Goal: Task Accomplishment & Management: Manage account settings

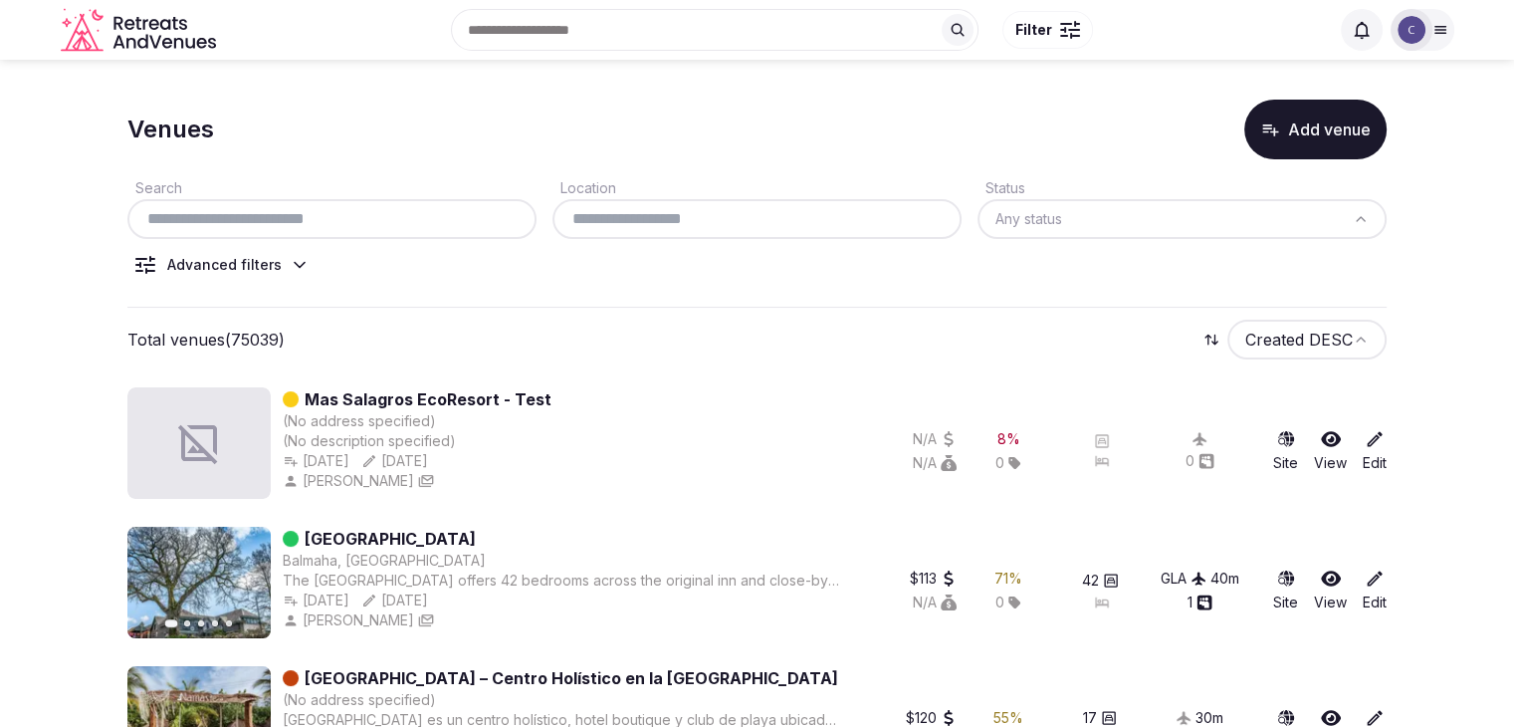
click at [291, 227] on input "text" at bounding box center [331, 219] width 393 height 24
paste input "**********"
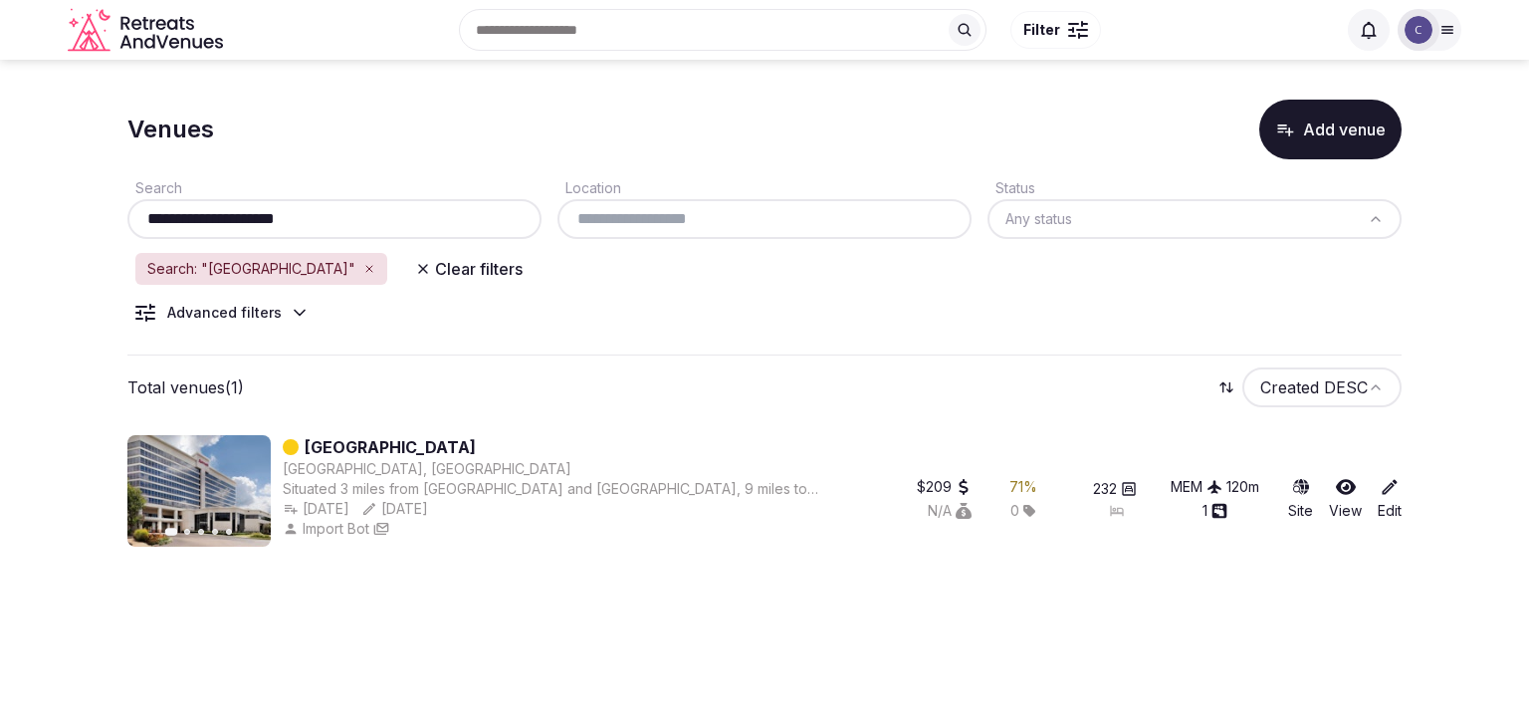
click at [403, 220] on input "**********" at bounding box center [334, 219] width 398 height 24
paste input "**********"
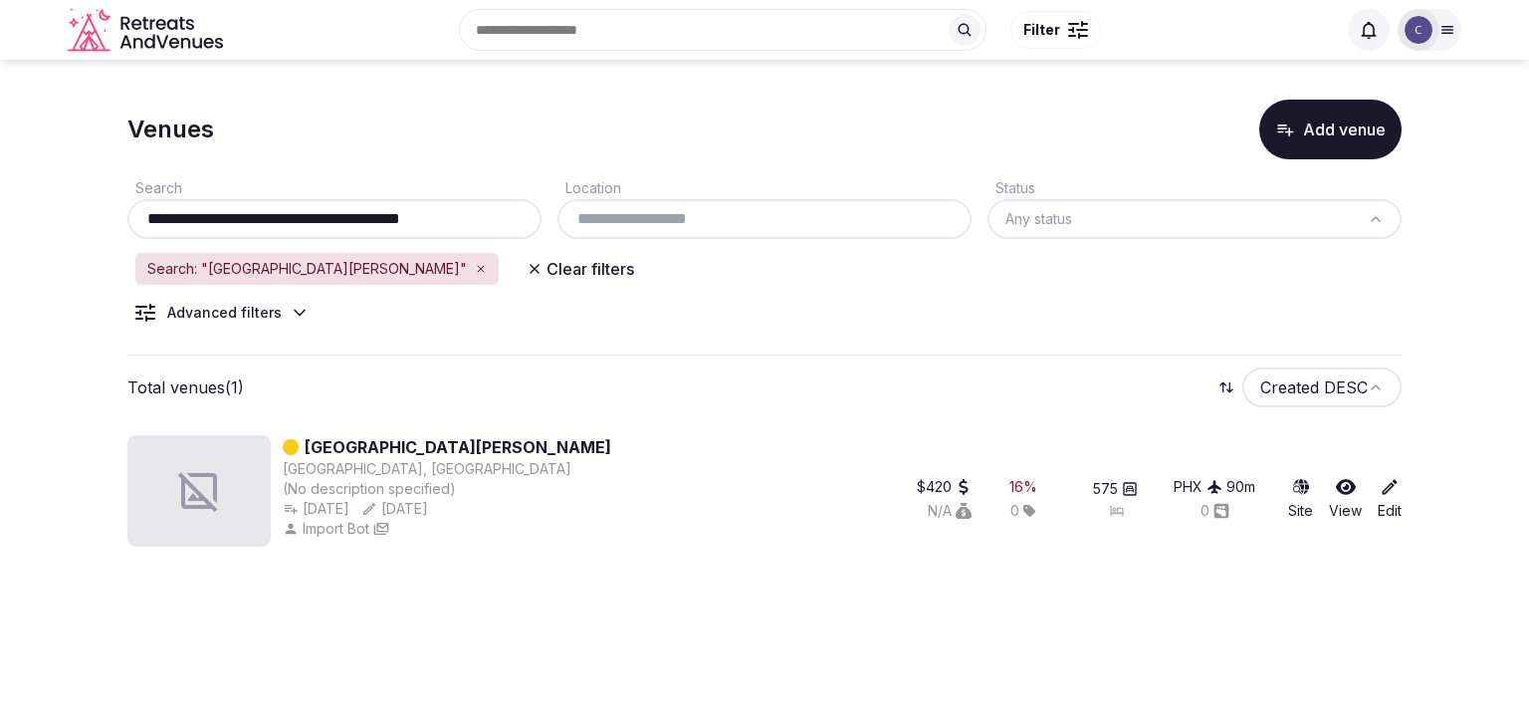
type input "**********"
click at [589, 667] on body "**********" at bounding box center [764, 363] width 1529 height 727
click at [631, 619] on body "**********" at bounding box center [764, 363] width 1529 height 727
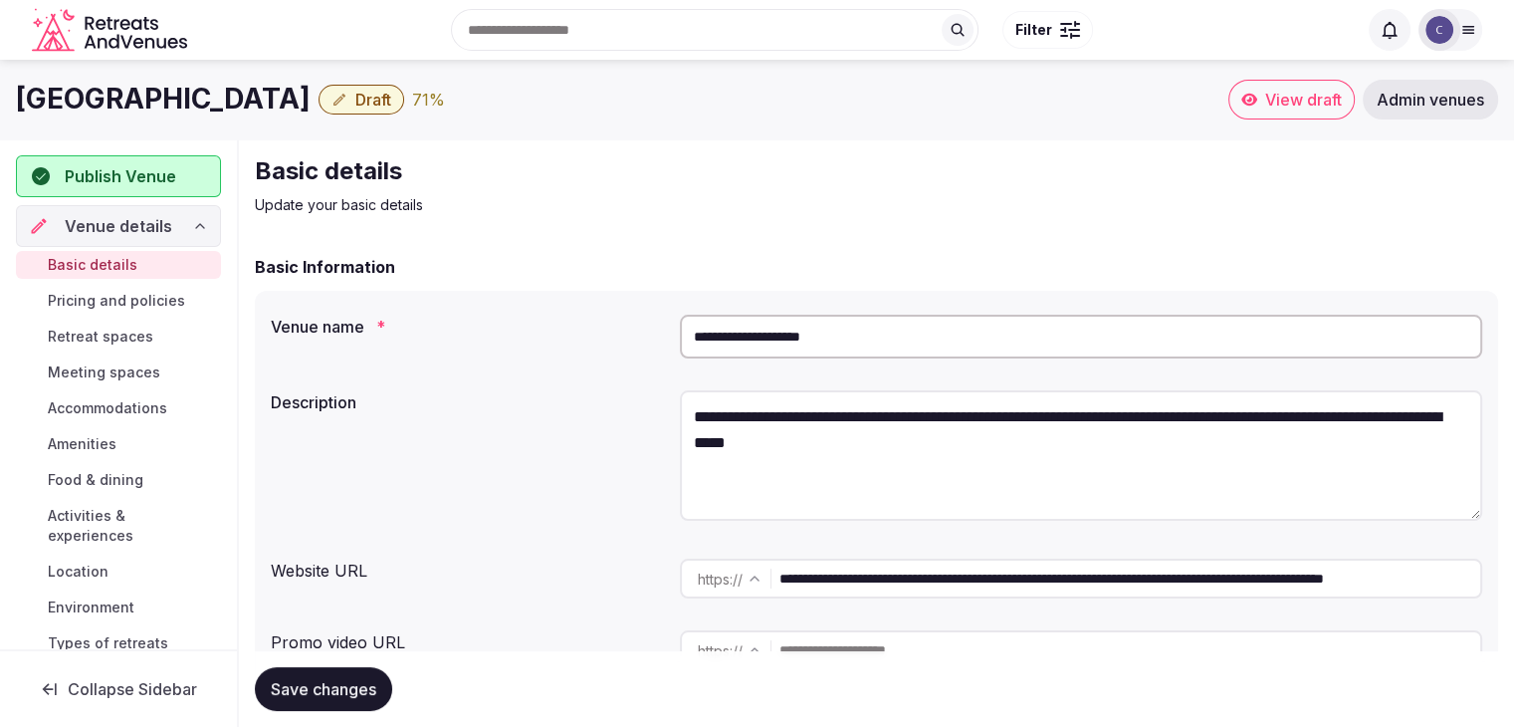
drag, startPoint x: 1282, startPoint y: 583, endPoint x: 741, endPoint y: 581, distance: 541.6
click at [741, 581] on div "**********" at bounding box center [1081, 578] width 802 height 40
click at [135, 296] on span "Pricing and policies" at bounding box center [116, 301] width 137 height 20
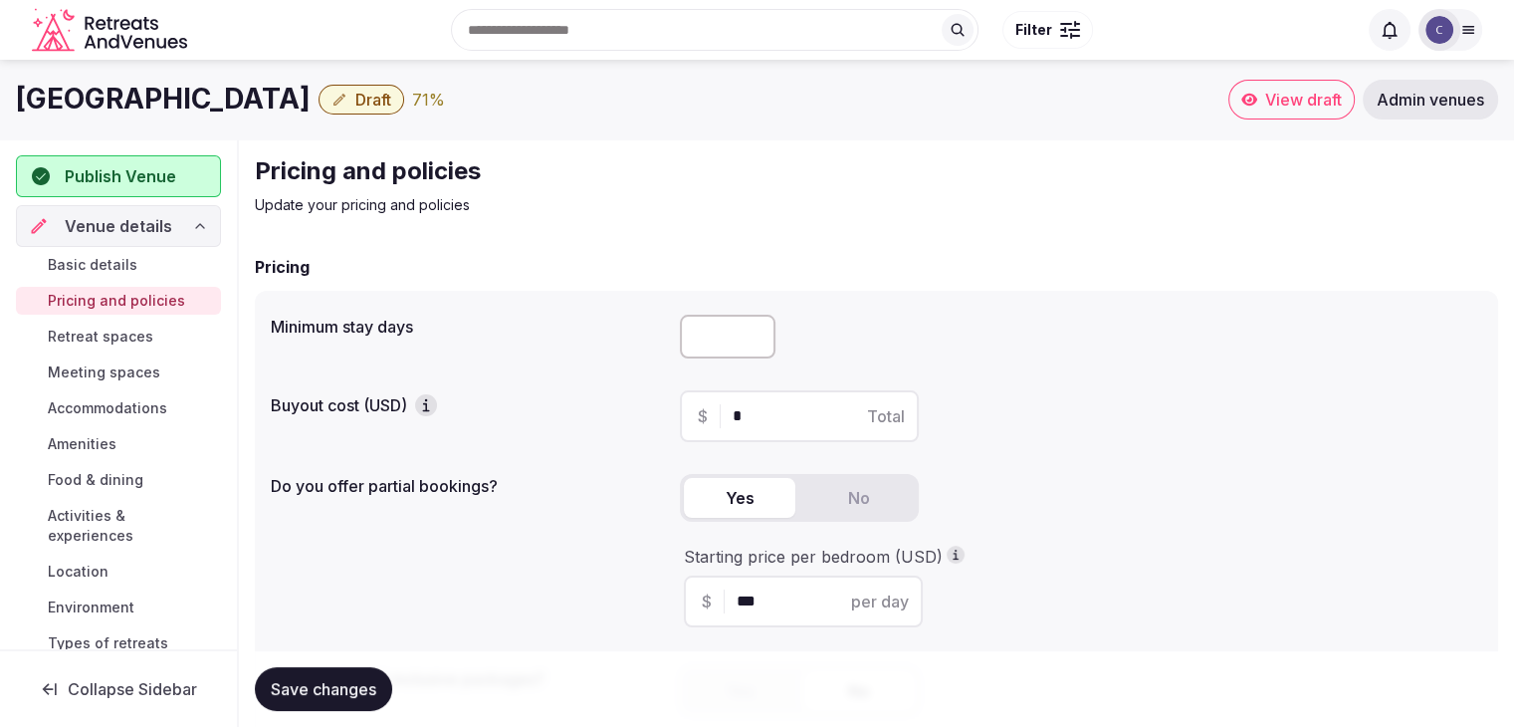
click at [720, 333] on input "number" at bounding box center [728, 337] width 96 height 44
type input "*"
click at [360, 683] on span "Save changes" at bounding box center [324, 689] width 106 height 20
click at [118, 333] on span "Retreat spaces" at bounding box center [101, 337] width 106 height 20
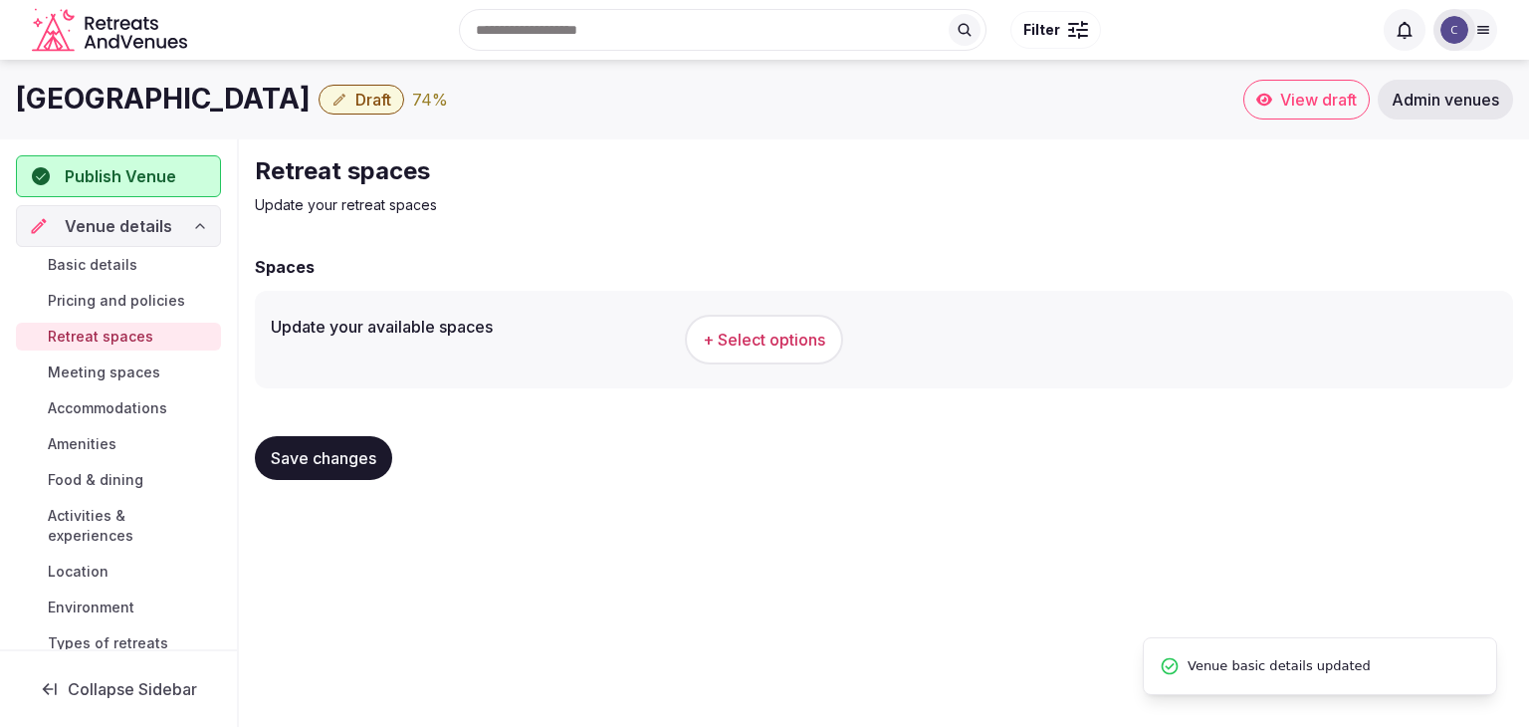
click at [199, 106] on h1 "Marriott Memphis East" at bounding box center [163, 99] width 295 height 39
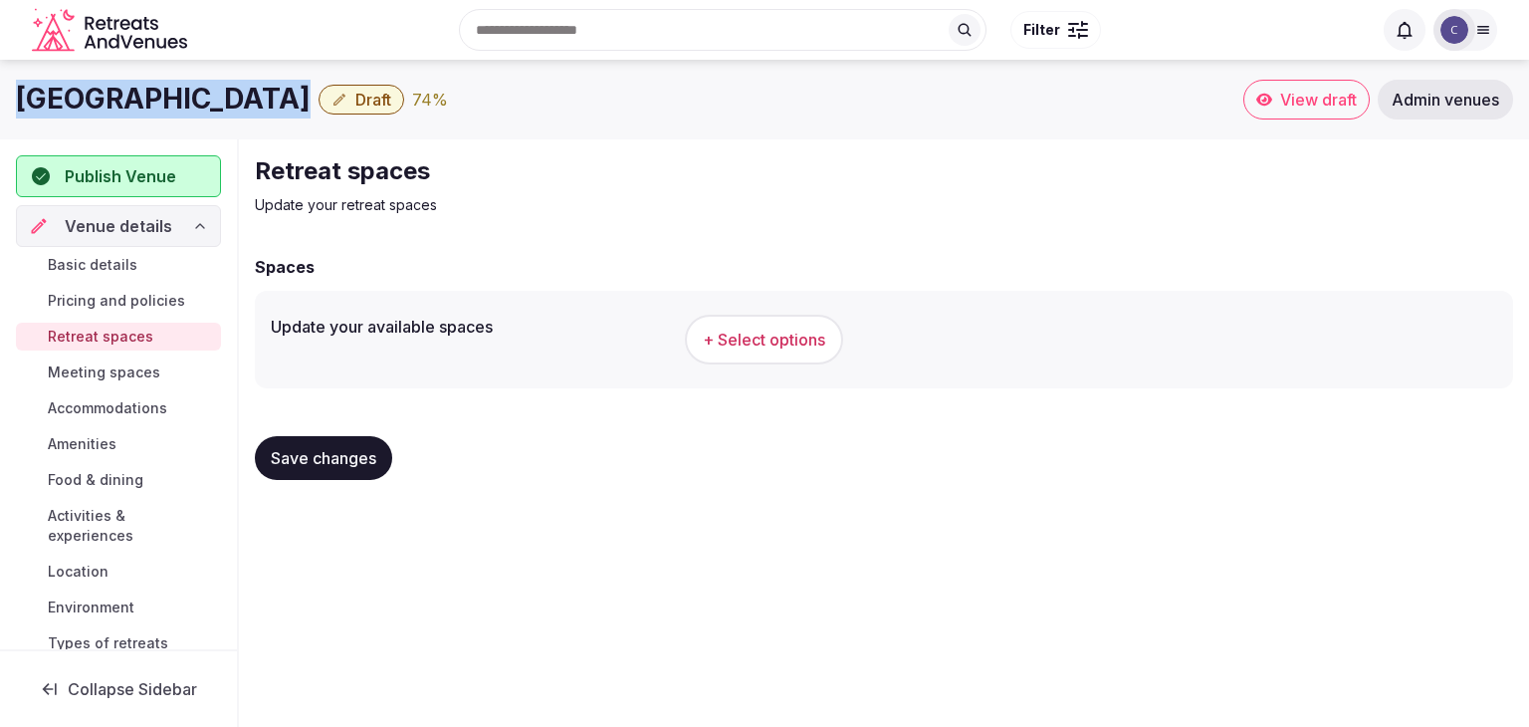
click at [199, 106] on h1 "Marriott Memphis East" at bounding box center [163, 99] width 295 height 39
copy div "Marriott Memphis East"
click at [783, 348] on span "+ Select options" at bounding box center [764, 340] width 122 height 22
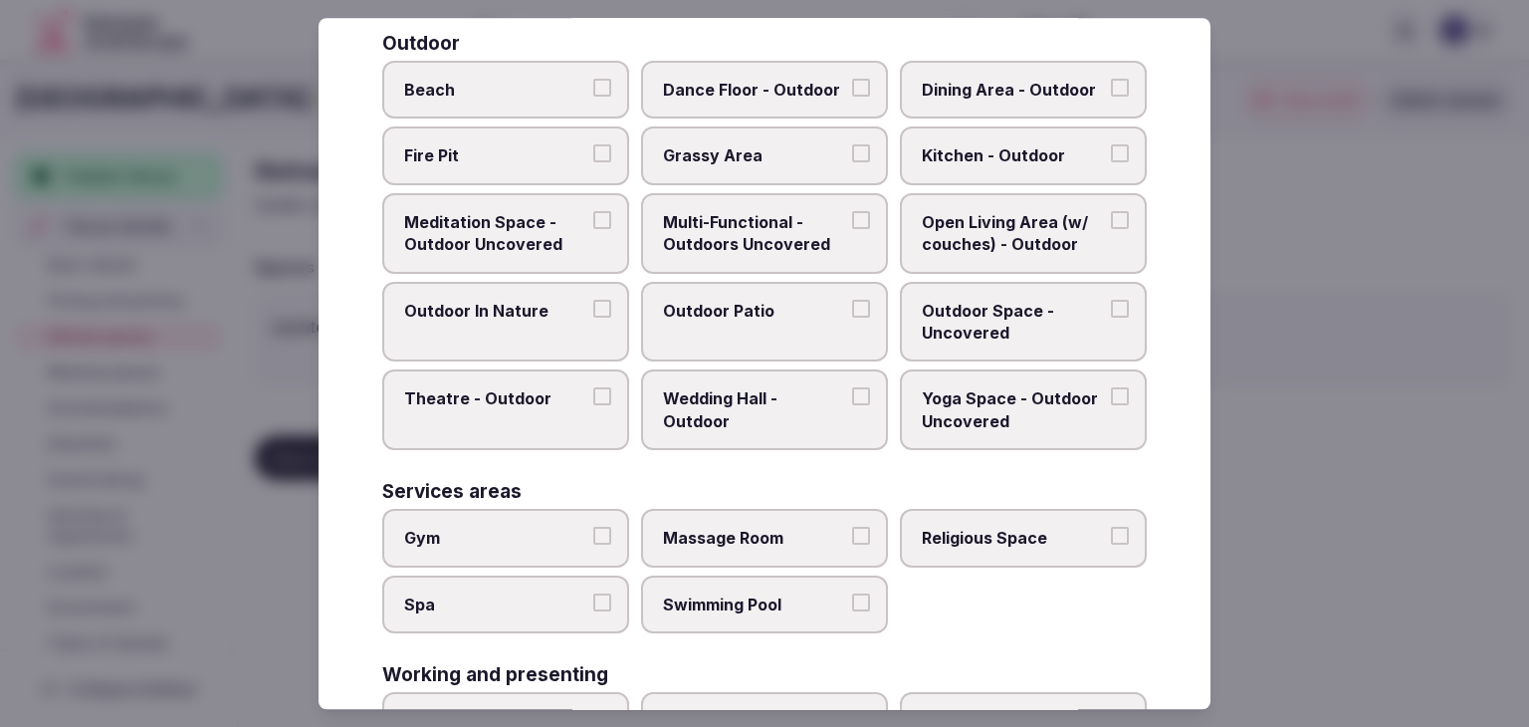
scroll to position [900, 0]
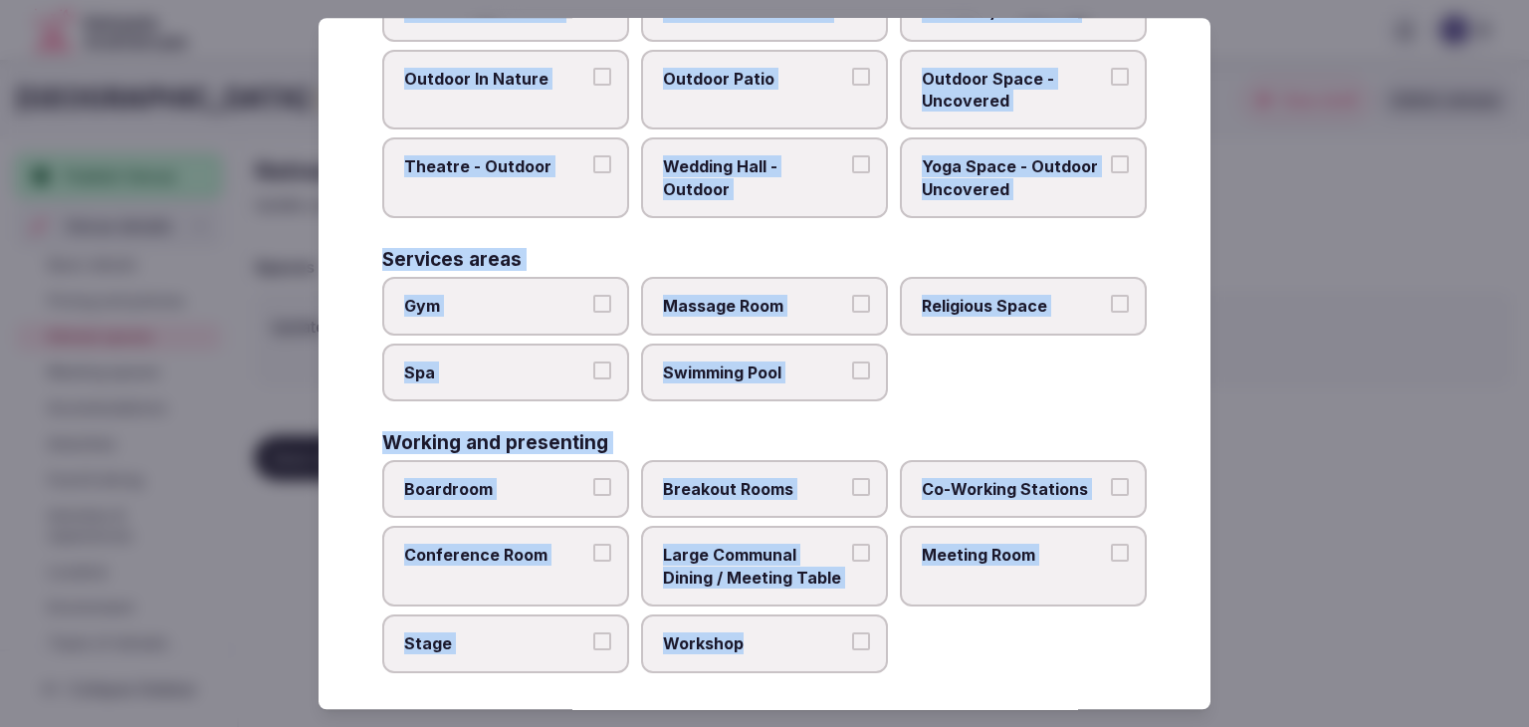
drag, startPoint x: 385, startPoint y: 140, endPoint x: 922, endPoint y: 664, distance: 749.7
click at [922, 664] on div "Select your retreat spaces Choose all applicable retreat spaces offered. Covere…" at bounding box center [765, 363] width 892 height 691
copy div "Choose all applicable retreat spaces offered. Covered outdoor spaces Meditation…"
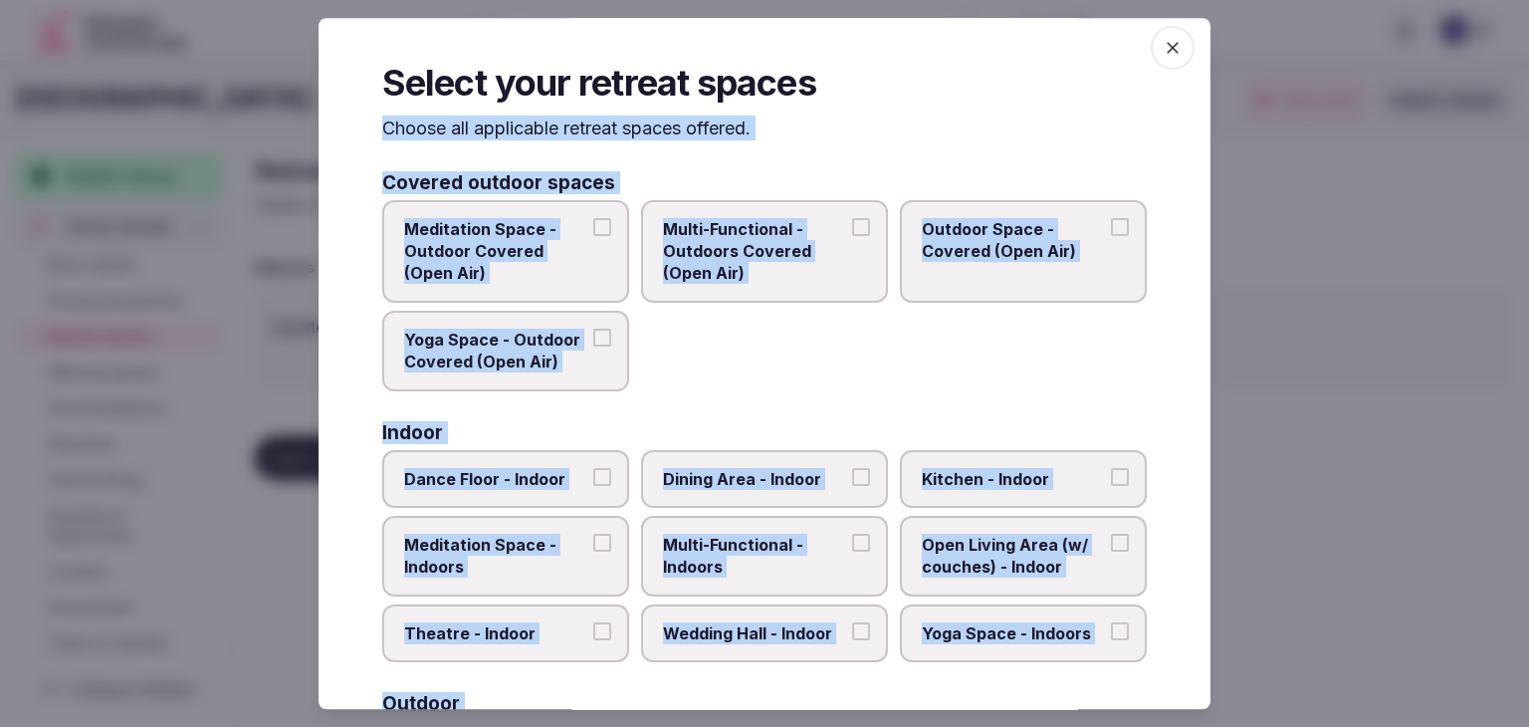
scroll to position [0, 0]
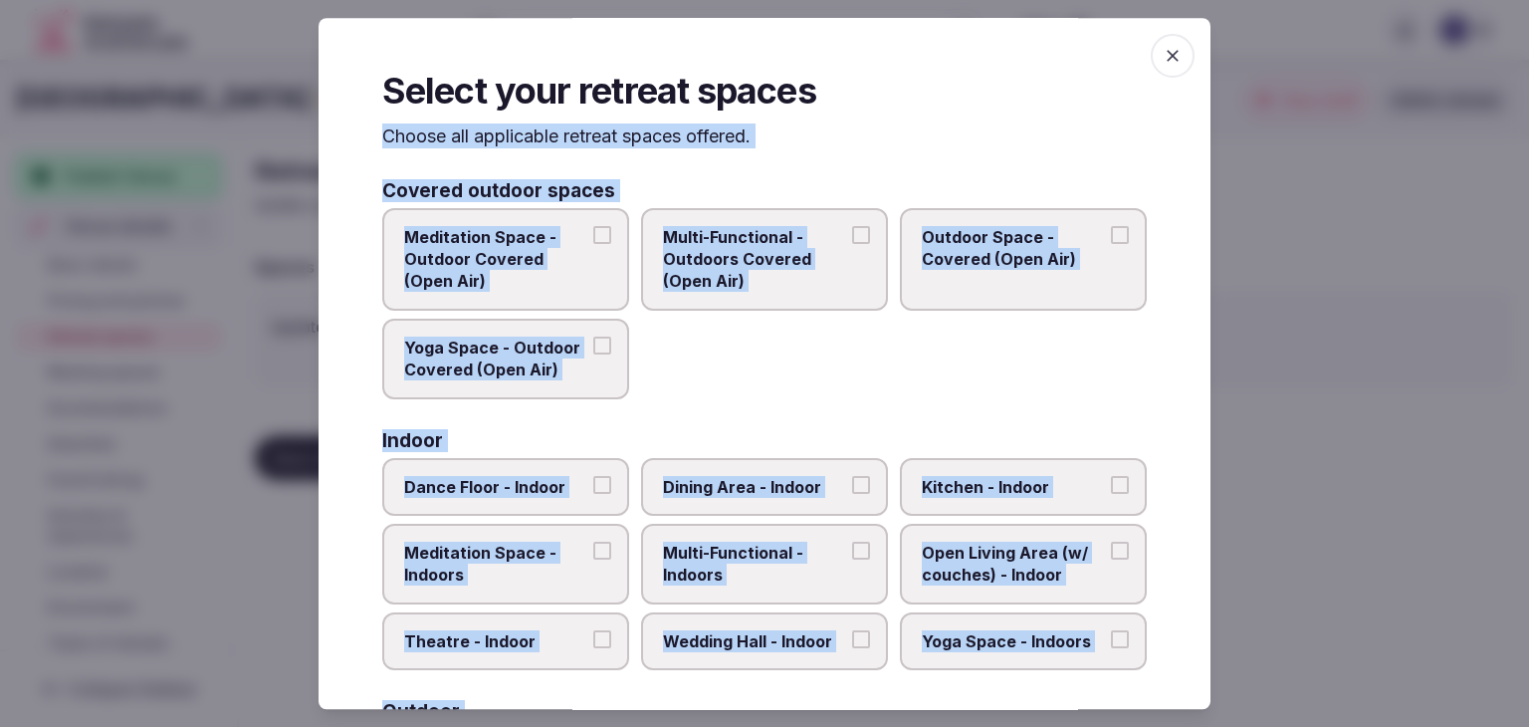
click at [1151, 52] on span "button" at bounding box center [1173, 56] width 44 height 44
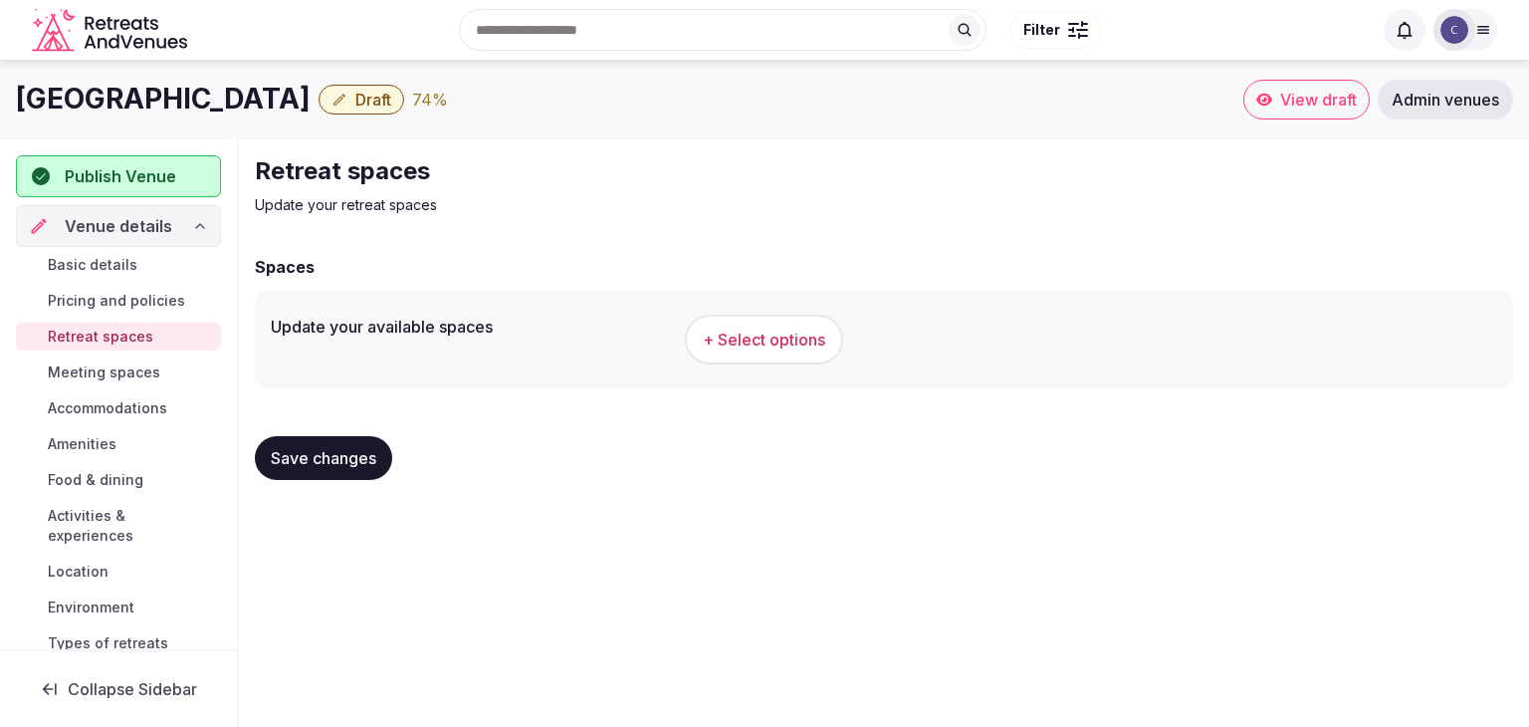
click at [200, 116] on h1 "Marriott Memphis East" at bounding box center [163, 99] width 295 height 39
click at [199, 116] on h1 "Marriott Memphis East" at bounding box center [163, 99] width 295 height 39
copy div "Marriott Memphis East"
click at [715, 344] on span "+ Select options" at bounding box center [764, 340] width 122 height 22
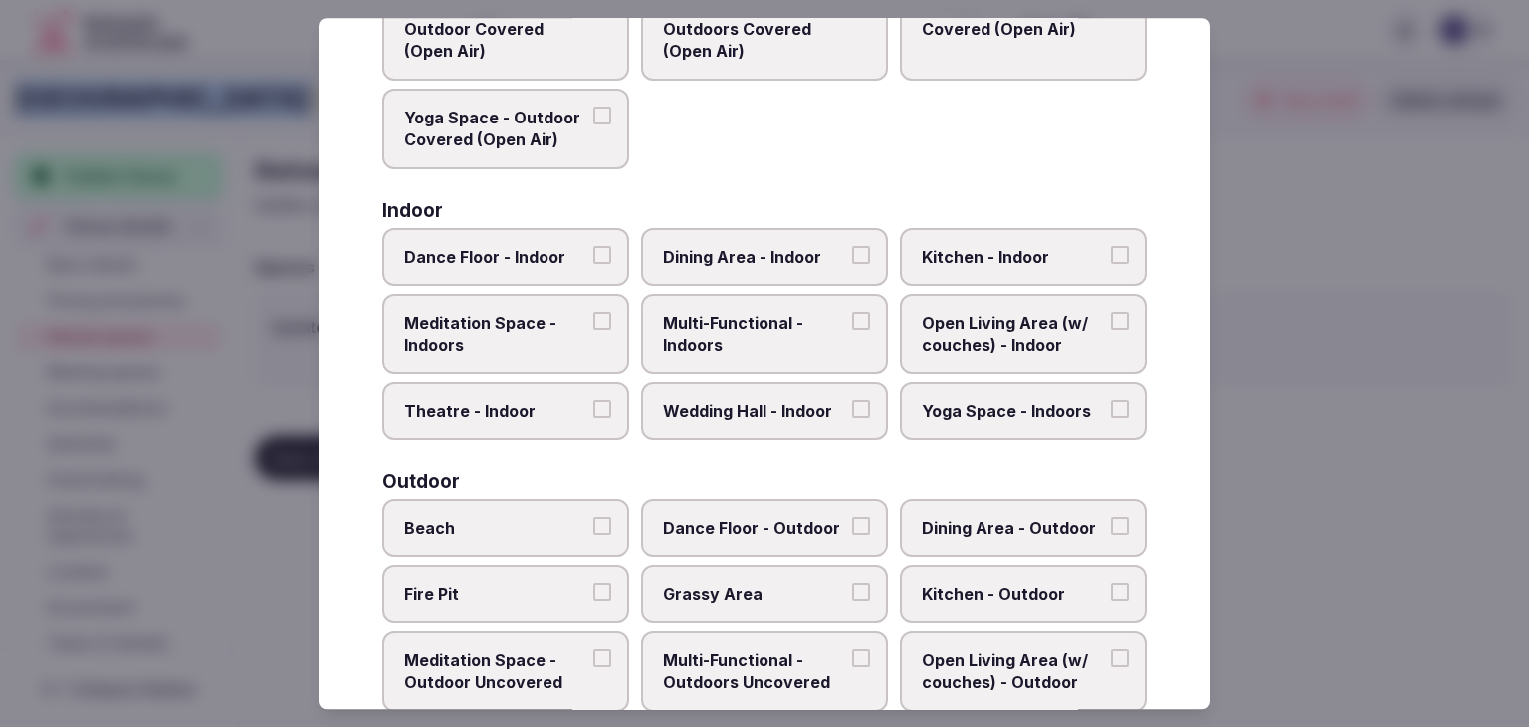
scroll to position [299, 0]
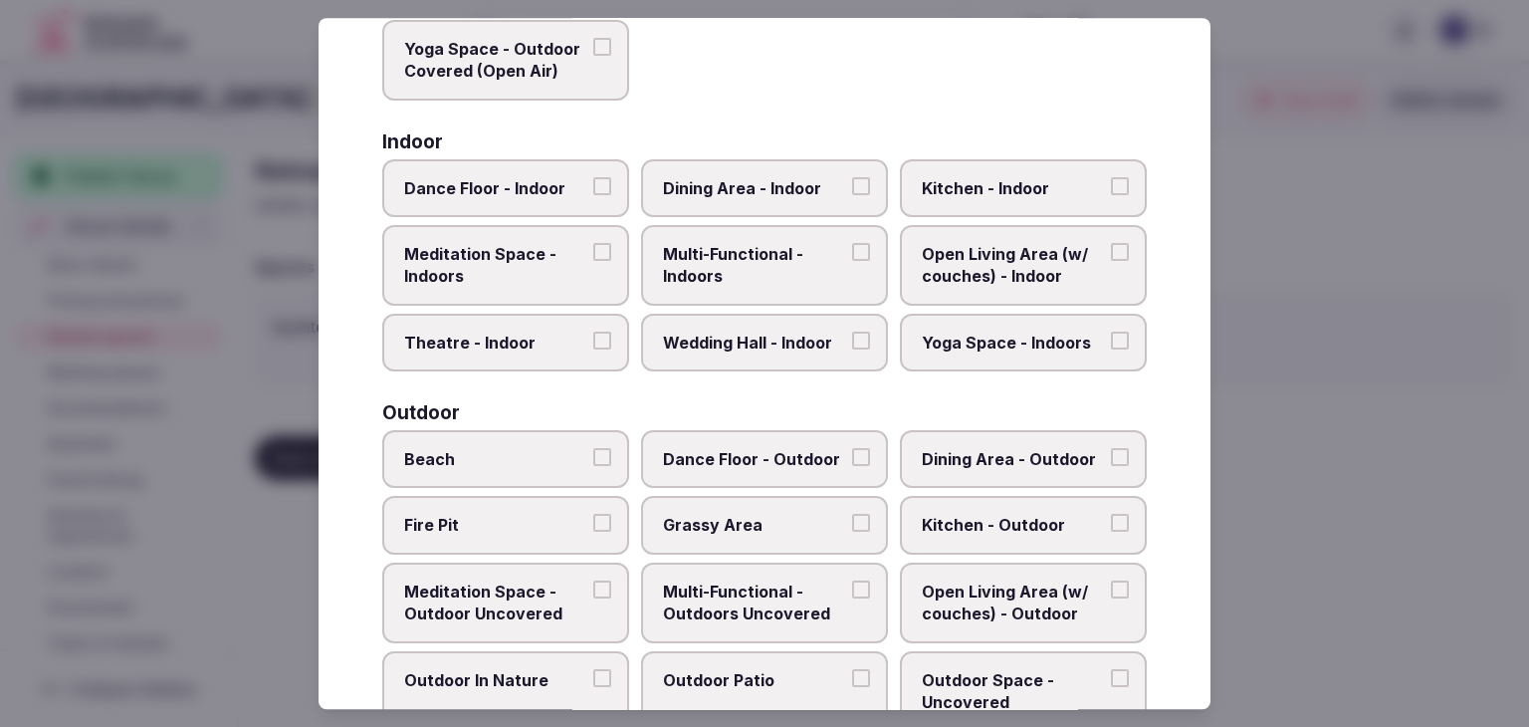
click at [753, 260] on span "Multi-Functional - Indoors" at bounding box center [754, 265] width 183 height 45
click at [852, 260] on button "Multi-Functional - Indoors" at bounding box center [861, 252] width 18 height 18
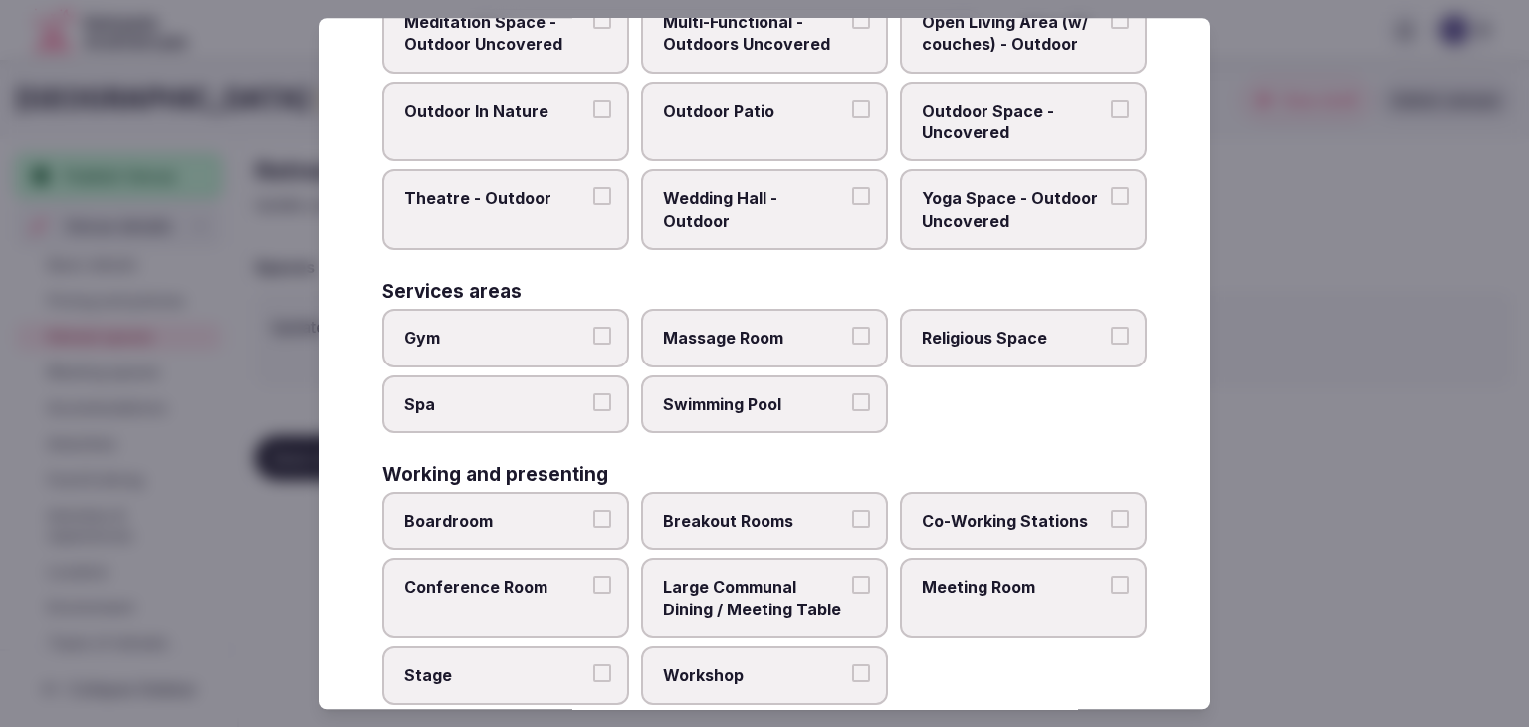
scroll to position [900, 0]
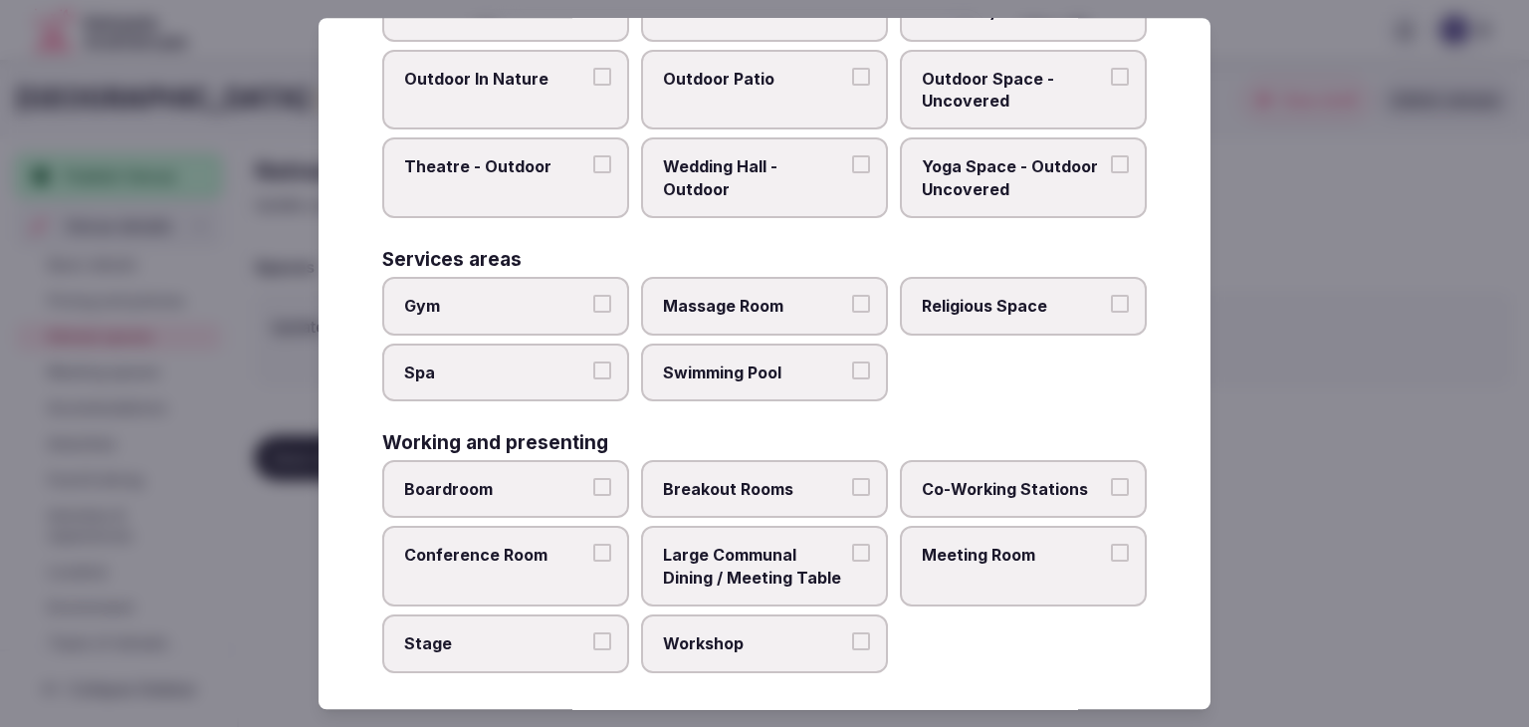
drag, startPoint x: 999, startPoint y: 549, endPoint x: 654, endPoint y: 543, distance: 345.5
click at [999, 549] on span "Meeting Room" at bounding box center [1013, 556] width 183 height 22
click at [1111, 549] on button "Meeting Room" at bounding box center [1120, 554] width 18 height 18
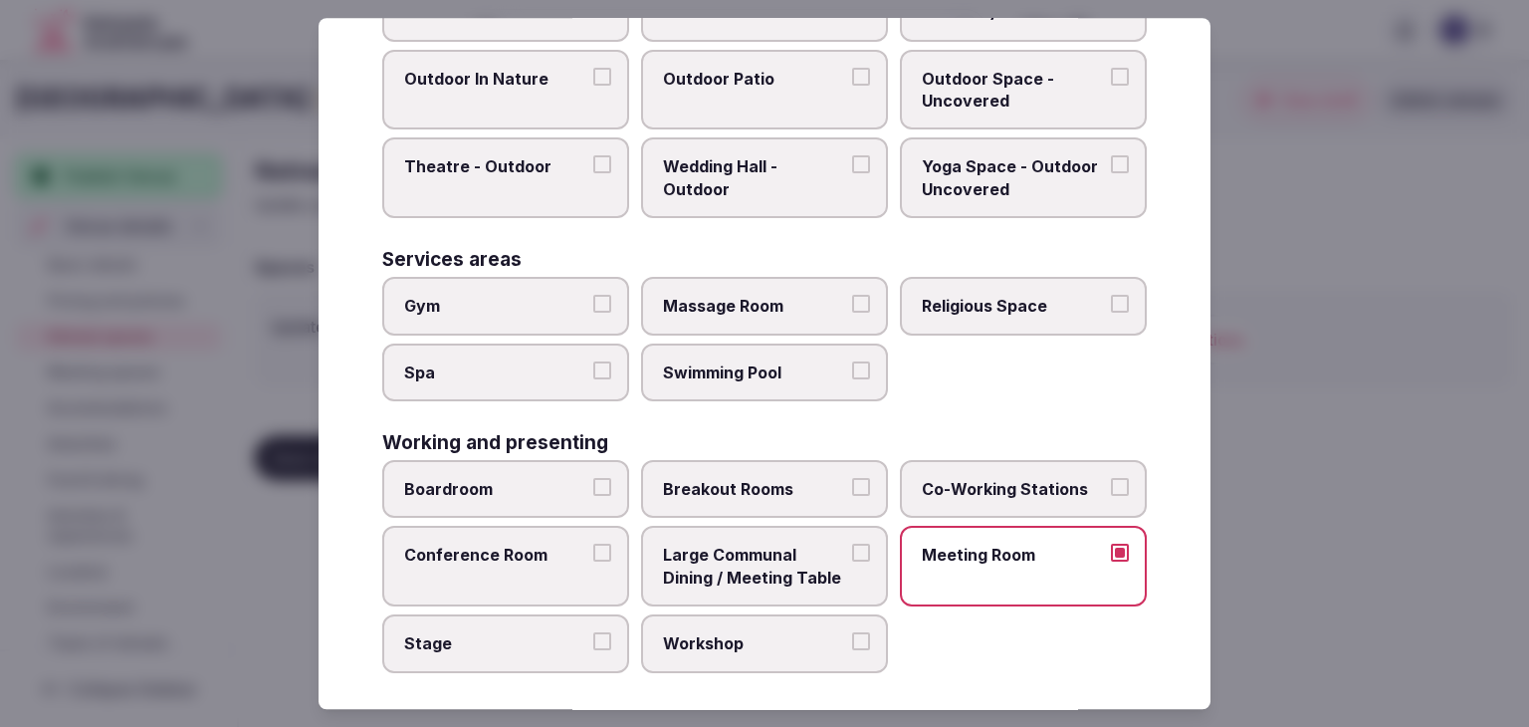
drag, startPoint x: 445, startPoint y: 547, endPoint x: 482, endPoint y: 493, distance: 65.2
click at [446, 547] on span "Conference Room" at bounding box center [495, 556] width 183 height 22
click at [593, 547] on button "Conference Room" at bounding box center [602, 554] width 18 height 18
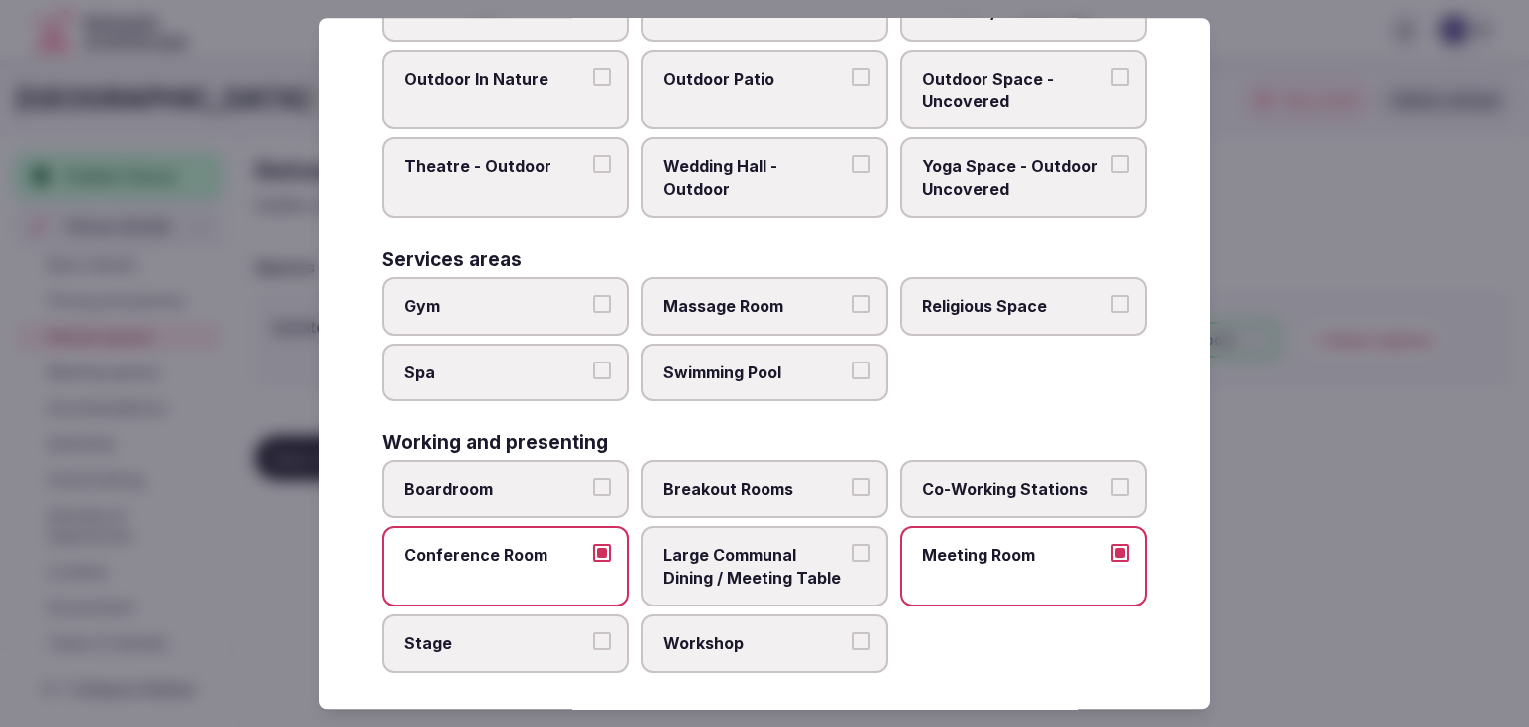
click at [489, 478] on span "Boardroom" at bounding box center [495, 489] width 183 height 22
click at [593, 478] on button "Boardroom" at bounding box center [602, 487] width 18 height 18
click at [824, 484] on span "Breakout Rooms" at bounding box center [754, 489] width 183 height 22
click at [852, 484] on button "Breakout Rooms" at bounding box center [861, 487] width 18 height 18
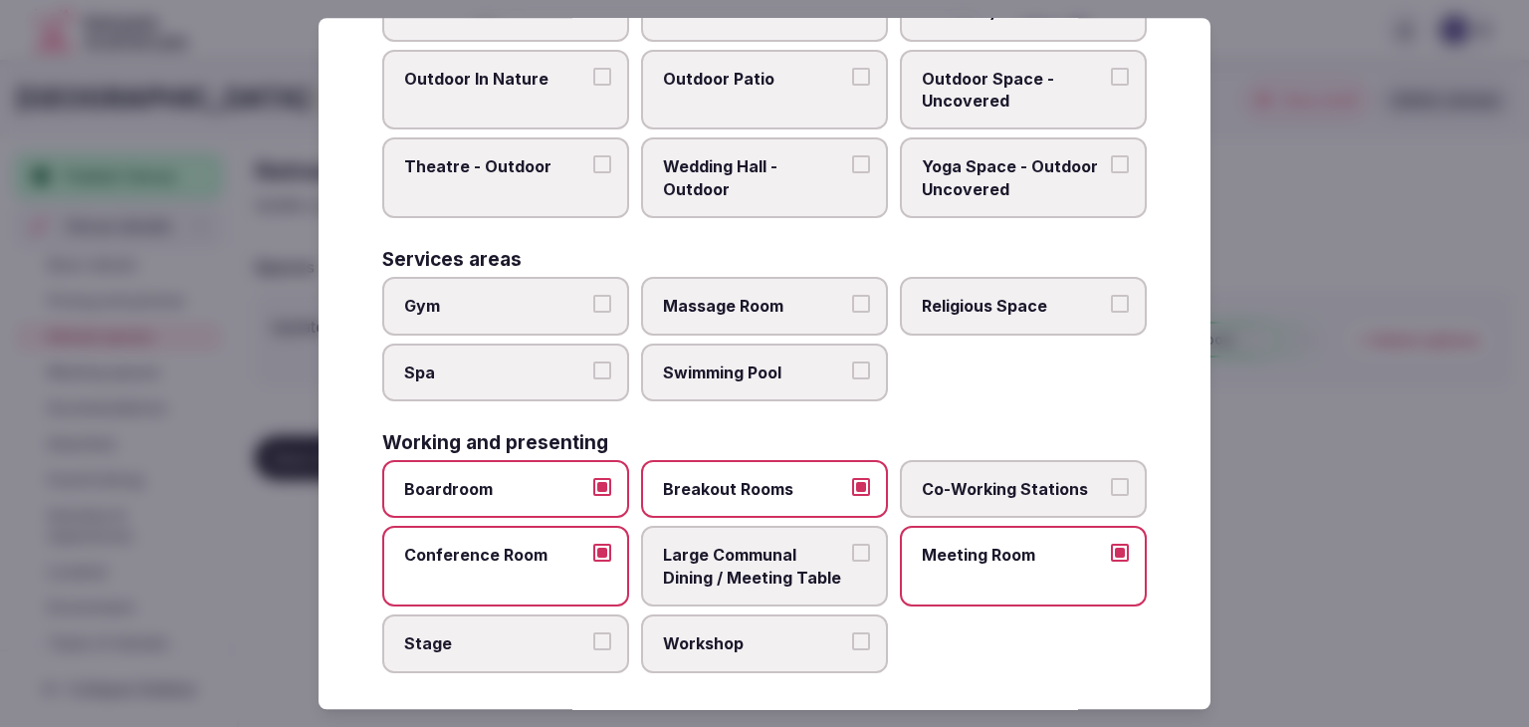
click at [797, 559] on span "Large Communal Dining / Meeting Table" at bounding box center [754, 567] width 183 height 45
click at [852, 559] on button "Large Communal Dining / Meeting Table" at bounding box center [861, 554] width 18 height 18
click at [498, 617] on label "Stage" at bounding box center [505, 643] width 247 height 58
click at [593, 632] on button "Stage" at bounding box center [602, 641] width 18 height 18
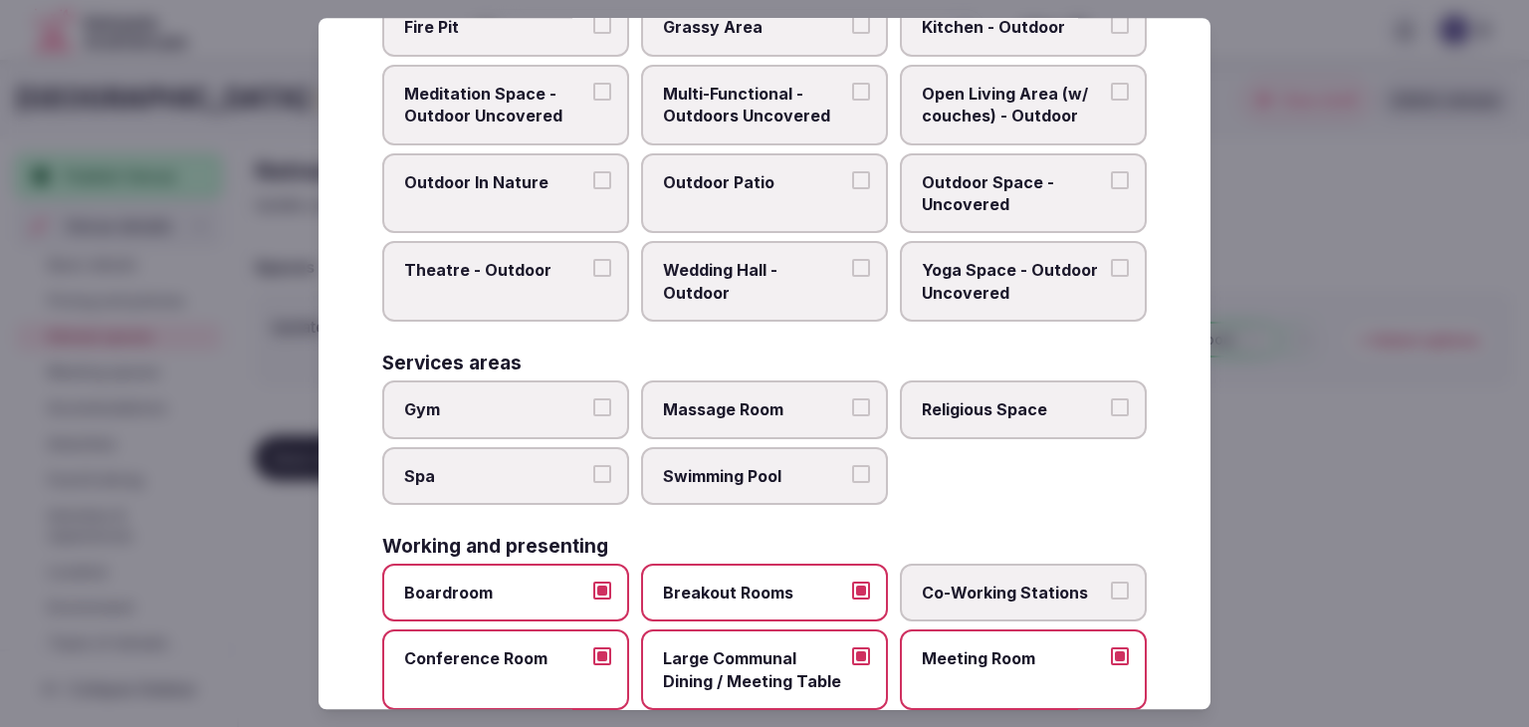
scroll to position [800, 0]
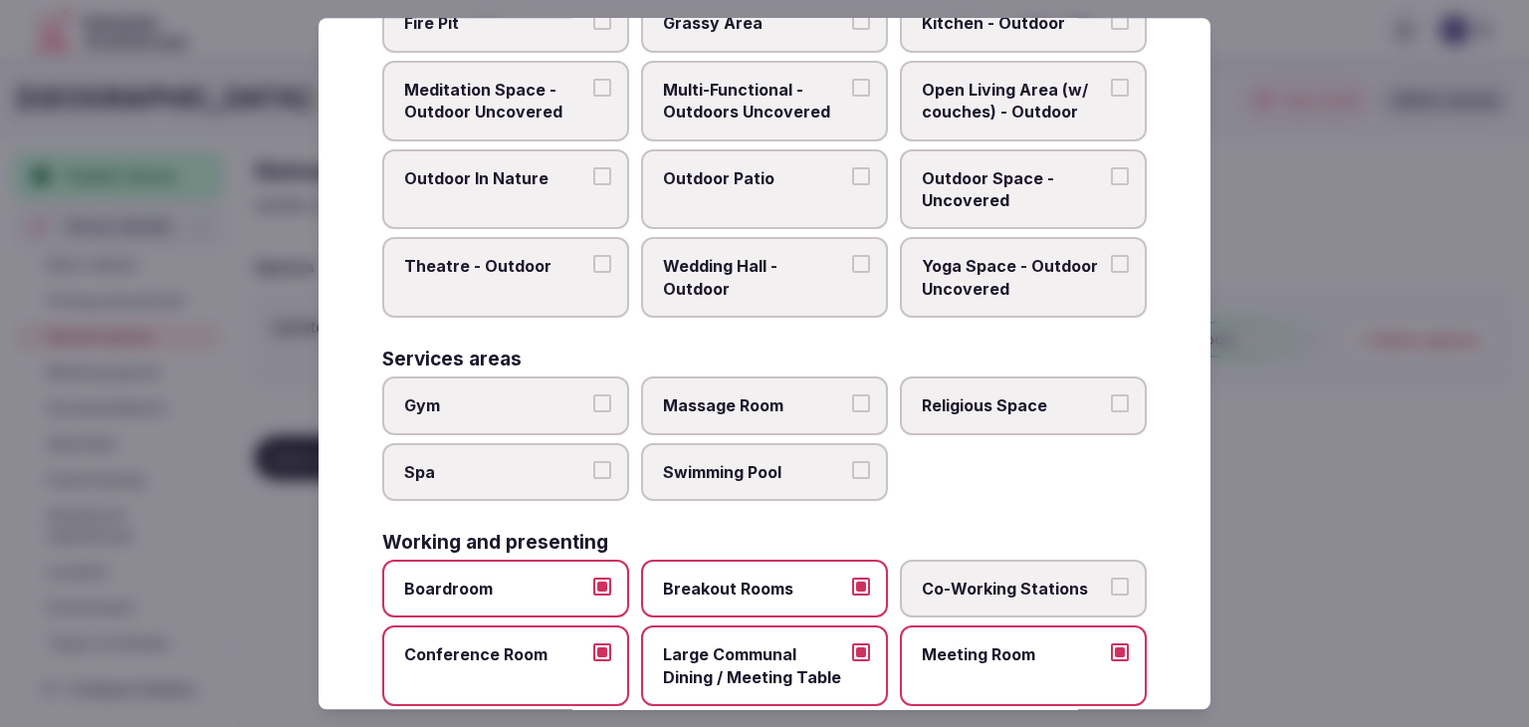
click at [593, 396] on button "Gym" at bounding box center [602, 403] width 18 height 18
click at [723, 444] on label "Swimming Pool" at bounding box center [764, 472] width 247 height 58
click at [852, 461] on button "Swimming Pool" at bounding box center [861, 470] width 18 height 18
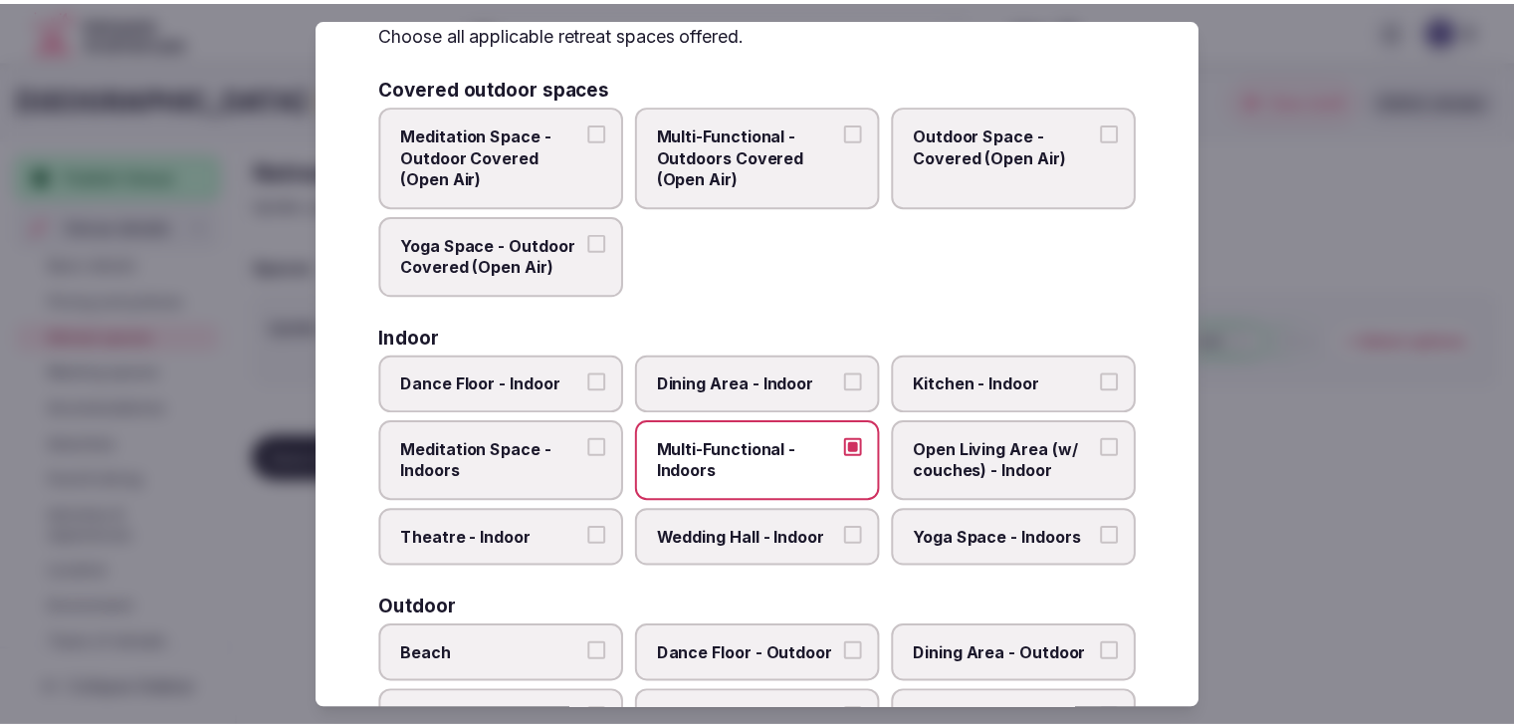
scroll to position [0, 0]
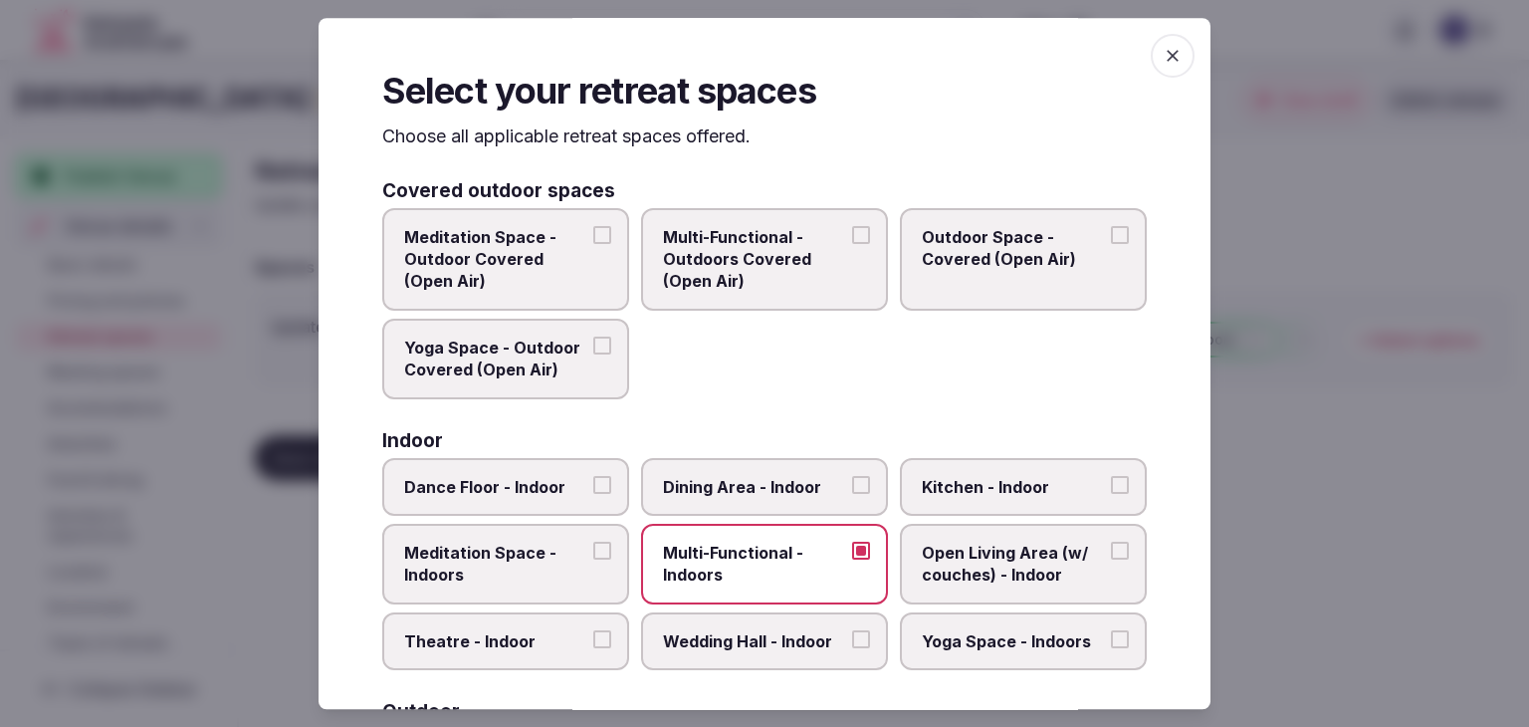
click at [793, 491] on span "Dining Area - Indoor" at bounding box center [754, 487] width 183 height 22
click at [852, 491] on button "Dining Area - Indoor" at bounding box center [861, 485] width 18 height 18
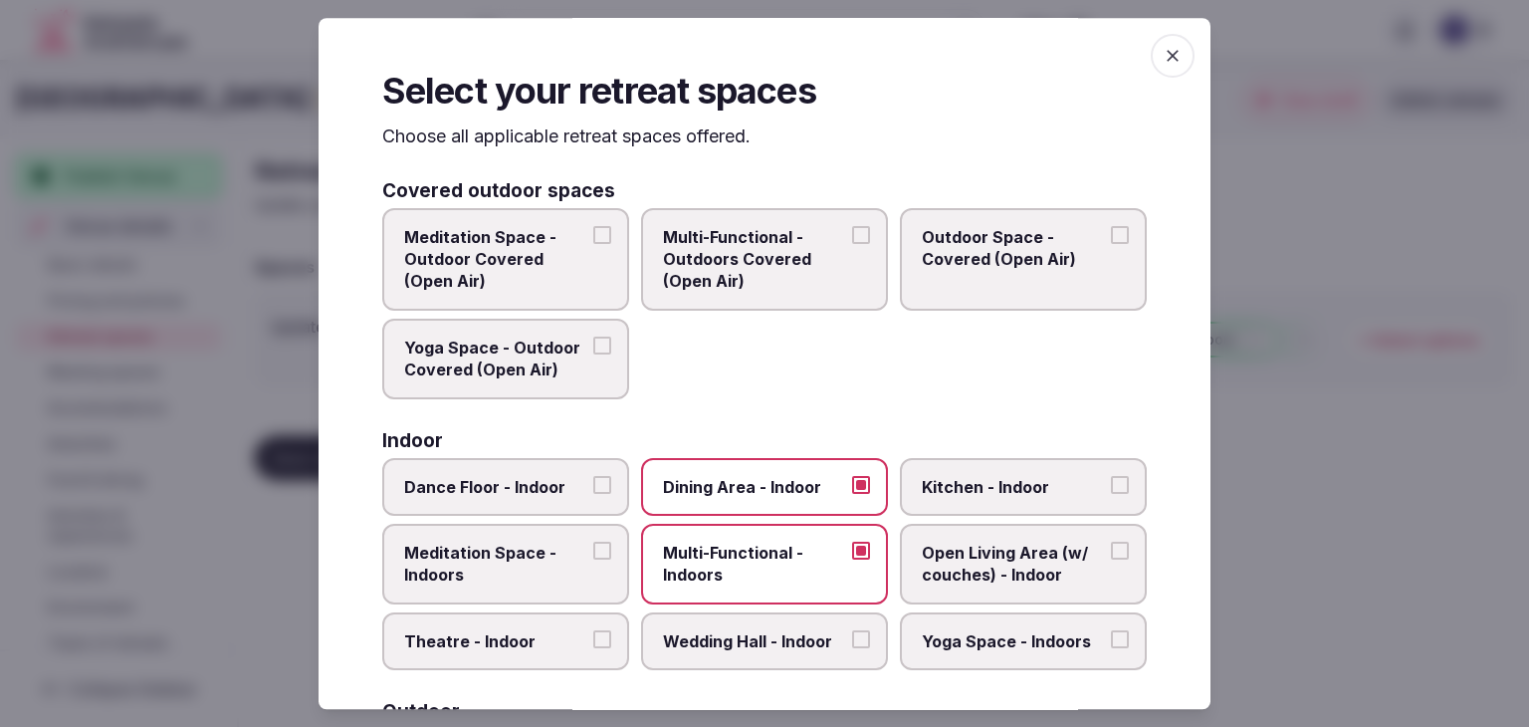
click at [1163, 49] on icon "button" at bounding box center [1173, 56] width 20 height 20
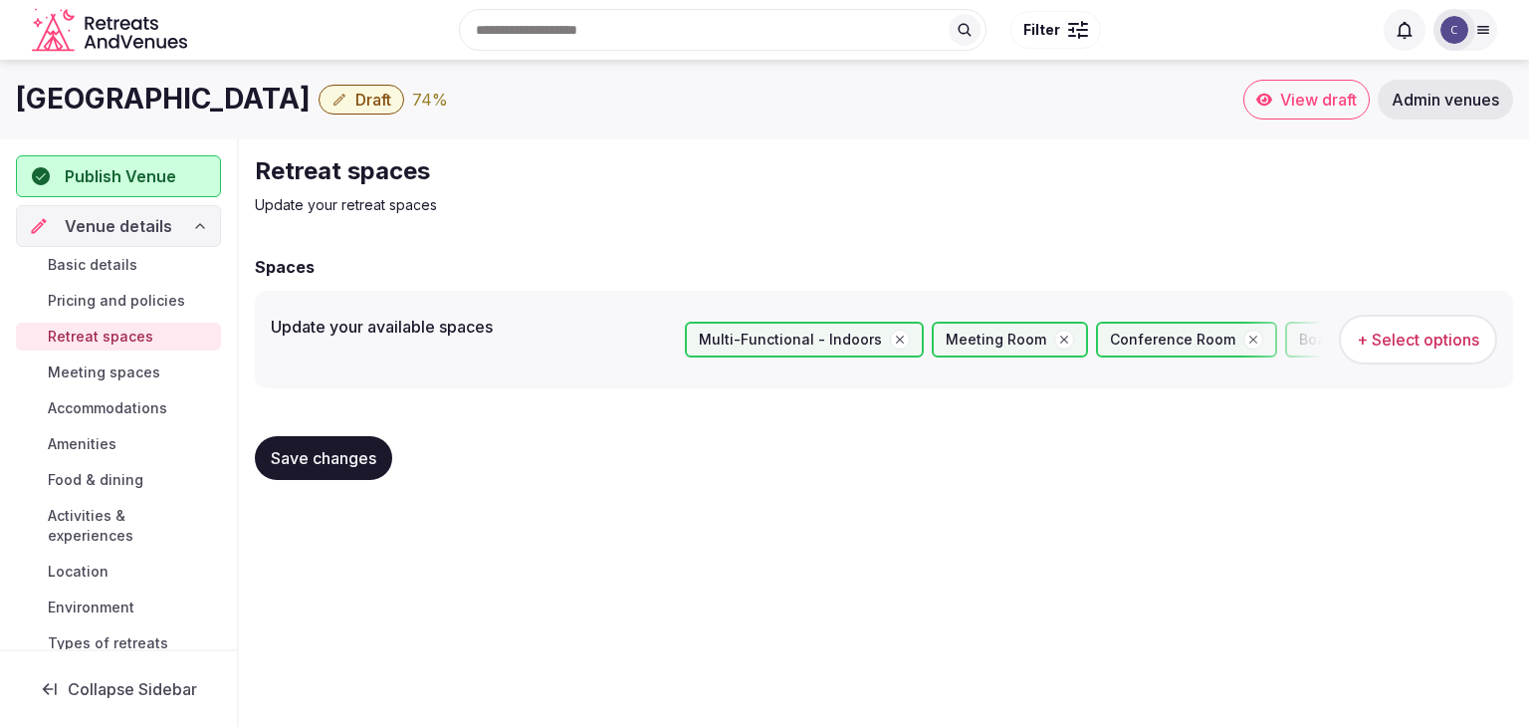
click at [334, 452] on span "Save changes" at bounding box center [324, 458] width 106 height 20
click at [138, 375] on span "Meeting spaces" at bounding box center [104, 372] width 112 height 20
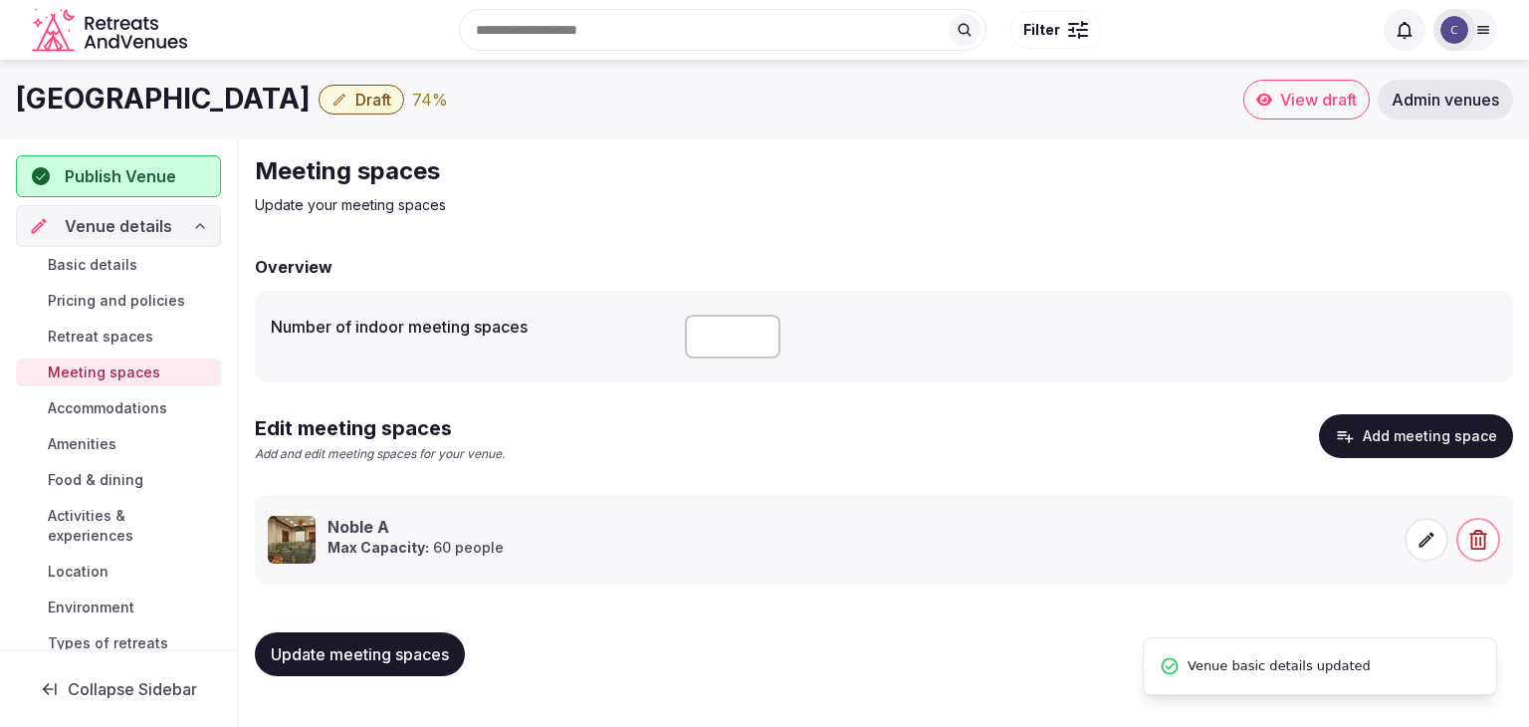
click at [122, 410] on span "Accommodations" at bounding box center [107, 408] width 119 height 20
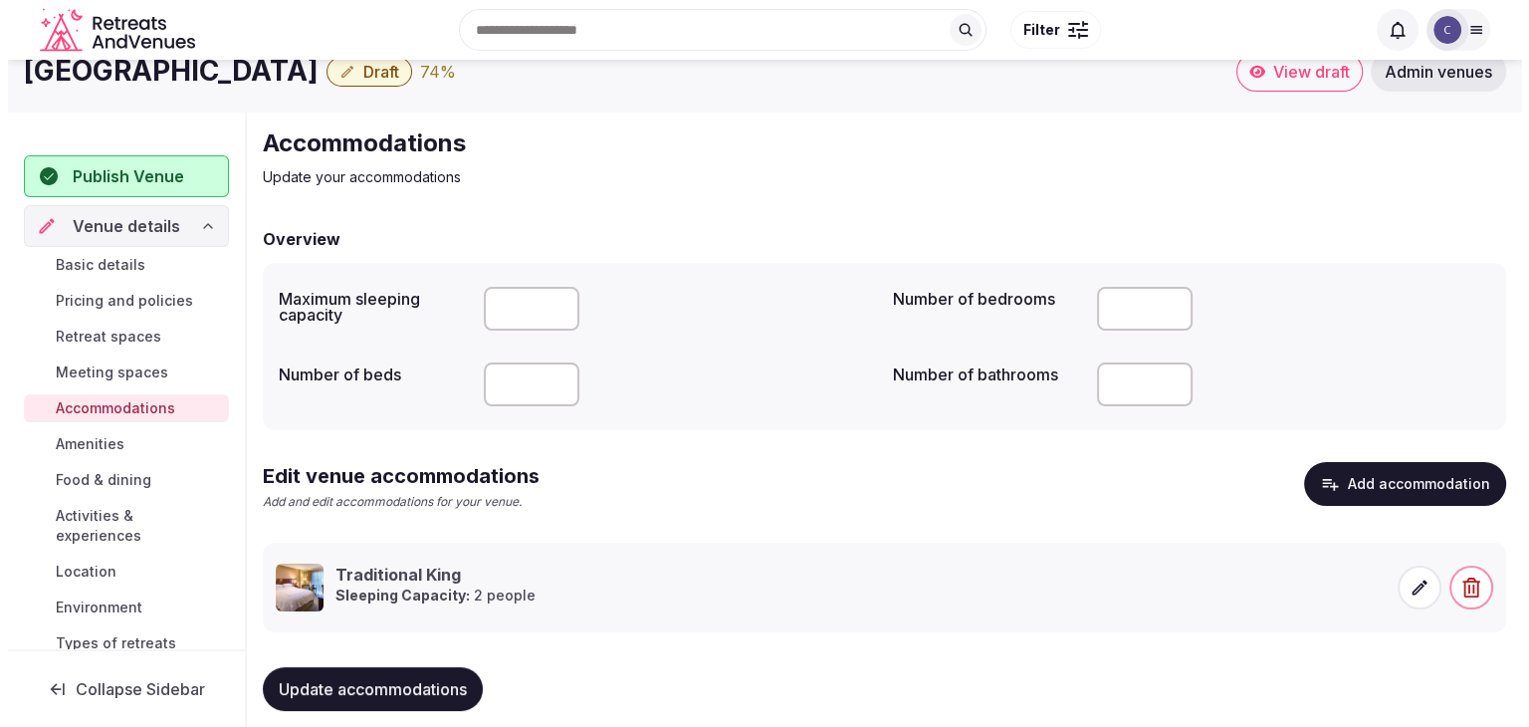
scroll to position [56, 0]
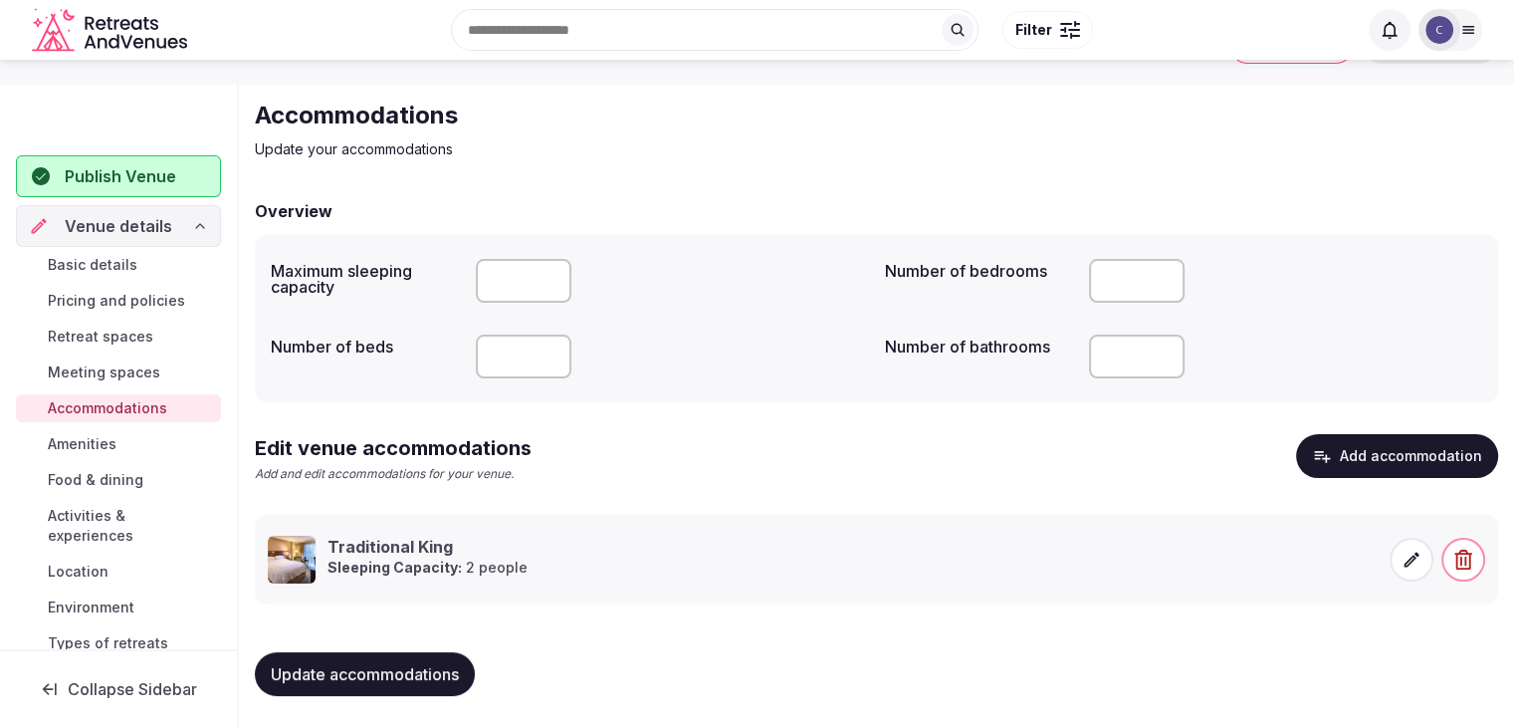
click at [1413, 562] on icon at bounding box center [1412, 560] width 20 height 20
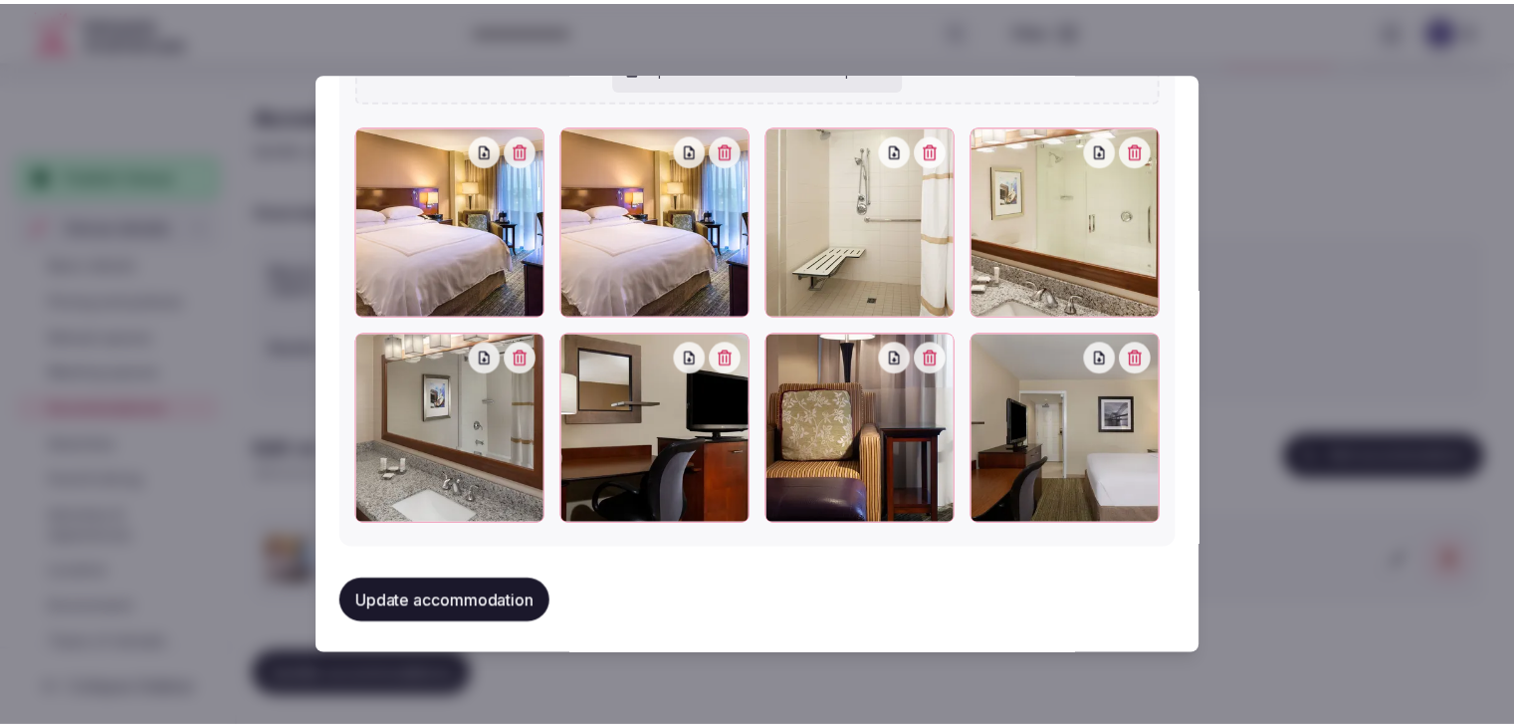
scroll to position [2337, 0]
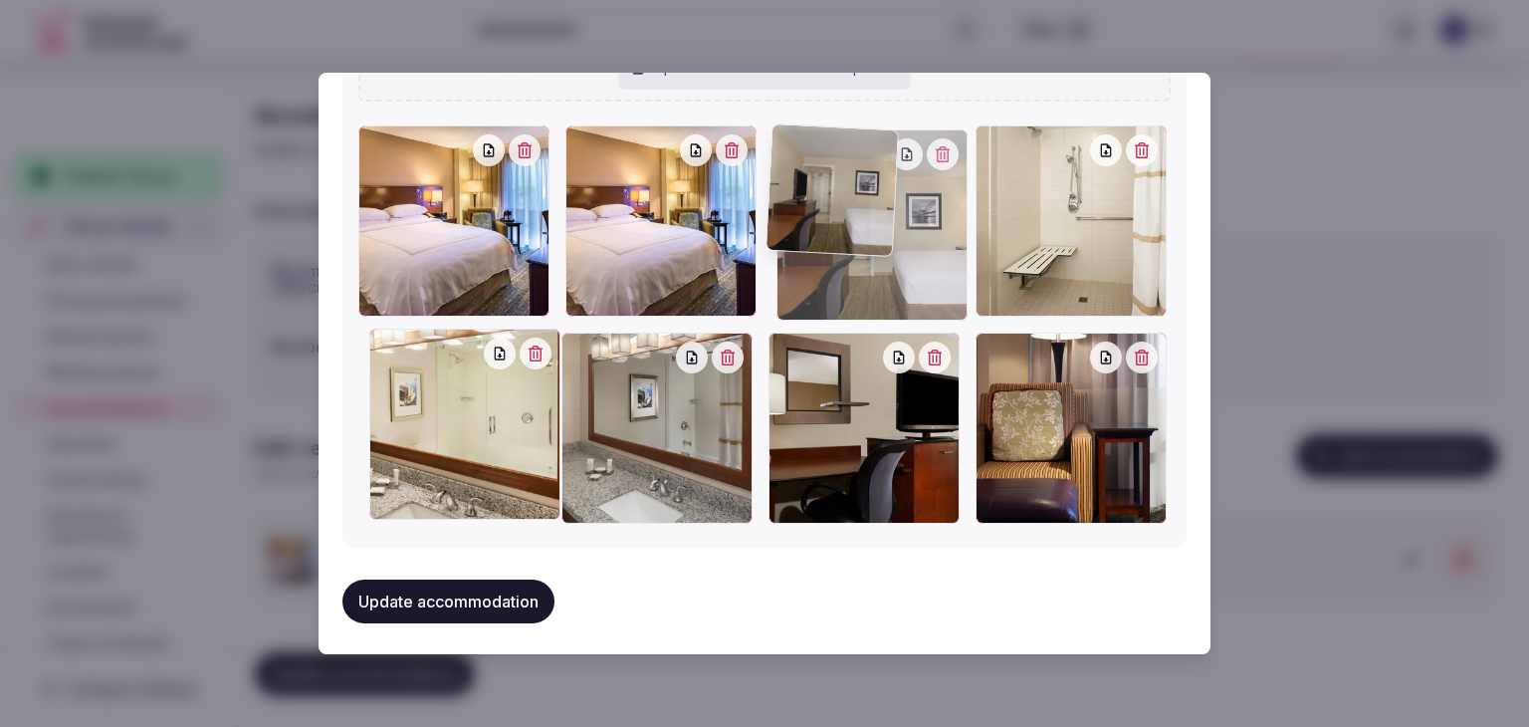
drag, startPoint x: 976, startPoint y: 346, endPoint x: 844, endPoint y: 247, distance: 164.9
click at [844, 247] on div at bounding box center [871, 224] width 191 height 191
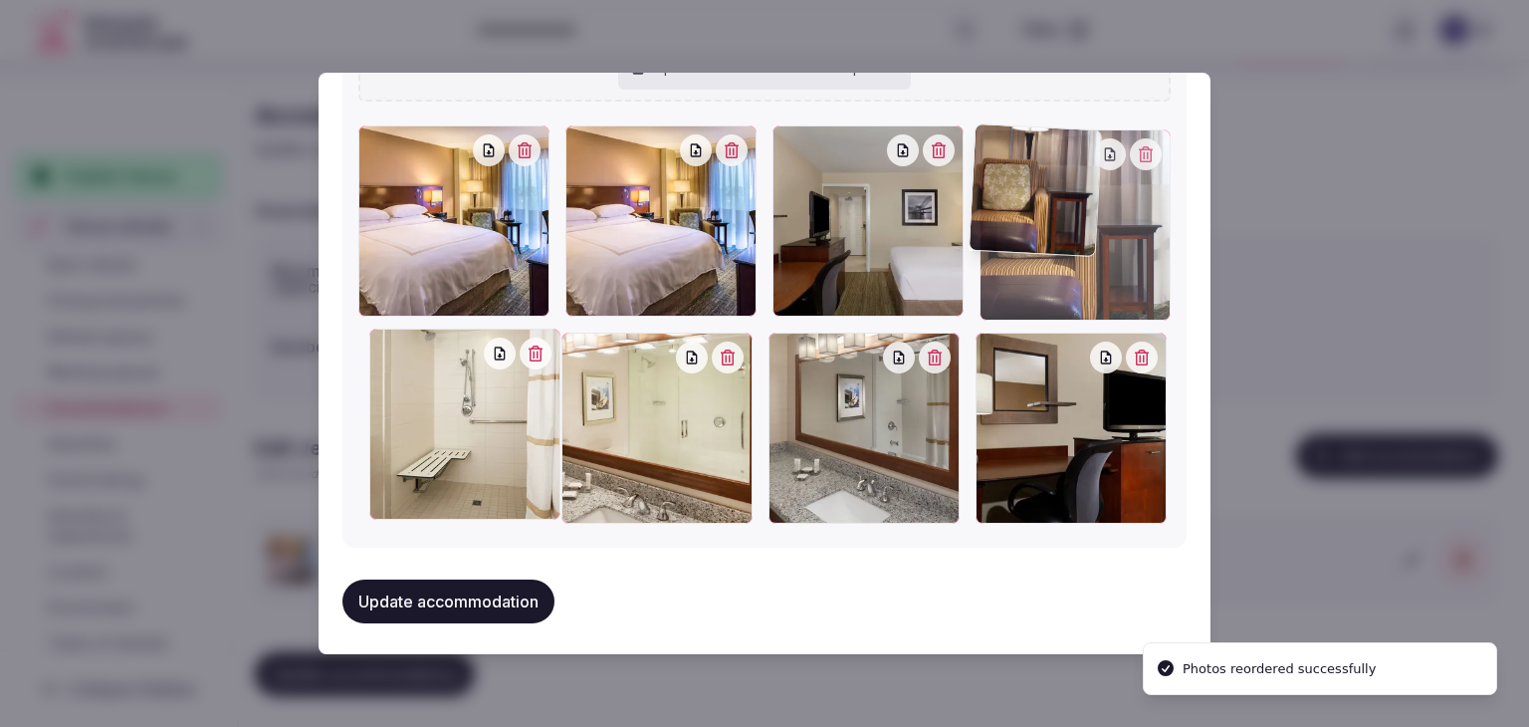
drag, startPoint x: 1000, startPoint y: 341, endPoint x: 999, endPoint y: 237, distance: 104.5
click at [999, 237] on div at bounding box center [1075, 224] width 191 height 191
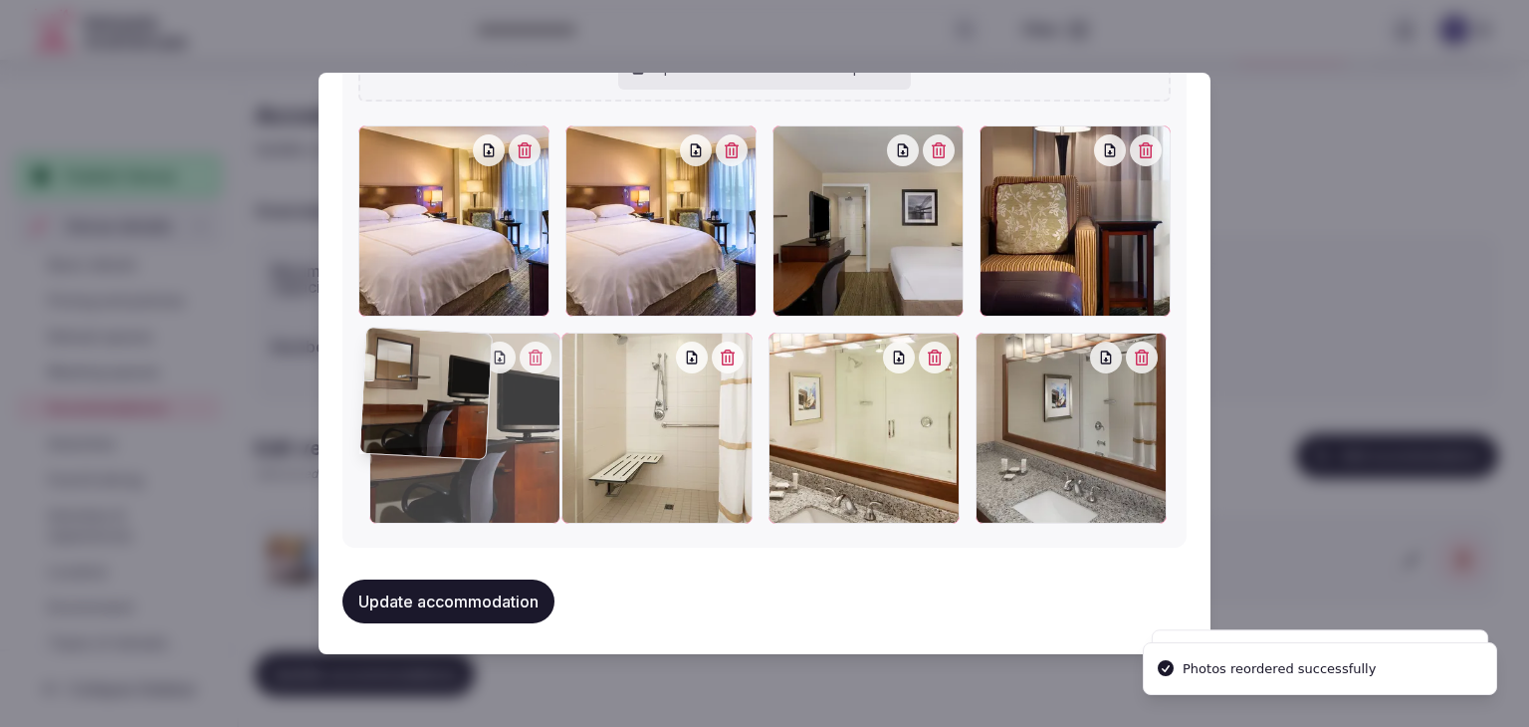
drag, startPoint x: 992, startPoint y: 342, endPoint x: 422, endPoint y: 376, distance: 570.4
click at [422, 376] on div at bounding box center [464, 427] width 191 height 191
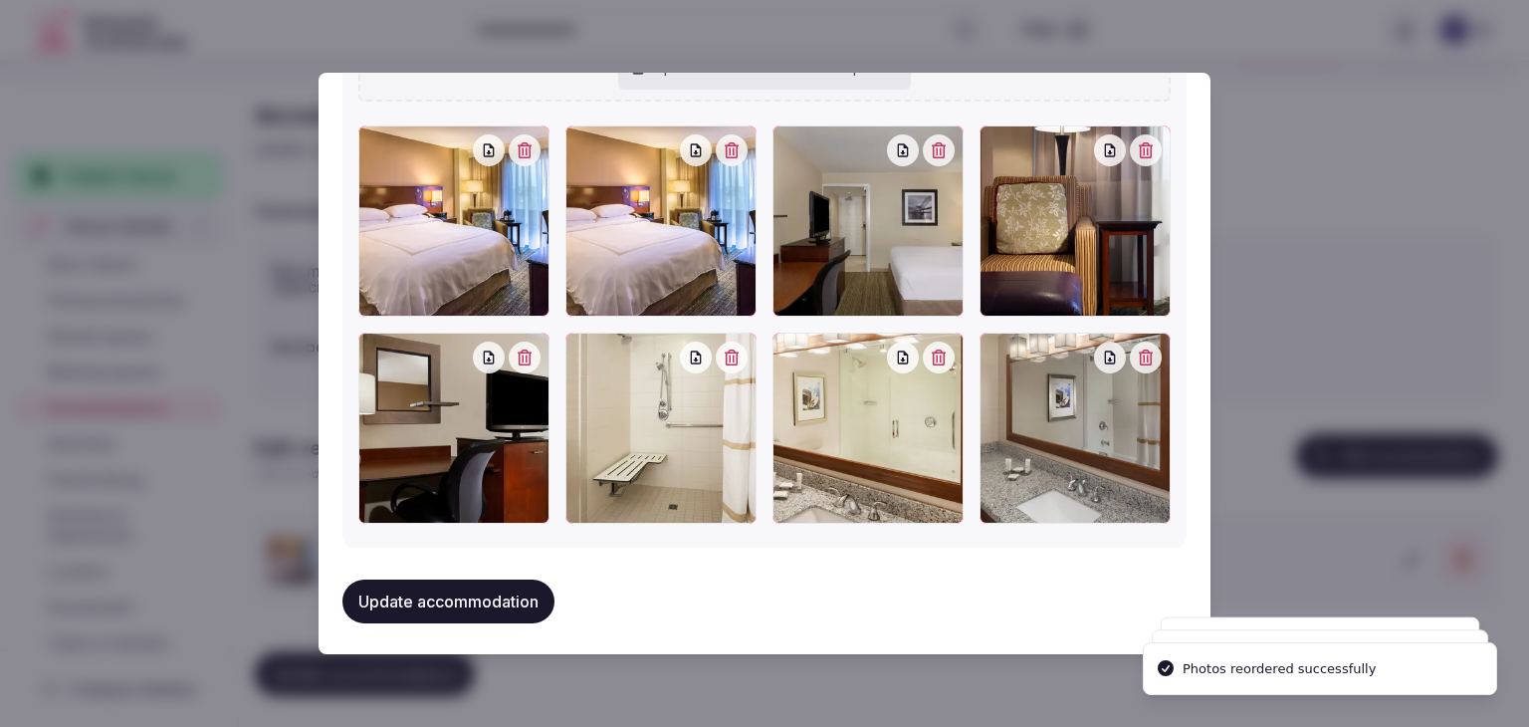
click at [472, 587] on button "Update accommodation" at bounding box center [448, 601] width 212 height 44
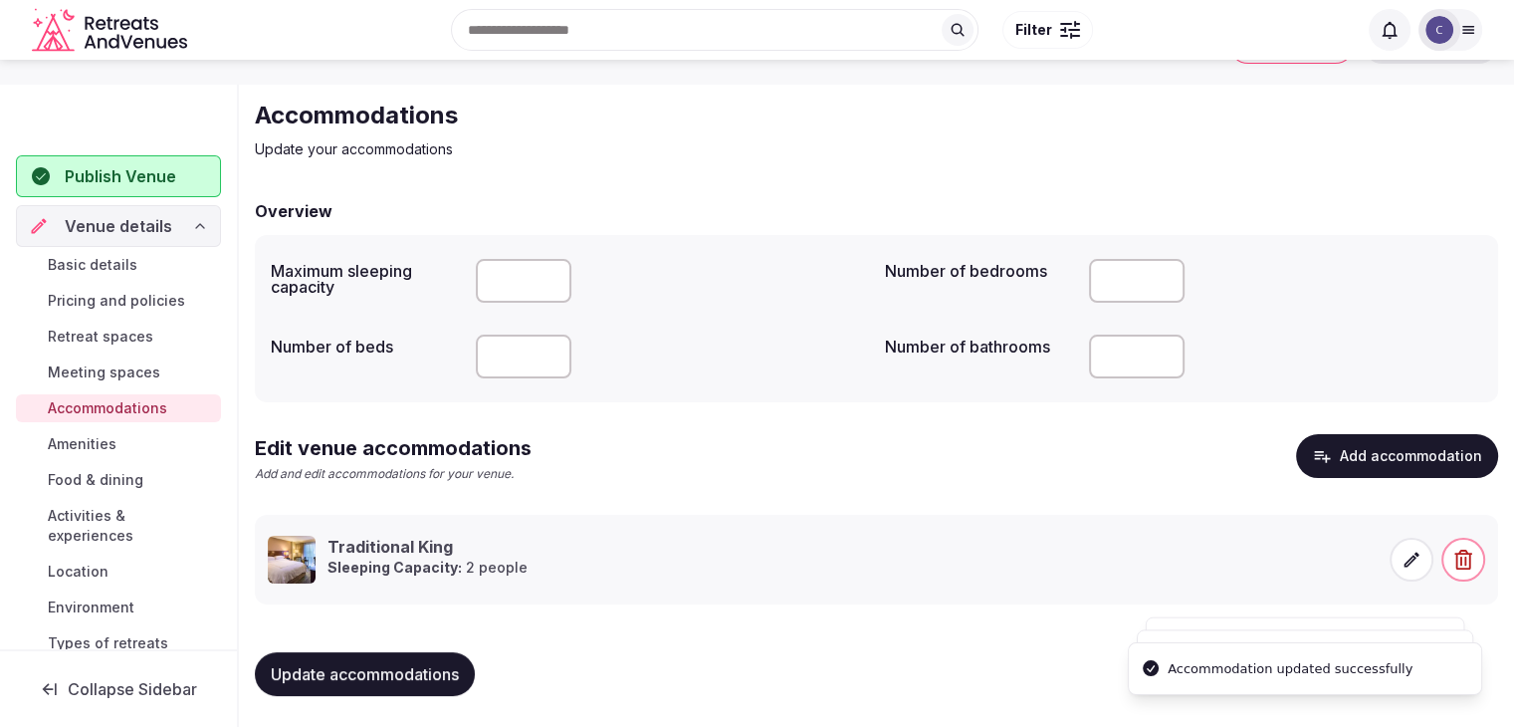
click at [432, 666] on span "Update accommodations" at bounding box center [365, 674] width 188 height 20
click at [116, 439] on span "Amenities" at bounding box center [82, 444] width 69 height 20
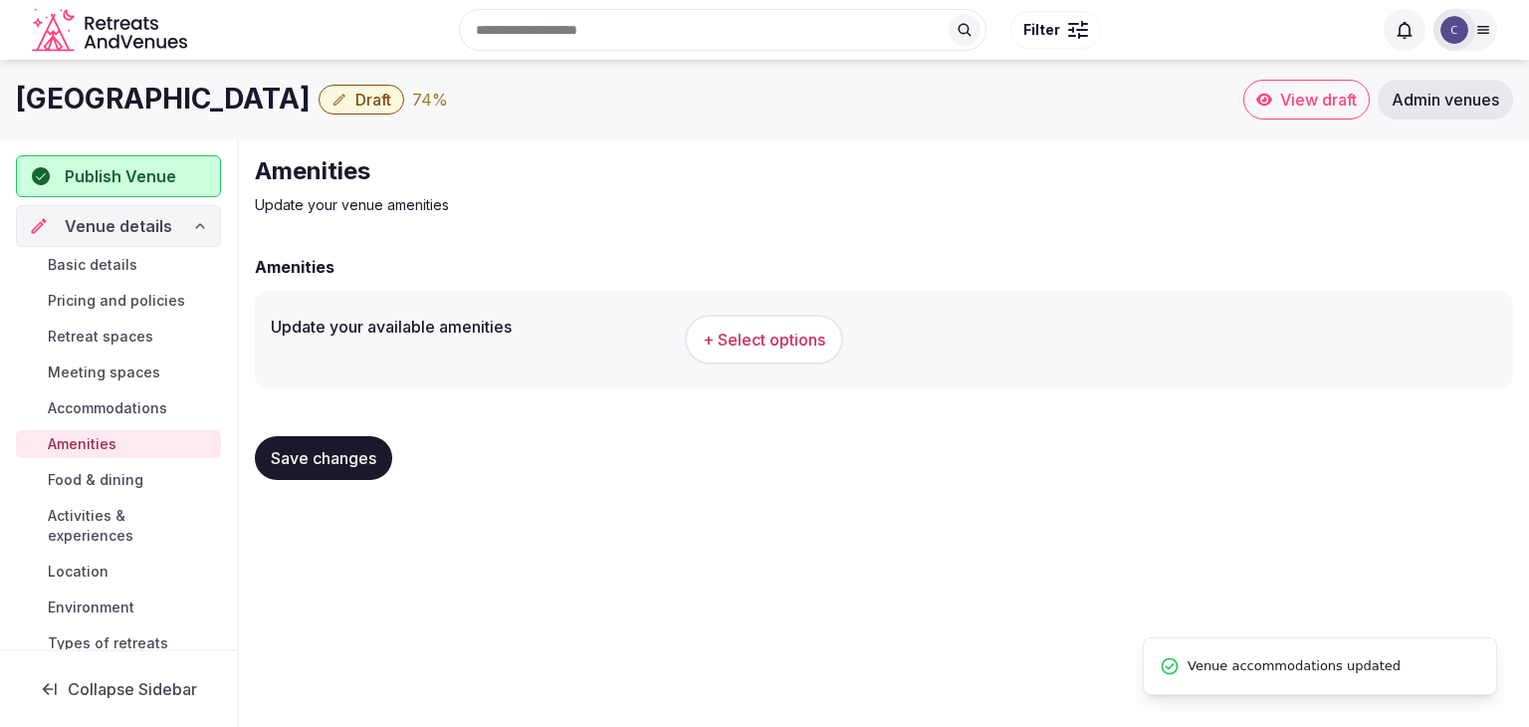
click at [804, 349] on span "+ Select options" at bounding box center [764, 340] width 122 height 22
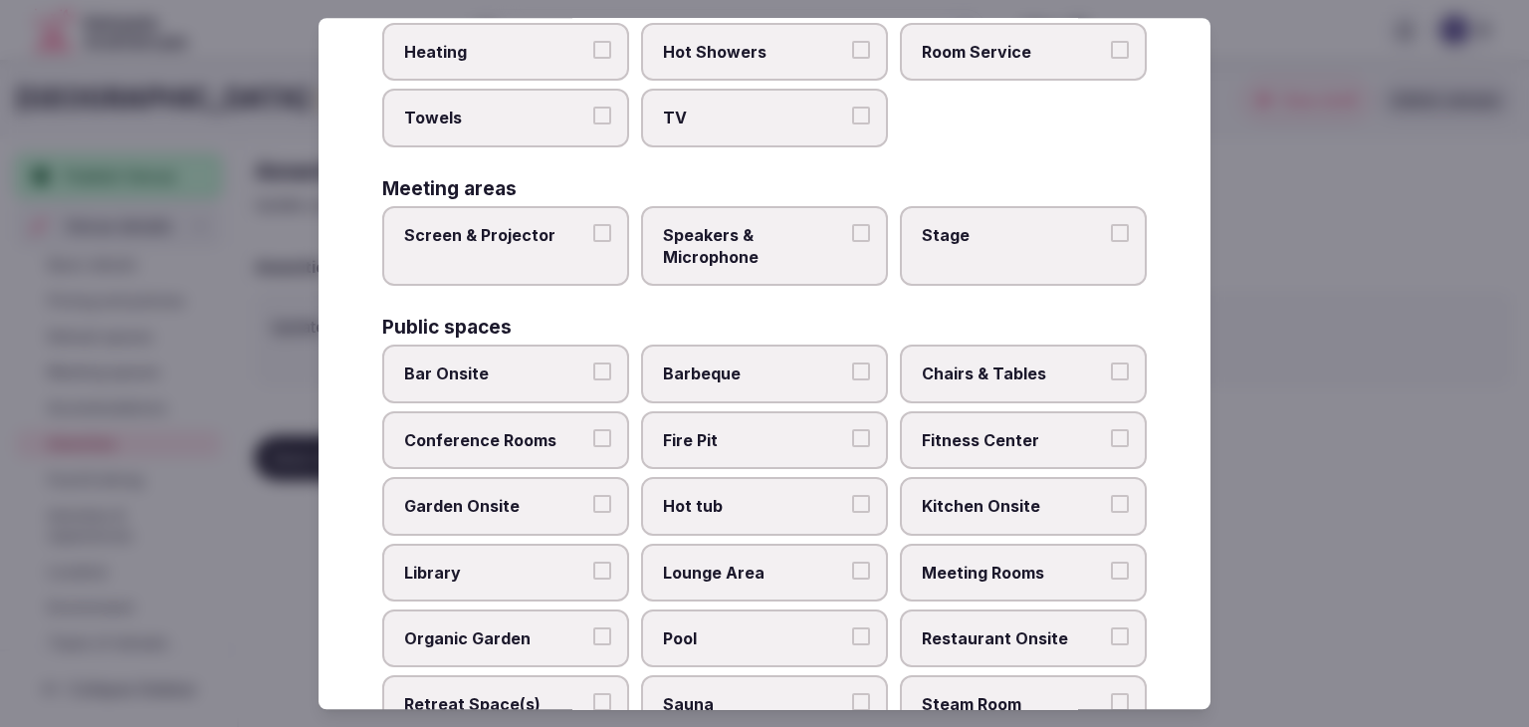
scroll to position [1072, 0]
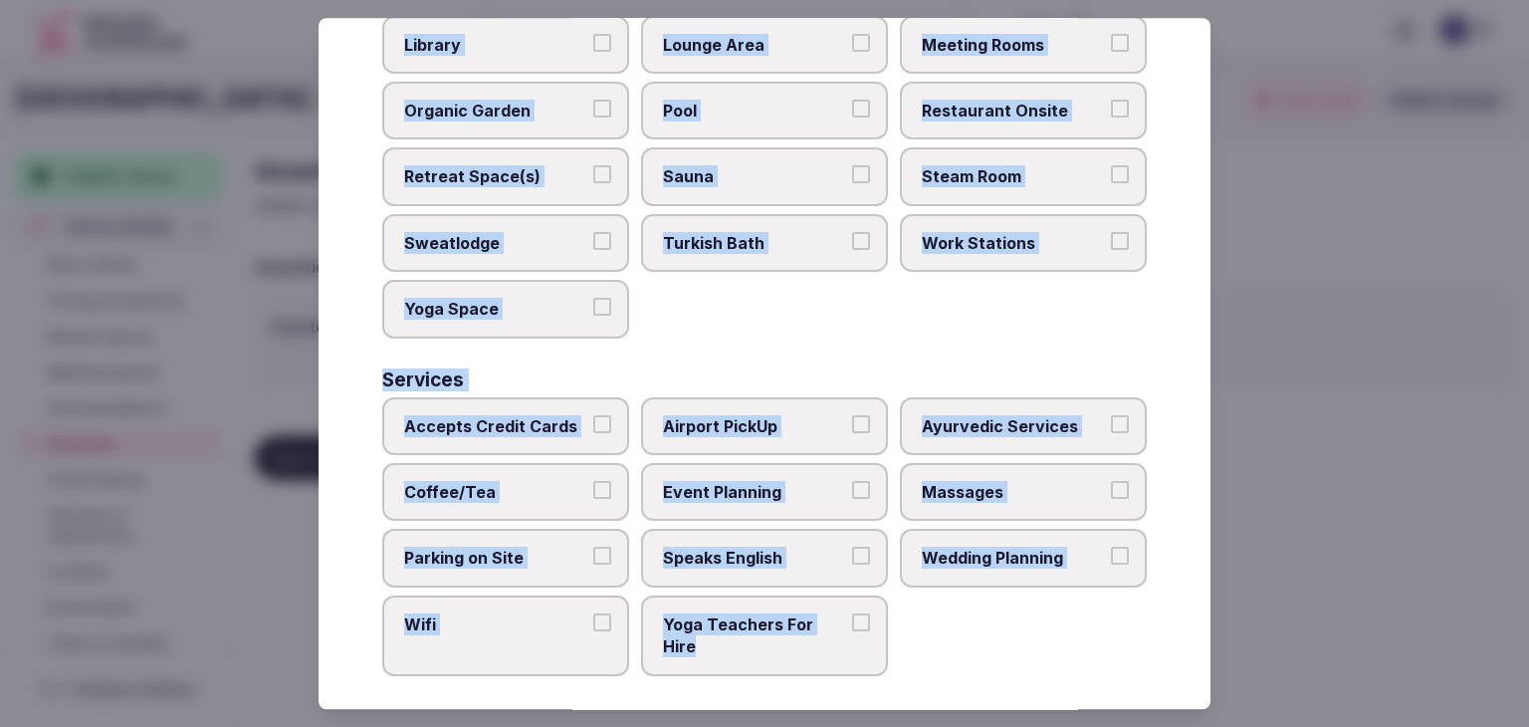
drag, startPoint x: 386, startPoint y: 131, endPoint x: 935, endPoint y: 670, distance: 768.7
click at [937, 670] on div "Select your venue amenities Choose all applicable amenities offered. Activities…" at bounding box center [765, 363] width 892 height 691
copy div "Choose all applicable amenities offered. Activities Bicycles Camping Allowed On…"
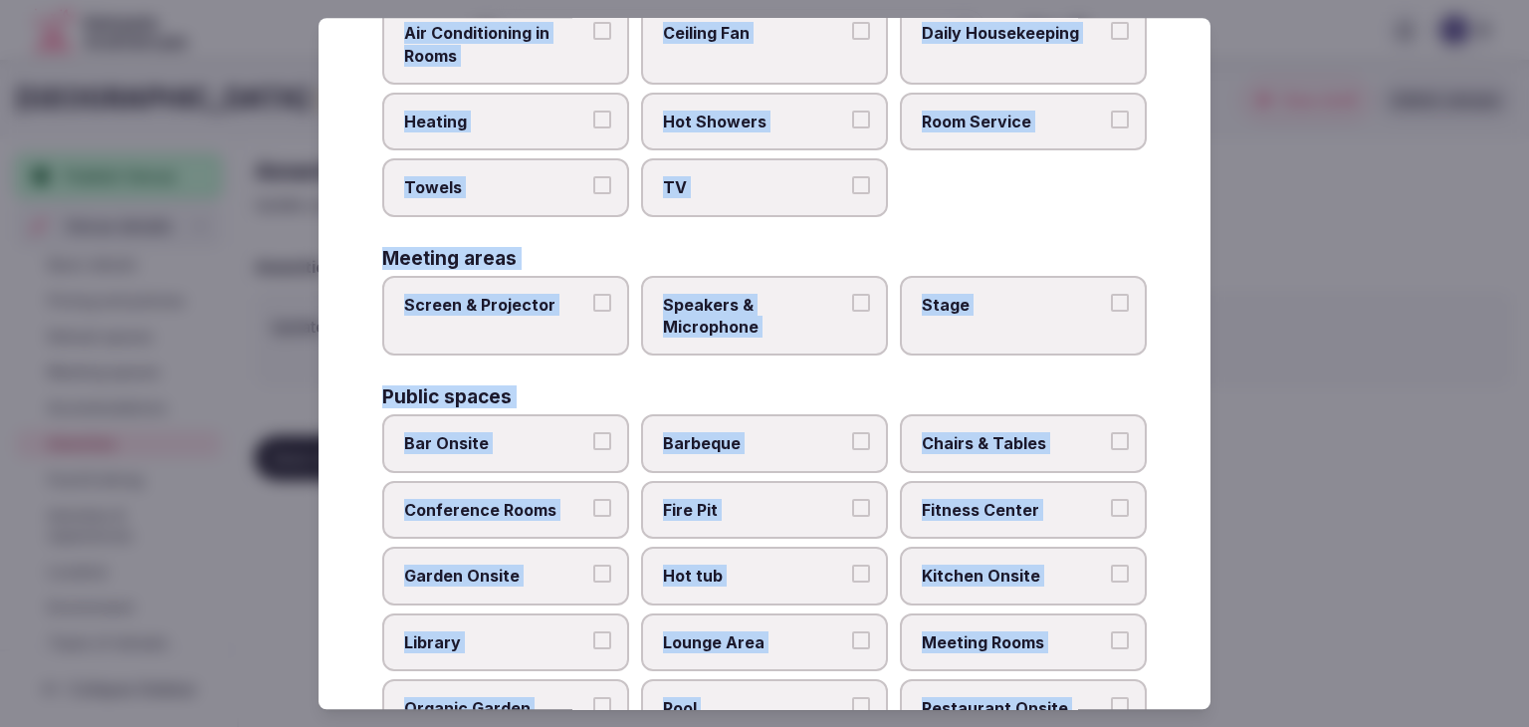
scroll to position [276, 0]
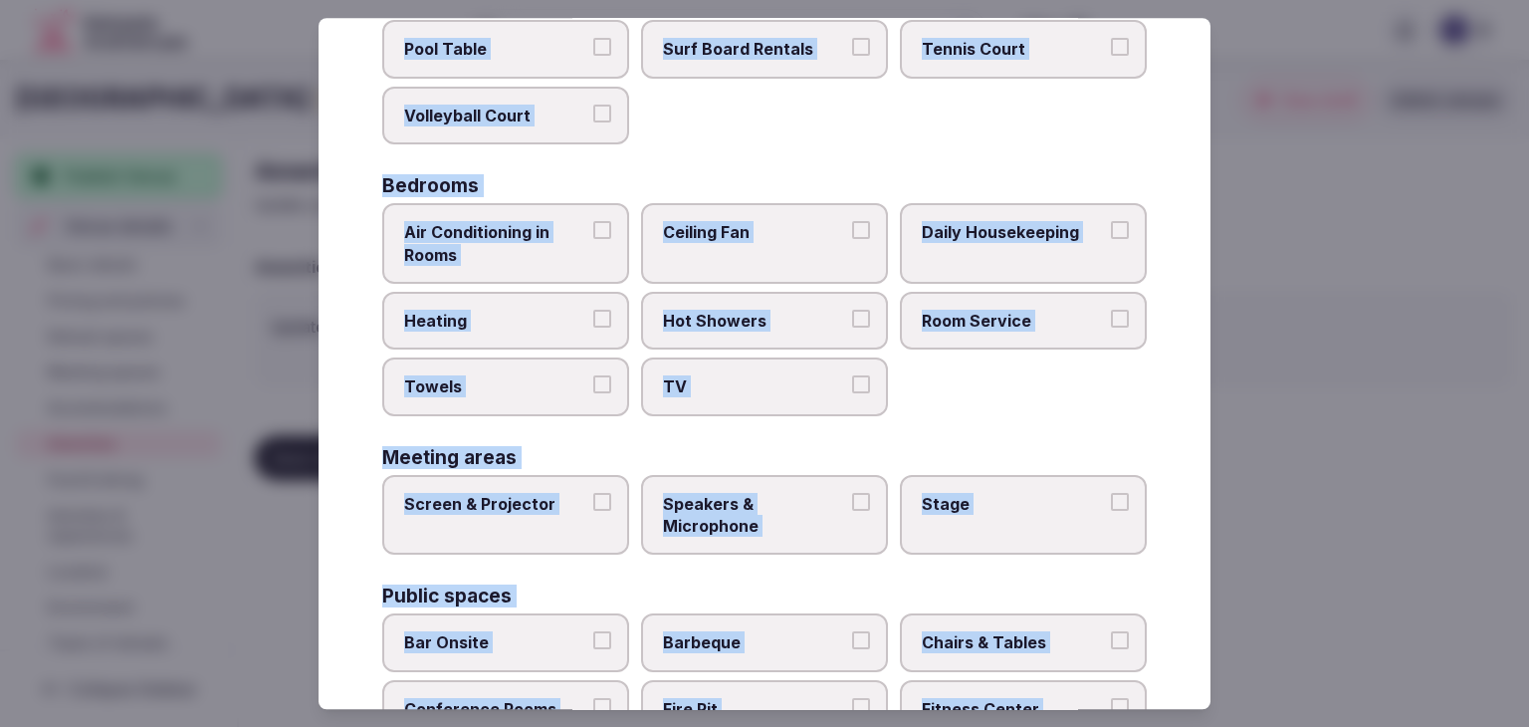
click at [471, 229] on span "Air Conditioning in Rooms" at bounding box center [495, 243] width 183 height 45
click at [593, 229] on button "Air Conditioning in Rooms" at bounding box center [602, 230] width 18 height 18
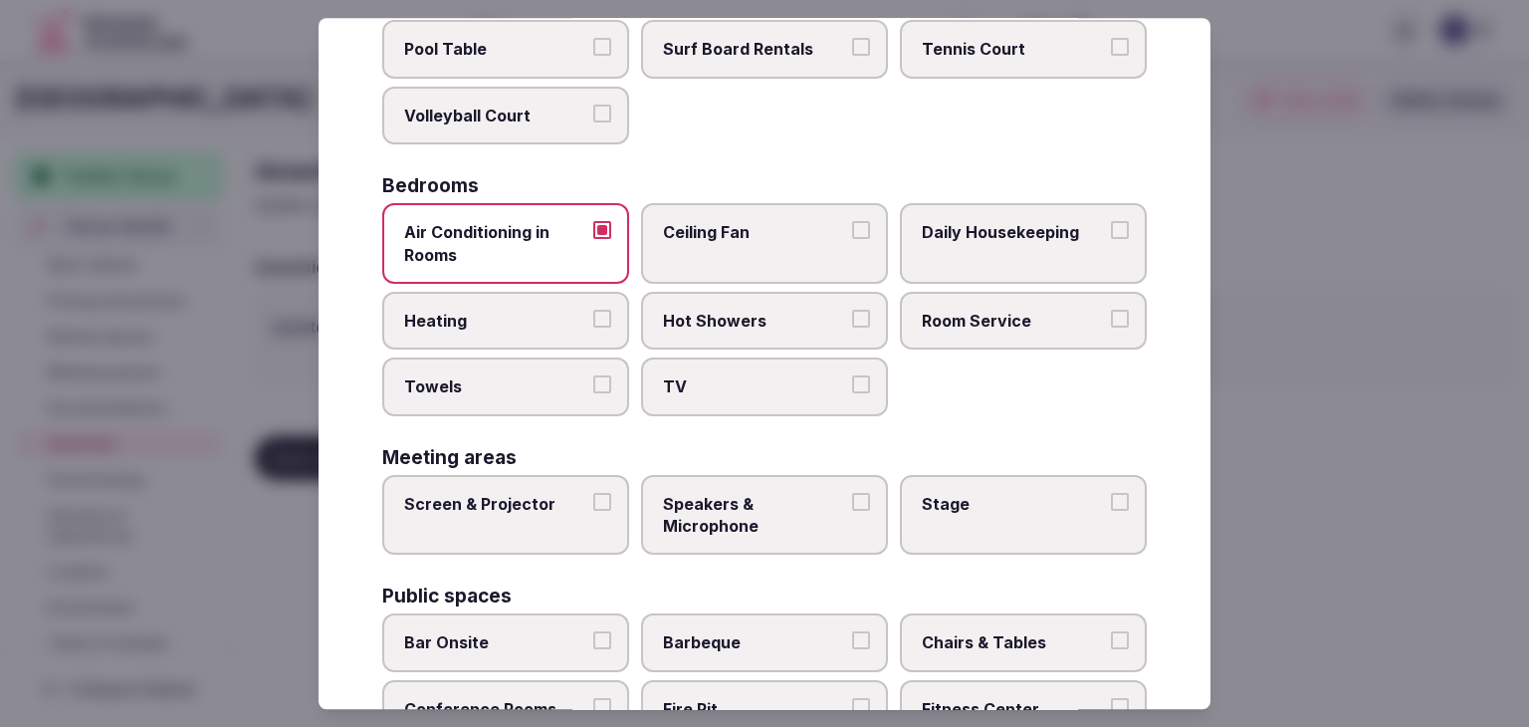
click at [465, 310] on span "Heating" at bounding box center [495, 321] width 183 height 22
click at [593, 310] on button "Heating" at bounding box center [602, 319] width 18 height 18
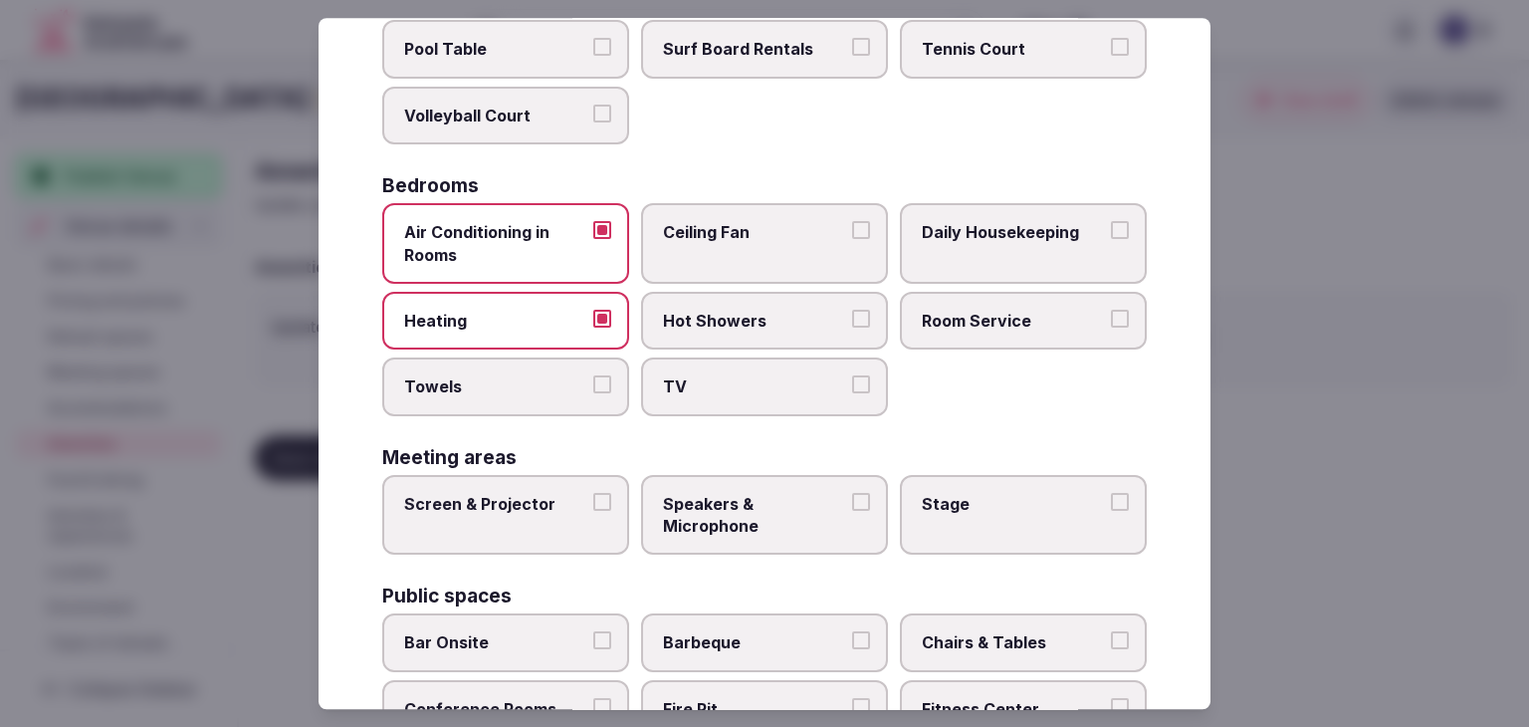
drag, startPoint x: 479, startPoint y: 379, endPoint x: 795, endPoint y: 395, distance: 317.0
click at [481, 380] on span "Towels" at bounding box center [495, 387] width 183 height 22
click at [593, 380] on button "Towels" at bounding box center [602, 385] width 18 height 18
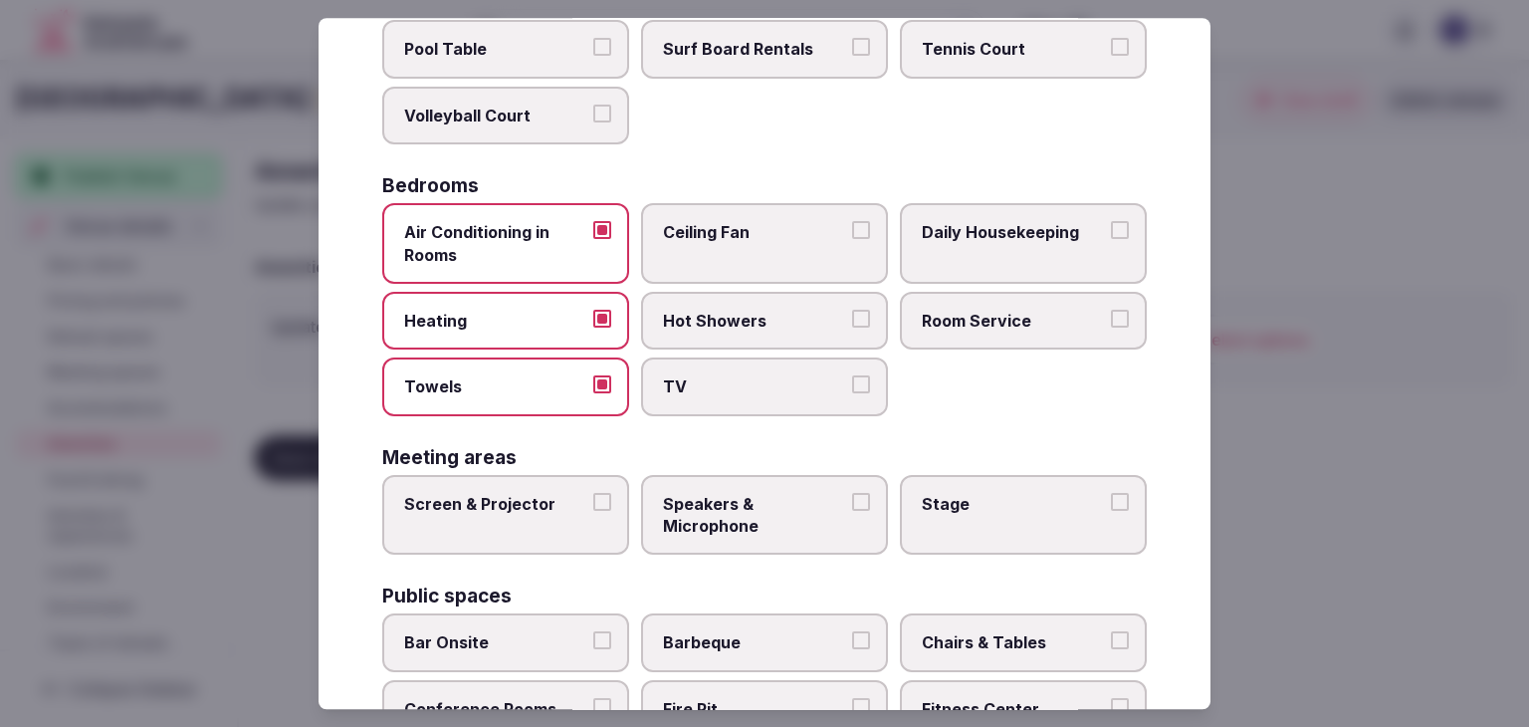
click at [832, 395] on label "TV" at bounding box center [764, 387] width 247 height 58
click at [852, 394] on button "TV" at bounding box center [861, 385] width 18 height 18
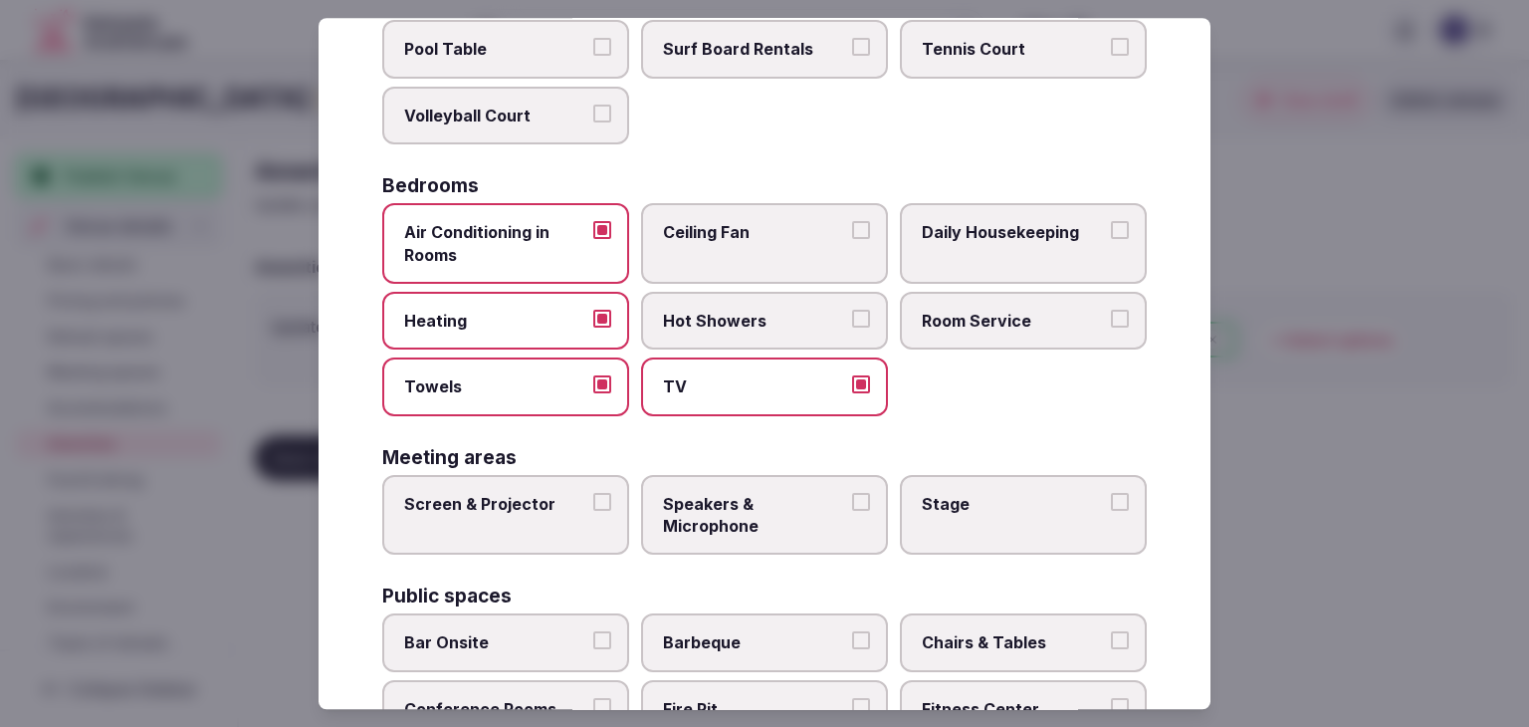
click at [833, 324] on span "Hot Showers" at bounding box center [754, 321] width 183 height 22
click at [852, 324] on button "Hot Showers" at bounding box center [861, 319] width 18 height 18
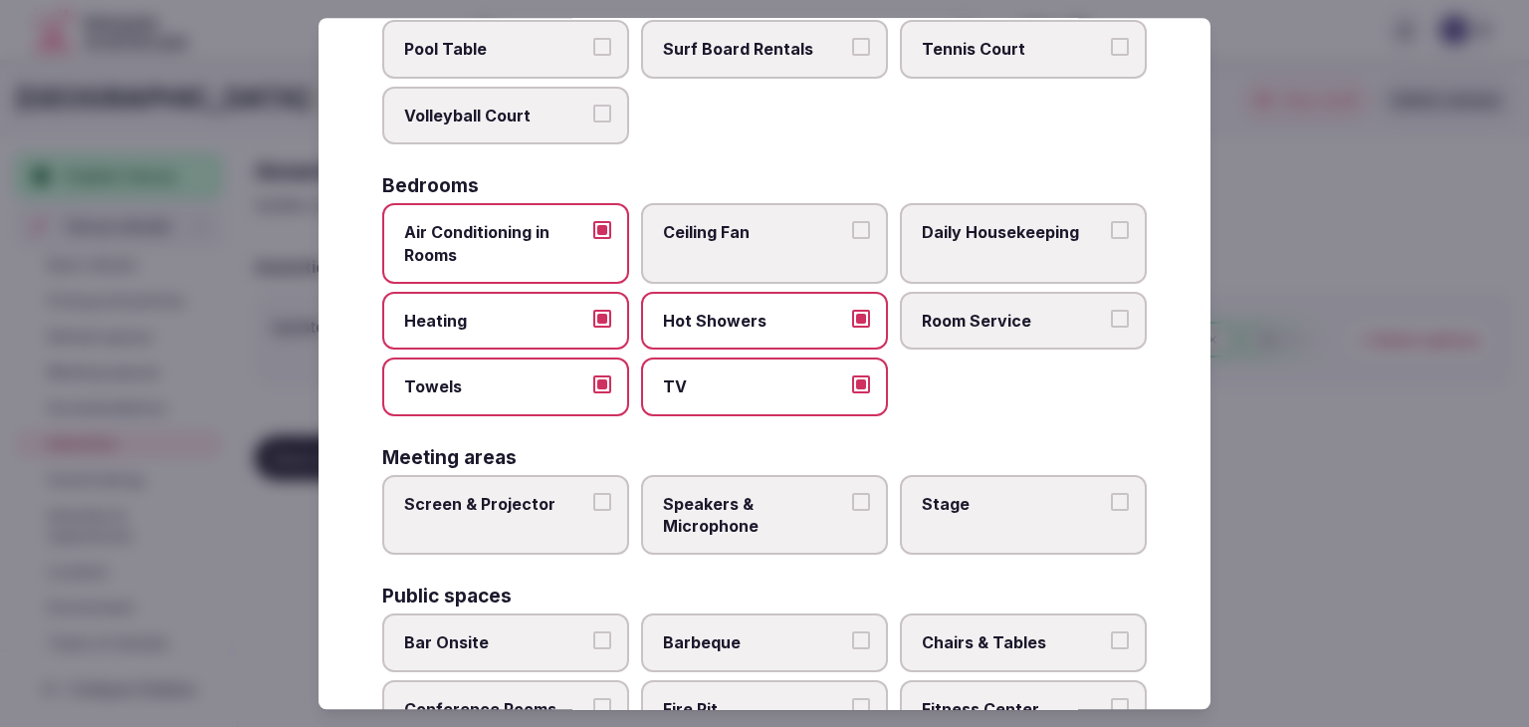
drag, startPoint x: 904, startPoint y: 320, endPoint x: 980, endPoint y: 271, distance: 90.0
click at [906, 319] on label "Room Service" at bounding box center [1023, 321] width 247 height 58
click at [1111, 319] on button "Room Service" at bounding box center [1120, 319] width 18 height 18
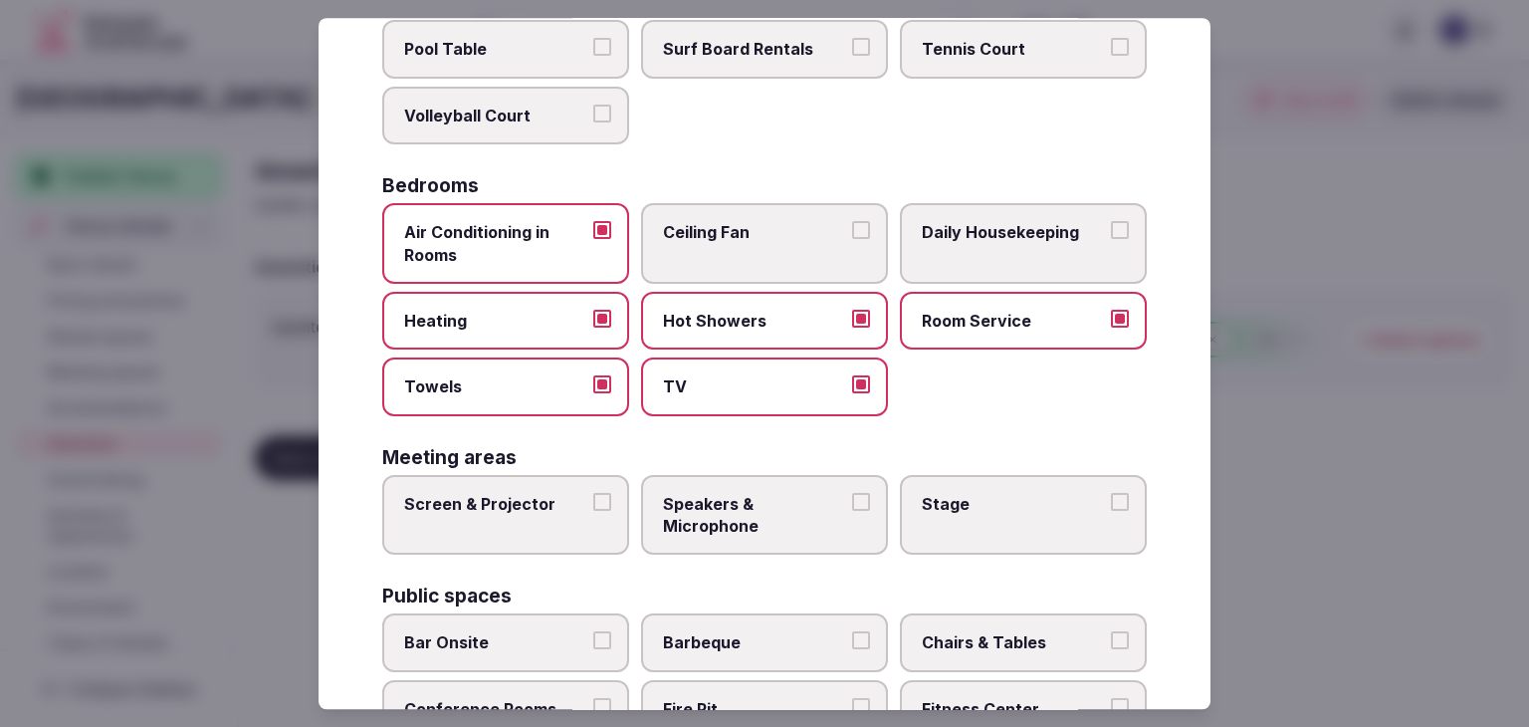
click at [980, 269] on label "Daily Housekeeping" at bounding box center [1023, 243] width 247 height 81
click at [1111, 239] on button "Daily Housekeeping" at bounding box center [1120, 230] width 18 height 18
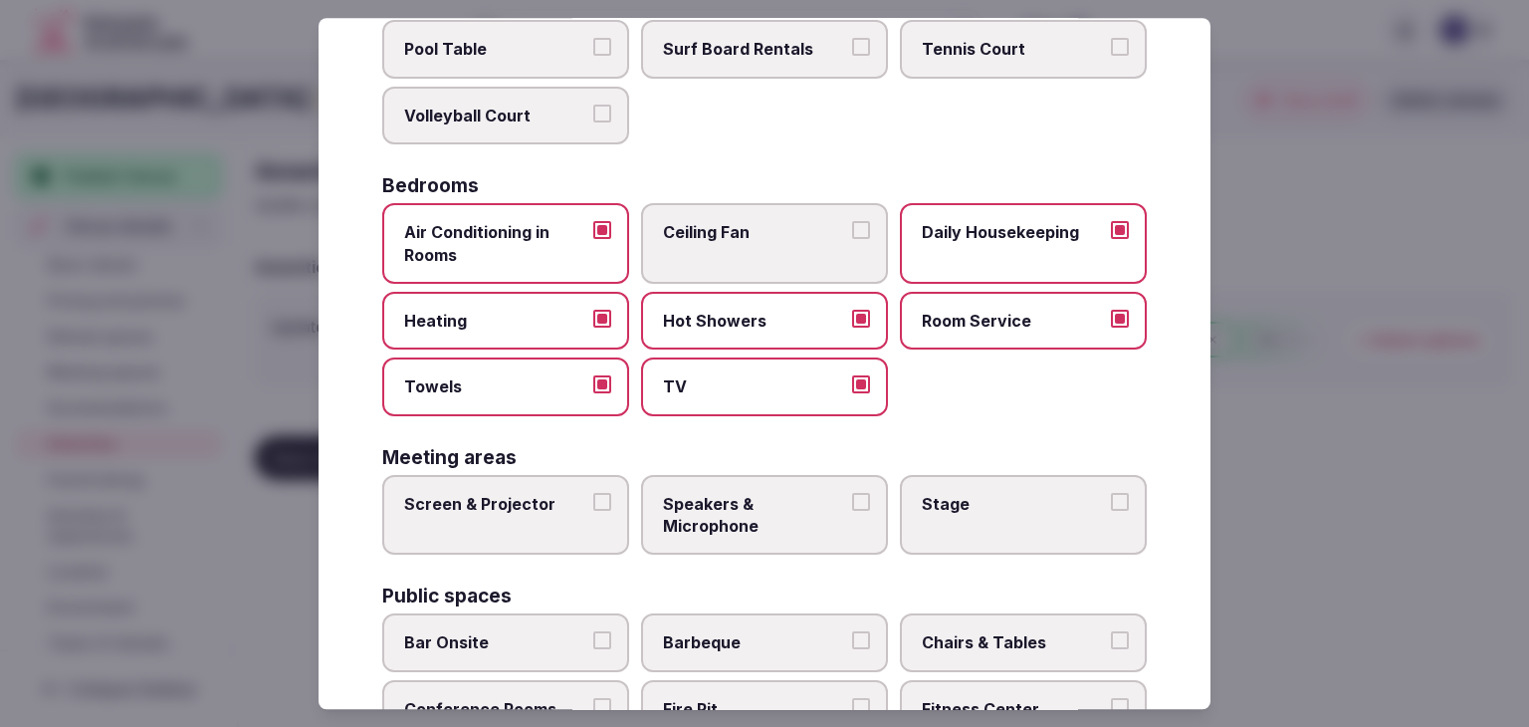
scroll to position [674, 0]
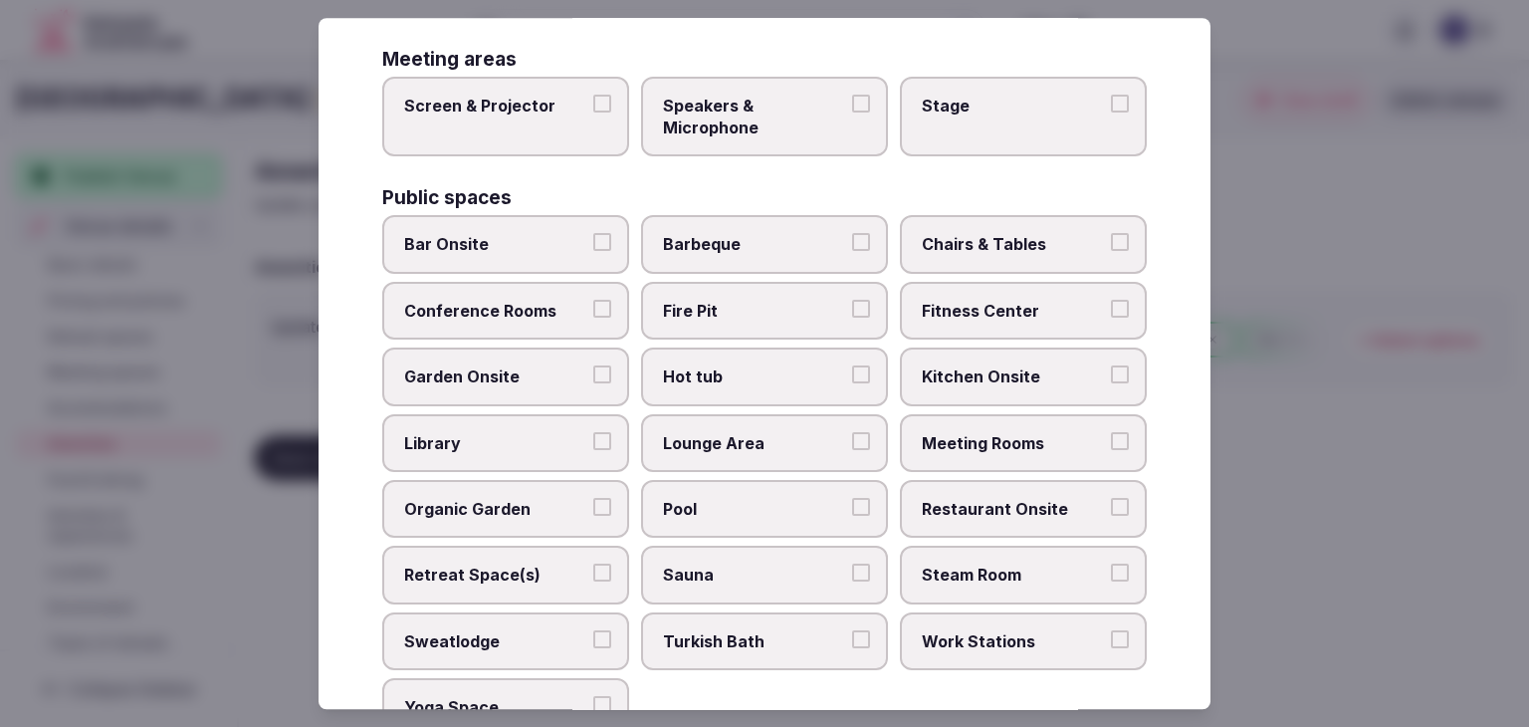
click at [546, 201] on div "Public spaces" at bounding box center [764, 198] width 765 height 19
drag, startPoint x: 557, startPoint y: 124, endPoint x: 593, endPoint y: 123, distance: 35.9
click at [558, 124] on label "Screen & Projector" at bounding box center [505, 117] width 247 height 81
click at [593, 112] on button "Screen & Projector" at bounding box center [602, 104] width 18 height 18
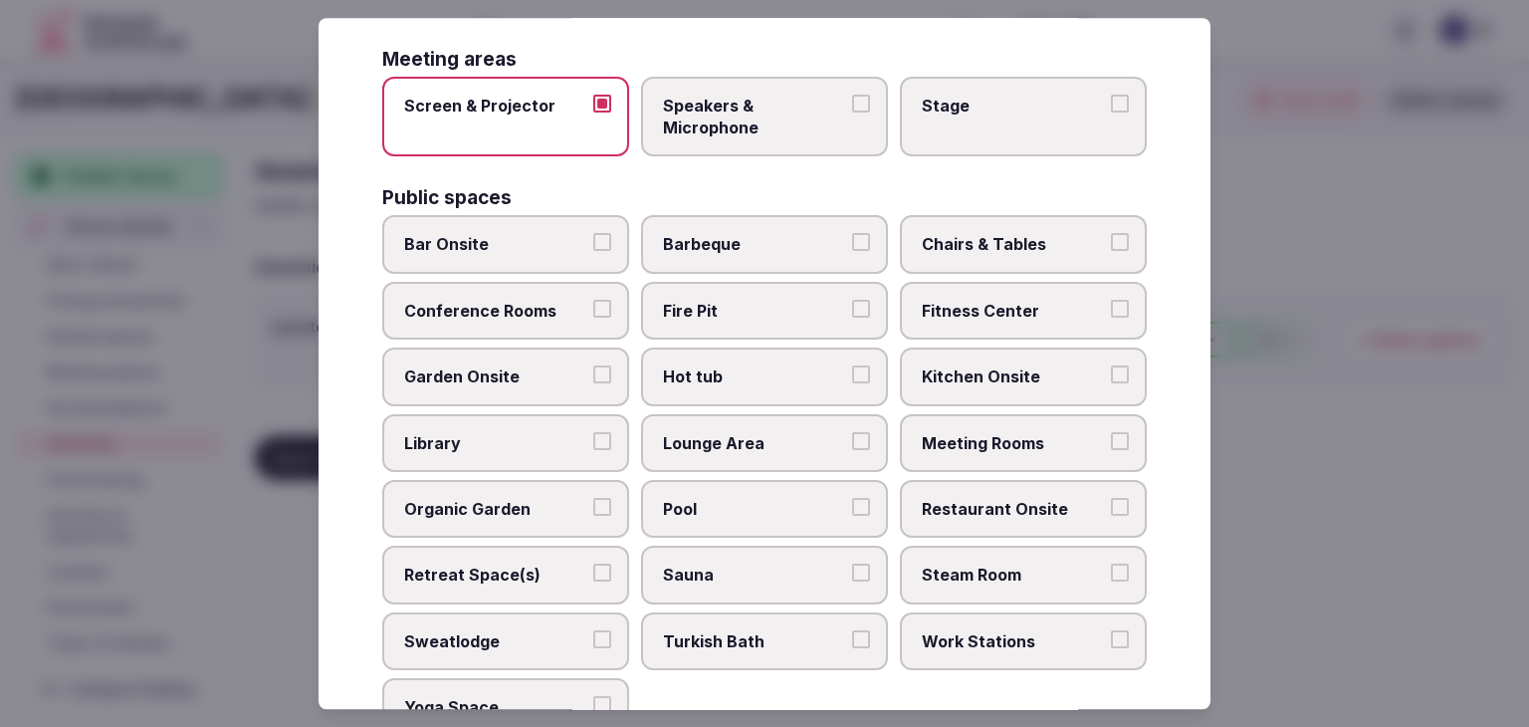
click at [800, 132] on span "Speakers & Microphone" at bounding box center [754, 117] width 183 height 45
click at [852, 112] on button "Speakers & Microphone" at bounding box center [861, 104] width 18 height 18
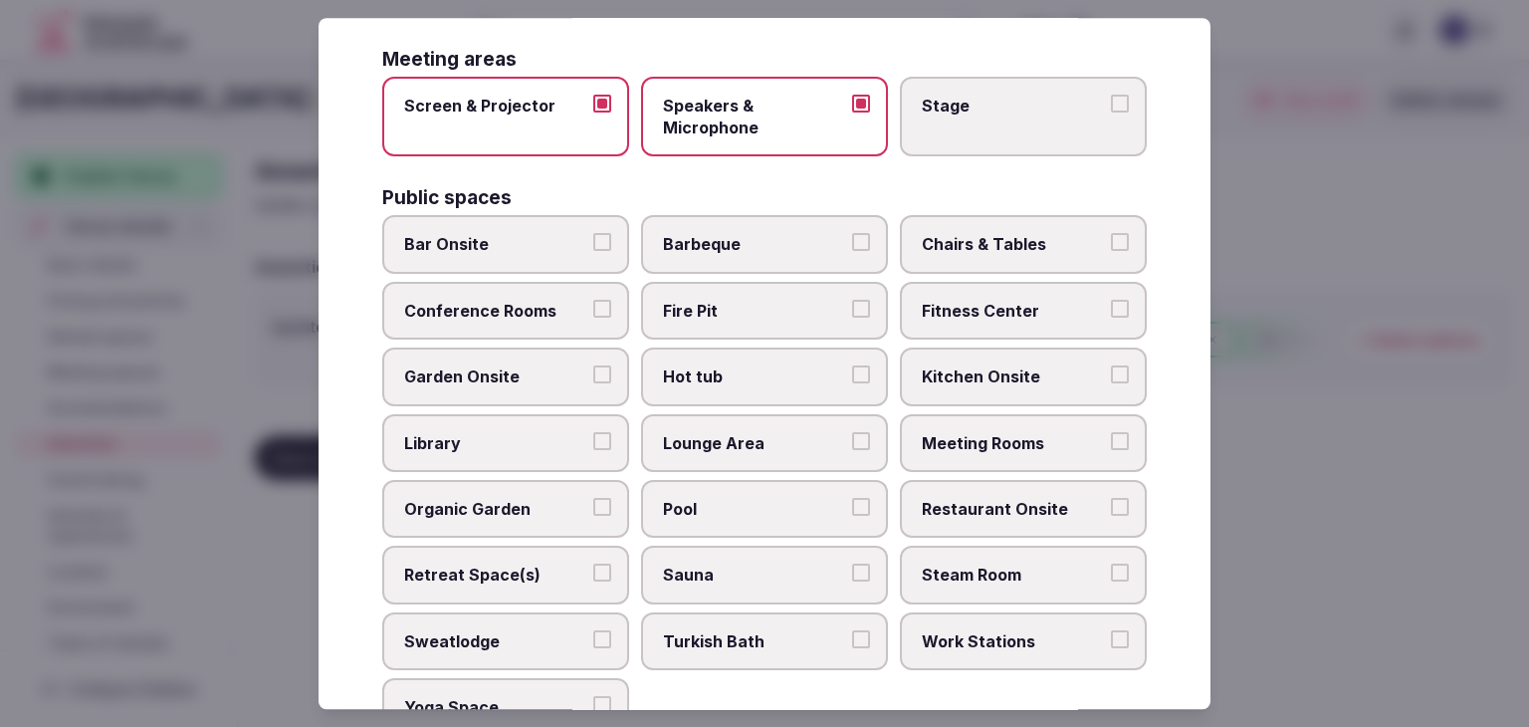
click at [932, 138] on label "Stage" at bounding box center [1023, 117] width 247 height 81
click at [1111, 112] on button "Stage" at bounding box center [1120, 104] width 18 height 18
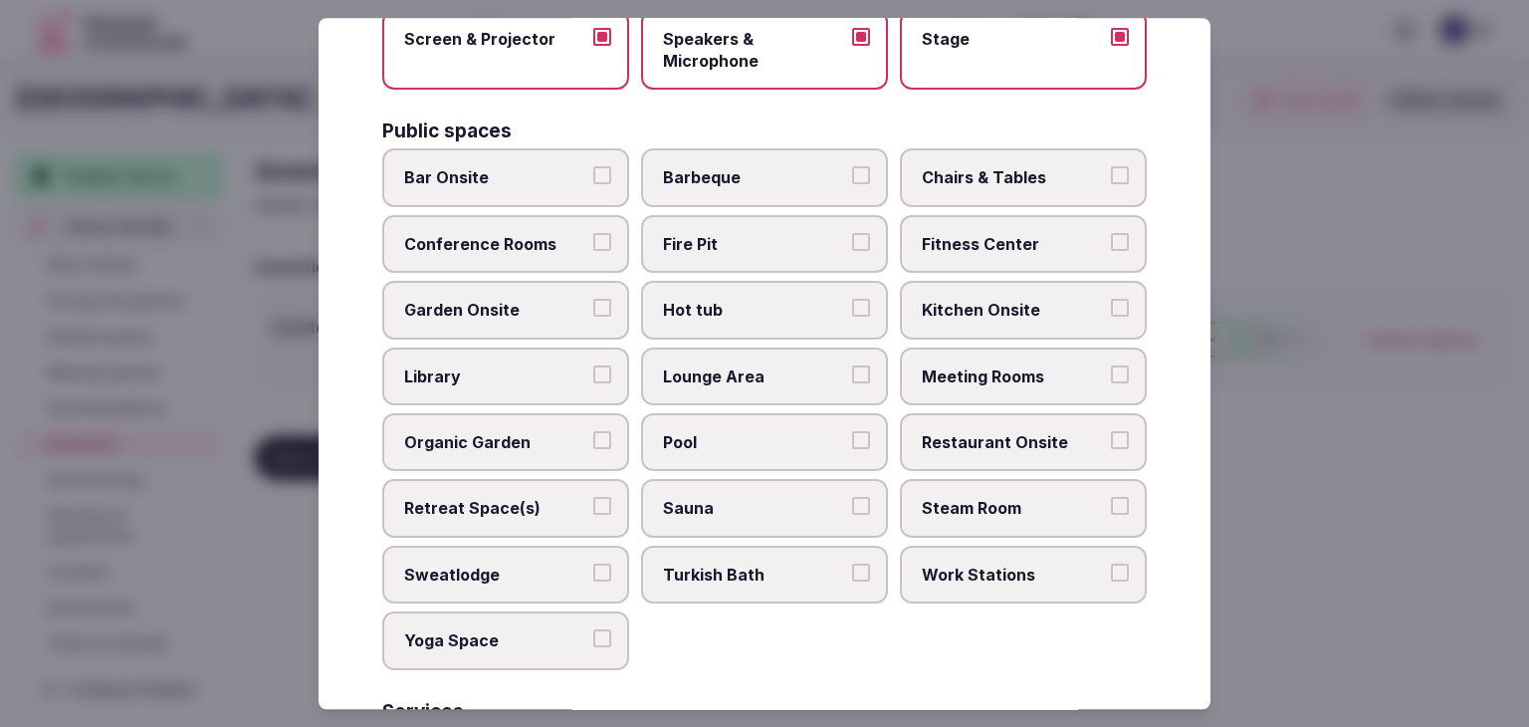
scroll to position [873, 0]
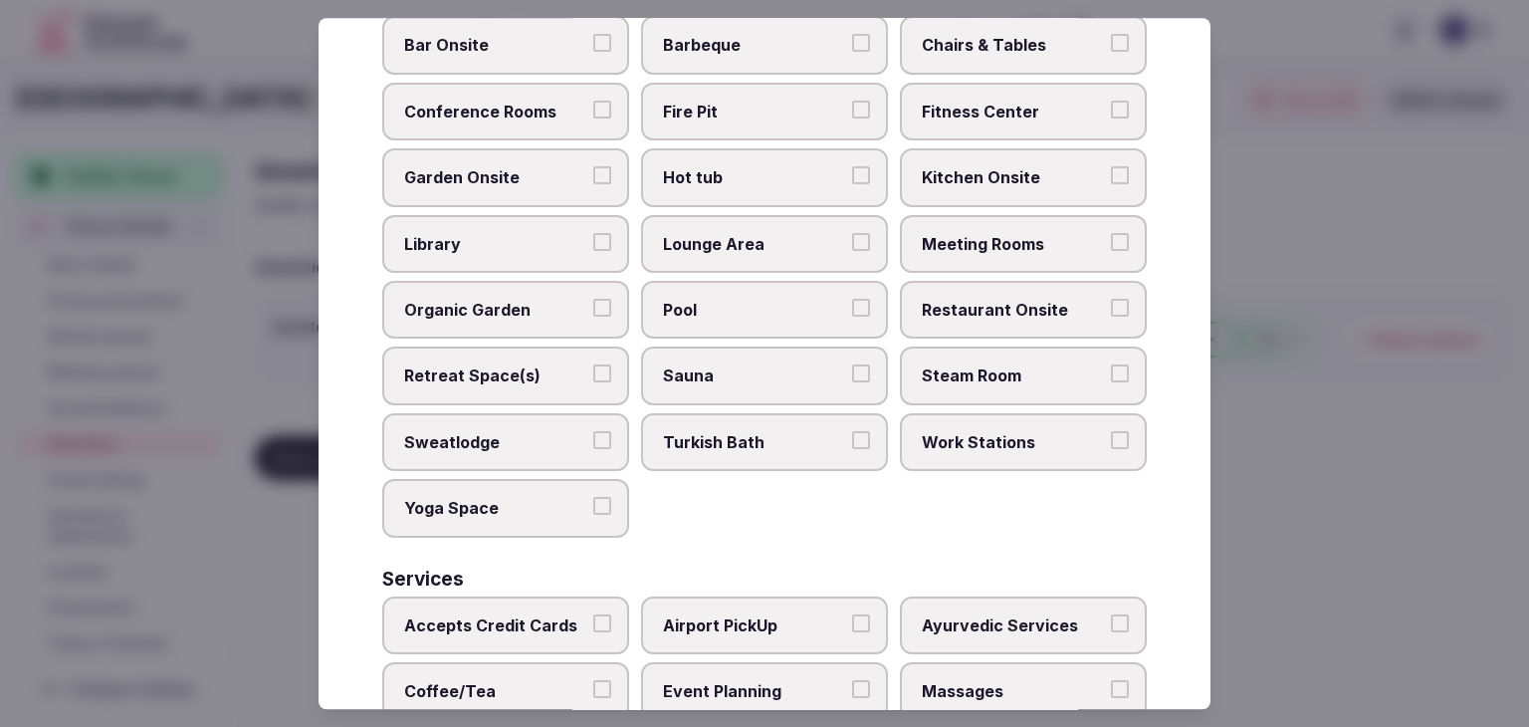
drag, startPoint x: 529, startPoint y: 37, endPoint x: 518, endPoint y: 78, distance: 42.3
click at [528, 37] on span "Bar Onsite" at bounding box center [495, 46] width 183 height 22
click at [593, 37] on button "Bar Onsite" at bounding box center [602, 44] width 18 height 18
drag, startPoint x: 518, startPoint y: 78, endPoint x: 796, endPoint y: 76, distance: 278.7
click at [518, 83] on label "Conference Rooms" at bounding box center [505, 112] width 247 height 58
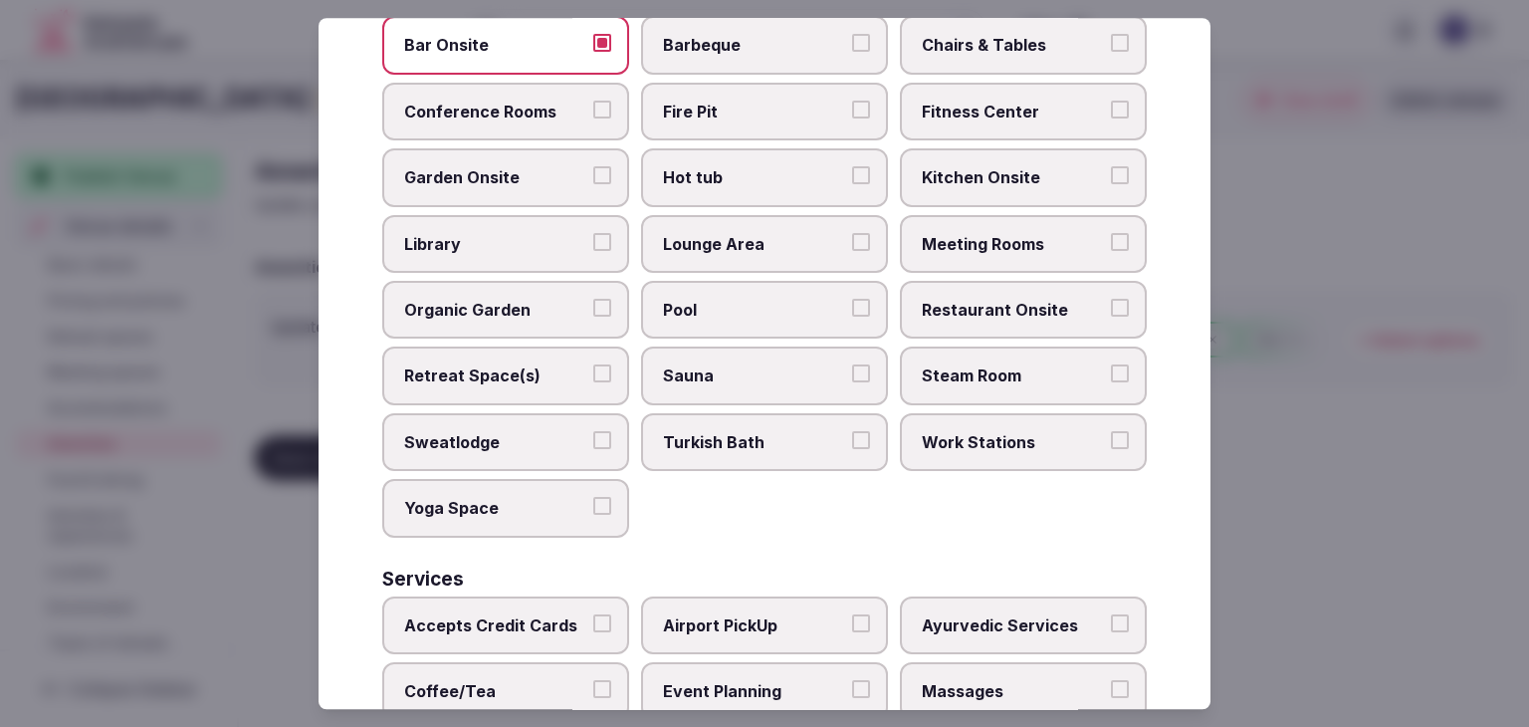
click at [593, 101] on button "Conference Rooms" at bounding box center [602, 110] width 18 height 18
click at [906, 57] on label "Chairs & Tables" at bounding box center [1023, 46] width 247 height 58
click at [1111, 53] on button "Chairs & Tables" at bounding box center [1120, 44] width 18 height 18
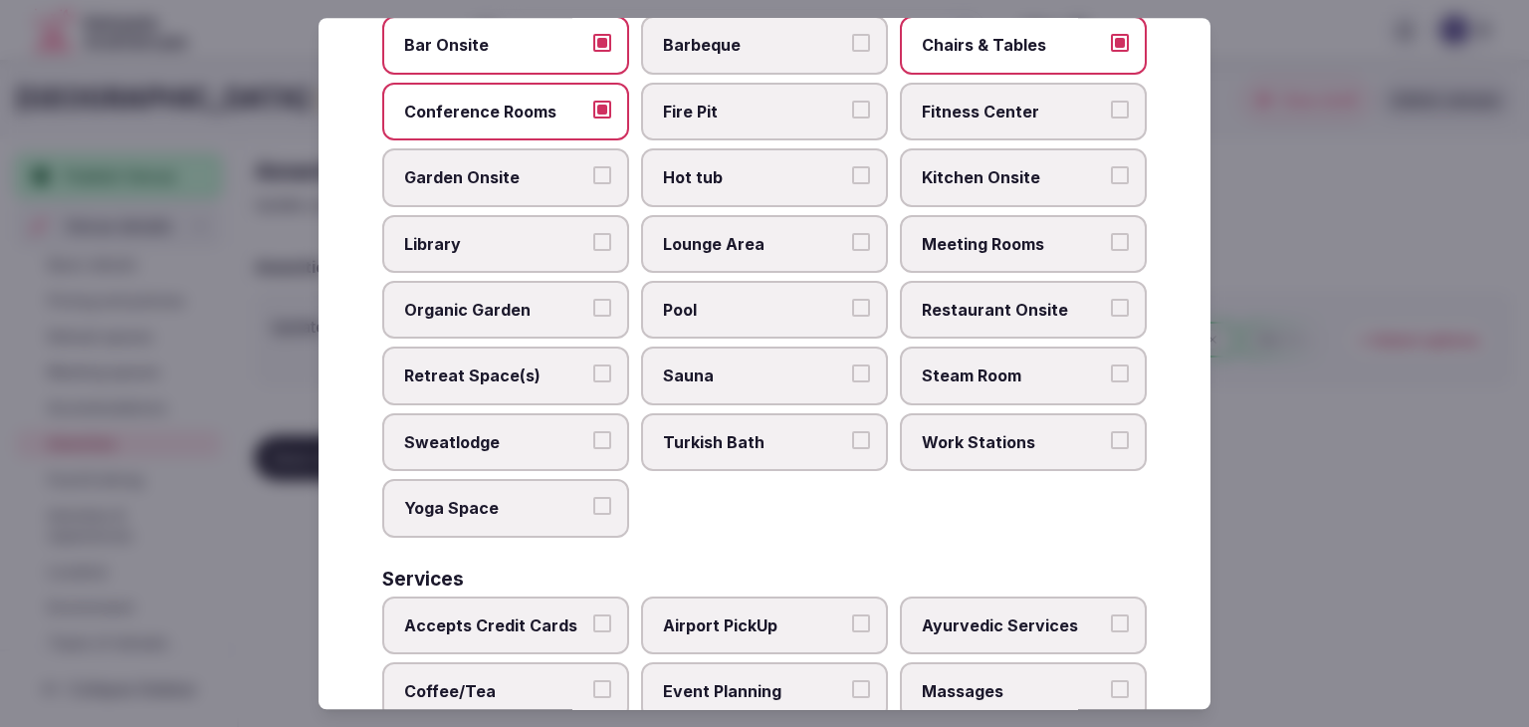
click at [943, 105] on span "Fitness Center" at bounding box center [1013, 112] width 183 height 22
click at [1111, 105] on button "Fitness Center" at bounding box center [1120, 110] width 18 height 18
drag, startPoint x: 986, startPoint y: 246, endPoint x: 972, endPoint y: 306, distance: 61.3
click at [984, 259] on label "Meeting Rooms" at bounding box center [1023, 244] width 247 height 58
click at [1111, 251] on button "Meeting Rooms" at bounding box center [1120, 242] width 18 height 18
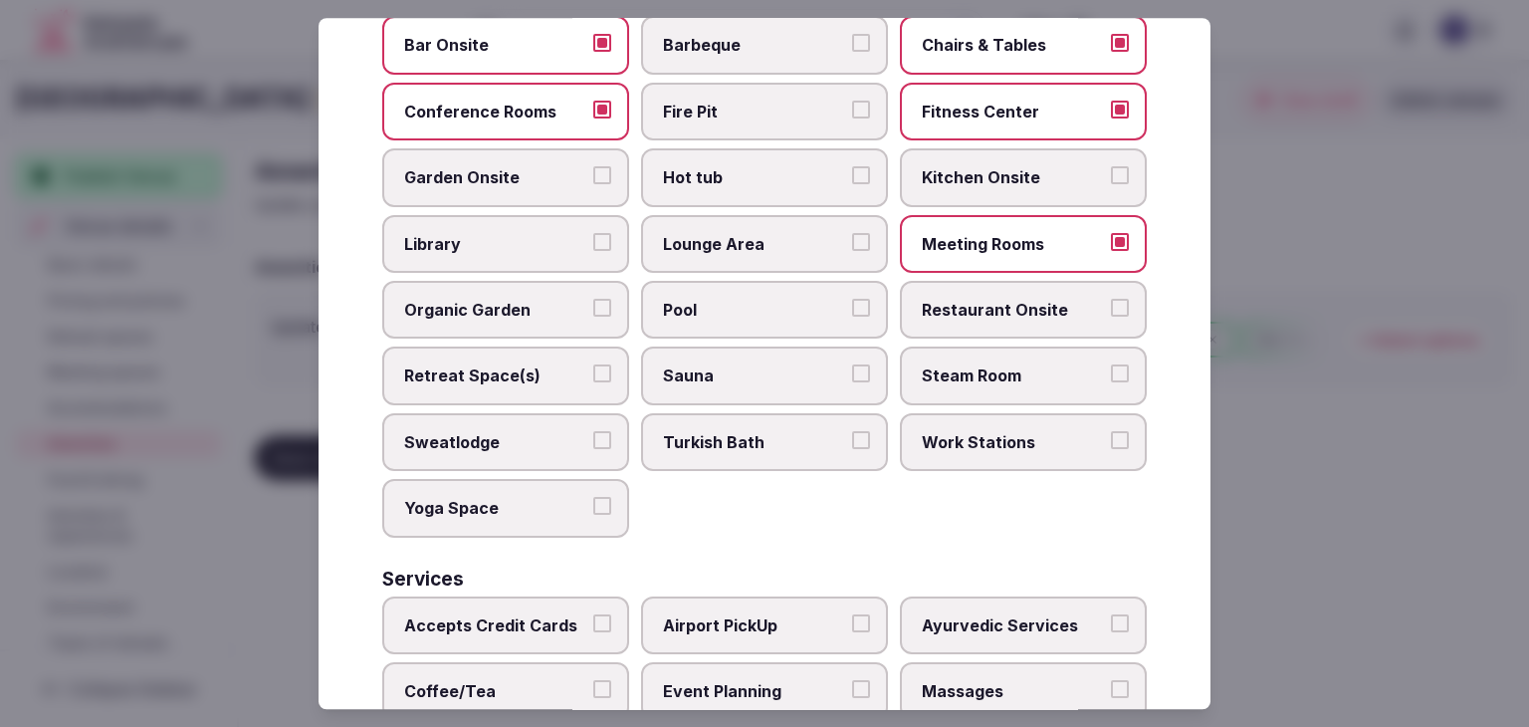
drag, startPoint x: 972, startPoint y: 306, endPoint x: 839, endPoint y: 272, distance: 136.7
click at [972, 306] on span "Restaurant Onsite" at bounding box center [1013, 310] width 183 height 22
click at [1111, 306] on button "Restaurant Onsite" at bounding box center [1120, 308] width 18 height 18
click at [814, 248] on label "Lounge Area" at bounding box center [764, 244] width 247 height 58
click at [852, 248] on button "Lounge Area" at bounding box center [861, 242] width 18 height 18
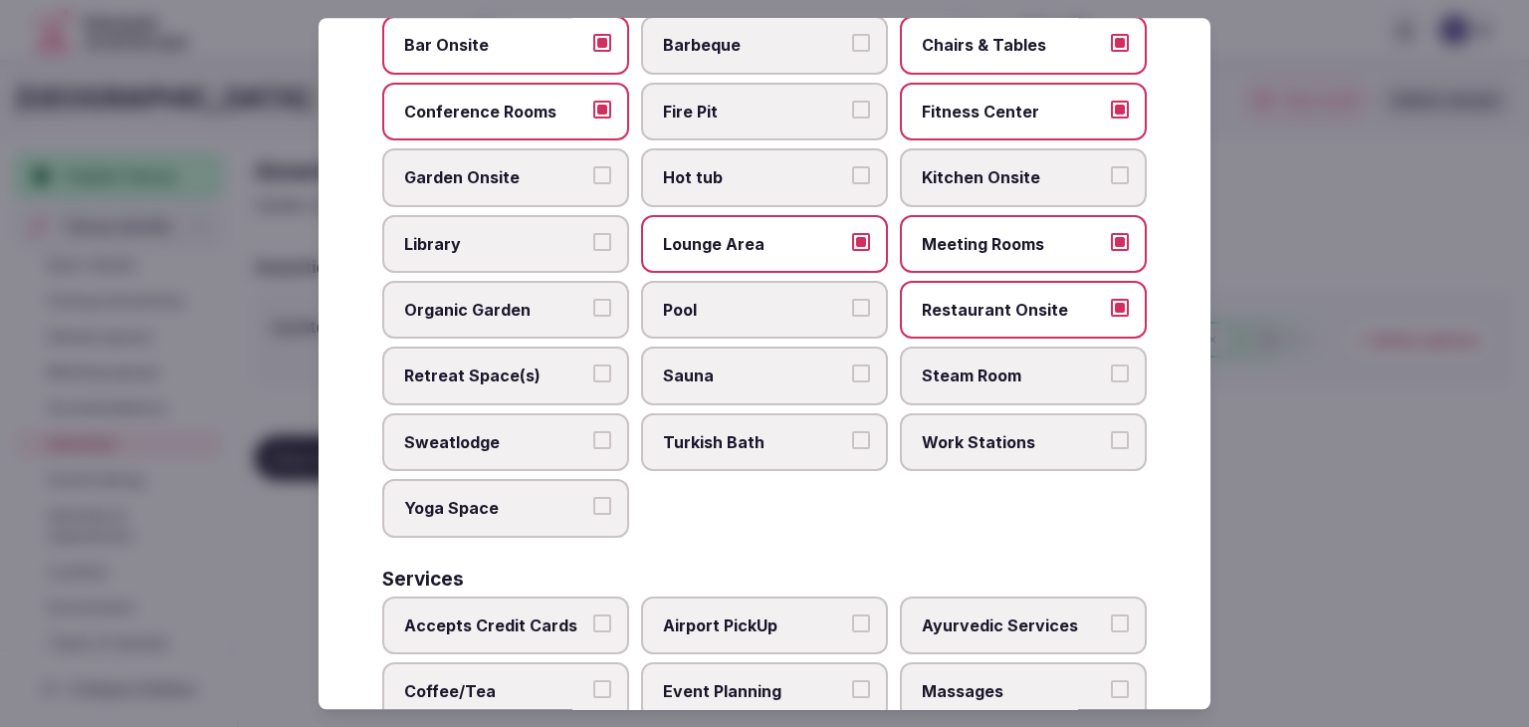
click at [799, 281] on label "Pool" at bounding box center [764, 310] width 247 height 58
click at [852, 299] on button "Pool" at bounding box center [861, 308] width 18 height 18
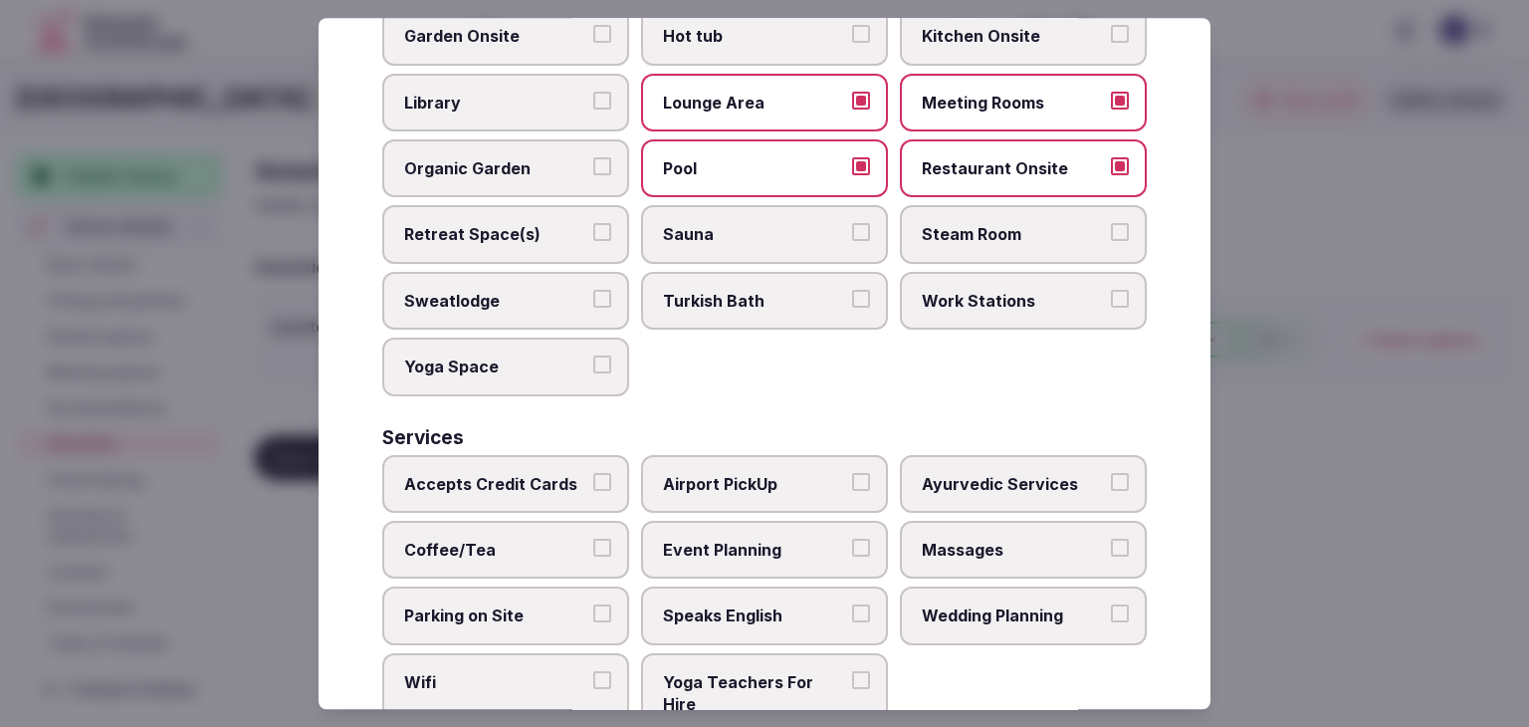
scroll to position [1072, 0]
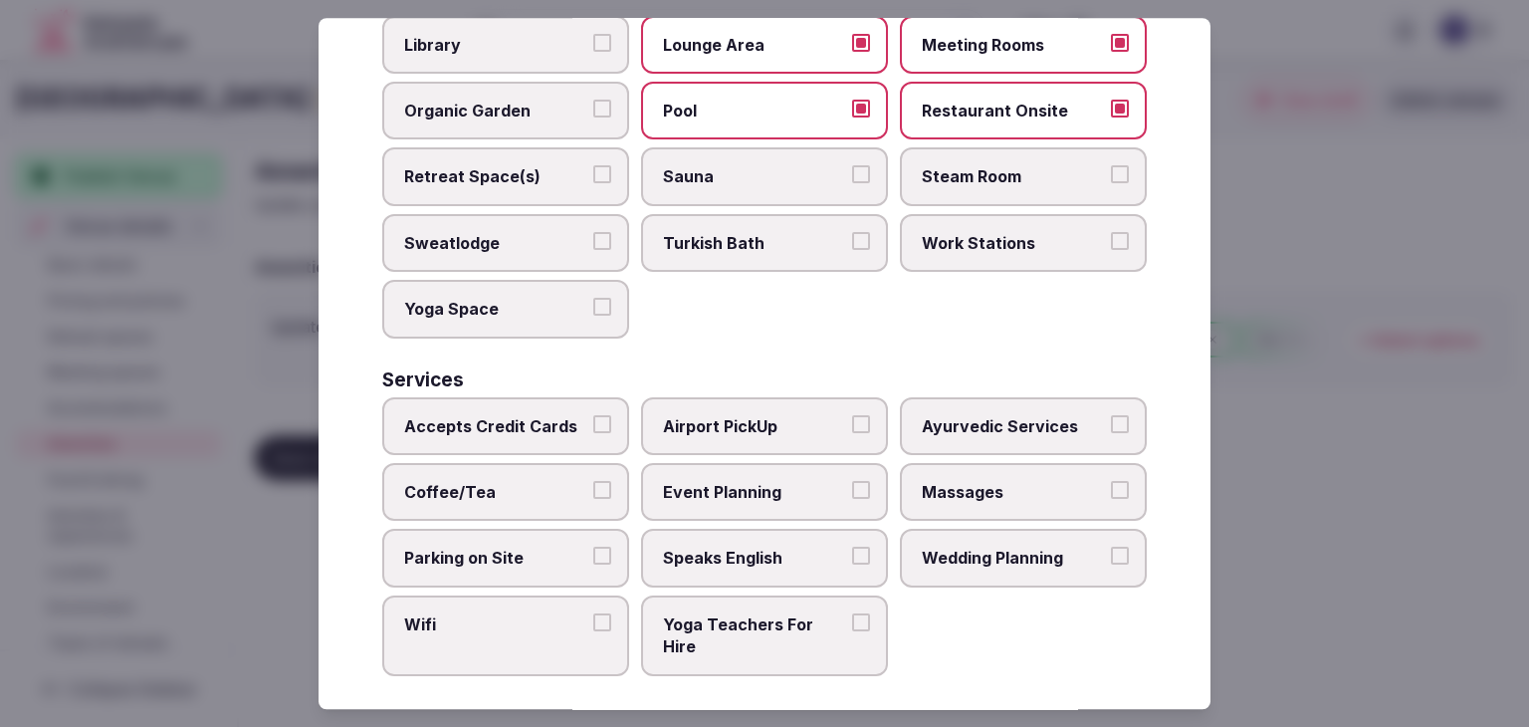
click at [534, 168] on span "Retreat Space(s)" at bounding box center [495, 177] width 183 height 22
click at [593, 168] on button "Retreat Space(s)" at bounding box center [602, 175] width 18 height 18
click at [1002, 236] on span "Work Stations" at bounding box center [1013, 243] width 183 height 22
click at [1111, 236] on button "Work Stations" at bounding box center [1120, 241] width 18 height 18
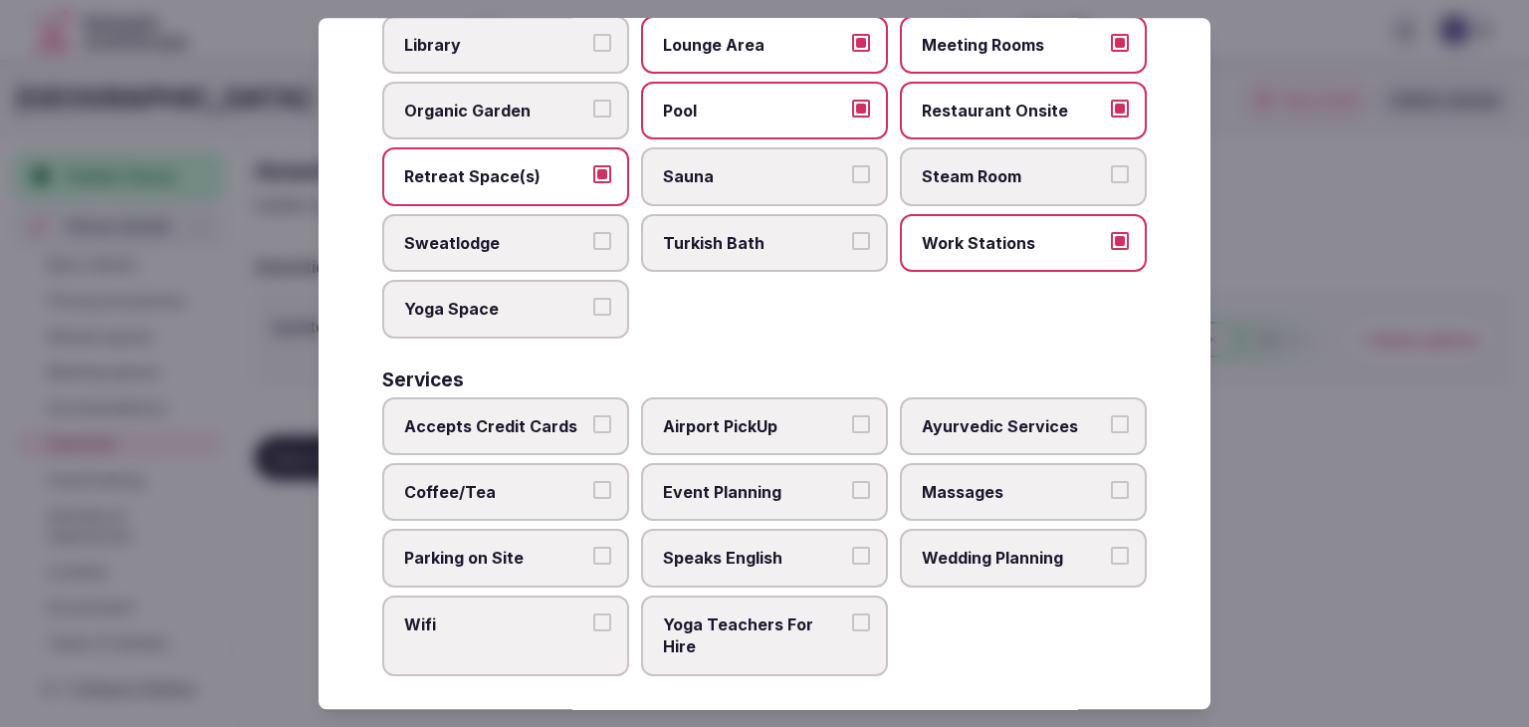
click at [526, 415] on span "Accepts Credit Cards" at bounding box center [495, 426] width 183 height 22
click at [593, 415] on button "Accepts Credit Cards" at bounding box center [602, 424] width 18 height 18
click at [519, 481] on span "Coffee/Tea" at bounding box center [495, 492] width 183 height 22
click at [593, 481] on button "Coffee/Tea" at bounding box center [602, 490] width 18 height 18
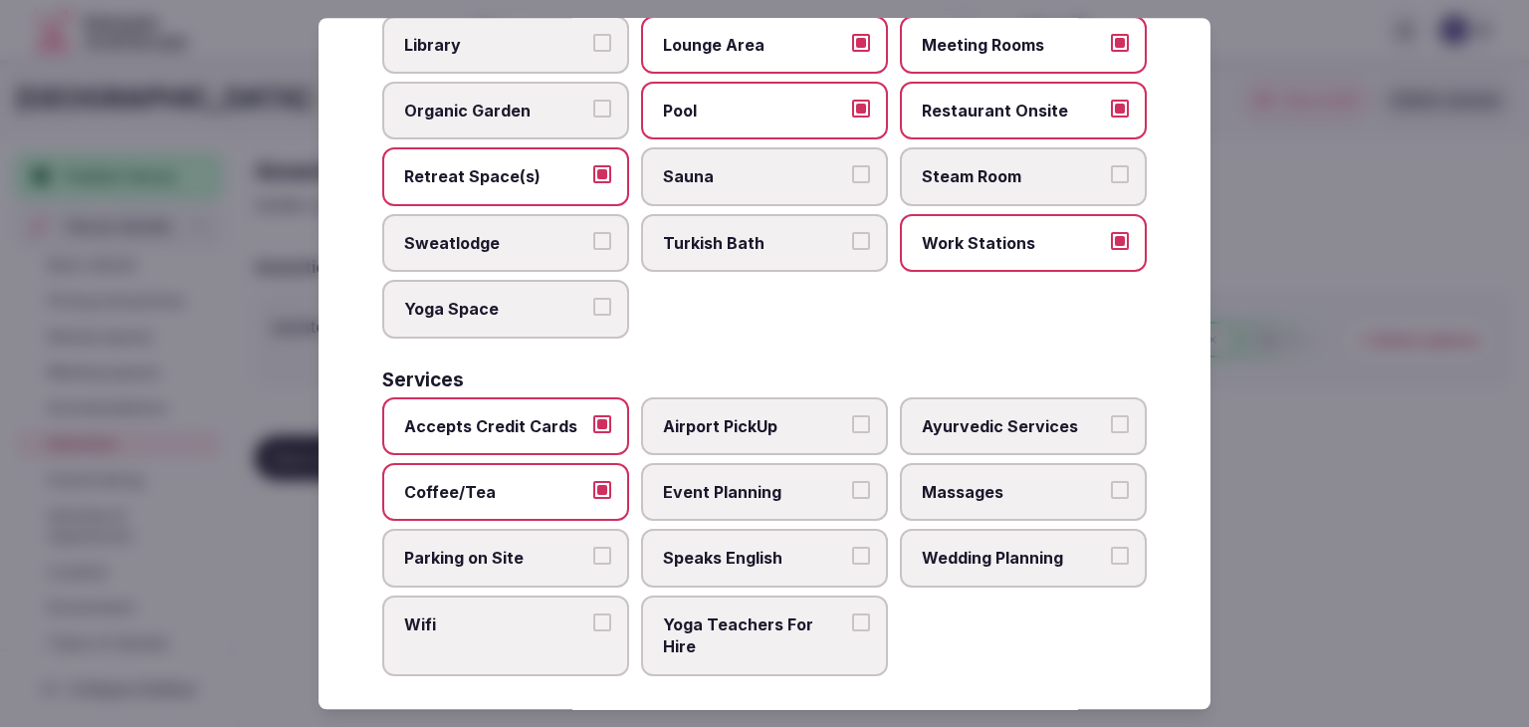
click at [519, 555] on label "Parking on Site" at bounding box center [505, 559] width 247 height 58
click at [593, 555] on button "Parking on Site" at bounding box center [602, 557] width 18 height 18
click at [515, 618] on span "Wifi" at bounding box center [495, 624] width 183 height 22
click at [593, 618] on button "Wifi" at bounding box center [602, 622] width 18 height 18
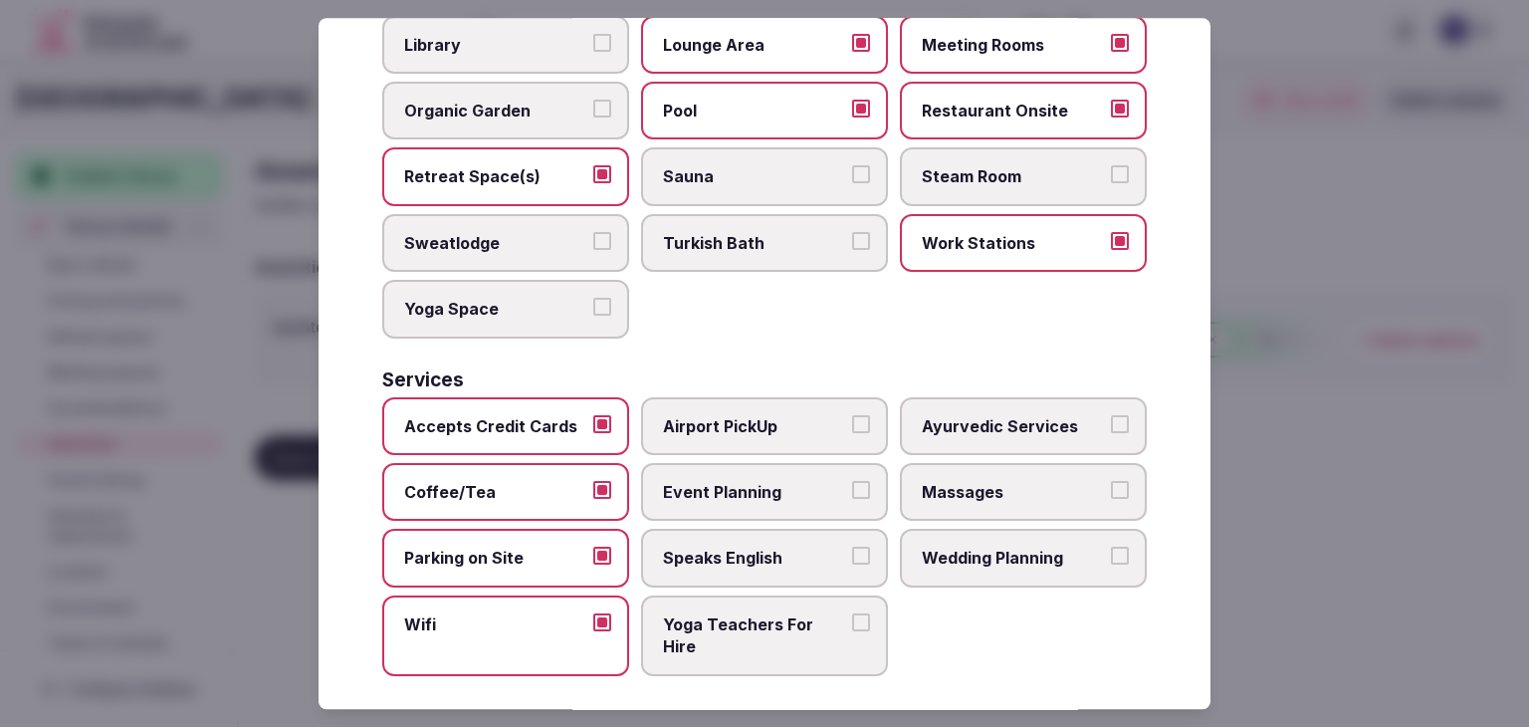
click at [795, 481] on span "Event Planning" at bounding box center [754, 492] width 183 height 22
click at [852, 481] on button "Event Planning" at bounding box center [861, 490] width 18 height 18
click at [783, 548] on span "Speaks English" at bounding box center [754, 559] width 183 height 22
click at [852, 548] on button "Speaks English" at bounding box center [861, 557] width 18 height 18
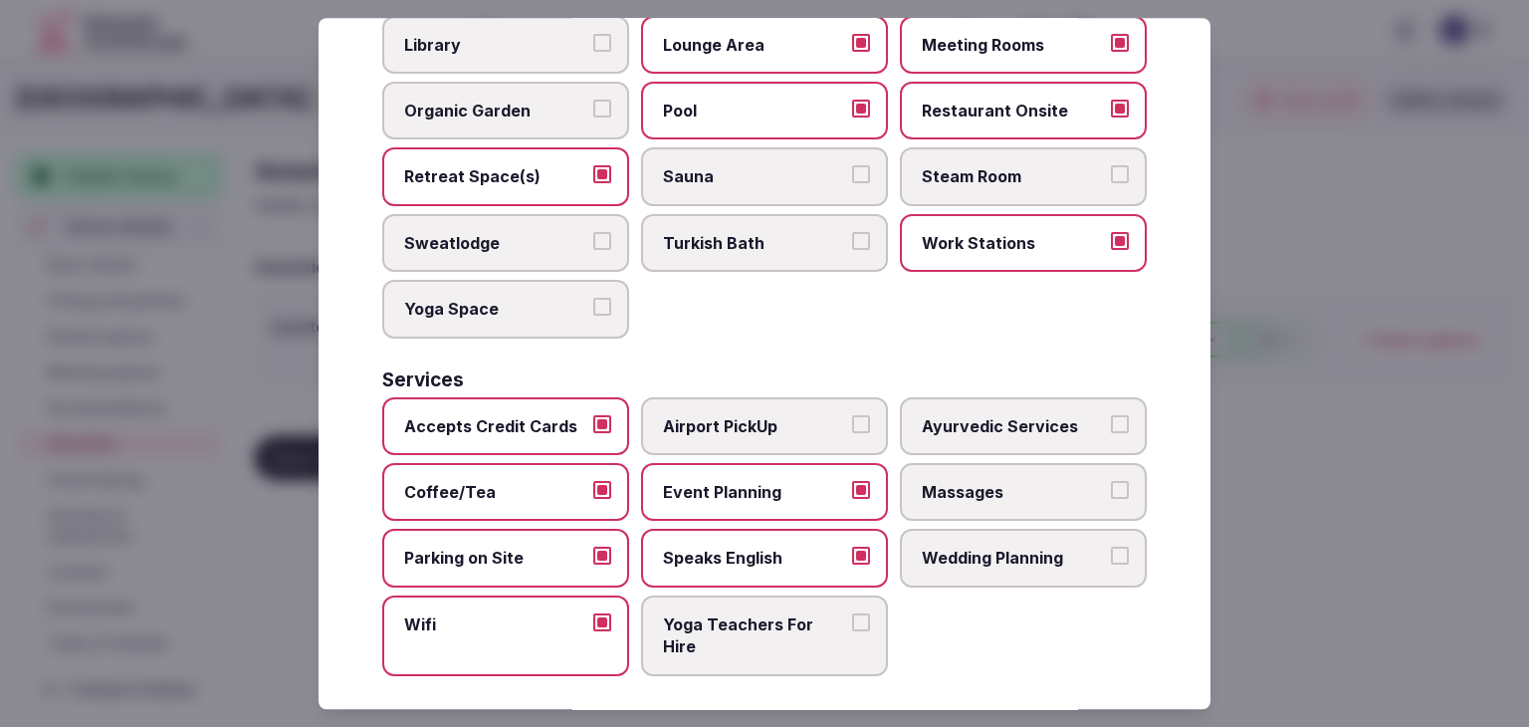
click at [965, 548] on span "Wedding Planning" at bounding box center [1013, 559] width 183 height 22
click at [1111, 548] on button "Wedding Planning" at bounding box center [1120, 557] width 18 height 18
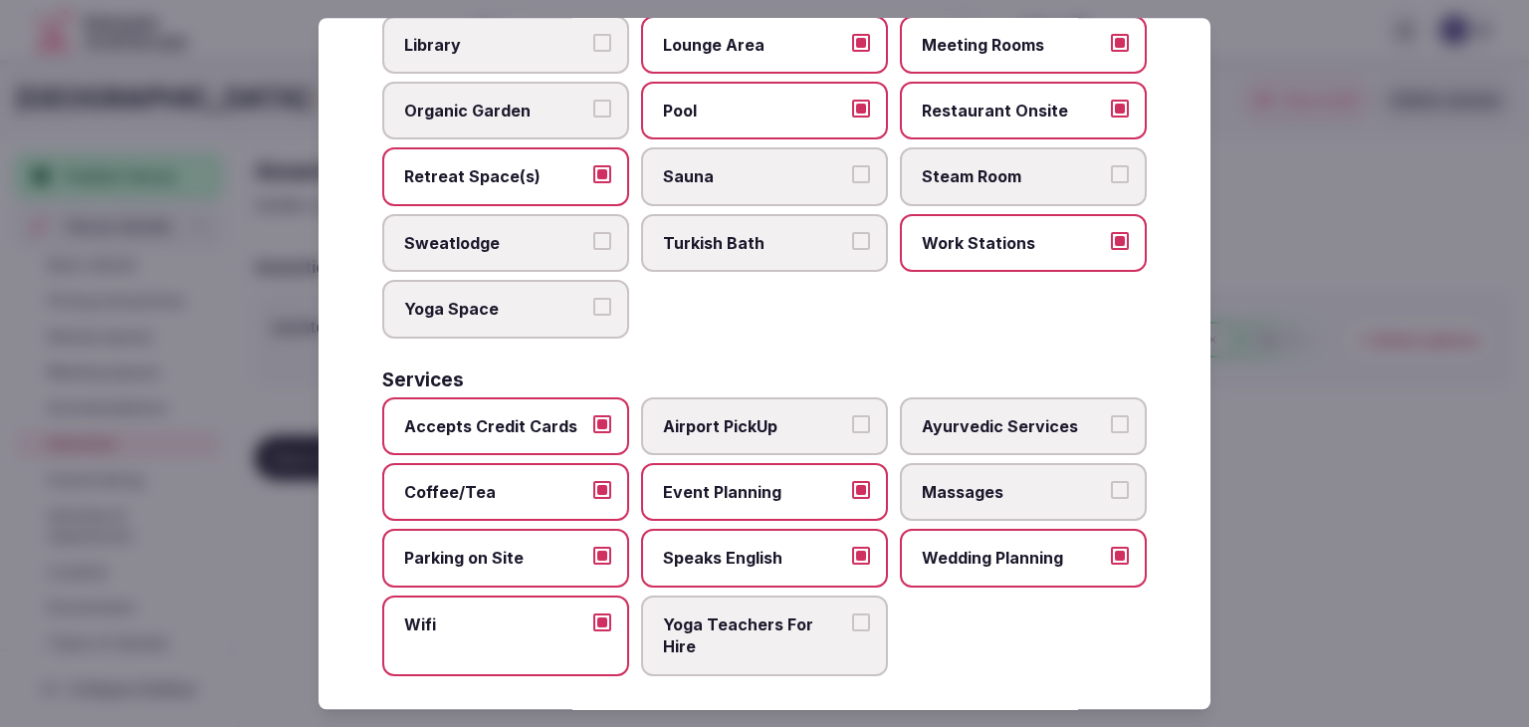
click at [1111, 463] on label "Massages" at bounding box center [1023, 492] width 247 height 58
click at [1111, 481] on button "Massages" at bounding box center [1120, 490] width 18 height 18
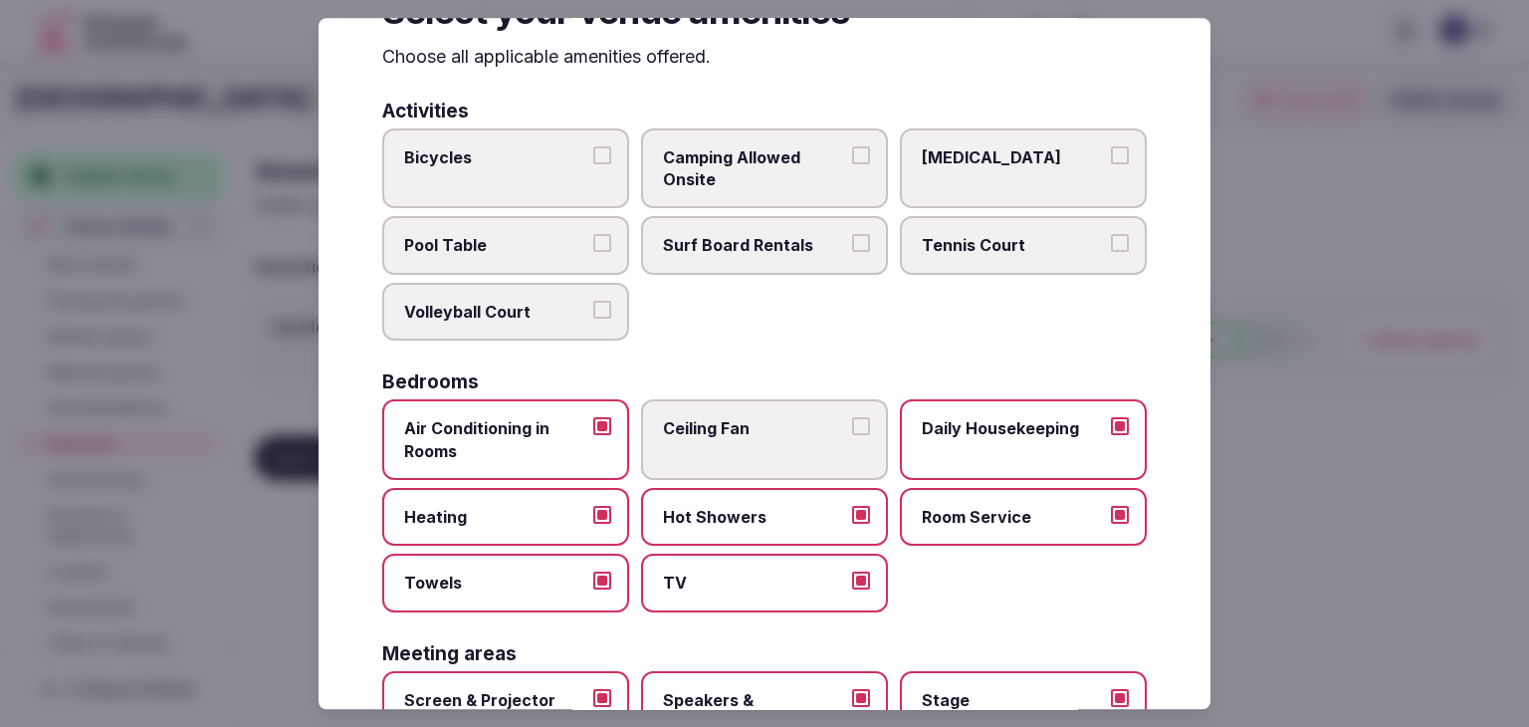
scroll to position [0, 0]
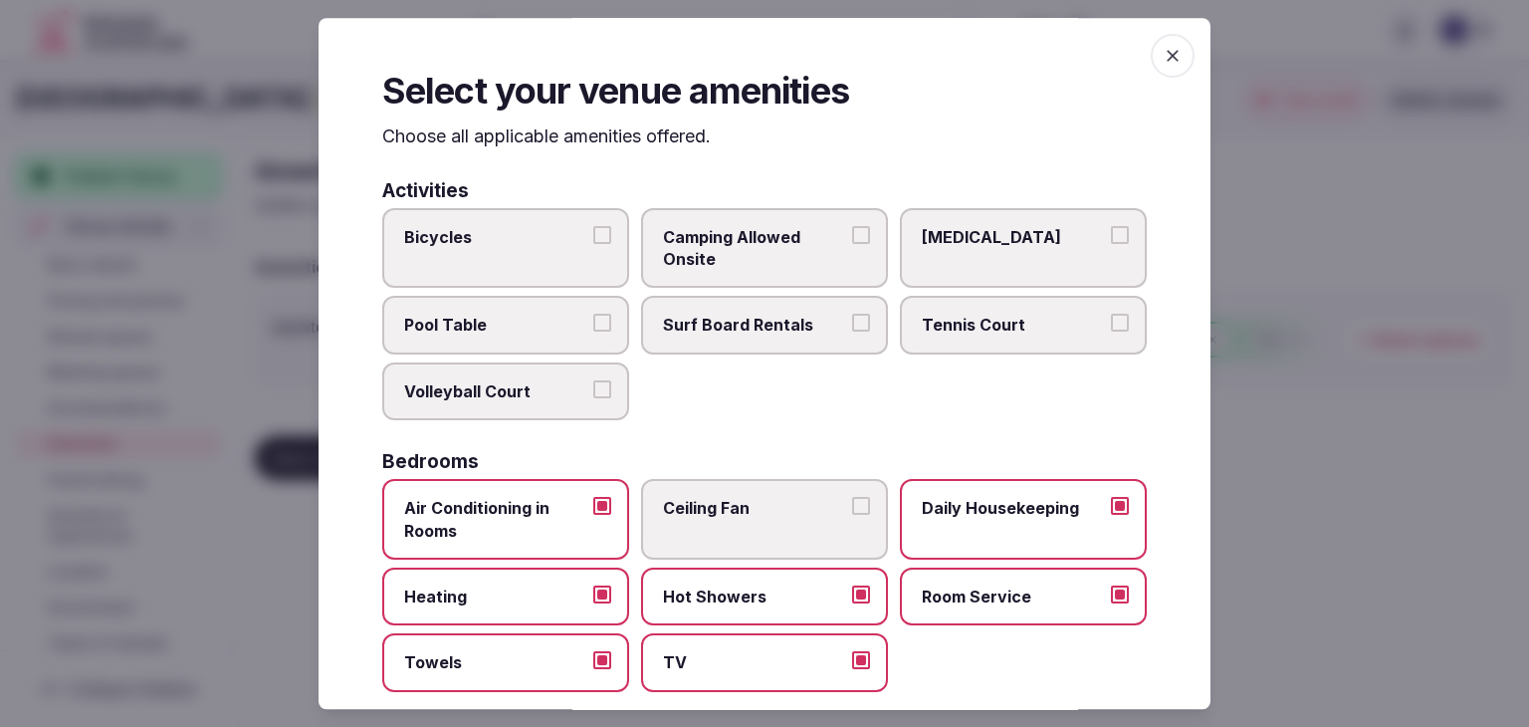
click at [1163, 50] on icon "button" at bounding box center [1173, 56] width 20 height 20
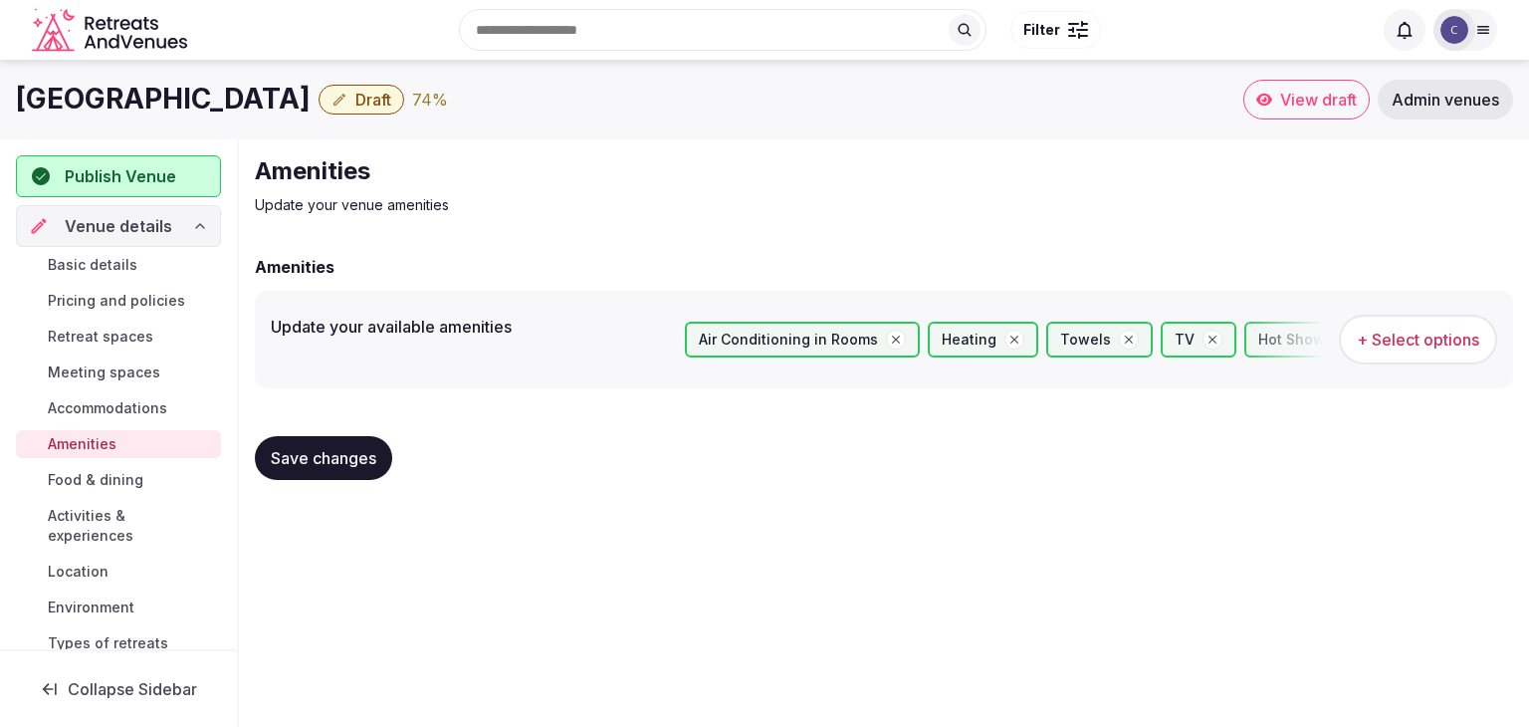
click at [328, 451] on span "Save changes" at bounding box center [324, 458] width 106 height 20
click at [96, 472] on span "Food & dining" at bounding box center [96, 480] width 96 height 20
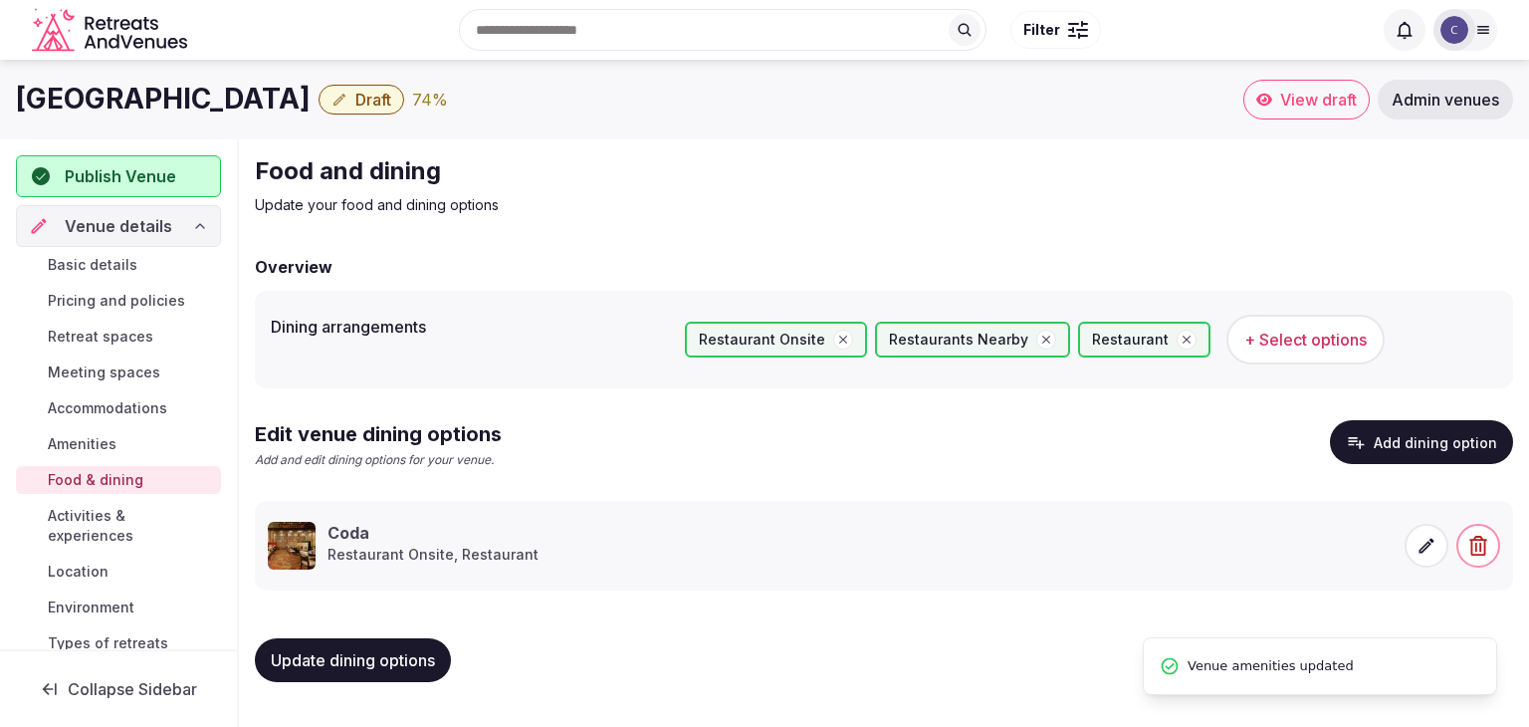
click at [95, 521] on span "Activities & experiences" at bounding box center [130, 526] width 165 height 40
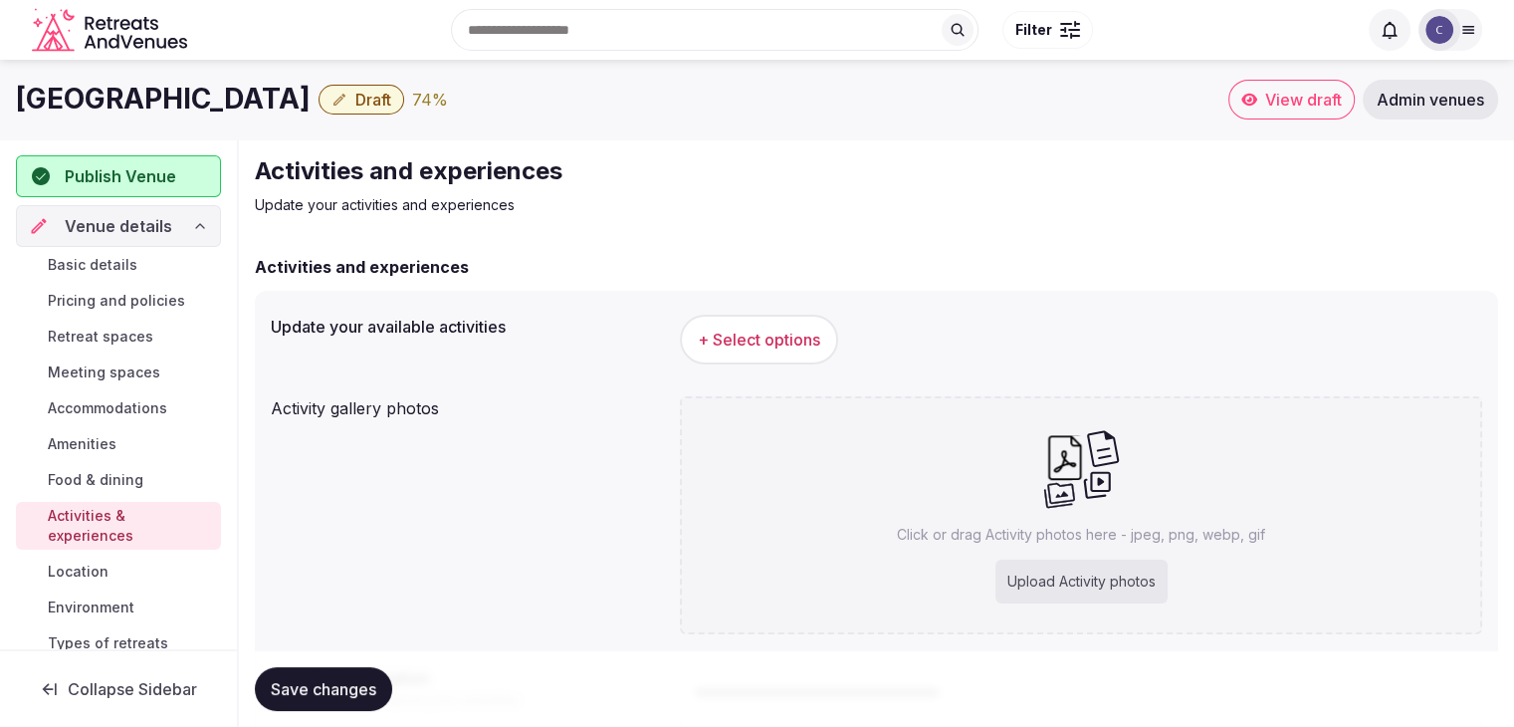
click at [808, 339] on span "+ Select options" at bounding box center [759, 340] width 122 height 22
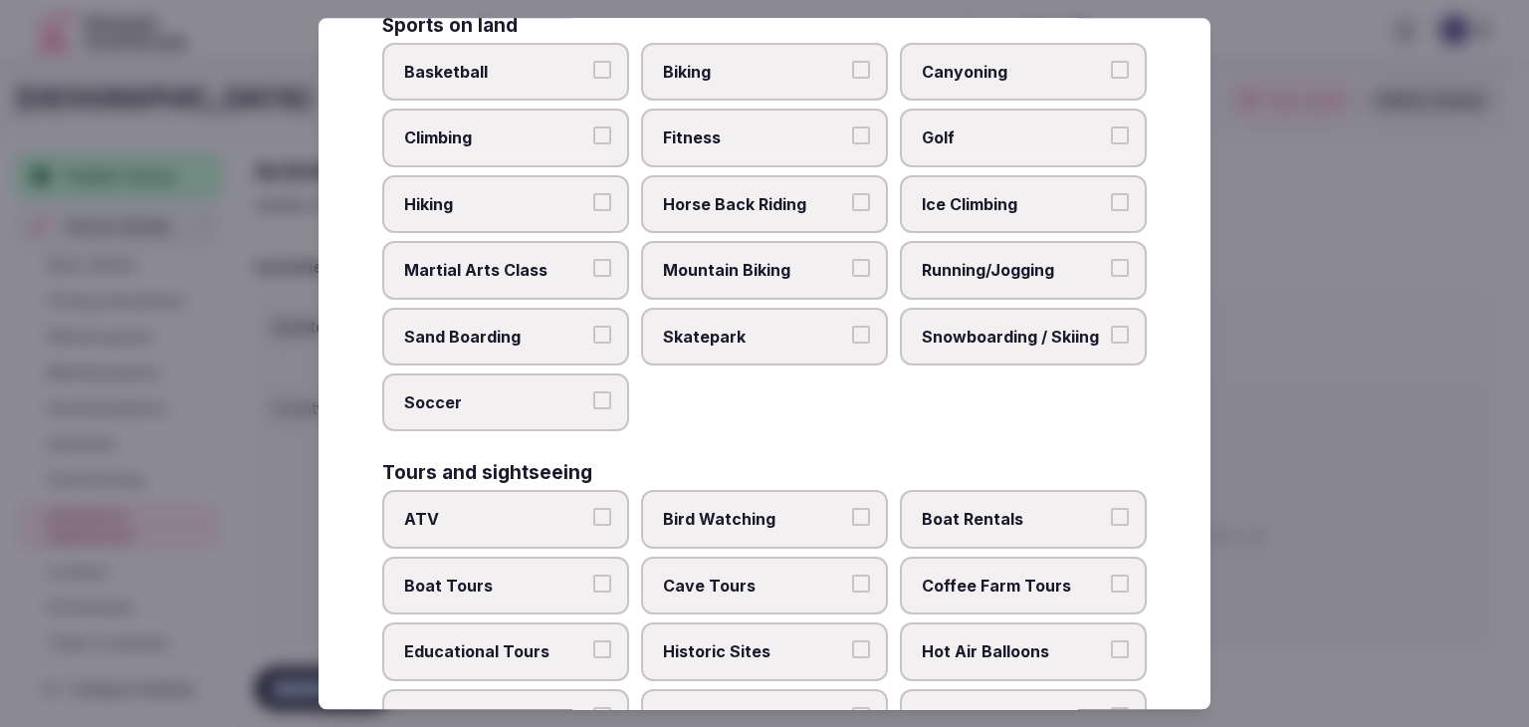
scroll to position [1537, 0]
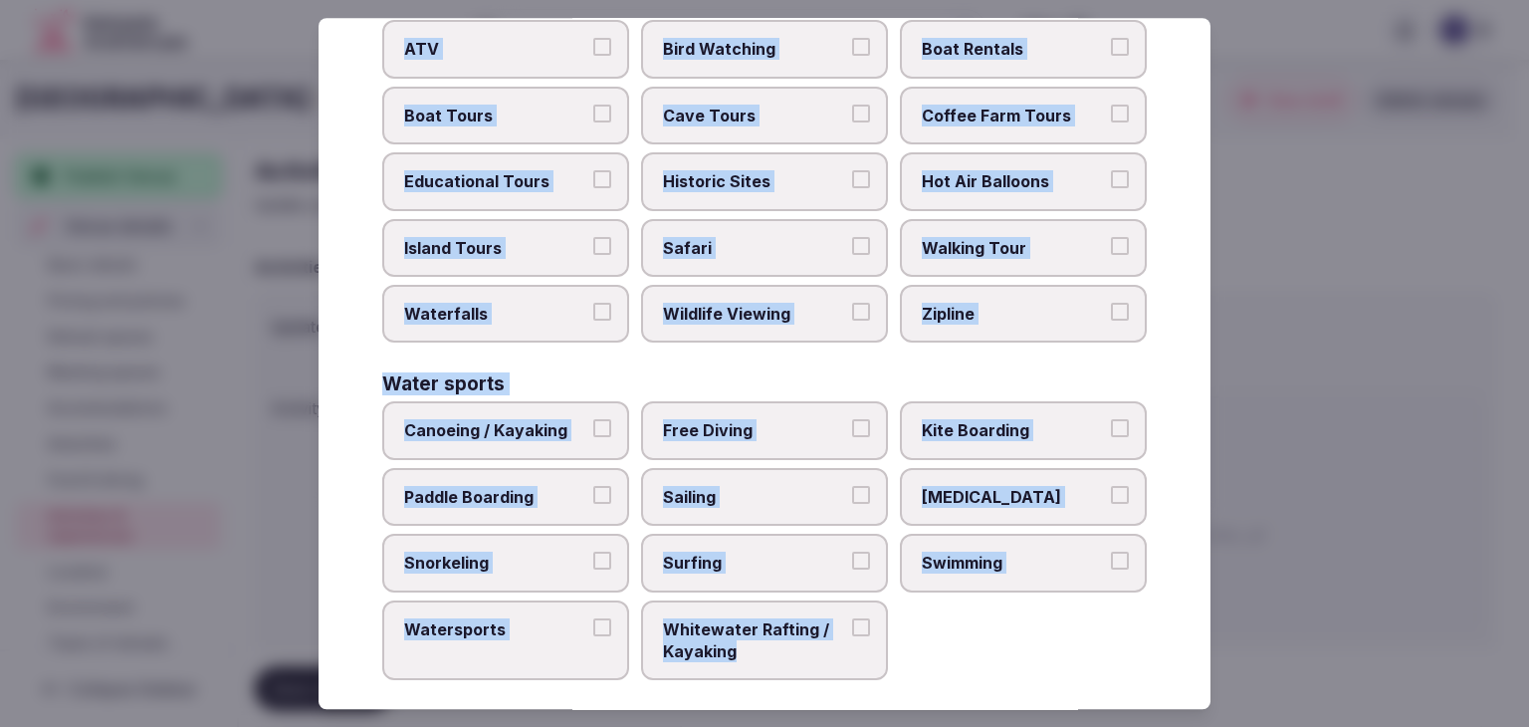
drag, startPoint x: 378, startPoint y: 135, endPoint x: 862, endPoint y: 681, distance: 729.2
click at [862, 681] on div "Select your activities Choose all applicable activities offered. Culture Dancin…" at bounding box center [765, 363] width 892 height 691
copy div "Choose all applicable activities offered. Culture Dancing Food and Culinary Cla…"
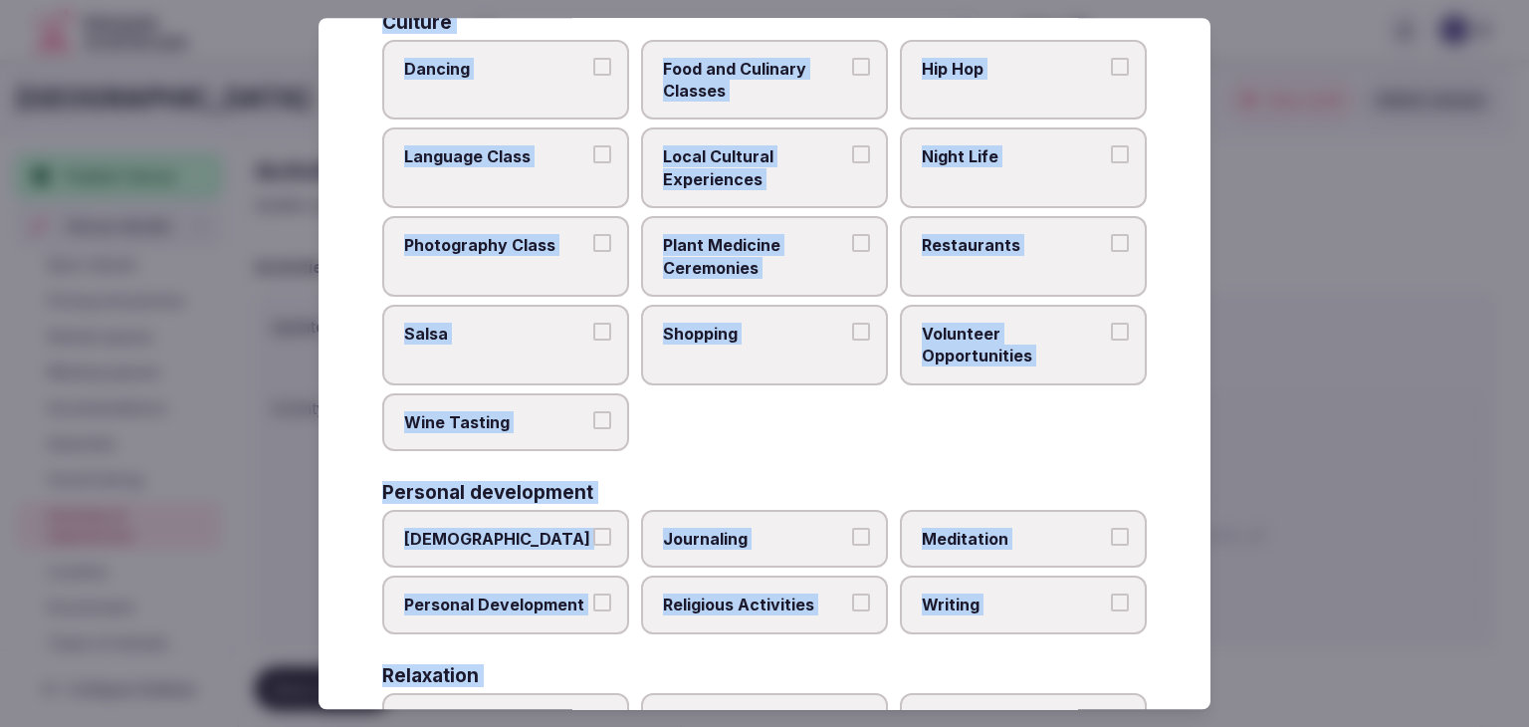
scroll to position [44, 0]
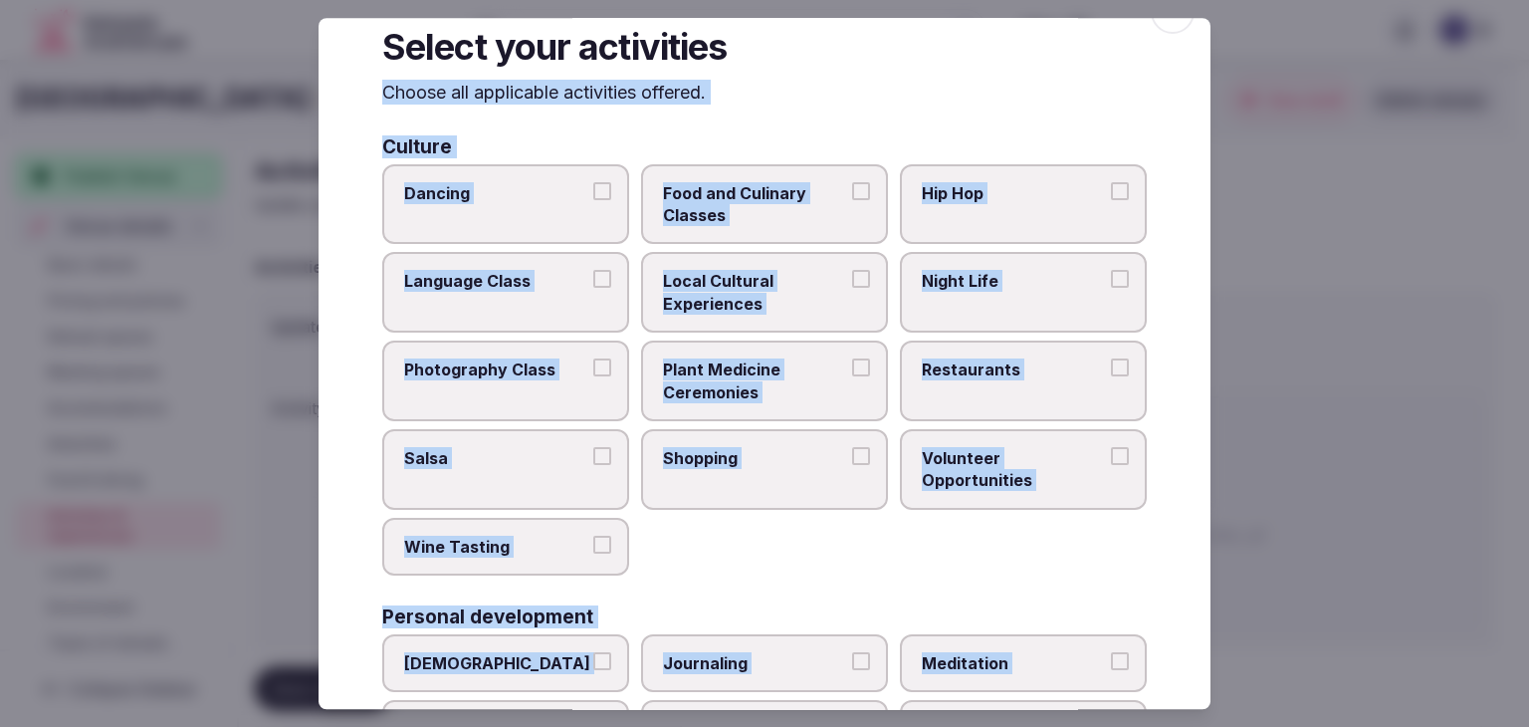
drag, startPoint x: 799, startPoint y: 277, endPoint x: 1035, endPoint y: 286, distance: 236.1
click at [800, 279] on span "Local Cultural Experiences" at bounding box center [754, 293] width 183 height 45
click at [852, 279] on button "Local Cultural Experiences" at bounding box center [861, 280] width 18 height 18
click at [1053, 282] on span "Night Life" at bounding box center [1013, 282] width 183 height 22
click at [1111, 282] on button "Night Life" at bounding box center [1120, 280] width 18 height 18
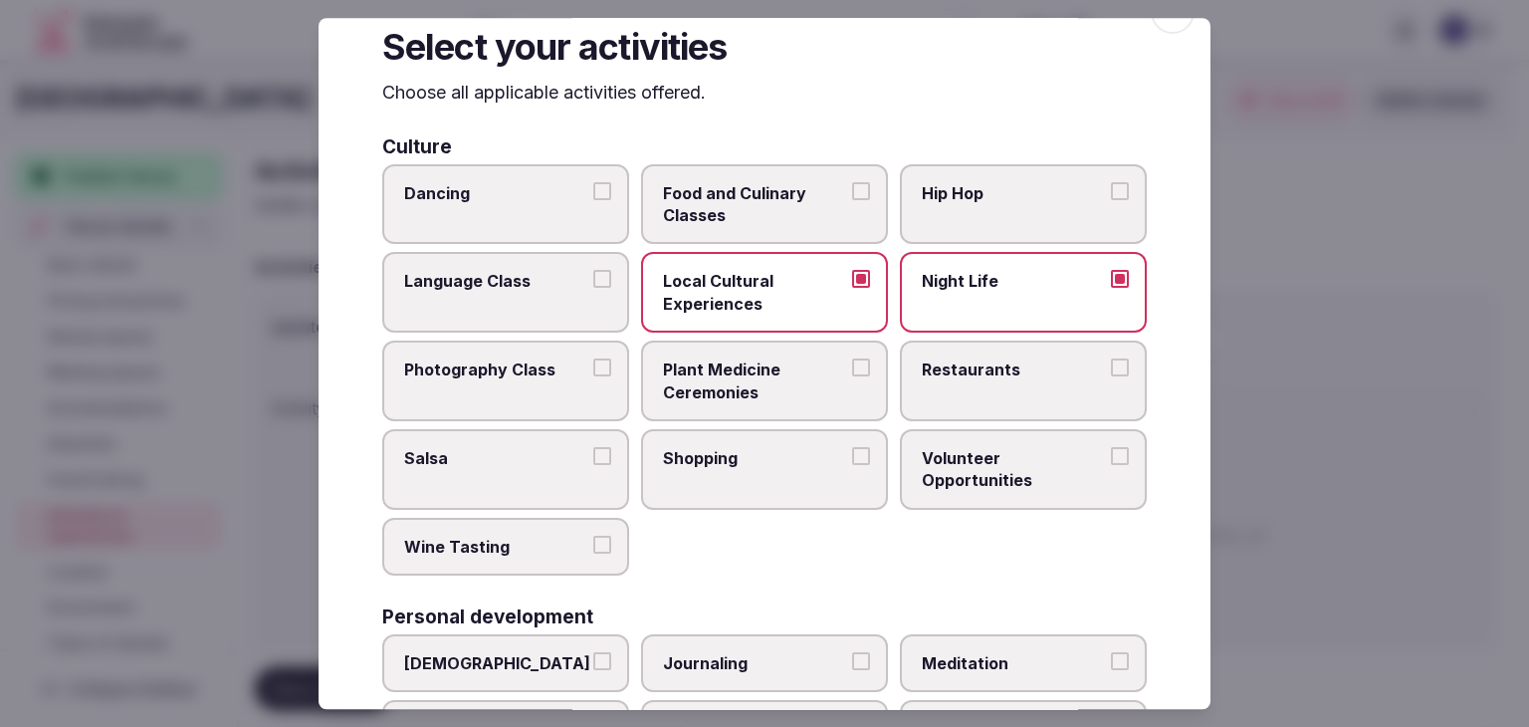
drag, startPoint x: 1047, startPoint y: 347, endPoint x: 908, endPoint y: 457, distance: 177.2
click at [1047, 348] on label "Restaurants" at bounding box center [1023, 380] width 247 height 81
click at [1111, 358] on button "Restaurants" at bounding box center [1120, 367] width 18 height 18
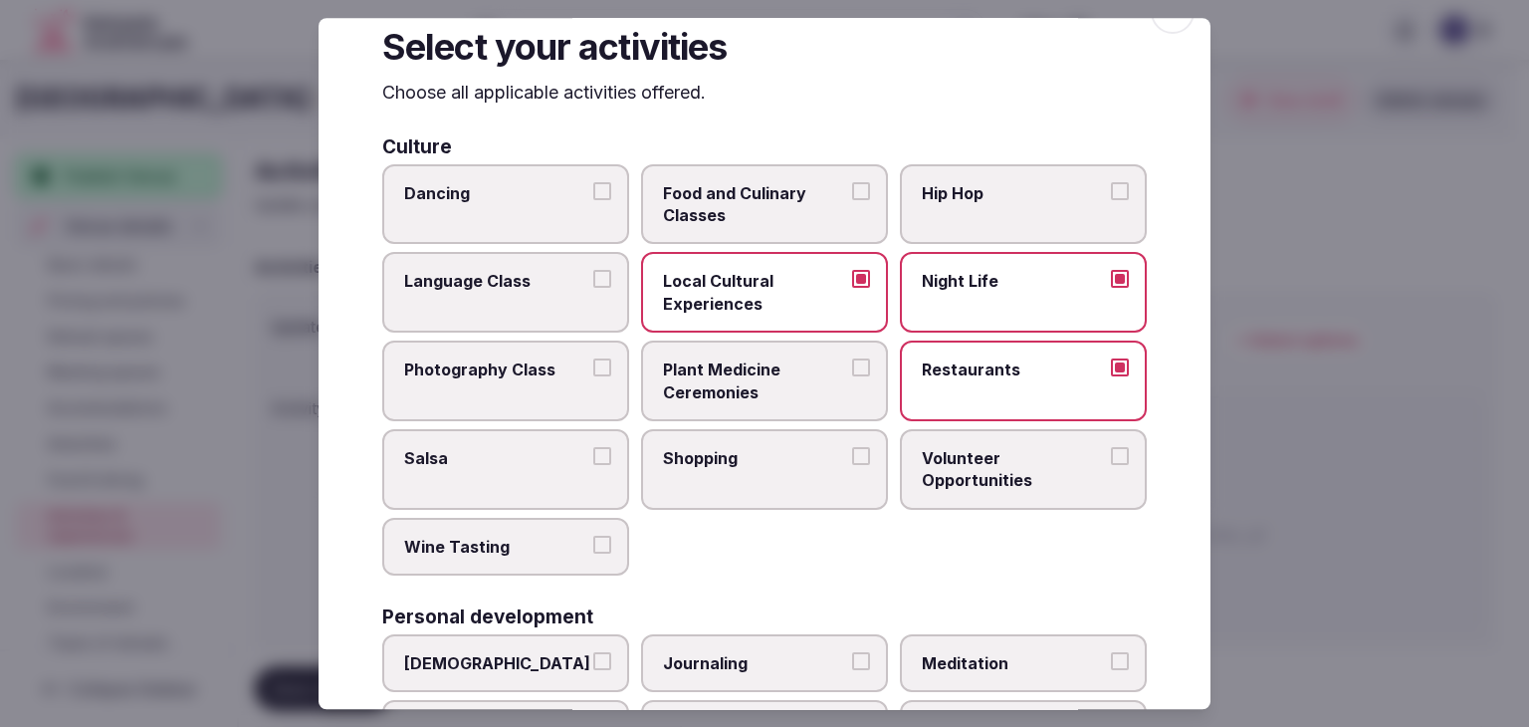
click at [840, 465] on label "Shopping" at bounding box center [764, 469] width 247 height 81
click at [852, 465] on button "Shopping" at bounding box center [861, 456] width 18 height 18
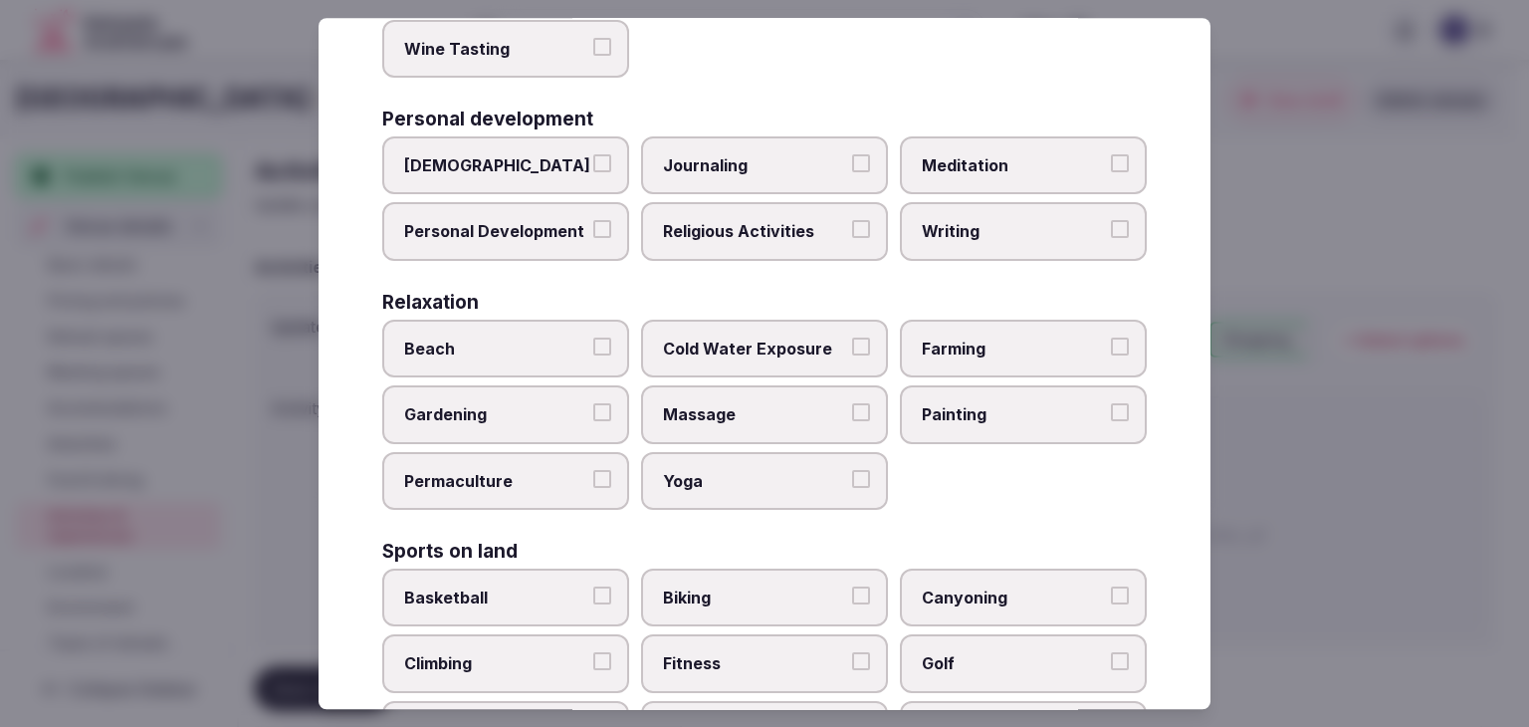
drag, startPoint x: 753, startPoint y: 435, endPoint x: 757, endPoint y: 522, distance: 86.7
click at [753, 437] on div "Beach Cold Water Exposure Farming Gardening Massage Painting Permaculture Yoga" at bounding box center [764, 415] width 765 height 190
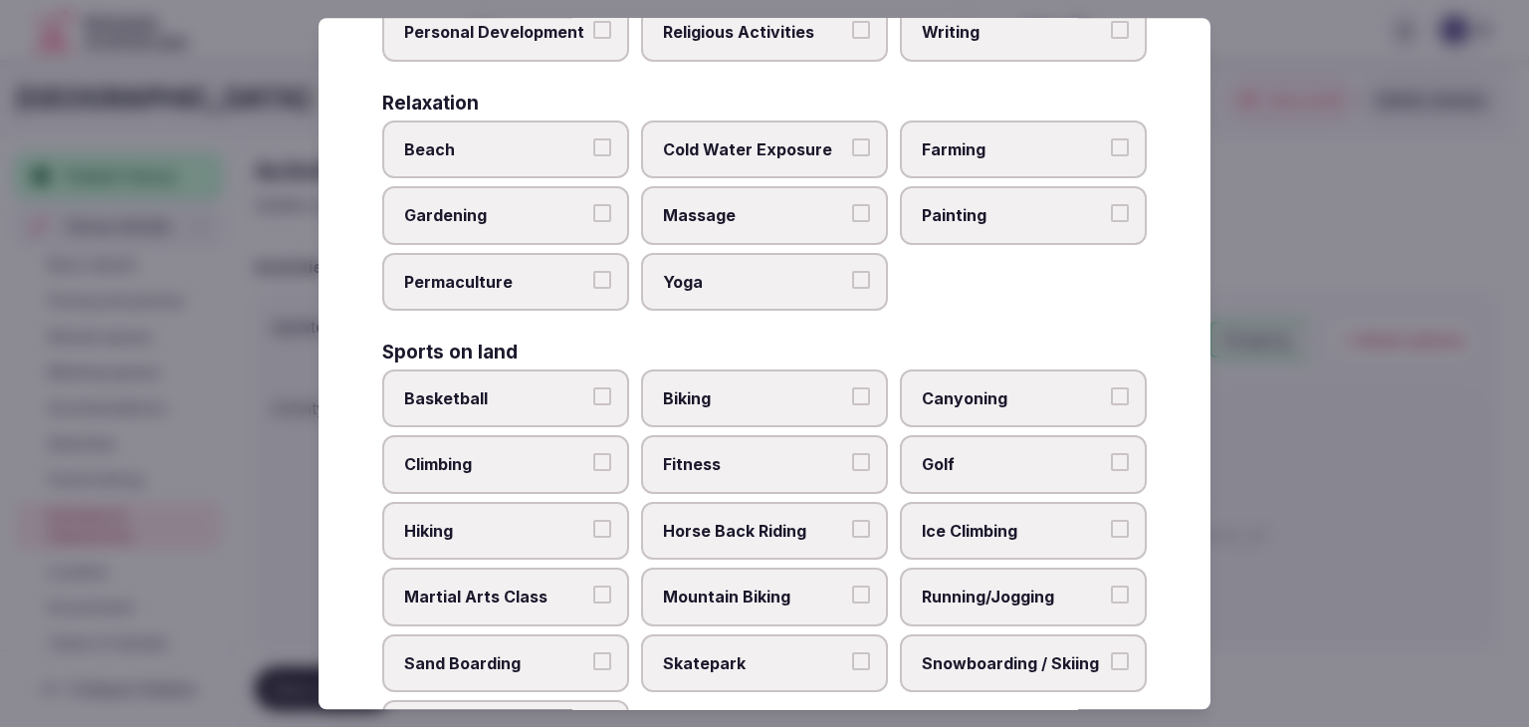
click at [754, 478] on label "Fitness" at bounding box center [764, 465] width 247 height 58
click at [852, 472] on button "Fitness" at bounding box center [861, 463] width 18 height 18
click at [732, 205] on span "Massage" at bounding box center [754, 216] width 183 height 22
click at [852, 205] on button "Massage" at bounding box center [861, 214] width 18 height 18
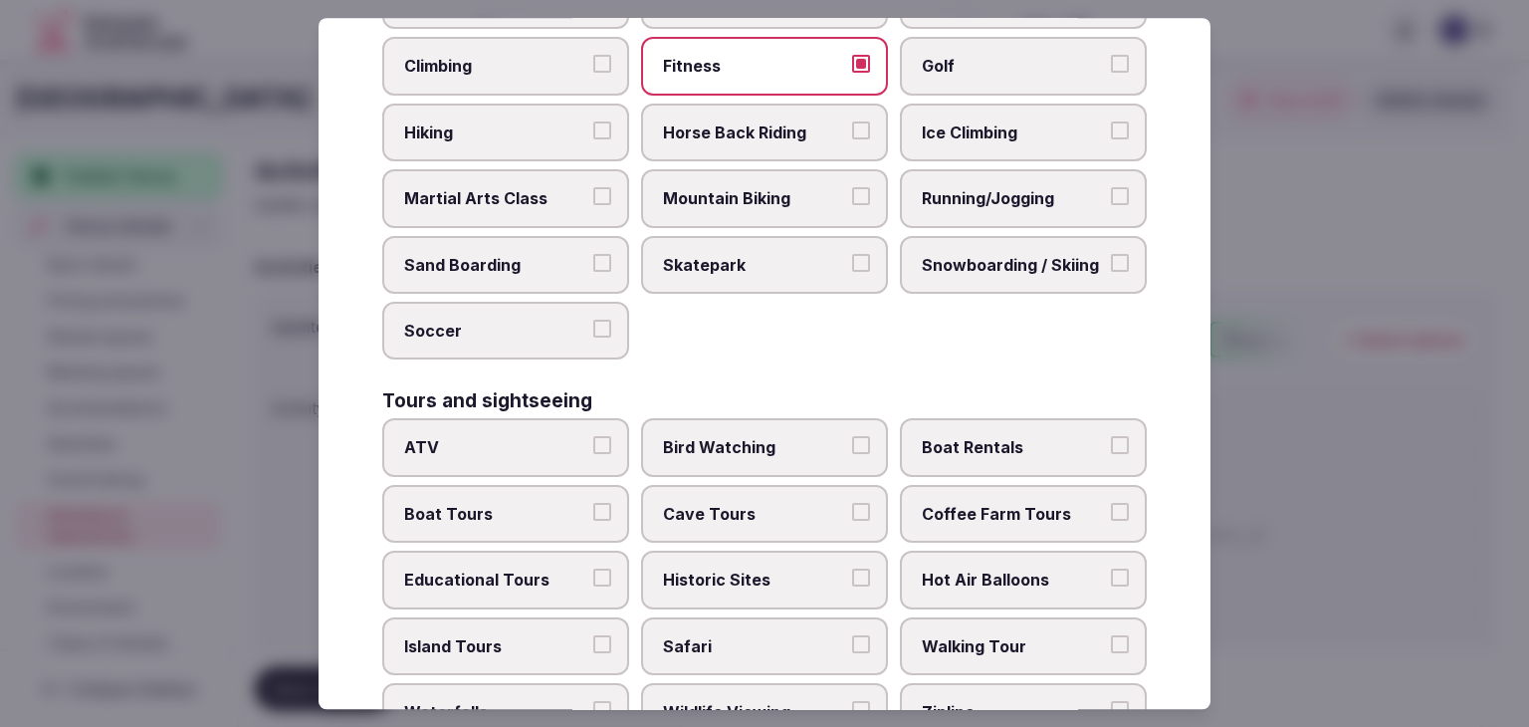
scroll to position [1438, 0]
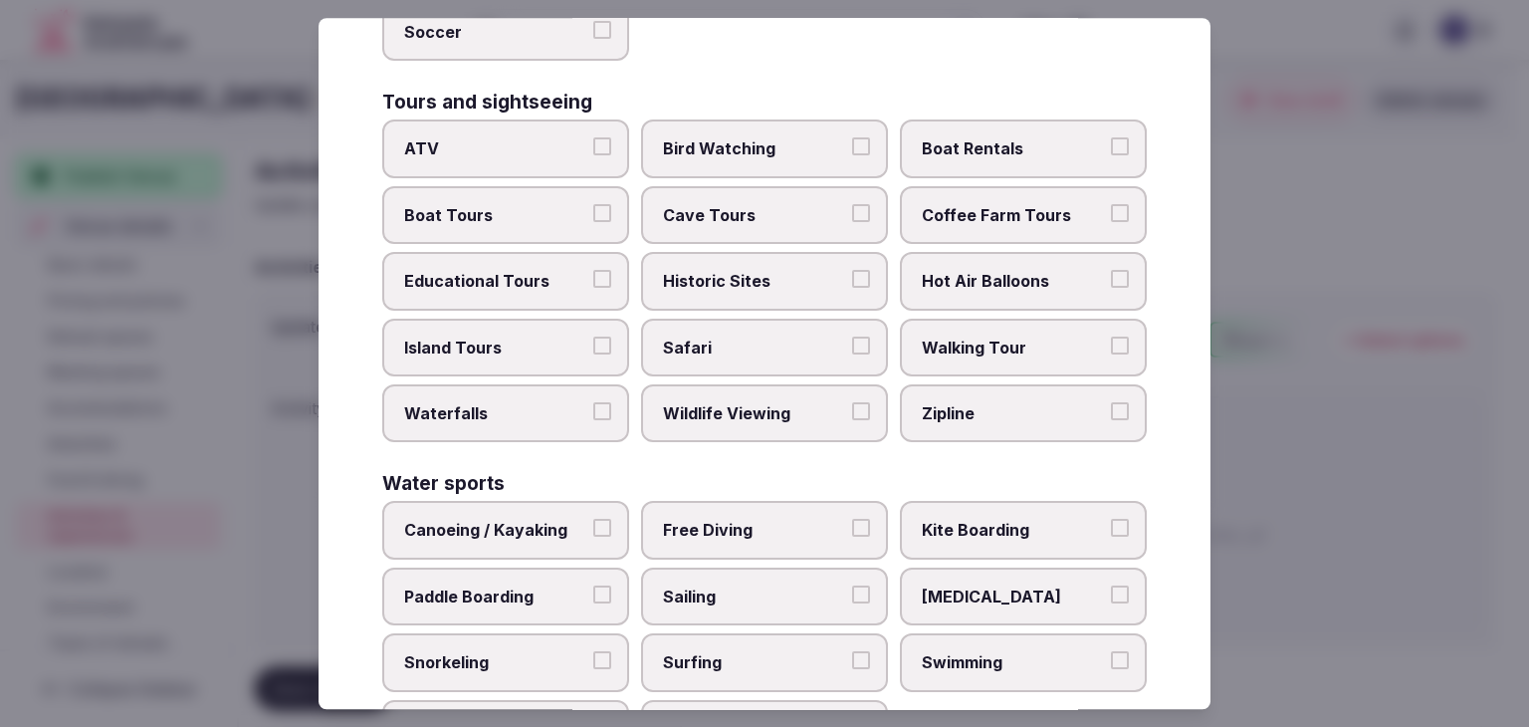
click at [961, 651] on span "Swimming" at bounding box center [1013, 662] width 183 height 22
click at [1111, 651] on button "Swimming" at bounding box center [1120, 660] width 18 height 18
click at [1007, 319] on label "Walking Tour" at bounding box center [1023, 348] width 247 height 58
click at [1111, 336] on button "Walking Tour" at bounding box center [1120, 345] width 18 height 18
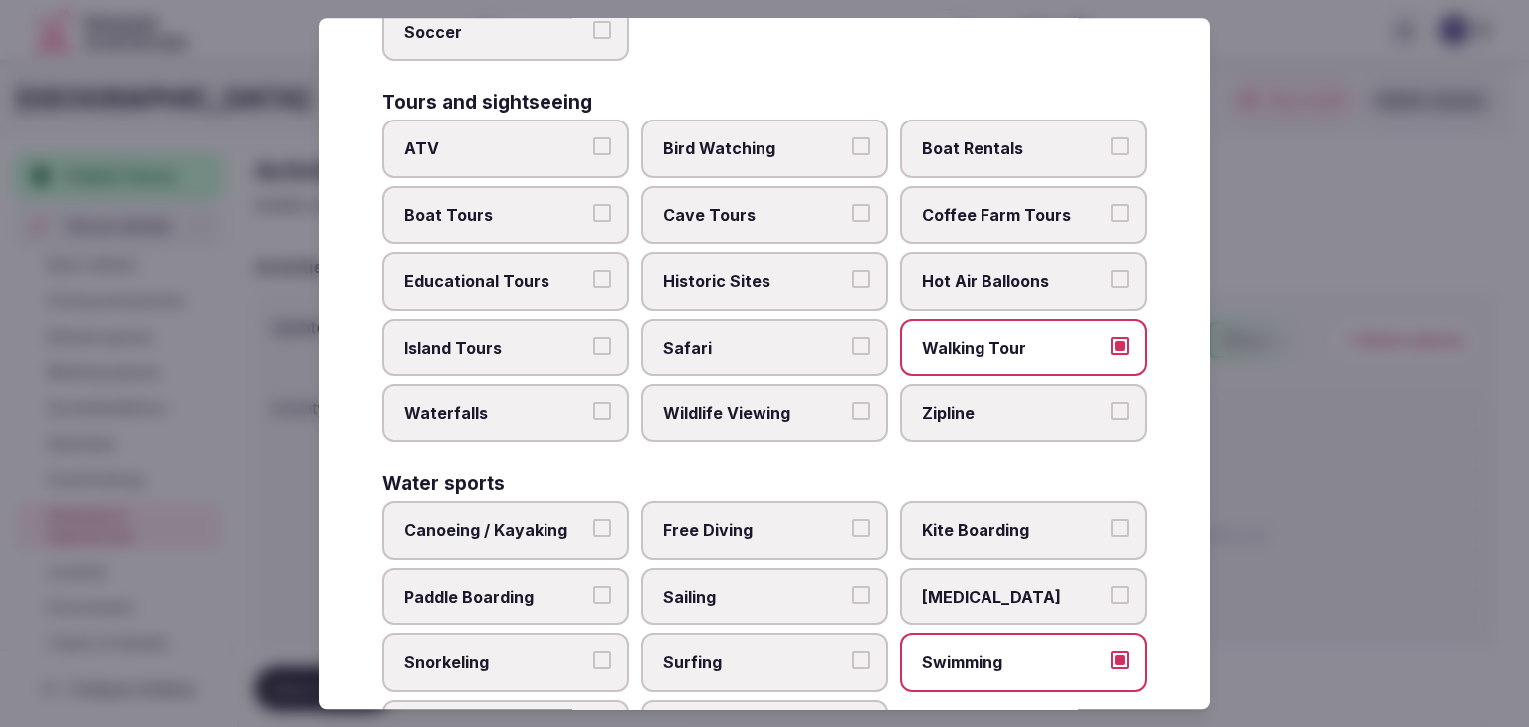
click at [753, 230] on div "ATV Bird Watching Boat Rentals Boat Tours Cave Tours Coffee Farm Tours Educatio…" at bounding box center [764, 281] width 765 height 323
drag, startPoint x: 755, startPoint y: 243, endPoint x: 771, endPoint y: 285, distance: 44.7
click at [755, 252] on label "Historic Sites" at bounding box center [764, 281] width 247 height 58
click at [852, 270] on button "Historic Sites" at bounding box center [861, 279] width 18 height 18
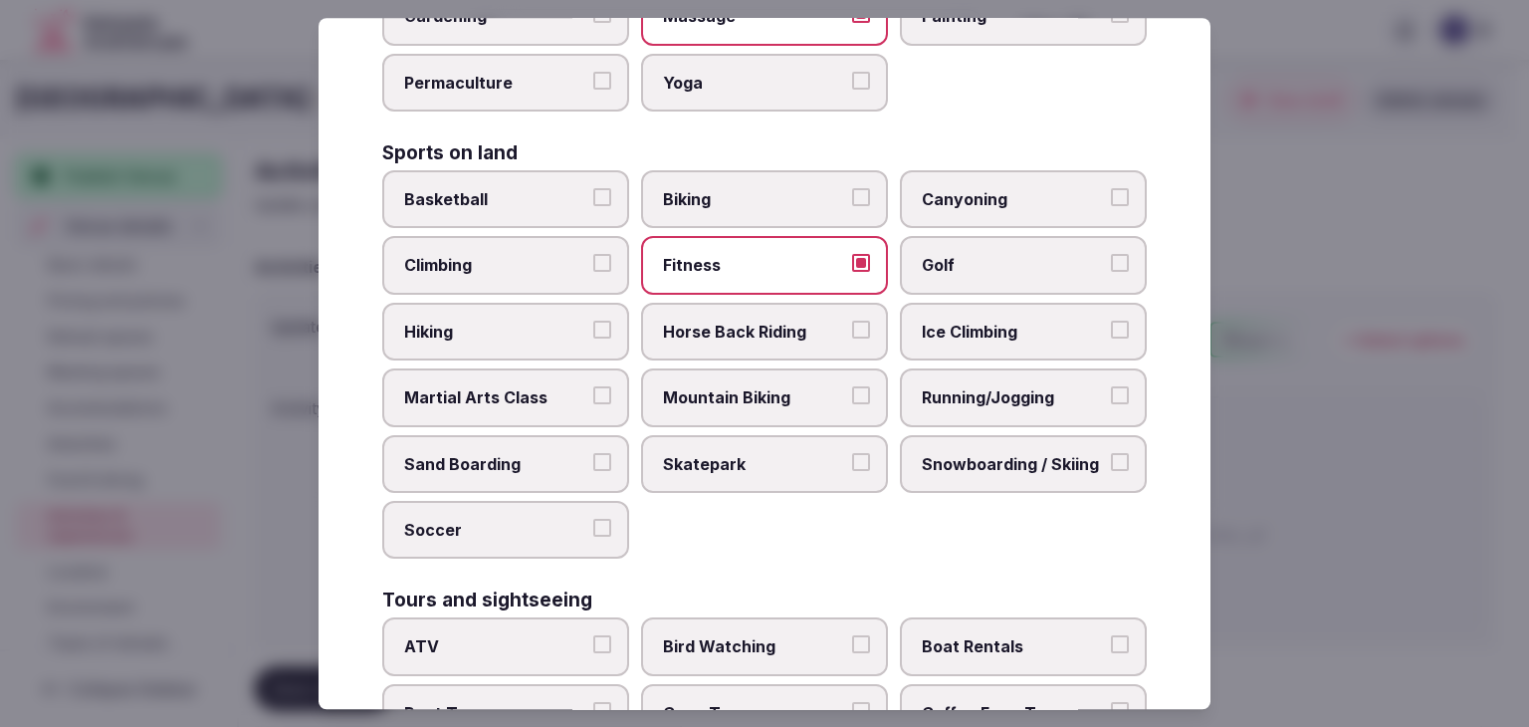
scroll to position [741, 0]
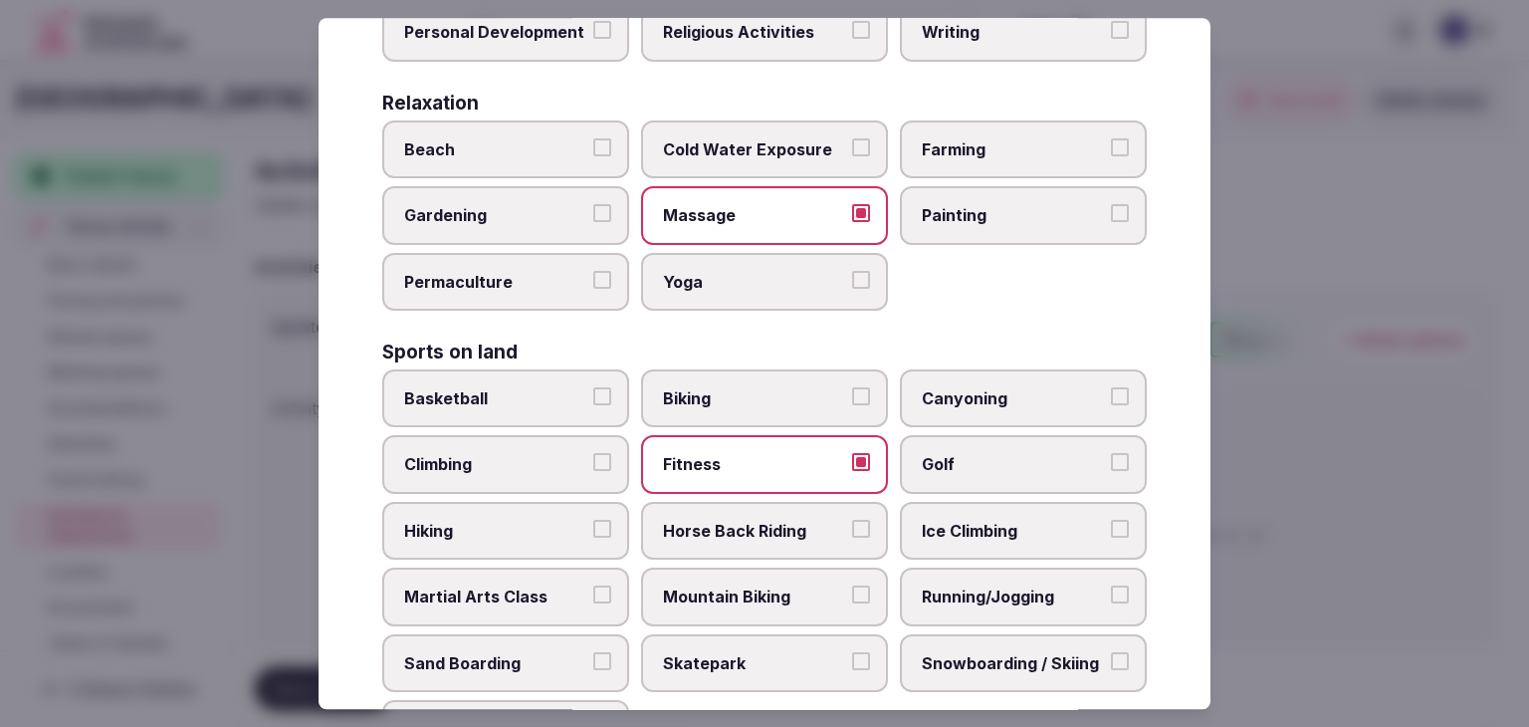
click at [956, 463] on span "Golf" at bounding box center [1013, 465] width 183 height 22
click at [1111, 463] on button "Golf" at bounding box center [1120, 463] width 18 height 18
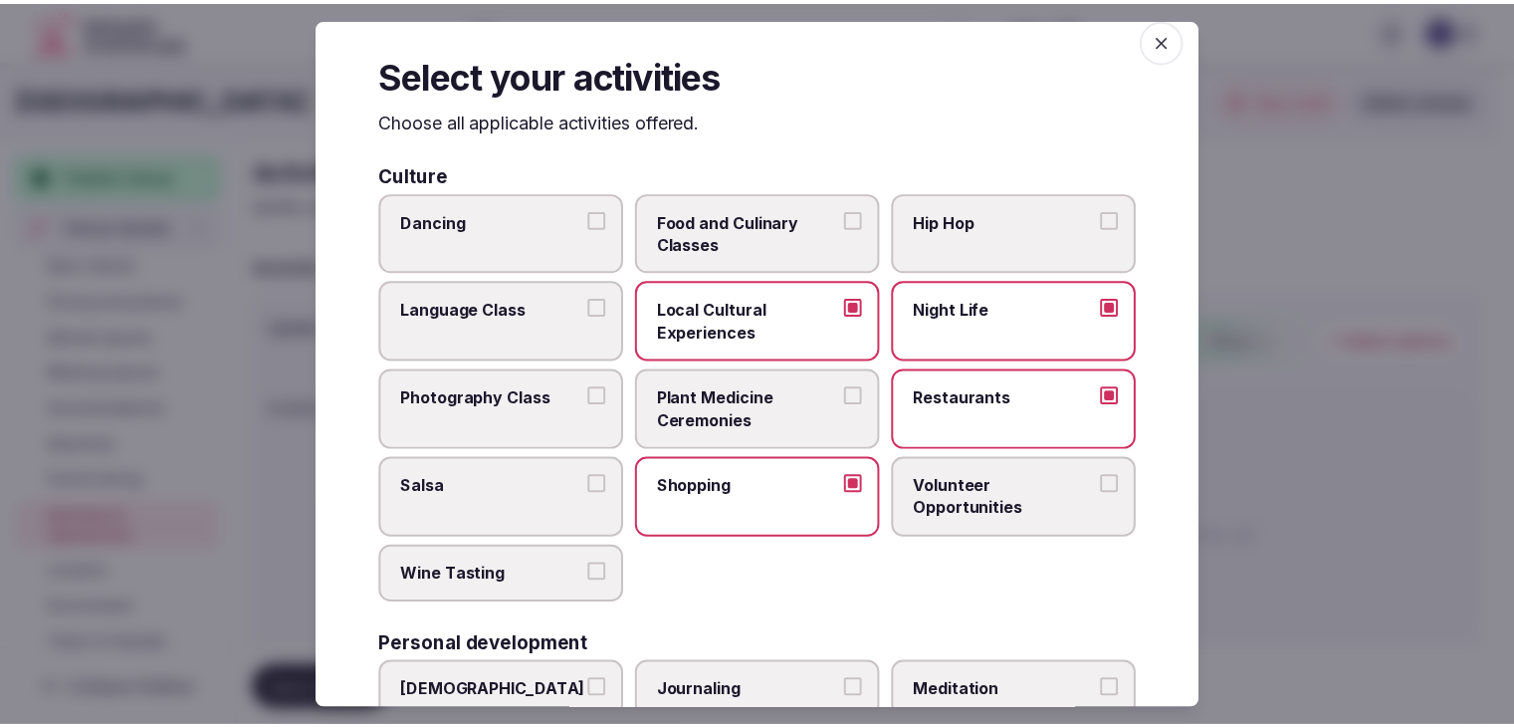
scroll to position [0, 0]
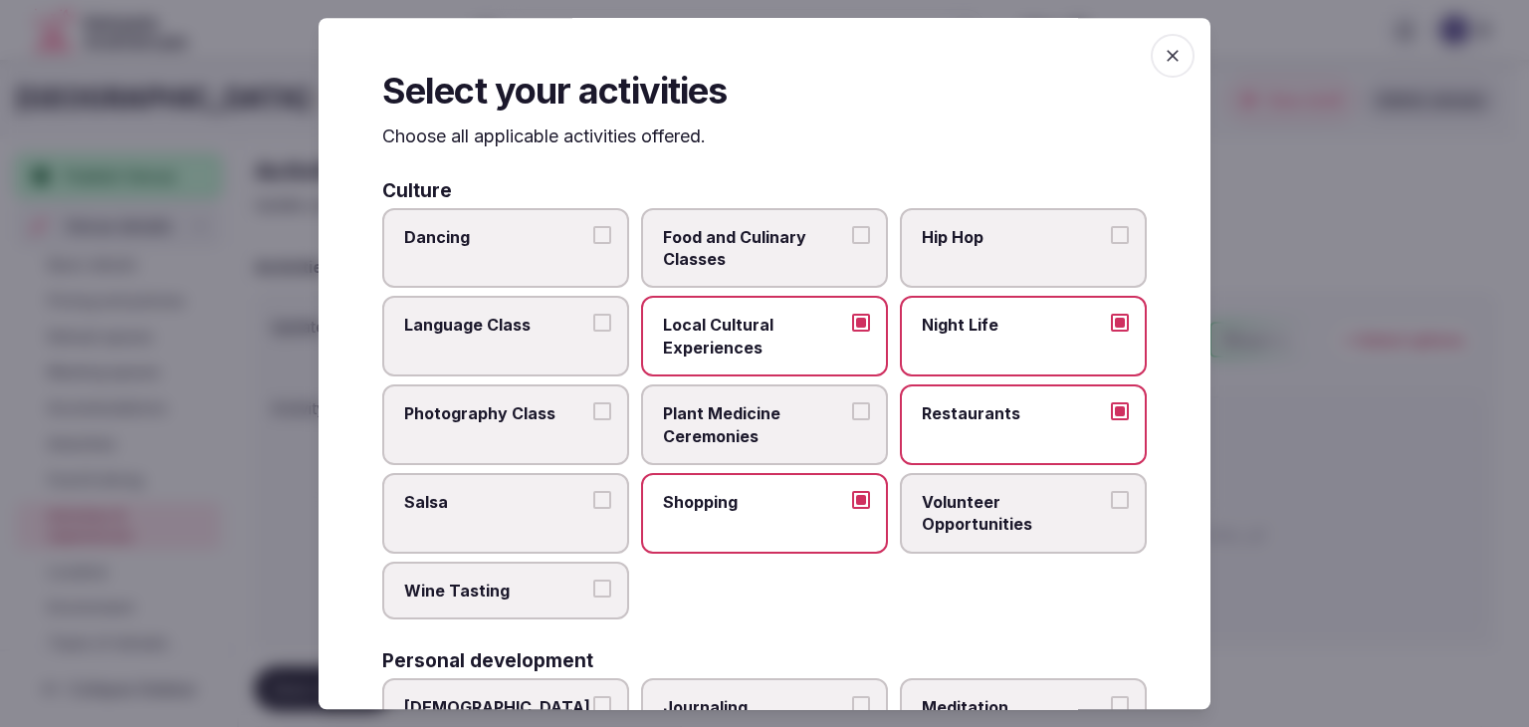
click at [1165, 64] on icon "button" at bounding box center [1173, 56] width 20 height 20
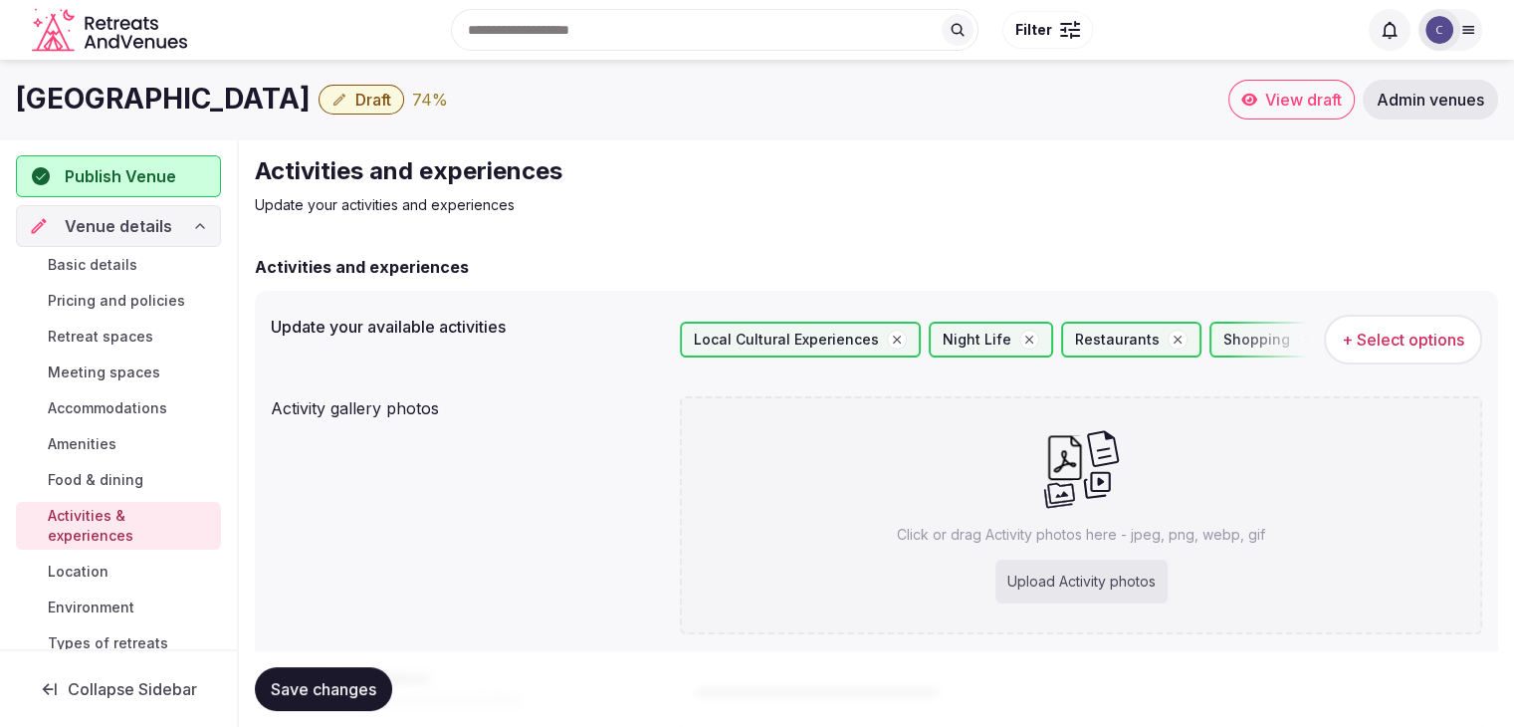
click at [1027, 575] on div "Upload Activity photos" at bounding box center [1082, 581] width 172 height 44
type input "**********"
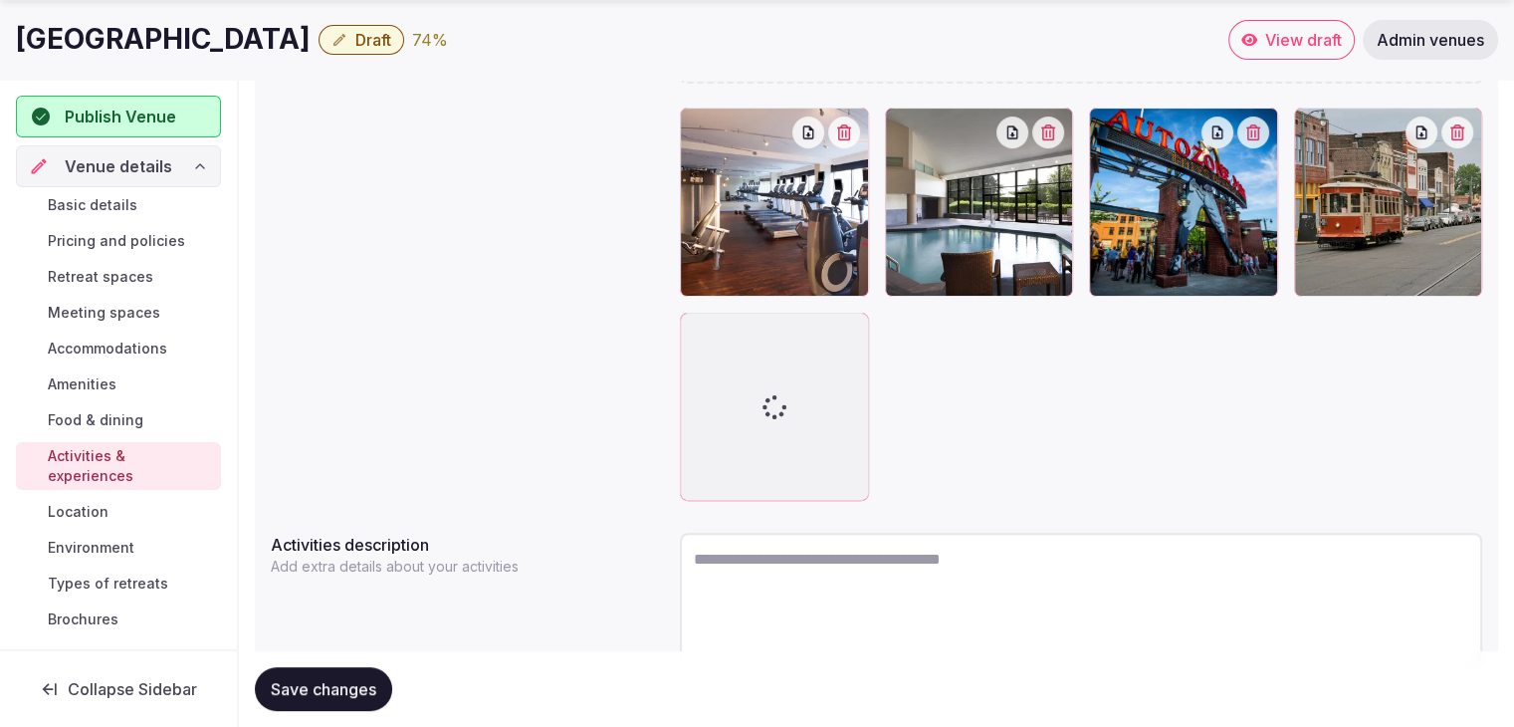
scroll to position [450, 0]
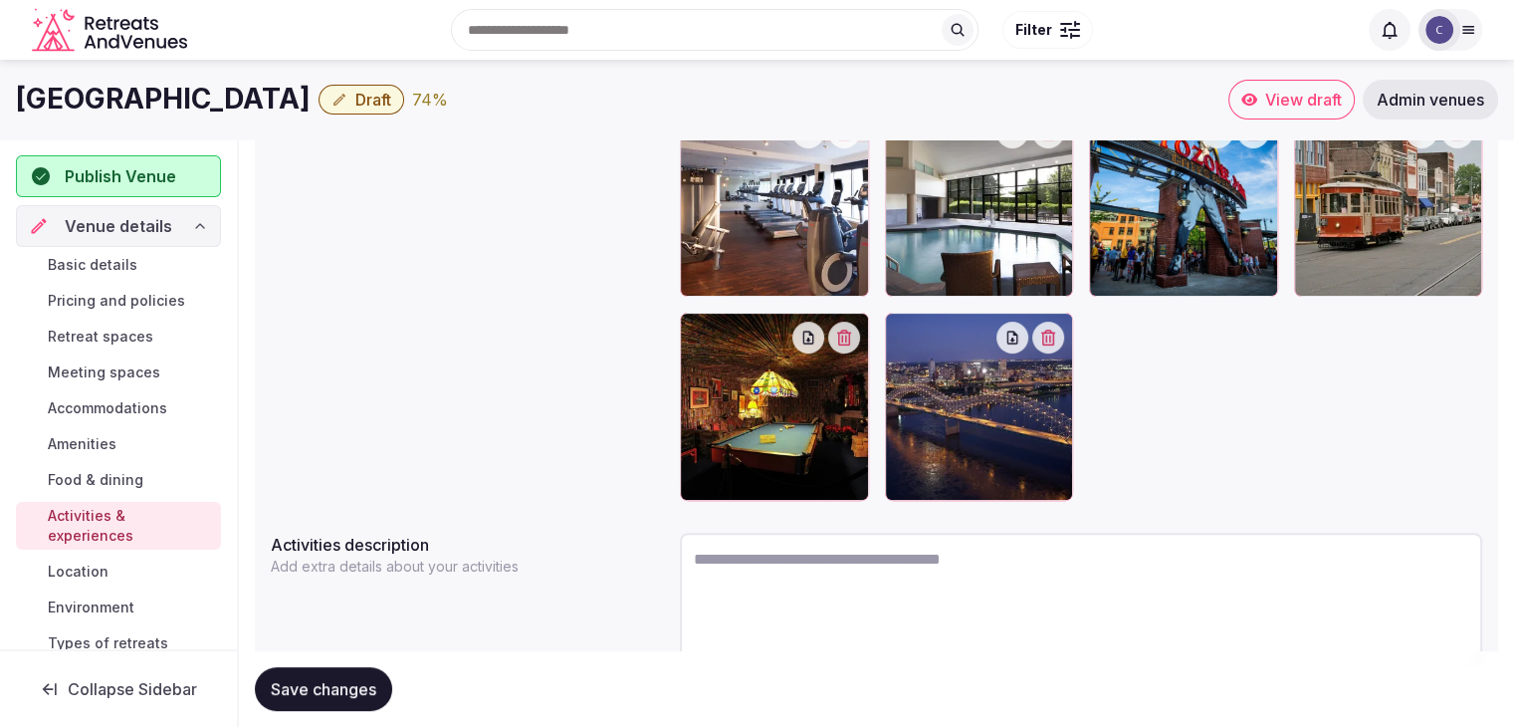
click at [347, 671] on button "Save changes" at bounding box center [323, 689] width 137 height 44
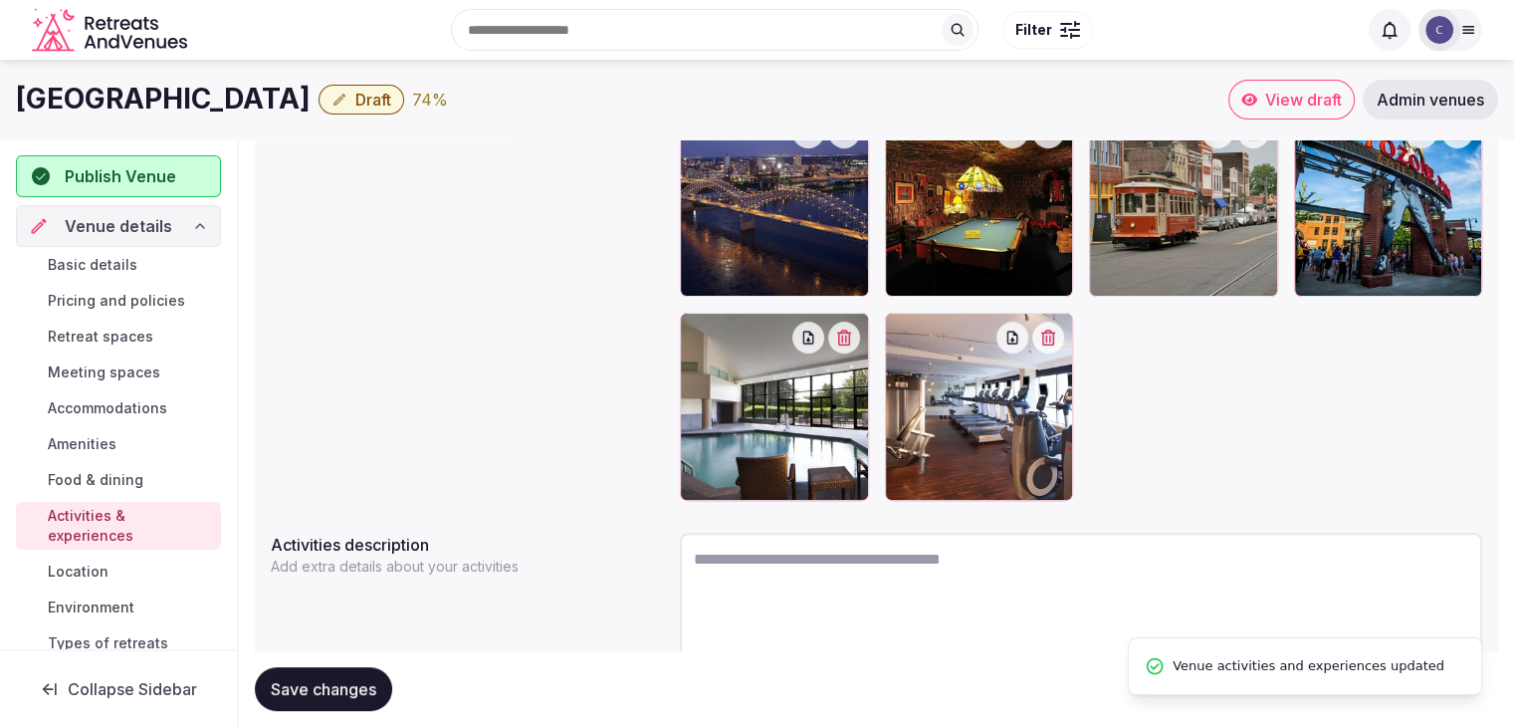
click at [347, 671] on button "Save changes" at bounding box center [323, 689] width 137 height 44
click at [121, 578] on link "Location" at bounding box center [118, 571] width 205 height 28
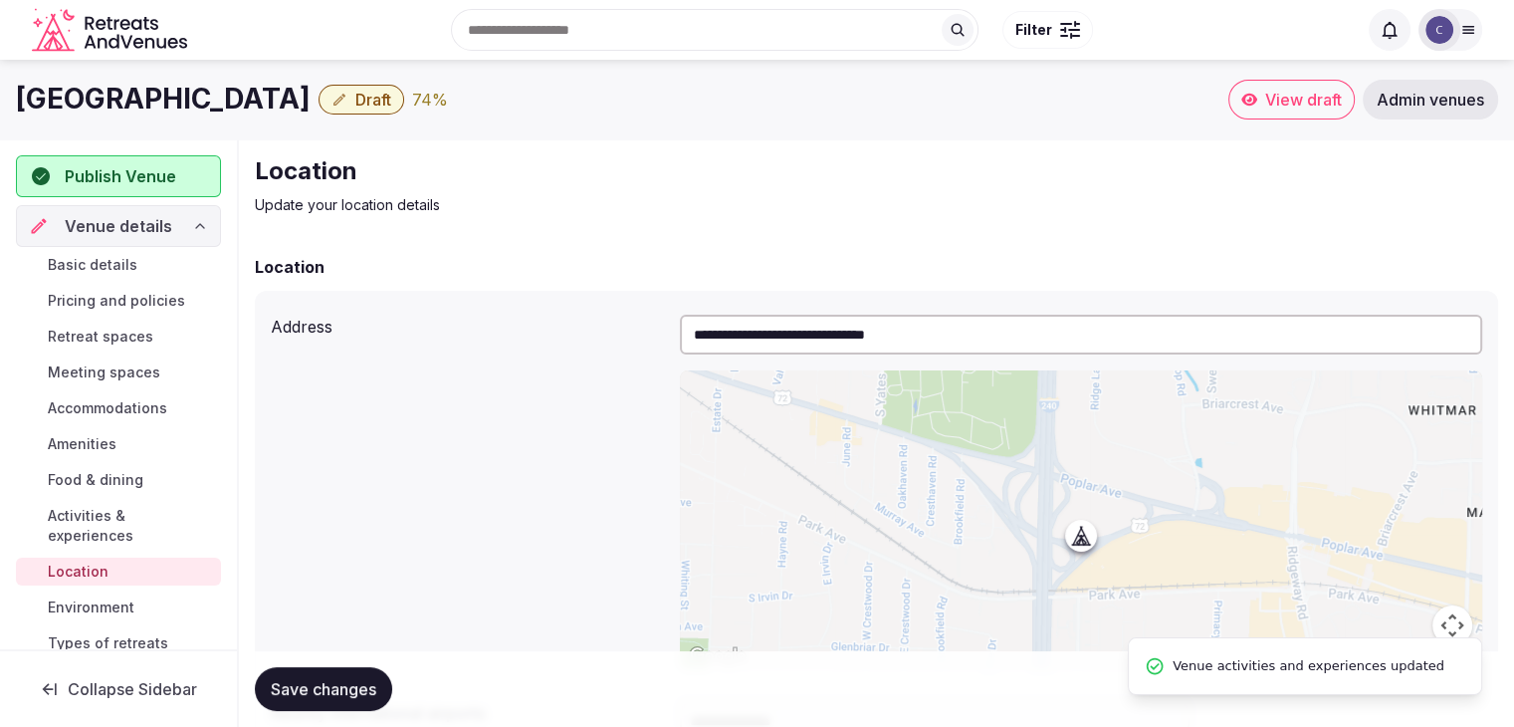
click at [117, 604] on span "Environment" at bounding box center [91, 607] width 87 height 20
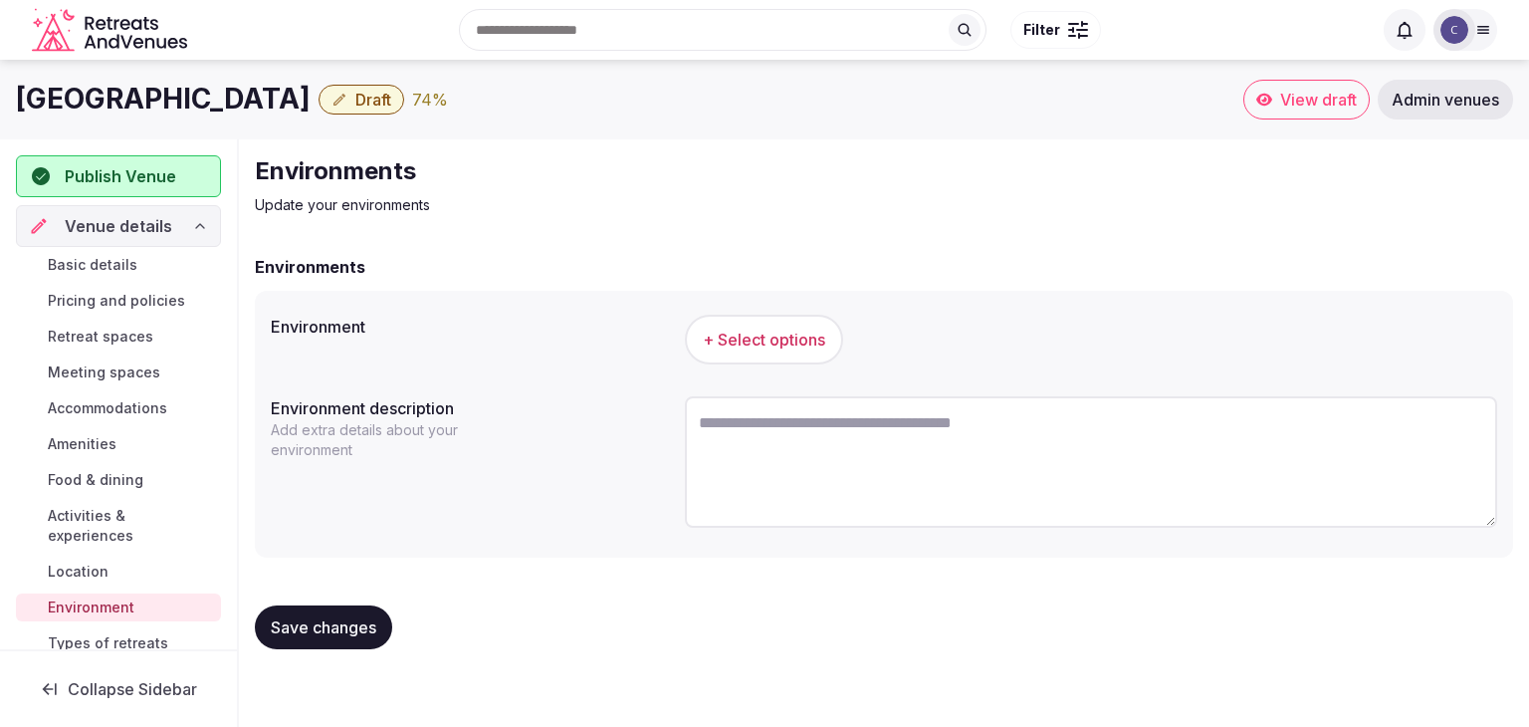
click at [774, 339] on span "+ Select options" at bounding box center [764, 340] width 122 height 22
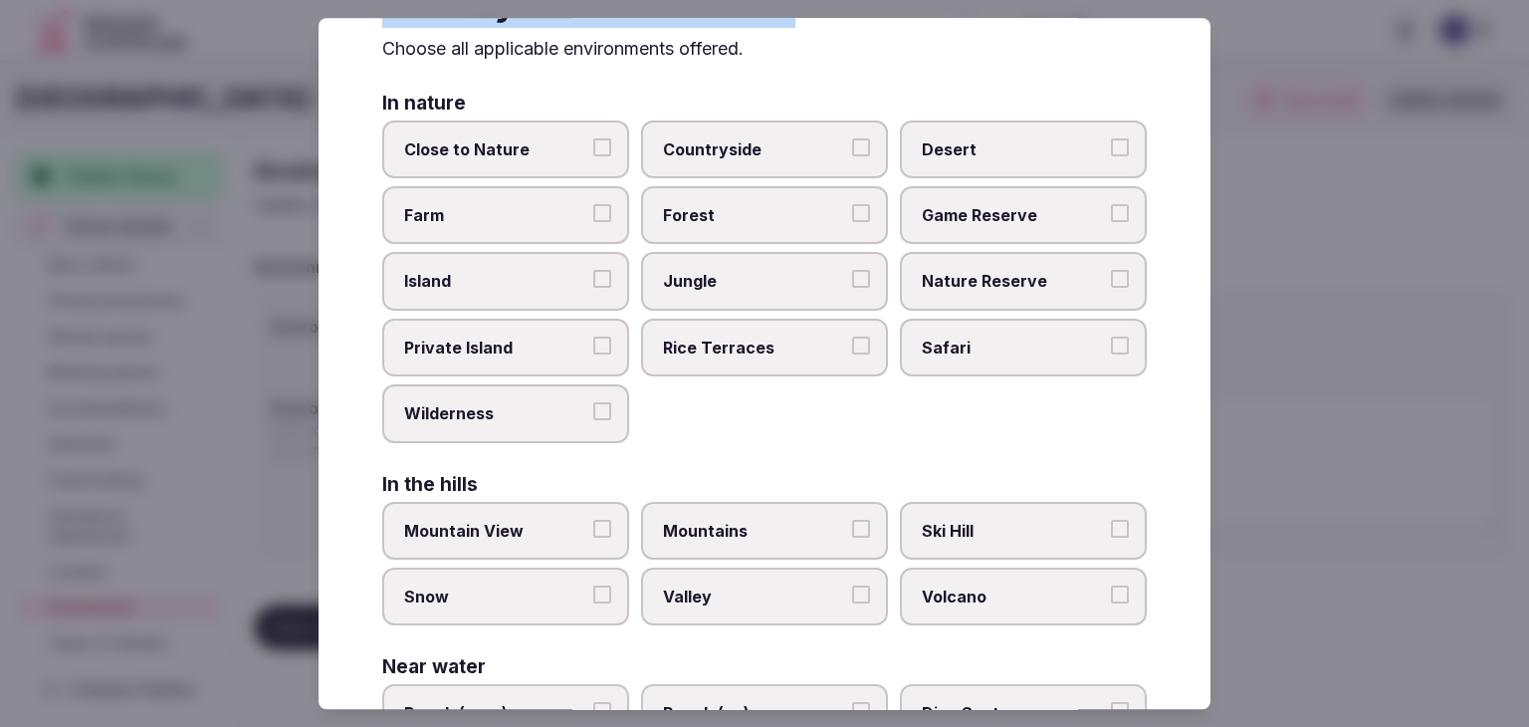
scroll to position [476, 0]
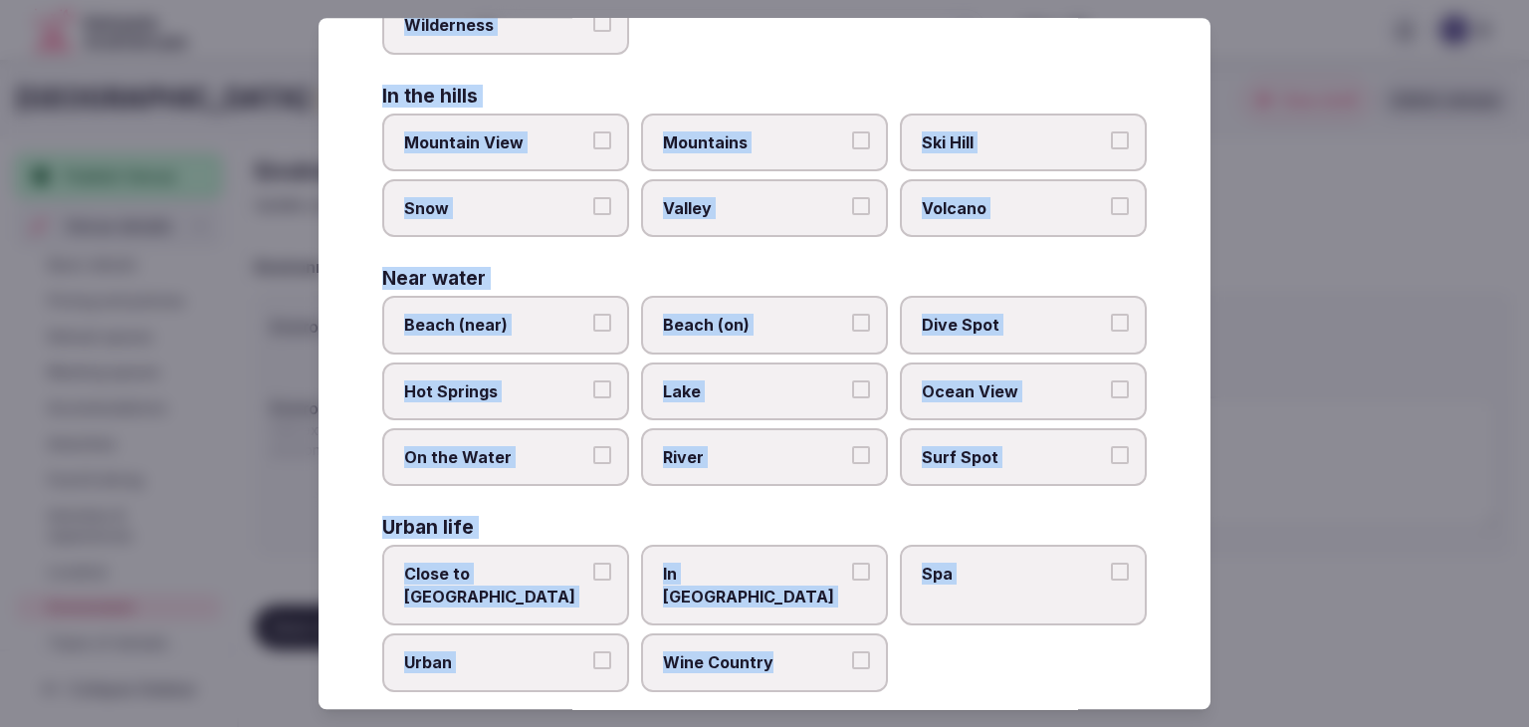
drag, startPoint x: 382, startPoint y: 132, endPoint x: 834, endPoint y: 680, distance: 710.0
click at [834, 680] on div "Select your environment Choose all applicable environments offered. In nature C…" at bounding box center [765, 363] width 892 height 691
copy div "Choose all applicable environments offered. In nature Close to Nature Countrysi…"
click at [553, 580] on label "Close to City Center" at bounding box center [505, 586] width 247 height 81
click at [593, 580] on button "Close to City Center" at bounding box center [602, 572] width 18 height 18
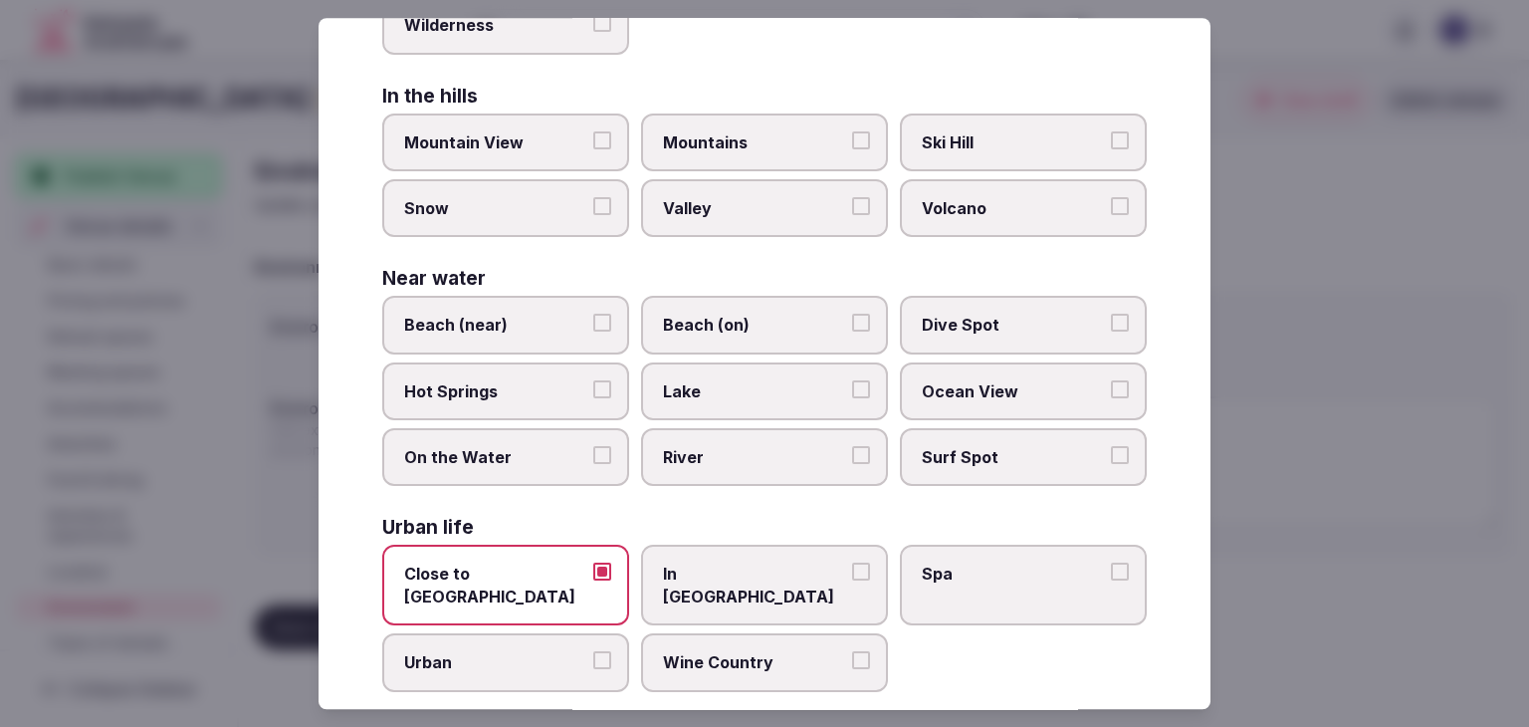
click at [546, 652] on span "Urban" at bounding box center [495, 663] width 183 height 22
click at [593, 652] on button "Urban" at bounding box center [602, 661] width 18 height 18
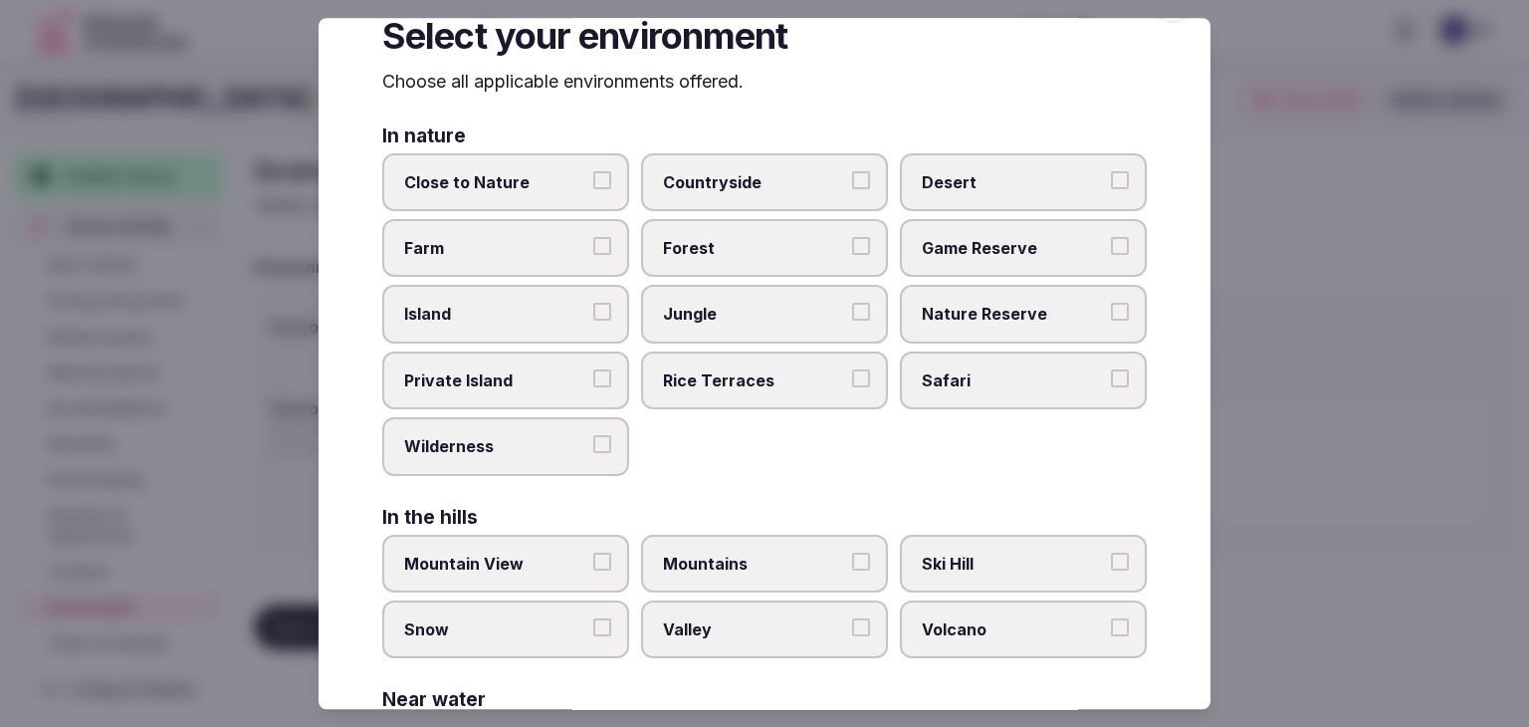
scroll to position [0, 0]
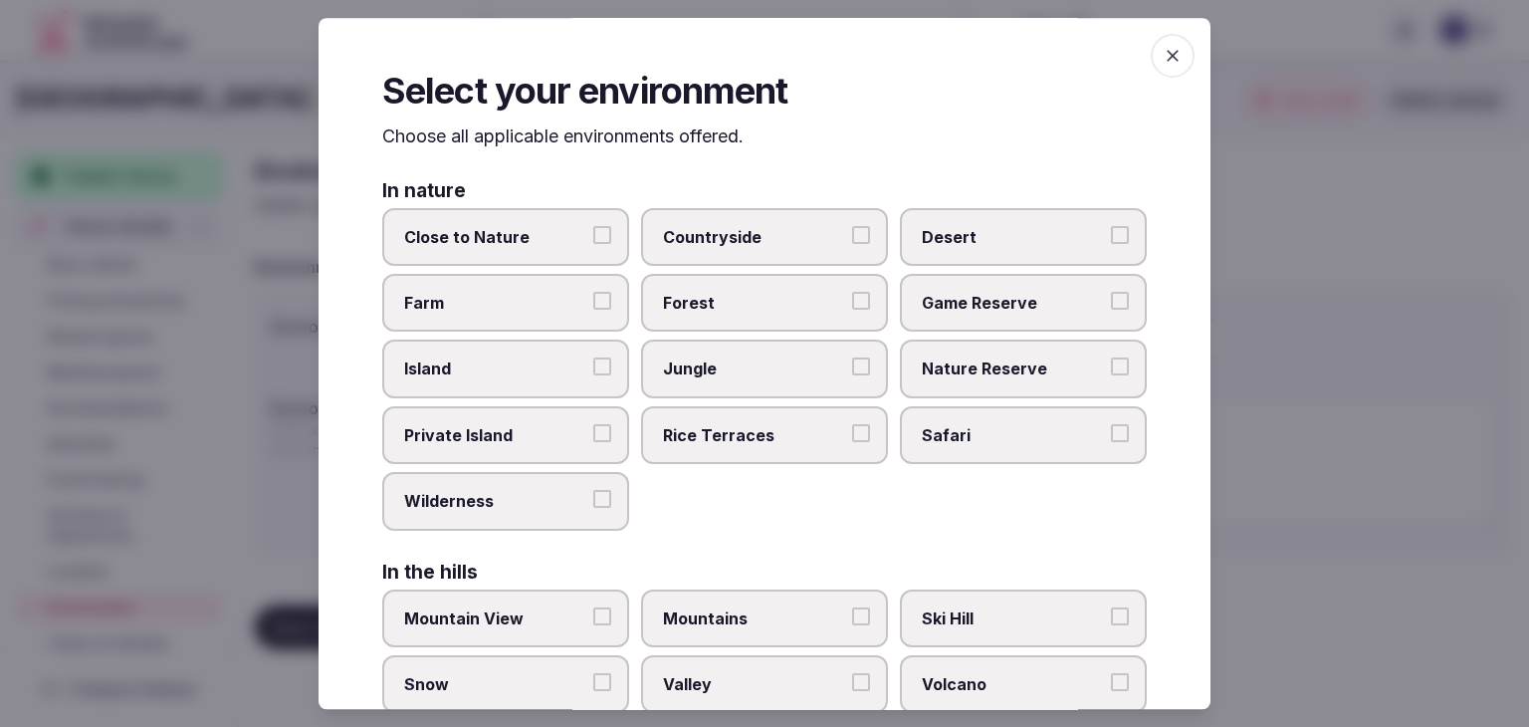
drag, startPoint x: 1179, startPoint y: 48, endPoint x: 800, endPoint y: 71, distance: 379.0
click at [1178, 47] on div "Select your environment Choose all applicable environments offered. In nature C…" at bounding box center [765, 363] width 892 height 691
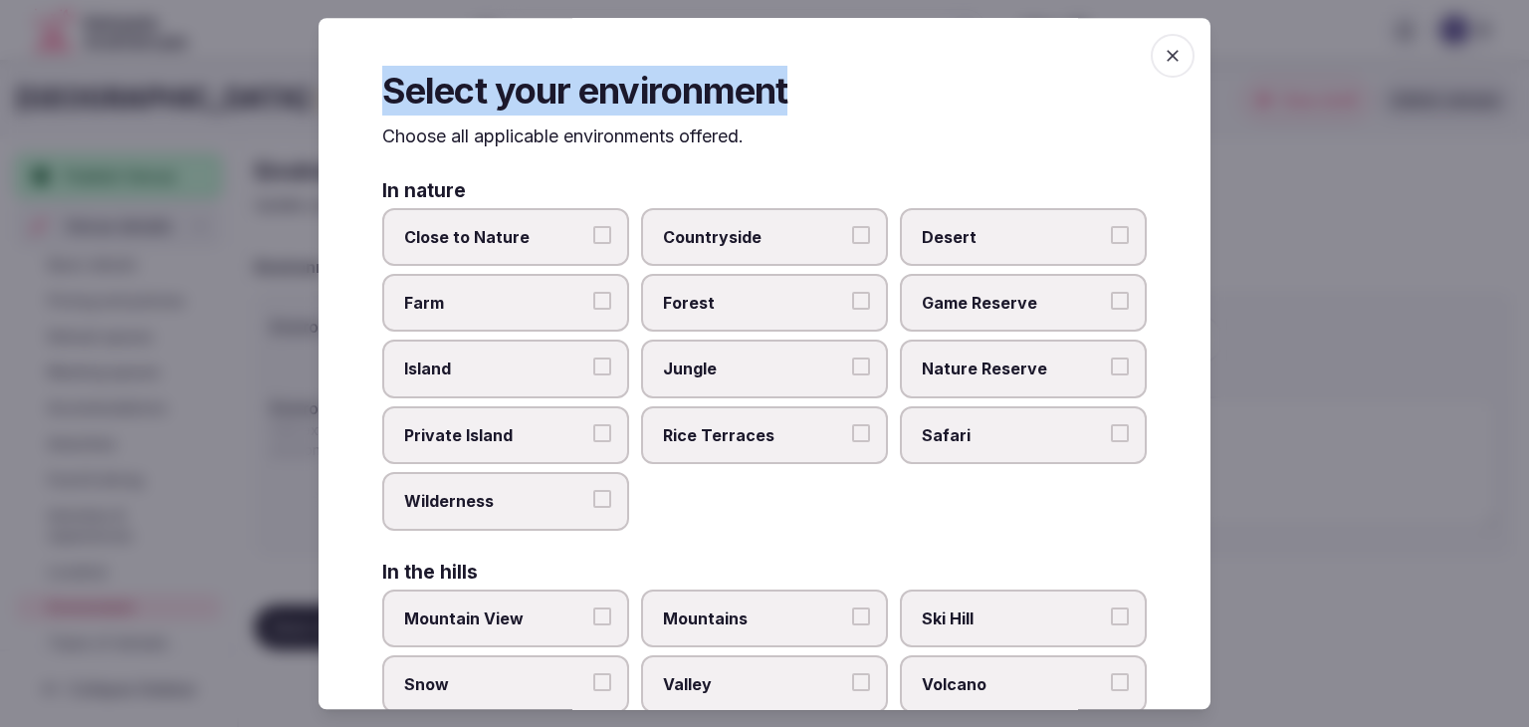
click at [1163, 61] on icon "button" at bounding box center [1173, 56] width 20 height 20
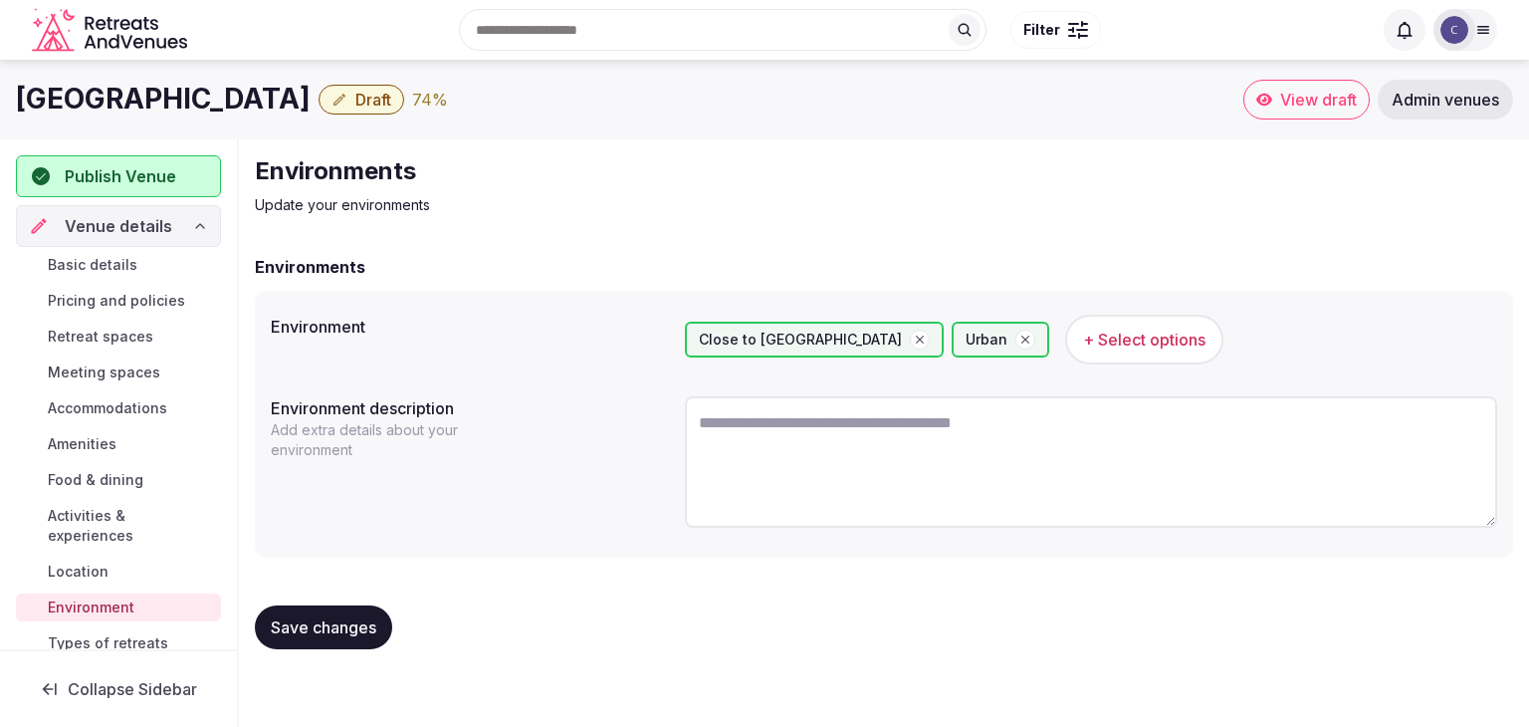
click at [203, 97] on h1 "Marriott Memphis East" at bounding box center [163, 99] width 295 height 39
copy div "Marriott Memphis East"
click at [809, 492] on textarea at bounding box center [1091, 461] width 812 height 131
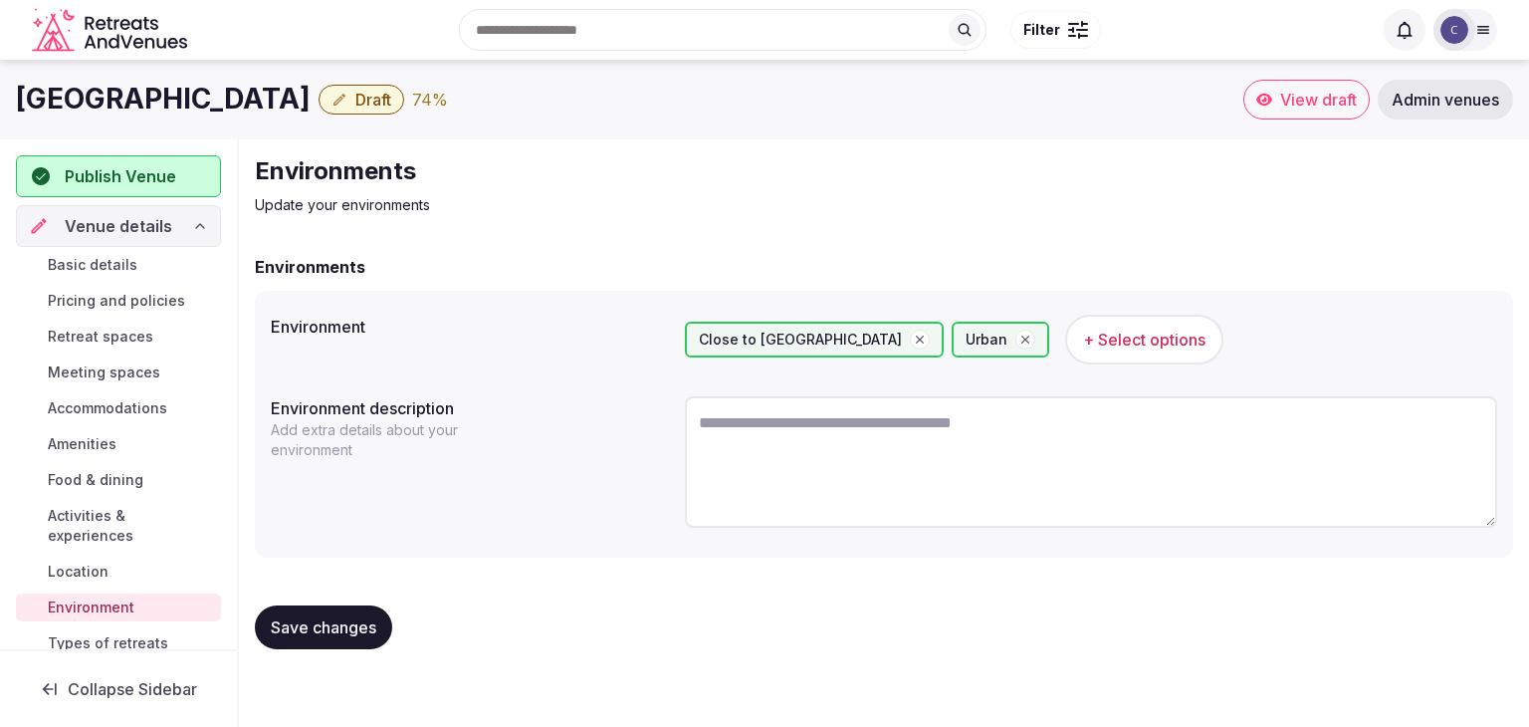
paste textarea "**********"
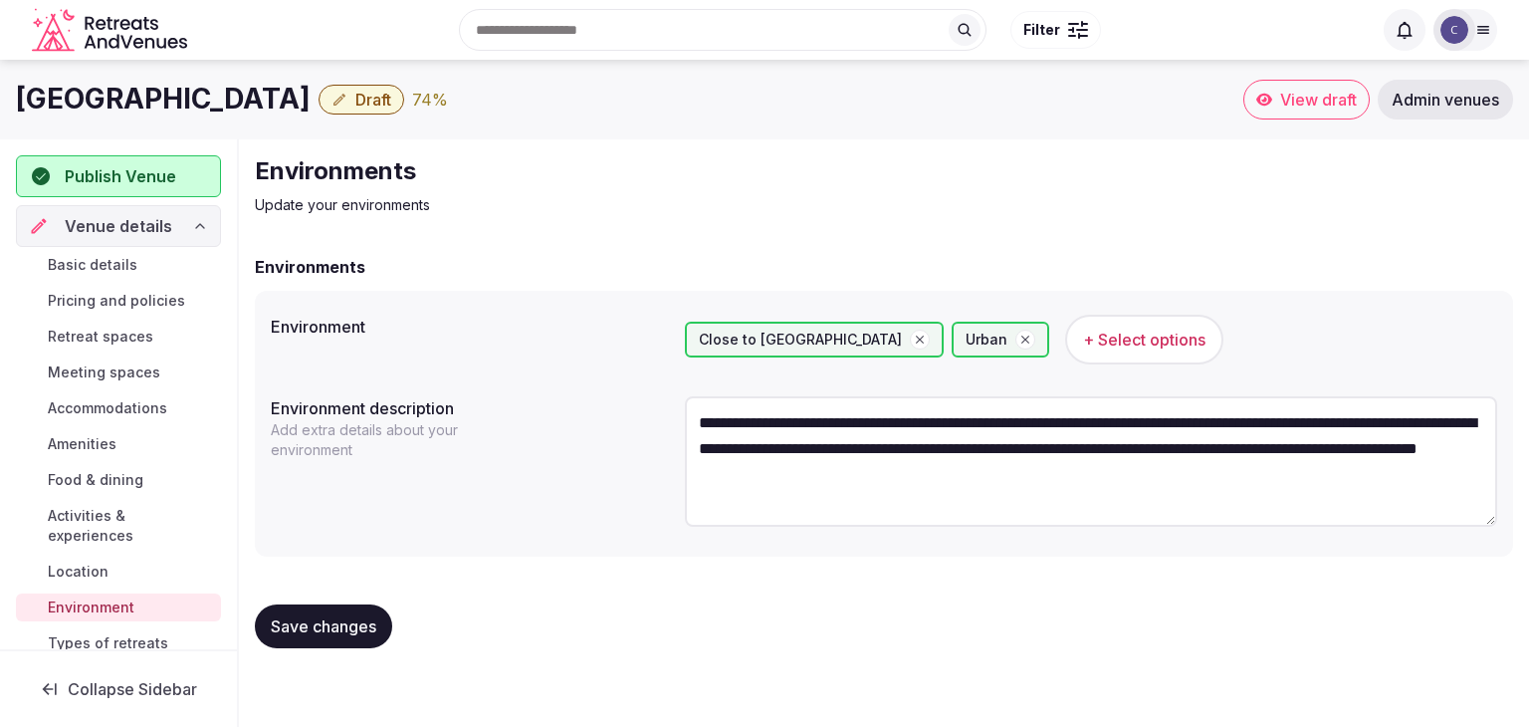
type textarea "**********"
click at [360, 629] on span "Save changes" at bounding box center [324, 626] width 106 height 20
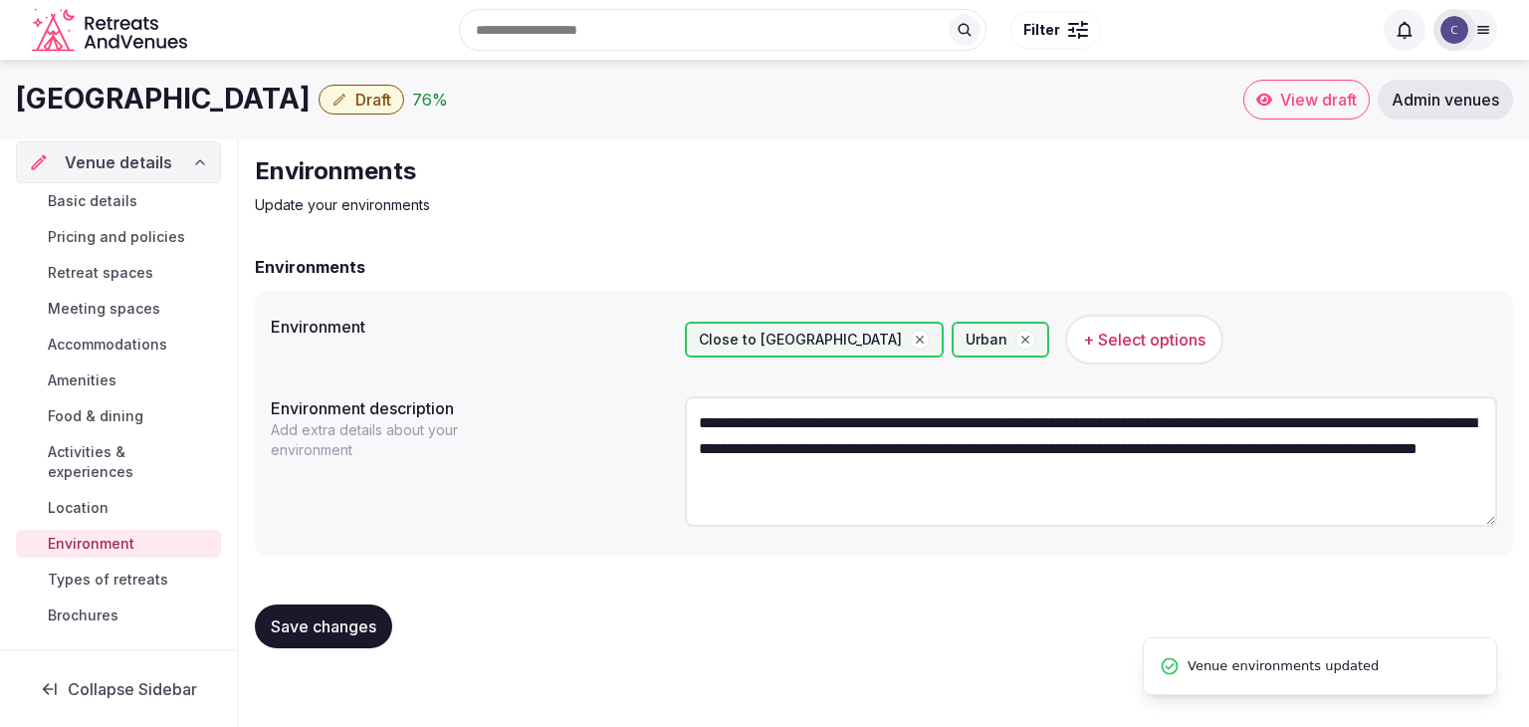
scroll to position [100, 0]
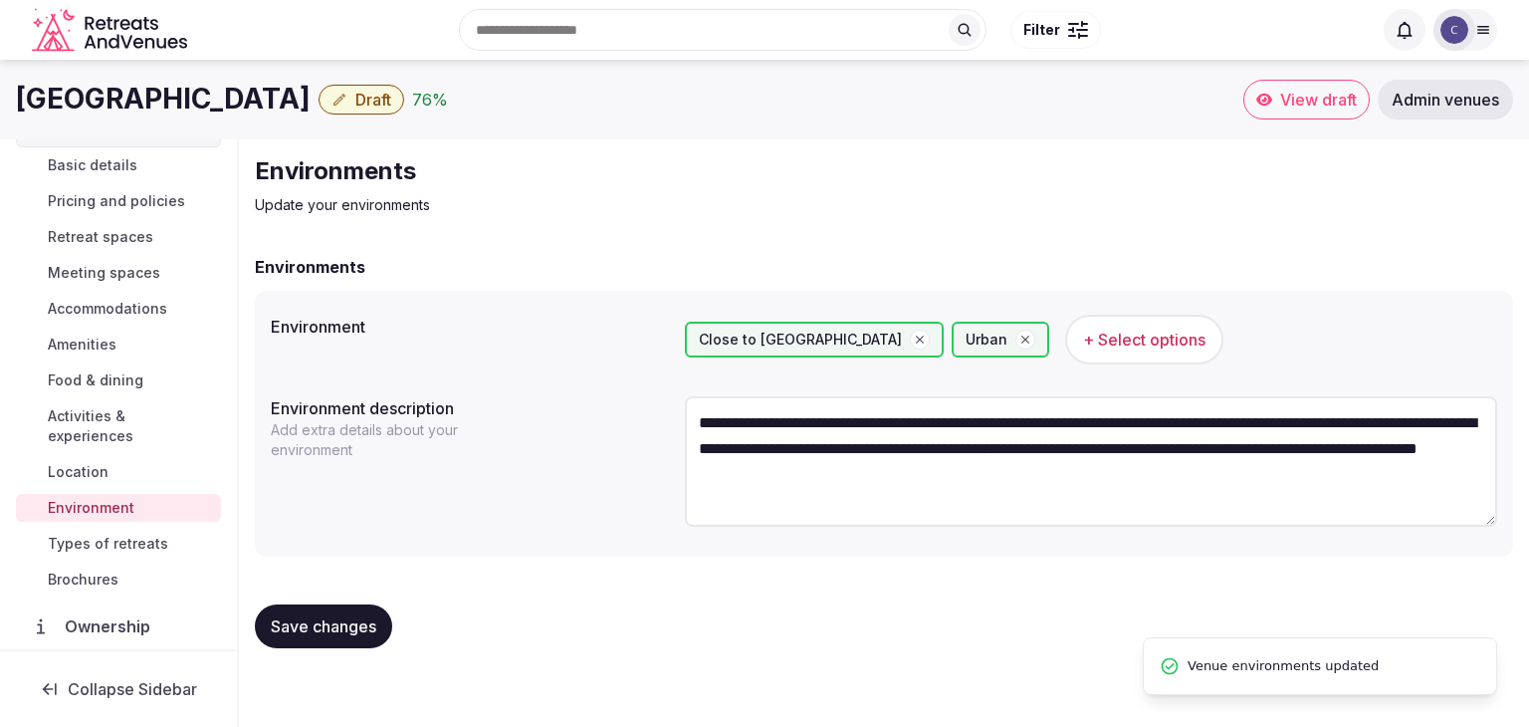
click at [136, 538] on span "Types of retreats" at bounding box center [108, 544] width 120 height 20
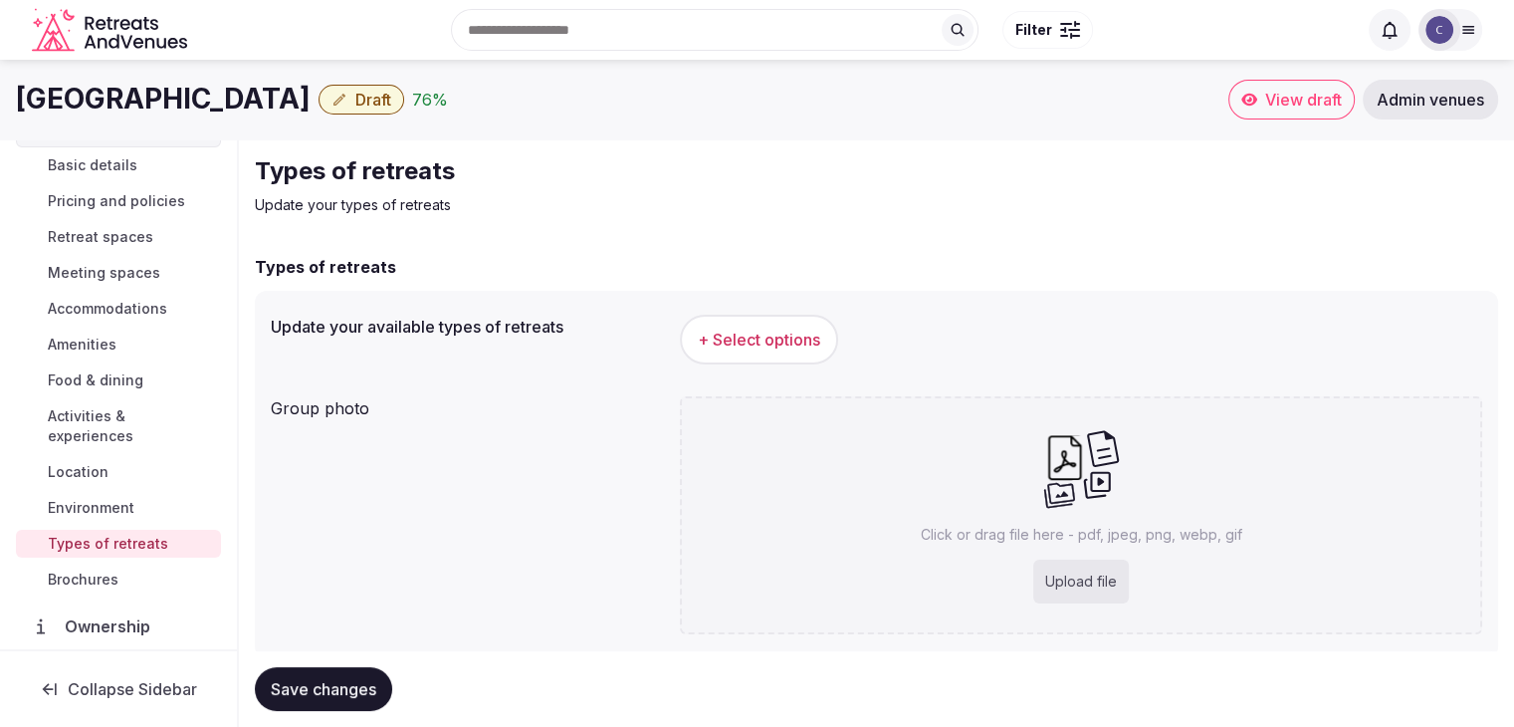
click at [750, 332] on span "+ Select options" at bounding box center [759, 340] width 122 height 22
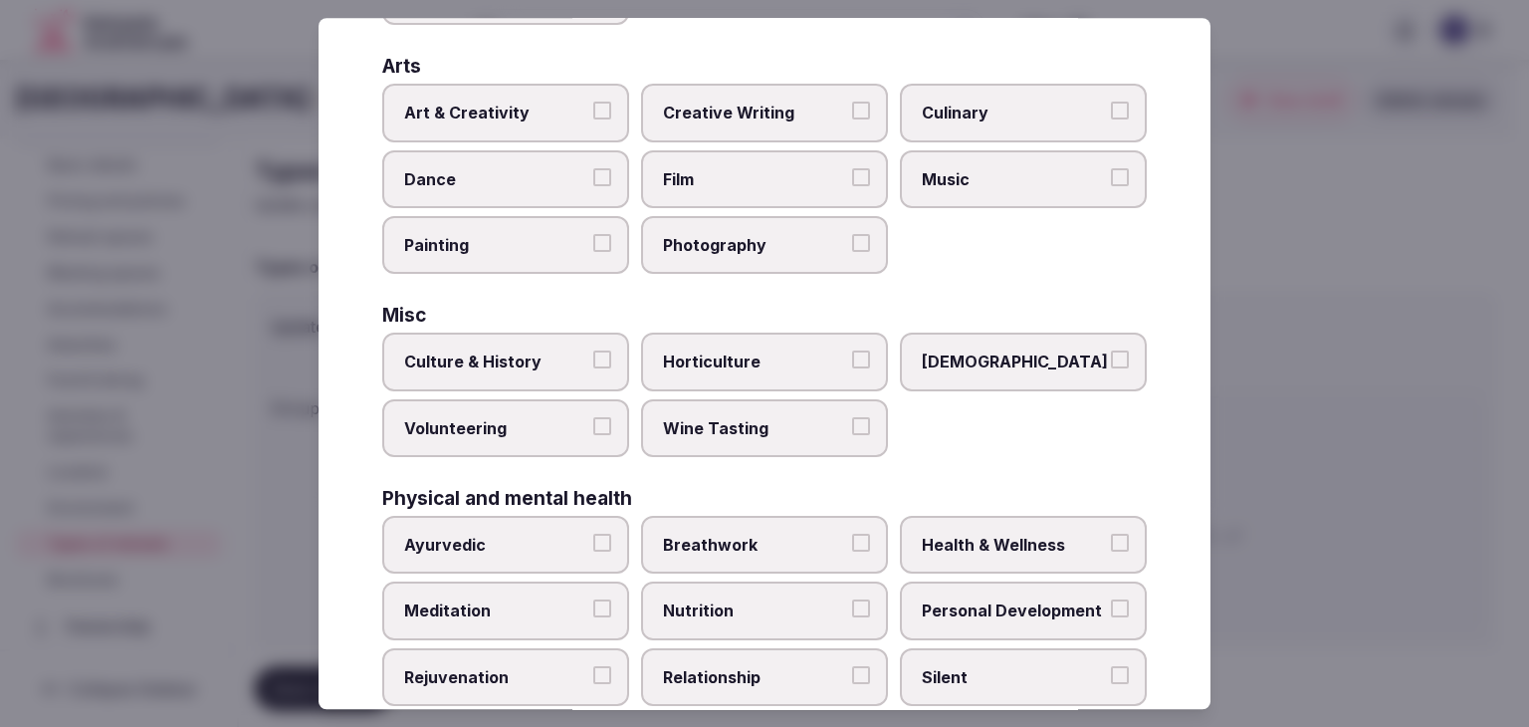
scroll to position [809, 0]
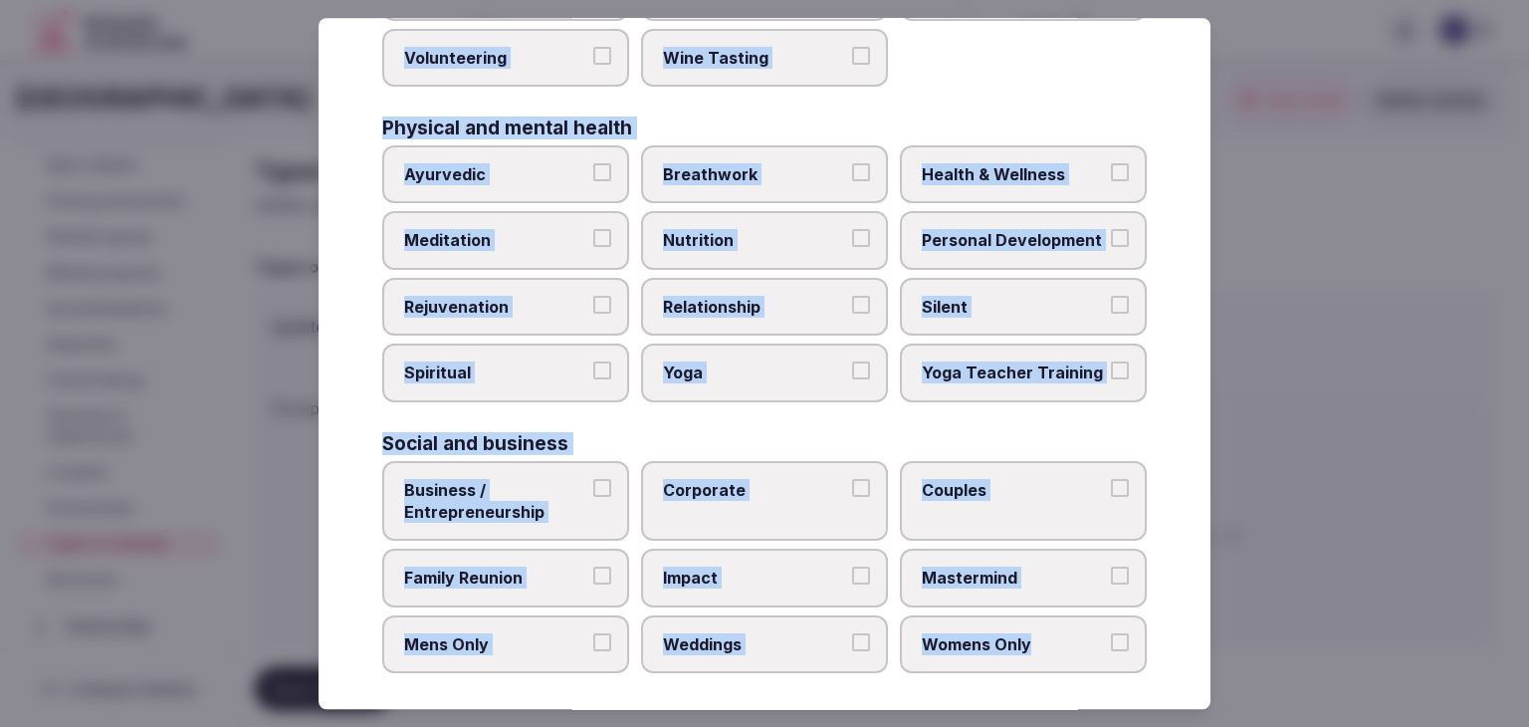
drag, startPoint x: 371, startPoint y: 133, endPoint x: 1159, endPoint y: 658, distance: 946.2
click at [1159, 658] on div "Select your types of retreats Choose all applicable types of retreats offered. …" at bounding box center [765, 363] width 892 height 691
copy div "Choose all applicable types of retreats offered. Active Adventure Cold Water Ex…"
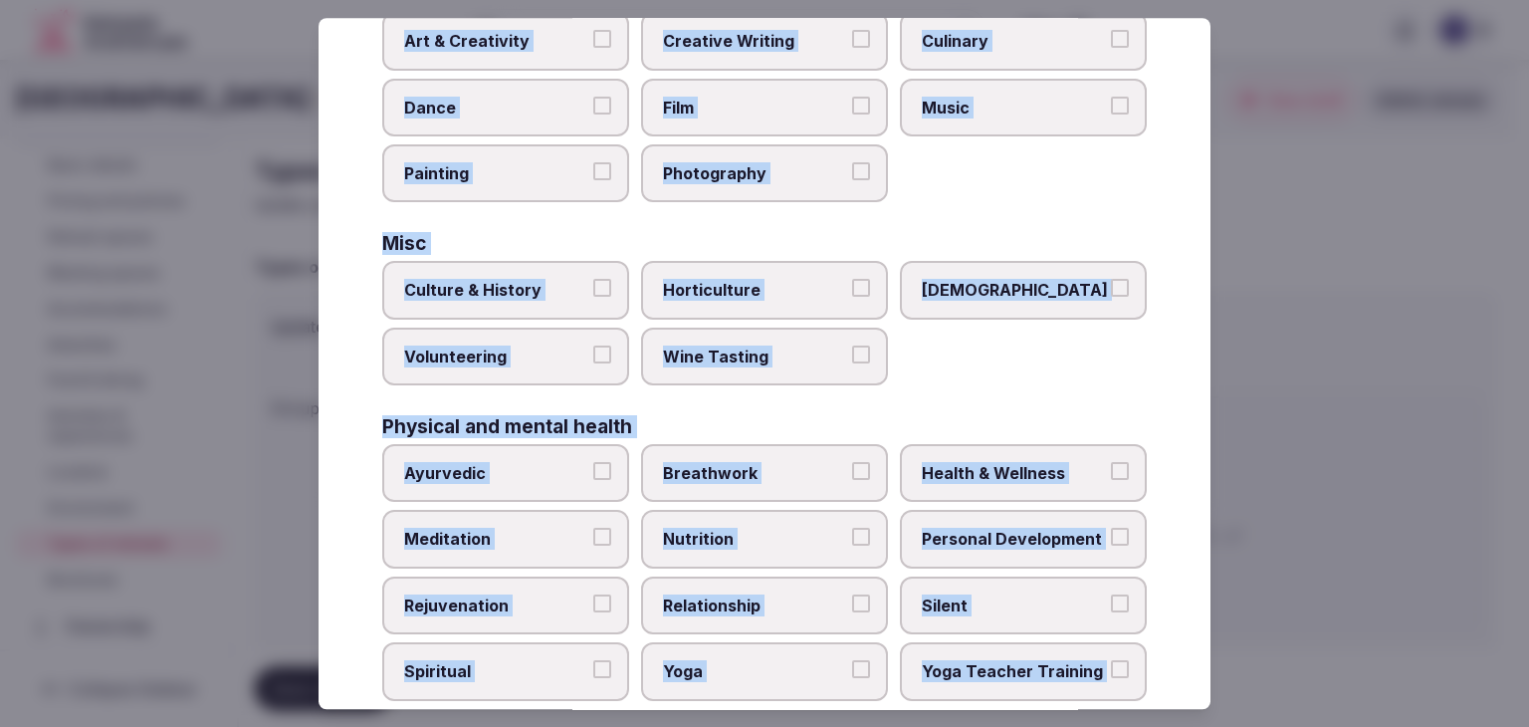
scroll to position [312, 0]
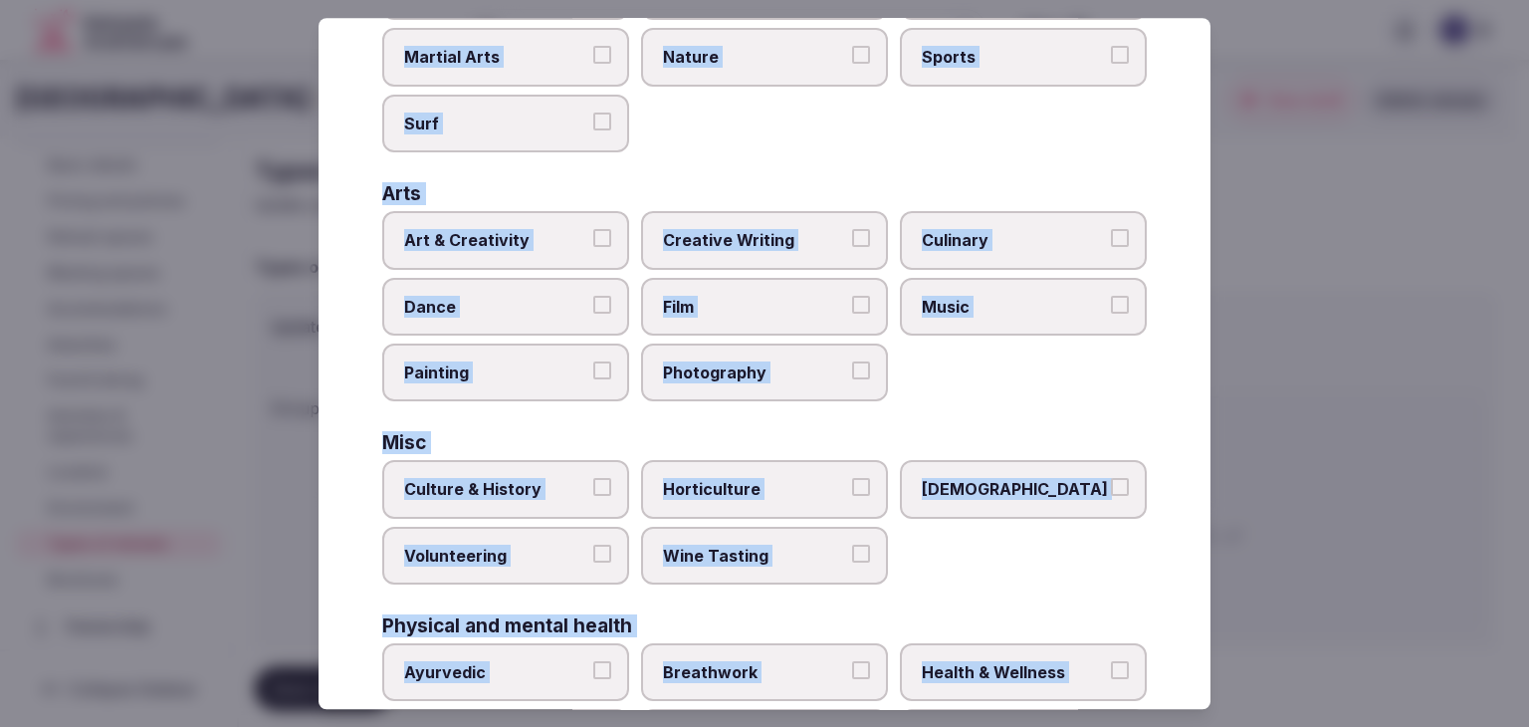
click at [513, 230] on span "Art & Creativity" at bounding box center [495, 240] width 183 height 22
click at [593, 230] on button "Art & Creativity" at bounding box center [602, 238] width 18 height 18
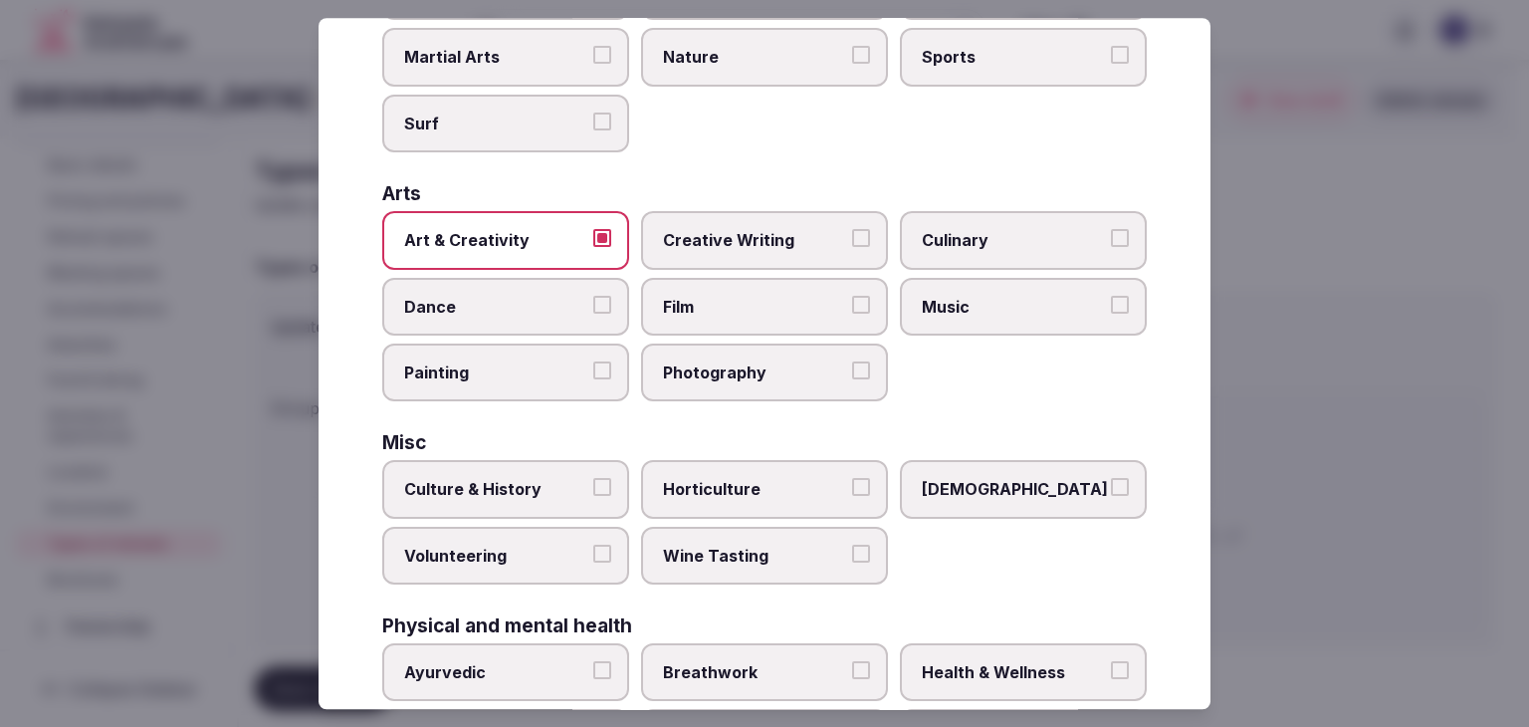
click at [513, 230] on span "Art & Creativity" at bounding box center [495, 240] width 183 height 22
click at [593, 230] on button "Art & Creativity" at bounding box center [602, 238] width 18 height 18
click at [510, 516] on div "Culture & History Horticulture LGBTQ Volunteering Wine Tasting" at bounding box center [764, 523] width 765 height 124
click at [512, 487] on span "Culture & History" at bounding box center [495, 490] width 183 height 22
click at [593, 487] on button "Culture & History" at bounding box center [602, 488] width 18 height 18
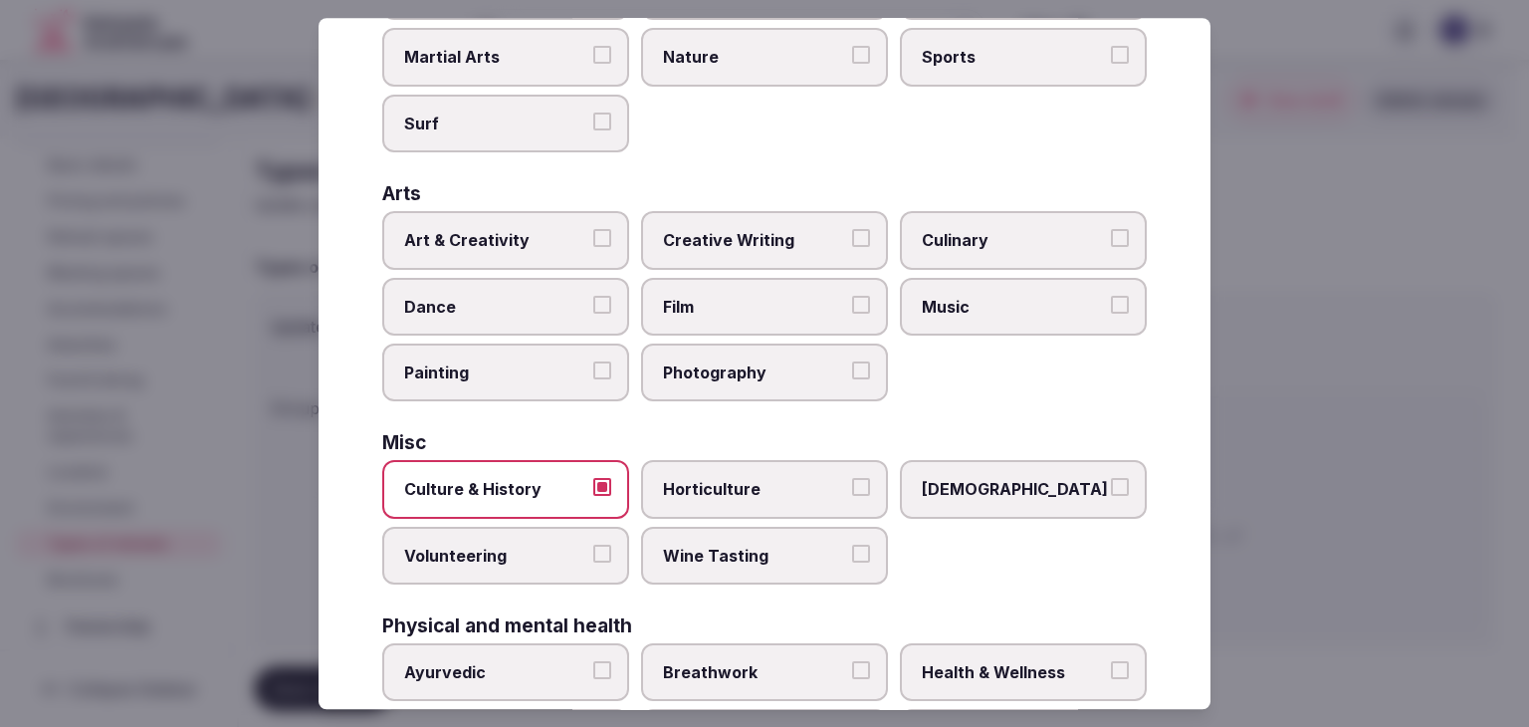
scroll to position [610, 0]
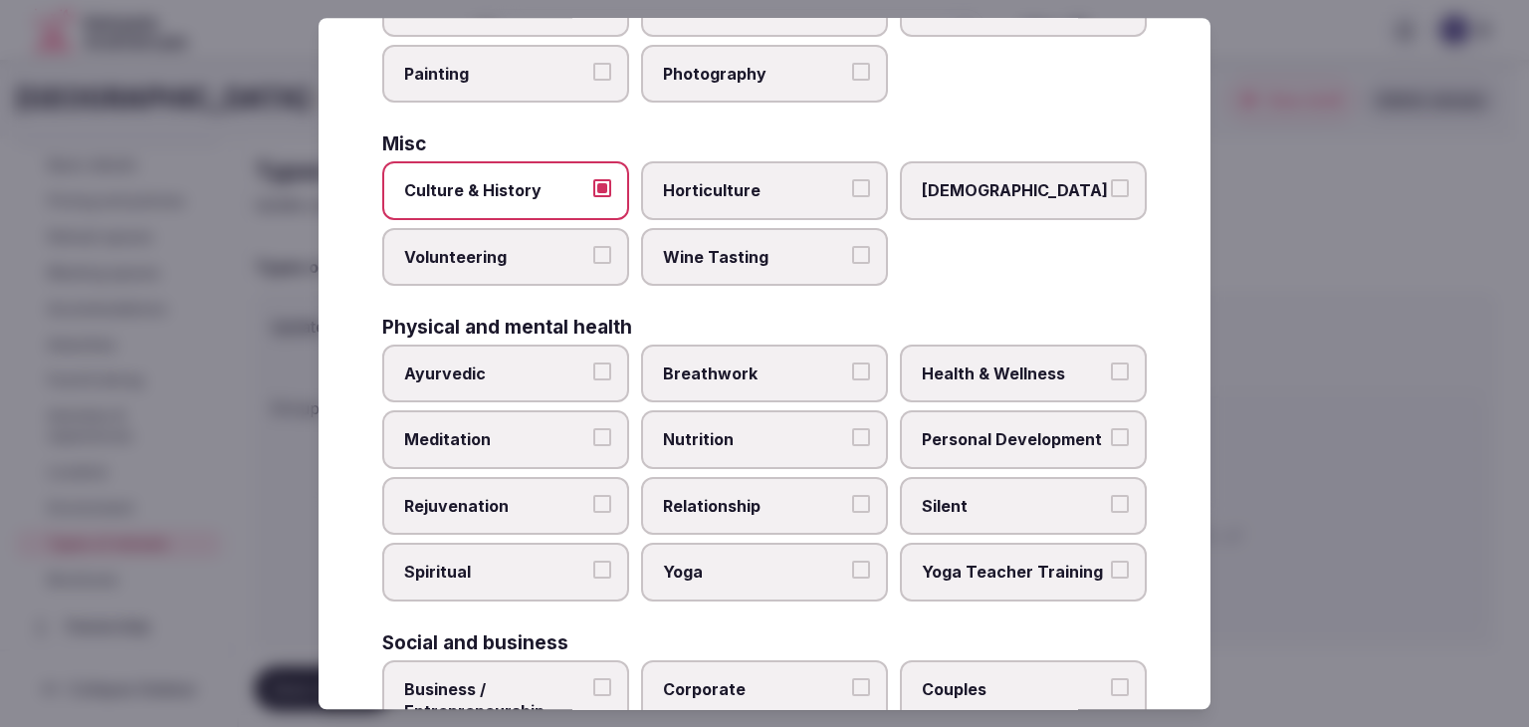
click at [977, 371] on span "Health & Wellness" at bounding box center [1013, 373] width 183 height 22
click at [1111, 371] on button "Health & Wellness" at bounding box center [1120, 371] width 18 height 18
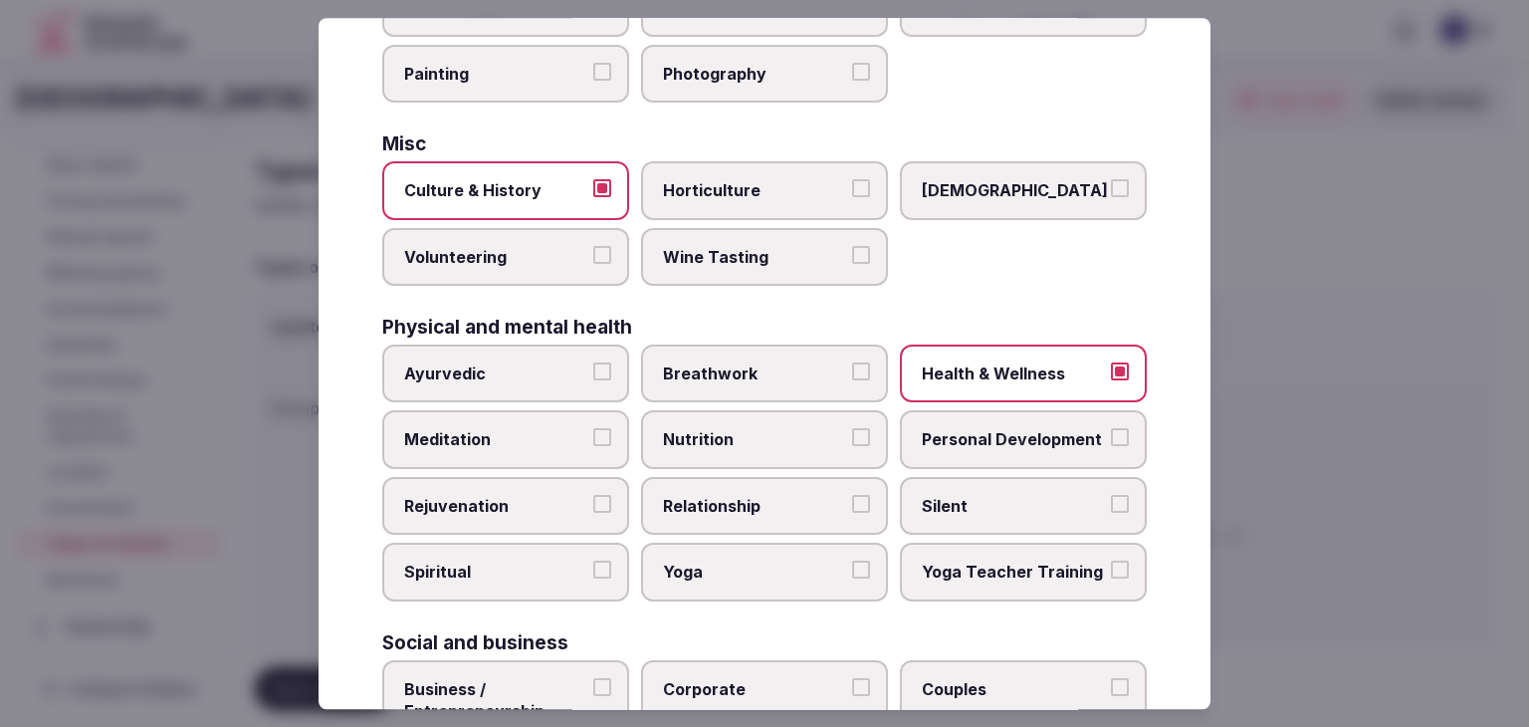
click at [501, 544] on label "Spiritual" at bounding box center [505, 573] width 247 height 58
click at [593, 561] on button "Spiritual" at bounding box center [602, 570] width 18 height 18
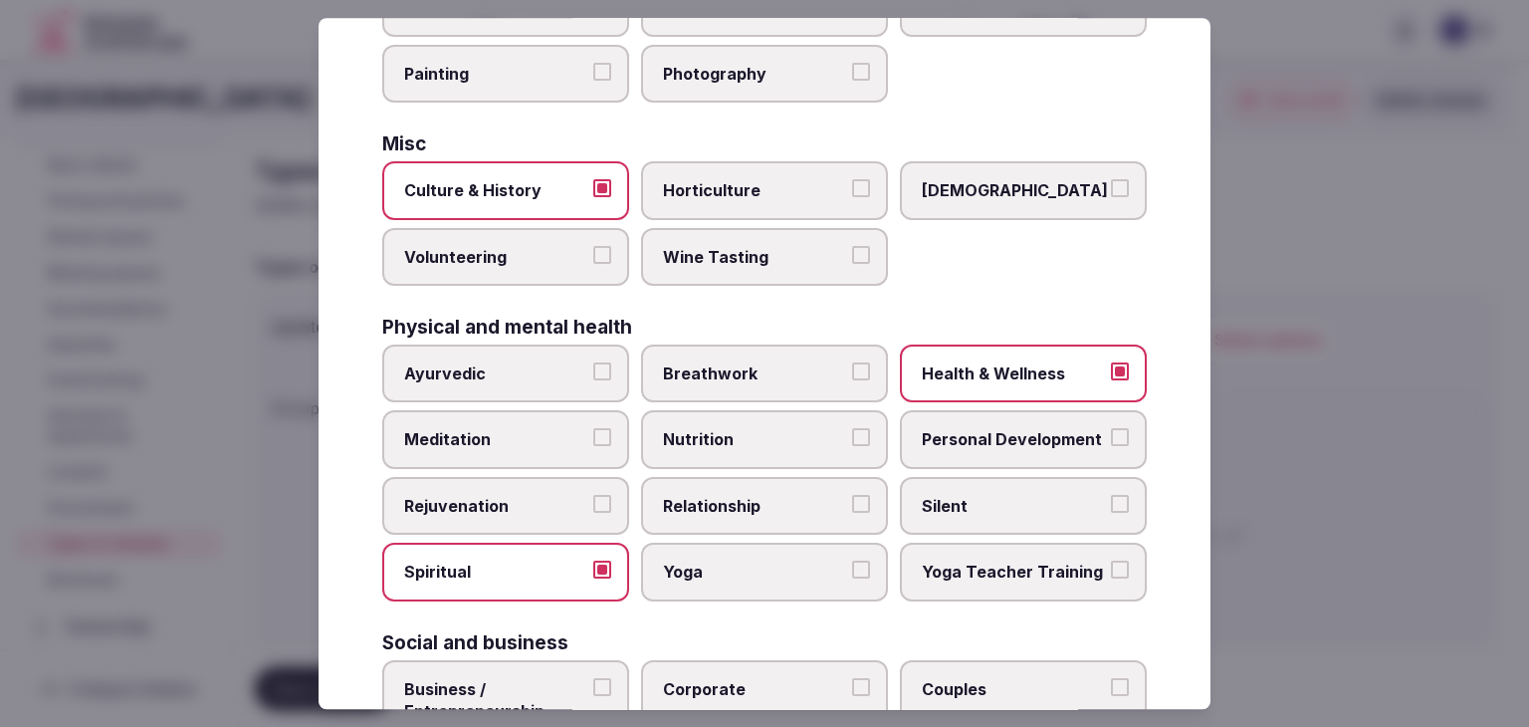
click at [506, 506] on span "Rejuvenation" at bounding box center [495, 506] width 183 height 22
click at [593, 506] on button "Rejuvenation" at bounding box center [602, 504] width 18 height 18
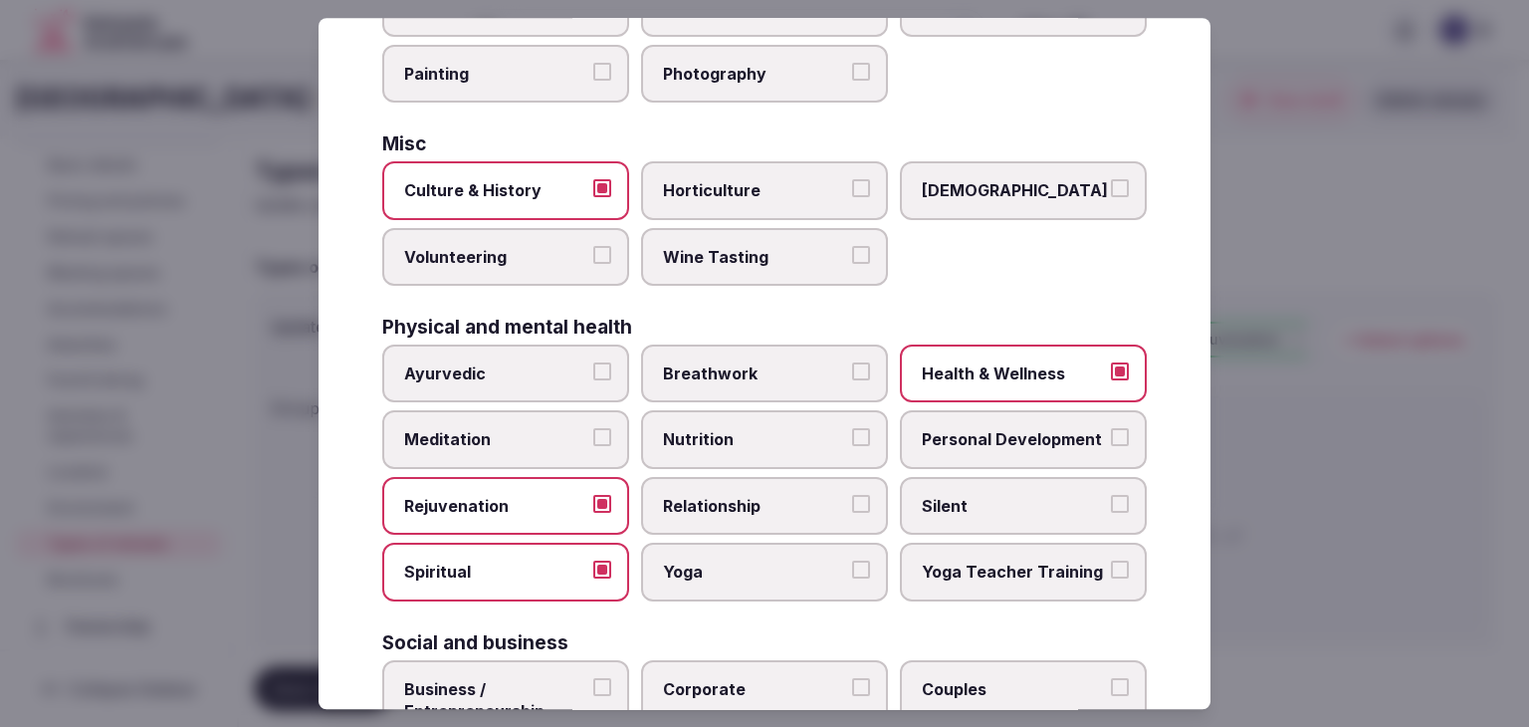
click at [514, 563] on span "Spiritual" at bounding box center [495, 572] width 183 height 22
click at [593, 563] on button "Spiritual" at bounding box center [602, 570] width 18 height 18
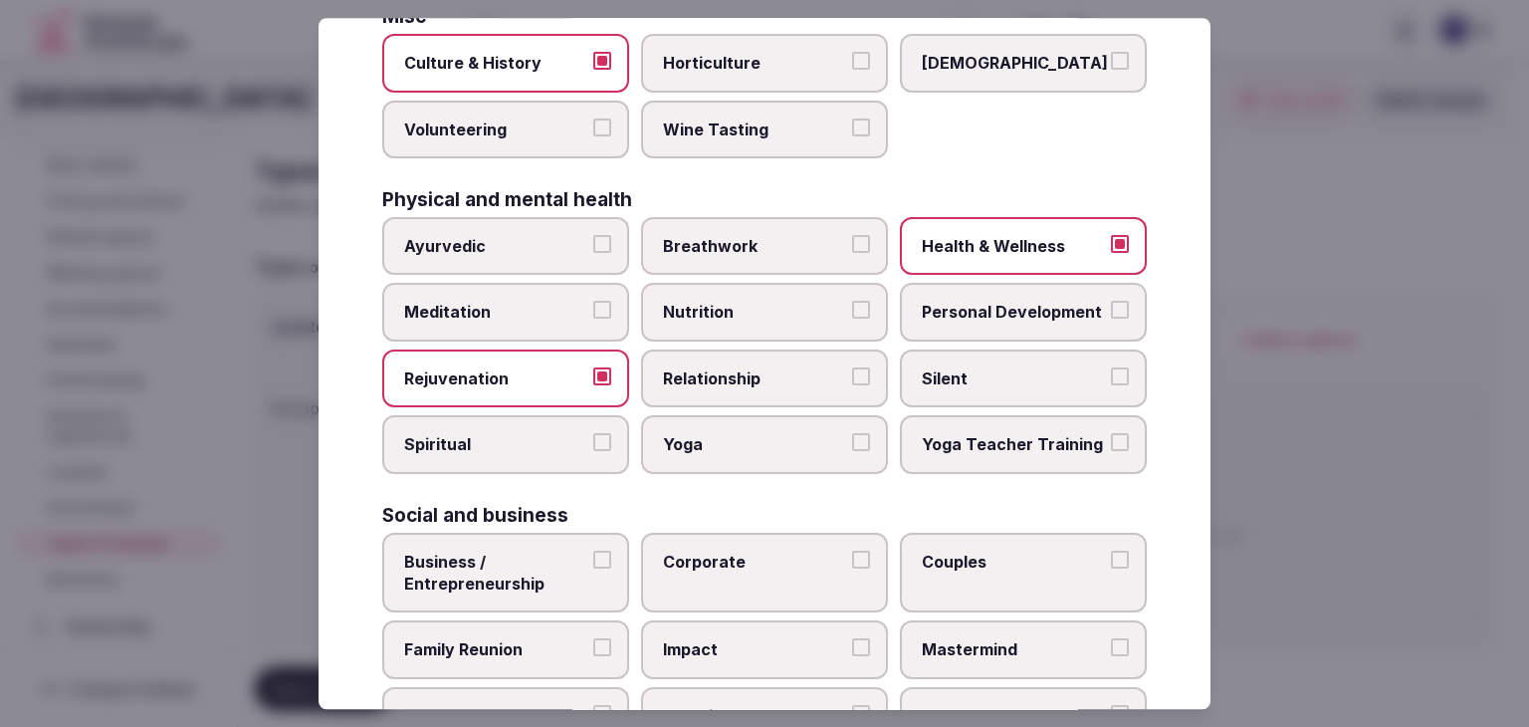
scroll to position [809, 0]
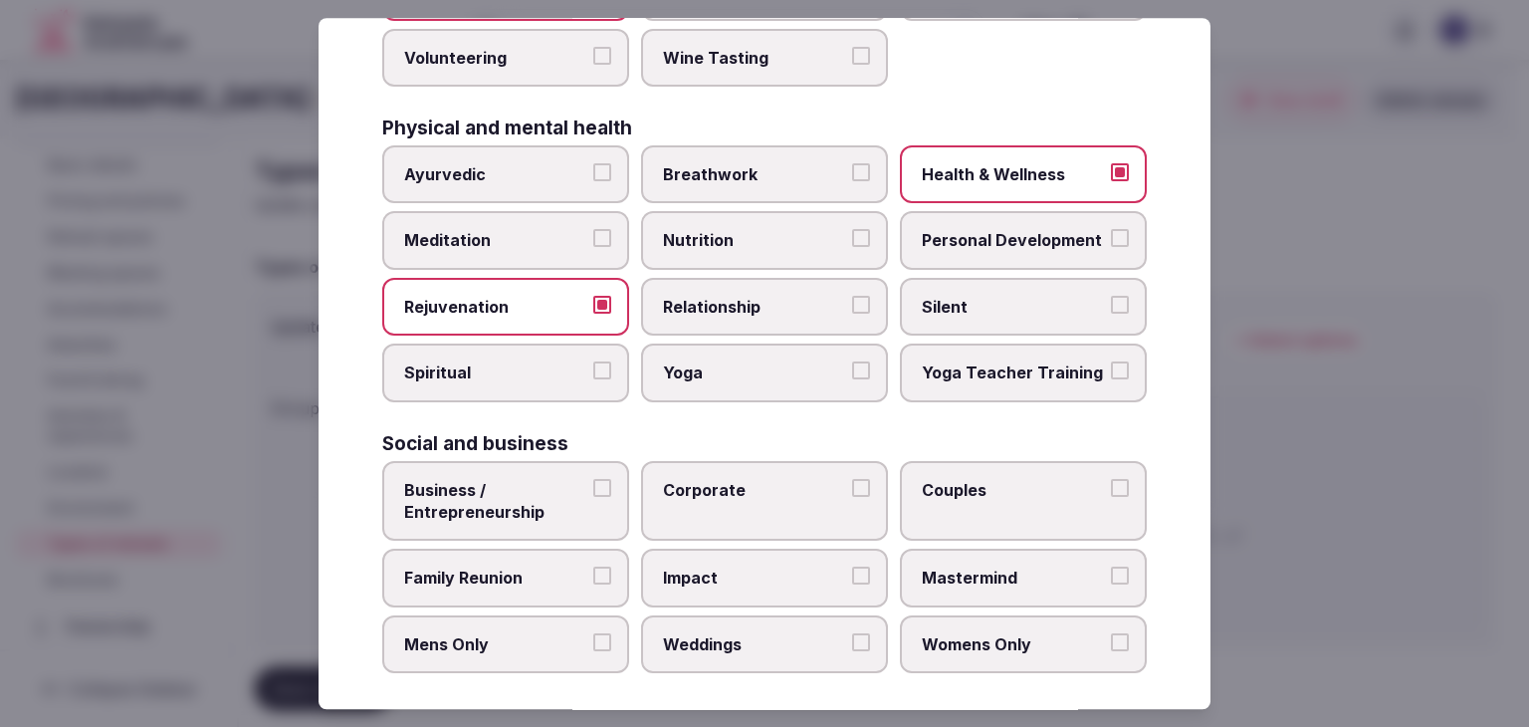
drag, startPoint x: 553, startPoint y: 506, endPoint x: 764, endPoint y: 506, distance: 210.1
click at [554, 506] on span "Business / Entrepreneurship" at bounding box center [495, 501] width 183 height 45
click at [593, 497] on button "Business / Entrepreneurship" at bounding box center [602, 488] width 18 height 18
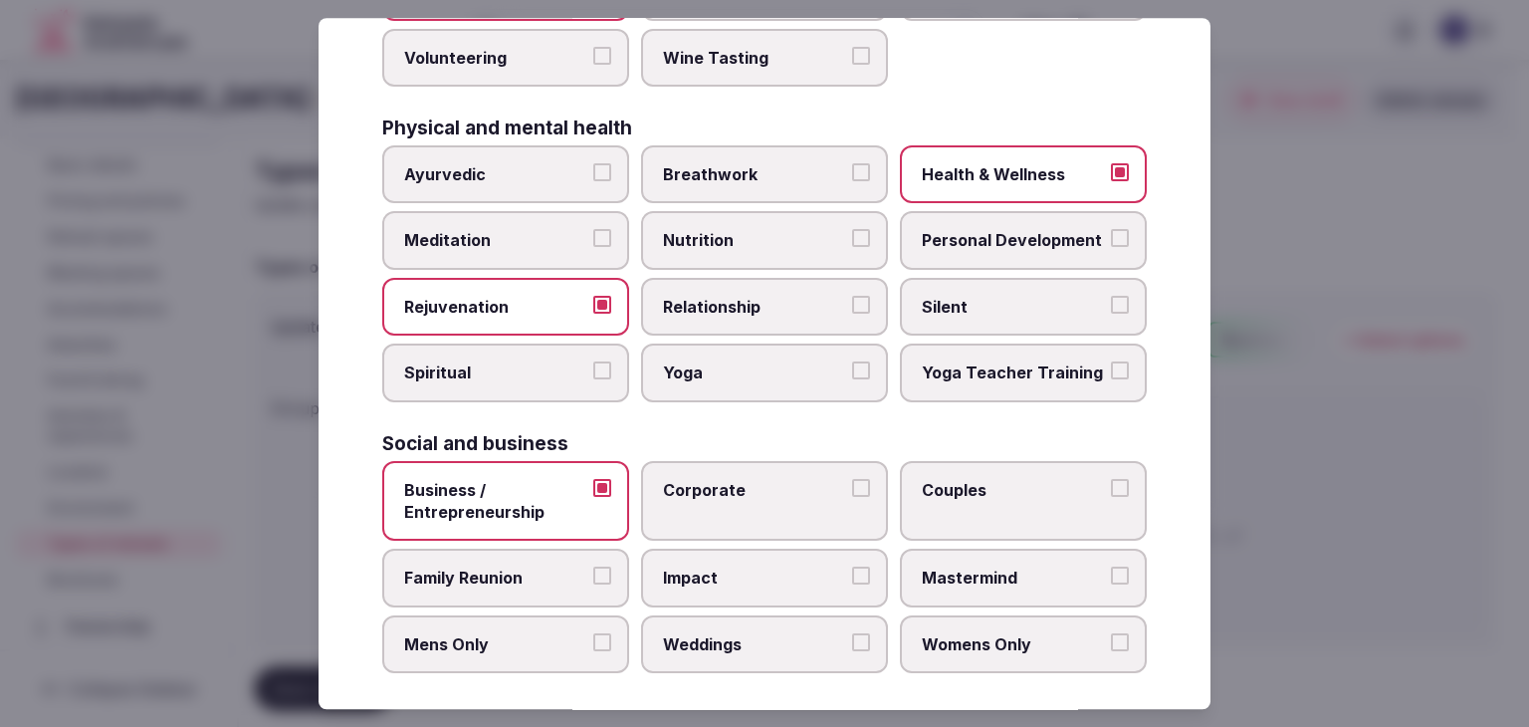
click at [767, 506] on label "Corporate" at bounding box center [764, 501] width 247 height 81
click at [852, 497] on button "Corporate" at bounding box center [861, 488] width 18 height 18
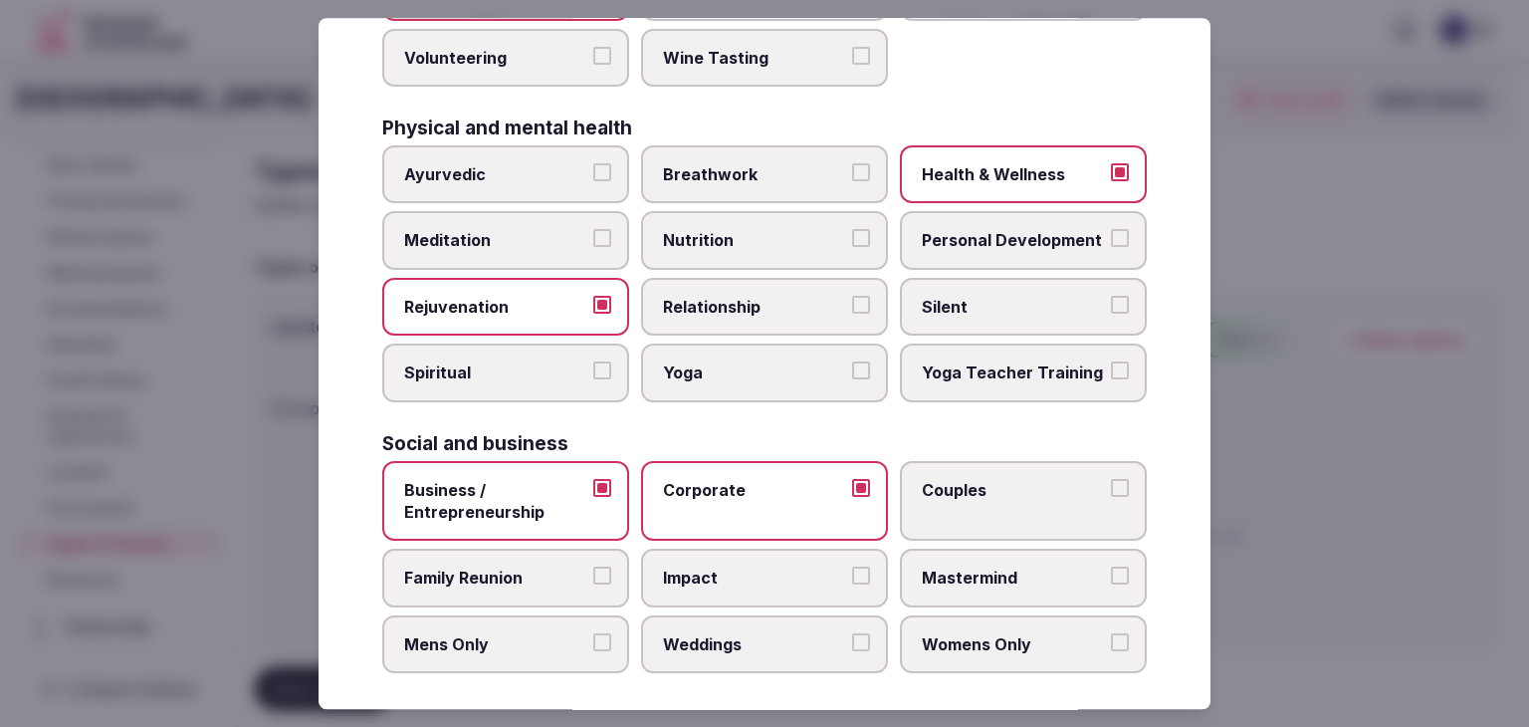
click at [910, 494] on label "Couples" at bounding box center [1023, 501] width 247 height 81
click at [1111, 494] on button "Couples" at bounding box center [1120, 488] width 18 height 18
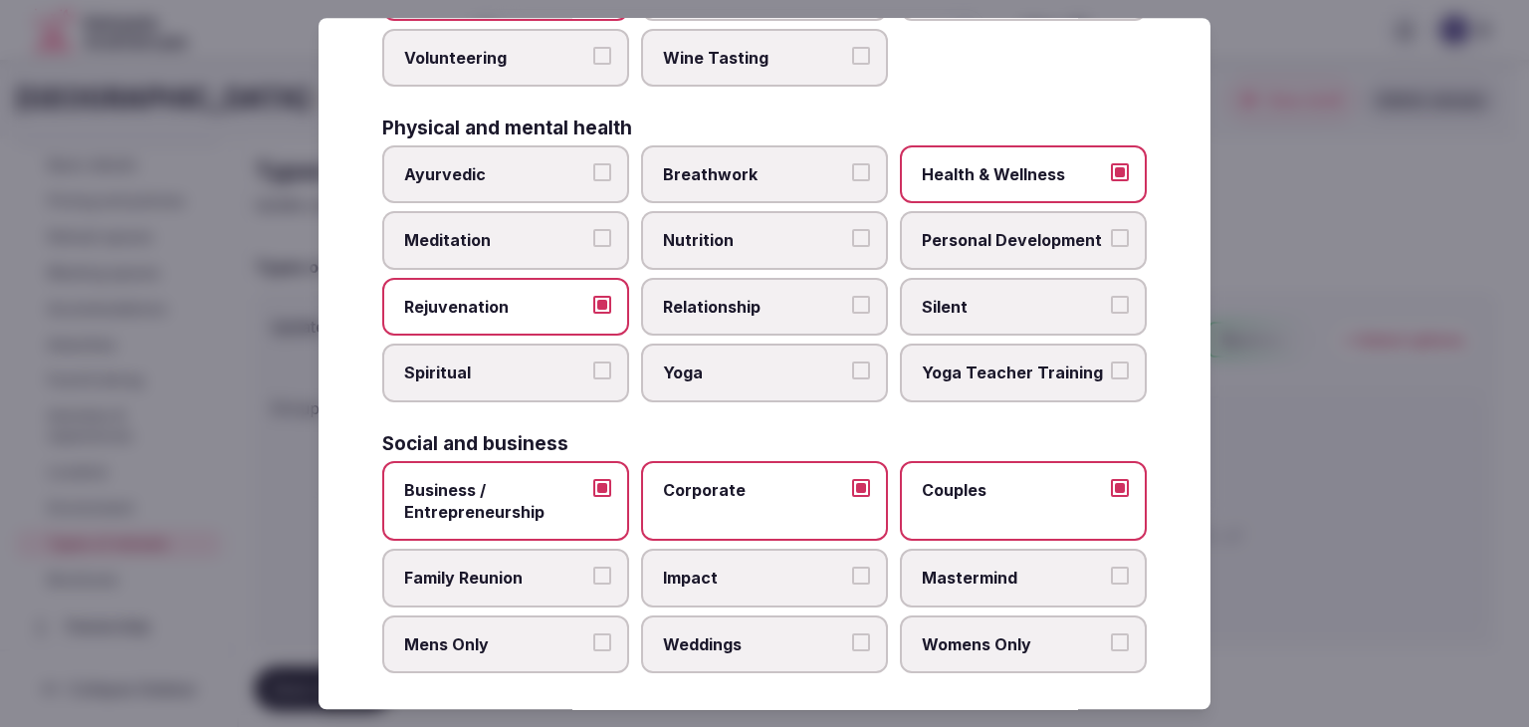
click at [544, 567] on span "Family Reunion" at bounding box center [495, 578] width 183 height 22
click at [593, 567] on button "Family Reunion" at bounding box center [602, 576] width 18 height 18
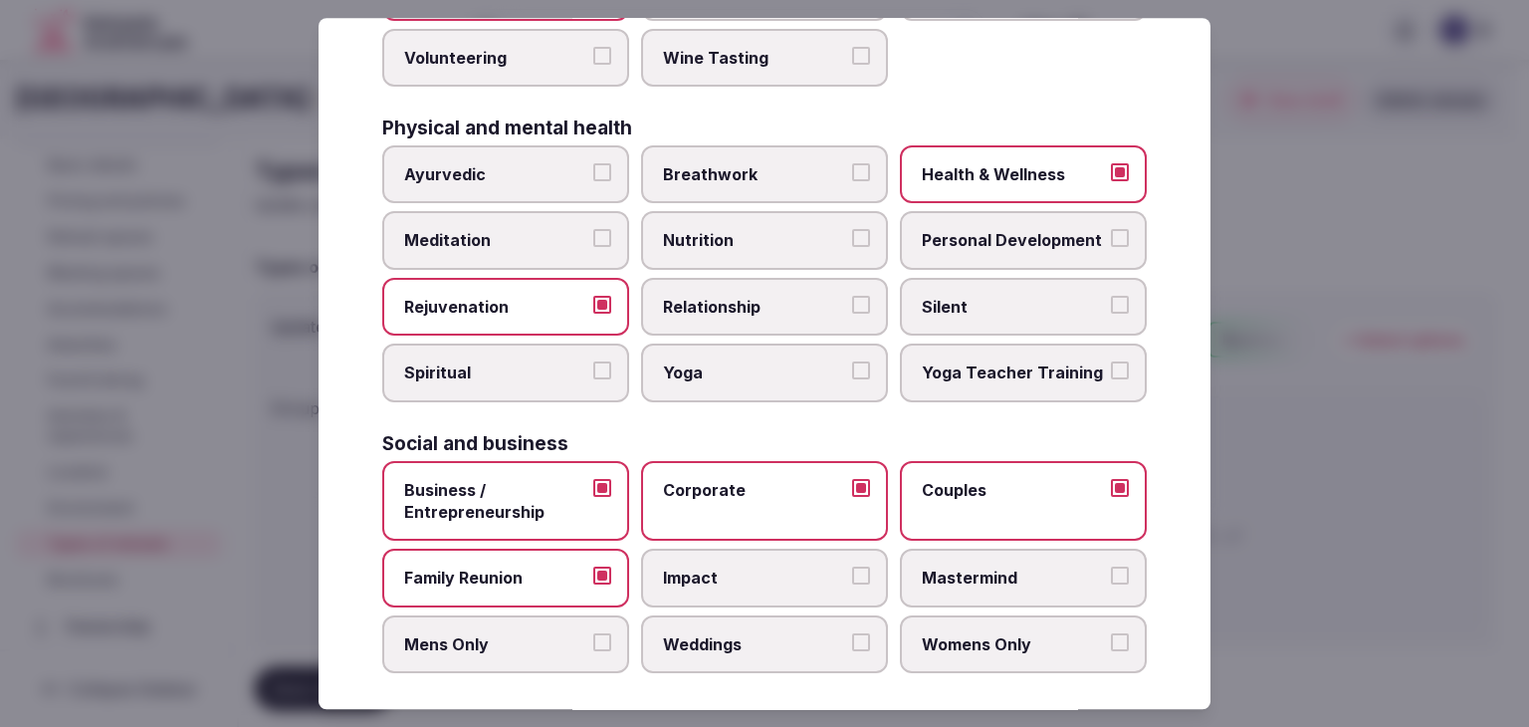
click at [704, 638] on span "Weddings" at bounding box center [754, 644] width 183 height 22
click at [852, 638] on button "Weddings" at bounding box center [861, 642] width 18 height 18
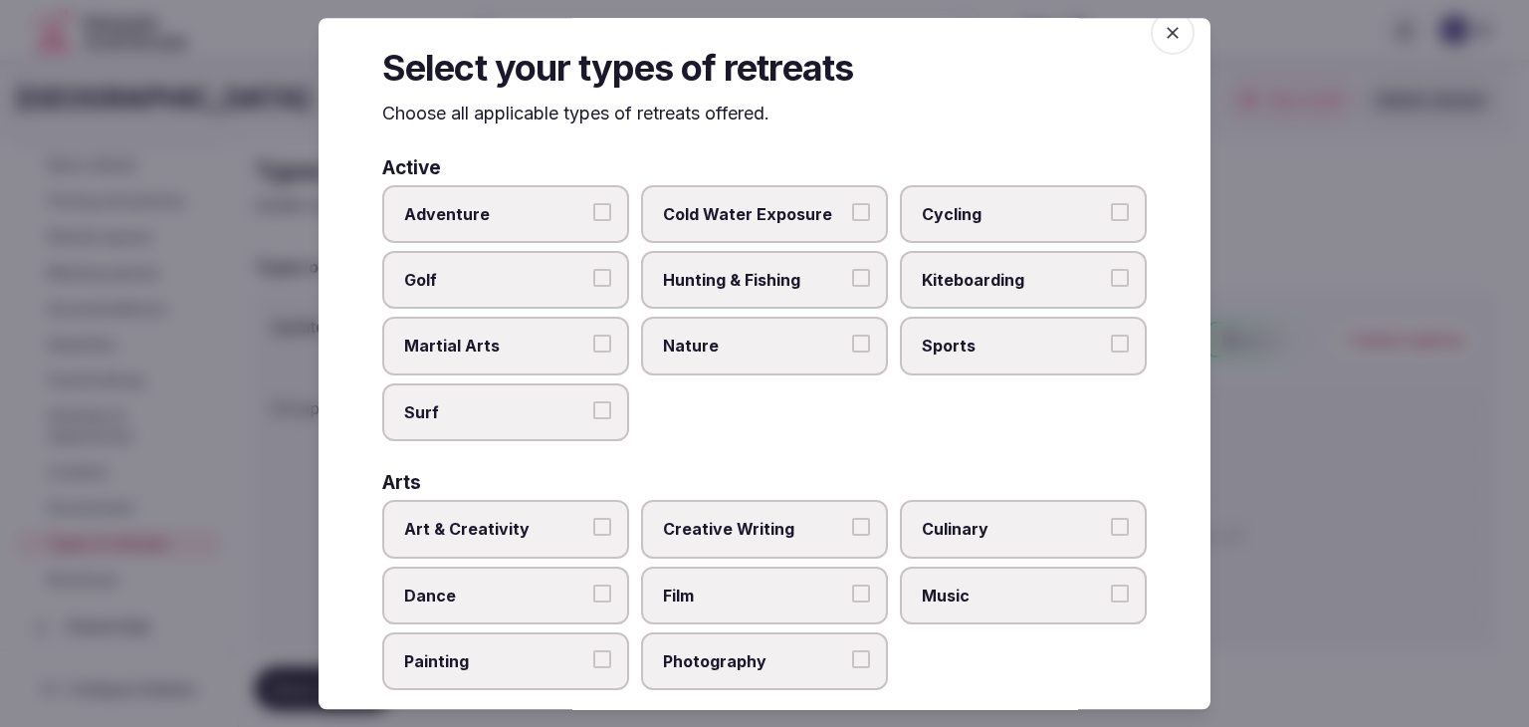
scroll to position [0, 0]
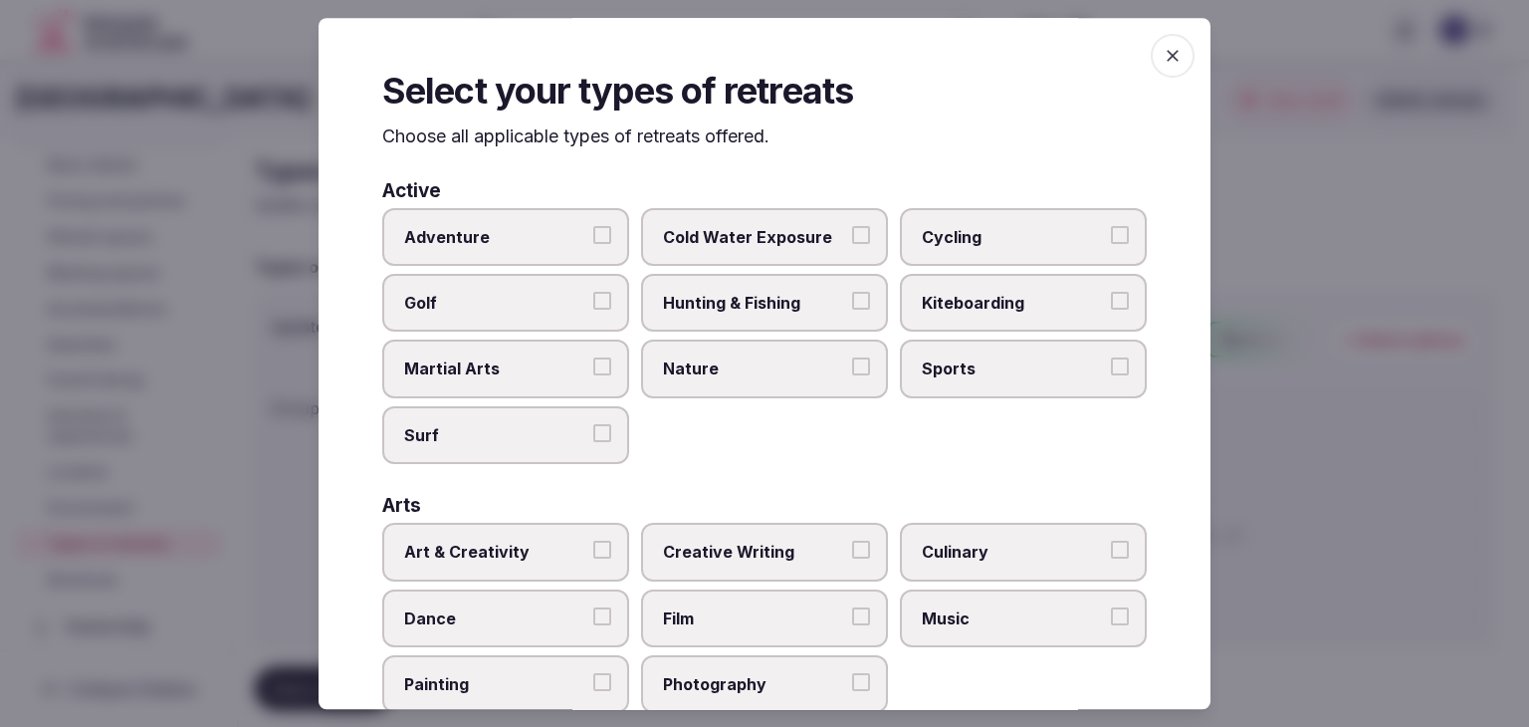
drag, startPoint x: 1155, startPoint y: 41, endPoint x: 1086, endPoint y: 212, distance: 184.5
click at [1157, 41] on span "button" at bounding box center [1173, 56] width 44 height 44
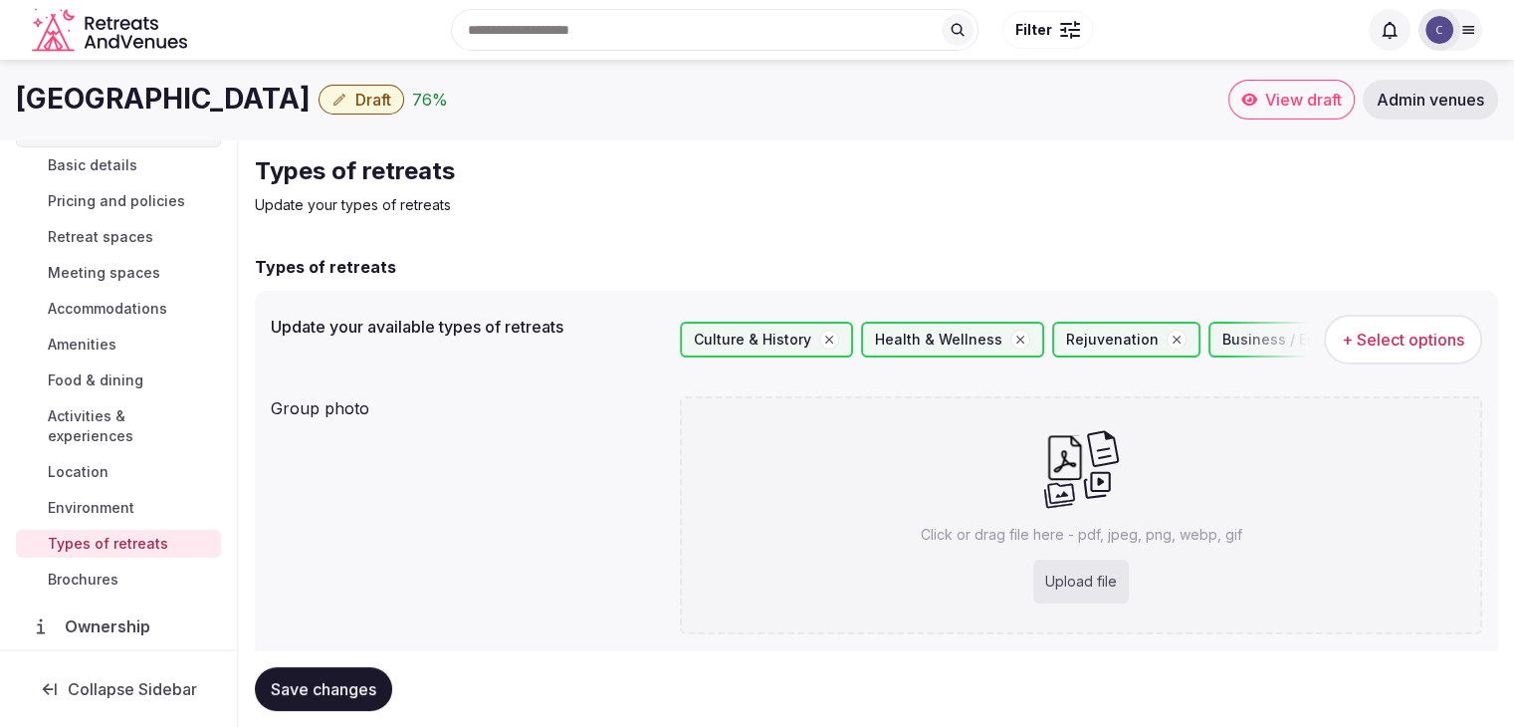
click at [1078, 562] on div "Upload file" at bounding box center [1081, 581] width 96 height 44
type input "**********"
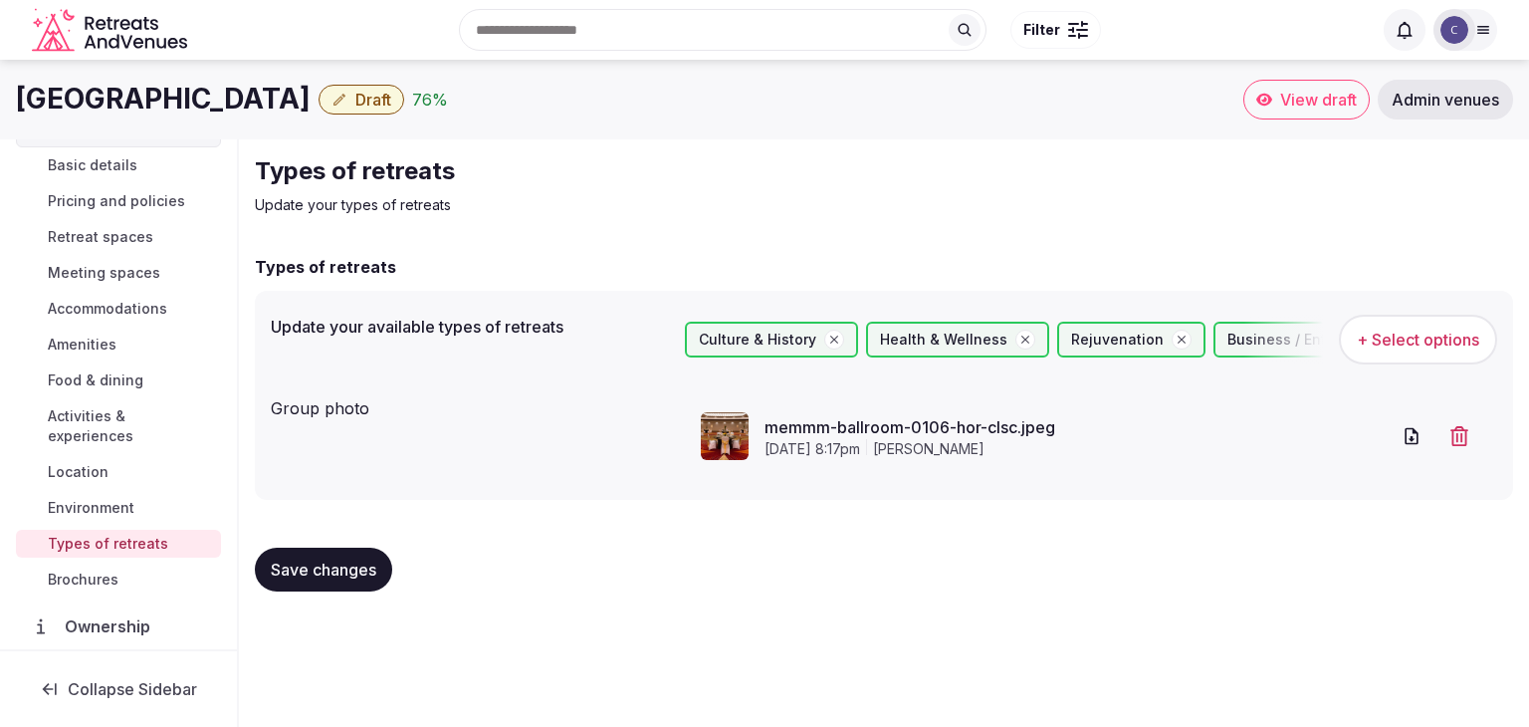
click at [332, 570] on span "Save changes" at bounding box center [324, 569] width 106 height 20
click at [391, 93] on span "Draft" at bounding box center [373, 100] width 36 height 20
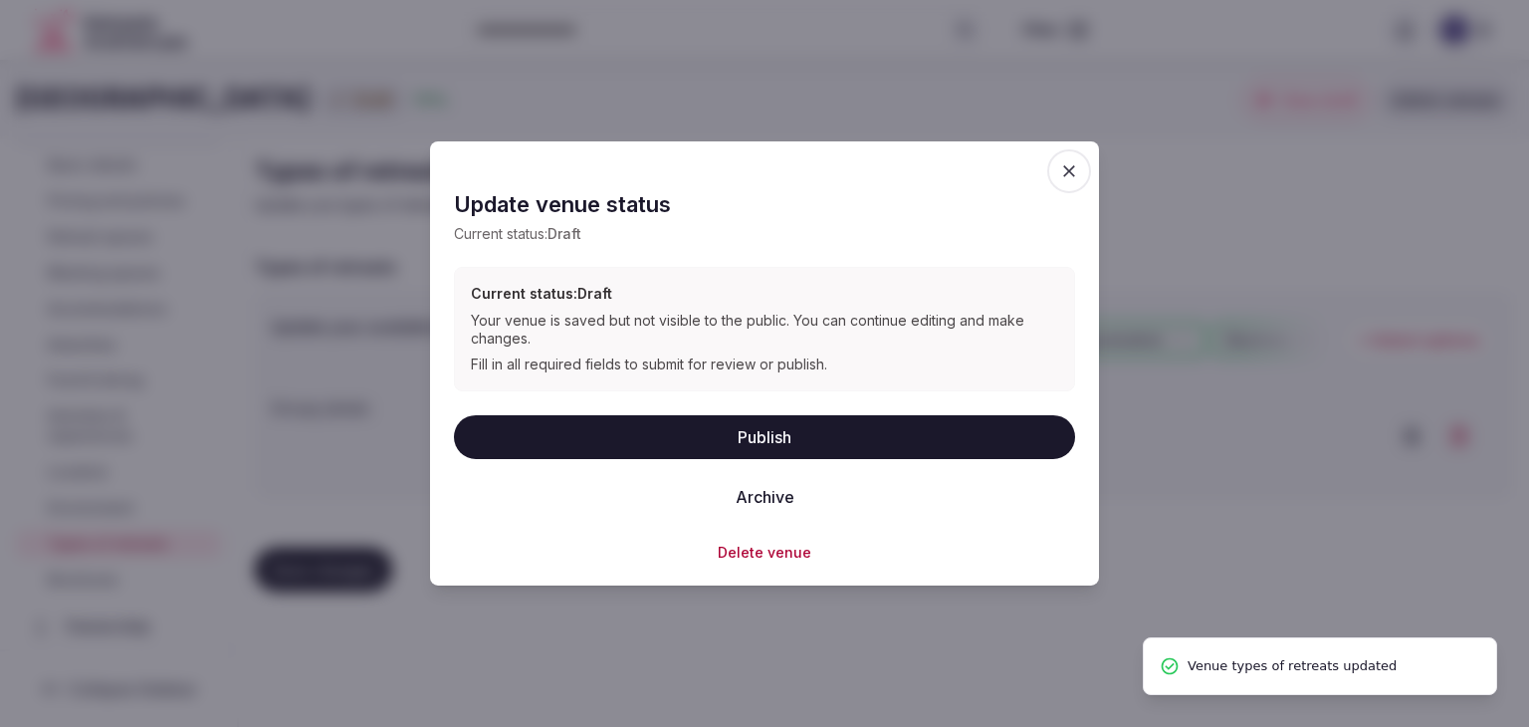
click at [795, 434] on button "Publish" at bounding box center [764, 436] width 621 height 44
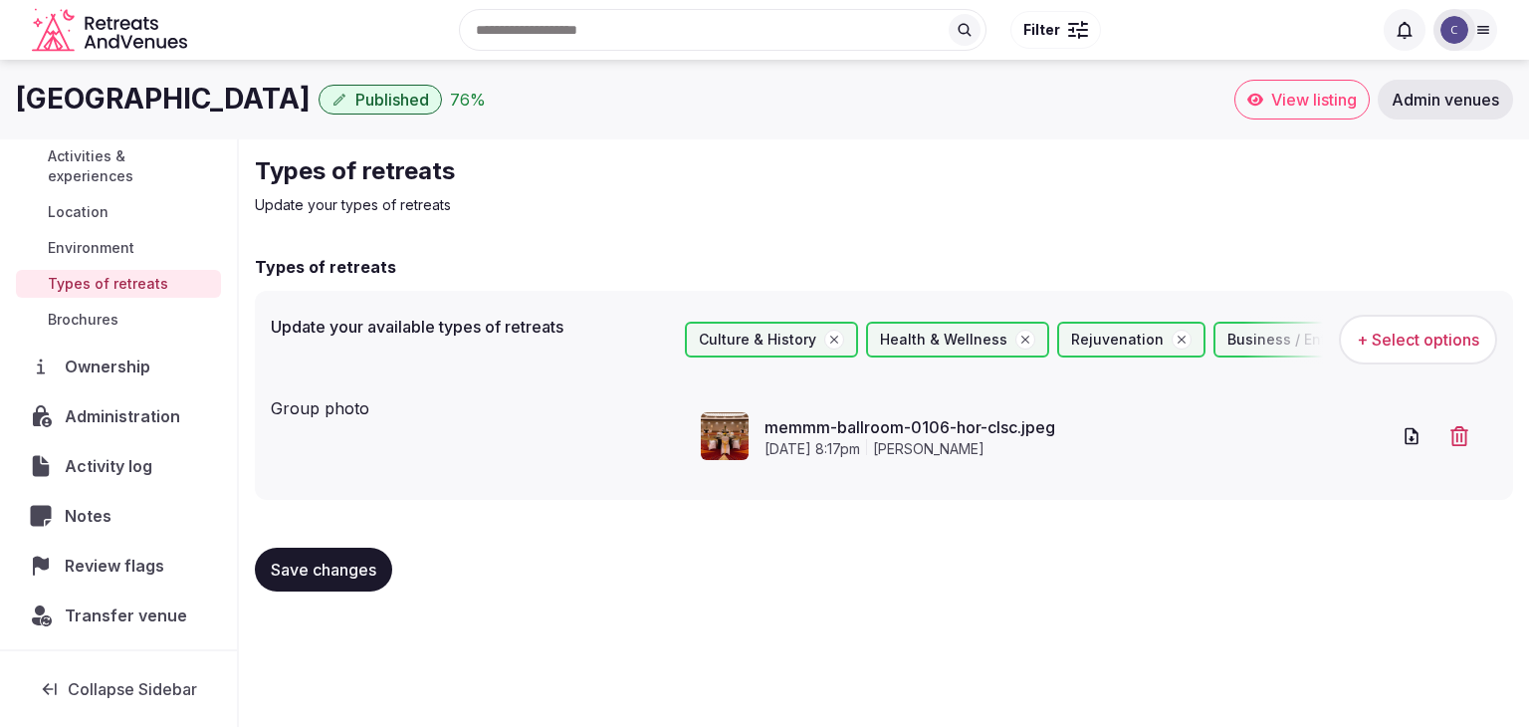
click at [268, 105] on h1 "Marriott Memphis East" at bounding box center [163, 99] width 295 height 39
copy div "Marriott Memphis East"
click at [140, 420] on span "Administration" at bounding box center [126, 416] width 121 height 24
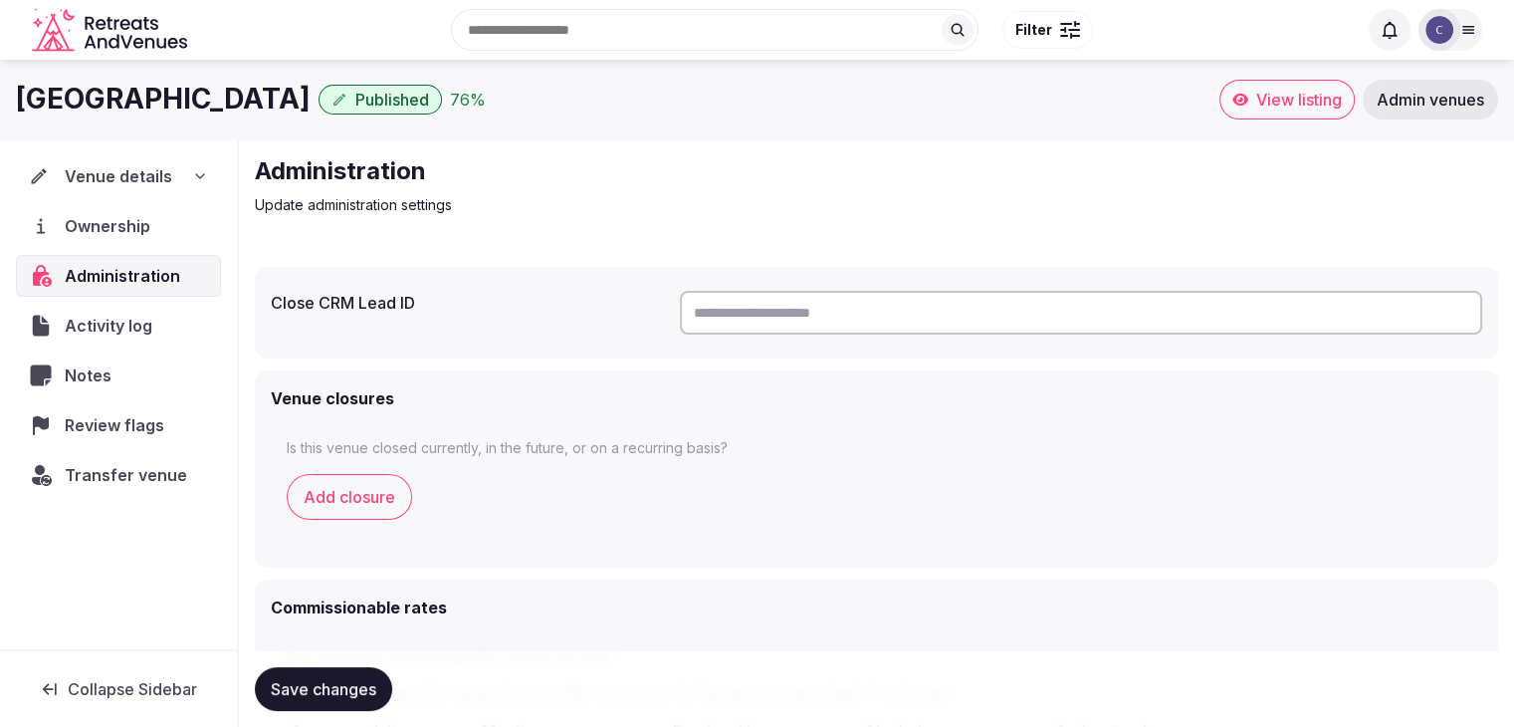
click at [780, 313] on input "text" at bounding box center [1081, 313] width 802 height 44
paste input "**********"
type input "**********"
click at [328, 699] on button "Save changes" at bounding box center [323, 689] width 137 height 44
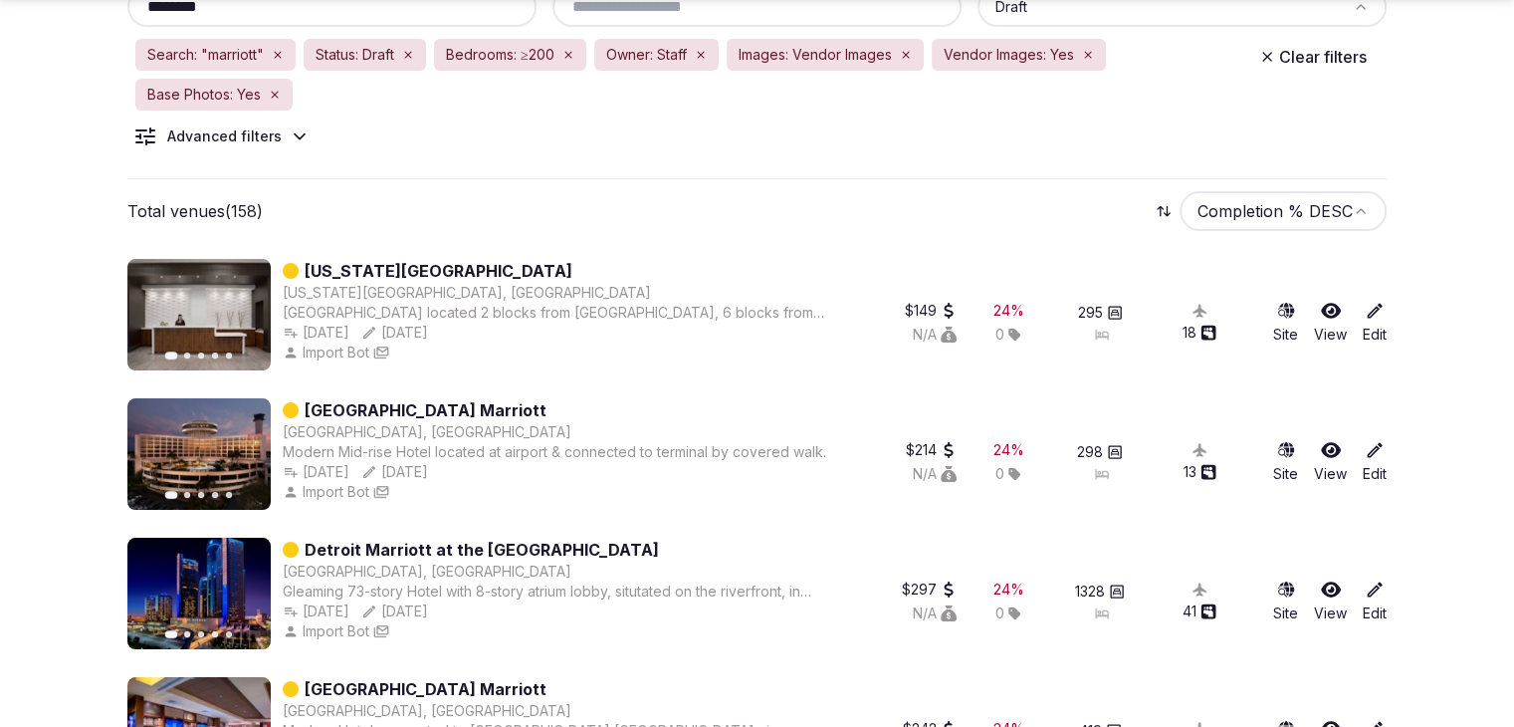
scroll to position [299, 0]
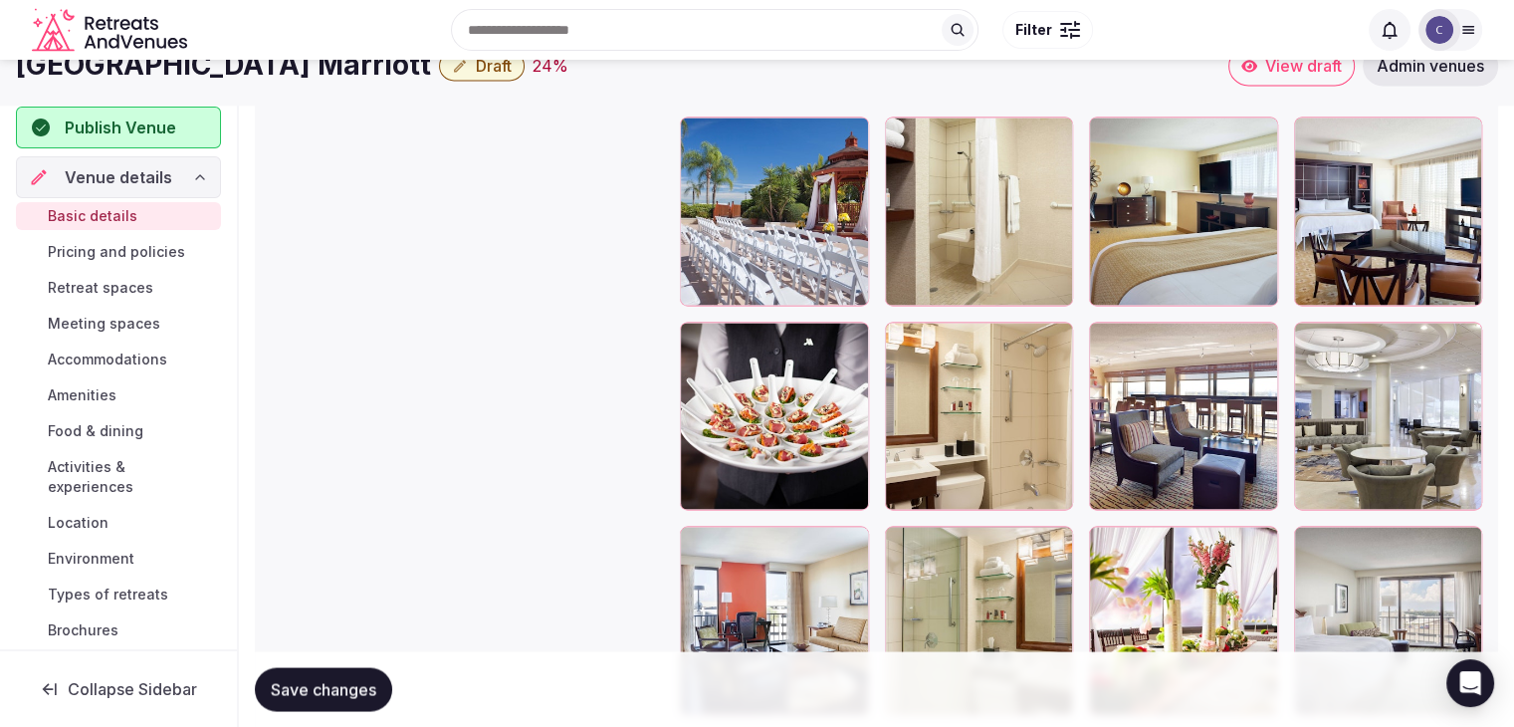
scroll to position [3285, 0]
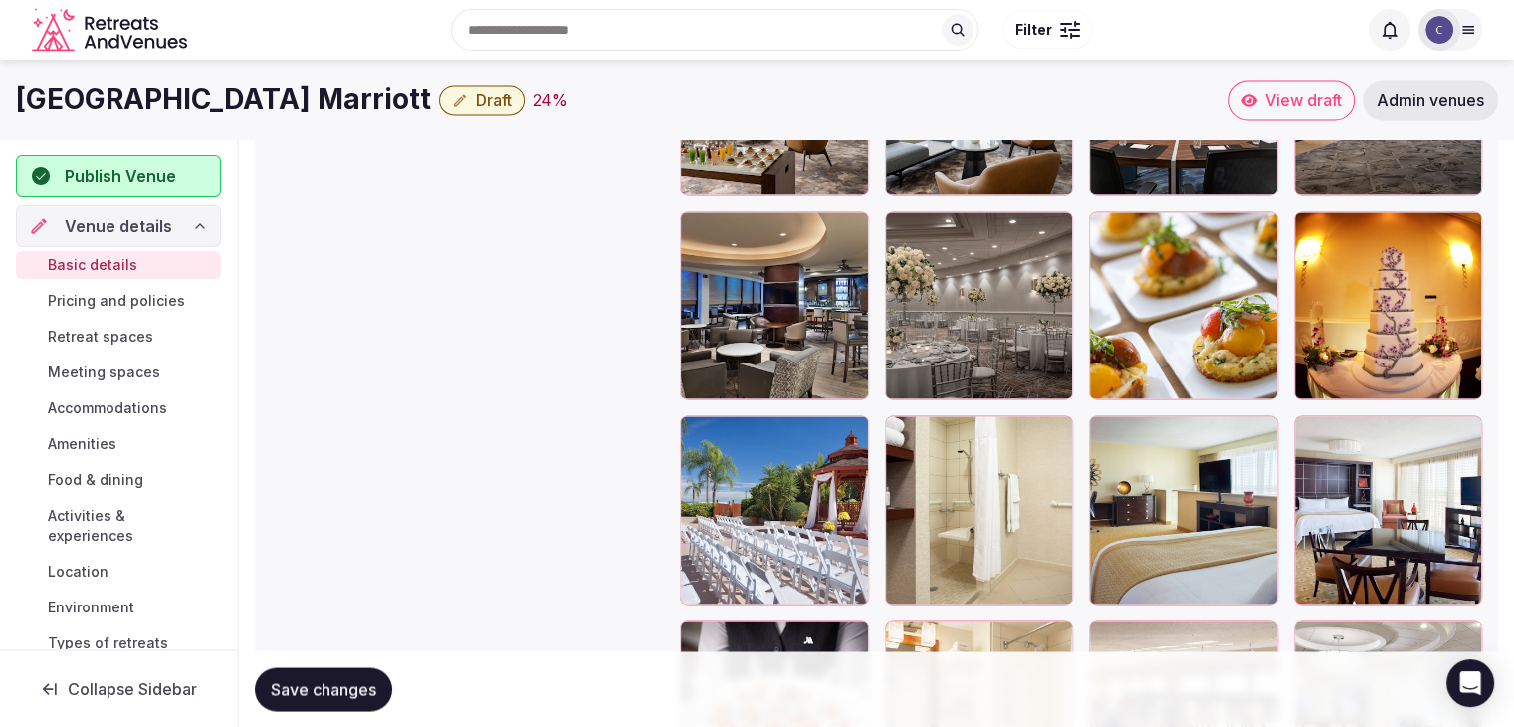
click at [174, 87] on h1 "[GEOGRAPHIC_DATA] Marriott" at bounding box center [223, 99] width 415 height 39
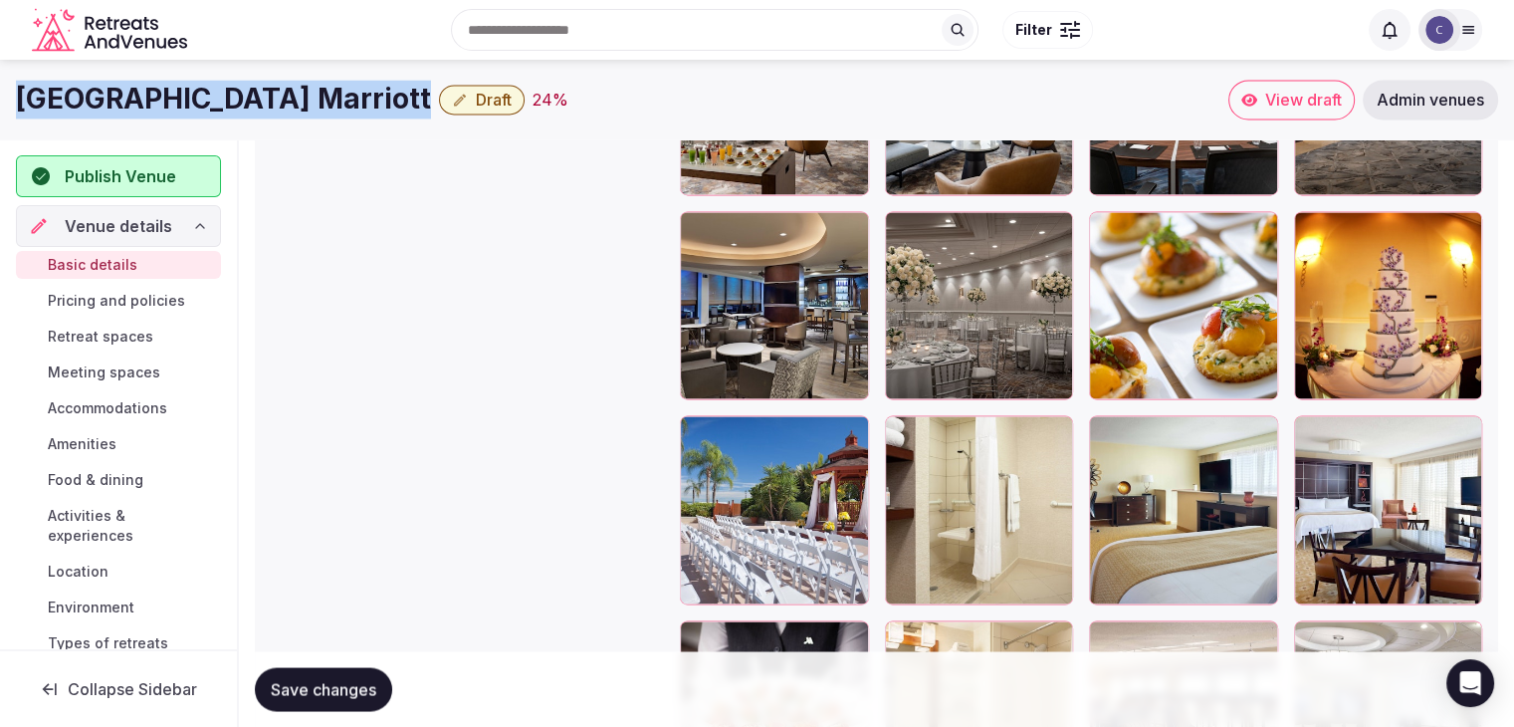
click at [174, 87] on h1 "[GEOGRAPHIC_DATA] Marriott" at bounding box center [223, 99] width 415 height 39
copy div "[GEOGRAPHIC_DATA] Marriott"
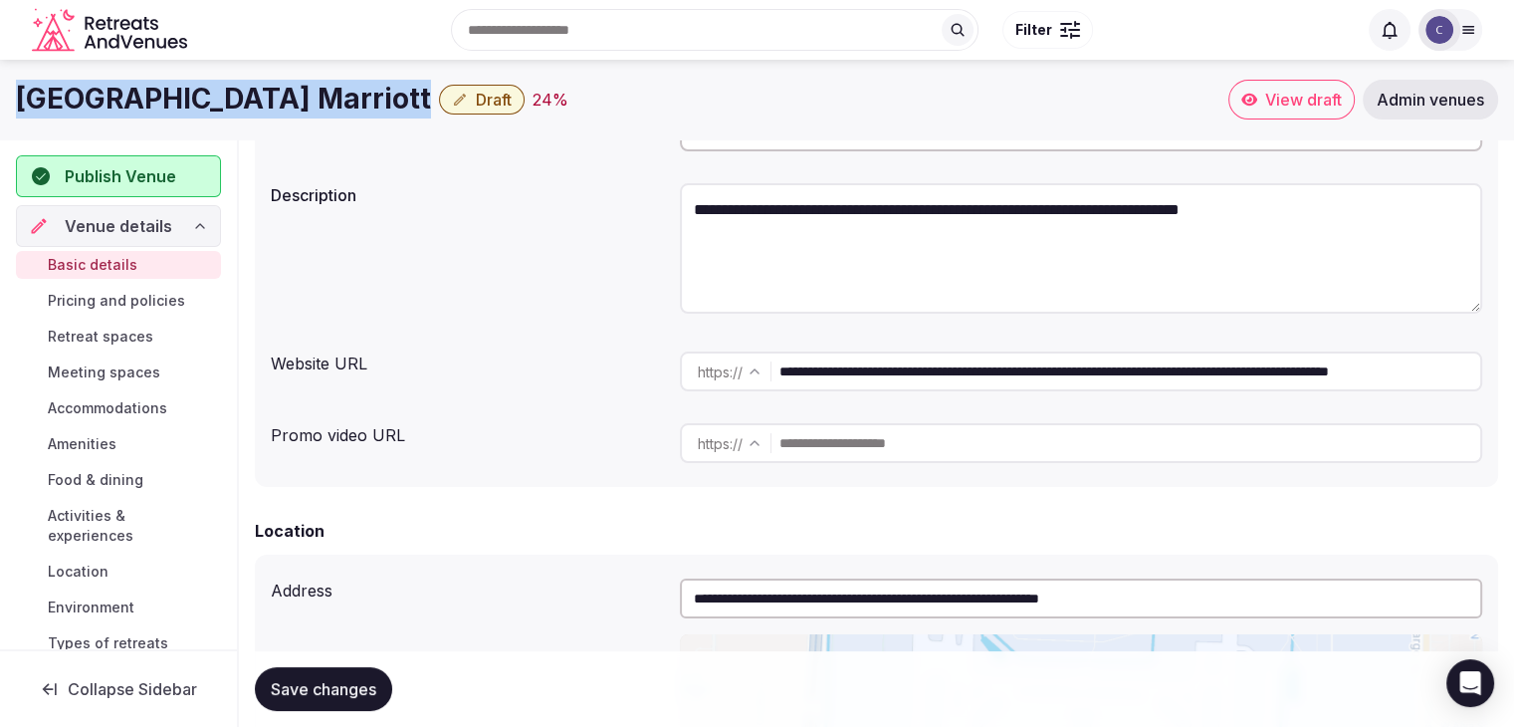
scroll to position [199, 0]
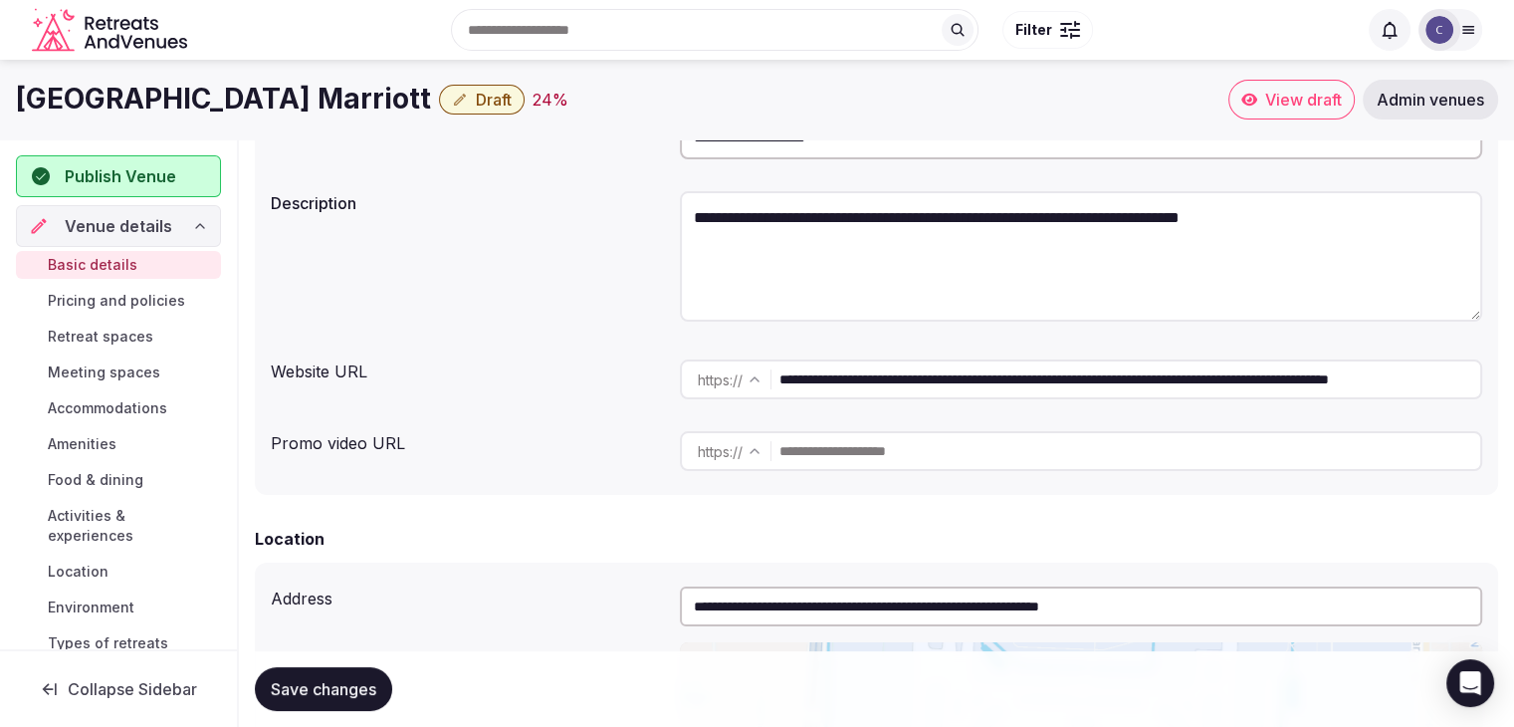
click at [858, 406] on div "**********" at bounding box center [1081, 379] width 802 height 56
click at [863, 382] on input "**********" at bounding box center [1129, 379] width 701 height 40
click at [247, 85] on h1 "[GEOGRAPHIC_DATA] Marriott" at bounding box center [223, 99] width 415 height 39
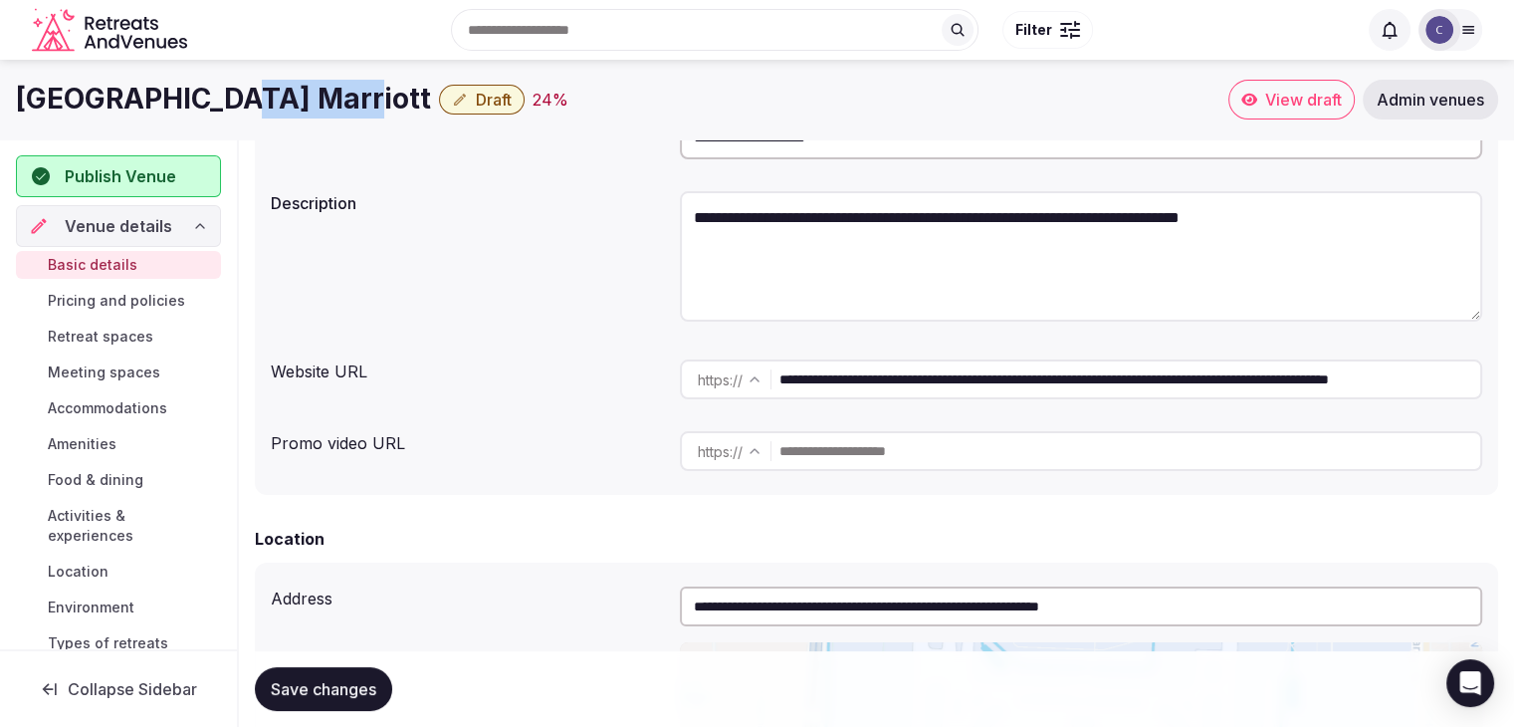
click at [247, 85] on h1 "[GEOGRAPHIC_DATA] Marriott" at bounding box center [223, 99] width 415 height 39
copy div "[GEOGRAPHIC_DATA] Marriott"
drag, startPoint x: 1261, startPoint y: 375, endPoint x: 568, endPoint y: 375, distance: 692.9
click at [568, 375] on div "**********" at bounding box center [877, 379] width 1212 height 56
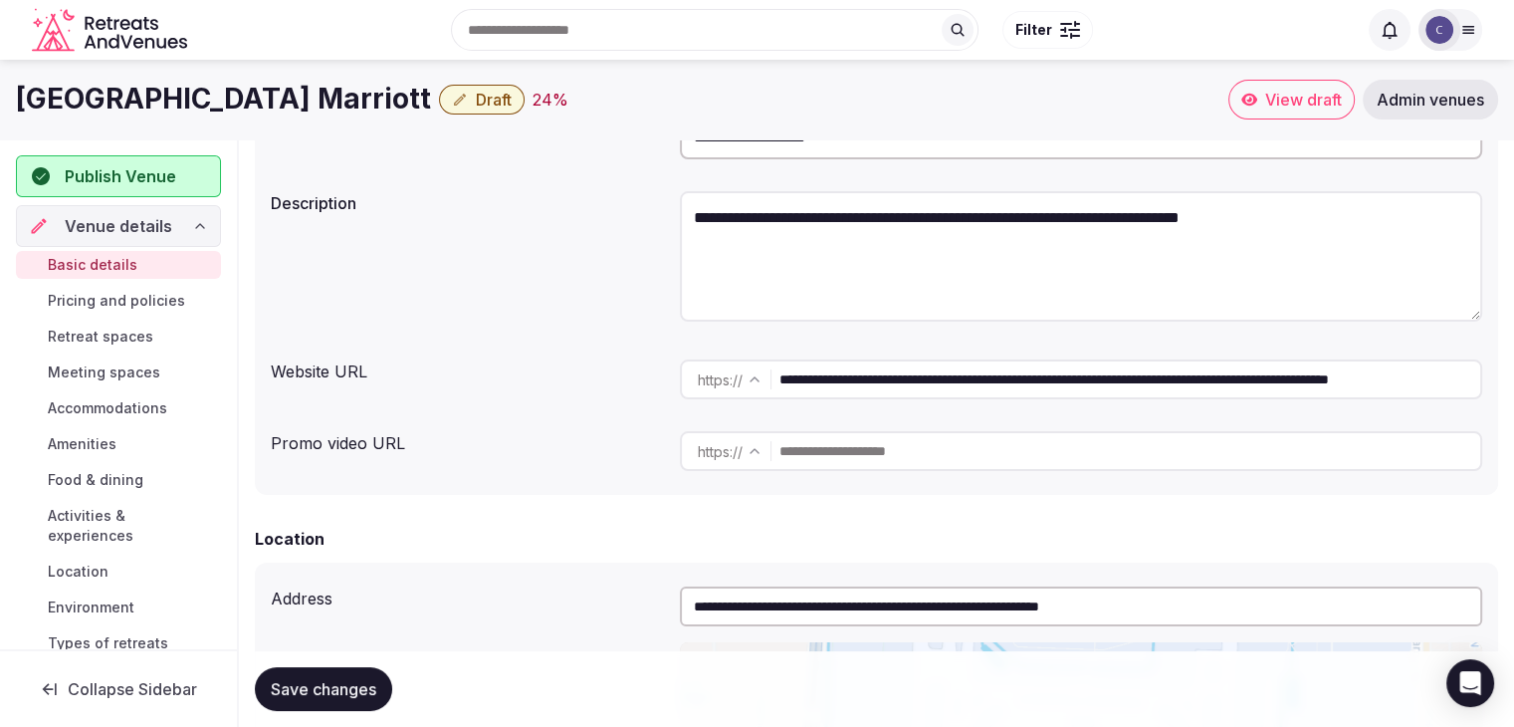
click at [115, 479] on span "Food & dining" at bounding box center [96, 480] width 96 height 20
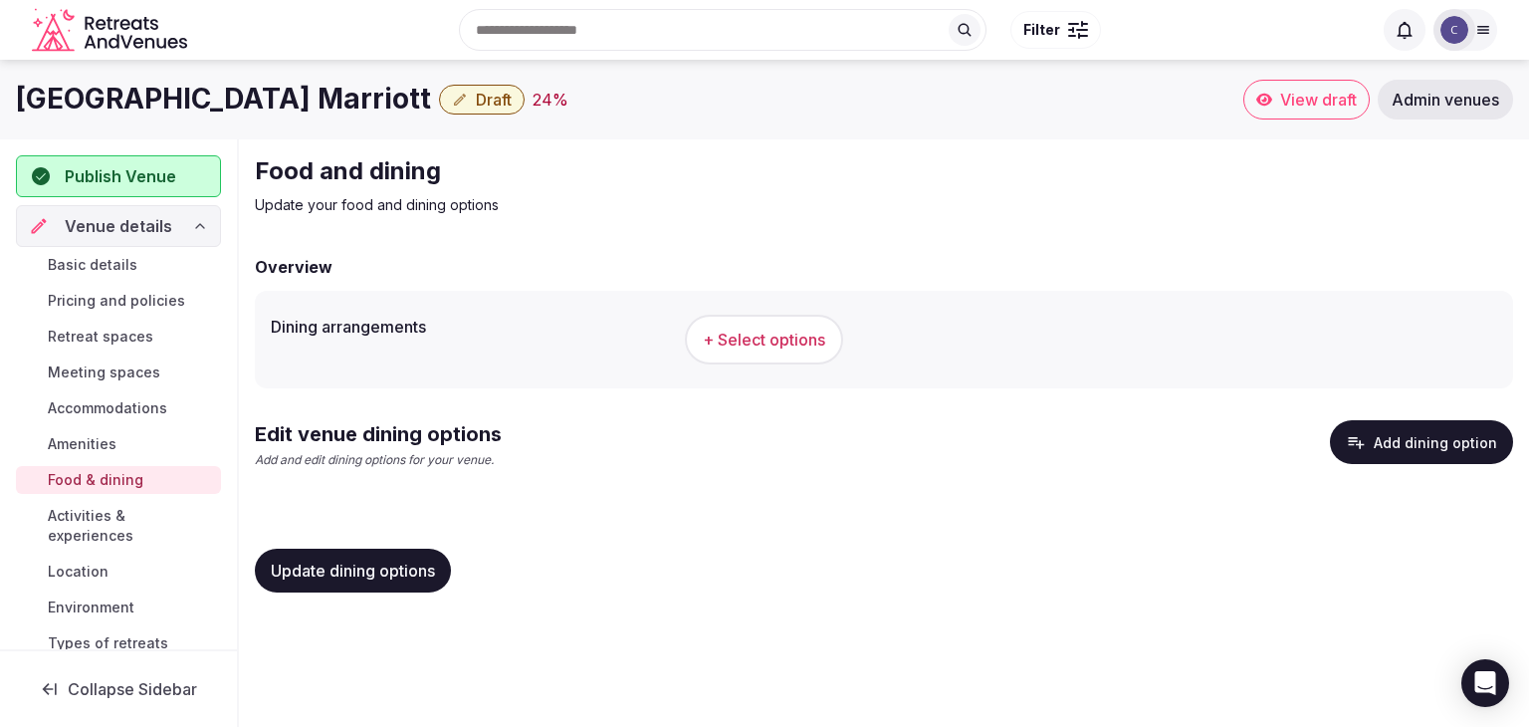
click at [788, 317] on button "+ Select options" at bounding box center [764, 340] width 158 height 50
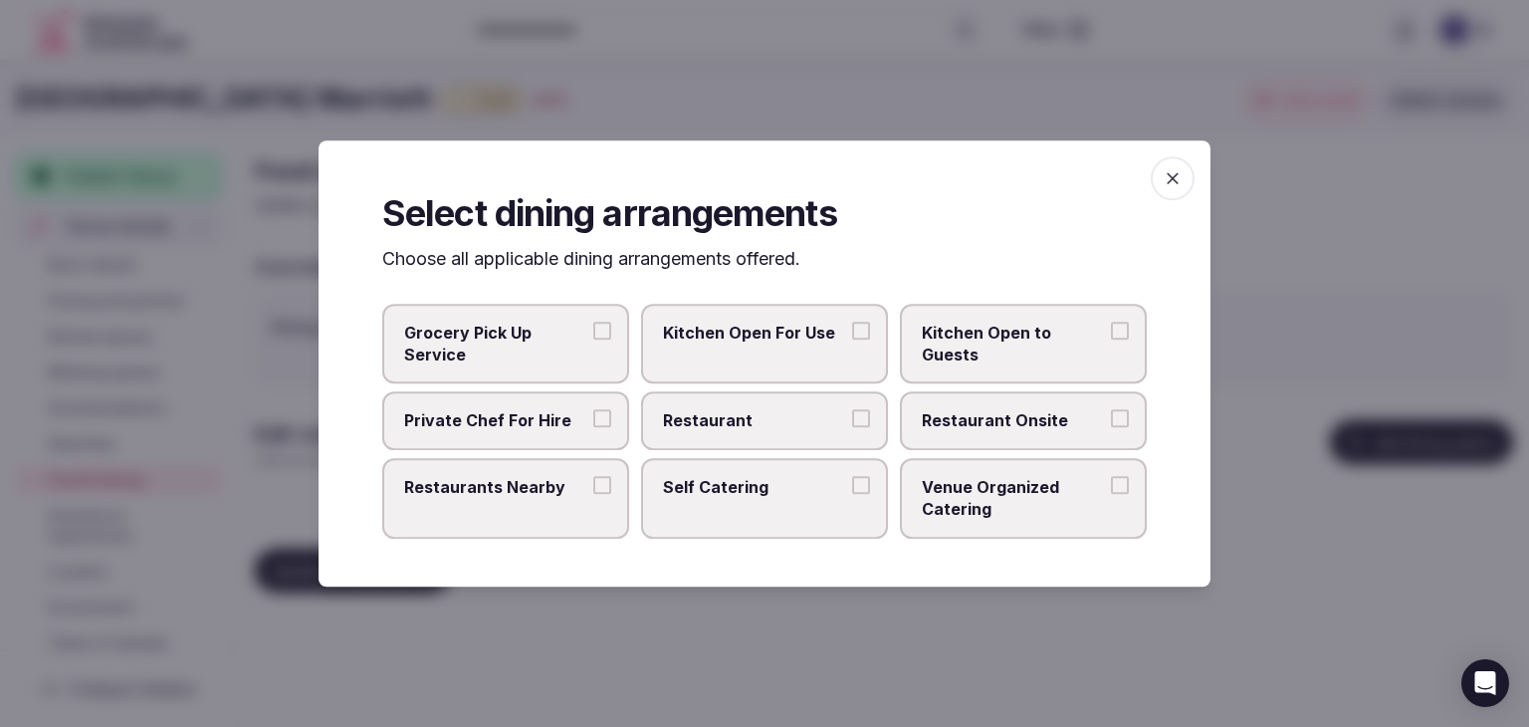
click at [1167, 176] on icon "button" at bounding box center [1173, 178] width 20 height 20
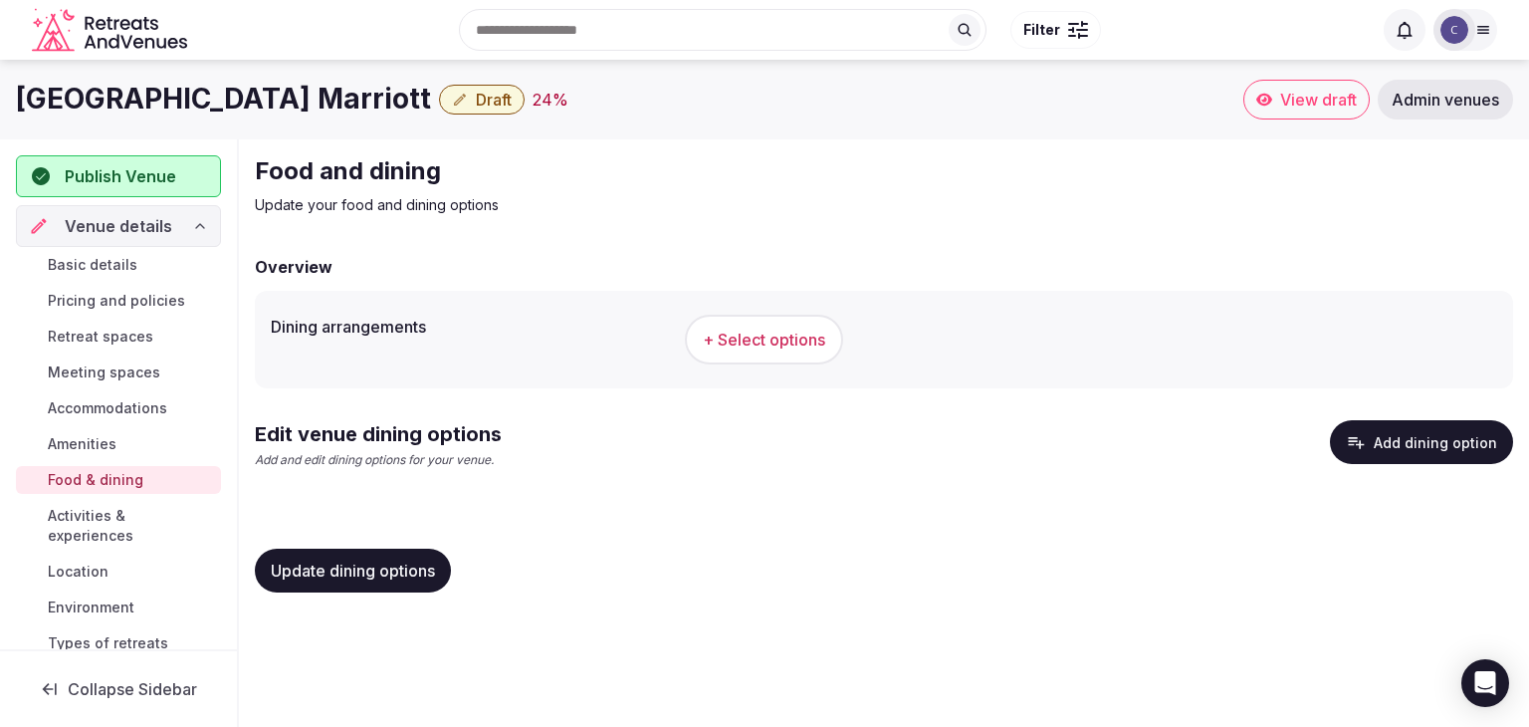
click at [174, 106] on h1 "[GEOGRAPHIC_DATA] Marriott" at bounding box center [223, 99] width 415 height 39
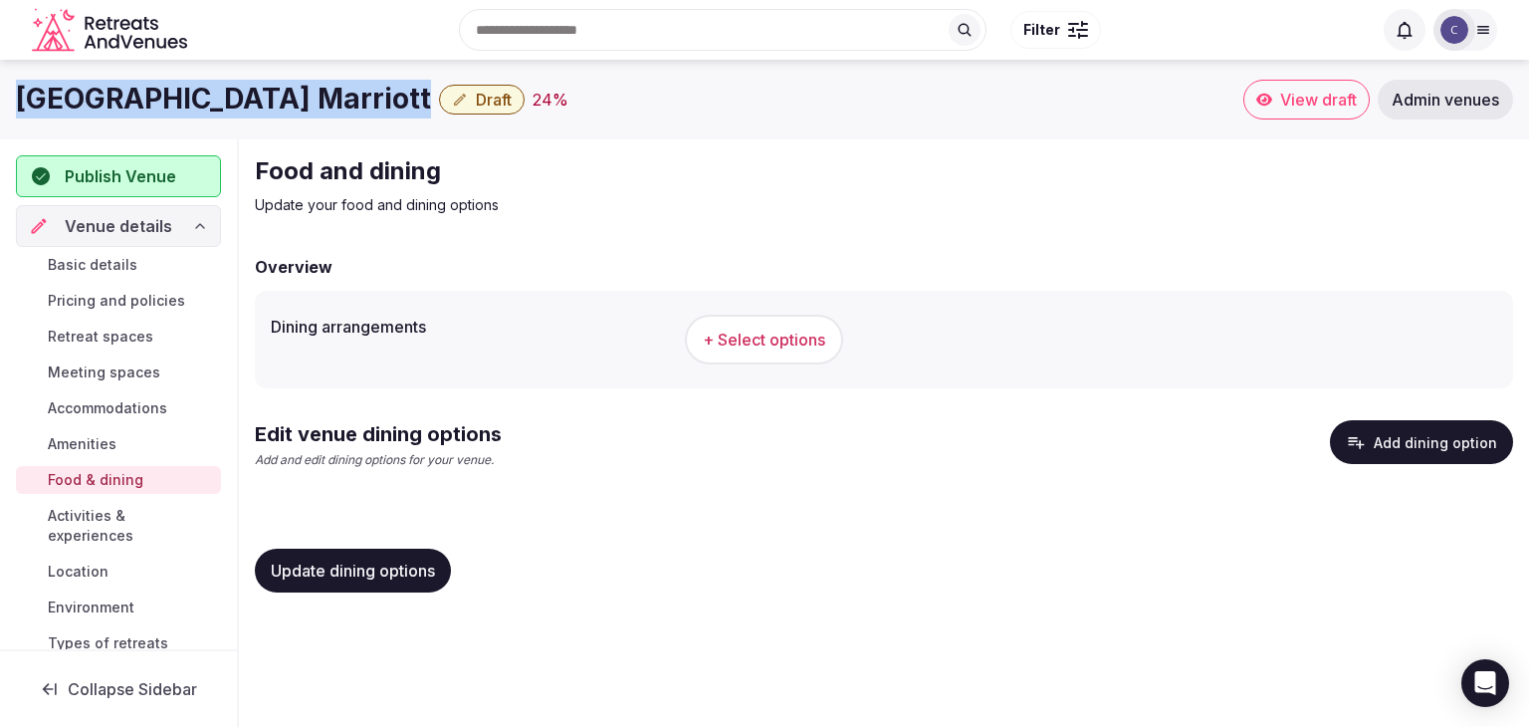
click at [174, 106] on h1 "[GEOGRAPHIC_DATA] Marriott" at bounding box center [223, 99] width 415 height 39
copy div "[GEOGRAPHIC_DATA] Marriott"
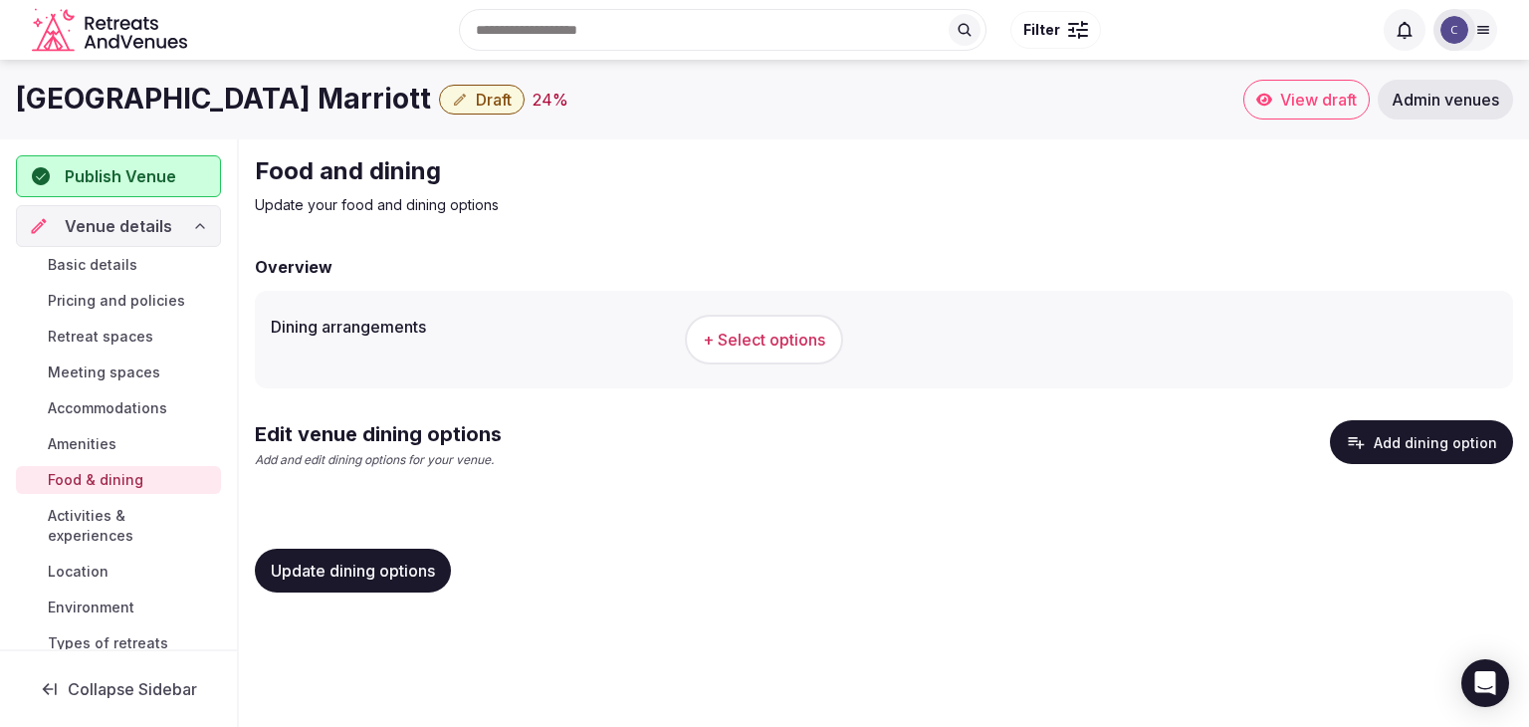
click at [852, 304] on div "Dining arrangements + Select options" at bounding box center [884, 340] width 1258 height 98
click at [827, 343] on button "+ Select options" at bounding box center [764, 340] width 158 height 50
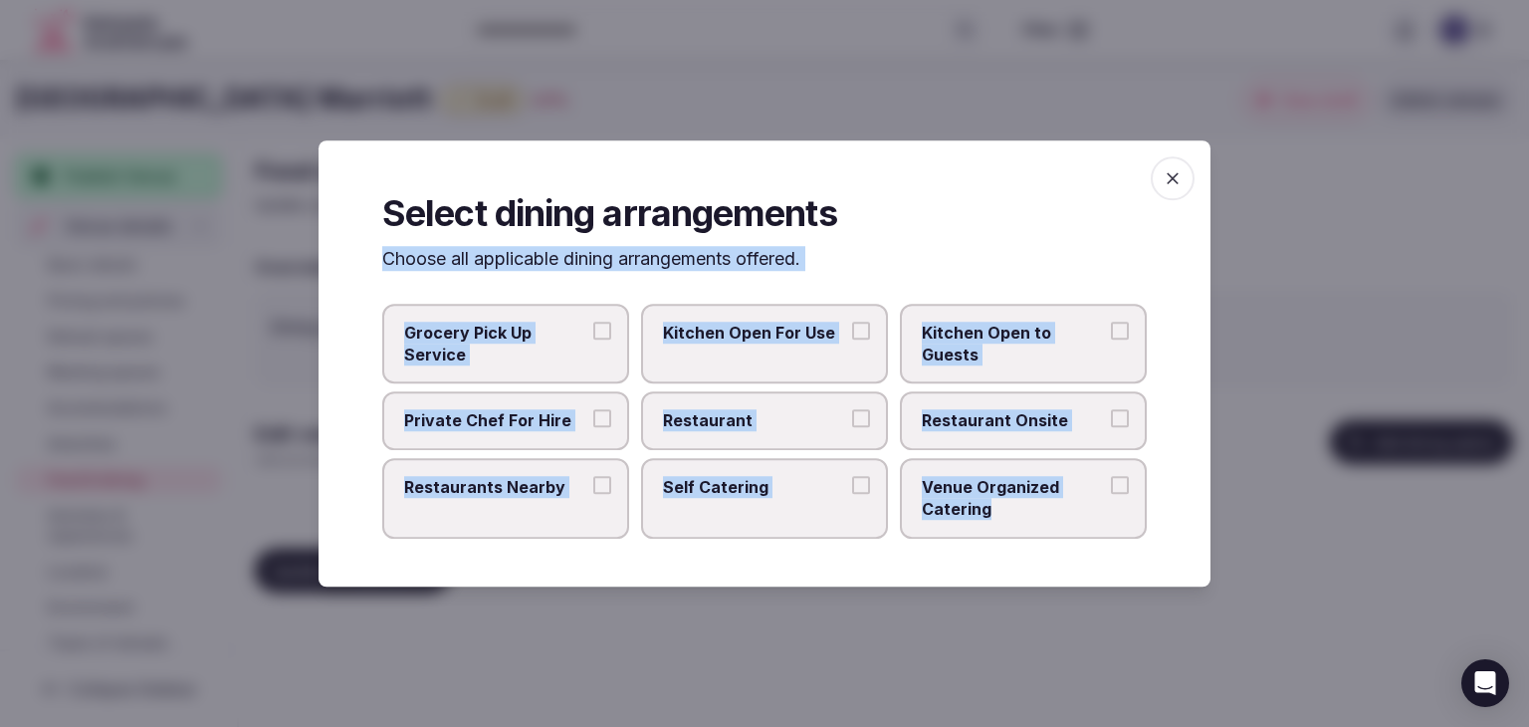
drag, startPoint x: 338, startPoint y: 252, endPoint x: 1151, endPoint y: 545, distance: 863.4
click at [1151, 545] on div "Select dining arrangements Choose all applicable dining arrangements offered. G…" at bounding box center [765, 363] width 892 height 446
copy div "Choose all applicable dining arrangements offered. Grocery Pick Up Service Kitc…"
drag, startPoint x: 826, startPoint y: 434, endPoint x: 968, endPoint y: 429, distance: 141.4
click at [826, 432] on label "Restaurant" at bounding box center [764, 421] width 247 height 58
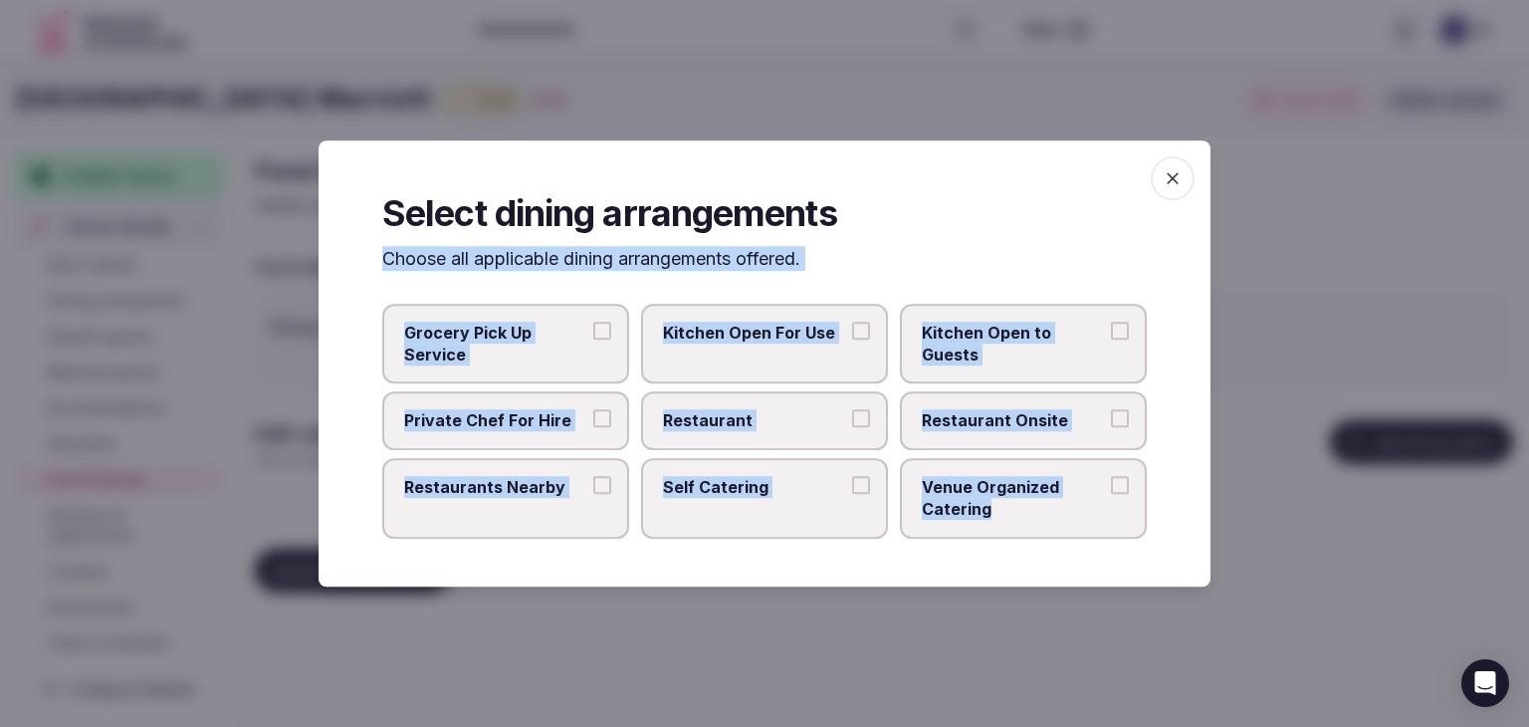
click at [852, 428] on button "Restaurant" at bounding box center [861, 419] width 18 height 18
click at [974, 427] on span "Restaurant Onsite" at bounding box center [1013, 421] width 183 height 22
click at [1111, 427] on button "Restaurant Onsite" at bounding box center [1120, 419] width 18 height 18
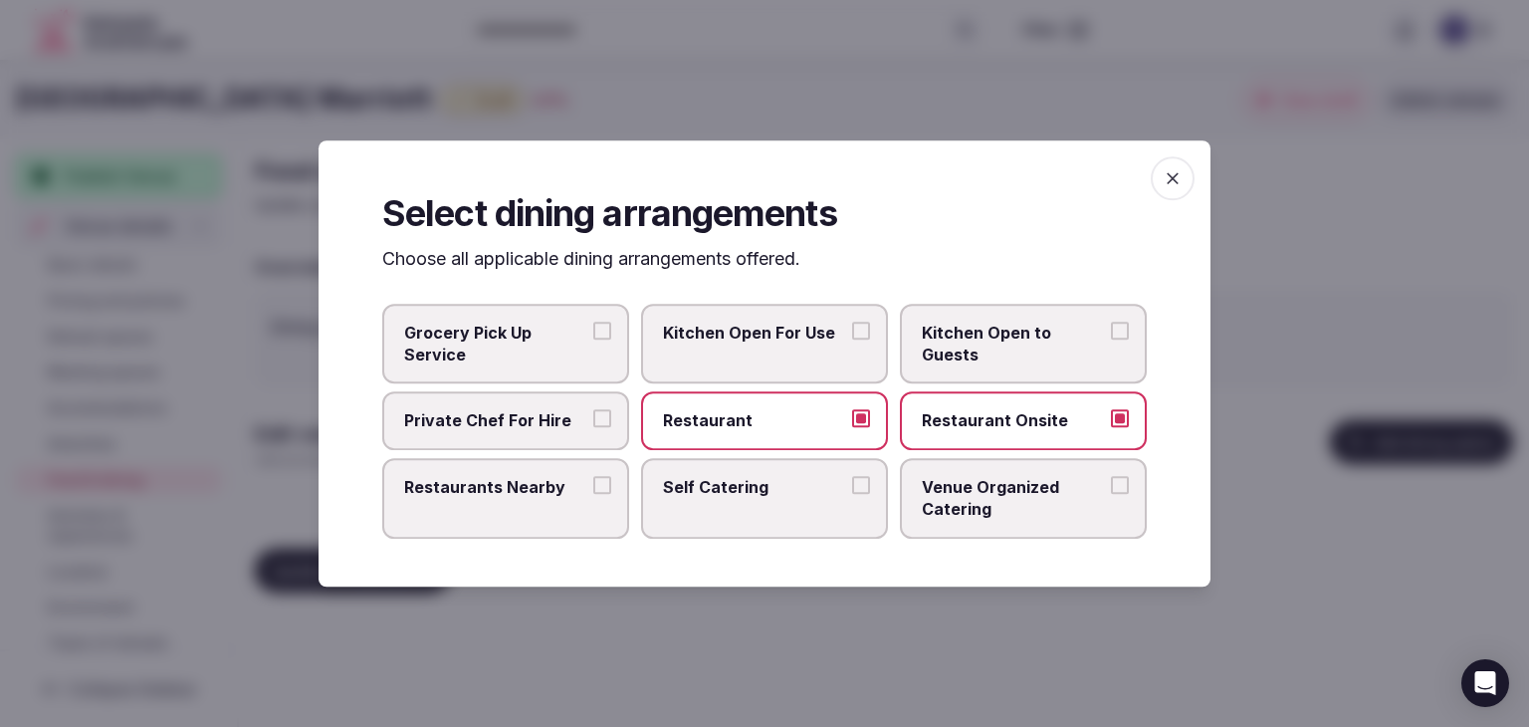
click at [995, 526] on label "Venue Organized Catering" at bounding box center [1023, 498] width 247 height 81
click at [1111, 494] on button "Venue Organized Catering" at bounding box center [1120, 485] width 18 height 18
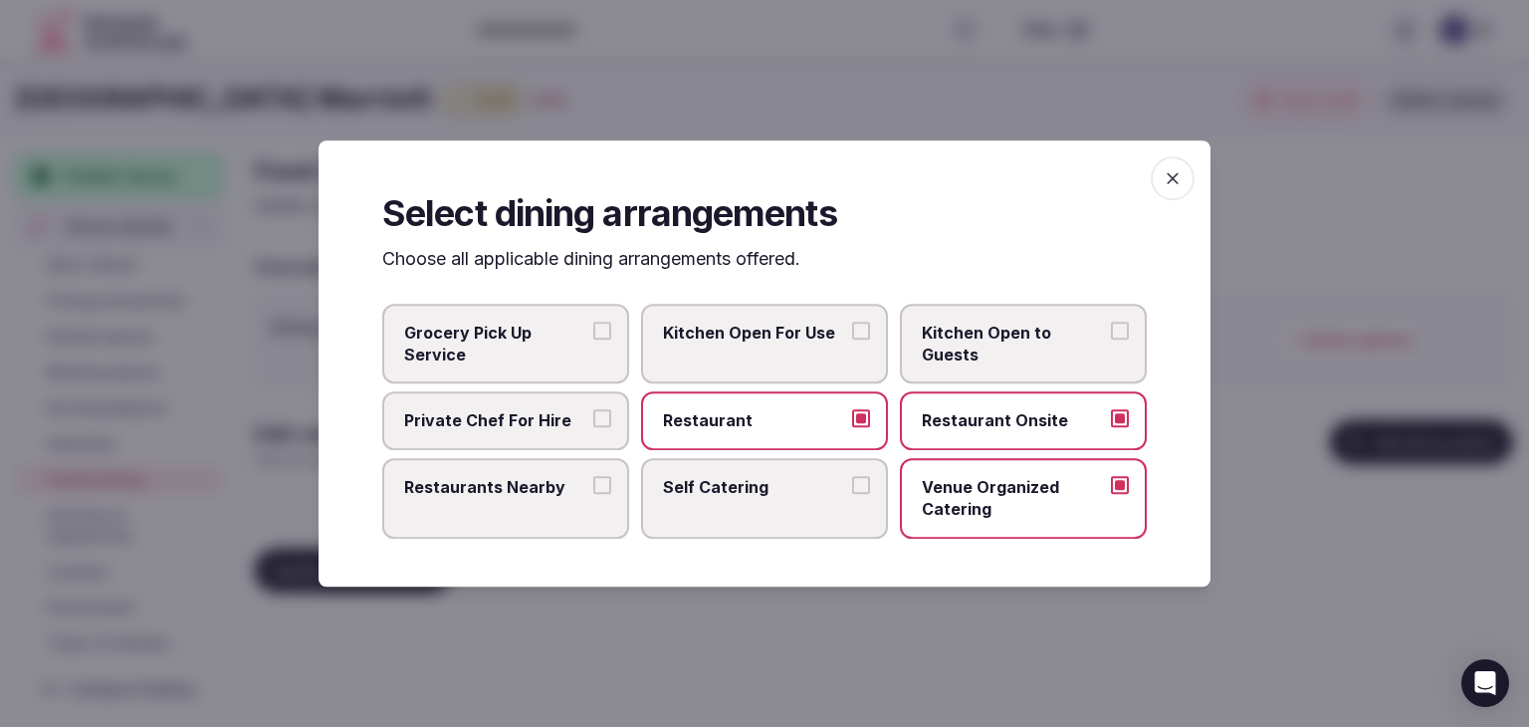
click at [530, 486] on span "Restaurants Nearby" at bounding box center [495, 487] width 183 height 22
click at [593, 486] on button "Restaurants Nearby" at bounding box center [602, 485] width 18 height 18
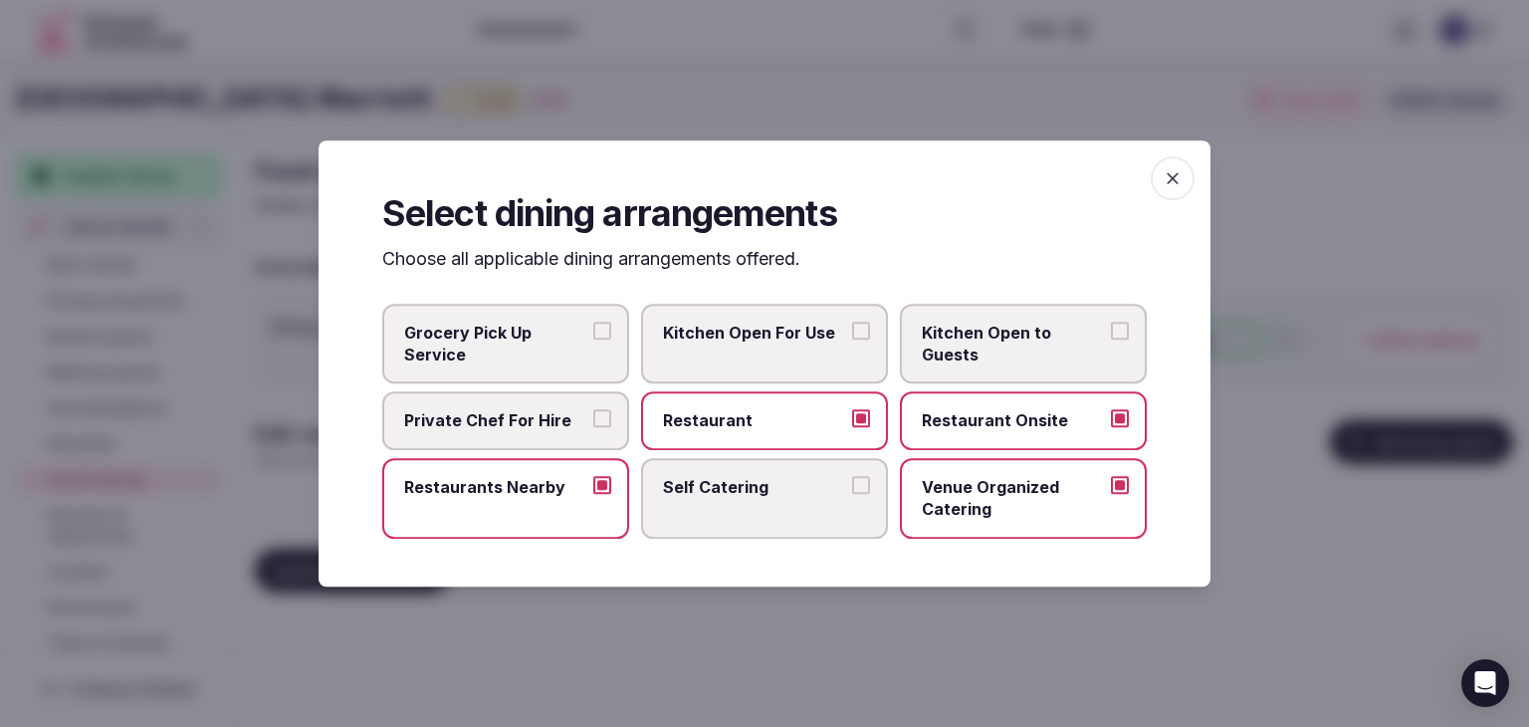
click at [1179, 161] on span "button" at bounding box center [1173, 178] width 44 height 44
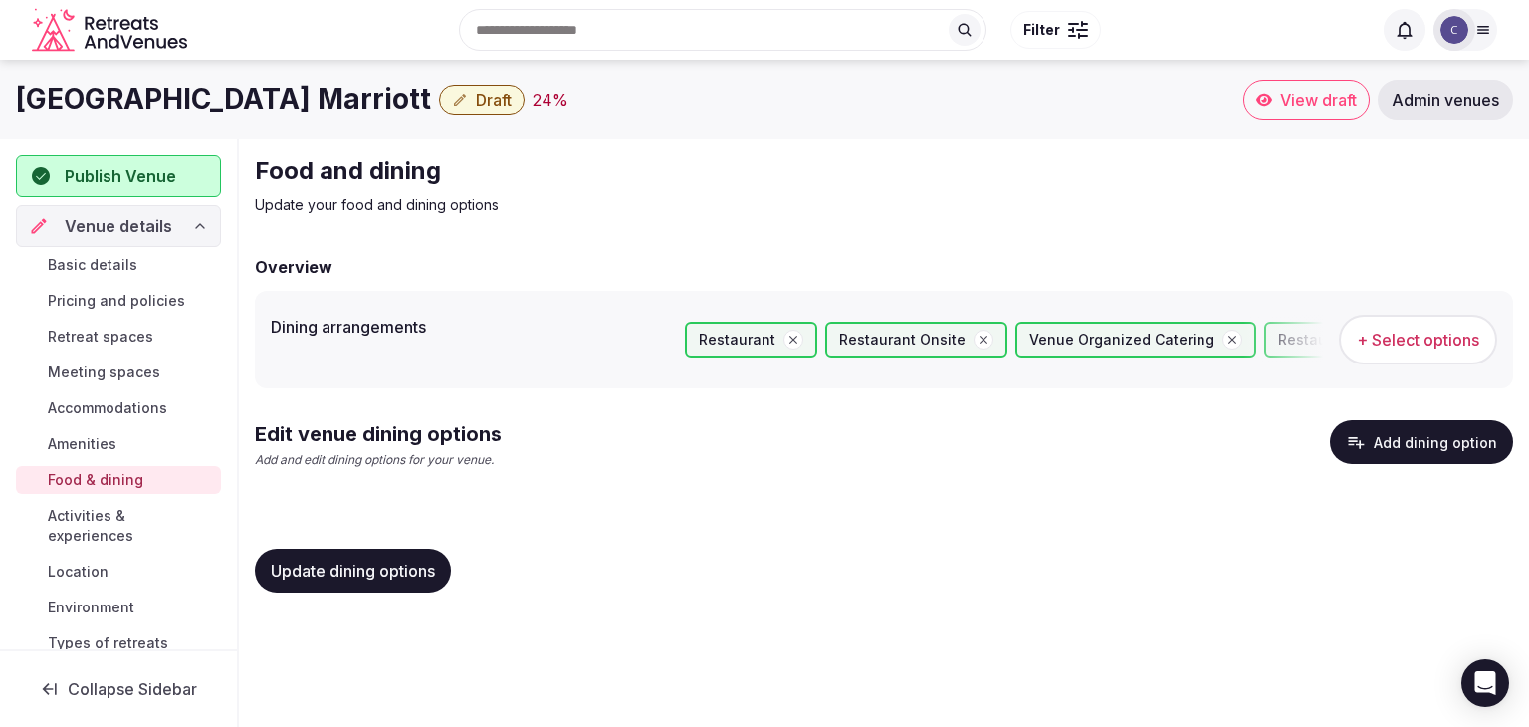
click at [438, 556] on button "Update dining options" at bounding box center [353, 571] width 196 height 44
click at [1389, 452] on button "Add dining option" at bounding box center [1421, 442] width 183 height 44
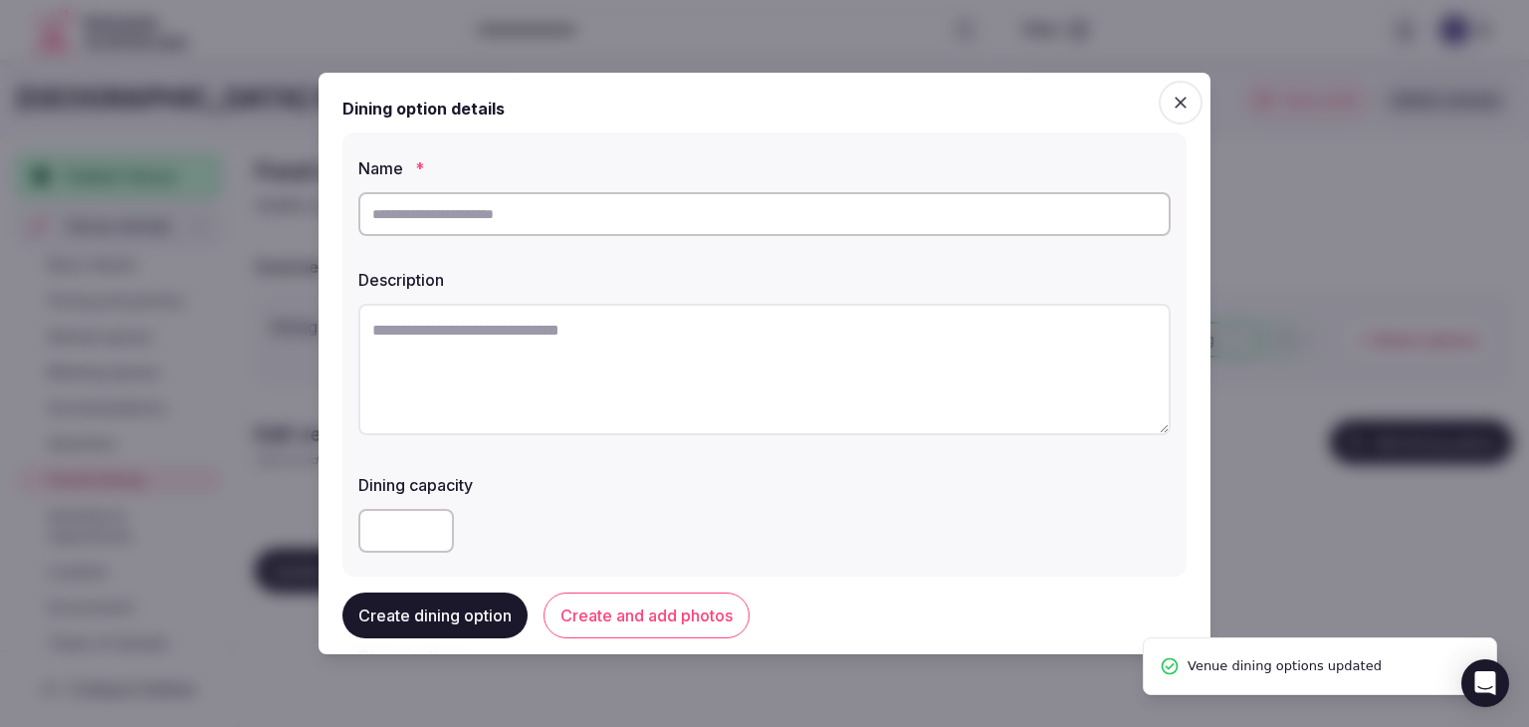
click at [722, 216] on input "text" at bounding box center [764, 214] width 812 height 44
paste input "**********"
type input "**********"
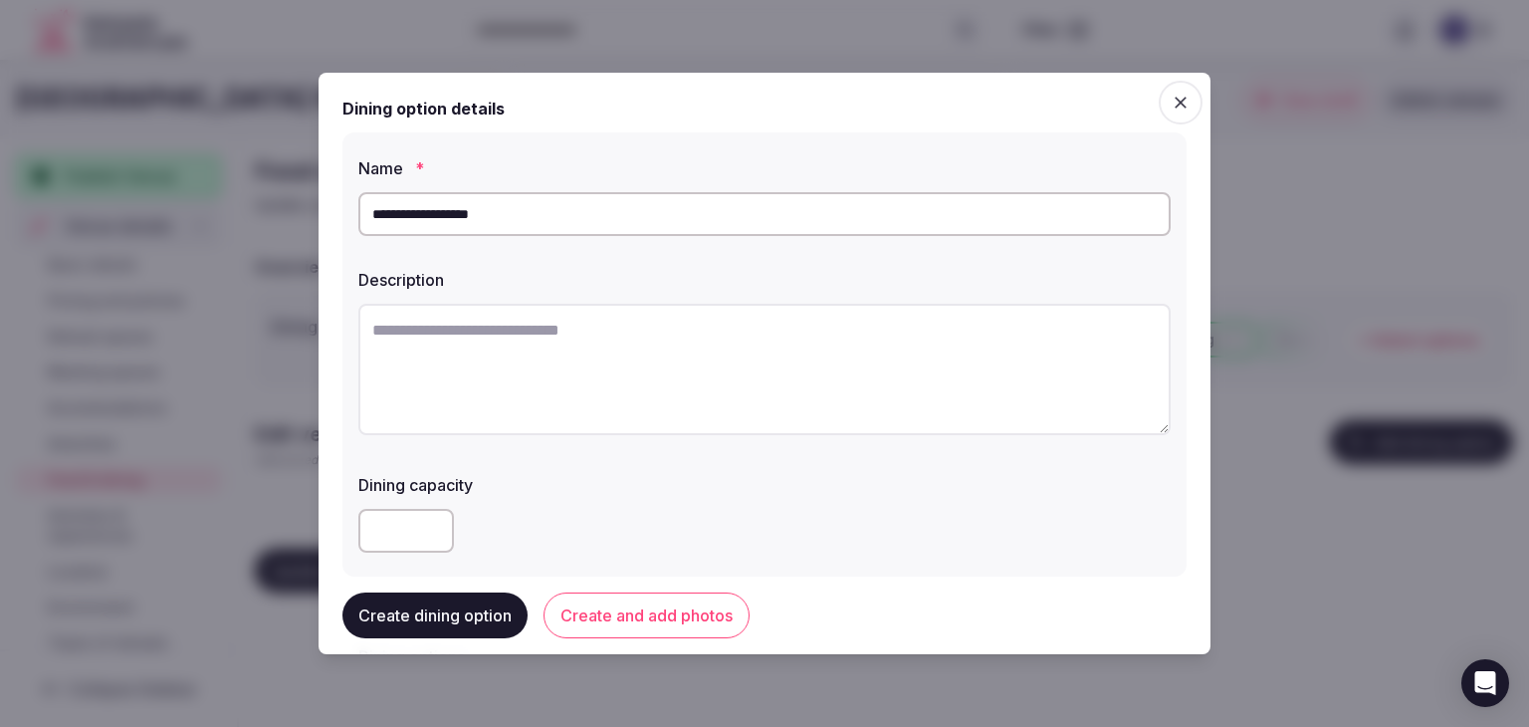
click at [734, 377] on textarea at bounding box center [764, 369] width 812 height 131
paste textarea "**********"
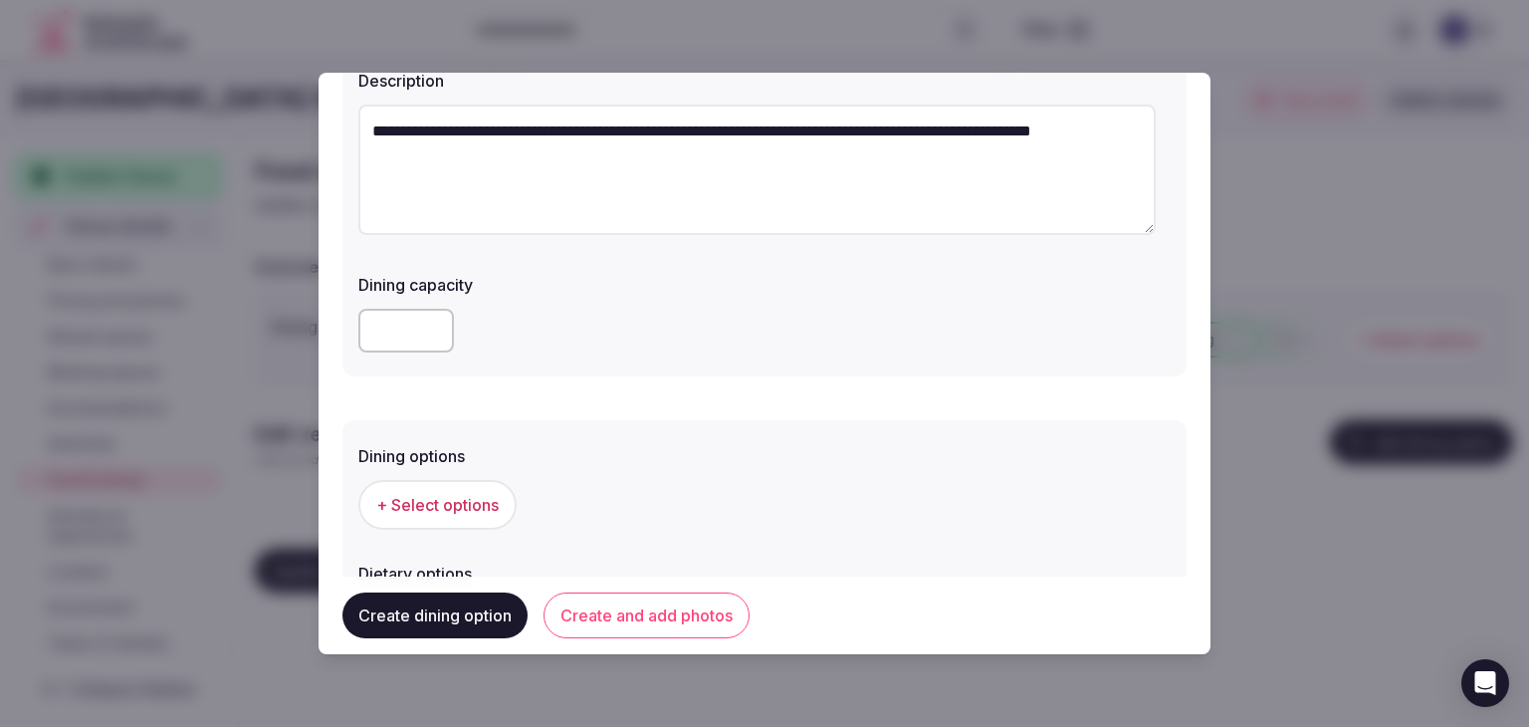
scroll to position [299, 0]
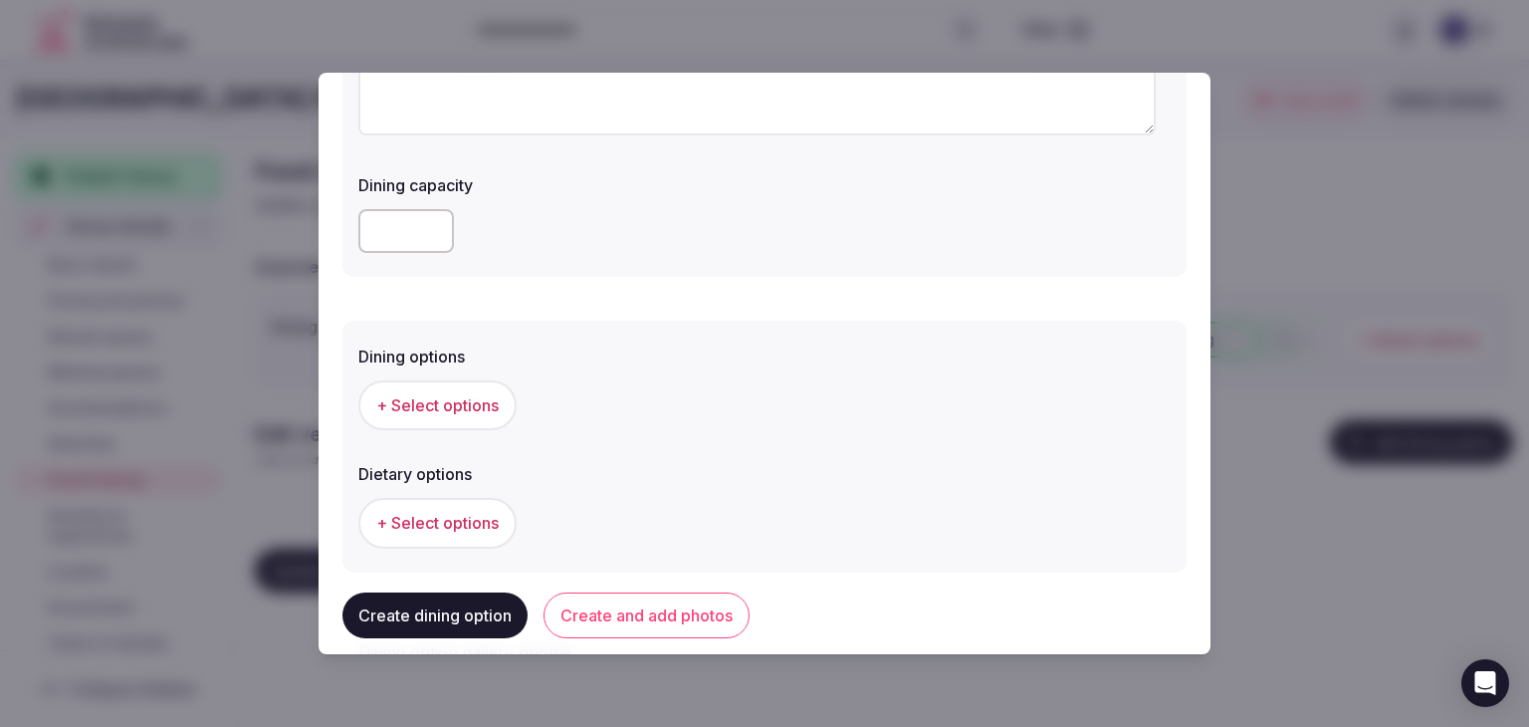
type textarea "**********"
click at [420, 385] on button "+ Select options" at bounding box center [437, 405] width 158 height 50
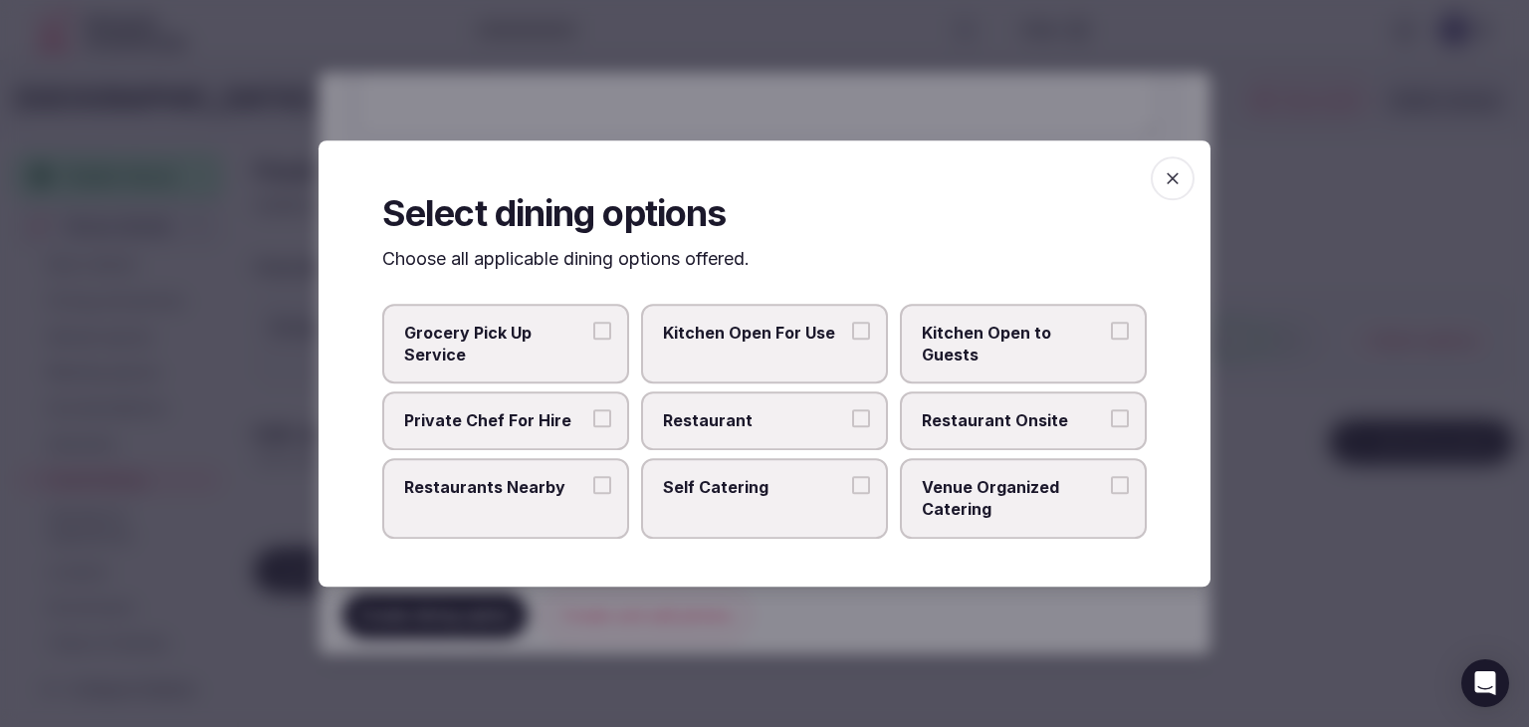
click at [1048, 425] on span "Restaurant Onsite" at bounding box center [1013, 421] width 183 height 22
click at [1111, 425] on button "Restaurant Onsite" at bounding box center [1120, 419] width 18 height 18
click at [1171, 172] on icon "button" at bounding box center [1173, 178] width 20 height 20
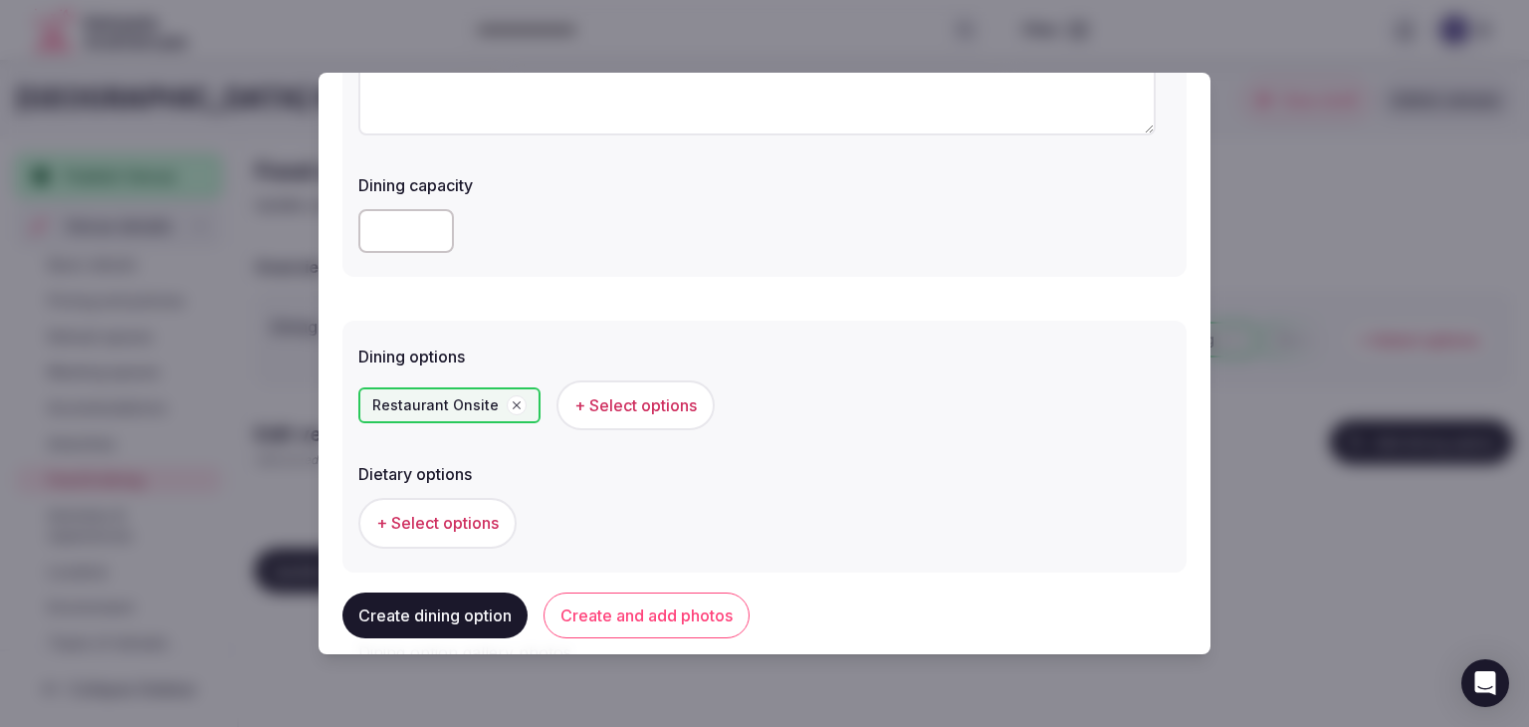
click at [688, 616] on button "Create and add photos" at bounding box center [647, 615] width 206 height 46
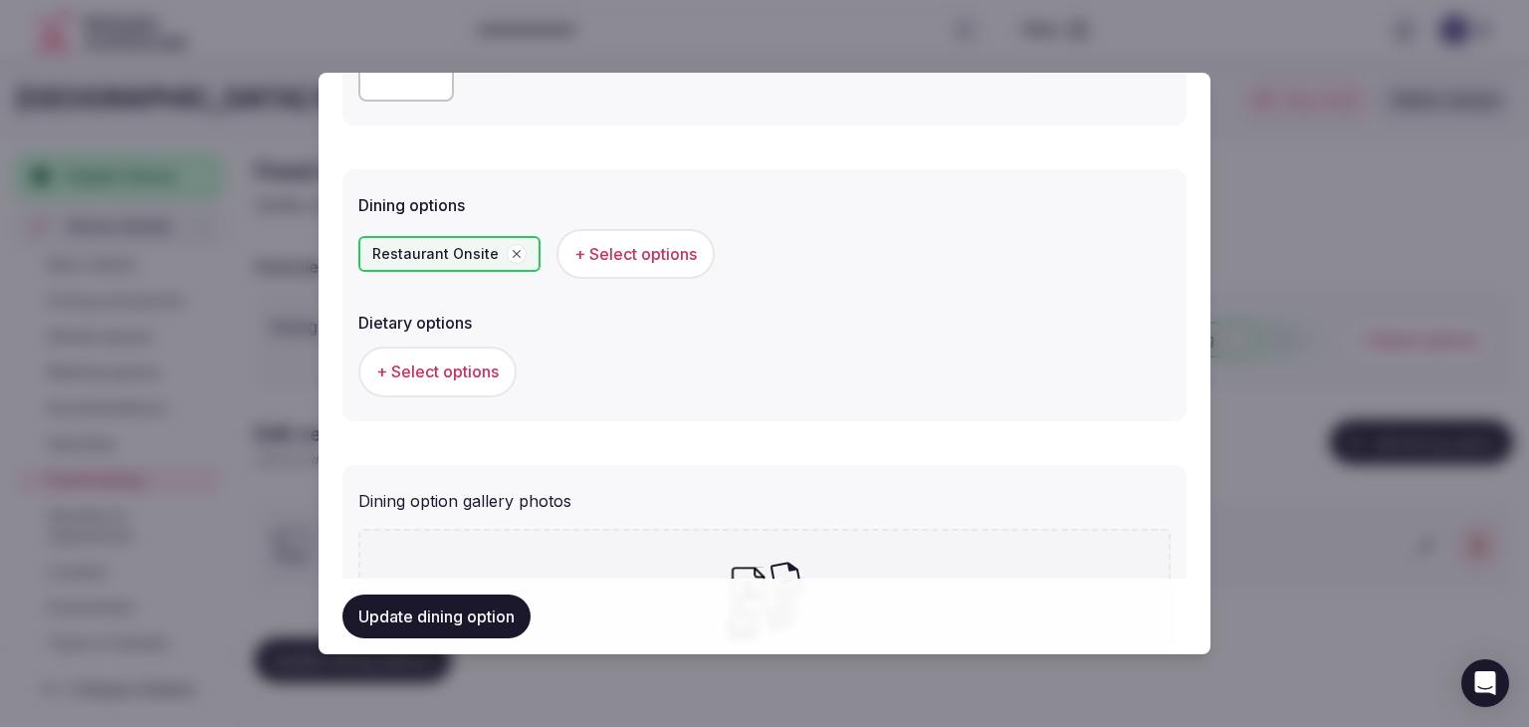
scroll to position [498, 0]
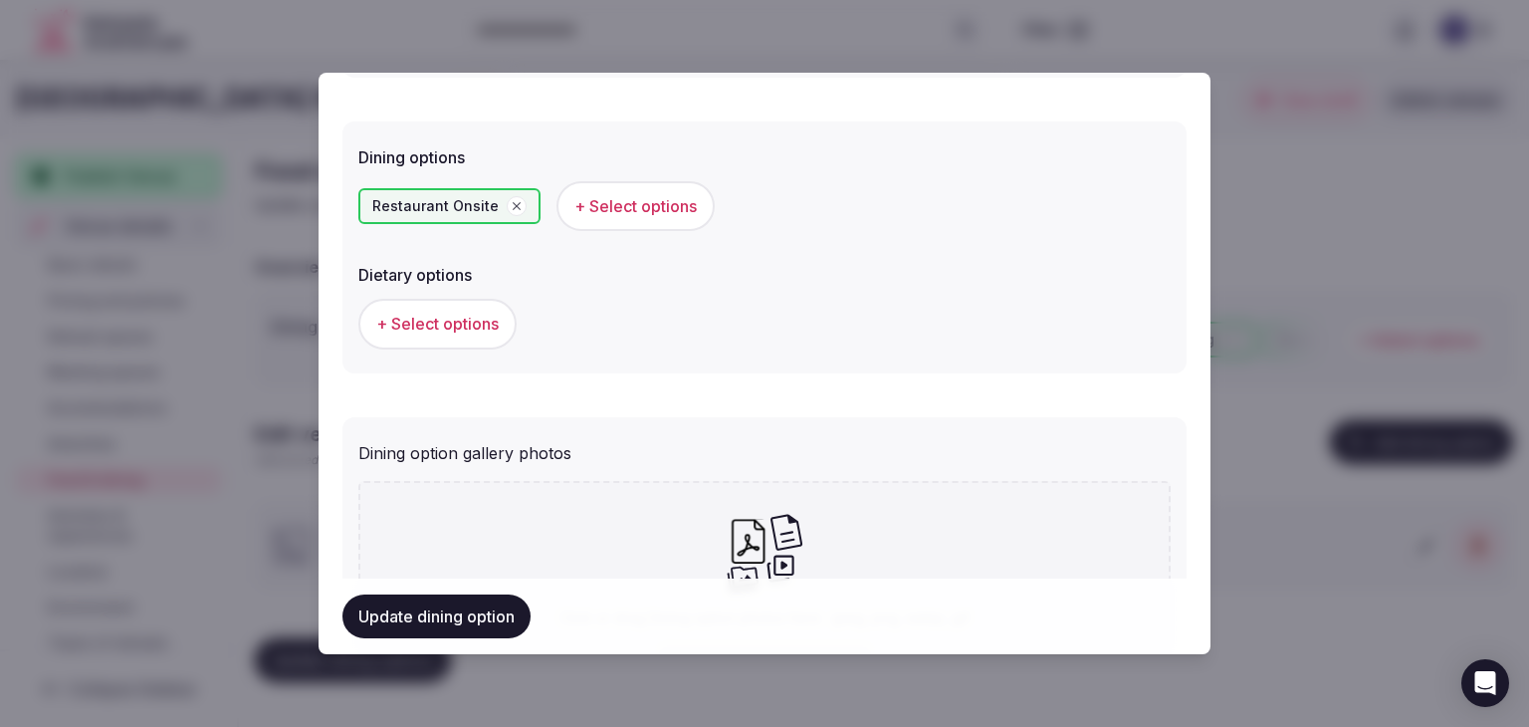
click at [751, 499] on div "Click or drag Dining option photos here - jpeg, png, webp, gif Upload Dining op…" at bounding box center [764, 600] width 812 height 238
type input "**********"
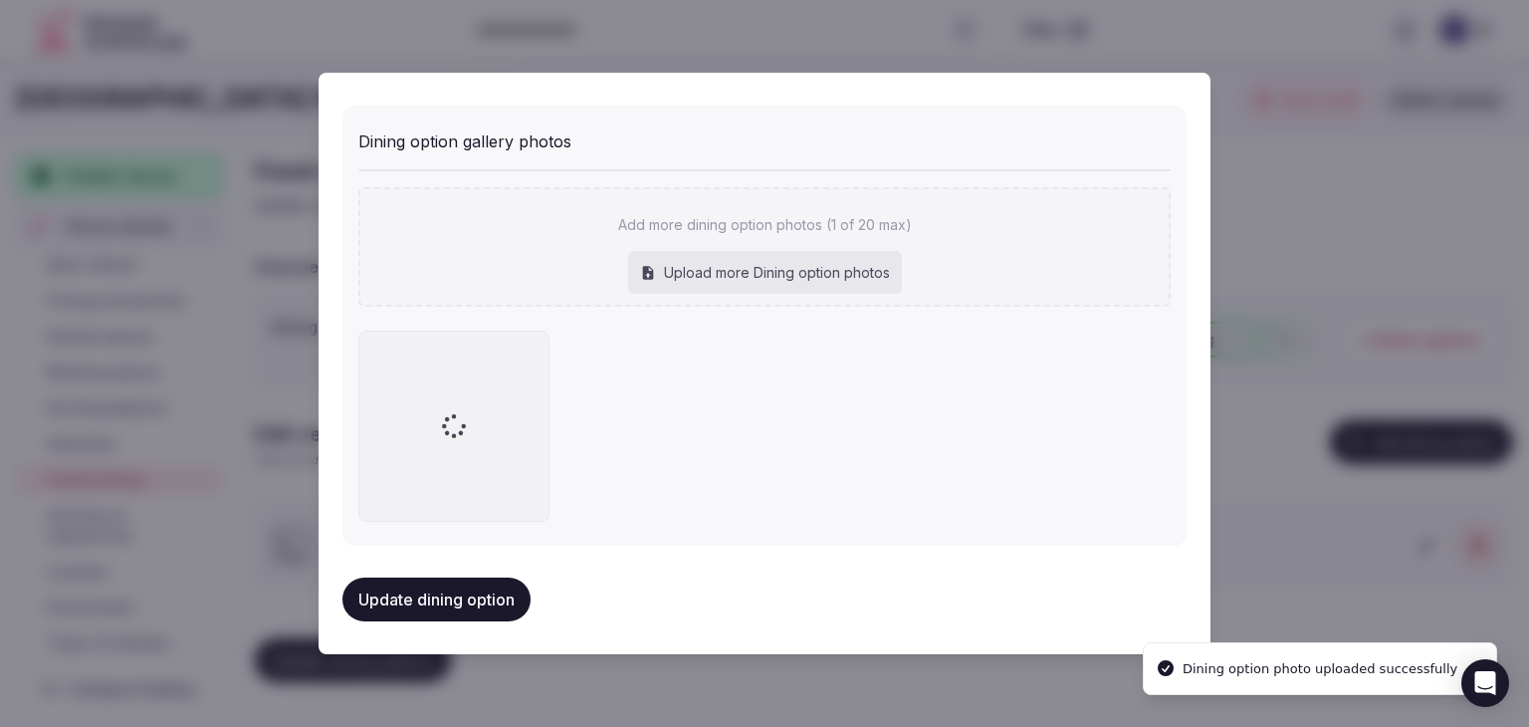
scroll to position [810, 0]
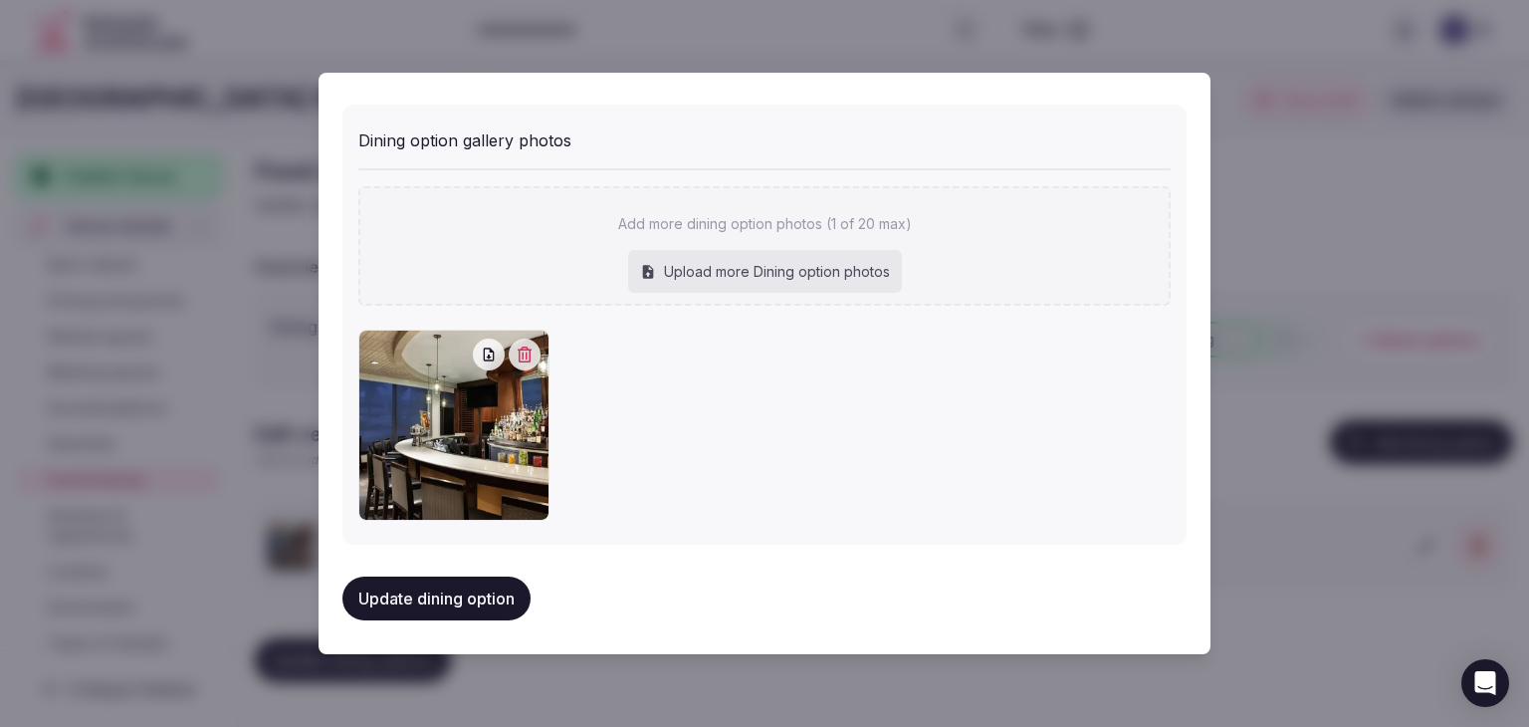
click at [478, 594] on button "Update dining option" at bounding box center [436, 598] width 188 height 44
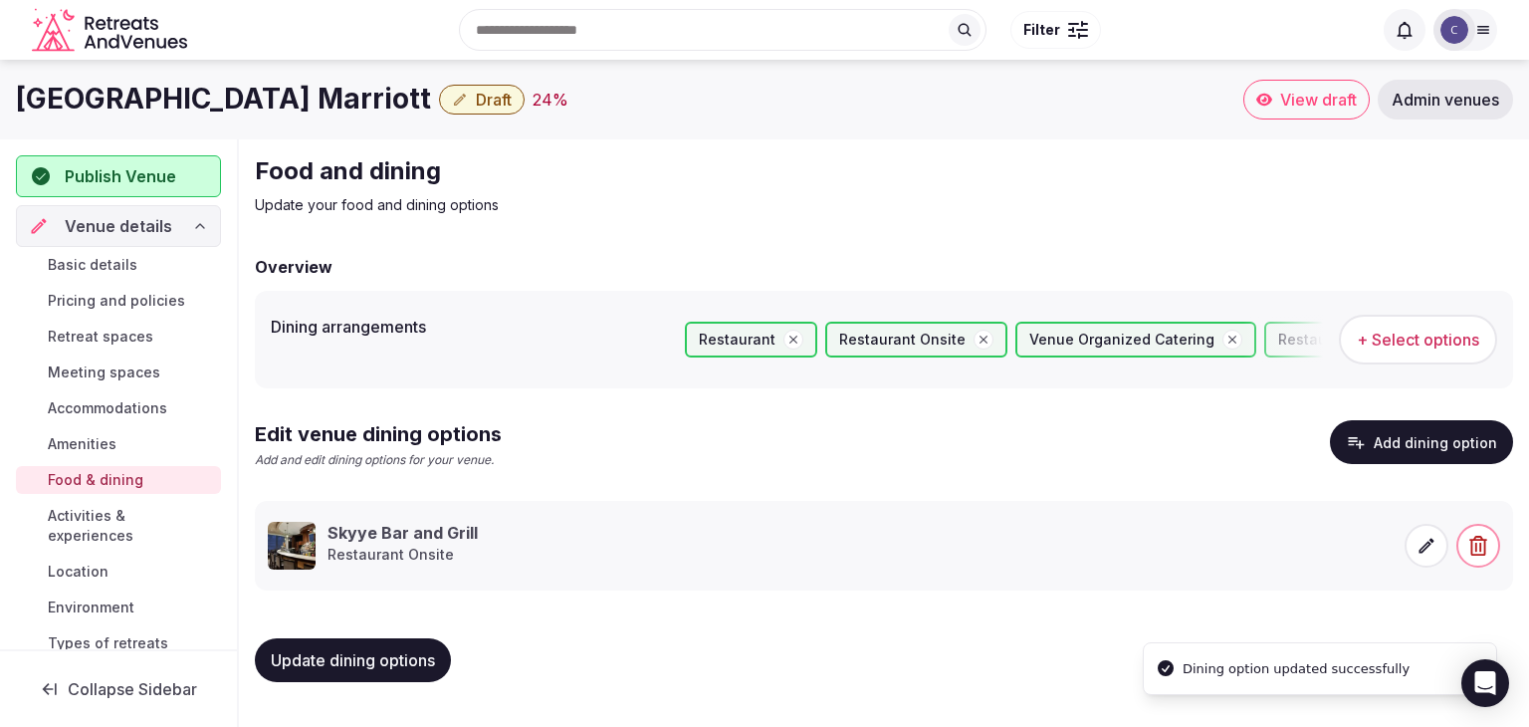
click at [419, 668] on span "Update dining options" at bounding box center [353, 660] width 164 height 20
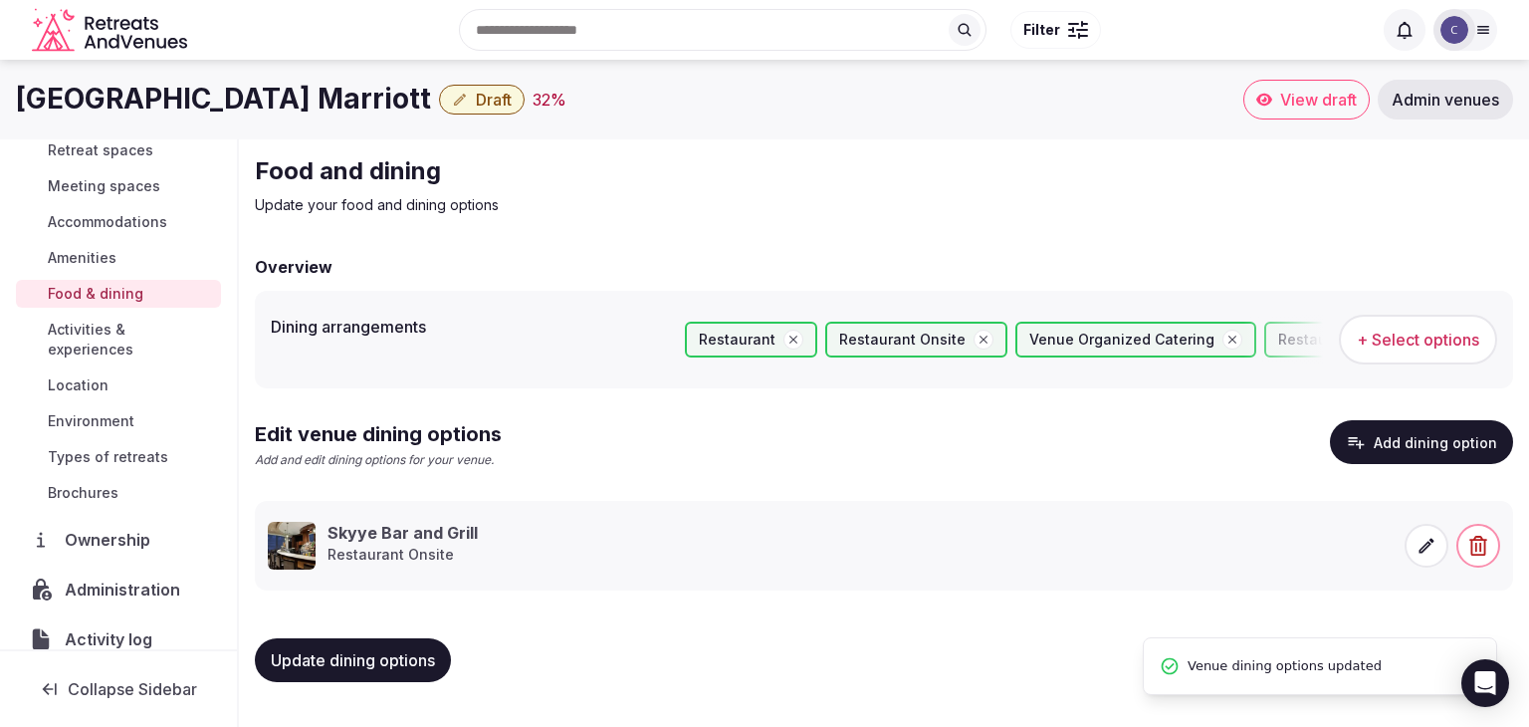
scroll to position [199, 0]
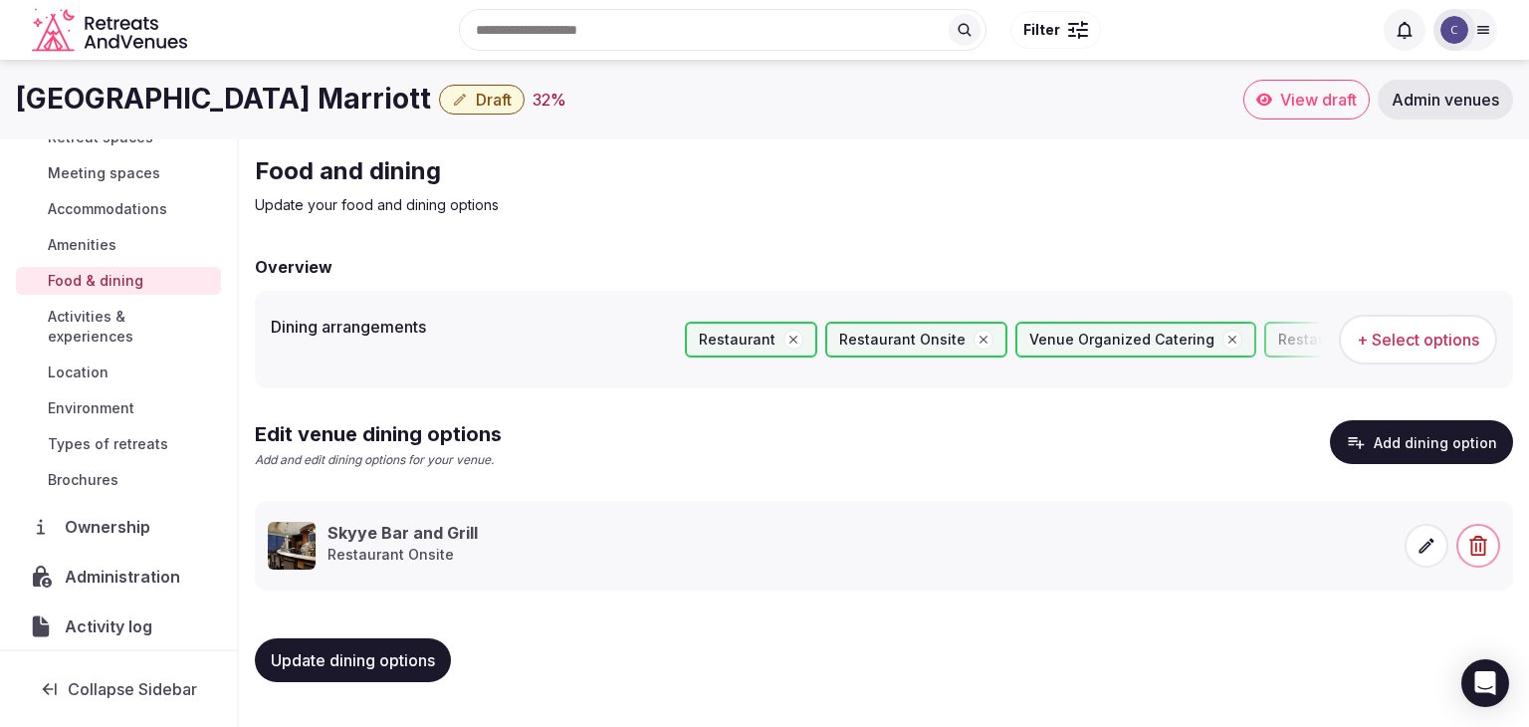
click at [127, 216] on span "Accommodations" at bounding box center [107, 209] width 119 height 20
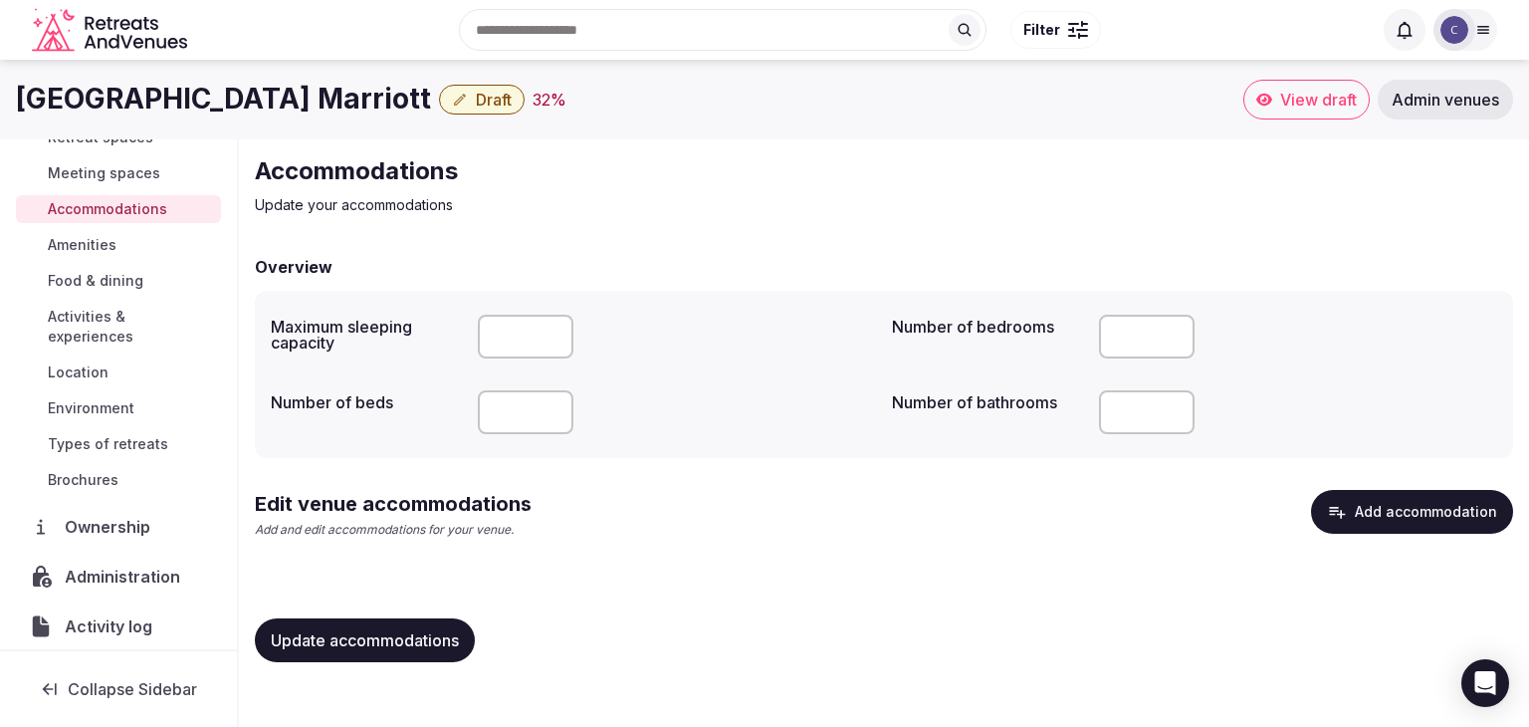
click at [1406, 519] on button "Add accommodation" at bounding box center [1412, 512] width 202 height 44
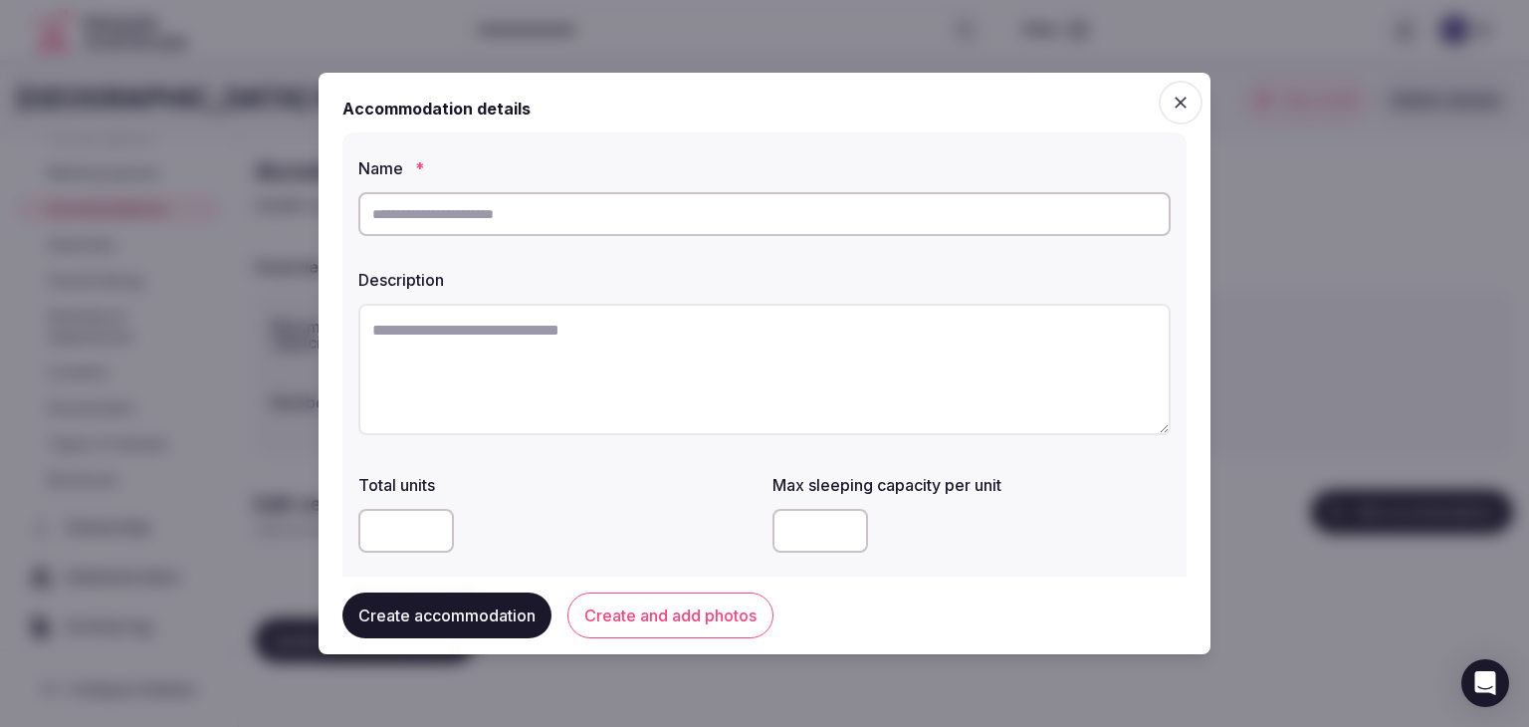
click at [660, 204] on input "text" at bounding box center [764, 214] width 812 height 44
type input "*"
type input "**********"
click at [653, 356] on textarea at bounding box center [764, 369] width 812 height 131
click at [742, 363] on textarea at bounding box center [764, 369] width 812 height 131
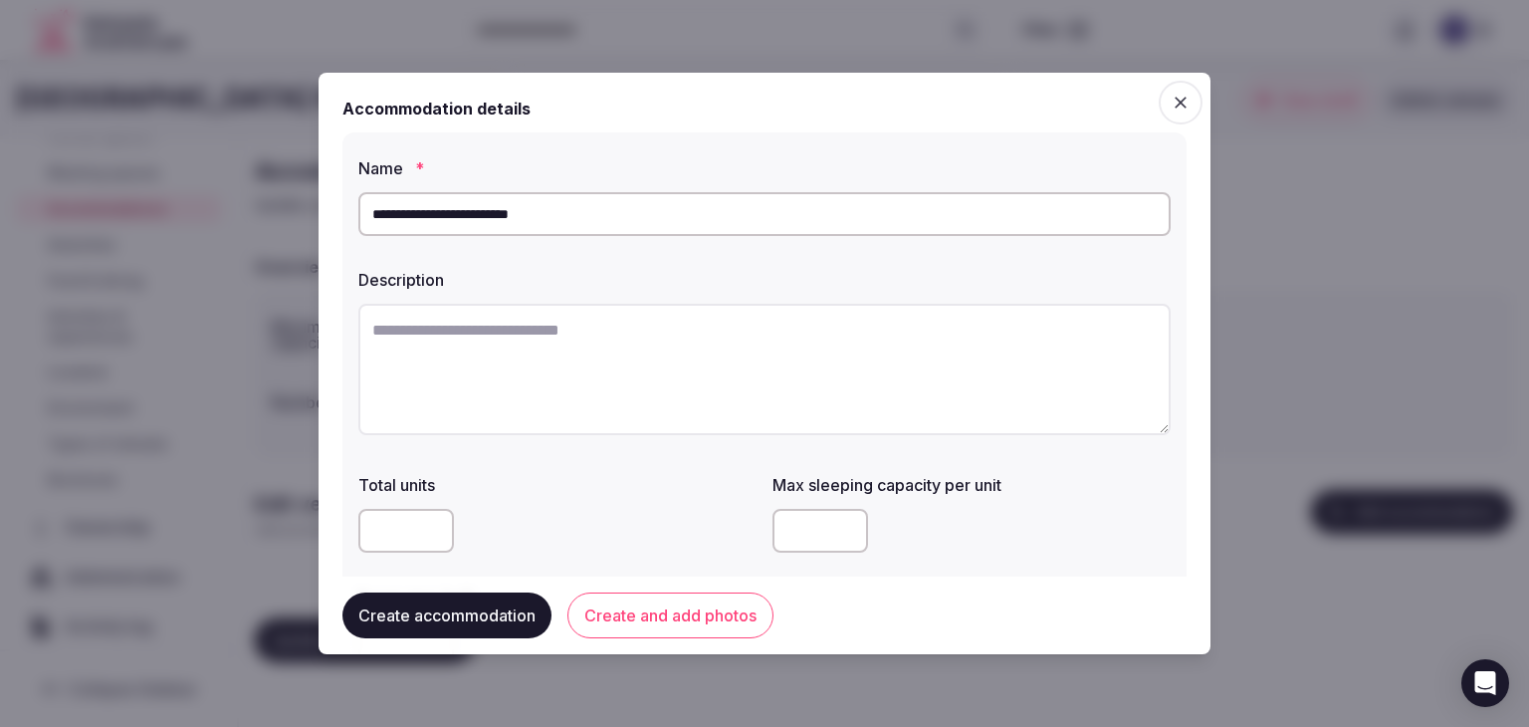
paste textarea "**********"
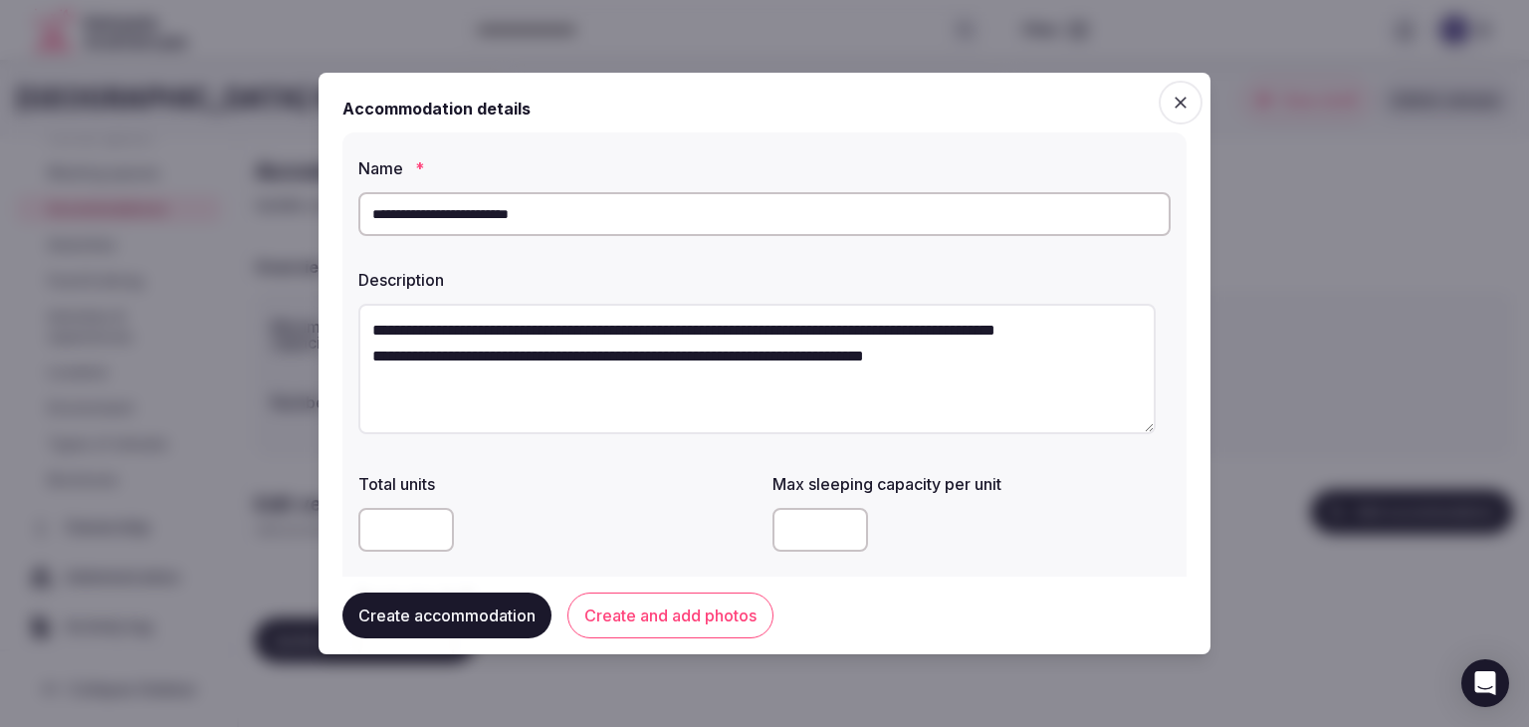
click at [366, 362] on textarea "**********" at bounding box center [756, 369] width 797 height 130
click at [362, 391] on textarea "**********" at bounding box center [756, 369] width 797 height 130
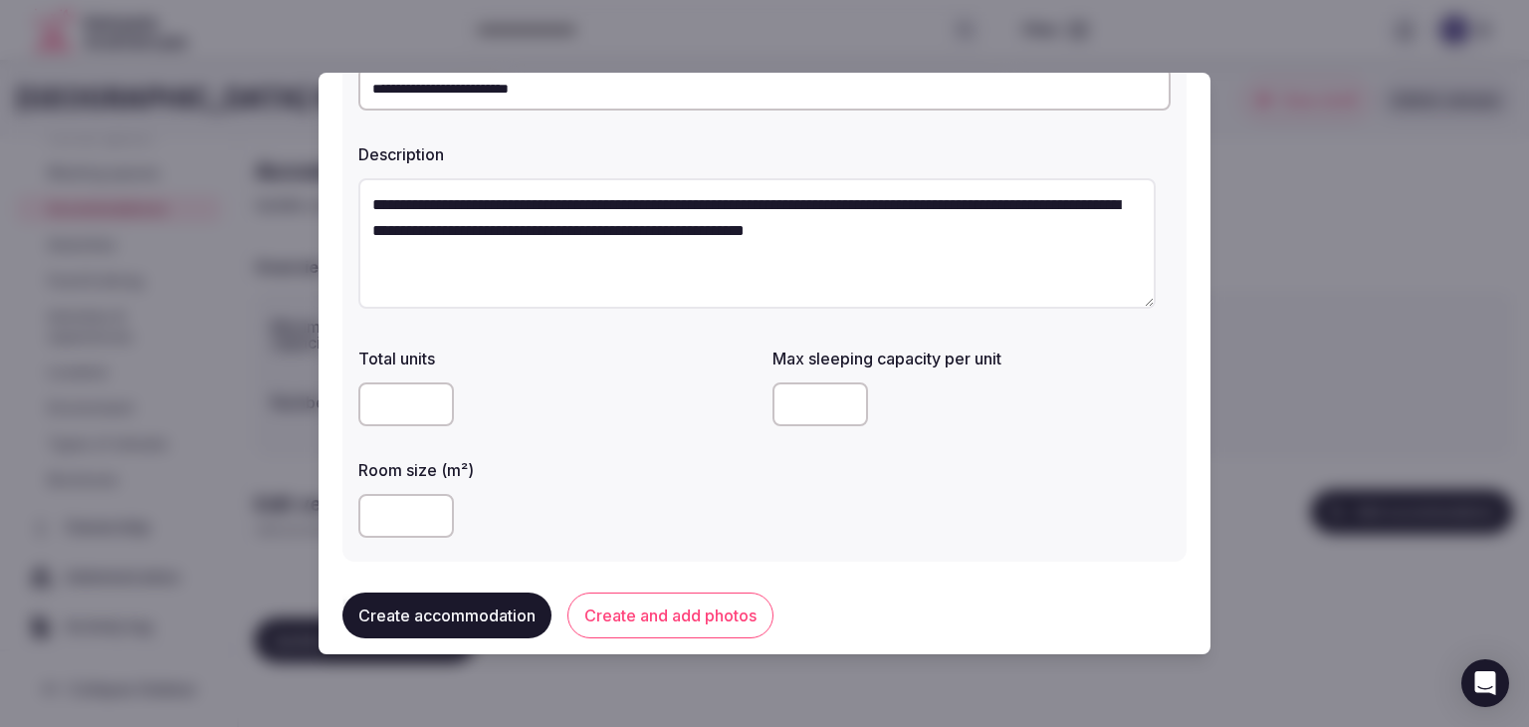
scroll to position [199, 0]
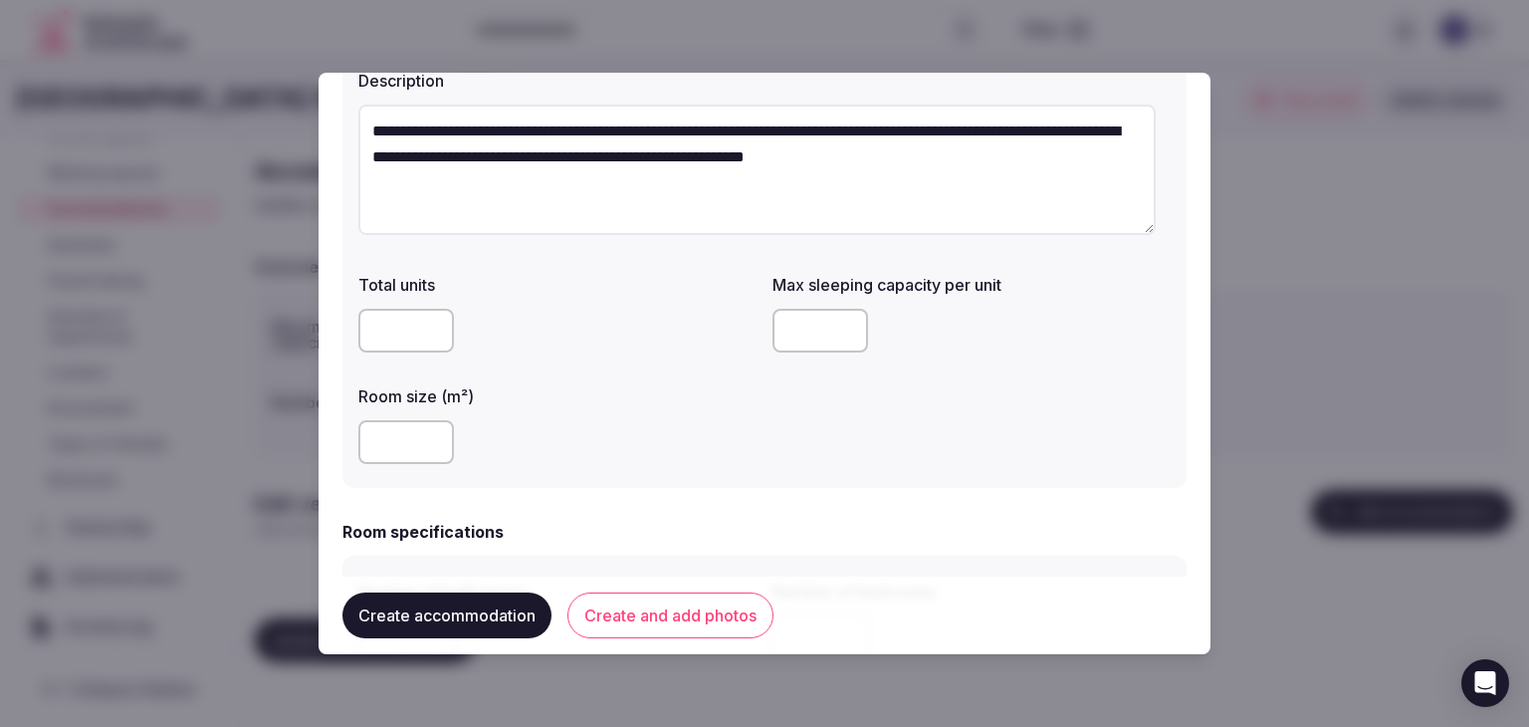
type textarea "**********"
click at [390, 437] on input "number" at bounding box center [406, 442] width 96 height 44
type input "**"
click at [806, 325] on input "number" at bounding box center [821, 331] width 96 height 44
type input "*"
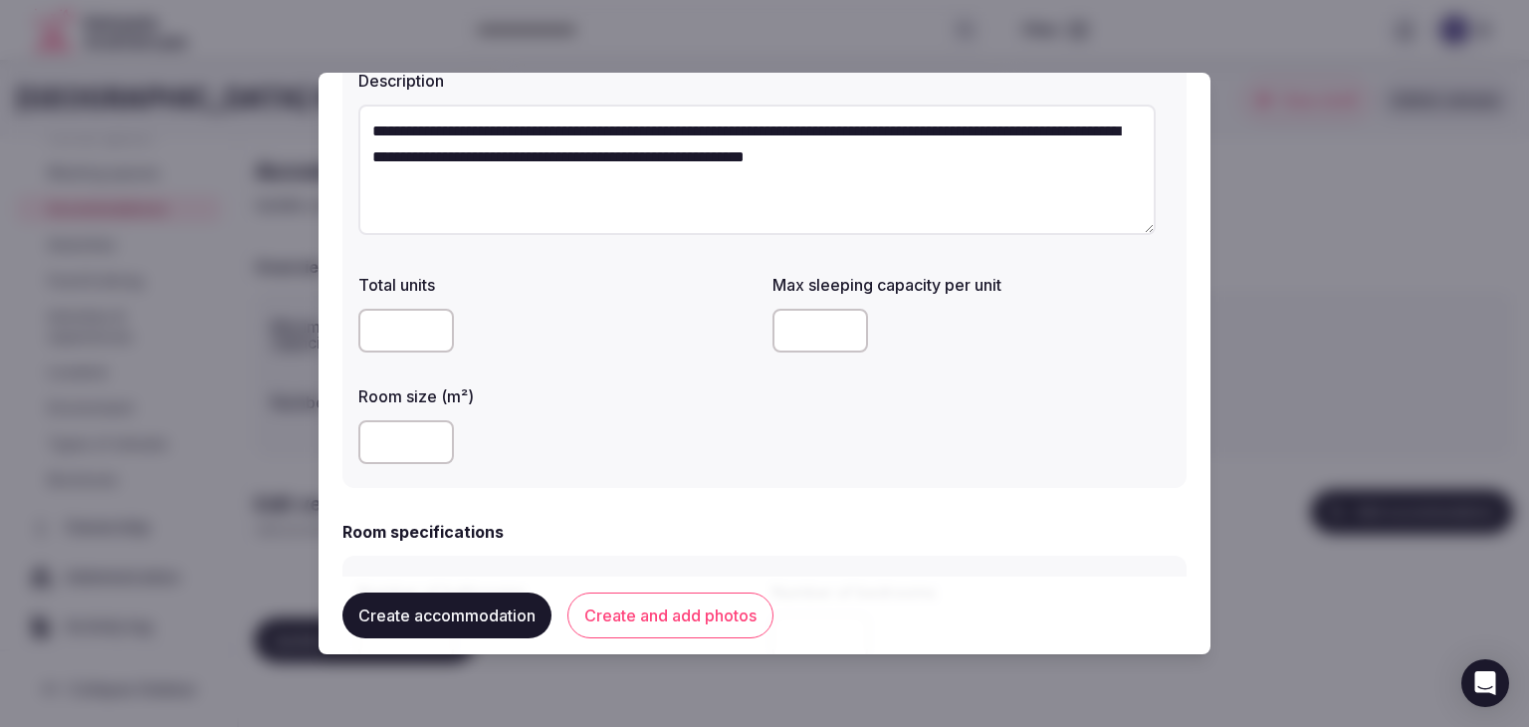
click at [765, 468] on div "Total units Max sleeping capacity per unit * Room size (m²) **" at bounding box center [764, 368] width 812 height 207
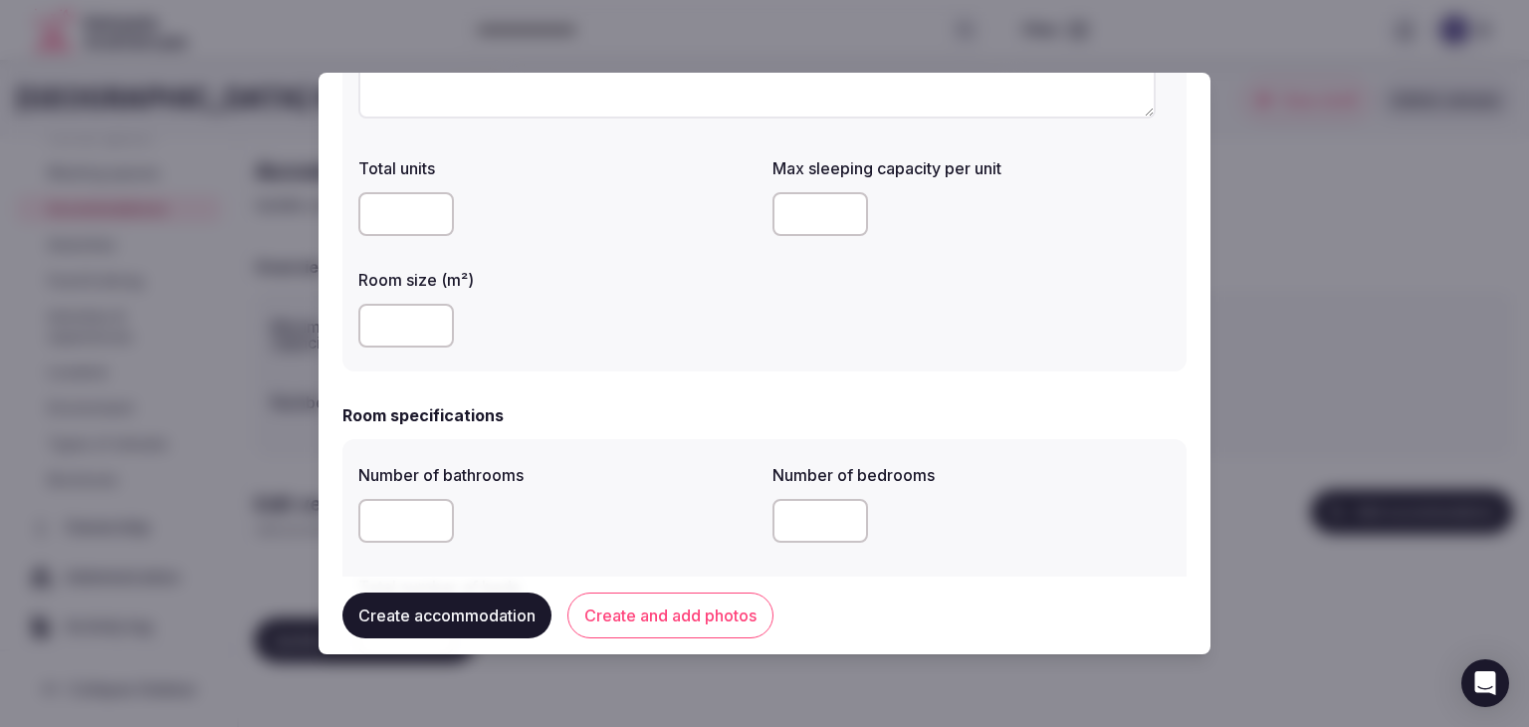
scroll to position [597, 0]
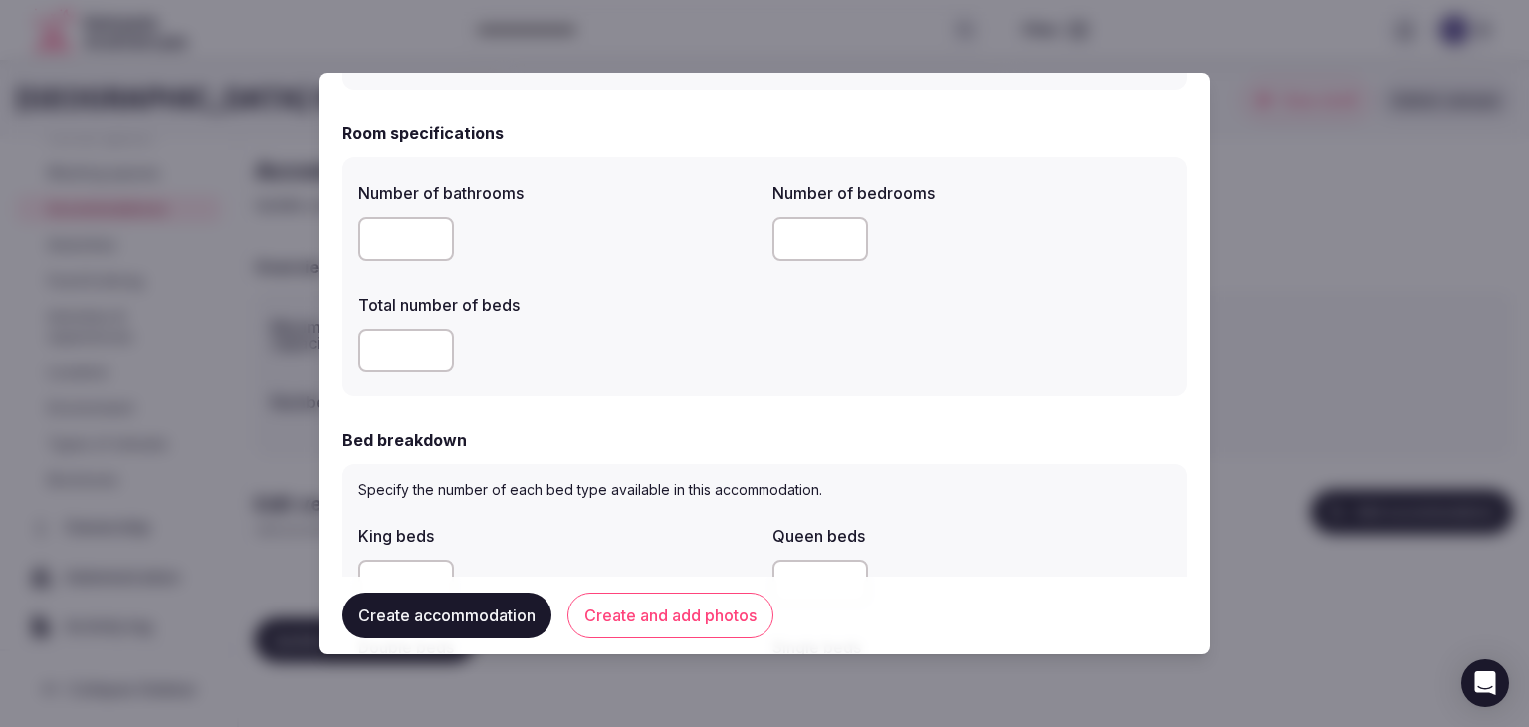
click at [393, 252] on input "number" at bounding box center [406, 239] width 96 height 44
type input "*"
click at [394, 342] on input "number" at bounding box center [406, 351] width 96 height 44
type input "*"
click at [808, 248] on input "number" at bounding box center [821, 239] width 96 height 44
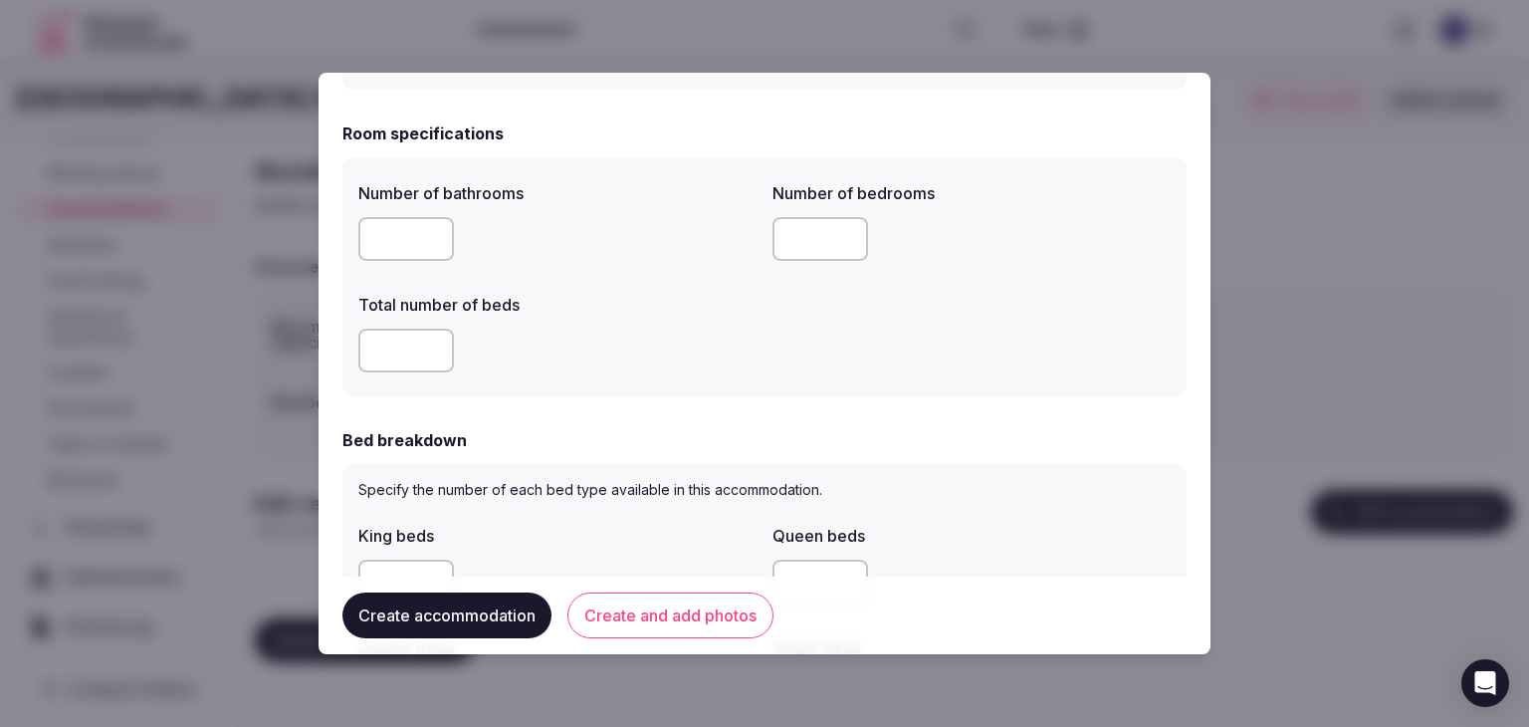
type input "*"
click at [593, 464] on div "Specify the number of each bed type available in this accommodation. King beds …" at bounding box center [764, 657] width 844 height 386
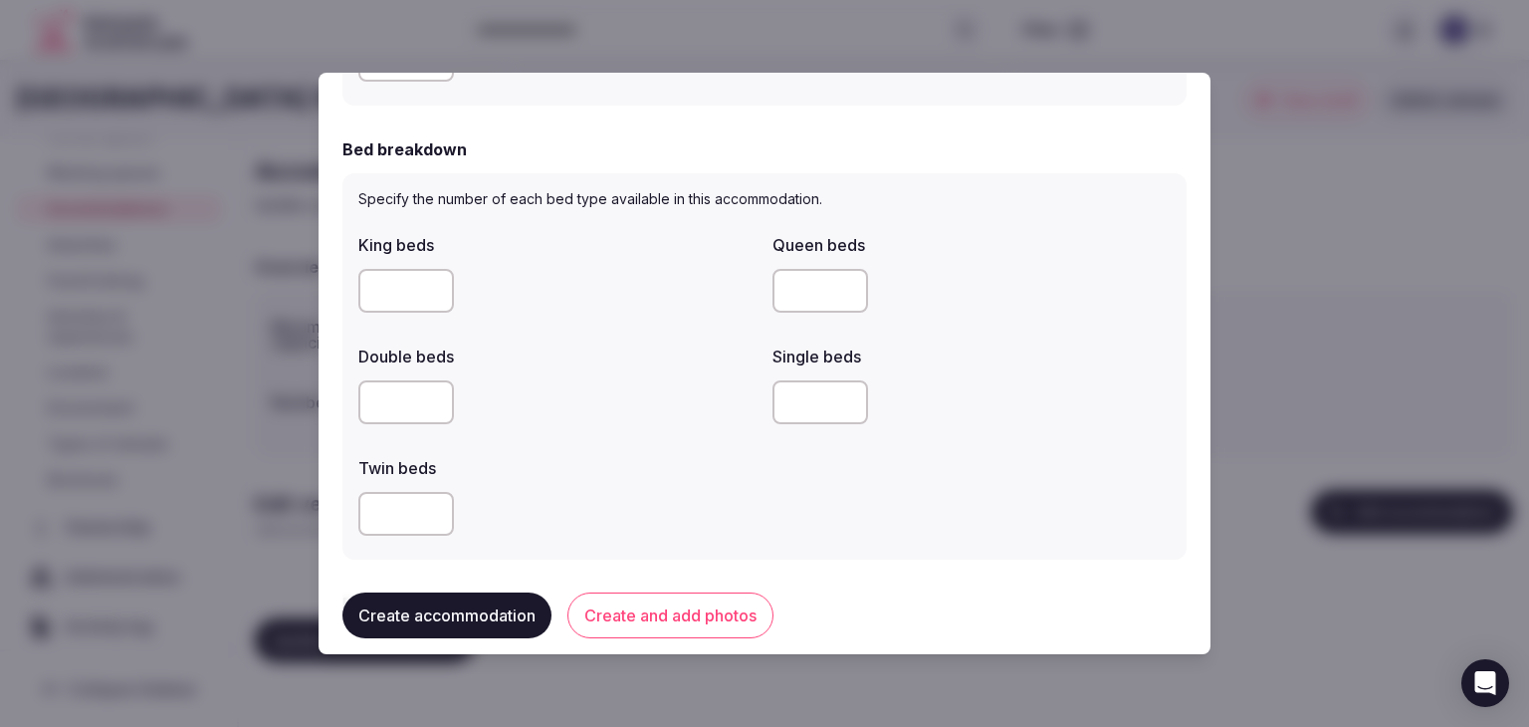
scroll to position [896, 0]
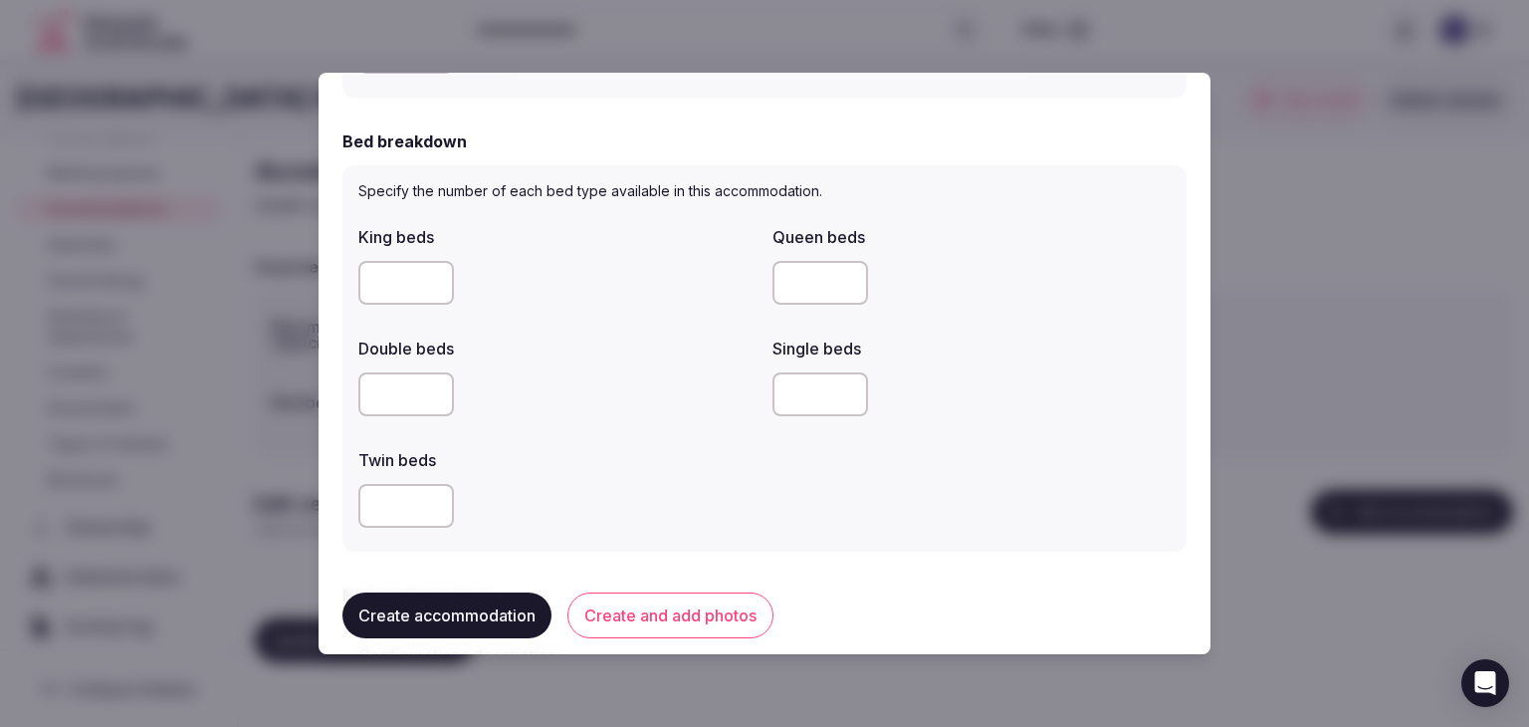
click at [406, 278] on input "number" at bounding box center [406, 283] width 96 height 44
type input "*"
click at [741, 421] on div at bounding box center [557, 394] width 398 height 60
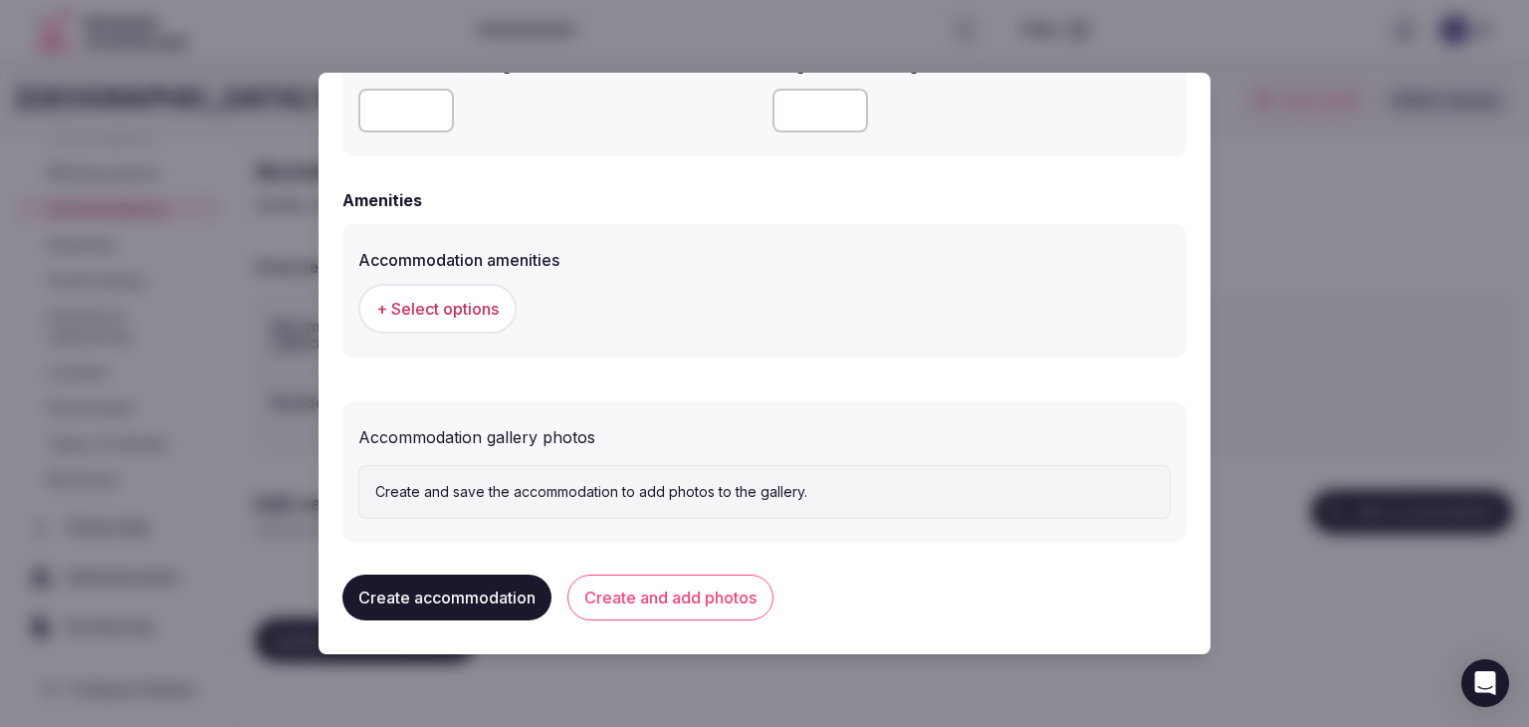
scroll to position [1808, 0]
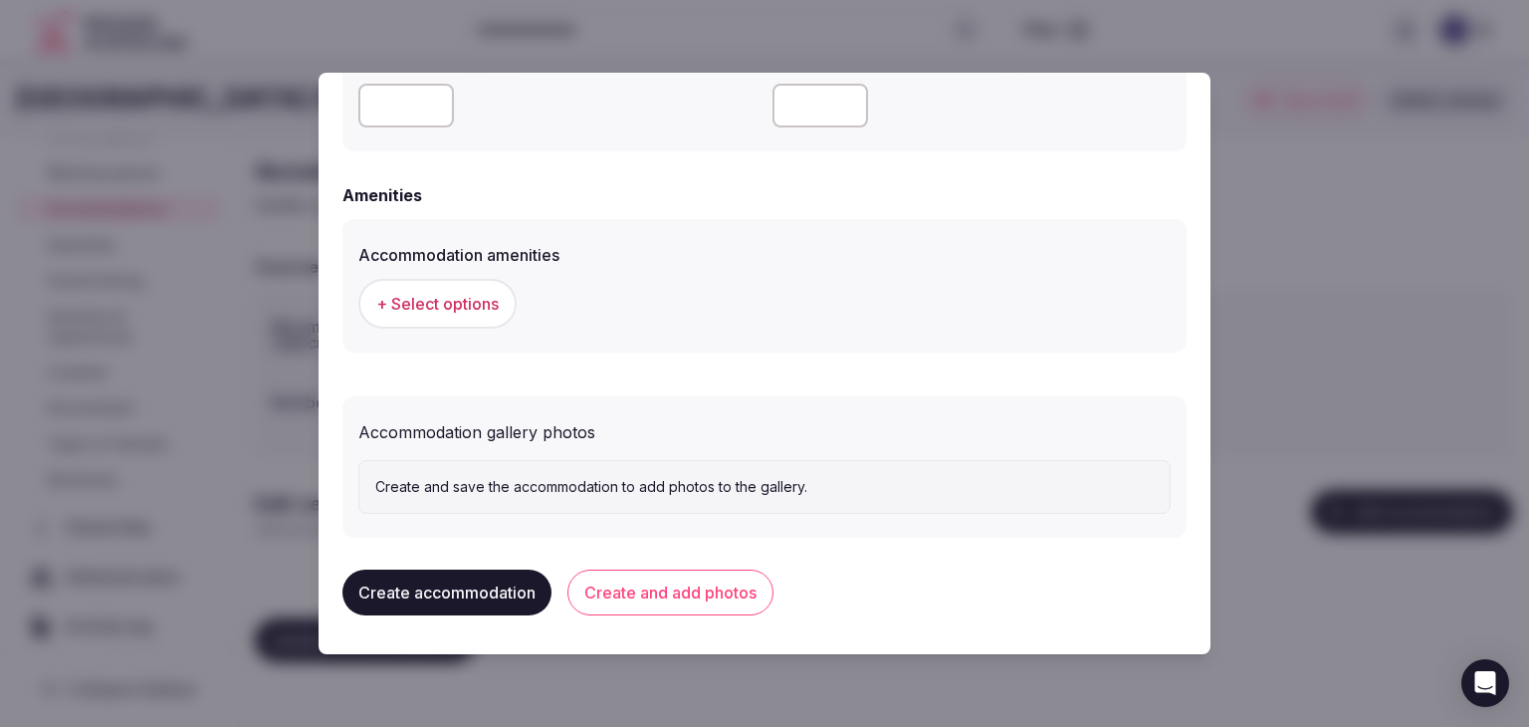
click at [408, 296] on span "+ Select options" at bounding box center [437, 304] width 122 height 22
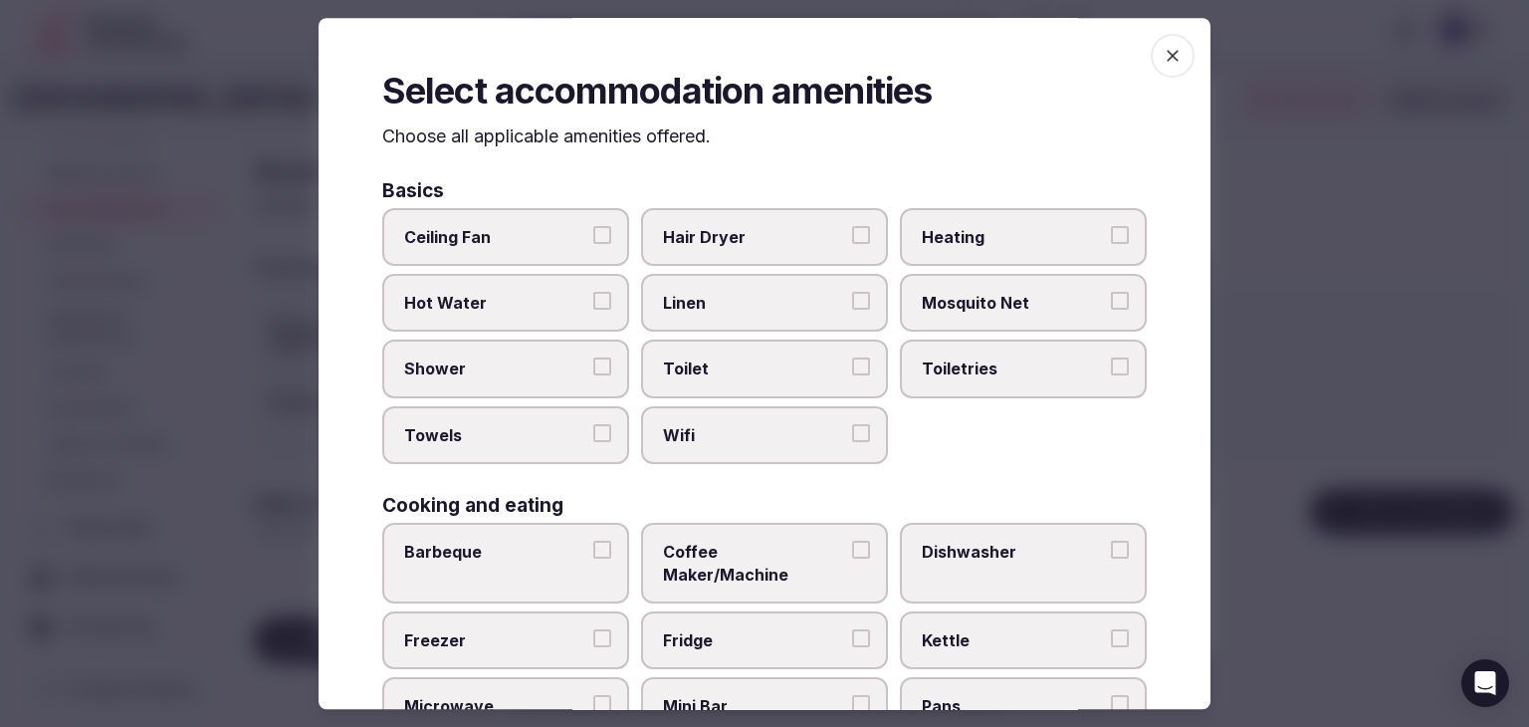
scroll to position [299, 0]
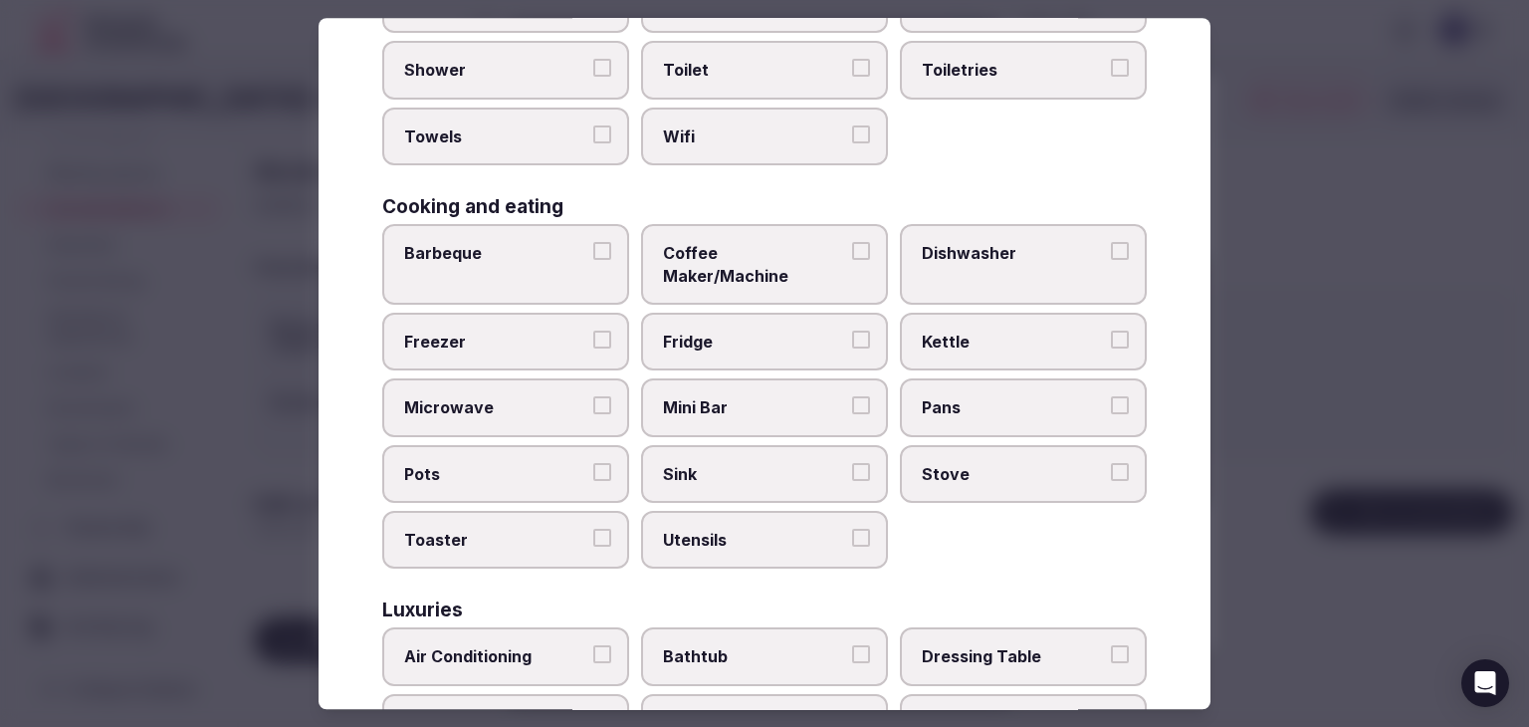
click at [701, 146] on label "Wifi" at bounding box center [764, 137] width 247 height 58
click at [852, 143] on button "Wifi" at bounding box center [861, 134] width 18 height 18
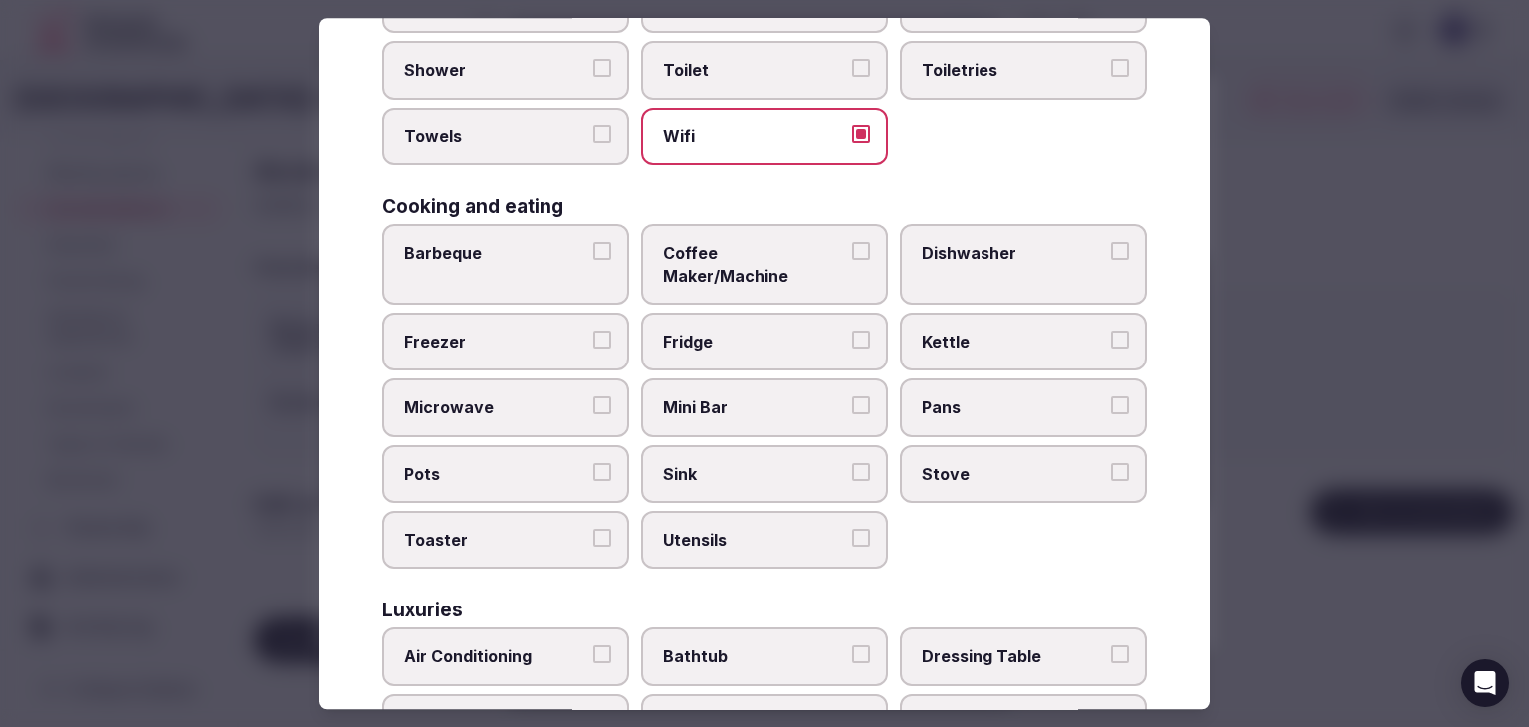
scroll to position [100, 0]
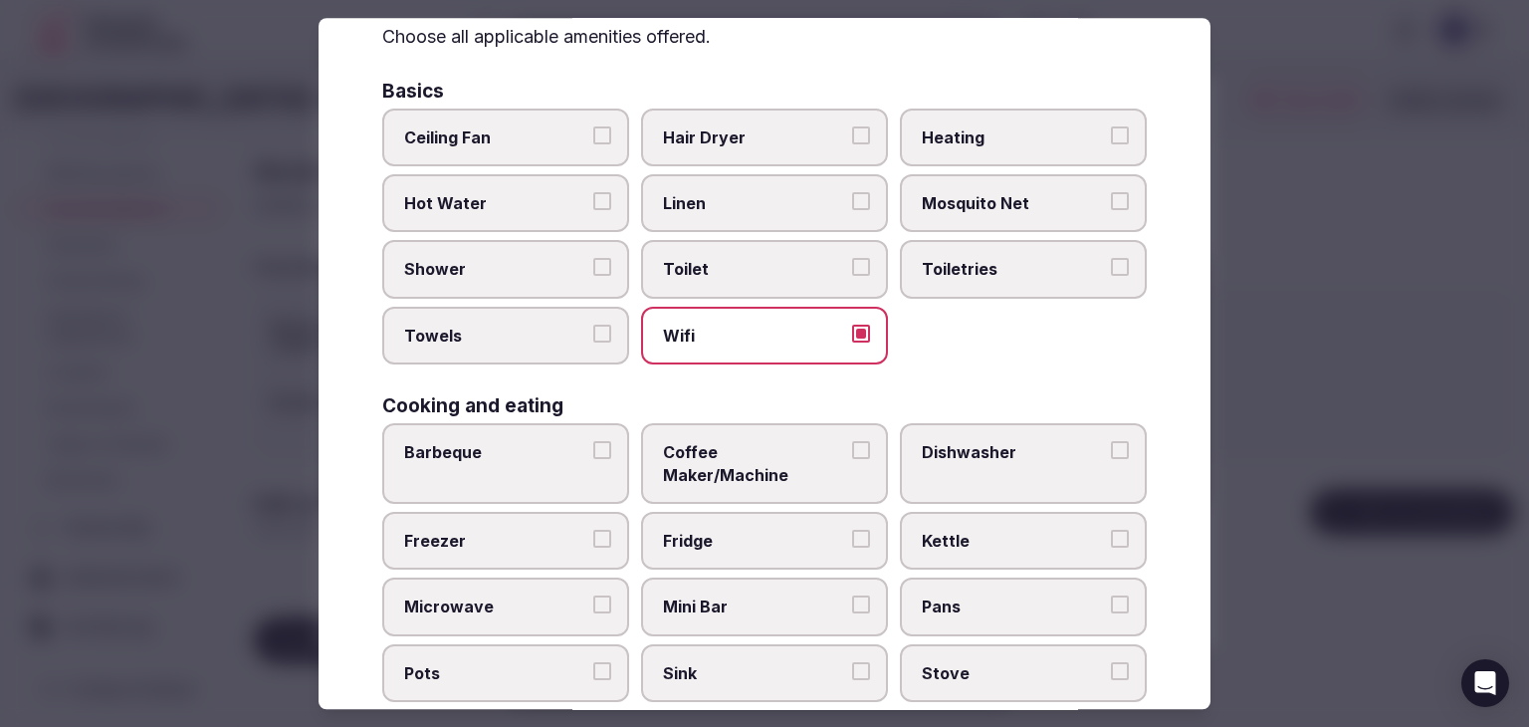
click at [996, 259] on span "Toiletries" at bounding box center [1013, 270] width 183 height 22
click at [1111, 259] on button "Toiletries" at bounding box center [1120, 268] width 18 height 18
click at [756, 136] on span "Hair Dryer" at bounding box center [754, 137] width 183 height 22
click at [852, 136] on button "Hair Dryer" at bounding box center [861, 135] width 18 height 18
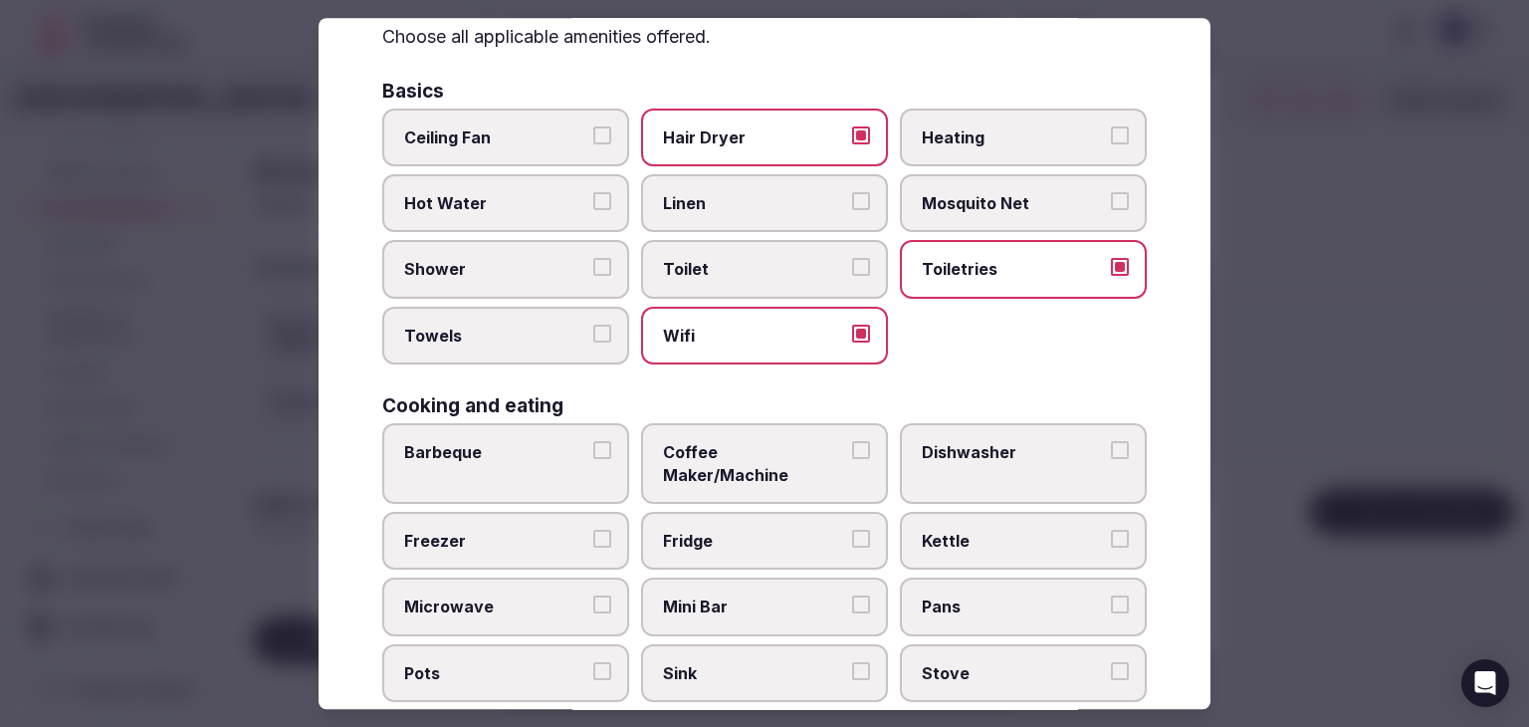
click at [490, 283] on label "Shower" at bounding box center [505, 270] width 247 height 58
click at [593, 277] on button "Shower" at bounding box center [602, 268] width 18 height 18
click at [488, 315] on label "Towels" at bounding box center [505, 336] width 247 height 58
click at [593, 325] on button "Towels" at bounding box center [602, 334] width 18 height 18
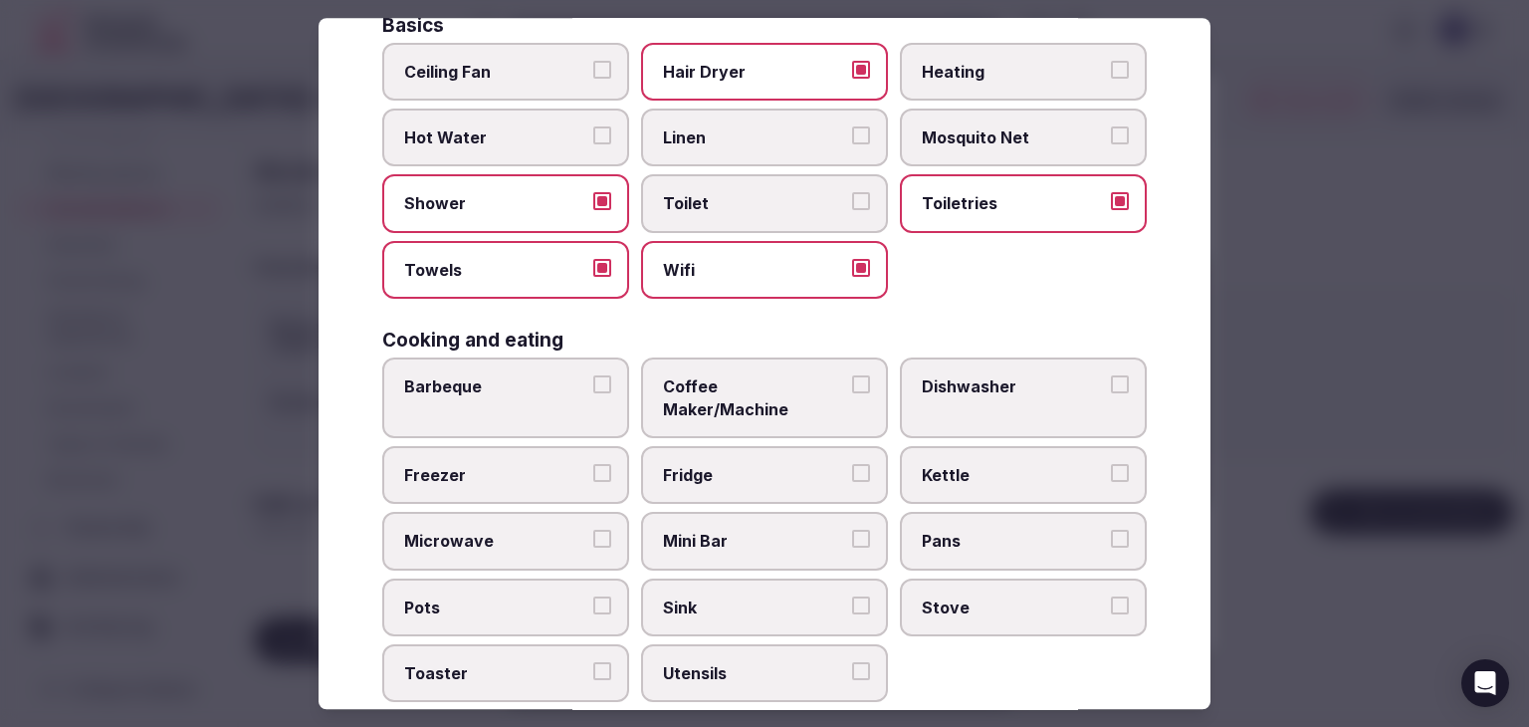
scroll to position [199, 0]
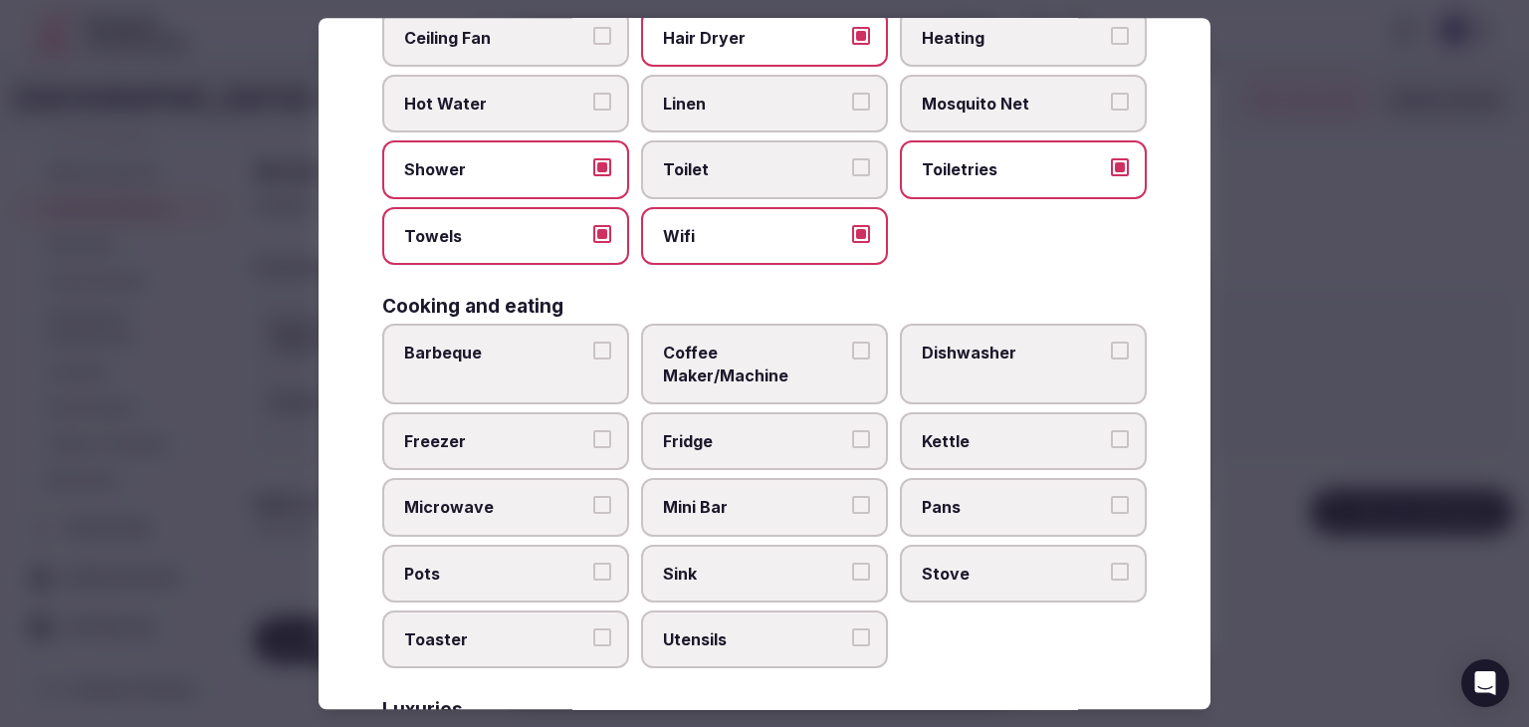
drag, startPoint x: 685, startPoint y: 345, endPoint x: 693, endPoint y: 375, distance: 30.9
click at [686, 346] on span "Coffee Maker/Machine" at bounding box center [754, 363] width 183 height 45
click at [852, 346] on button "Coffee Maker/Machine" at bounding box center [861, 350] width 18 height 18
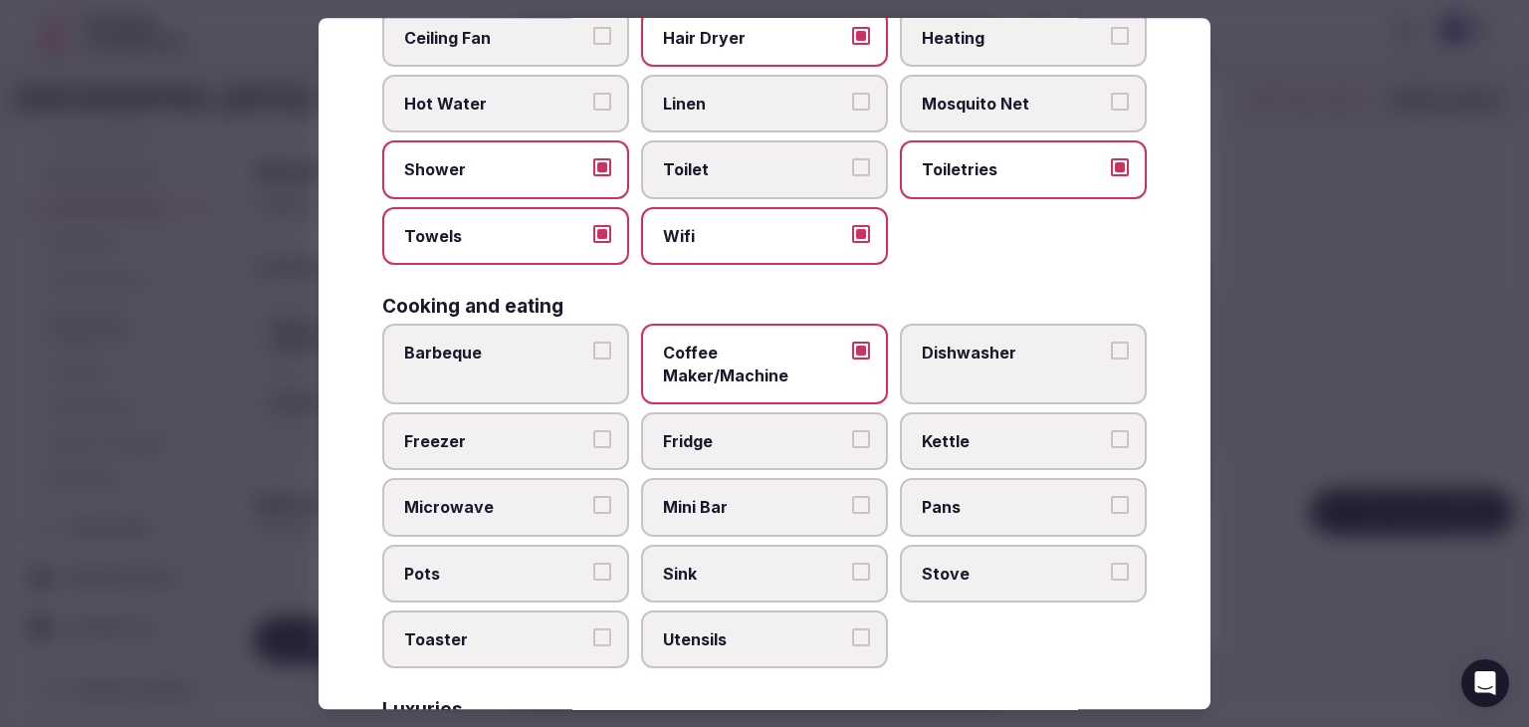
click at [705, 431] on label "Fridge" at bounding box center [764, 441] width 247 height 58
click at [852, 431] on button "Fridge" at bounding box center [861, 439] width 18 height 18
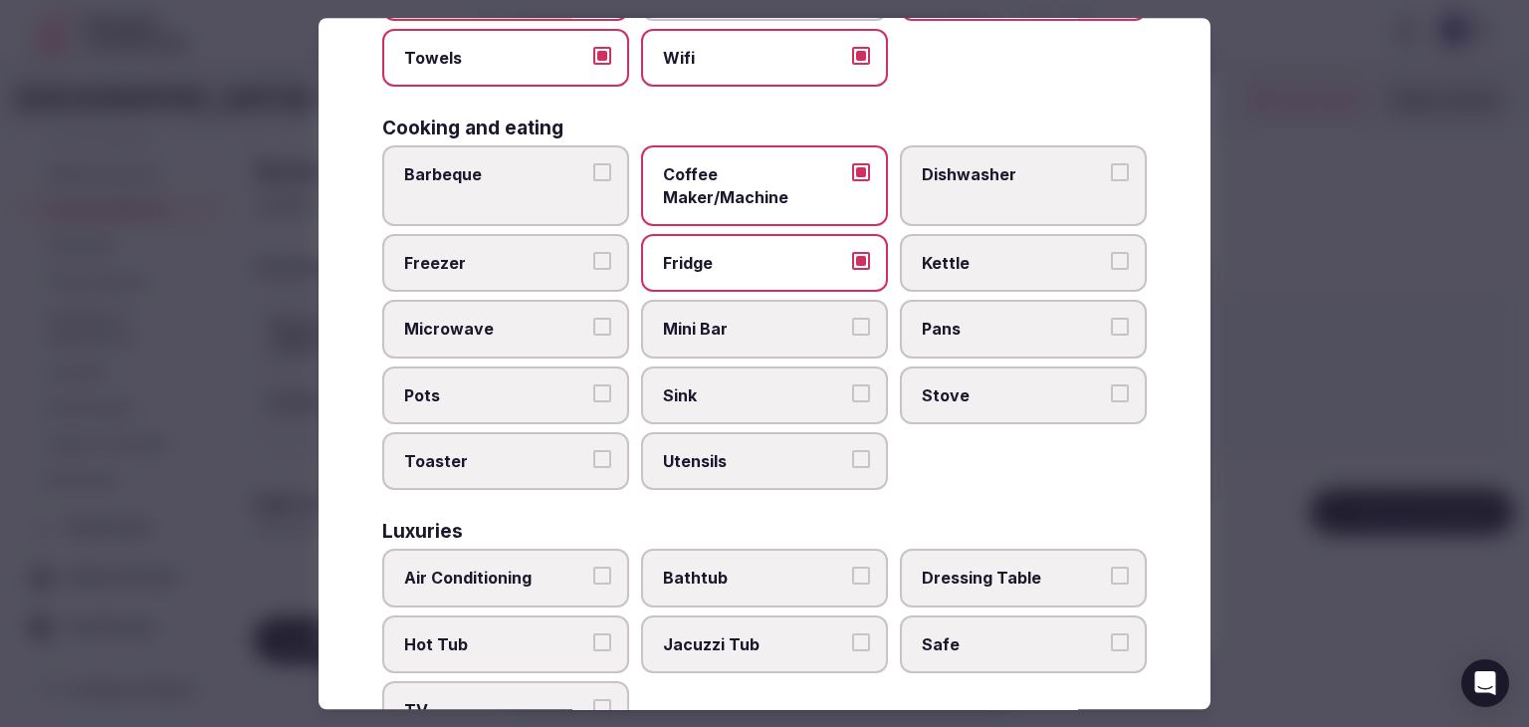
scroll to position [498, 0]
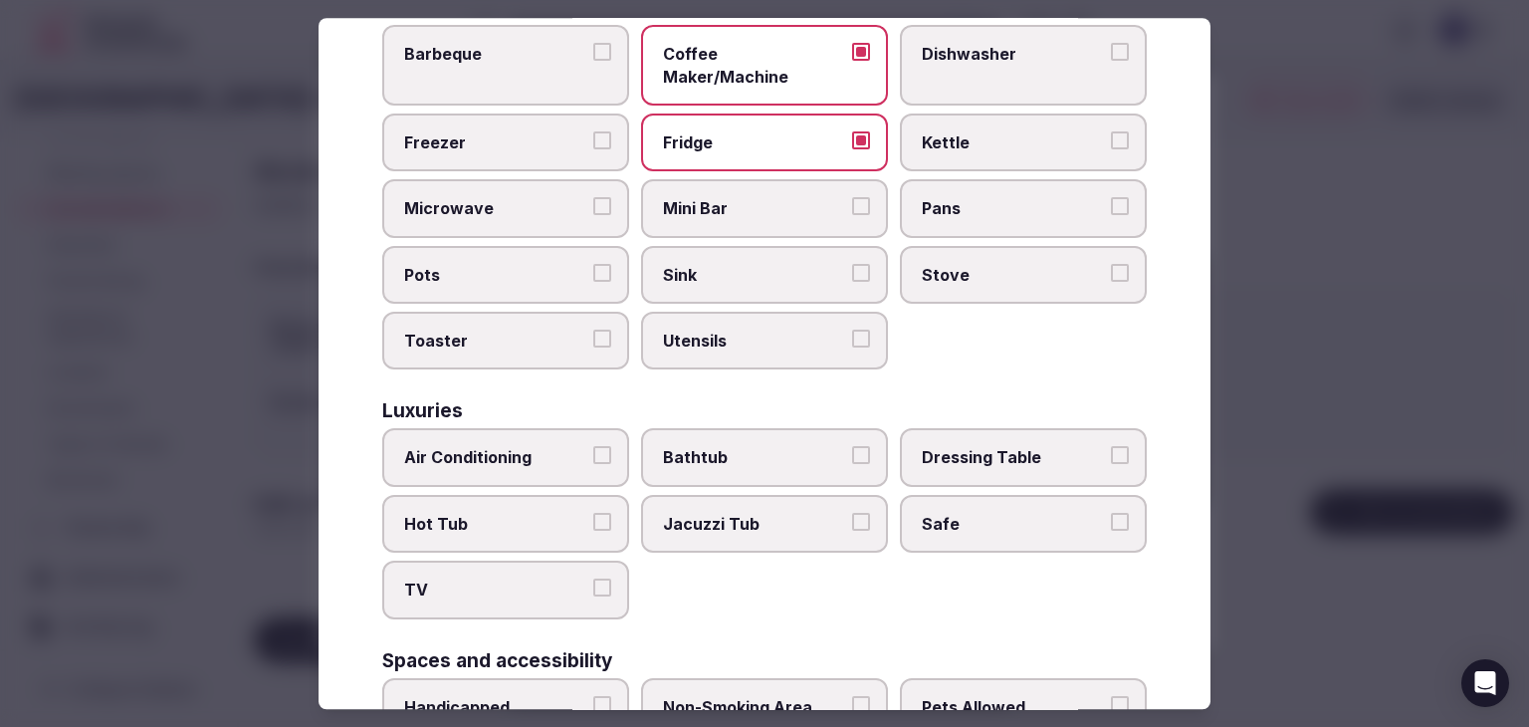
click at [520, 447] on span "Air Conditioning" at bounding box center [495, 458] width 183 height 22
click at [593, 447] on button "Air Conditioning" at bounding box center [602, 456] width 18 height 18
click at [516, 579] on span "TV" at bounding box center [495, 590] width 183 height 22
click at [593, 579] on button "TV" at bounding box center [602, 588] width 18 height 18
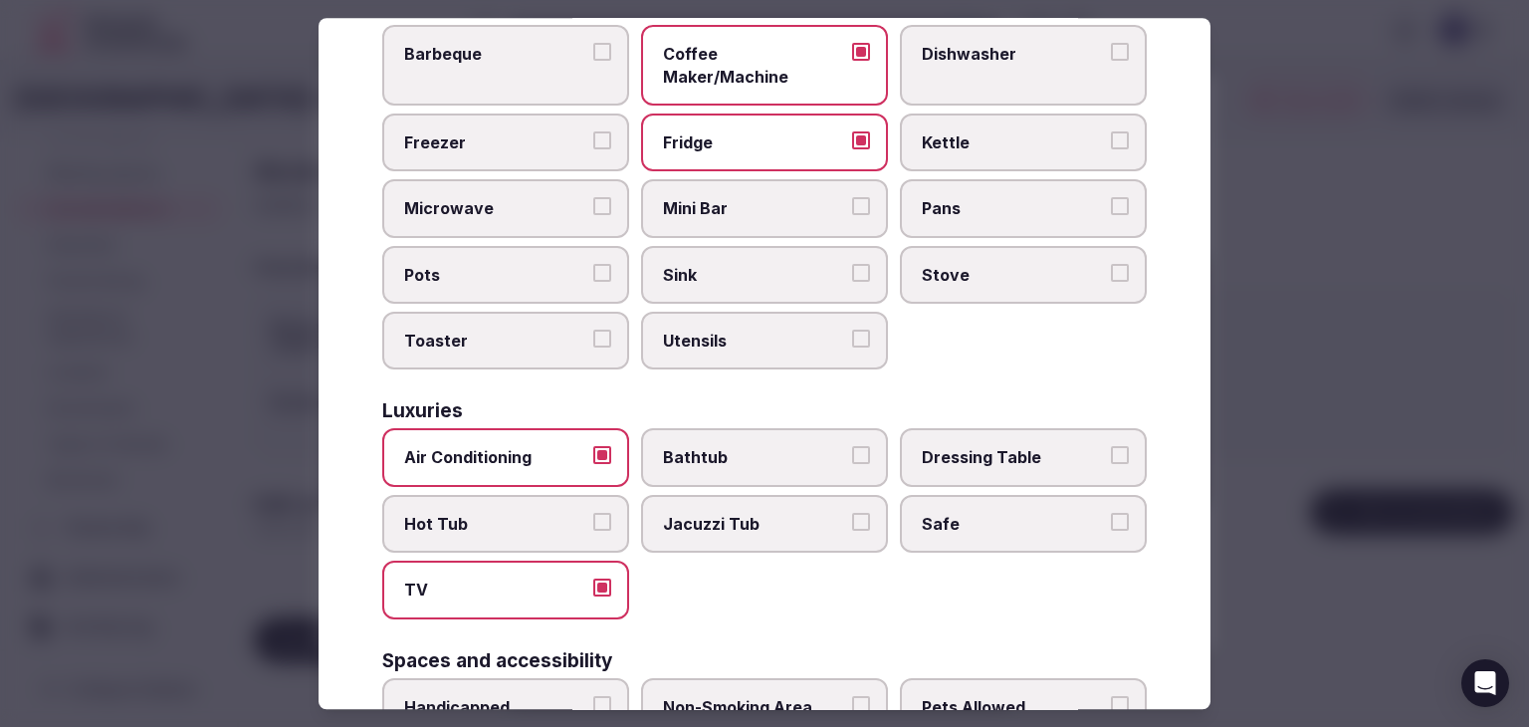
scroll to position [697, 0]
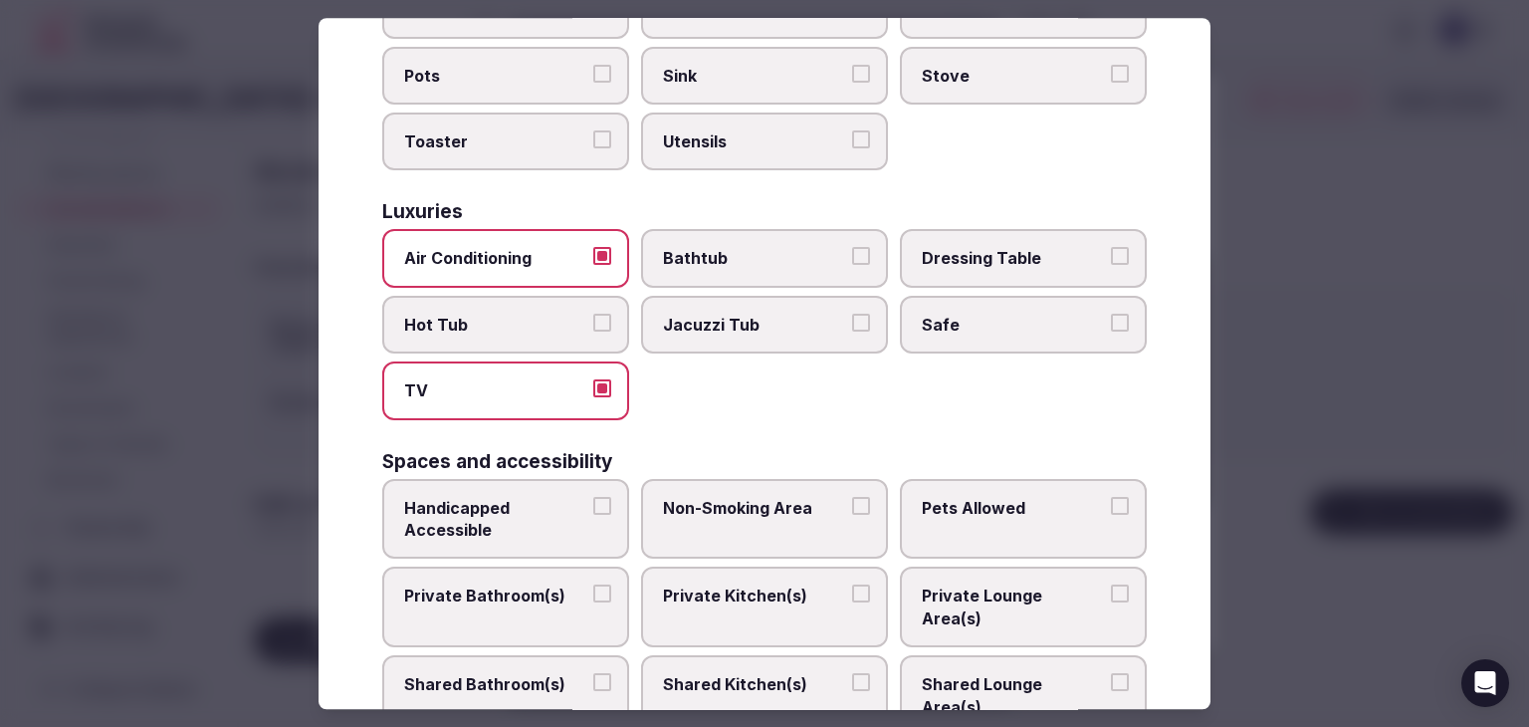
click at [987, 314] on span "Safe" at bounding box center [1013, 325] width 183 height 22
click at [1111, 314] on button "Safe" at bounding box center [1120, 323] width 18 height 18
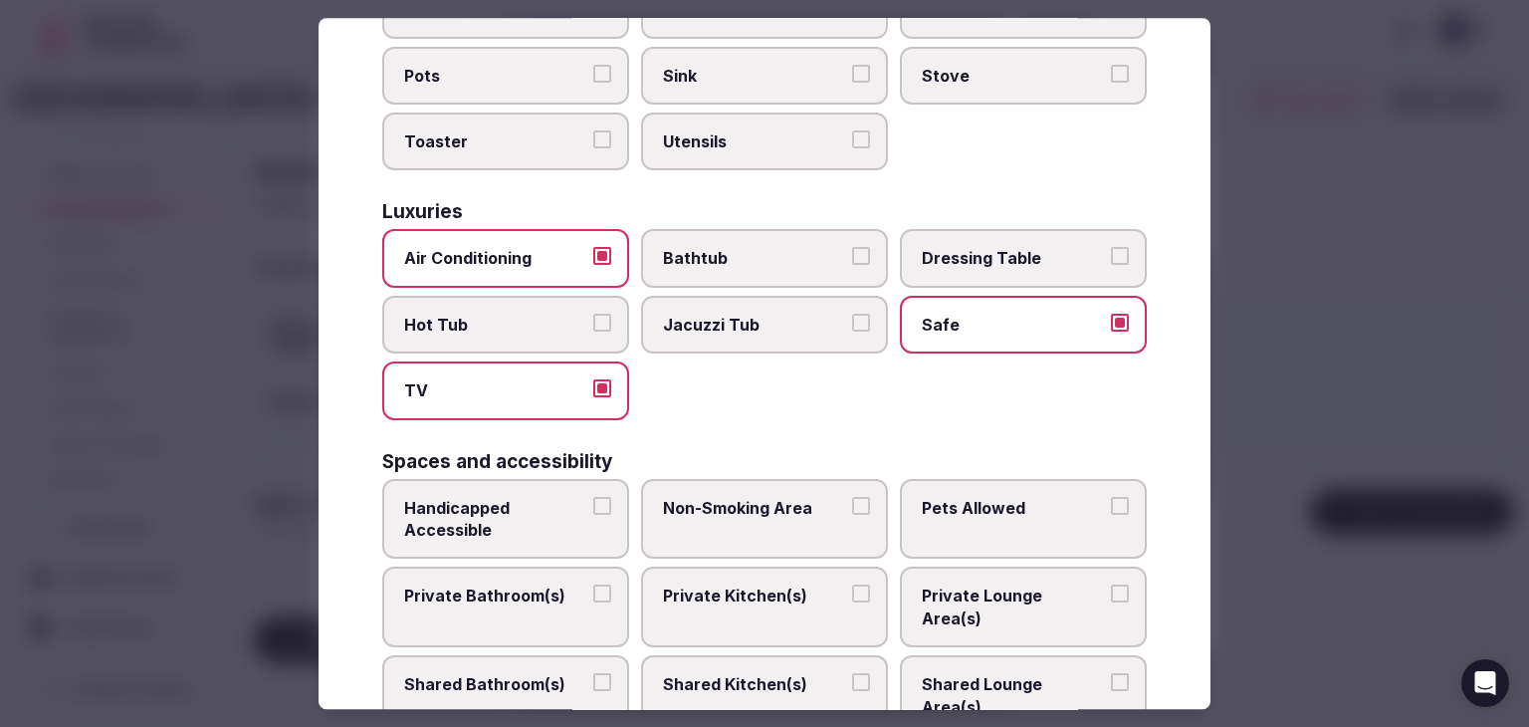
click at [522, 583] on label "Private Bathroom(s)" at bounding box center [505, 607] width 247 height 81
click at [593, 585] on button "Private Bathroom(s)" at bounding box center [602, 594] width 18 height 18
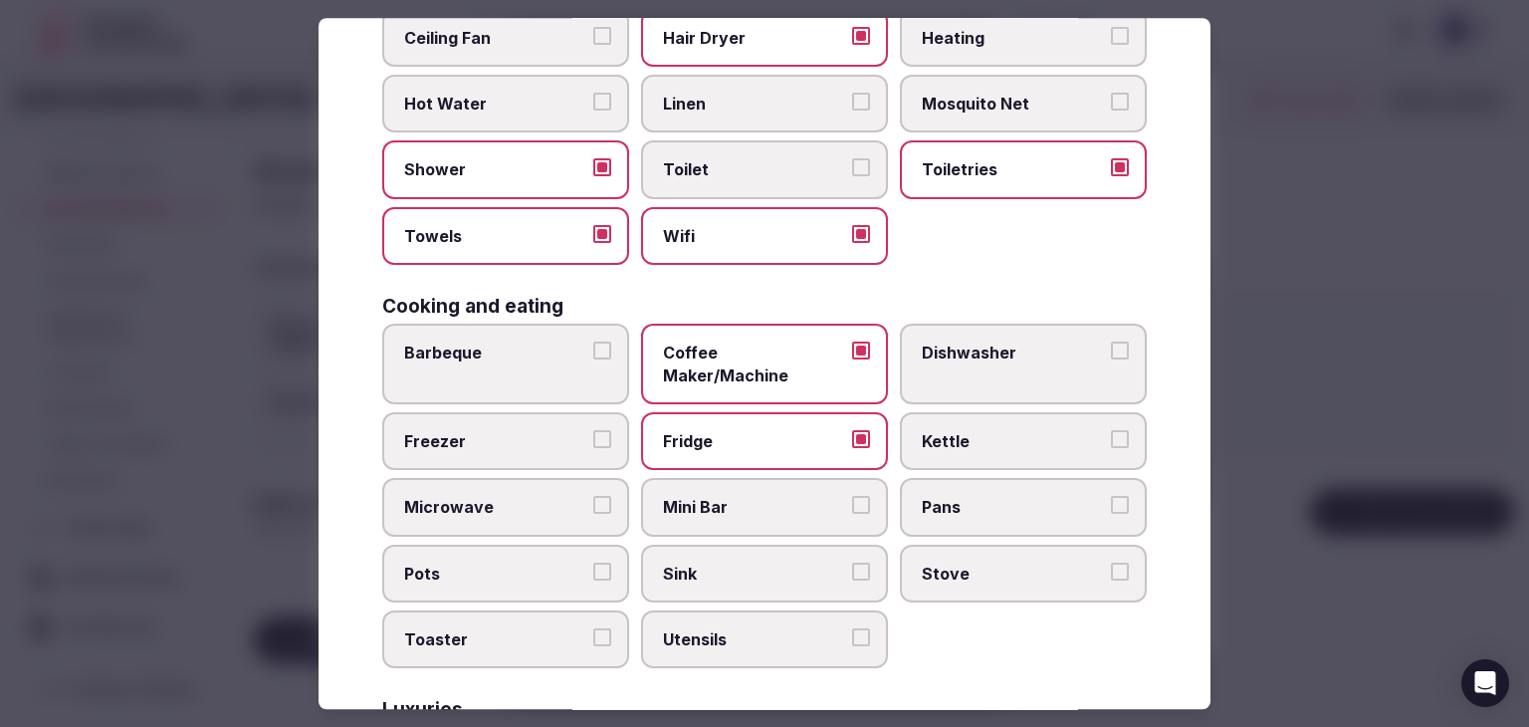
scroll to position [0, 0]
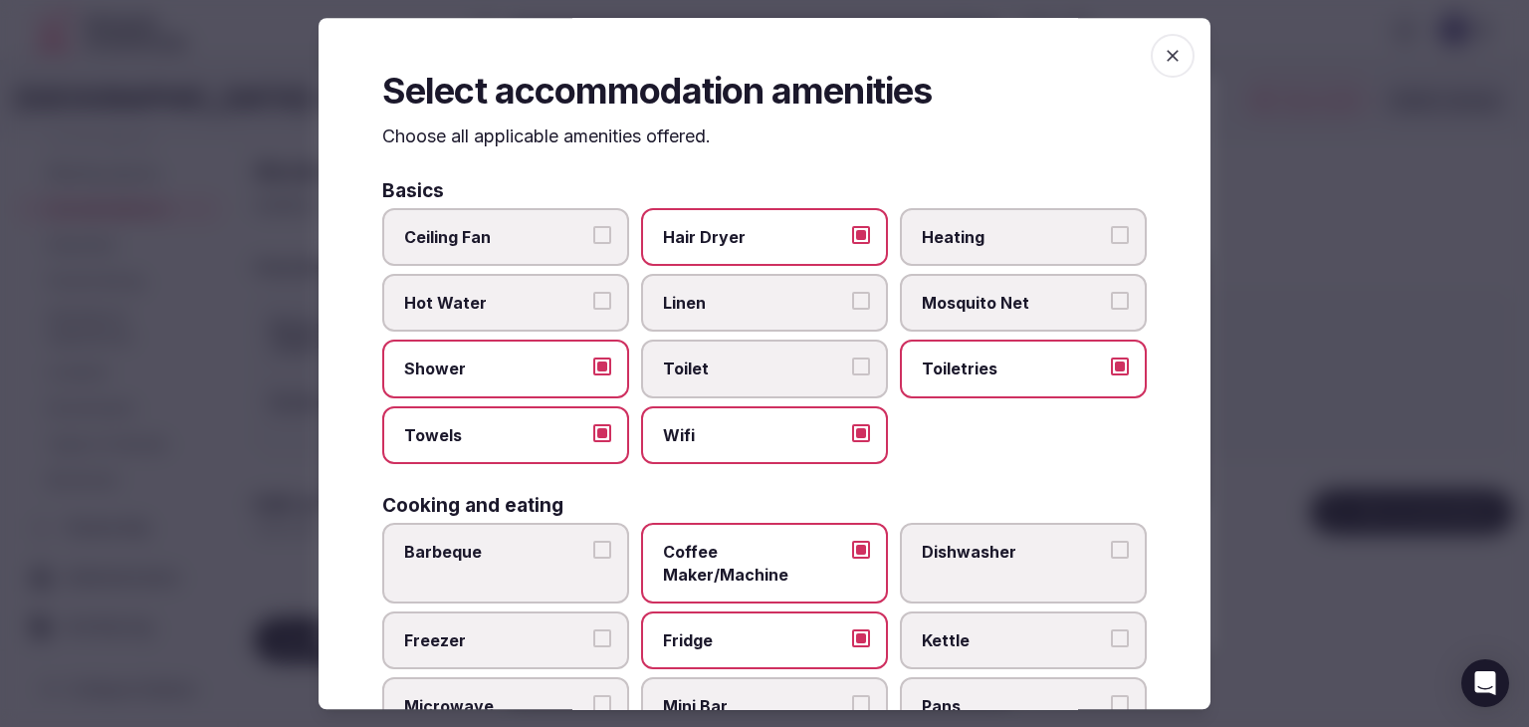
click at [1163, 56] on icon "button" at bounding box center [1173, 56] width 20 height 20
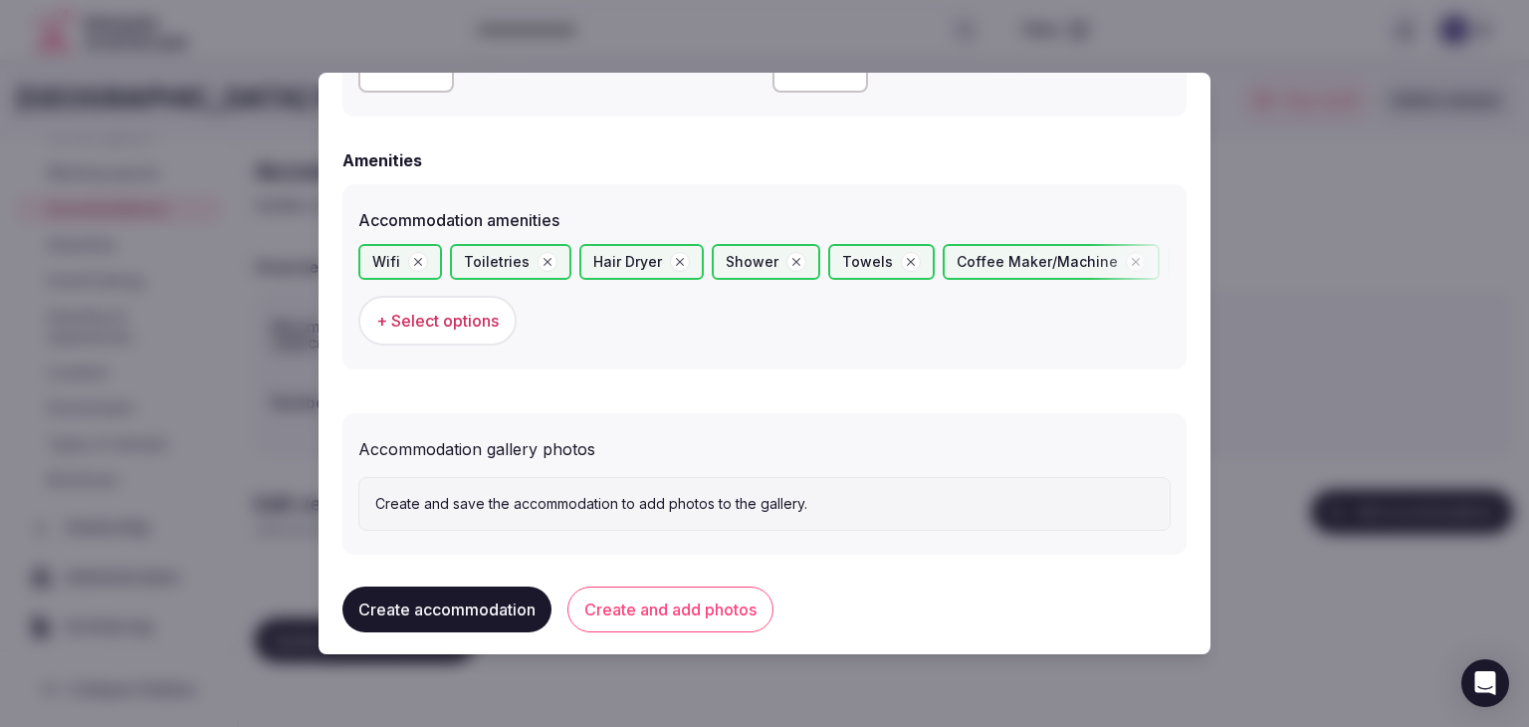
scroll to position [1859, 0]
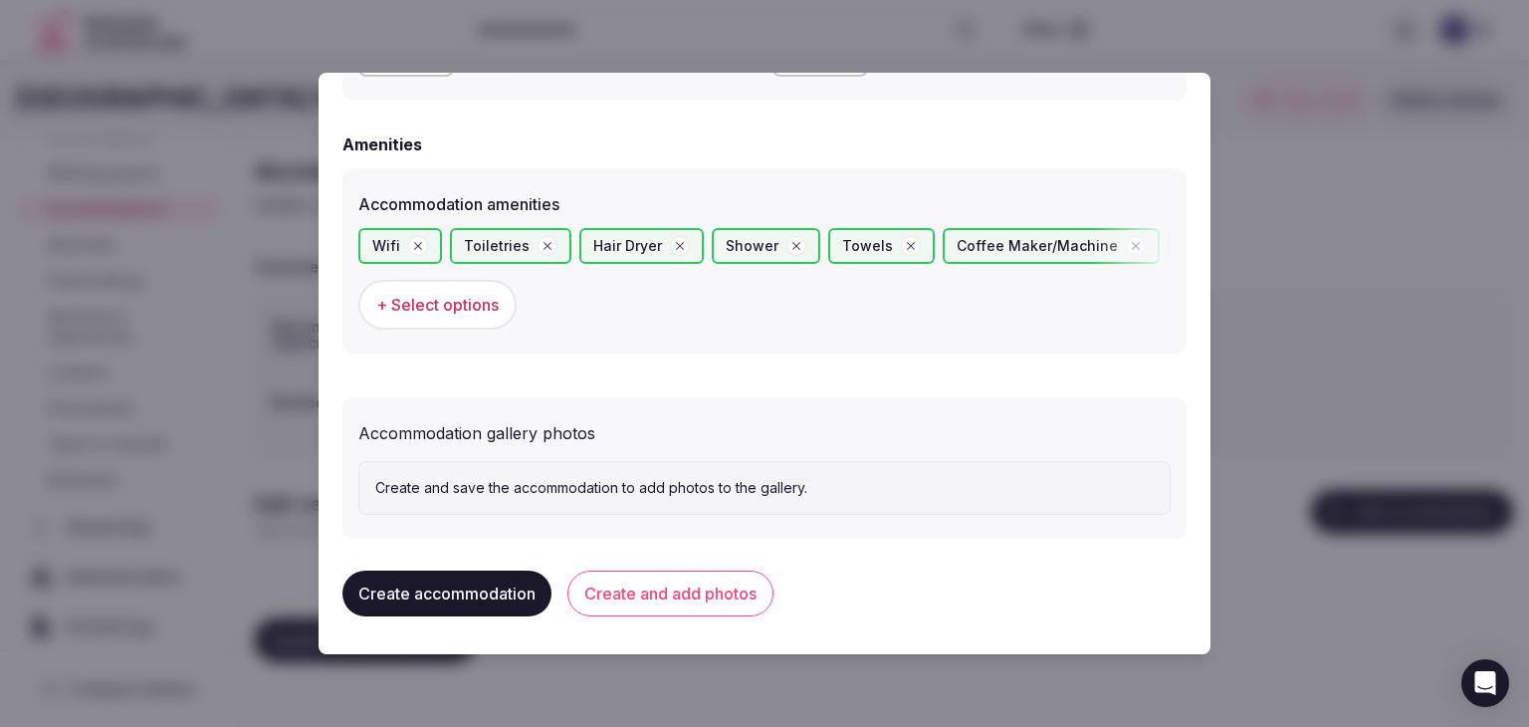
click at [720, 584] on button "Create and add photos" at bounding box center [670, 593] width 206 height 46
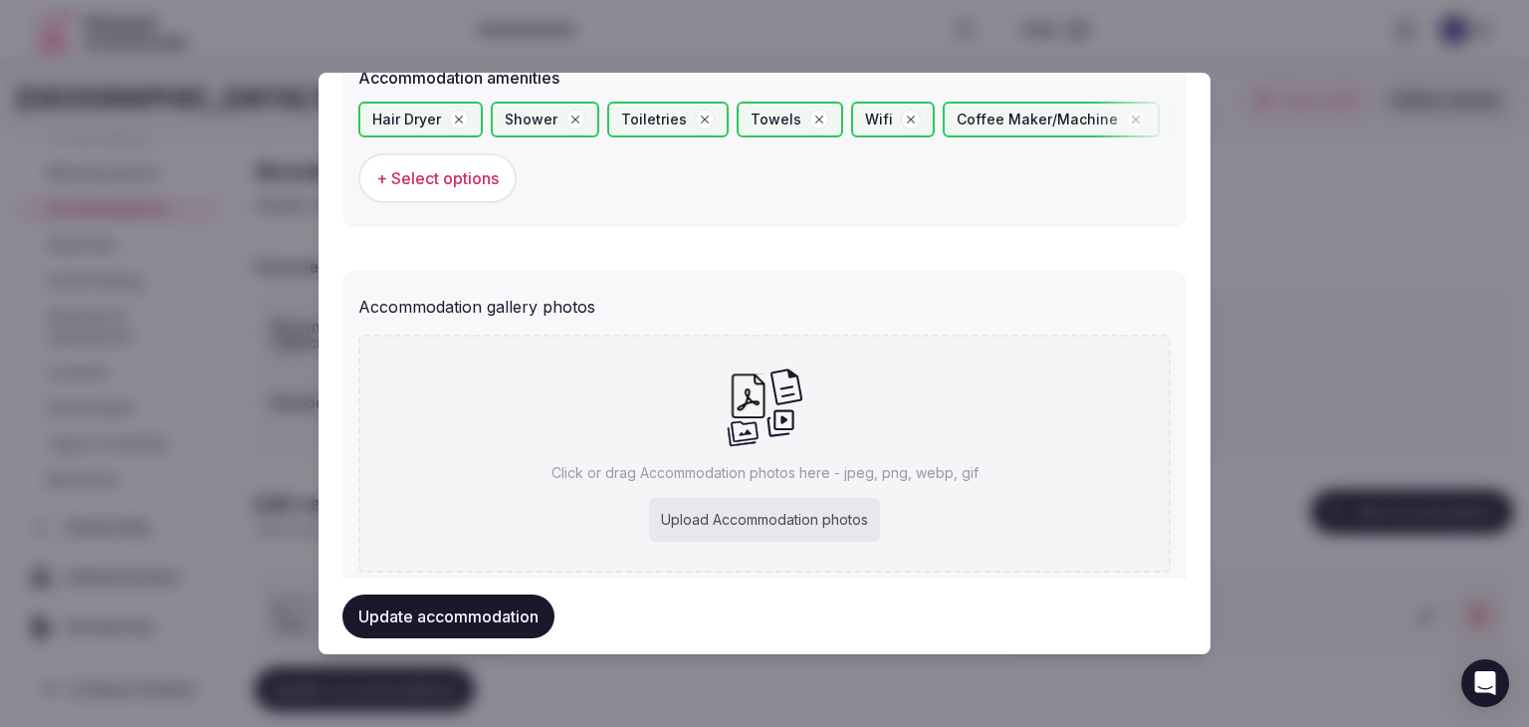
scroll to position [2042, 0]
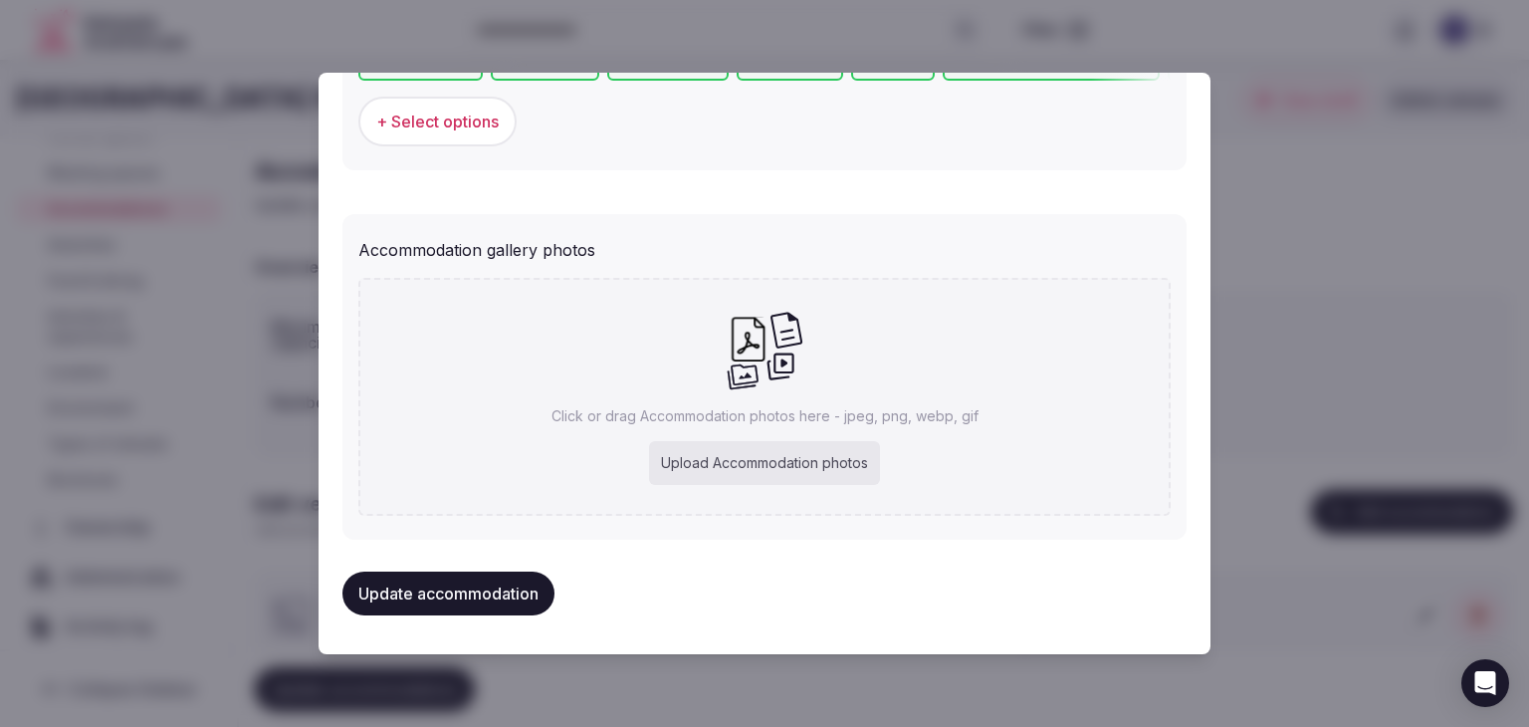
click at [706, 427] on div "Click or drag Accommodation photos here - jpeg, png, webp, gif Upload Accommoda…" at bounding box center [764, 397] width 812 height 238
type input "**********"
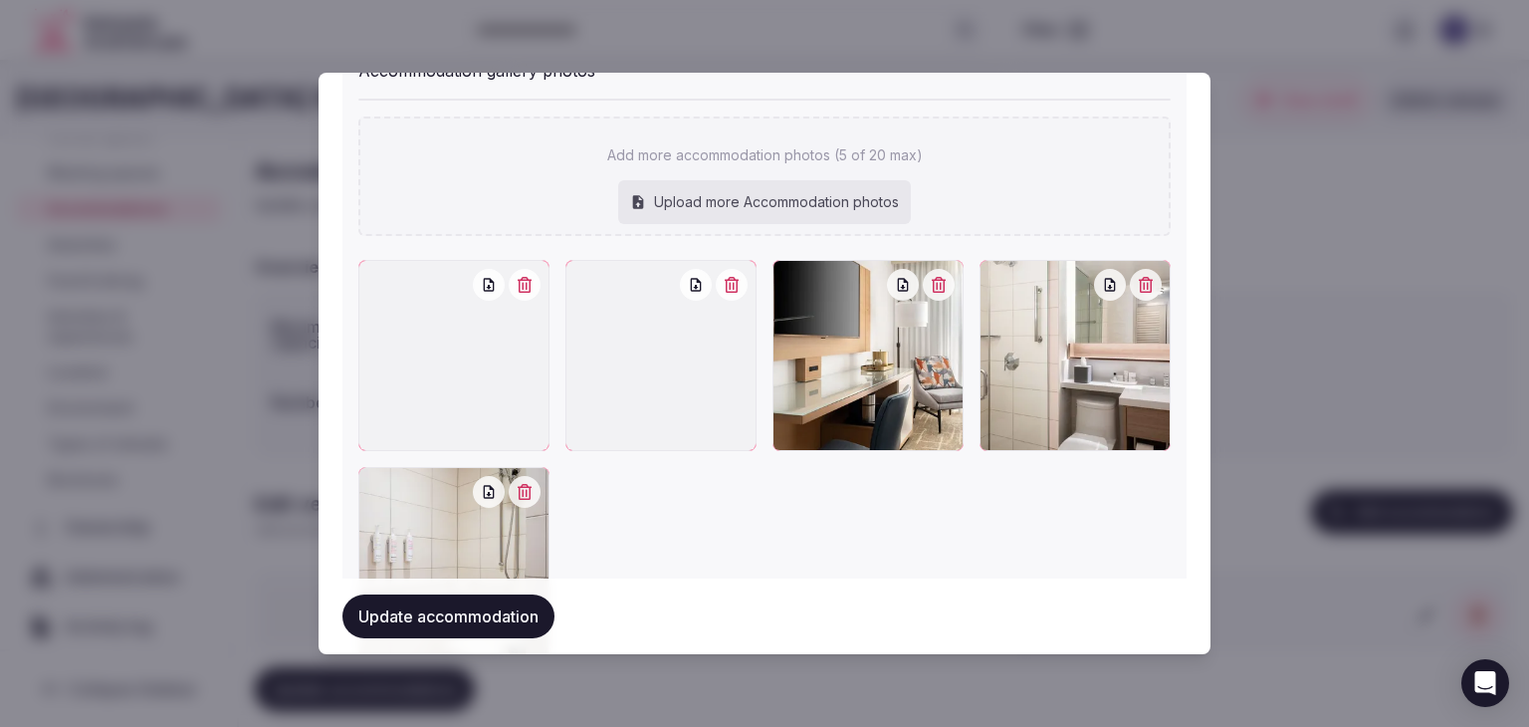
scroll to position [2241, 0]
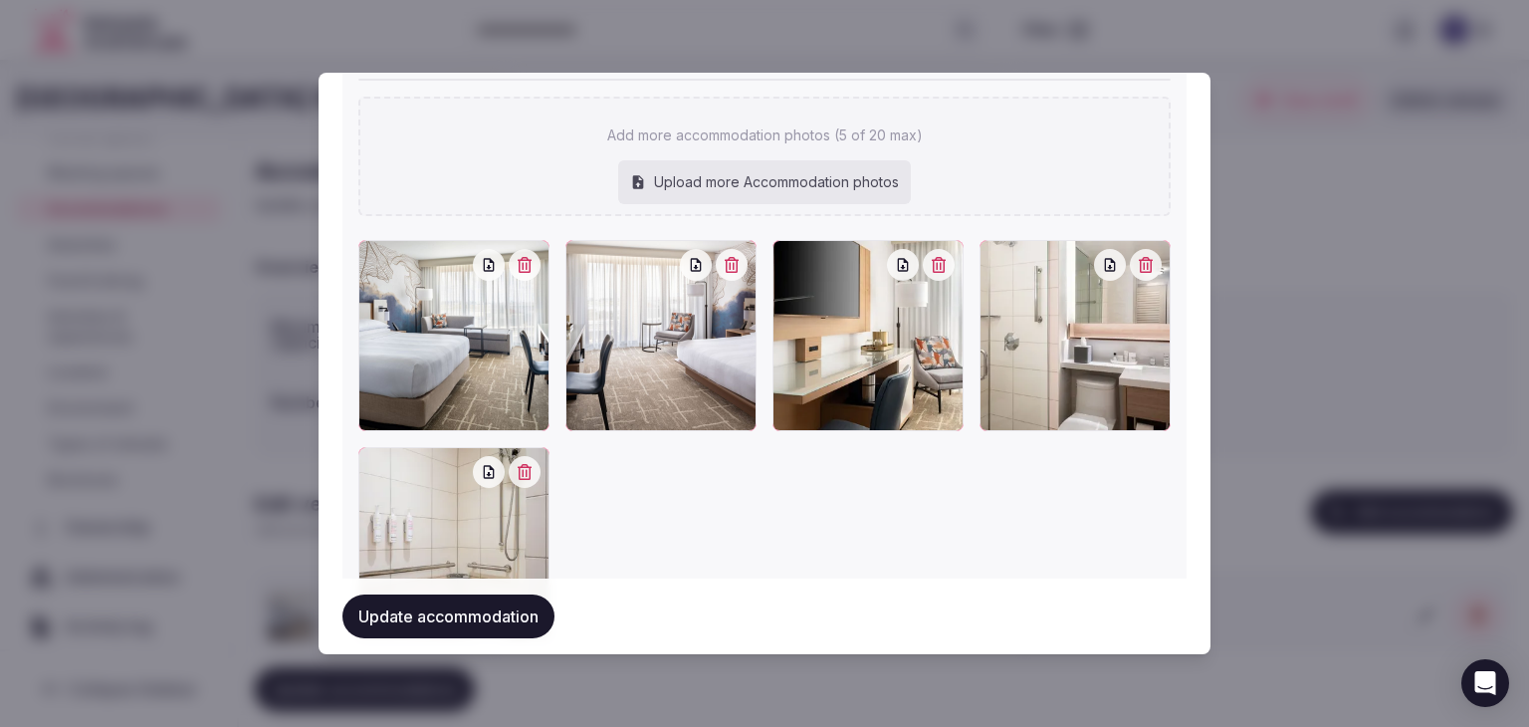
click at [522, 613] on button "Update accommodation" at bounding box center [448, 616] width 212 height 44
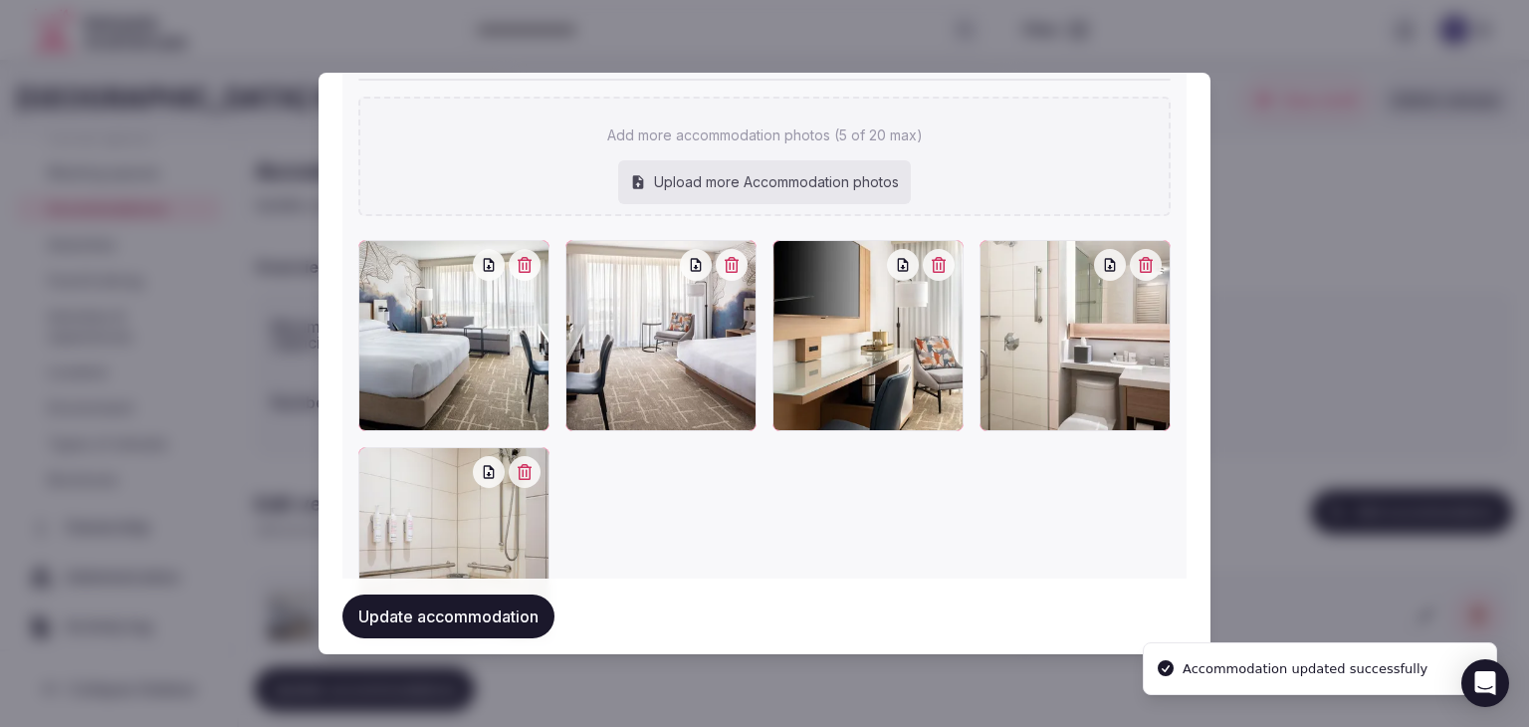
scroll to position [2318, 0]
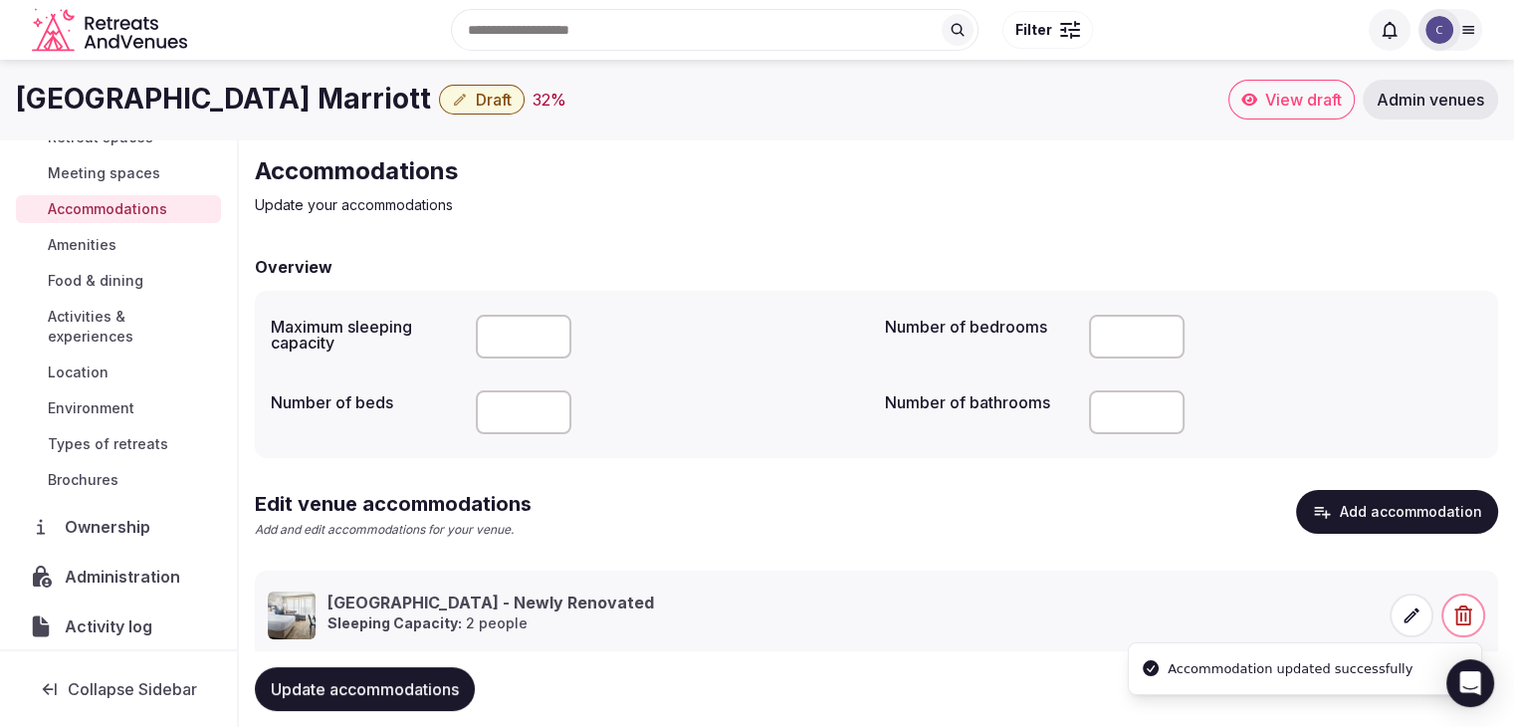
click at [448, 695] on span "Update accommodations" at bounding box center [365, 689] width 188 height 20
click at [131, 165] on span "Meeting spaces" at bounding box center [104, 173] width 112 height 20
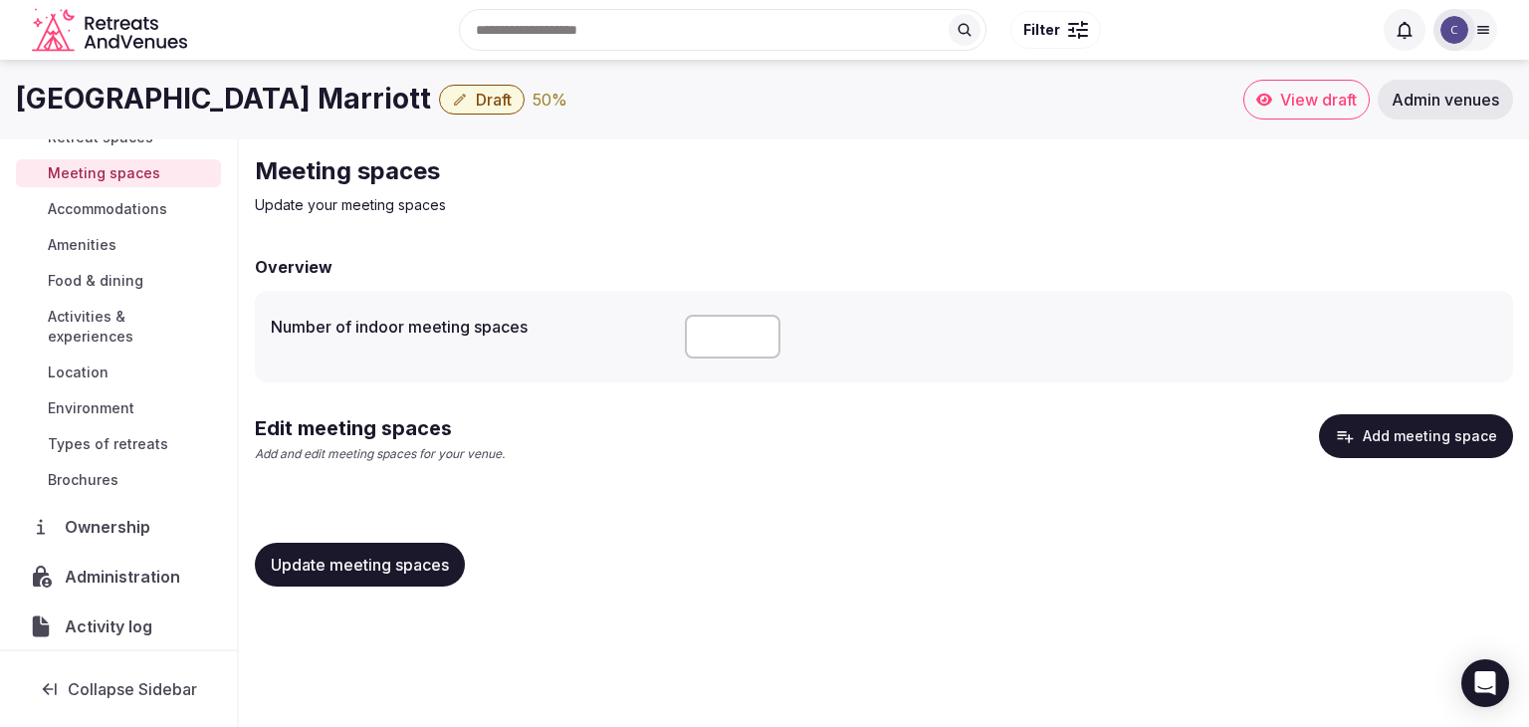
click at [1389, 438] on button "Add meeting space" at bounding box center [1416, 436] width 194 height 44
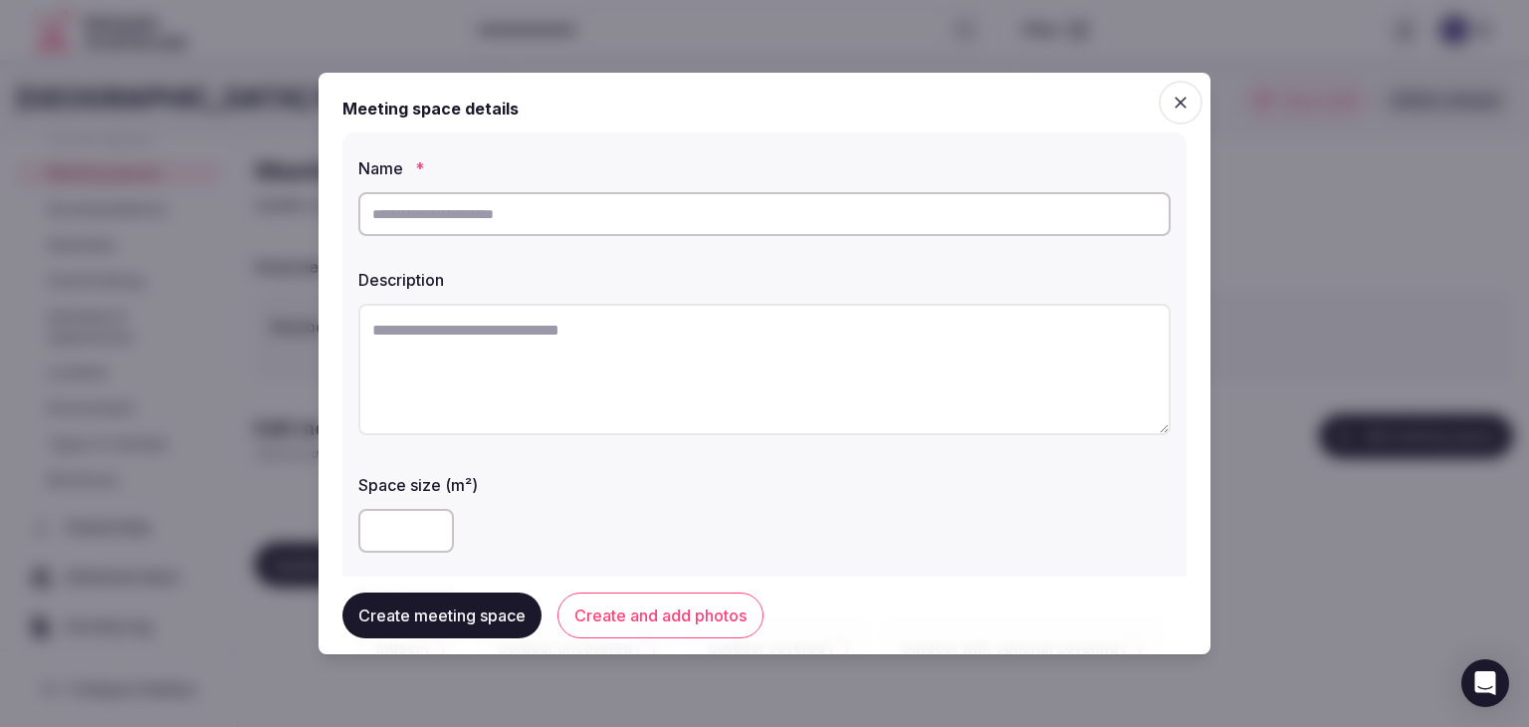
click at [612, 238] on div at bounding box center [764, 214] width 812 height 60
paste input "**********"
click at [613, 219] on input "text" at bounding box center [764, 214] width 812 height 44
type input "**********"
click at [400, 538] on input "number" at bounding box center [406, 531] width 96 height 44
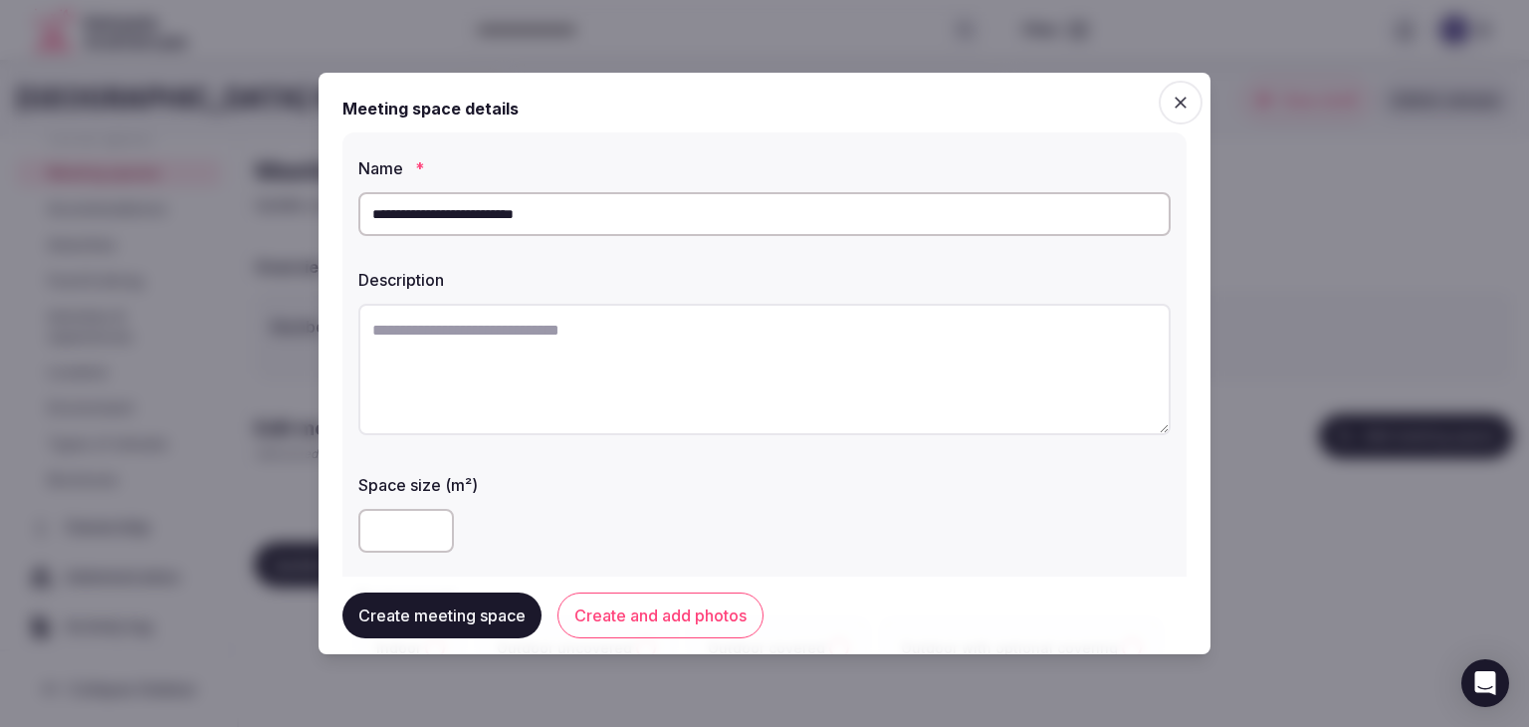
type input "***"
click at [551, 506] on div "***" at bounding box center [764, 531] width 812 height 60
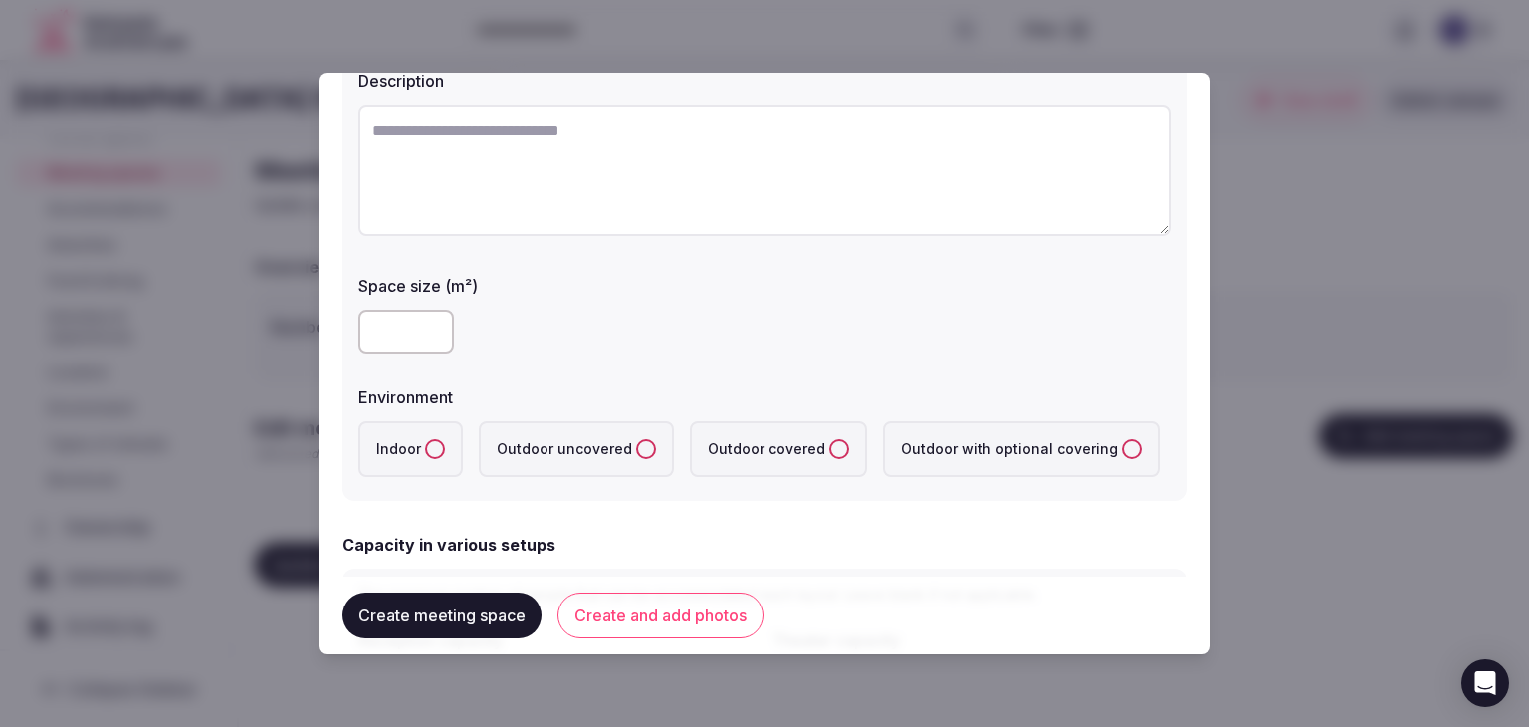
click at [439, 443] on button "Indoor" at bounding box center [435, 449] width 20 height 20
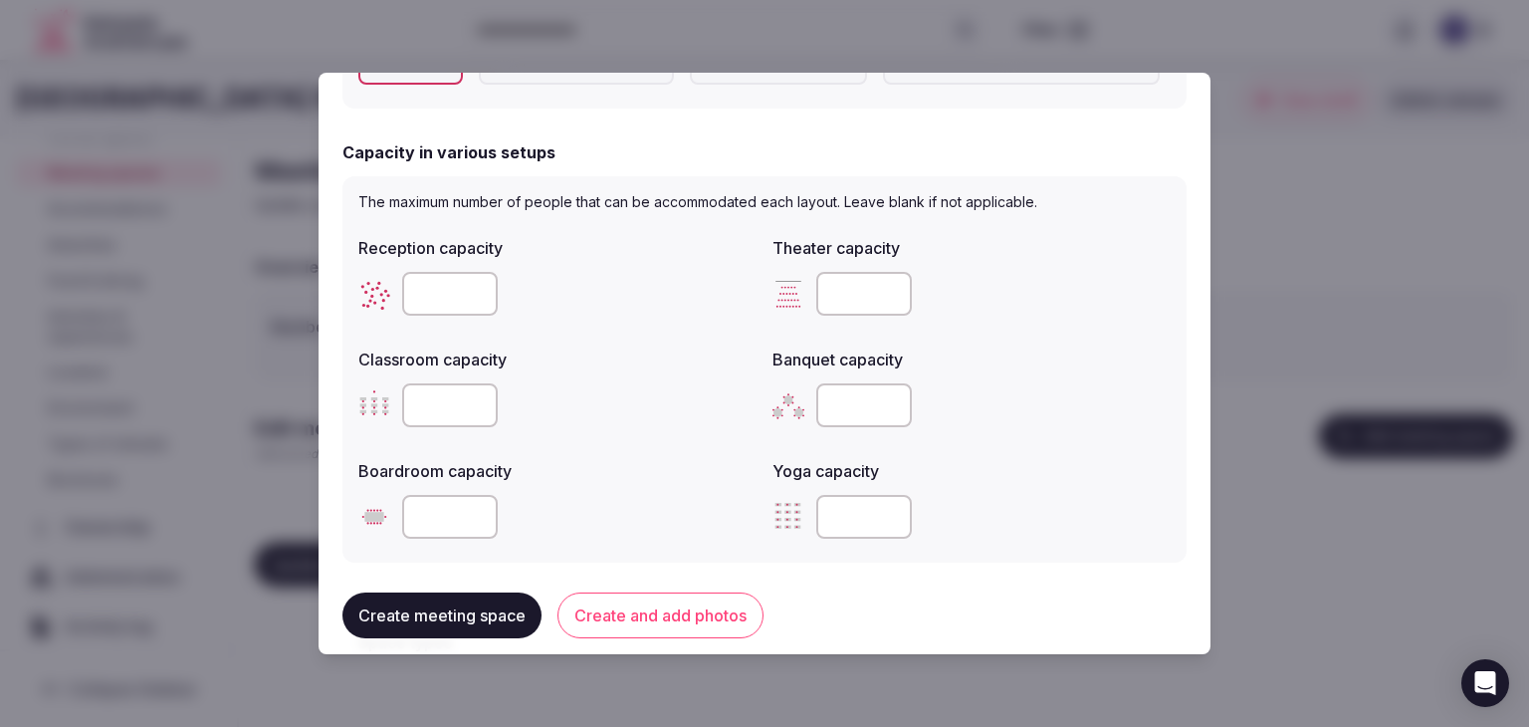
scroll to position [697, 0]
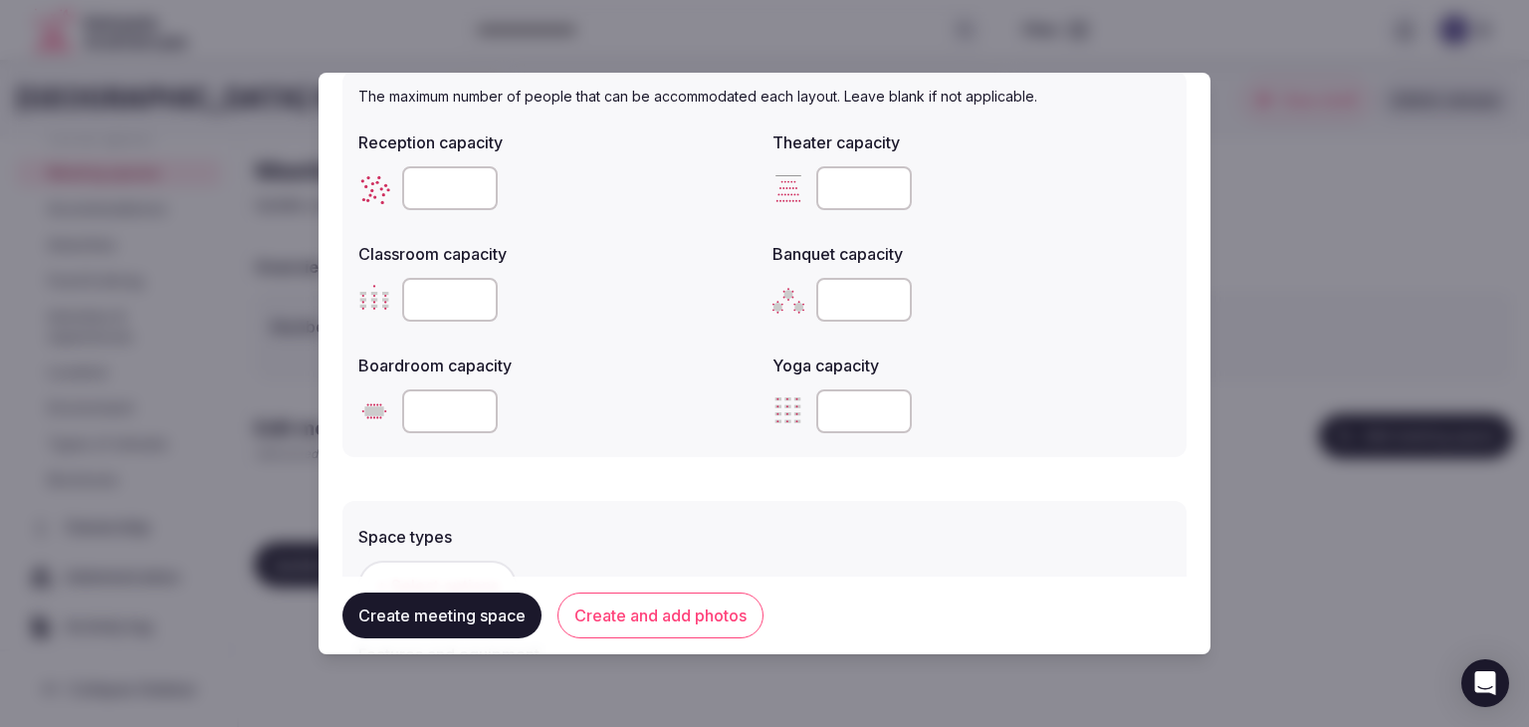
click at [848, 186] on input "number" at bounding box center [864, 188] width 96 height 44
paste input "***"
type input "***"
click at [461, 195] on input "number" at bounding box center [450, 188] width 96 height 44
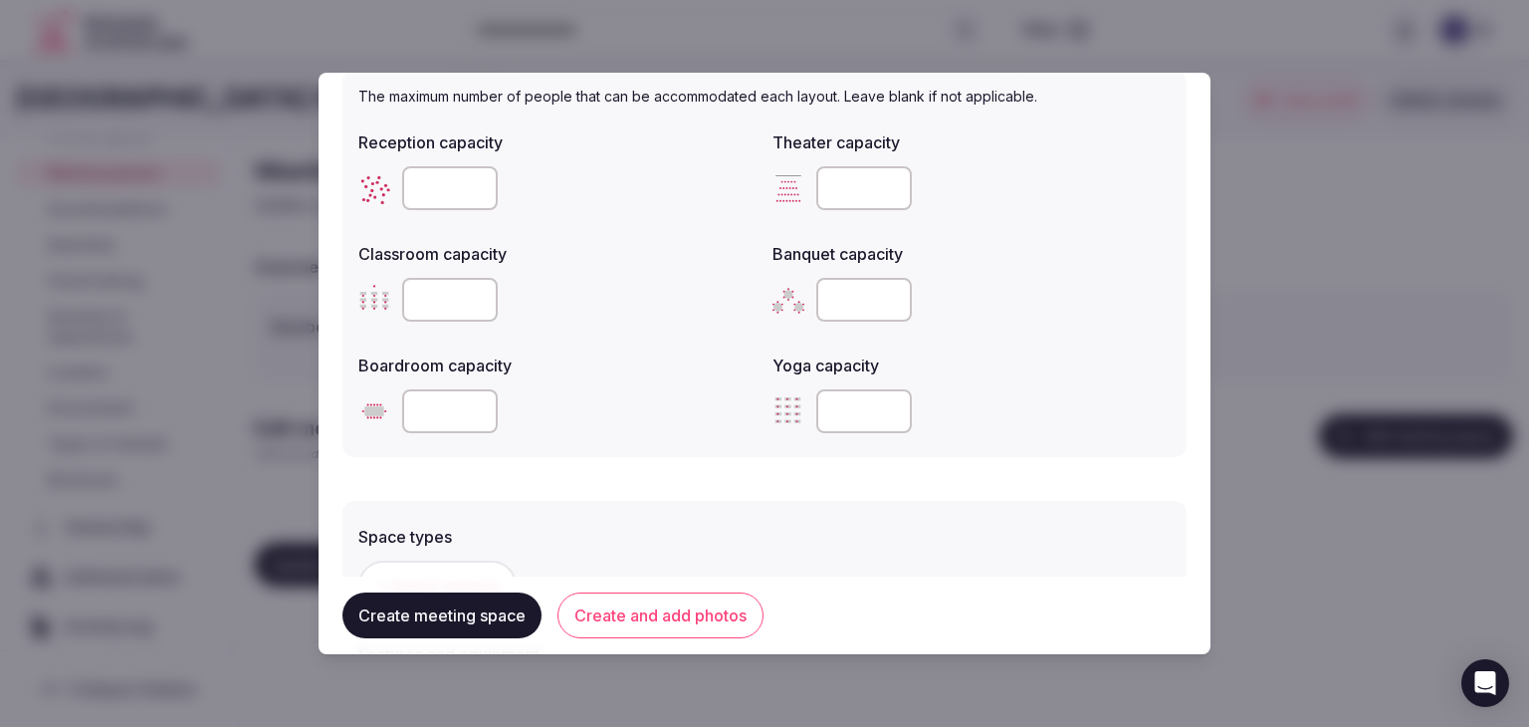
type input "***"
click at [832, 305] on input "number" at bounding box center [864, 300] width 96 height 44
type input "***"
click at [443, 308] on input "number" at bounding box center [450, 300] width 96 height 44
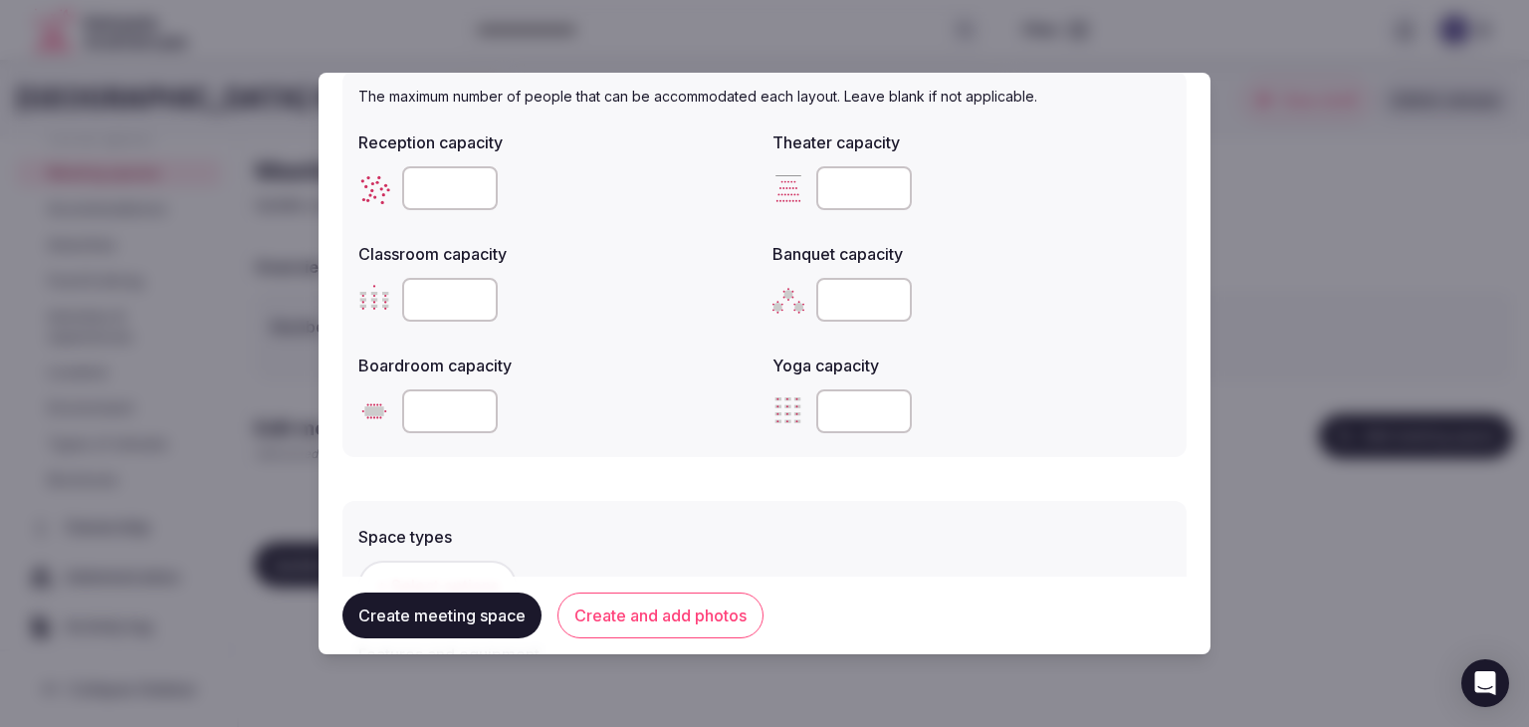
paste input "***"
type input "***"
click at [658, 368] on label "Boardroom capacity" at bounding box center [557, 365] width 398 height 16
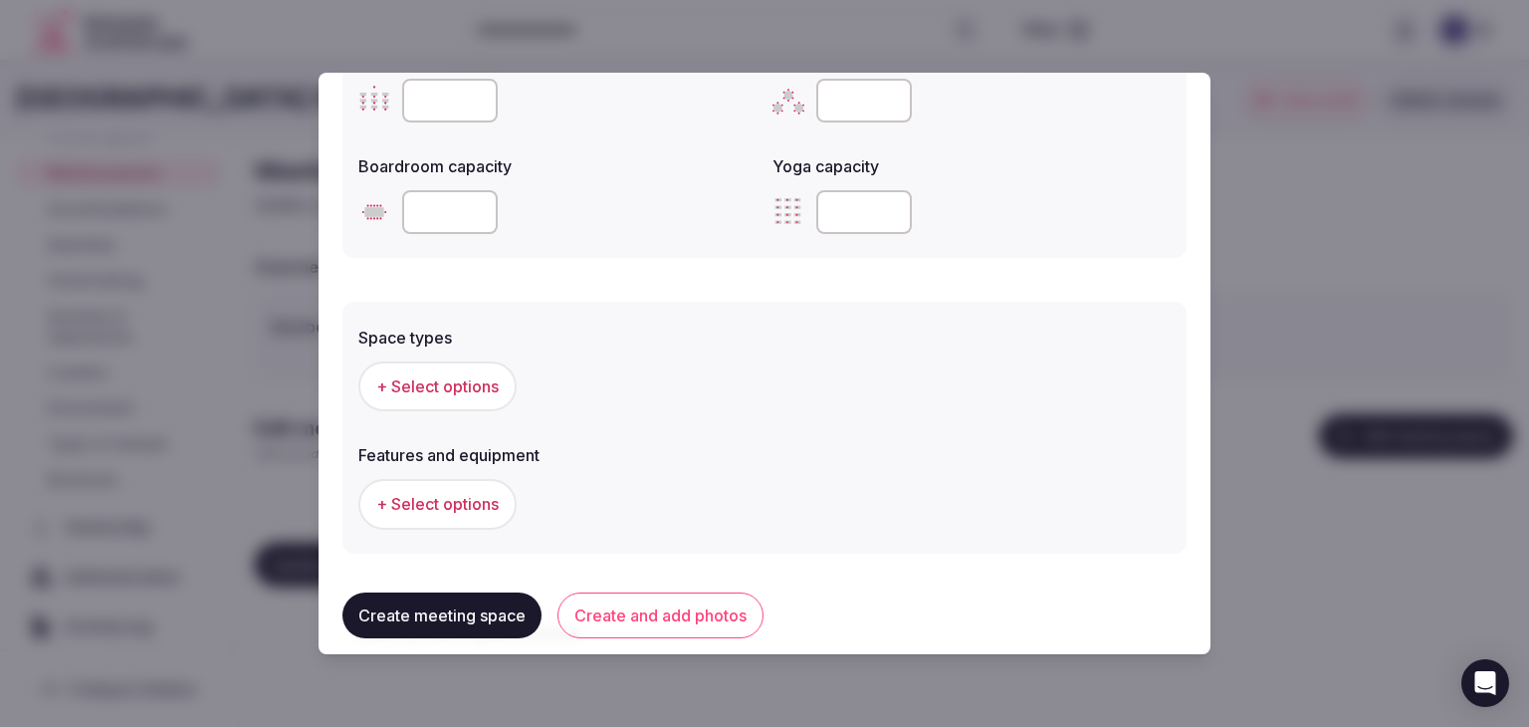
scroll to position [996, 0]
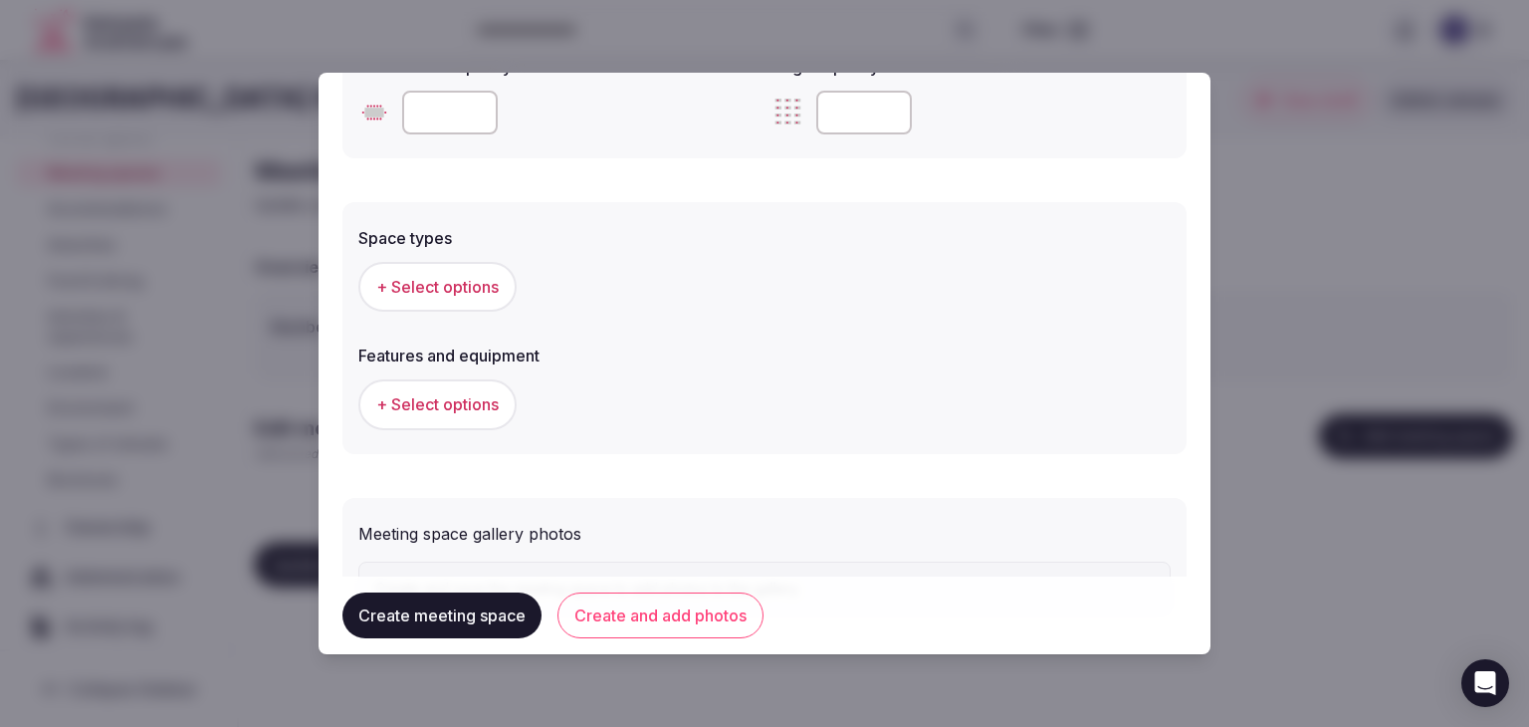
click at [409, 268] on button "+ Select options" at bounding box center [437, 287] width 158 height 50
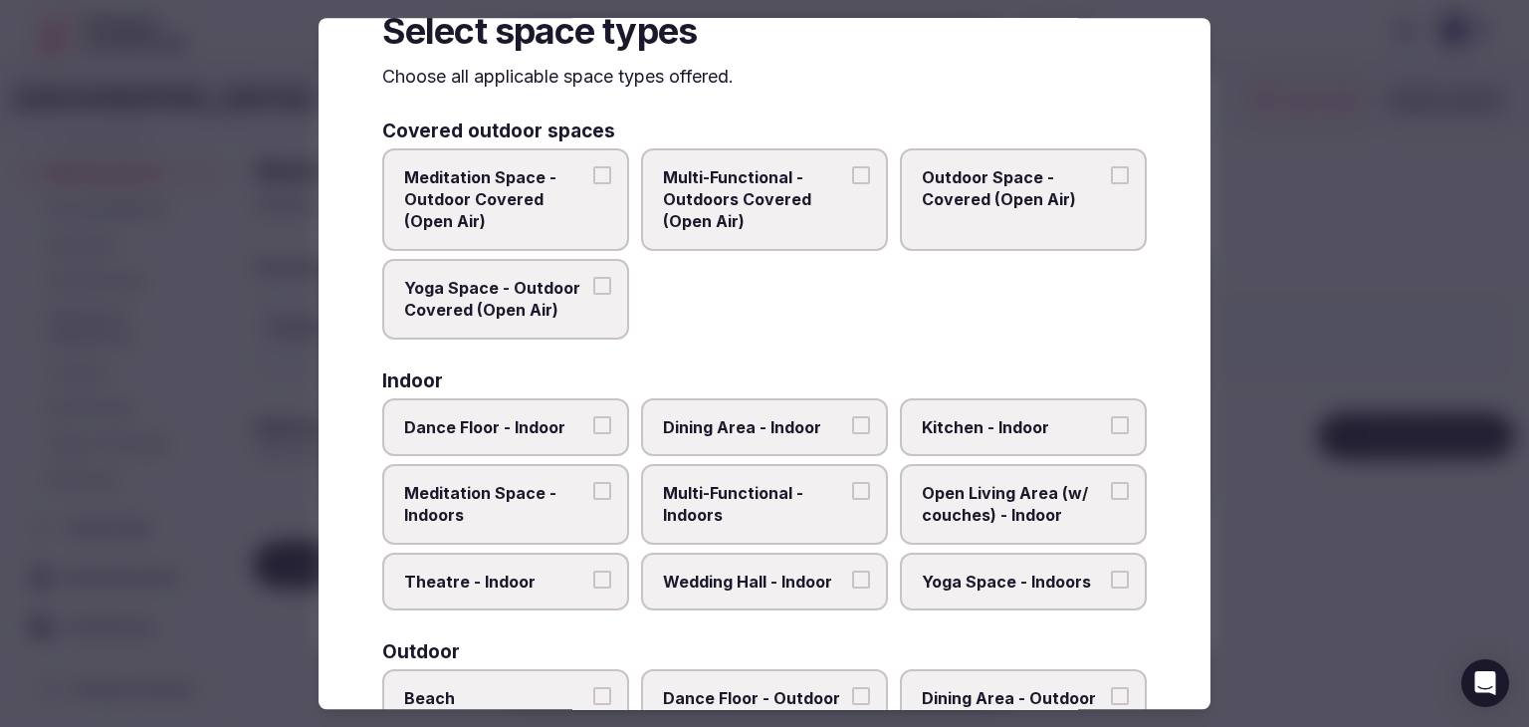
scroll to position [0, 0]
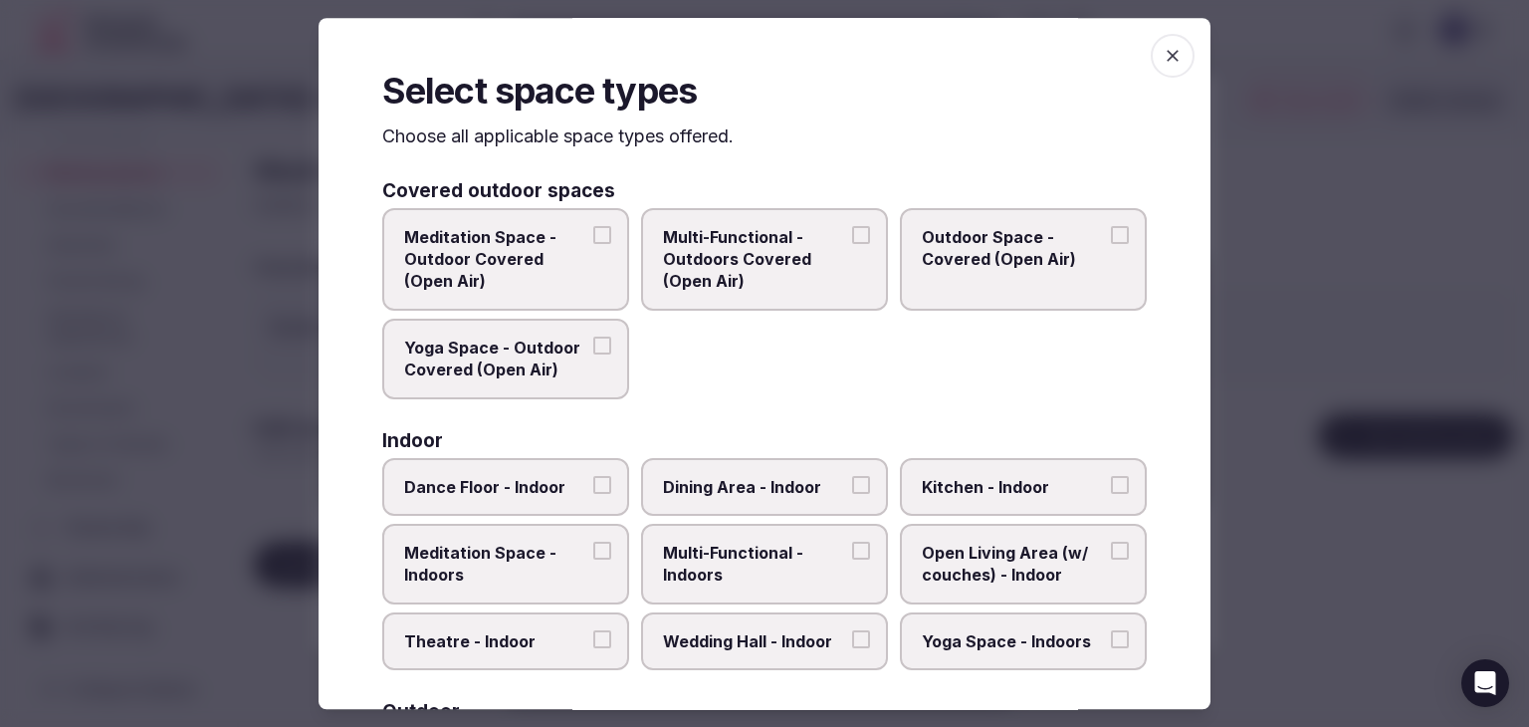
click at [1163, 51] on icon "button" at bounding box center [1173, 56] width 20 height 20
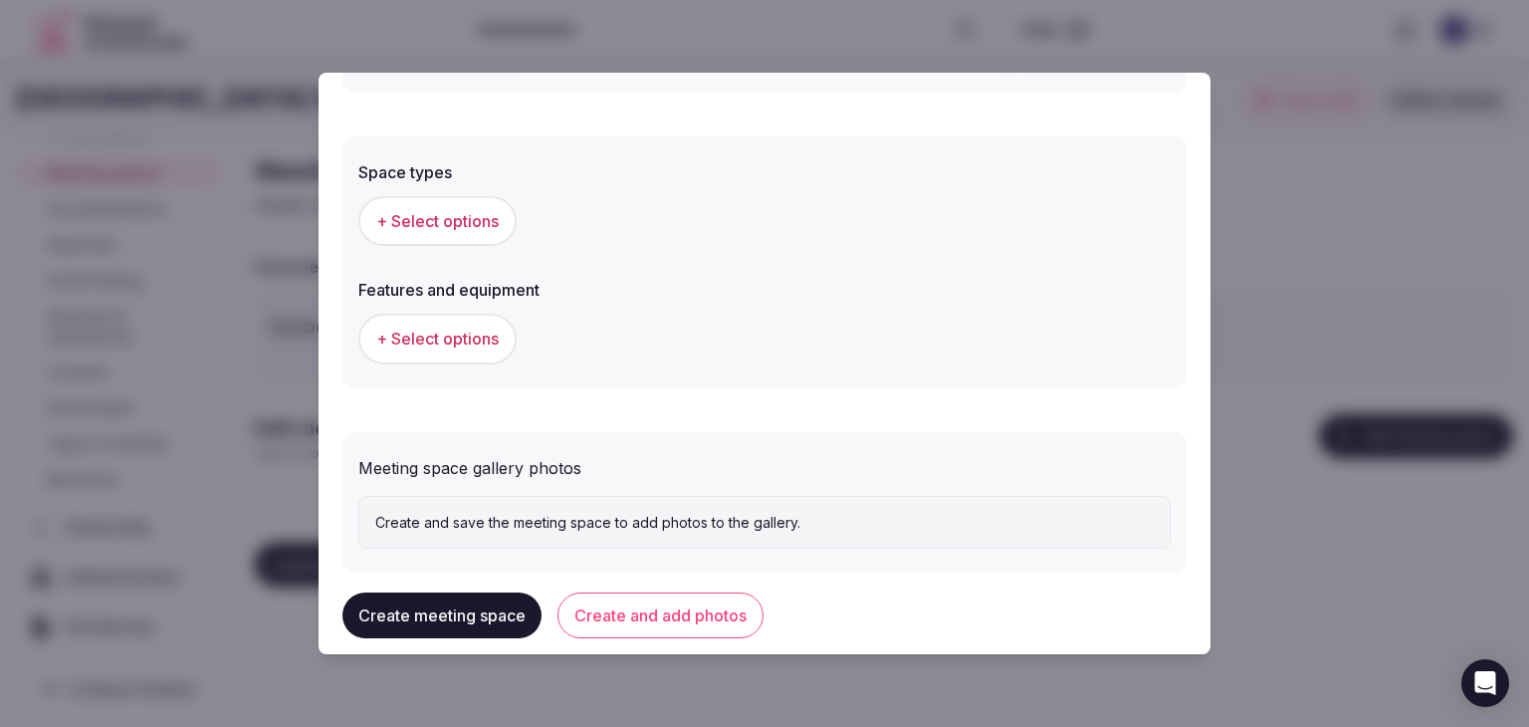
scroll to position [1094, 0]
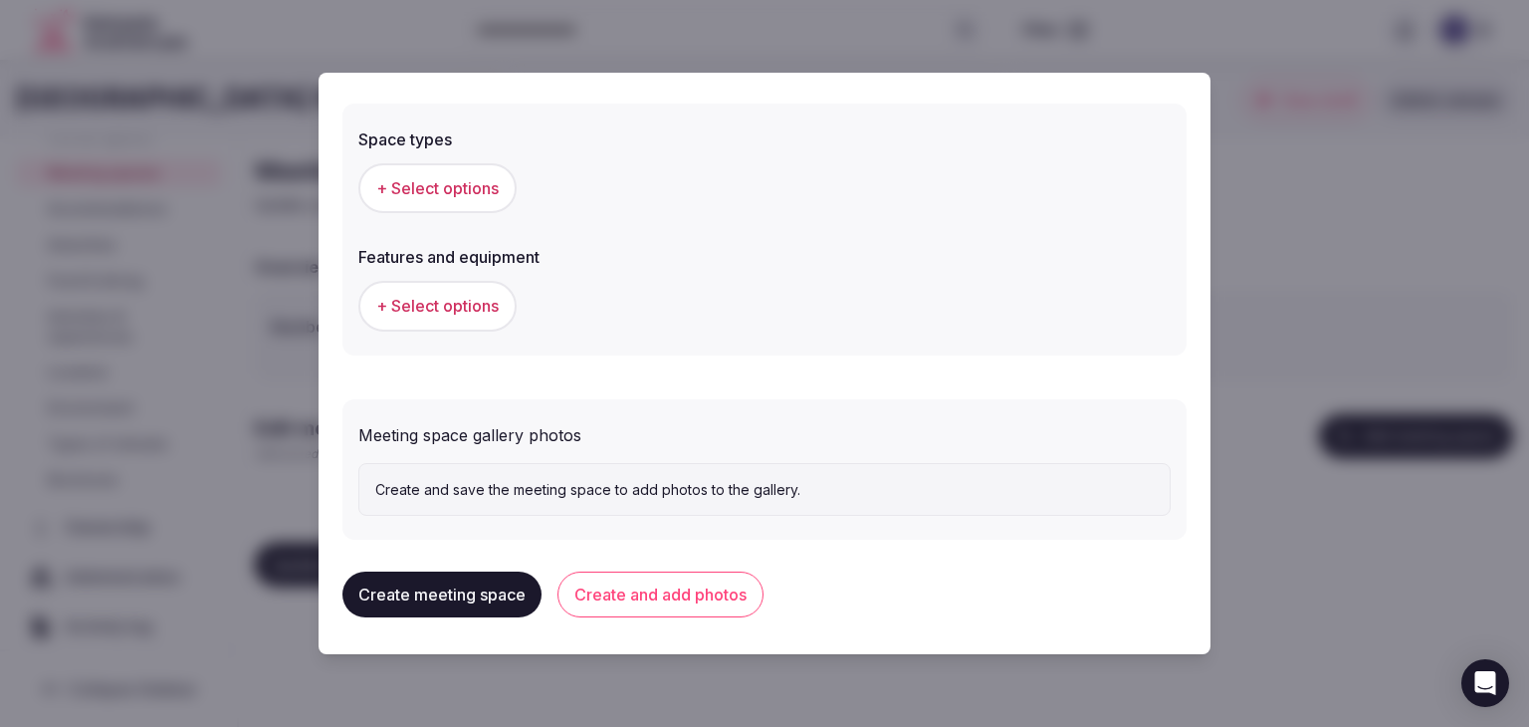
drag, startPoint x: 660, startPoint y: 615, endPoint x: 661, endPoint y: 600, distance: 15.0
click at [660, 614] on div "Create meeting space Create and add photos" at bounding box center [764, 594] width 844 height 78
click at [662, 598] on button "Create and add photos" at bounding box center [660, 594] width 206 height 46
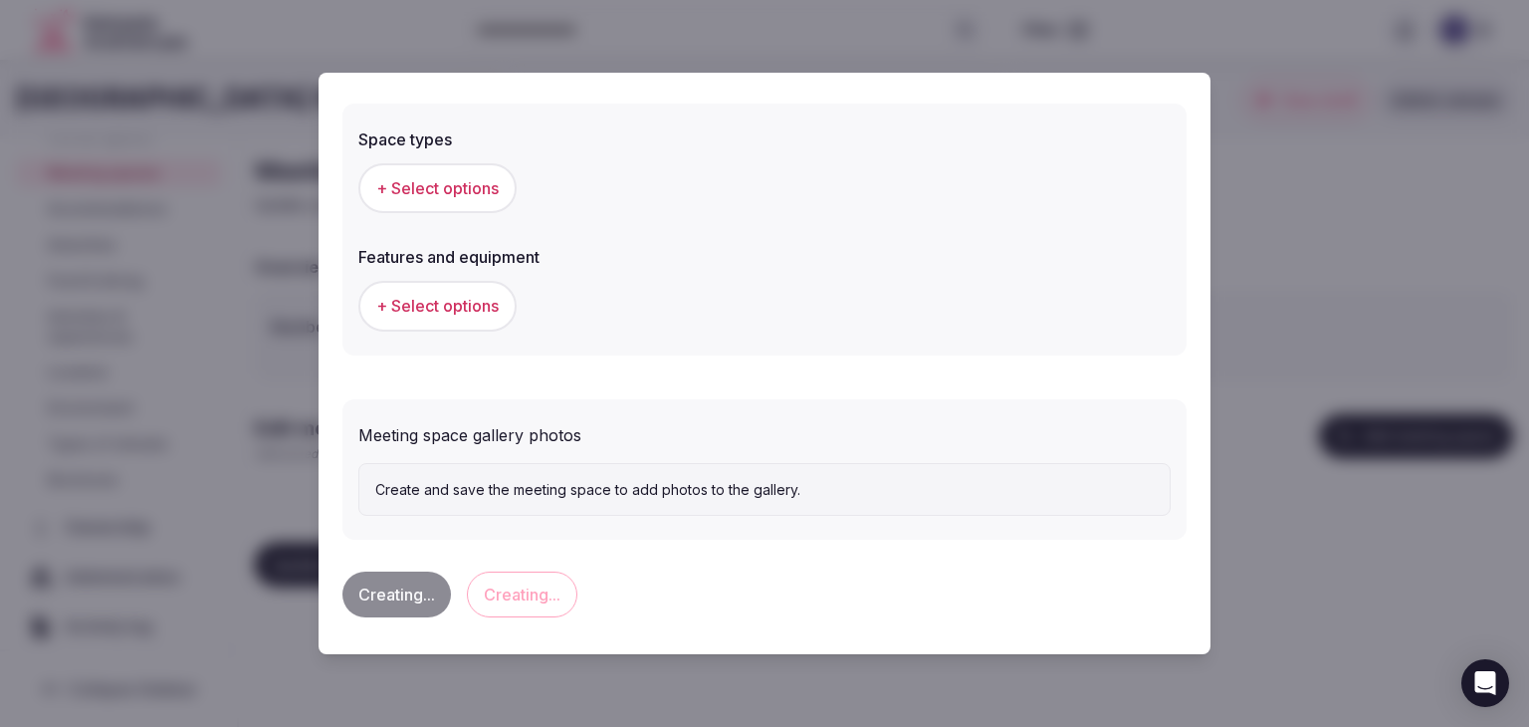
scroll to position [0, 0]
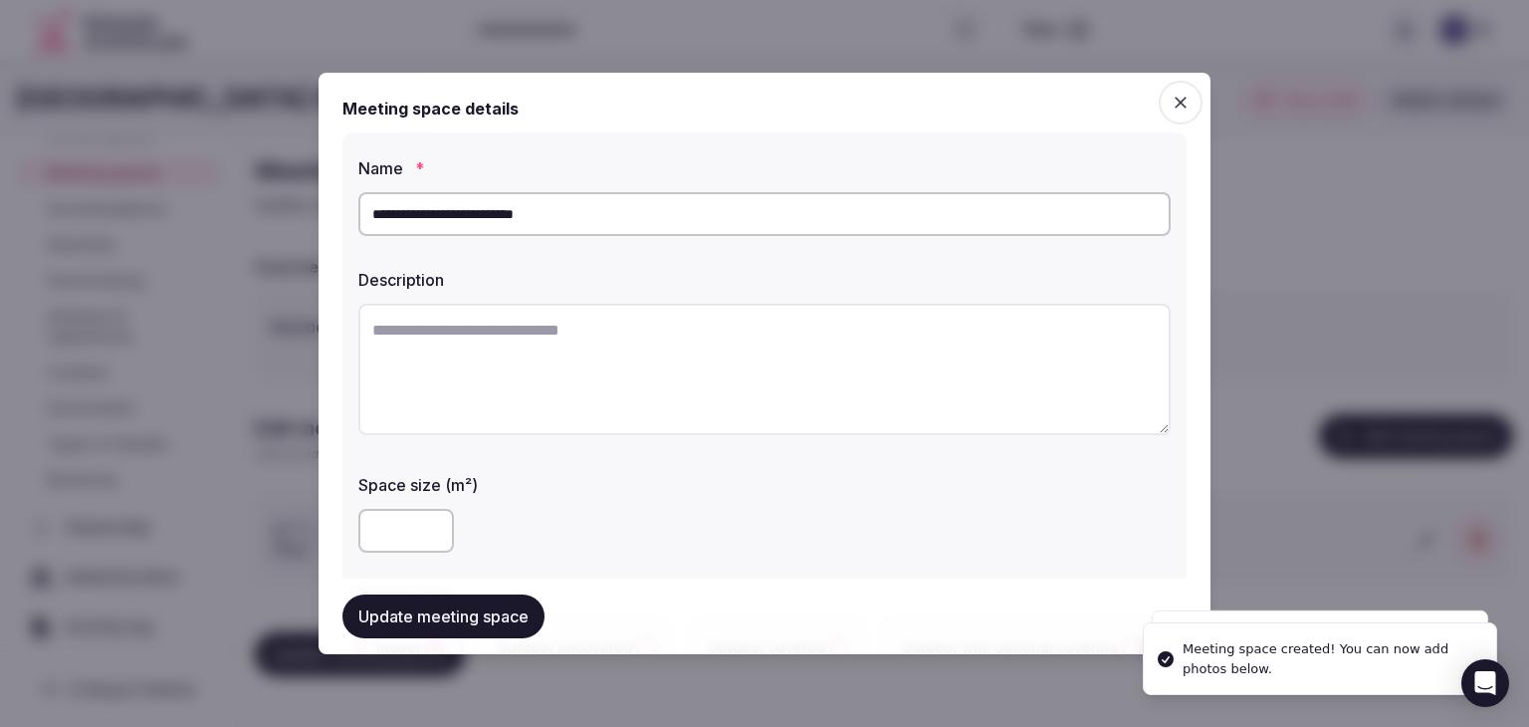
click at [418, 615] on button "Update meeting space" at bounding box center [443, 616] width 202 height 44
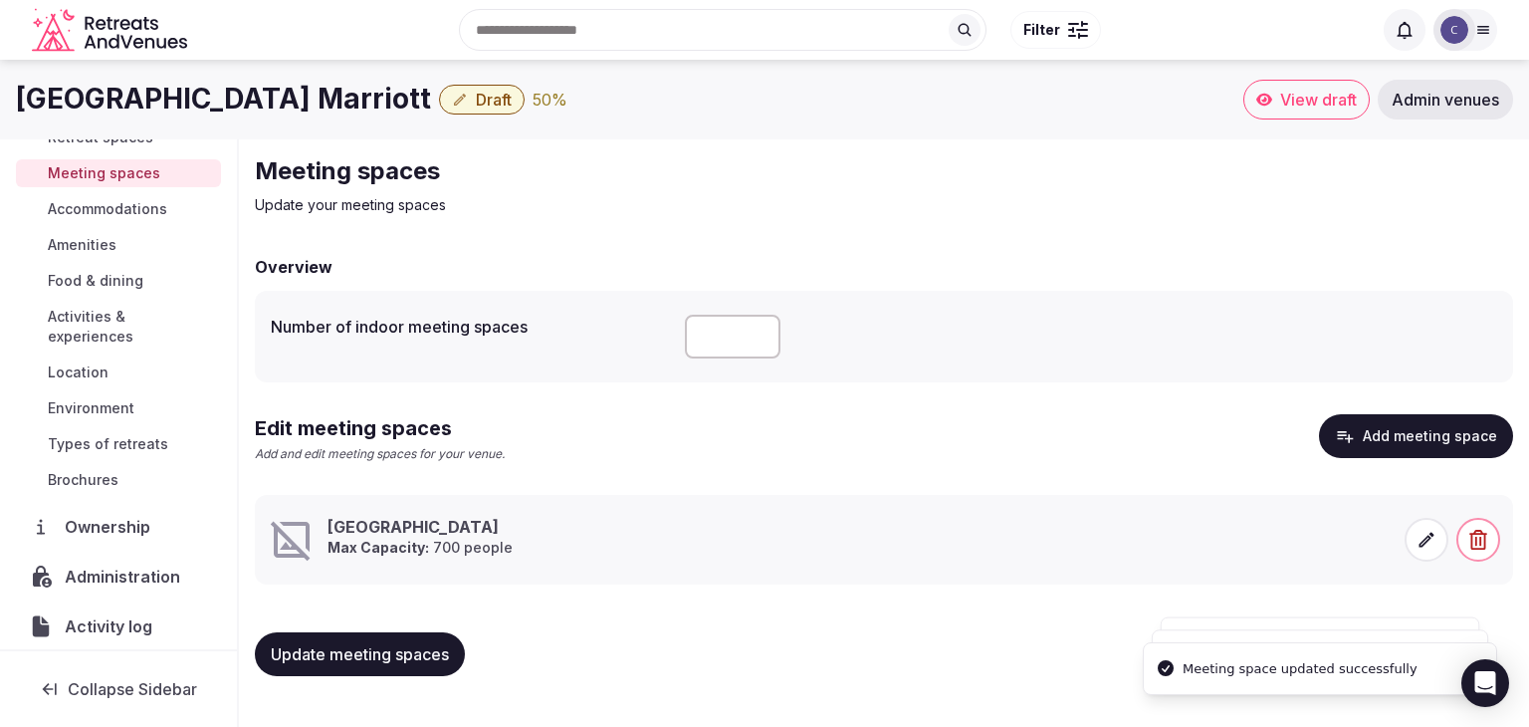
click at [213, 107] on h1 "Tampa Airport Marriott" at bounding box center [223, 99] width 415 height 39
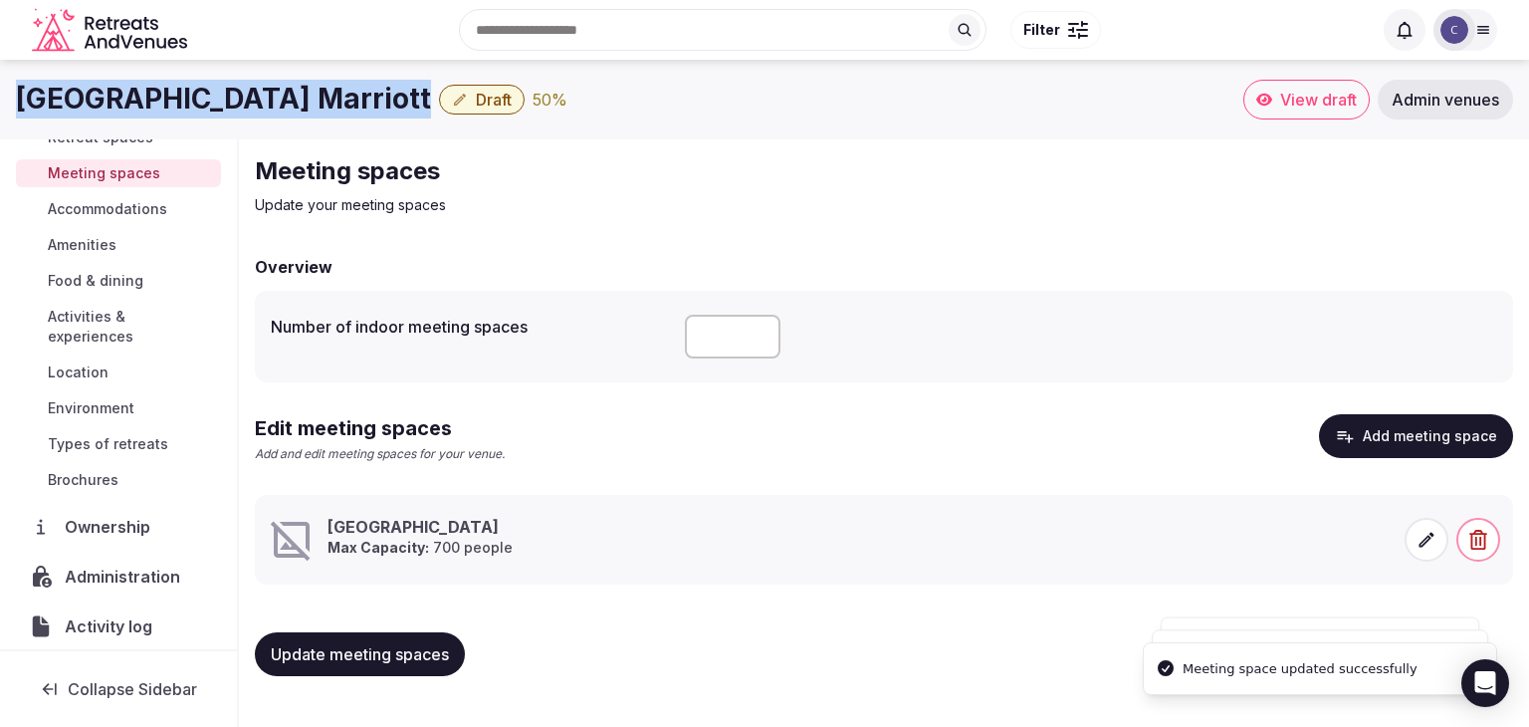
click at [213, 106] on h1 "Tampa Airport Marriott" at bounding box center [223, 99] width 415 height 39
copy div "Tampa Airport Marriott"
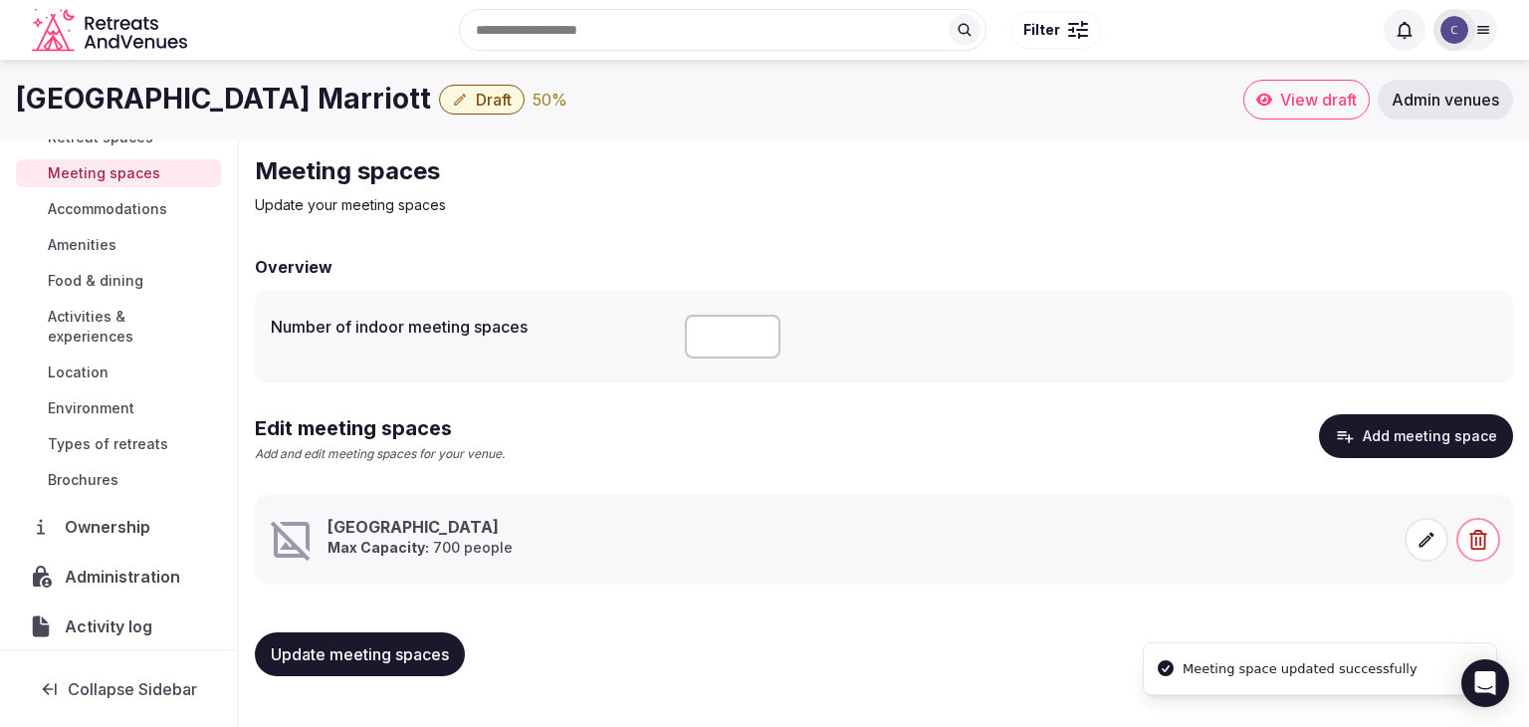
click at [1426, 545] on icon at bounding box center [1427, 540] width 20 height 20
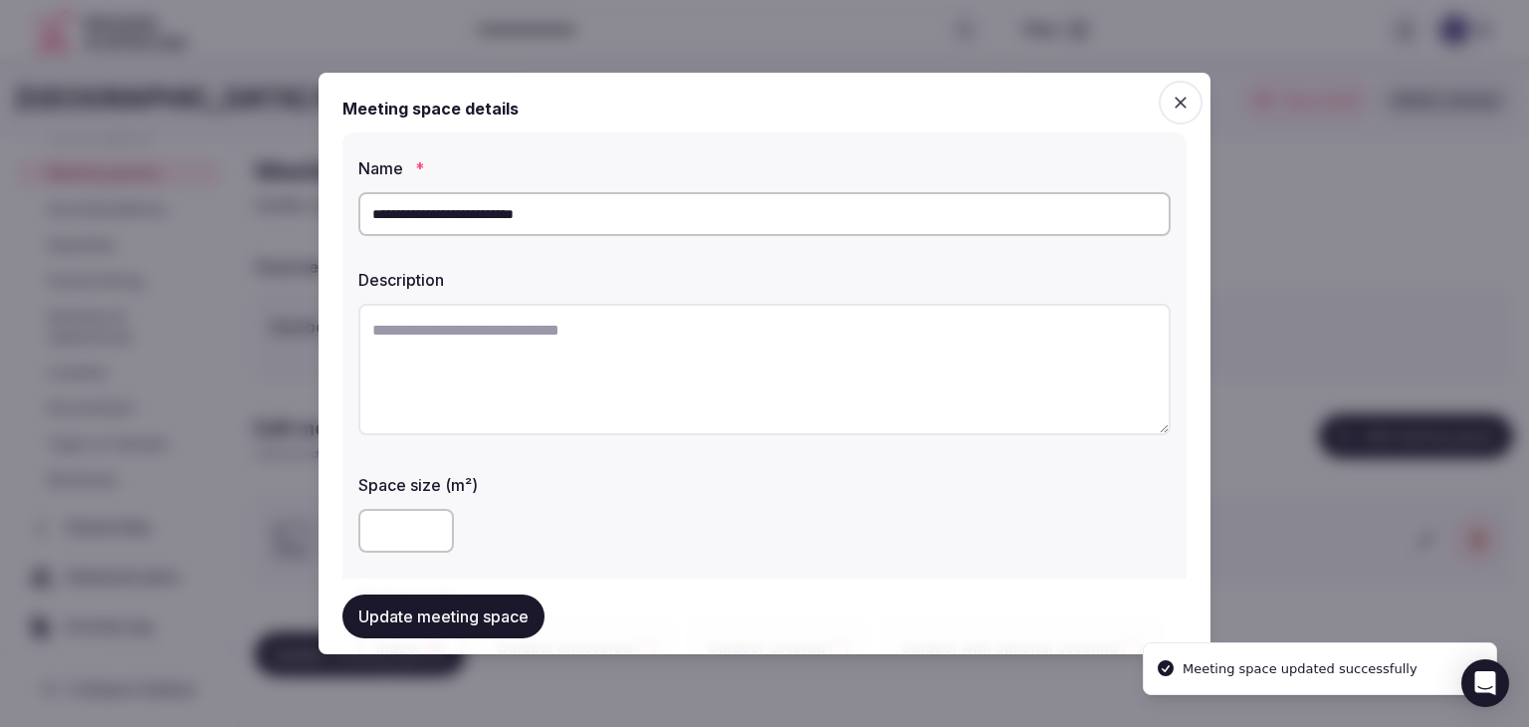
click at [740, 240] on div "**********" at bounding box center [764, 214] width 812 height 60
click at [740, 239] on div "**********" at bounding box center [764, 214] width 812 height 60
click at [740, 227] on input "**********" at bounding box center [764, 214] width 812 height 44
click at [740, 225] on input "**********" at bounding box center [764, 214] width 812 height 44
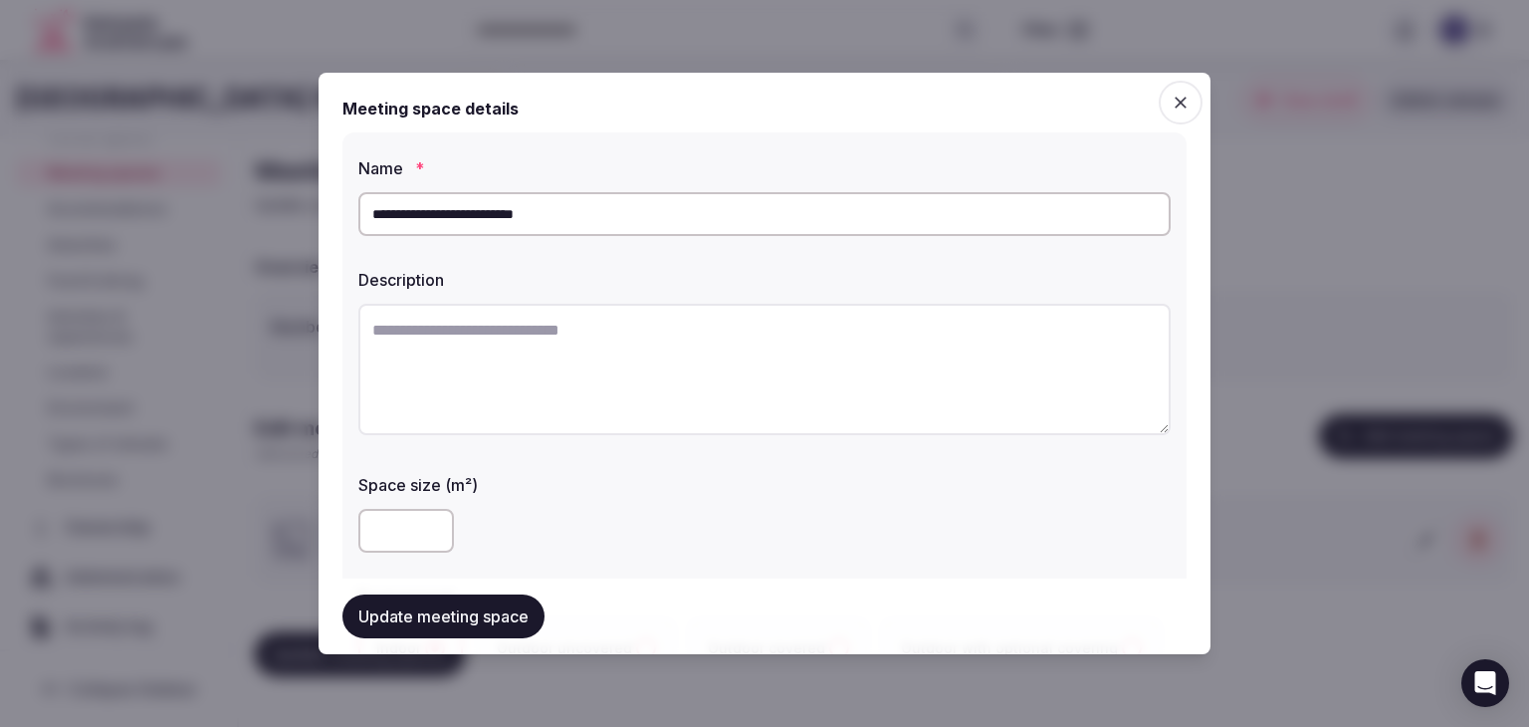
click at [740, 225] on input "**********" at bounding box center [764, 214] width 812 height 44
click at [747, 379] on textarea at bounding box center [764, 369] width 812 height 131
paste textarea "**********"
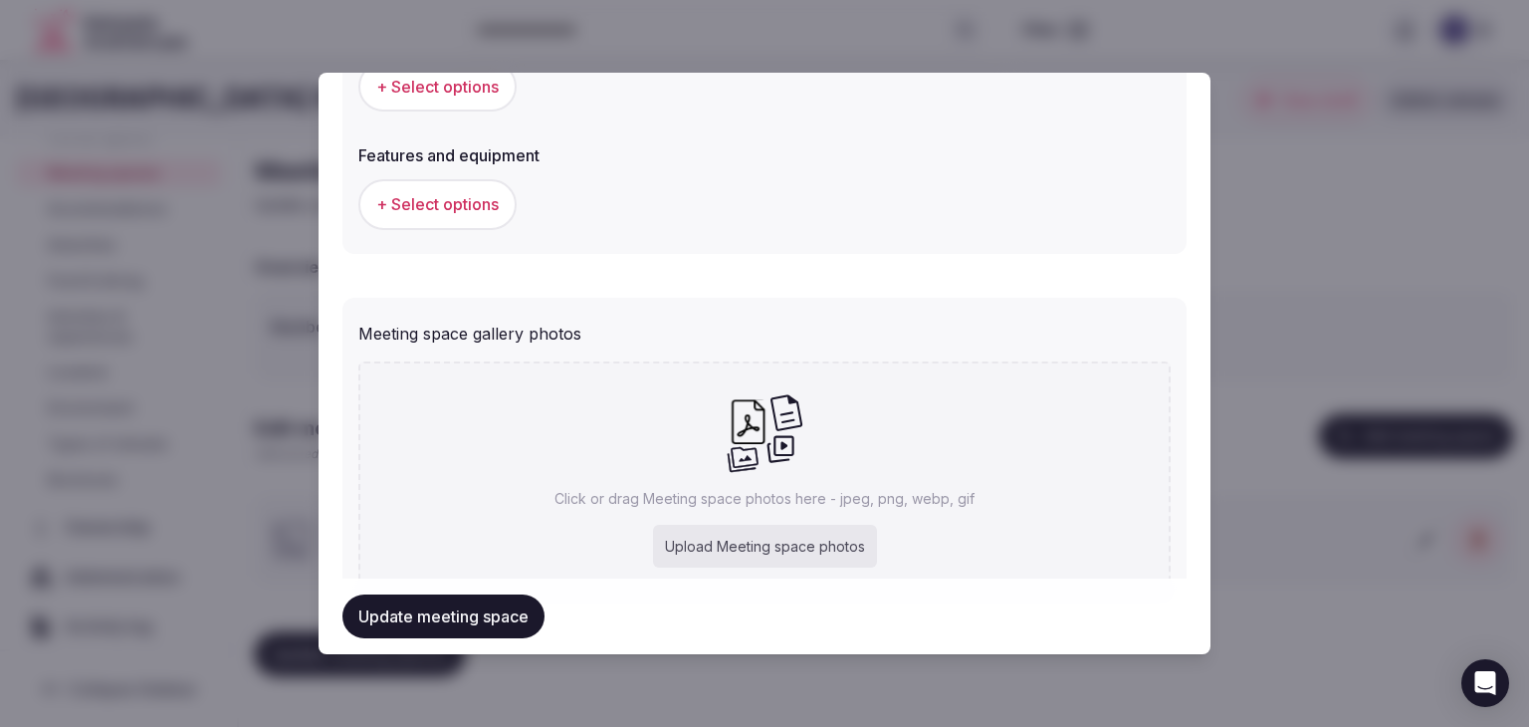
scroll to position [1095, 0]
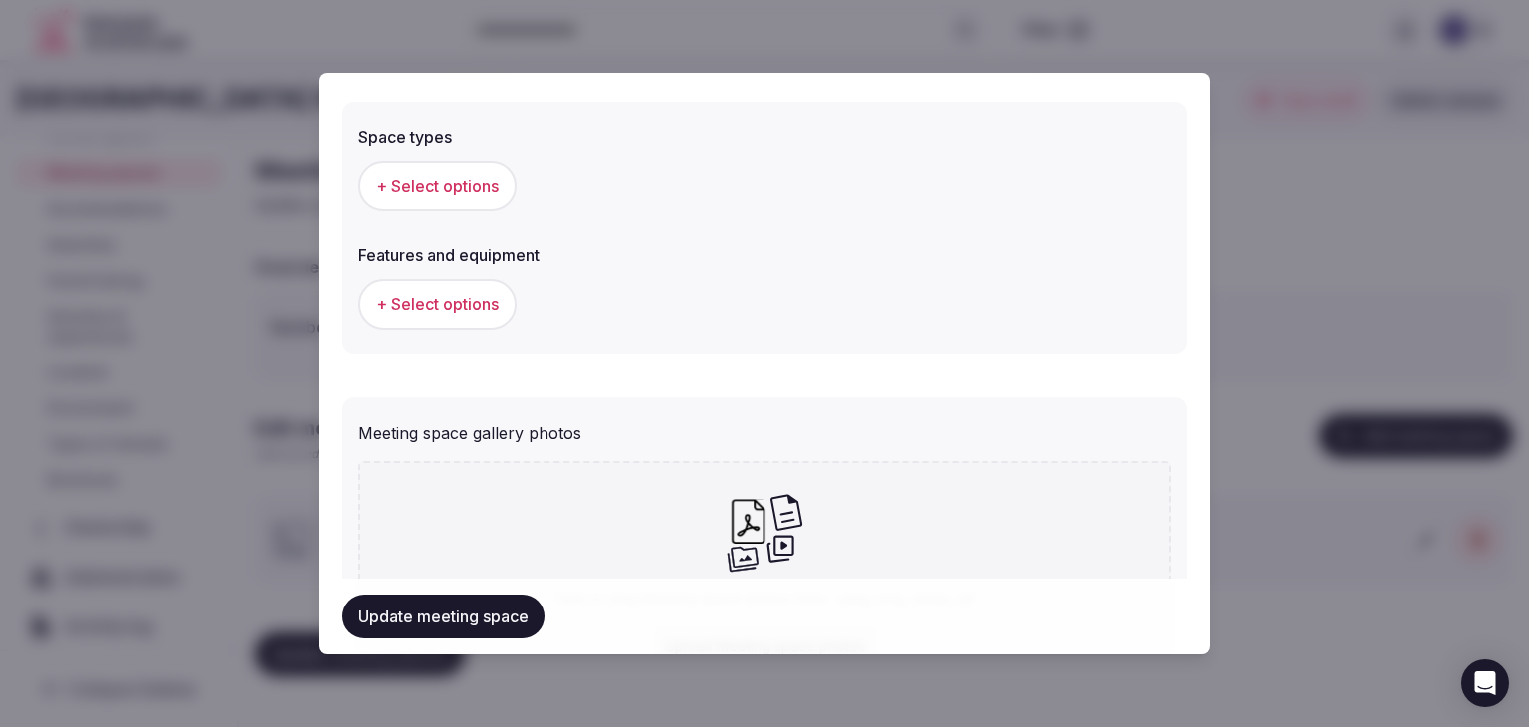
type textarea "**********"
click at [457, 184] on span "+ Select options" at bounding box center [437, 186] width 122 height 22
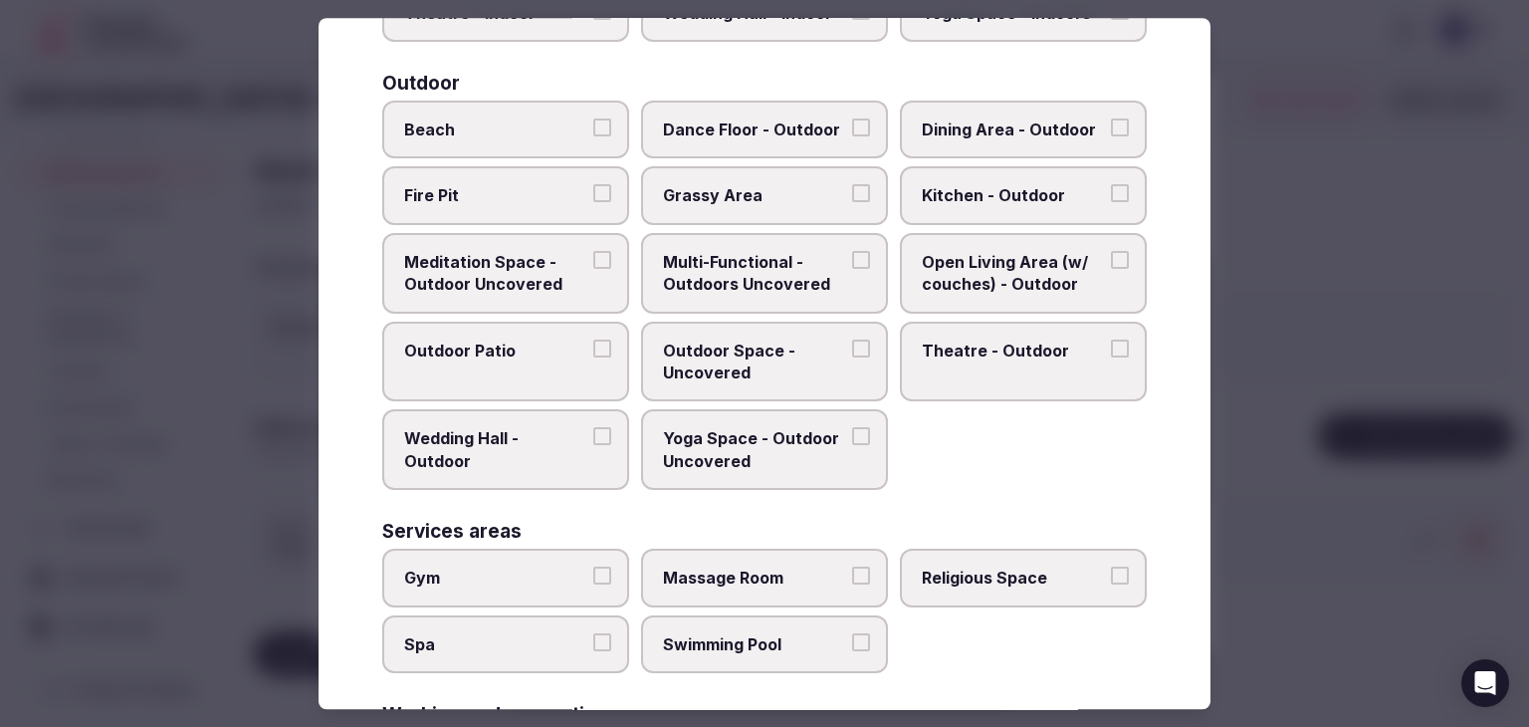
scroll to position [812, 0]
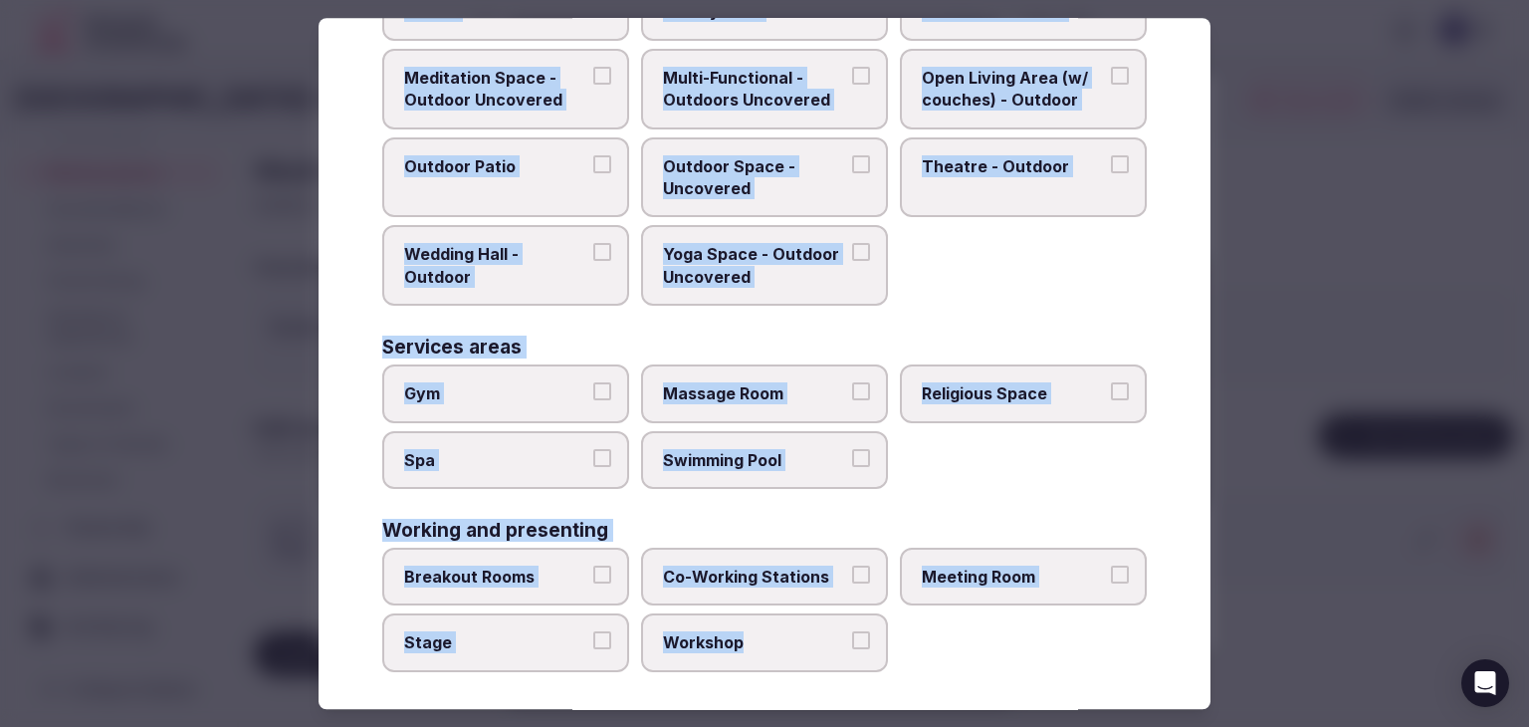
drag, startPoint x: 377, startPoint y: 128, endPoint x: 883, endPoint y: 653, distance: 728.7
click at [883, 653] on div "Select space types Choose all applicable space types offered. Covered outdoor s…" at bounding box center [765, 363] width 892 height 691
copy div "Choose all applicable space types offered. Covered outdoor spaces Meditation Sp…"
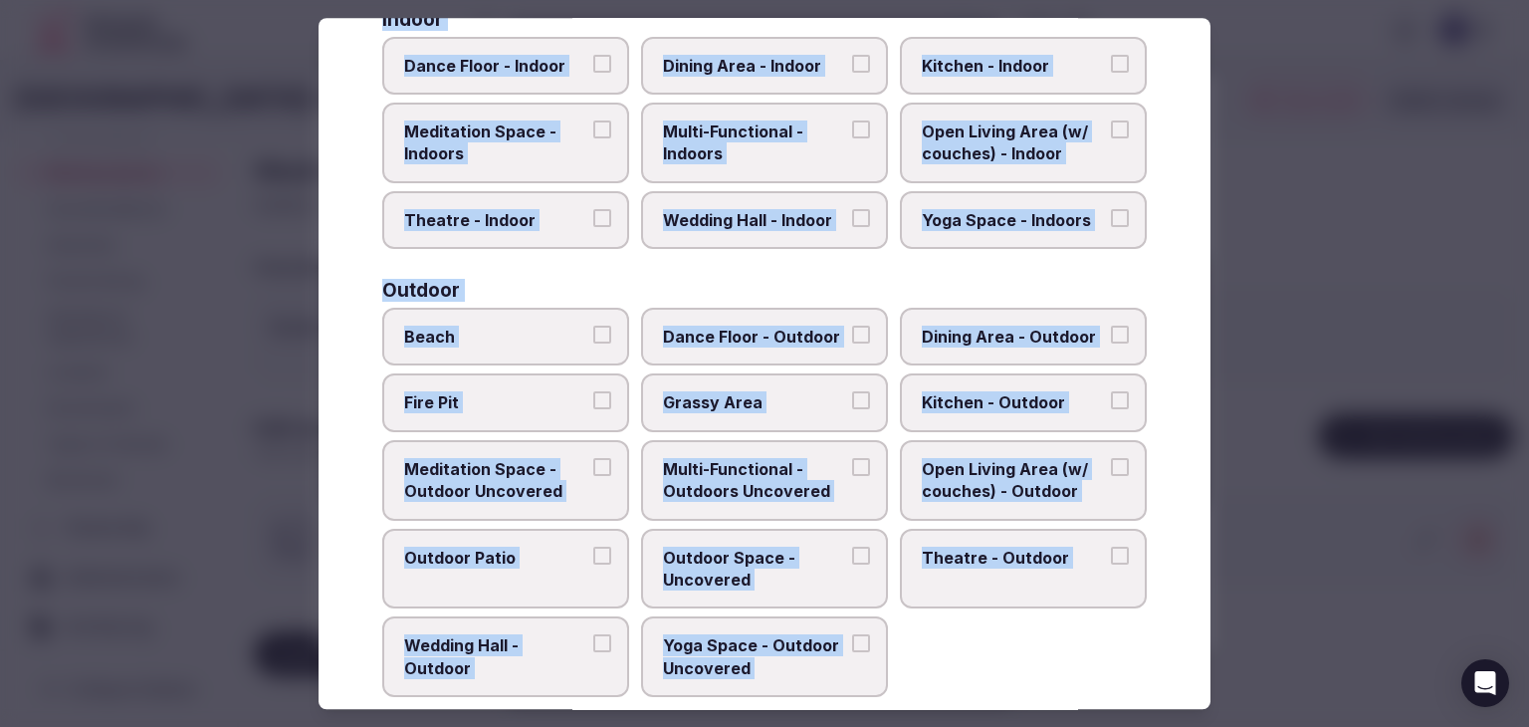
scroll to position [315, 0]
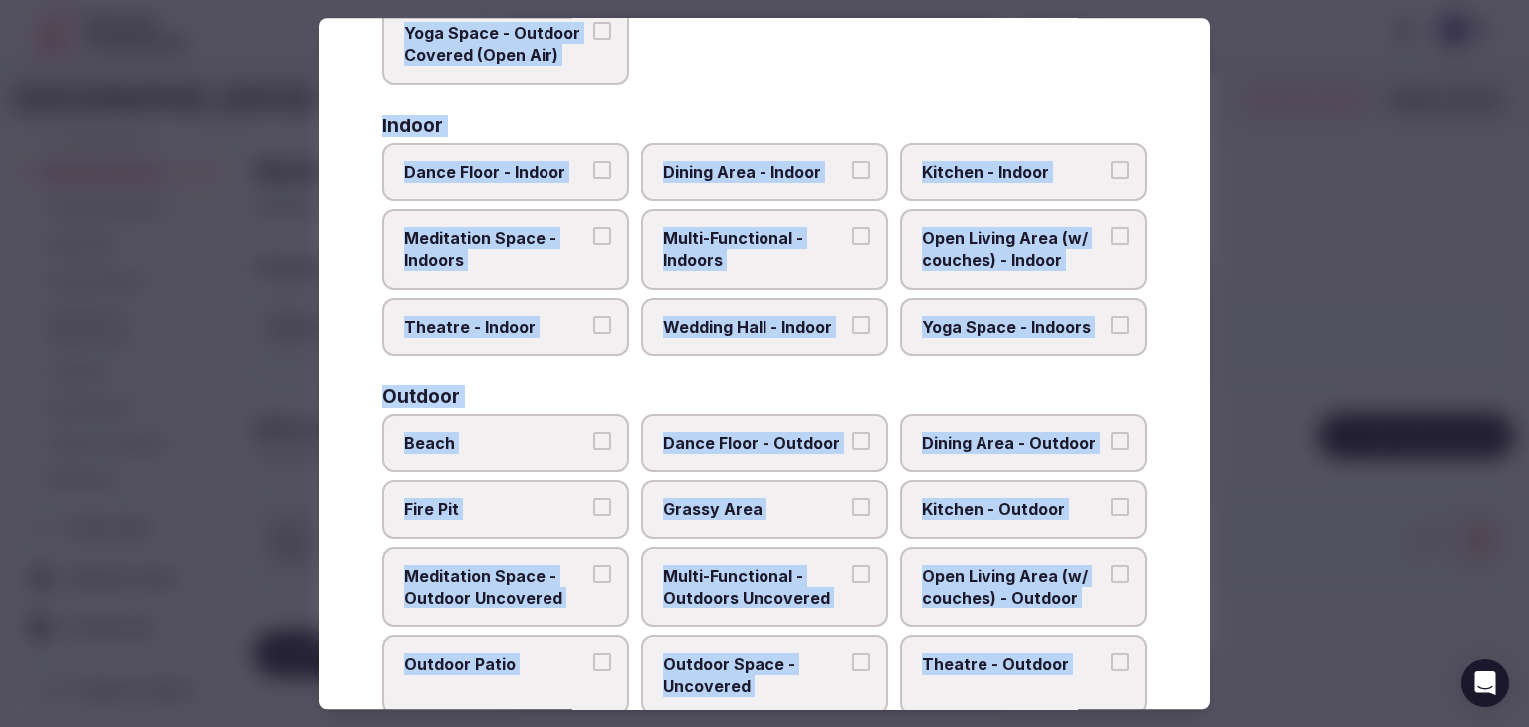
click at [765, 245] on span "Multi-Functional - Indoors" at bounding box center [754, 249] width 183 height 45
click at [852, 245] on button "Multi-Functional - Indoors" at bounding box center [861, 236] width 18 height 18
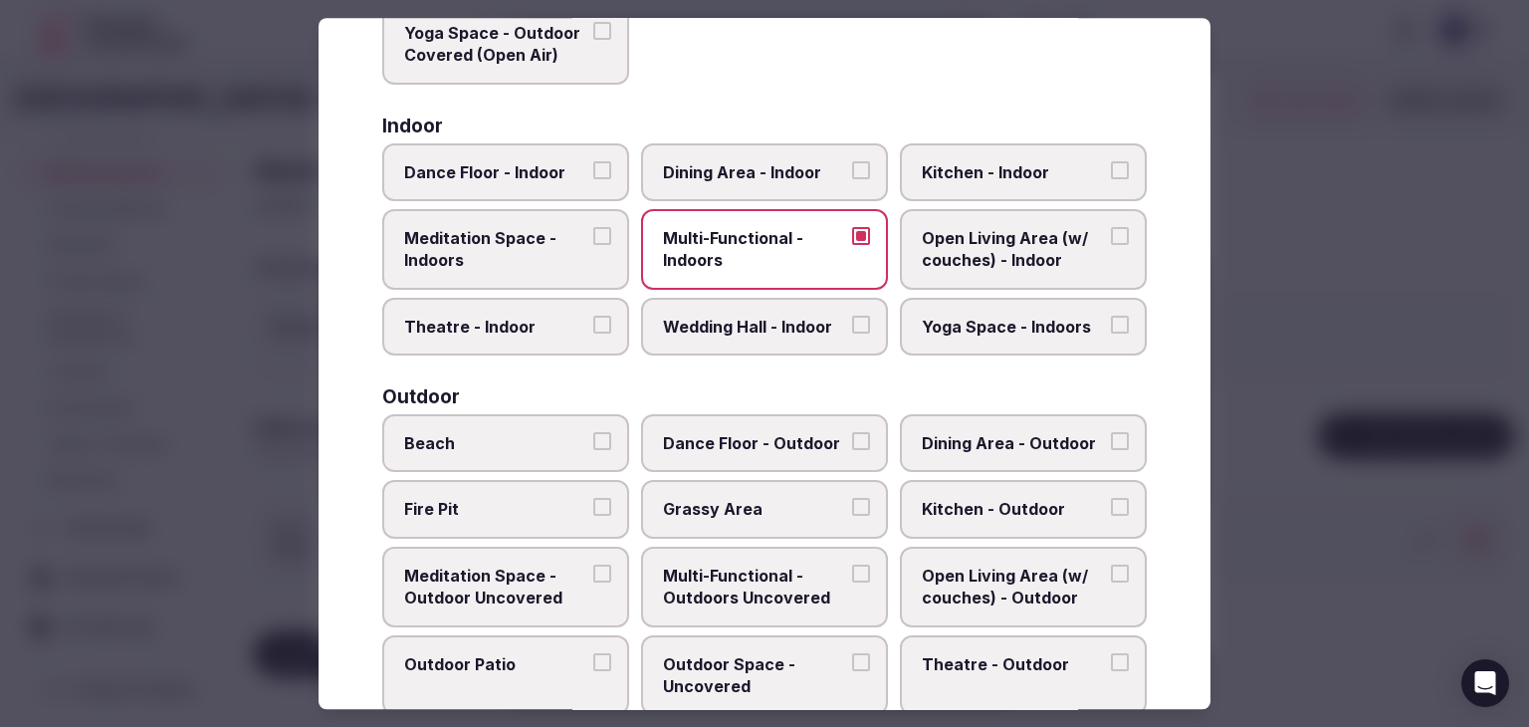
click at [759, 298] on label "Wedding Hall - Indoor" at bounding box center [764, 327] width 247 height 58
click at [852, 316] on button "Wedding Hall - Indoor" at bounding box center [861, 325] width 18 height 18
click at [765, 165] on span "Dining Area - Indoor" at bounding box center [754, 172] width 183 height 22
click at [852, 165] on button "Dining Area - Indoor" at bounding box center [861, 170] width 18 height 18
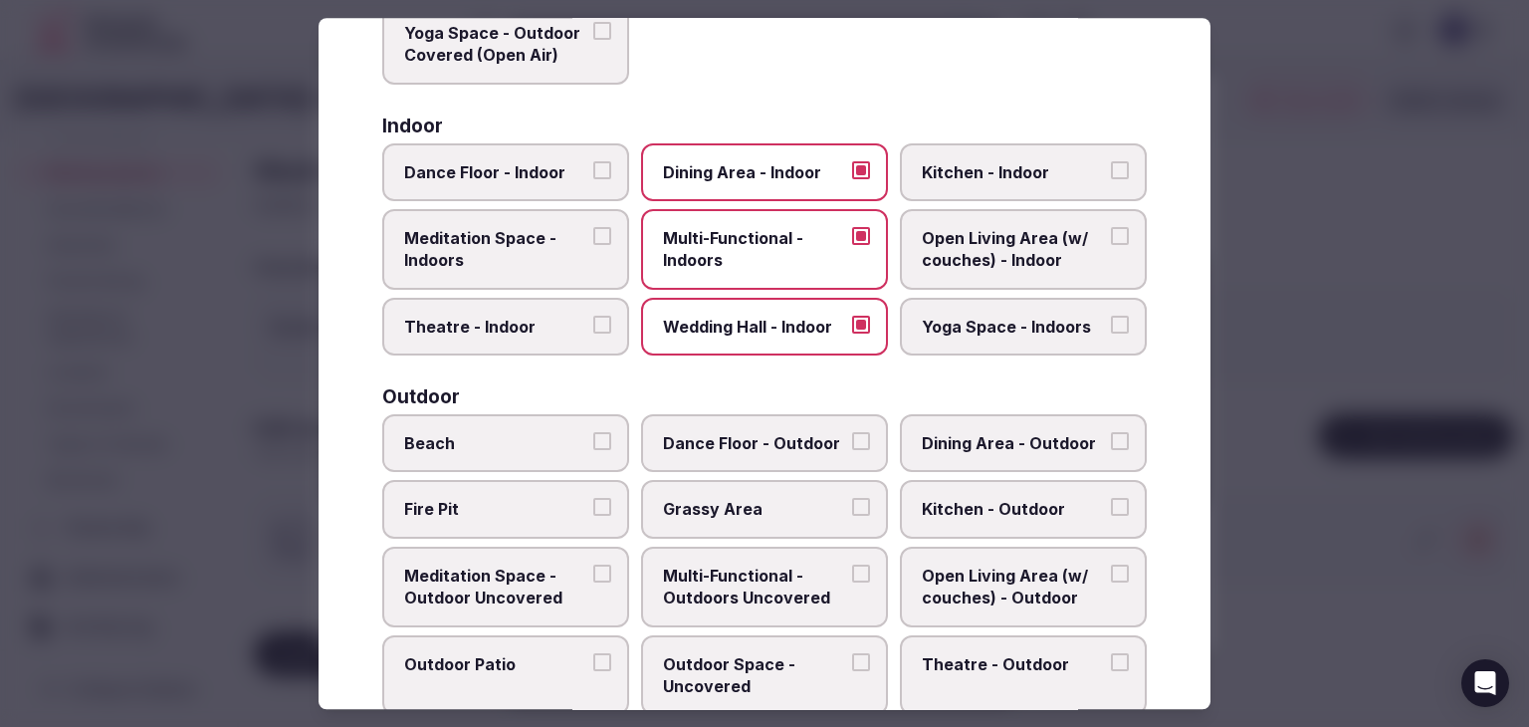
click at [553, 319] on span "Theatre - Indoor" at bounding box center [495, 327] width 183 height 22
click at [593, 319] on button "Theatre - Indoor" at bounding box center [602, 325] width 18 height 18
click at [520, 150] on label "Dance Floor - Indoor" at bounding box center [505, 172] width 247 height 58
click at [593, 161] on button "Dance Floor - Indoor" at bounding box center [602, 170] width 18 height 18
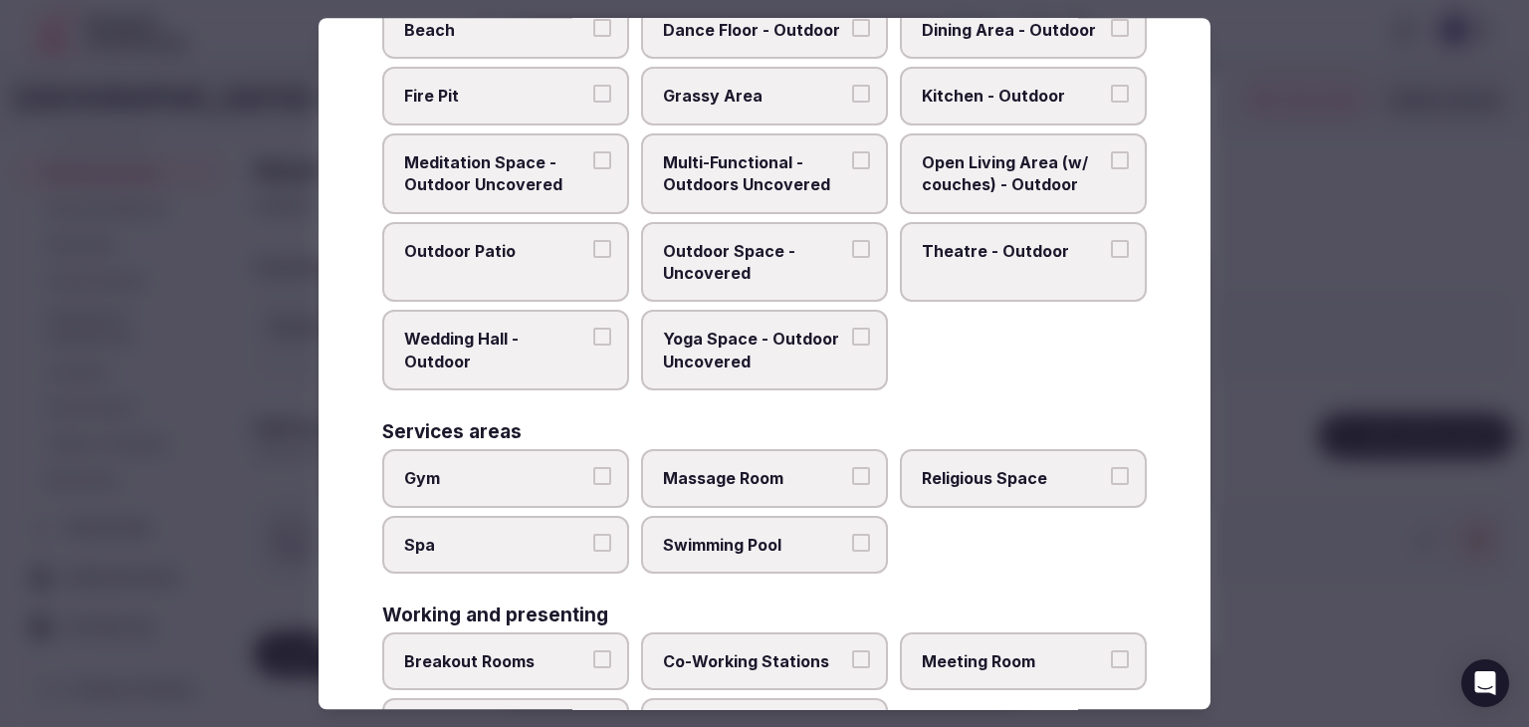
scroll to position [812, 0]
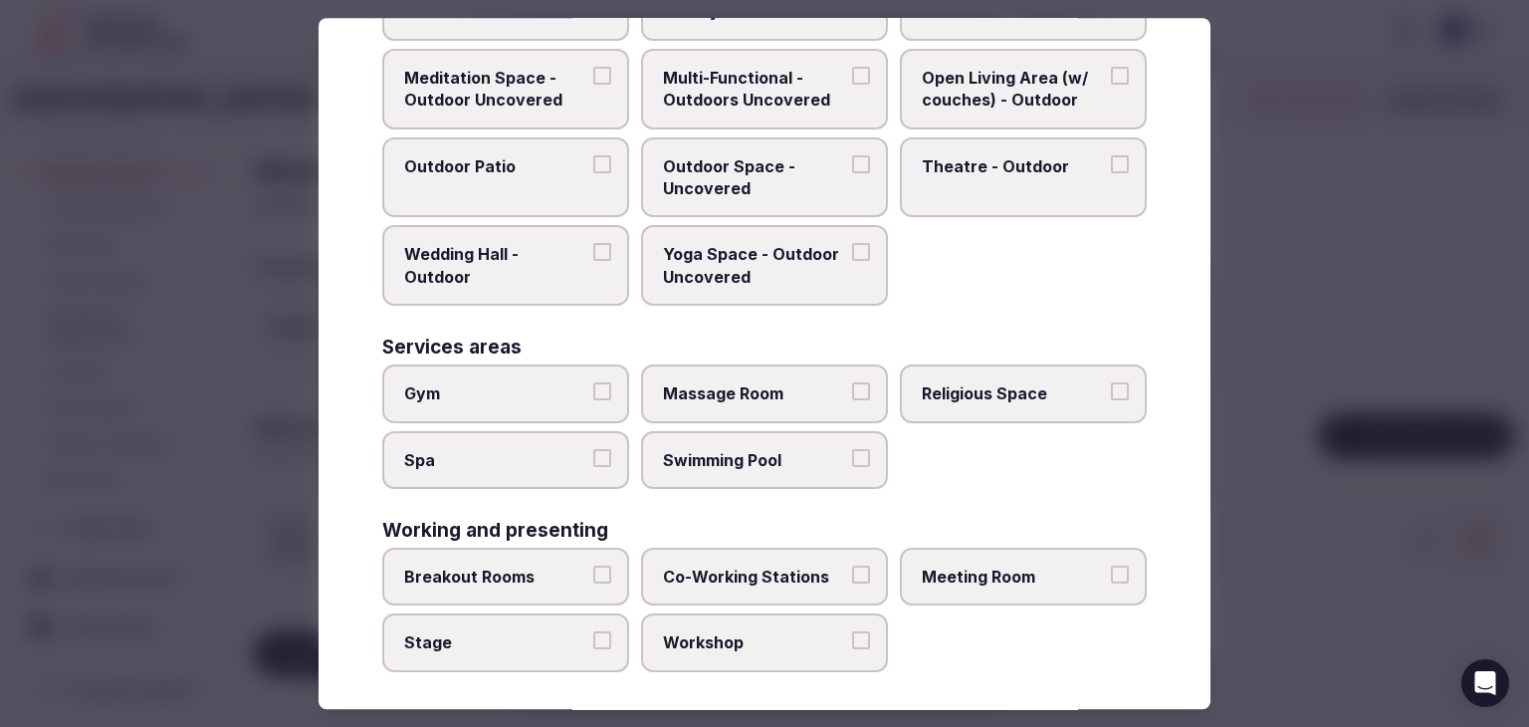
click at [990, 565] on span "Meeting Room" at bounding box center [1013, 576] width 183 height 22
click at [1111, 565] on button "Meeting Room" at bounding box center [1120, 574] width 18 height 18
click at [525, 565] on span "Breakout Rooms" at bounding box center [495, 576] width 183 height 22
click at [593, 565] on button "Breakout Rooms" at bounding box center [602, 574] width 18 height 18
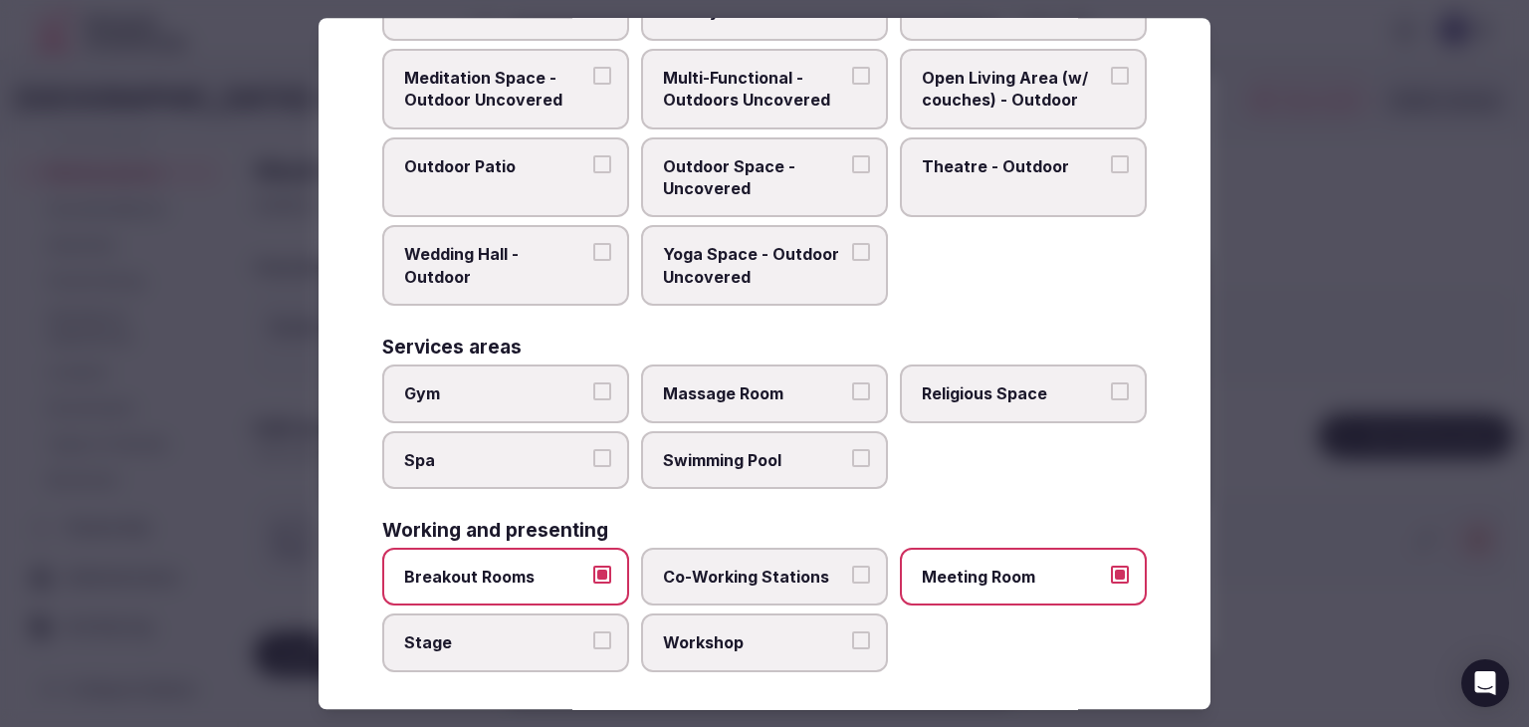
click at [696, 632] on span "Workshop" at bounding box center [754, 643] width 183 height 22
click at [852, 632] on button "Workshop" at bounding box center [861, 641] width 18 height 18
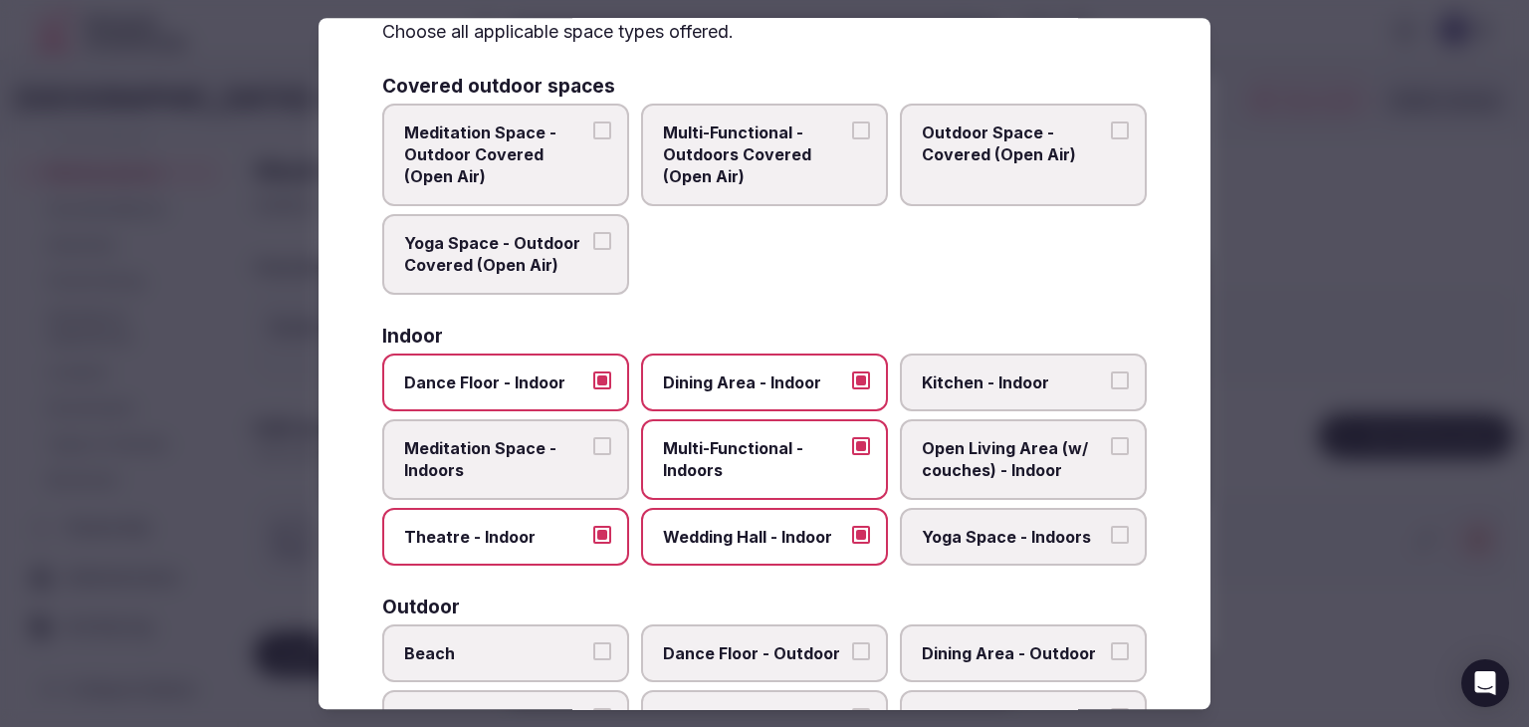
scroll to position [0, 0]
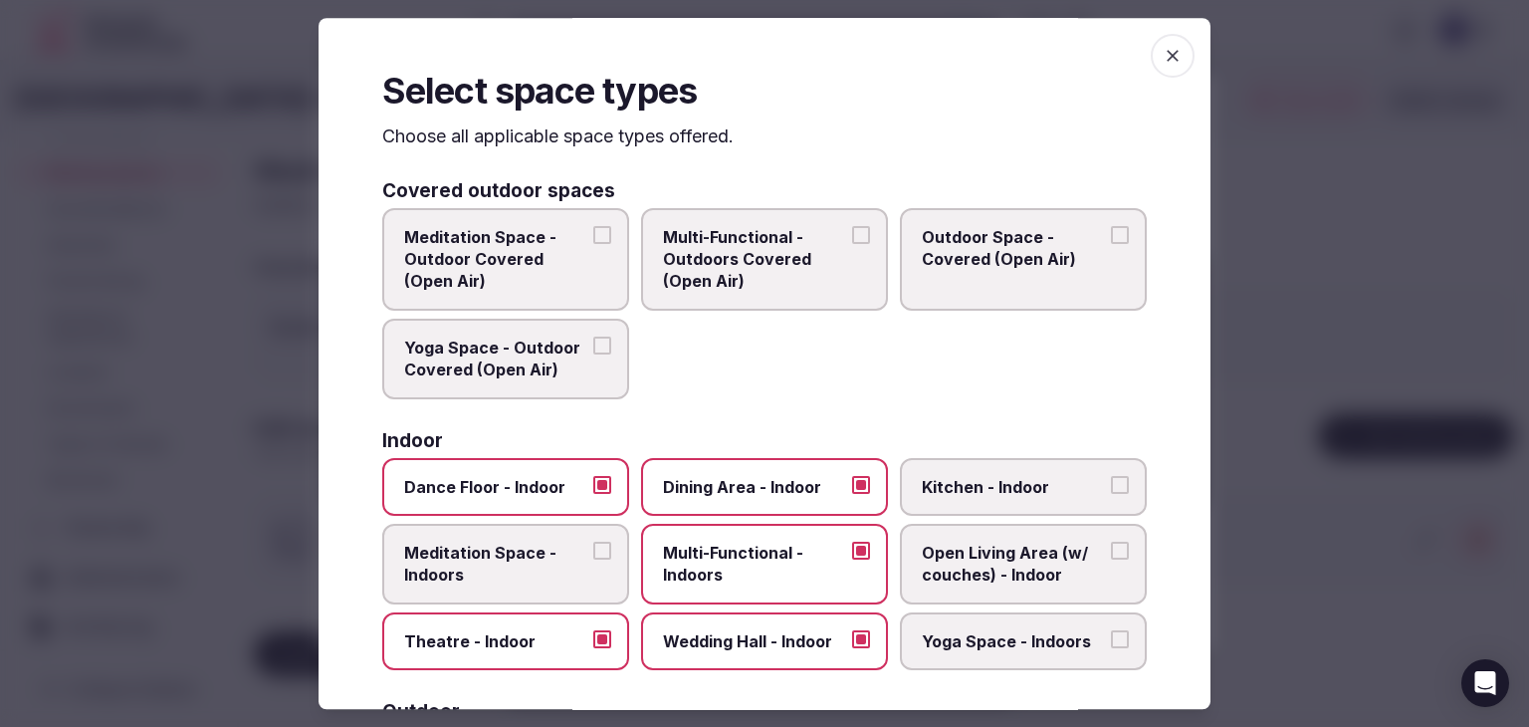
click at [1163, 52] on icon "button" at bounding box center [1173, 56] width 20 height 20
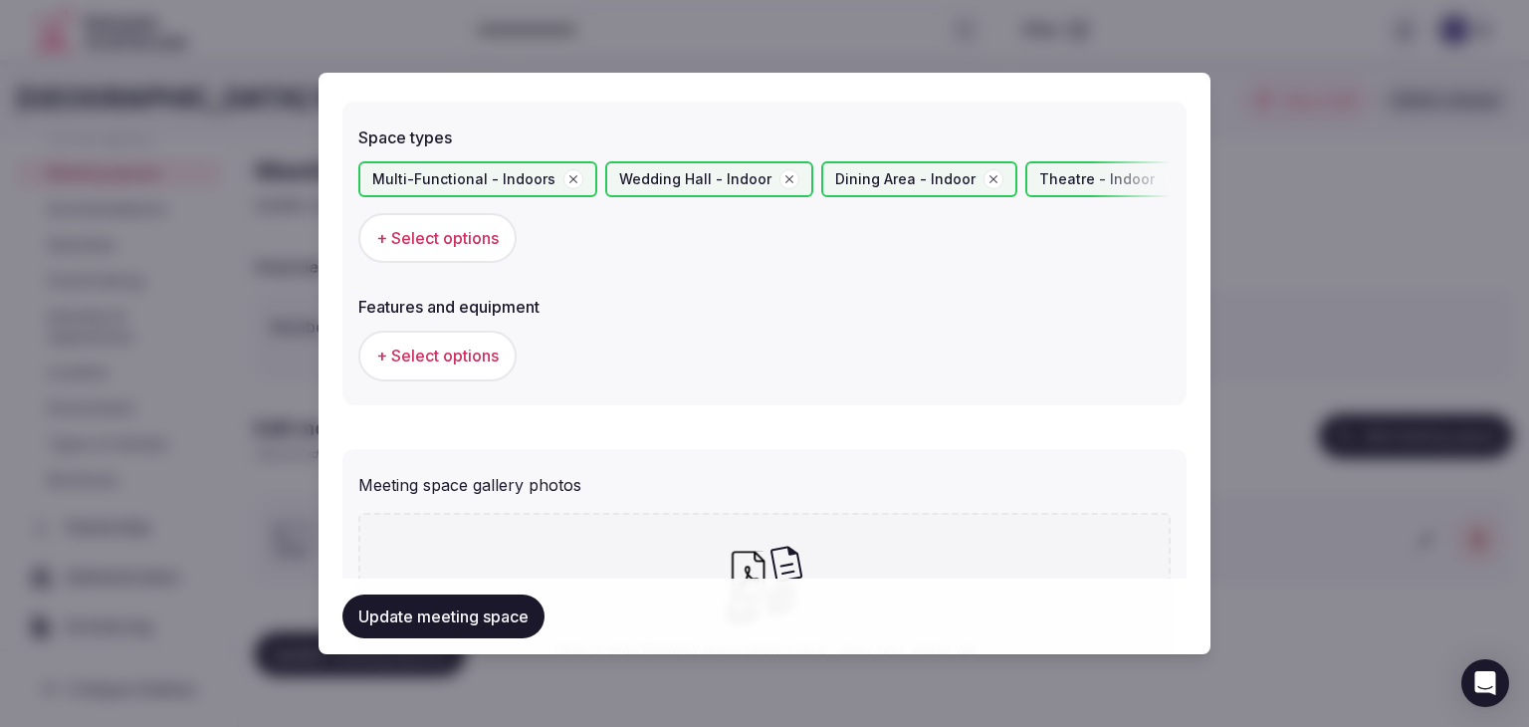
click at [469, 356] on span "+ Select options" at bounding box center [437, 355] width 122 height 22
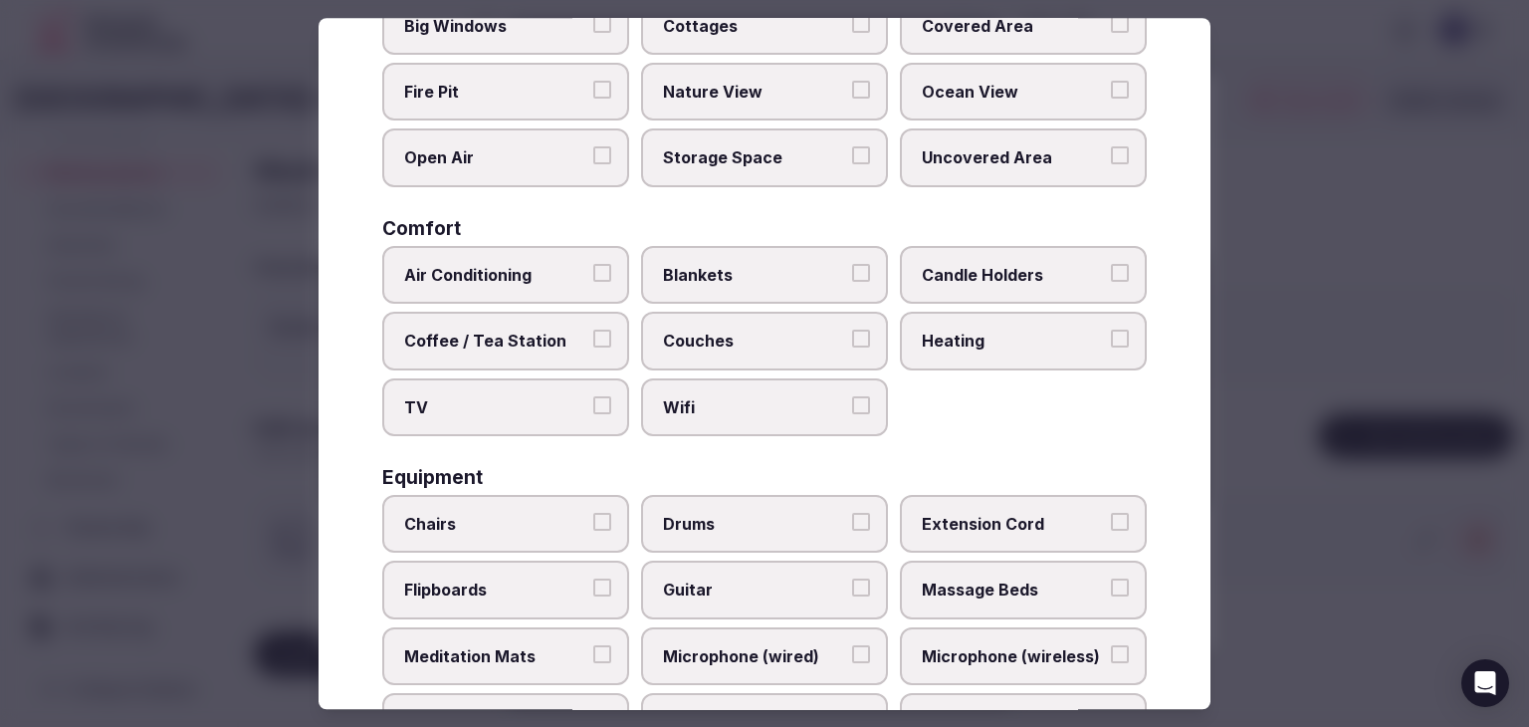
scroll to position [672, 0]
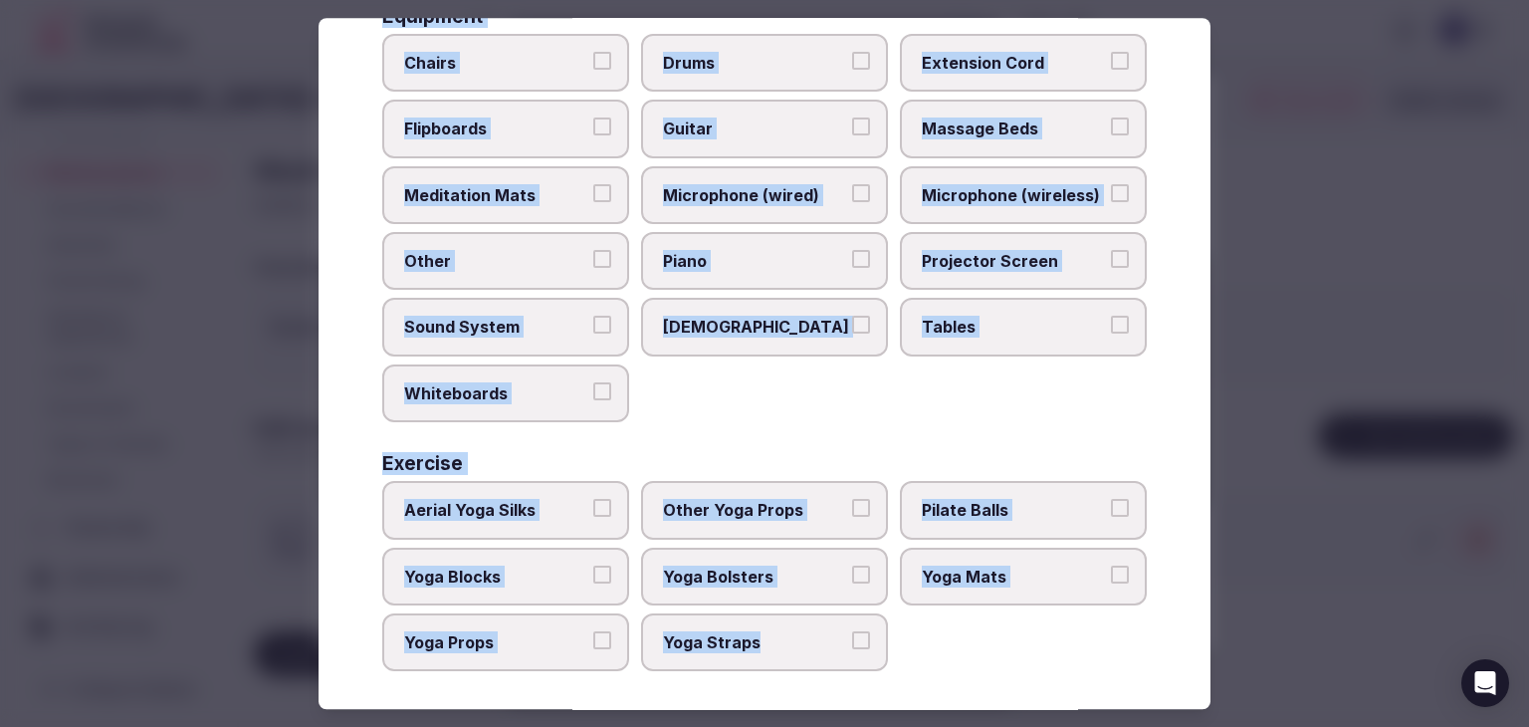
drag, startPoint x: 370, startPoint y: 139, endPoint x: 840, endPoint y: 684, distance: 719.2
click at [840, 684] on div "Select features and equipment Choose all applicable features and equipment offe…" at bounding box center [765, 363] width 892 height 691
copy div "Choose all applicable features and equipment offered. Area and views Big Window…"
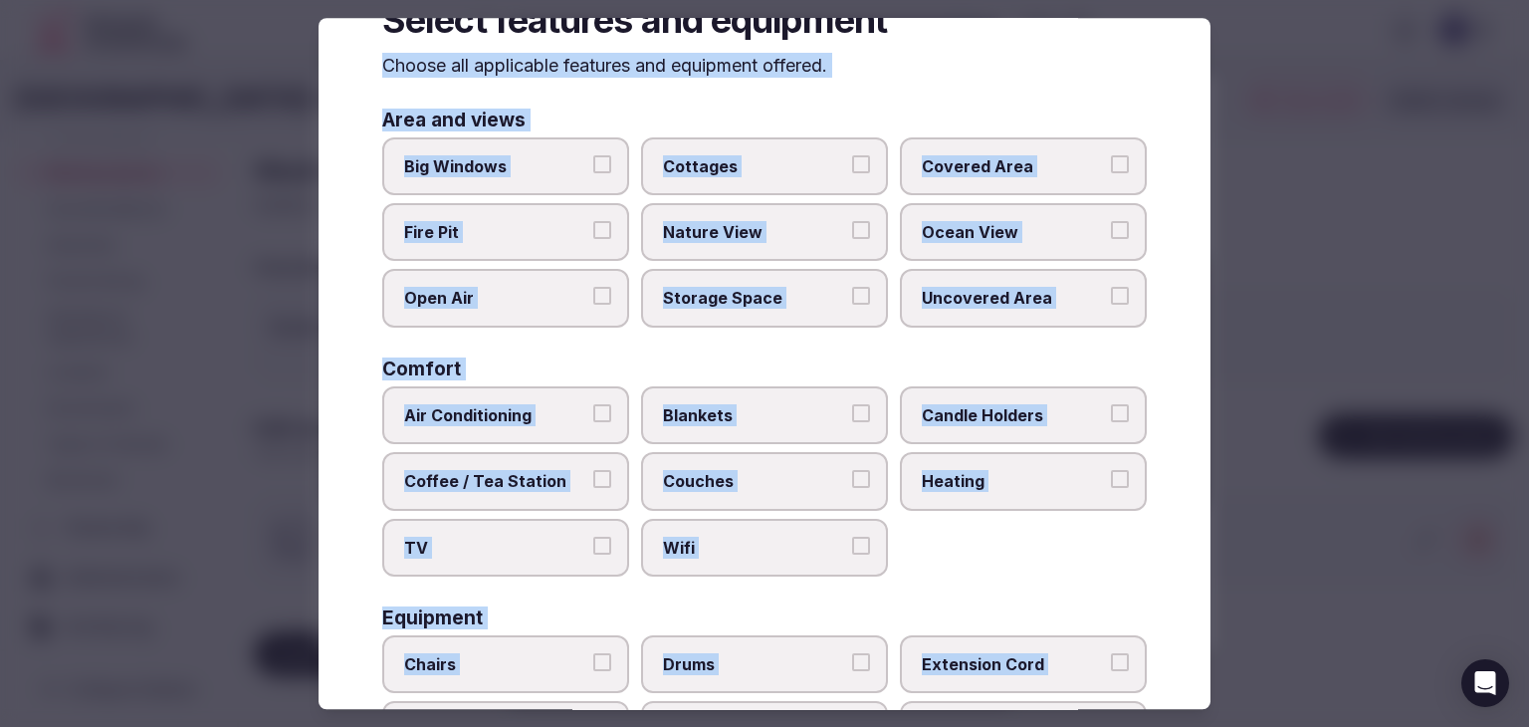
scroll to position [0, 0]
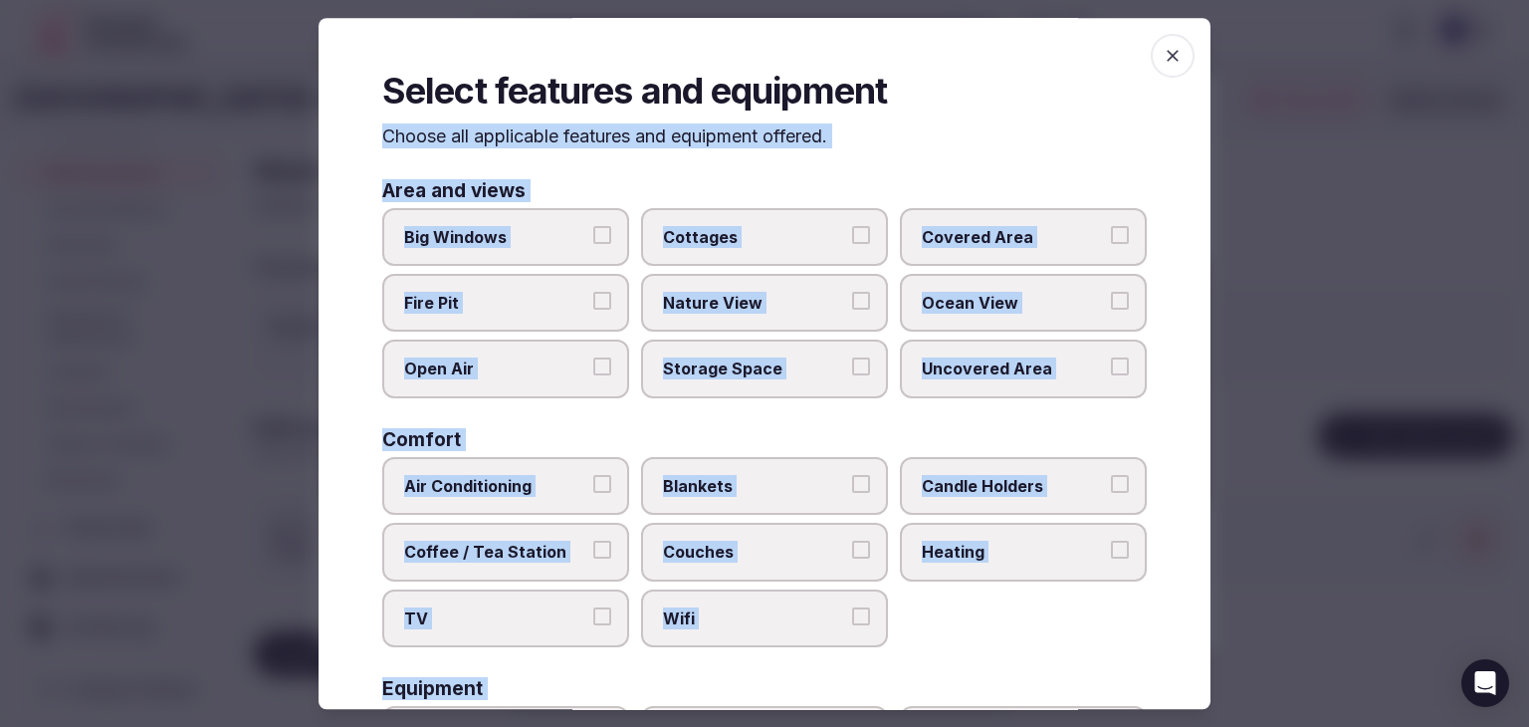
drag, startPoint x: 538, startPoint y: 256, endPoint x: 792, endPoint y: 249, distance: 254.9
click at [537, 255] on label "Big Windows" at bounding box center [505, 237] width 247 height 58
click at [593, 244] on button "Big Windows" at bounding box center [602, 235] width 18 height 18
click at [951, 239] on span "Covered Area" at bounding box center [1013, 237] width 183 height 22
click at [1111, 239] on button "Covered Area" at bounding box center [1120, 235] width 18 height 18
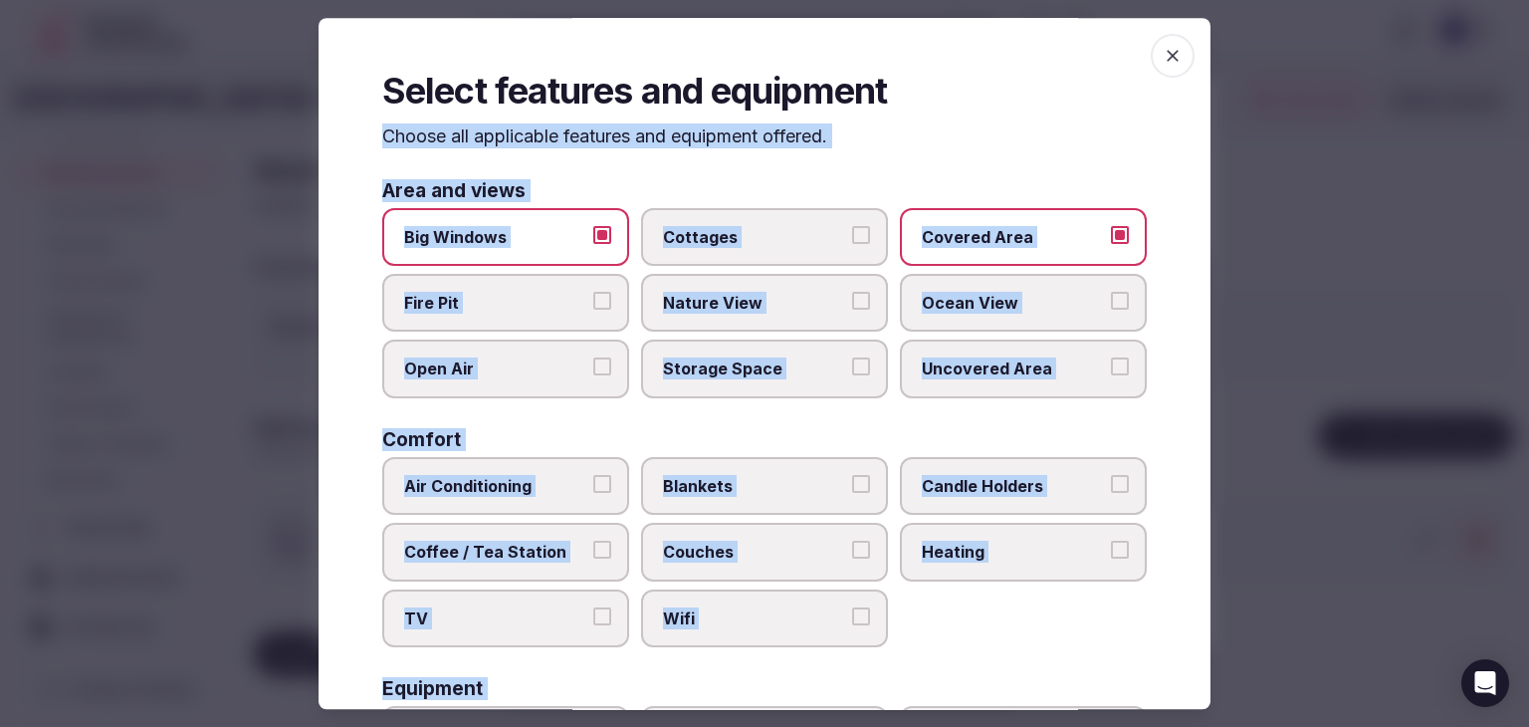
click at [689, 370] on span "Storage Space" at bounding box center [754, 369] width 183 height 22
click at [852, 370] on button "Storage Space" at bounding box center [861, 367] width 18 height 18
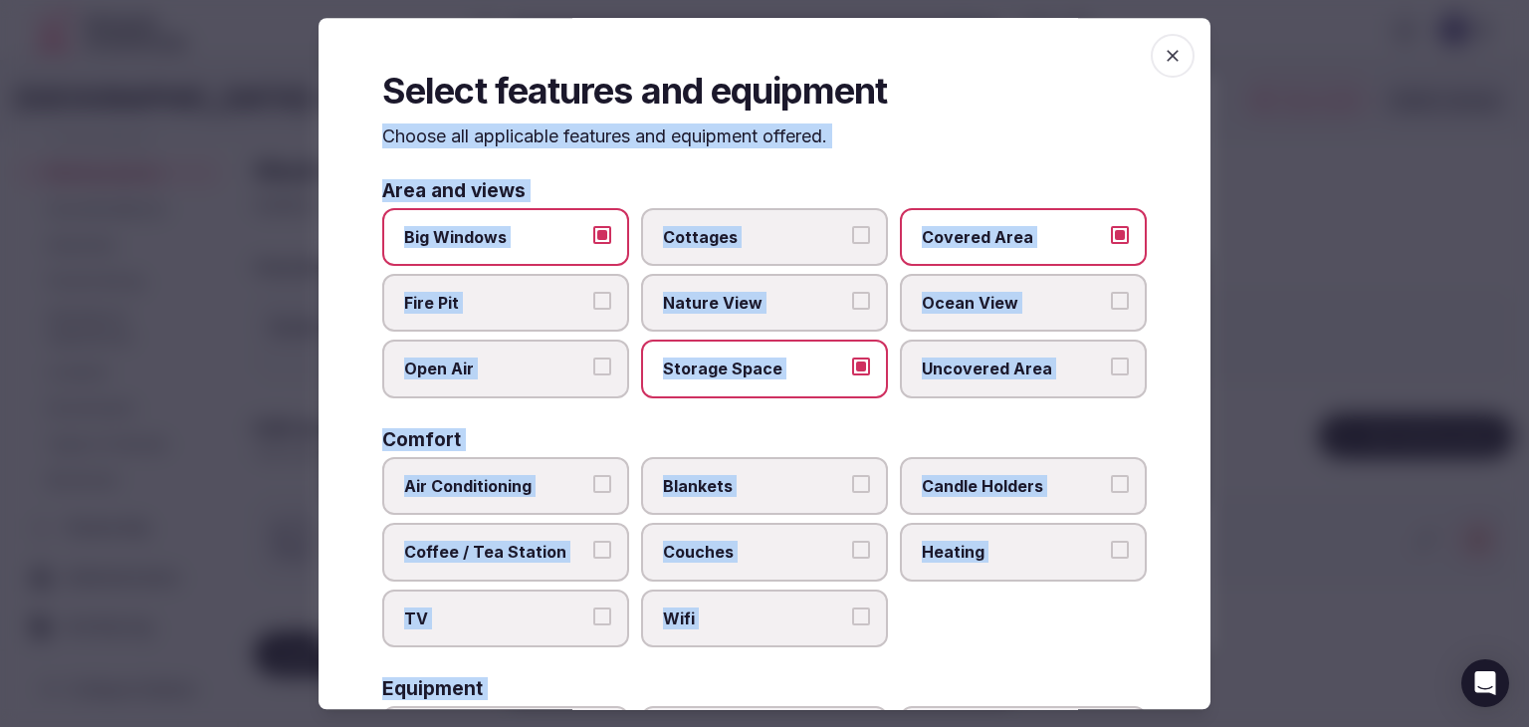
scroll to position [100, 0]
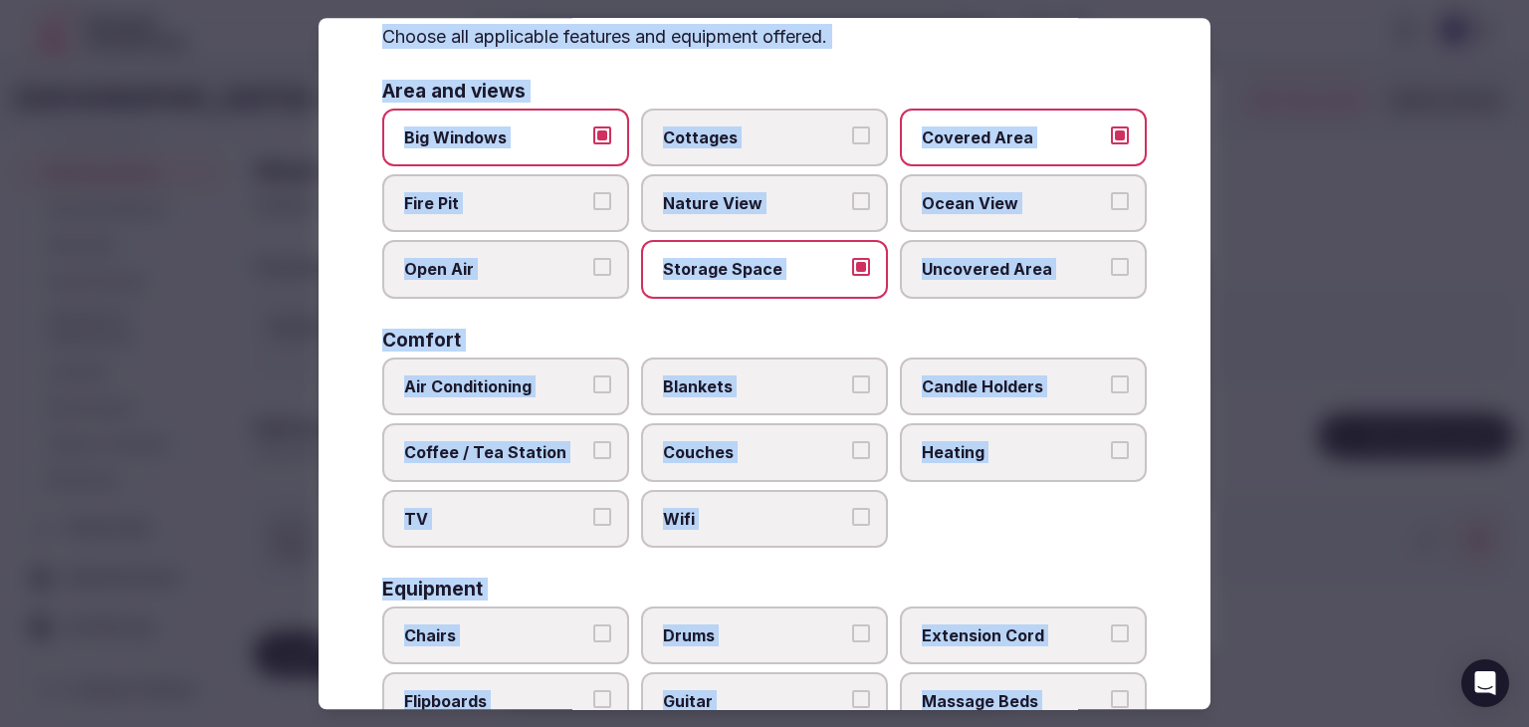
click at [553, 375] on span "Air Conditioning" at bounding box center [495, 386] width 183 height 22
click at [593, 375] on button "Air Conditioning" at bounding box center [602, 384] width 18 height 18
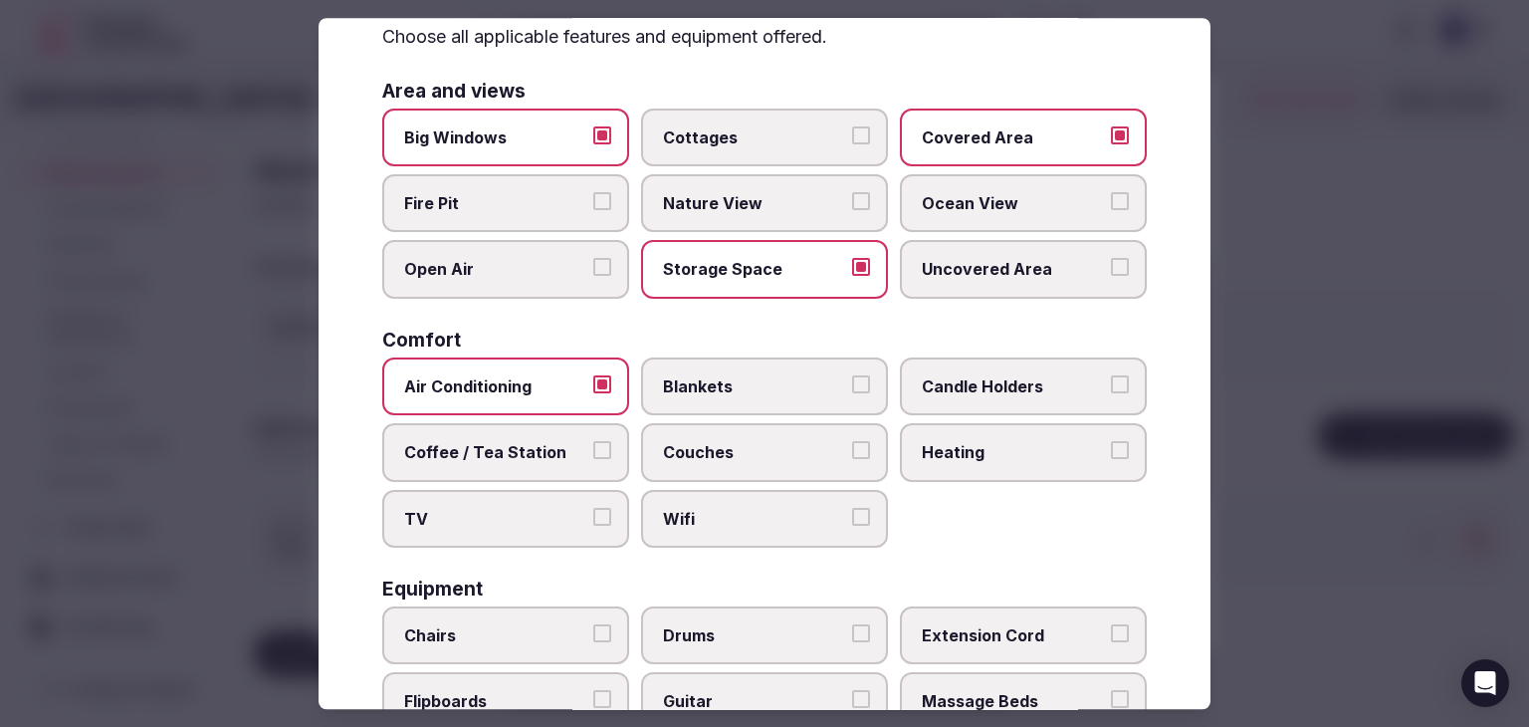
click at [546, 466] on label "Coffee / Tea Station" at bounding box center [505, 452] width 247 height 58
click at [593, 459] on button "Coffee / Tea Station" at bounding box center [602, 450] width 18 height 18
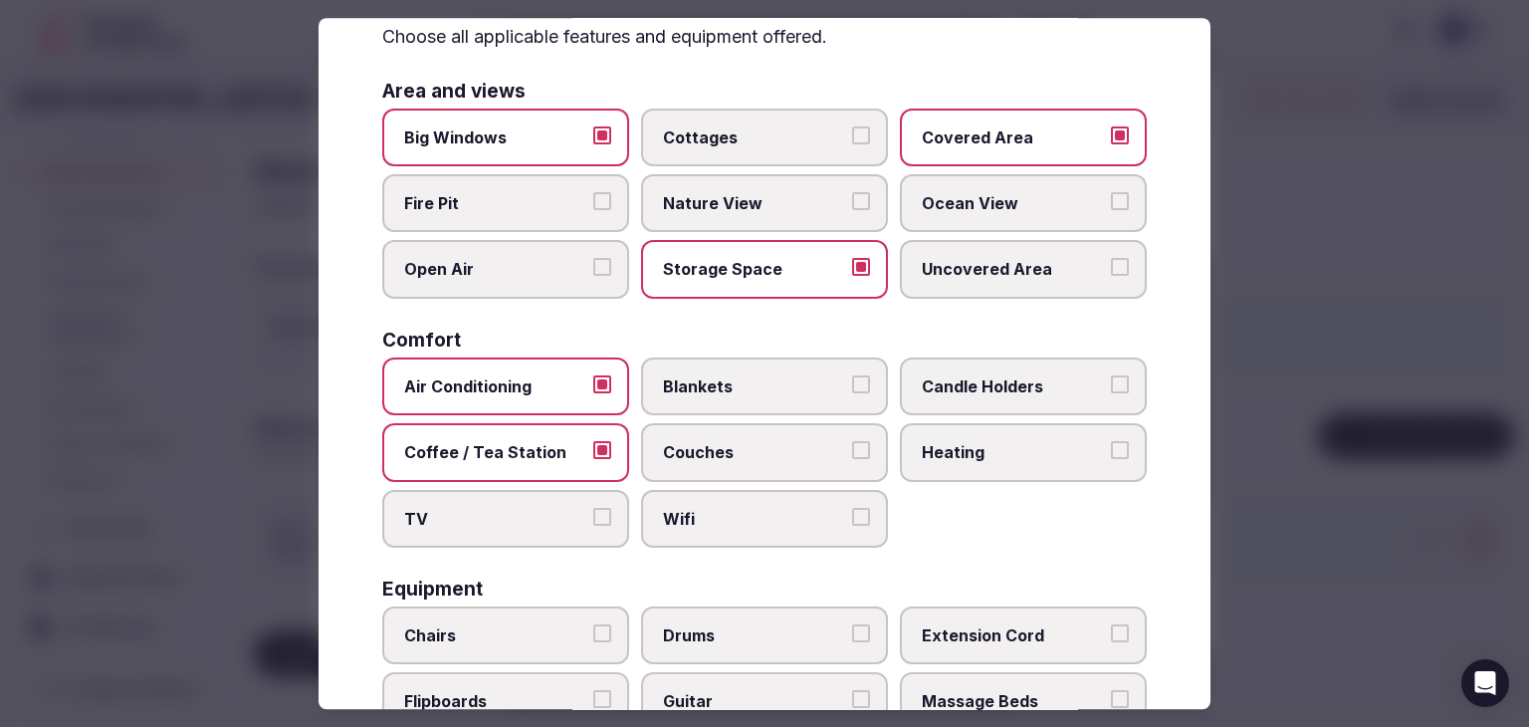
click at [545, 522] on span "TV" at bounding box center [495, 519] width 183 height 22
click at [593, 522] on button "TV" at bounding box center [602, 517] width 18 height 18
click at [684, 518] on span "Wifi" at bounding box center [754, 519] width 183 height 22
click at [852, 518] on button "Wifi" at bounding box center [861, 517] width 18 height 18
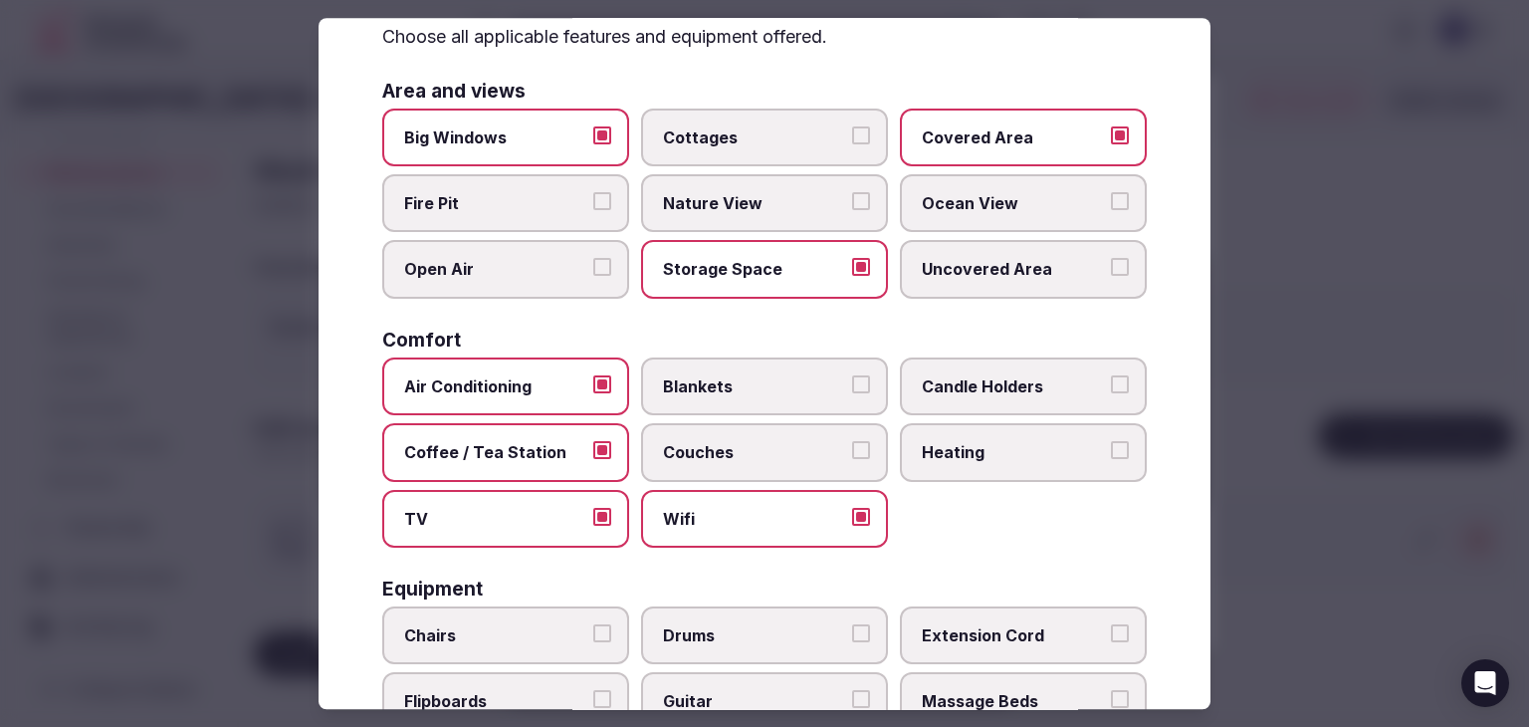
click at [780, 455] on span "Couches" at bounding box center [754, 452] width 183 height 22
click at [852, 455] on button "Couches" at bounding box center [861, 450] width 18 height 18
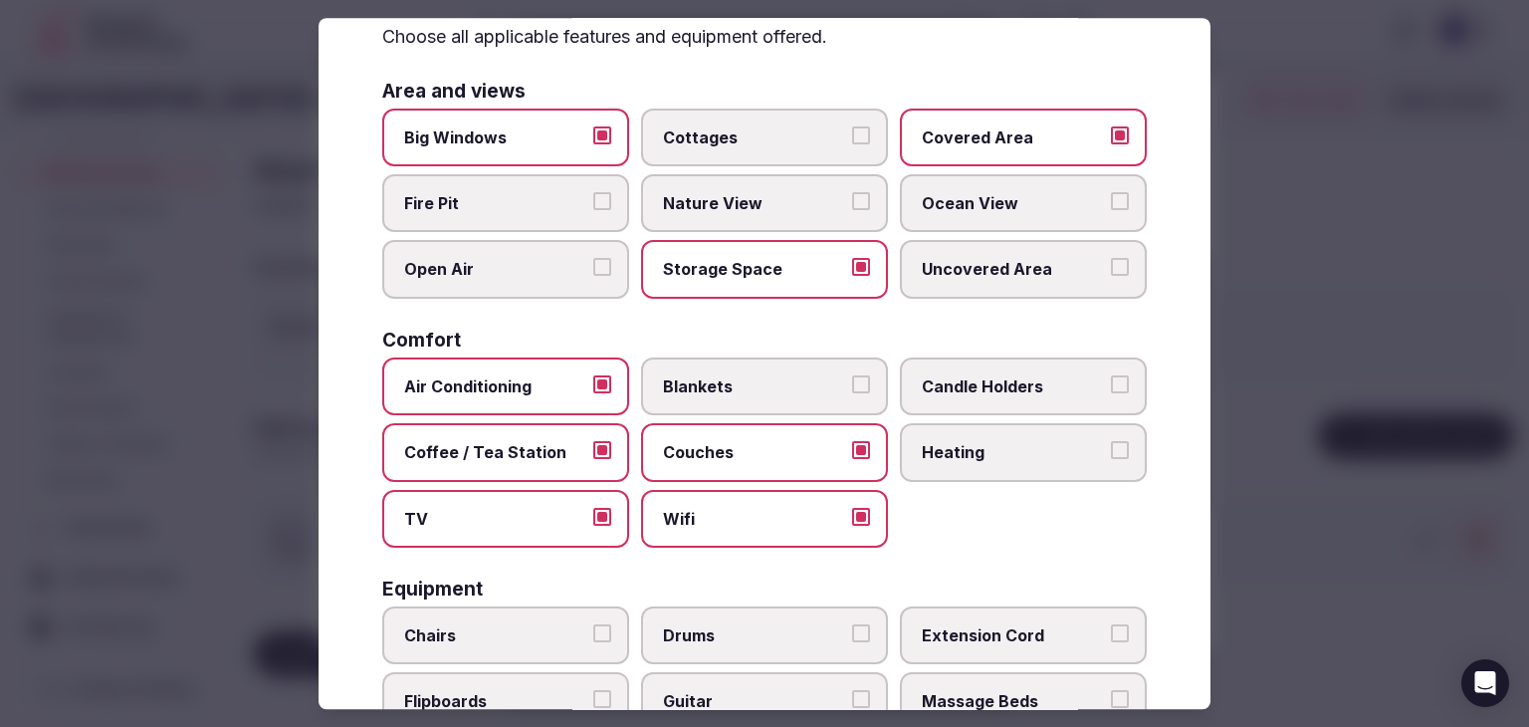
click at [960, 455] on span "Heating" at bounding box center [1013, 452] width 183 height 22
click at [1111, 455] on button "Heating" at bounding box center [1120, 450] width 18 height 18
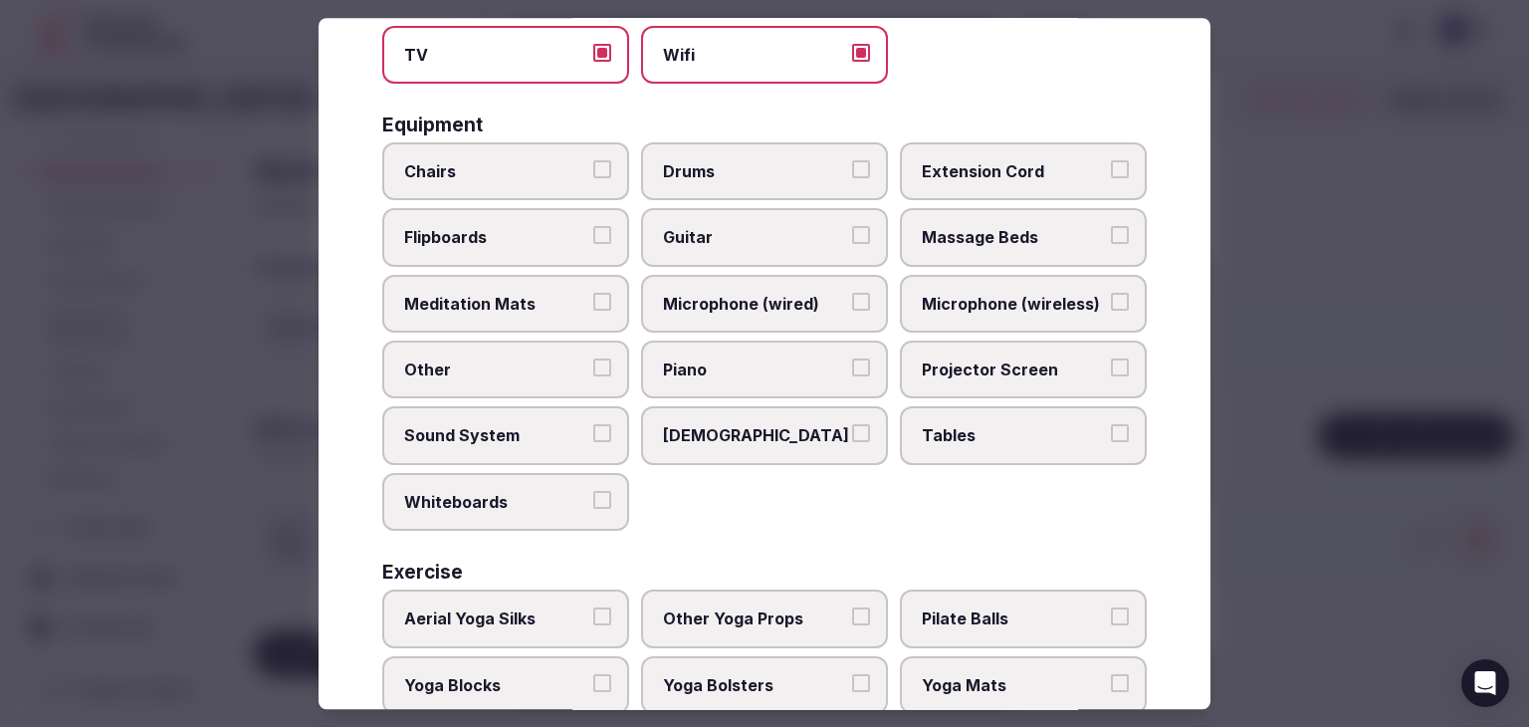
scroll to position [597, 0]
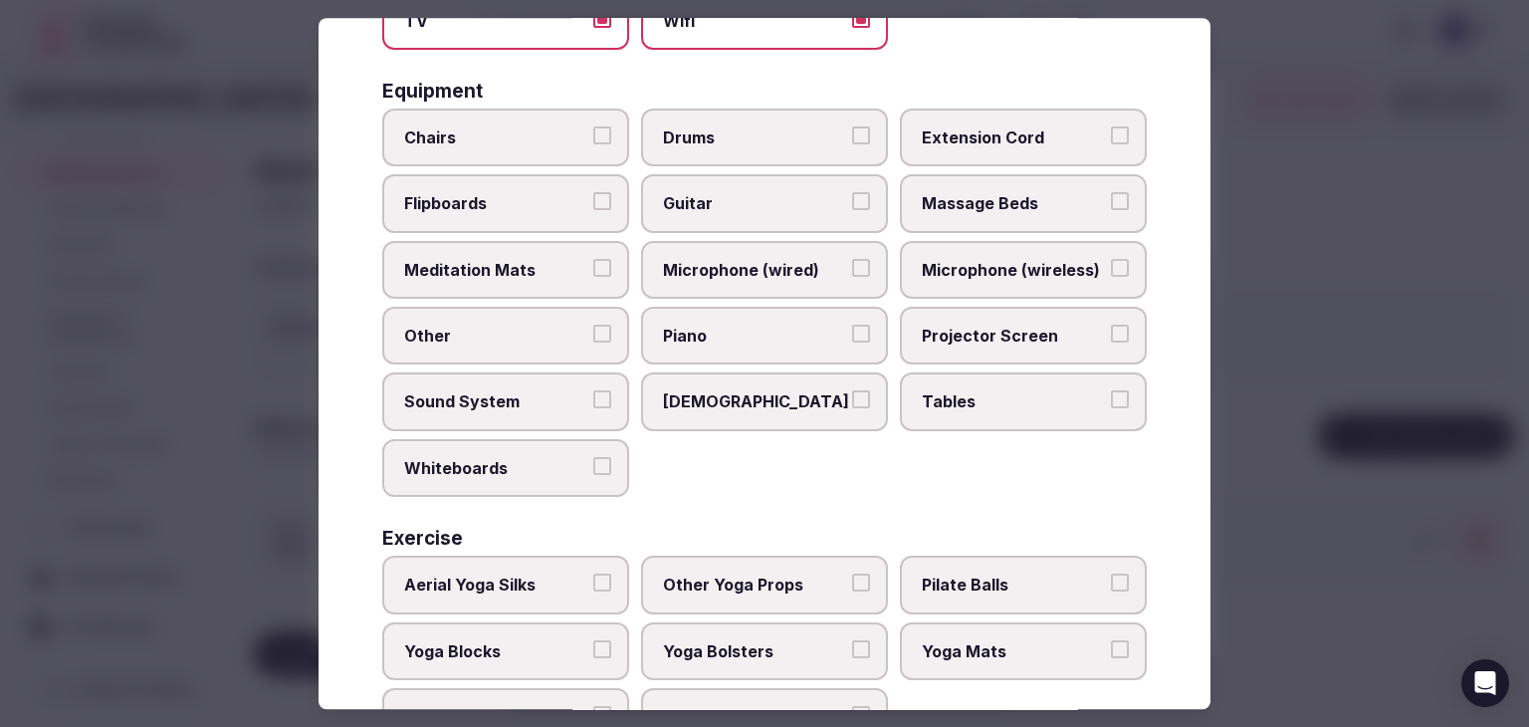
click at [496, 111] on label "Chairs" at bounding box center [505, 138] width 247 height 58
click at [593, 126] on button "Chairs" at bounding box center [602, 135] width 18 height 18
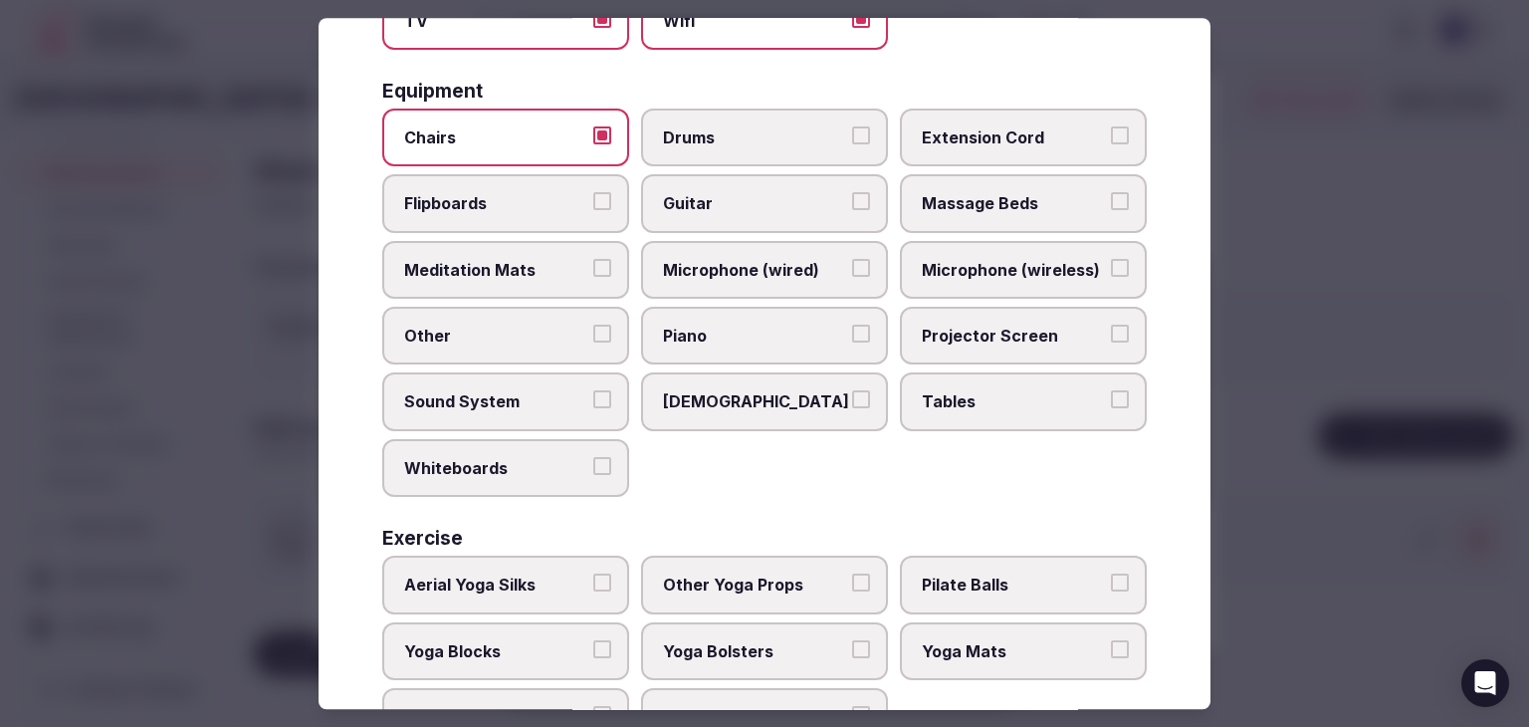
click at [960, 126] on span "Extension Cord" at bounding box center [1013, 137] width 183 height 22
click at [1111, 126] on button "Extension Cord" at bounding box center [1120, 135] width 18 height 18
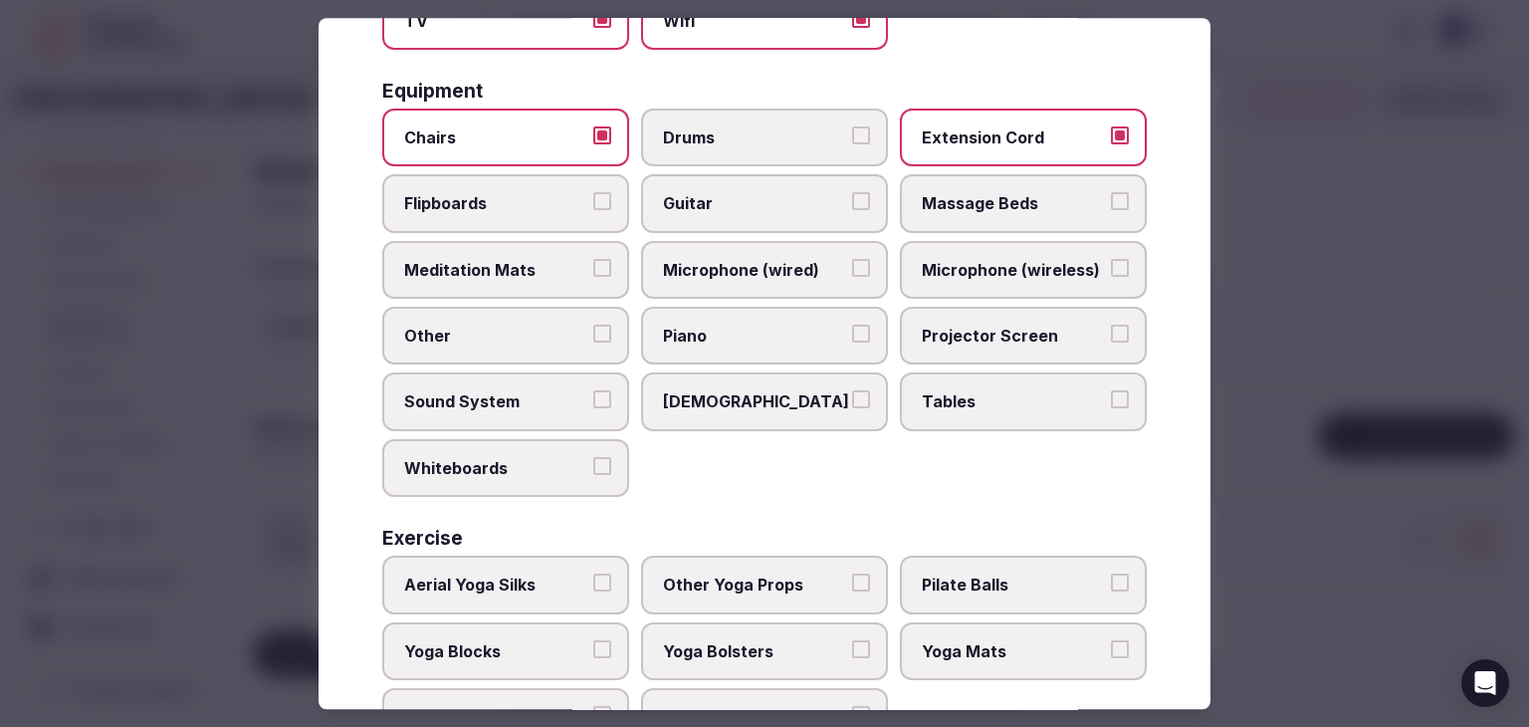
click at [953, 259] on span "Microphone (wireless)" at bounding box center [1013, 270] width 183 height 22
click at [1111, 259] on button "Microphone (wireless)" at bounding box center [1120, 268] width 18 height 18
click at [958, 308] on label "Projector Screen" at bounding box center [1023, 336] width 247 height 58
click at [1111, 325] on button "Projector Screen" at bounding box center [1120, 334] width 18 height 18
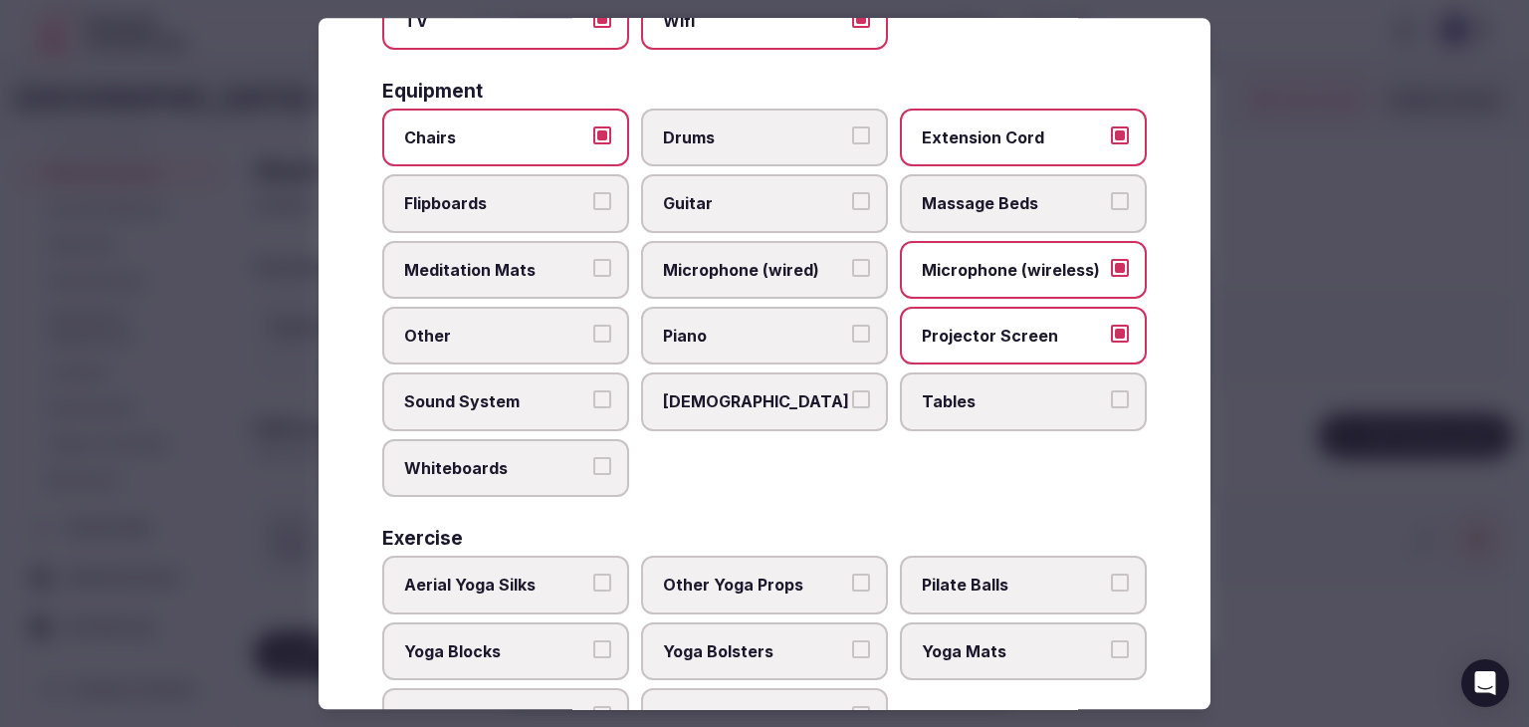
click at [959, 379] on label "Tables" at bounding box center [1023, 402] width 247 height 58
click at [1111, 391] on button "Tables" at bounding box center [1120, 400] width 18 height 18
drag, startPoint x: 733, startPoint y: 252, endPoint x: 506, endPoint y: 333, distance: 241.2
click at [732, 259] on span "Microphone (wired)" at bounding box center [754, 270] width 183 height 22
click at [852, 259] on button "Microphone (wired)" at bounding box center [861, 268] width 18 height 18
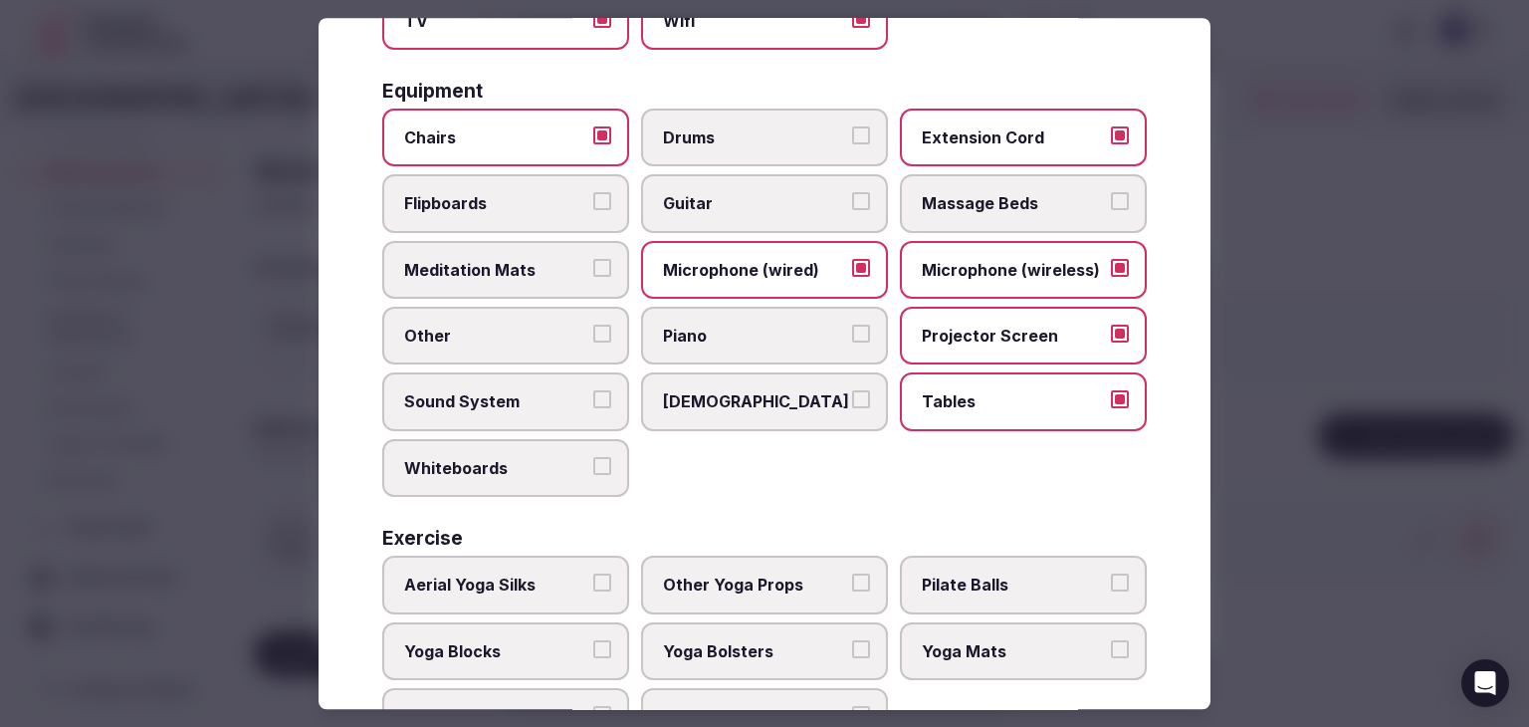
click at [496, 201] on span "Flipboards" at bounding box center [495, 204] width 183 height 22
click at [593, 201] on button "Flipboards" at bounding box center [602, 202] width 18 height 18
click at [490, 410] on label "Sound System" at bounding box center [505, 402] width 247 height 58
click at [593, 409] on button "Sound System" at bounding box center [602, 400] width 18 height 18
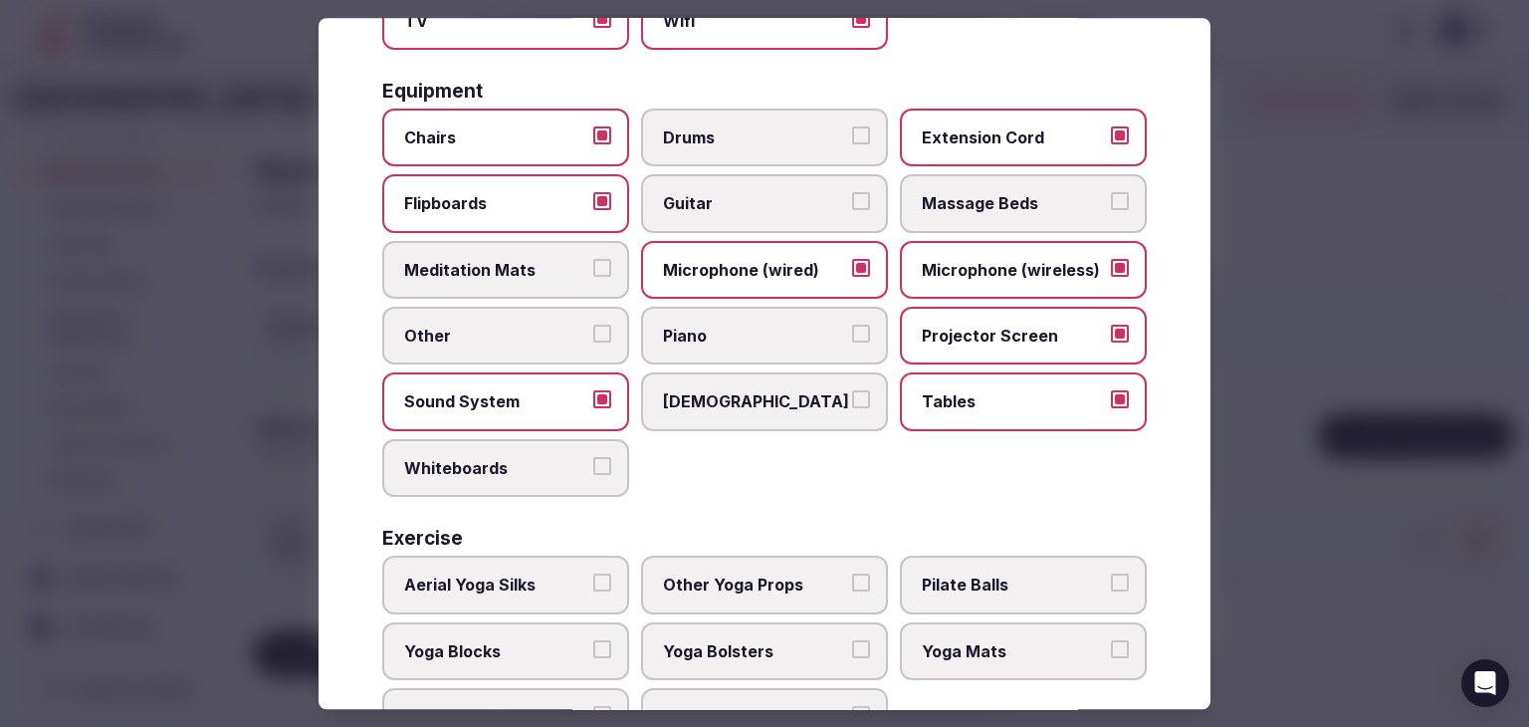
click at [489, 469] on span "Whiteboards" at bounding box center [495, 468] width 183 height 22
click at [593, 469] on button "Whiteboards" at bounding box center [602, 466] width 18 height 18
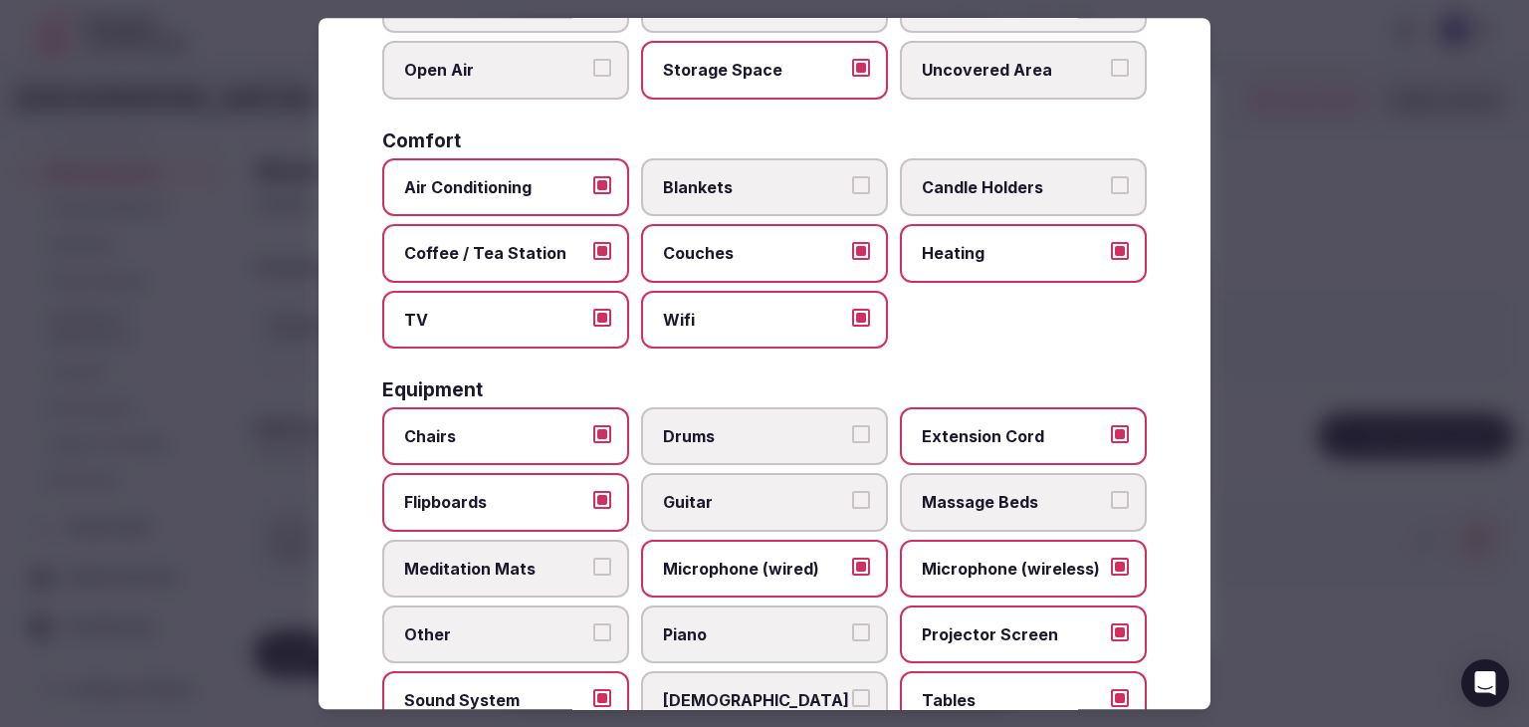
scroll to position [0, 0]
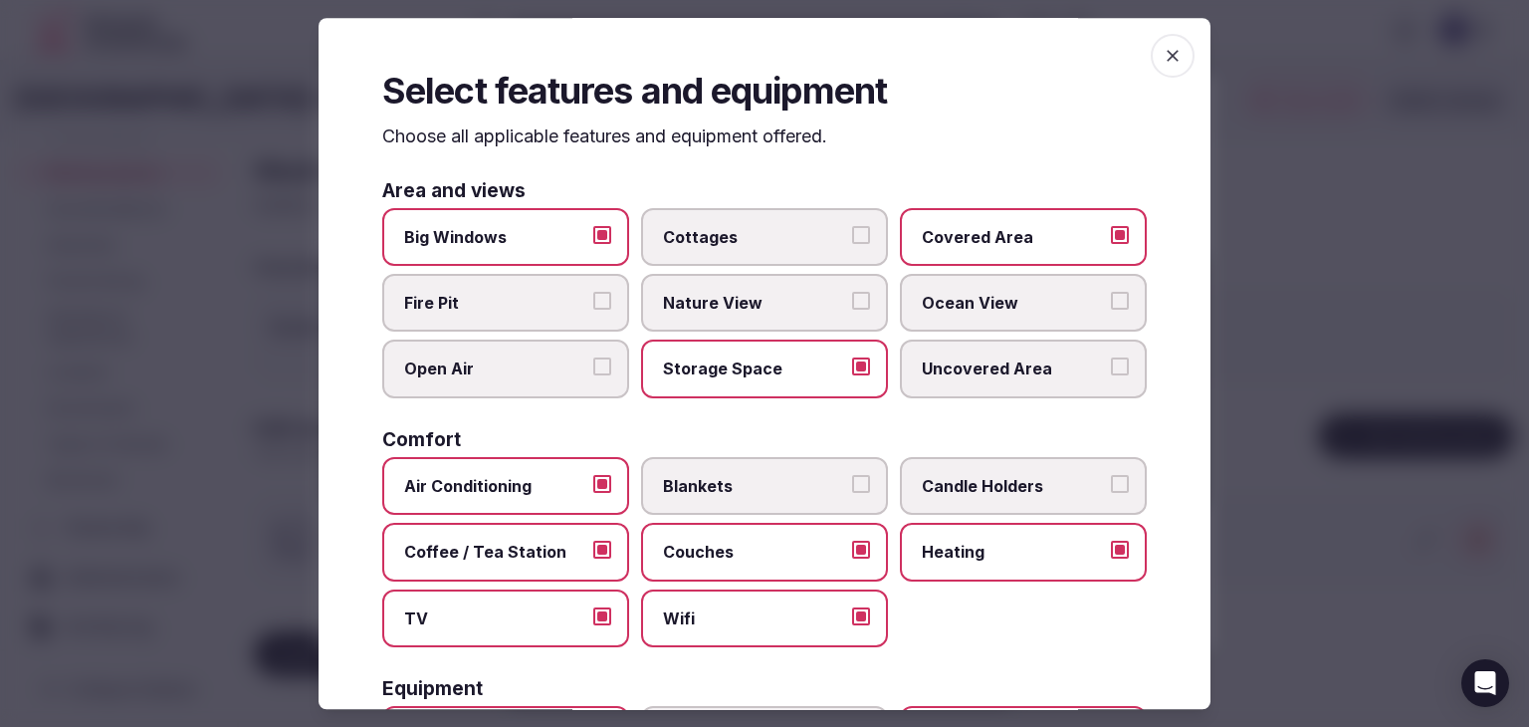
click at [1163, 50] on icon "button" at bounding box center [1173, 56] width 20 height 20
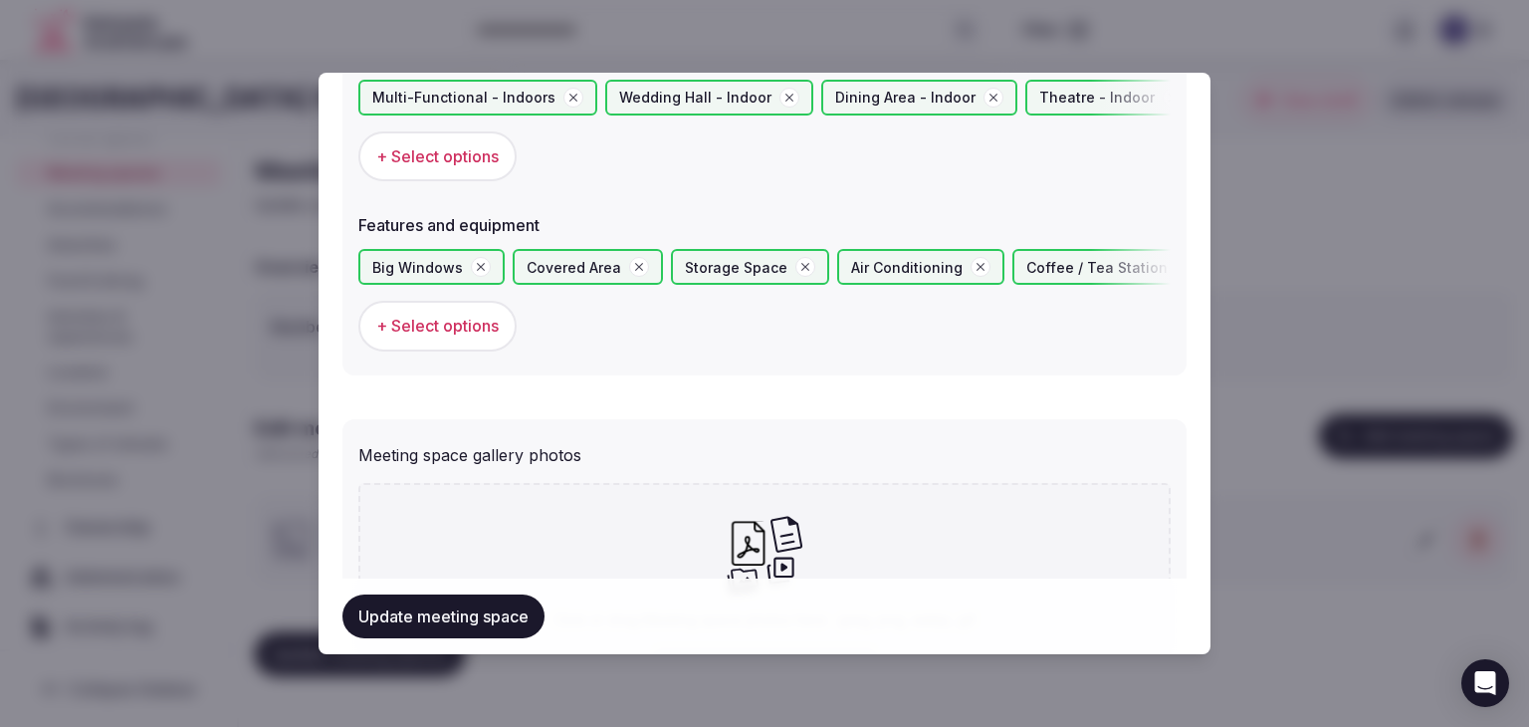
scroll to position [1294, 0]
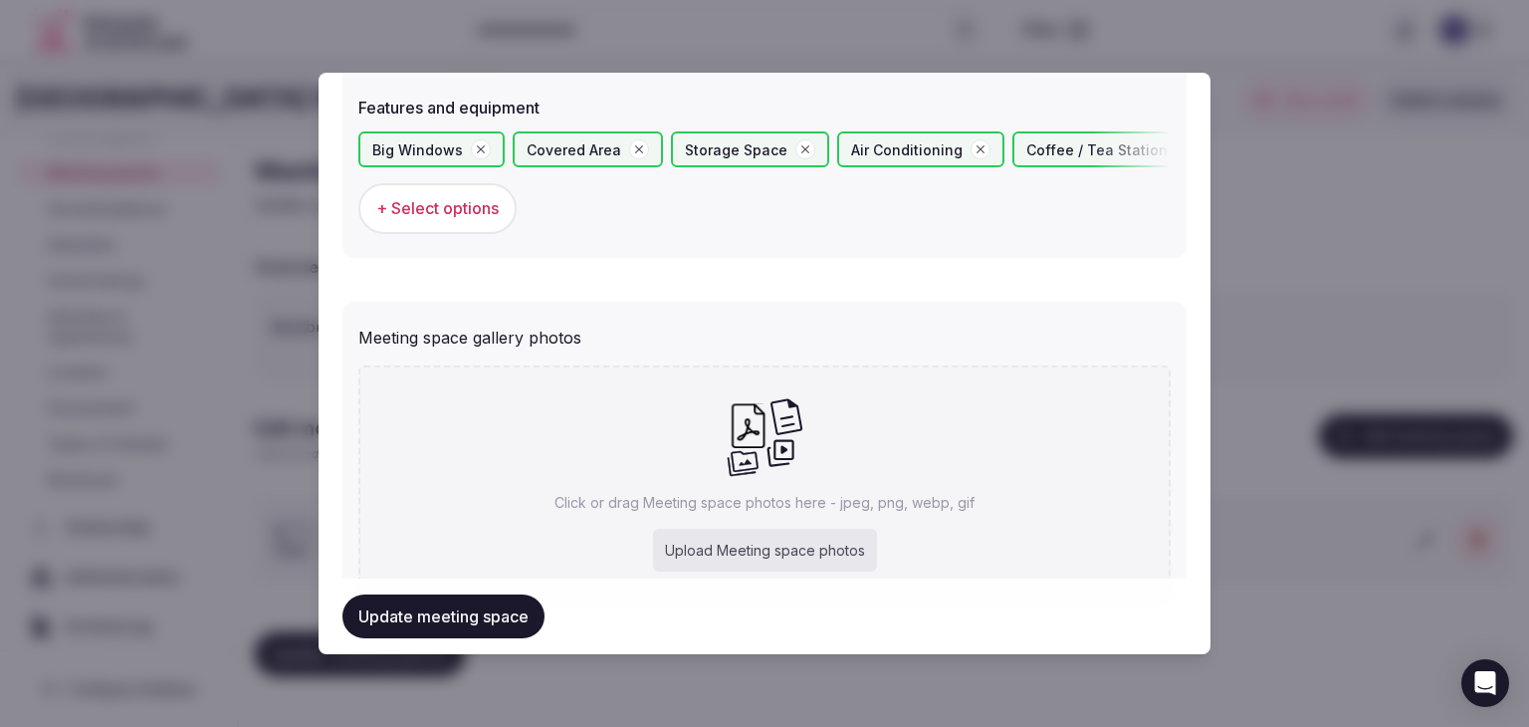
click at [749, 532] on div "Upload Meeting space photos" at bounding box center [765, 551] width 224 height 44
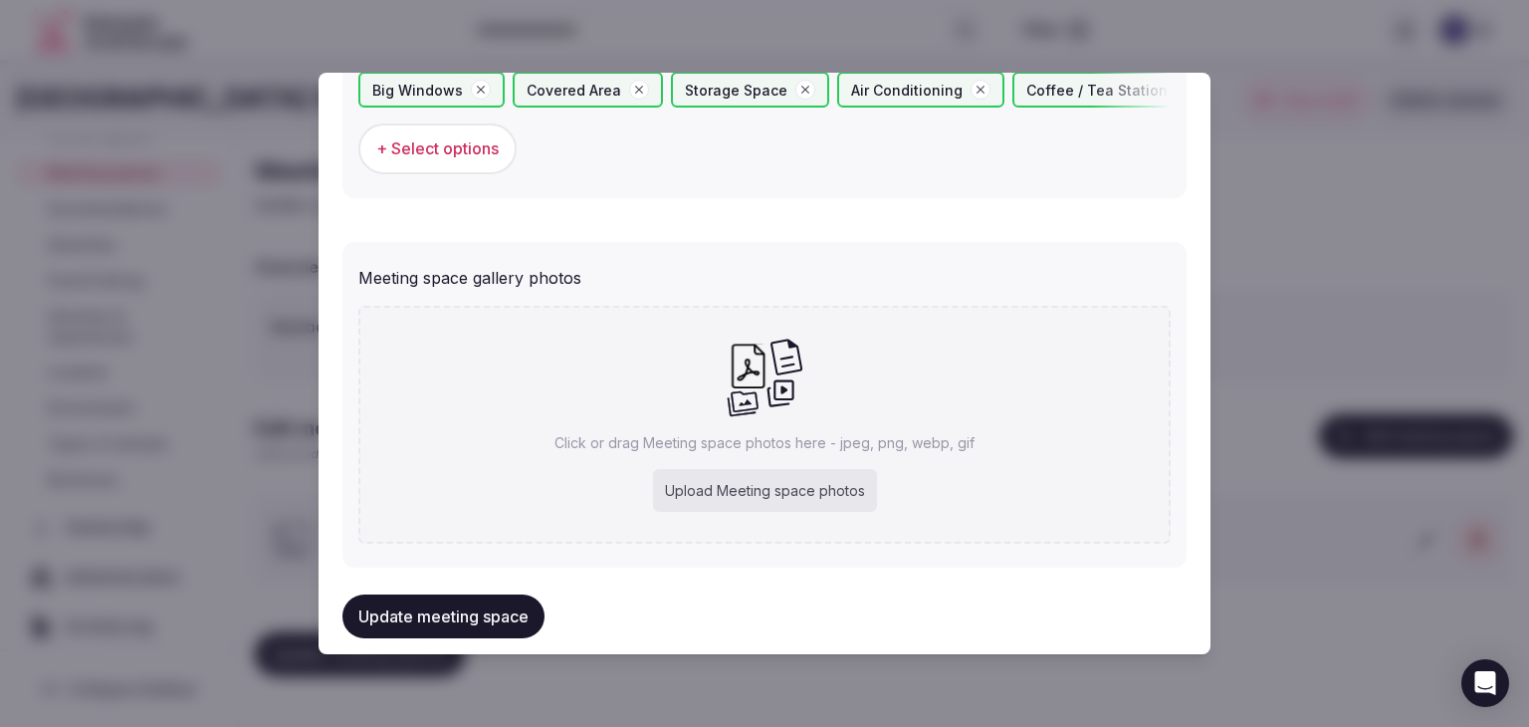
scroll to position [1379, 0]
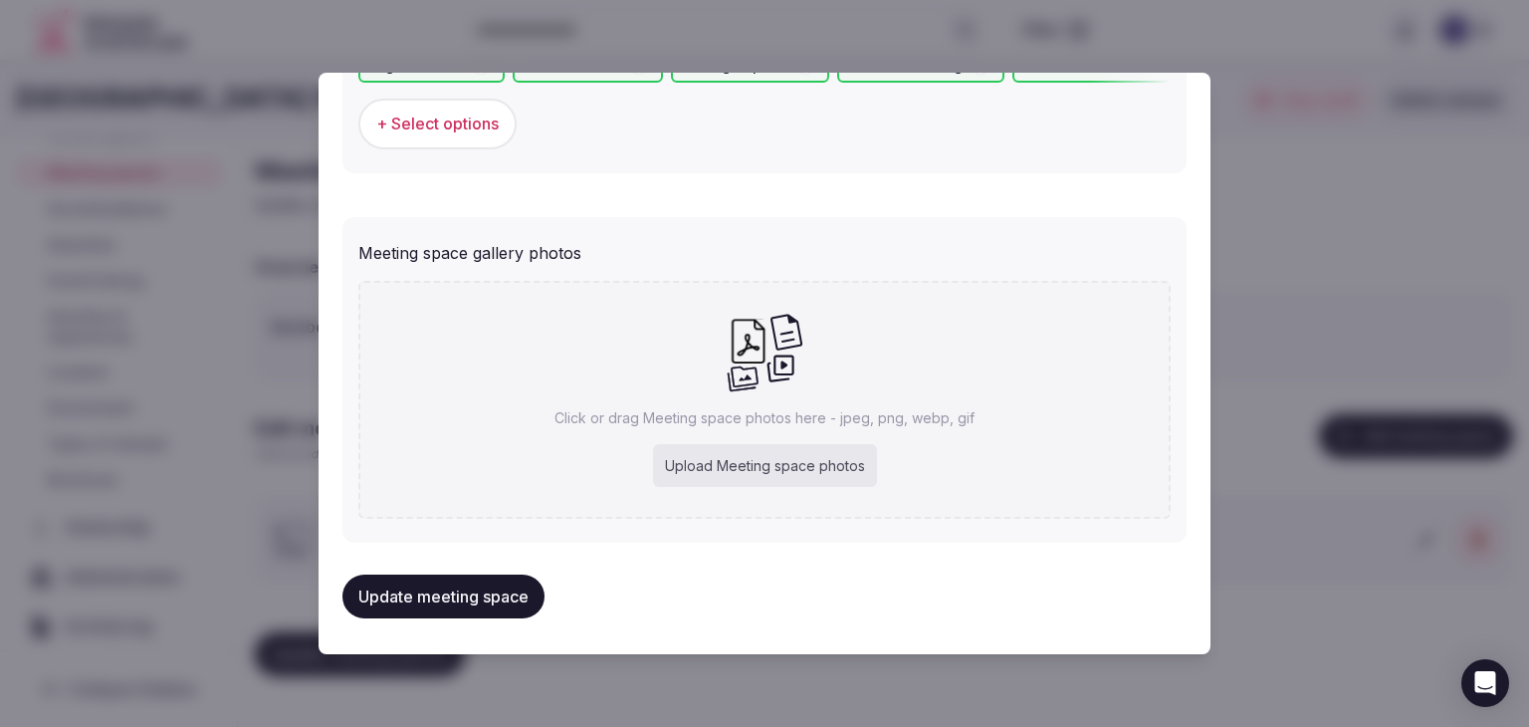
click at [751, 429] on div "Click or drag Meeting space photos here - jpeg, png, webp, gif Upload Meeting s…" at bounding box center [764, 400] width 812 height 238
type input "**********"
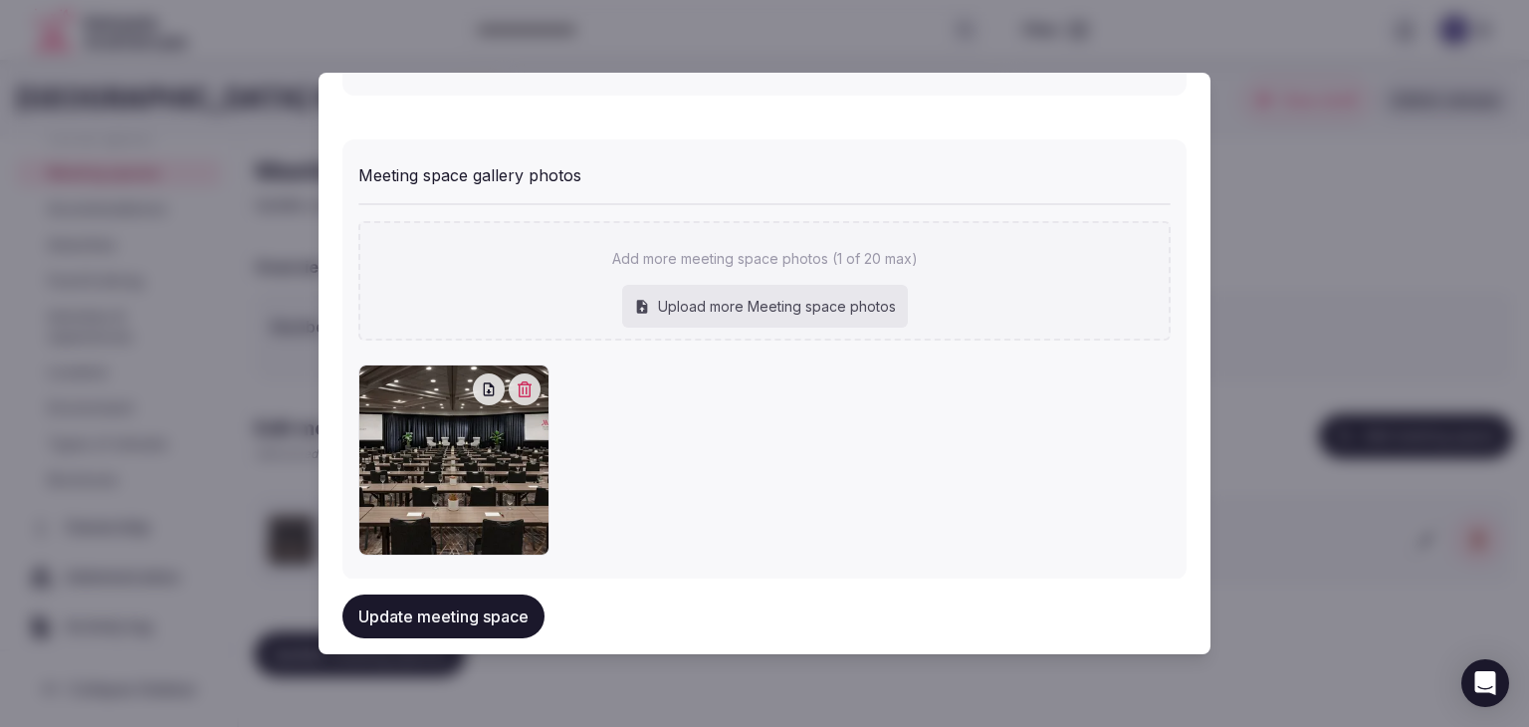
scroll to position [1387, 0]
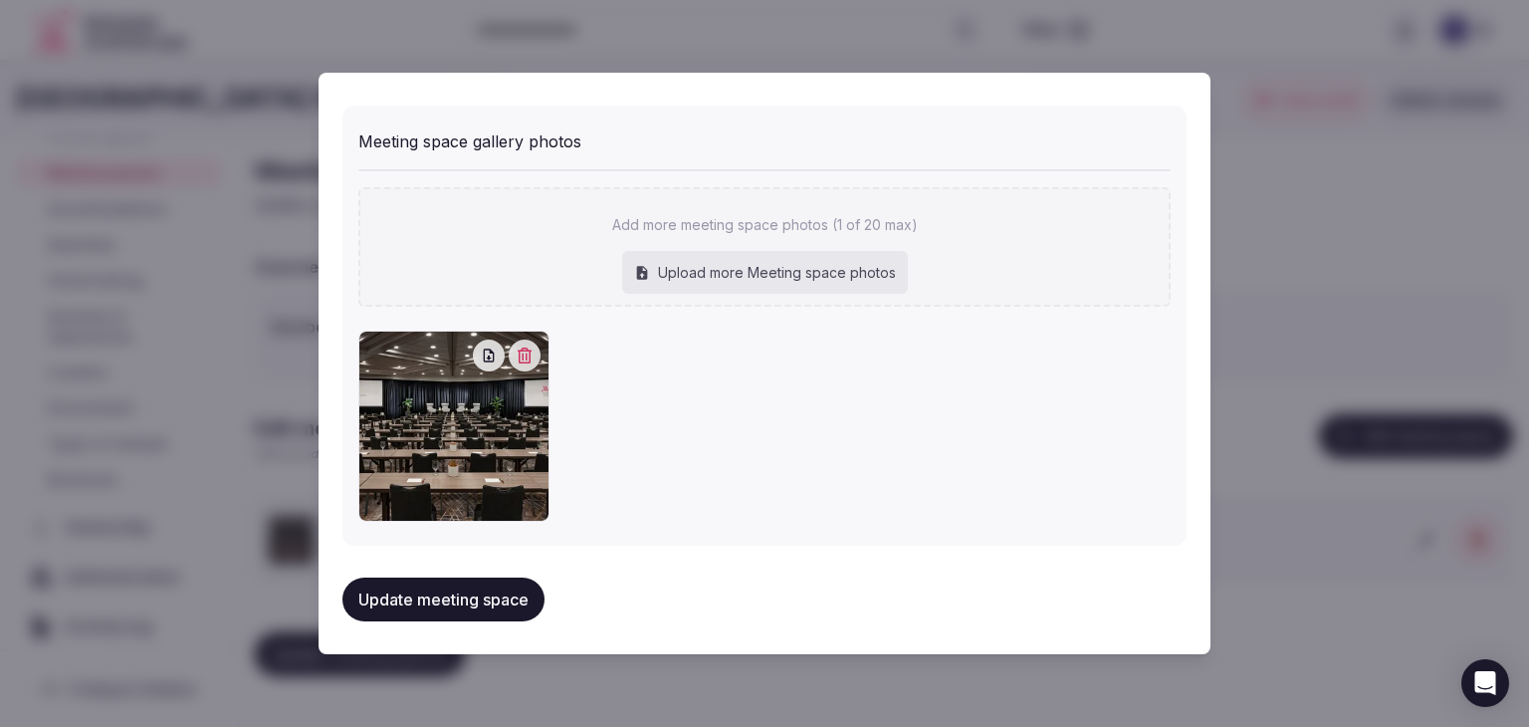
click at [510, 579] on button "Update meeting space" at bounding box center [443, 599] width 202 height 44
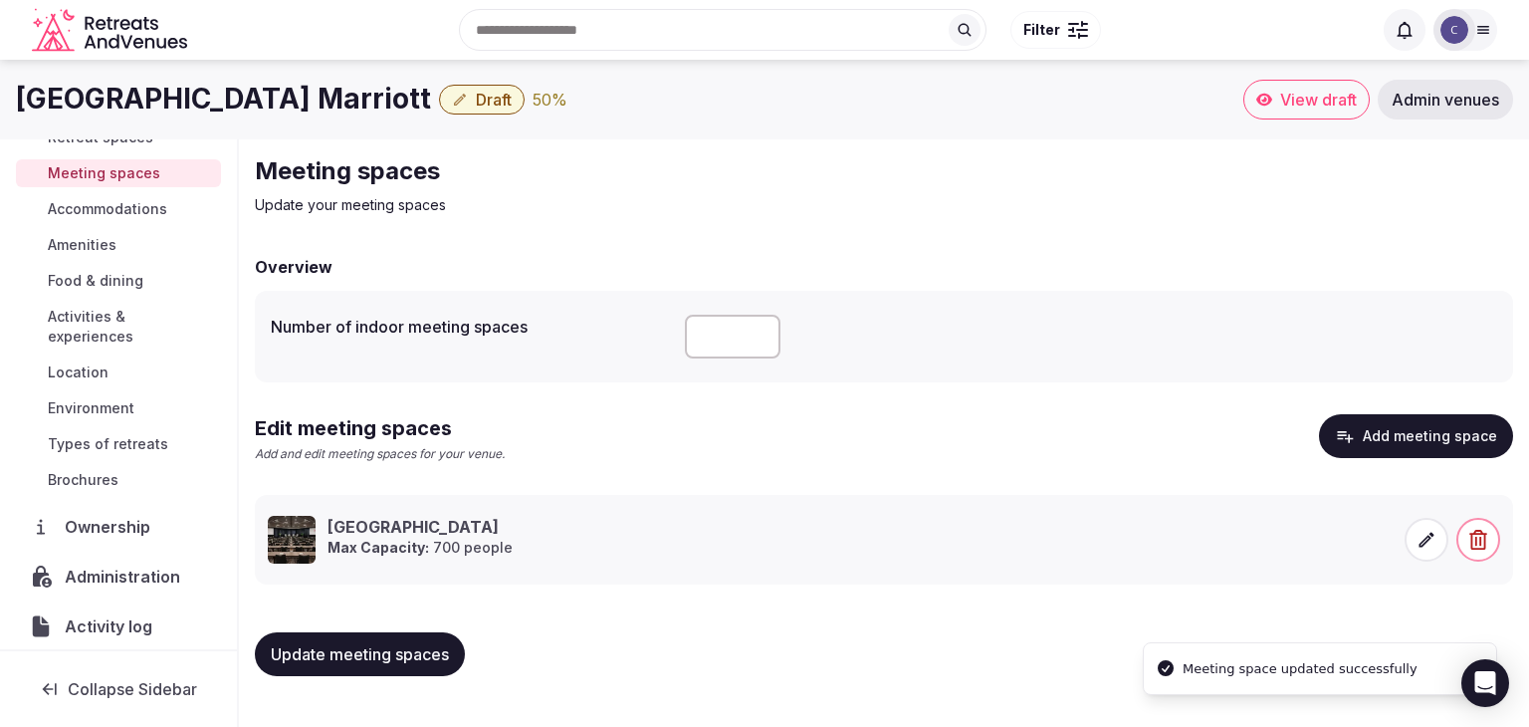
click at [394, 650] on span "Update meeting spaces" at bounding box center [360, 654] width 178 height 20
click at [752, 338] on input "**" at bounding box center [733, 337] width 96 height 44
type input "**"
click at [367, 651] on span "Update meeting spaces" at bounding box center [360, 654] width 178 height 20
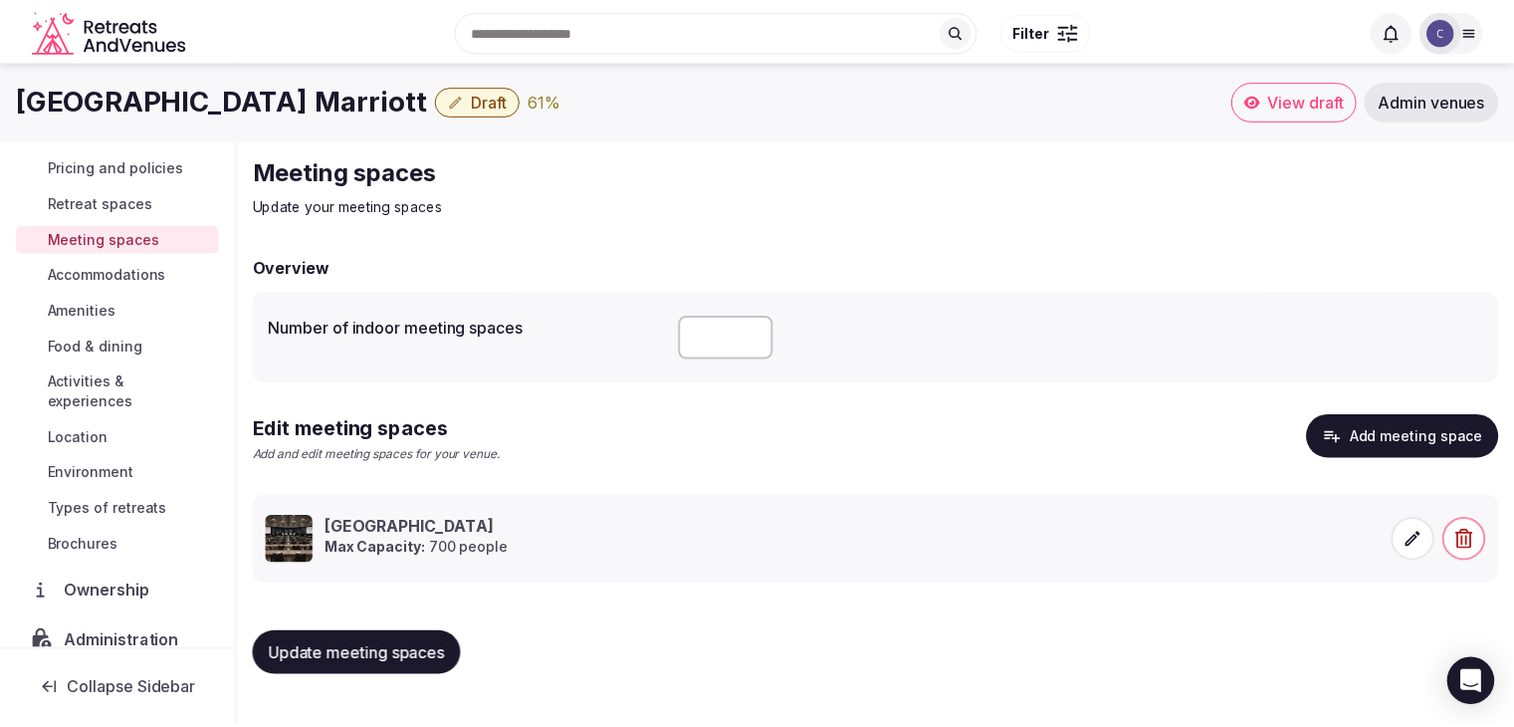
scroll to position [0, 0]
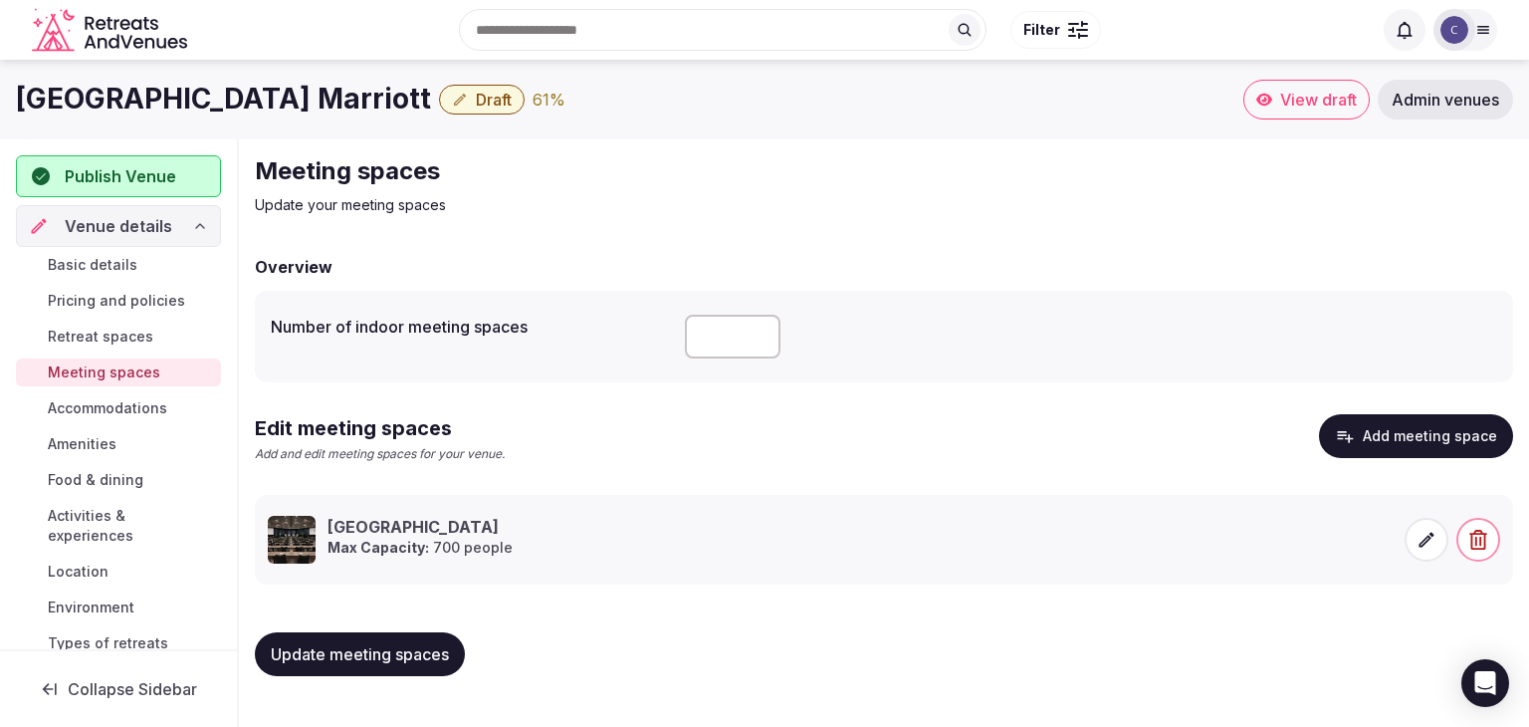
click at [120, 293] on span "Pricing and policies" at bounding box center [116, 301] width 137 height 20
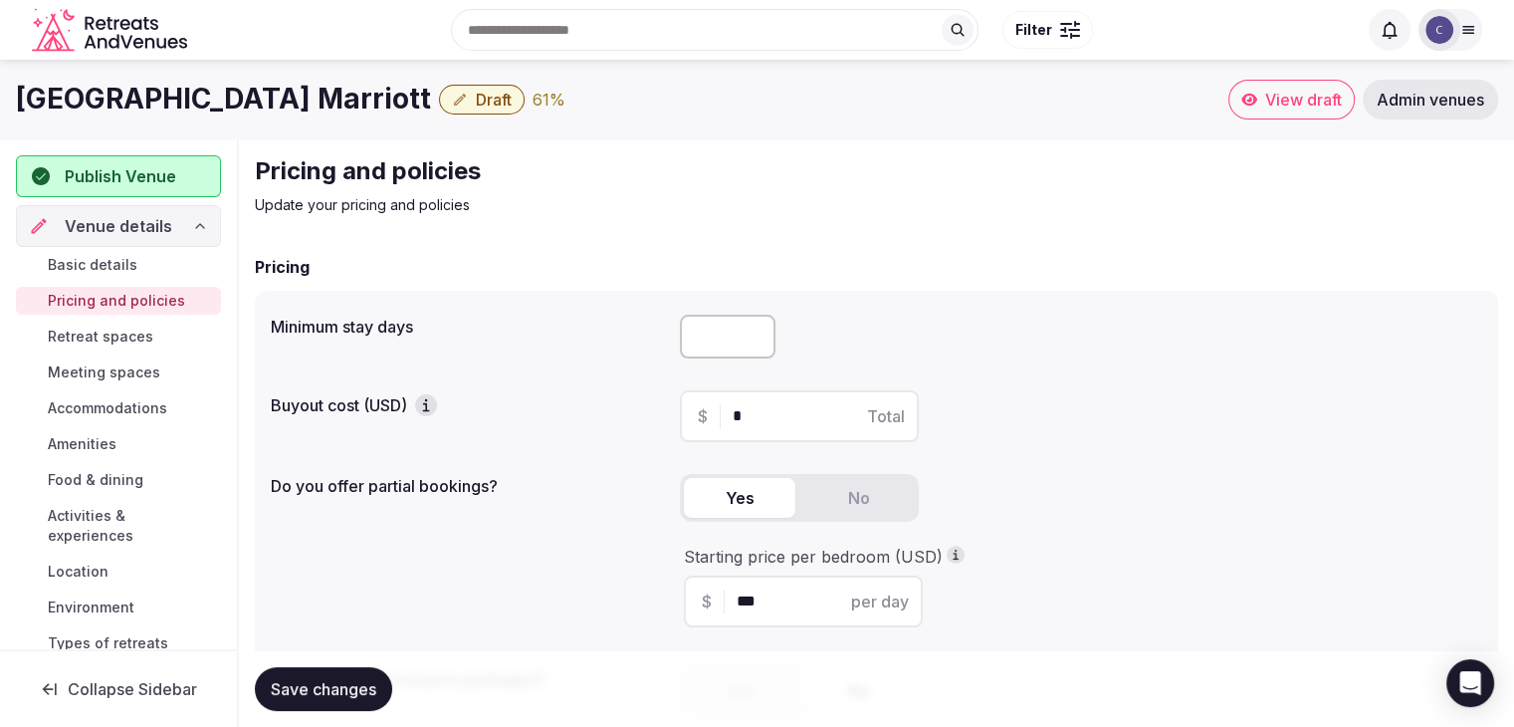
click at [697, 324] on input "number" at bounding box center [728, 337] width 96 height 44
type input "*"
click at [354, 667] on button "Save changes" at bounding box center [323, 689] width 137 height 44
click at [123, 264] on span "Basic details" at bounding box center [93, 265] width 90 height 20
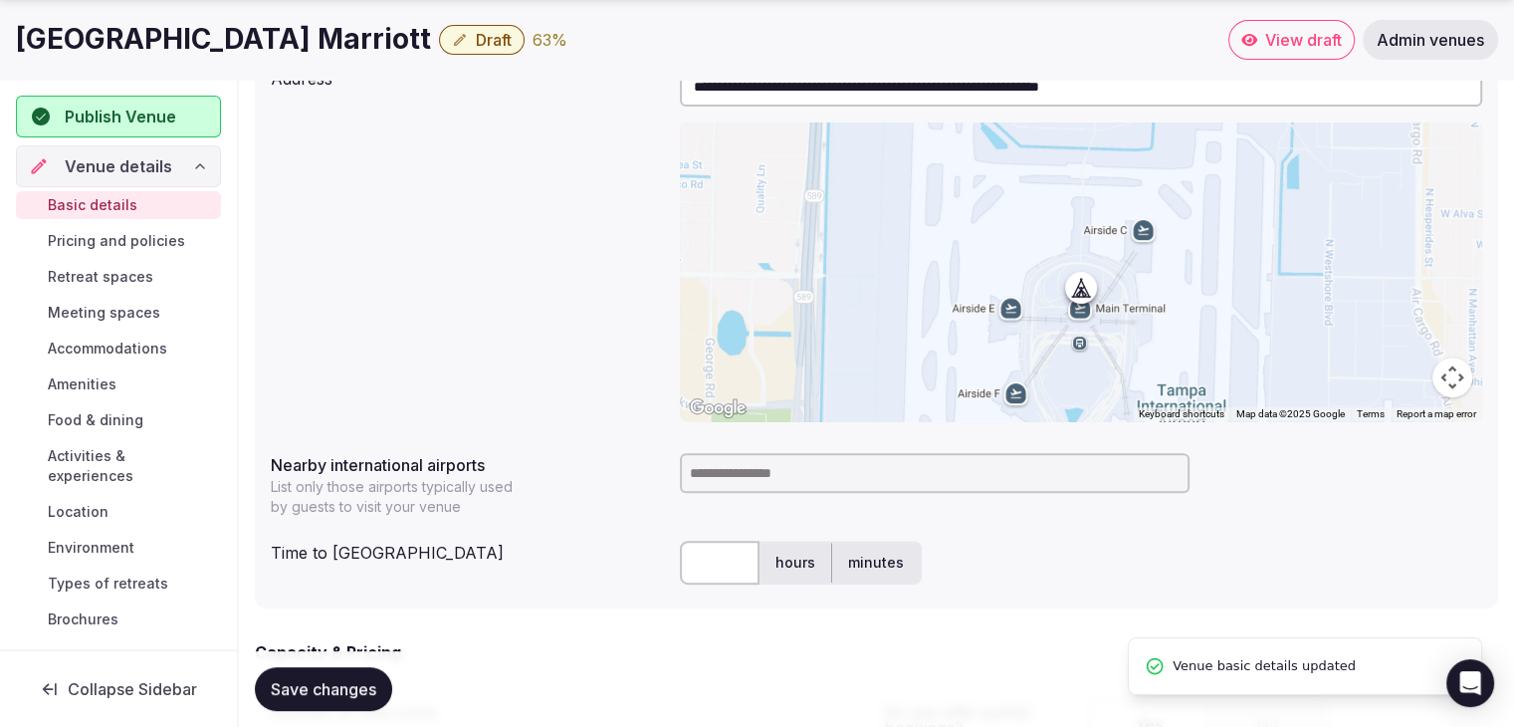
scroll to position [896, 0]
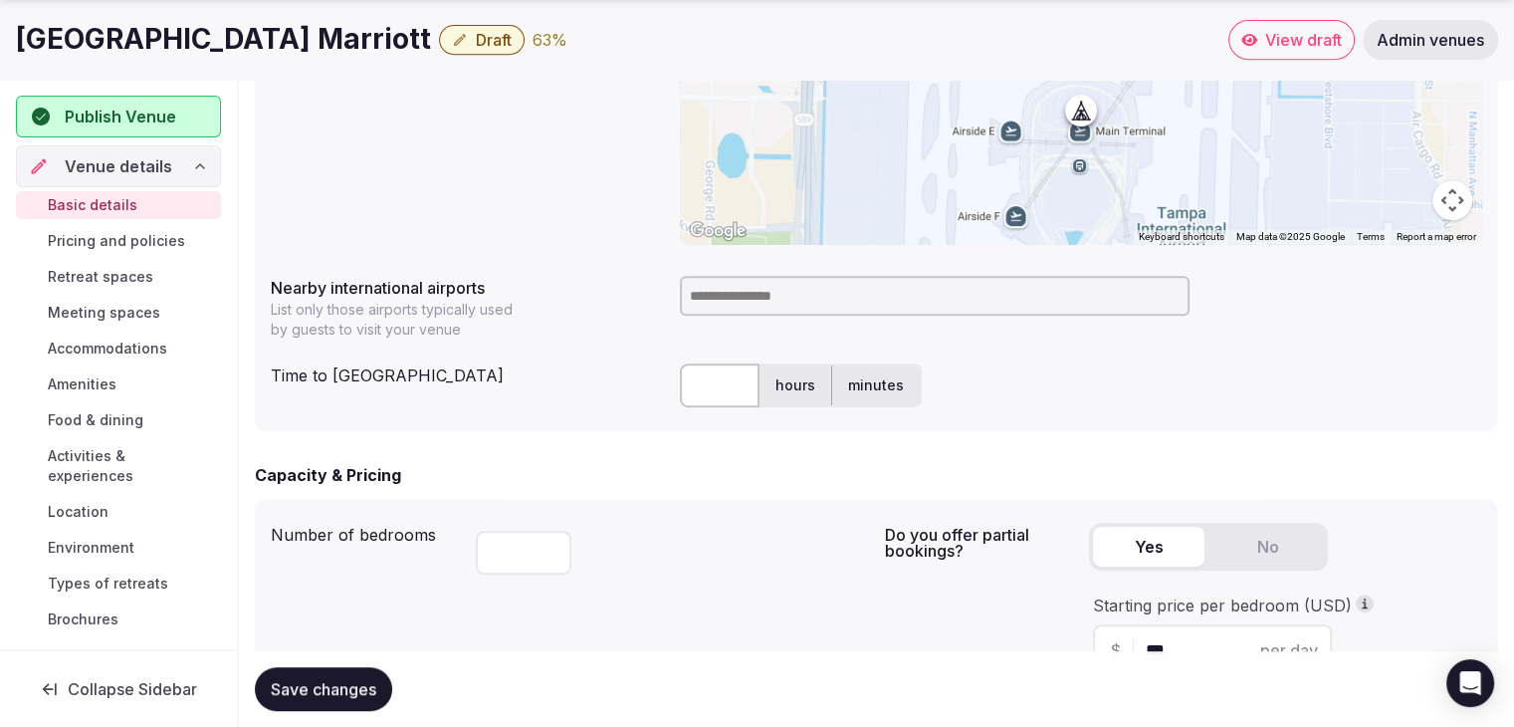
click at [272, 30] on h1 "Tampa Airport Marriott" at bounding box center [223, 39] width 415 height 39
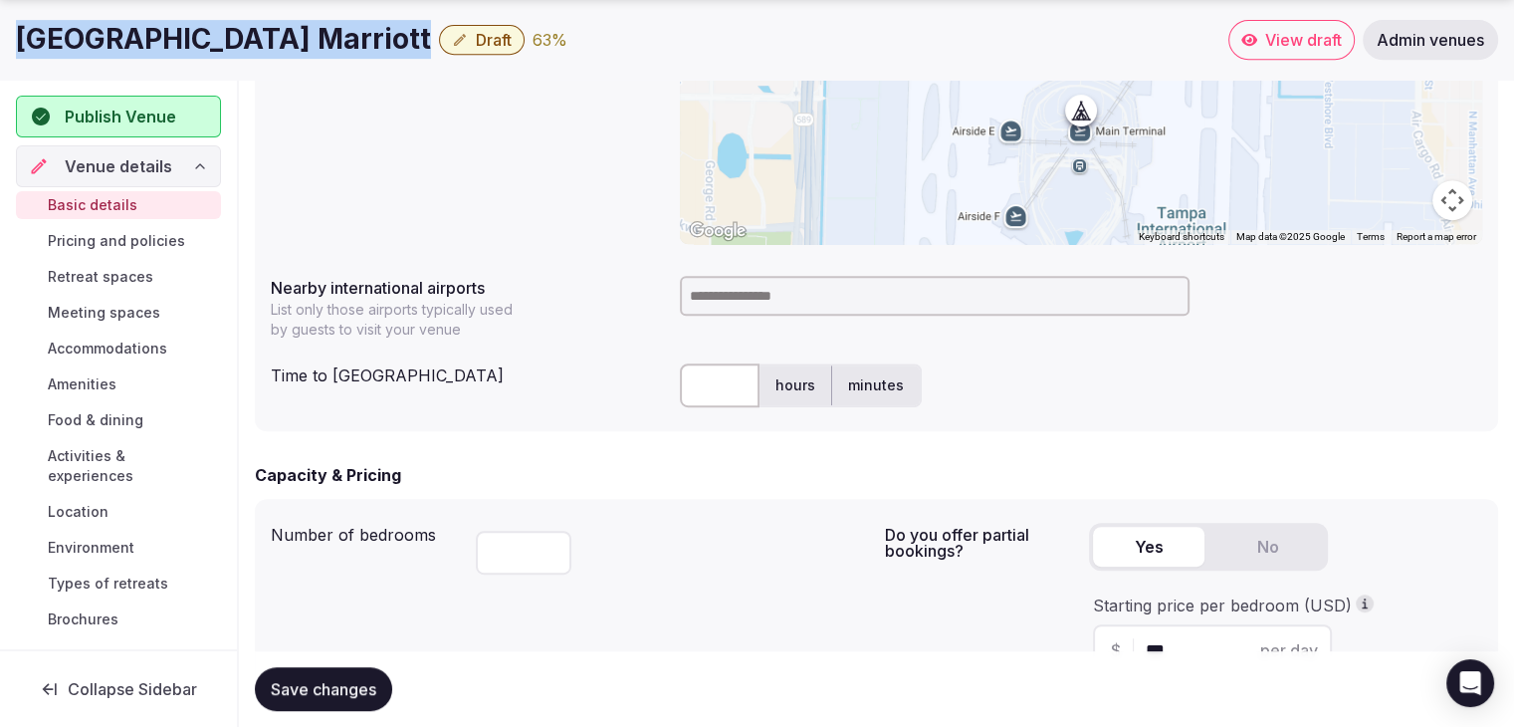
click at [272, 30] on h1 "Tampa Airport Marriott" at bounding box center [223, 39] width 415 height 39
copy div "Tampa Airport Marriott"
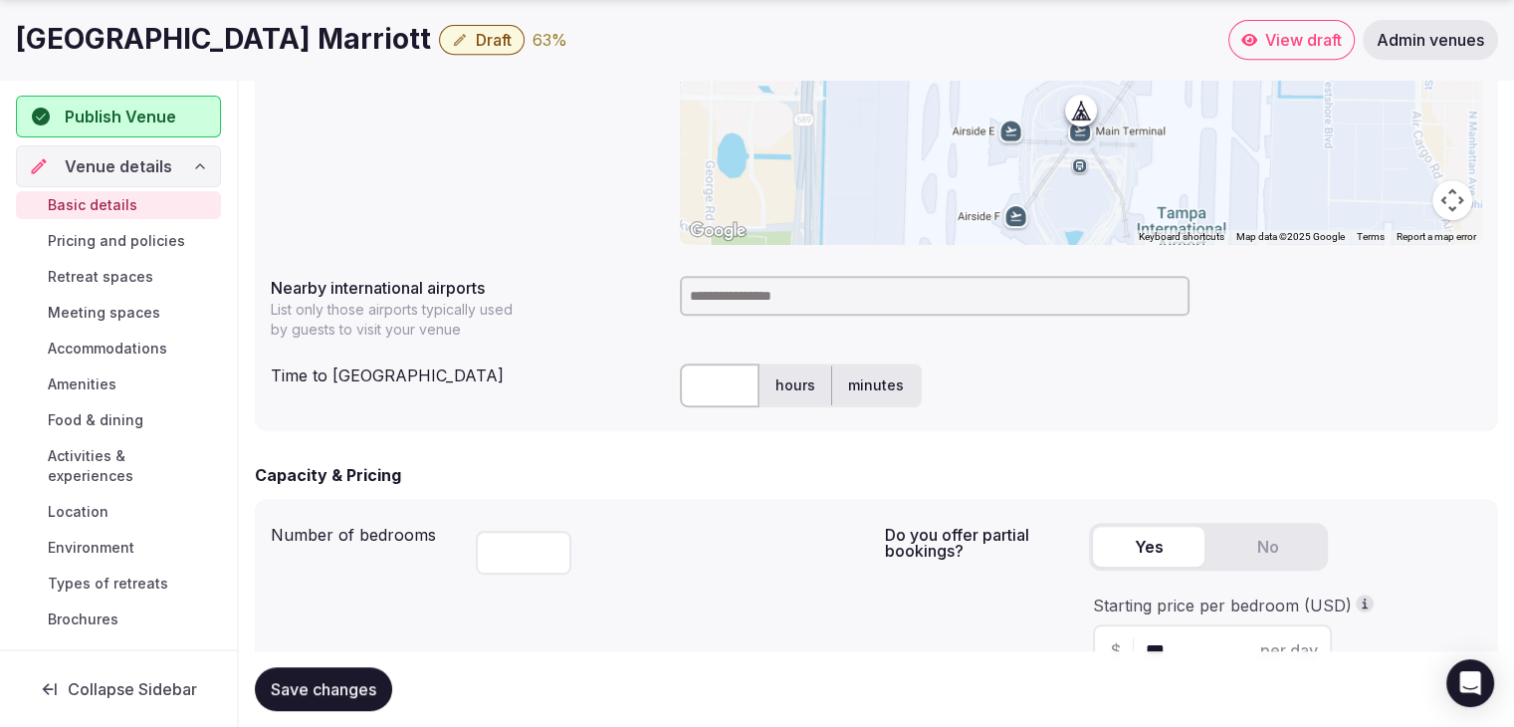
click at [753, 270] on div at bounding box center [1081, 296] width 802 height 56
click at [750, 287] on input at bounding box center [935, 296] width 510 height 40
type input "***"
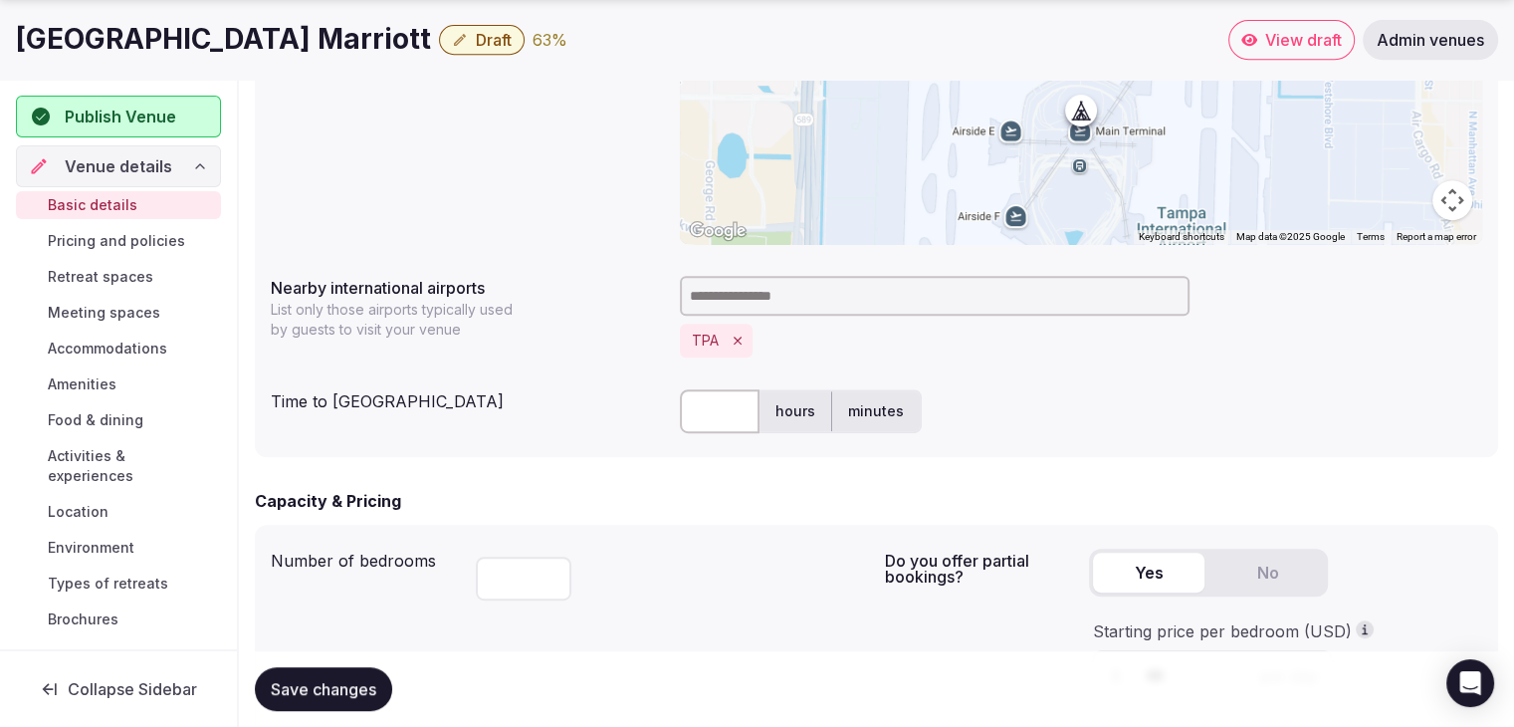
click at [729, 407] on input "text" at bounding box center [720, 411] width 80 height 44
type input "*"
click at [631, 538] on div "Number of bedrooms *** Do you offer partial bookings? Yes No Starting price per…" at bounding box center [876, 629] width 1243 height 209
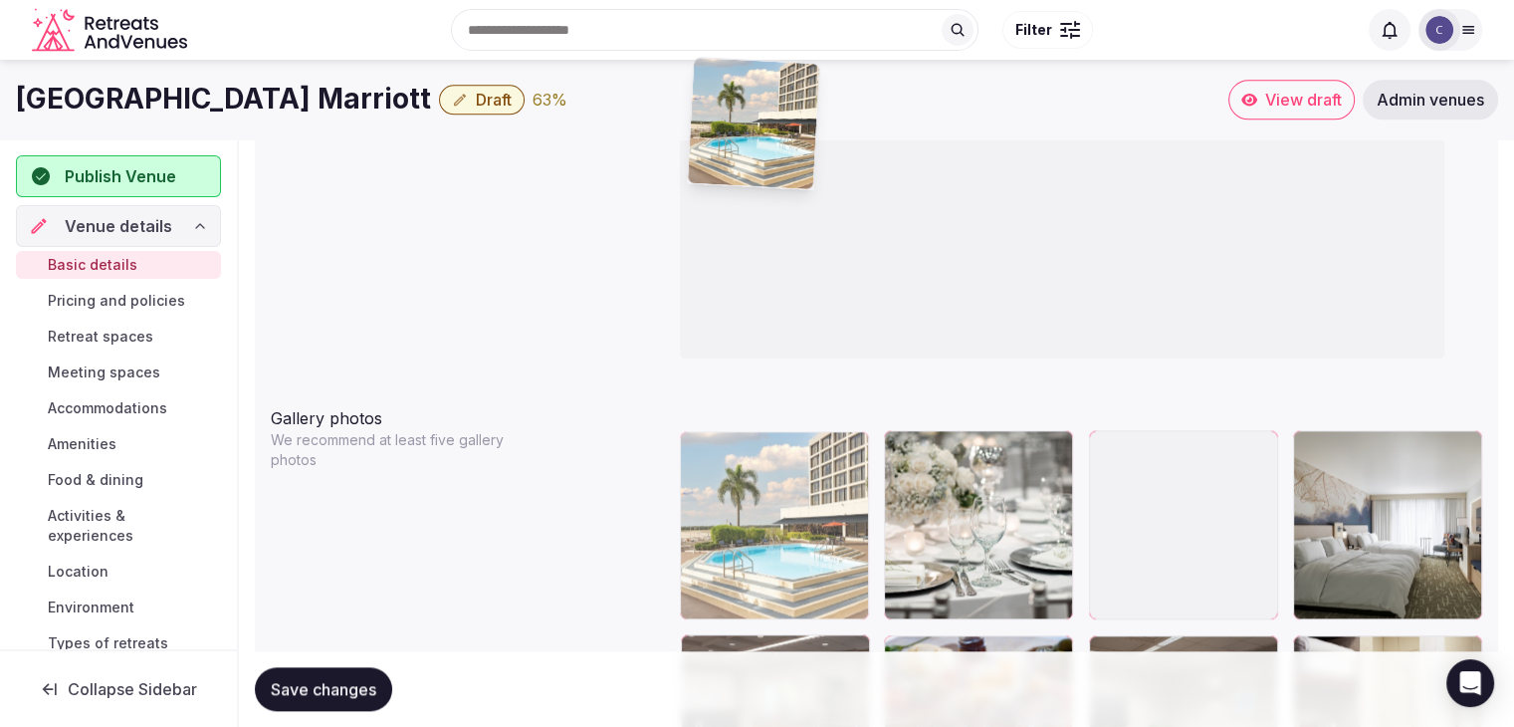
scroll to position [2067, 0]
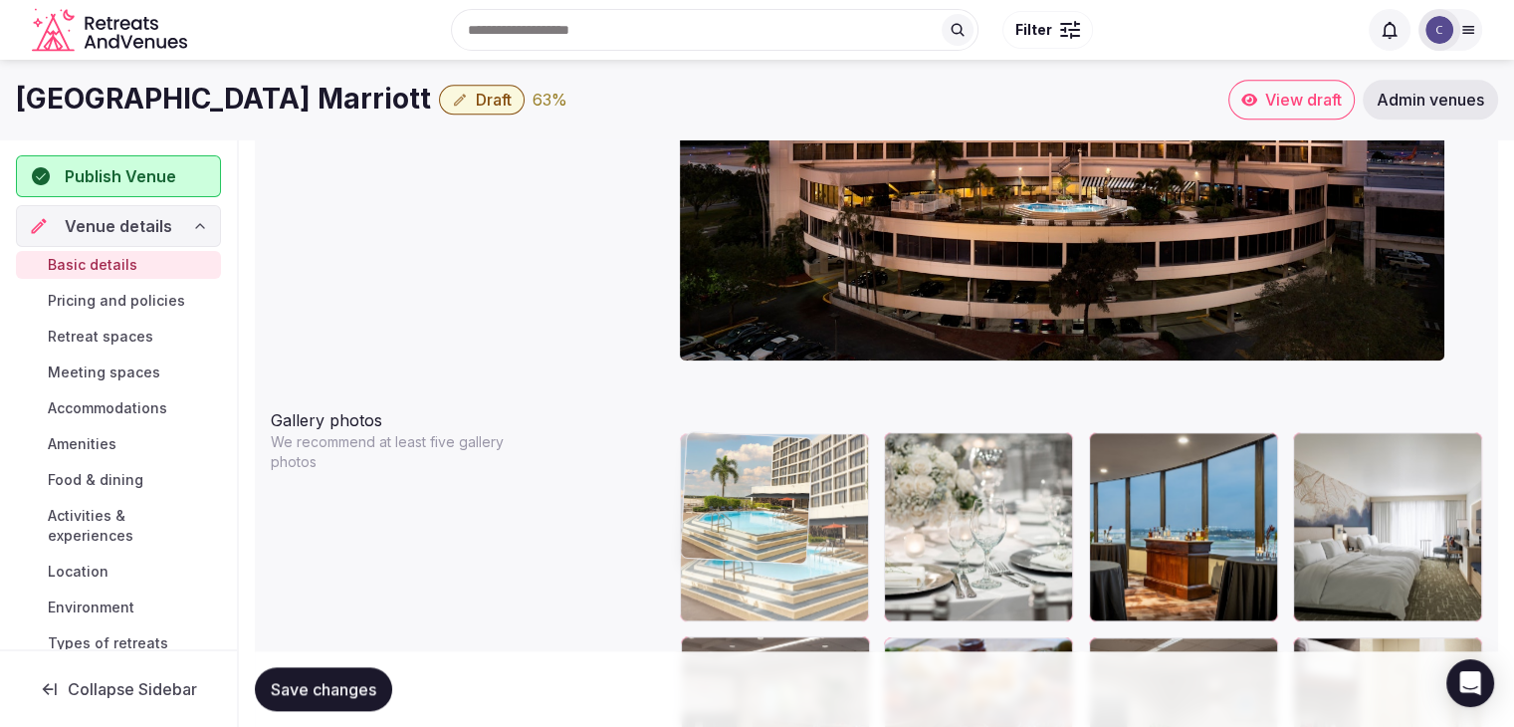
drag, startPoint x: 702, startPoint y: 87, endPoint x: 776, endPoint y: 551, distance: 469.9
click at [776, 551] on body "**********" at bounding box center [757, 578] width 1514 height 5290
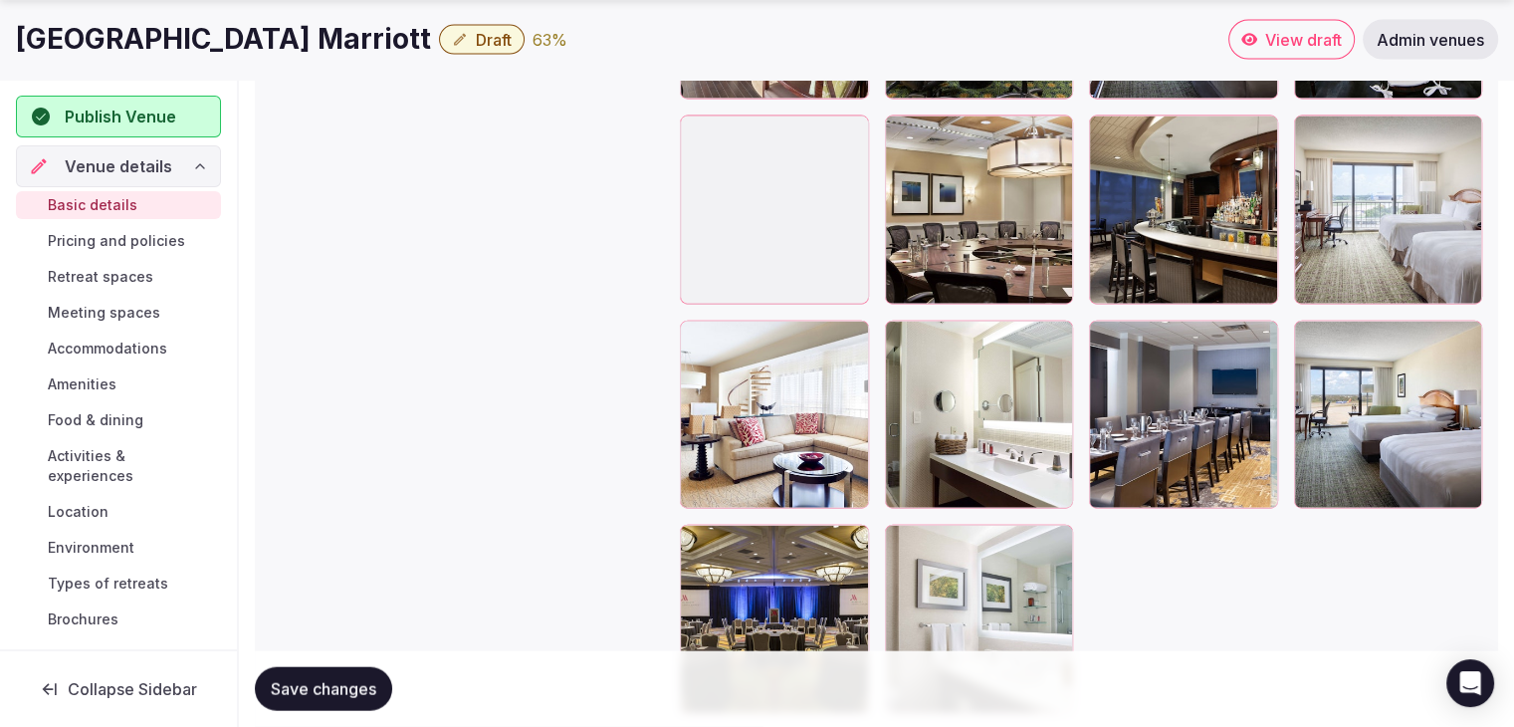
scroll to position [4555, 0]
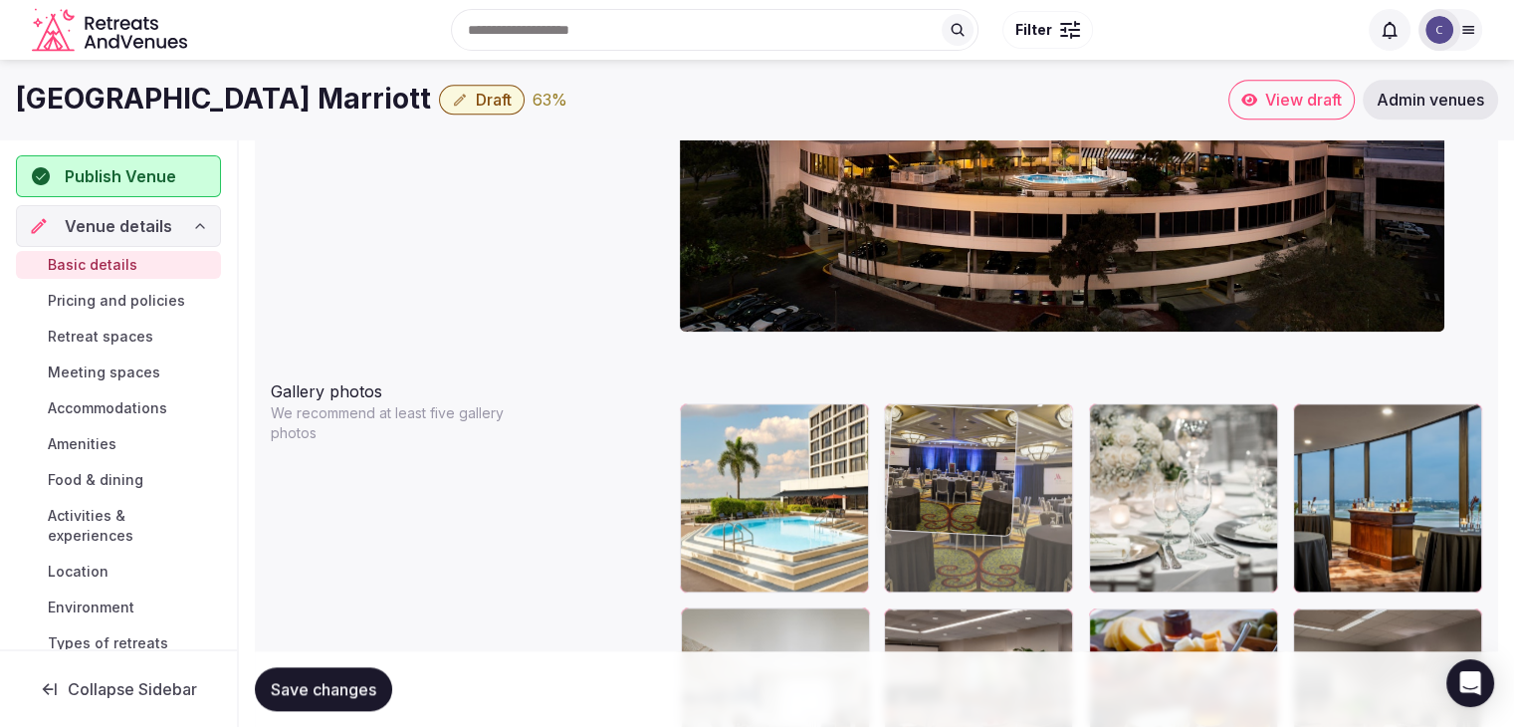
drag, startPoint x: 695, startPoint y: 422, endPoint x: 916, endPoint y: 436, distance: 221.4
click at [916, 436] on body "**********" at bounding box center [757, 549] width 1514 height 5290
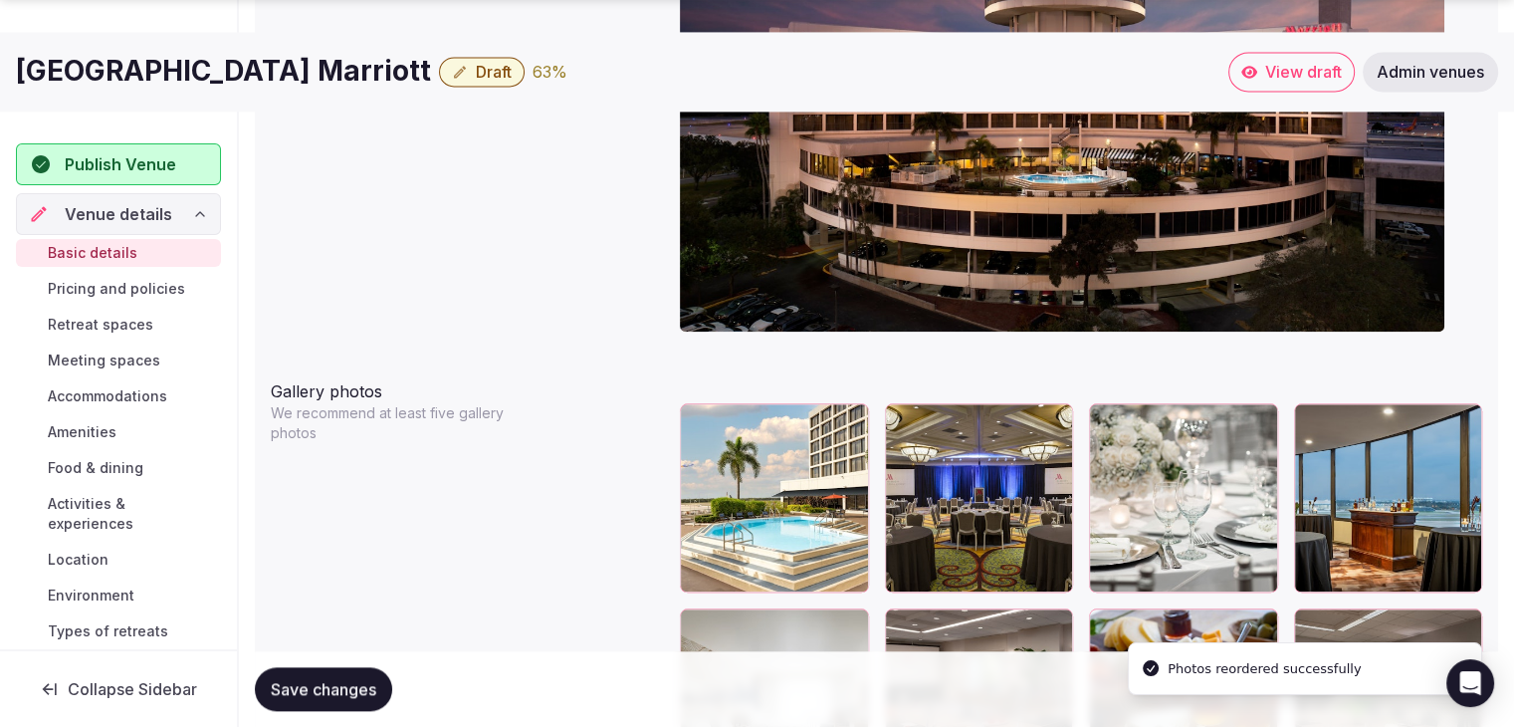
scroll to position [2394, 0]
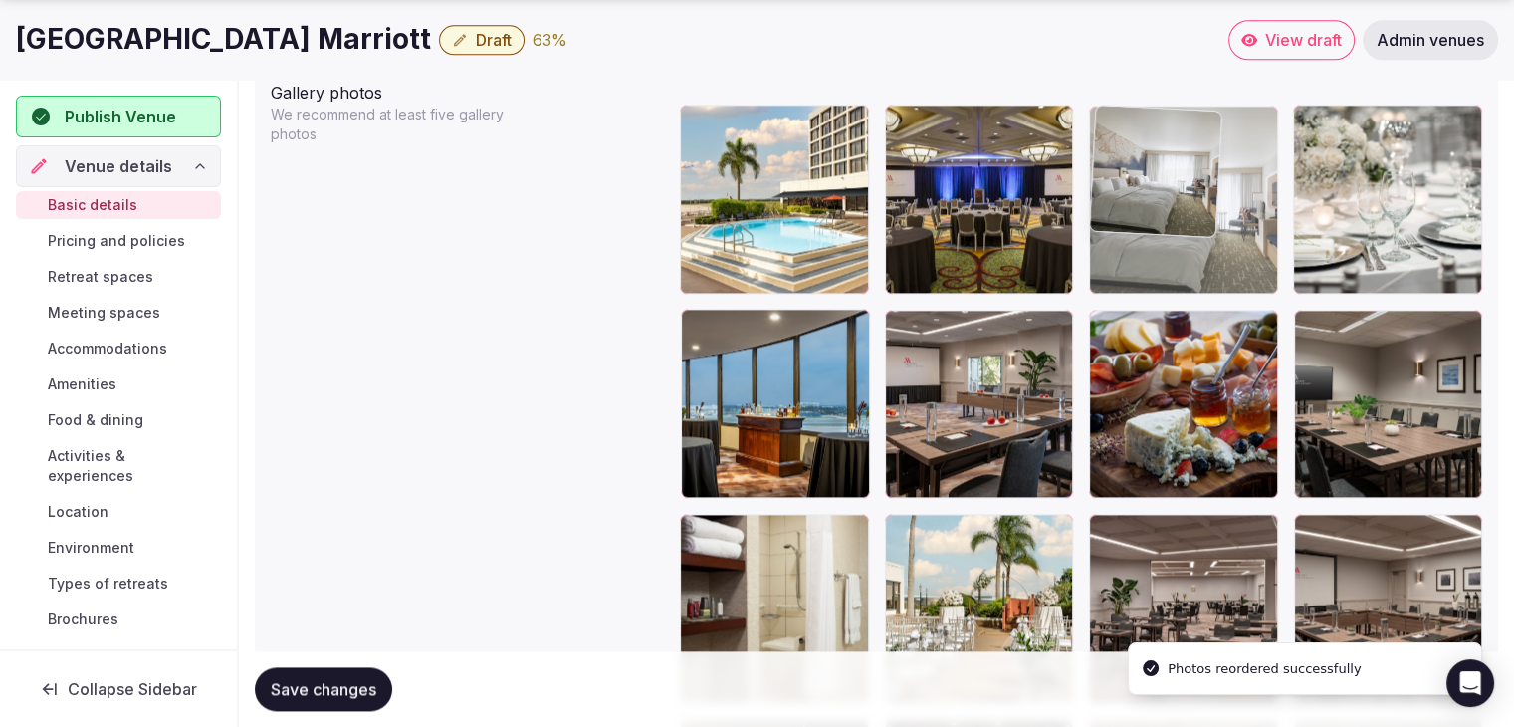
drag, startPoint x: 689, startPoint y: 333, endPoint x: 1108, endPoint y: 193, distance: 442.0
click at [1108, 193] on body "**********" at bounding box center [757, 251] width 1514 height 5290
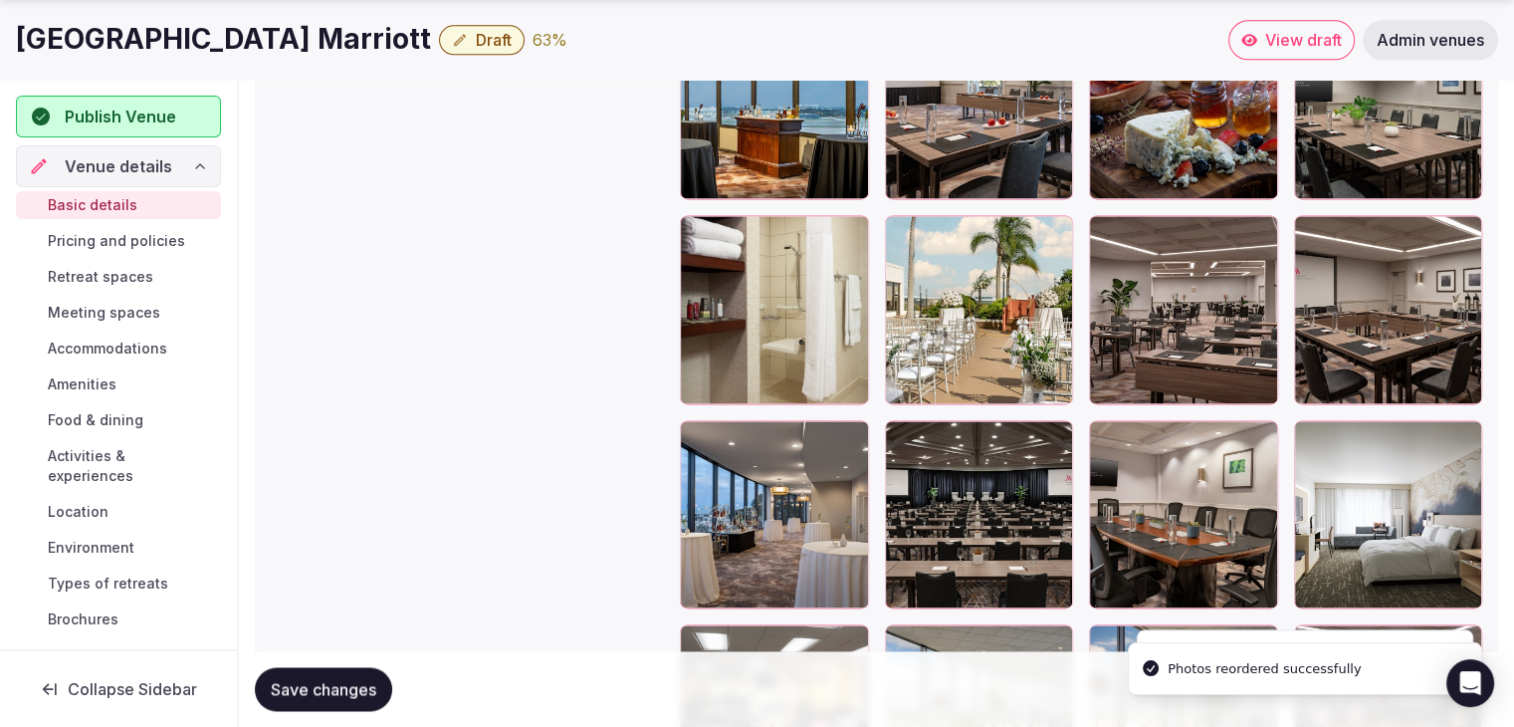
scroll to position [2892, 0]
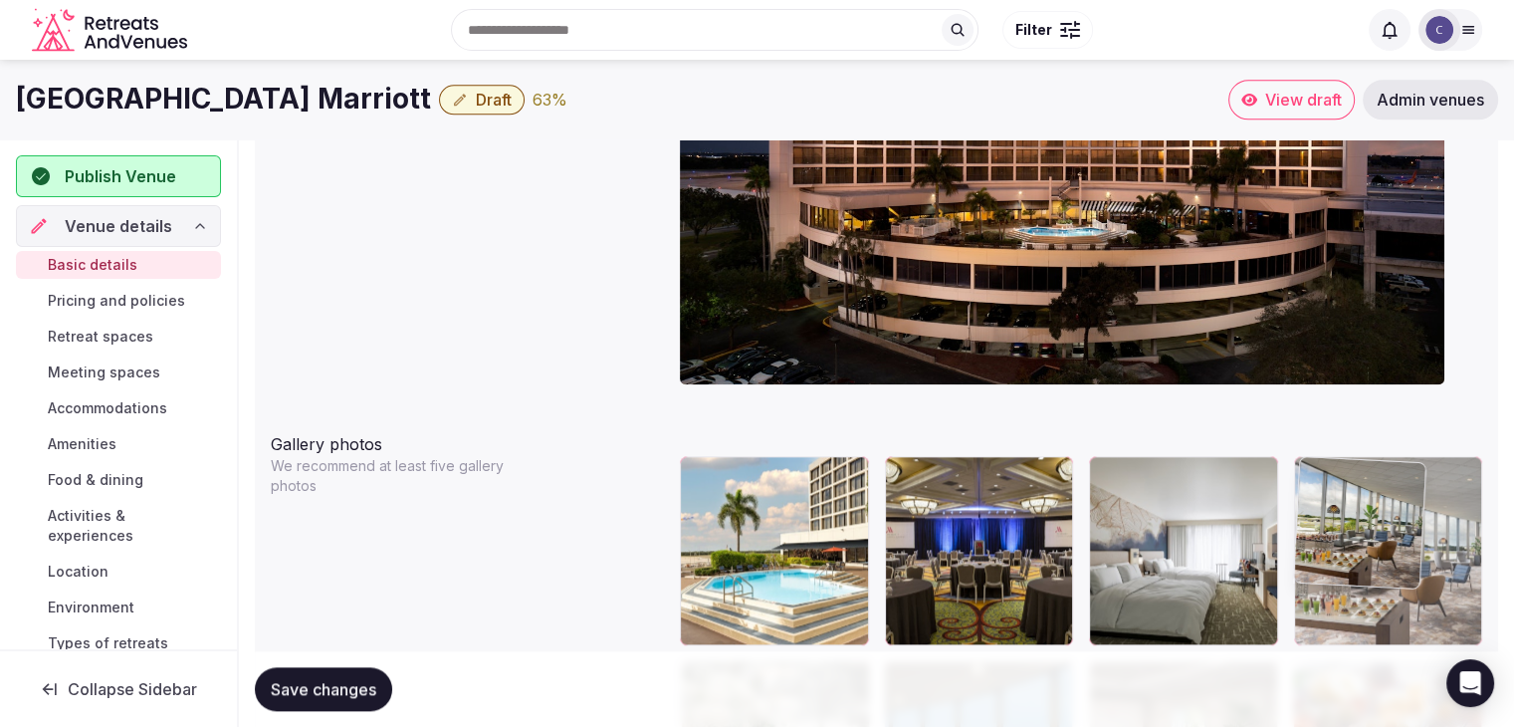
drag, startPoint x: 889, startPoint y: 431, endPoint x: 1333, endPoint y: 420, distance: 444.1
click at [1333, 420] on body "**********" at bounding box center [757, 602] width 1514 height 5290
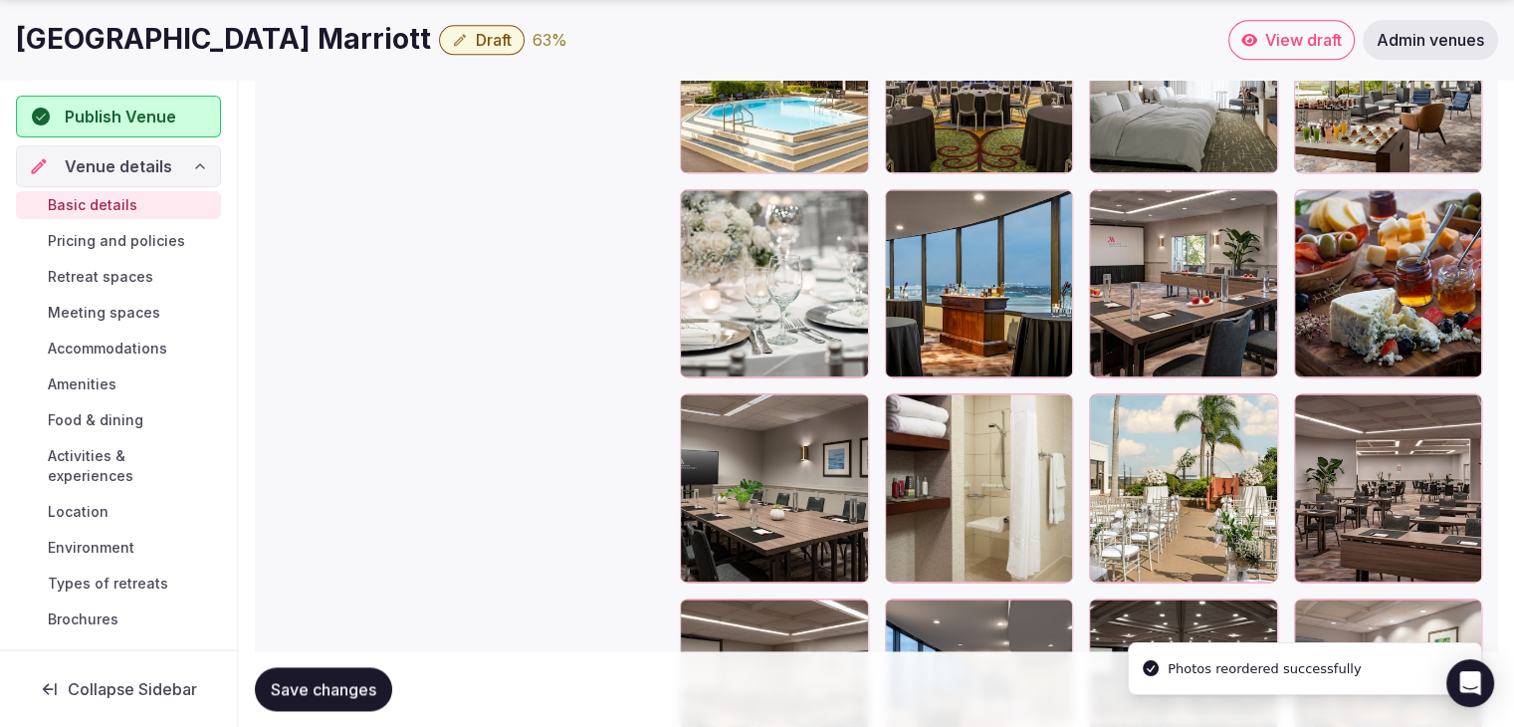
scroll to position [2640, 0]
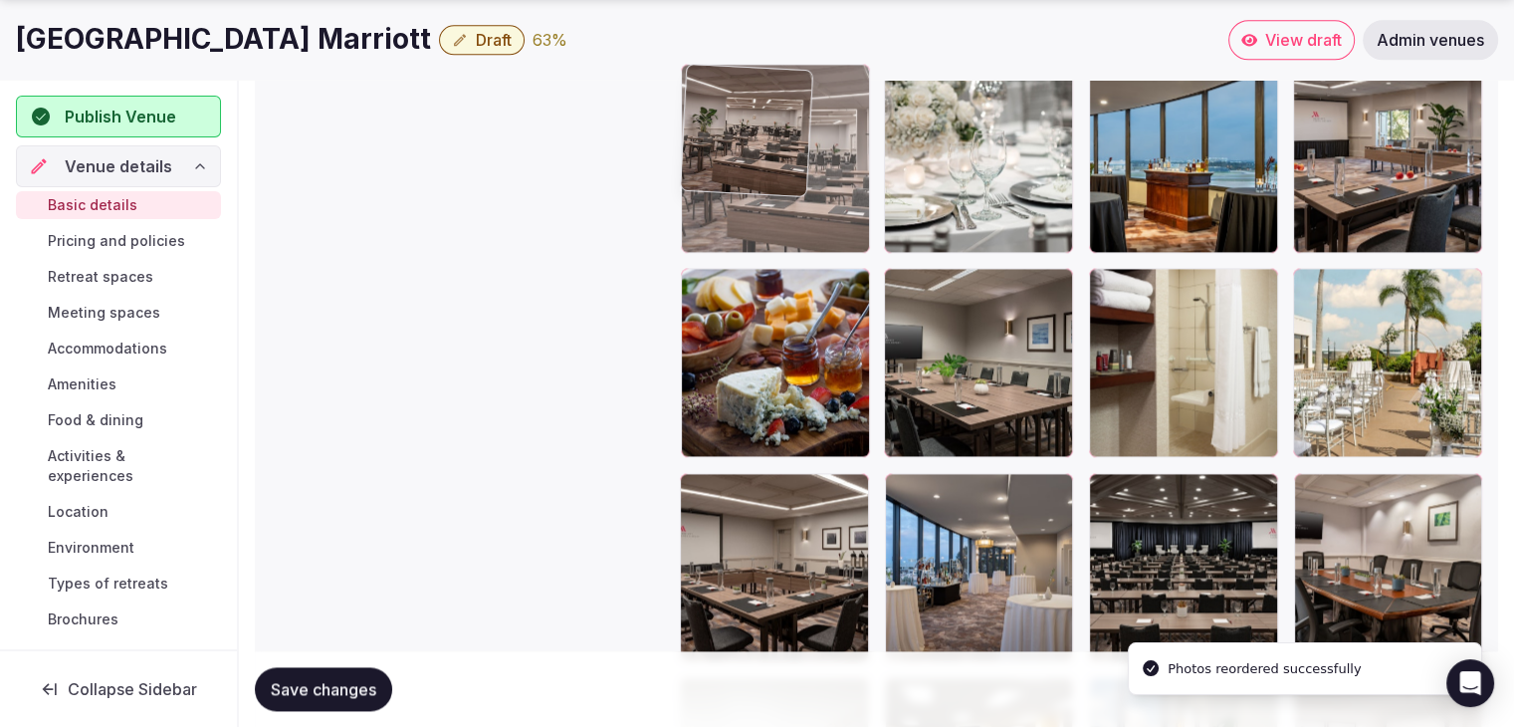
drag, startPoint x: 1315, startPoint y: 289, endPoint x: 770, endPoint y: 174, distance: 557.4
click at [770, 174] on body "**********" at bounding box center [757, 5] width 1514 height 5290
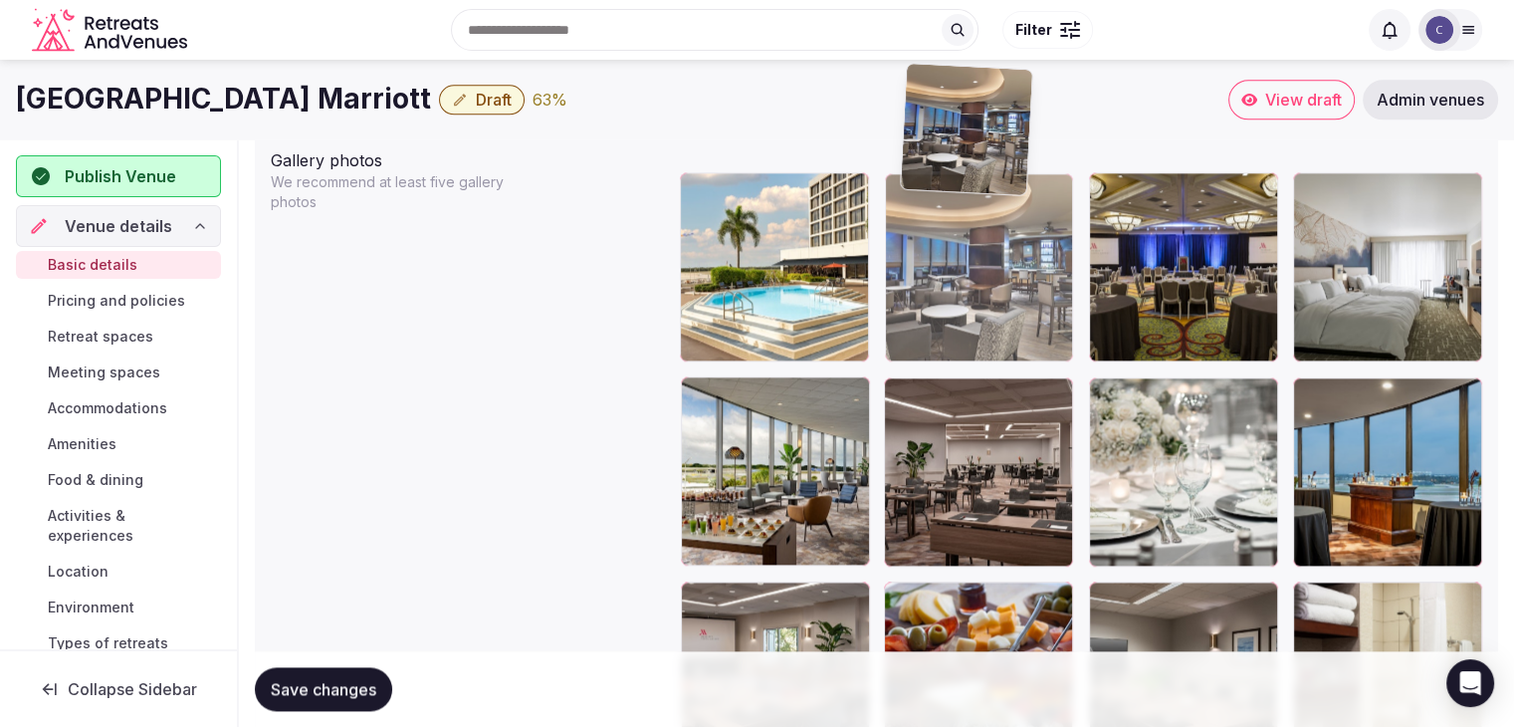
scroll to position [2318, 0]
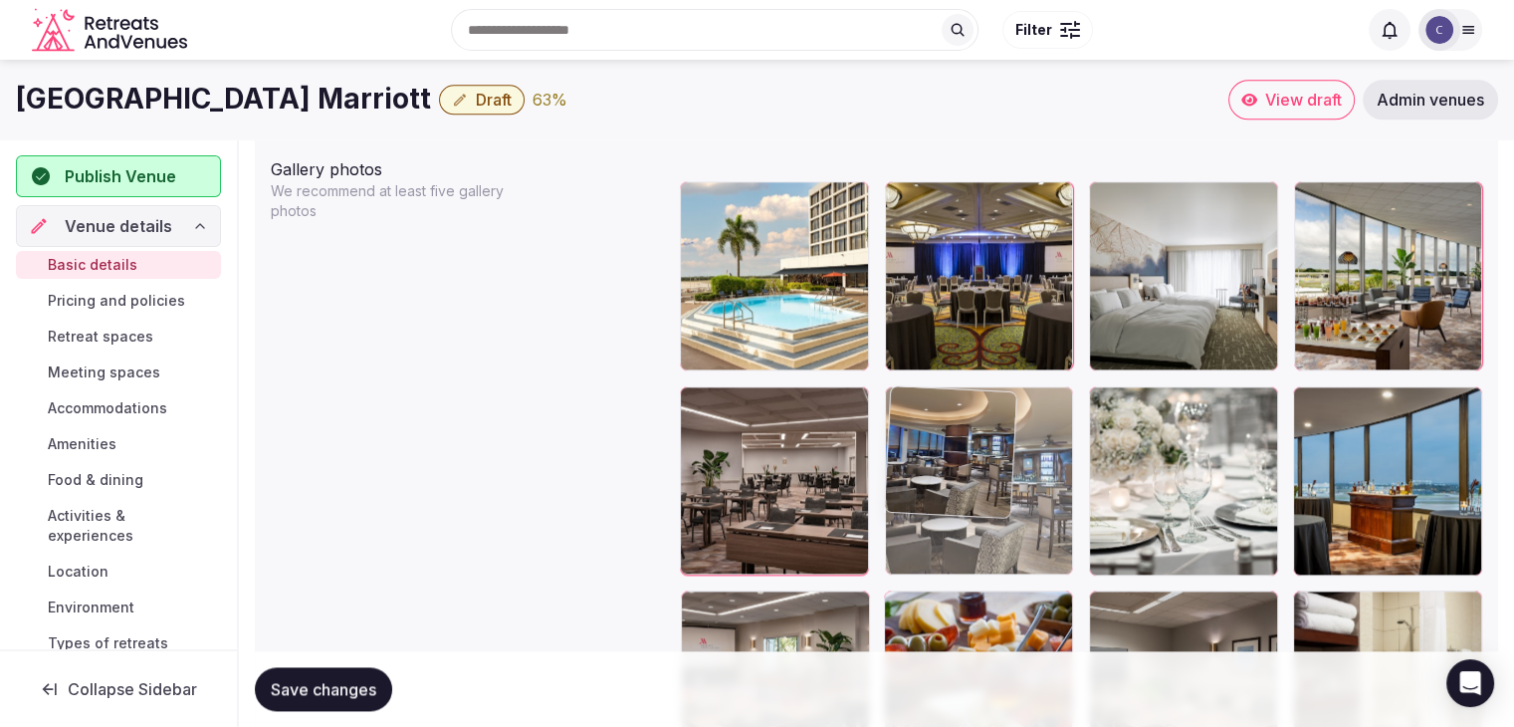
drag, startPoint x: 908, startPoint y: 201, endPoint x: 914, endPoint y: 420, distance: 219.1
click at [914, 420] on body "**********" at bounding box center [757, 327] width 1514 height 5290
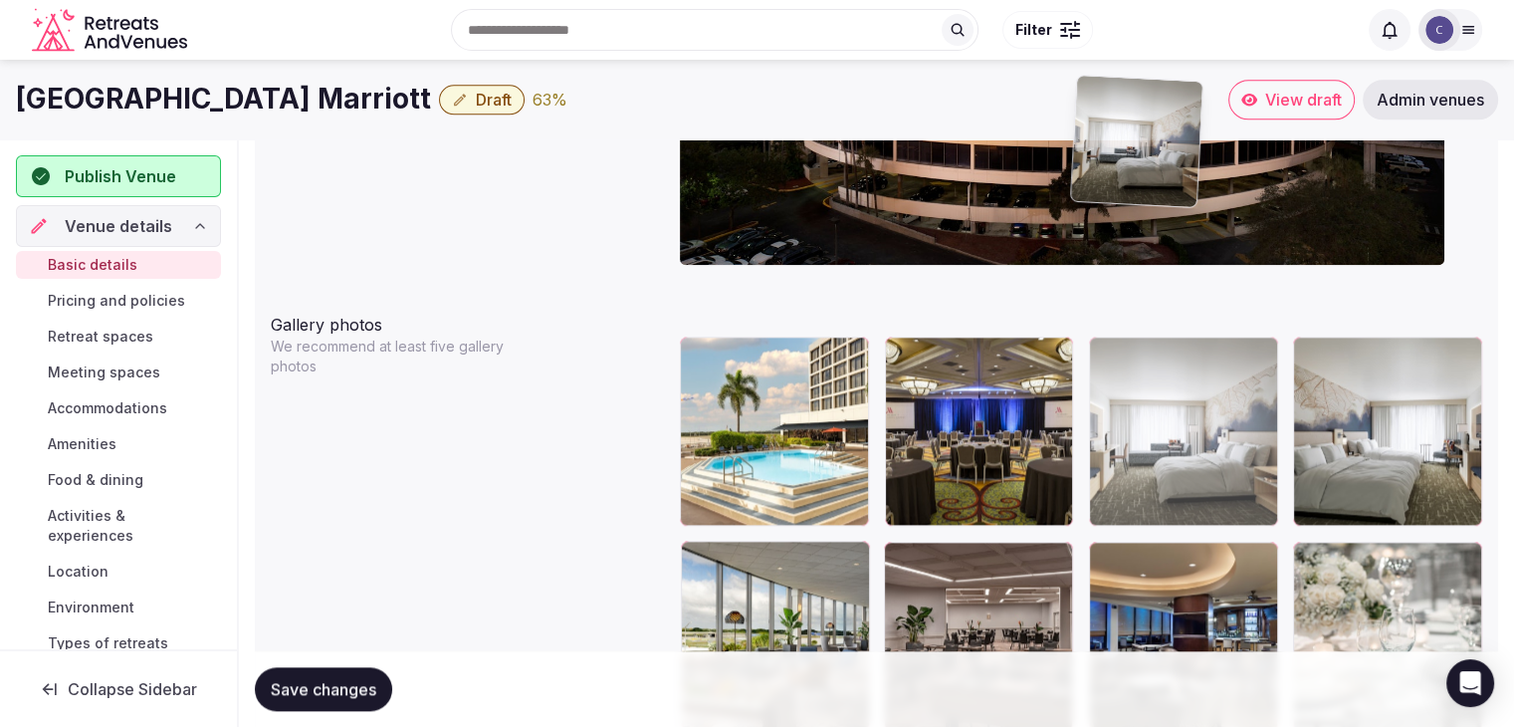
scroll to position [2161, 0]
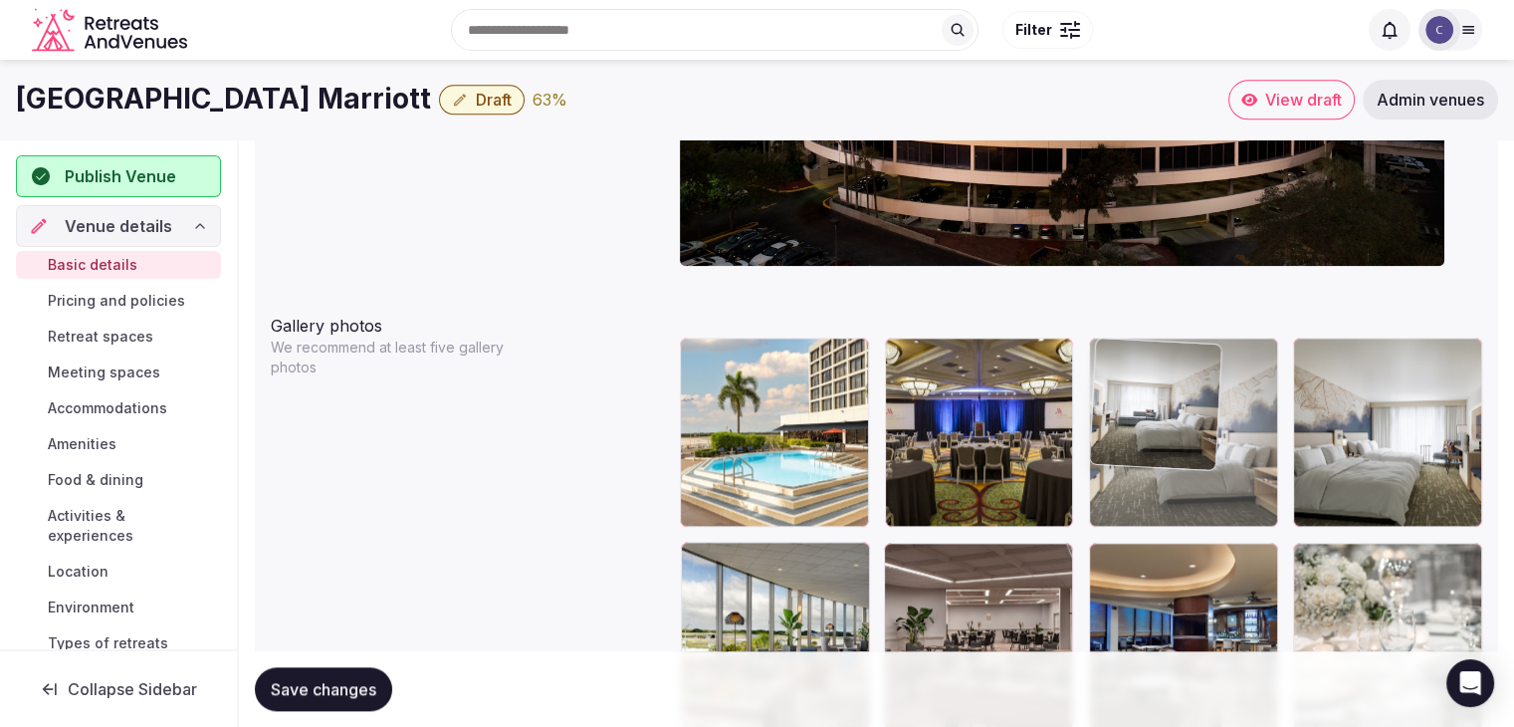
drag, startPoint x: 900, startPoint y: 524, endPoint x: 1107, endPoint y: 392, distance: 245.2
click at [1107, 392] on body "**********" at bounding box center [757, 484] width 1514 height 5290
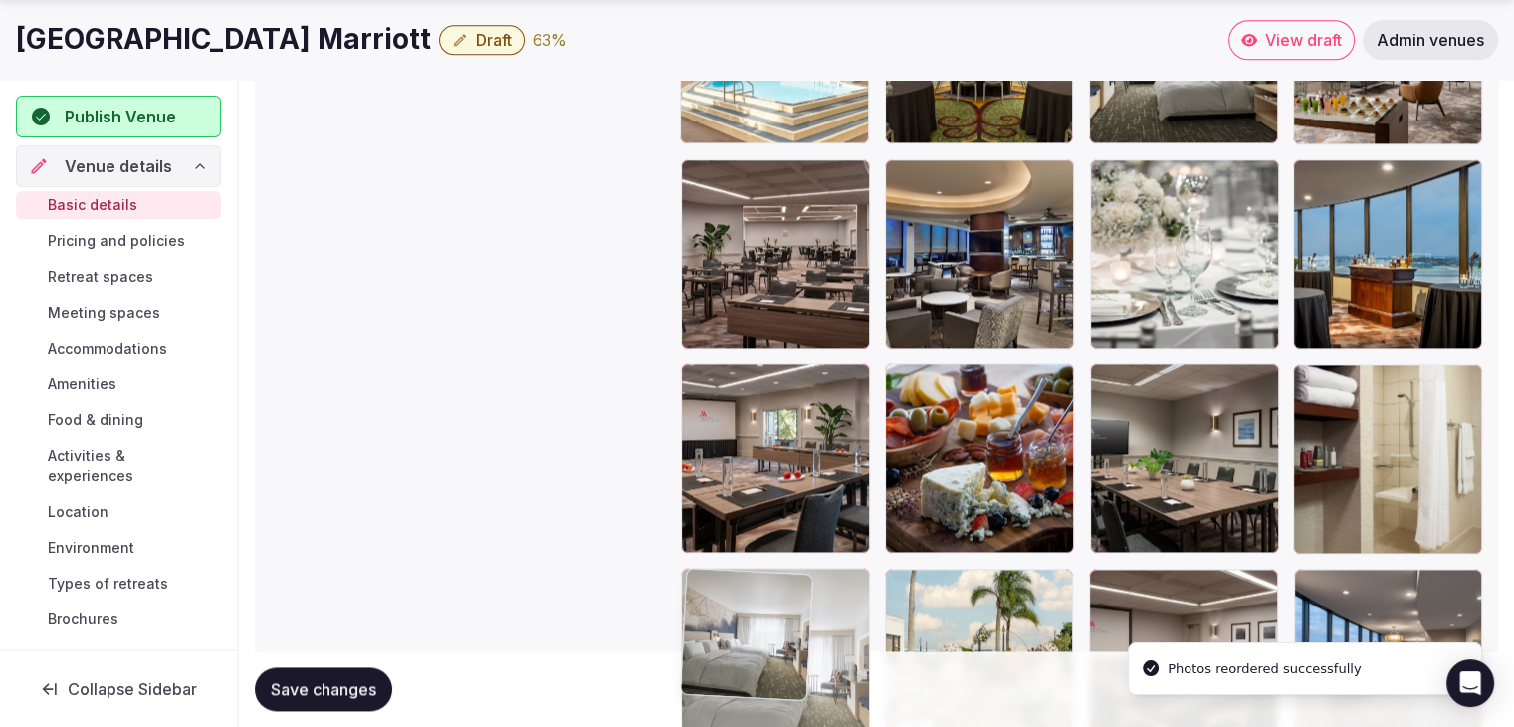
drag, startPoint x: 1314, startPoint y: 360, endPoint x: 740, endPoint y: 562, distance: 608.9
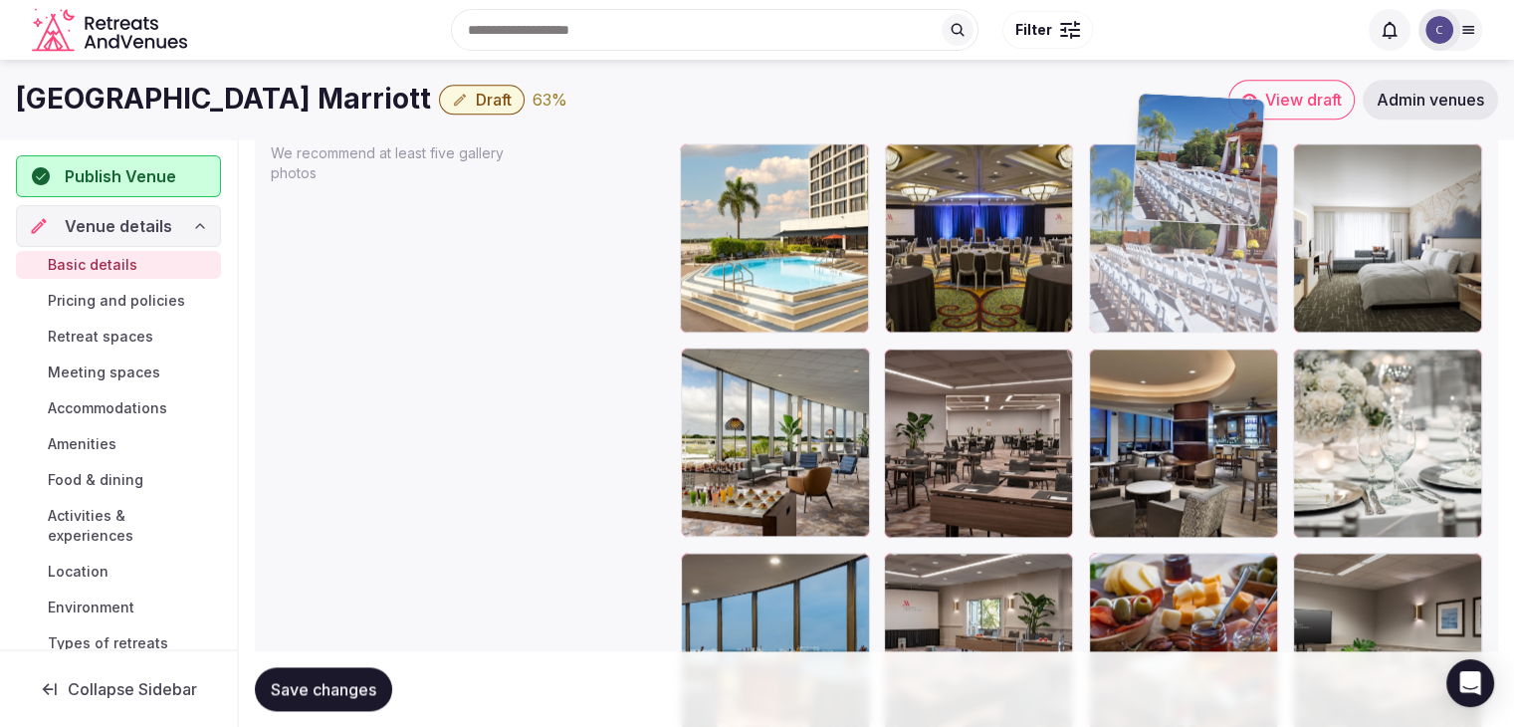
scroll to position [2334, 0]
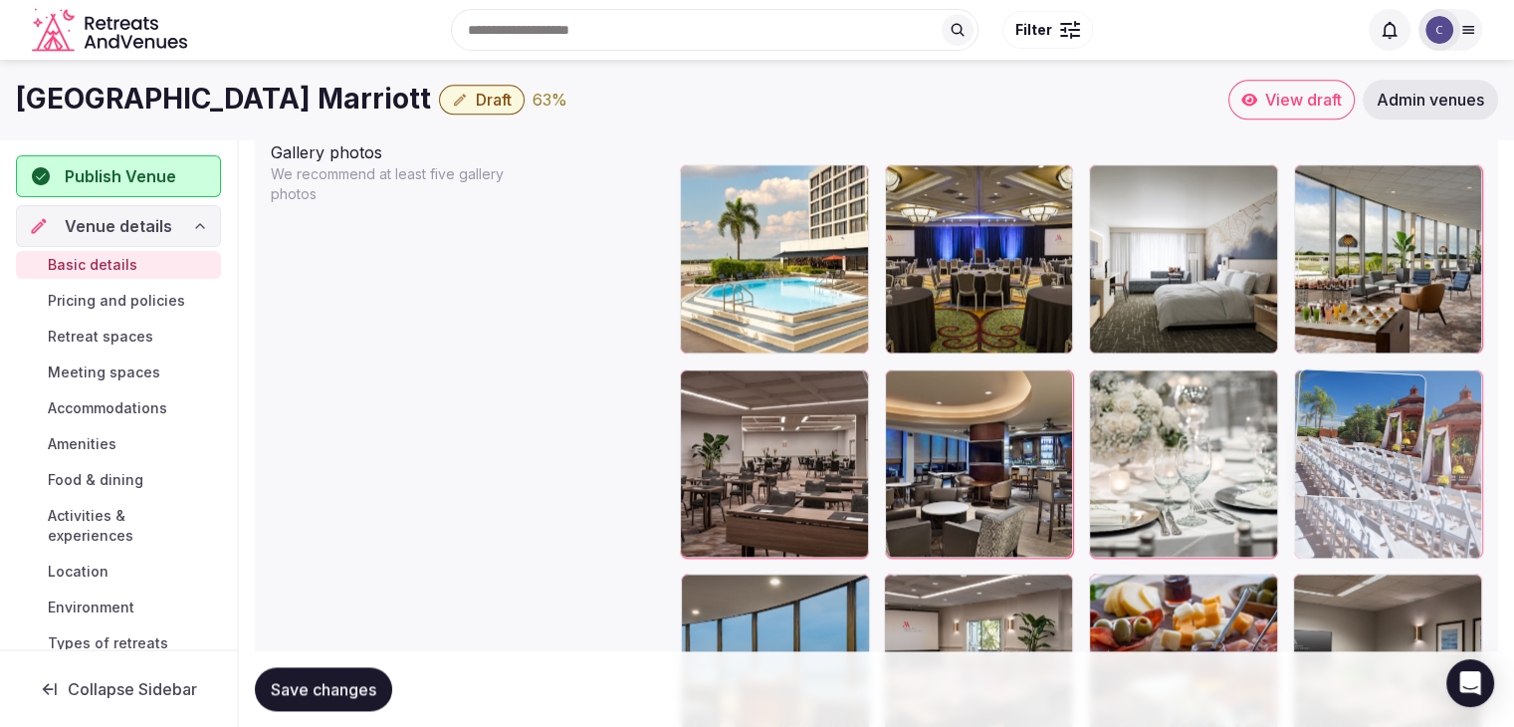
drag, startPoint x: 918, startPoint y: 404, endPoint x: 1396, endPoint y: 359, distance: 479.9
click at [1396, 359] on body "**********" at bounding box center [757, 311] width 1514 height 5290
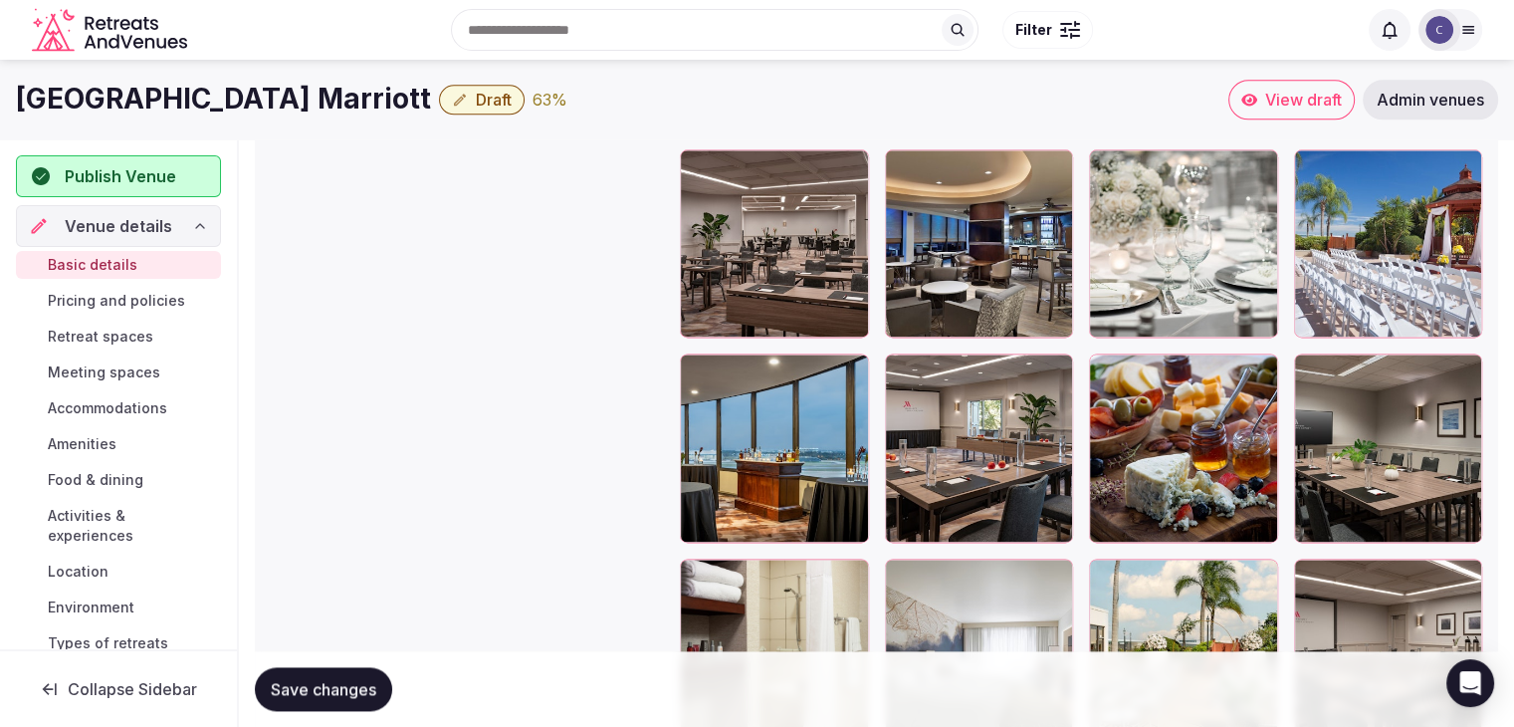
scroll to position [2534, 0]
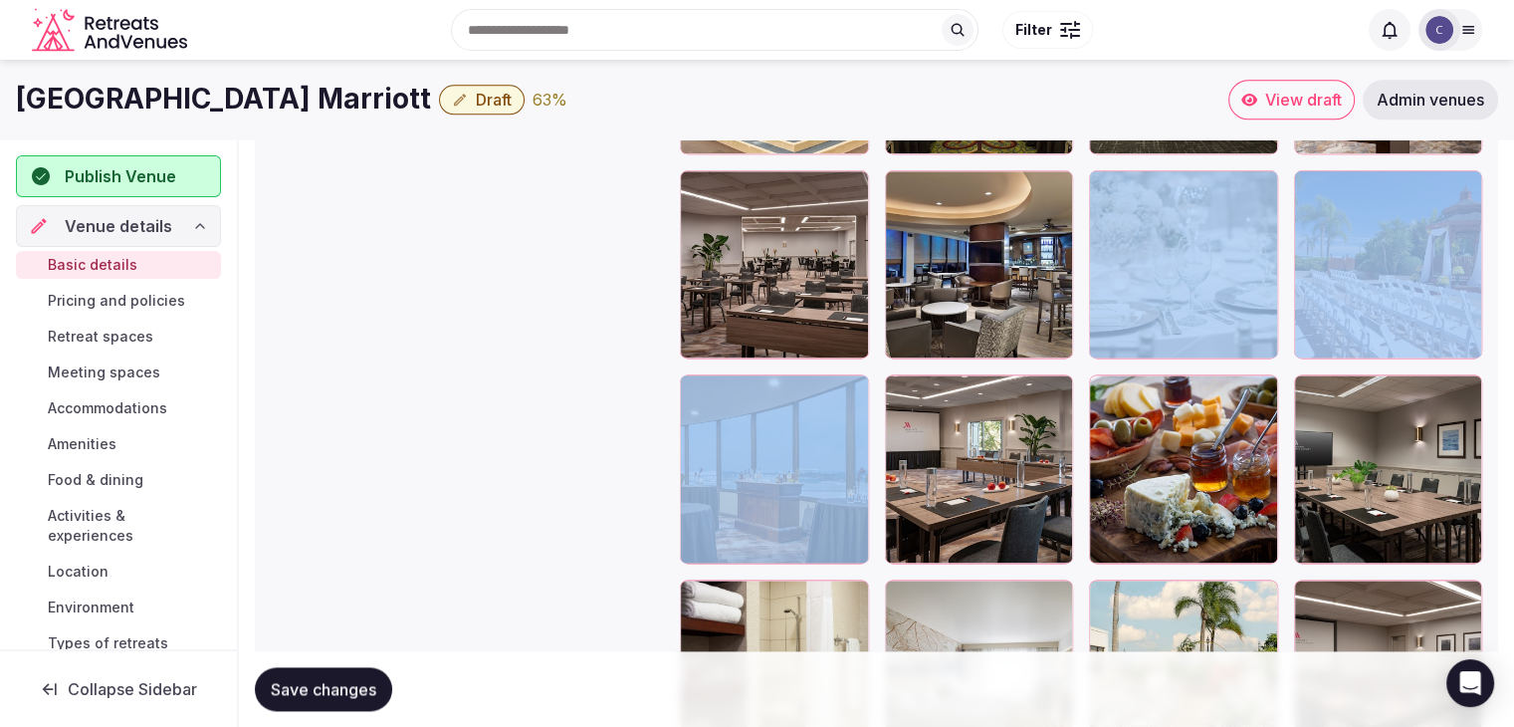
drag, startPoint x: 705, startPoint y: 369, endPoint x: 964, endPoint y: 290, distance: 270.8
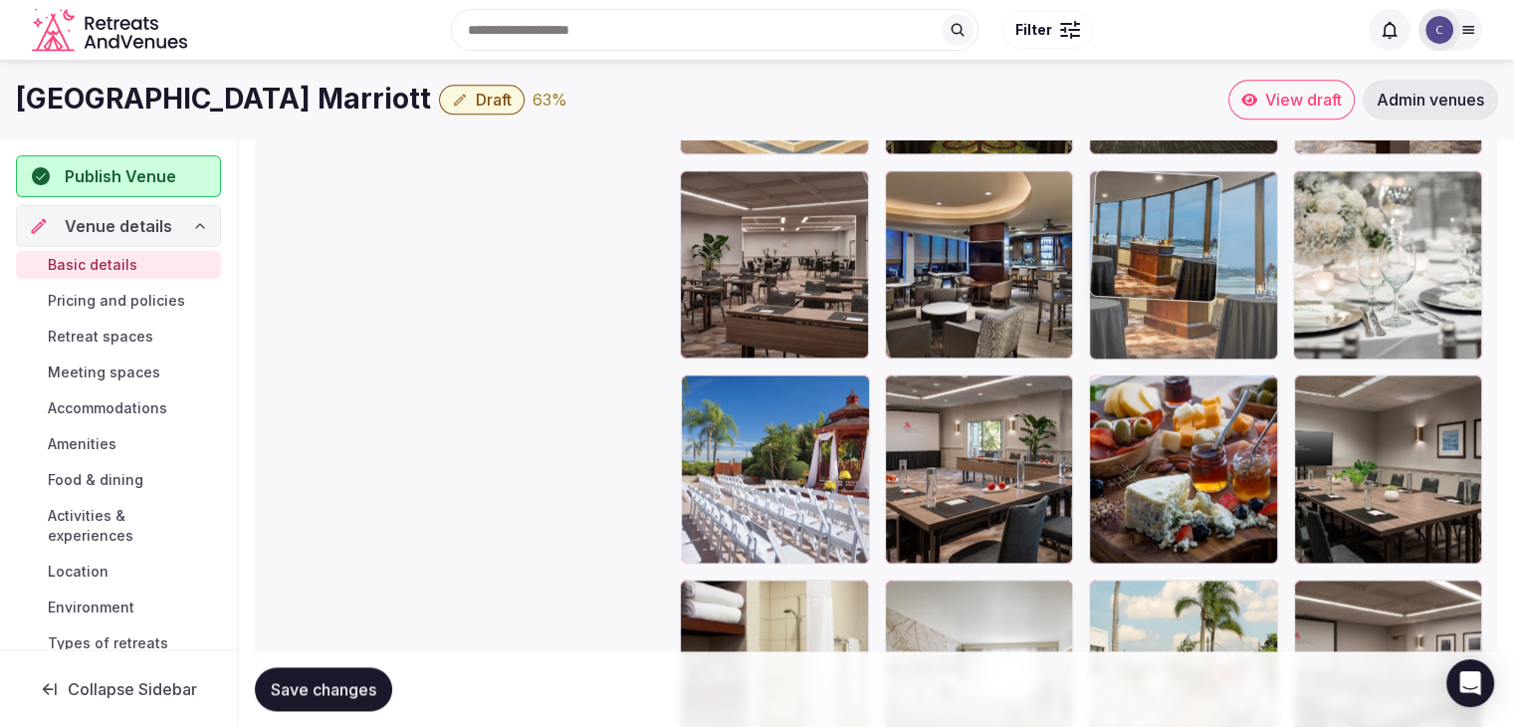
drag, startPoint x: 715, startPoint y: 398, endPoint x: 932, endPoint y: 395, distance: 217.0
click at [1106, 304] on body "**********" at bounding box center [757, 111] width 1514 height 5290
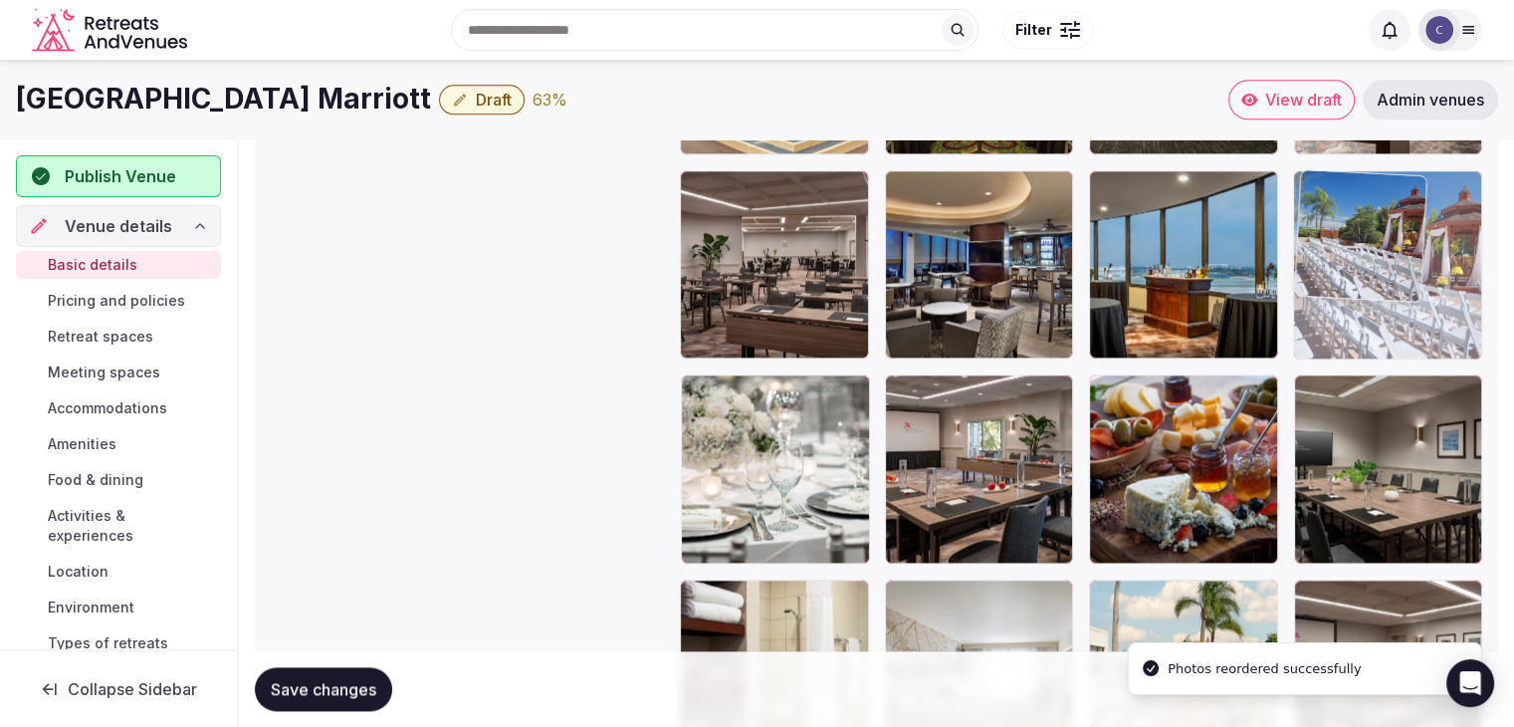
drag, startPoint x: 702, startPoint y: 407, endPoint x: 1309, endPoint y: 304, distance: 616.0
click at [1316, 300] on body "**********" at bounding box center [757, 111] width 1514 height 5290
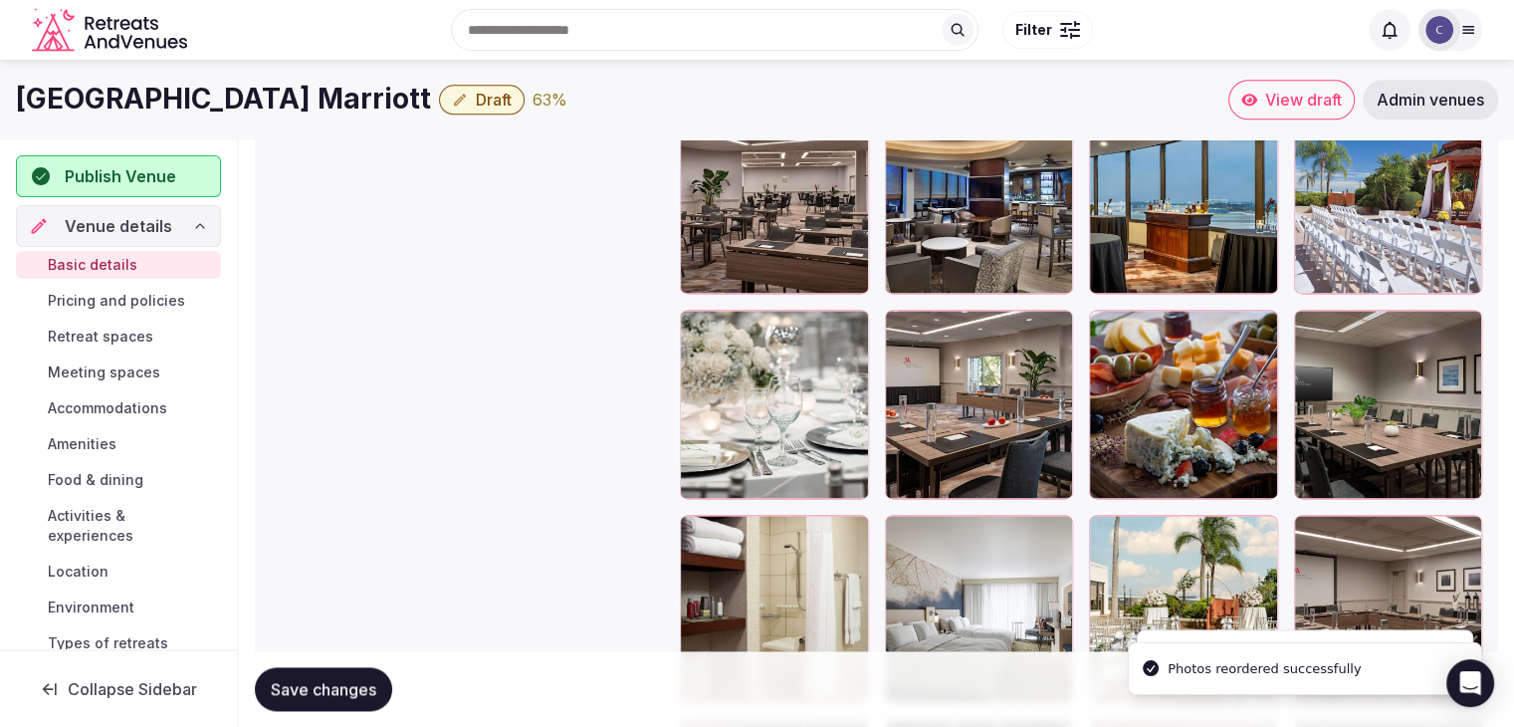
scroll to position [2633, 0]
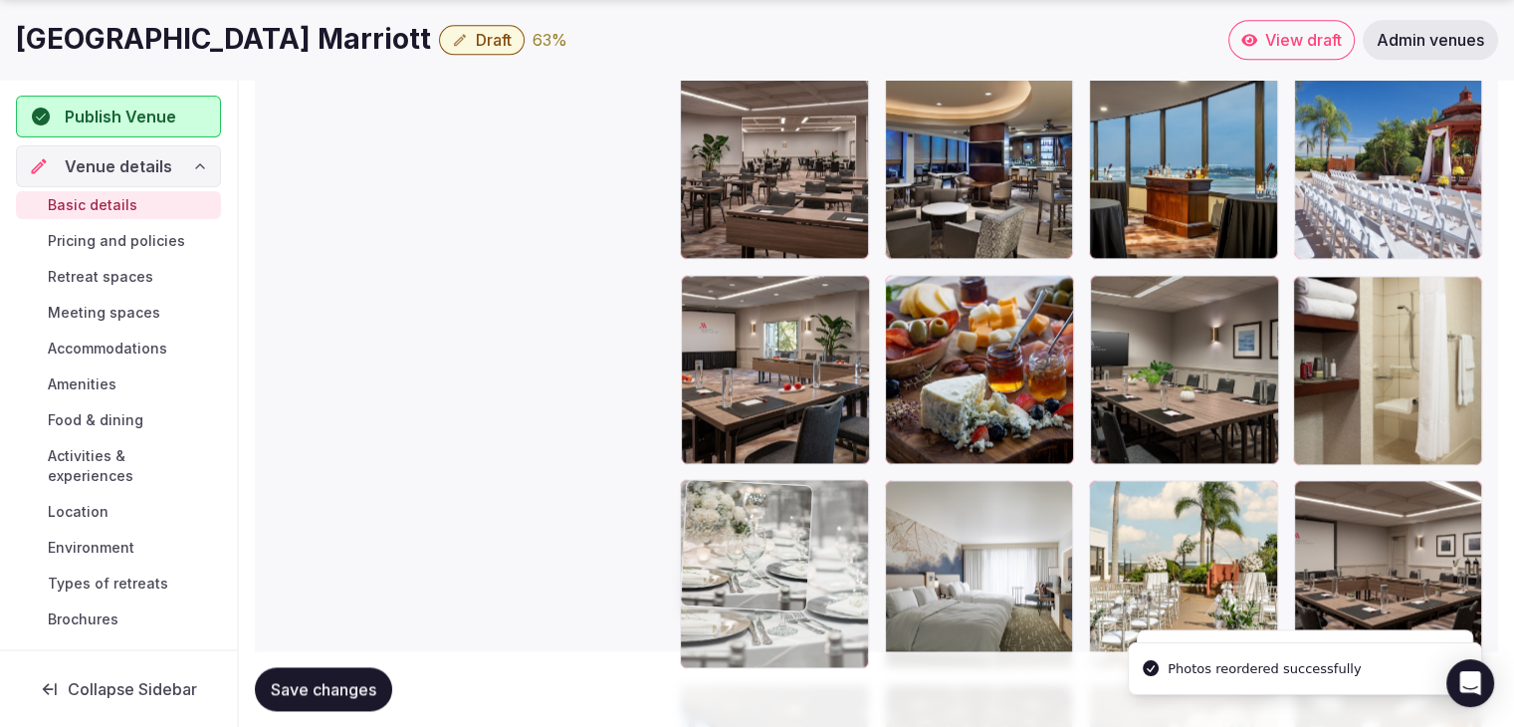
drag, startPoint x: 691, startPoint y: 303, endPoint x: 711, endPoint y: 501, distance: 199.1
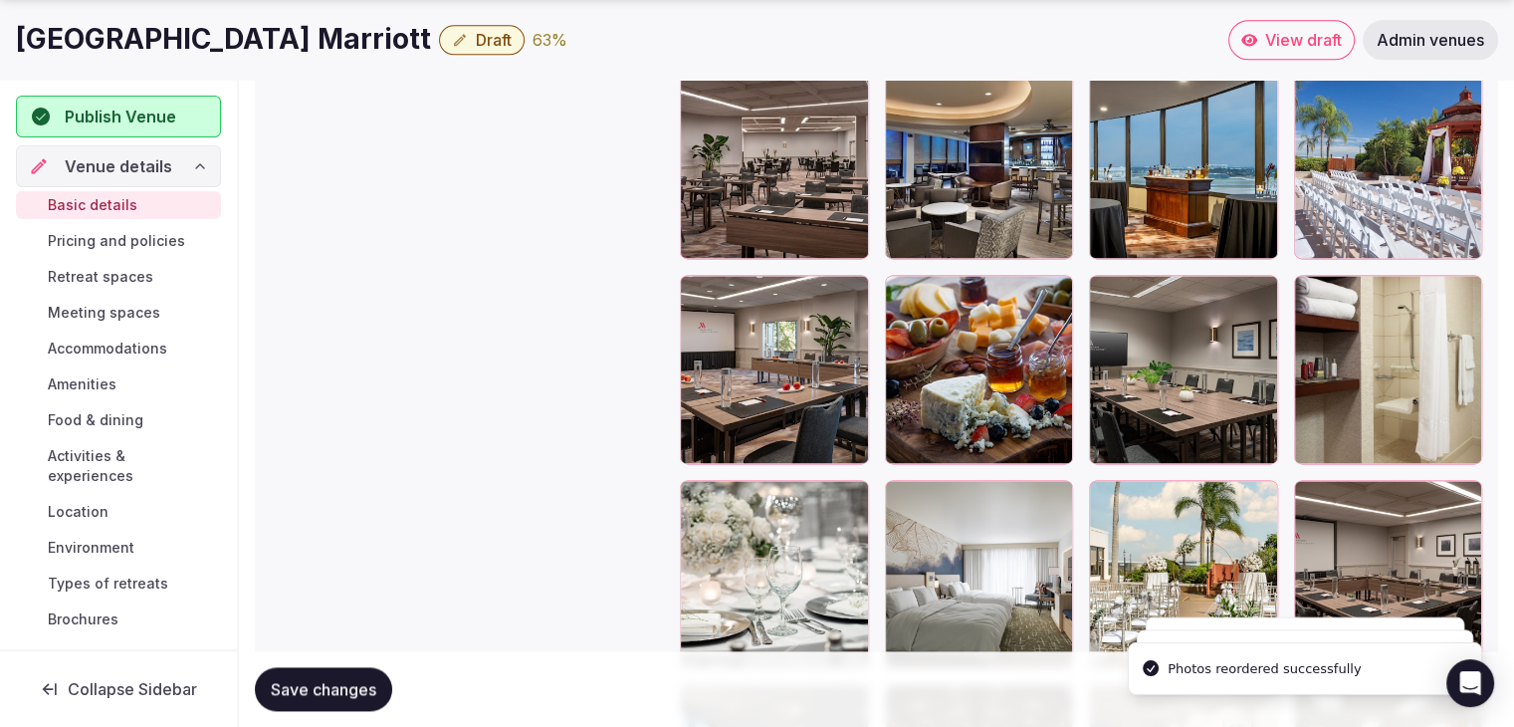
click at [307, 679] on span "Save changes" at bounding box center [324, 689] width 106 height 20
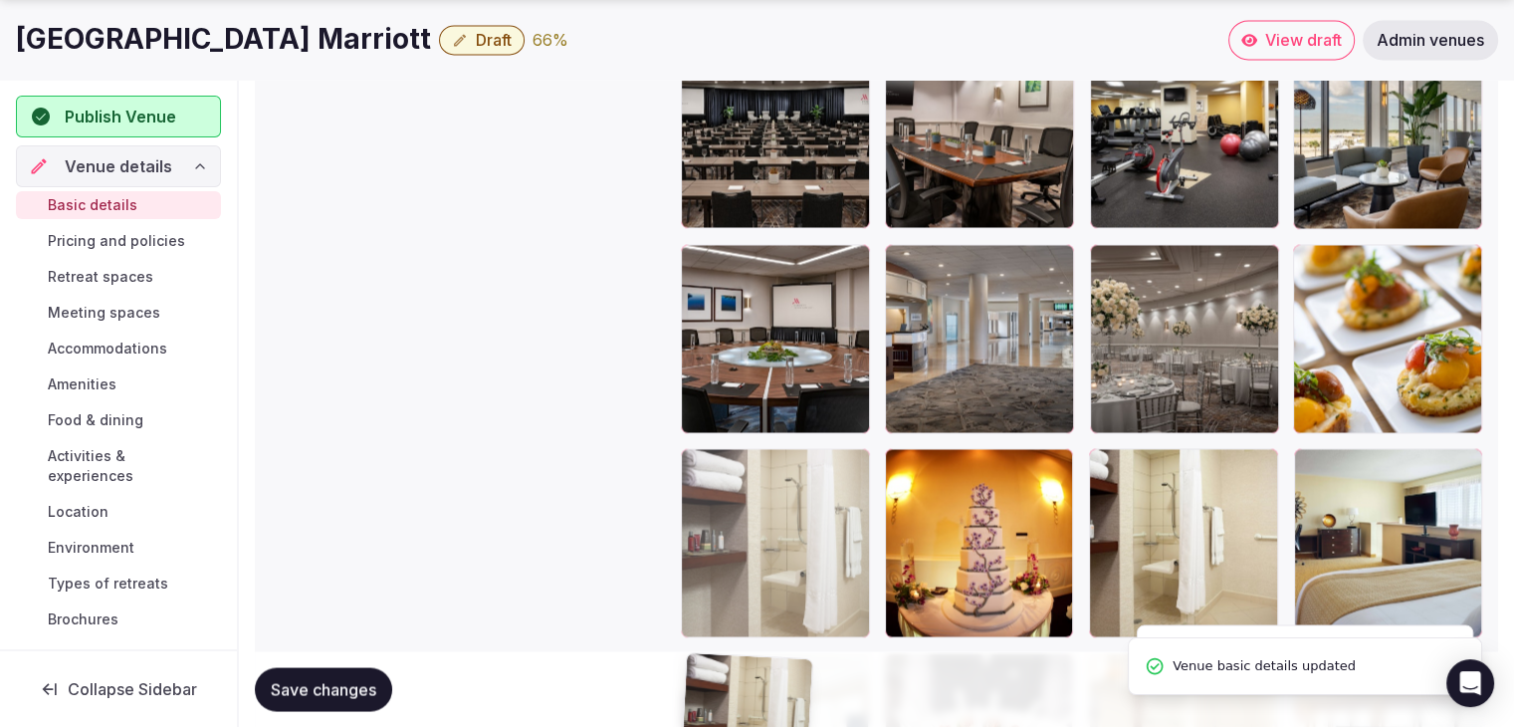
drag, startPoint x: 1304, startPoint y: 299, endPoint x: 597, endPoint y: 563, distance: 754.8
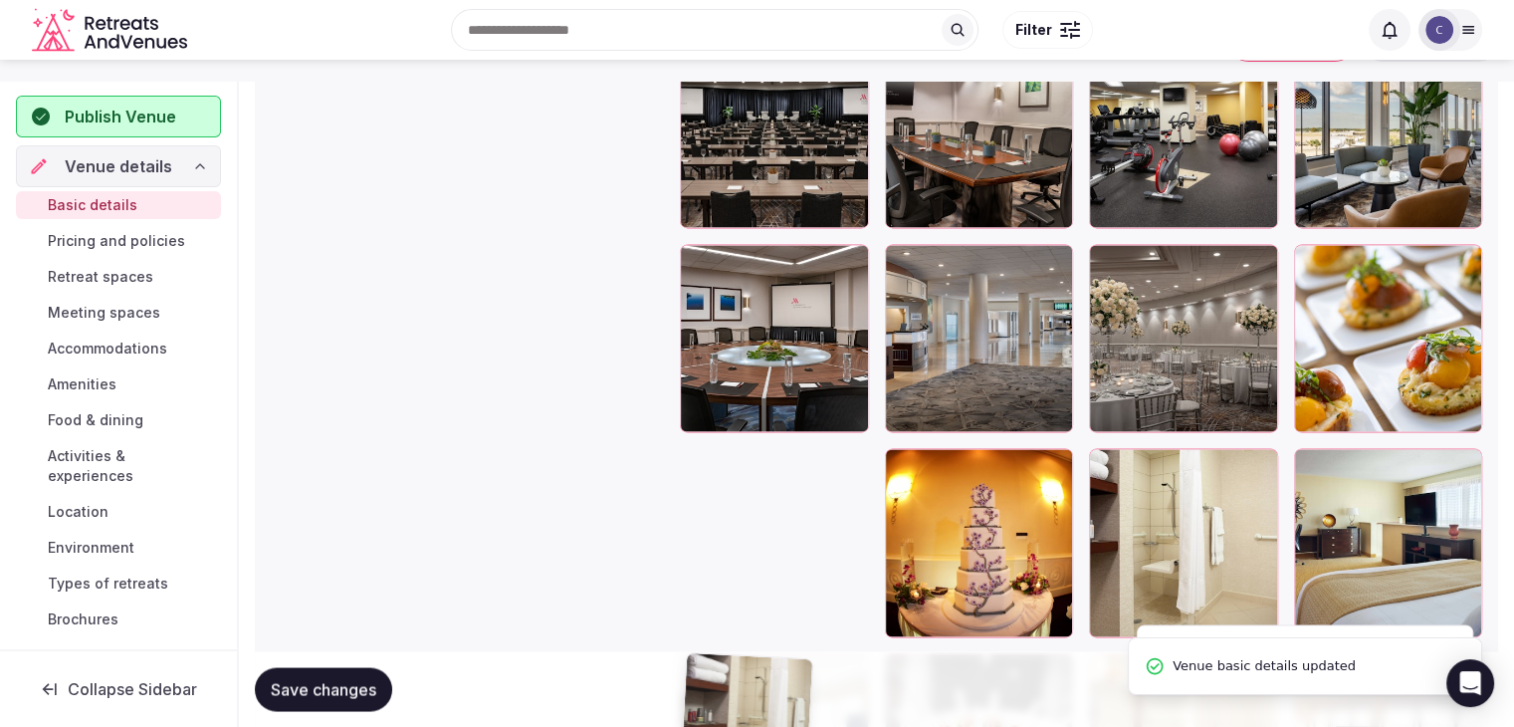
scroll to position [3074, 0]
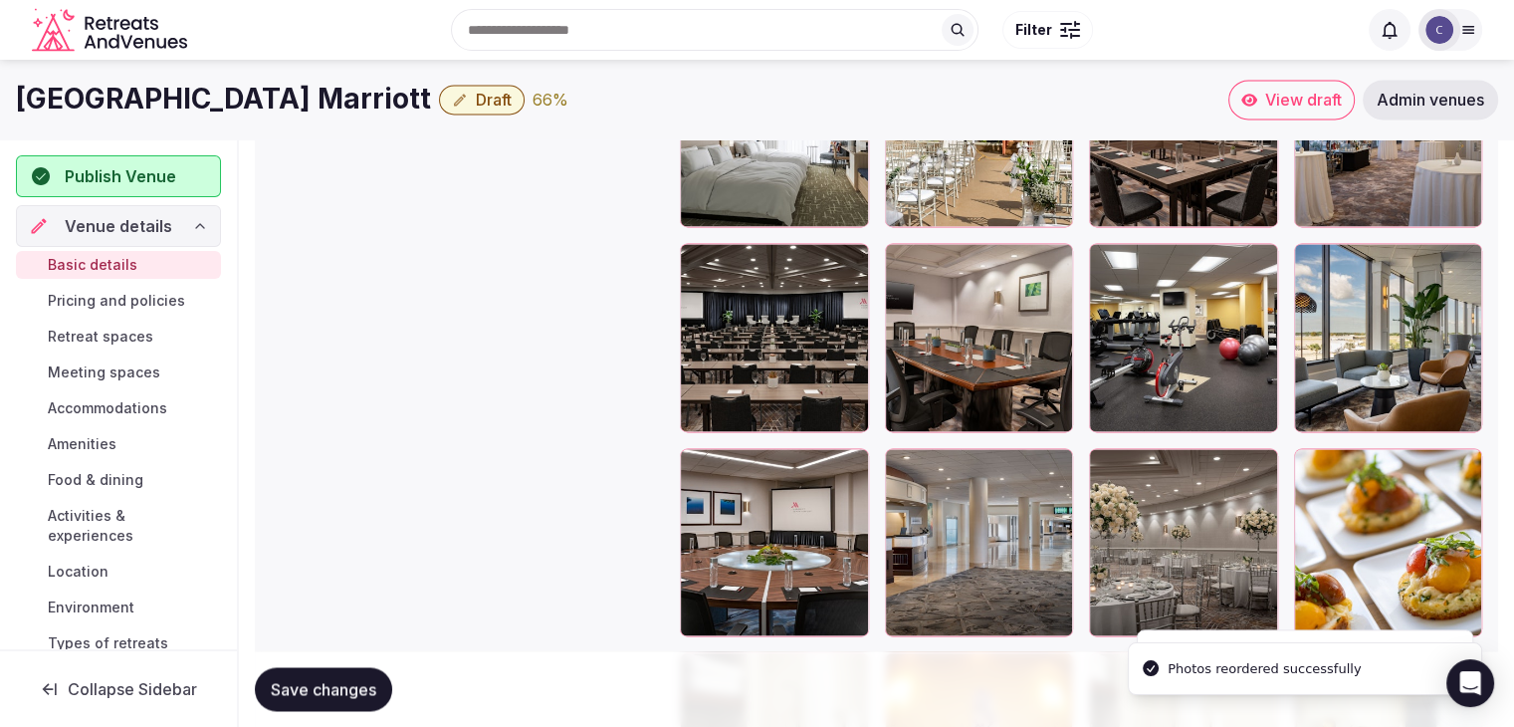
click at [355, 692] on span "Save changes" at bounding box center [324, 689] width 106 height 20
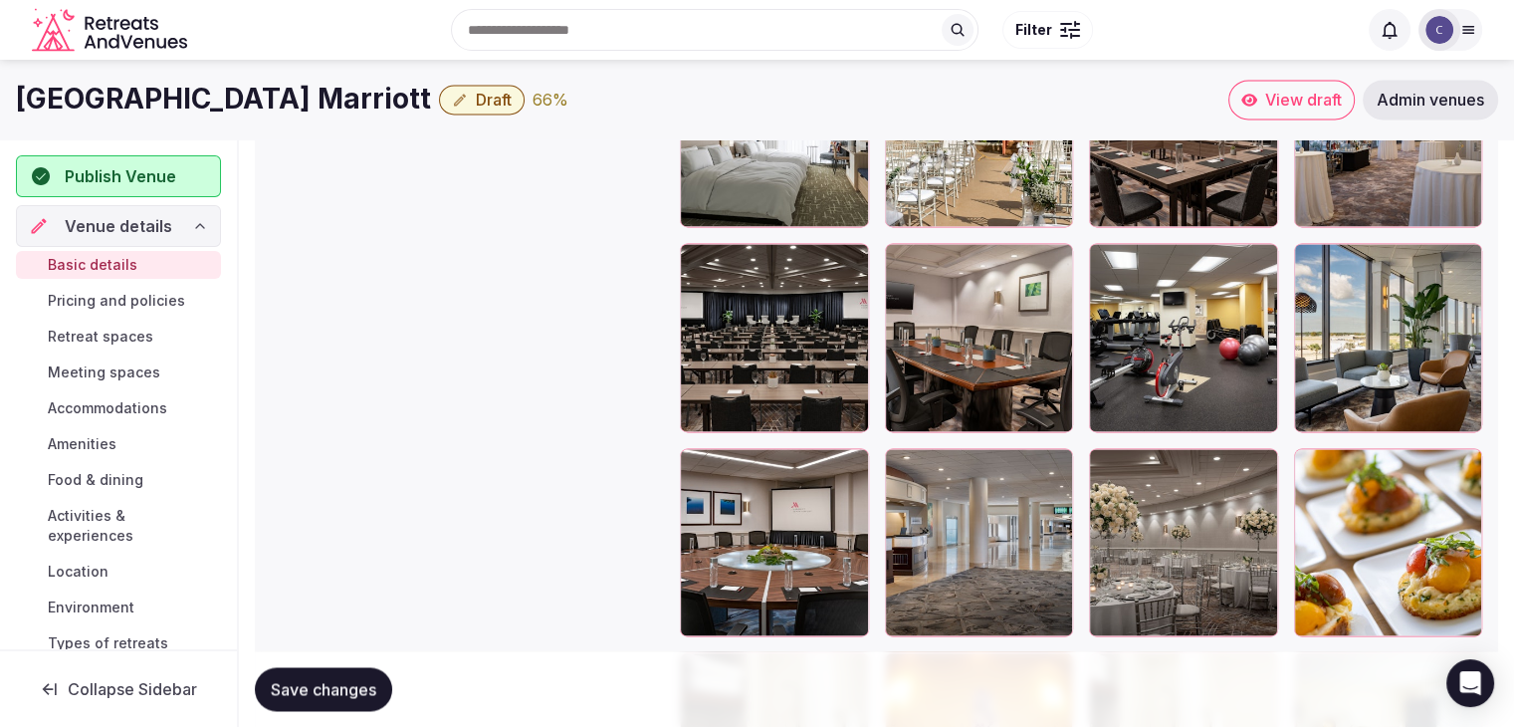
click at [149, 296] on span "Pricing and policies" at bounding box center [116, 301] width 137 height 20
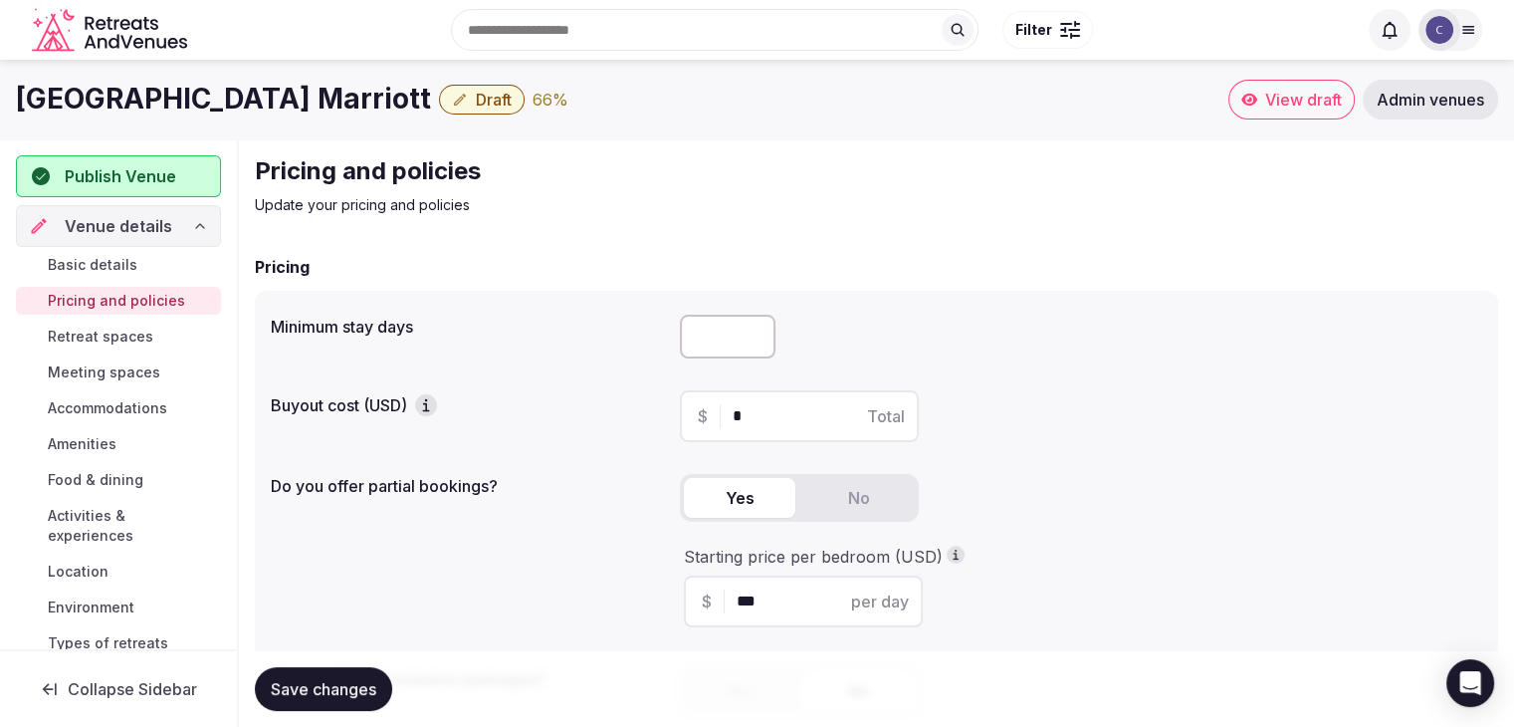
click at [147, 334] on span "Retreat spaces" at bounding box center [101, 337] width 106 height 20
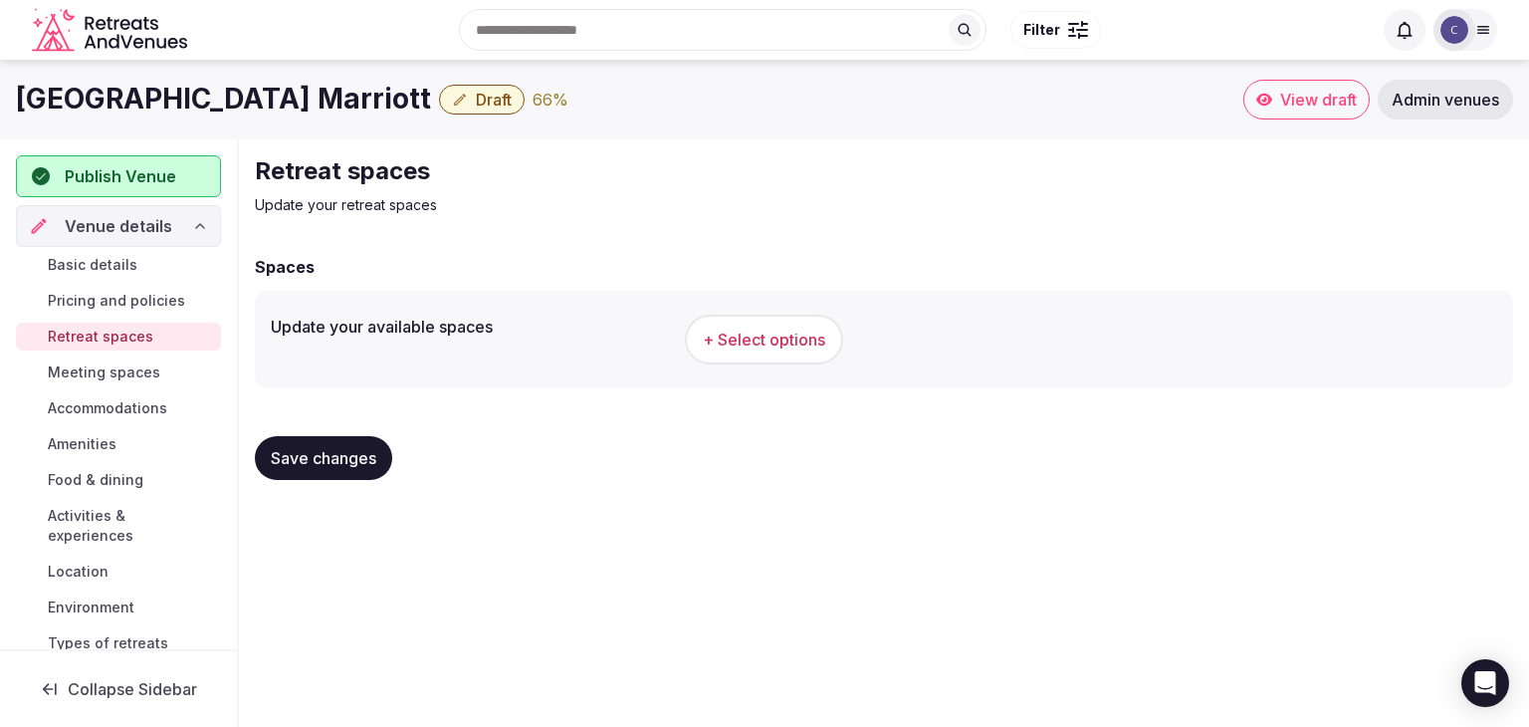
click at [782, 341] on span "+ Select options" at bounding box center [764, 340] width 122 height 22
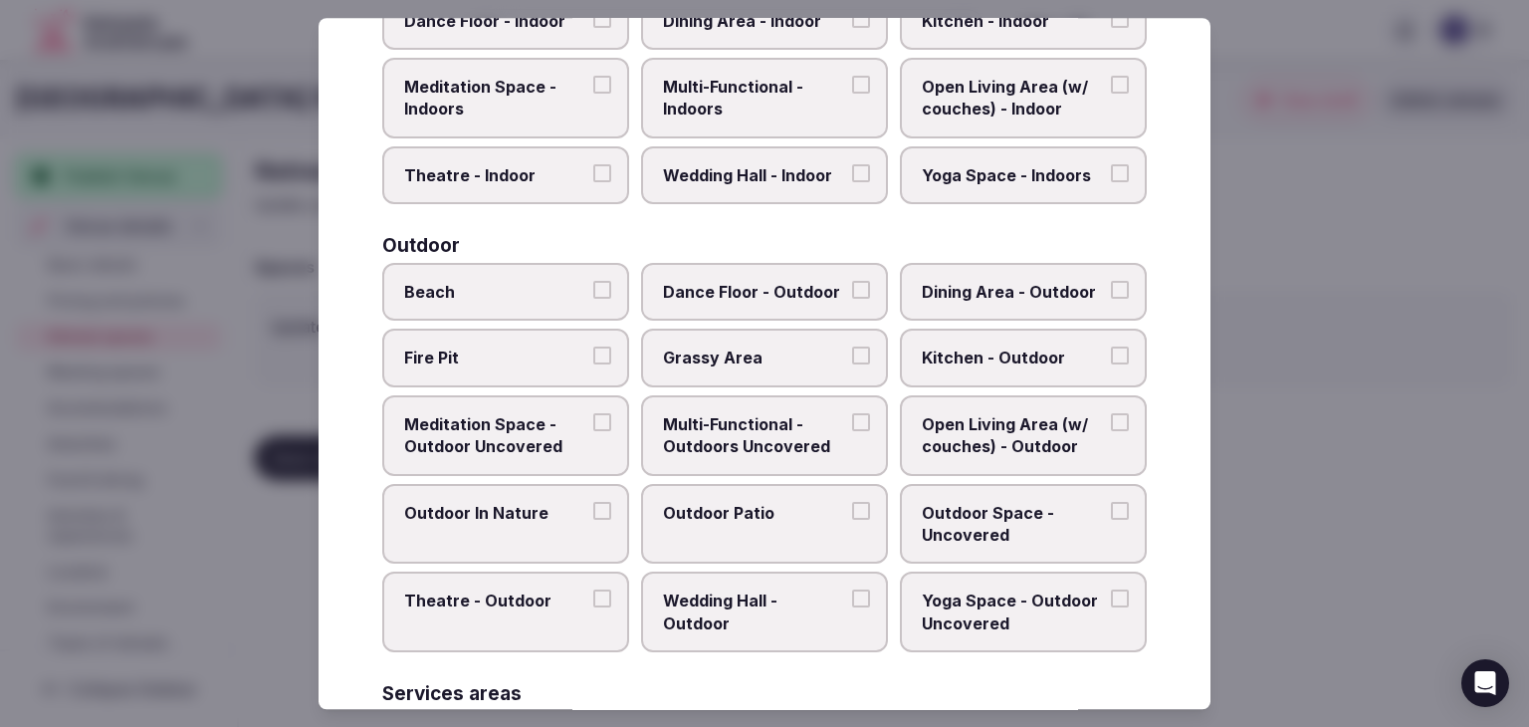
scroll to position [900, 0]
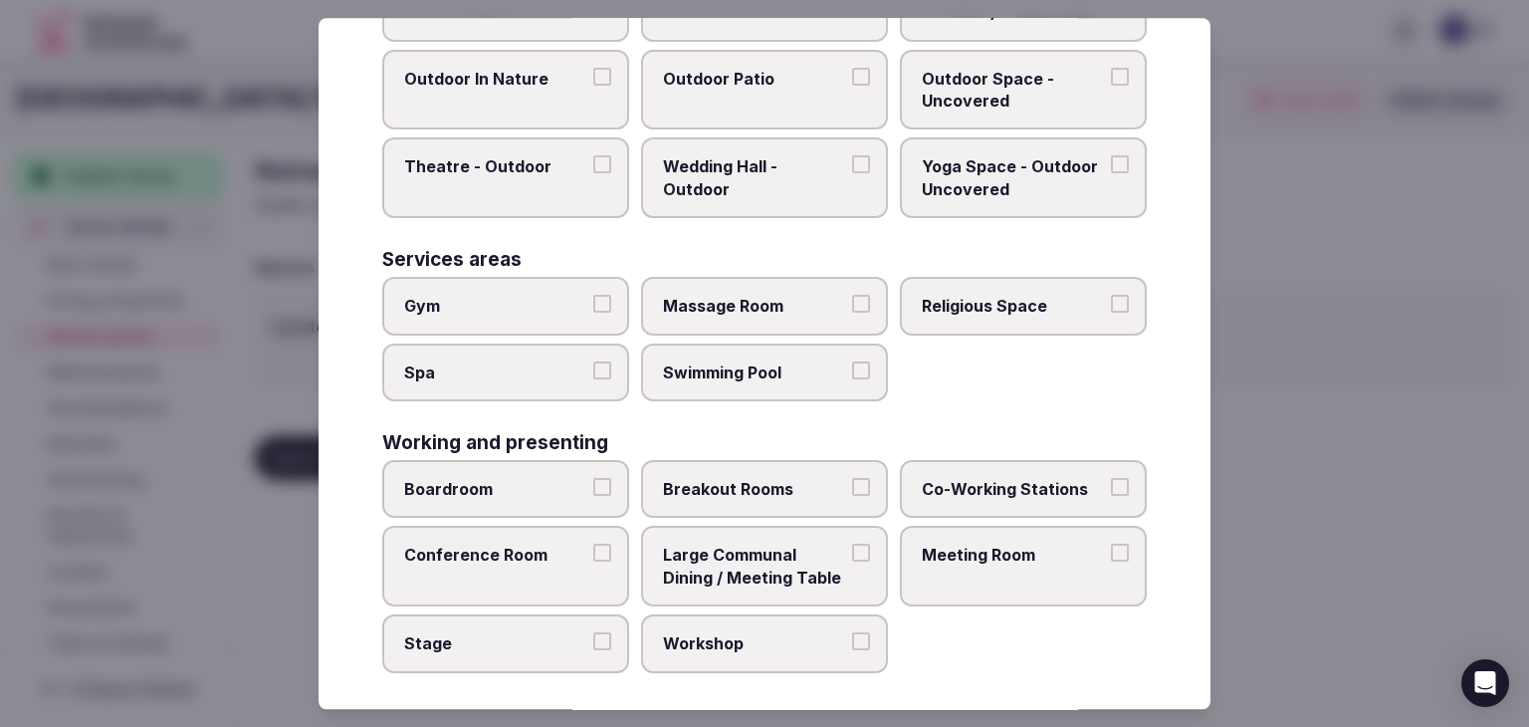
drag, startPoint x: 376, startPoint y: 137, endPoint x: 814, endPoint y: 700, distance: 712.9
click at [777, 726] on body "Search Popular Destinations Toscana, Italy Riviera Maya, Mexico Indonesia, Bali…" at bounding box center [764, 363] width 1529 height 727
click at [1436, 475] on div at bounding box center [764, 363] width 1529 height 727
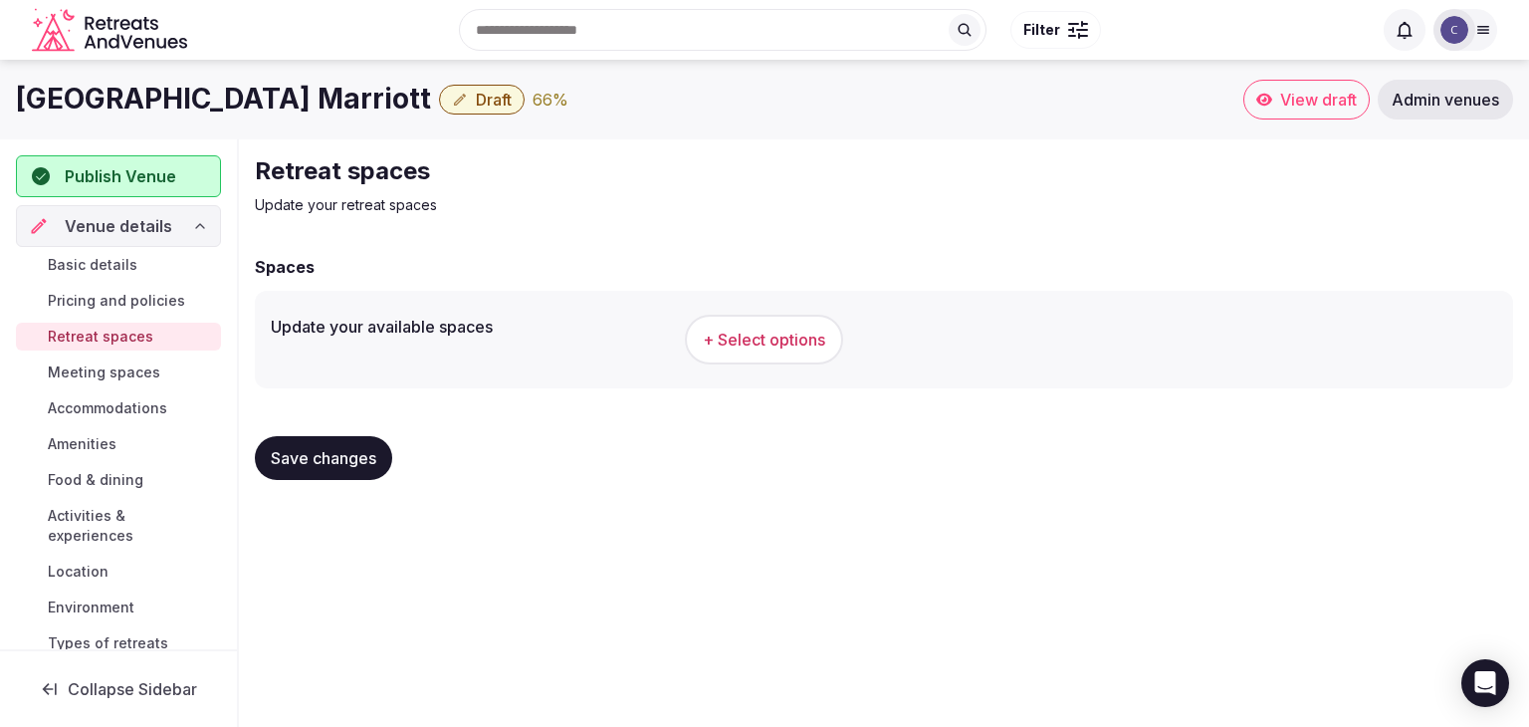
click at [219, 112] on h1 "Tampa Airport Marriott" at bounding box center [223, 99] width 415 height 39
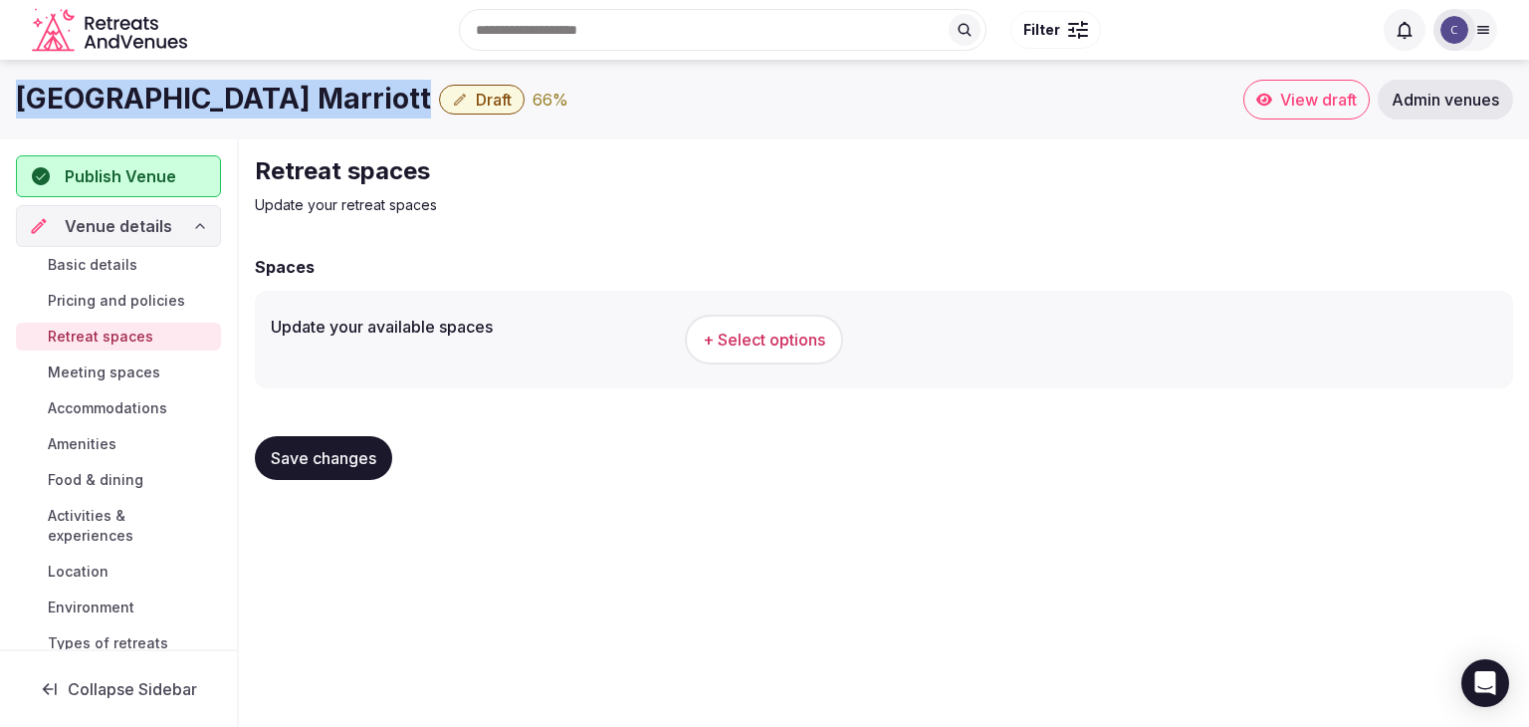
click at [219, 112] on h1 "Tampa Airport Marriott" at bounding box center [223, 99] width 415 height 39
copy div "Tampa Airport Marriott"
click at [820, 354] on button "+ Select options" at bounding box center [764, 340] width 158 height 50
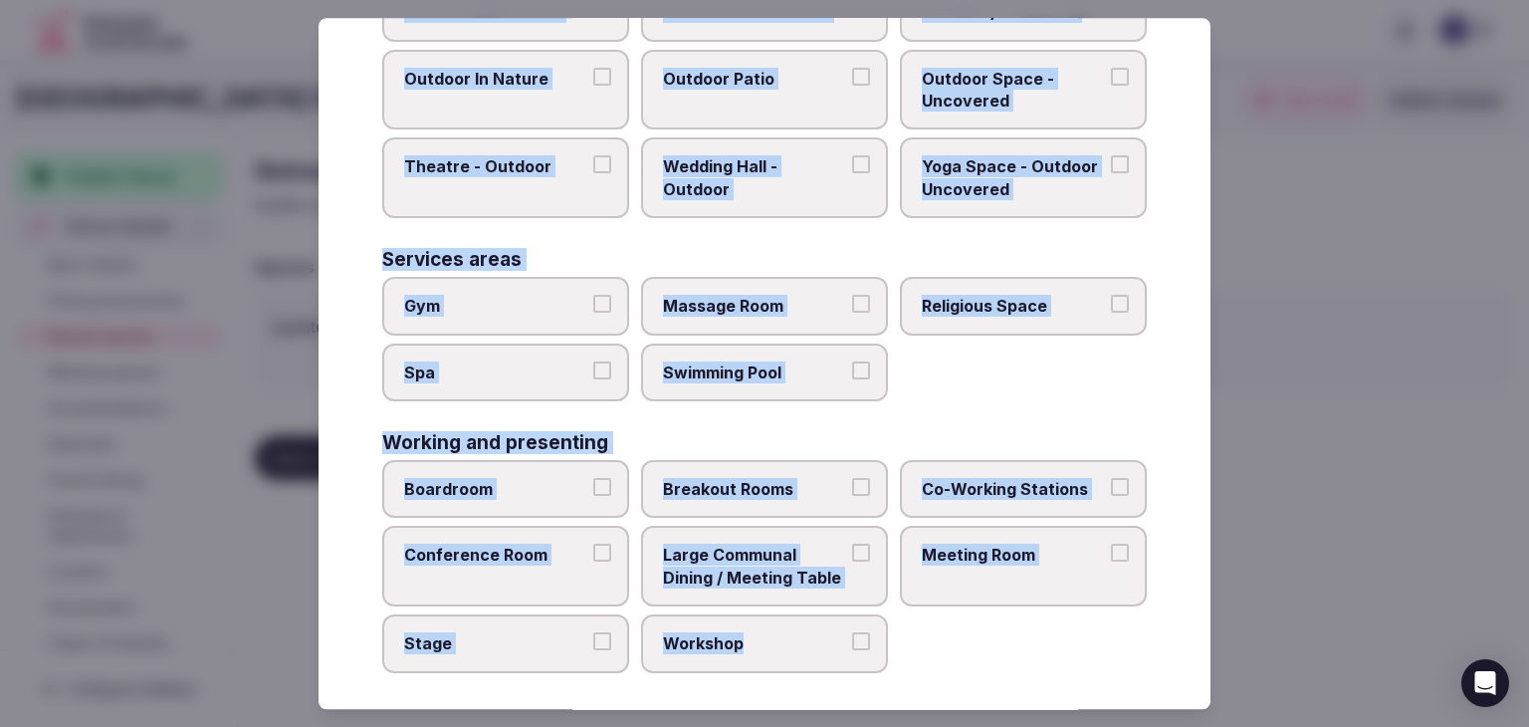
drag, startPoint x: 373, startPoint y: 135, endPoint x: 927, endPoint y: 684, distance: 779.3
click at [927, 684] on div "Select your retreat spaces Choose all applicable retreat spaces offered. Covere…" at bounding box center [765, 363] width 892 height 691
copy div "Choose all applicable retreat spaces offered. Covered outdoor spaces Meditation…"
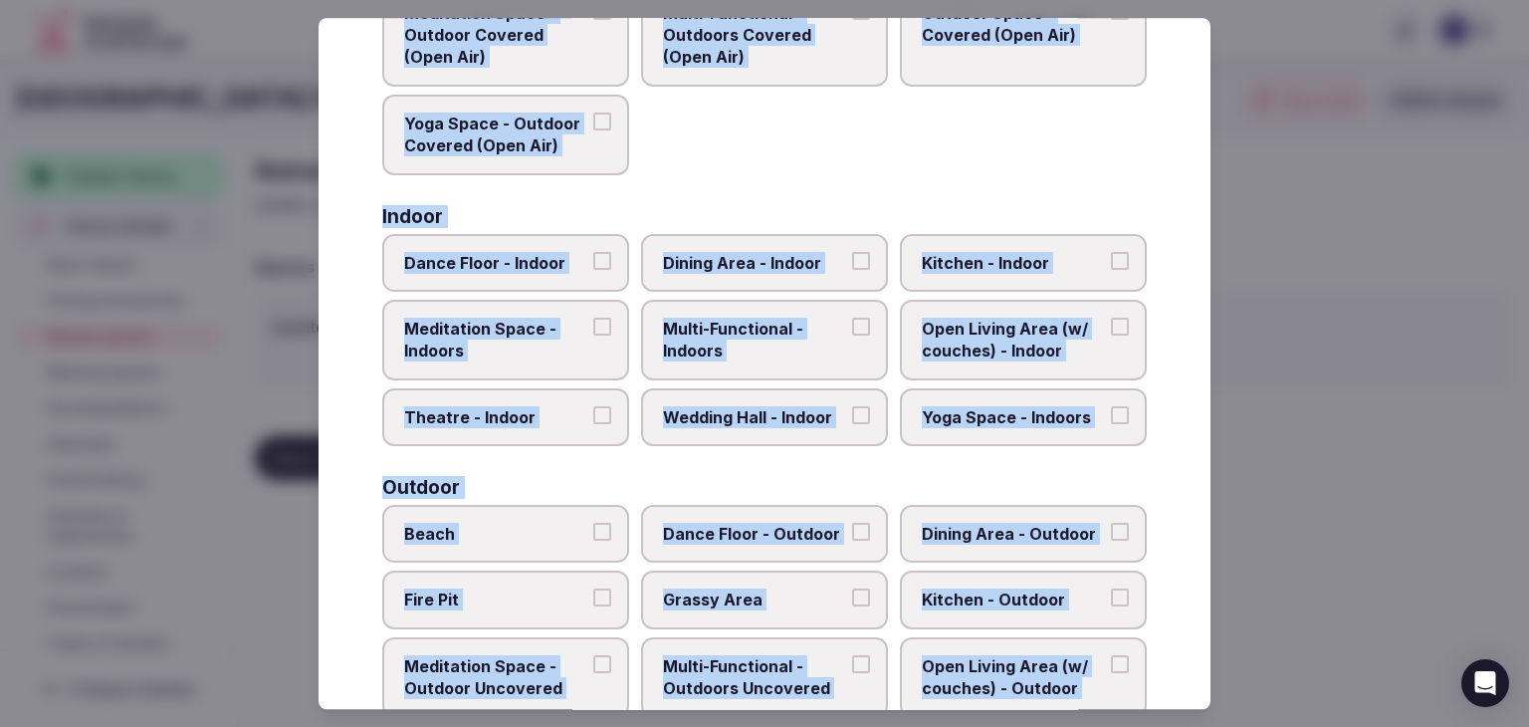
scroll to position [203, 0]
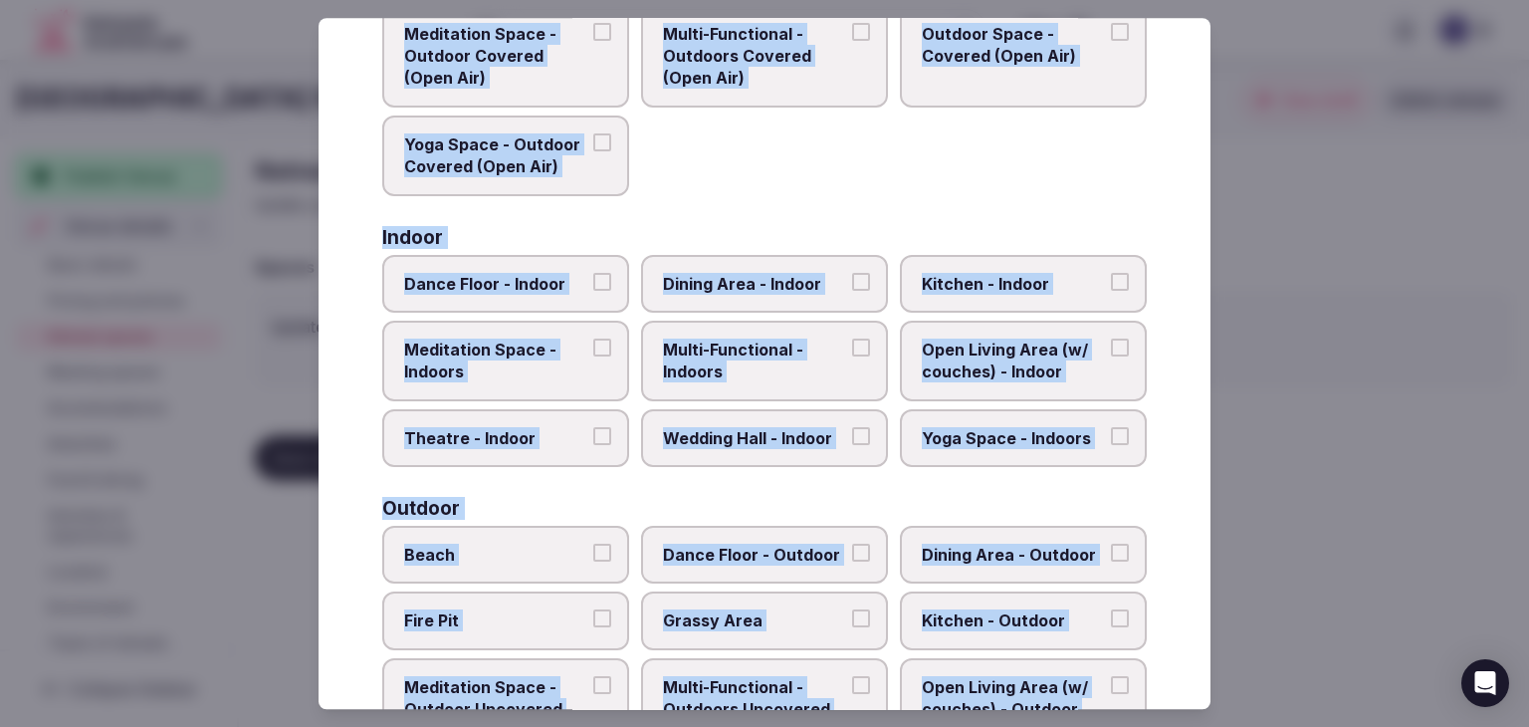
click at [565, 292] on span "Dance Floor - Indoor" at bounding box center [495, 284] width 183 height 22
click at [593, 291] on button "Dance Floor - Indoor" at bounding box center [602, 282] width 18 height 18
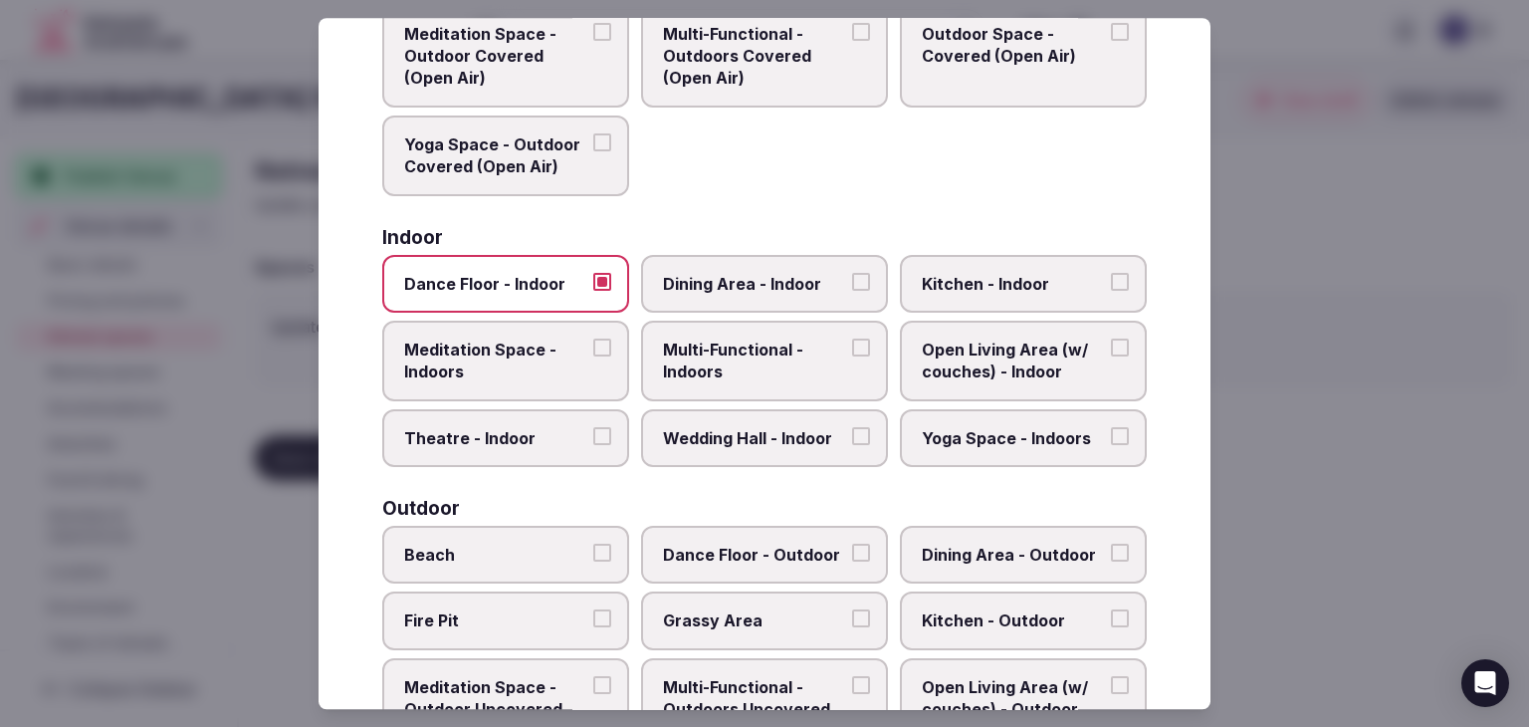
click at [757, 297] on label "Dining Area - Indoor" at bounding box center [764, 284] width 247 height 58
click at [852, 291] on button "Dining Area - Indoor" at bounding box center [861, 282] width 18 height 18
drag, startPoint x: 757, startPoint y: 338, endPoint x: 742, endPoint y: 401, distance: 64.5
click at [757, 339] on span "Multi-Functional - Indoors" at bounding box center [754, 360] width 183 height 45
click at [852, 339] on button "Multi-Functional - Indoors" at bounding box center [861, 347] width 18 height 18
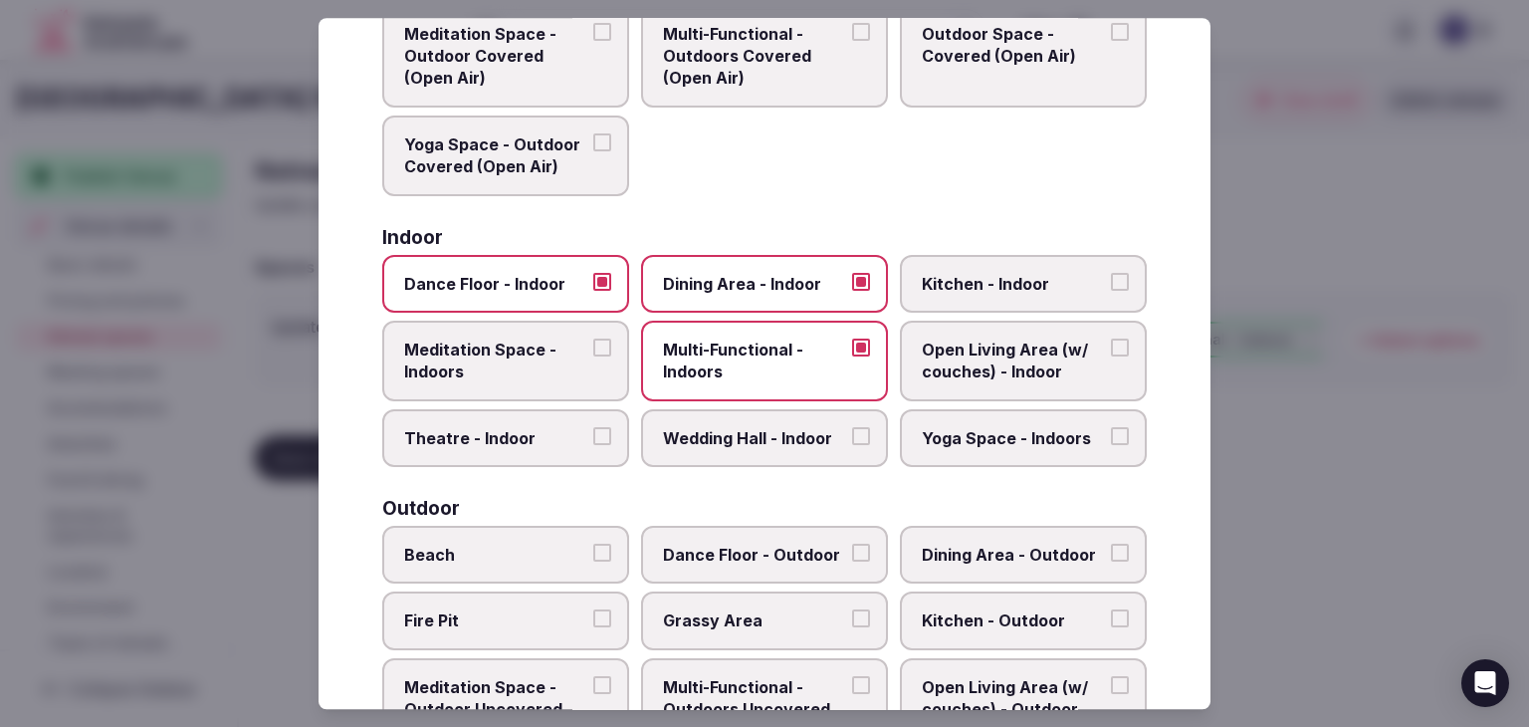
click at [742, 409] on label "Wedding Hall - Indoor" at bounding box center [764, 438] width 247 height 58
click at [852, 427] on button "Wedding Hall - Indoor" at bounding box center [861, 436] width 18 height 18
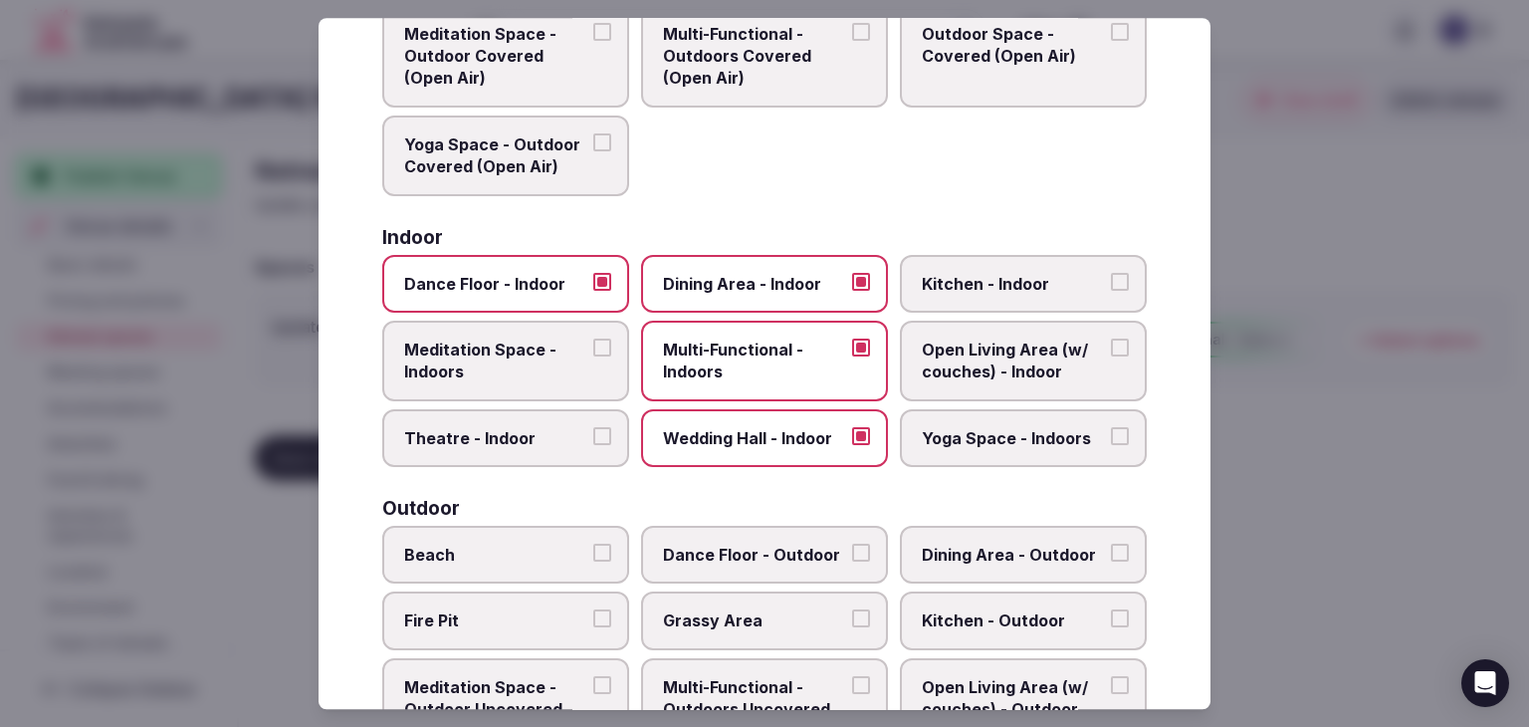
click at [578, 455] on label "Theatre - Indoor" at bounding box center [505, 438] width 247 height 58
click at [593, 445] on button "Theatre - Indoor" at bounding box center [602, 436] width 18 height 18
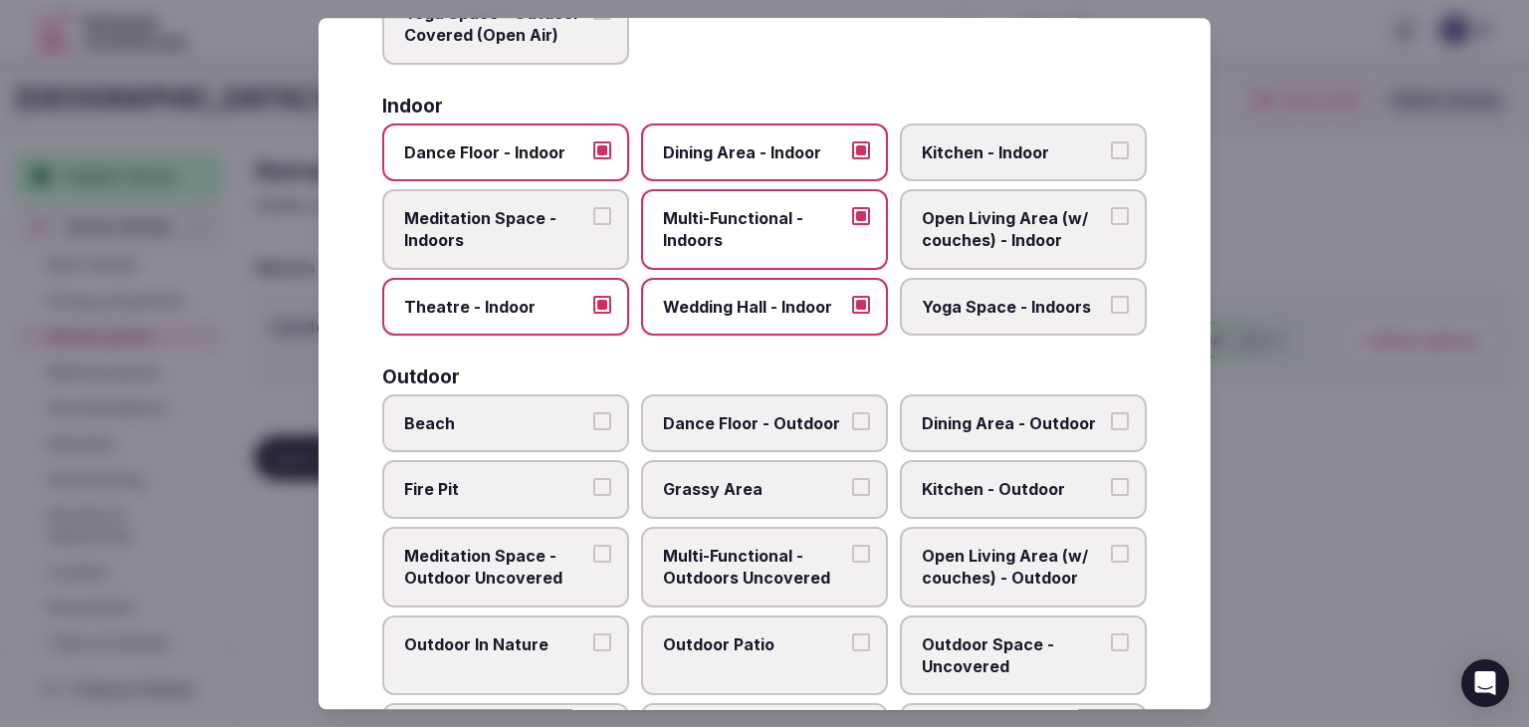
scroll to position [502, 0]
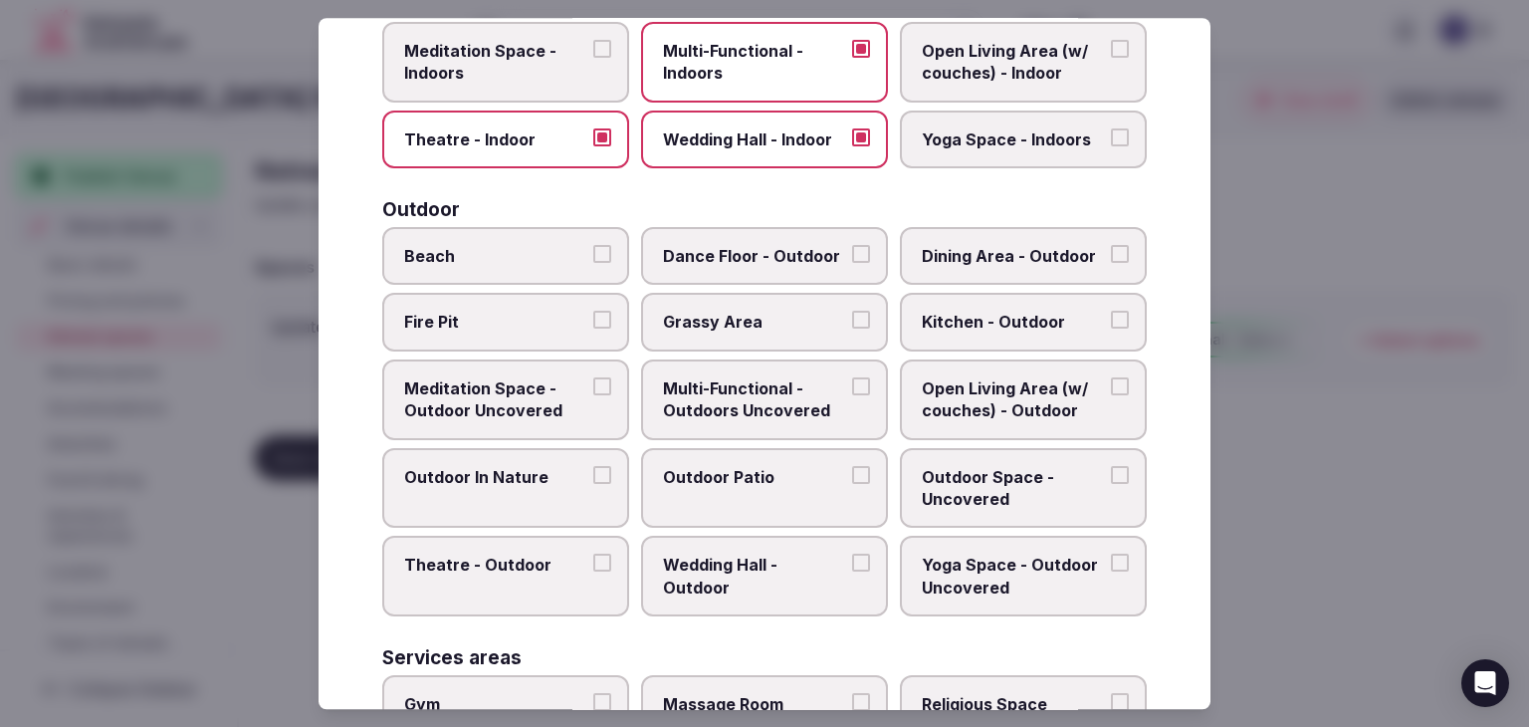
click at [780, 377] on span "Multi-Functional - Outdoors Uncovered" at bounding box center [754, 399] width 183 height 45
click at [852, 377] on button "Multi-Functional - Outdoors Uncovered" at bounding box center [861, 386] width 18 height 18
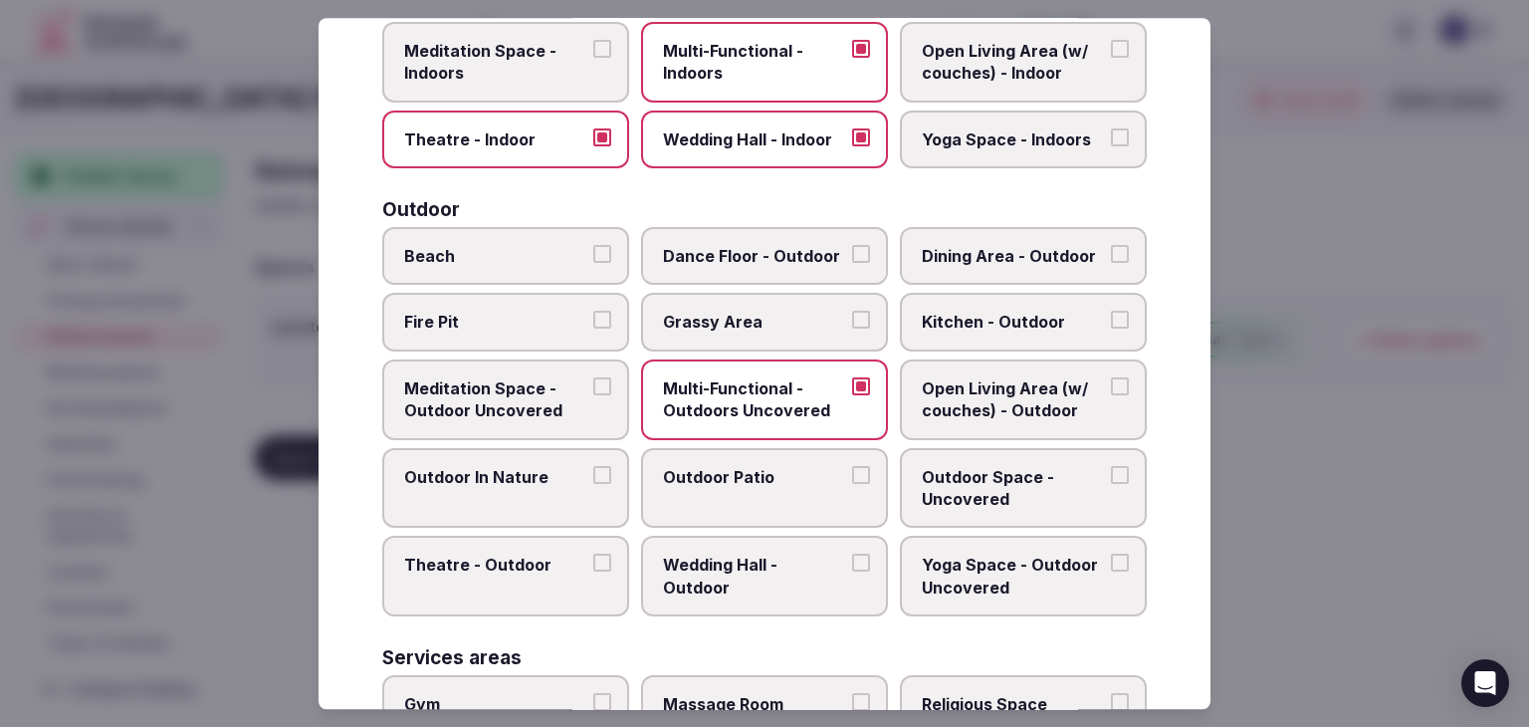
drag, startPoint x: 769, startPoint y: 479, endPoint x: 797, endPoint y: 470, distance: 30.2
click at [773, 477] on span "Outdoor Patio" at bounding box center [754, 477] width 183 height 22
click at [852, 477] on button "Outdoor Patio" at bounding box center [861, 475] width 18 height 18
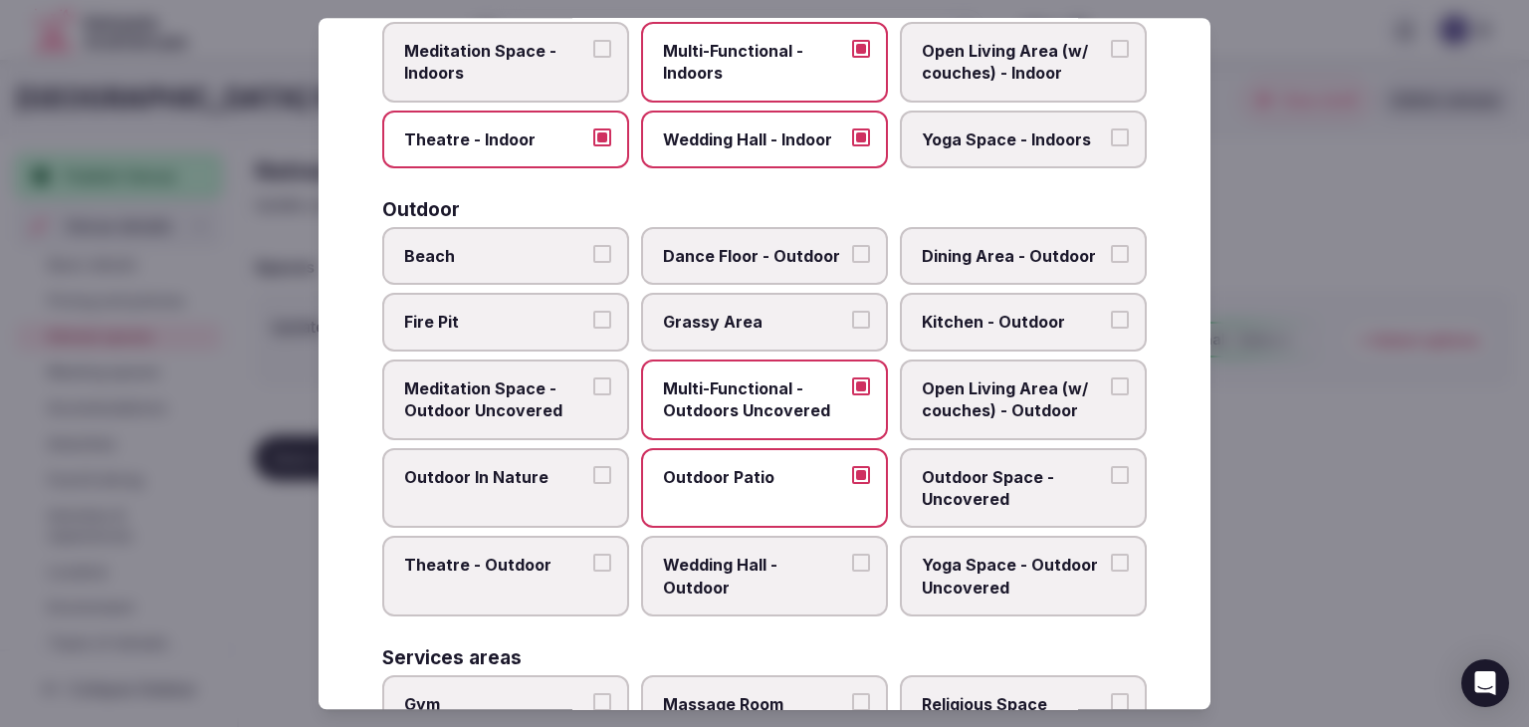
click at [985, 466] on span "Outdoor Space - Uncovered" at bounding box center [1013, 488] width 183 height 45
click at [1111, 466] on button "Outdoor Space - Uncovered" at bounding box center [1120, 475] width 18 height 18
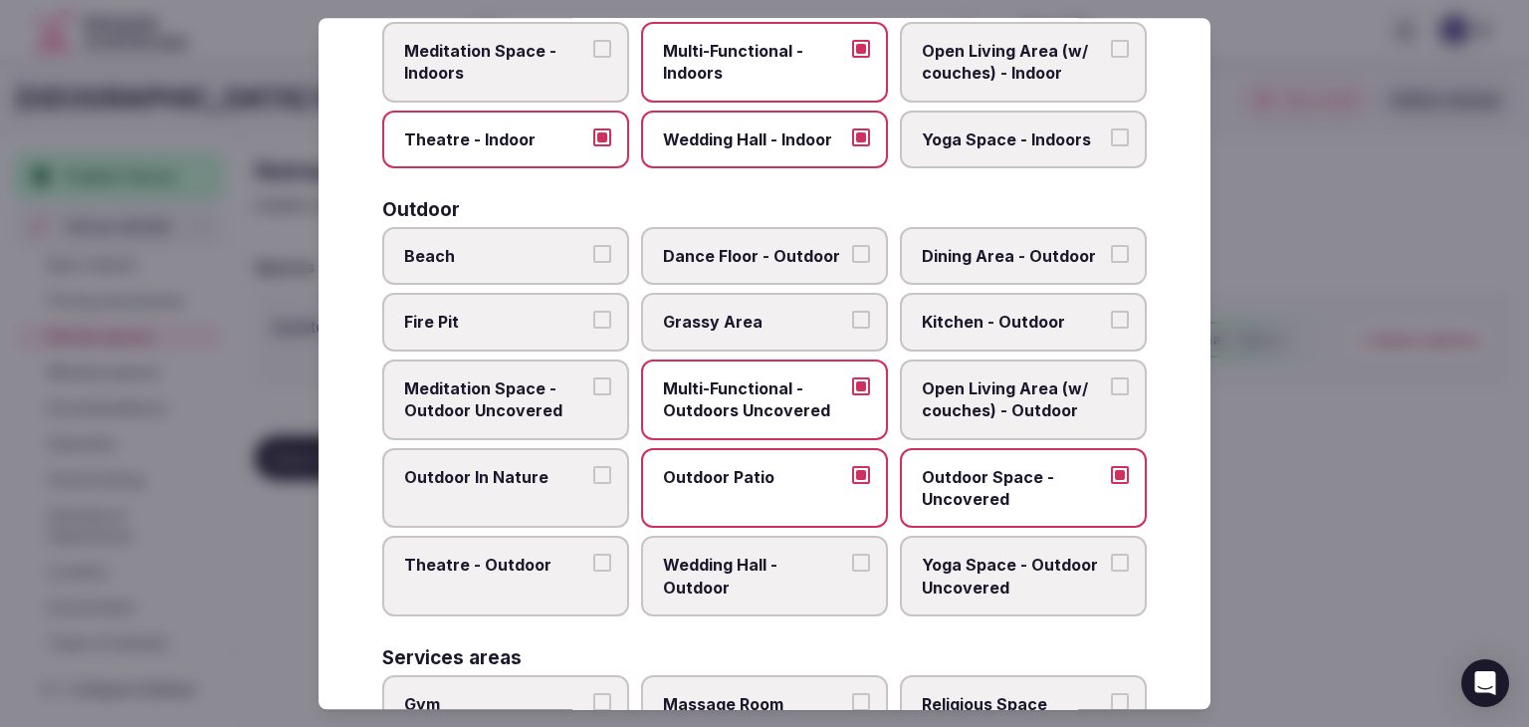
click at [784, 583] on span "Wedding Hall - Outdoor" at bounding box center [754, 576] width 183 height 45
click at [852, 572] on button "Wedding Hall - Outdoor" at bounding box center [861, 563] width 18 height 18
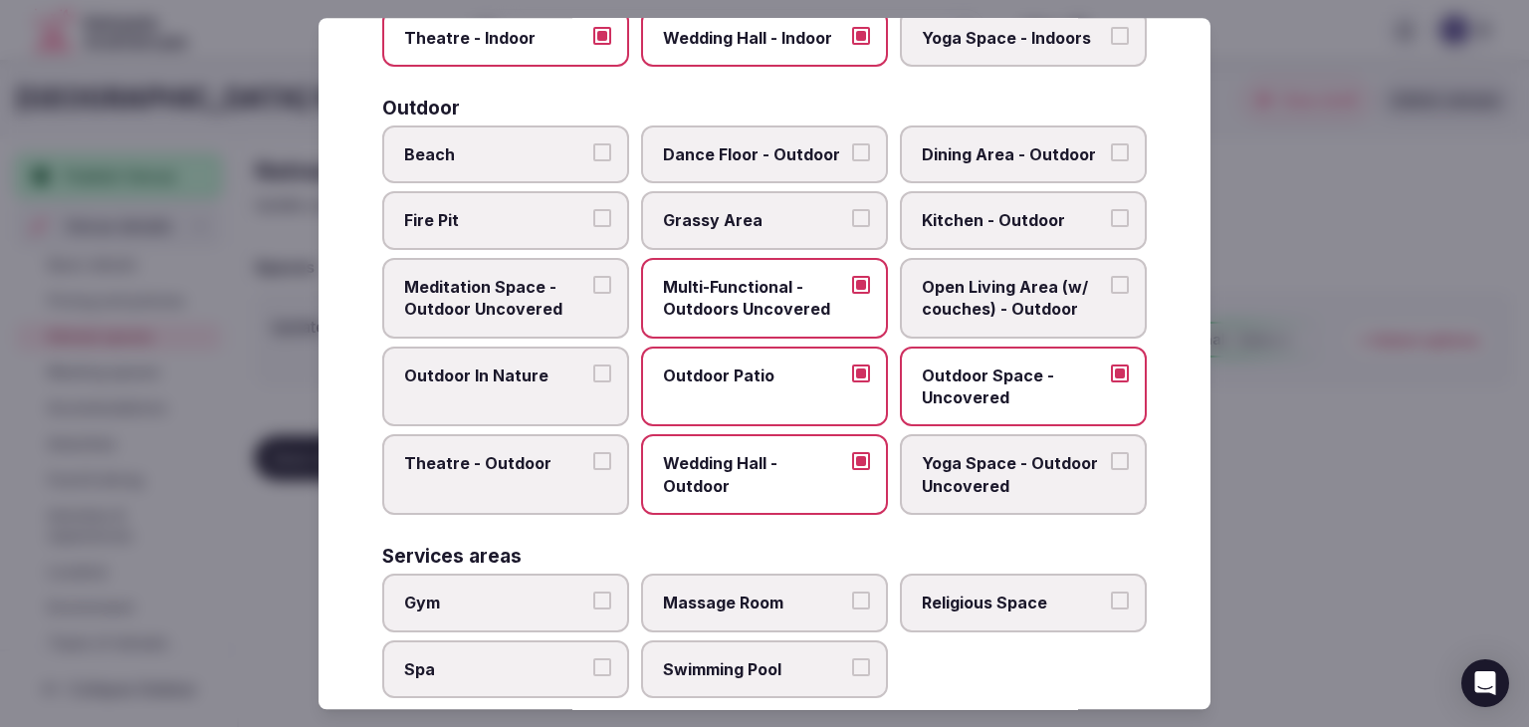
scroll to position [601, 0]
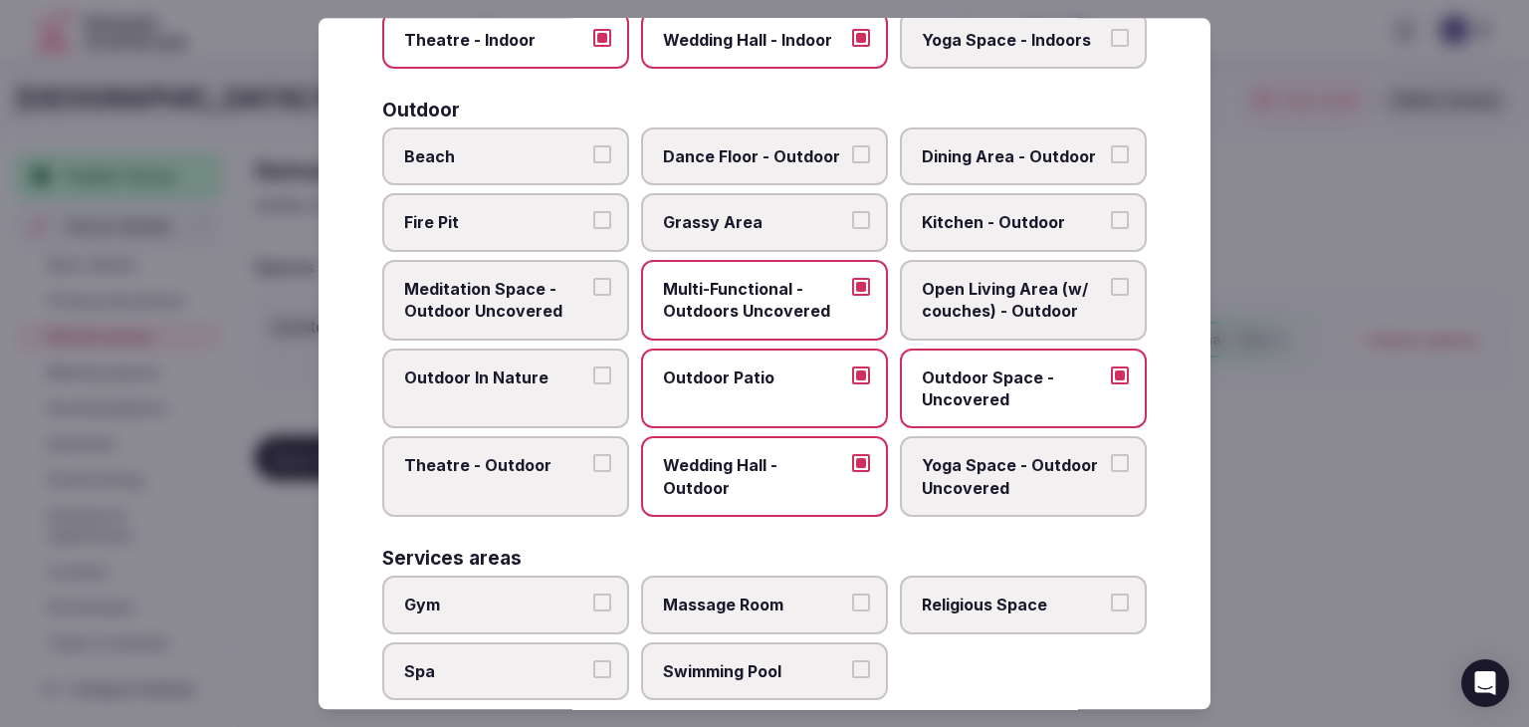
click at [538, 582] on label "Gym" at bounding box center [505, 604] width 247 height 58
click at [593, 593] on button "Gym" at bounding box center [602, 602] width 18 height 18
click at [709, 670] on span "Swimming Pool" at bounding box center [754, 671] width 183 height 22
click at [852, 670] on button "Swimming Pool" at bounding box center [861, 669] width 18 height 18
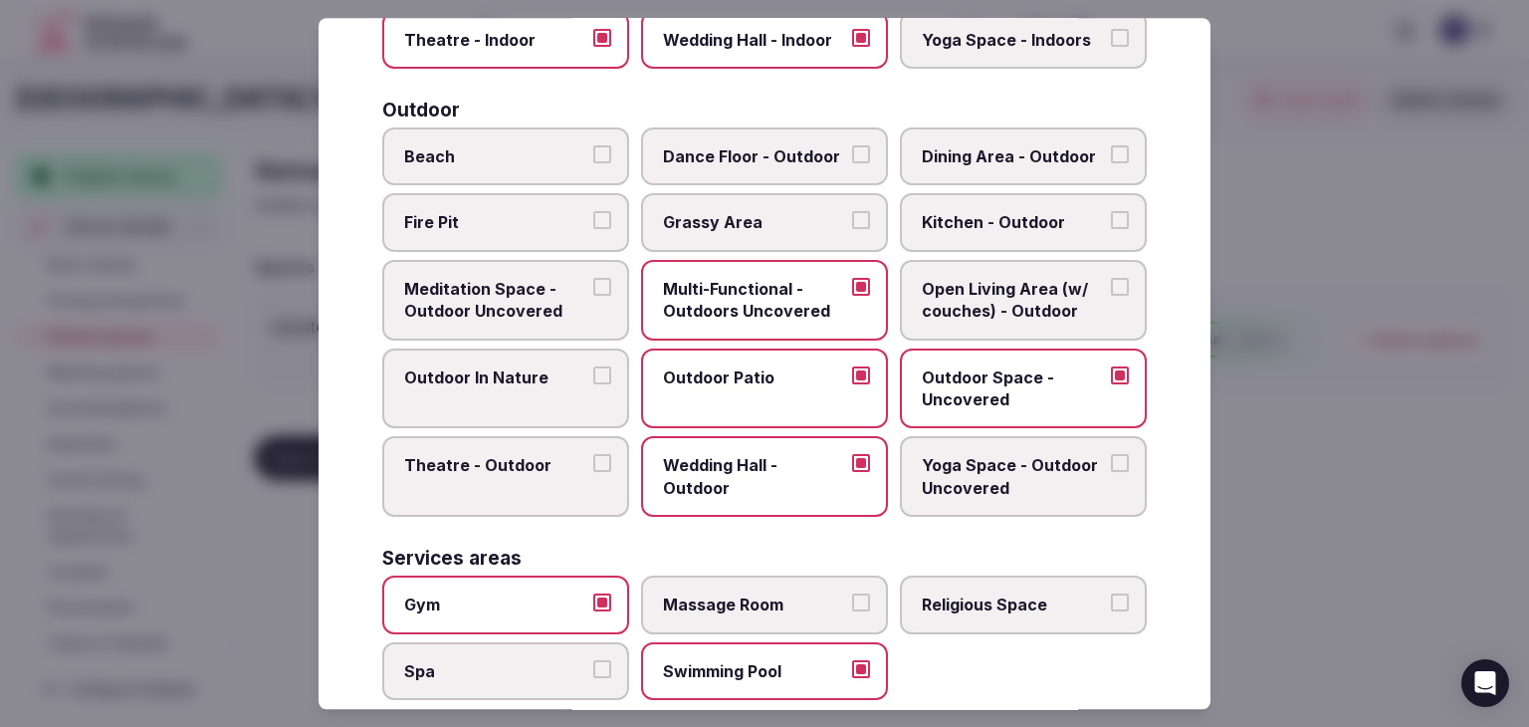
scroll to position [800, 0]
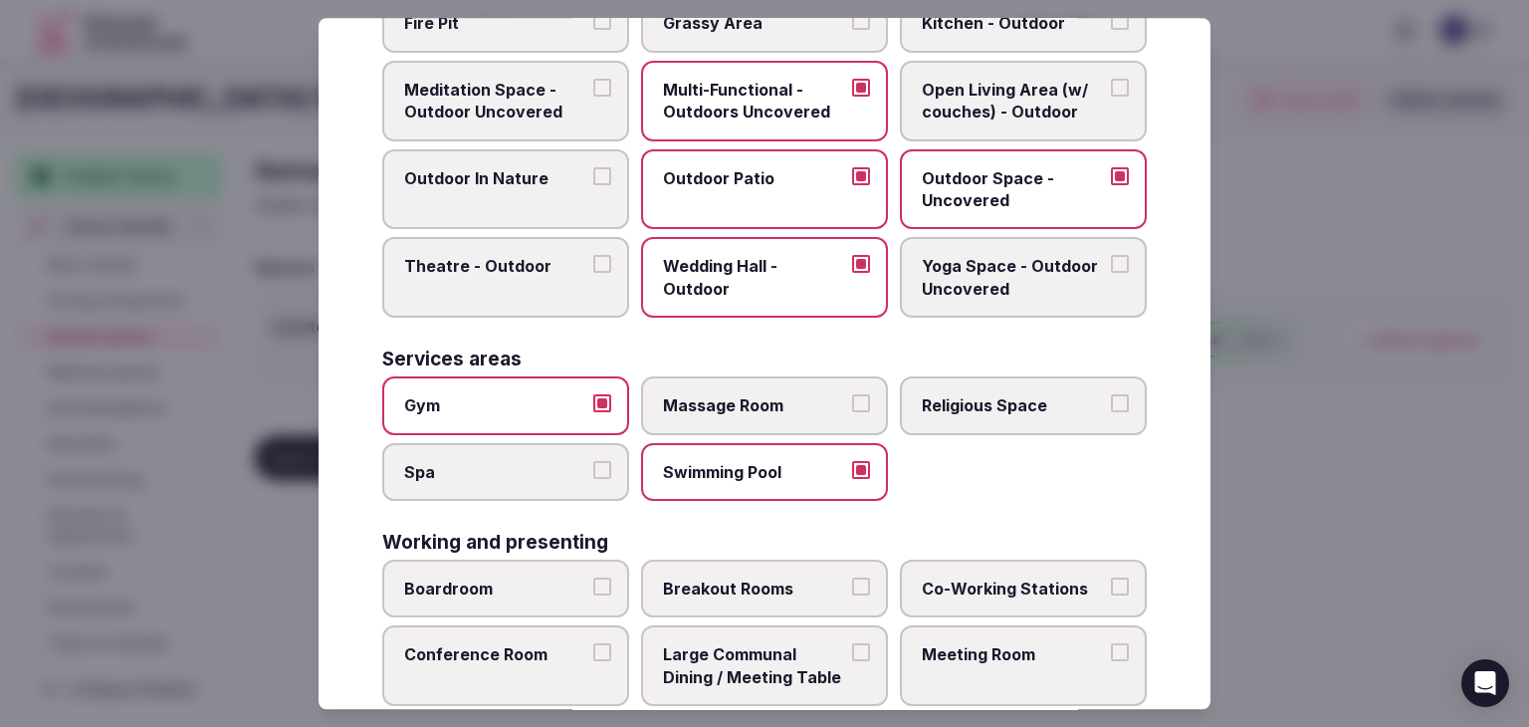
click at [578, 589] on label "Boardroom" at bounding box center [505, 588] width 247 height 58
click at [593, 589] on button "Boardroom" at bounding box center [602, 586] width 18 height 18
click at [730, 600] on label "Breakout Rooms" at bounding box center [764, 588] width 247 height 58
click at [852, 595] on button "Breakout Rooms" at bounding box center [861, 586] width 18 height 18
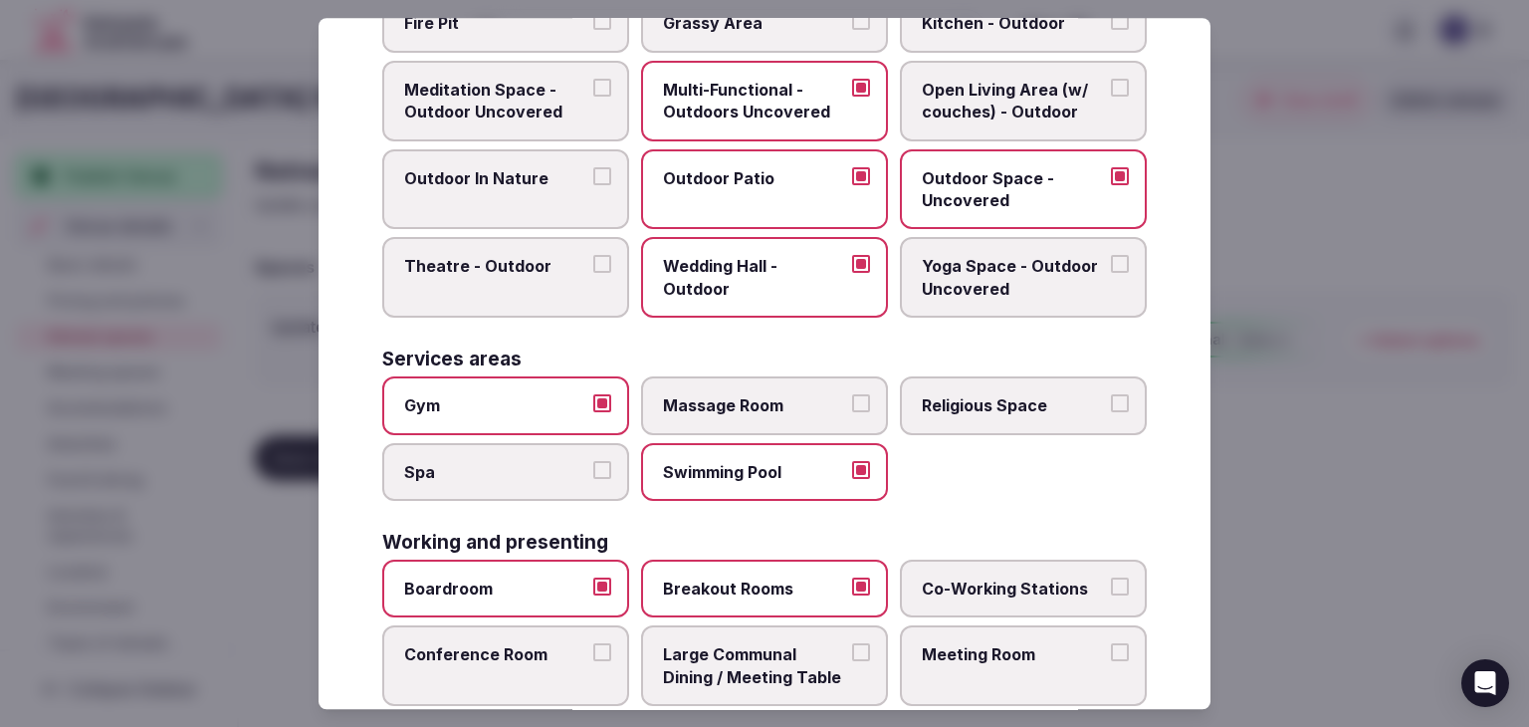
click at [737, 692] on label "Large Communal Dining / Meeting Table" at bounding box center [764, 666] width 247 height 81
click at [852, 662] on button "Large Communal Dining / Meeting Table" at bounding box center [861, 653] width 18 height 18
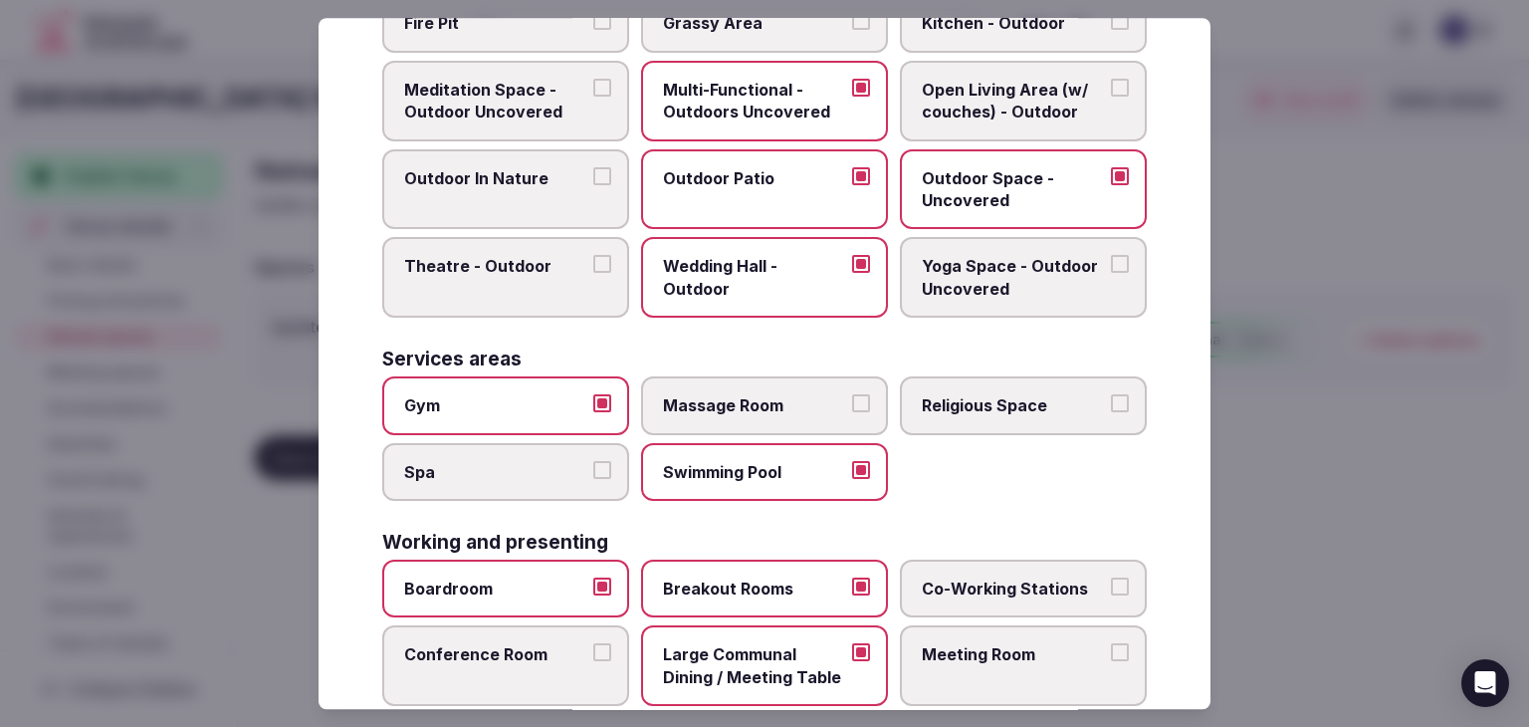
drag, startPoint x: 508, startPoint y: 642, endPoint x: 520, endPoint y: 630, distance: 16.9
click at [507, 644] on span "Conference Room" at bounding box center [495, 655] width 183 height 22
click at [593, 644] on button "Conference Room" at bounding box center [602, 653] width 18 height 18
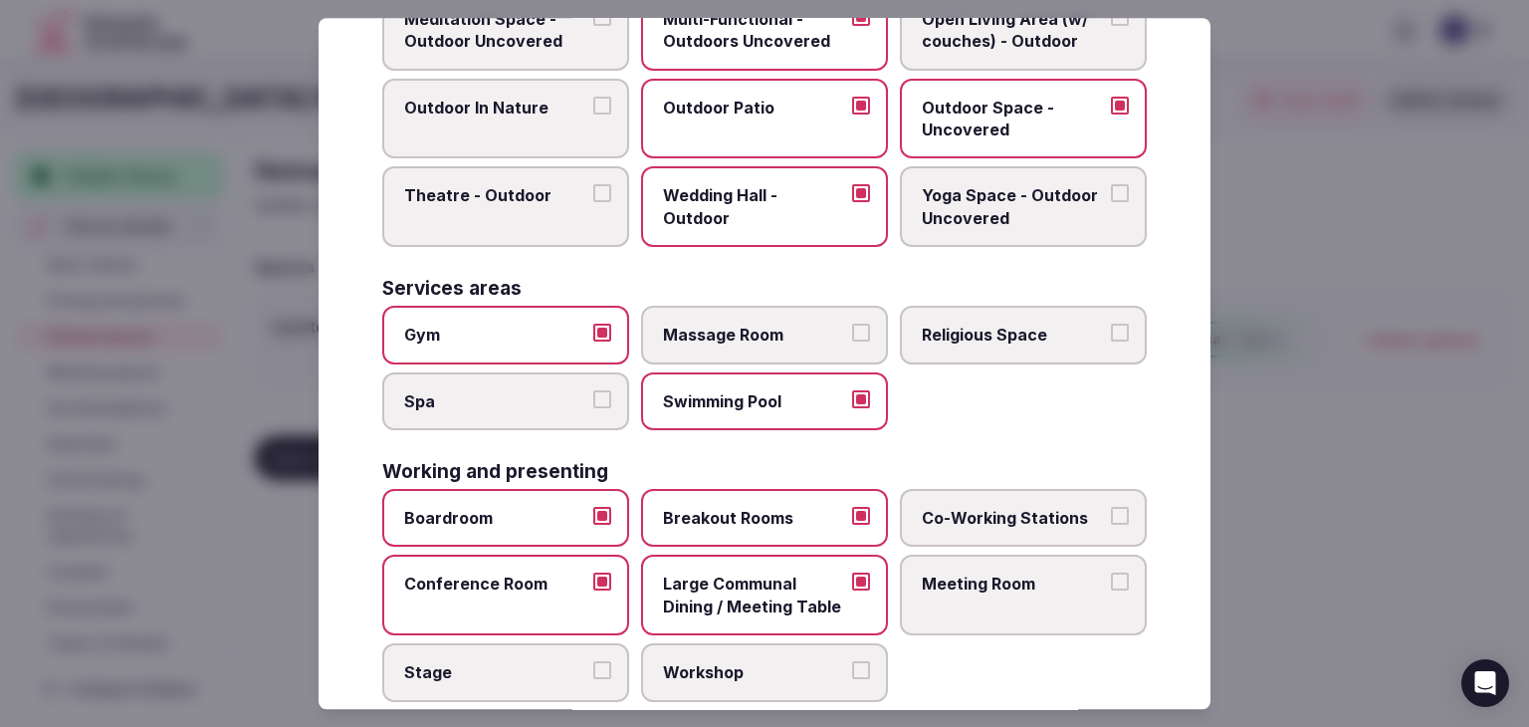
scroll to position [900, 0]
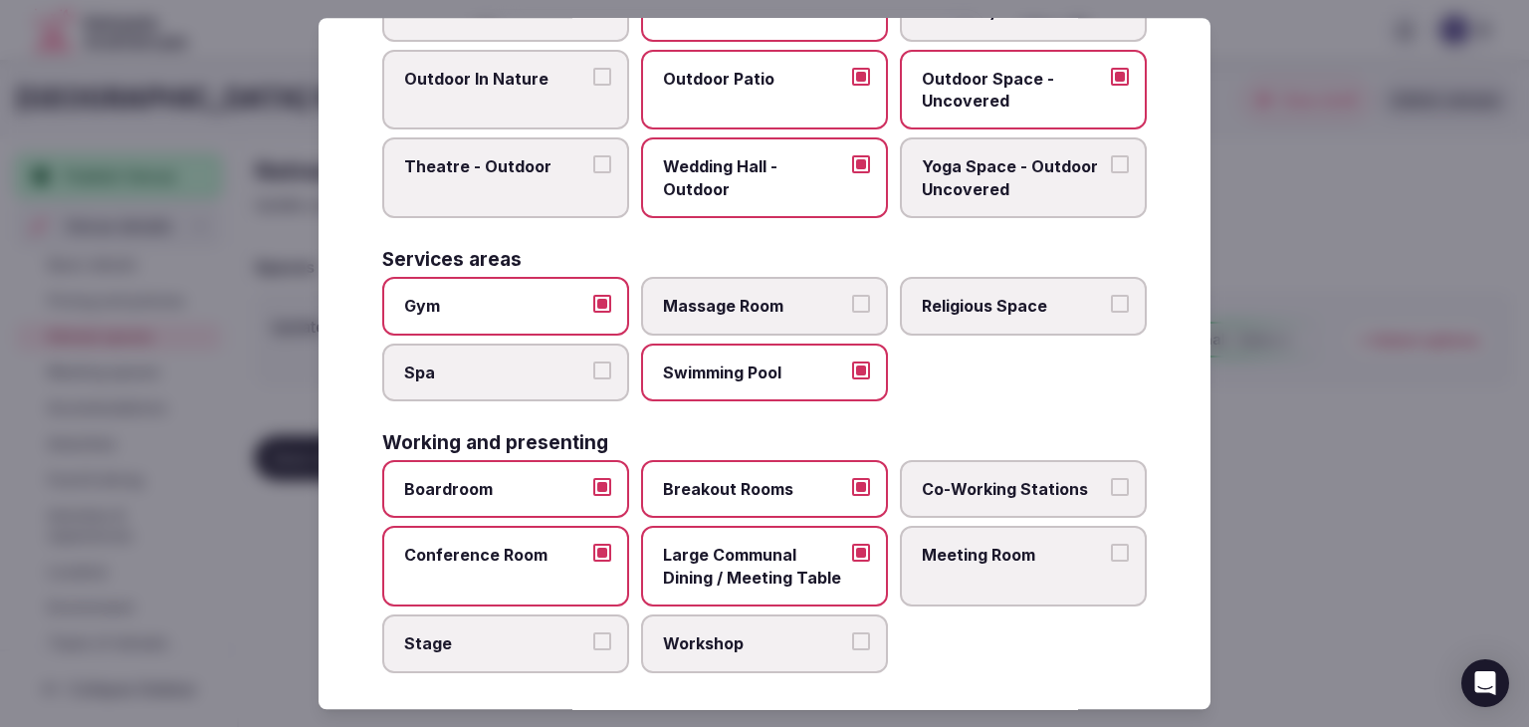
drag, startPoint x: 945, startPoint y: 566, endPoint x: 925, endPoint y: 570, distance: 20.3
click at [946, 566] on label "Meeting Room" at bounding box center [1023, 567] width 247 height 81
click at [1111, 562] on button "Meeting Room" at bounding box center [1120, 554] width 18 height 18
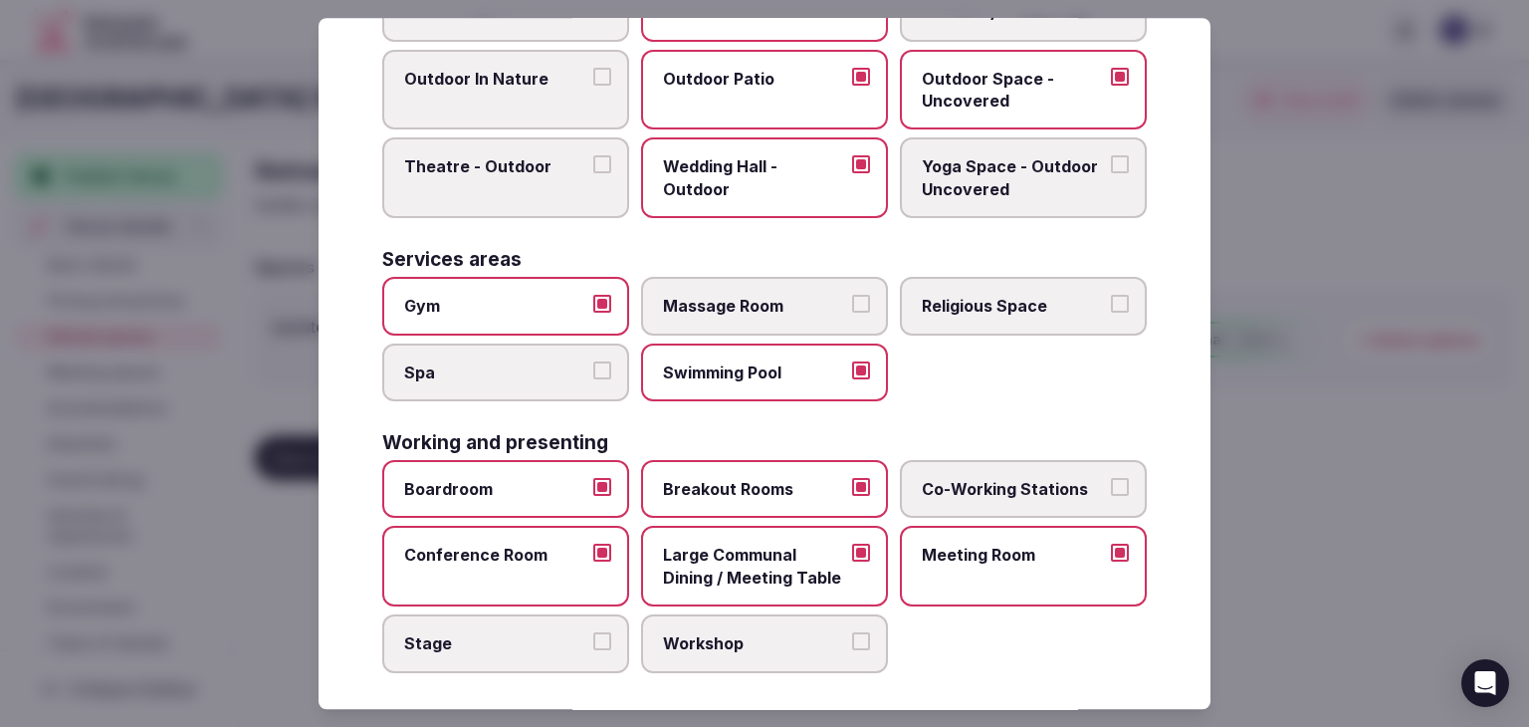
drag, startPoint x: 546, startPoint y: 642, endPoint x: 575, endPoint y: 648, distance: 30.5
click at [547, 642] on span "Stage" at bounding box center [495, 643] width 183 height 22
click at [593, 642] on button "Stage" at bounding box center [602, 641] width 18 height 18
click at [720, 658] on label "Workshop" at bounding box center [764, 643] width 247 height 58
click at [852, 650] on button "Workshop" at bounding box center [861, 641] width 18 height 18
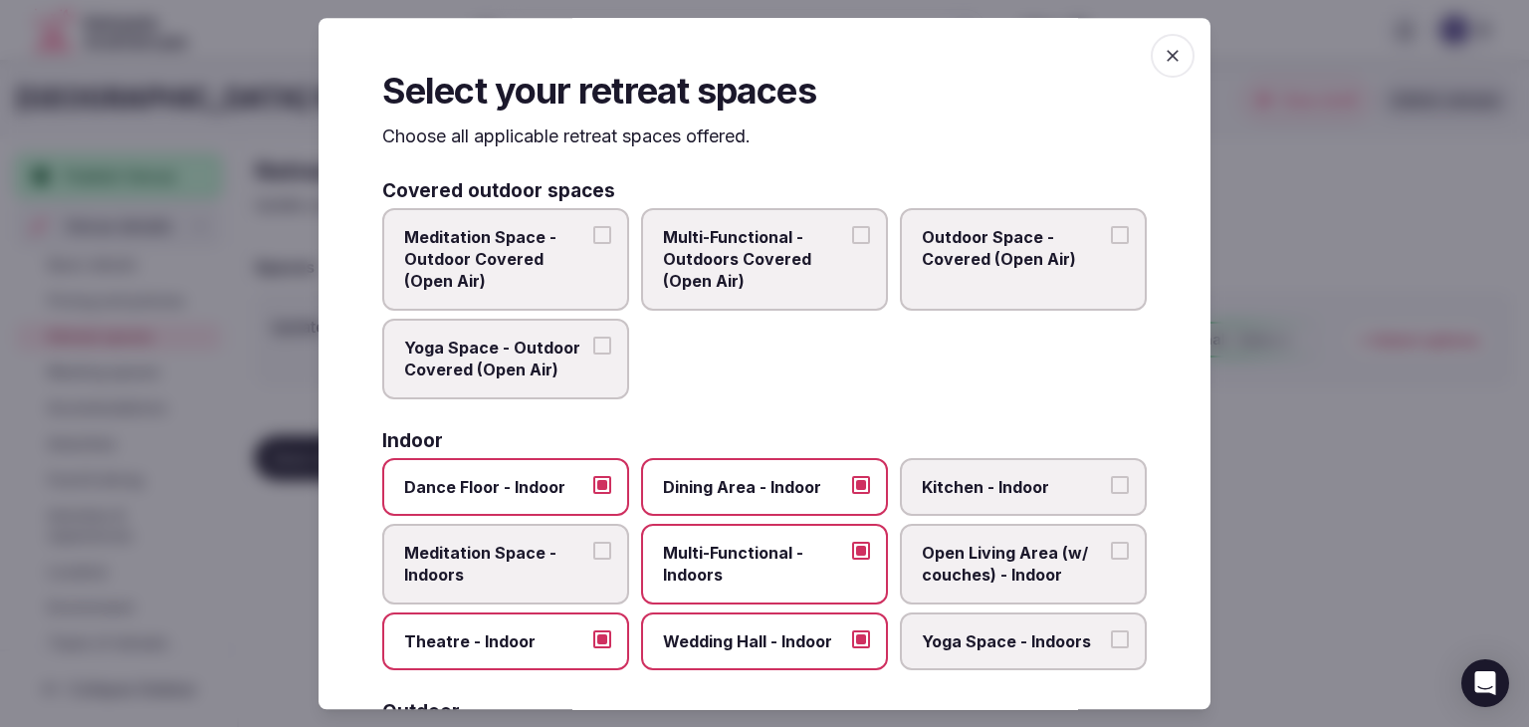
scroll to position [0, 0]
click at [1163, 60] on icon "button" at bounding box center [1173, 56] width 20 height 20
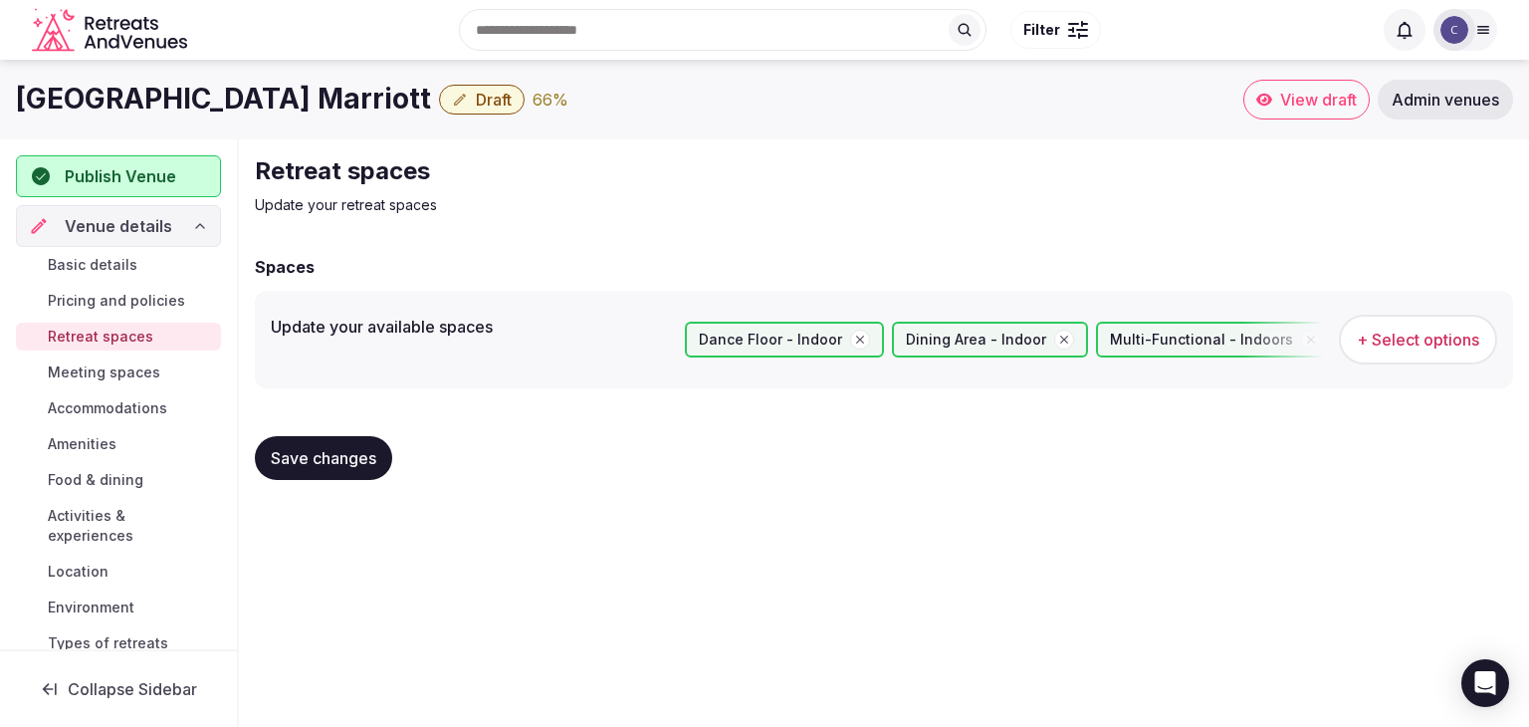
click at [298, 450] on span "Save changes" at bounding box center [324, 458] width 106 height 20
click at [95, 367] on span "Meeting spaces" at bounding box center [104, 372] width 112 height 20
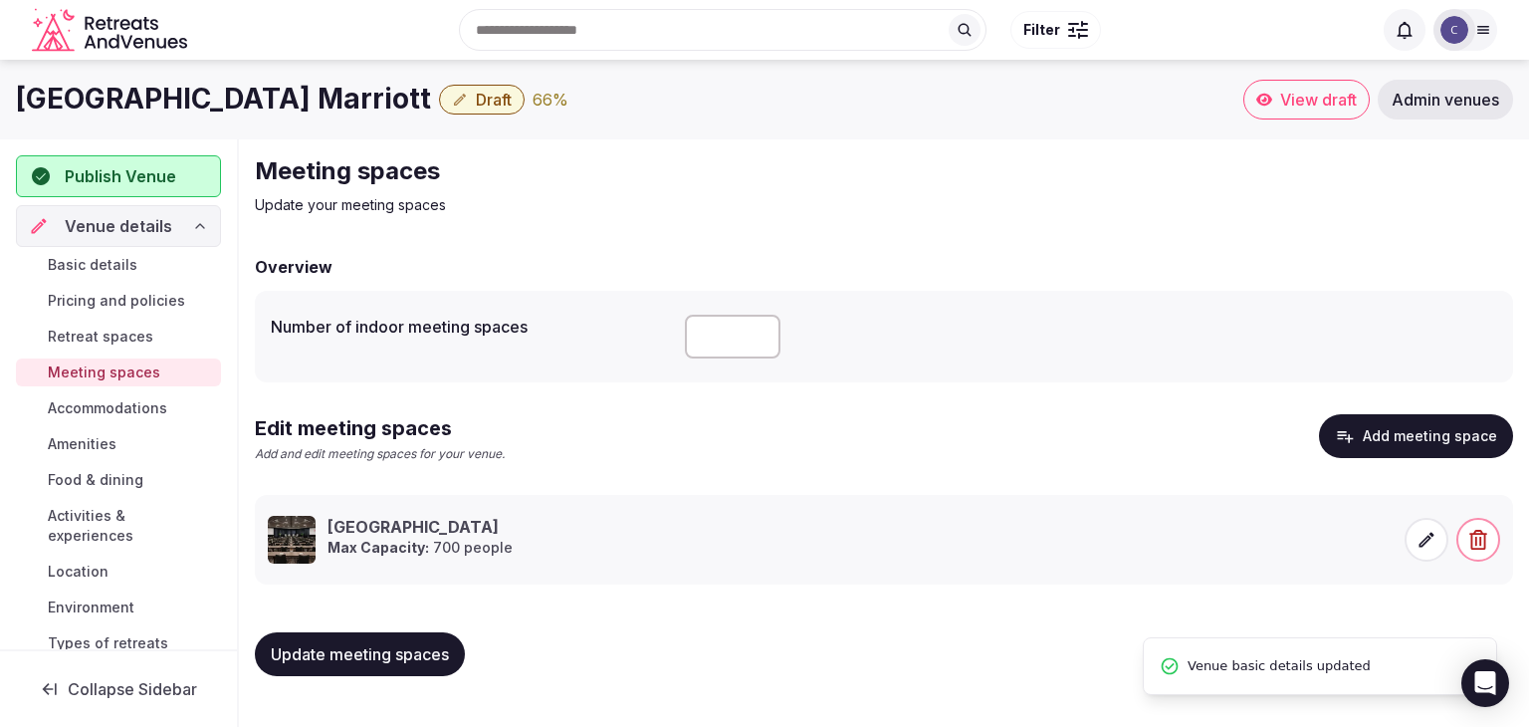
click at [104, 403] on span "Accommodations" at bounding box center [107, 408] width 119 height 20
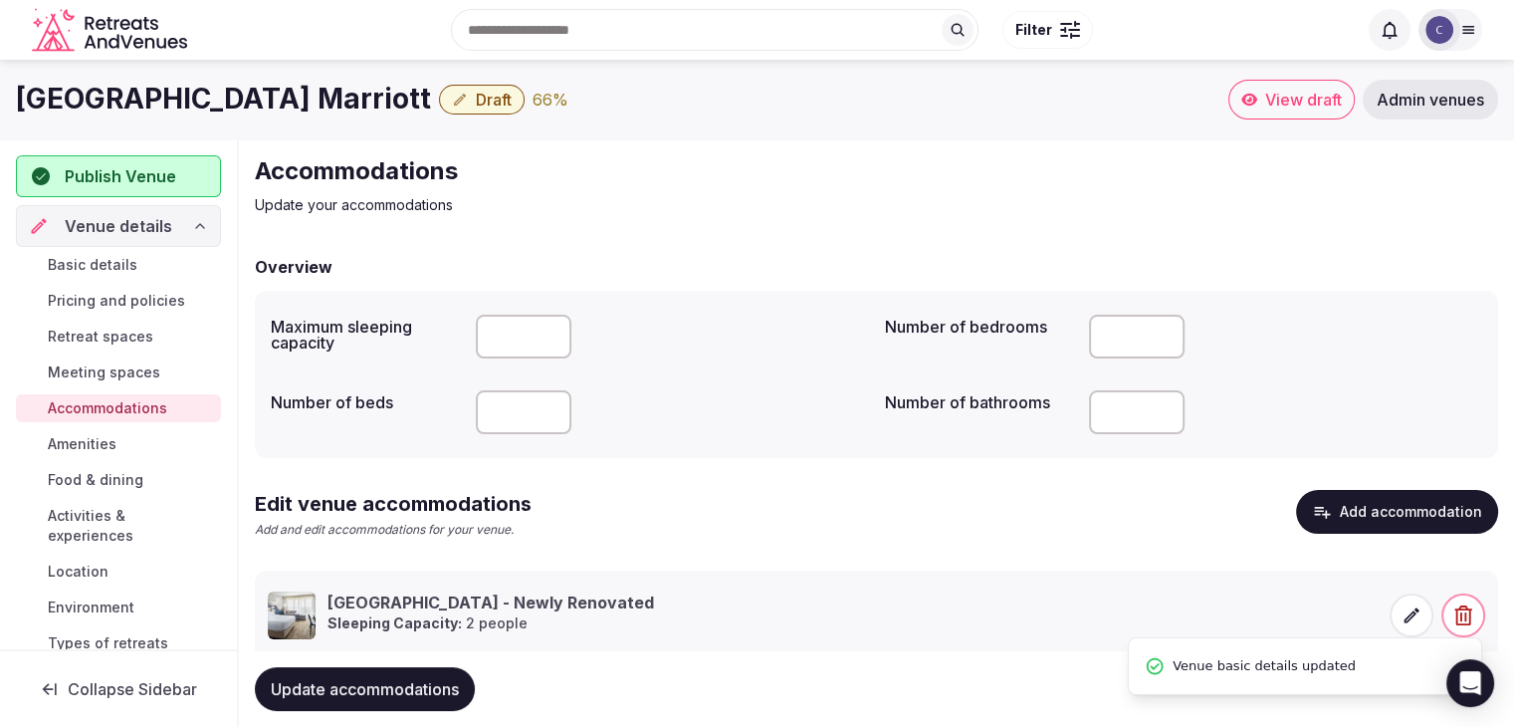
click at [94, 435] on span "Amenities" at bounding box center [82, 444] width 69 height 20
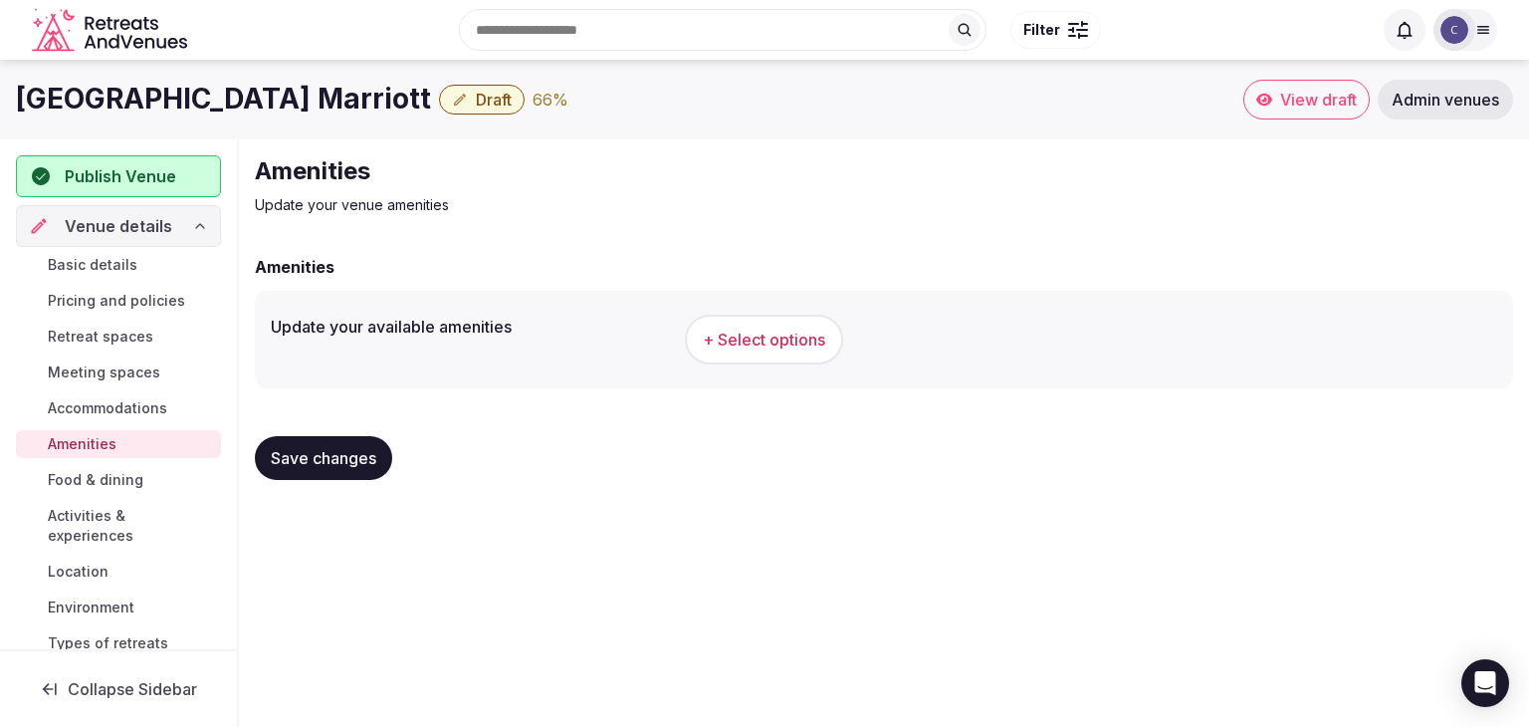
click at [761, 343] on span "+ Select options" at bounding box center [764, 340] width 122 height 22
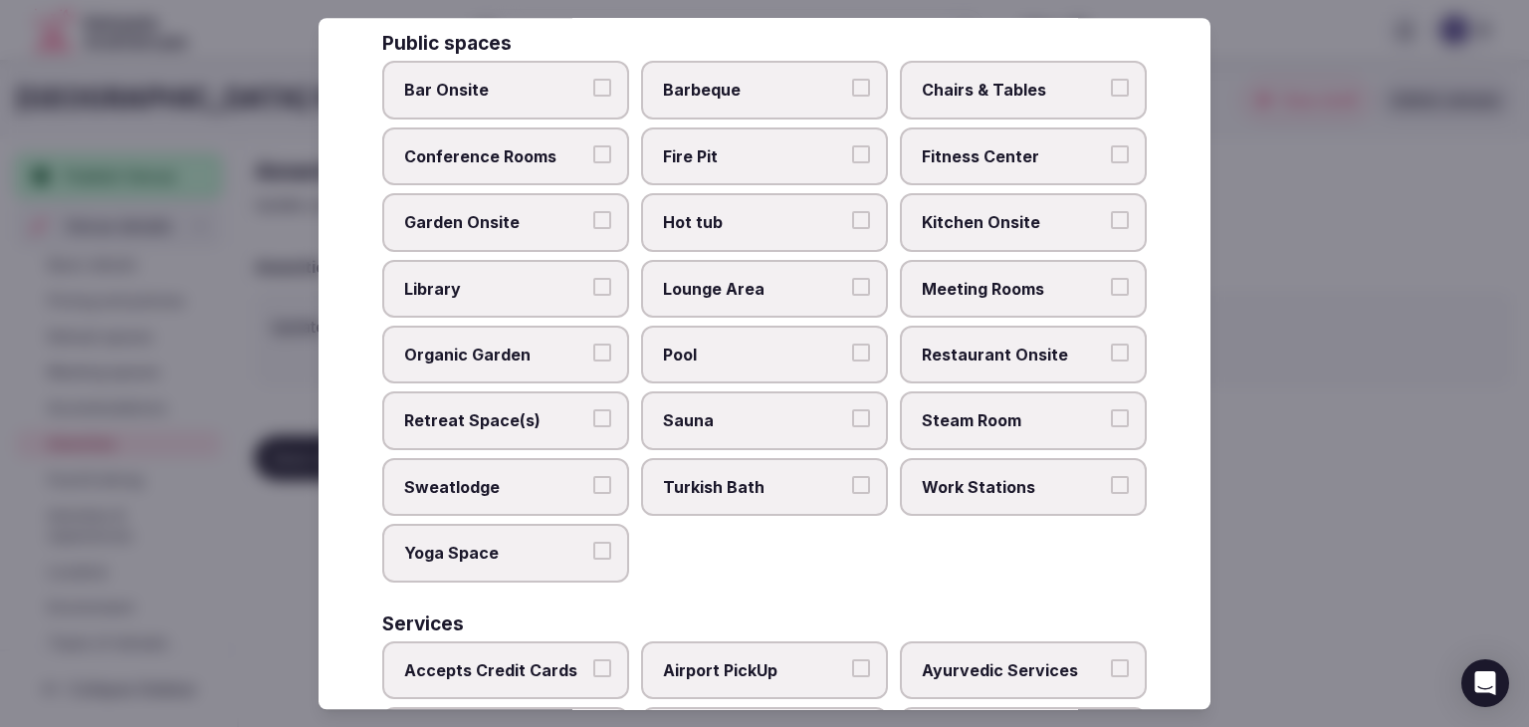
scroll to position [1072, 0]
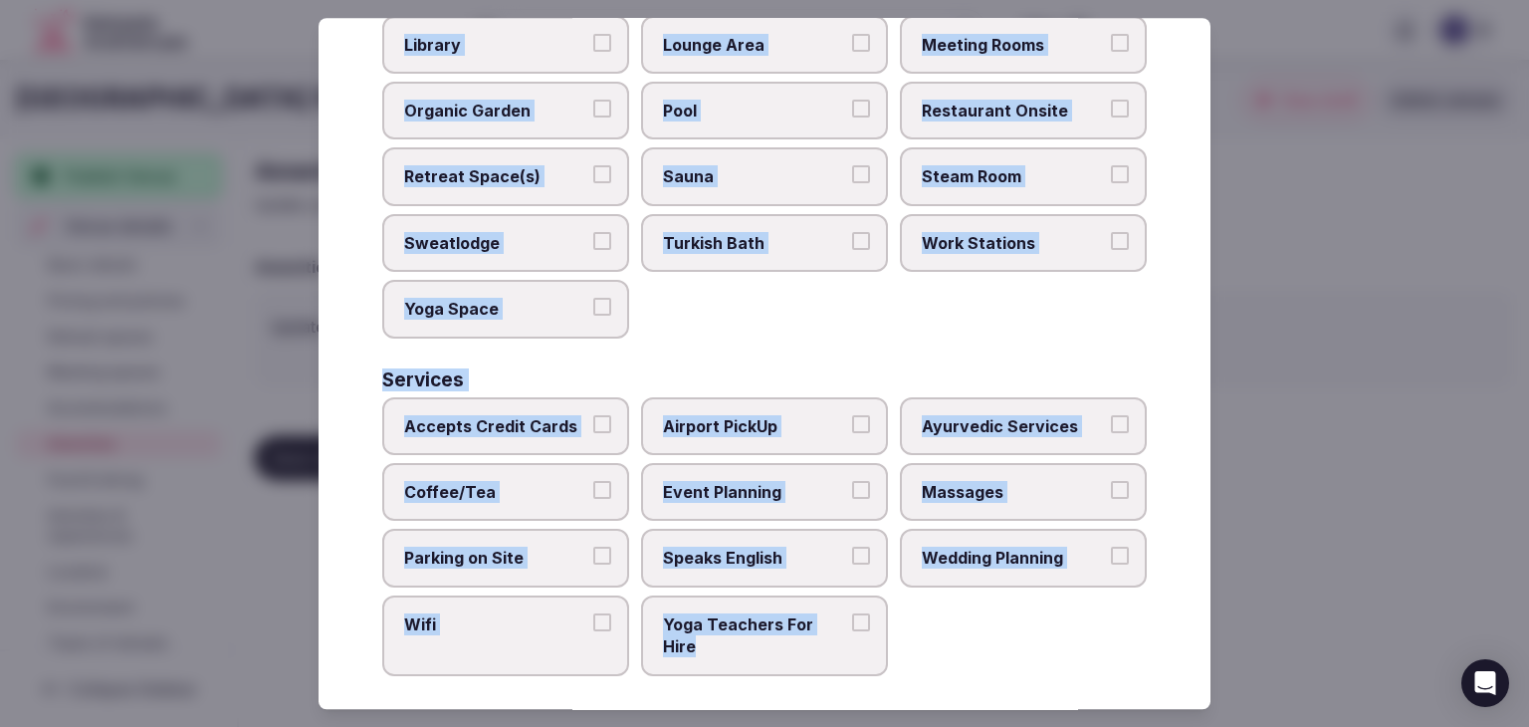
drag, startPoint x: 350, startPoint y: 138, endPoint x: 883, endPoint y: 700, distance: 773.9
click at [883, 700] on div "Select your venue amenities Choose all applicable amenities offered. Activities…" at bounding box center [765, 363] width 892 height 691
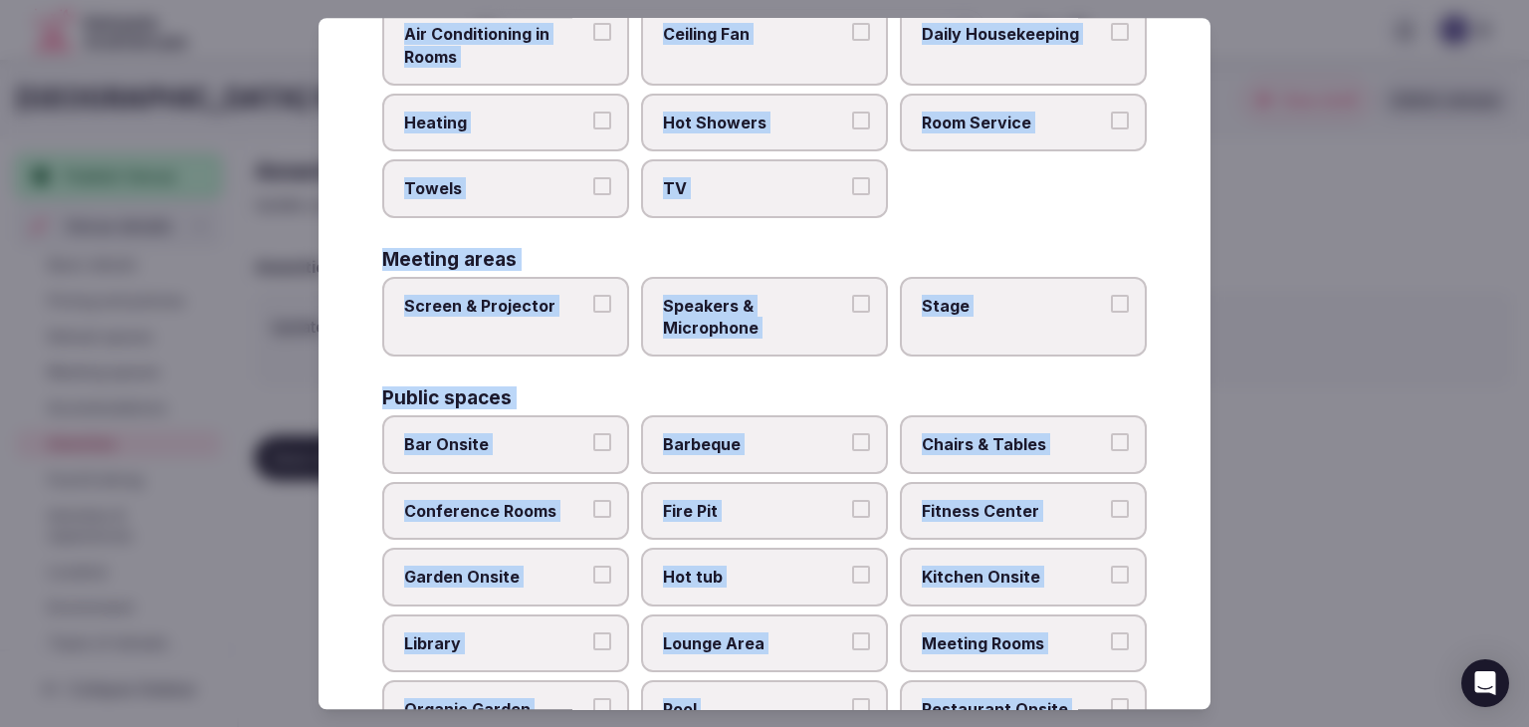
scroll to position [276, 0]
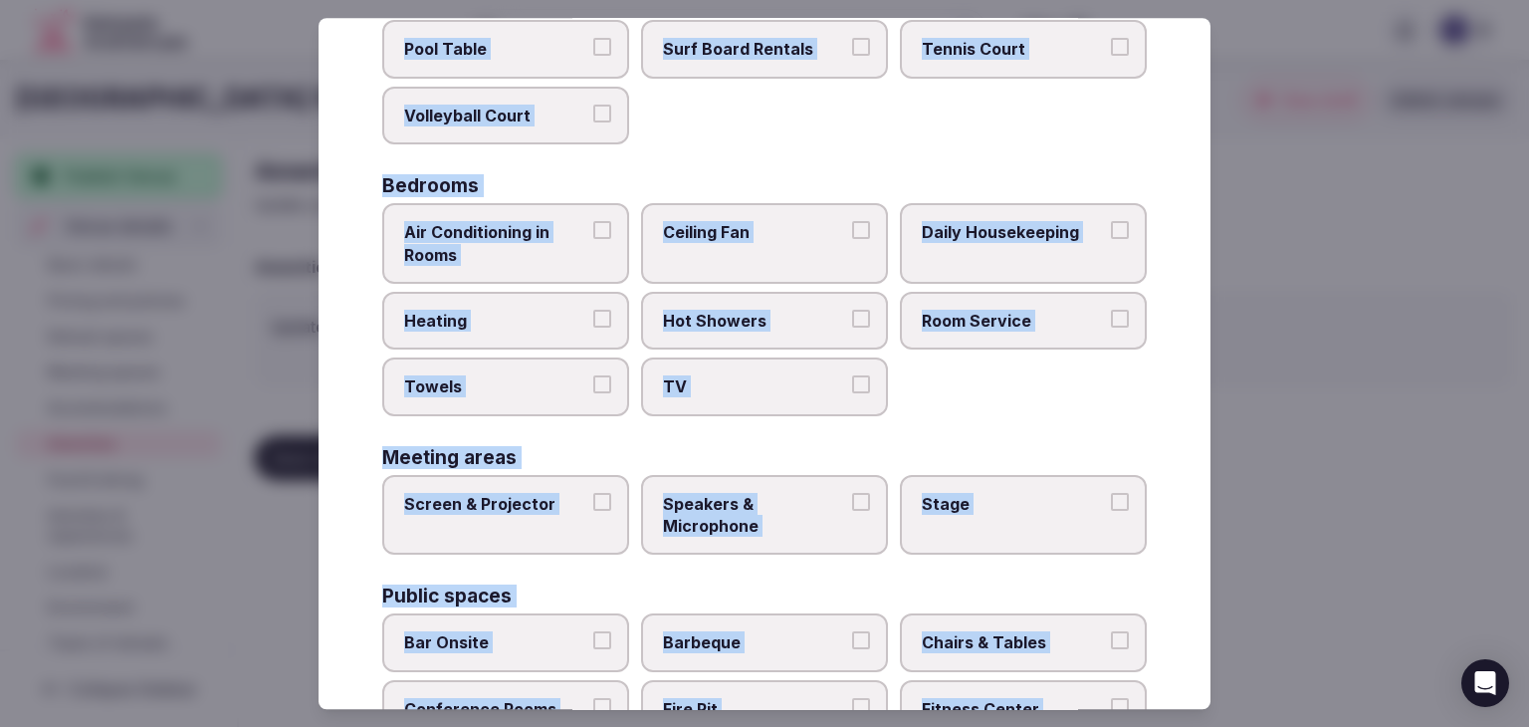
click at [529, 256] on span "Air Conditioning in Rooms" at bounding box center [495, 243] width 183 height 45
click at [593, 239] on button "Air Conditioning in Rooms" at bounding box center [602, 230] width 18 height 18
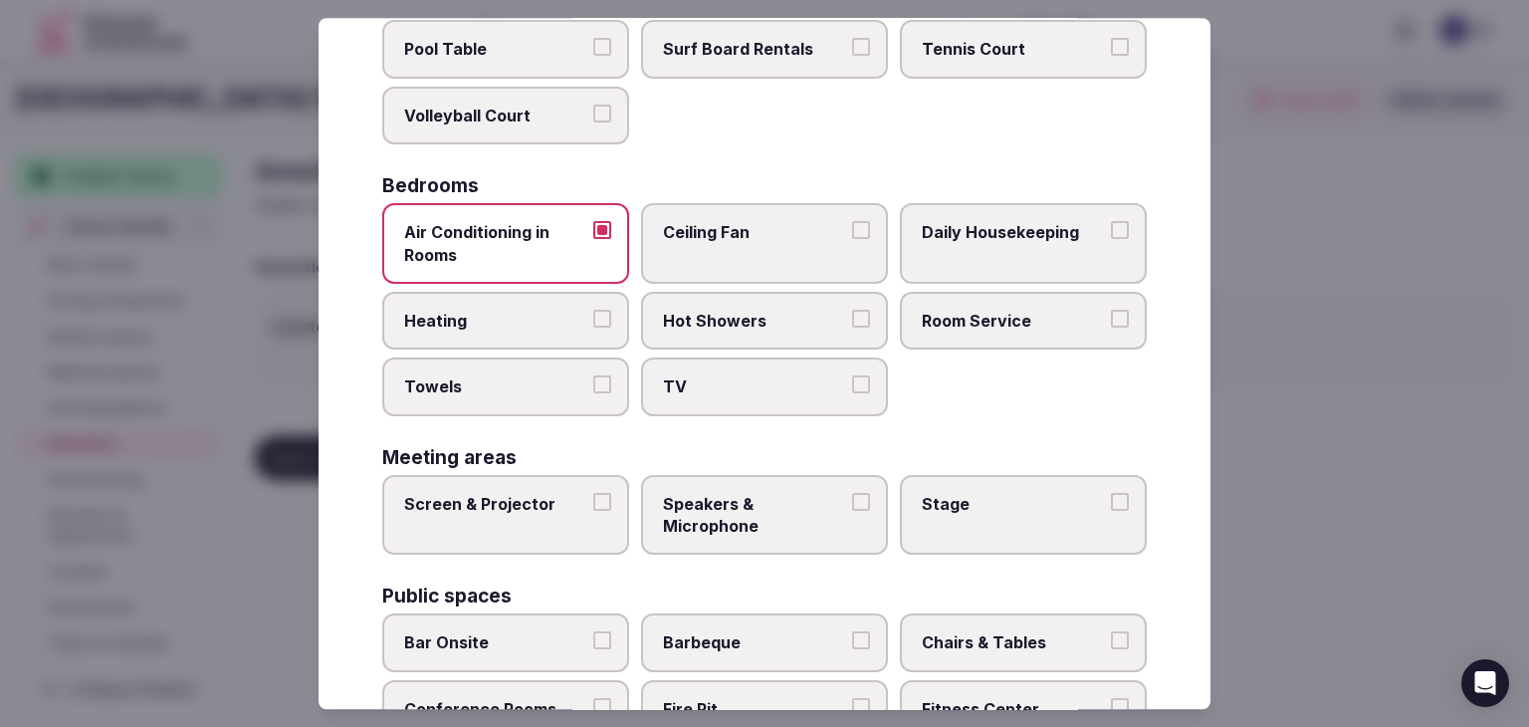
click at [513, 332] on label "Heating" at bounding box center [505, 321] width 247 height 58
click at [593, 328] on button "Heating" at bounding box center [602, 319] width 18 height 18
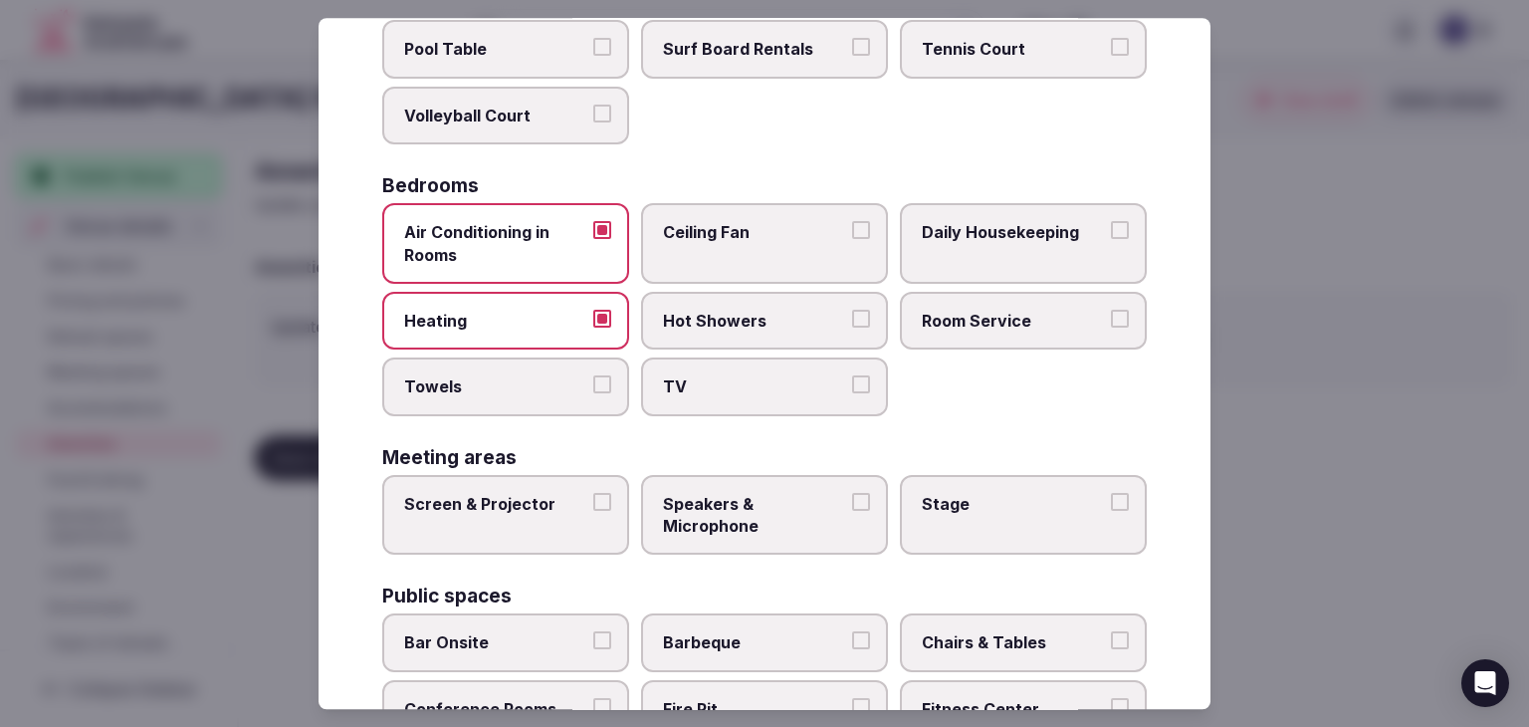
click at [513, 394] on label "Towels" at bounding box center [505, 387] width 247 height 58
click at [593, 394] on button "Towels" at bounding box center [602, 385] width 18 height 18
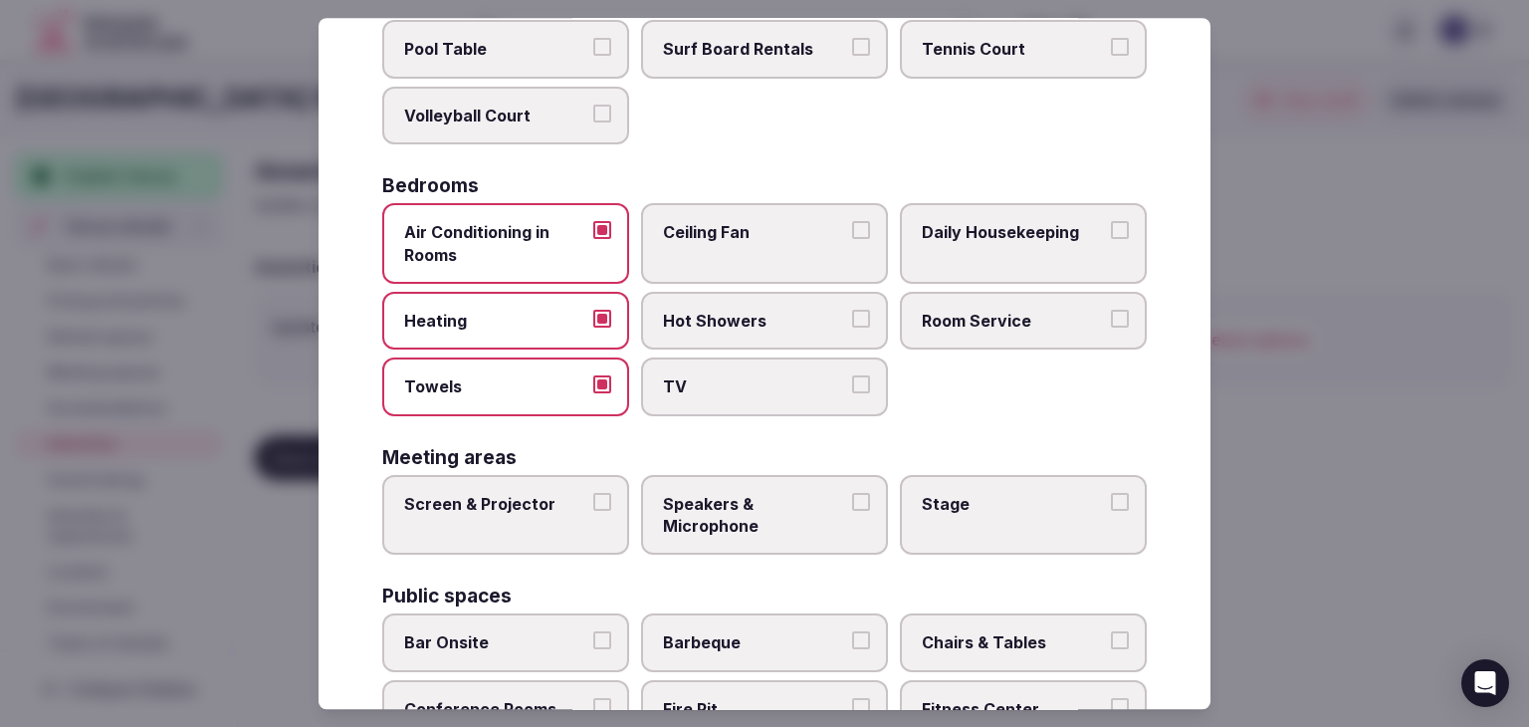
click at [806, 381] on span "TV" at bounding box center [754, 387] width 183 height 22
click at [852, 381] on button "TV" at bounding box center [861, 385] width 18 height 18
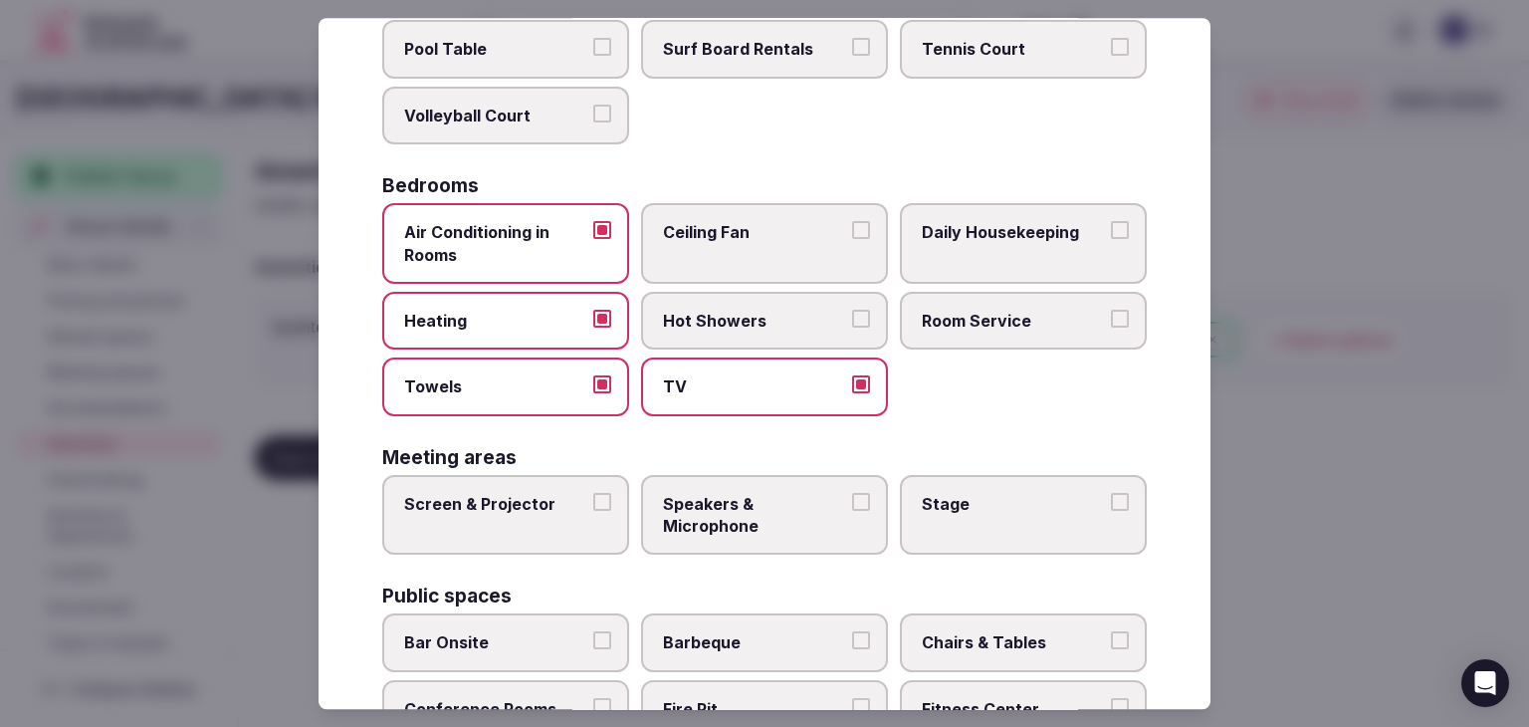
click at [796, 321] on span "Hot Showers" at bounding box center [754, 321] width 183 height 22
click at [852, 321] on button "Hot Showers" at bounding box center [861, 319] width 18 height 18
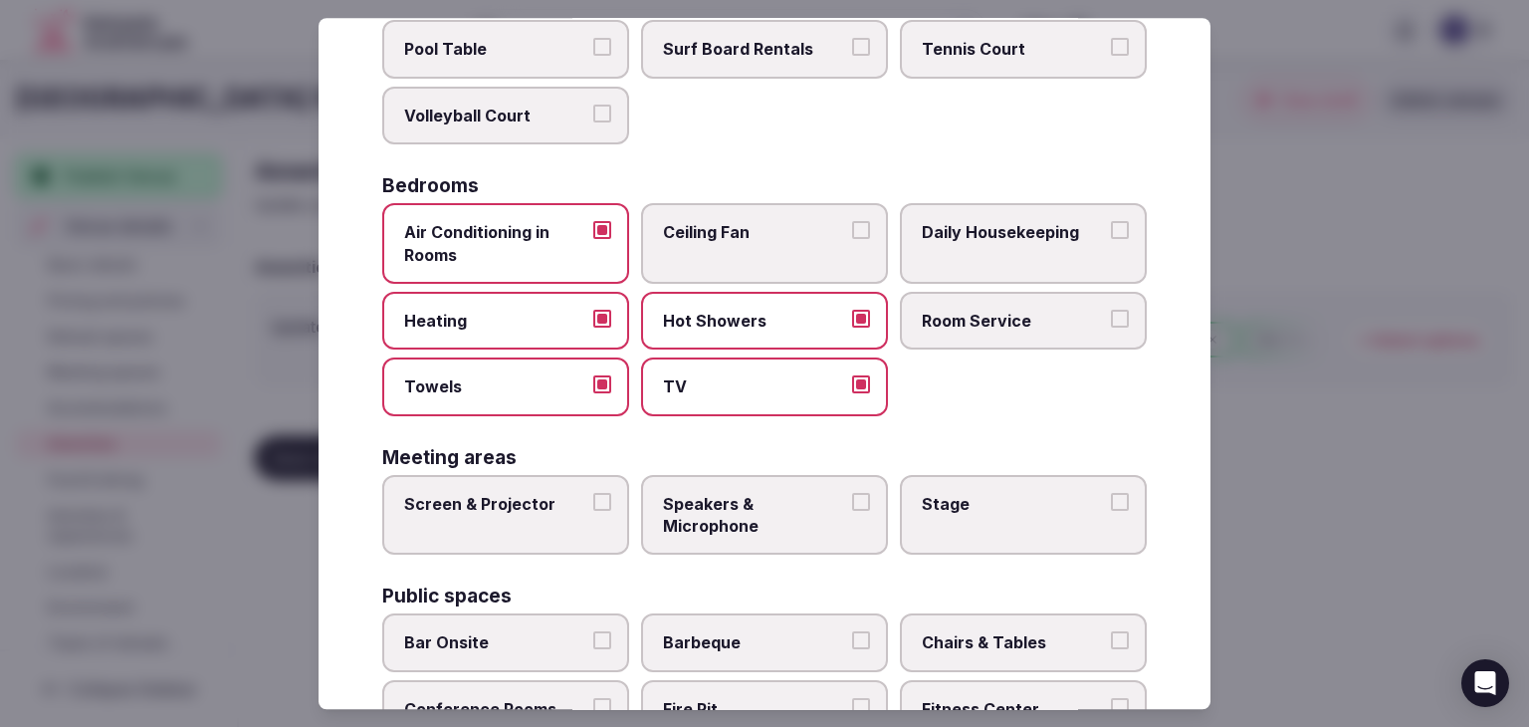
drag, startPoint x: 975, startPoint y: 320, endPoint x: 984, endPoint y: 248, distance: 72.2
click at [976, 320] on span "Room Service" at bounding box center [1013, 321] width 183 height 22
click at [1111, 320] on button "Room Service" at bounding box center [1120, 319] width 18 height 18
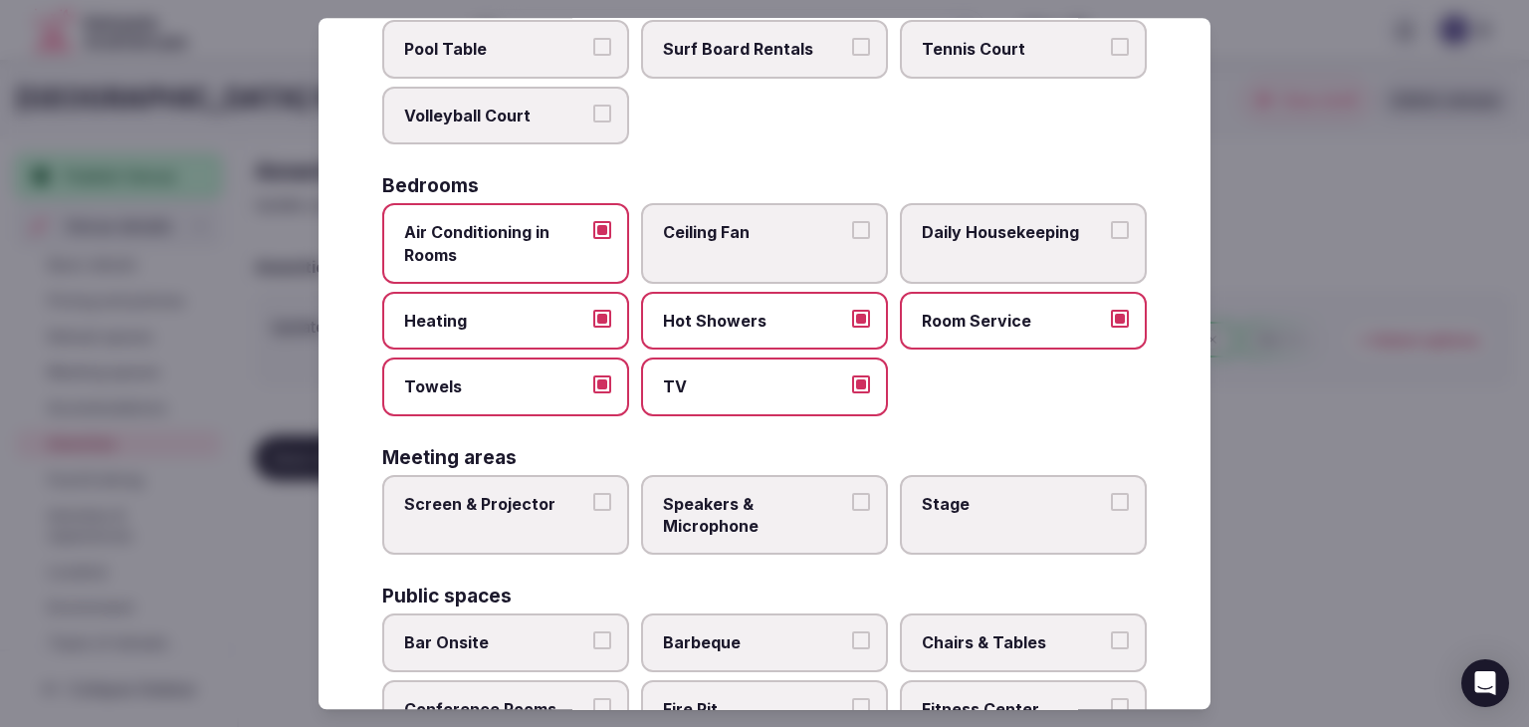
drag, startPoint x: 984, startPoint y: 248, endPoint x: 1009, endPoint y: 50, distance: 199.8
click at [984, 247] on label "Daily Housekeeping" at bounding box center [1023, 243] width 247 height 81
click at [1111, 239] on button "Daily Housekeeping" at bounding box center [1120, 230] width 18 height 18
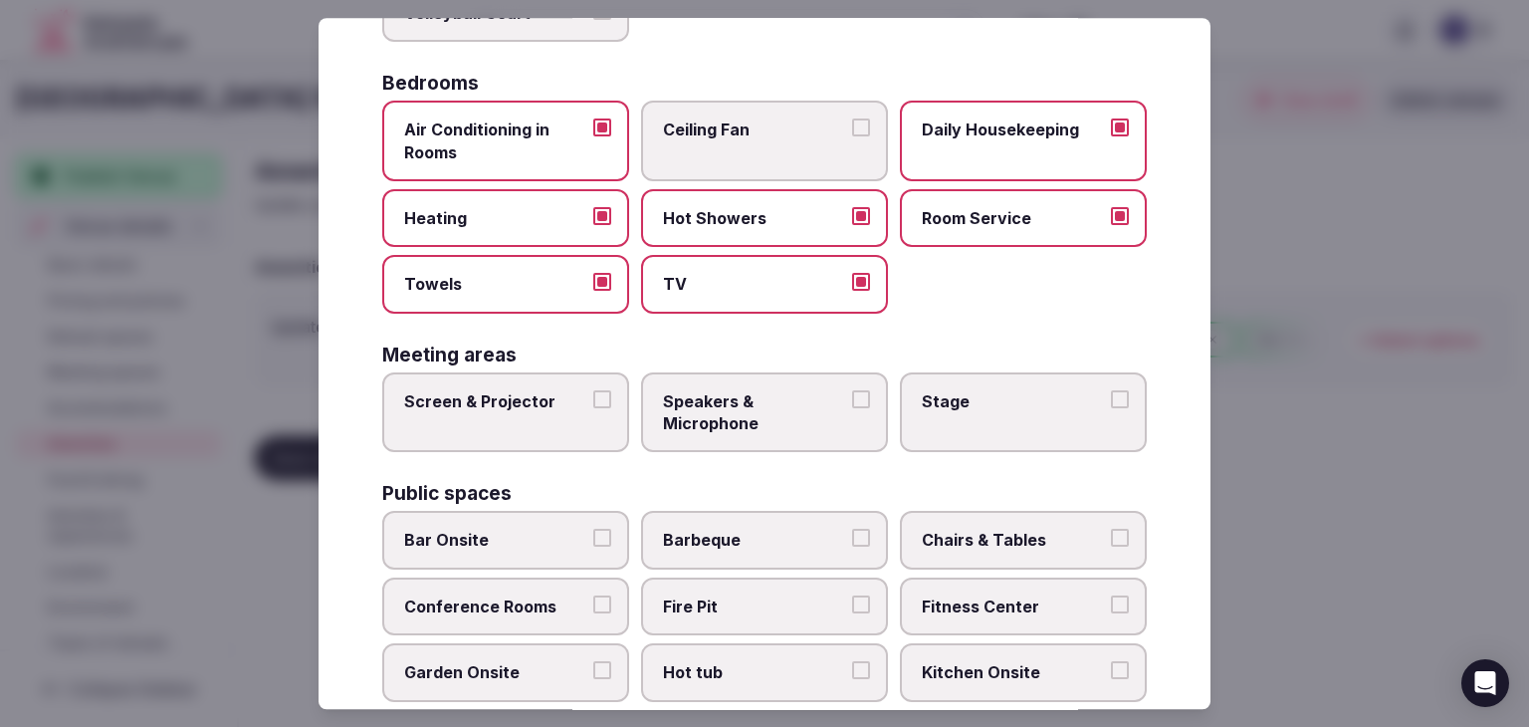
scroll to position [475, 0]
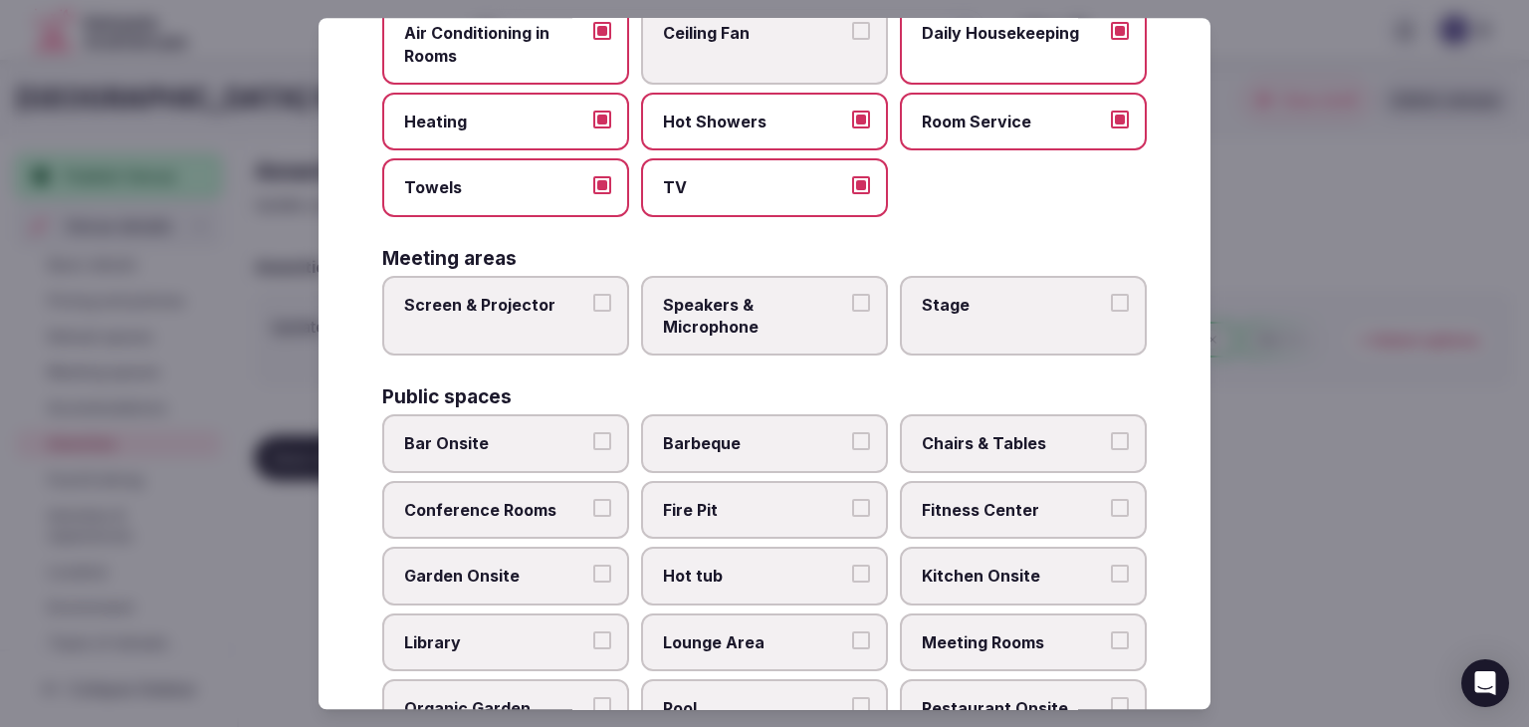
click at [537, 304] on span "Screen & Projector" at bounding box center [495, 305] width 183 height 22
click at [593, 304] on button "Screen & Projector" at bounding box center [602, 303] width 18 height 18
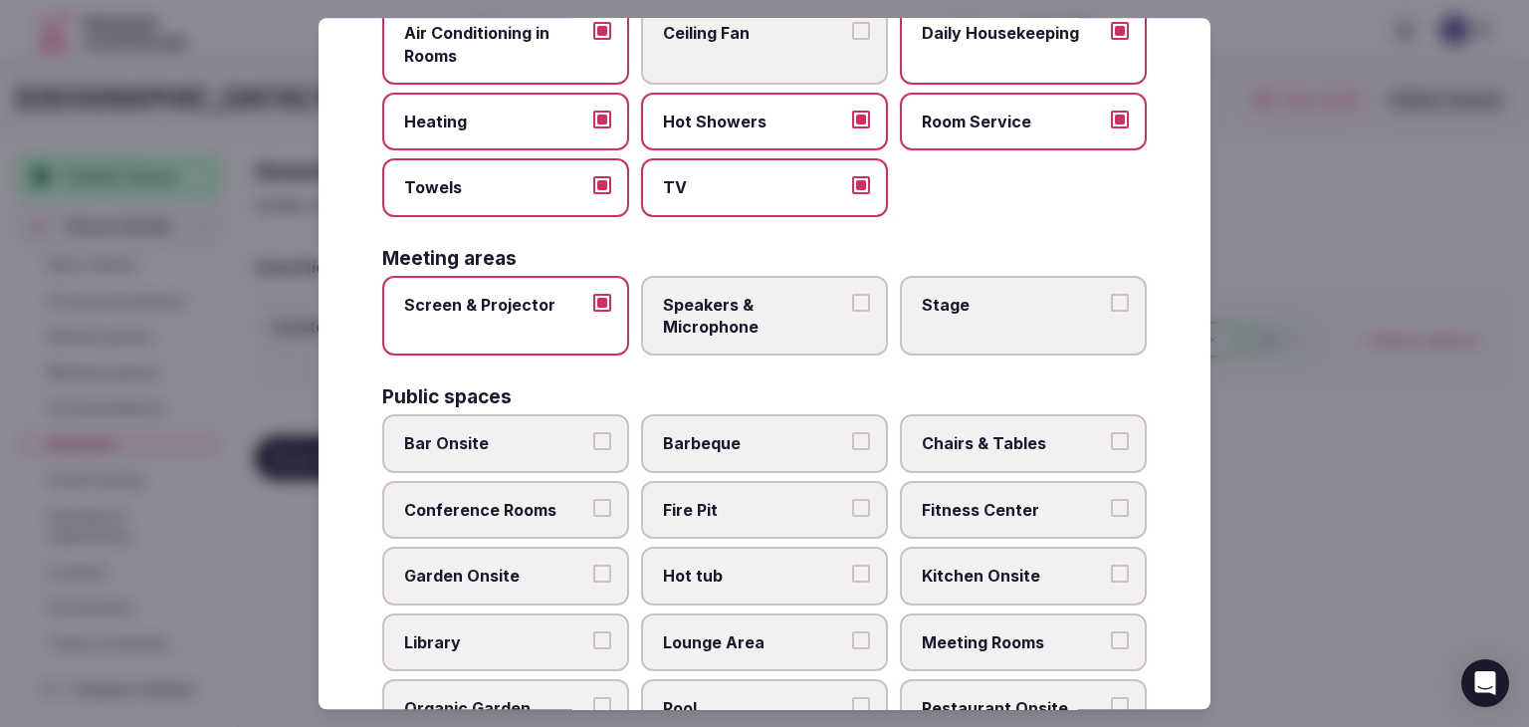
click at [868, 306] on label "Speakers & Microphone" at bounding box center [764, 316] width 247 height 81
click at [868, 306] on button "Speakers & Microphone" at bounding box center [861, 303] width 18 height 18
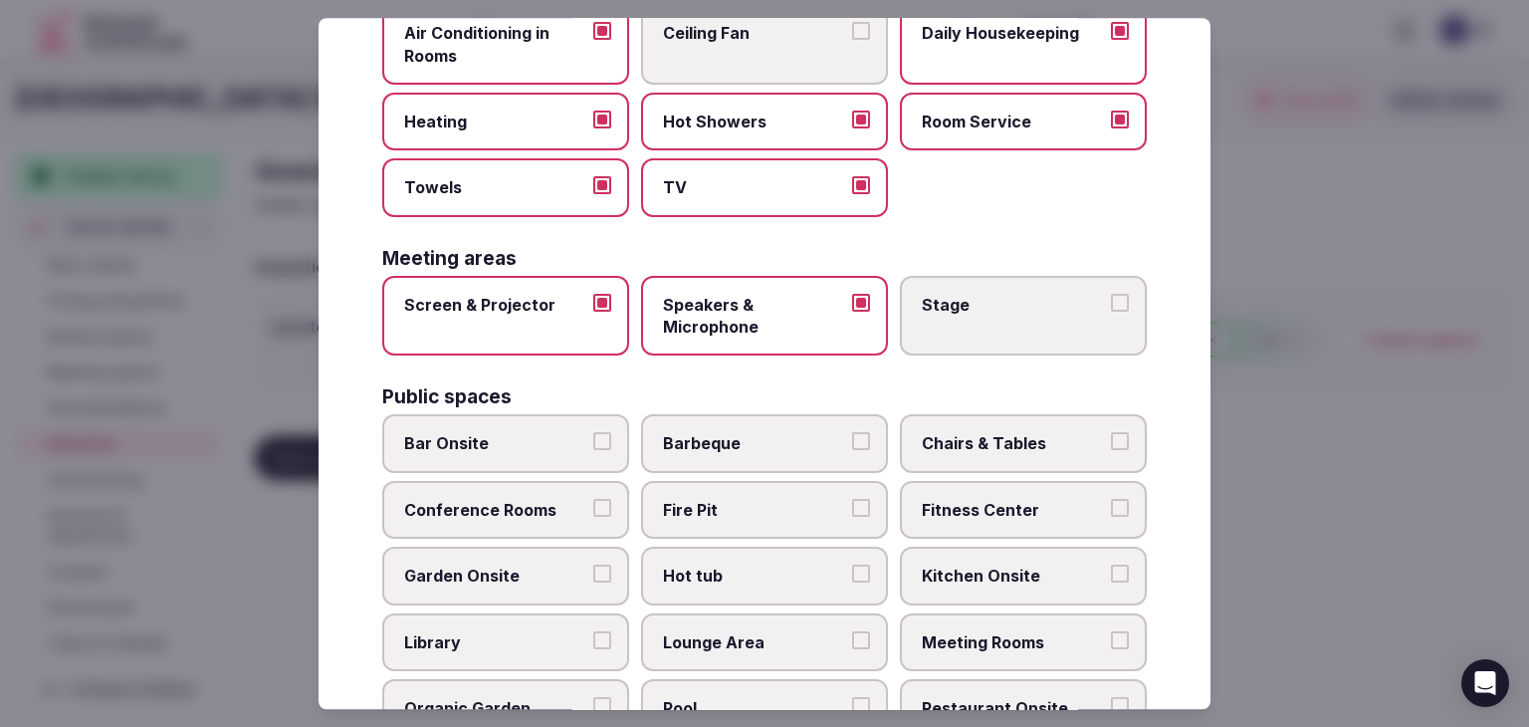
click at [1003, 322] on label "Stage" at bounding box center [1023, 316] width 247 height 81
click at [1111, 312] on button "Stage" at bounding box center [1120, 303] width 18 height 18
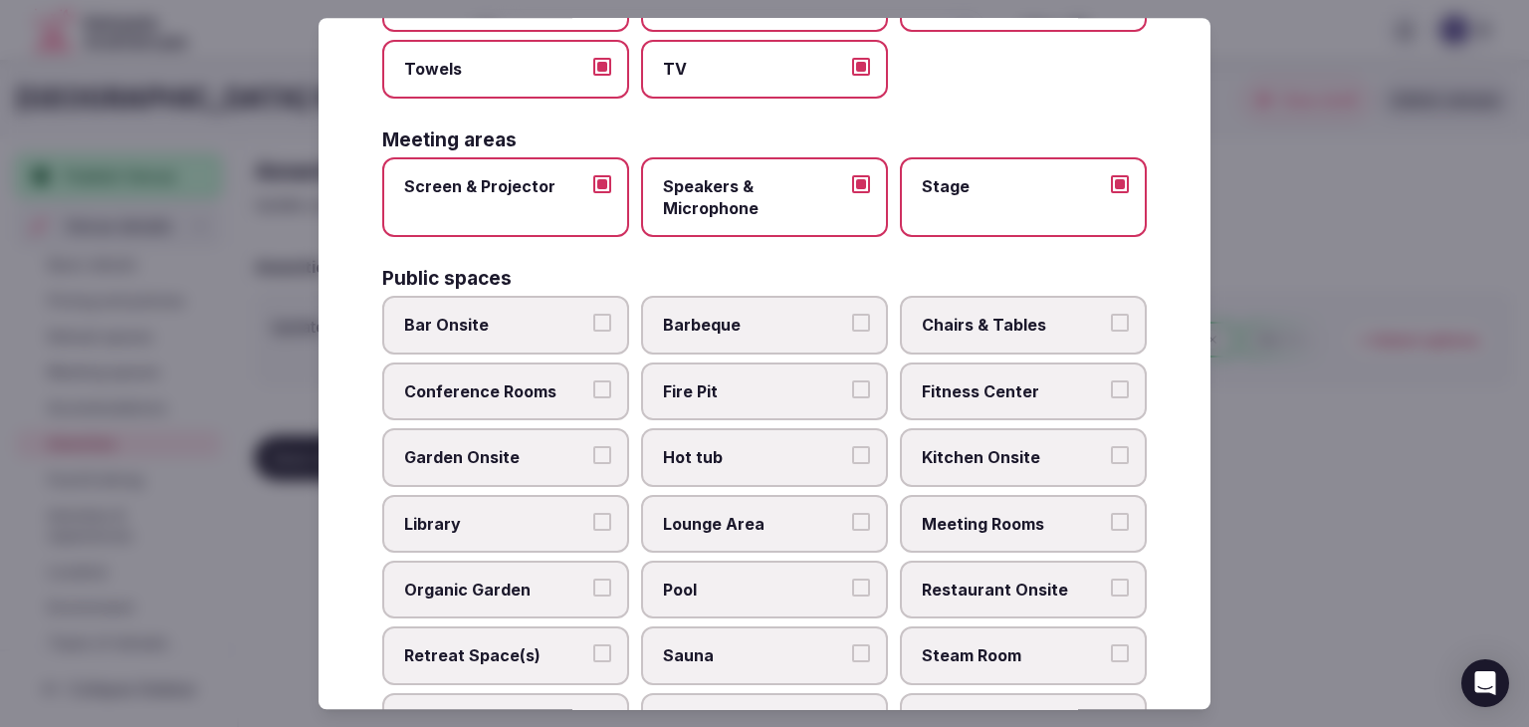
scroll to position [674, 0]
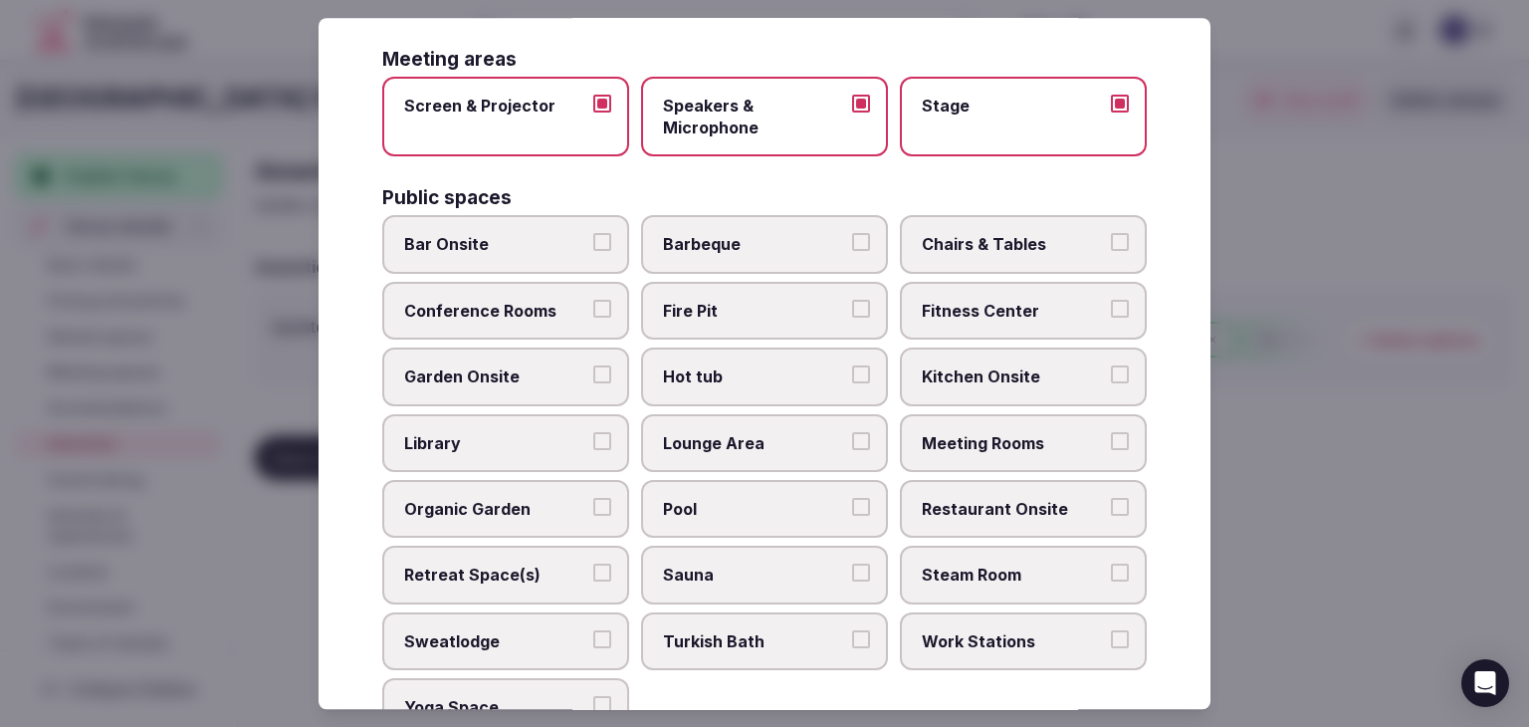
click at [519, 259] on label "Bar Onsite" at bounding box center [505, 245] width 247 height 58
click at [593, 252] on button "Bar Onsite" at bounding box center [602, 243] width 18 height 18
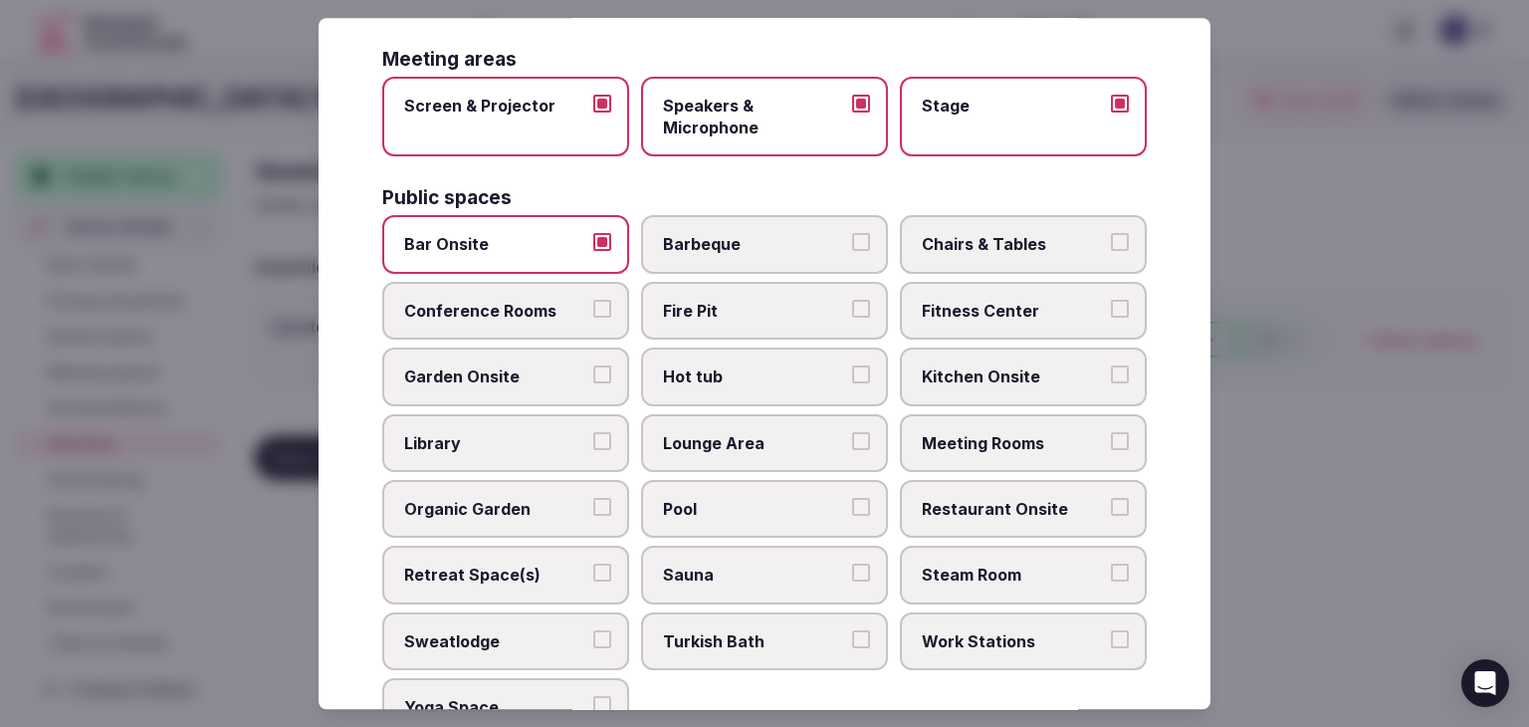
click at [519, 287] on label "Conference Rooms" at bounding box center [505, 311] width 247 height 58
click at [593, 300] on button "Conference Rooms" at bounding box center [602, 309] width 18 height 18
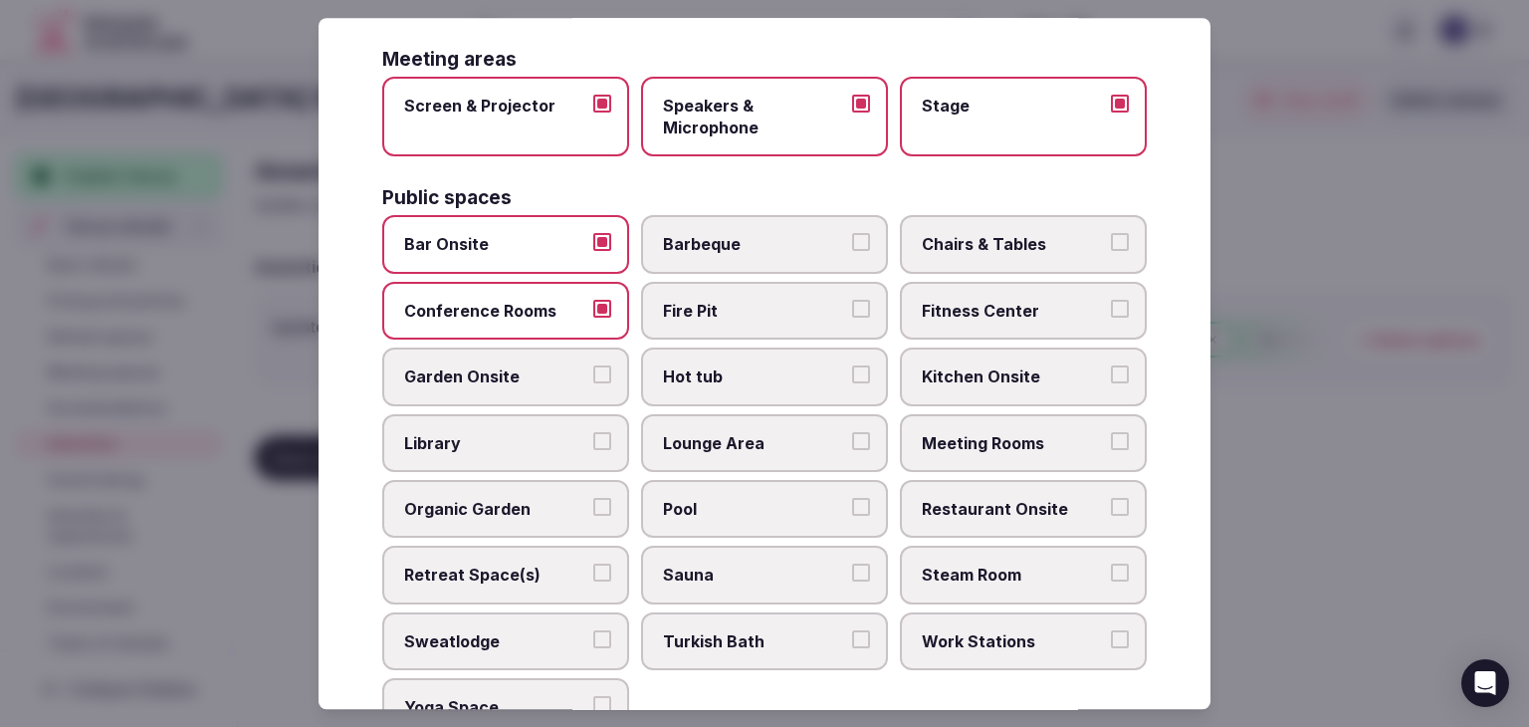
click at [1011, 220] on label "Chairs & Tables" at bounding box center [1023, 245] width 247 height 58
click at [1111, 234] on button "Chairs & Tables" at bounding box center [1120, 243] width 18 height 18
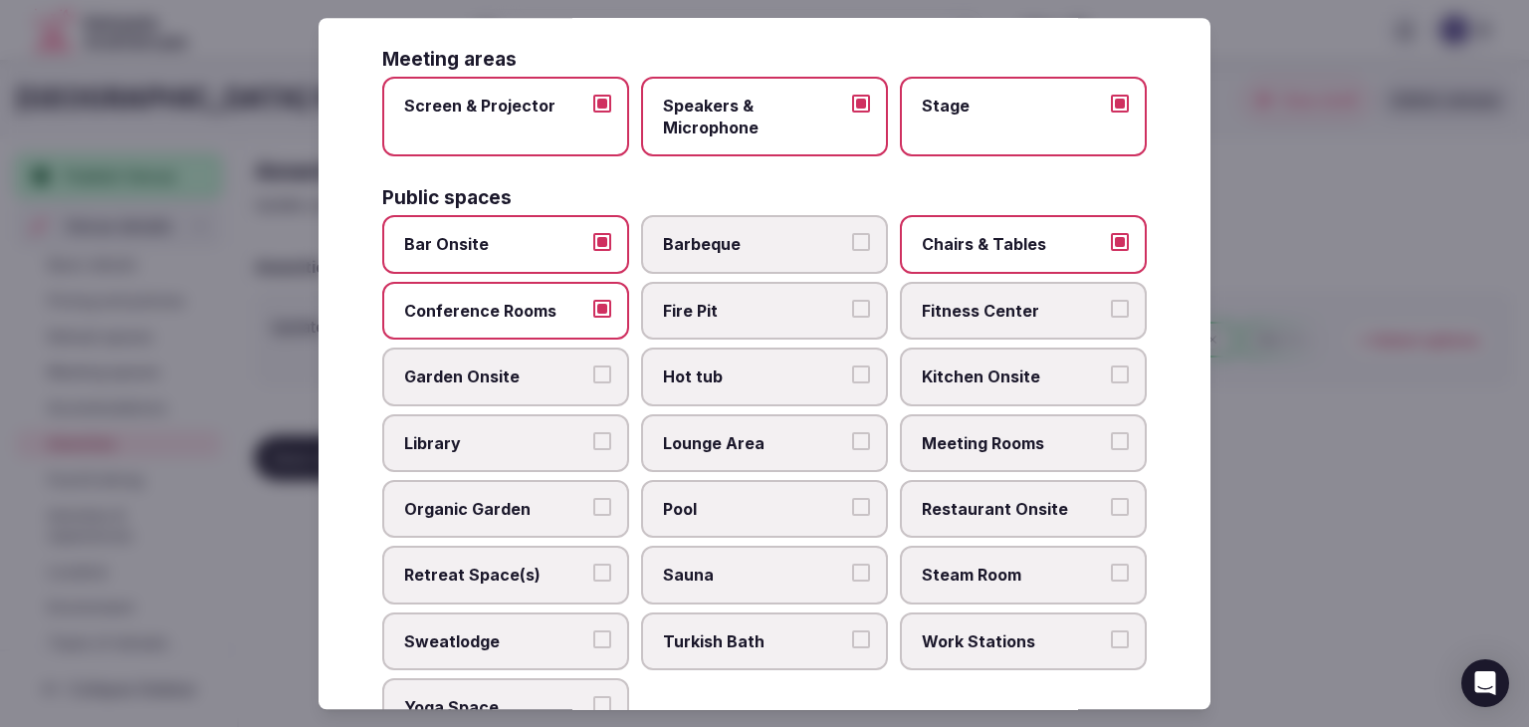
click at [995, 292] on label "Fitness Center" at bounding box center [1023, 311] width 247 height 58
click at [1111, 300] on button "Fitness Center" at bounding box center [1120, 309] width 18 height 18
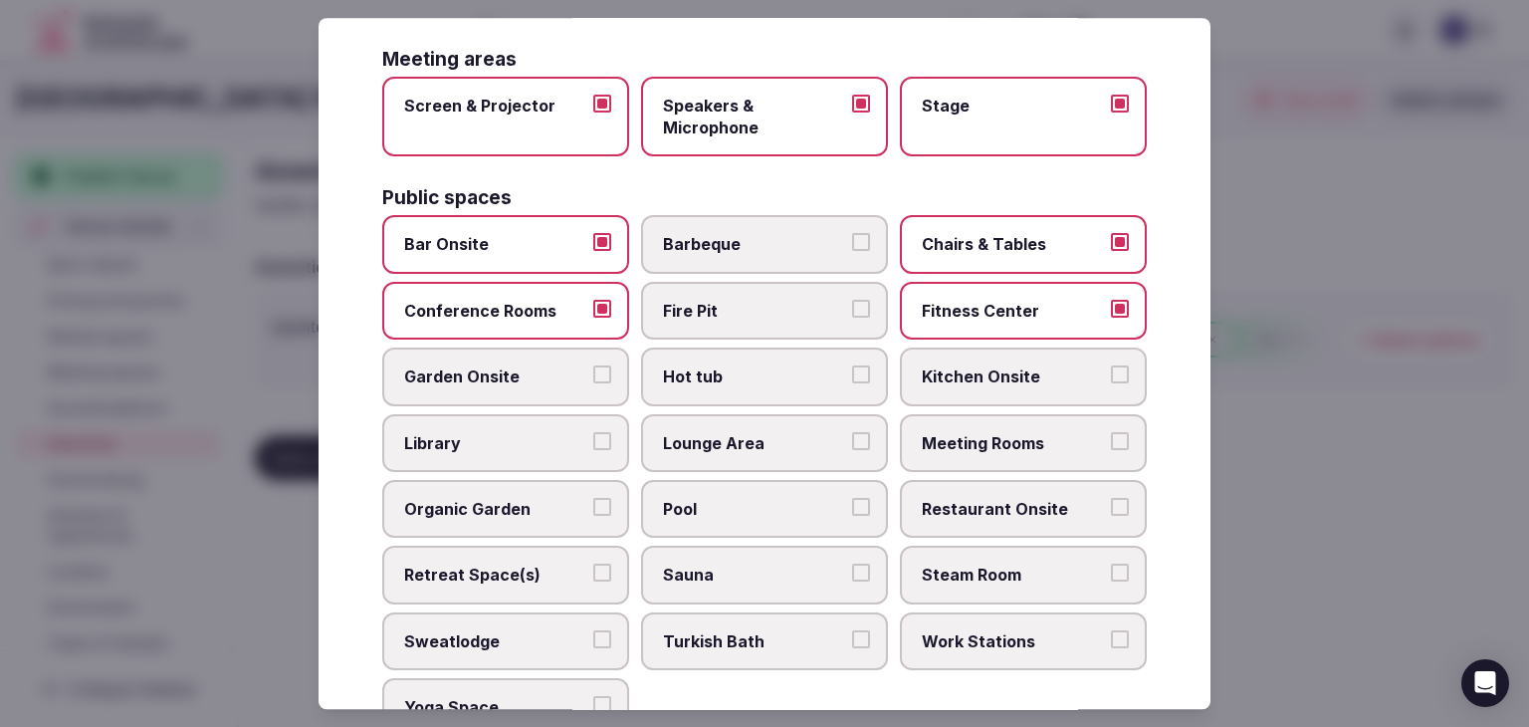
click at [992, 432] on span "Meeting Rooms" at bounding box center [1013, 443] width 183 height 22
click at [1111, 432] on button "Meeting Rooms" at bounding box center [1120, 441] width 18 height 18
click at [988, 503] on span "Restaurant Onsite" at bounding box center [1013, 509] width 183 height 22
click at [1111, 503] on button "Restaurant Onsite" at bounding box center [1120, 507] width 18 height 18
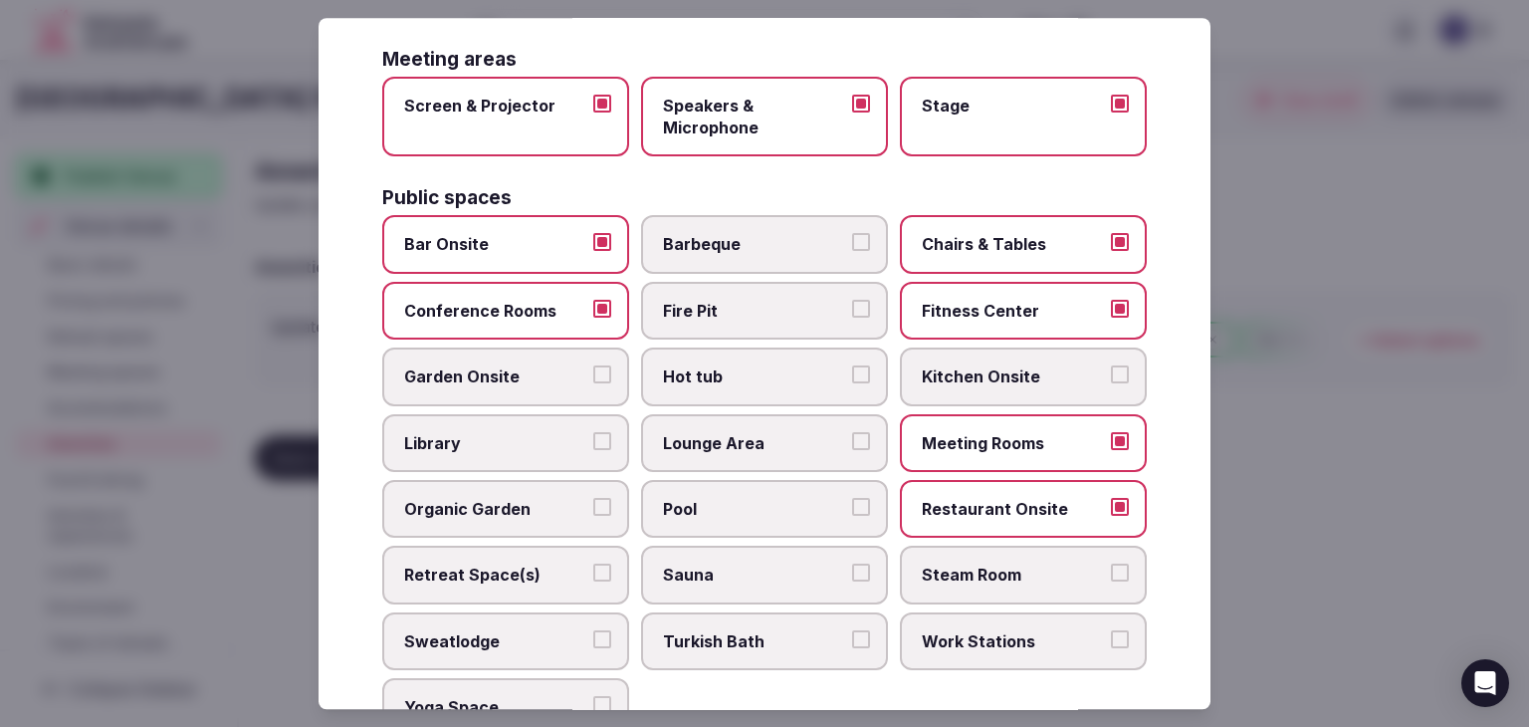
click at [738, 437] on span "Lounge Area" at bounding box center [754, 443] width 183 height 22
click at [852, 437] on button "Lounge Area" at bounding box center [861, 441] width 18 height 18
click at [729, 502] on span "Pool" at bounding box center [754, 509] width 183 height 22
click at [852, 502] on button "Pool" at bounding box center [861, 507] width 18 height 18
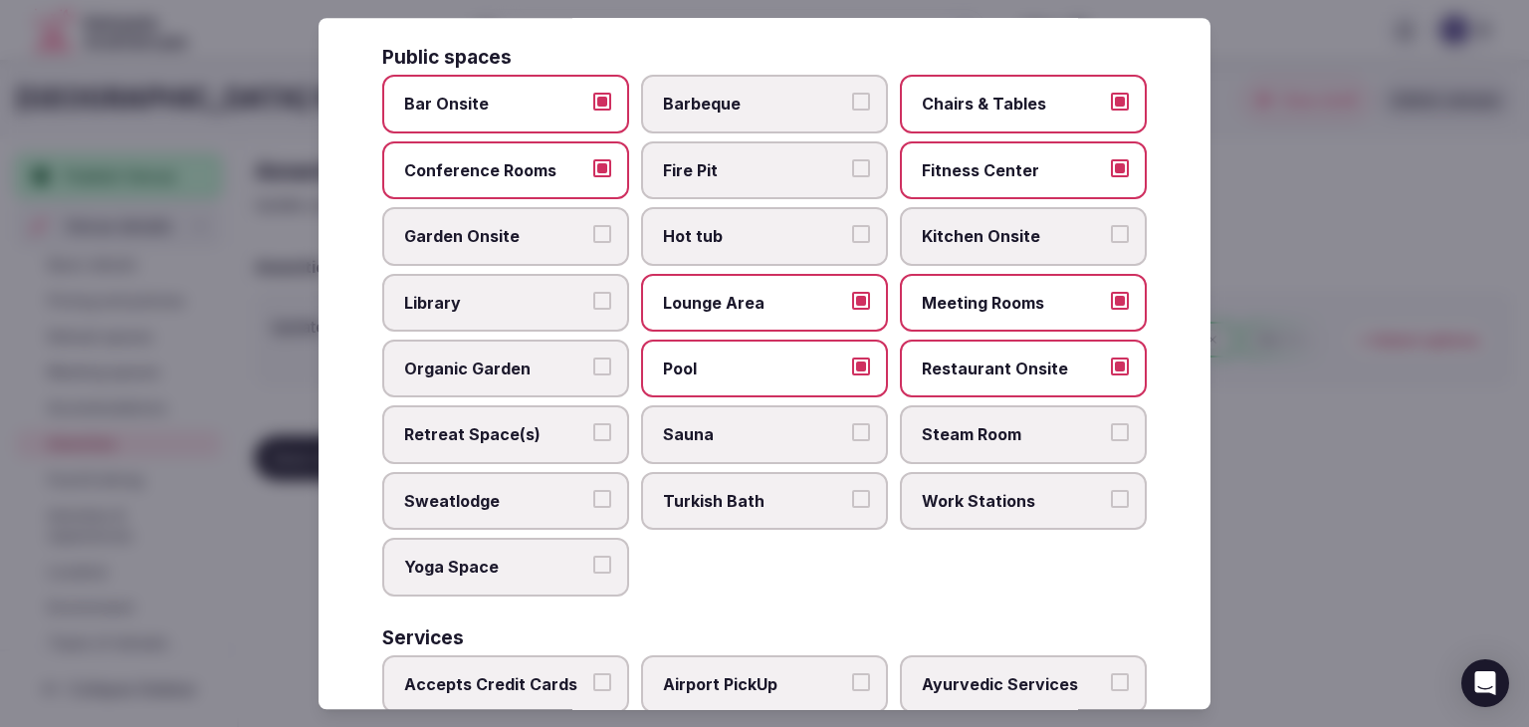
scroll to position [873, 0]
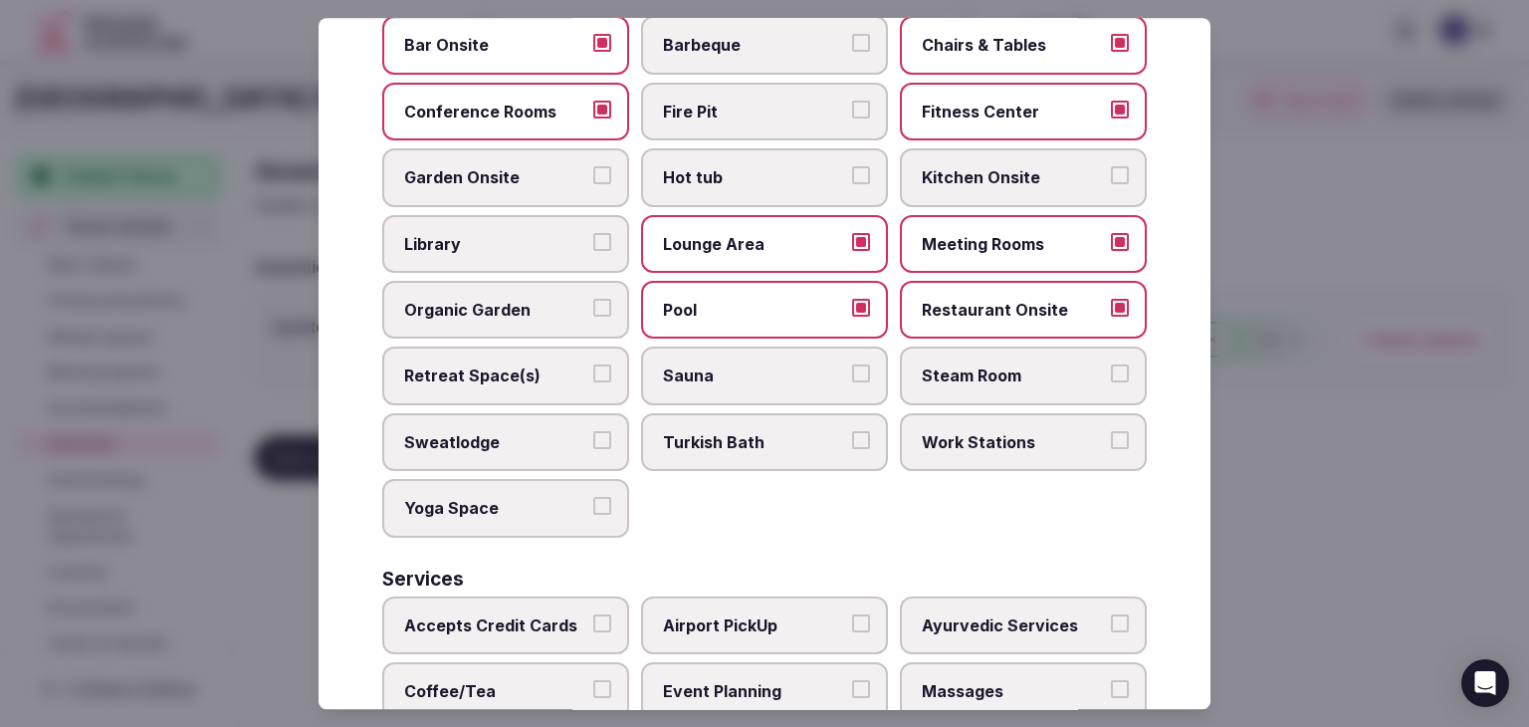
drag, startPoint x: 550, startPoint y: 371, endPoint x: 655, endPoint y: 367, distance: 105.6
click at [550, 371] on span "Retreat Space(s)" at bounding box center [495, 376] width 183 height 22
click at [593, 371] on button "Retreat Space(s)" at bounding box center [602, 374] width 18 height 18
click at [963, 431] on span "Work Stations" at bounding box center [1013, 442] width 183 height 22
click at [1111, 431] on button "Work Stations" at bounding box center [1120, 440] width 18 height 18
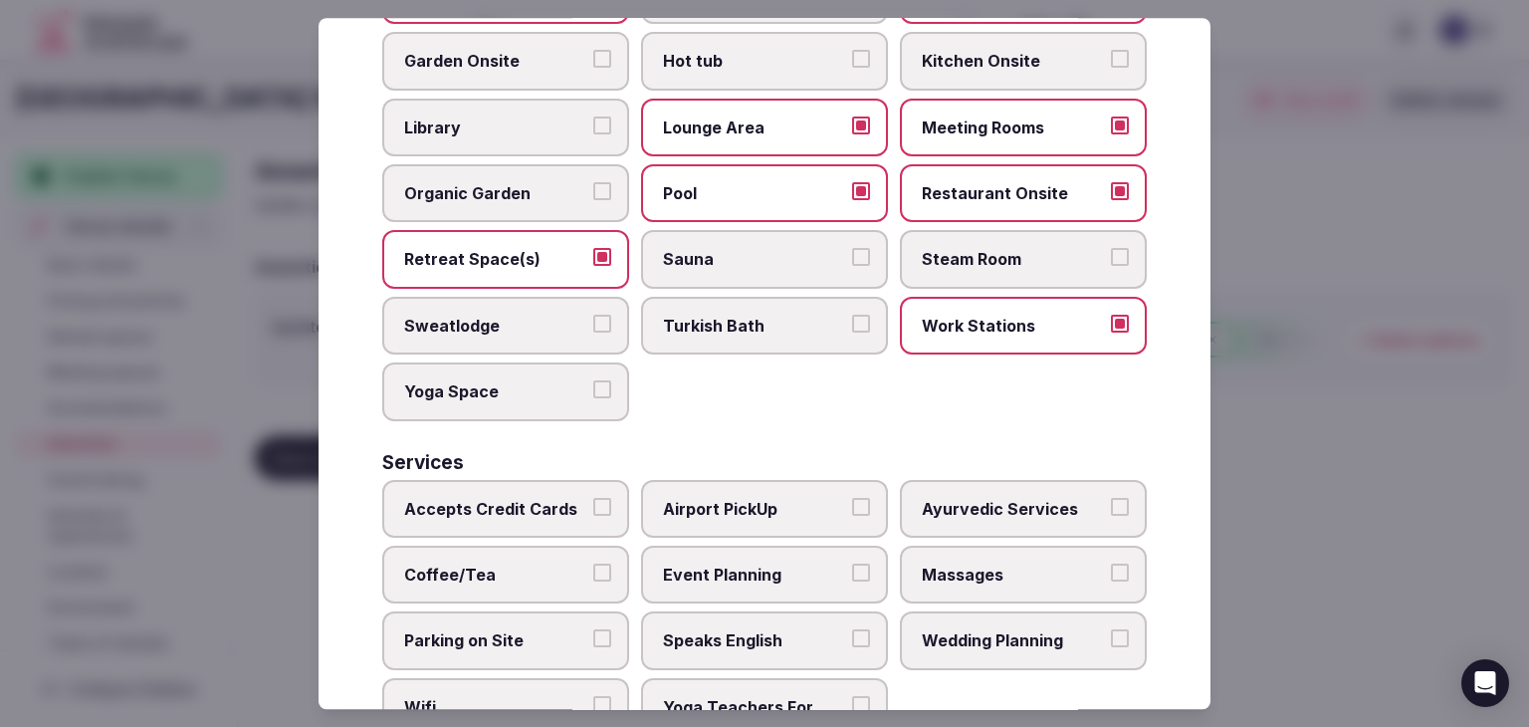
scroll to position [1072, 0]
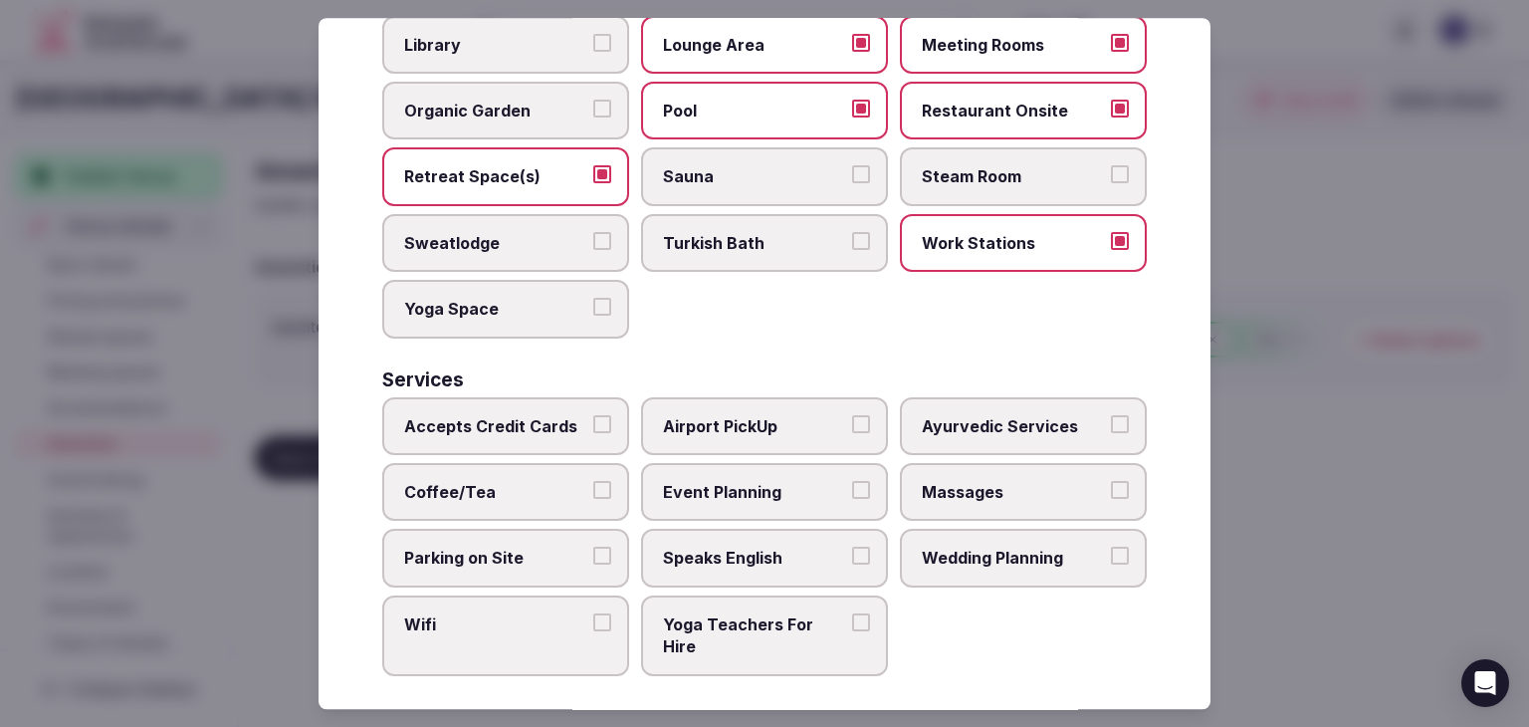
click at [509, 447] on div "Accepts Credit Cards Airport PickUp Ayurvedic Services Coffee/Tea Event Plannin…" at bounding box center [764, 536] width 765 height 279
click at [506, 491] on label "Coffee/Tea" at bounding box center [505, 492] width 247 height 58
click at [593, 491] on button "Coffee/Tea" at bounding box center [602, 490] width 18 height 18
click at [505, 548] on span "Parking on Site" at bounding box center [495, 559] width 183 height 22
click at [593, 548] on button "Parking on Site" at bounding box center [602, 557] width 18 height 18
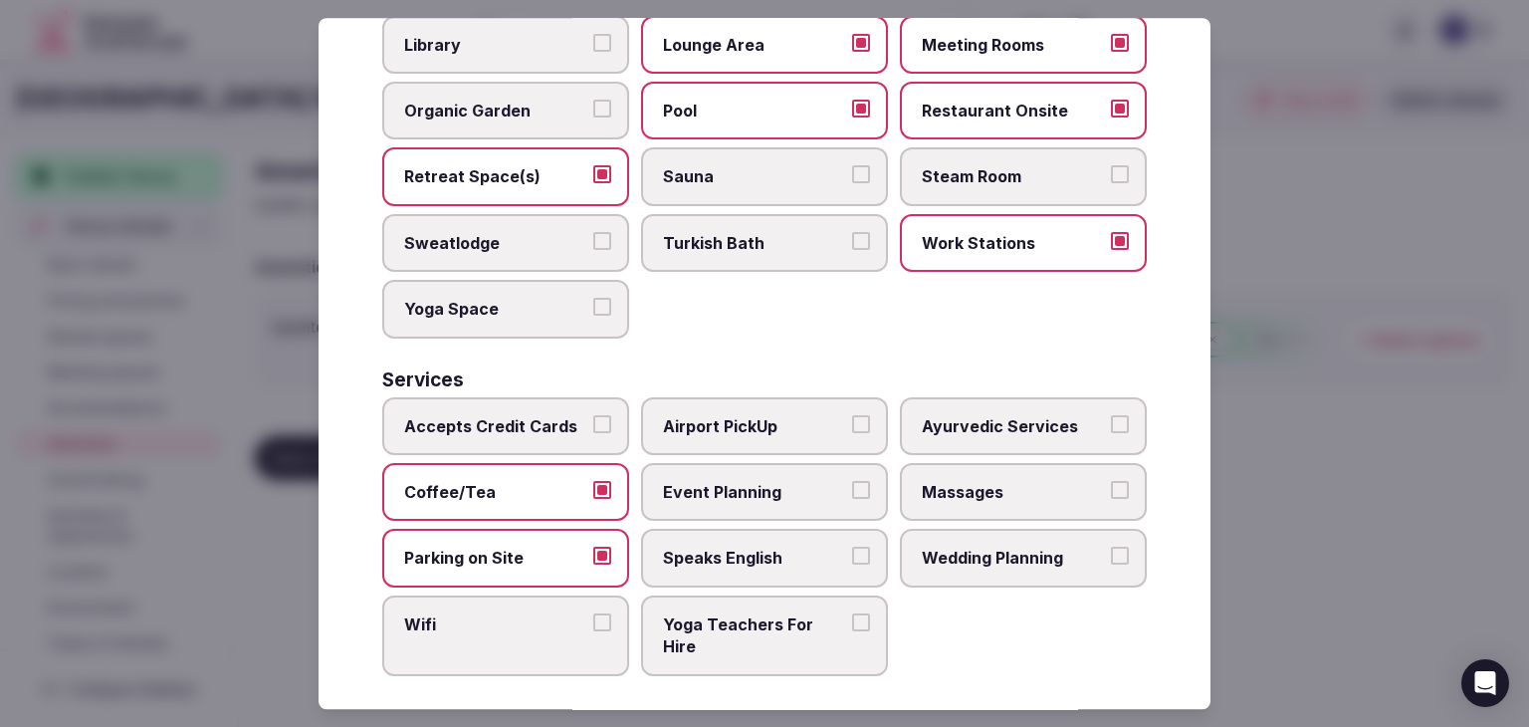
click at [524, 463] on label "Coffee/Tea" at bounding box center [505, 492] width 247 height 58
click at [593, 481] on button "Coffee/Tea" at bounding box center [602, 490] width 18 height 18
click at [506, 646] on label "Wifi" at bounding box center [505, 635] width 247 height 81
click at [593, 631] on button "Wifi" at bounding box center [602, 622] width 18 height 18
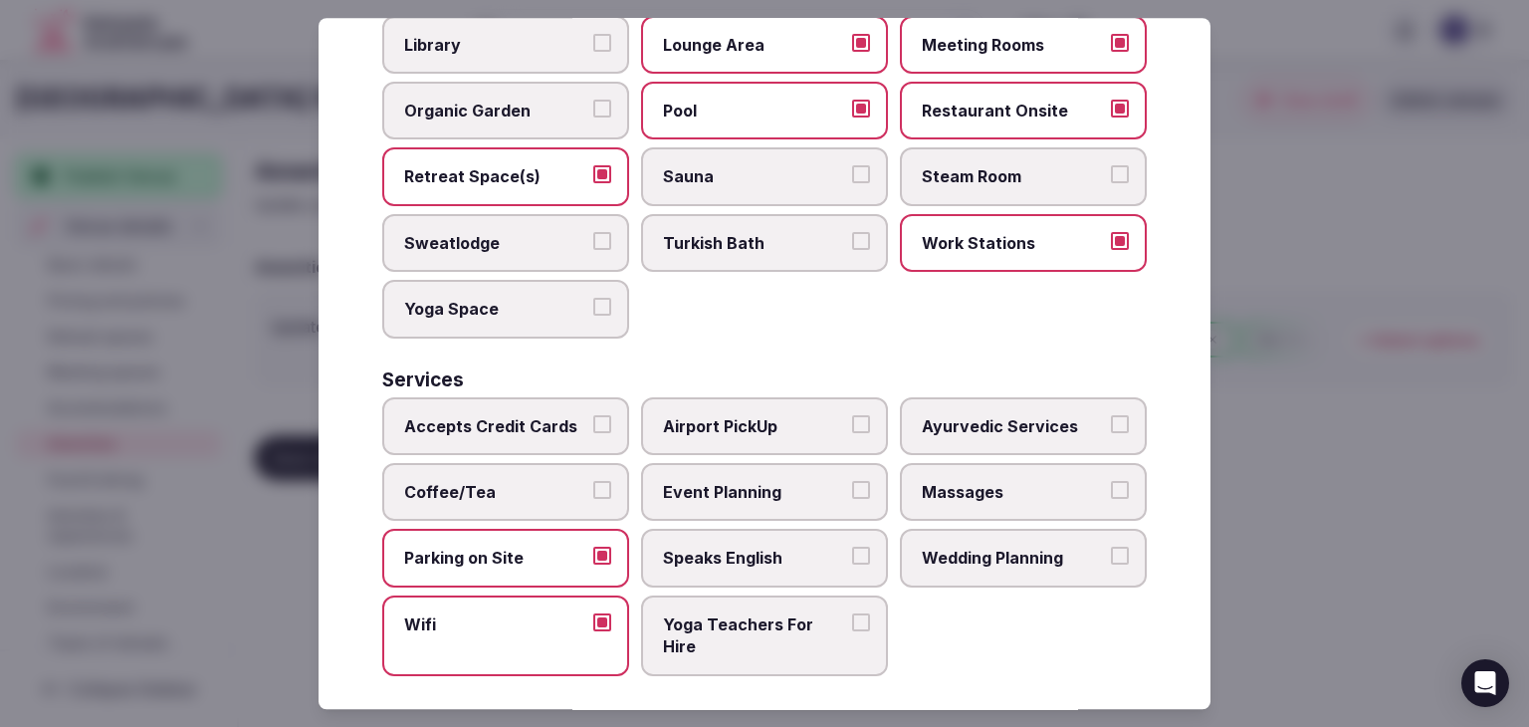
drag, startPoint x: 538, startPoint y: 486, endPoint x: 545, endPoint y: 403, distance: 82.9
click at [538, 484] on span "Coffee/Tea" at bounding box center [495, 492] width 183 height 22
click at [593, 484] on button "Coffee/Tea" at bounding box center [602, 490] width 18 height 18
click at [545, 400] on label "Accepts Credit Cards" at bounding box center [505, 426] width 247 height 58
click at [593, 415] on button "Accepts Credit Cards" at bounding box center [602, 424] width 18 height 18
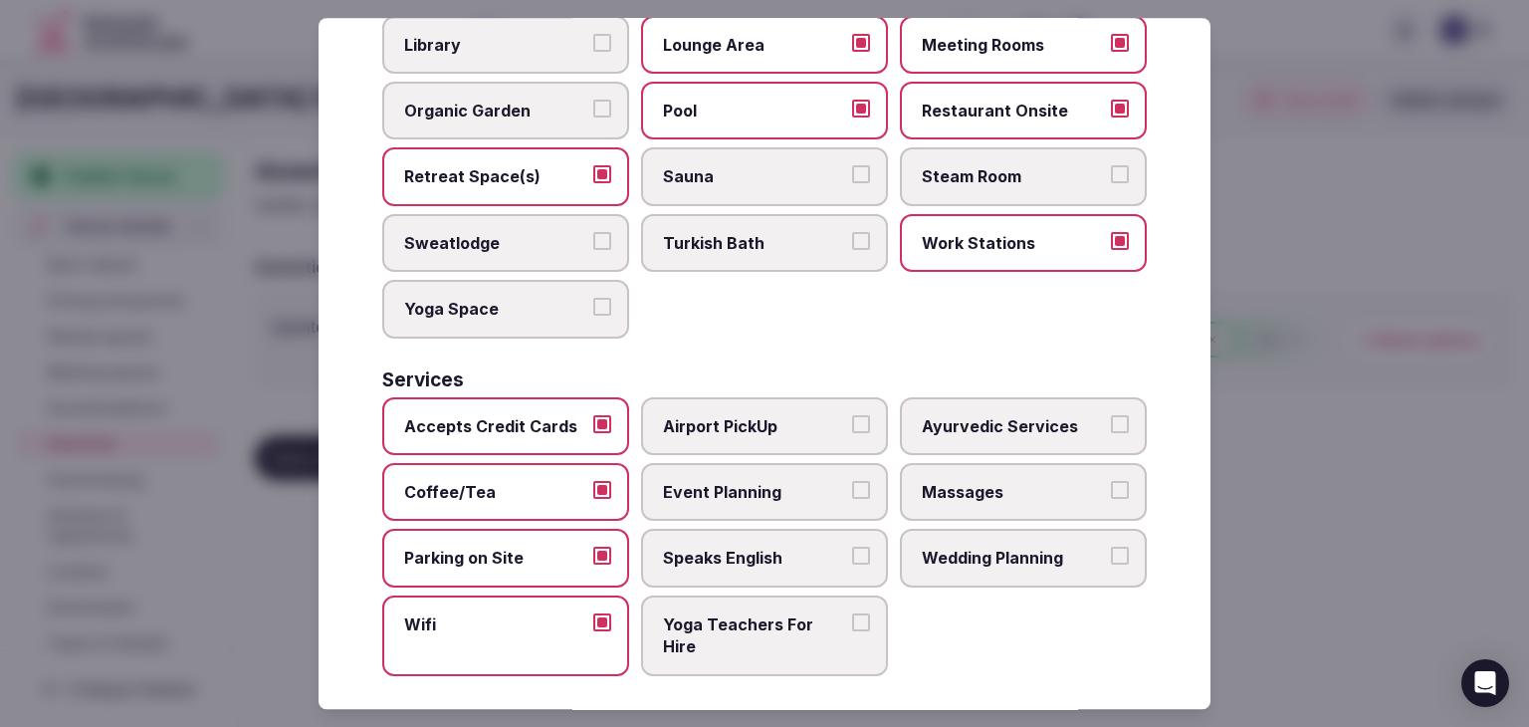
click at [808, 560] on label "Speaks English" at bounding box center [764, 559] width 247 height 58
click at [852, 560] on button "Speaks English" at bounding box center [861, 557] width 18 height 18
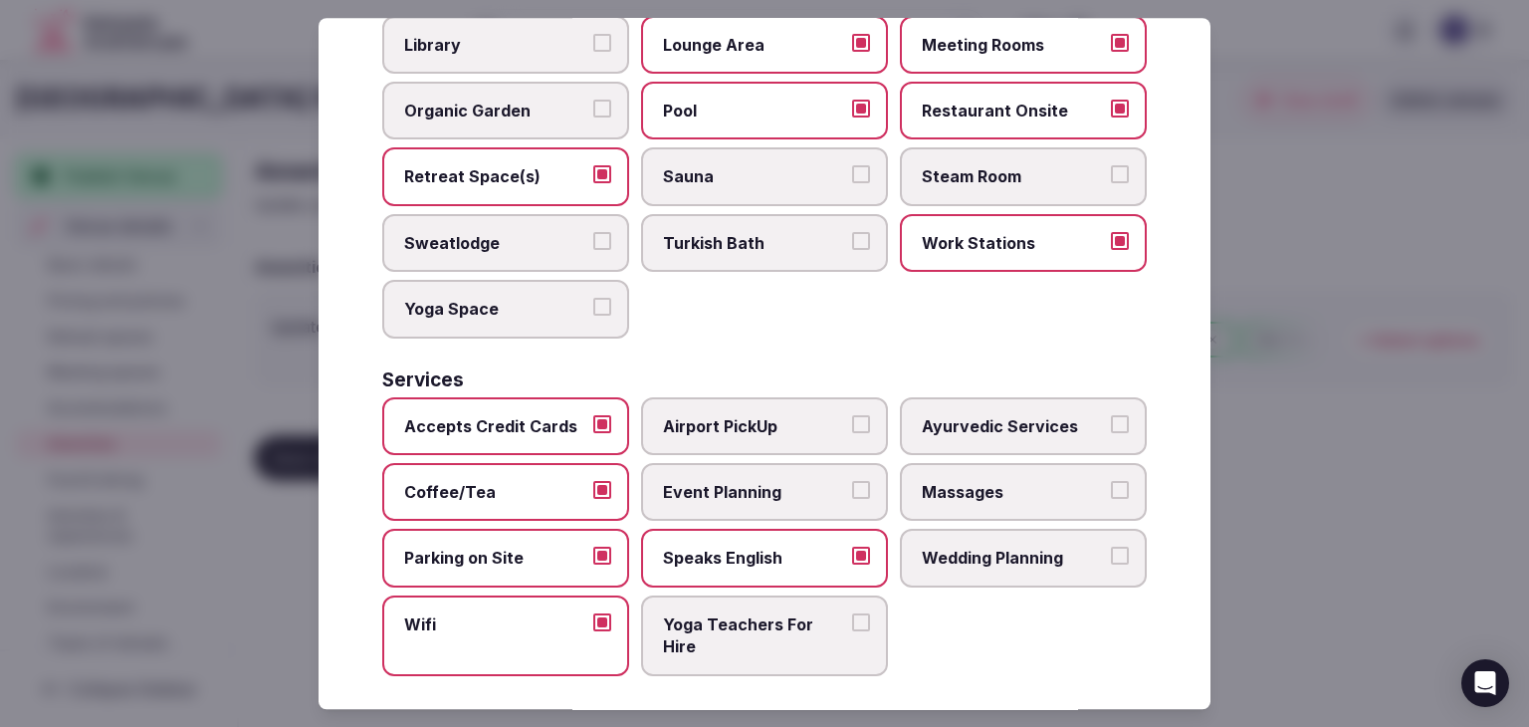
click at [939, 548] on span "Wedding Planning" at bounding box center [1013, 559] width 183 height 22
click at [1111, 548] on button "Wedding Planning" at bounding box center [1120, 557] width 18 height 18
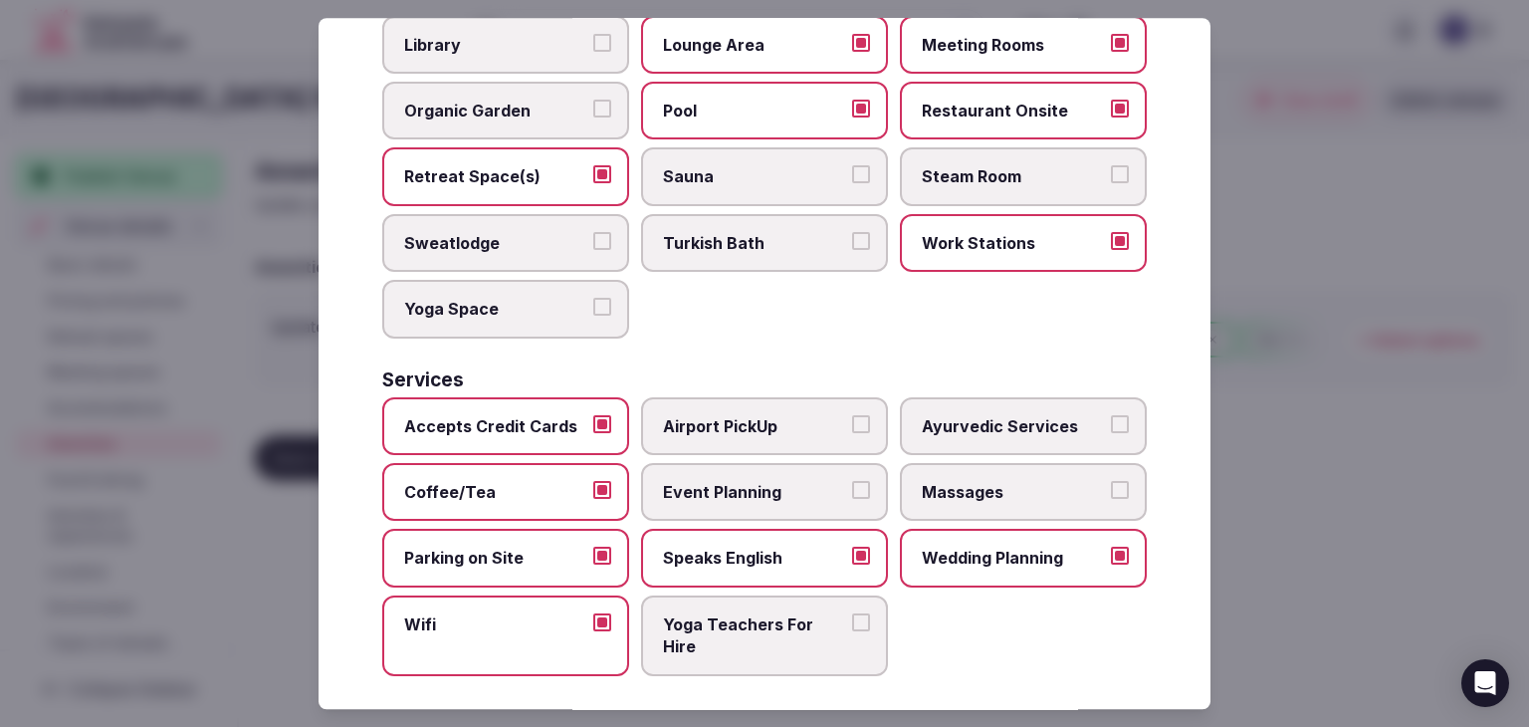
click at [713, 463] on label "Event Planning" at bounding box center [764, 492] width 247 height 58
click at [852, 481] on button "Event Planning" at bounding box center [861, 490] width 18 height 18
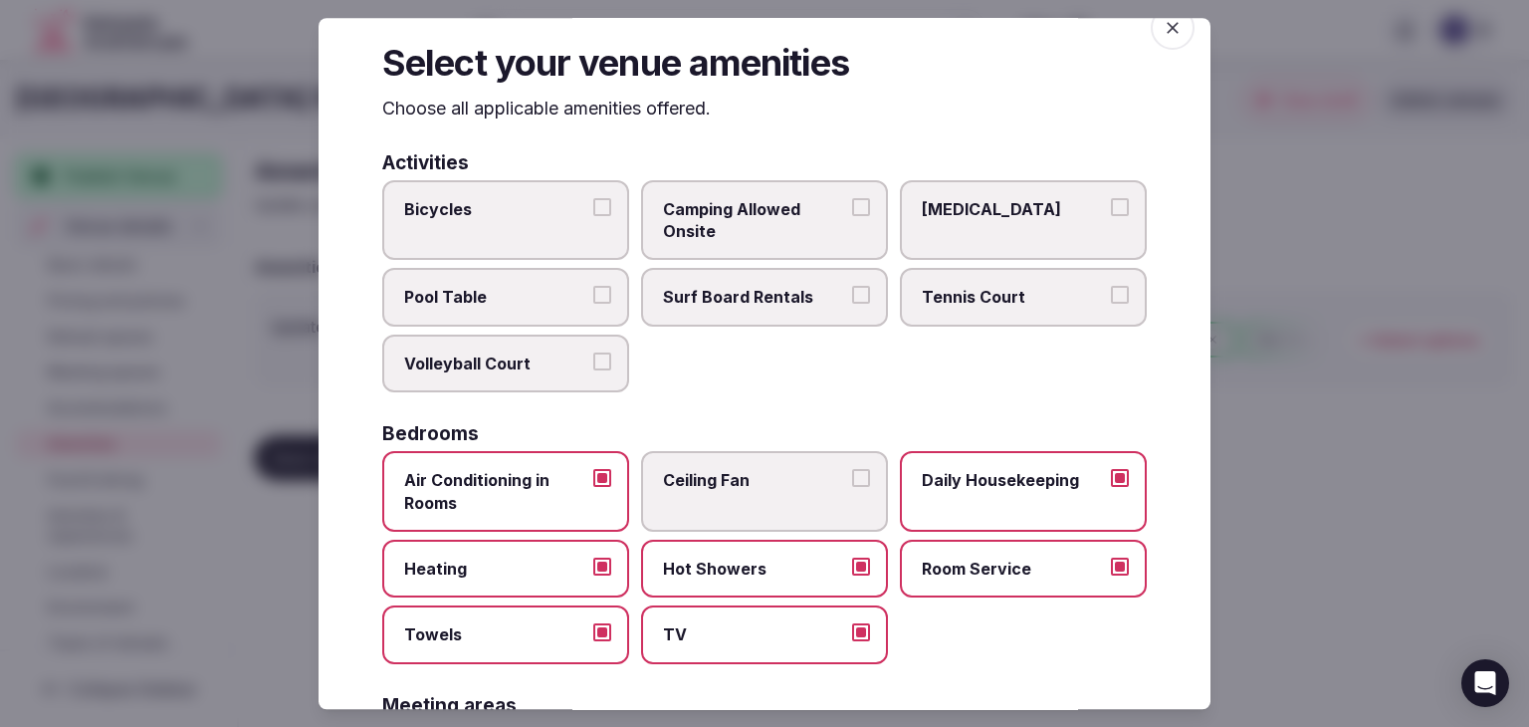
scroll to position [0, 0]
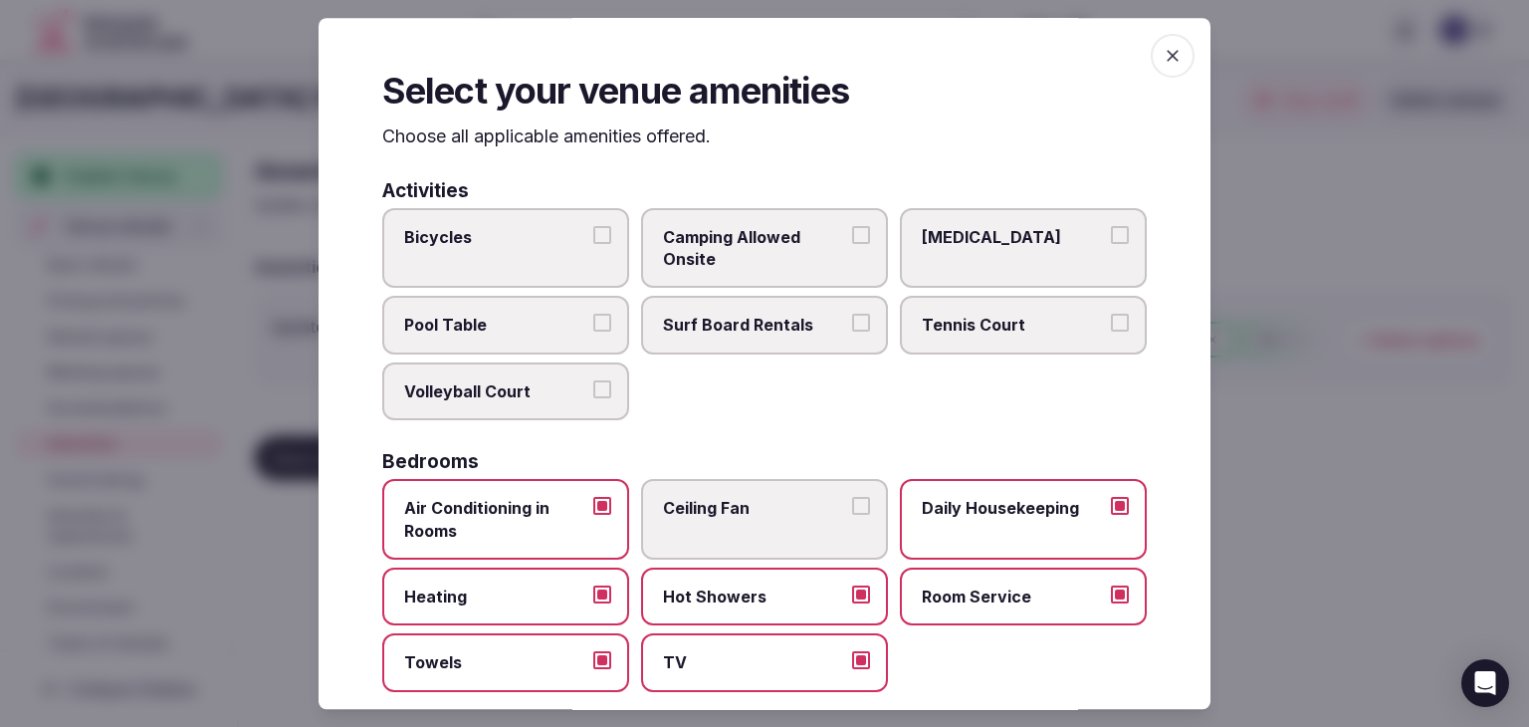
drag, startPoint x: 1176, startPoint y: 57, endPoint x: 1095, endPoint y: 180, distance: 147.4
click at [1175, 57] on span "button" at bounding box center [1173, 56] width 44 height 44
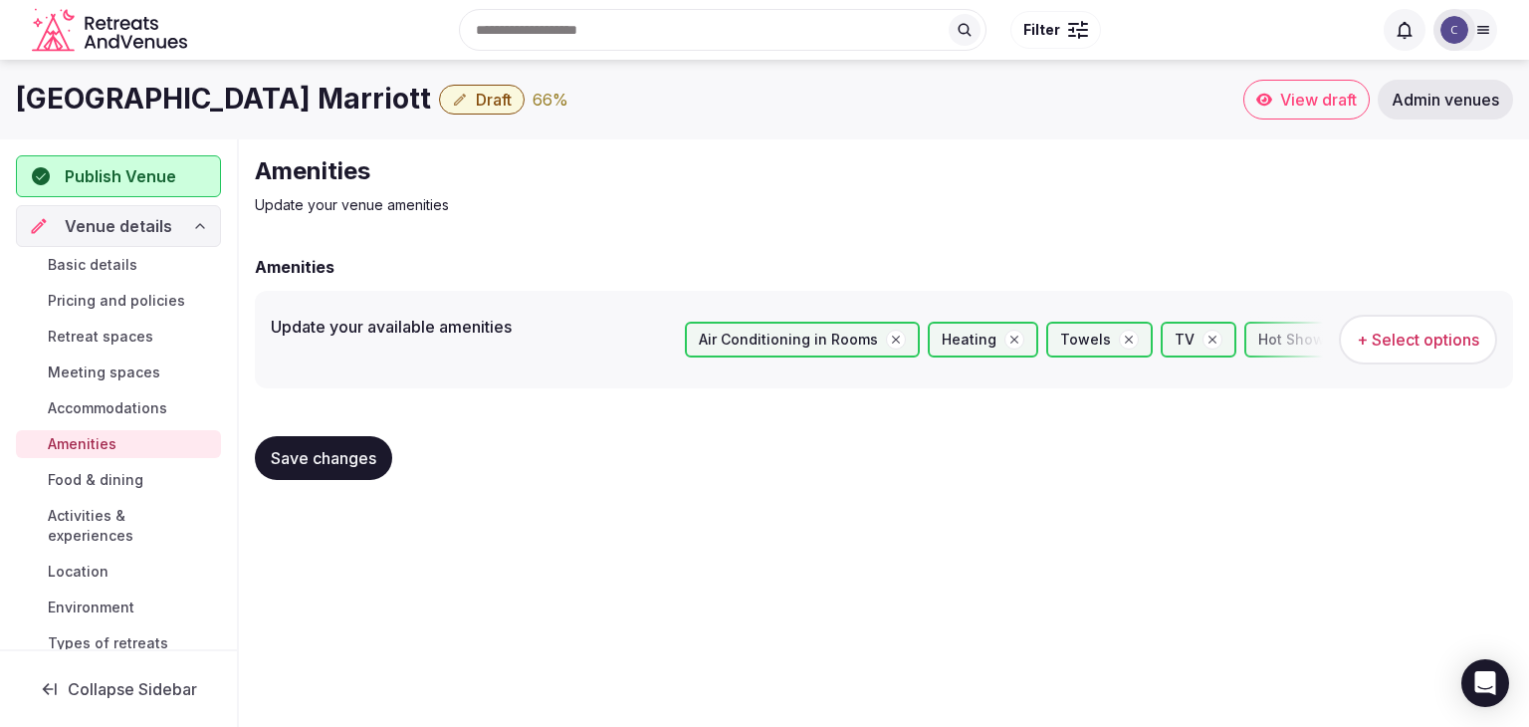
click at [361, 457] on span "Save changes" at bounding box center [324, 458] width 106 height 20
drag, startPoint x: 109, startPoint y: 476, endPoint x: 135, endPoint y: 493, distance: 31.8
click at [109, 476] on span "Food & dining" at bounding box center [96, 480] width 96 height 20
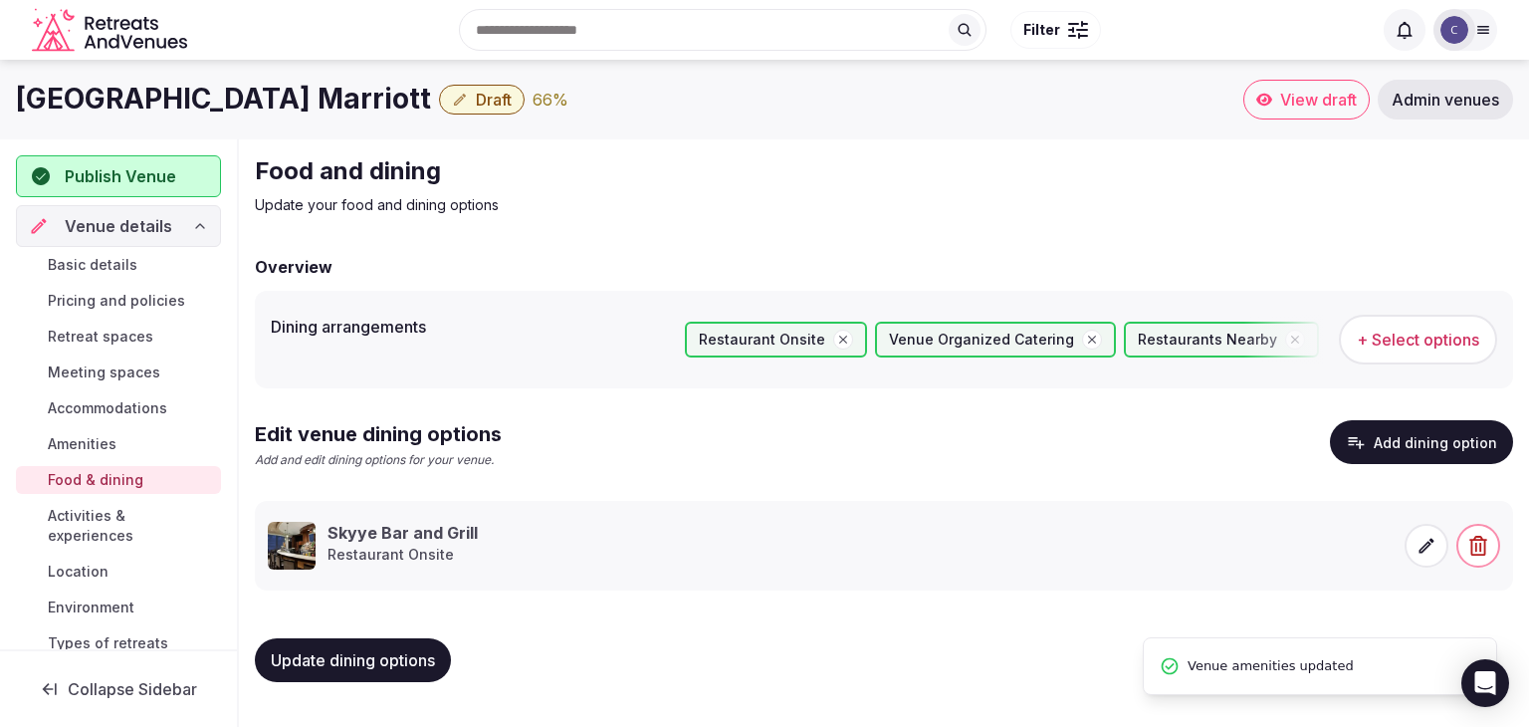
click at [122, 517] on span "Activities & experiences" at bounding box center [130, 526] width 165 height 40
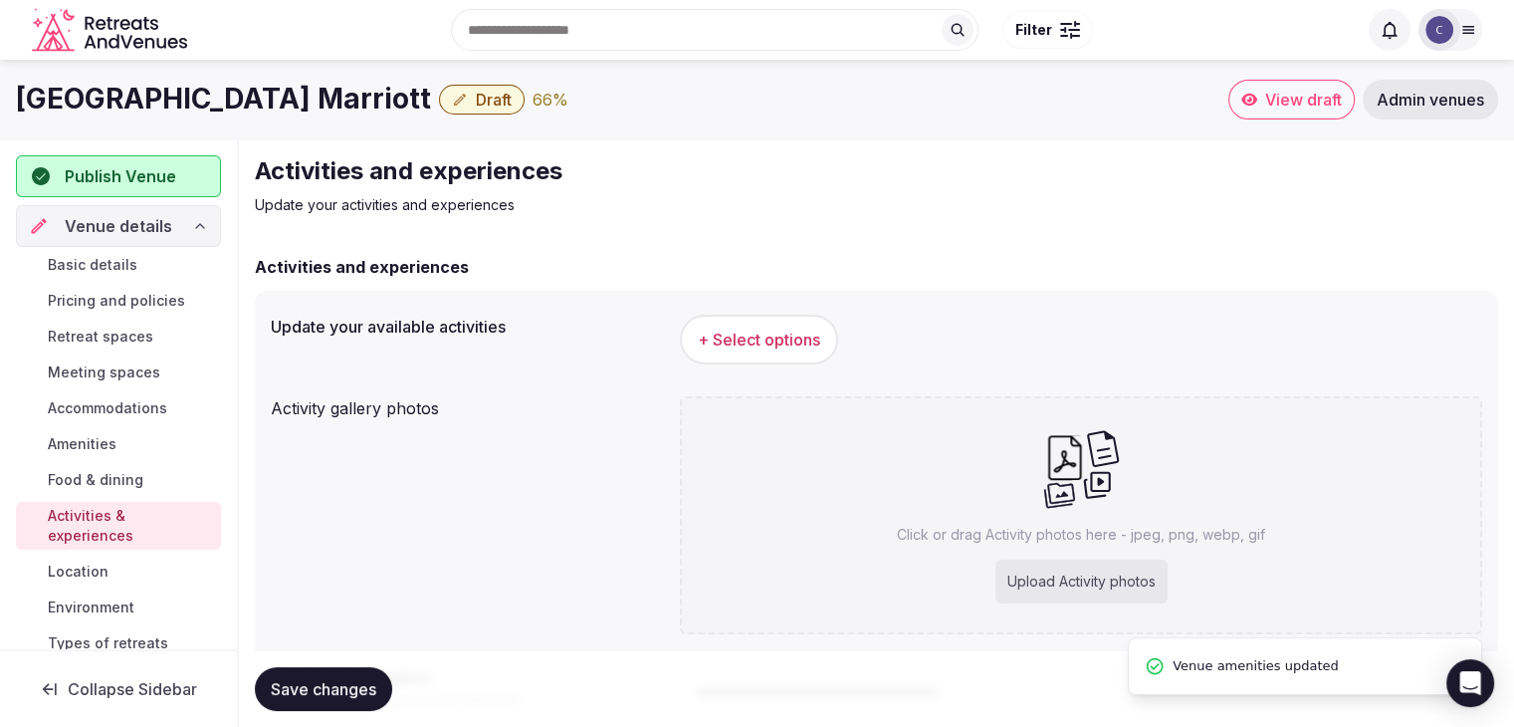
click at [796, 338] on span "+ Select options" at bounding box center [759, 340] width 122 height 22
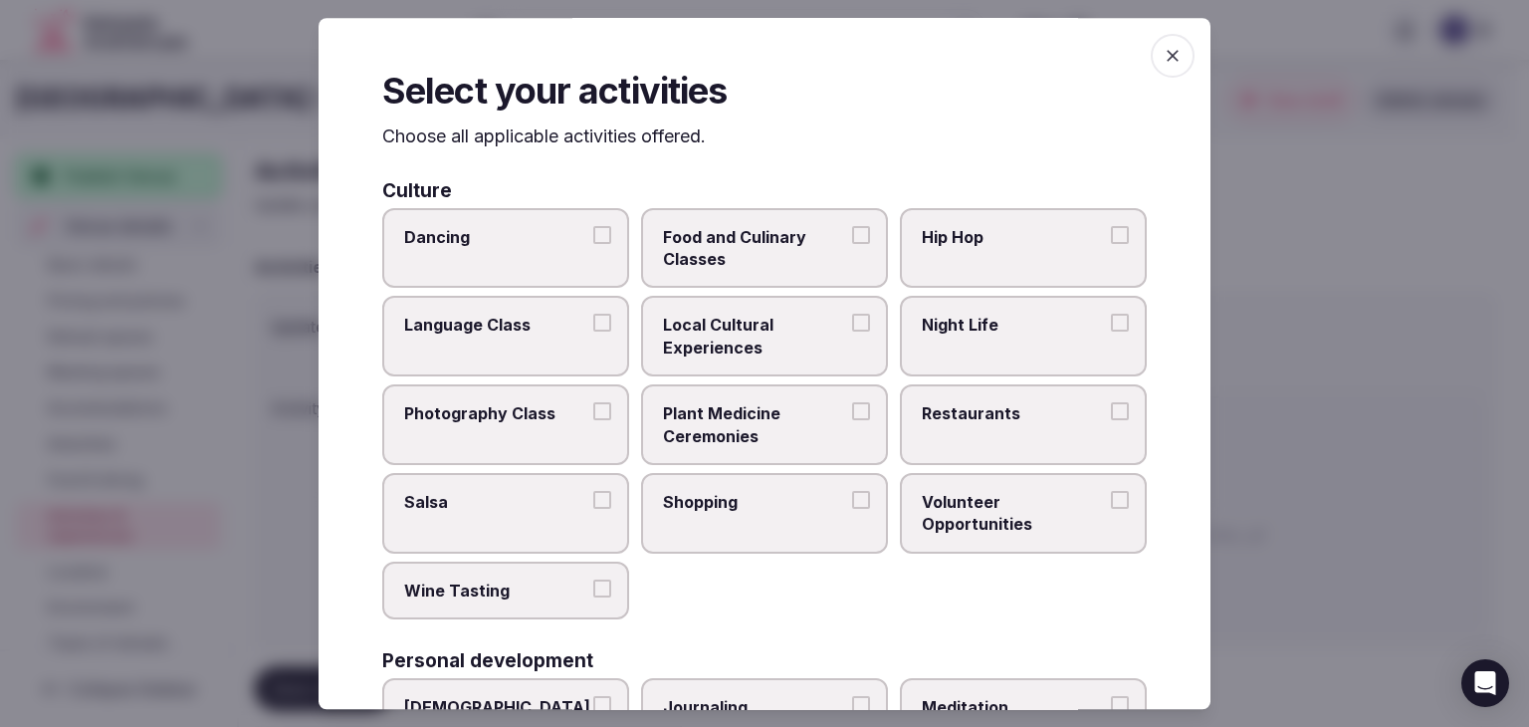
click at [395, 130] on p "Choose all applicable activities offered." at bounding box center [764, 136] width 765 height 25
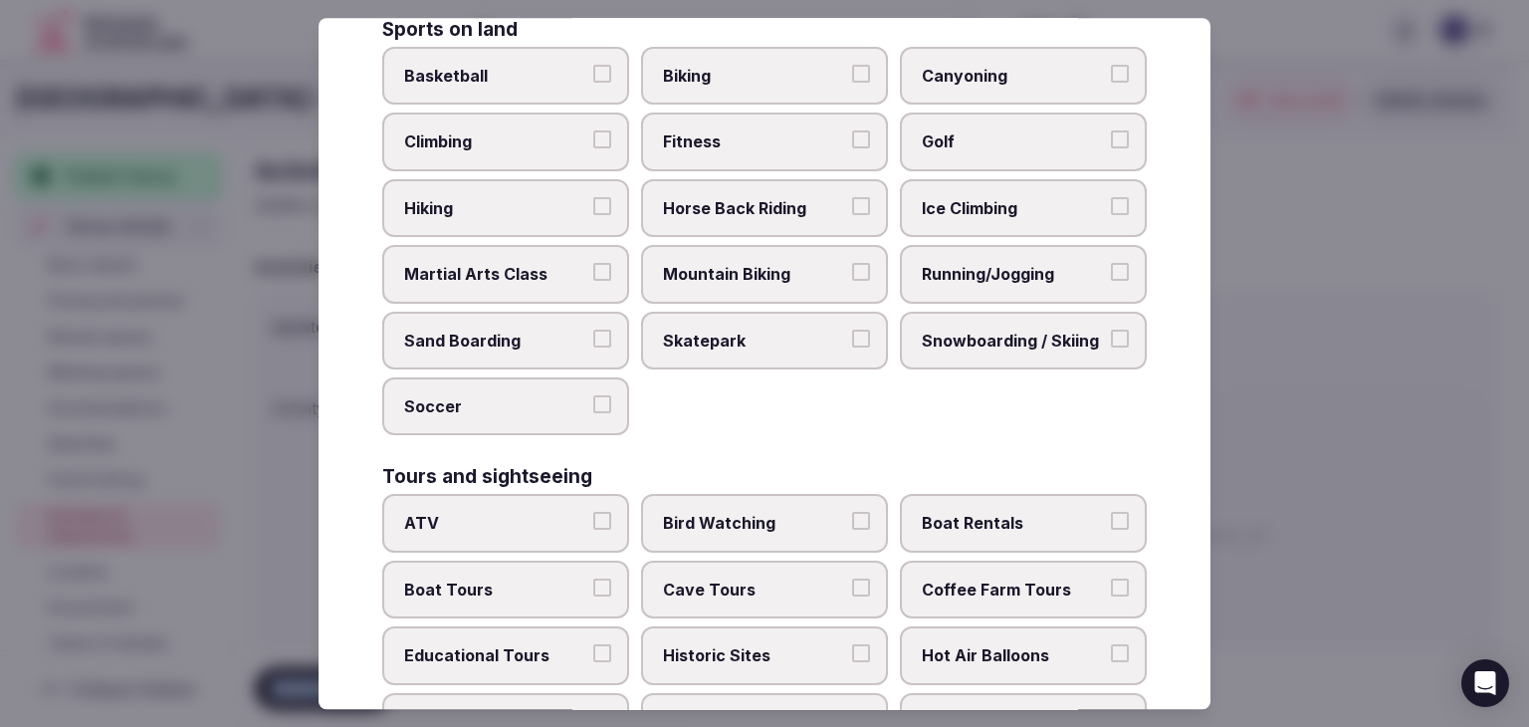
scroll to position [1537, 0]
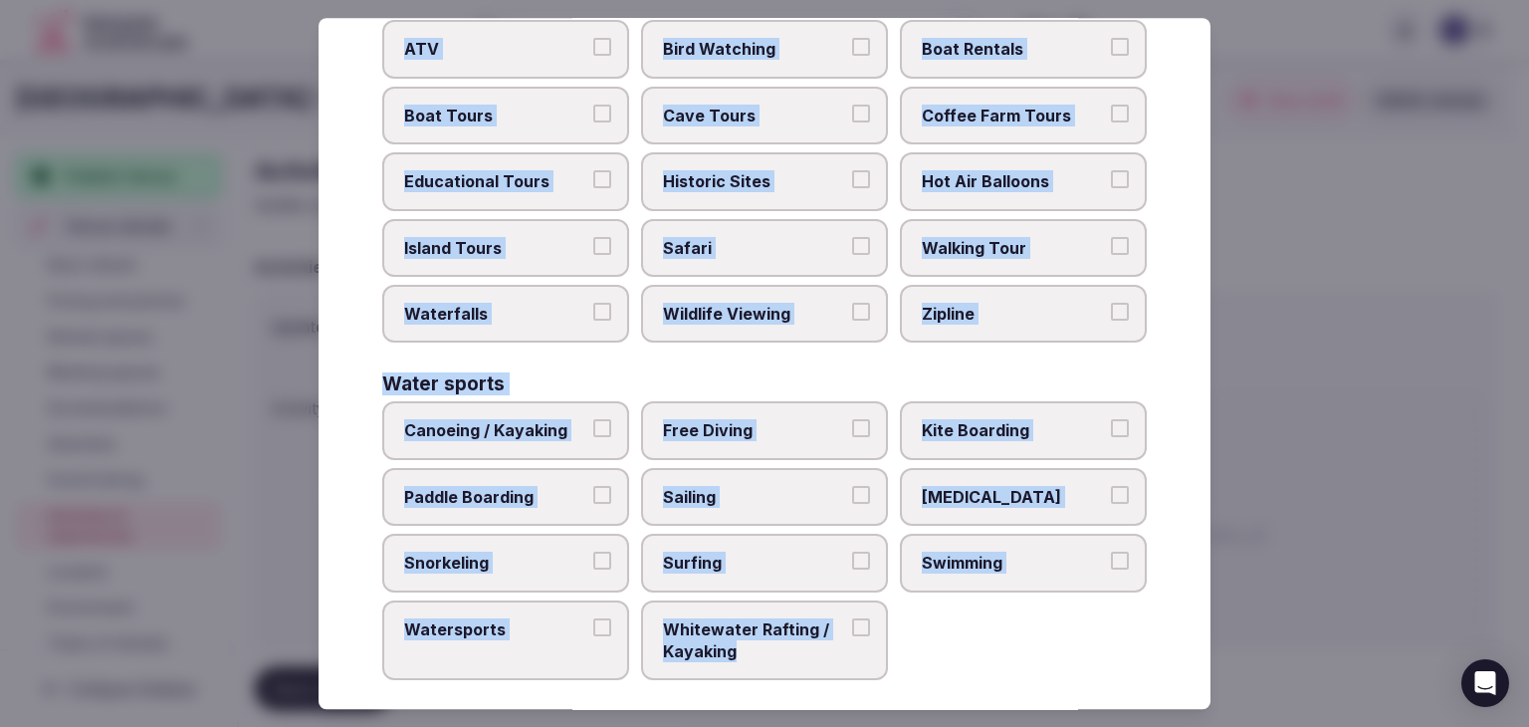
drag, startPoint x: 374, startPoint y: 139, endPoint x: 867, endPoint y: 652, distance: 711.1
click at [867, 652] on div "Select your activities Choose all applicable activities offered. Culture Dancin…" at bounding box center [765, 363] width 892 height 691
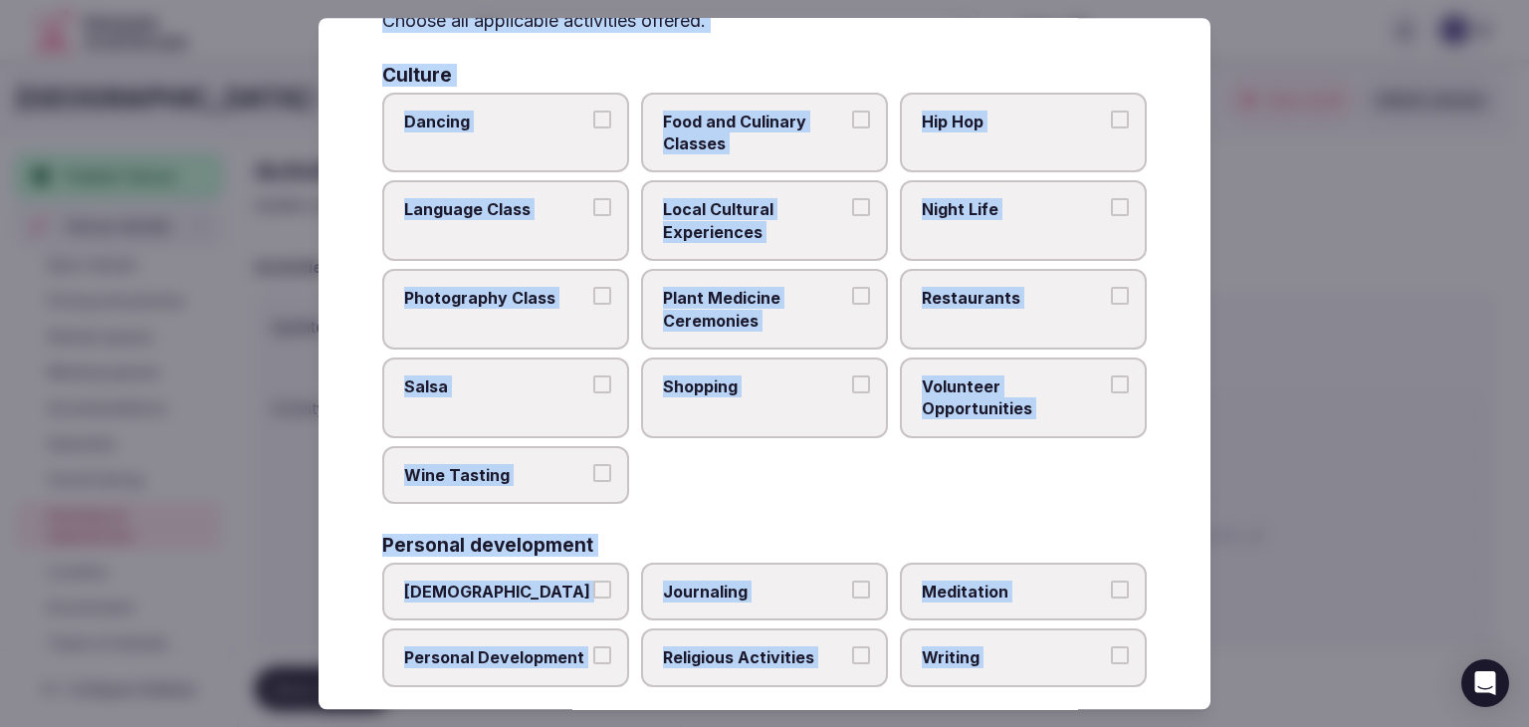
scroll to position [0, 0]
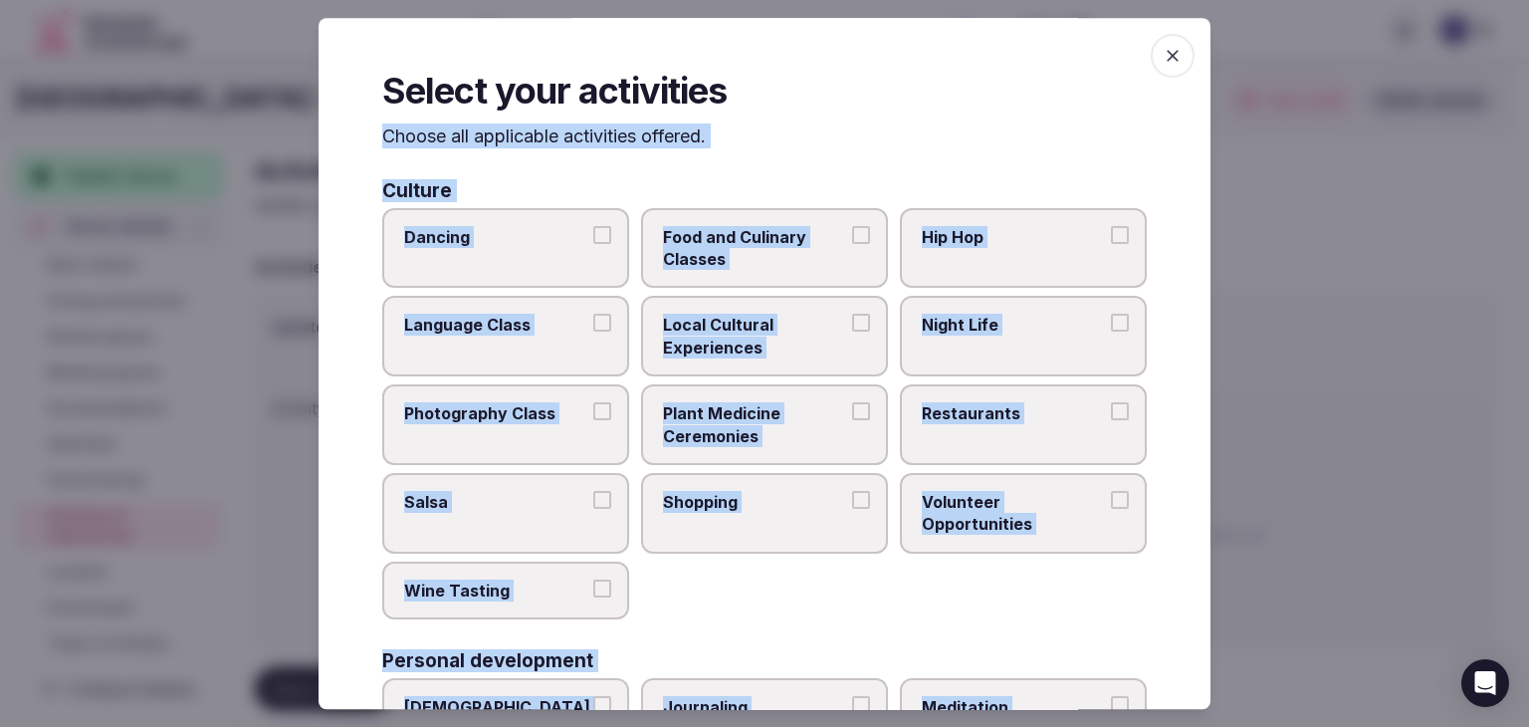
click at [766, 342] on span "Local Cultural Experiences" at bounding box center [754, 337] width 183 height 45
click at [852, 332] on button "Local Cultural Experiences" at bounding box center [861, 324] width 18 height 18
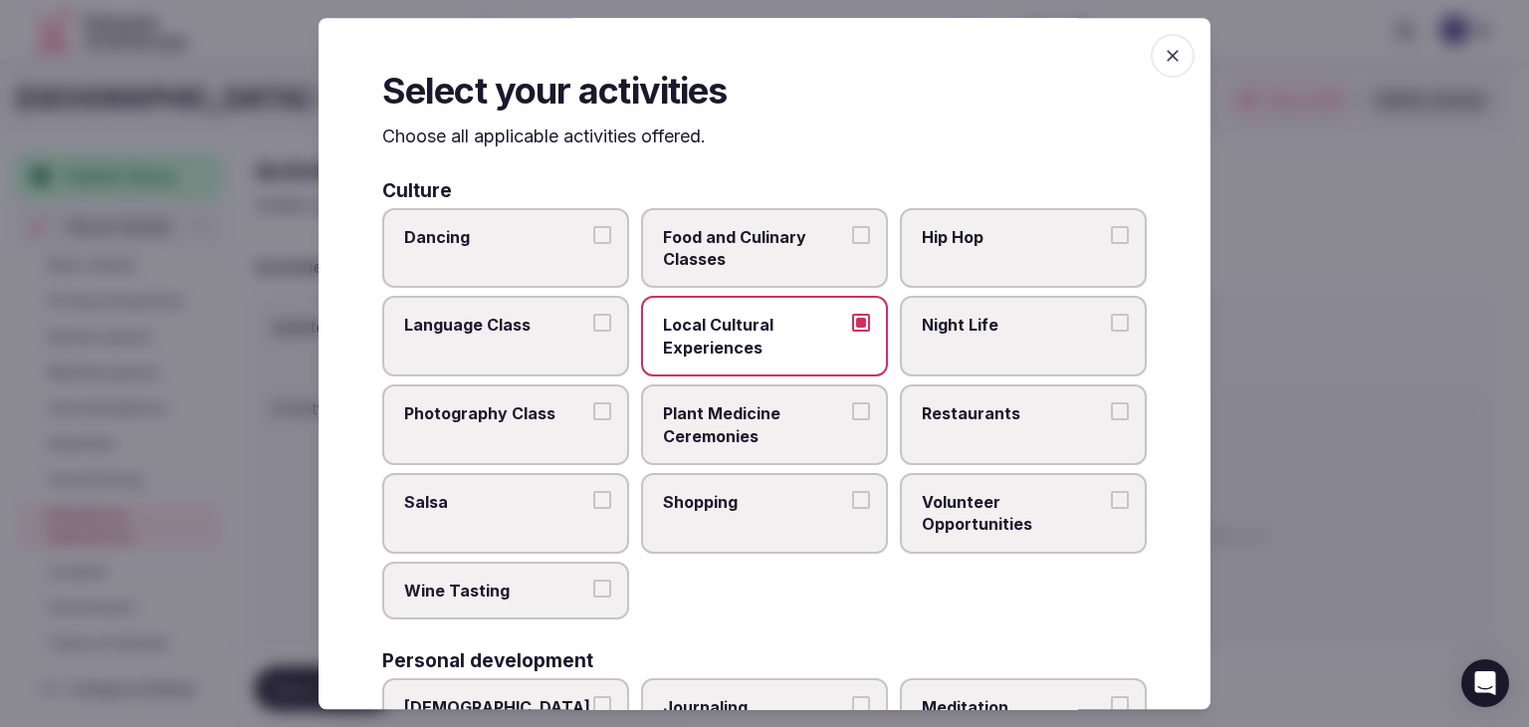
click at [996, 349] on label "Night Life" at bounding box center [1023, 337] width 247 height 81
click at [1111, 332] on button "Night Life" at bounding box center [1120, 324] width 18 height 18
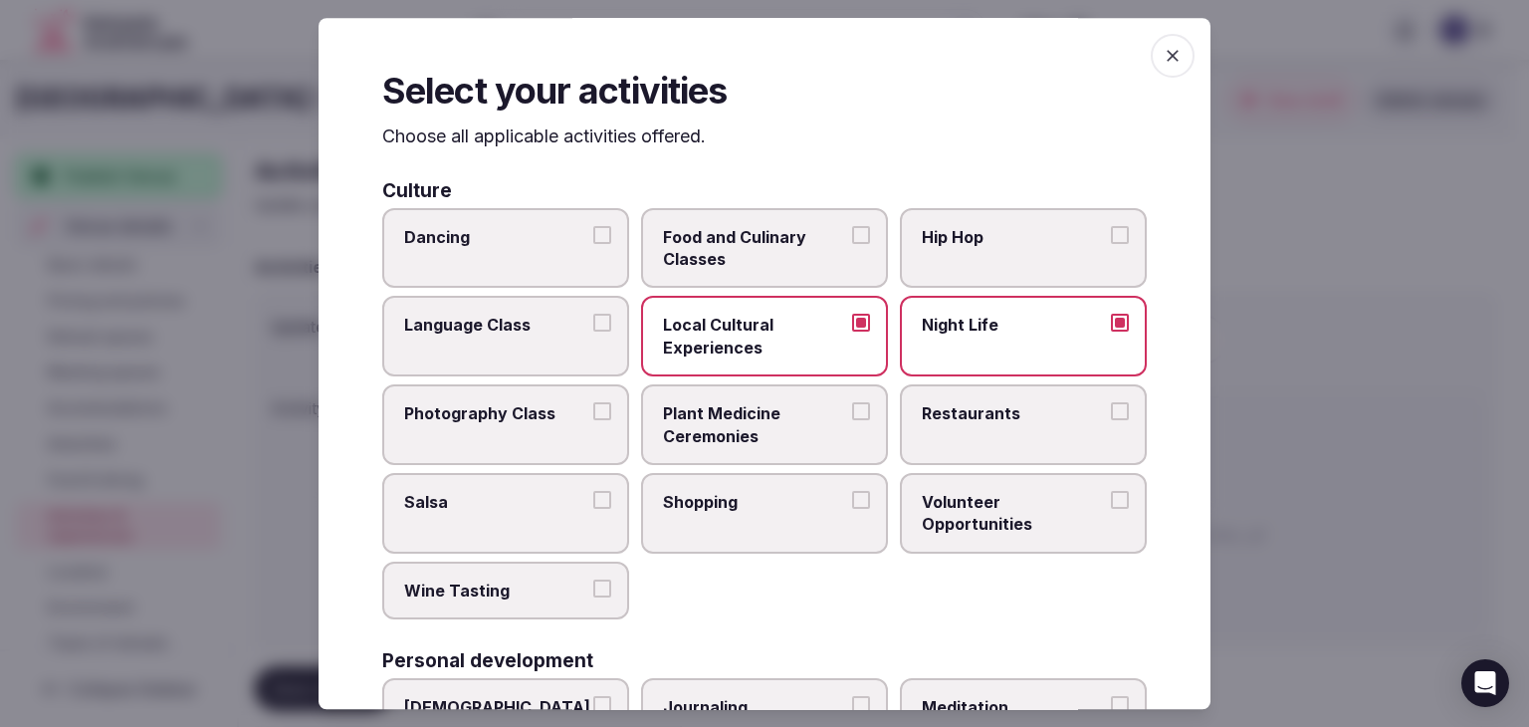
drag, startPoint x: 980, startPoint y: 411, endPoint x: 789, endPoint y: 478, distance: 201.5
click at [978, 415] on span "Restaurants" at bounding box center [1013, 413] width 183 height 22
click at [1111, 415] on button "Restaurants" at bounding box center [1120, 411] width 18 height 18
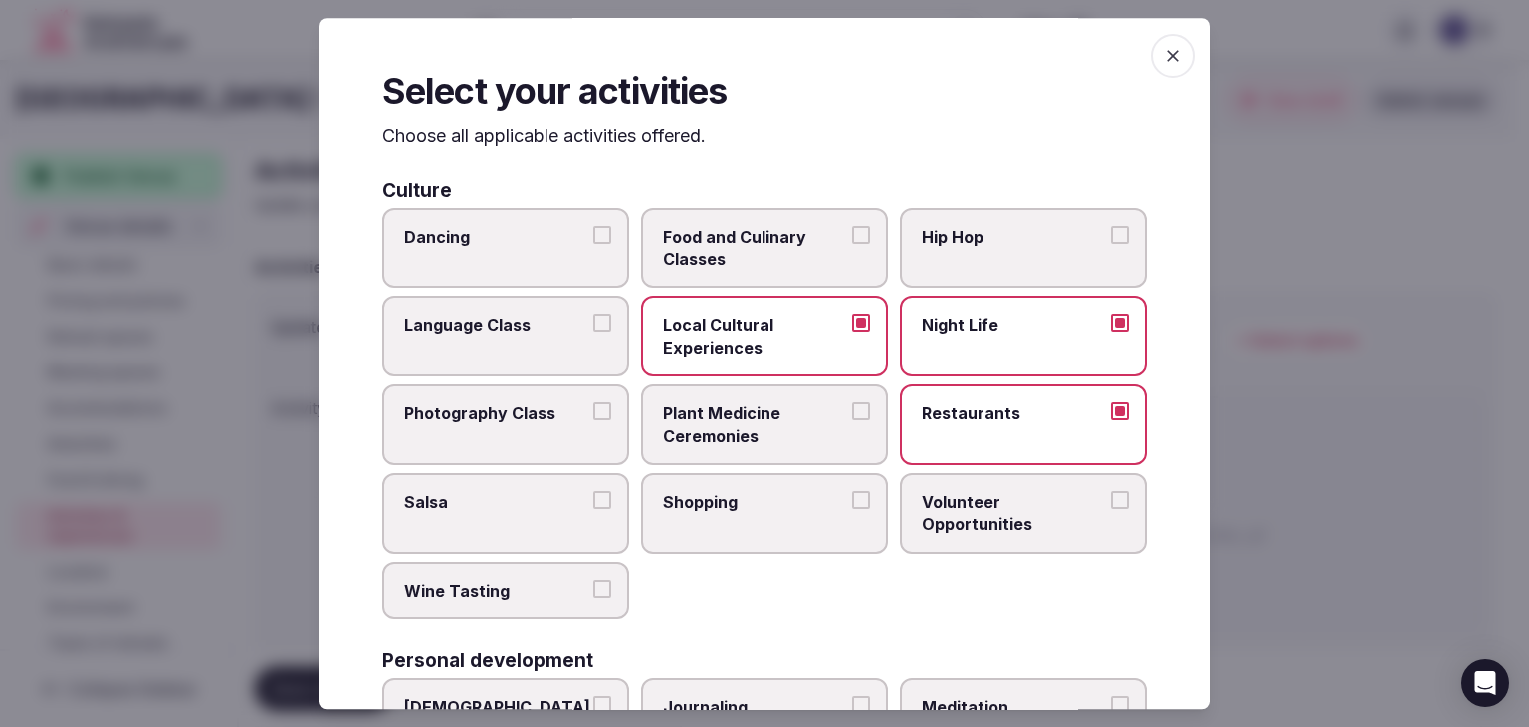
click at [721, 492] on span "Shopping" at bounding box center [754, 502] width 183 height 22
click at [852, 492] on button "Shopping" at bounding box center [861, 500] width 18 height 18
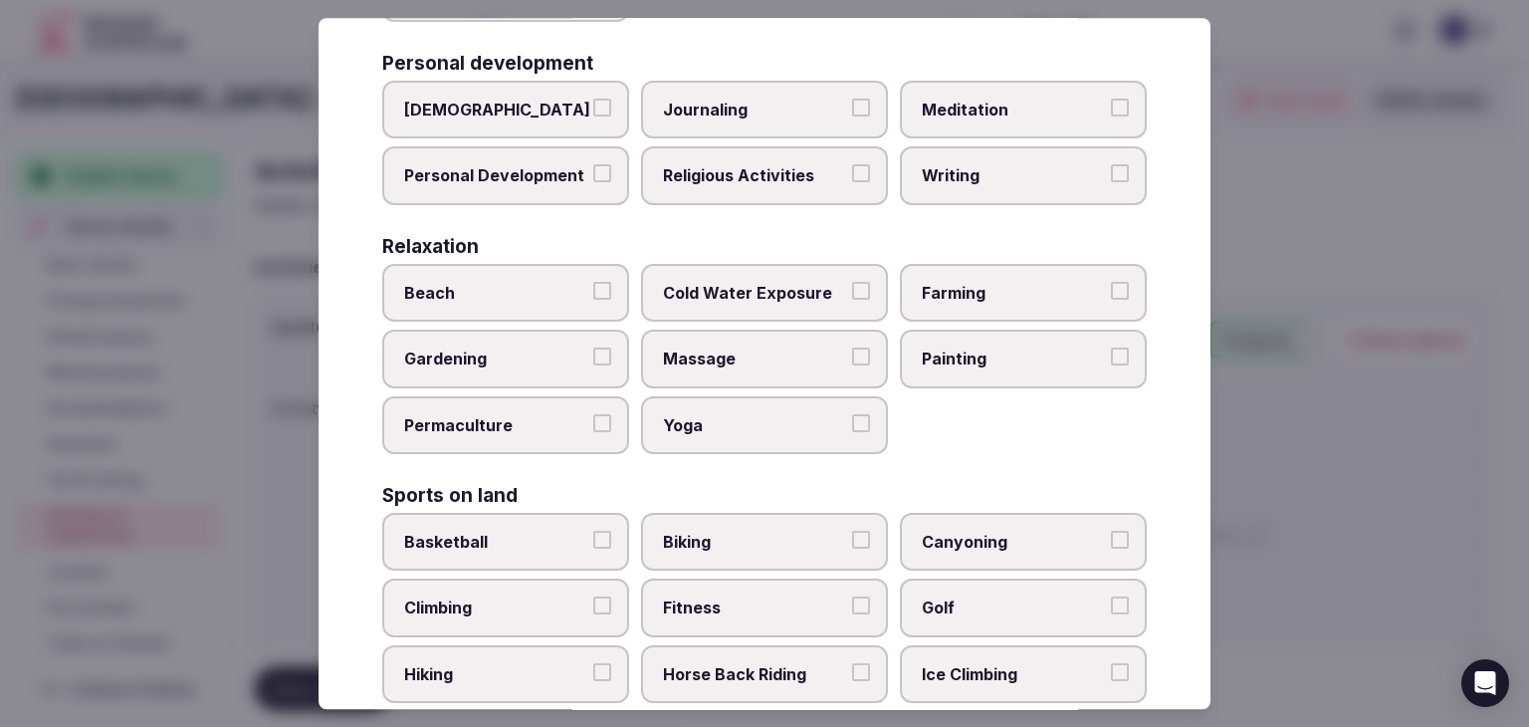
click at [763, 332] on label "Massage" at bounding box center [764, 360] width 247 height 58
click at [852, 348] on button "Massage" at bounding box center [861, 357] width 18 height 18
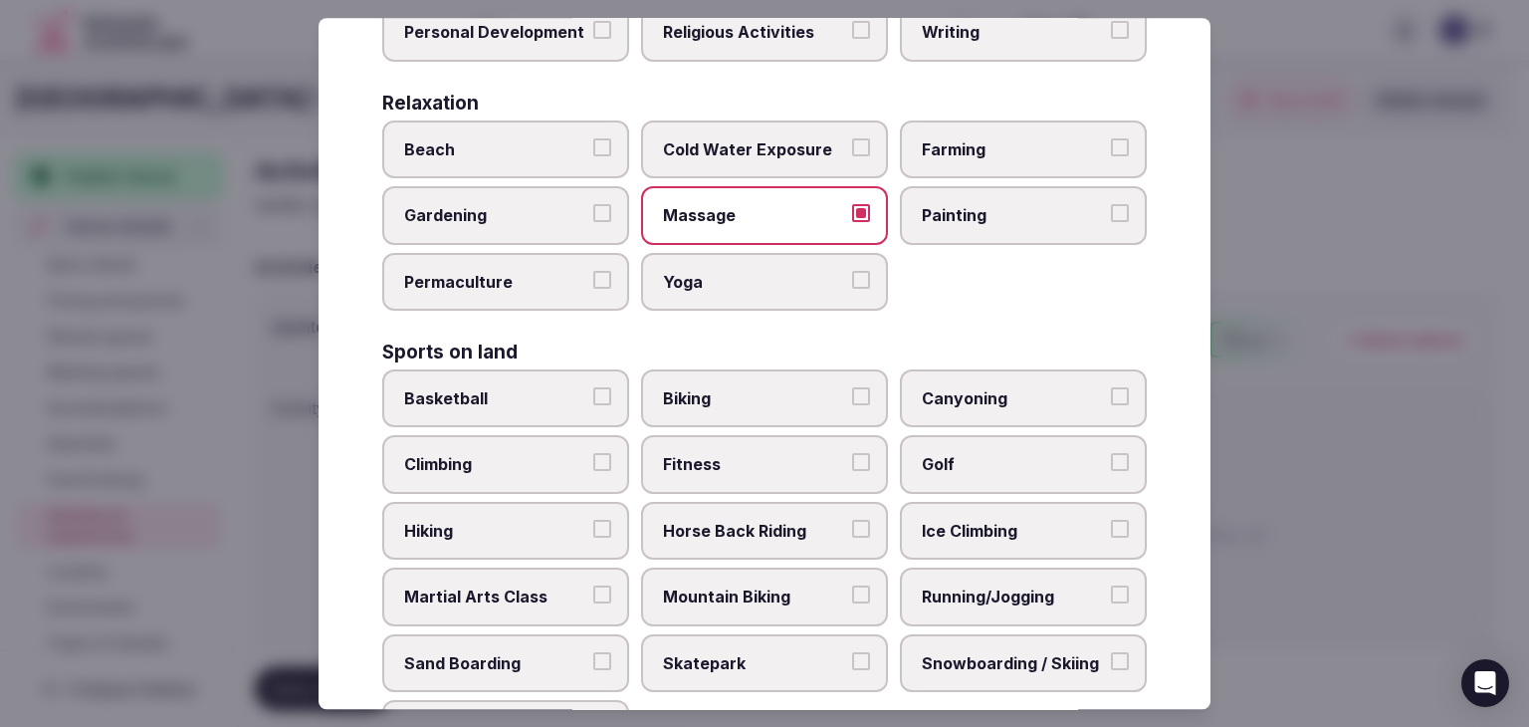
scroll to position [796, 0]
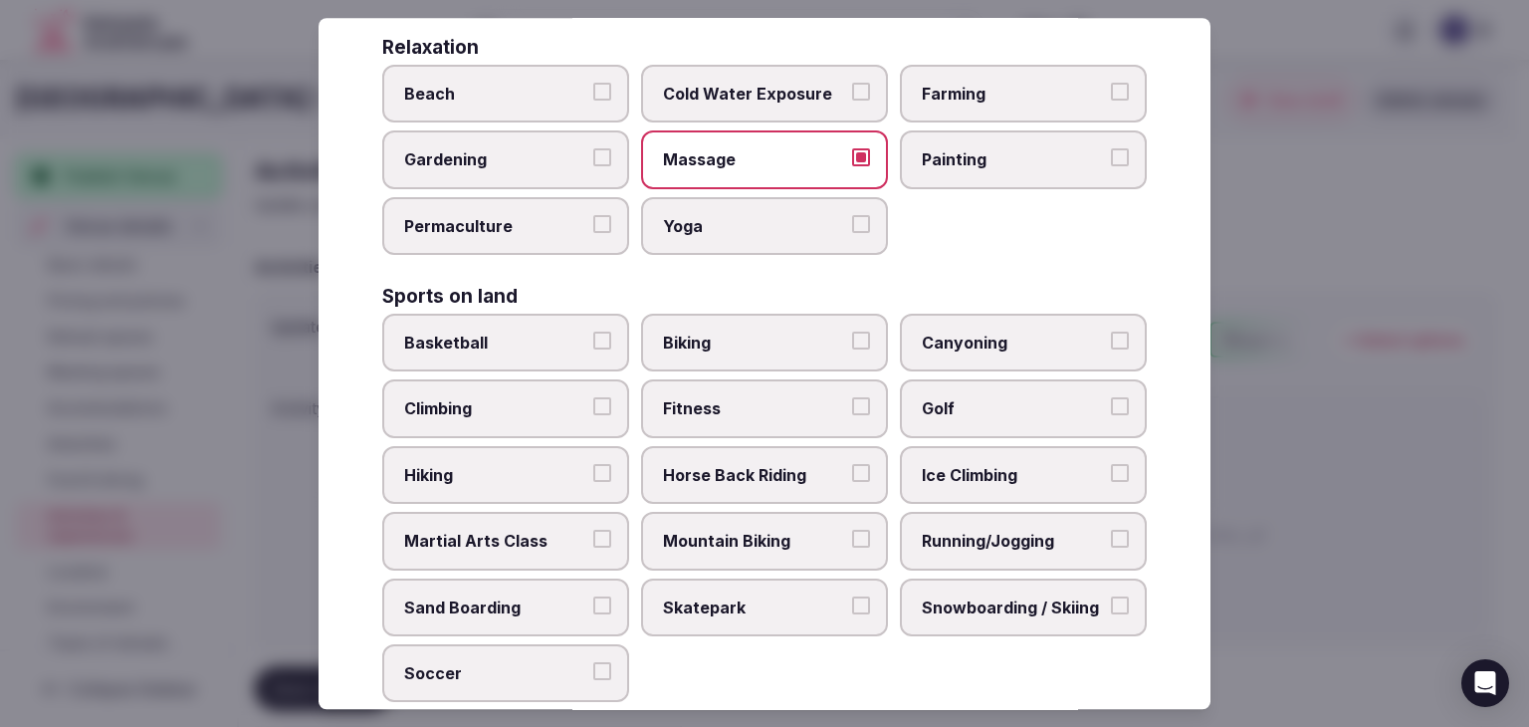
click at [775, 411] on label "Fitness" at bounding box center [764, 409] width 247 height 58
click at [852, 411] on button "Fitness" at bounding box center [861, 407] width 18 height 18
click at [988, 419] on label "Golf" at bounding box center [1023, 409] width 247 height 58
click at [1111, 416] on button "Golf" at bounding box center [1120, 407] width 18 height 18
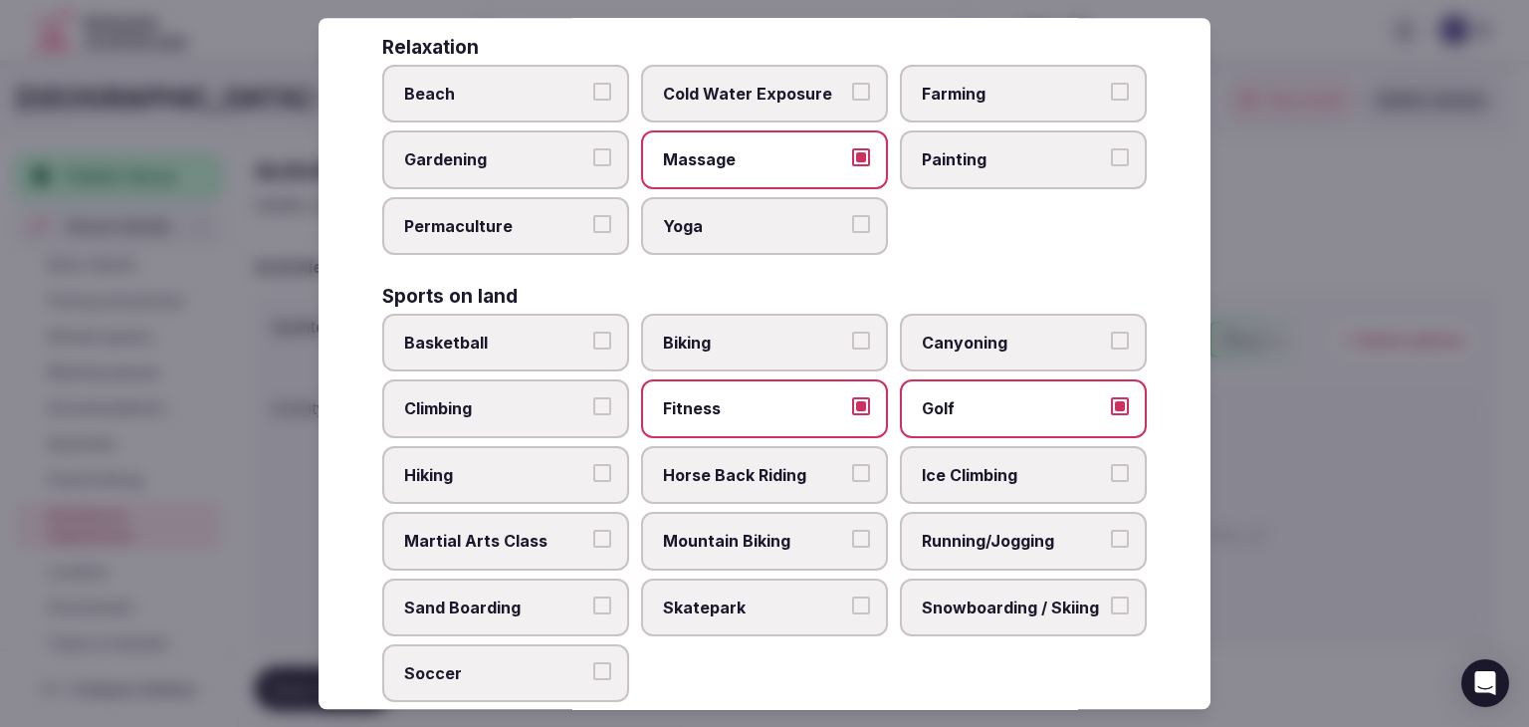
scroll to position [1195, 0]
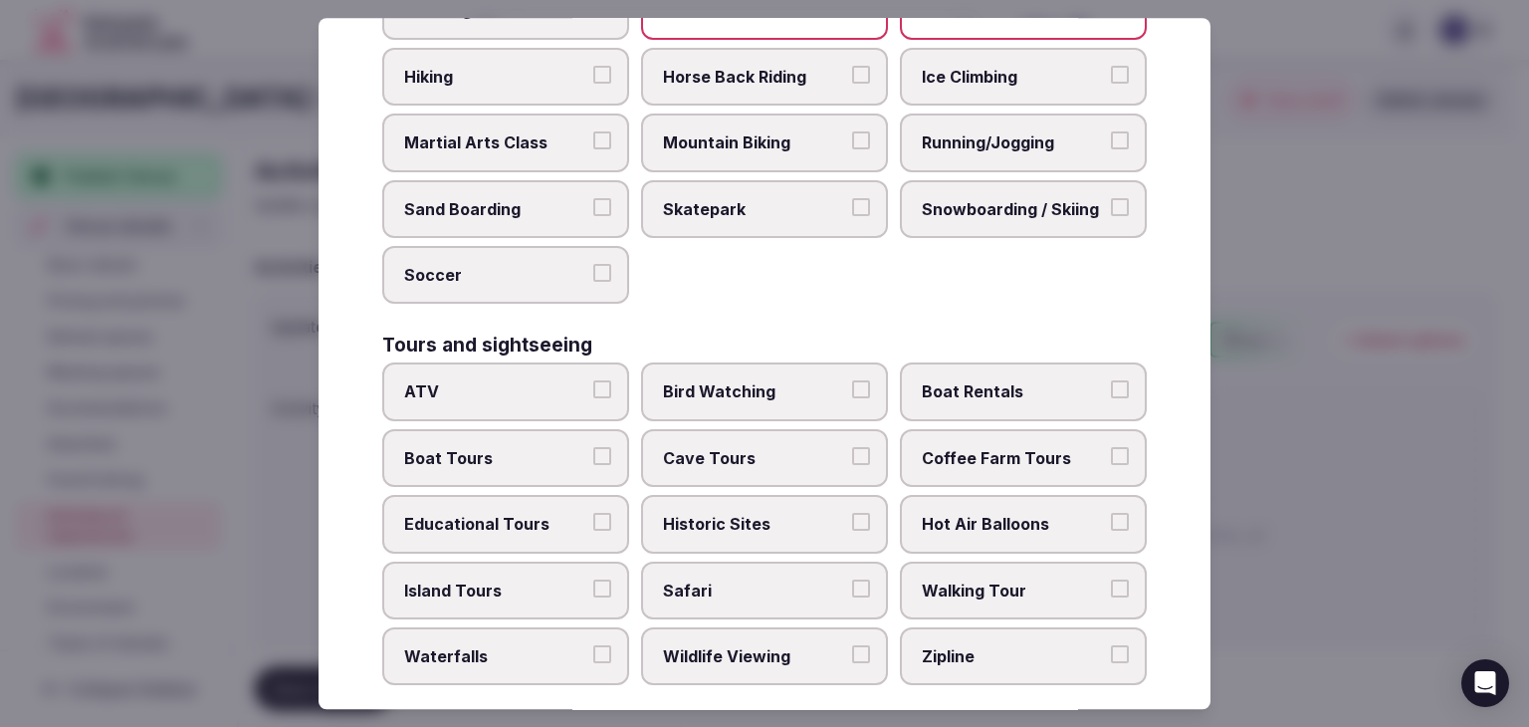
click at [986, 579] on span "Walking Tour" at bounding box center [1013, 590] width 183 height 22
click at [1111, 579] on button "Walking Tour" at bounding box center [1120, 588] width 18 height 18
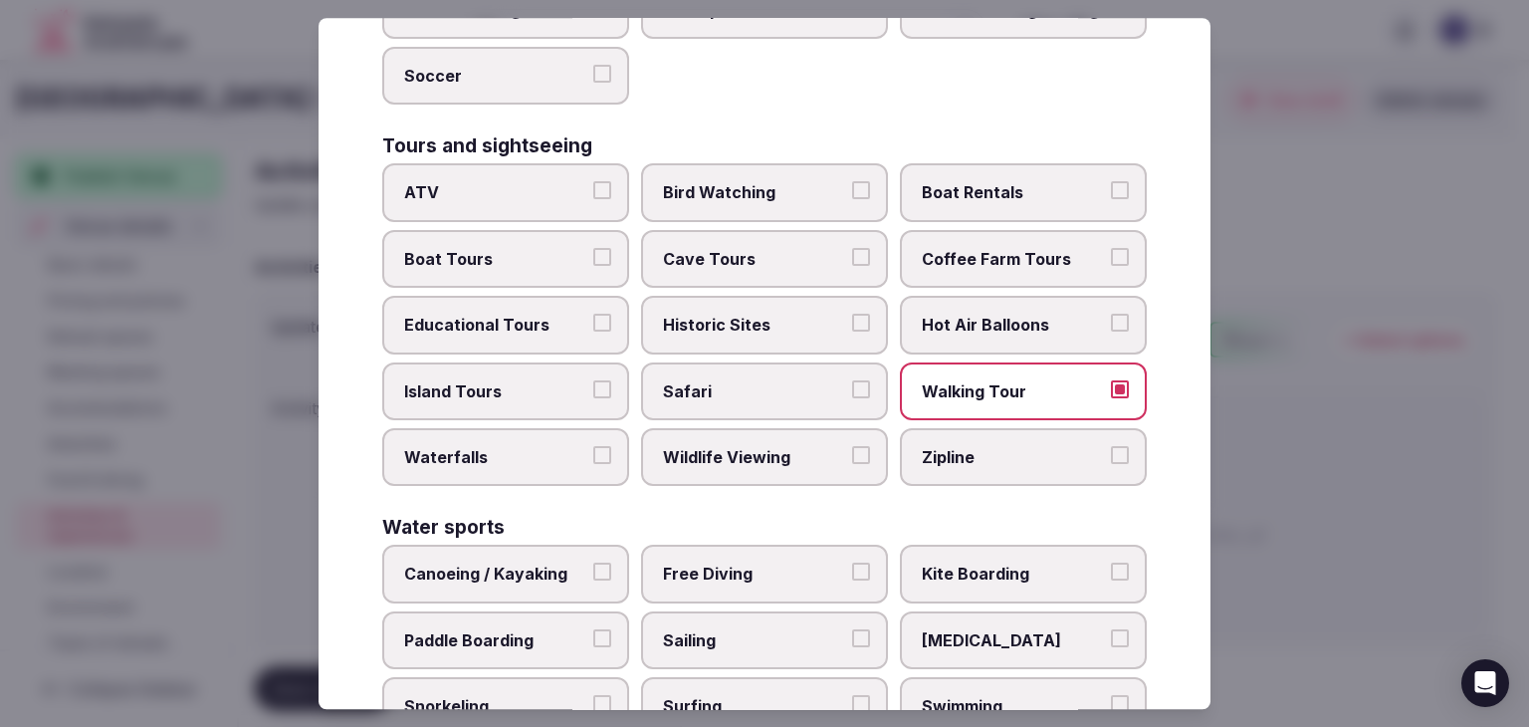
scroll to position [1537, 0]
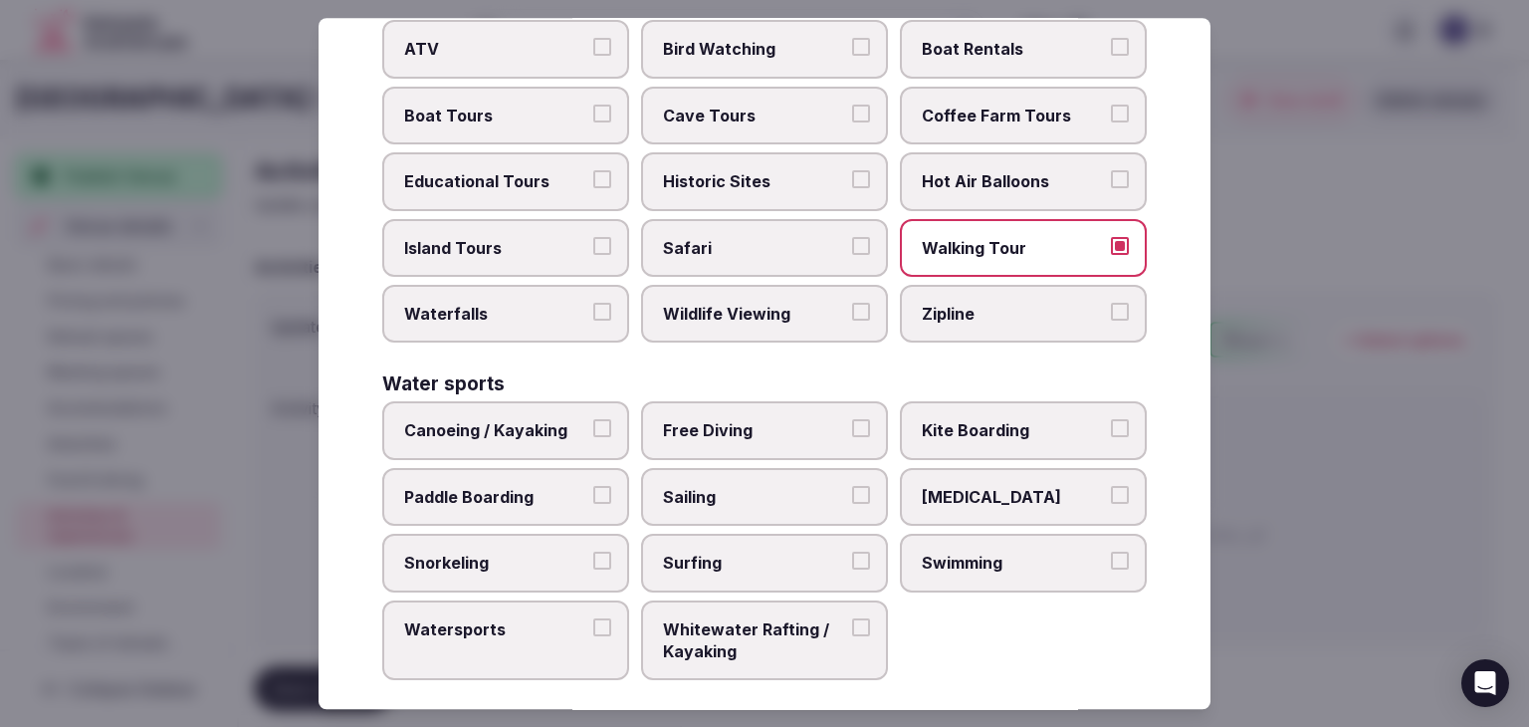
click at [988, 561] on label "Swimming" at bounding box center [1023, 563] width 247 height 58
click at [1111, 561] on button "Swimming" at bounding box center [1120, 561] width 18 height 18
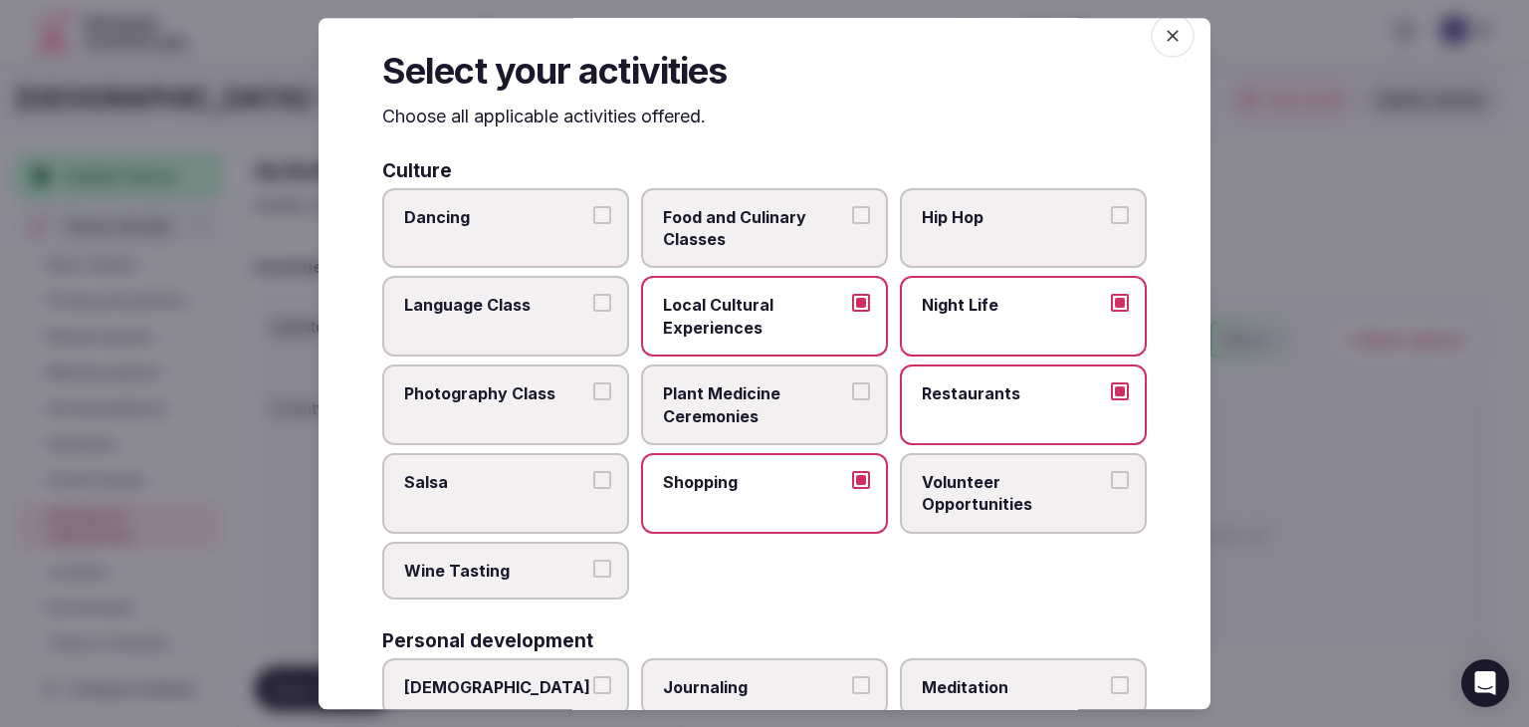
scroll to position [0, 0]
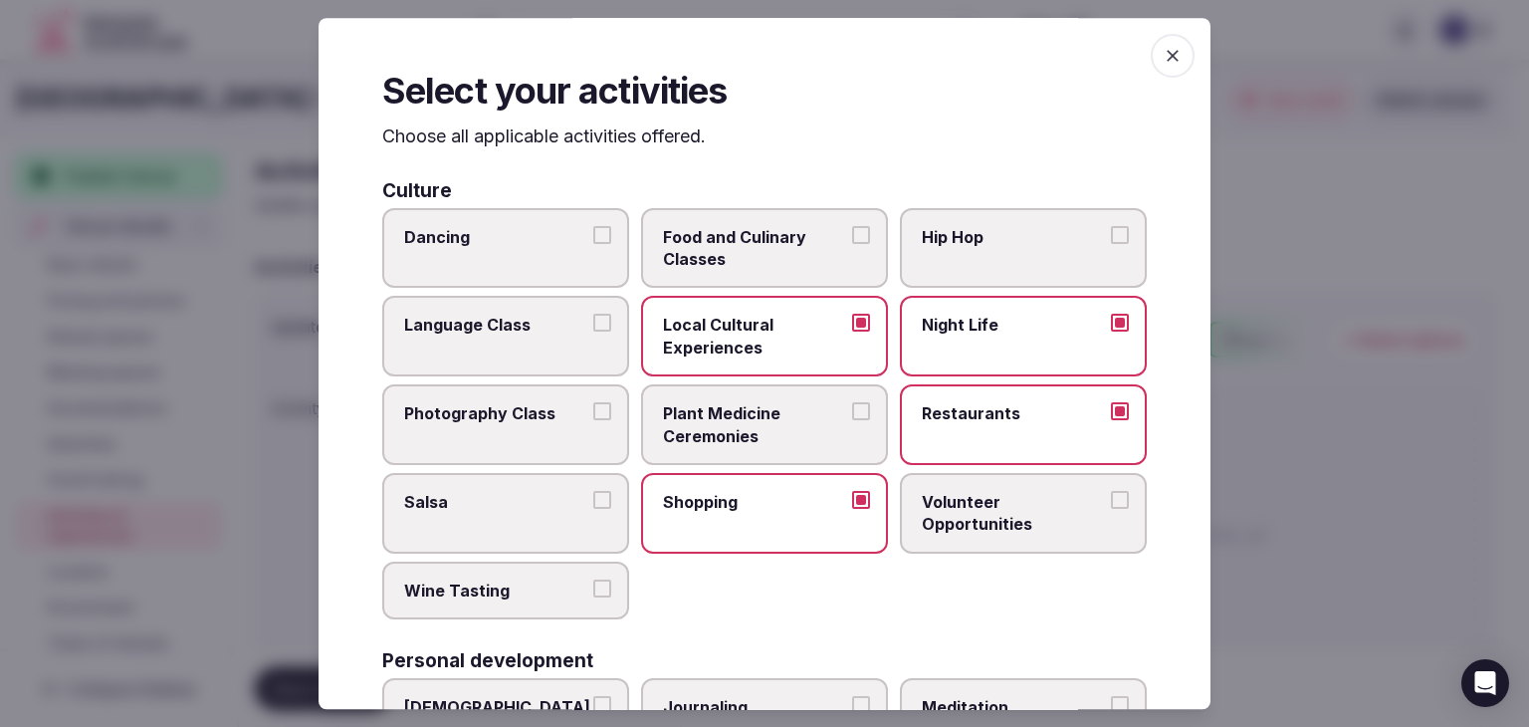
click at [1170, 57] on span "button" at bounding box center [1173, 56] width 44 height 44
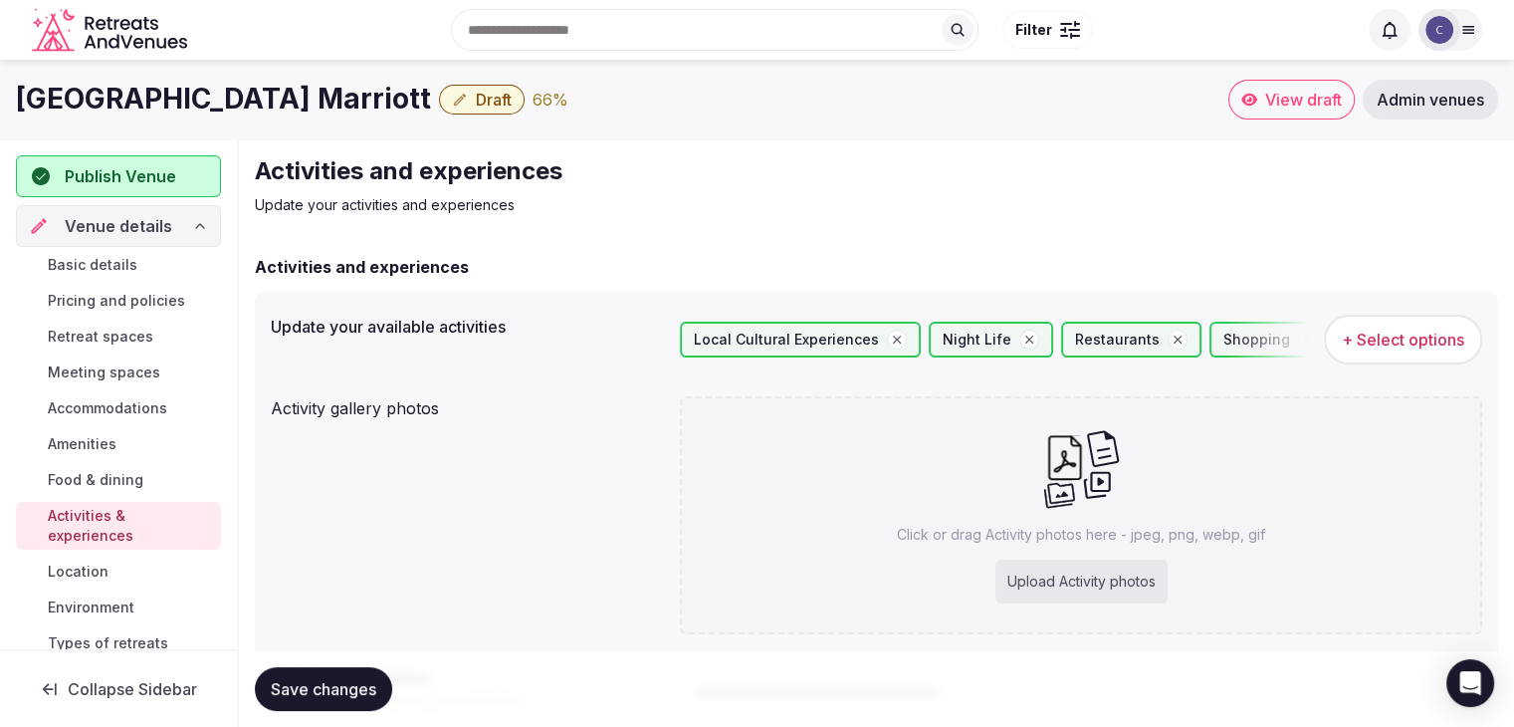
click at [306, 679] on span "Save changes" at bounding box center [324, 689] width 106 height 20
click at [1438, 332] on span "+ Select options" at bounding box center [1403, 340] width 122 height 22
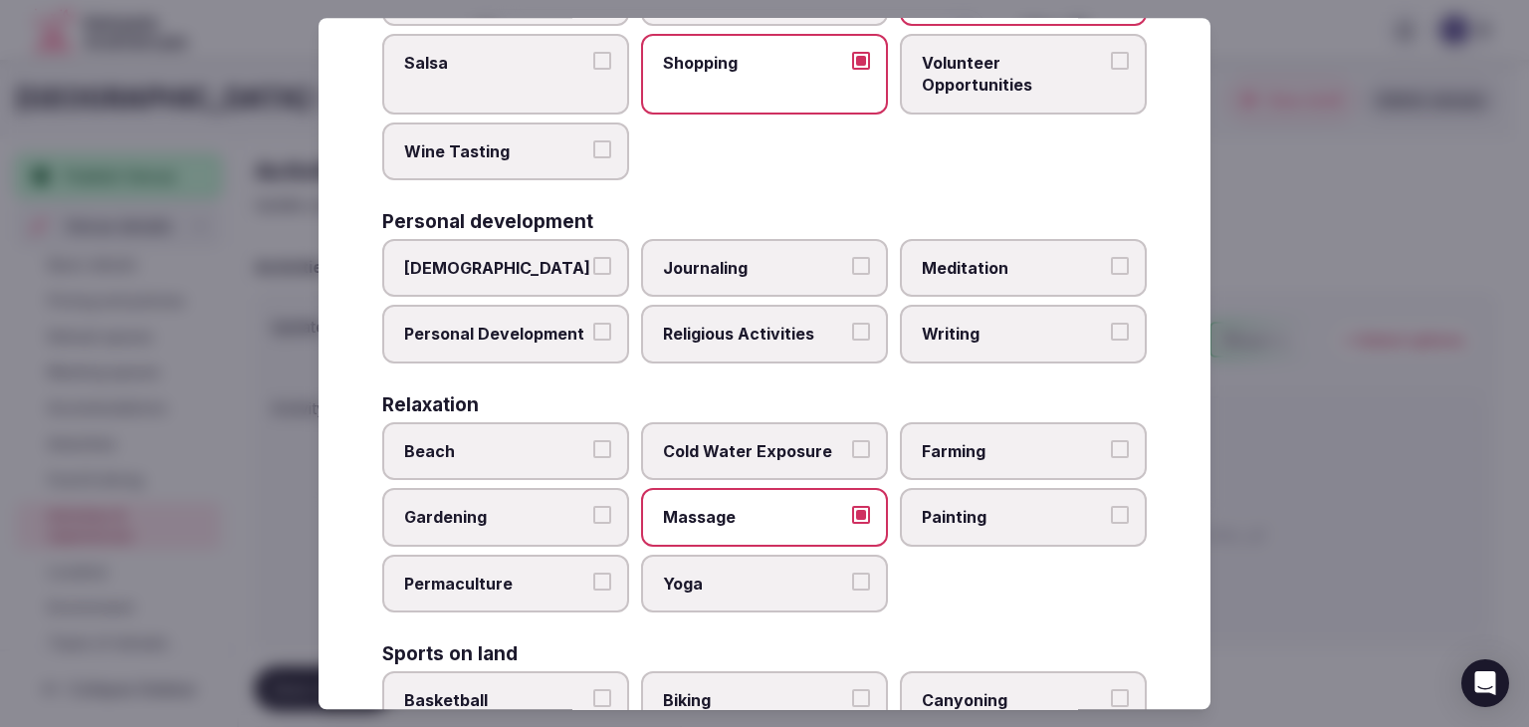
scroll to position [597, 0]
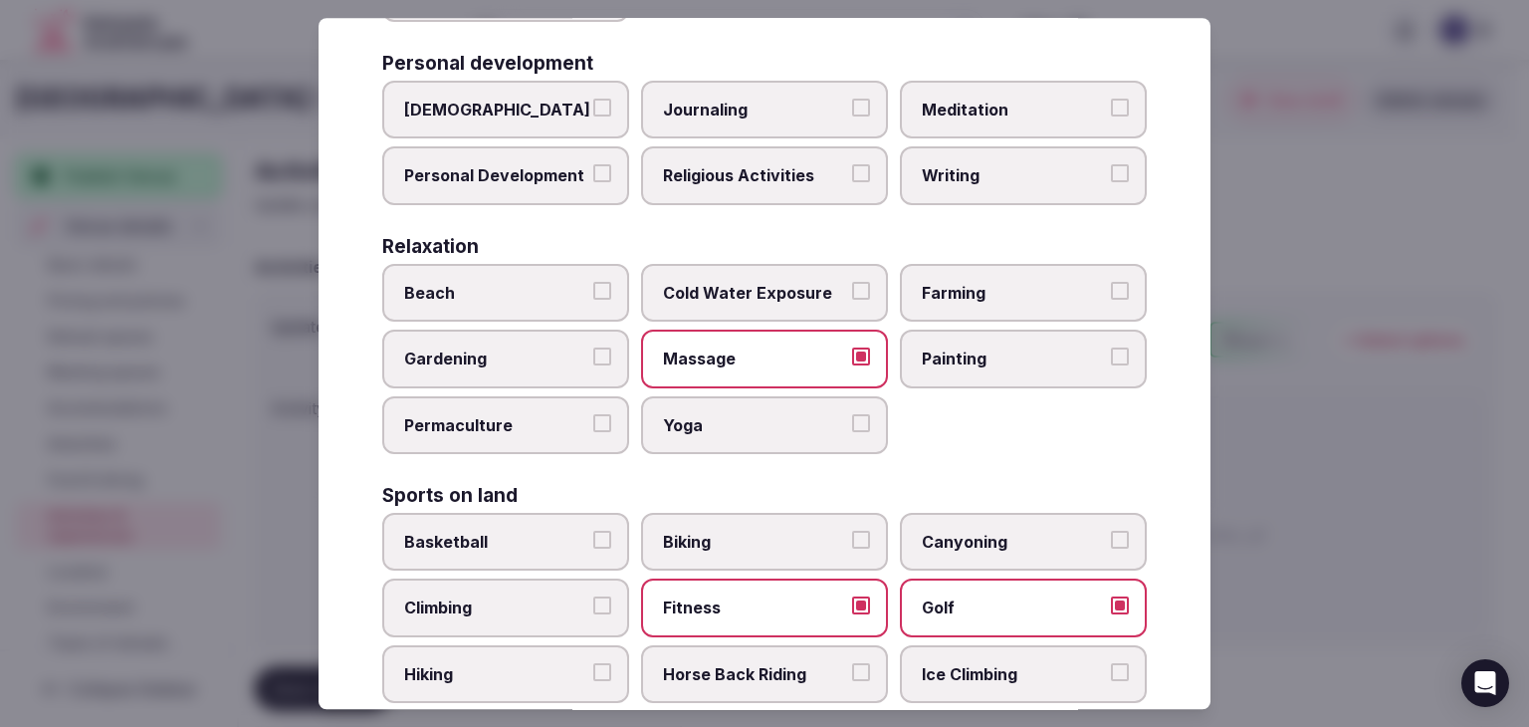
click at [558, 300] on label "Beach" at bounding box center [505, 293] width 247 height 58
click at [593, 300] on button "Beach" at bounding box center [602, 291] width 18 height 18
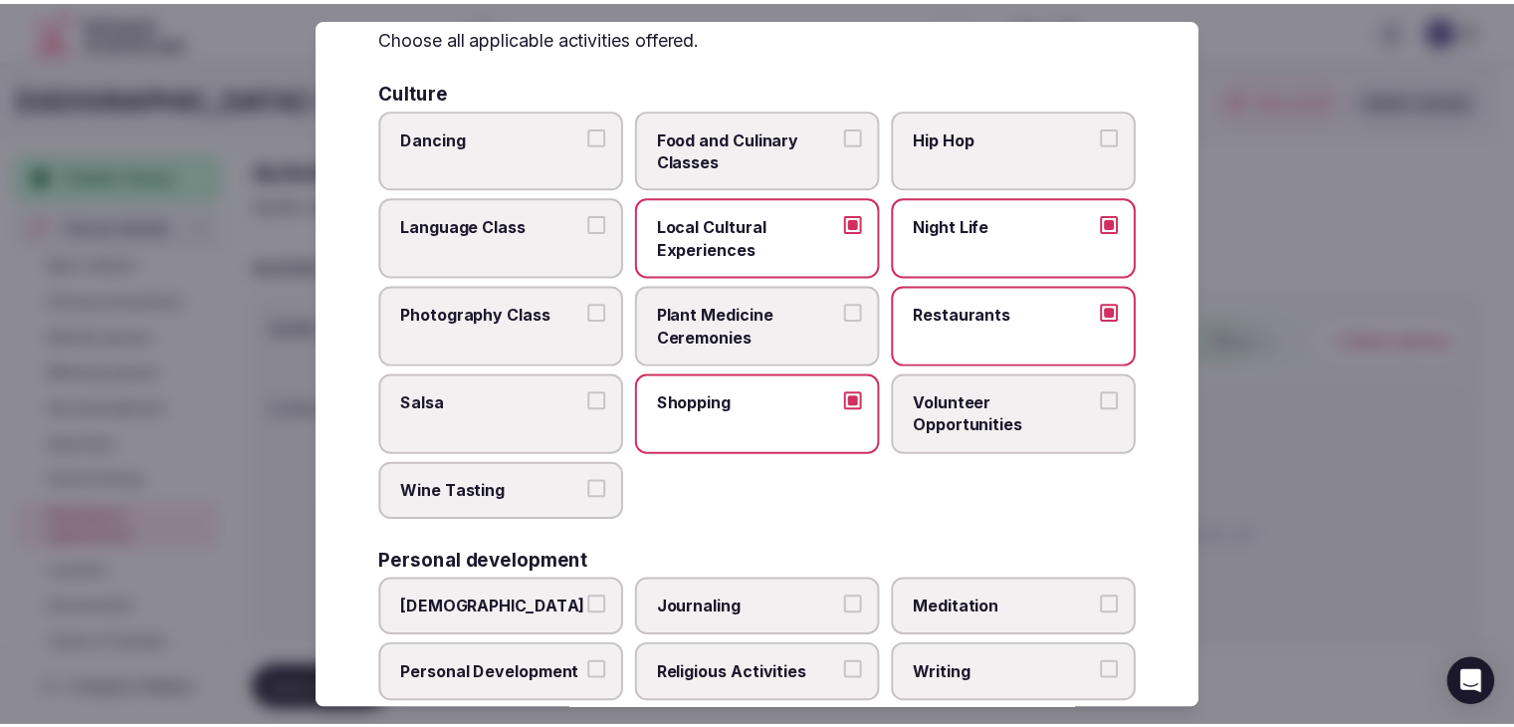
scroll to position [0, 0]
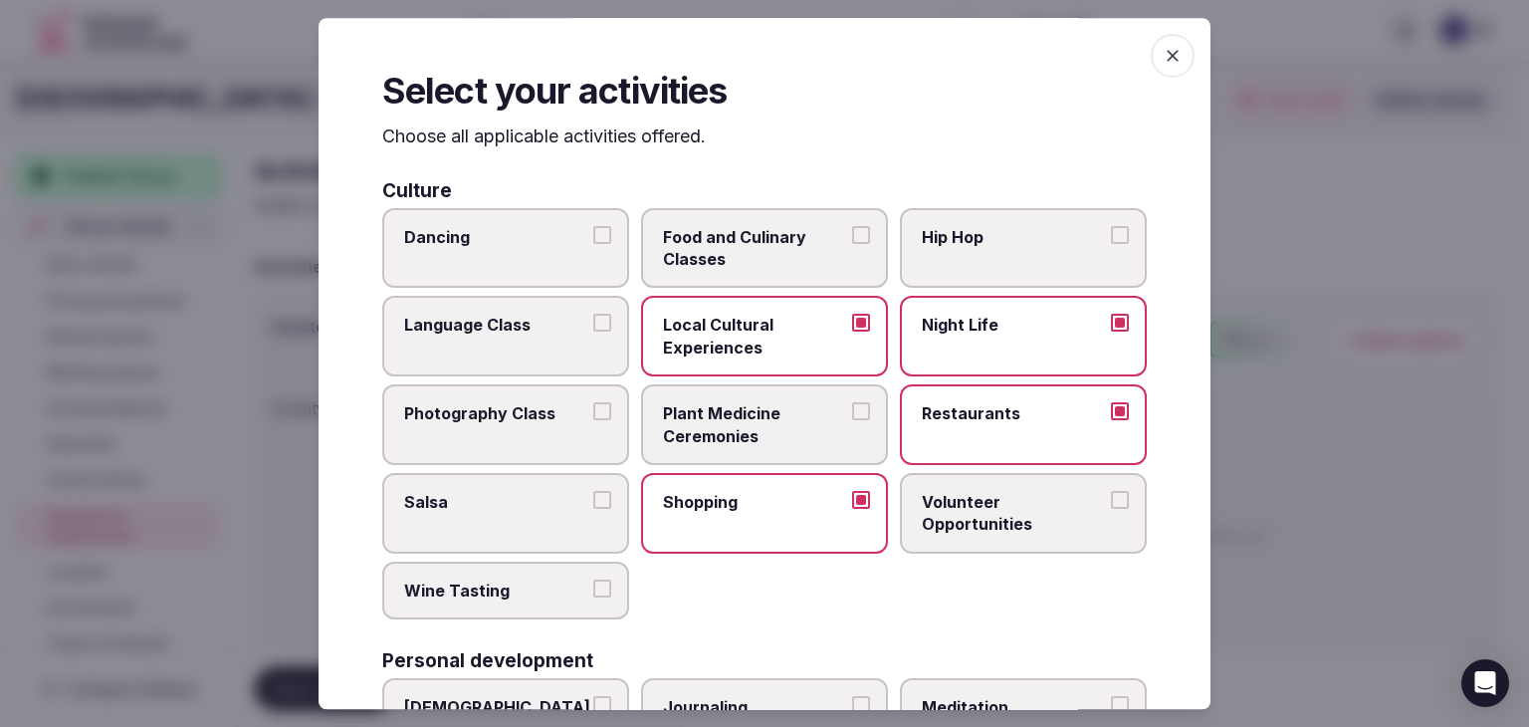
click at [1163, 53] on icon "button" at bounding box center [1173, 56] width 20 height 20
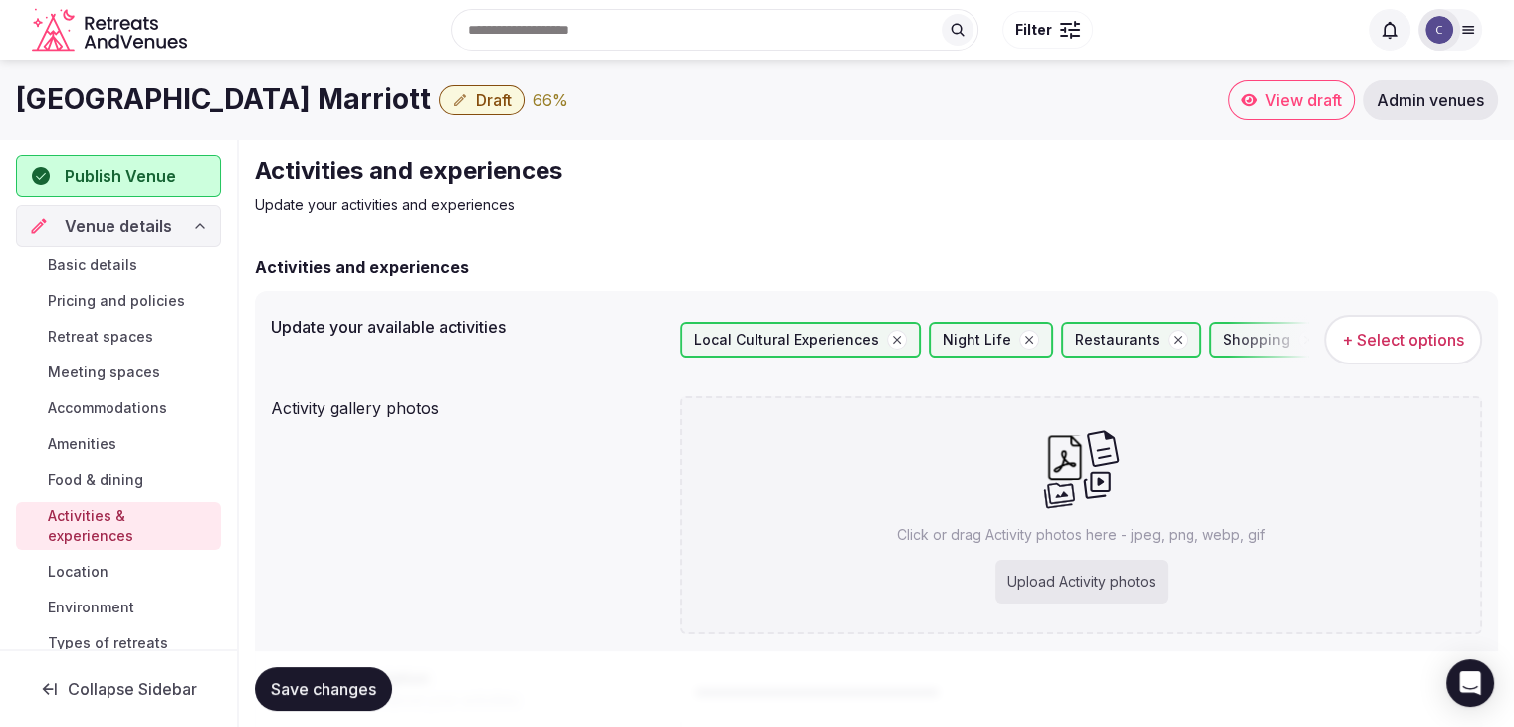
click at [1053, 528] on p "Click or drag Activity photos here - jpeg, png, webp, gif" at bounding box center [1081, 535] width 368 height 20
type input "**********"
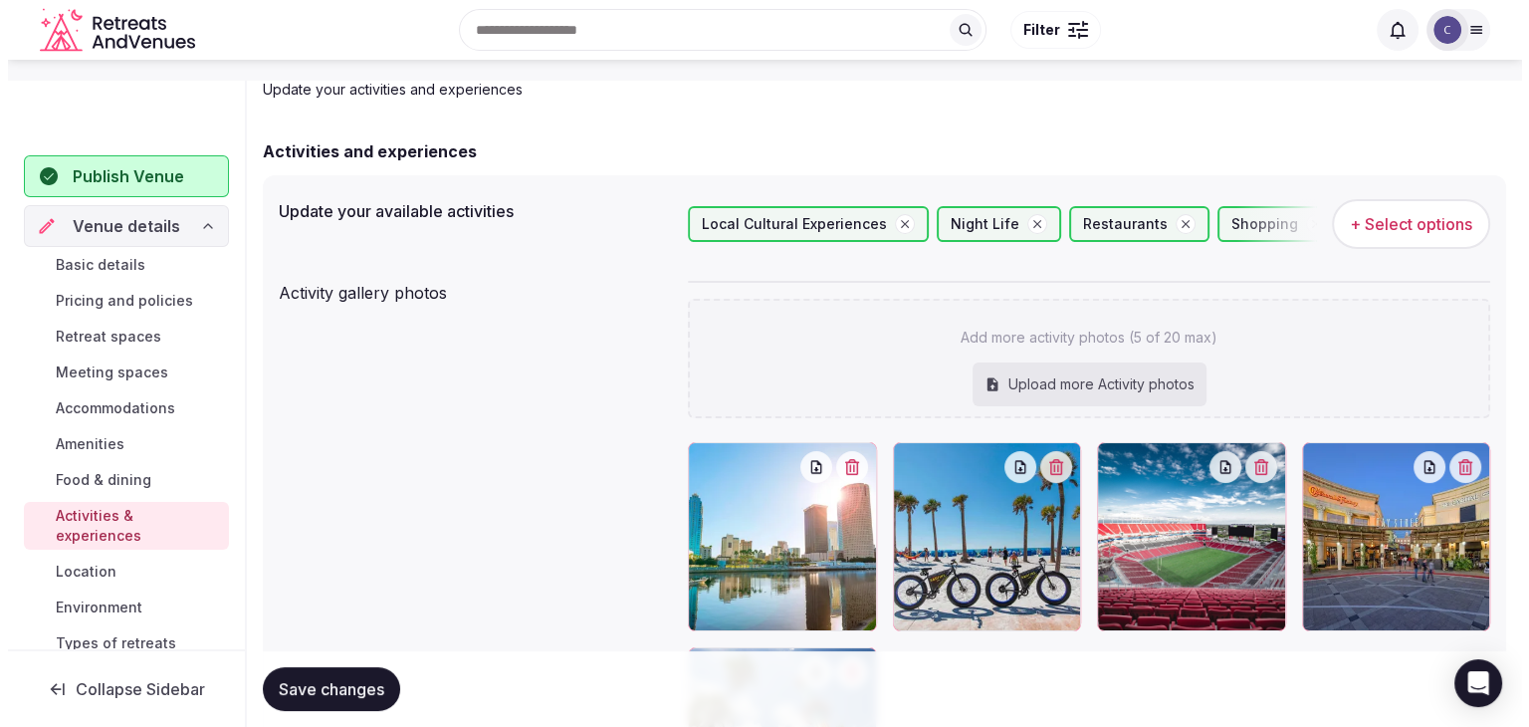
scroll to position [199, 0]
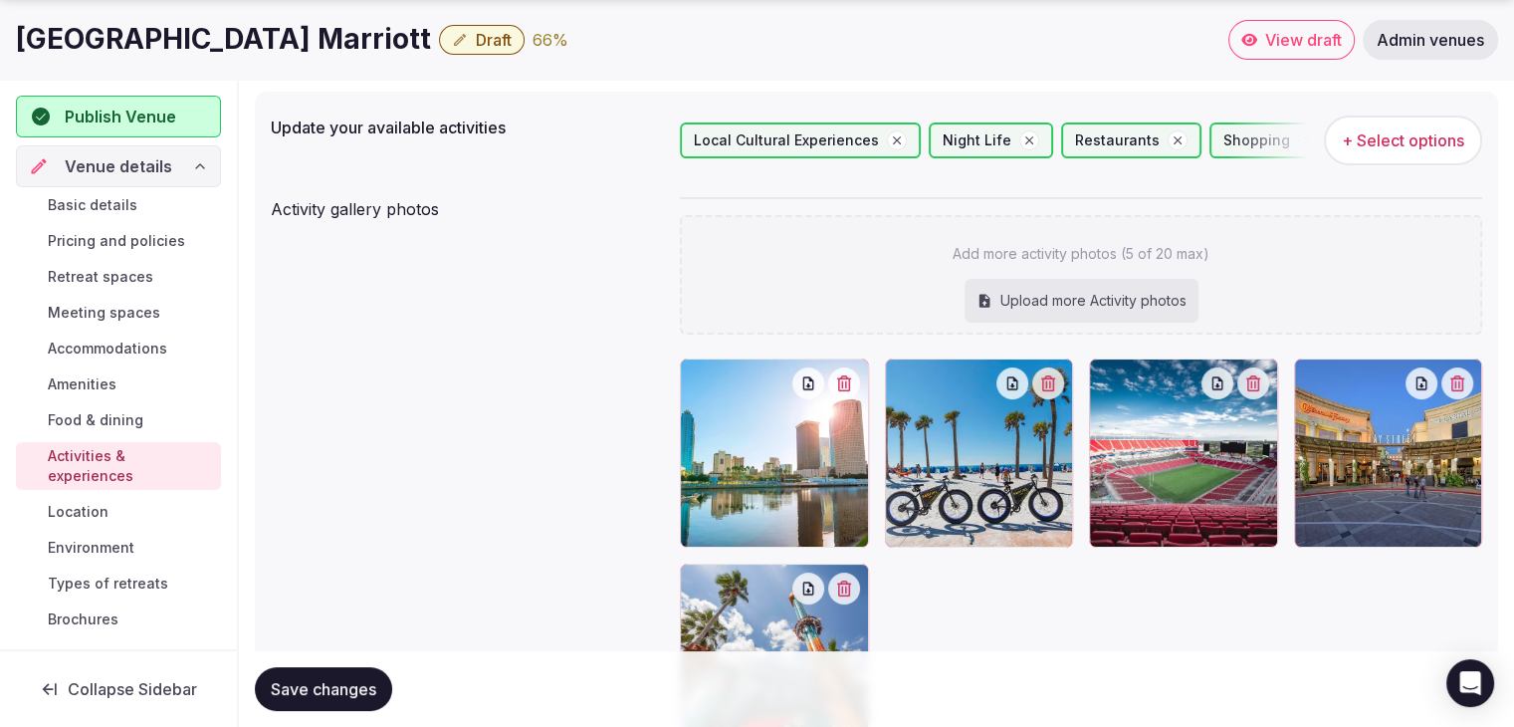
click at [1394, 124] on button "+ Select options" at bounding box center [1403, 140] width 158 height 50
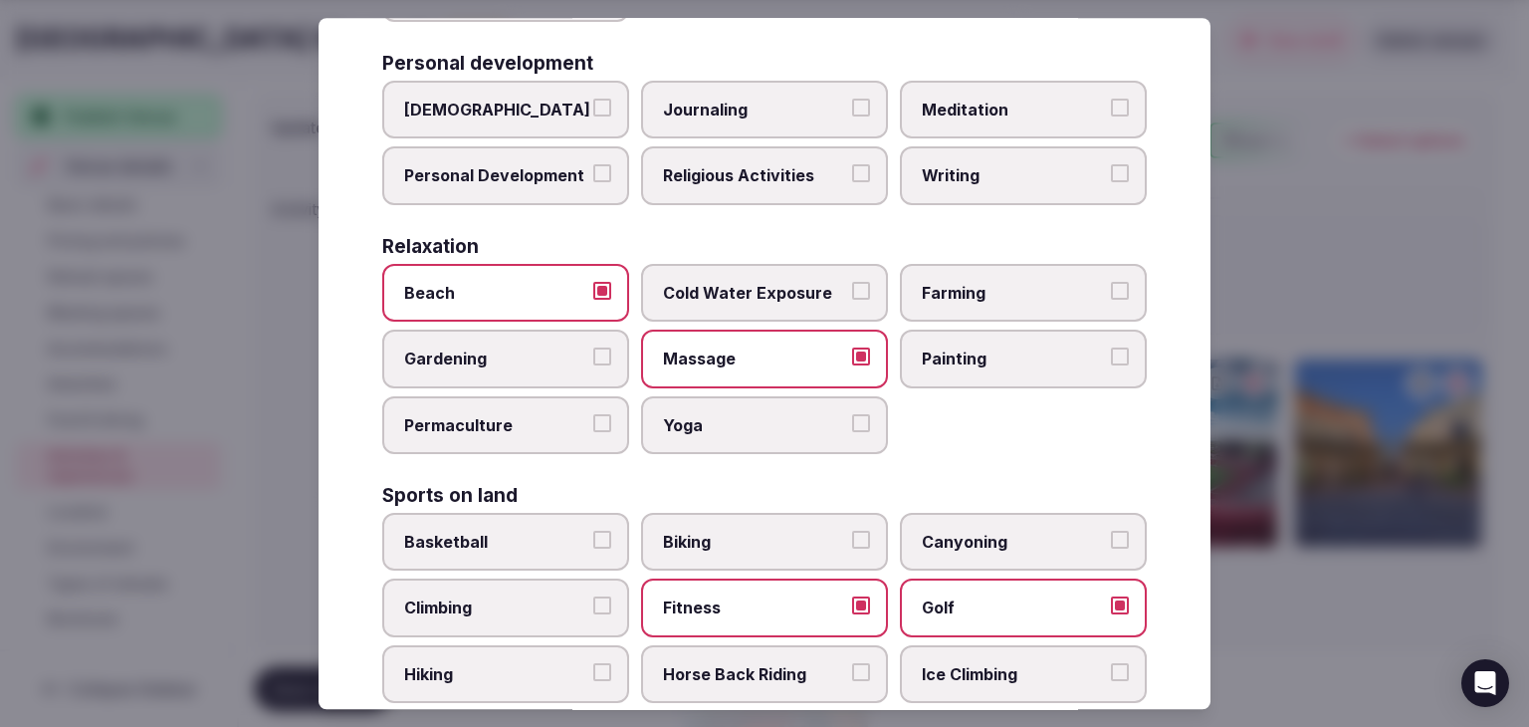
click at [689, 531] on span "Biking" at bounding box center [754, 542] width 183 height 22
click at [852, 531] on button "Biking" at bounding box center [861, 540] width 18 height 18
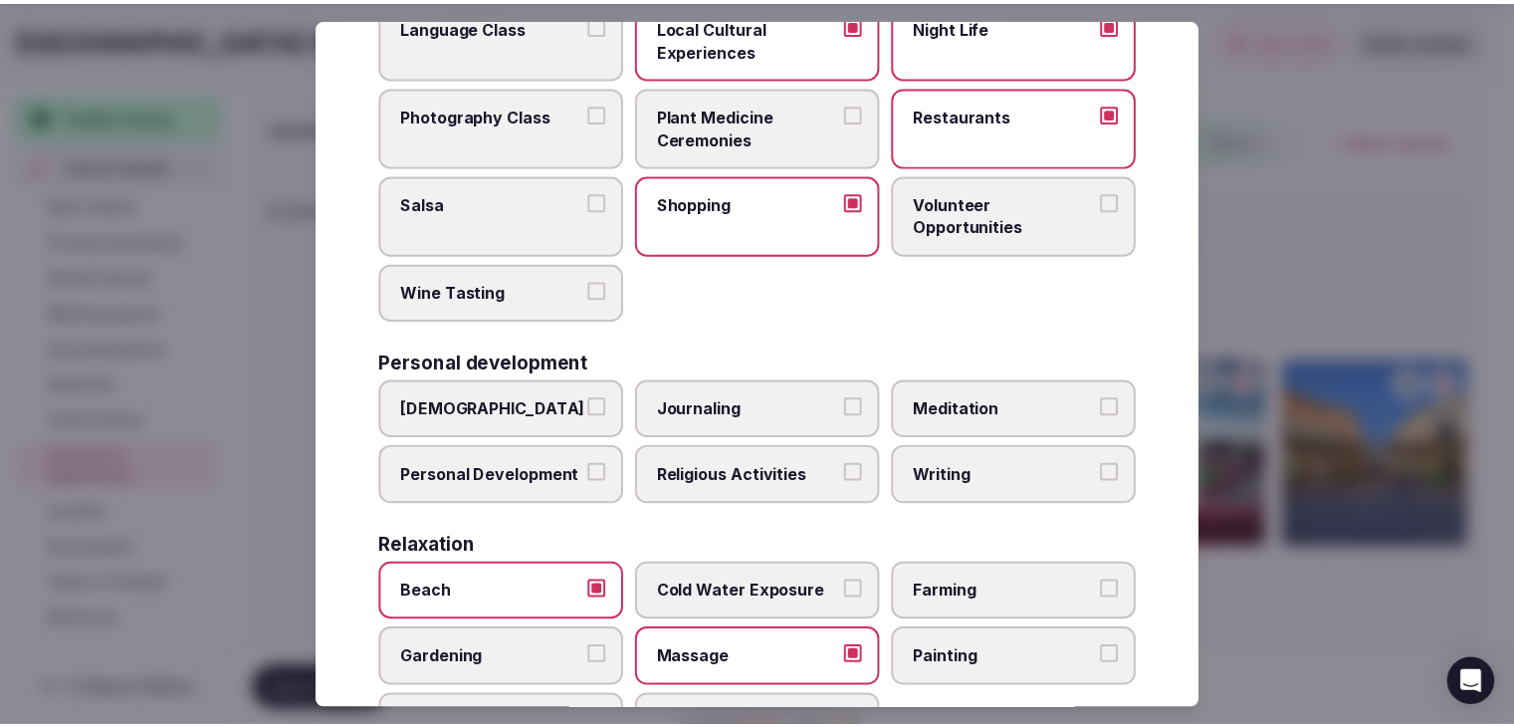
scroll to position [0, 0]
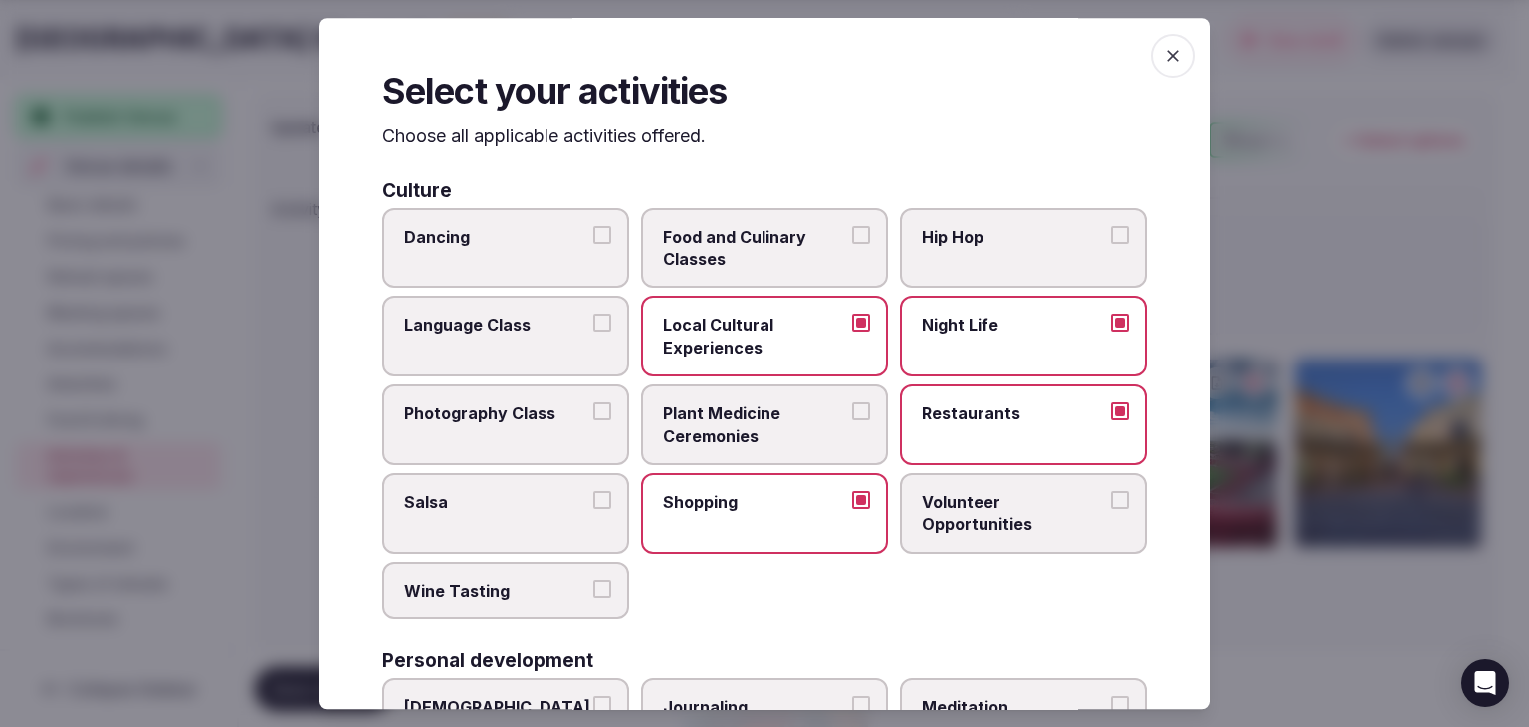
click at [1175, 55] on span "button" at bounding box center [1173, 56] width 44 height 44
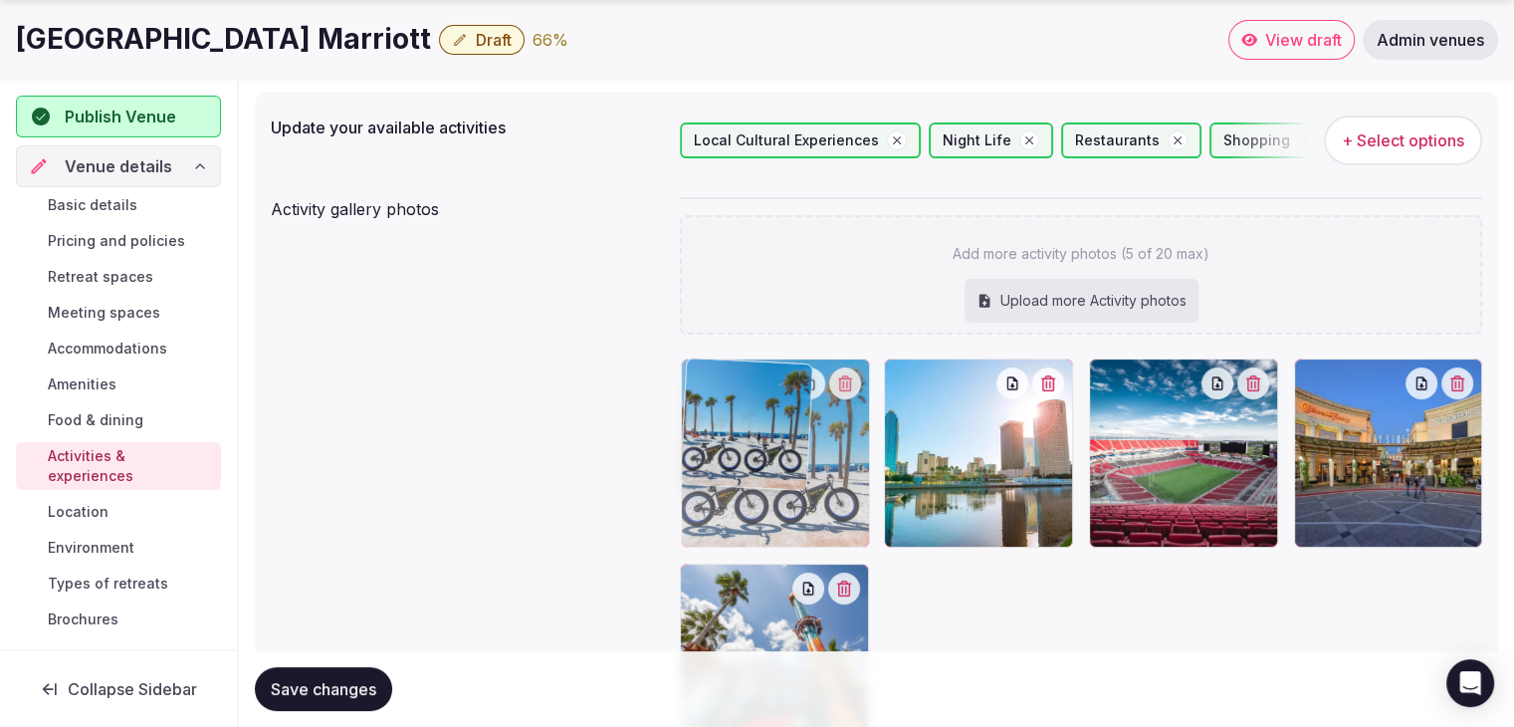
drag, startPoint x: 881, startPoint y: 387, endPoint x: 810, endPoint y: 389, distance: 70.7
click at [810, 389] on body "Search Popular Destinations Toscana, Italy Riviera Maya, Mexico Indonesia, Bali…" at bounding box center [757, 434] width 1514 height 1267
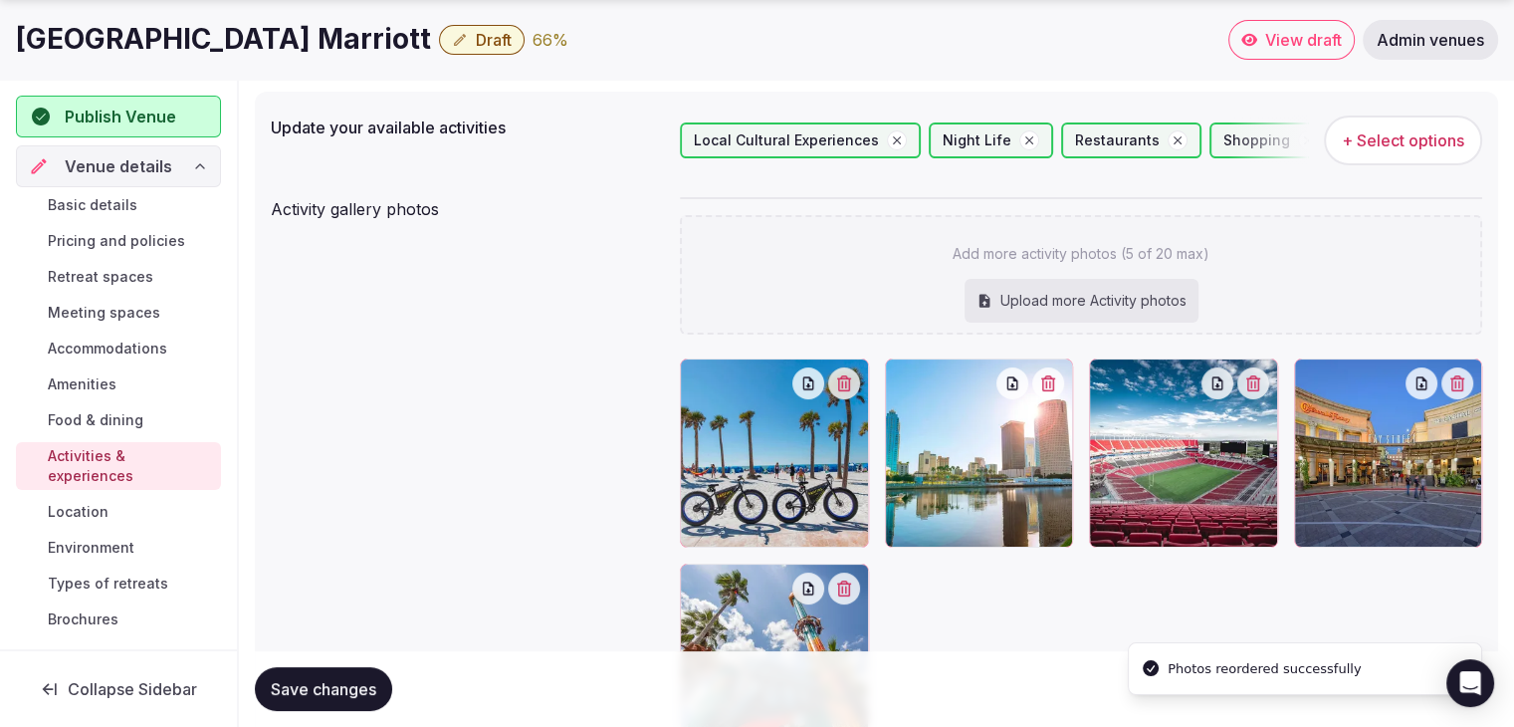
click at [346, 699] on button "Save changes" at bounding box center [323, 689] width 137 height 44
click at [99, 551] on span "Environment" at bounding box center [91, 548] width 87 height 20
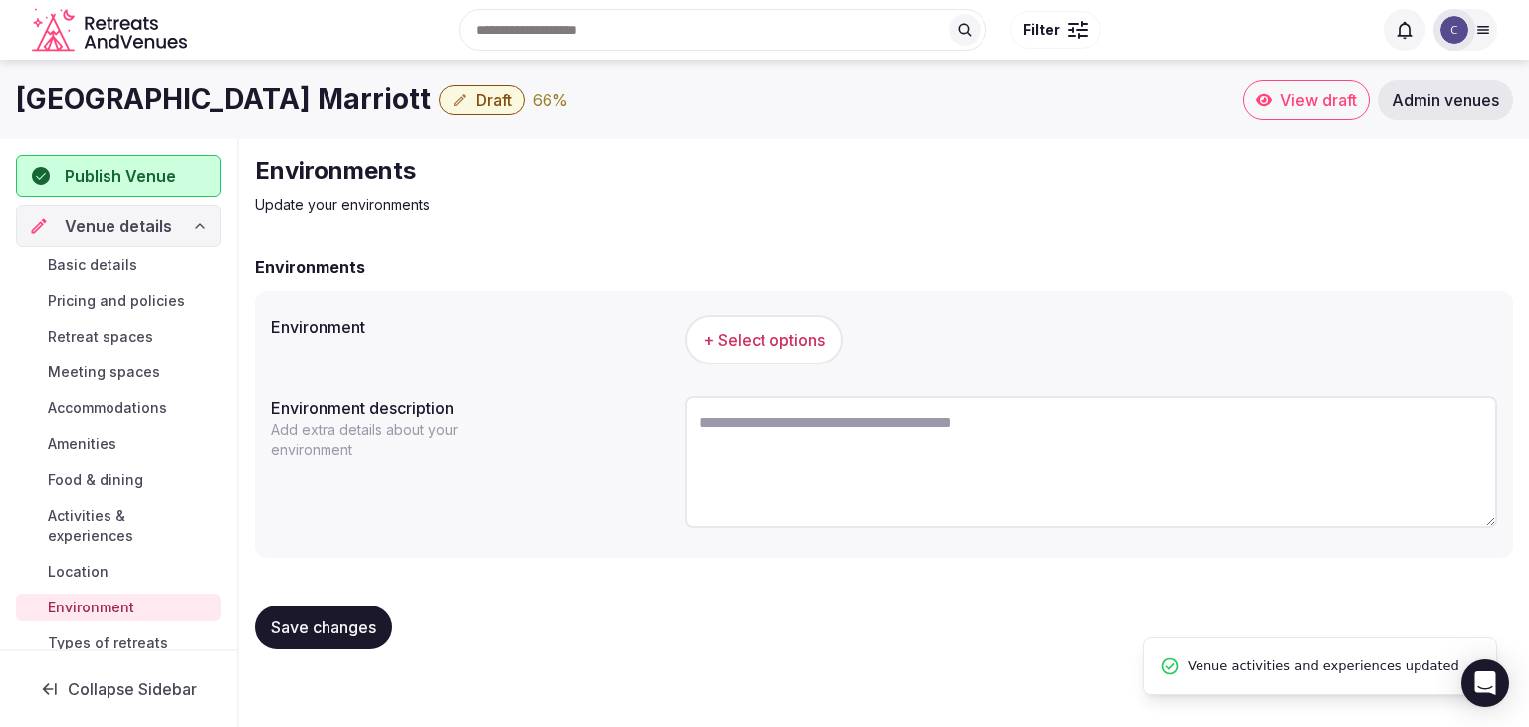
click at [750, 331] on span "+ Select options" at bounding box center [764, 340] width 122 height 22
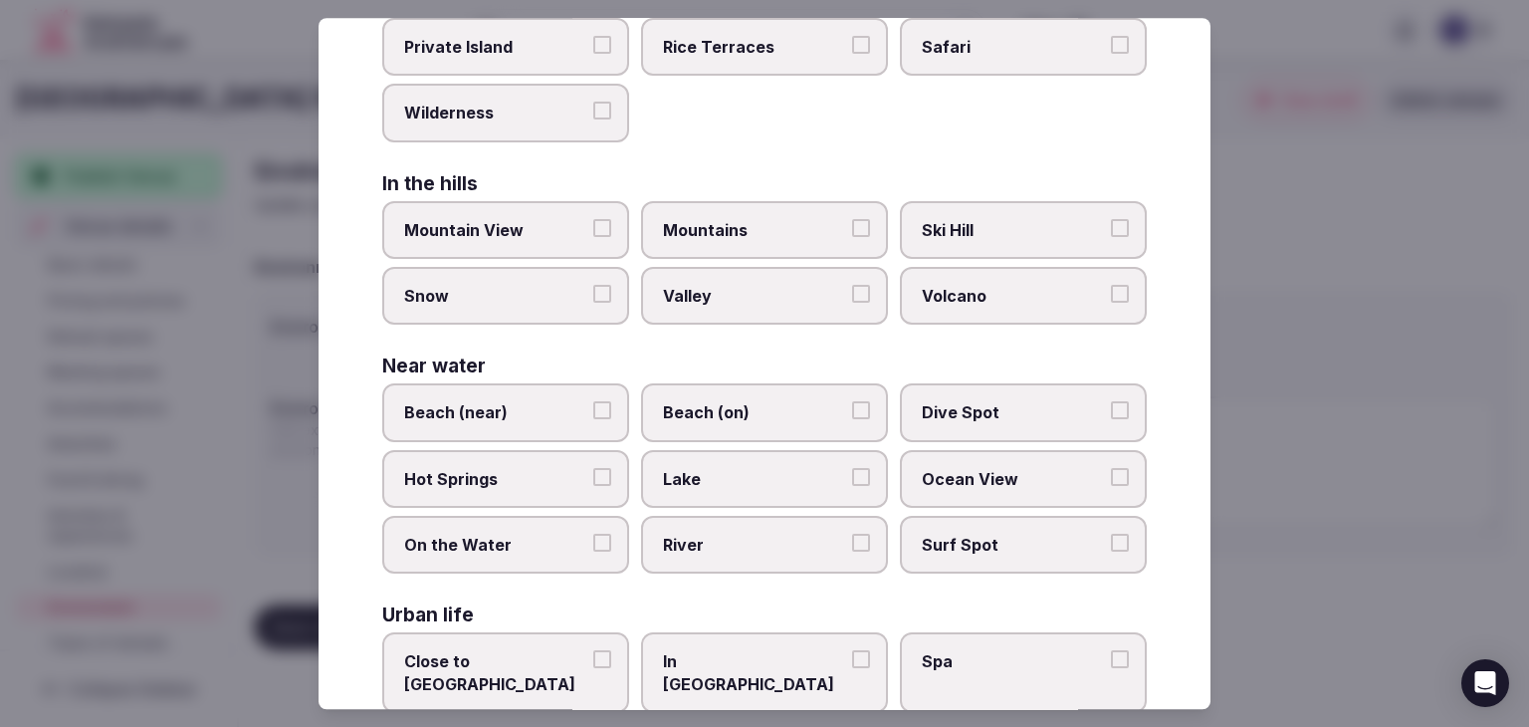
scroll to position [476, 0]
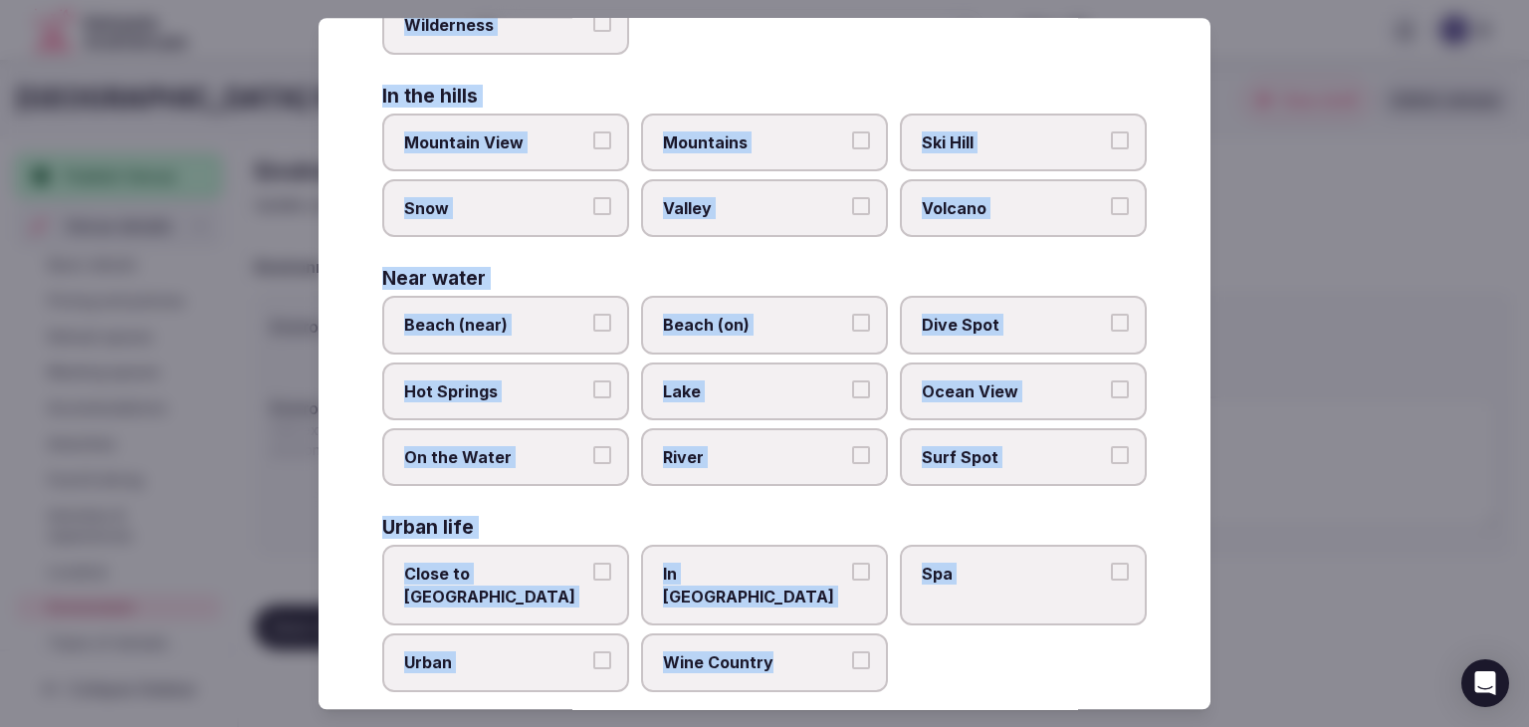
drag, startPoint x: 382, startPoint y: 136, endPoint x: 897, endPoint y: 627, distance: 711.2
click at [897, 627] on div "Select your environment Choose all applicable environments offered. In nature C…" at bounding box center [765, 363] width 892 height 691
click at [499, 553] on label "Close to City Center" at bounding box center [505, 586] width 247 height 81
click at [593, 563] on button "Close to City Center" at bounding box center [602, 572] width 18 height 18
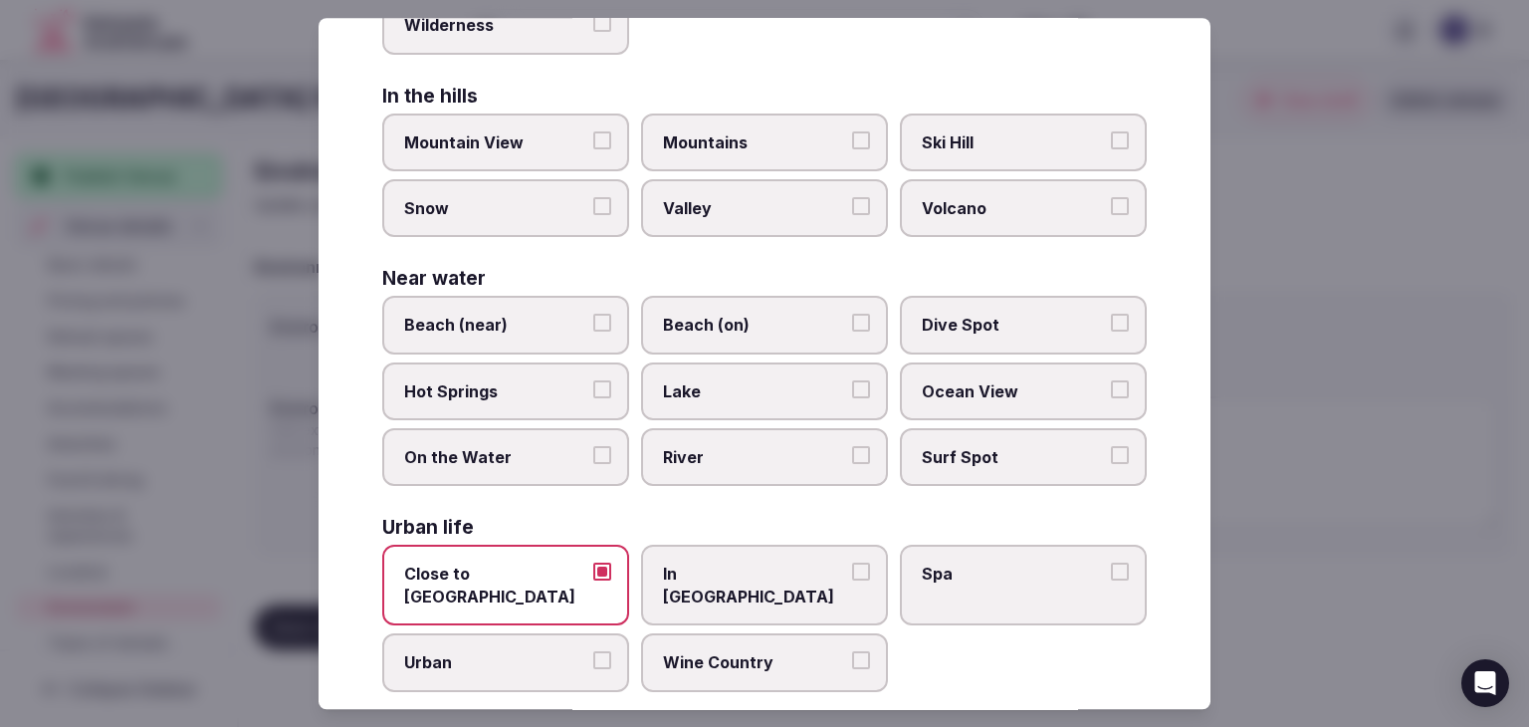
click at [527, 573] on span "Close to City Center" at bounding box center [495, 585] width 183 height 45
click at [593, 573] on button "Close to City Center" at bounding box center [602, 572] width 18 height 18
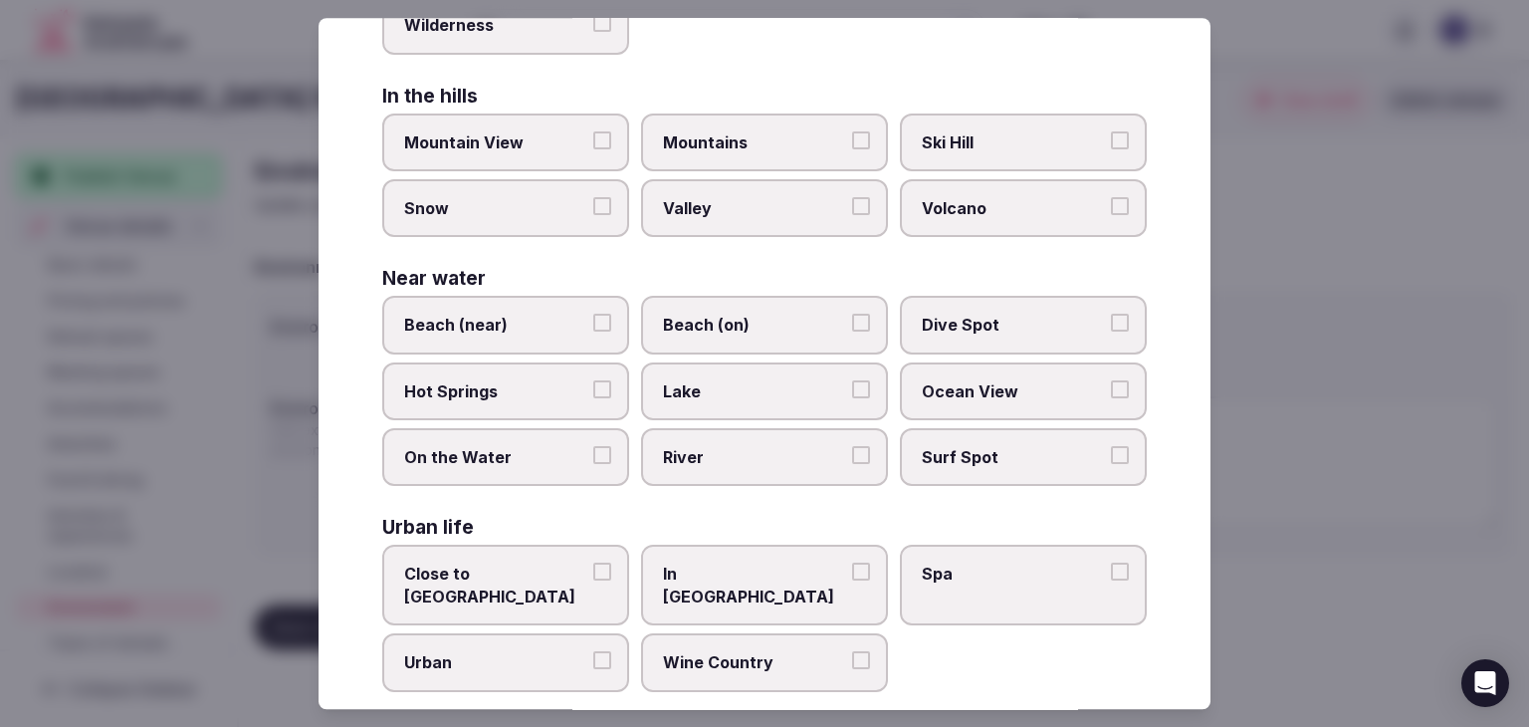
click at [528, 652] on span "Urban" at bounding box center [495, 663] width 183 height 22
click at [593, 652] on button "Urban" at bounding box center [602, 661] width 18 height 18
click at [784, 563] on span "In City Center" at bounding box center [754, 585] width 183 height 45
click at [852, 563] on button "In City Center" at bounding box center [861, 572] width 18 height 18
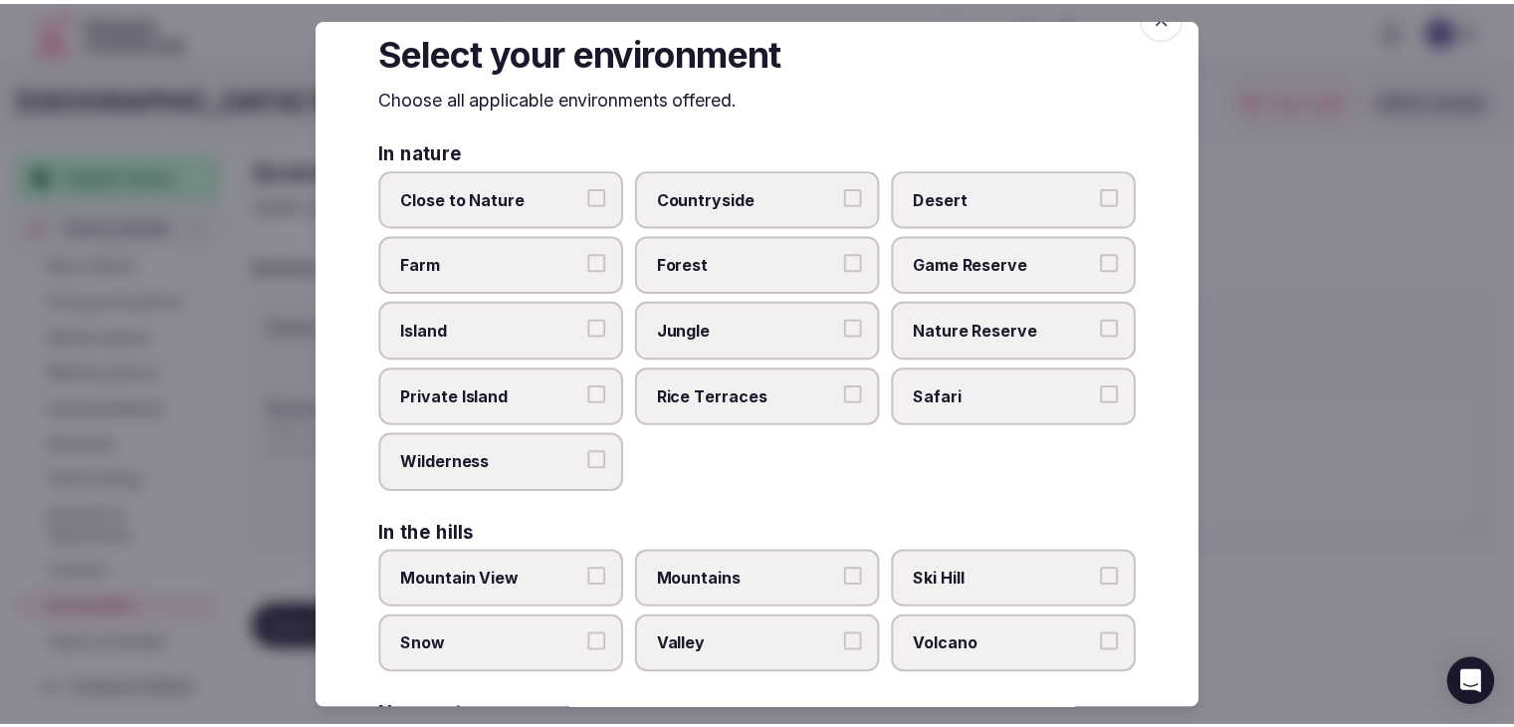
scroll to position [0, 0]
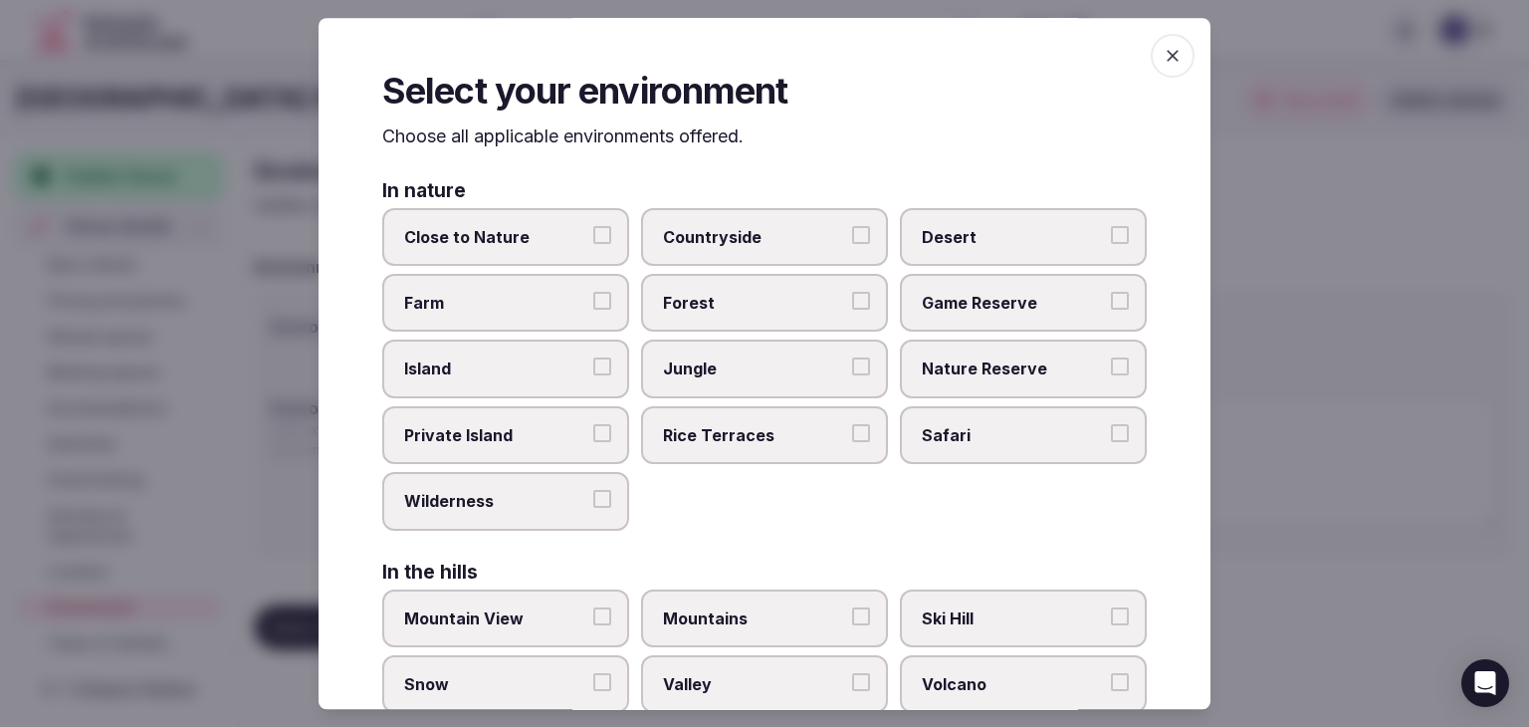
click at [1167, 51] on icon "button" at bounding box center [1173, 56] width 12 height 12
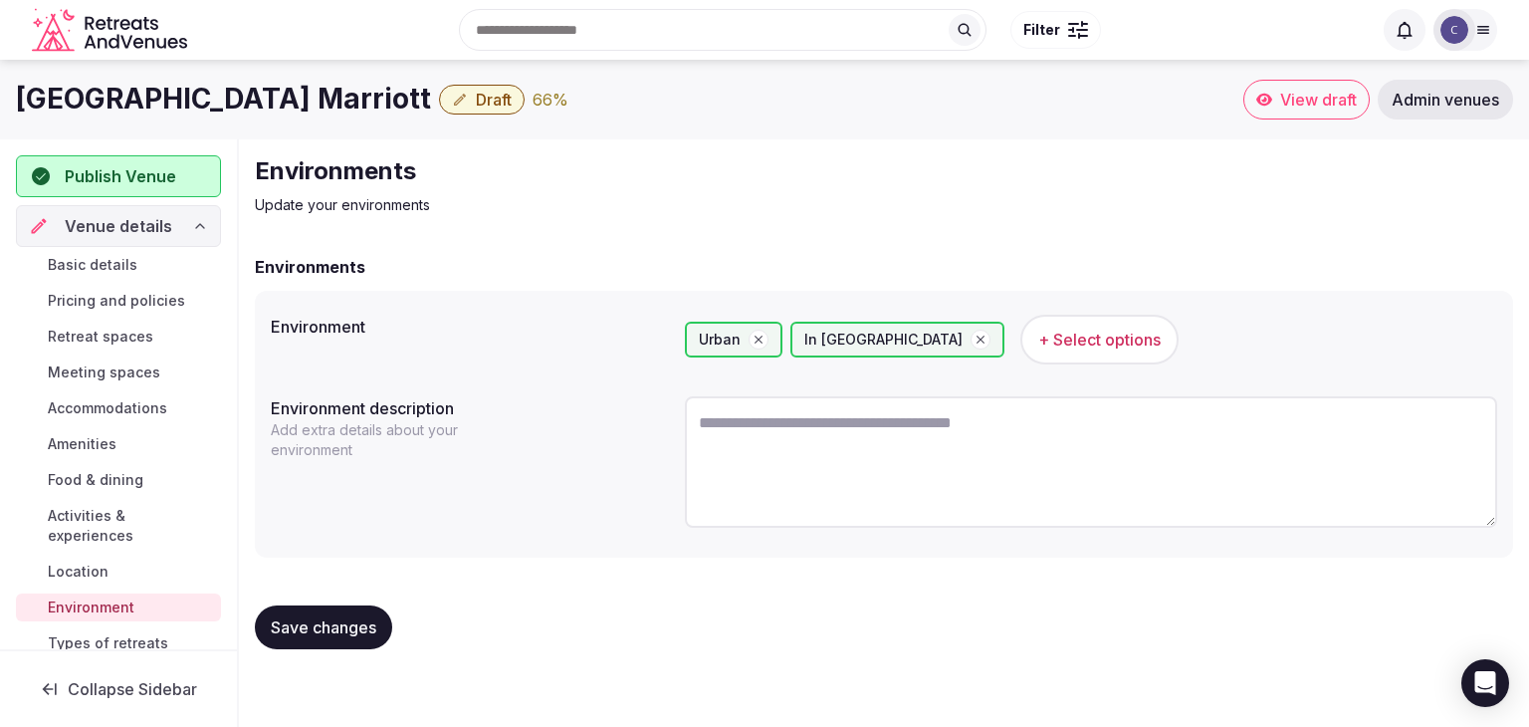
click at [761, 478] on textarea at bounding box center [1091, 461] width 812 height 131
paste textarea "**********"
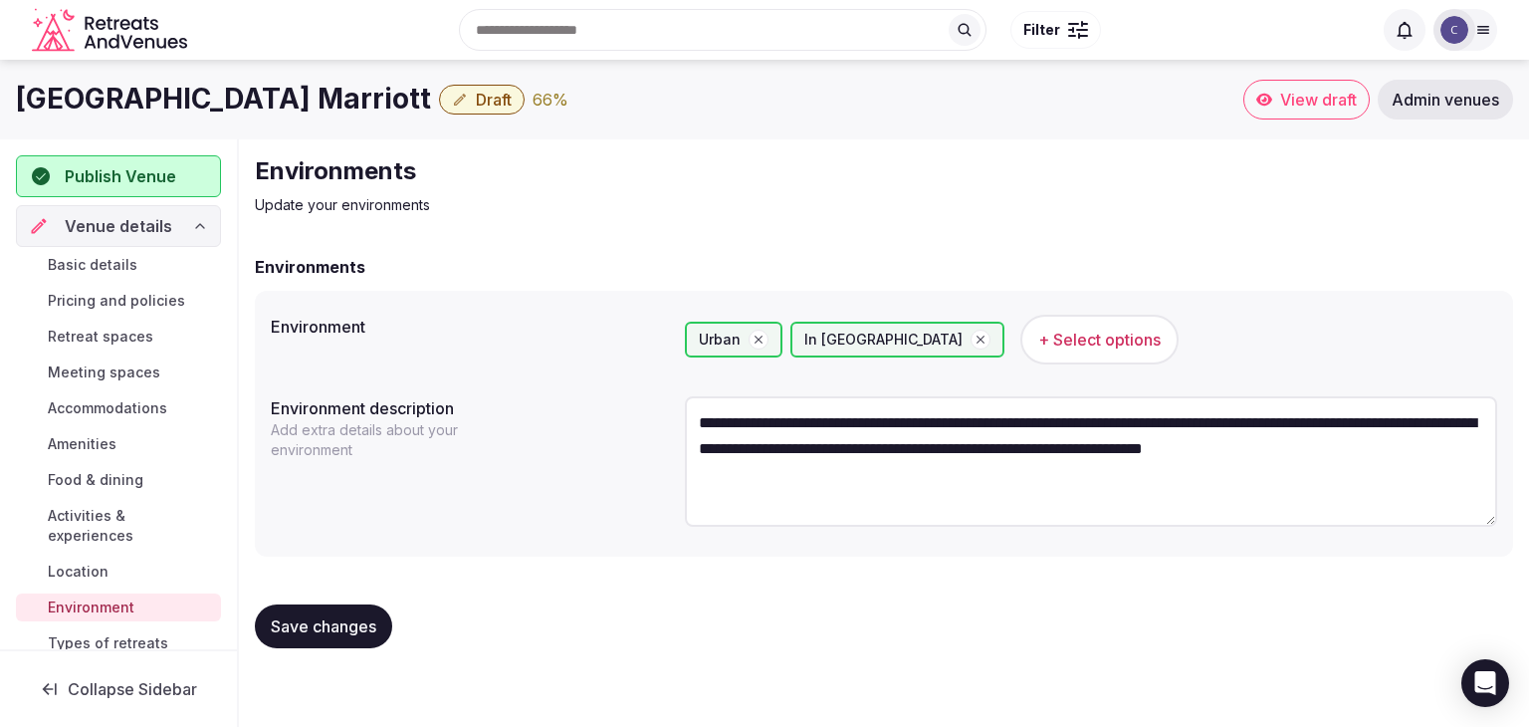
type textarea "**********"
click at [344, 629] on span "Save changes" at bounding box center [324, 626] width 106 height 20
click at [136, 646] on span "Types of retreats" at bounding box center [108, 643] width 120 height 20
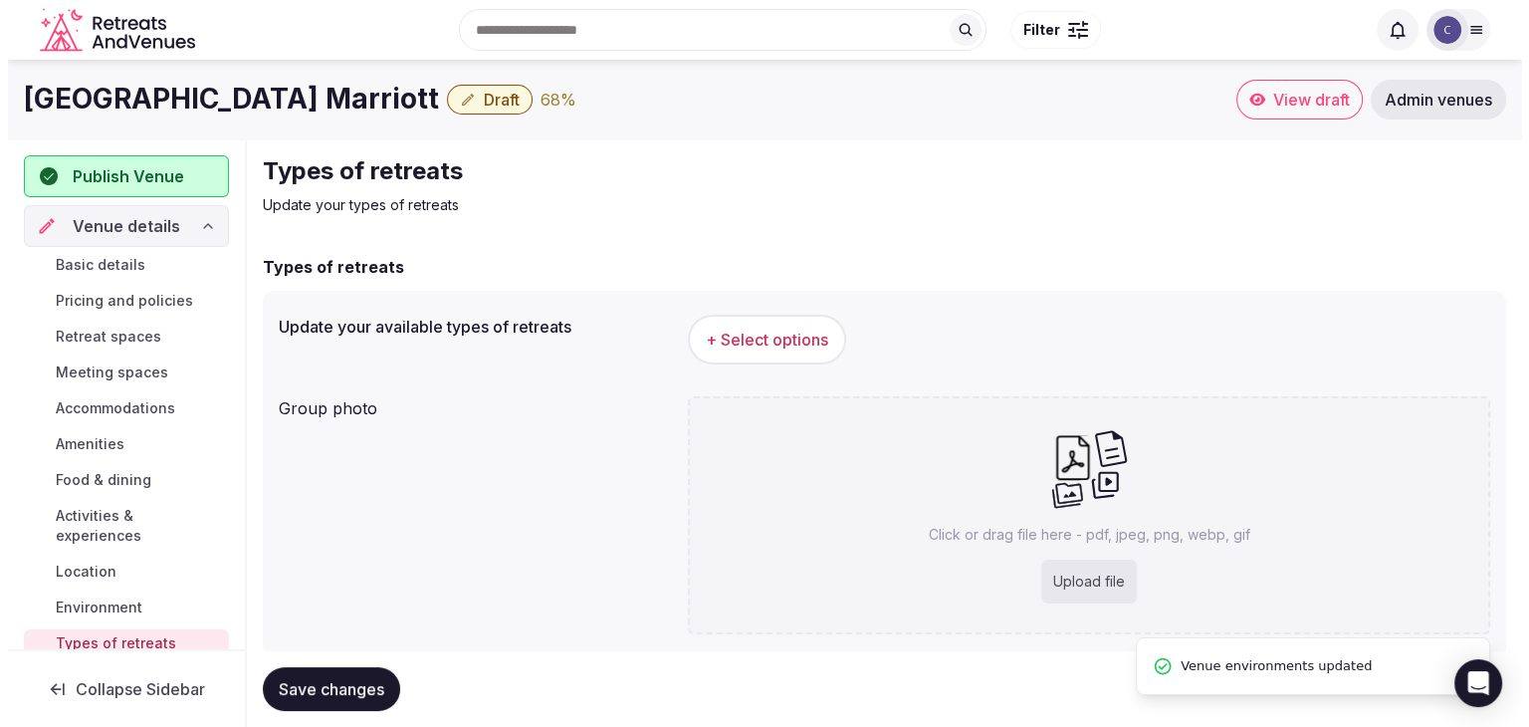
scroll to position [55, 0]
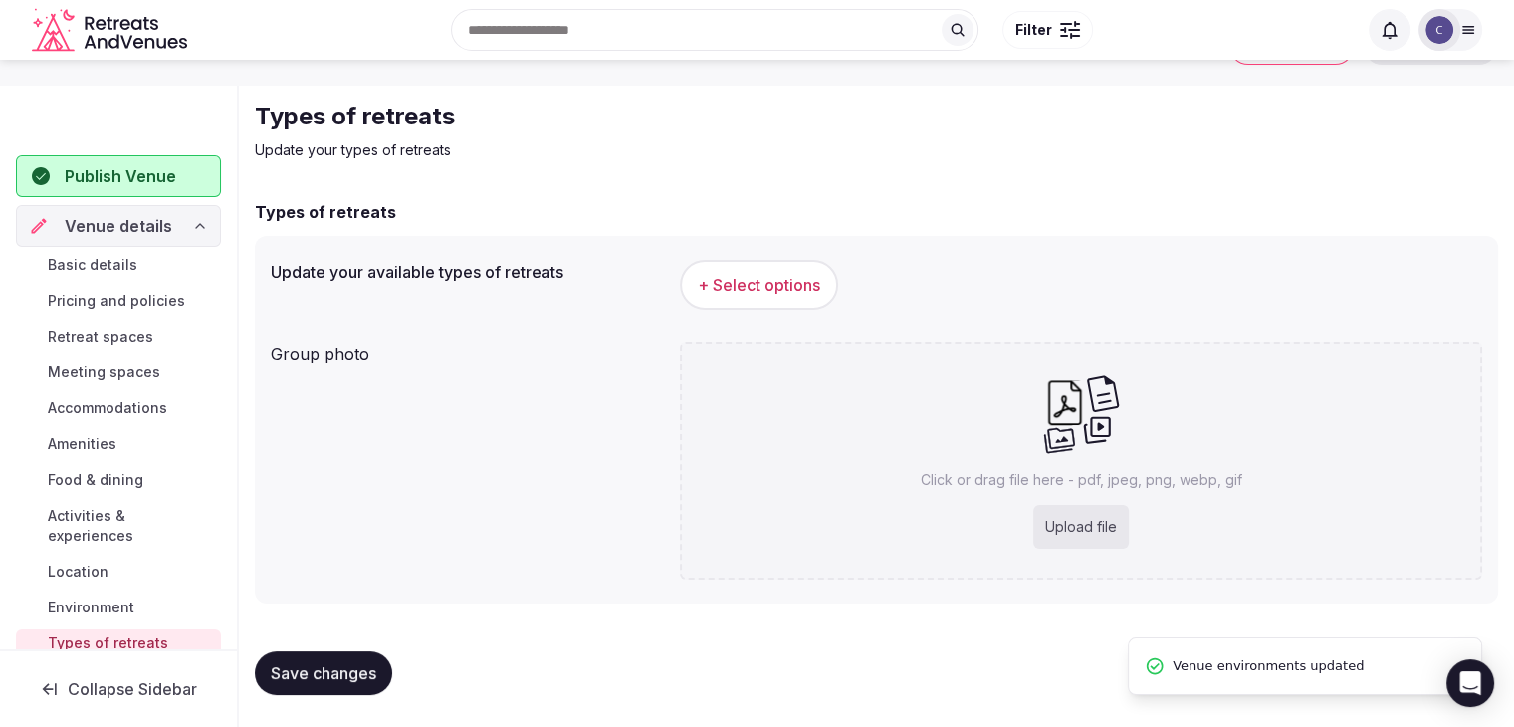
click at [795, 276] on span "+ Select options" at bounding box center [759, 285] width 122 height 22
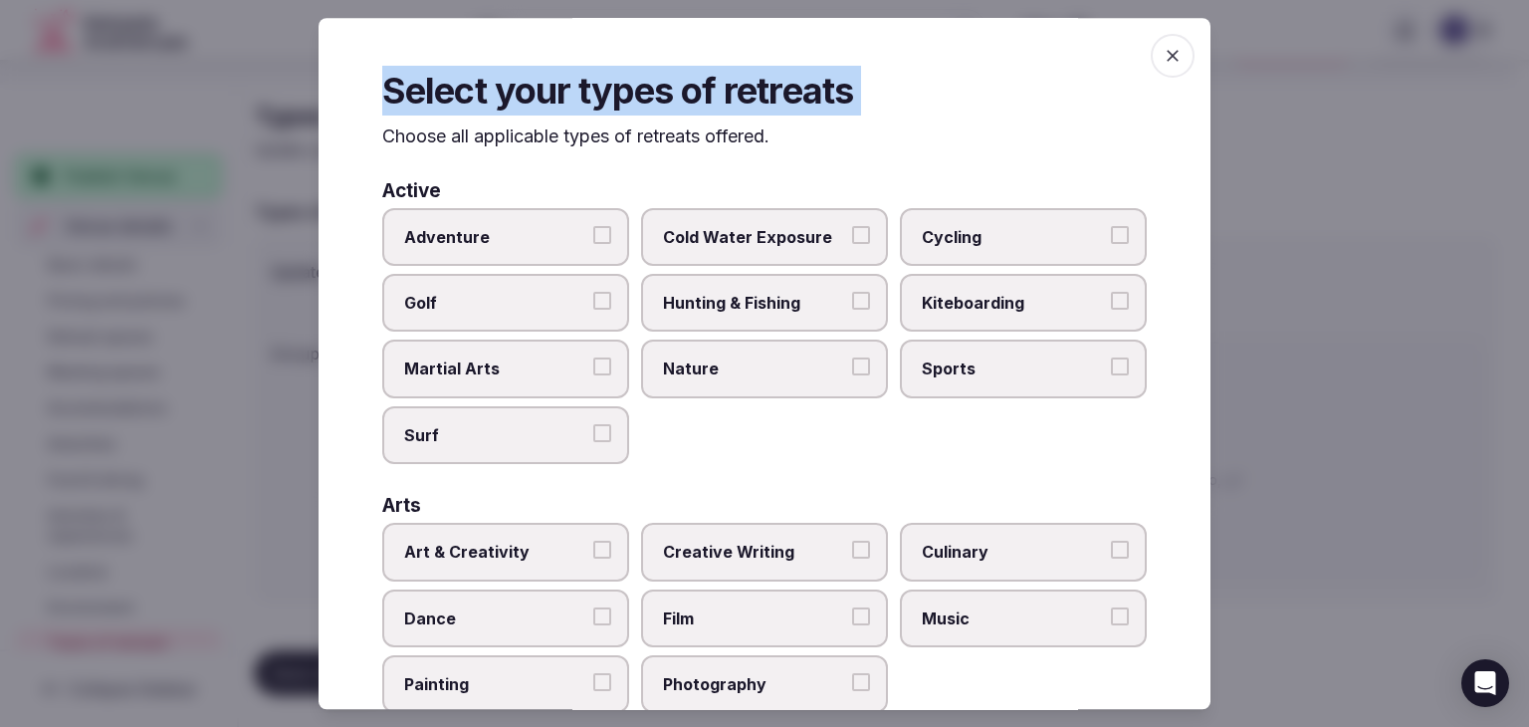
scroll to position [809, 0]
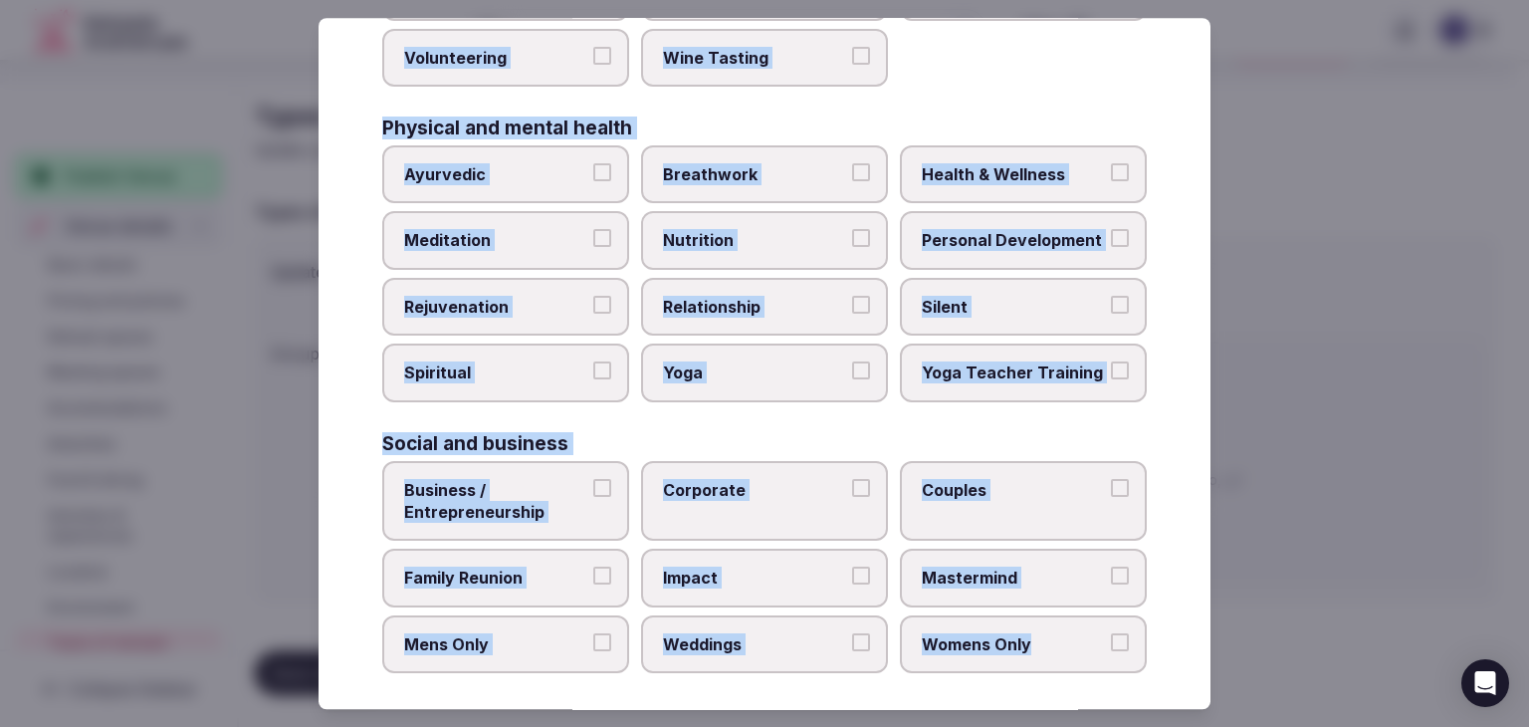
drag, startPoint x: 369, startPoint y: 127, endPoint x: 1154, endPoint y: 655, distance: 945.4
click at [1154, 655] on div "Select your types of retreats Choose all applicable types of retreats offered. …" at bounding box center [765, 363] width 892 height 691
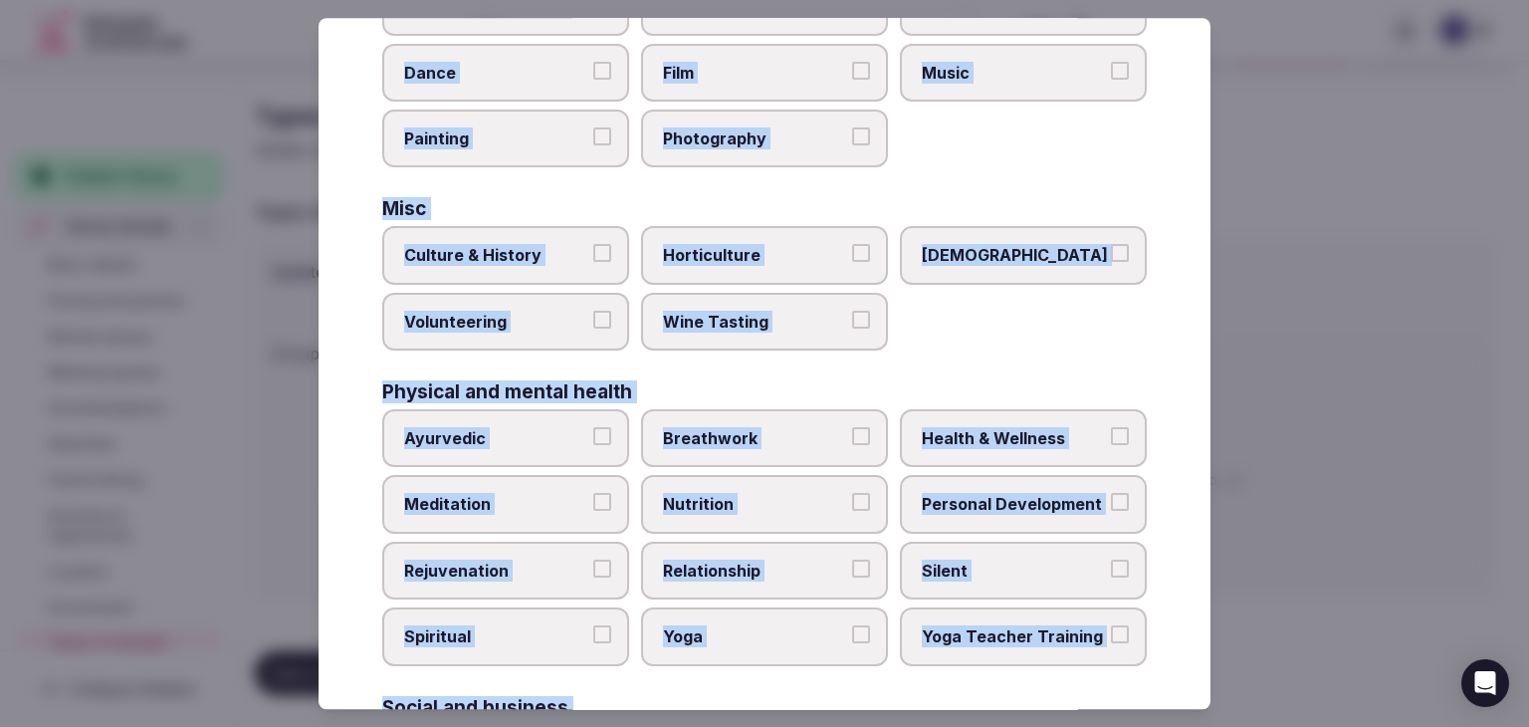
scroll to position [511, 0]
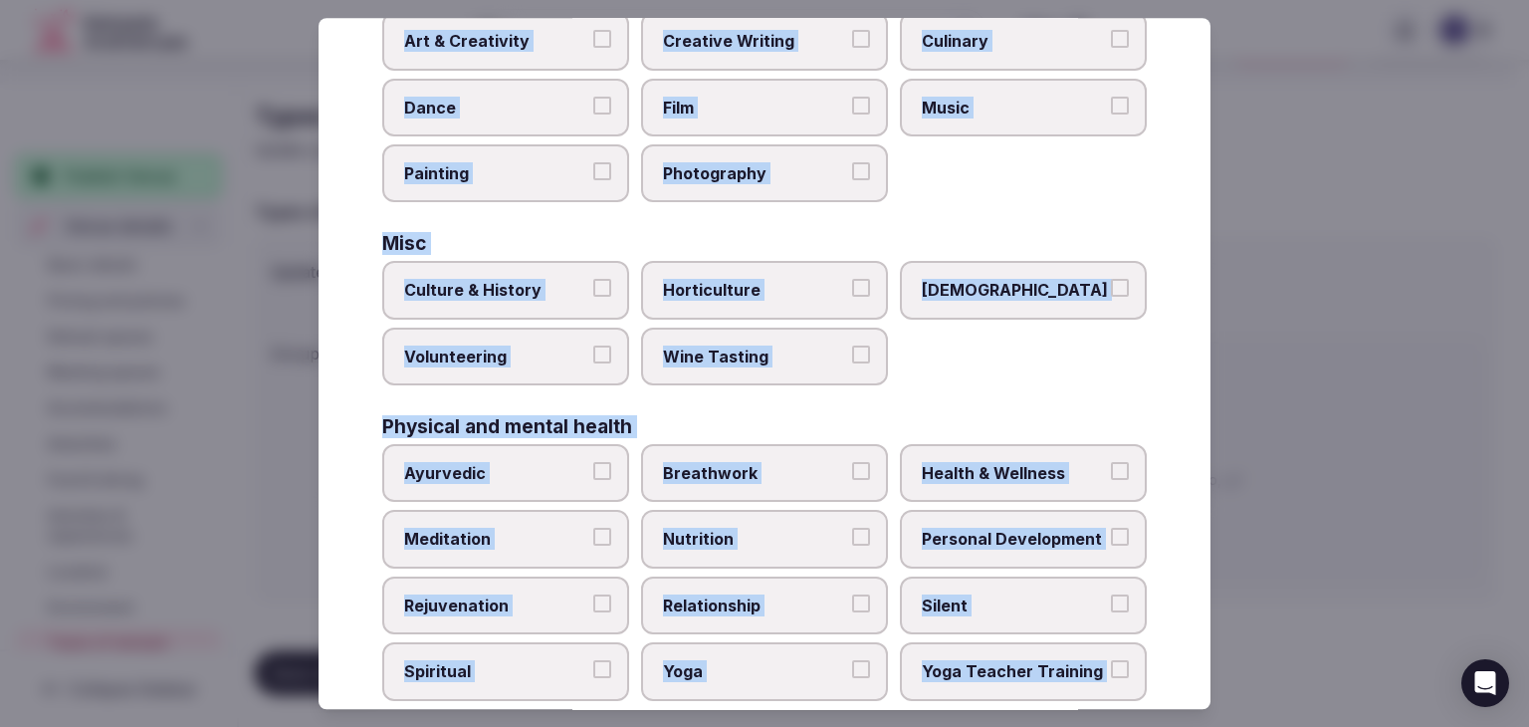
drag, startPoint x: 974, startPoint y: 449, endPoint x: 796, endPoint y: 536, distance: 197.2
click at [974, 450] on label "Health & Wellness" at bounding box center [1023, 473] width 247 height 58
click at [1111, 462] on button "Health & Wellness" at bounding box center [1120, 471] width 18 height 18
click at [495, 608] on label "Rejuvenation" at bounding box center [505, 605] width 247 height 58
click at [593, 608] on button "Rejuvenation" at bounding box center [602, 603] width 18 height 18
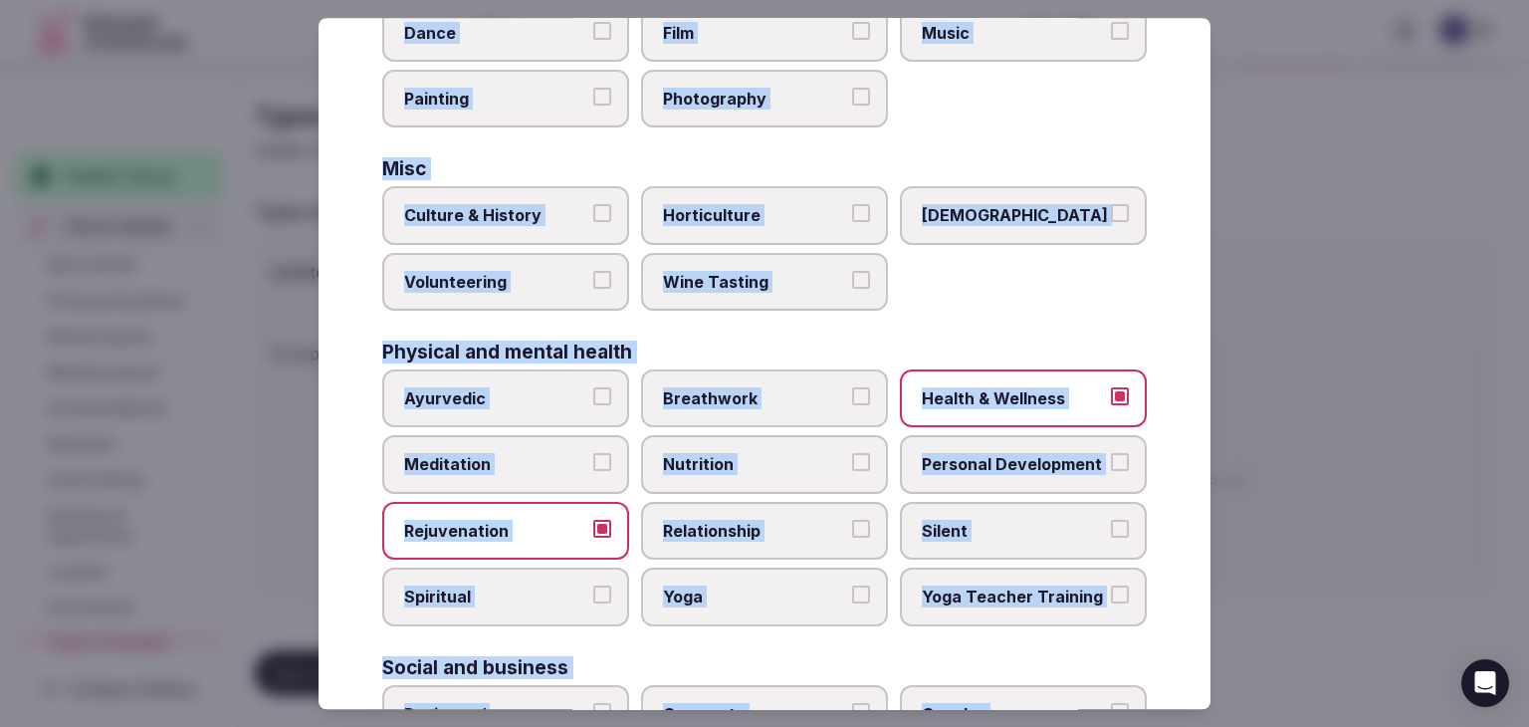
scroll to position [809, 0]
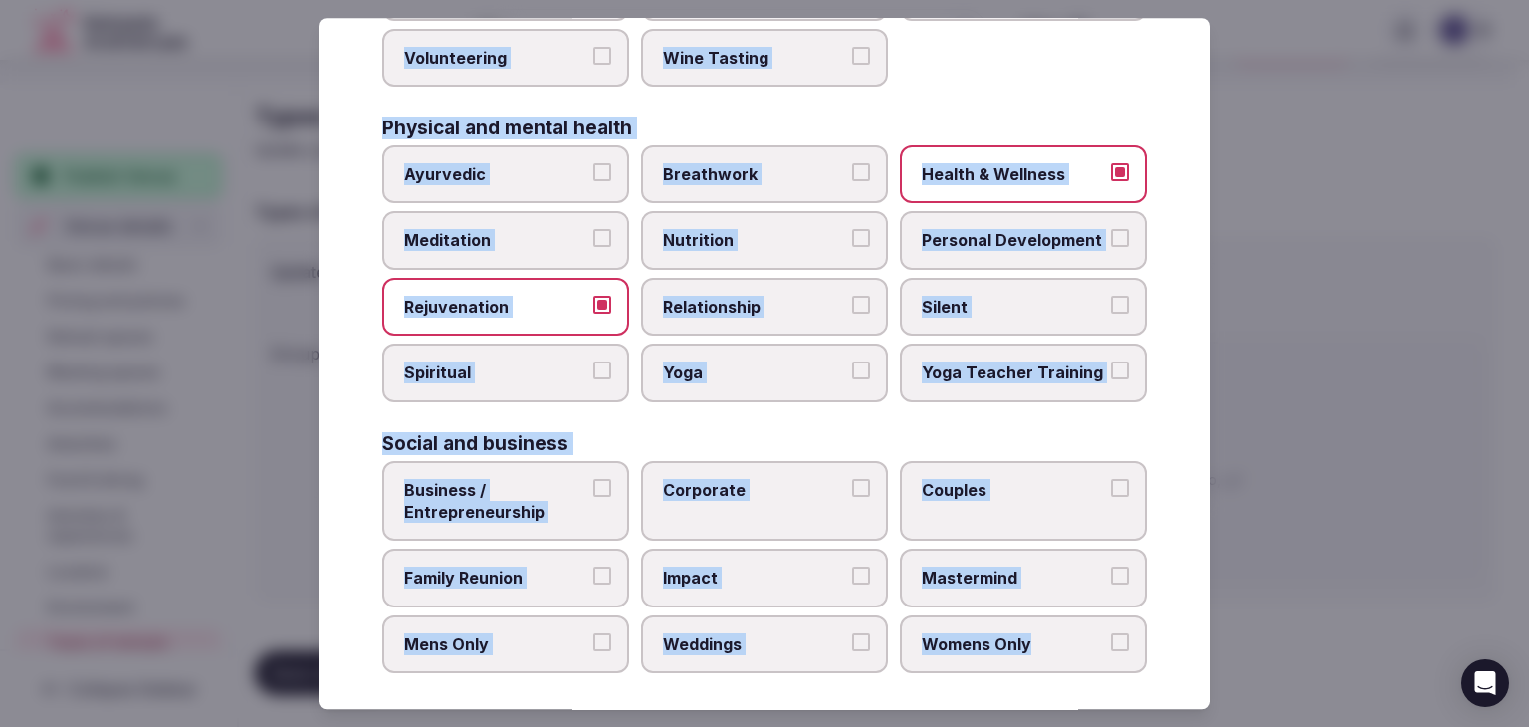
click at [545, 496] on span "Business / Entrepreneurship" at bounding box center [495, 501] width 183 height 45
click at [593, 496] on button "Business / Entrepreneurship" at bounding box center [602, 488] width 18 height 18
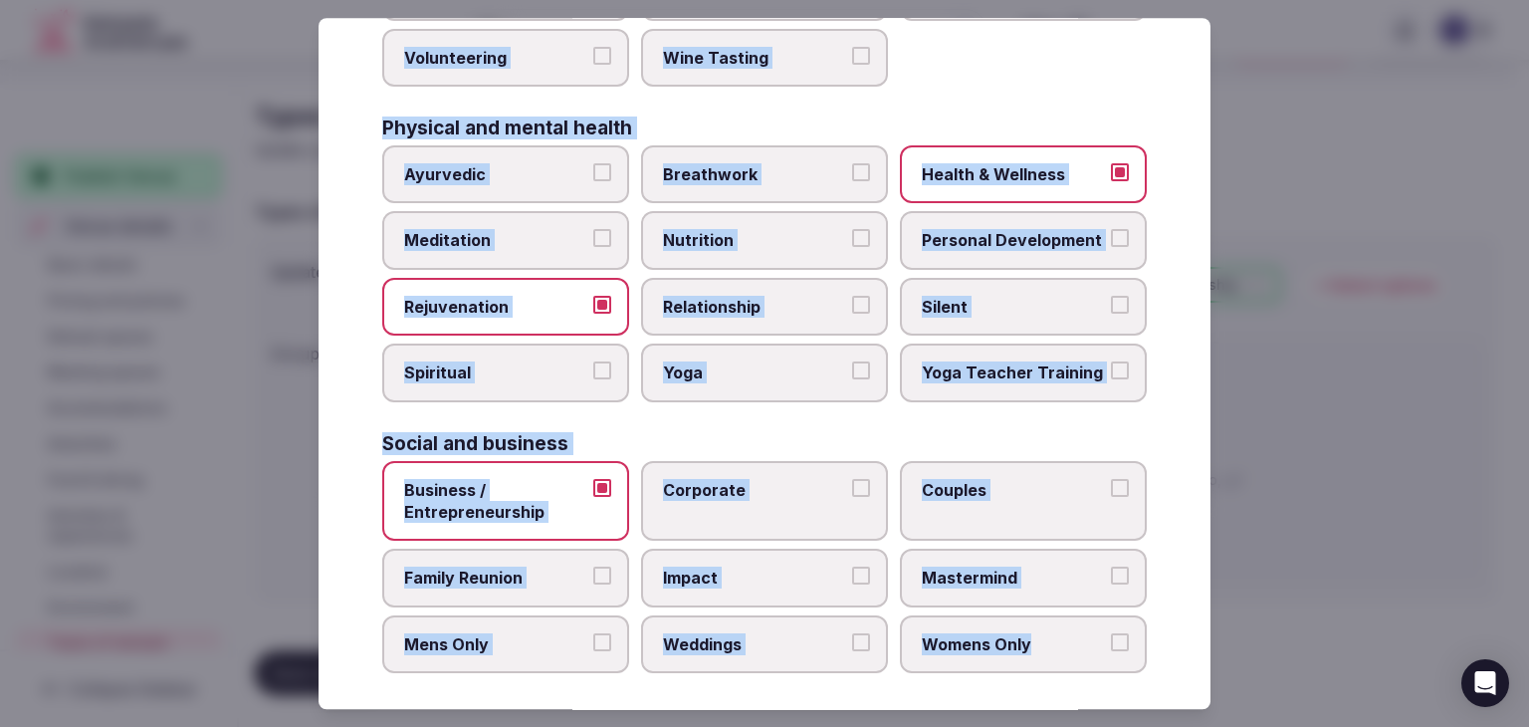
click at [734, 510] on label "Corporate" at bounding box center [764, 501] width 247 height 81
click at [852, 497] on button "Corporate" at bounding box center [861, 488] width 18 height 18
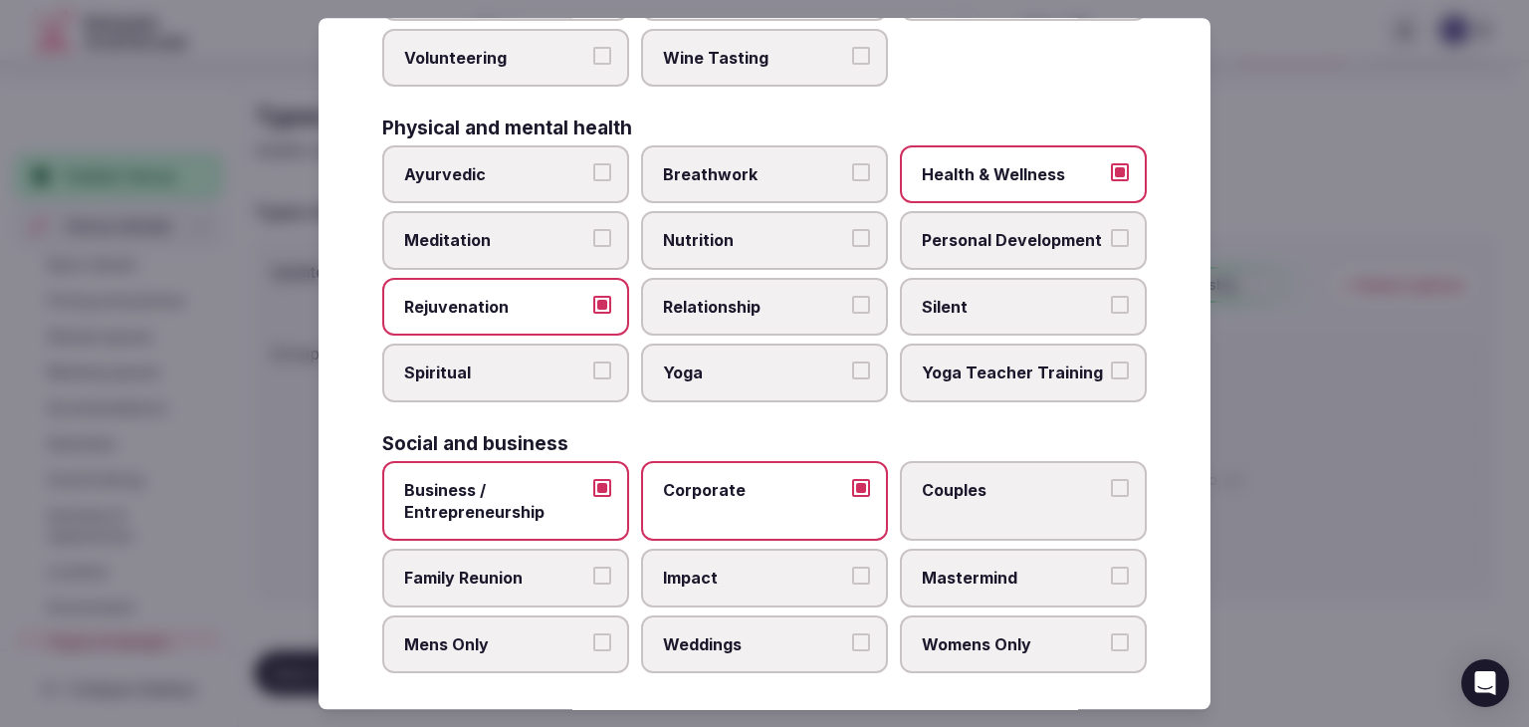
click at [548, 573] on span "Family Reunion" at bounding box center [495, 578] width 183 height 22
click at [593, 573] on button "Family Reunion" at bounding box center [602, 576] width 18 height 18
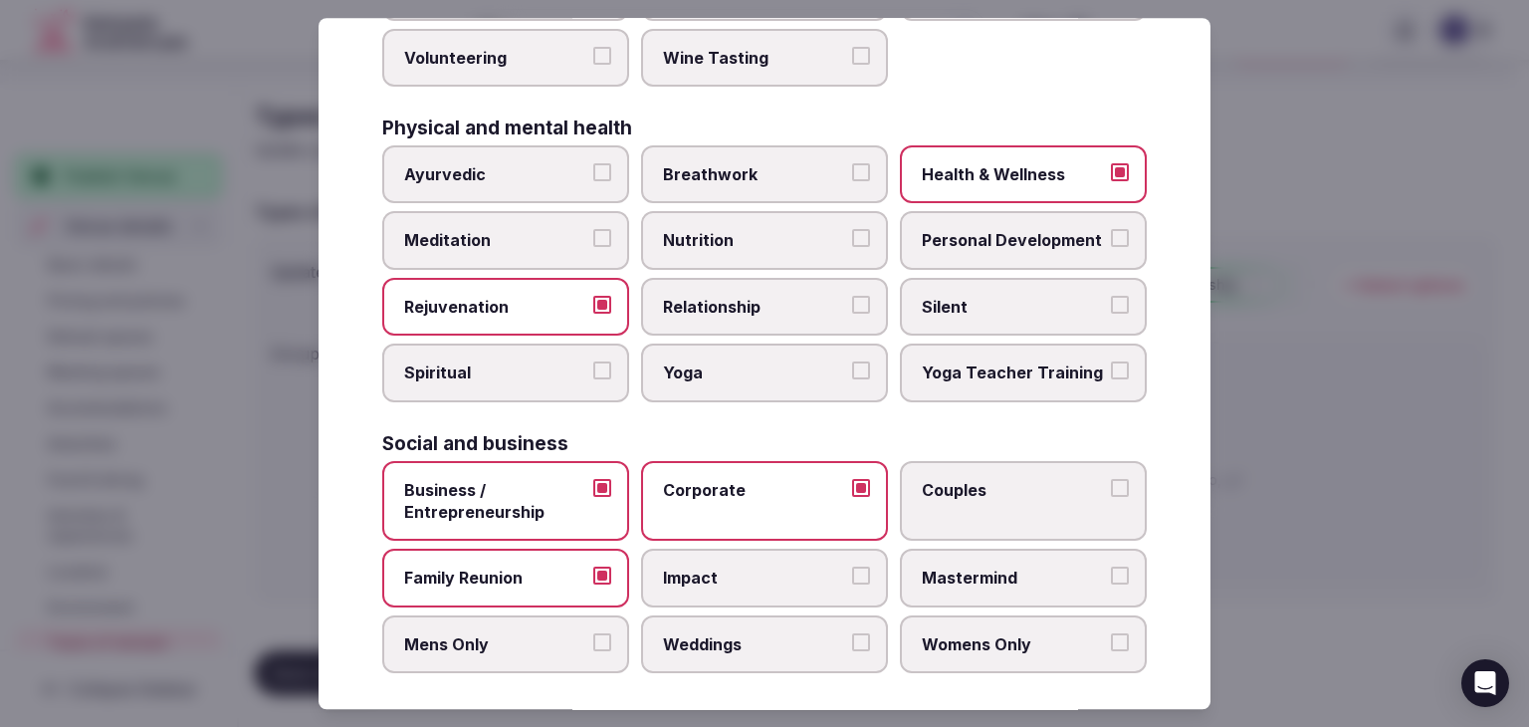
drag, startPoint x: 713, startPoint y: 634, endPoint x: 975, endPoint y: 538, distance: 279.1
click at [714, 634] on span "Weddings" at bounding box center [754, 644] width 183 height 22
click at [852, 634] on button "Weddings" at bounding box center [861, 642] width 18 height 18
click at [1015, 500] on label "Couples" at bounding box center [1023, 501] width 247 height 81
click at [1111, 497] on button "Couples" at bounding box center [1120, 488] width 18 height 18
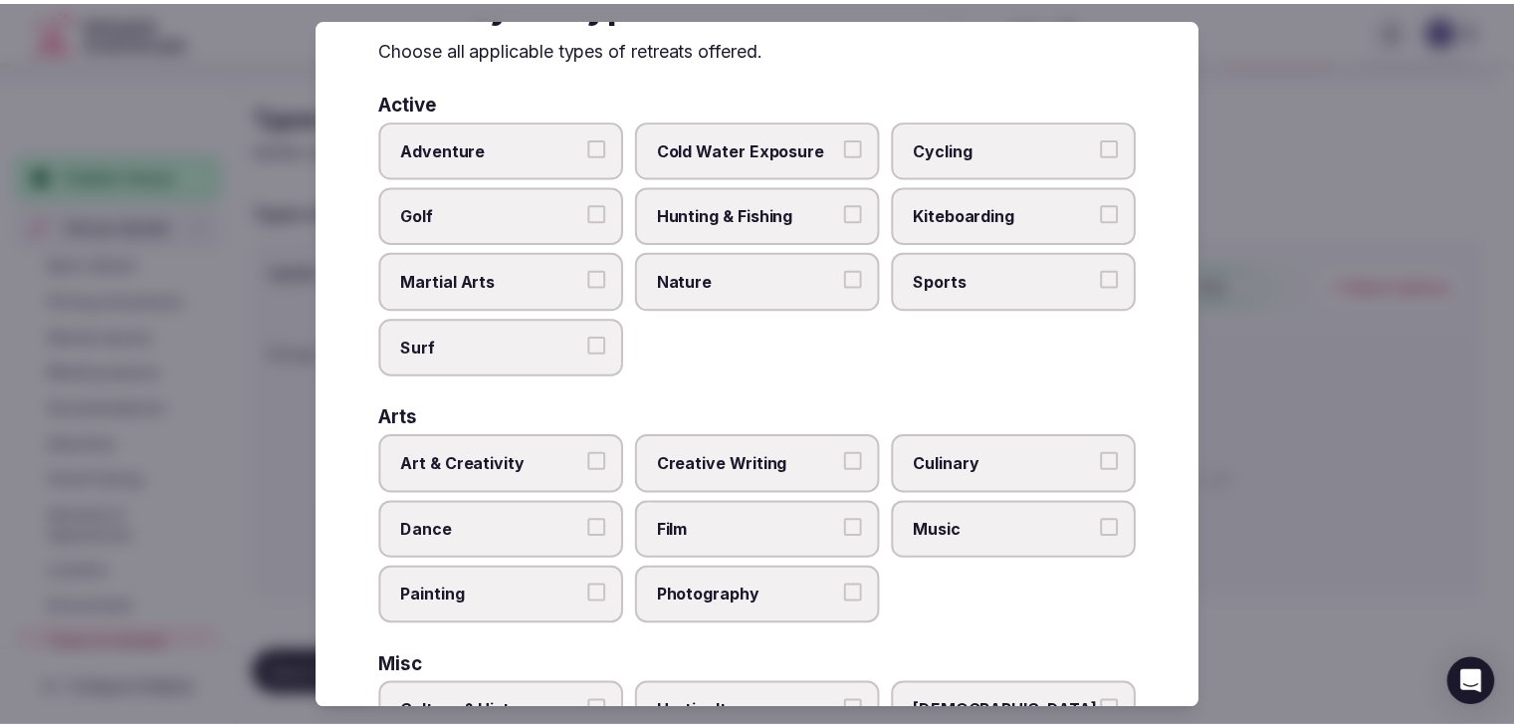
scroll to position [0, 0]
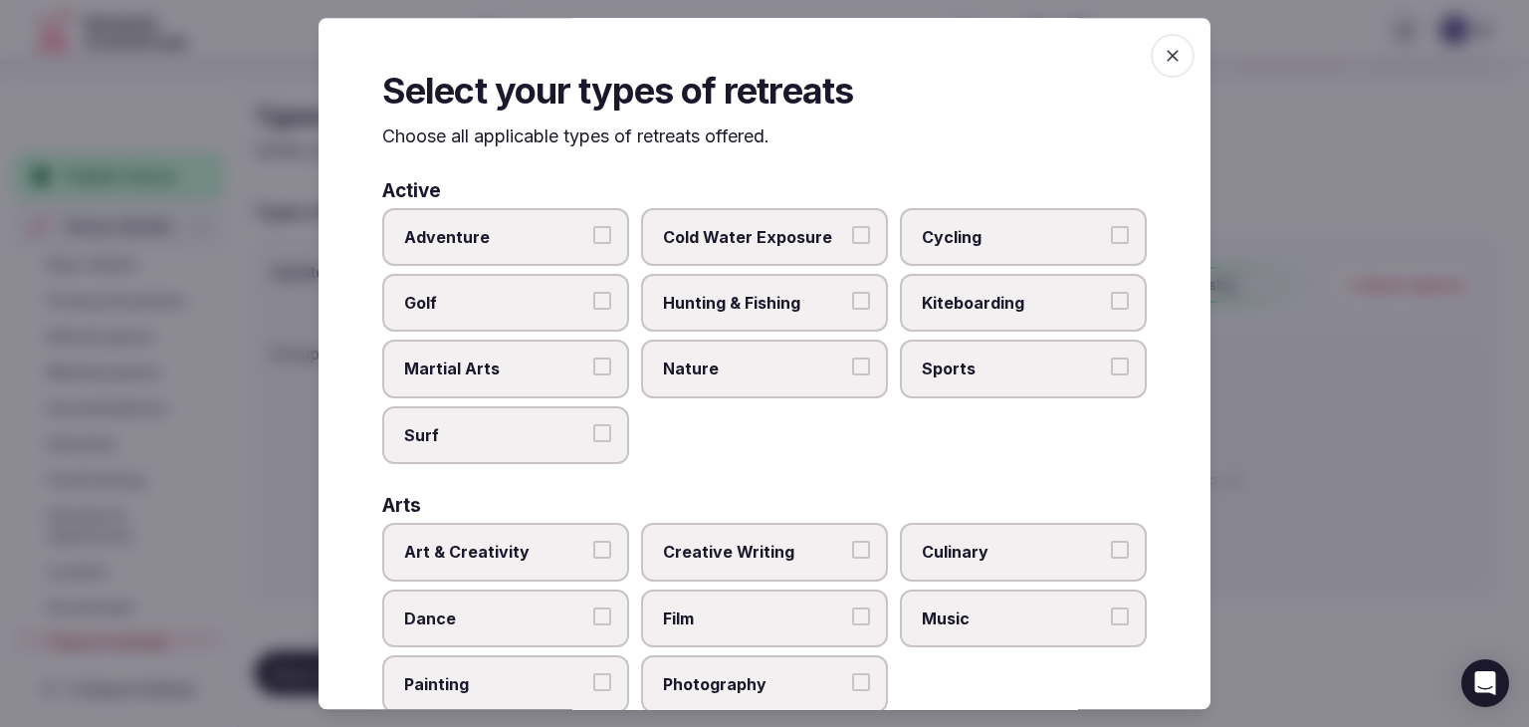
click at [1163, 57] on icon "button" at bounding box center [1173, 56] width 20 height 20
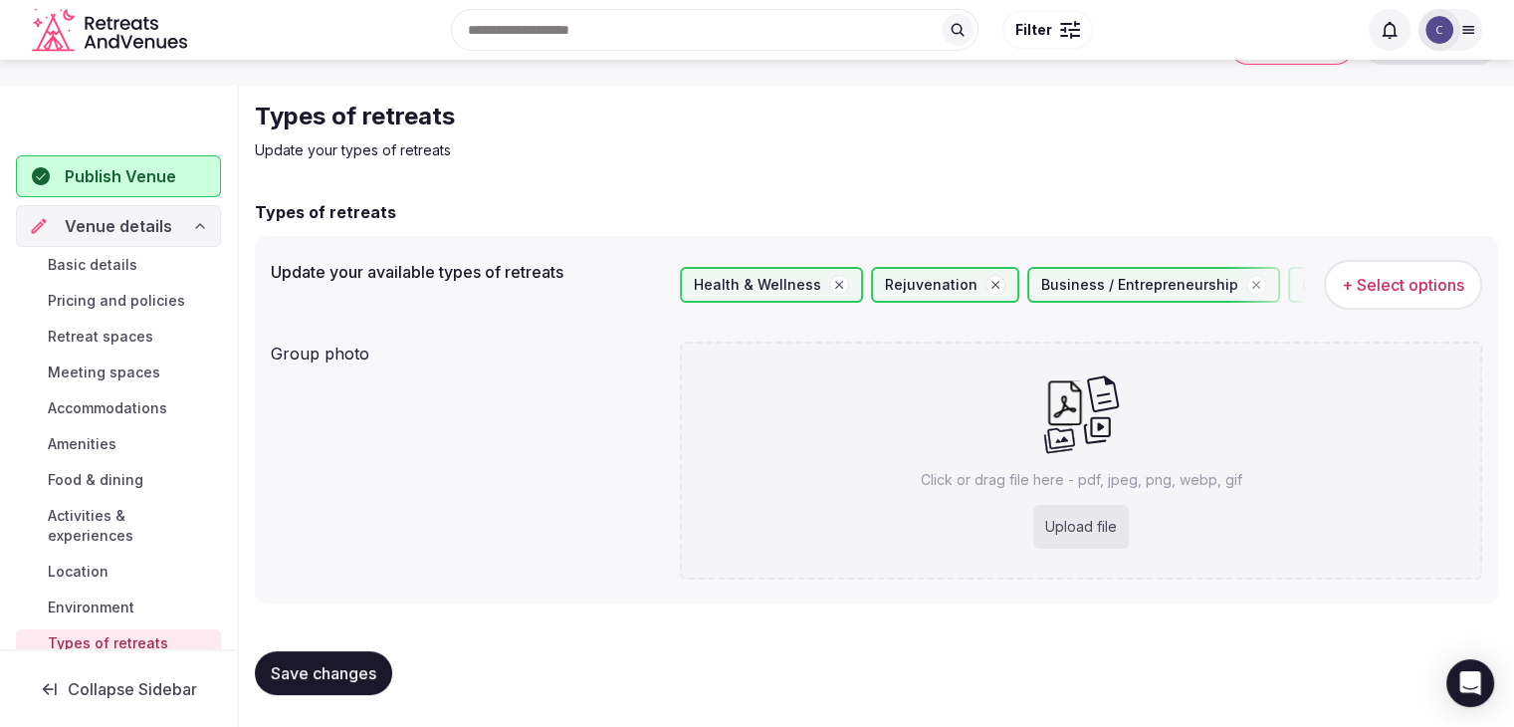
click at [1180, 517] on div "Click or drag file here - pdf, jpeg, png, webp, gif Upload file" at bounding box center [1081, 460] width 802 height 238
type input "**********"
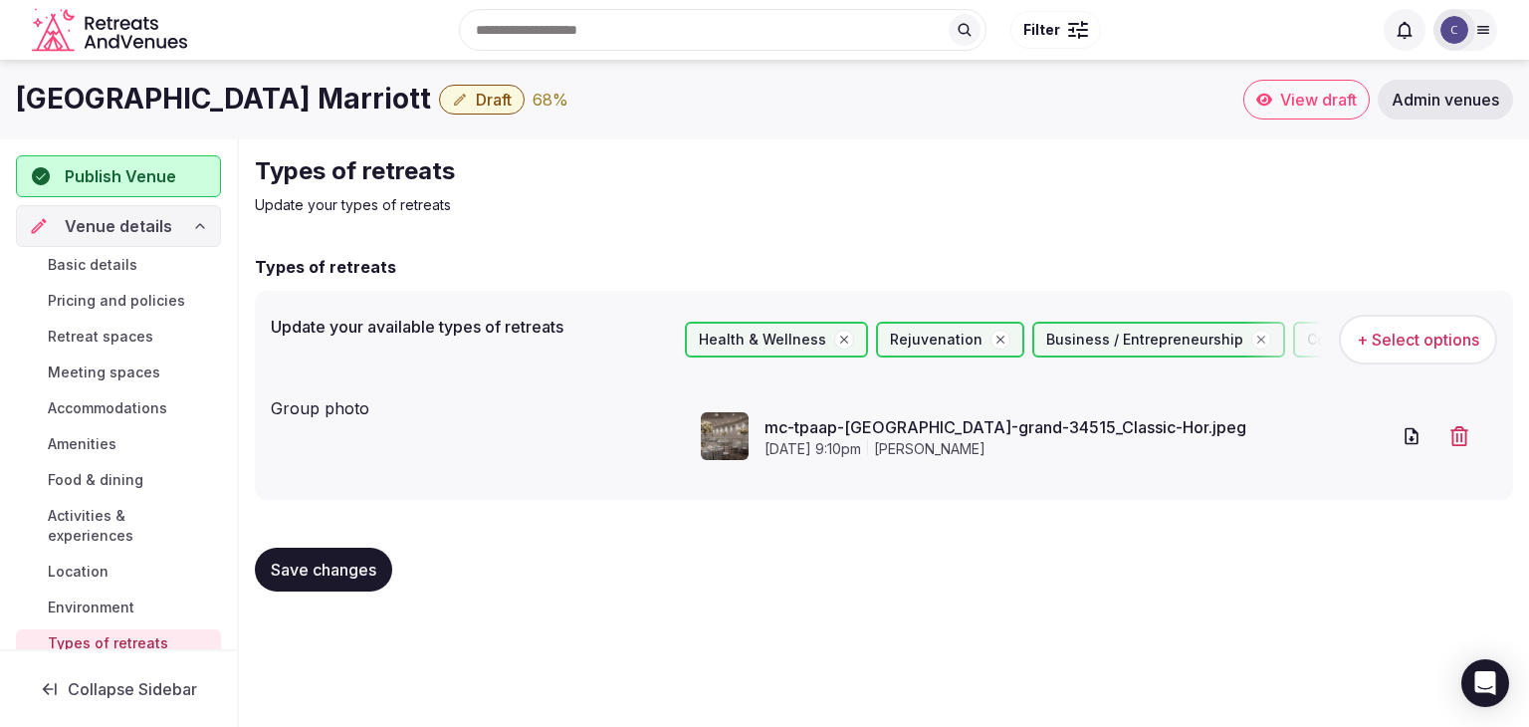
click at [334, 566] on span "Save changes" at bounding box center [324, 569] width 106 height 20
click at [133, 261] on span "Basic details" at bounding box center [93, 265] width 90 height 20
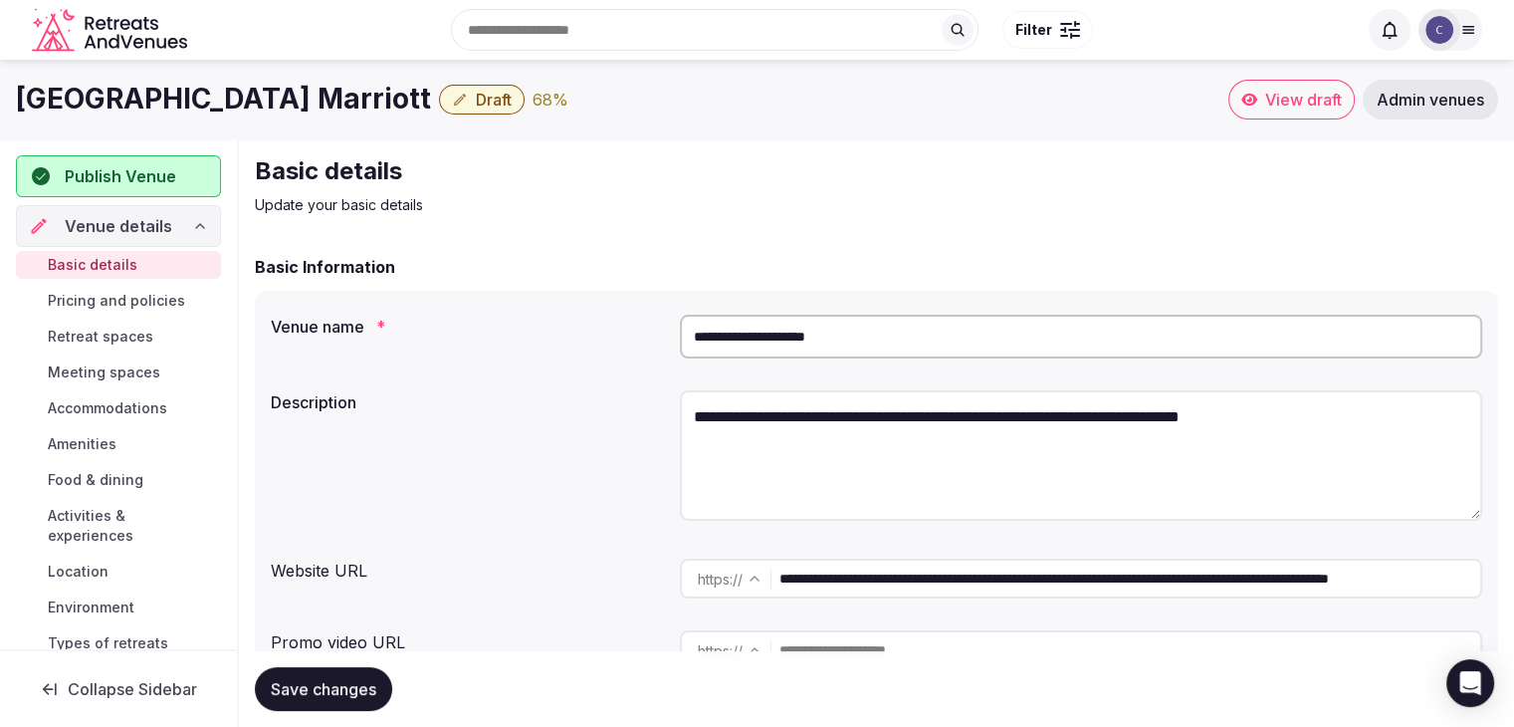
click at [774, 423] on textarea "**********" at bounding box center [1081, 455] width 802 height 130
paste textarea "**********"
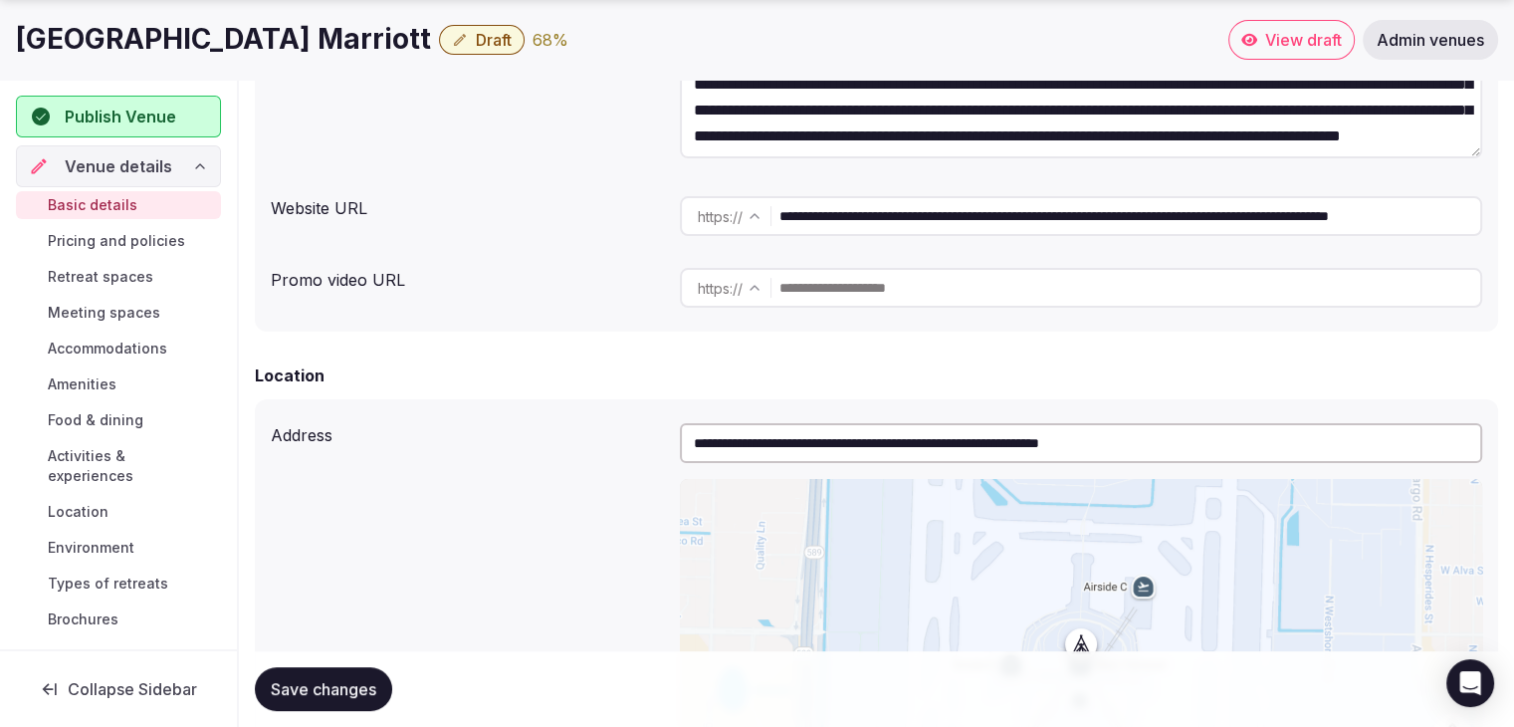
scroll to position [398, 0]
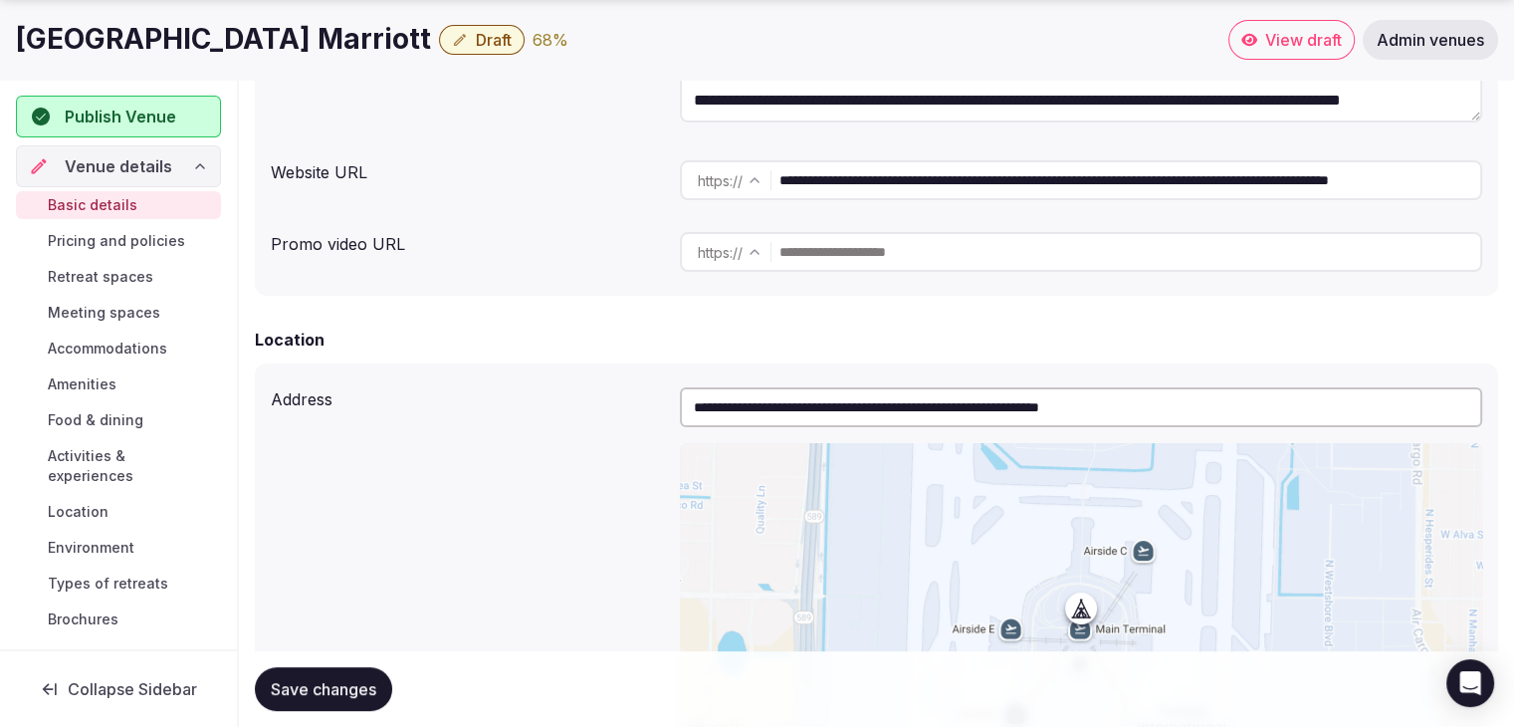
type textarea "**********"
click at [346, 702] on button "Save changes" at bounding box center [323, 689] width 137 height 44
click at [130, 214] on link "Basic details" at bounding box center [118, 205] width 205 height 28
click at [130, 227] on link "Pricing and policies" at bounding box center [118, 241] width 205 height 28
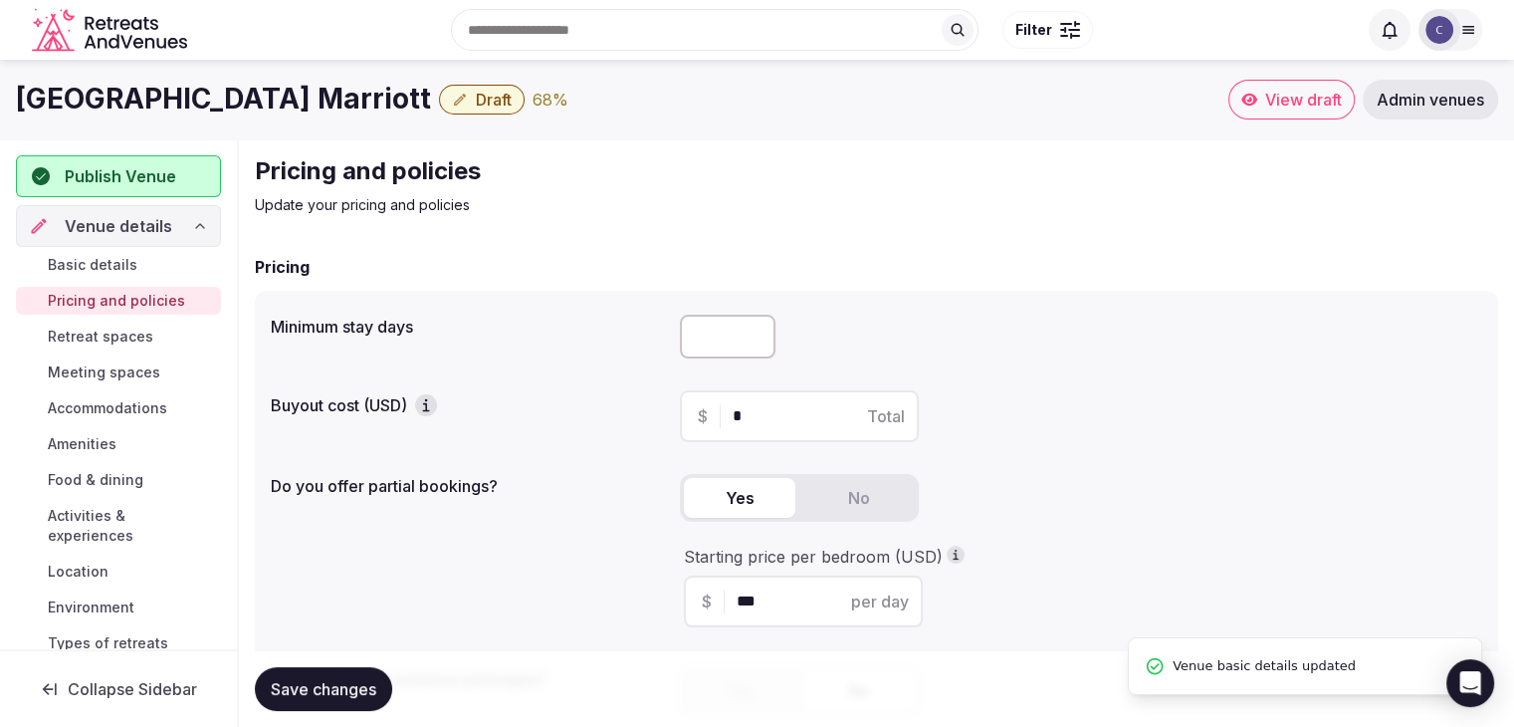
click at [124, 332] on span "Retreat spaces" at bounding box center [101, 337] width 106 height 20
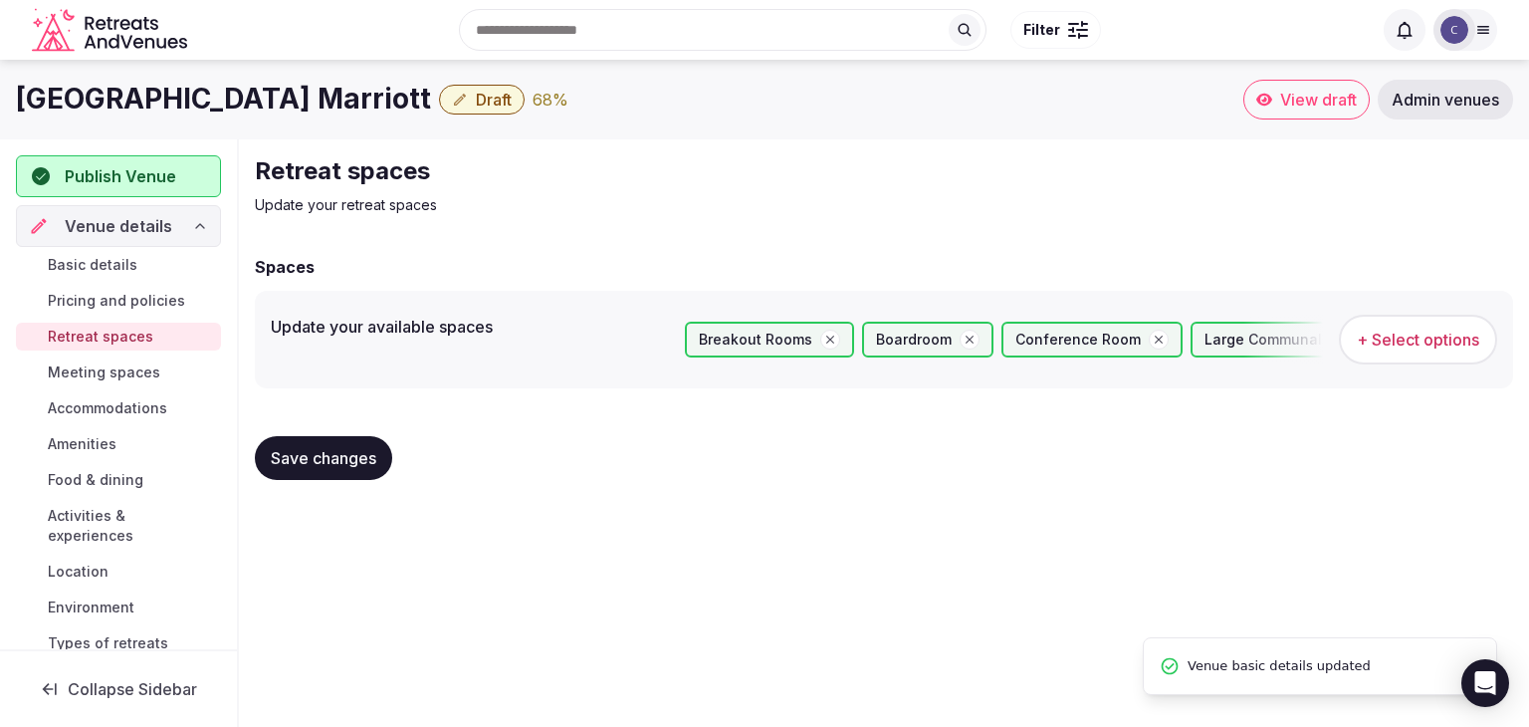
click at [131, 370] on span "Meeting spaces" at bounding box center [104, 372] width 112 height 20
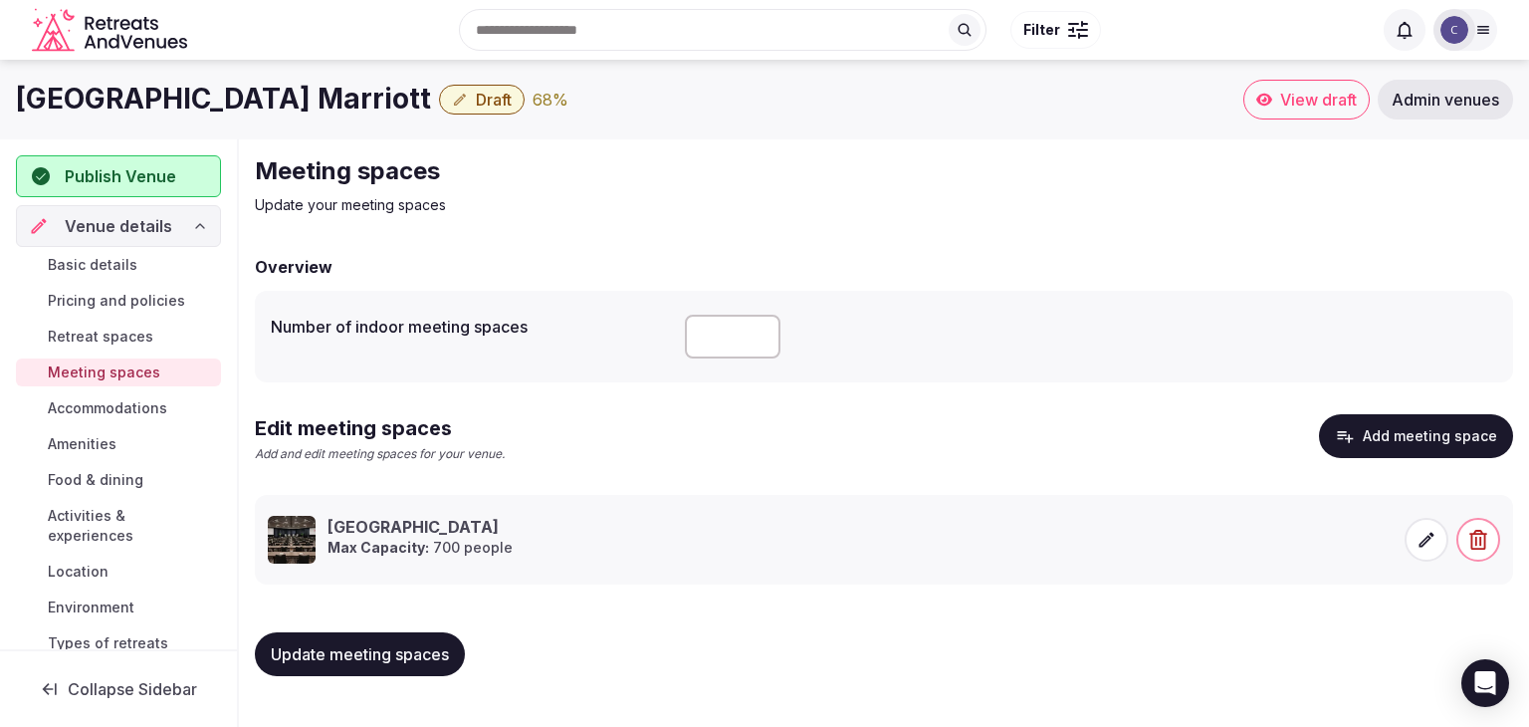
click at [129, 412] on span "Accommodations" at bounding box center [107, 408] width 119 height 20
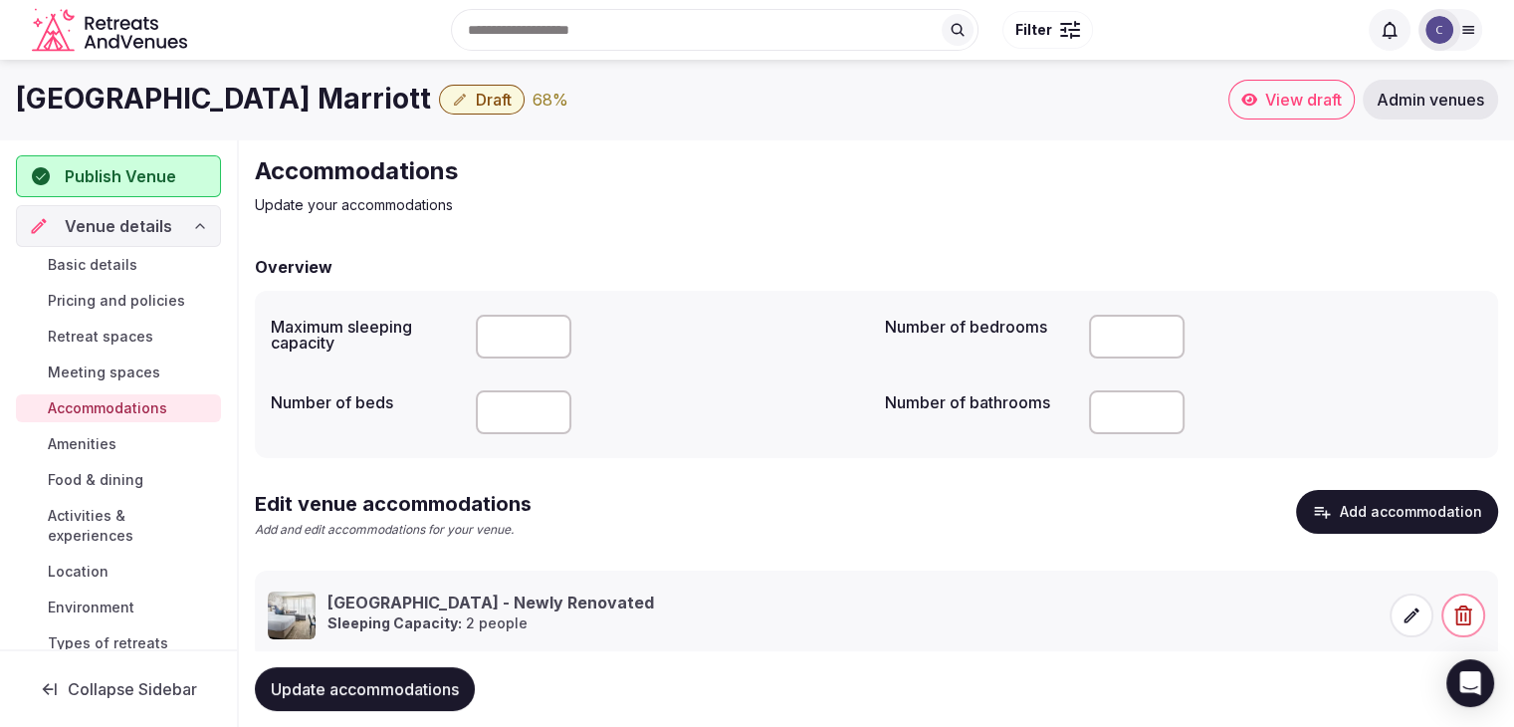
click at [122, 444] on link "Amenities" at bounding box center [118, 444] width 205 height 28
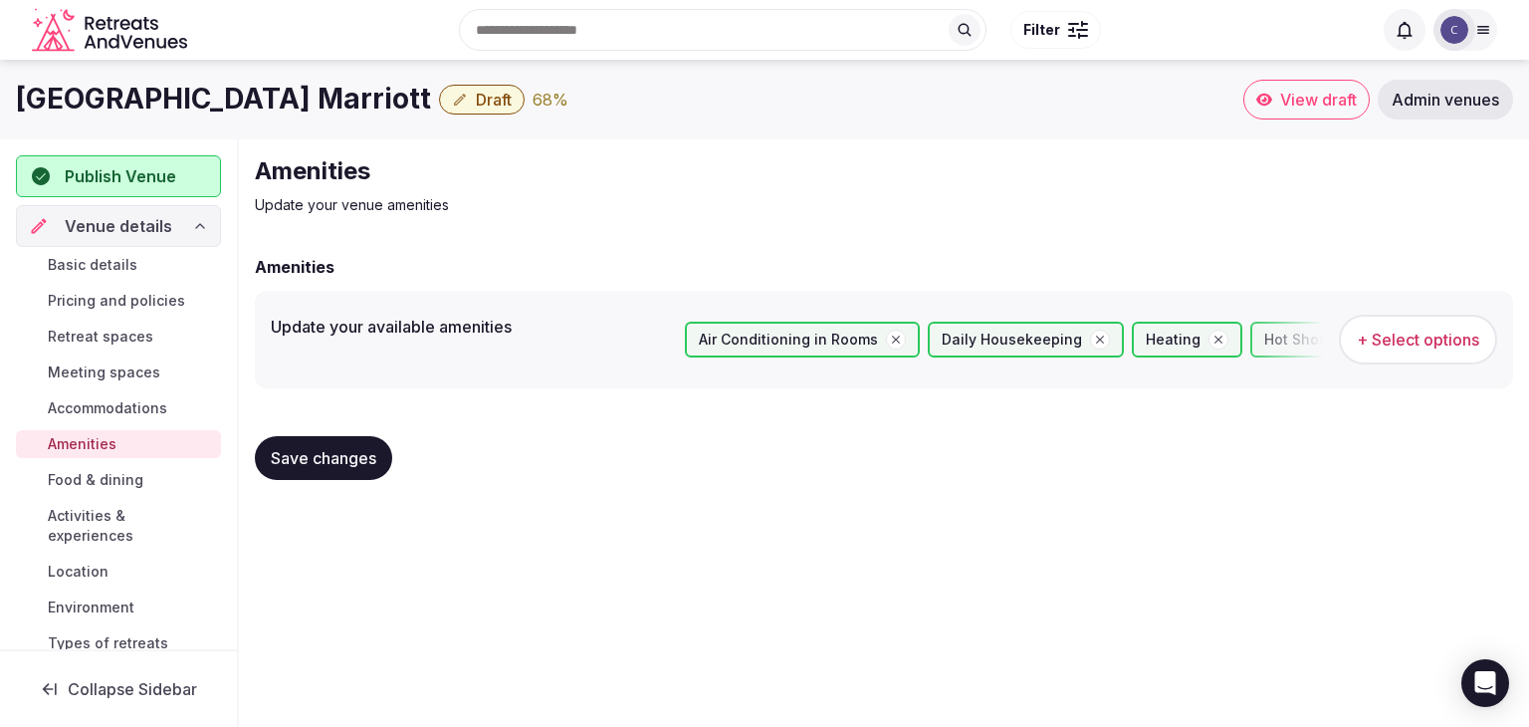
click at [121, 476] on span "Food & dining" at bounding box center [96, 480] width 96 height 20
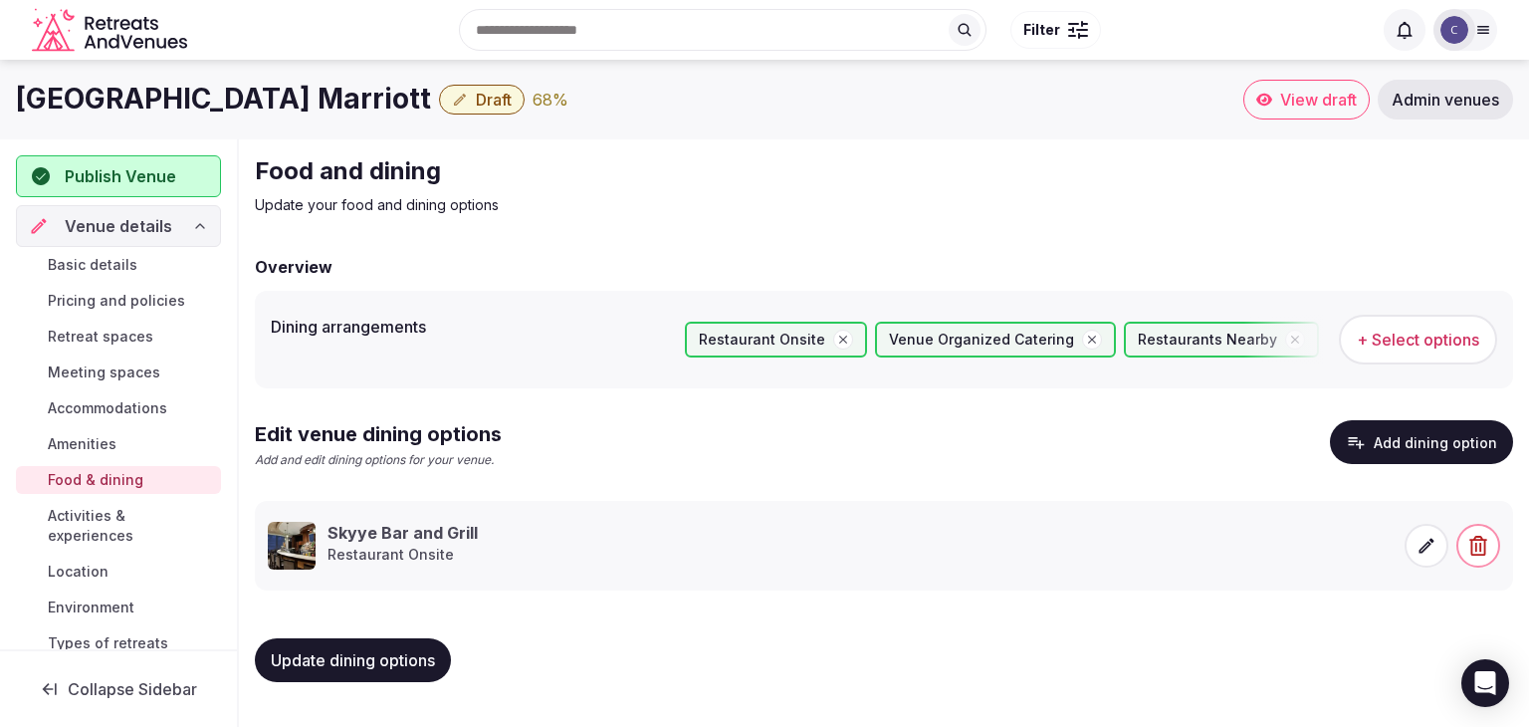
click at [131, 528] on span "Activities & experiences" at bounding box center [130, 526] width 165 height 40
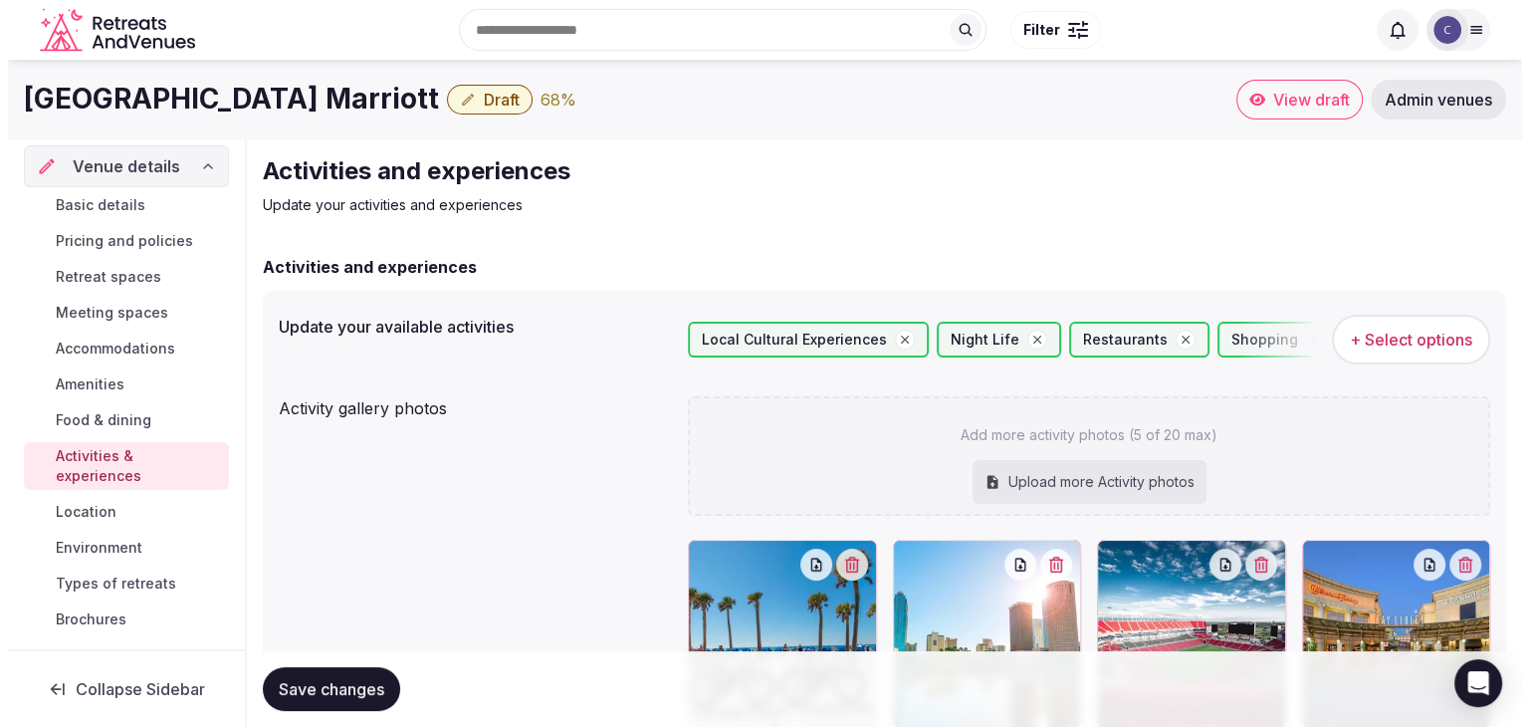
scroll to position [199, 0]
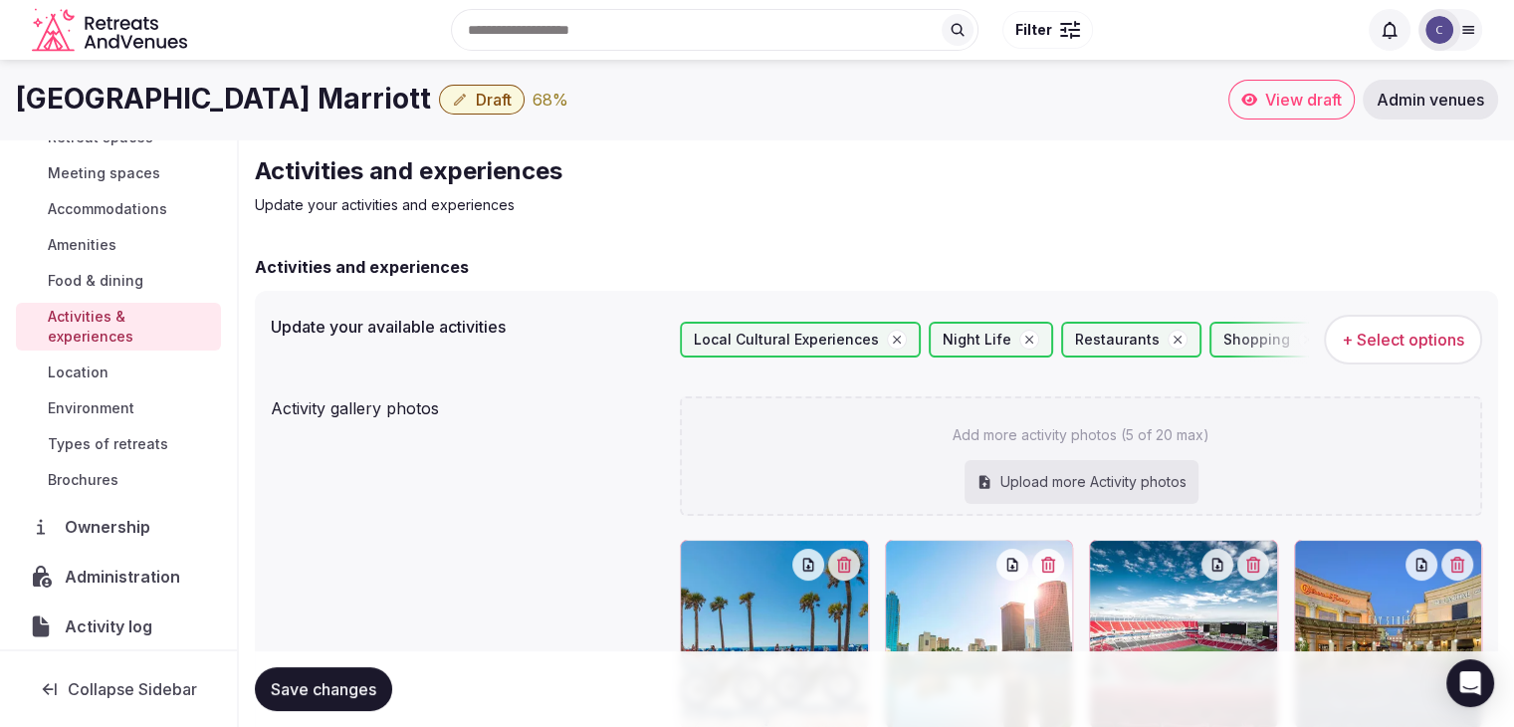
click at [135, 372] on link "Location" at bounding box center [118, 372] width 205 height 28
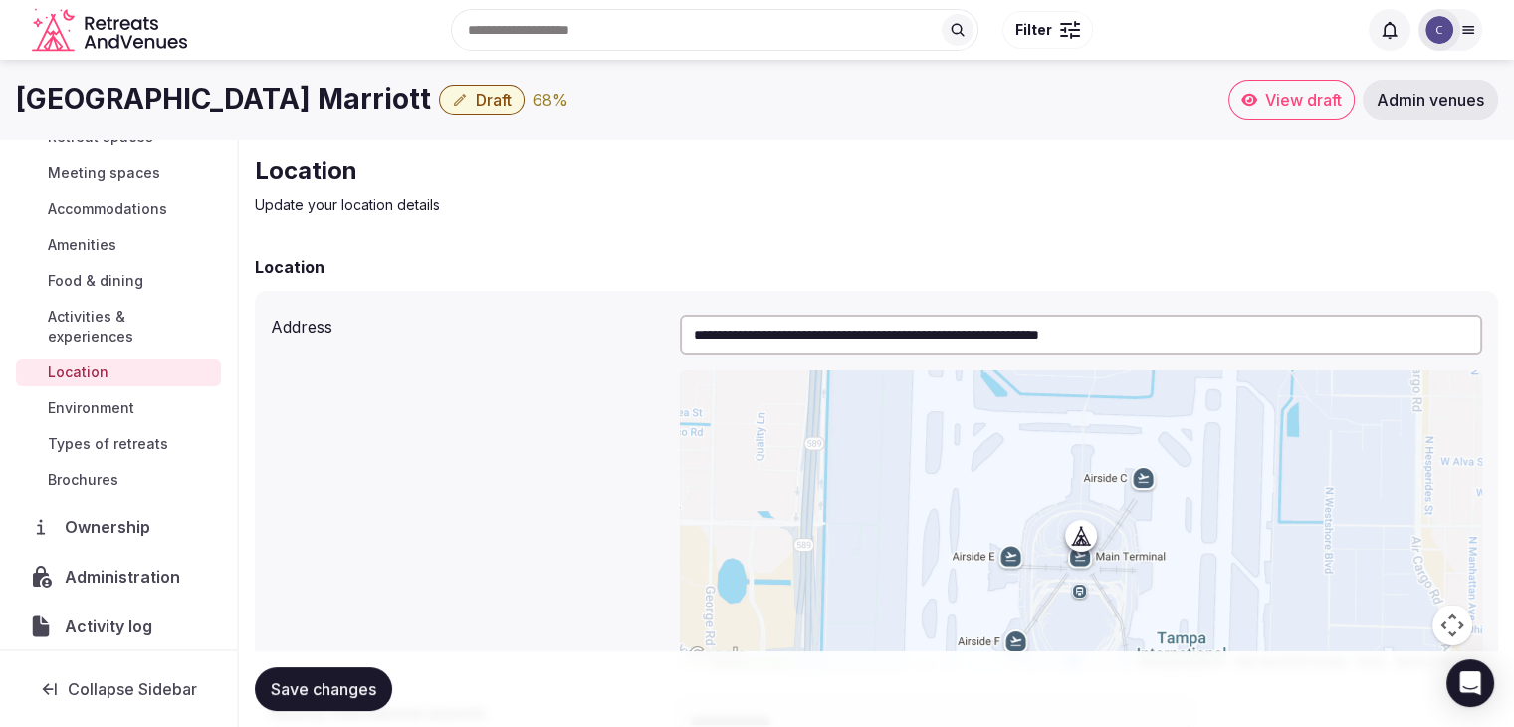
click at [135, 403] on link "Environment" at bounding box center [118, 408] width 205 height 28
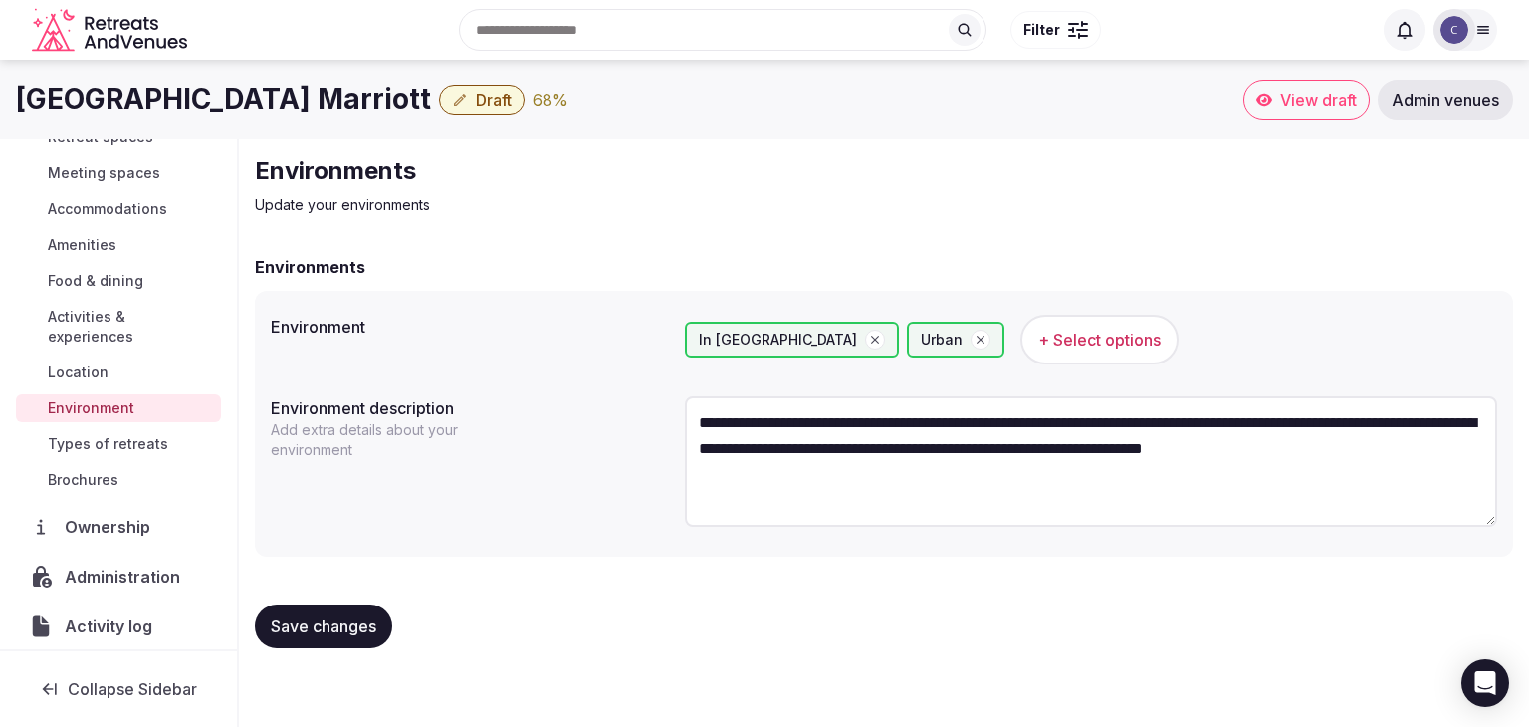
click at [183, 99] on h1 "Tampa Airport Marriott" at bounding box center [223, 99] width 415 height 39
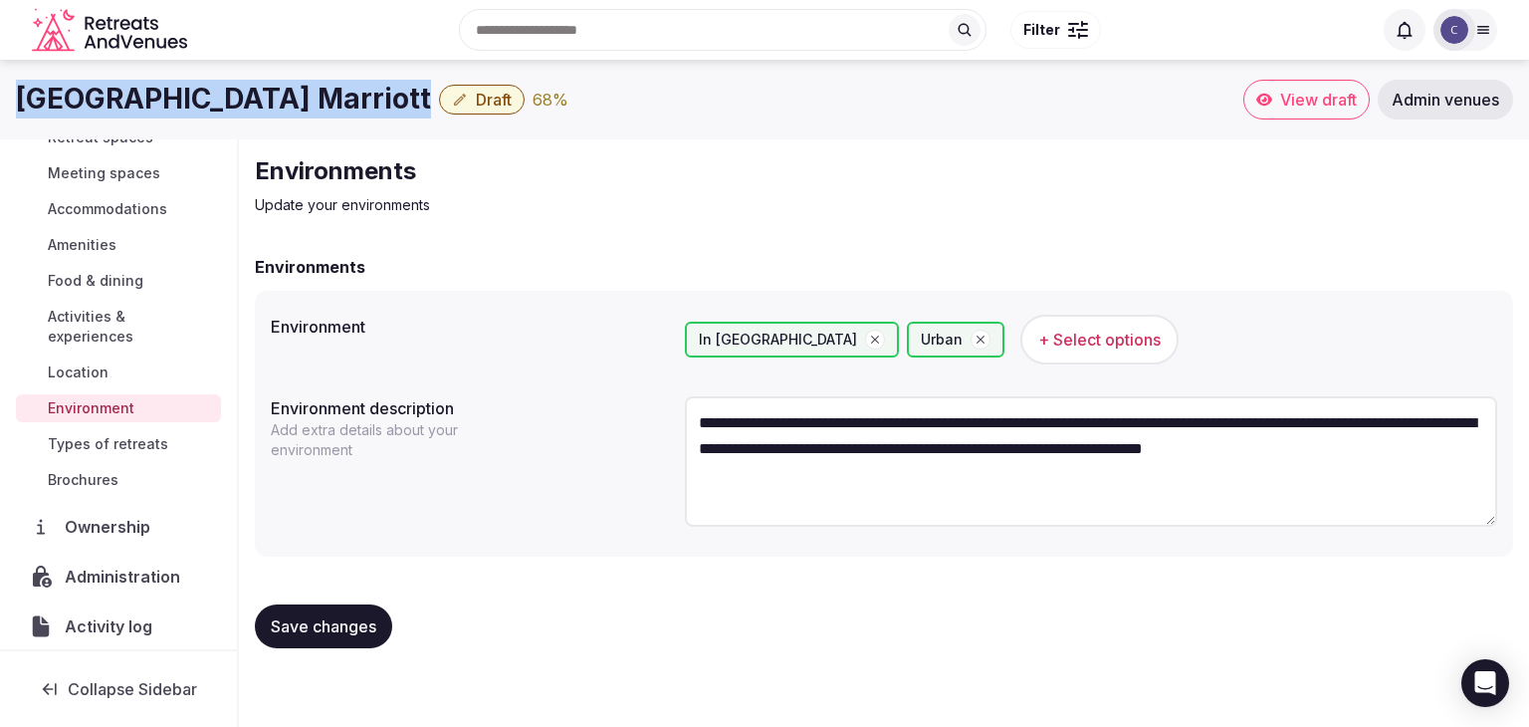
click at [183, 99] on h1 "Tampa Airport Marriott" at bounding box center [223, 99] width 415 height 39
click at [135, 578] on span "Administration" at bounding box center [126, 576] width 123 height 24
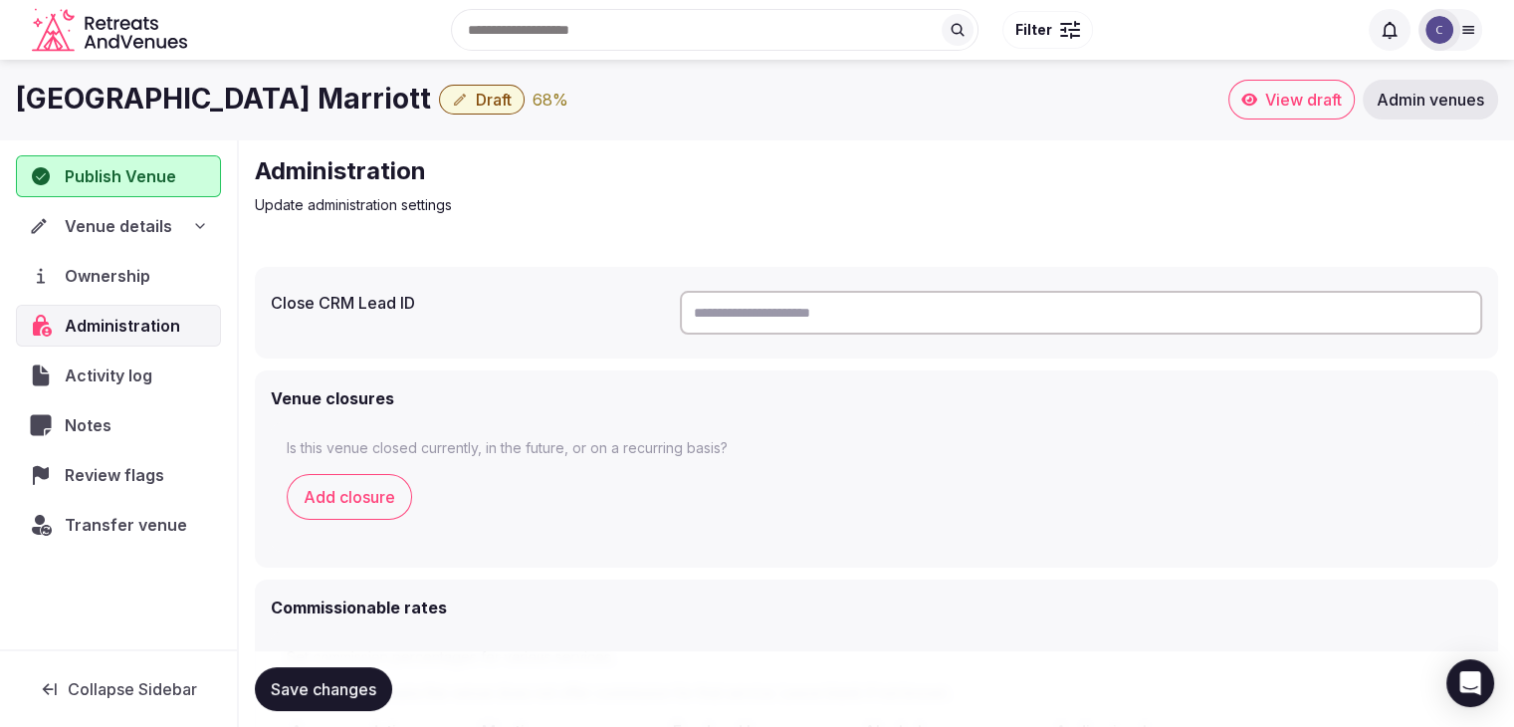
click at [776, 321] on input "text" at bounding box center [1081, 313] width 802 height 44
paste input "**********"
type input "**********"
click at [333, 690] on span "Save changes" at bounding box center [324, 689] width 106 height 20
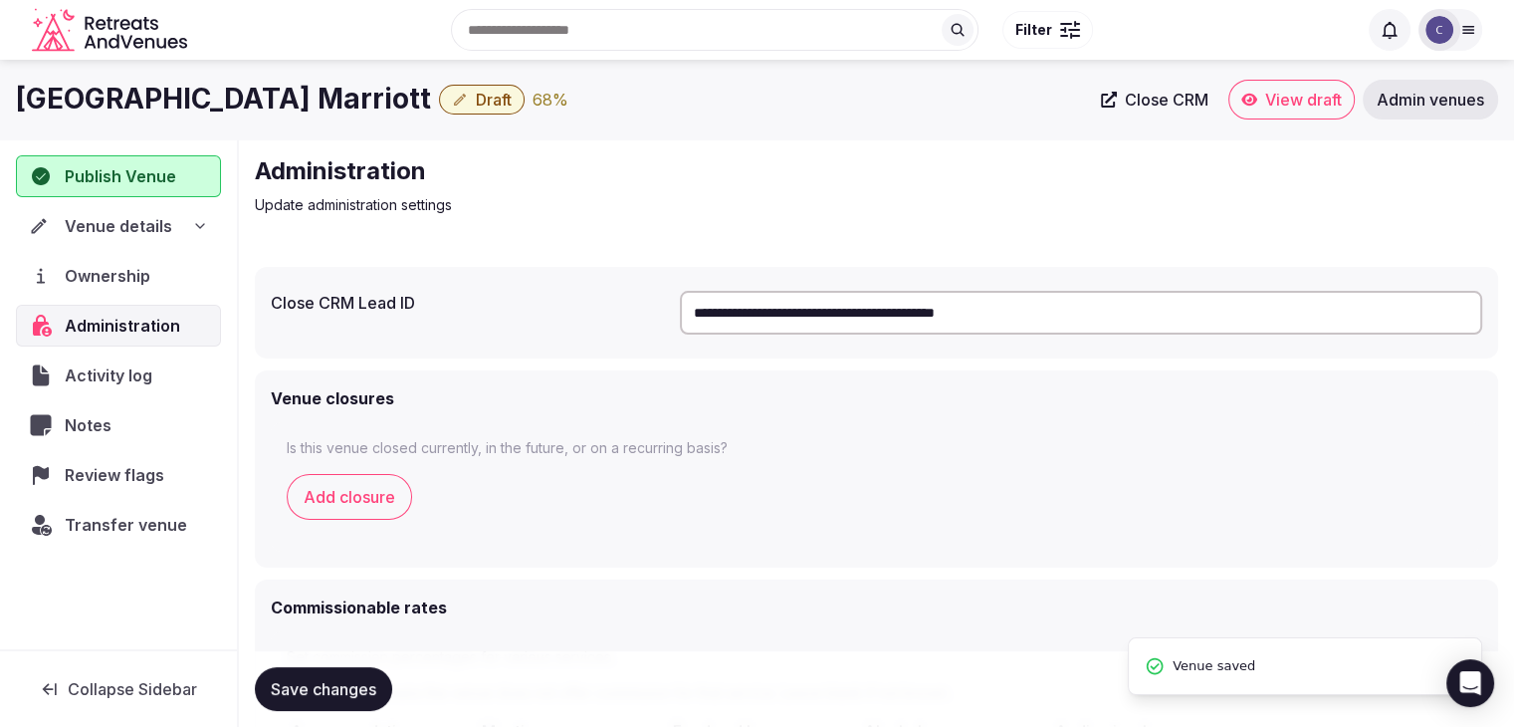
click at [476, 105] on span "Draft" at bounding box center [494, 100] width 36 height 20
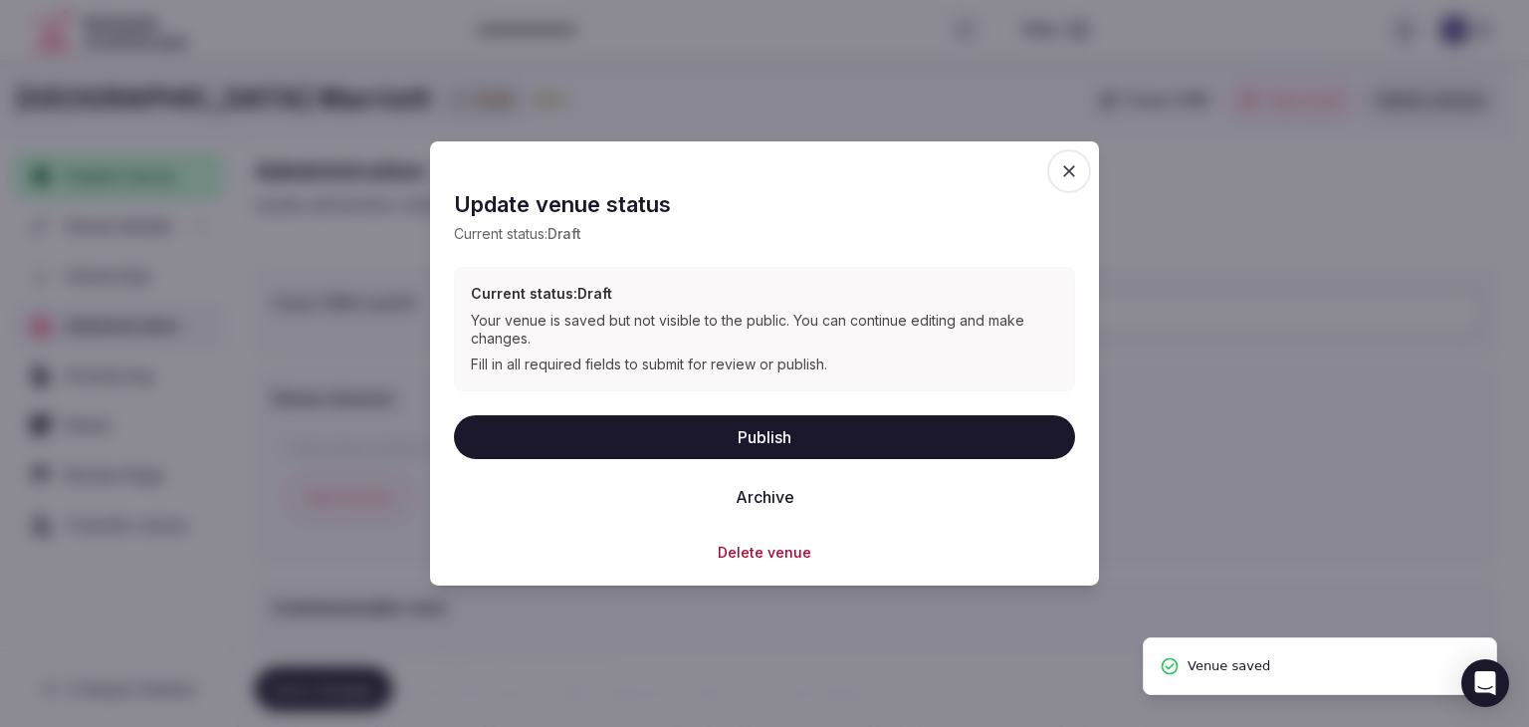
click at [605, 435] on button "Publish" at bounding box center [764, 436] width 621 height 44
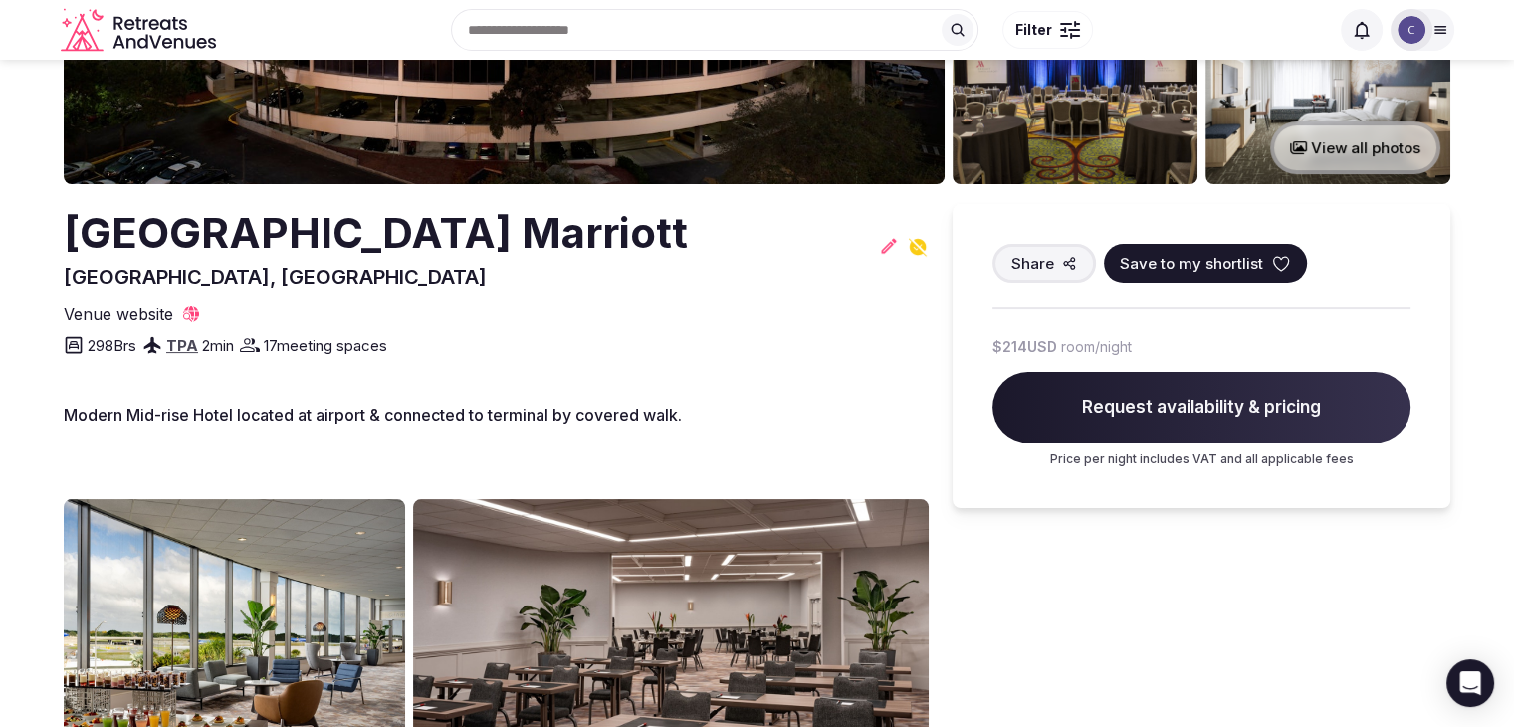
scroll to position [100, 0]
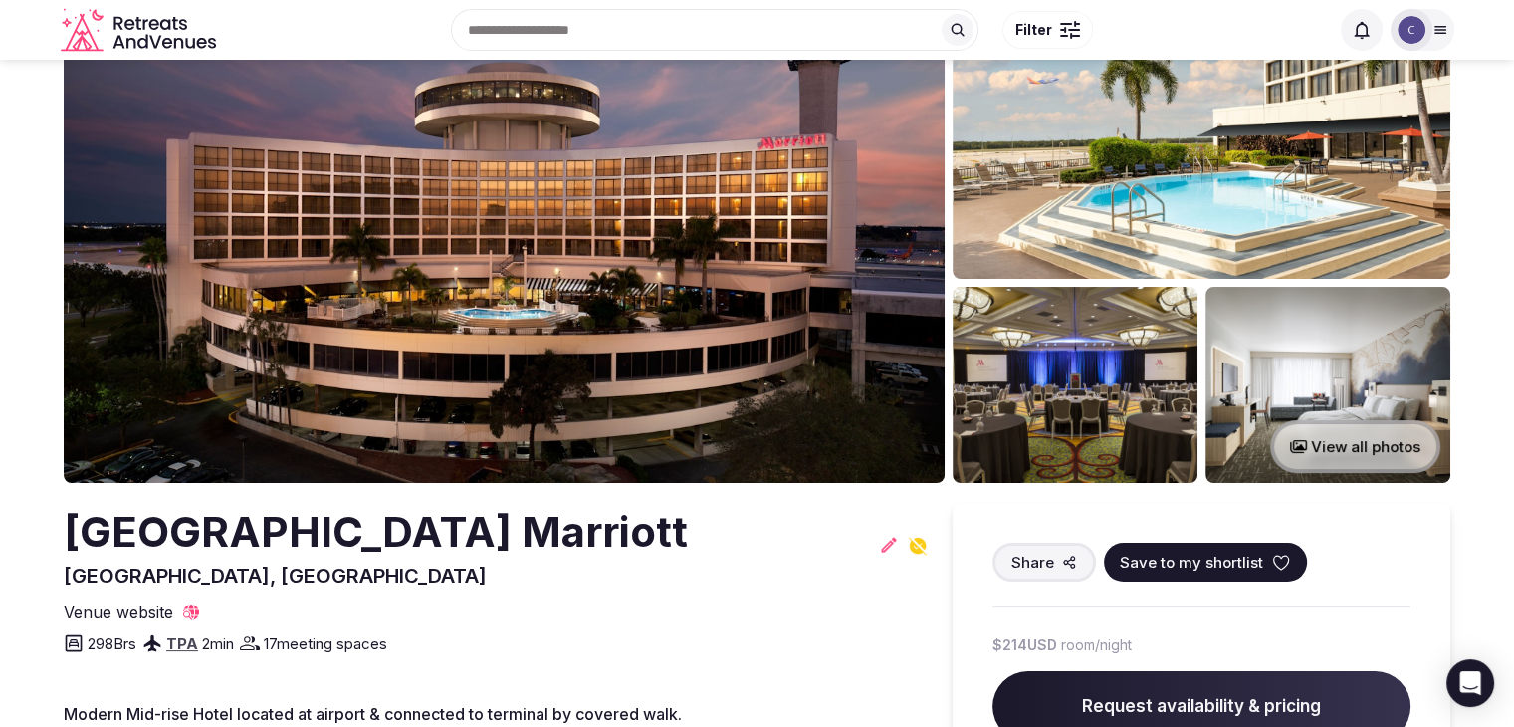
click at [303, 507] on h2 "[GEOGRAPHIC_DATA] Marriott" at bounding box center [376, 532] width 624 height 59
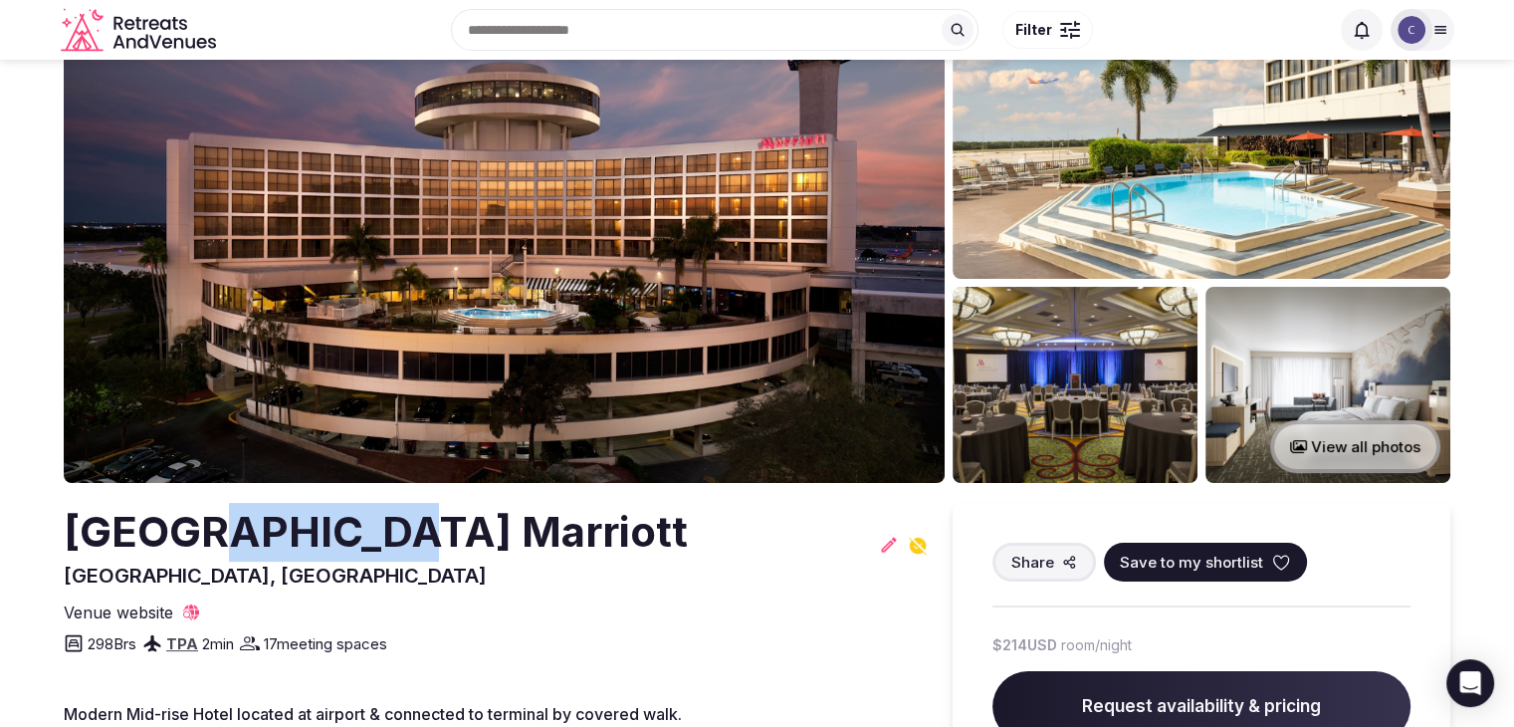
click at [303, 507] on h2 "[GEOGRAPHIC_DATA] Marriott" at bounding box center [376, 532] width 624 height 59
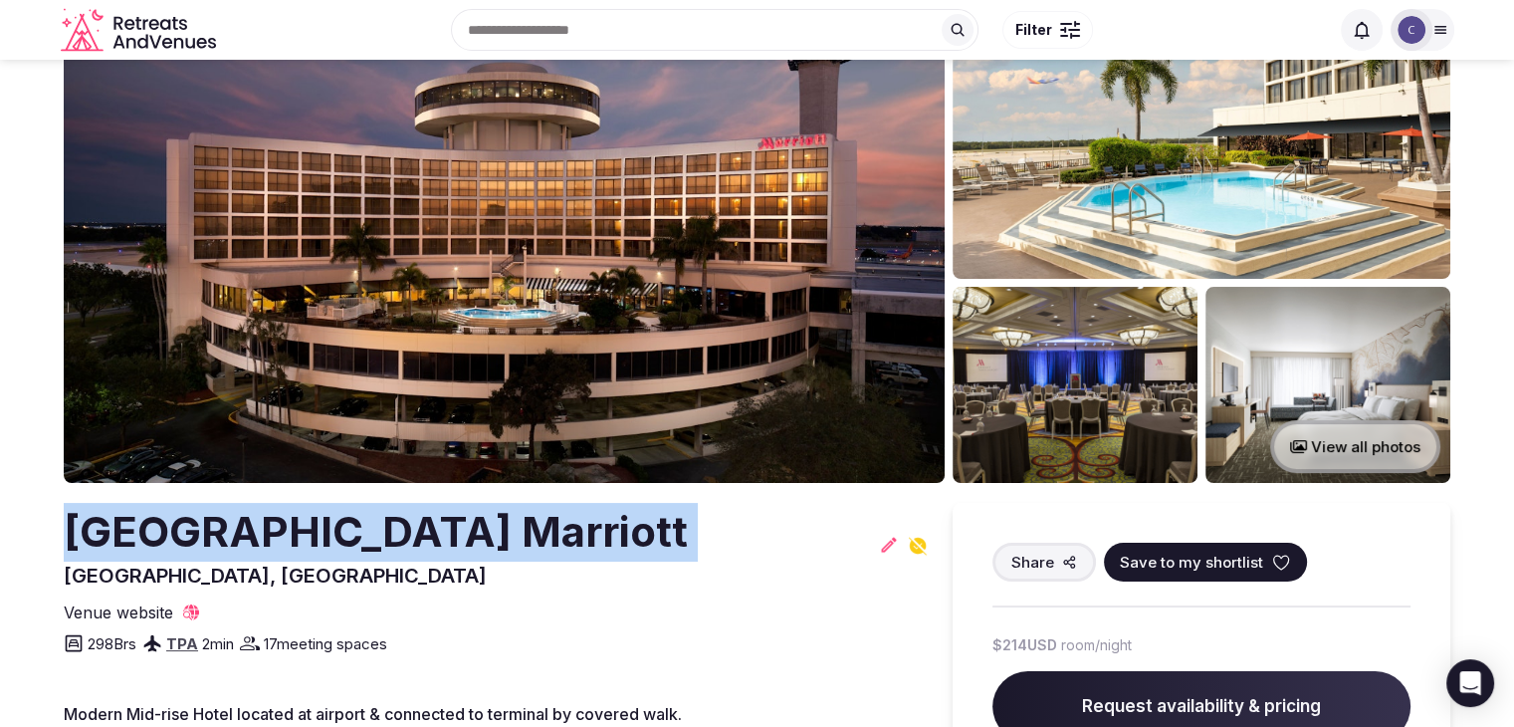
click at [303, 507] on h2 "[GEOGRAPHIC_DATA] Marriott" at bounding box center [376, 532] width 624 height 59
copy h2 "[GEOGRAPHIC_DATA] Marriott"
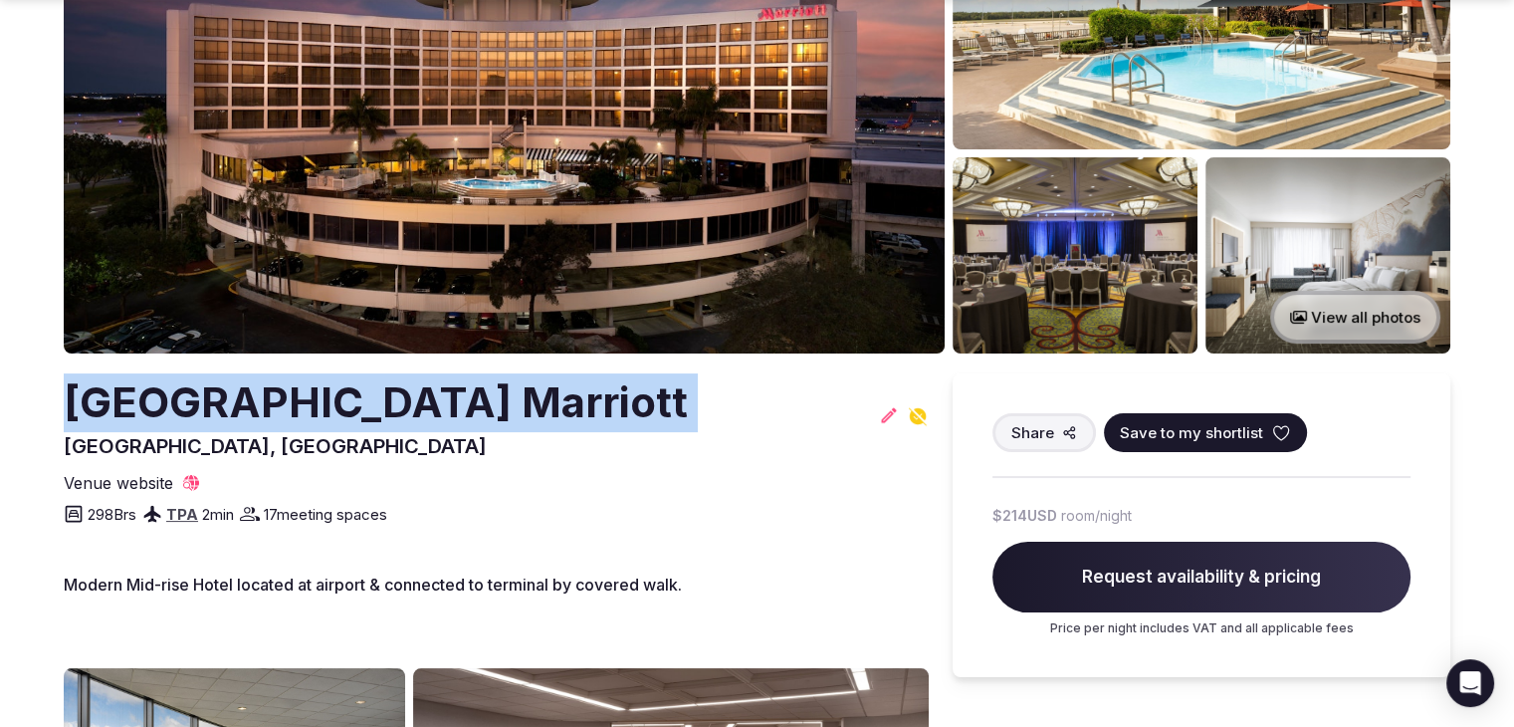
scroll to position [299, 0]
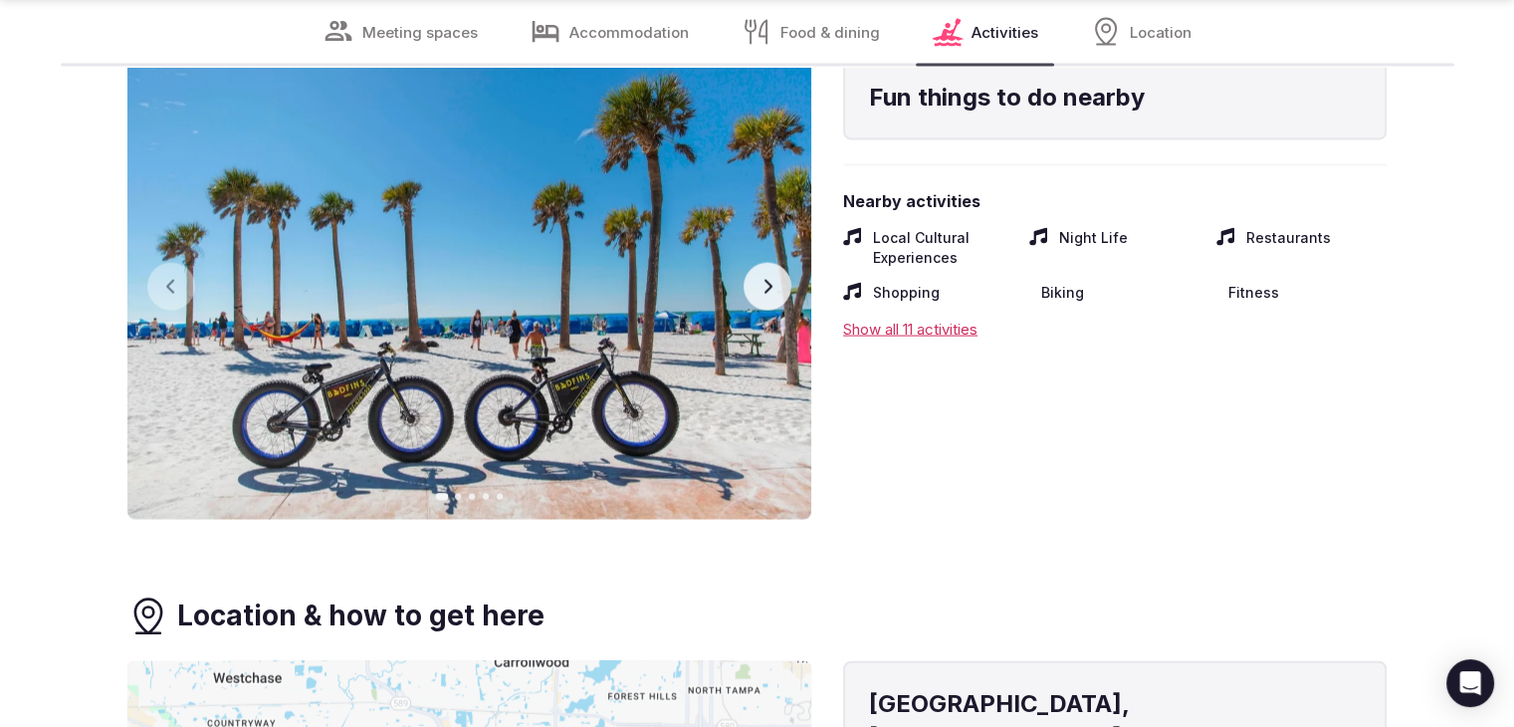
scroll to position [4480, 0]
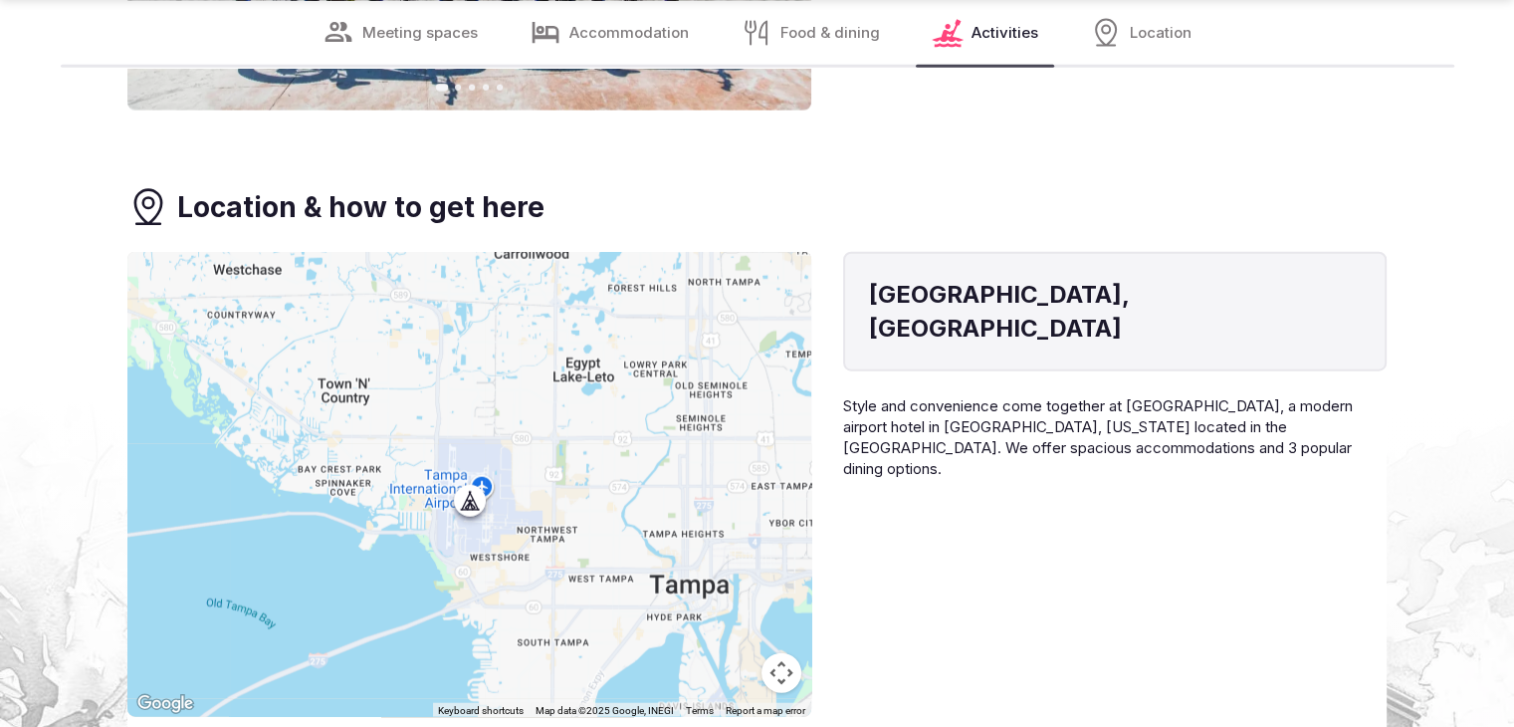
scroll to position [4978, 0]
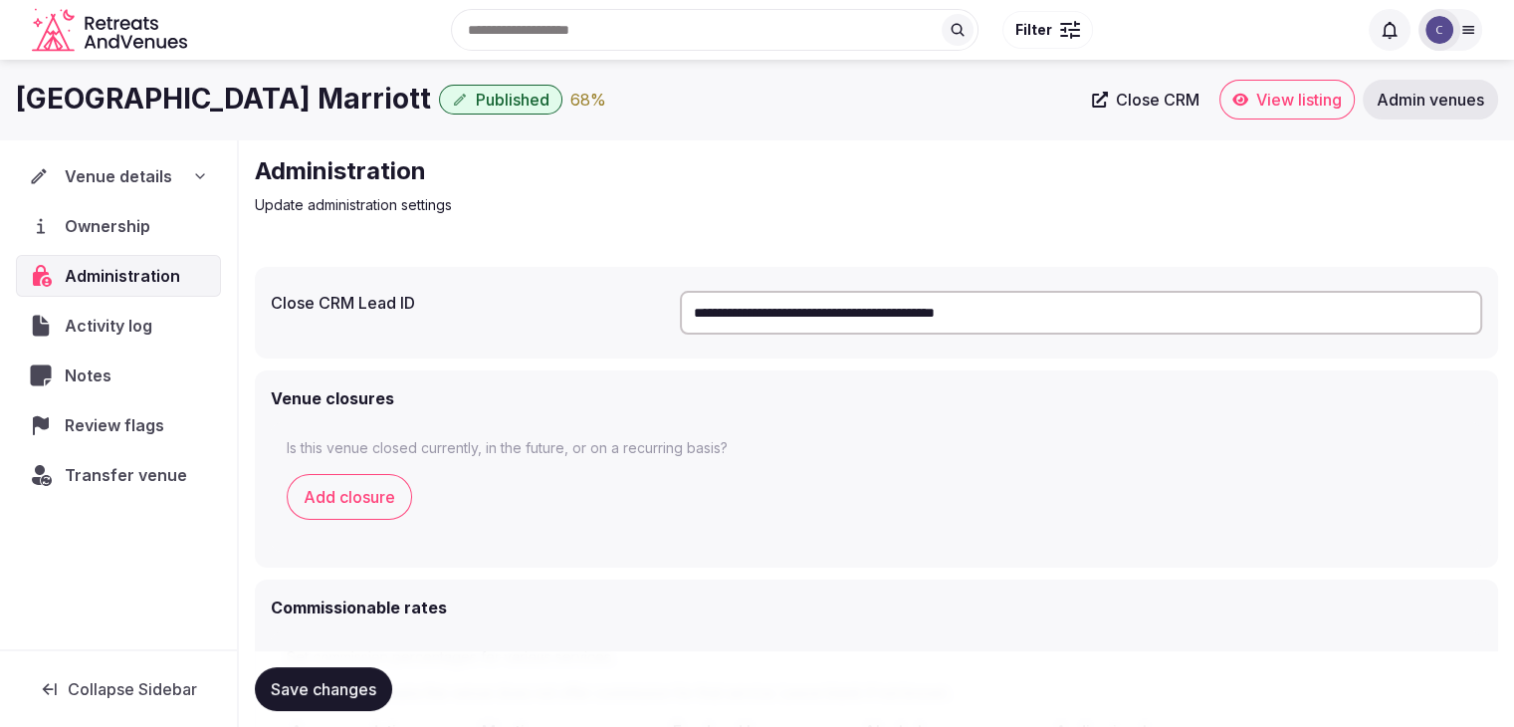
click at [186, 179] on div "Venue details" at bounding box center [118, 176] width 179 height 24
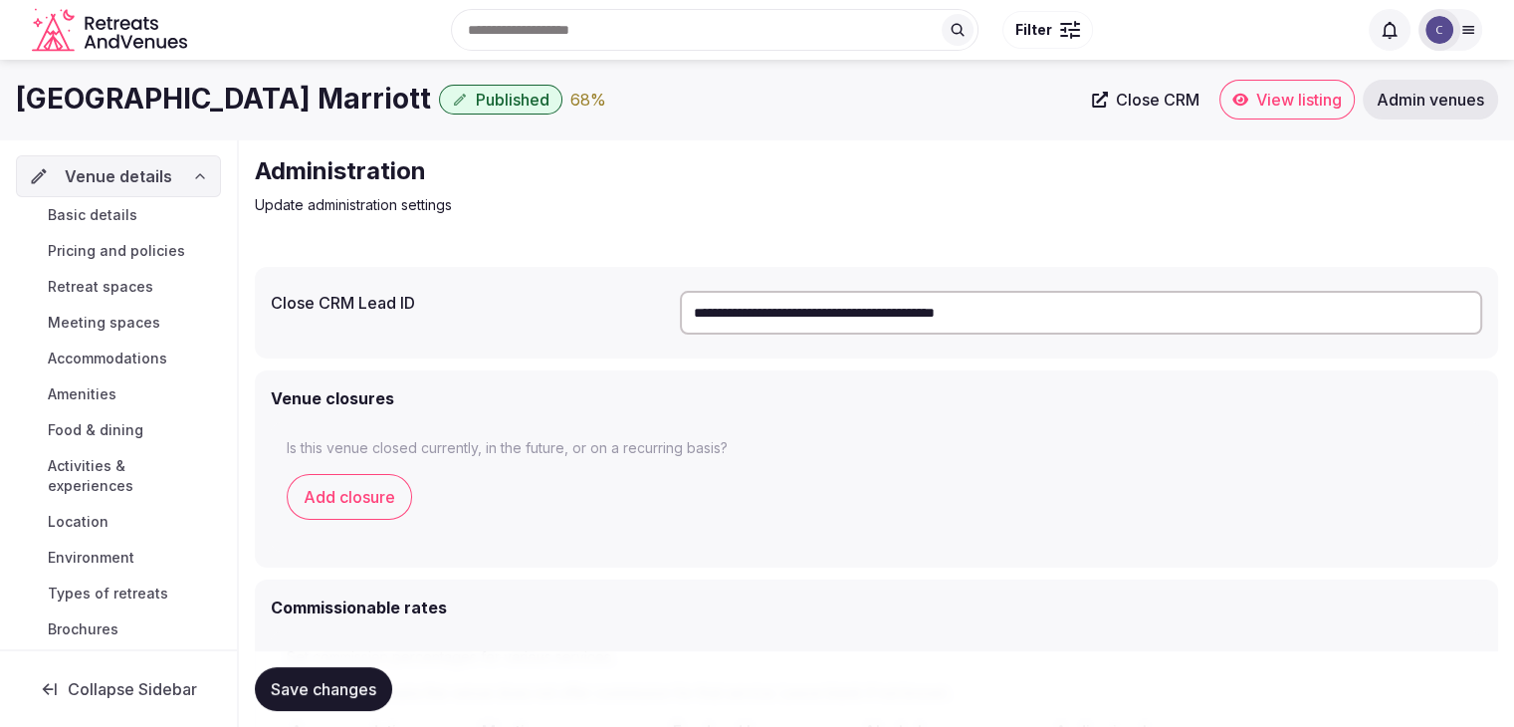
click at [161, 212] on link "Basic details" at bounding box center [118, 215] width 205 height 28
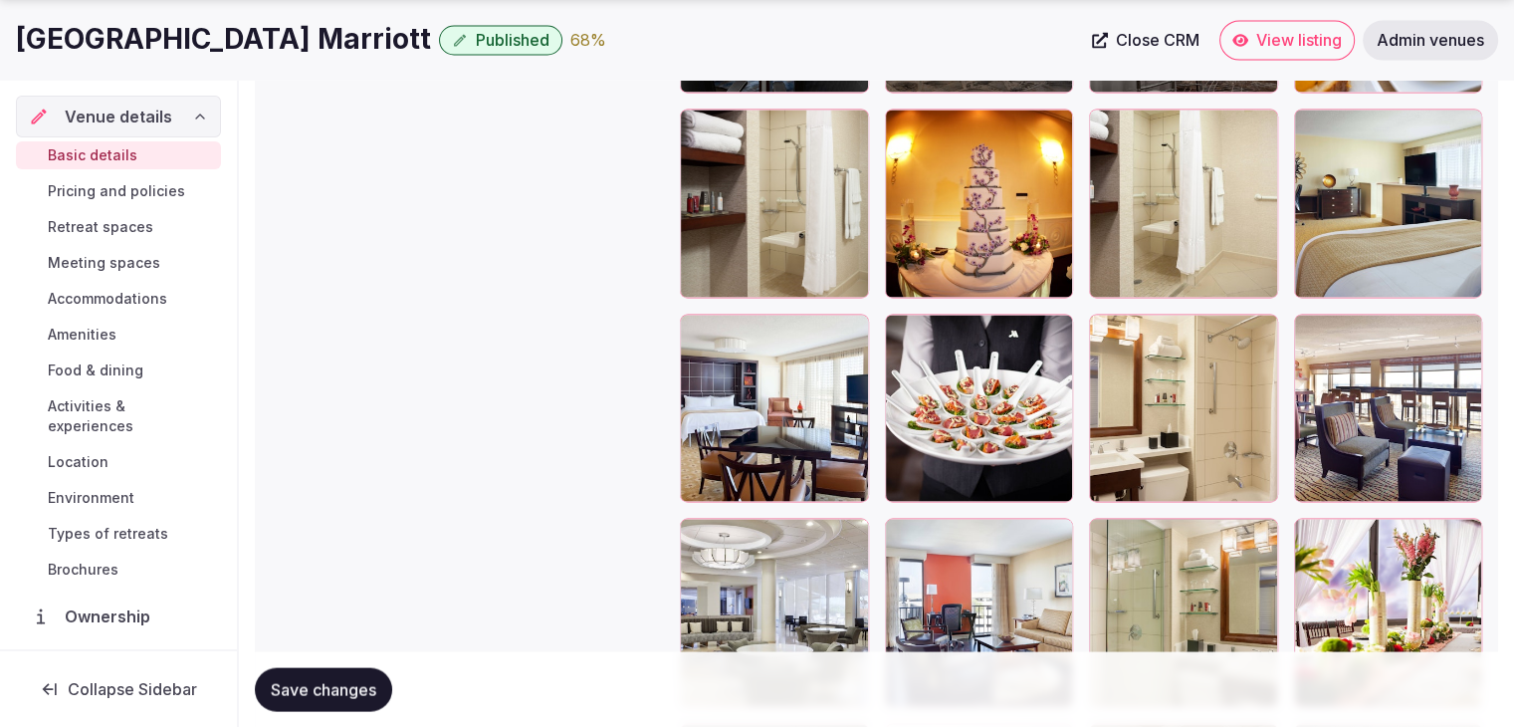
scroll to position [3783, 0]
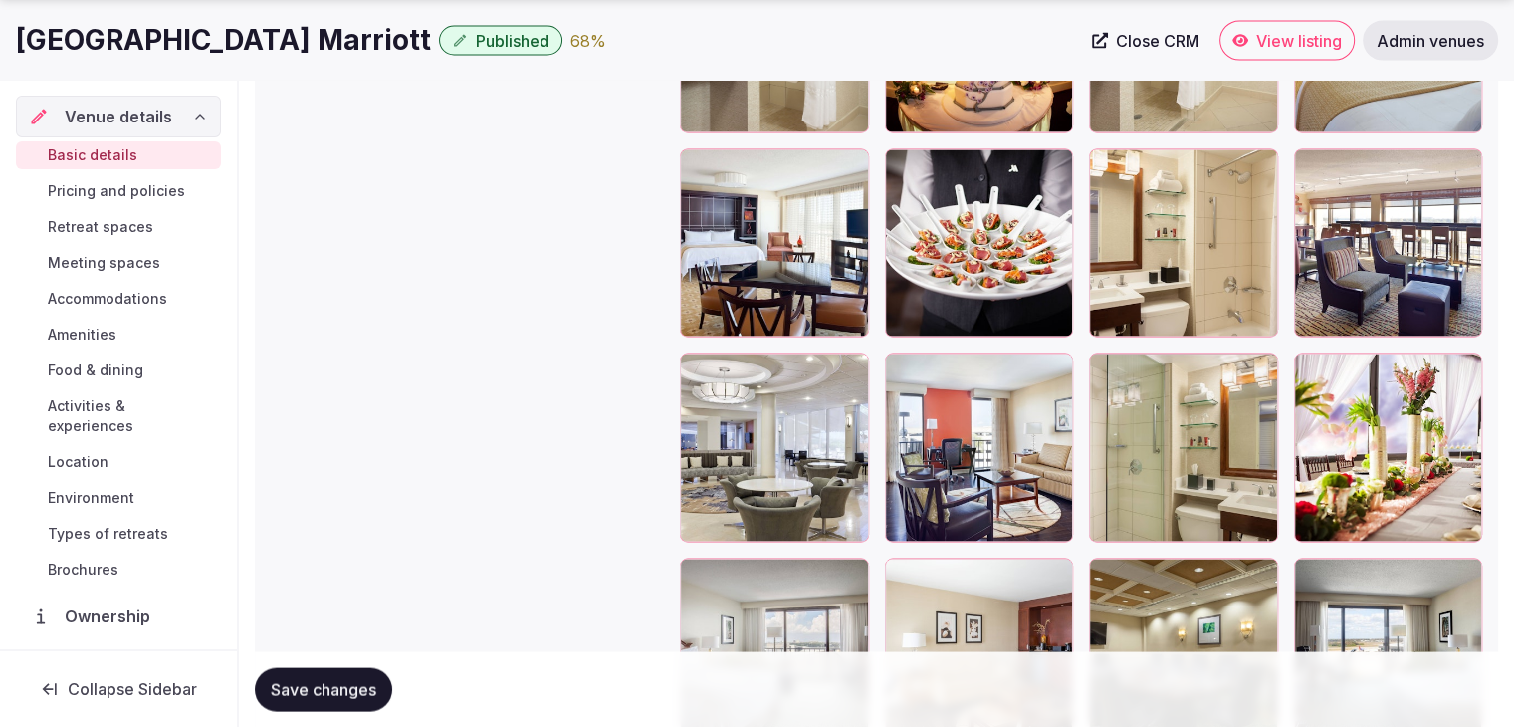
click at [135, 188] on span "Pricing and policies" at bounding box center [116, 191] width 137 height 20
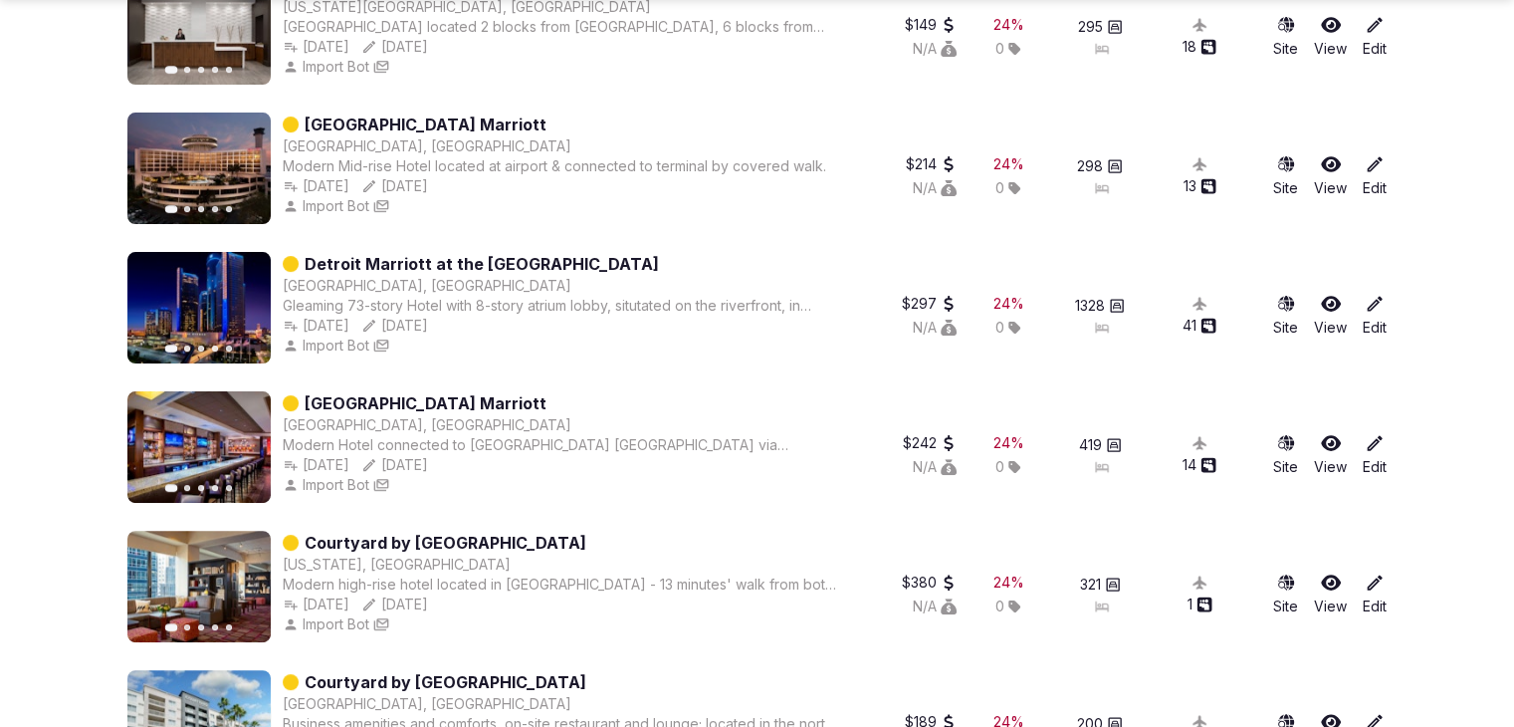
scroll to position [498, 0]
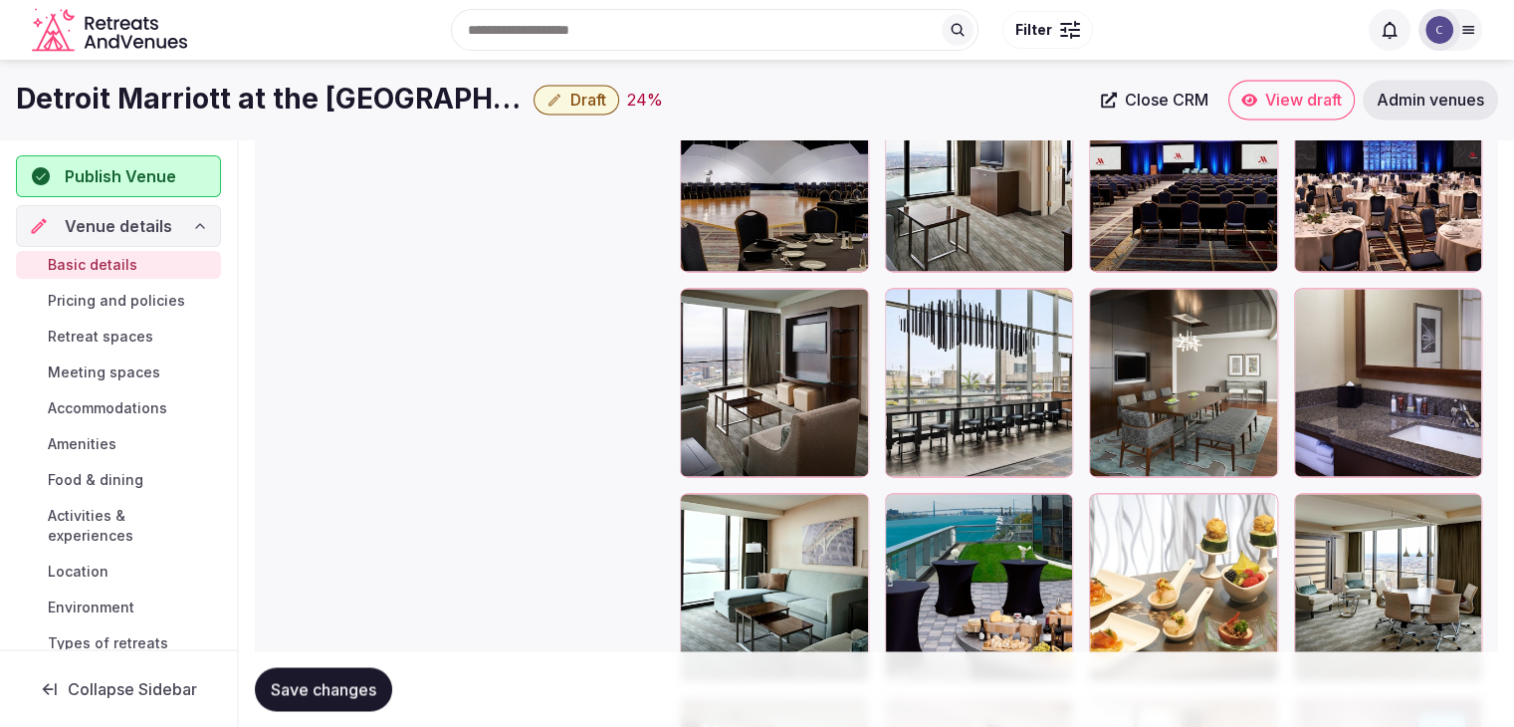
scroll to position [2887, 0]
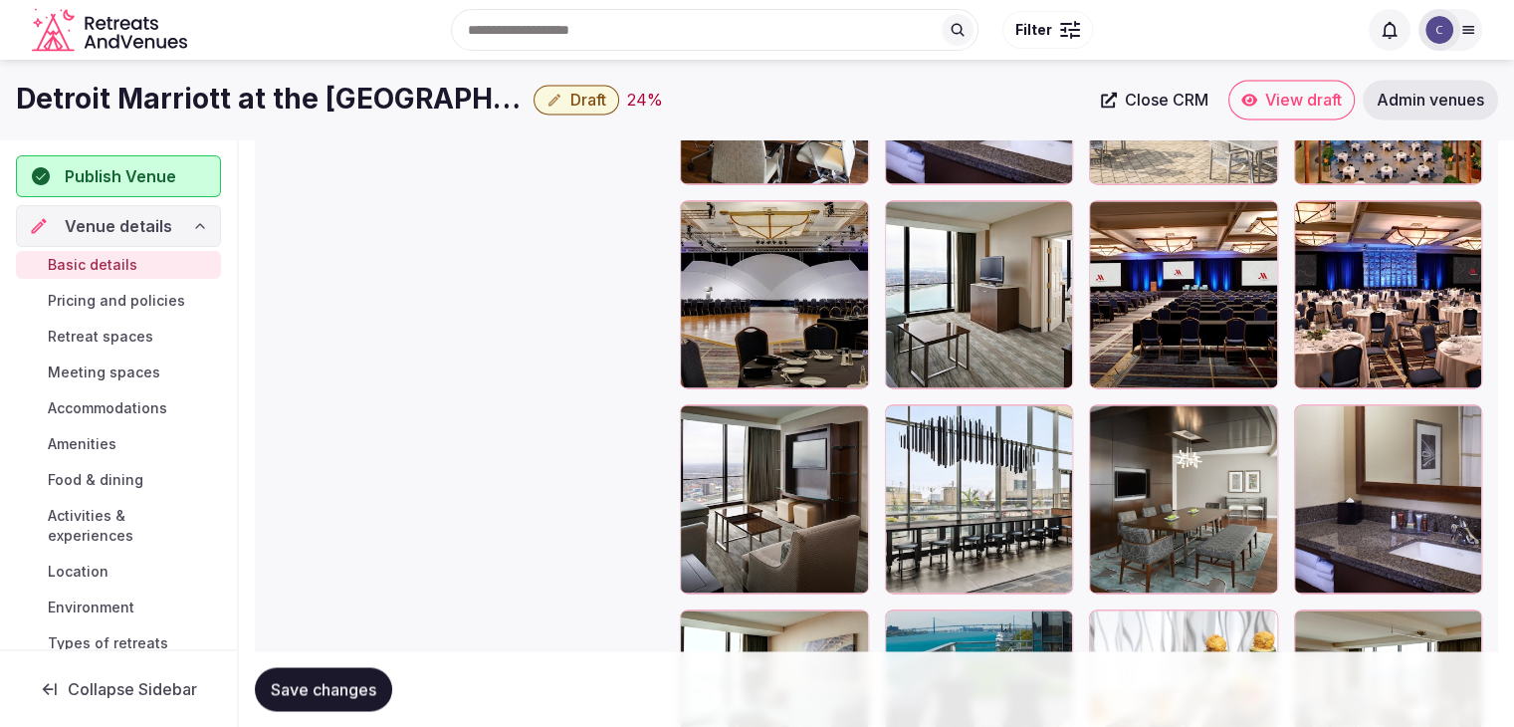
click at [408, 101] on h1 "Detroit Marriott at the [GEOGRAPHIC_DATA]" at bounding box center [271, 99] width 510 height 39
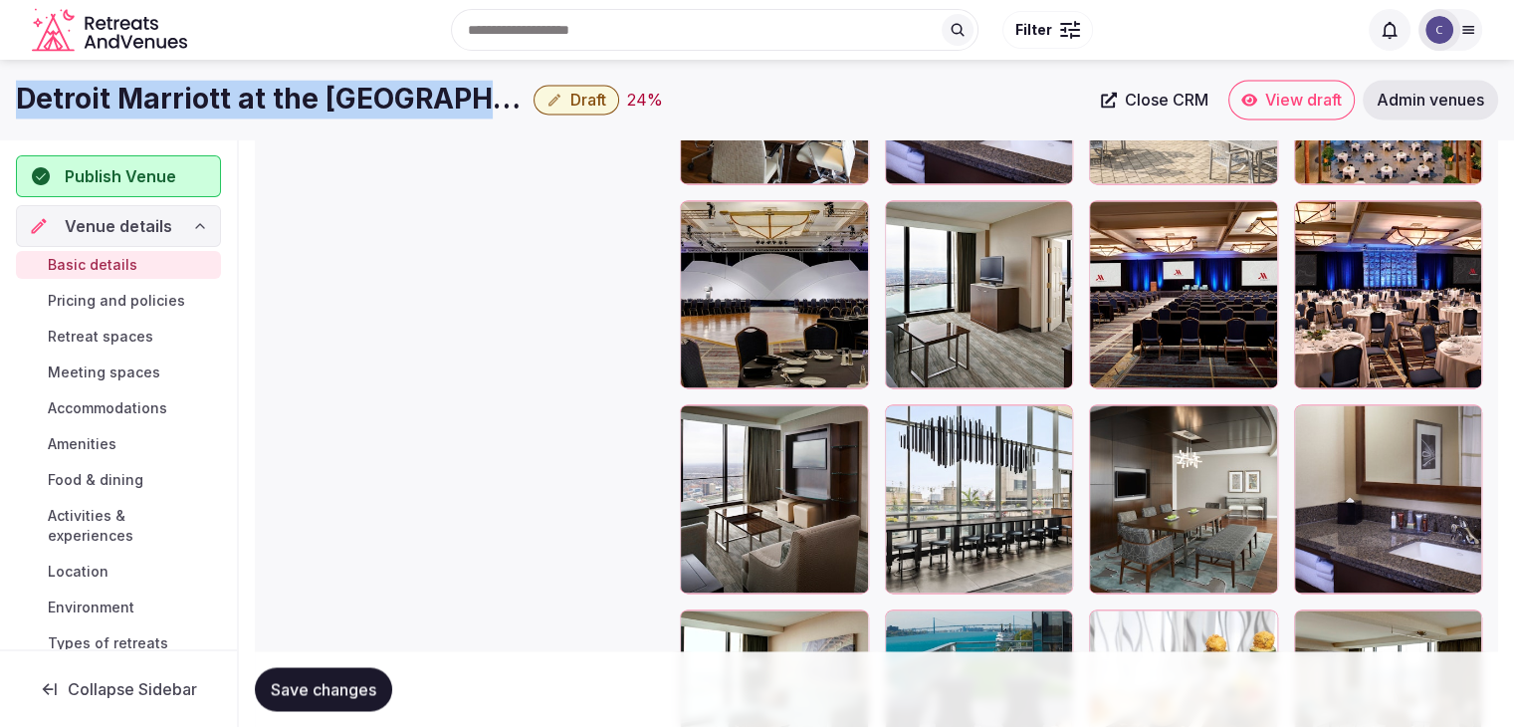
click at [408, 101] on h1 "Detroit Marriott at the [GEOGRAPHIC_DATA]" at bounding box center [271, 99] width 510 height 39
copy div "Detroit Marriott at the [GEOGRAPHIC_DATA]"
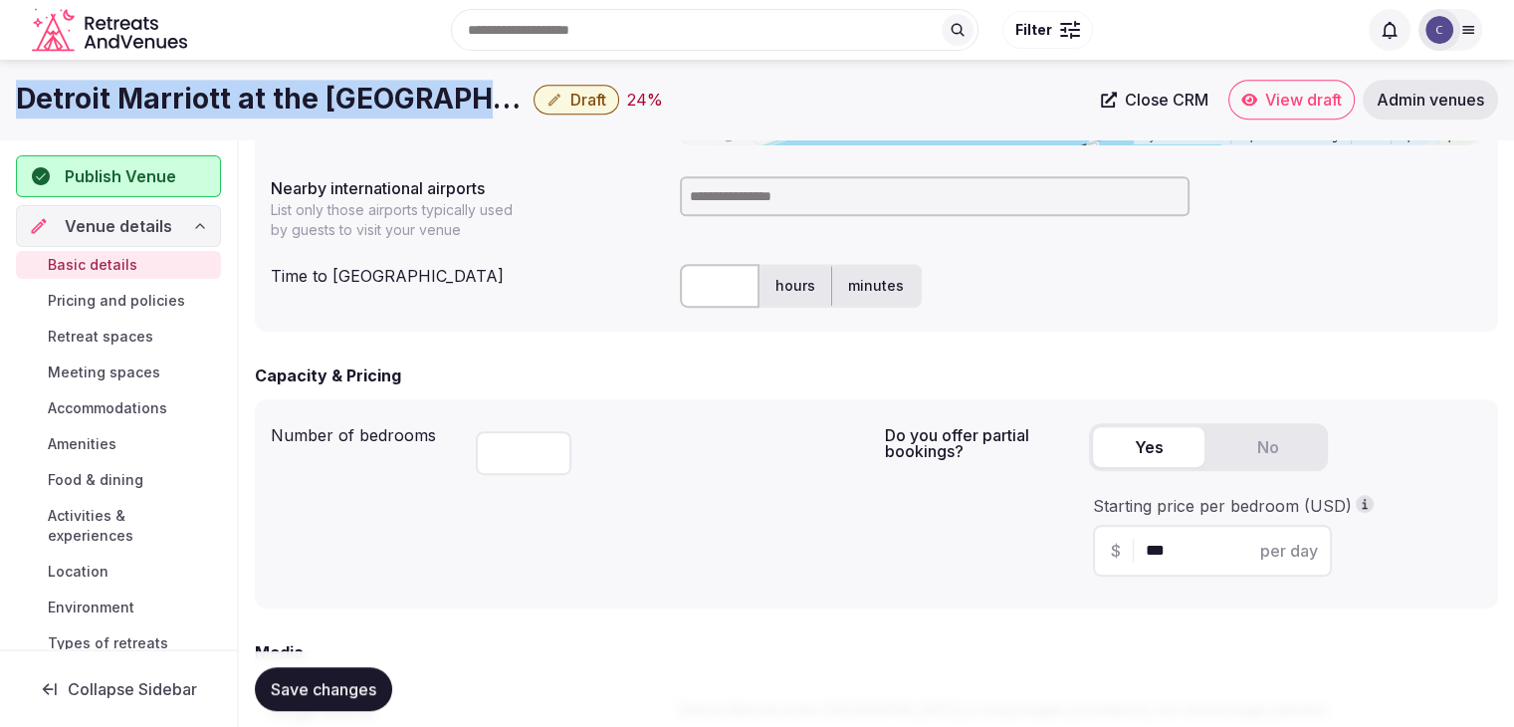
scroll to position [597, 0]
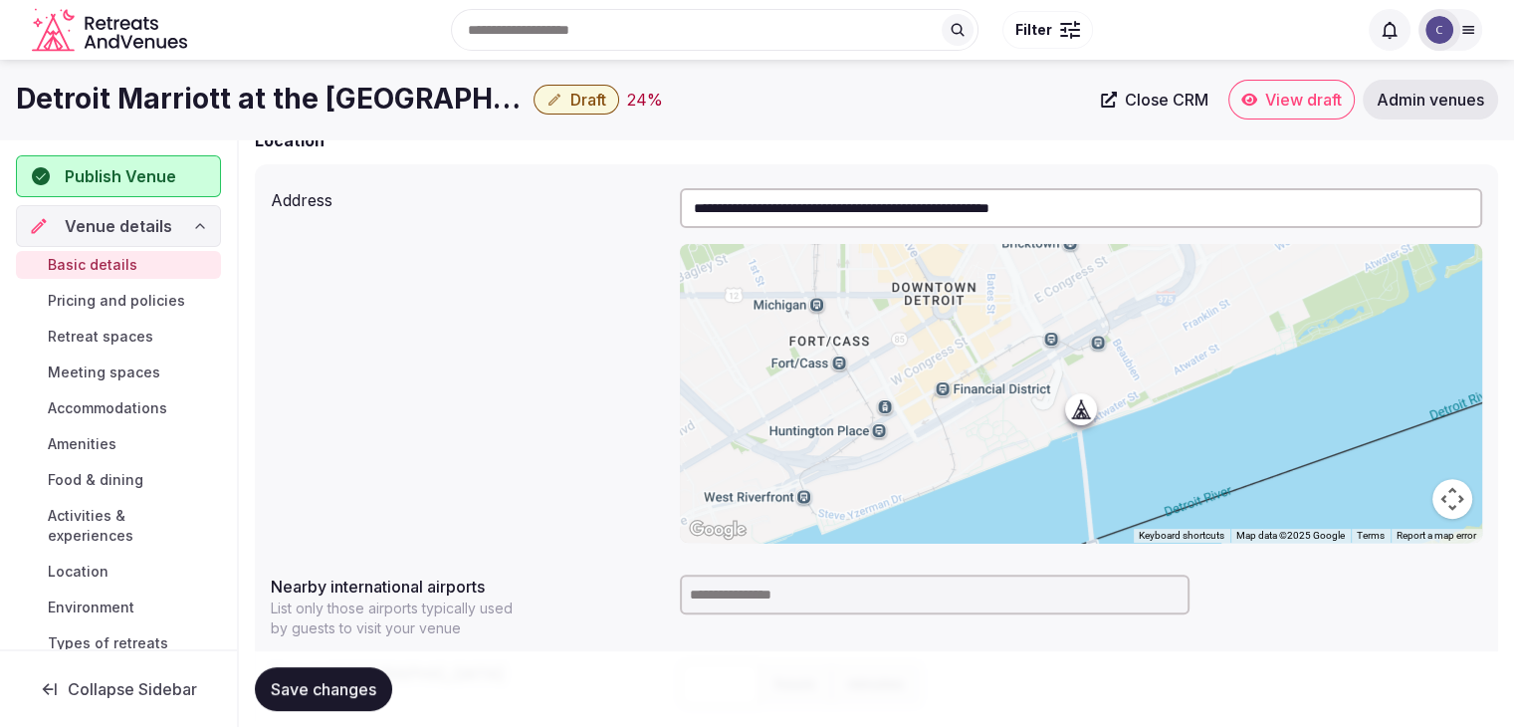
click at [732, 603] on input at bounding box center [935, 594] width 510 height 40
type input "***"
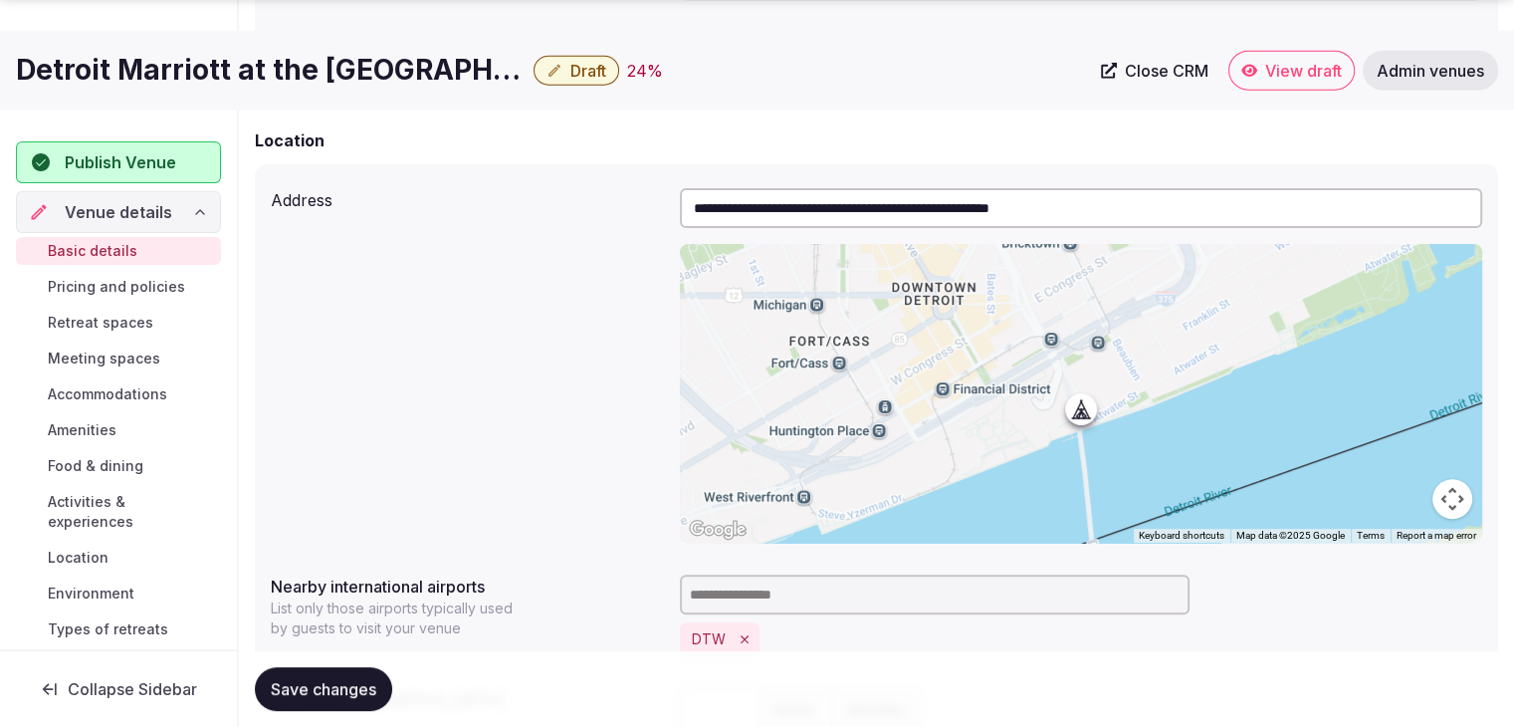
scroll to position [796, 0]
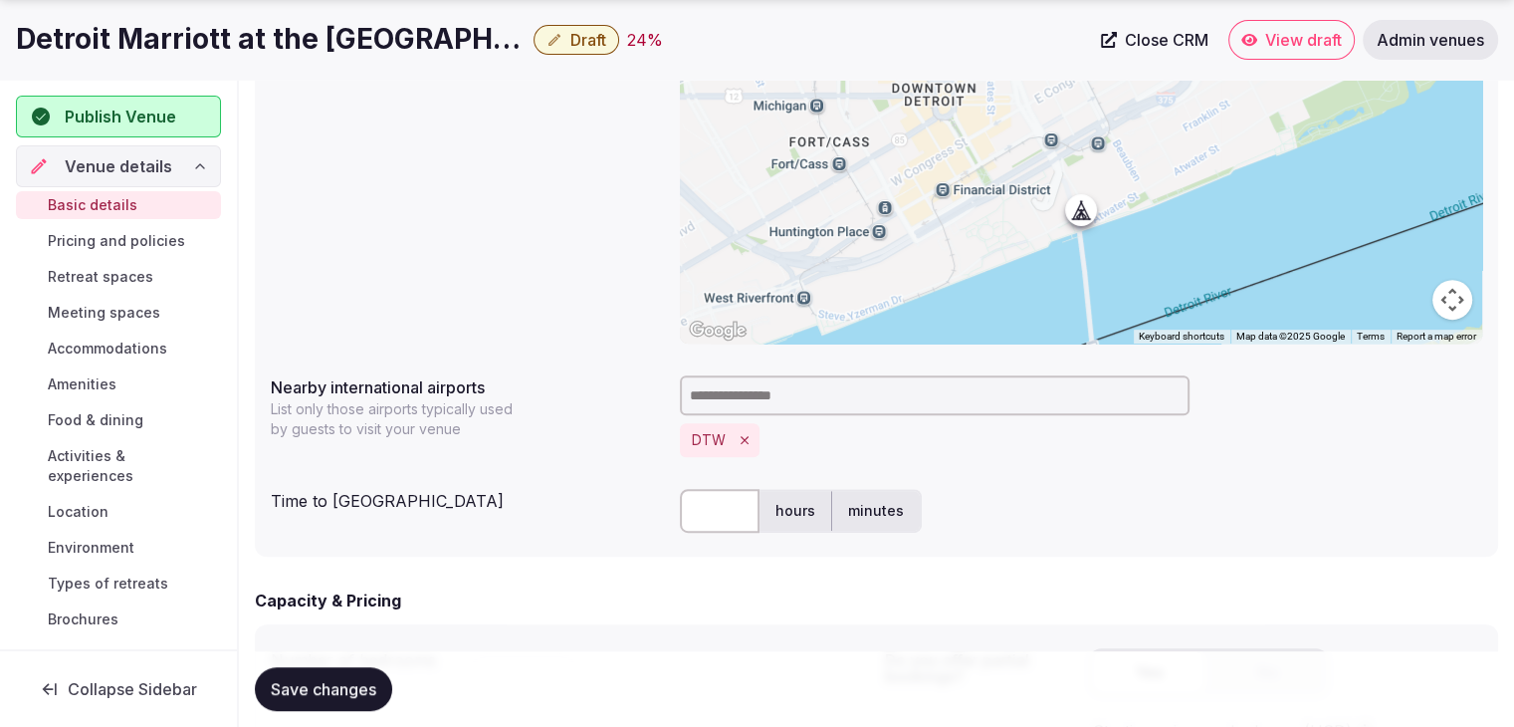
click at [723, 513] on input "text" at bounding box center [720, 511] width 80 height 44
type input "**"
click at [728, 658] on div "Save changes" at bounding box center [876, 689] width 1243 height 76
click at [311, 684] on span "Save changes" at bounding box center [324, 689] width 106 height 20
click at [558, 36] on icon "button" at bounding box center [555, 40] width 12 height 12
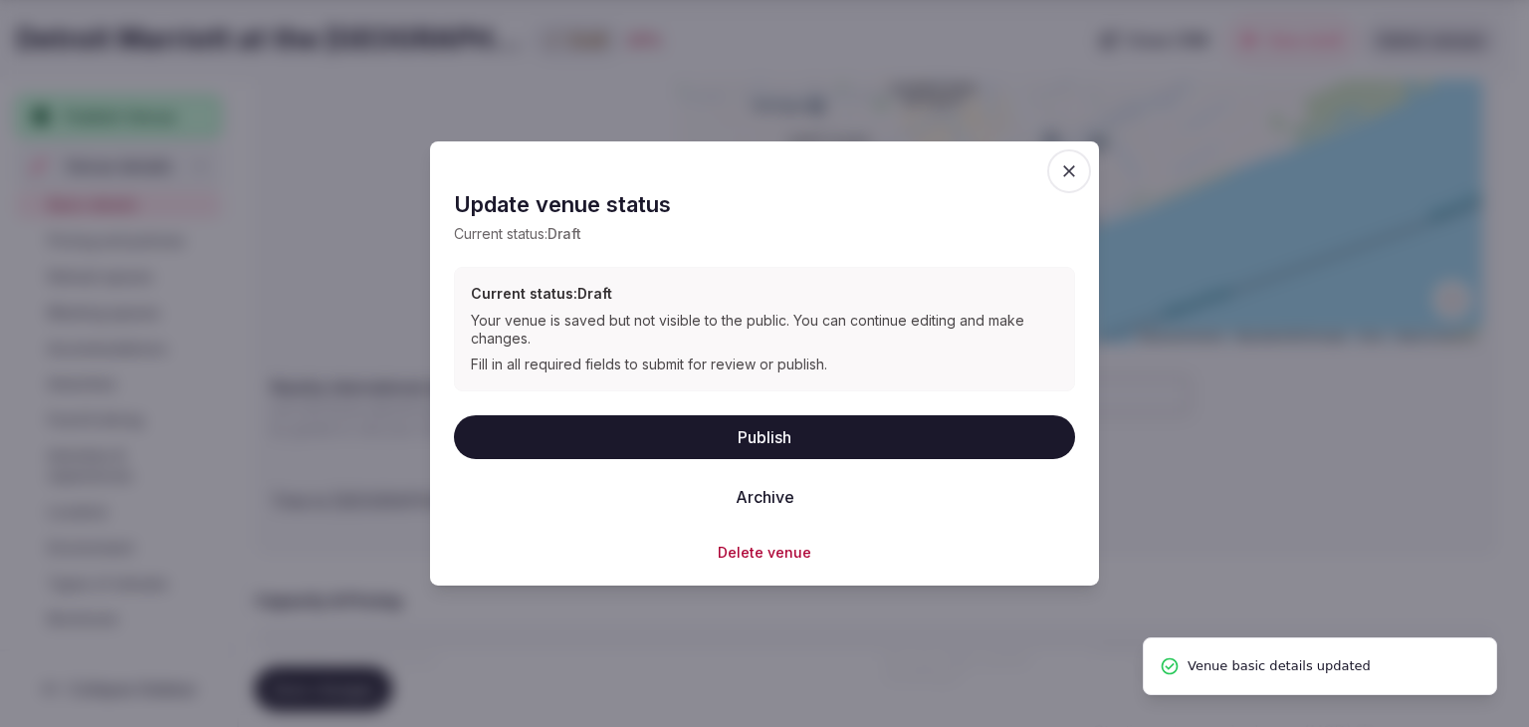
click at [626, 435] on button "Publish" at bounding box center [764, 436] width 621 height 44
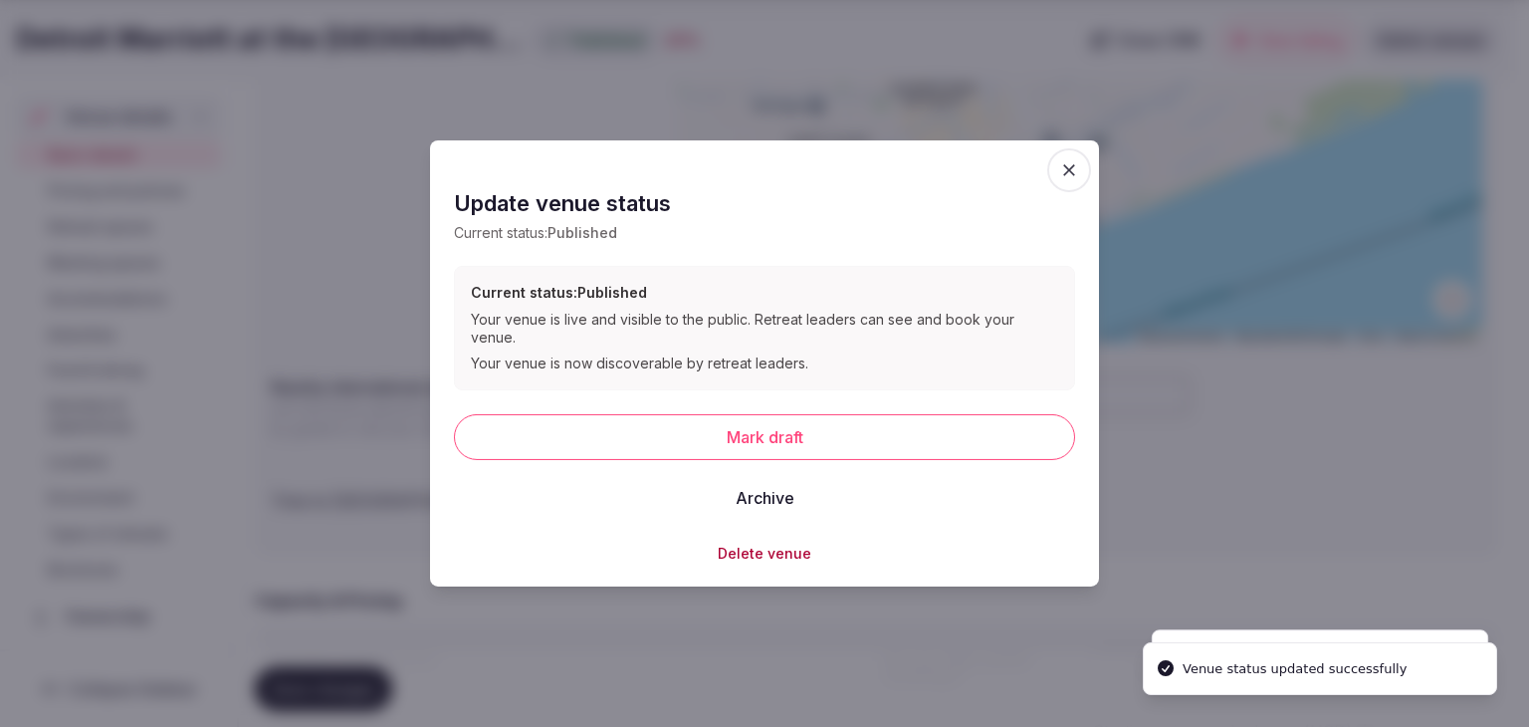
click at [299, 33] on div at bounding box center [764, 363] width 1529 height 727
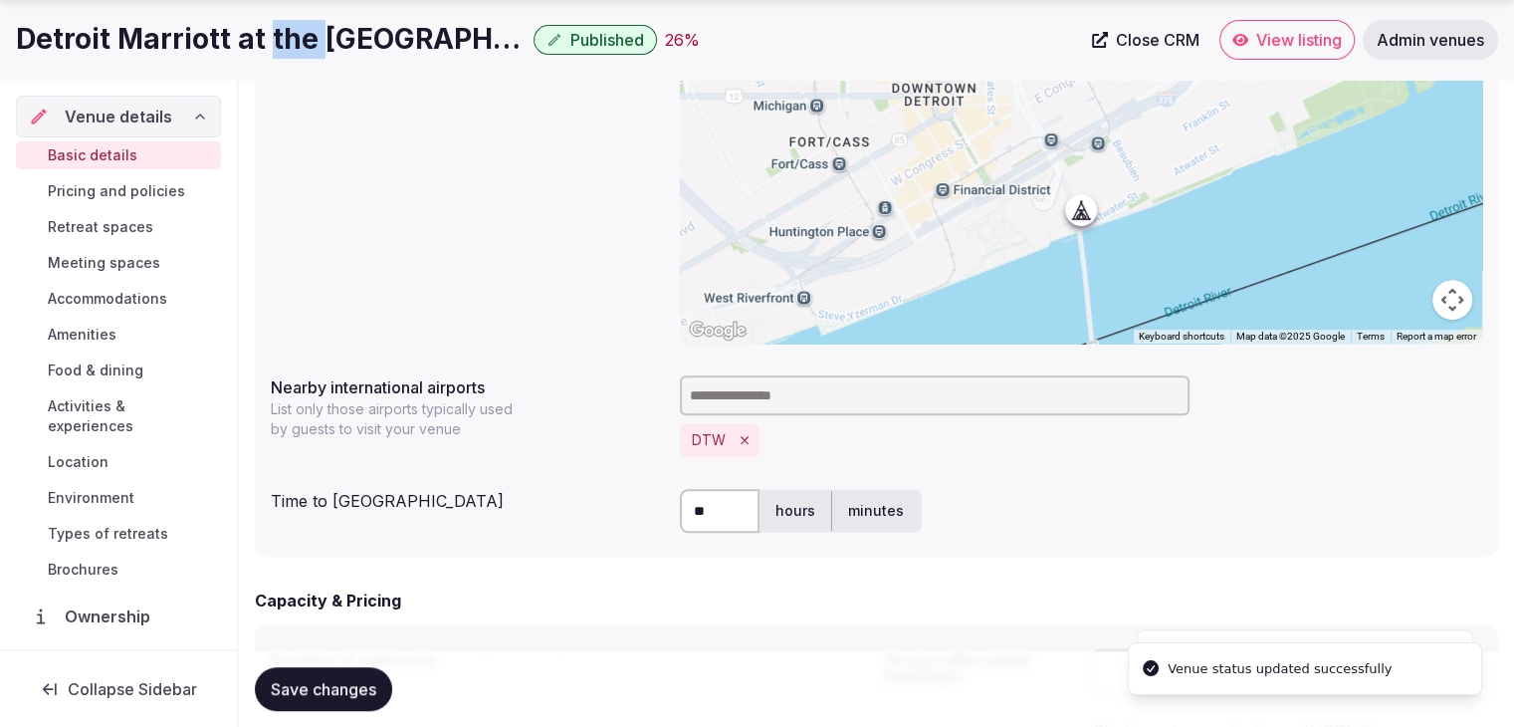
click at [299, 33] on h1 "Detroit Marriott at the [GEOGRAPHIC_DATA]" at bounding box center [271, 39] width 510 height 39
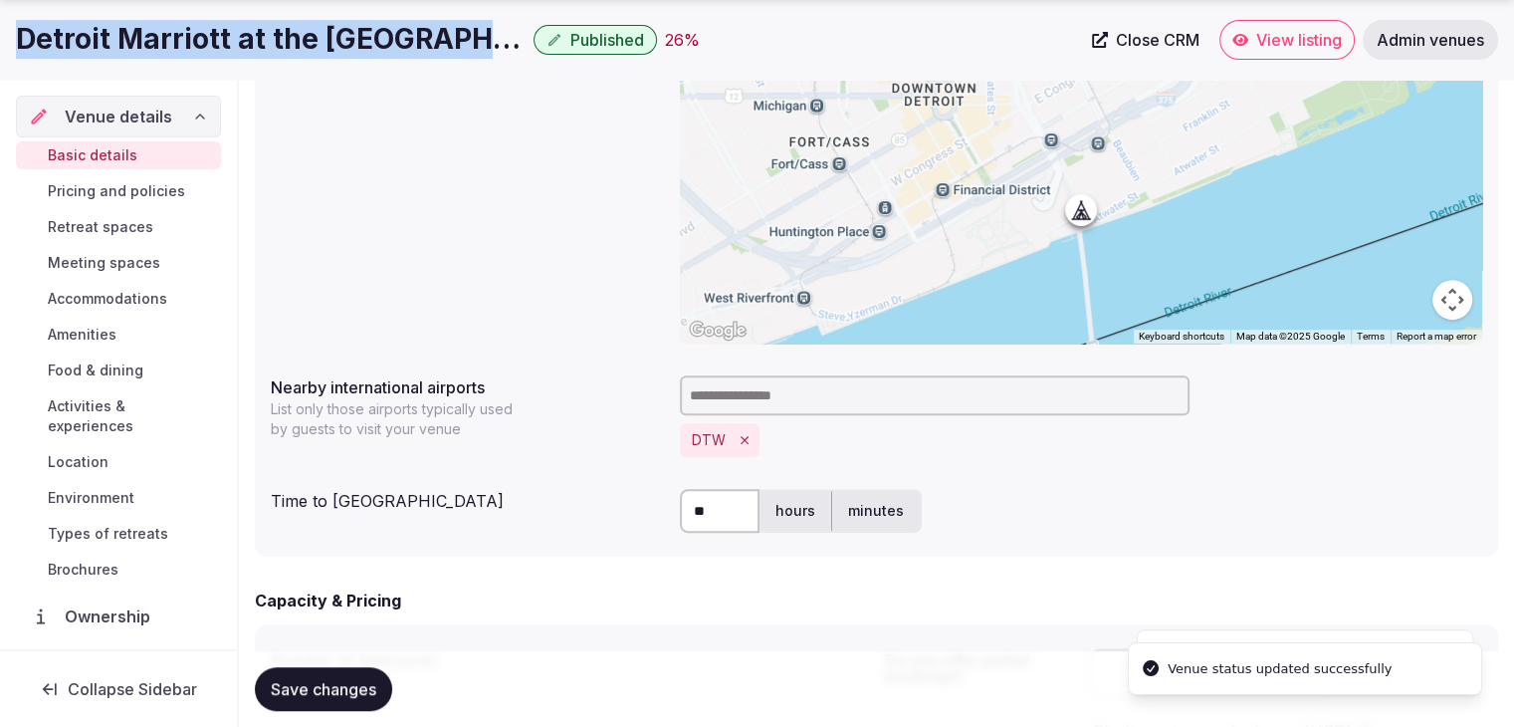
click at [299, 33] on h1 "Detroit Marriott at the [GEOGRAPHIC_DATA]" at bounding box center [271, 39] width 510 height 39
copy div "Detroit Marriott at the [GEOGRAPHIC_DATA]"
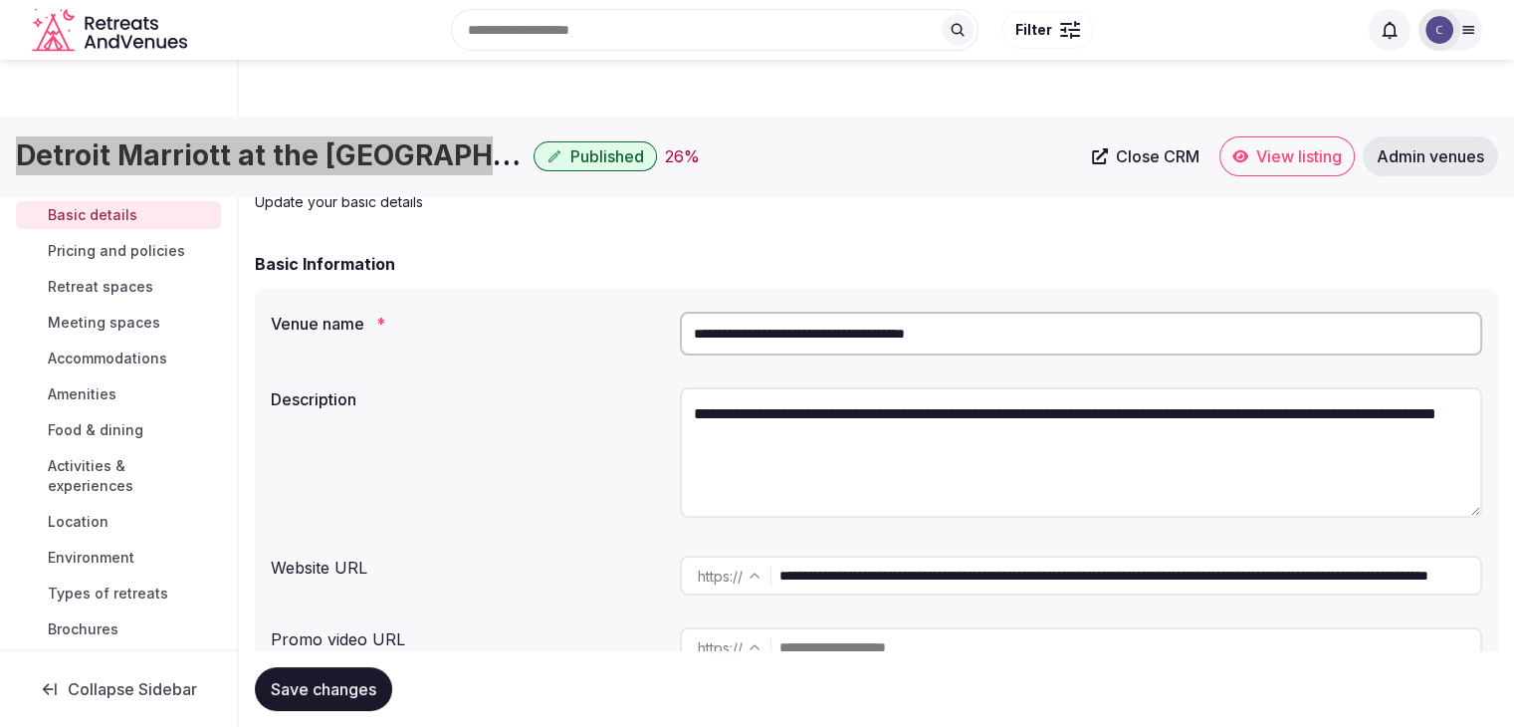
scroll to position [0, 0]
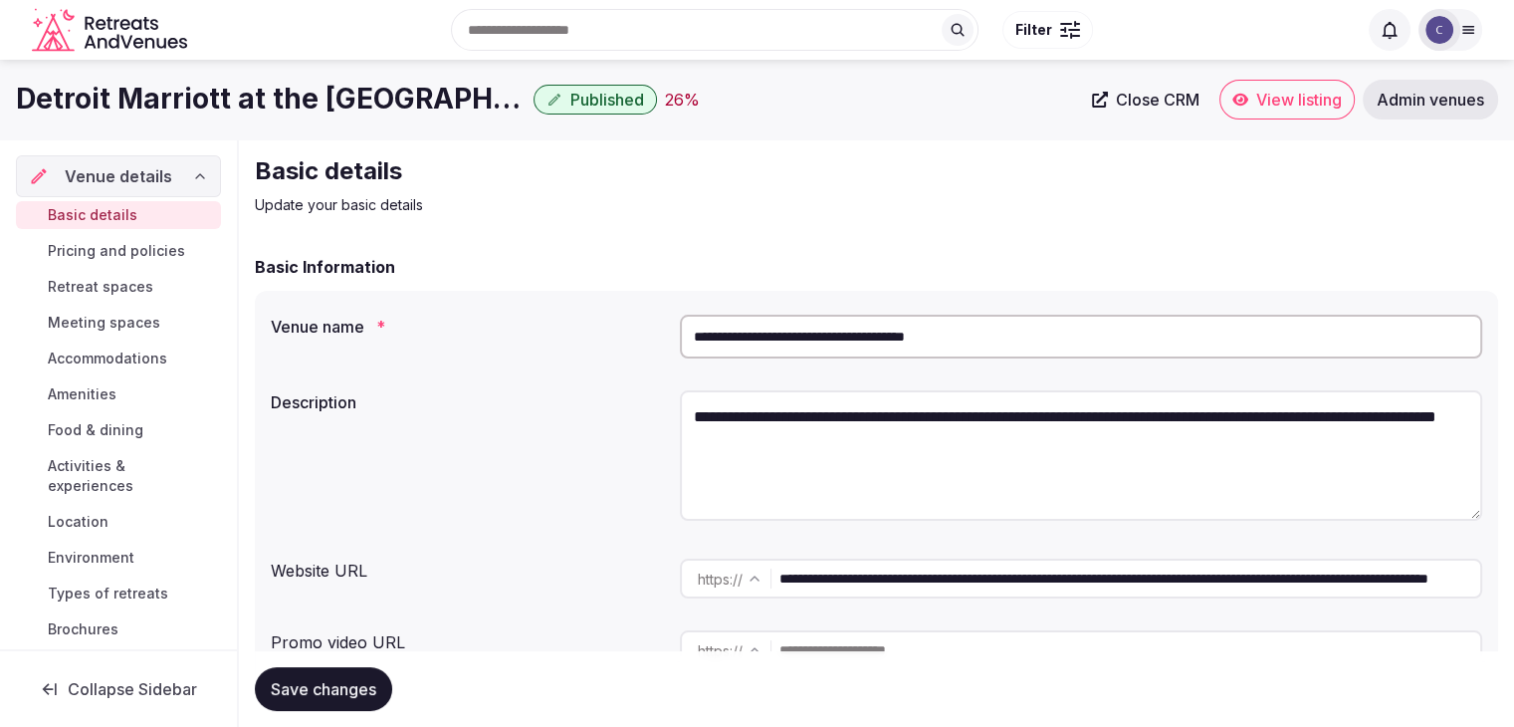
drag, startPoint x: 1389, startPoint y: 582, endPoint x: 665, endPoint y: 582, distance: 723.7
click at [665, 582] on div "**********" at bounding box center [877, 579] width 1212 height 56
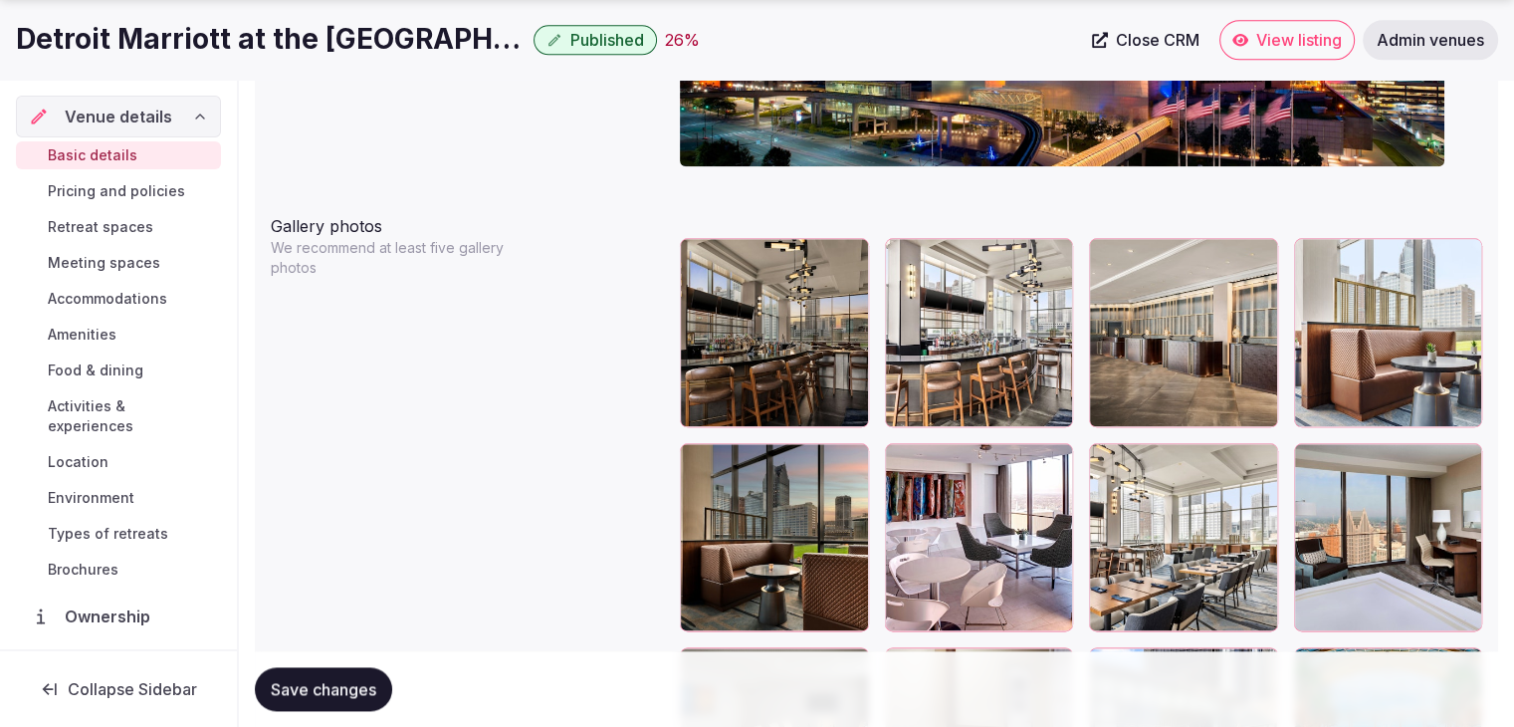
scroll to position [2389, 0]
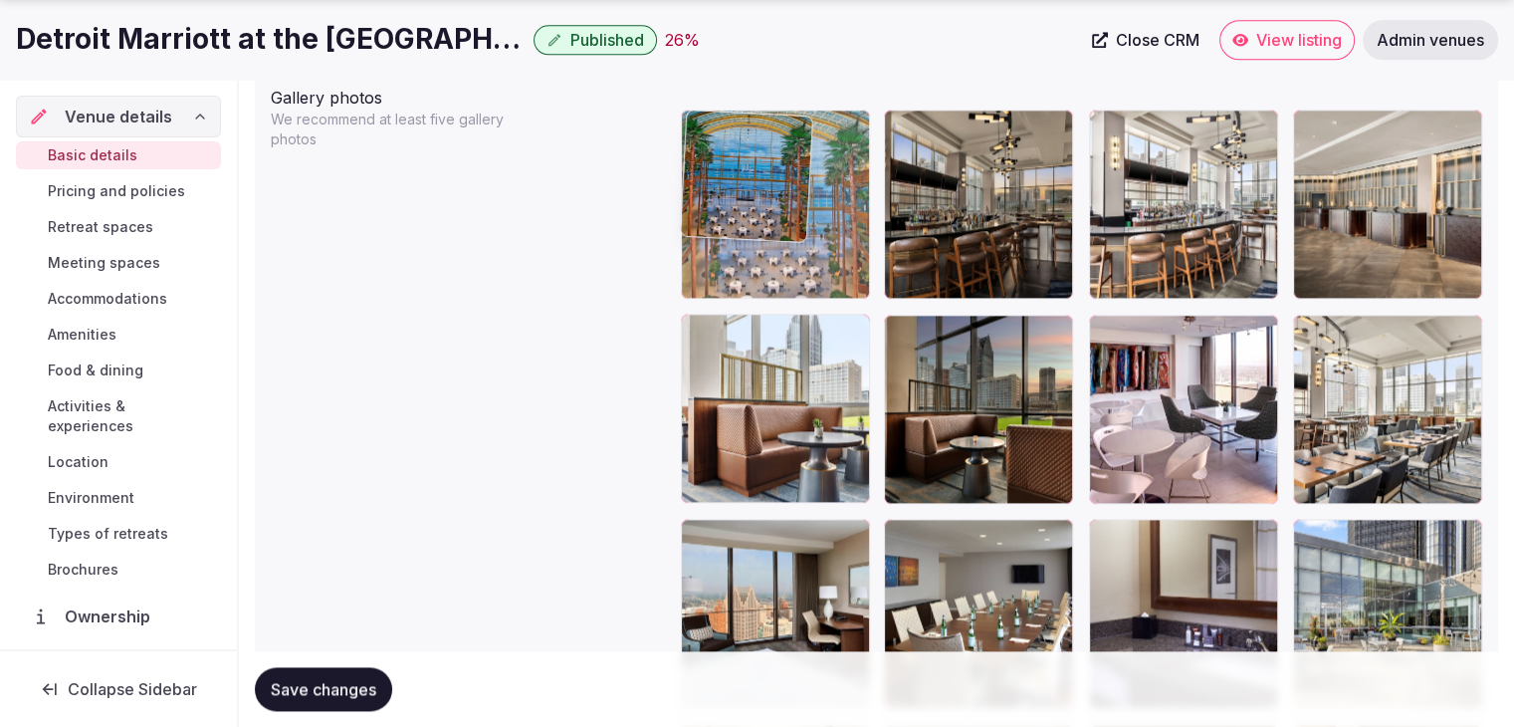
drag, startPoint x: 1036, startPoint y: 286, endPoint x: 804, endPoint y: 205, distance: 245.6
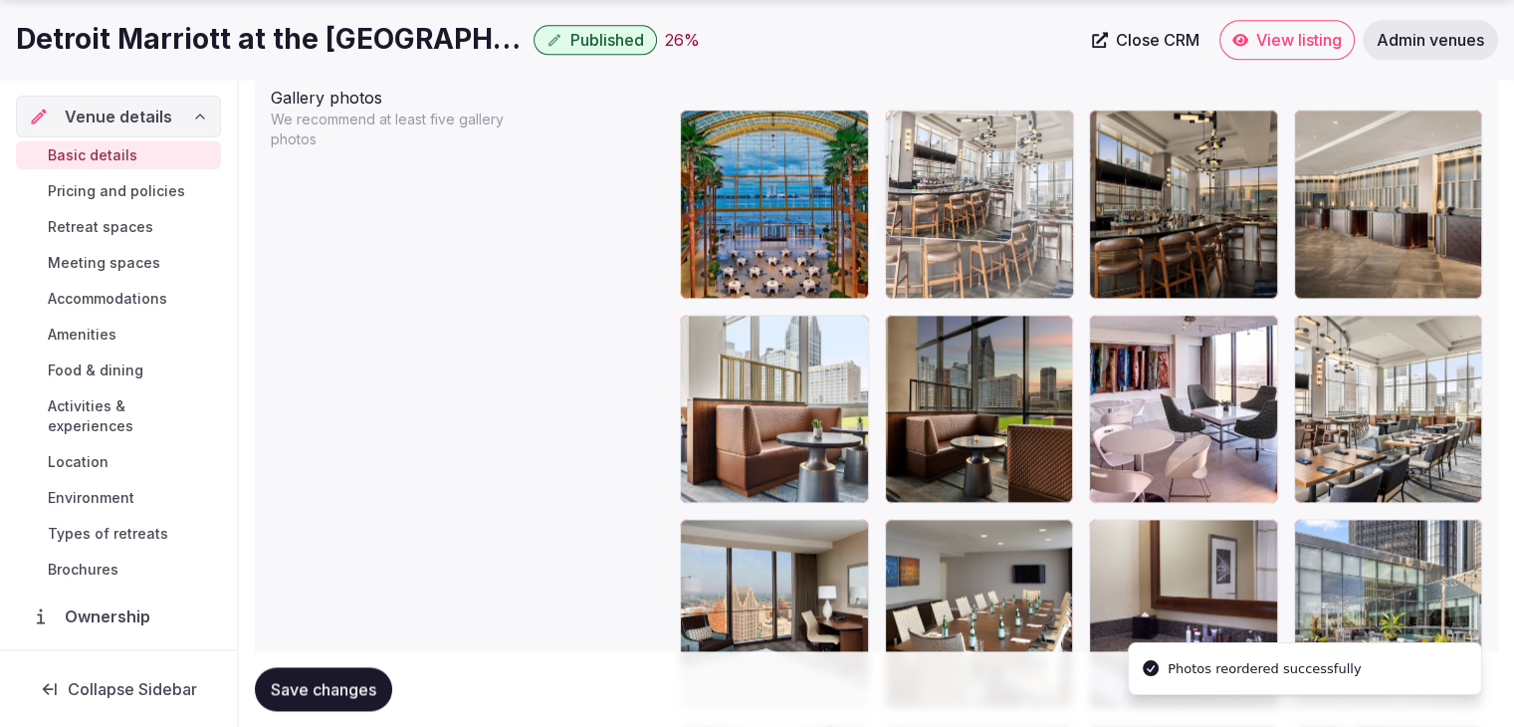
drag, startPoint x: 1115, startPoint y: 118, endPoint x: 970, endPoint y: 120, distance: 145.4
click at [970, 120] on body "**********" at bounding box center [757, 256] width 1514 height 5290
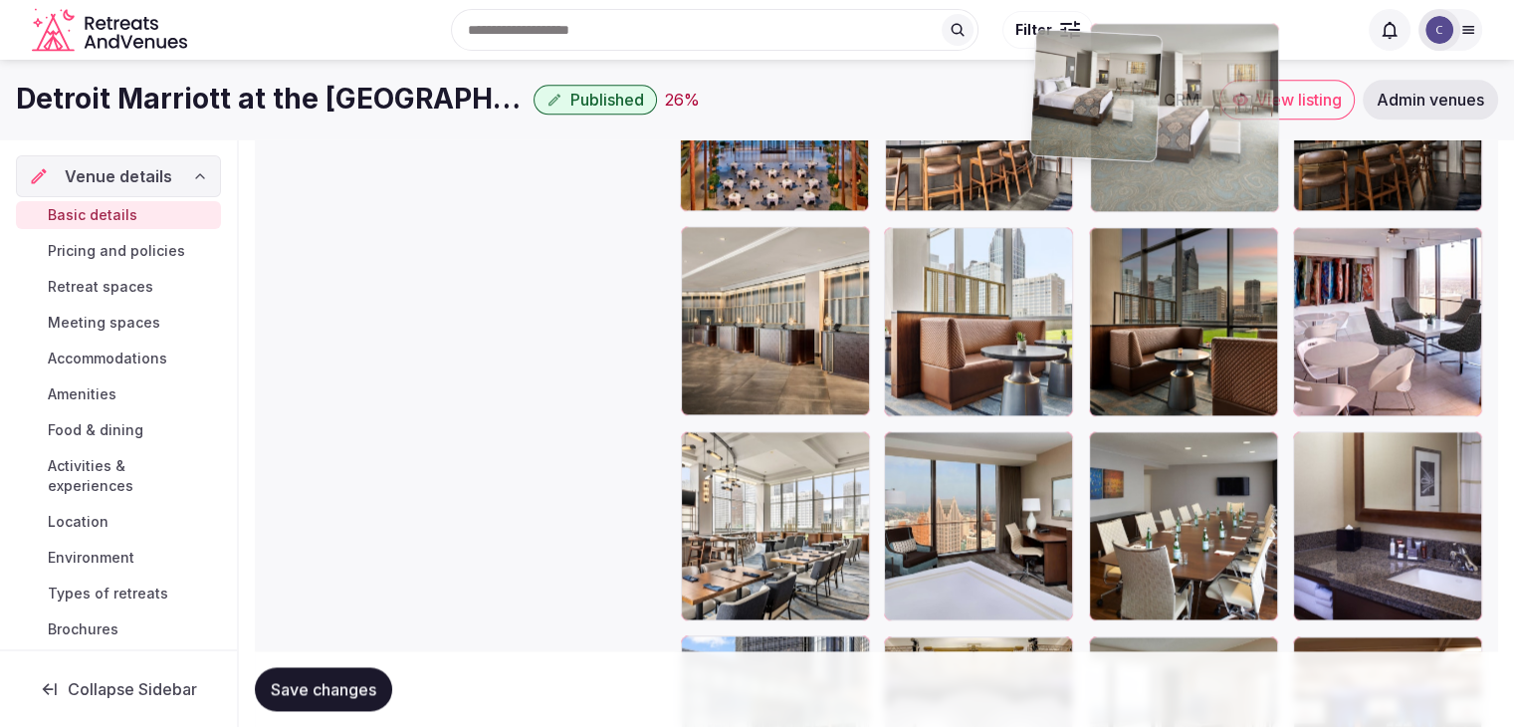
scroll to position [2336, 0]
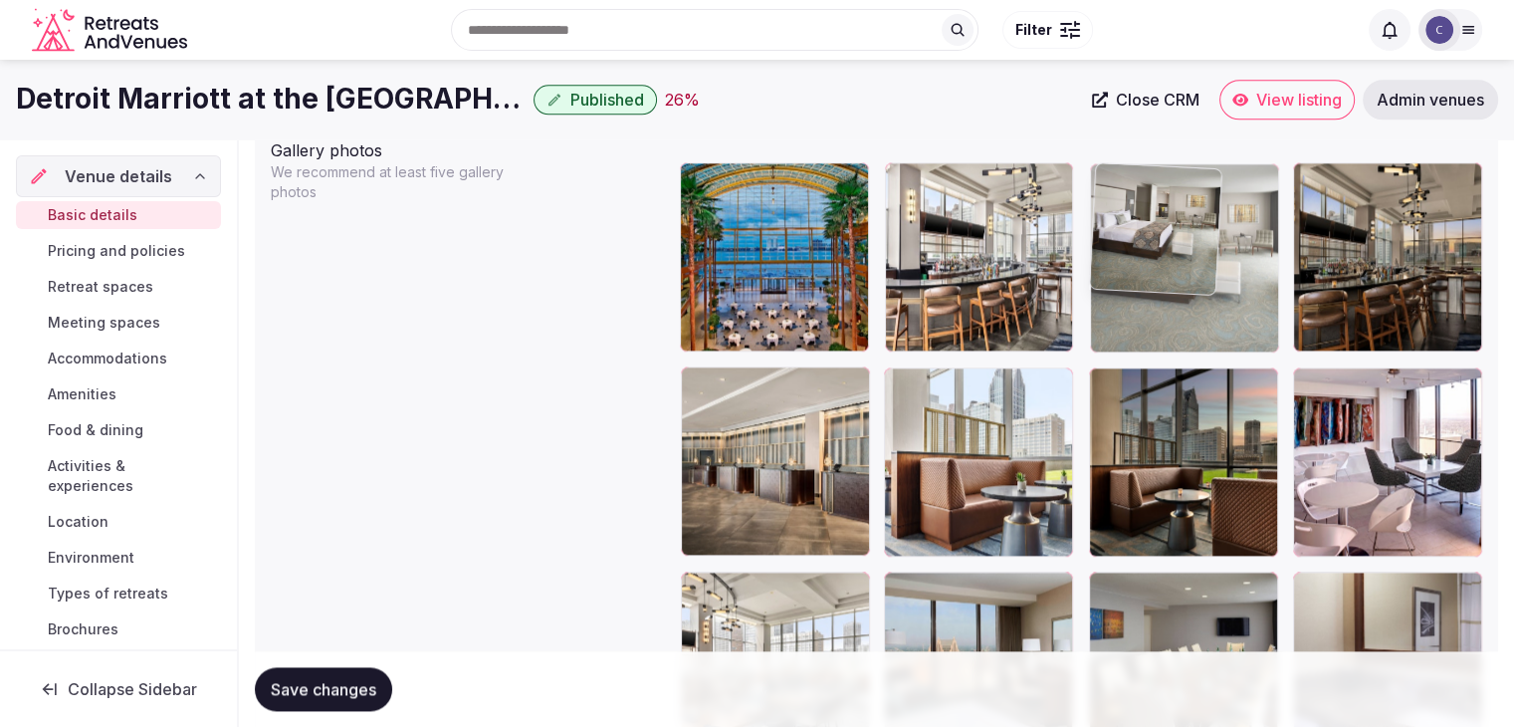
drag, startPoint x: 1309, startPoint y: 459, endPoint x: 1096, endPoint y: 199, distance: 336.0
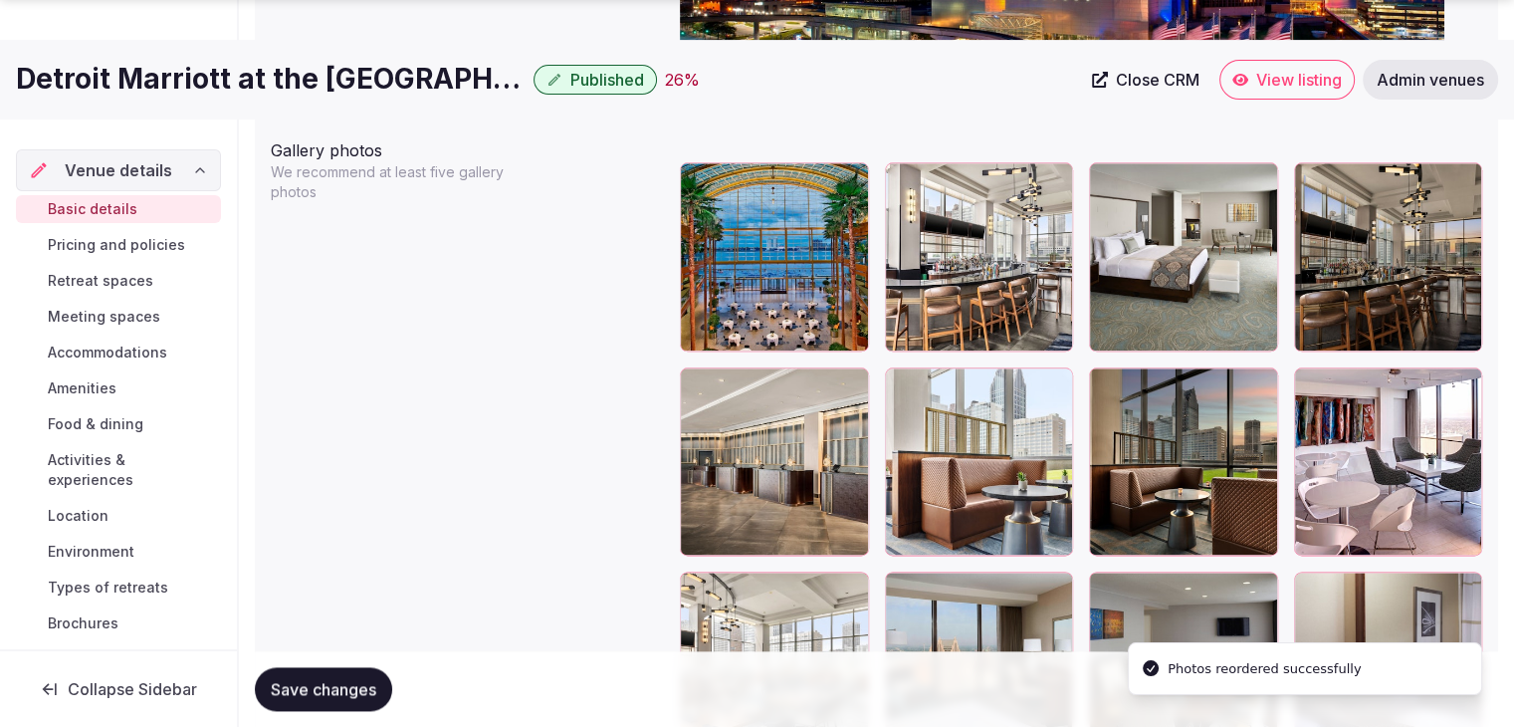
scroll to position [2536, 0]
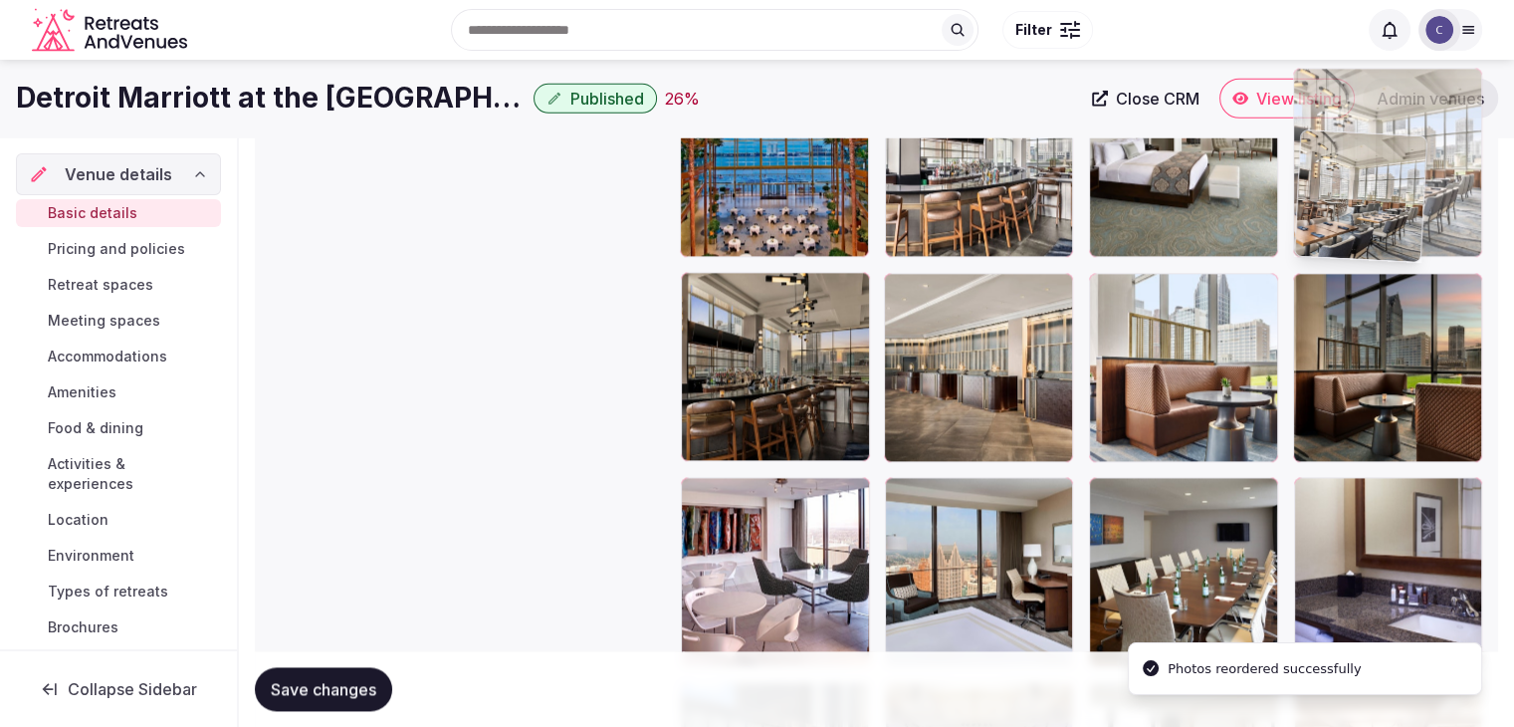
drag, startPoint x: 699, startPoint y: 399, endPoint x: 1437, endPoint y: 64, distance: 810.4
click at [1437, 64] on body "**********" at bounding box center [757, 214] width 1514 height 5290
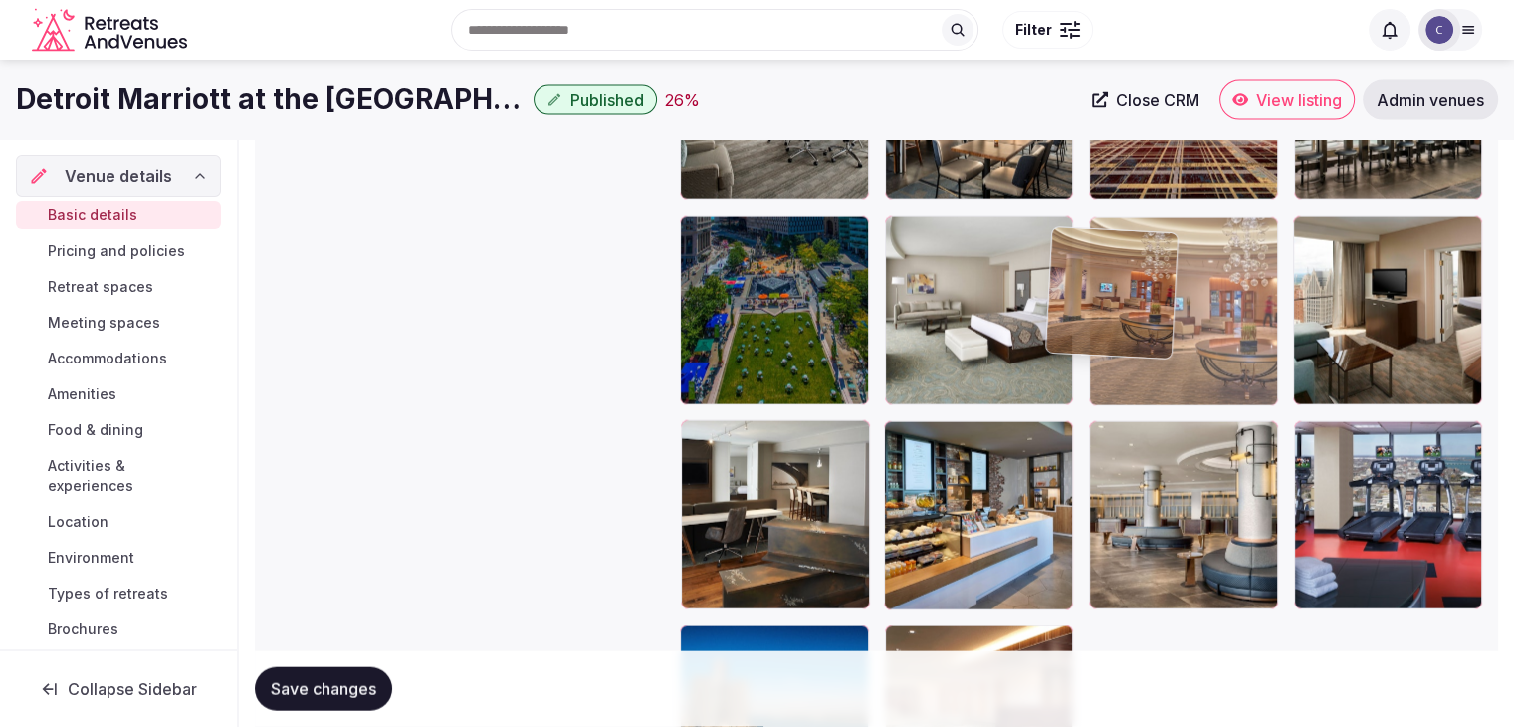
scroll to position [4305, 0]
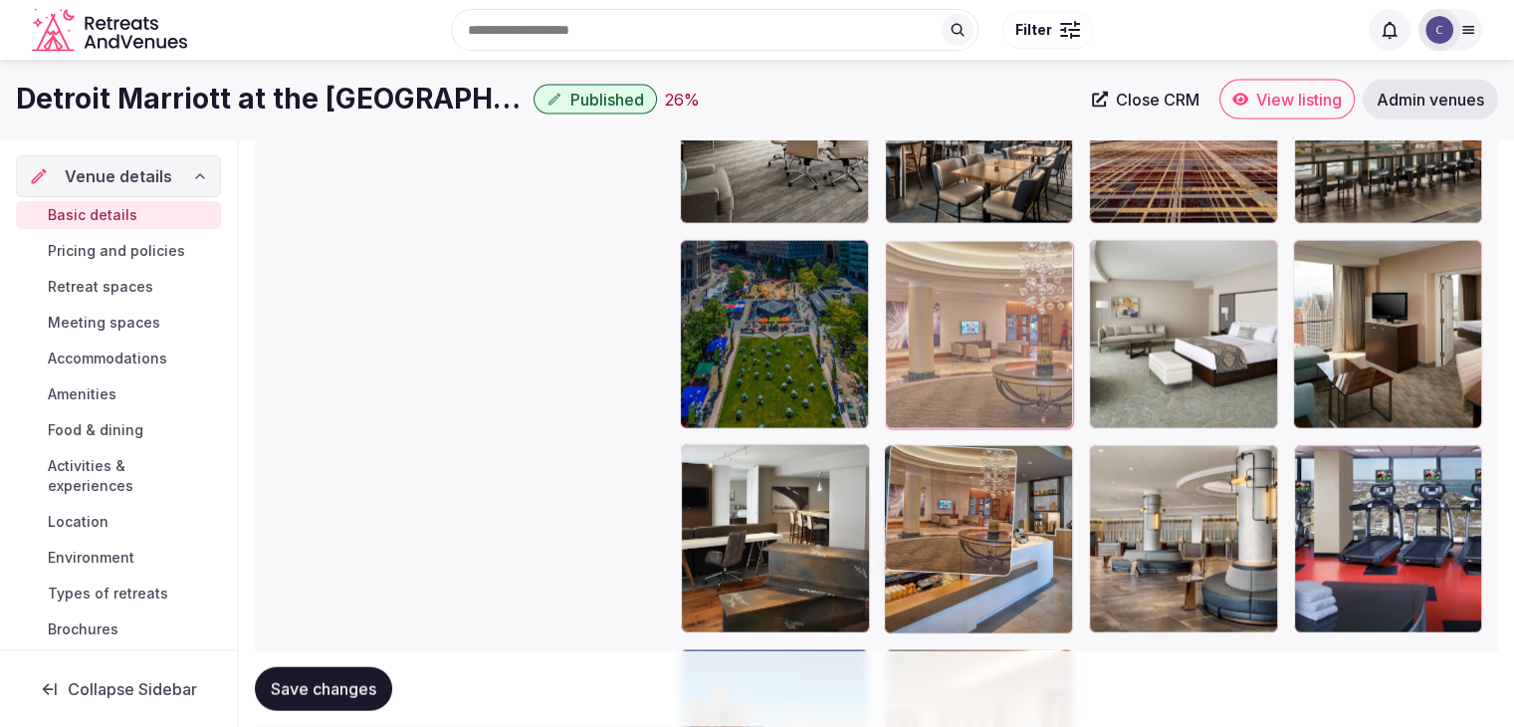
drag, startPoint x: 909, startPoint y: 312, endPoint x: 1007, endPoint y: 435, distance: 158.0
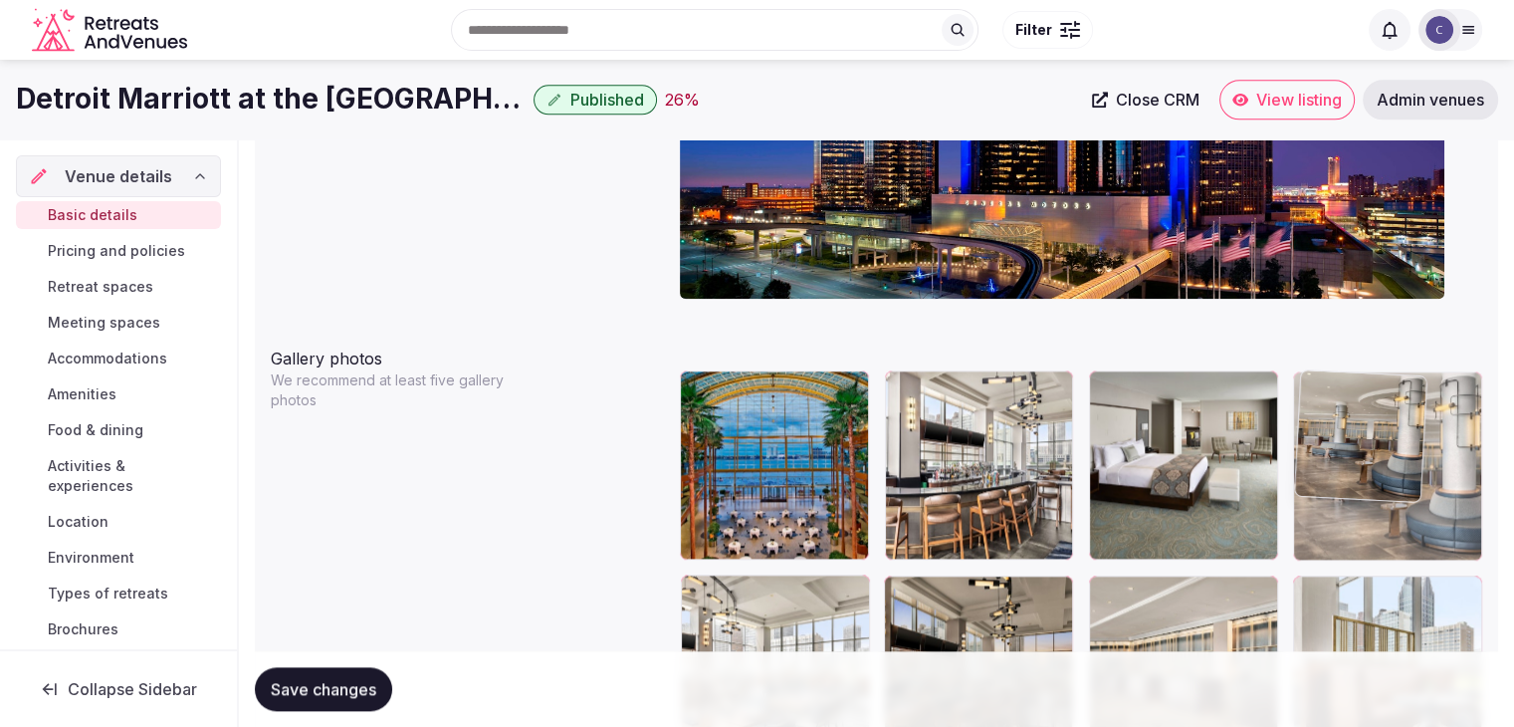
drag, startPoint x: 1115, startPoint y: 454, endPoint x: 1390, endPoint y: 332, distance: 300.4
click at [1392, 322] on body "**********" at bounding box center [757, 517] width 1514 height 5290
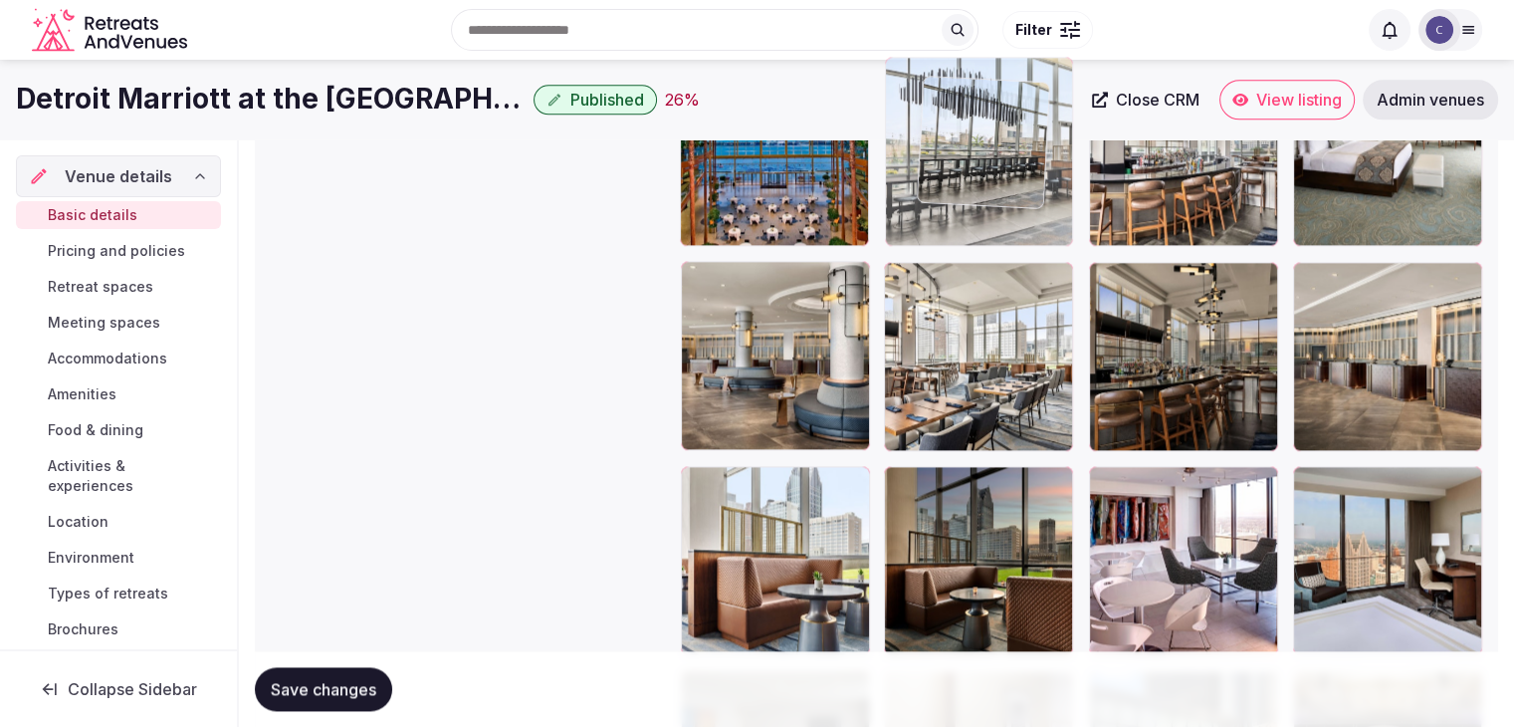
scroll to position [2441, 0]
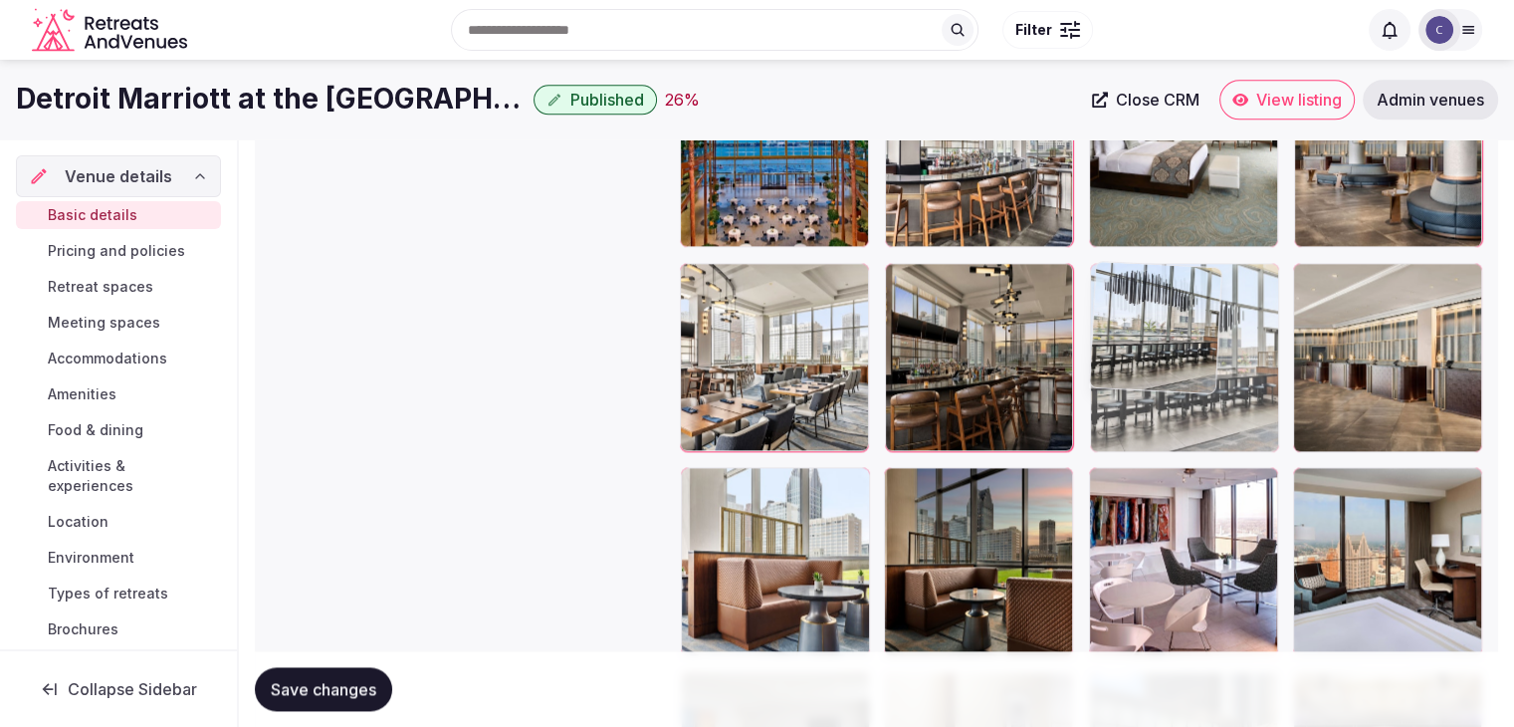
drag, startPoint x: 1312, startPoint y: 512, endPoint x: 1115, endPoint y: 300, distance: 289.5
click at [1115, 300] on body "**********" at bounding box center [757, 204] width 1514 height 5290
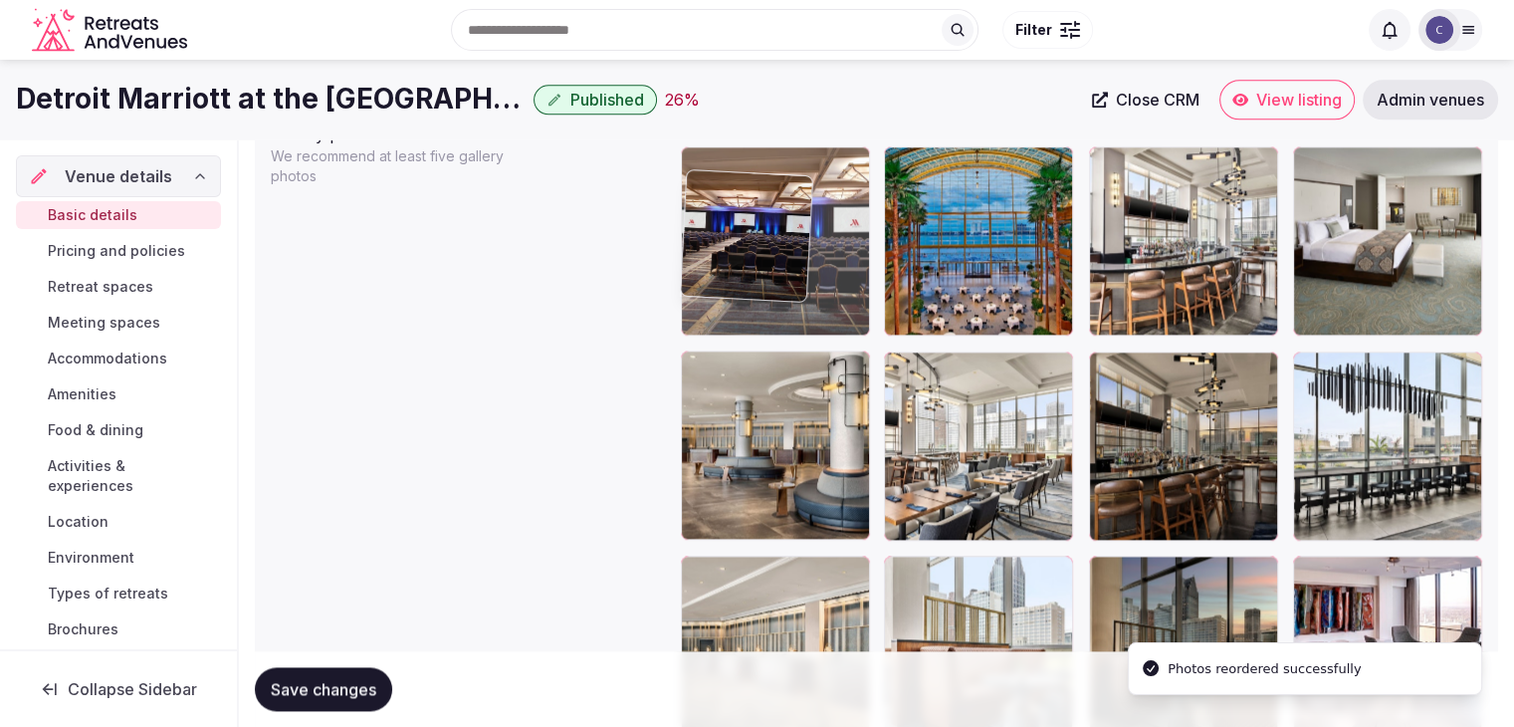
scroll to position [2350, 0]
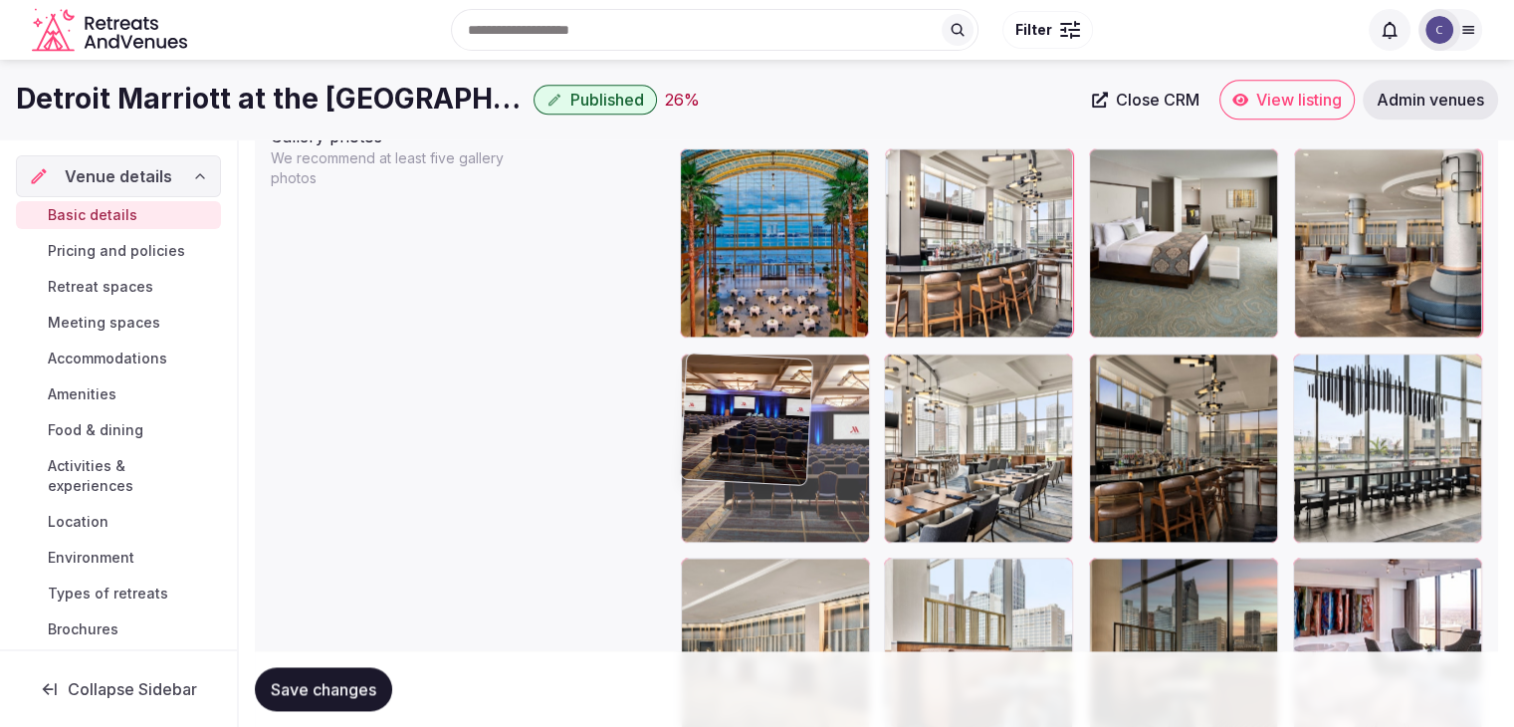
drag, startPoint x: 898, startPoint y: 304, endPoint x: 709, endPoint y: 339, distance: 192.5
click at [709, 339] on body "**********" at bounding box center [757, 295] width 1514 height 5290
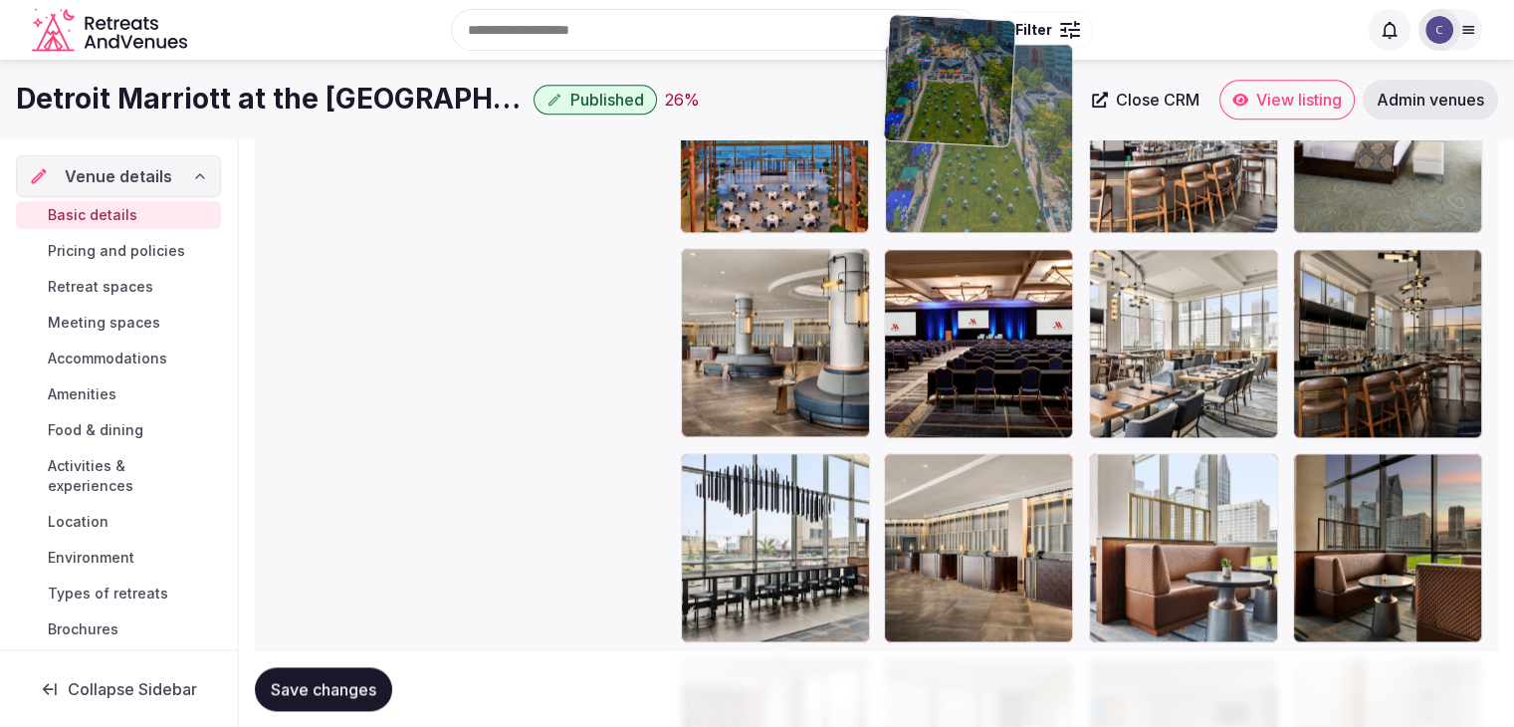
scroll to position [2453, 0]
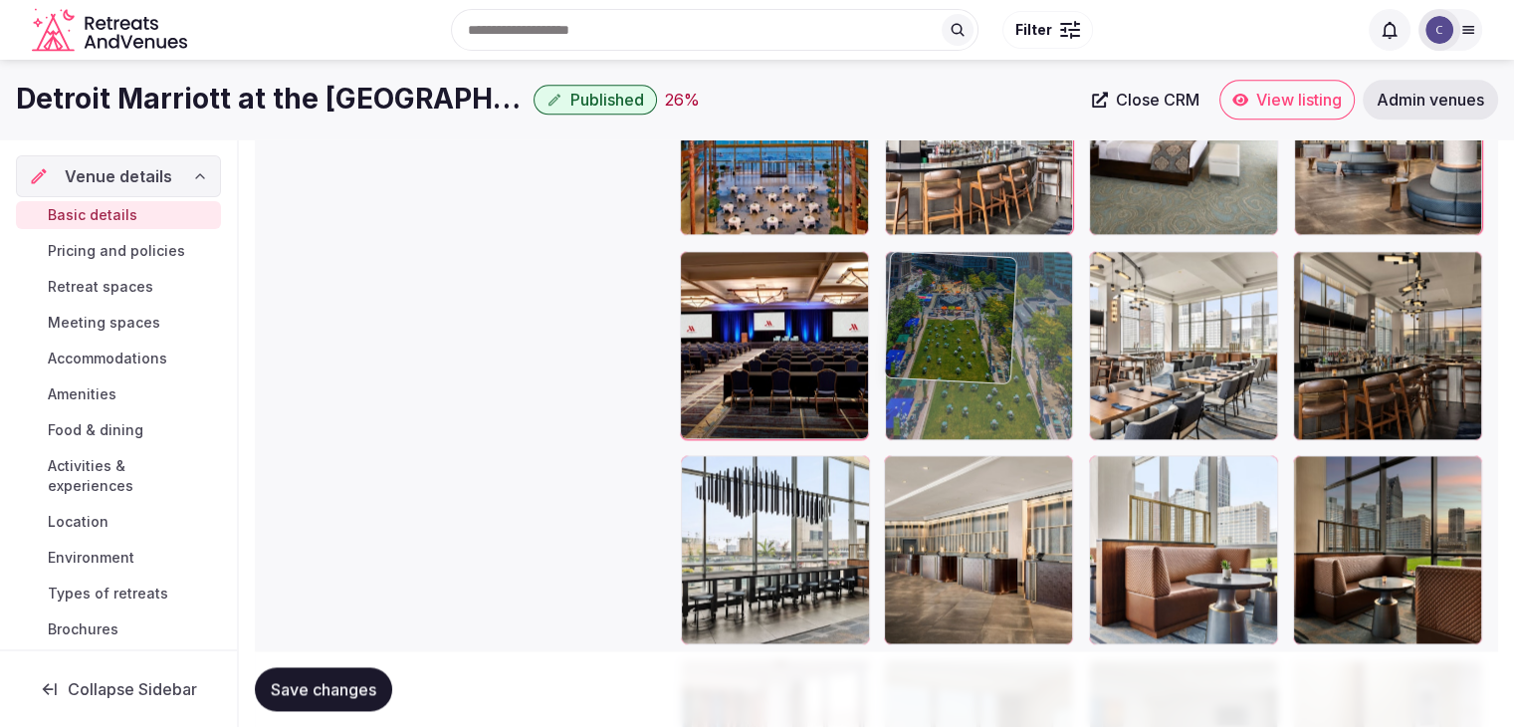
drag, startPoint x: 905, startPoint y: 329, endPoint x: 974, endPoint y: 288, distance: 79.9
click at [909, 243] on body "**********" at bounding box center [757, 192] width 1514 height 5290
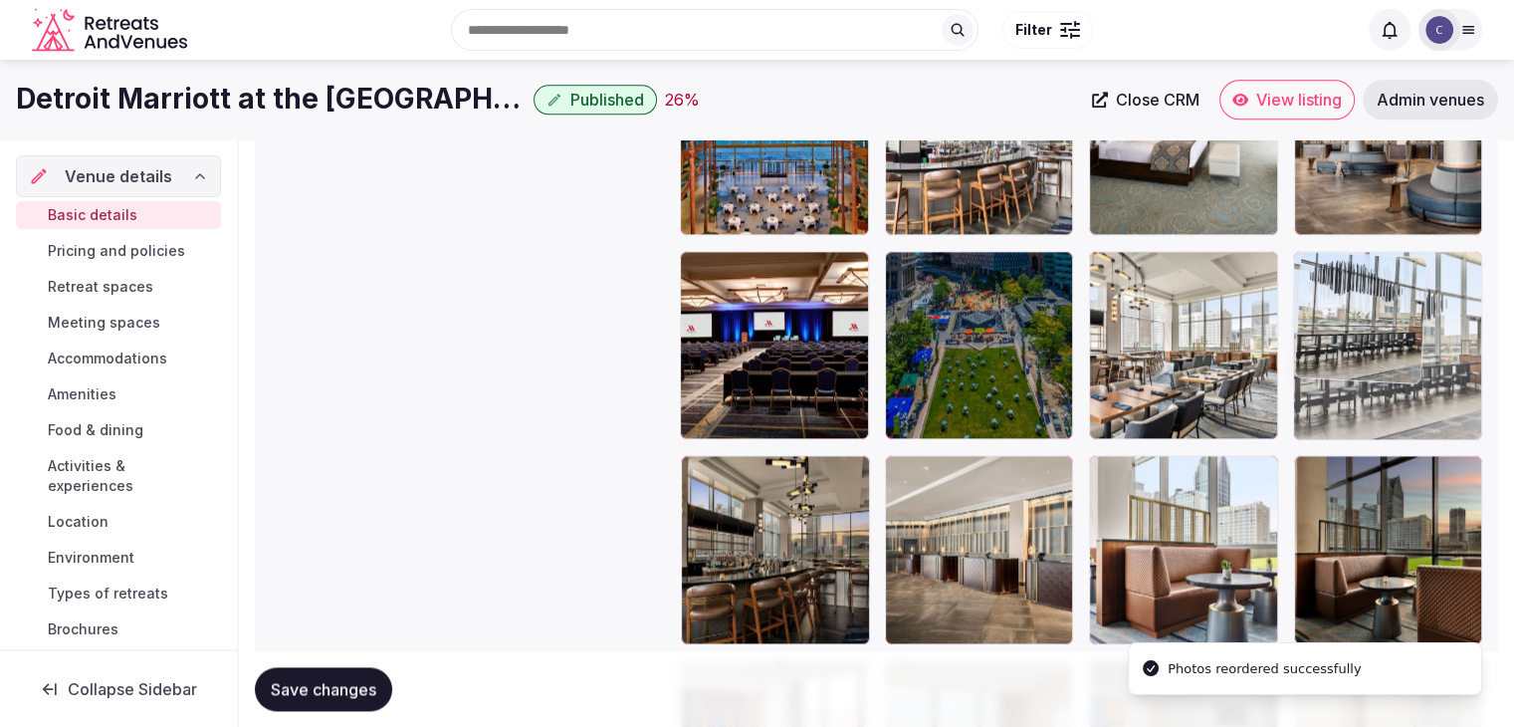
drag, startPoint x: 681, startPoint y: 470, endPoint x: 1291, endPoint y: 305, distance: 632.2
click at [1290, 304] on body "**********" at bounding box center [757, 192] width 1514 height 5290
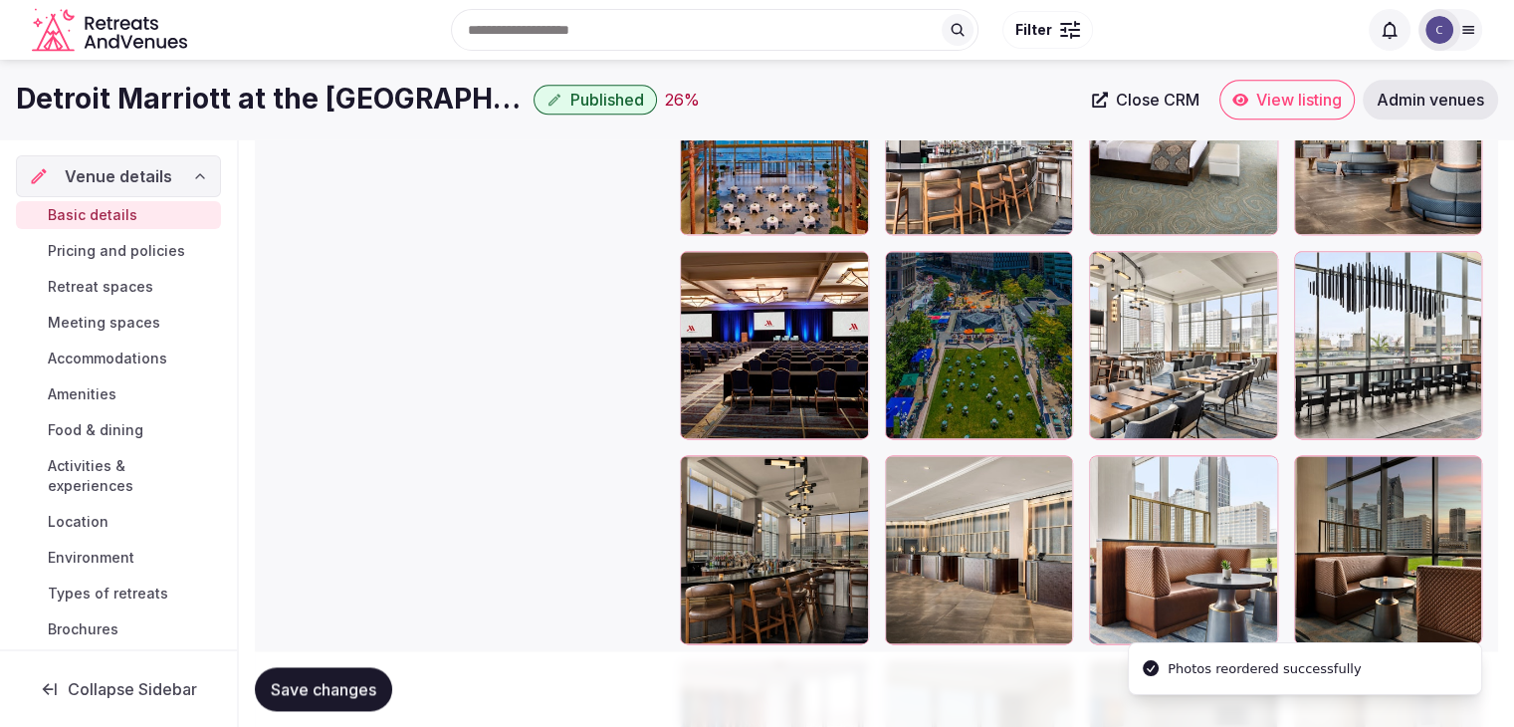
click at [318, 673] on button "Save changes" at bounding box center [323, 689] width 137 height 44
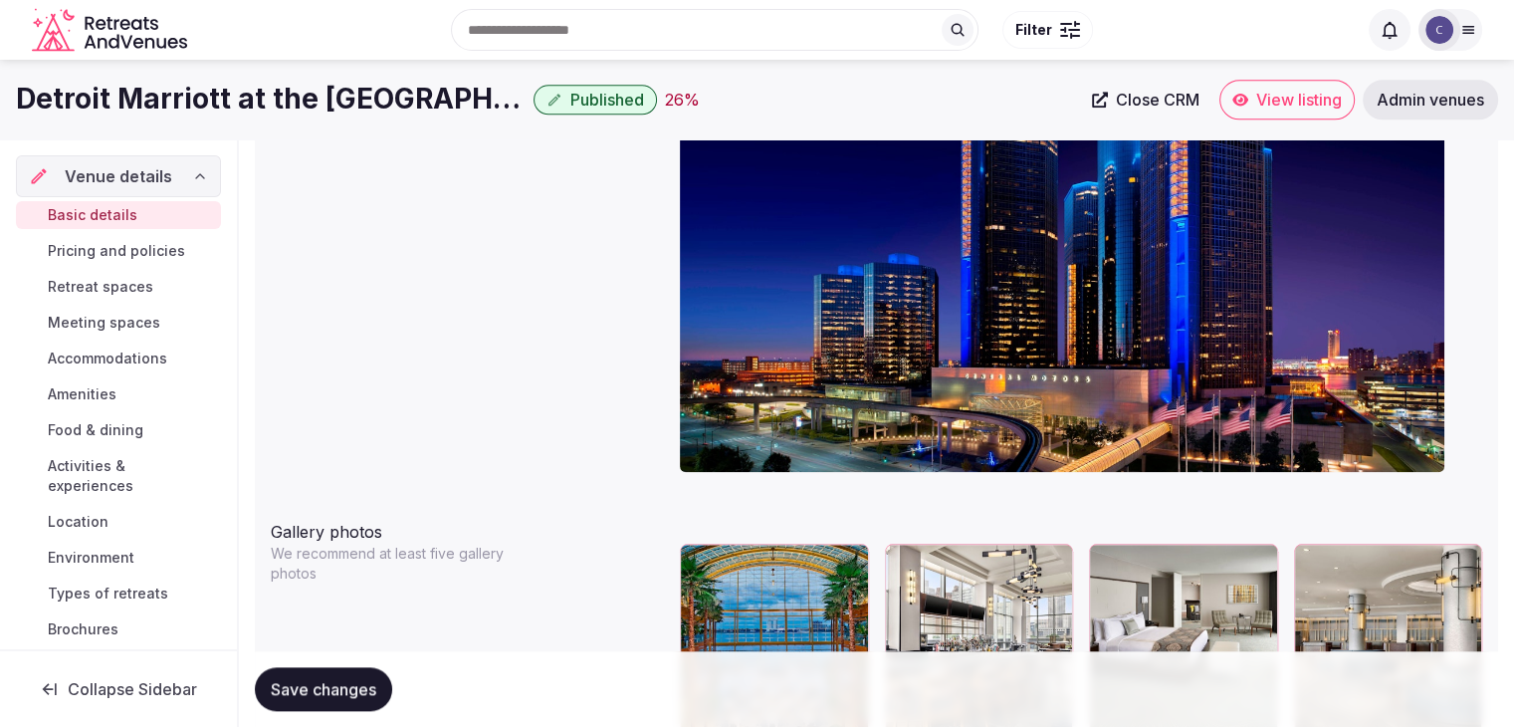
scroll to position [1557, 0]
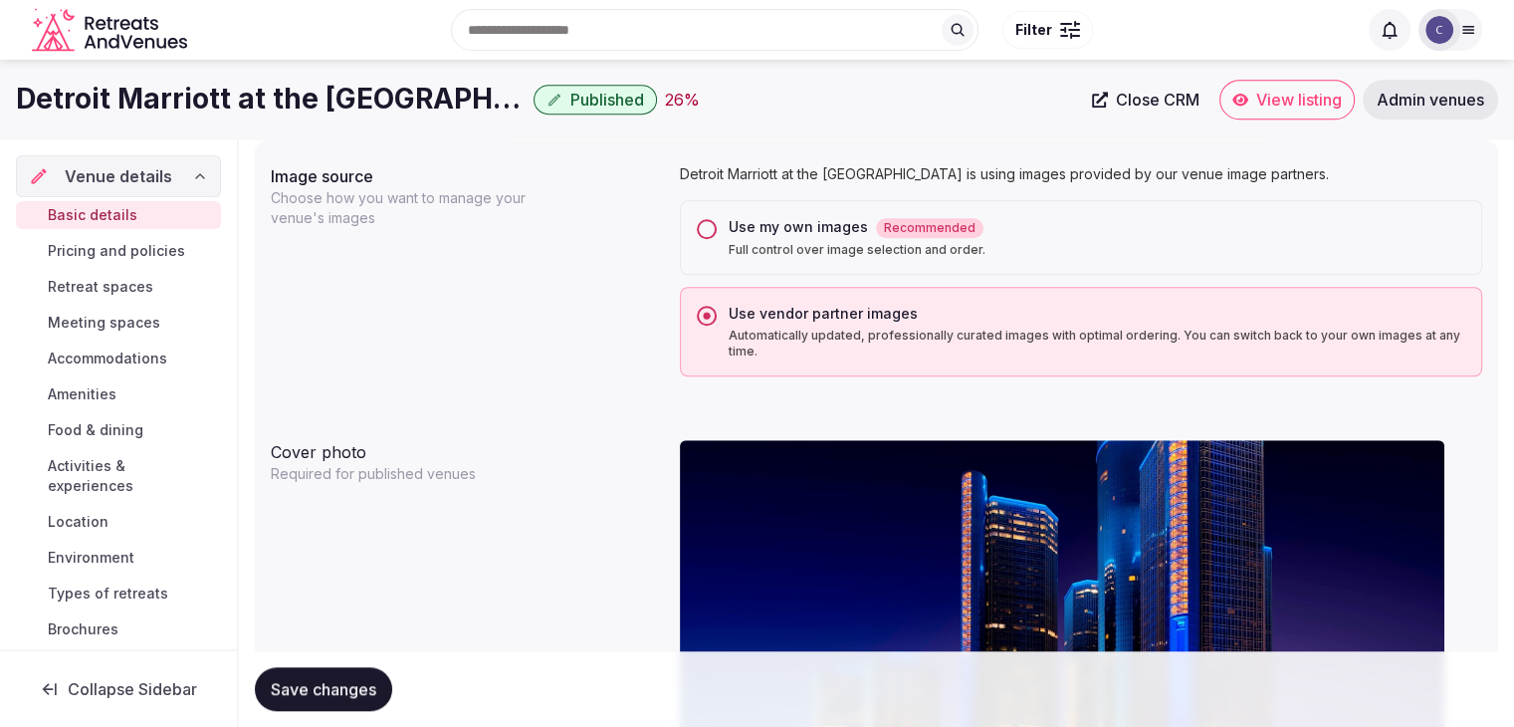
click at [113, 237] on link "Pricing and policies" at bounding box center [118, 251] width 205 height 28
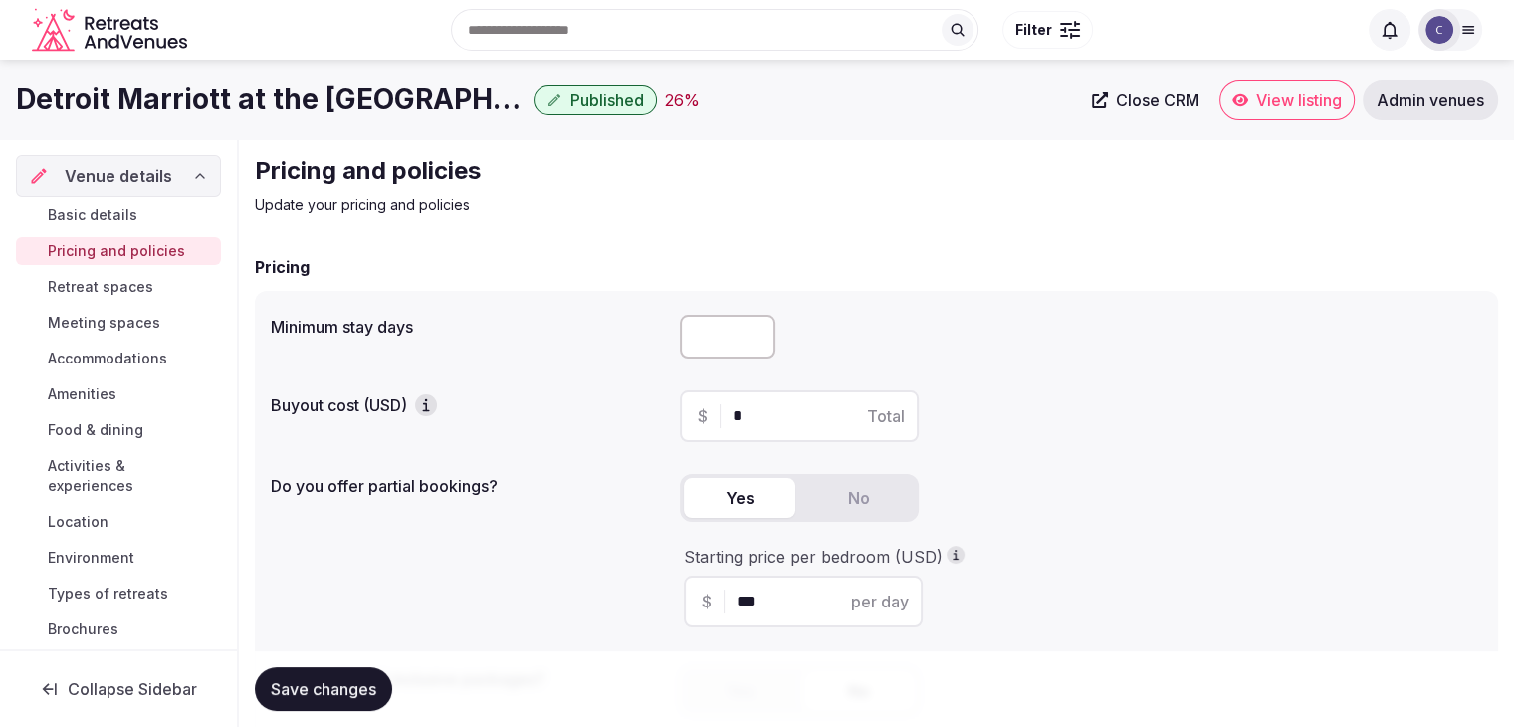
drag, startPoint x: 713, startPoint y: 360, endPoint x: 731, endPoint y: 366, distance: 18.9
click at [729, 366] on div "Minimum stay days Buyout cost (USD) $ * Total Do you offer partial bookings? Ye…" at bounding box center [876, 523] width 1243 height 464
type input "*"
click at [343, 662] on div "Save changes" at bounding box center [876, 689] width 1243 height 76
click at [343, 682] on span "Save changes" at bounding box center [324, 689] width 106 height 20
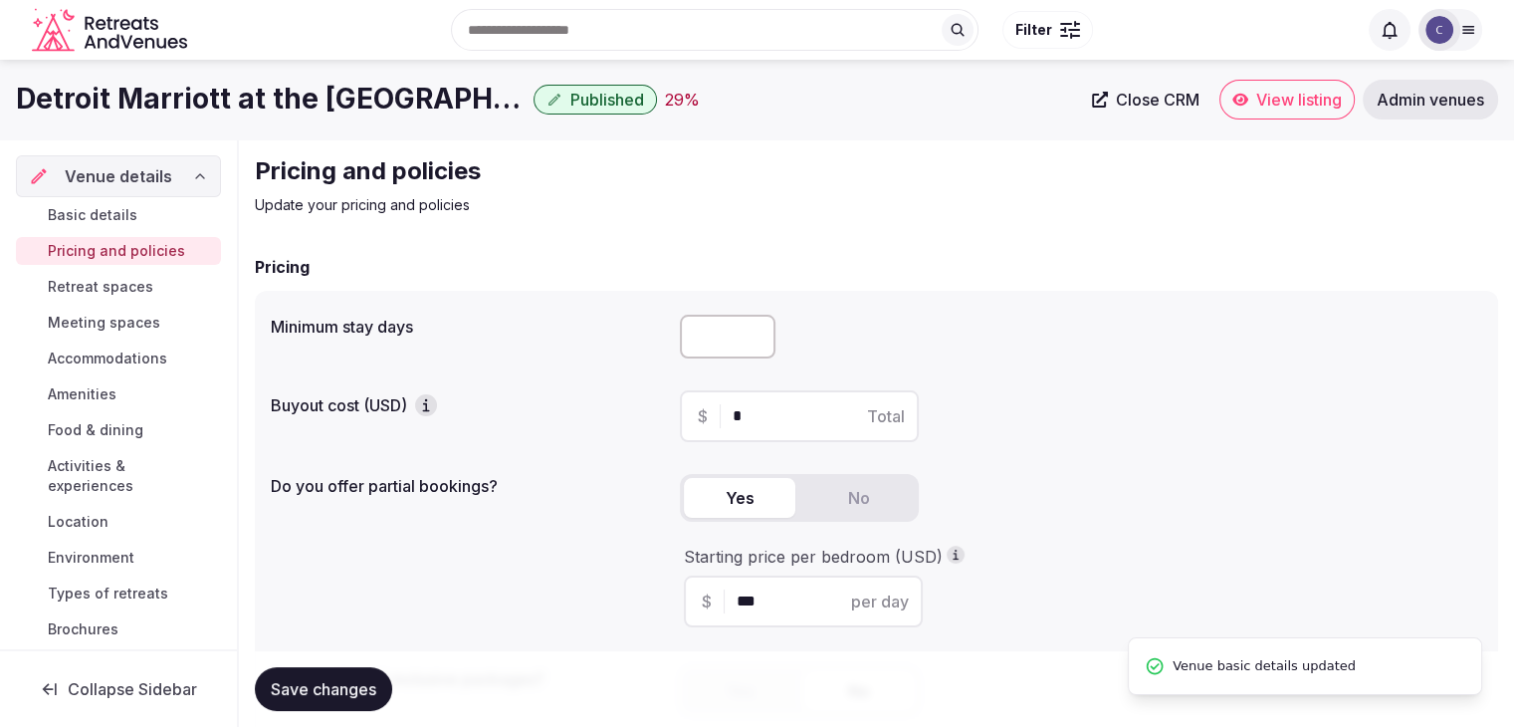
click at [357, 89] on h1 "Detroit Marriott at the [GEOGRAPHIC_DATA]" at bounding box center [271, 99] width 510 height 39
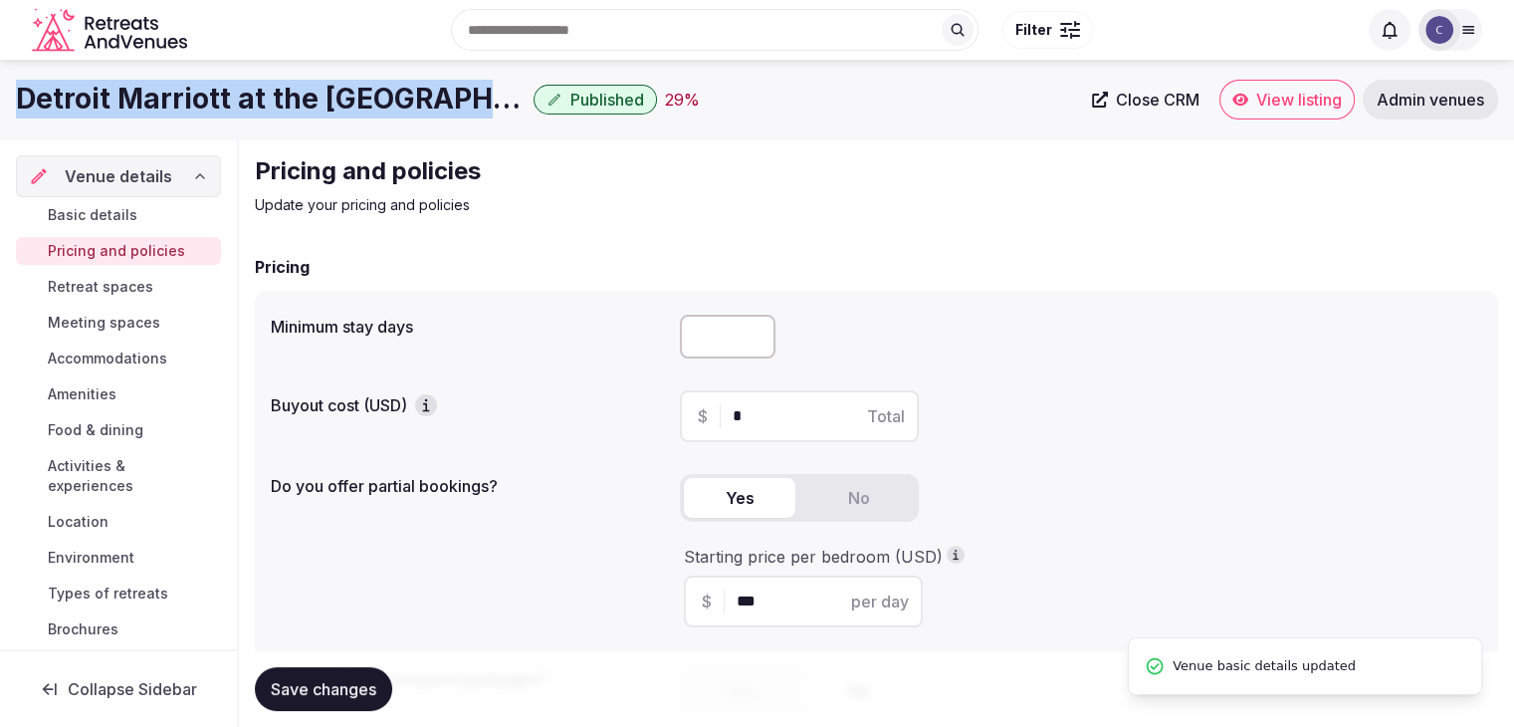
click at [357, 89] on h1 "Detroit Marriott at the [GEOGRAPHIC_DATA]" at bounding box center [271, 99] width 510 height 39
copy div "Detroit Marriott at the [GEOGRAPHIC_DATA]"
click at [139, 292] on span "Retreat spaces" at bounding box center [101, 287] width 106 height 20
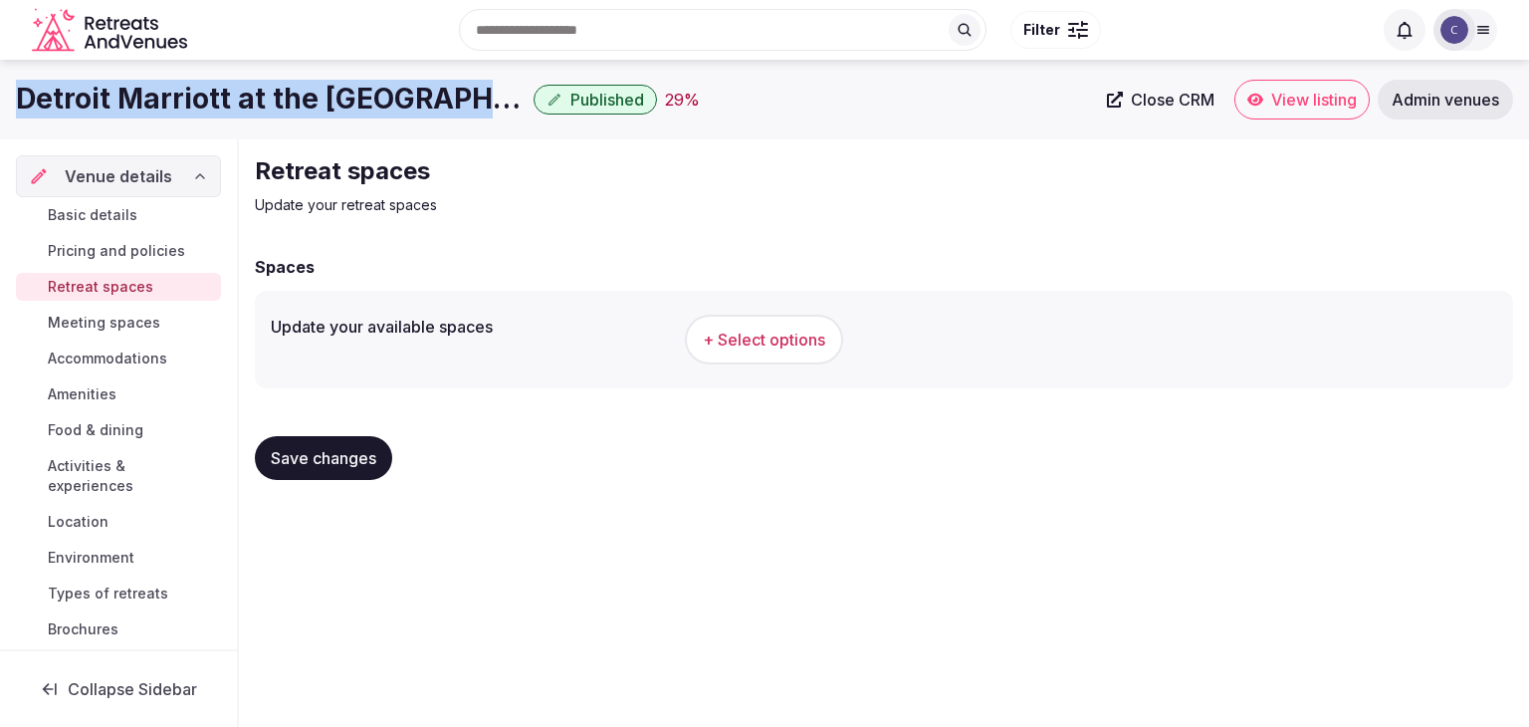
click at [791, 335] on span "+ Select options" at bounding box center [764, 340] width 122 height 22
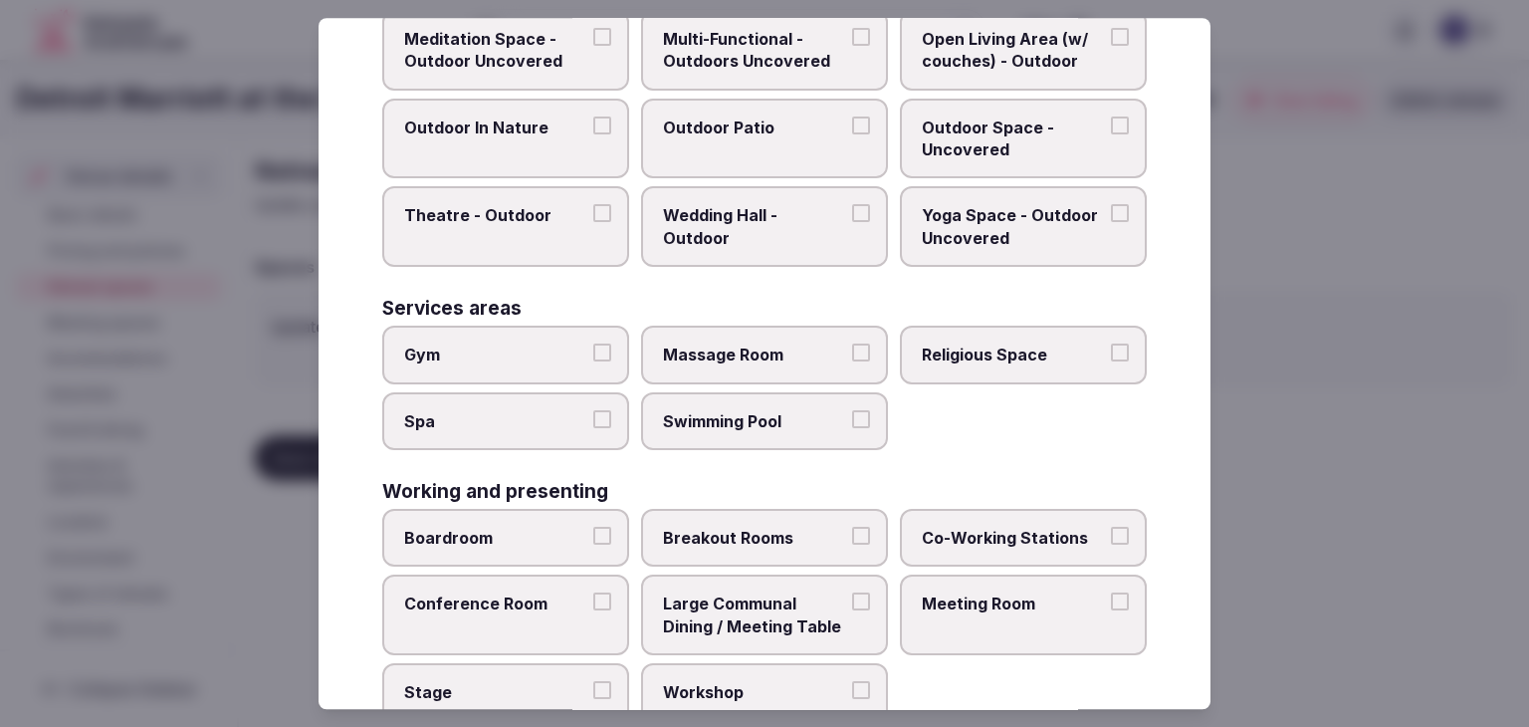
scroll to position [900, 0]
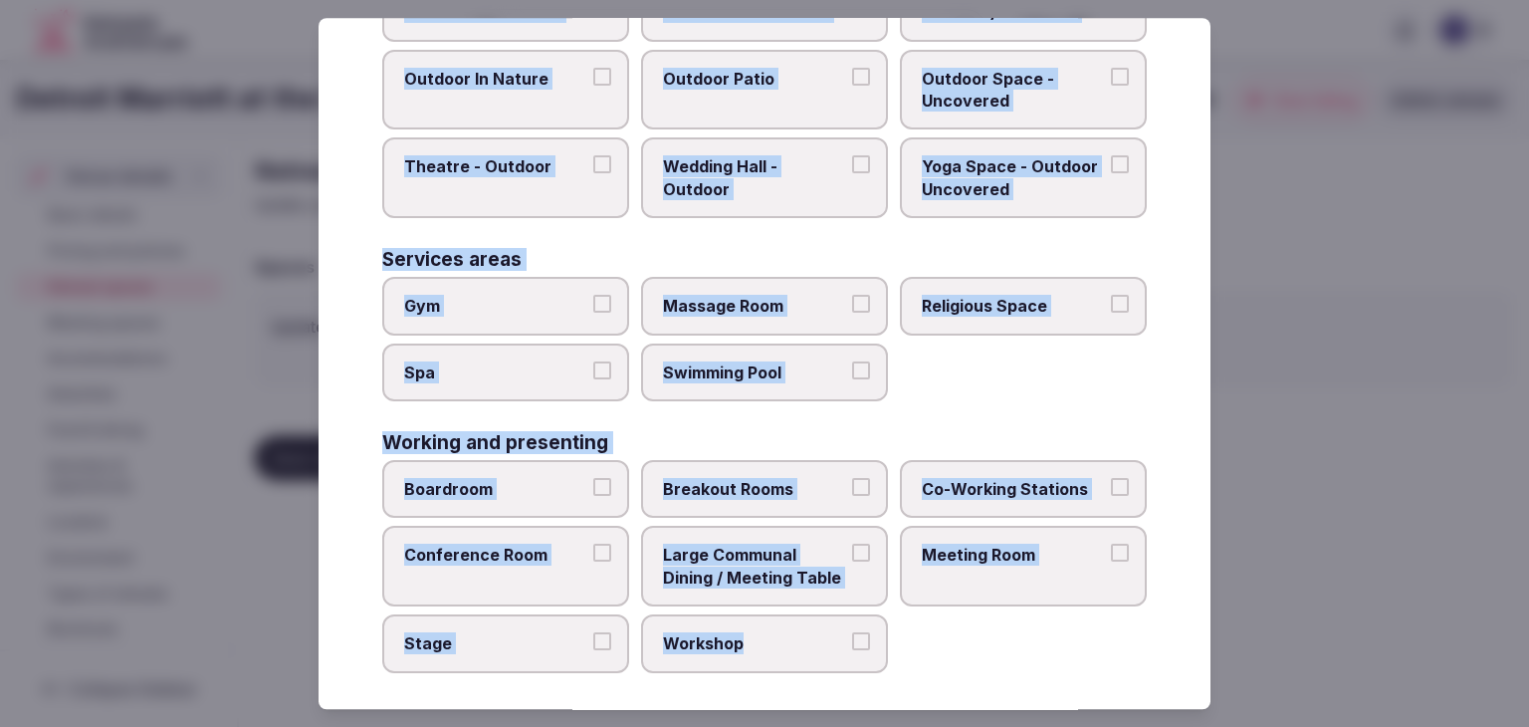
drag, startPoint x: 380, startPoint y: 136, endPoint x: 899, endPoint y: 662, distance: 738.4
click at [904, 665] on div "Select your retreat spaces Choose all applicable retreat spaces offered. Covere…" at bounding box center [765, 363] width 892 height 691
copy div "Choose all applicable retreat spaces offered. Covered outdoor spaces Meditation…"
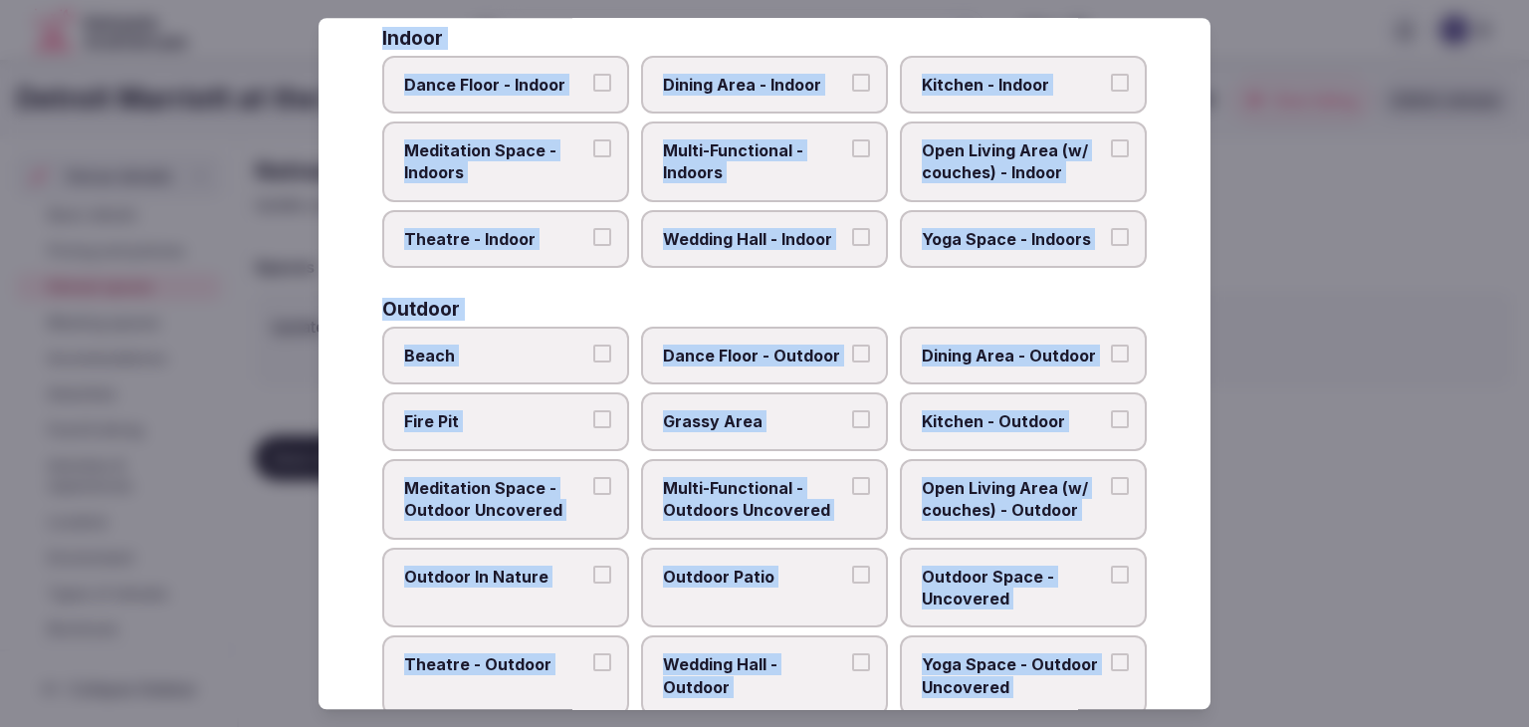
scroll to position [203, 0]
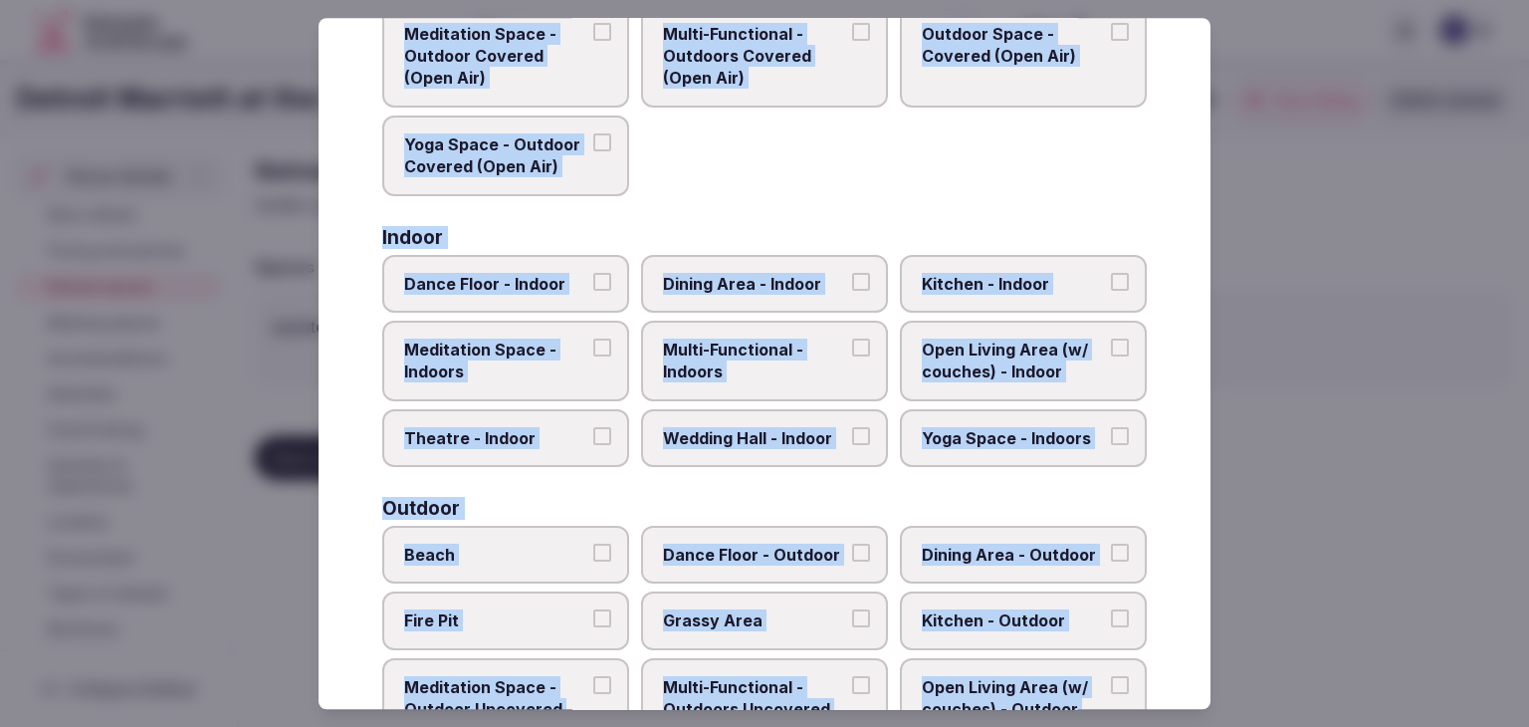
click at [749, 383] on label "Multi-Functional - Indoors" at bounding box center [764, 361] width 247 height 81
click at [852, 356] on button "Multi-Functional - Indoors" at bounding box center [861, 347] width 18 height 18
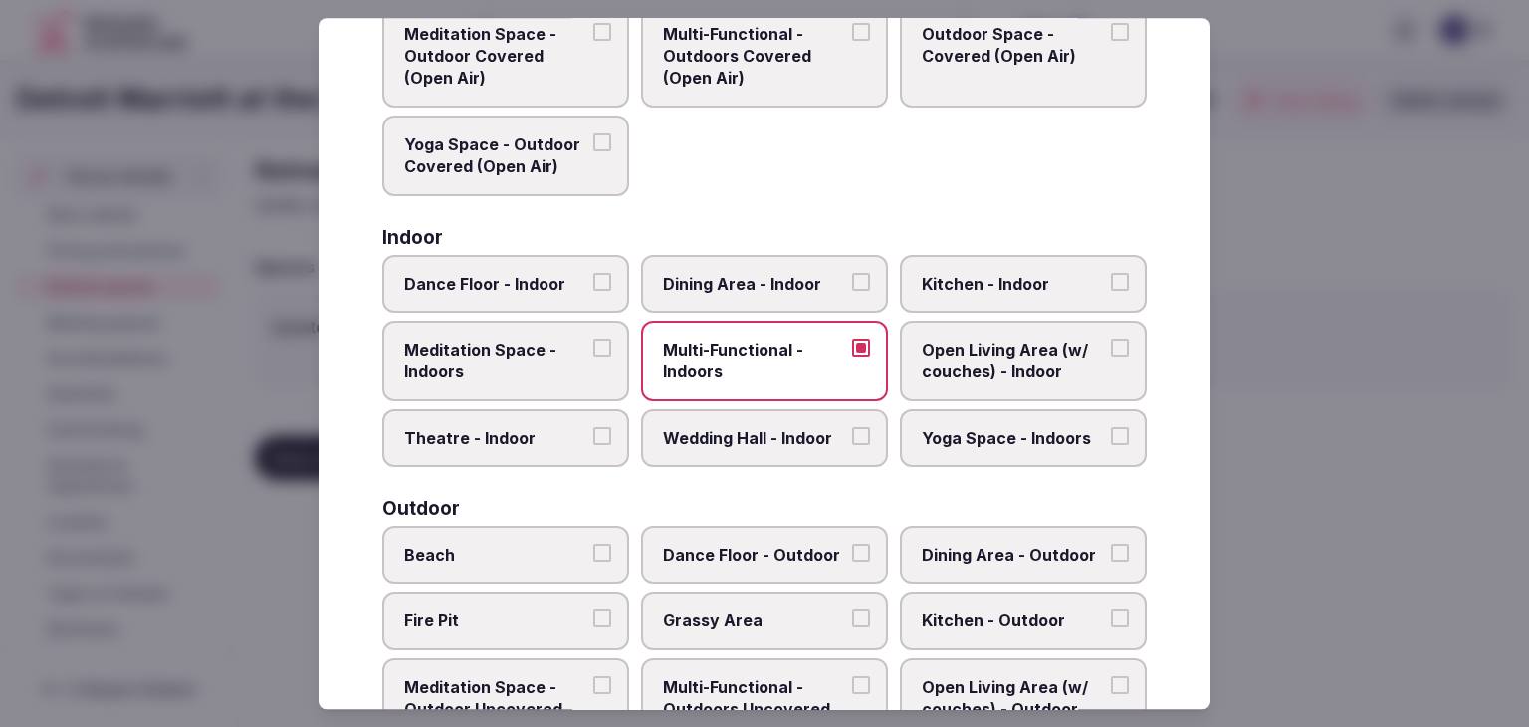
click at [767, 284] on span "Dining Area - Indoor" at bounding box center [754, 284] width 183 height 22
click at [852, 284] on button "Dining Area - Indoor" at bounding box center [861, 282] width 18 height 18
click at [530, 292] on span "Dance Floor - Indoor" at bounding box center [495, 284] width 183 height 22
click at [593, 291] on button "Dance Floor - Indoor" at bounding box center [602, 282] width 18 height 18
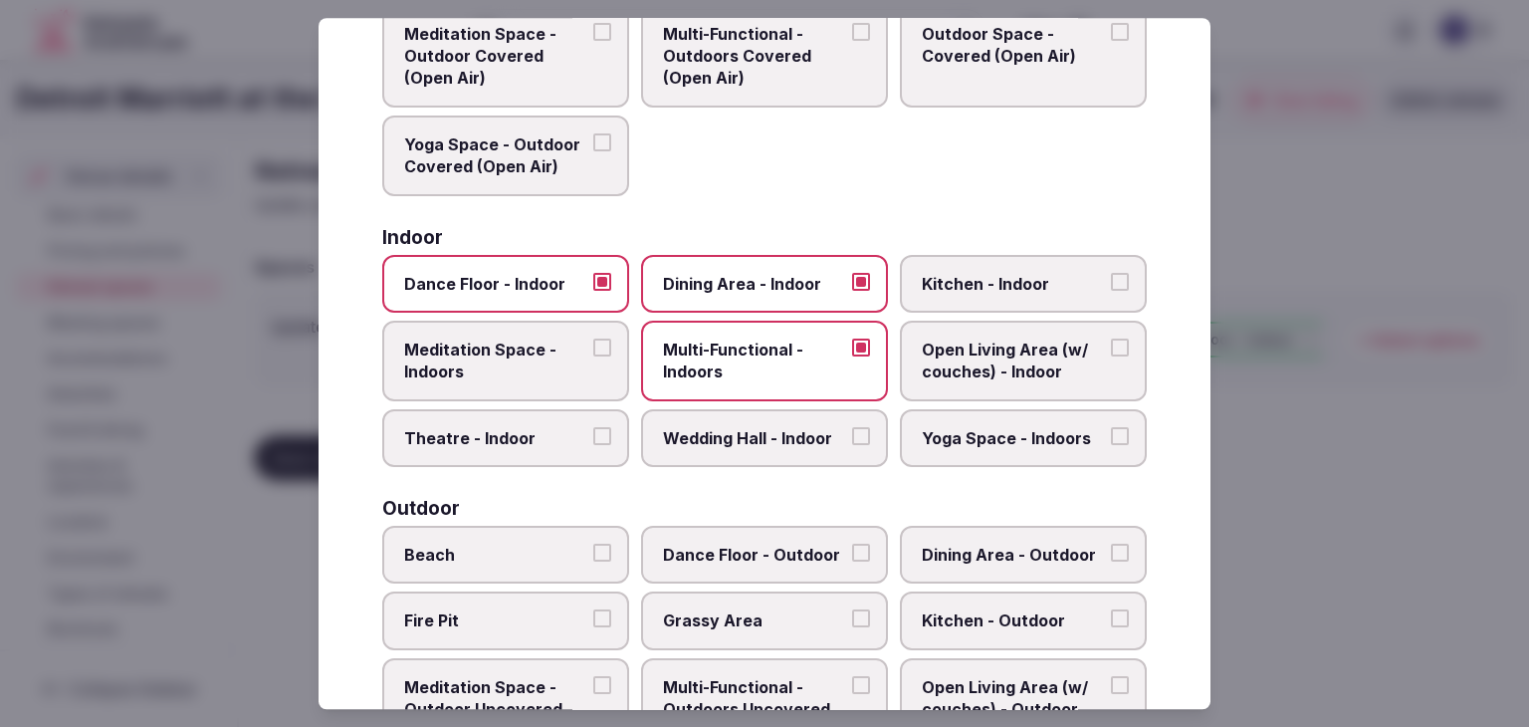
click at [763, 444] on span "Wedding Hall - Indoor" at bounding box center [754, 438] width 183 height 22
click at [852, 444] on button "Wedding Hall - Indoor" at bounding box center [861, 436] width 18 height 18
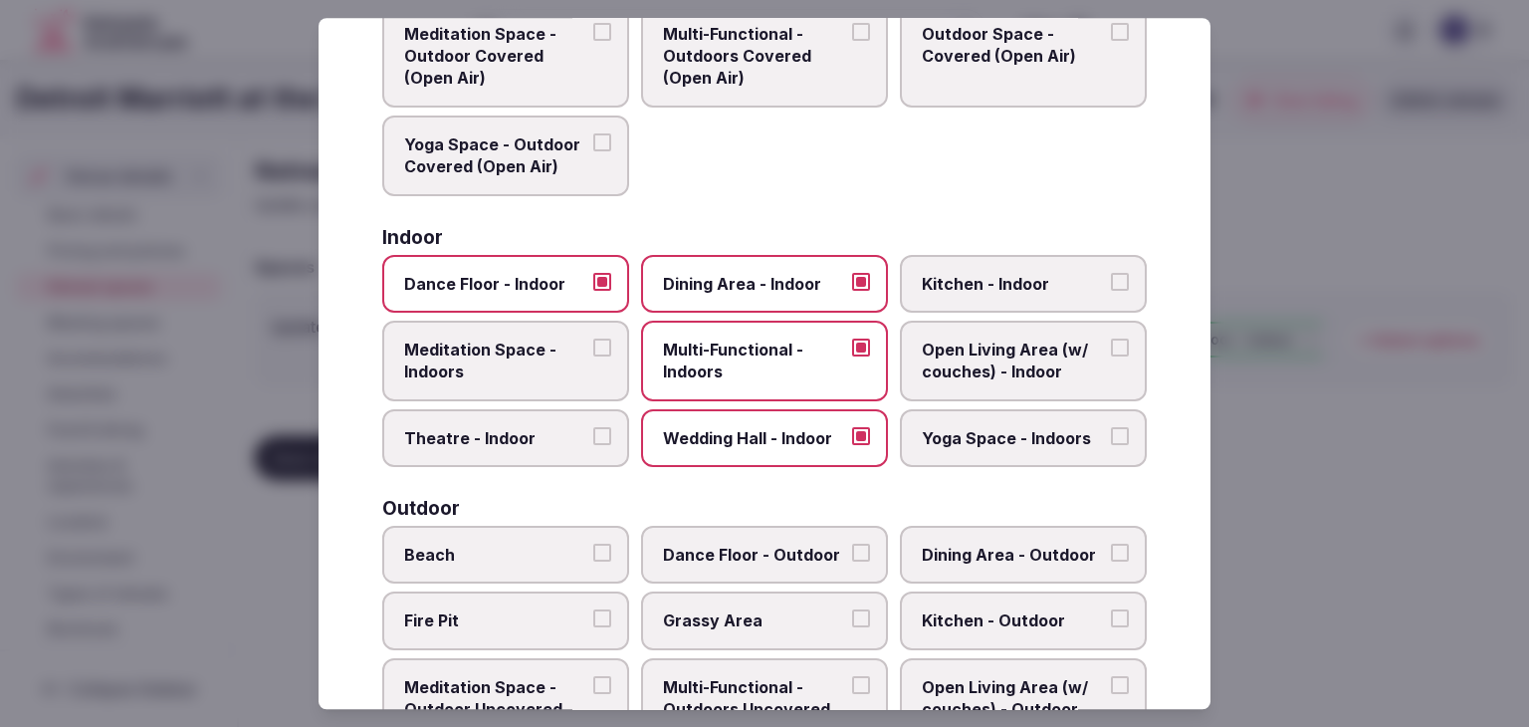
click at [596, 443] on label "Theatre - Indoor" at bounding box center [505, 438] width 247 height 58
click at [596, 443] on button "Theatre - Indoor" at bounding box center [602, 436] width 18 height 18
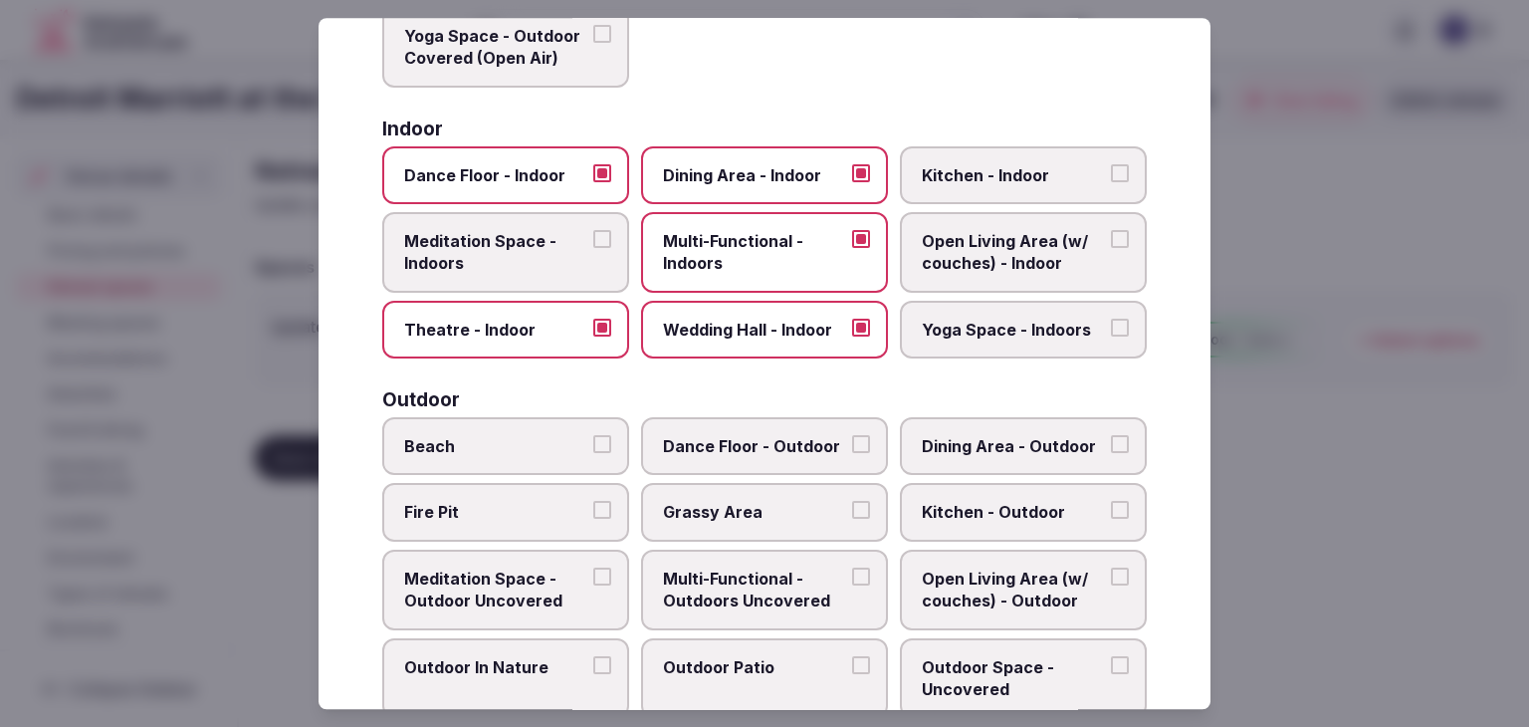
scroll to position [402, 0]
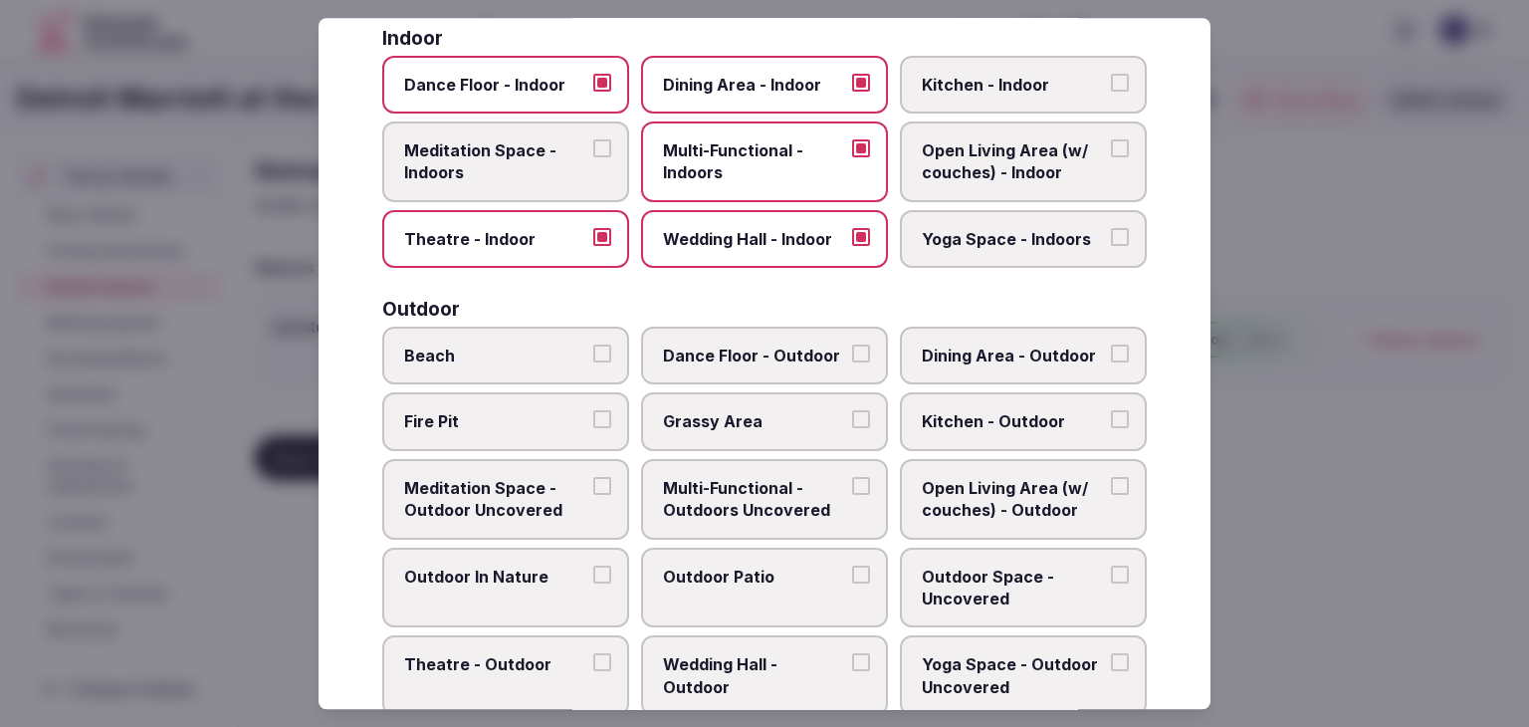
click at [756, 516] on label "Multi-Functional - Outdoors Uncovered" at bounding box center [764, 499] width 247 height 81
click at [852, 495] on button "Multi-Functional - Outdoors Uncovered" at bounding box center [861, 486] width 18 height 18
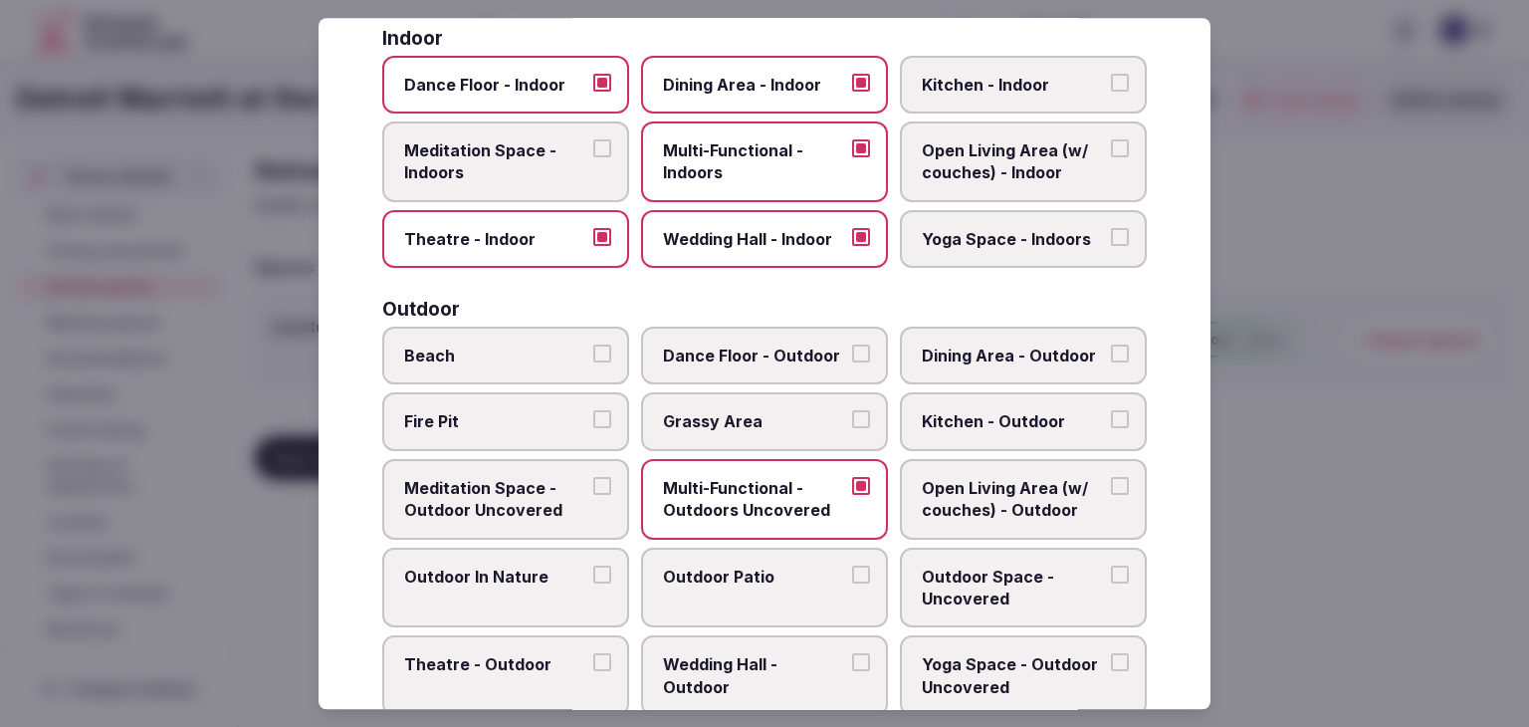
click at [755, 579] on span "Outdoor Patio" at bounding box center [754, 576] width 183 height 22
click at [852, 579] on button "Outdoor Patio" at bounding box center [861, 574] width 18 height 18
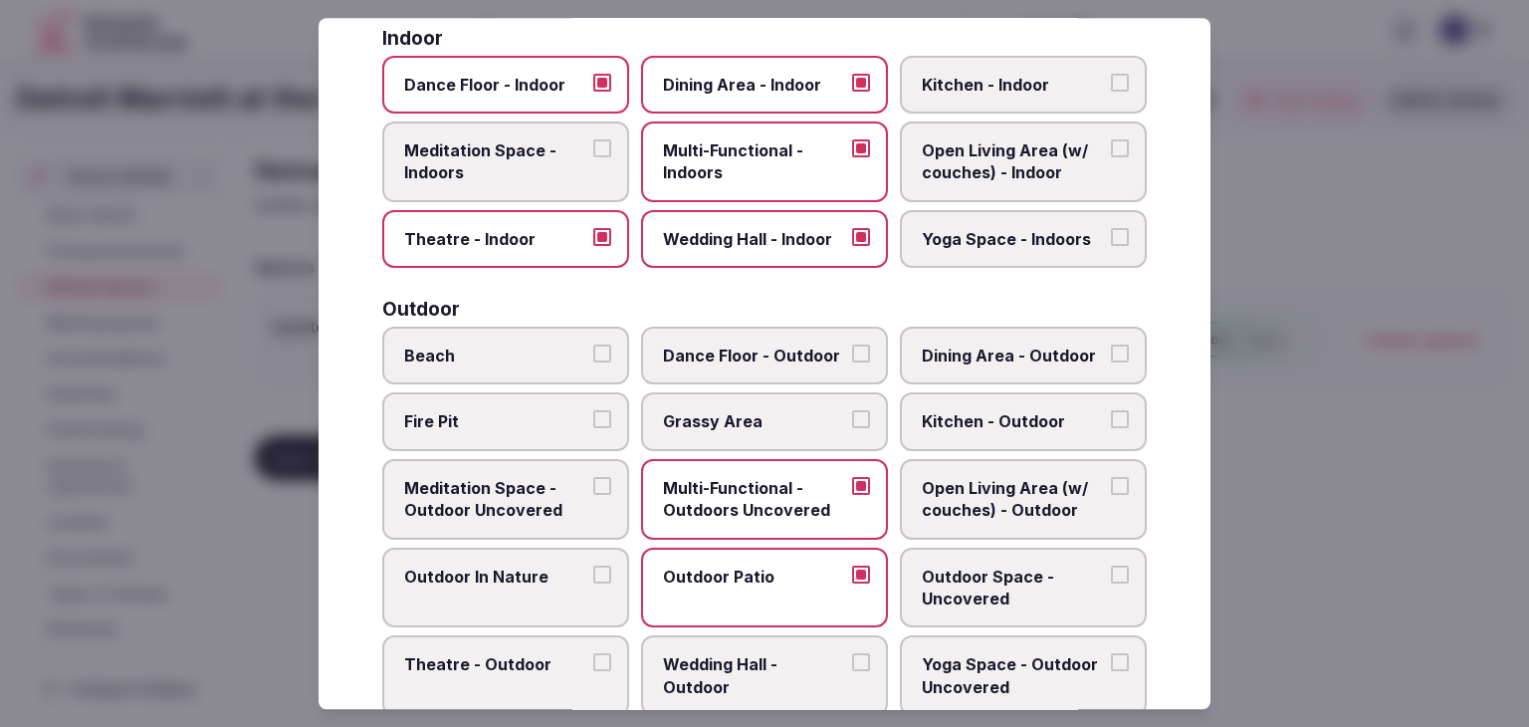
click at [1040, 624] on div "Beach Dance Floor - Outdoor Dining Area - Outdoor Fire Pit Grassy Area Kitchen …" at bounding box center [764, 521] width 765 height 389
drag, startPoint x: 1036, startPoint y: 604, endPoint x: 916, endPoint y: 604, distance: 120.5
click at [1035, 604] on label "Outdoor Space - Uncovered" at bounding box center [1023, 588] width 247 height 81
click at [1111, 583] on button "Outdoor Space - Uncovered" at bounding box center [1120, 574] width 18 height 18
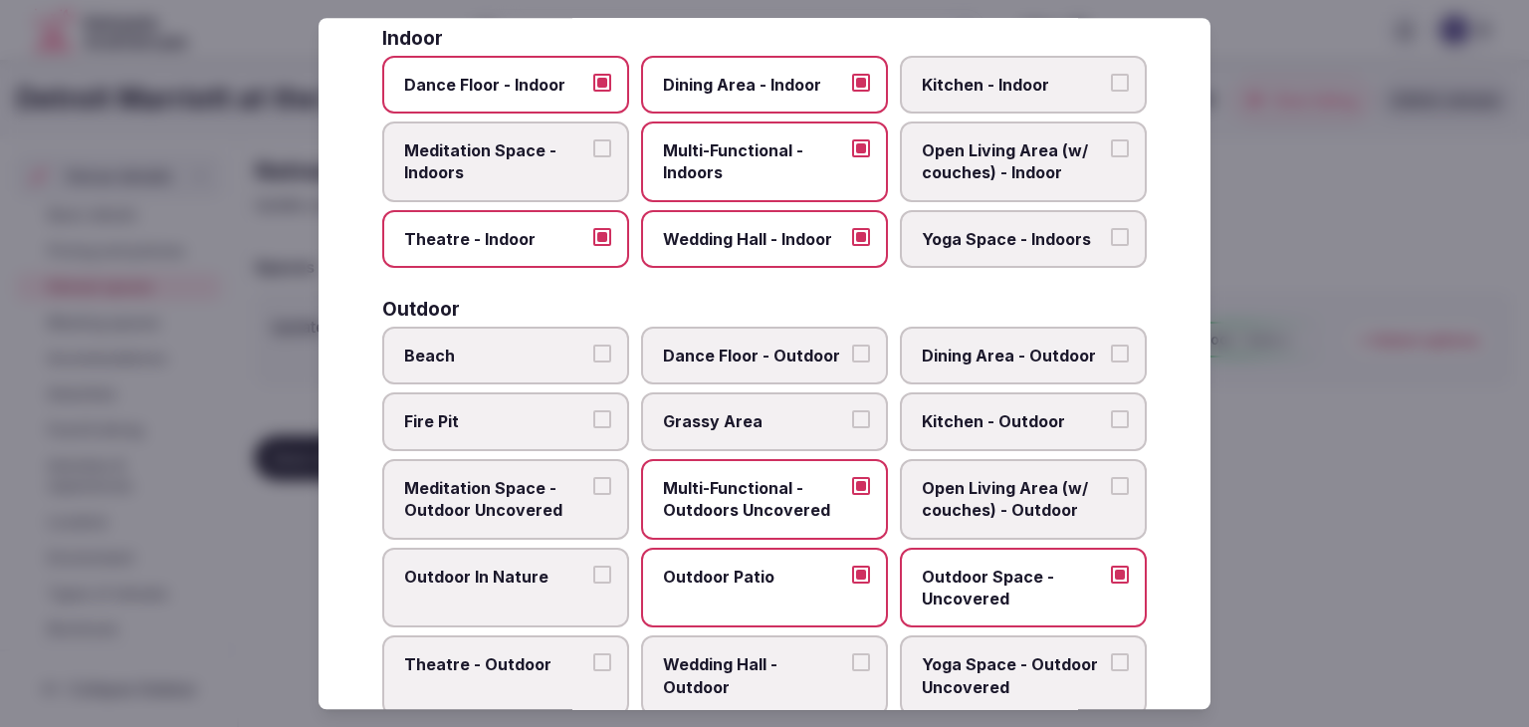
drag, startPoint x: 810, startPoint y: 599, endPoint x: 820, endPoint y: 578, distance: 23.2
click at [809, 598] on label "Outdoor Patio" at bounding box center [764, 588] width 247 height 81
click at [852, 583] on button "Outdoor Patio" at bounding box center [861, 574] width 18 height 18
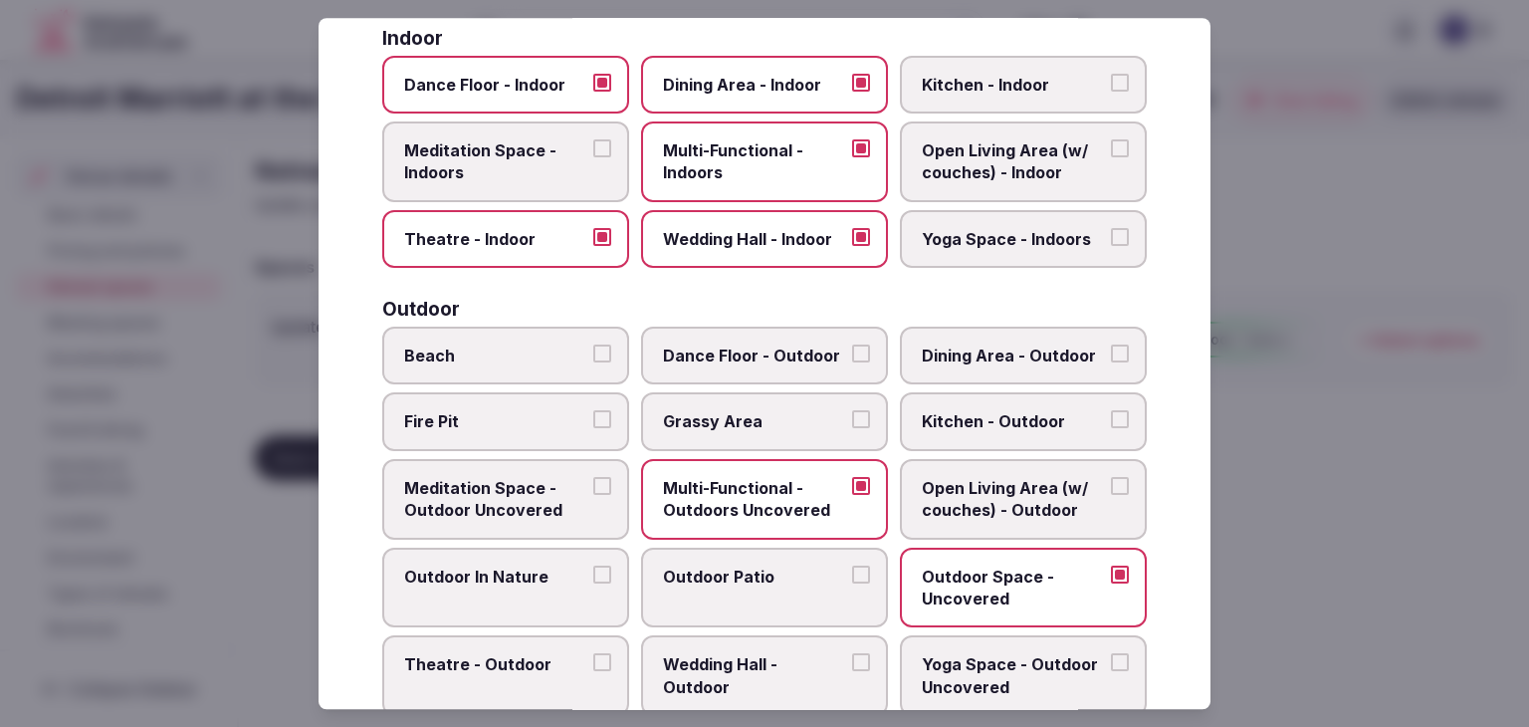
drag, startPoint x: 741, startPoint y: 598, endPoint x: 736, endPoint y: 634, distance: 36.2
click at [741, 602] on label "Outdoor Patio" at bounding box center [764, 588] width 247 height 81
click at [852, 583] on button "Outdoor Patio" at bounding box center [861, 574] width 18 height 18
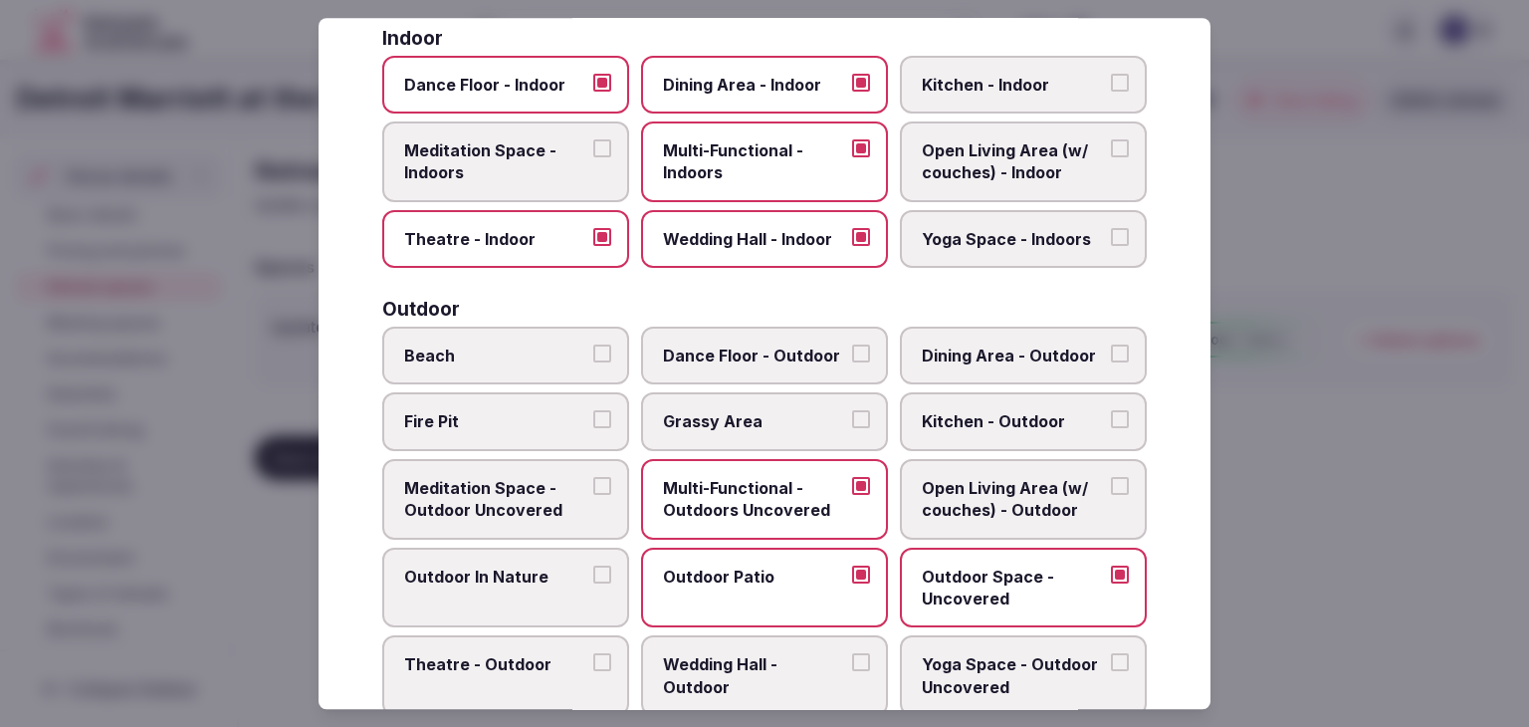
click at [725, 668] on span "Wedding Hall - Outdoor" at bounding box center [754, 676] width 183 height 45
click at [852, 668] on button "Wedding Hall - Outdoor" at bounding box center [861, 663] width 18 height 18
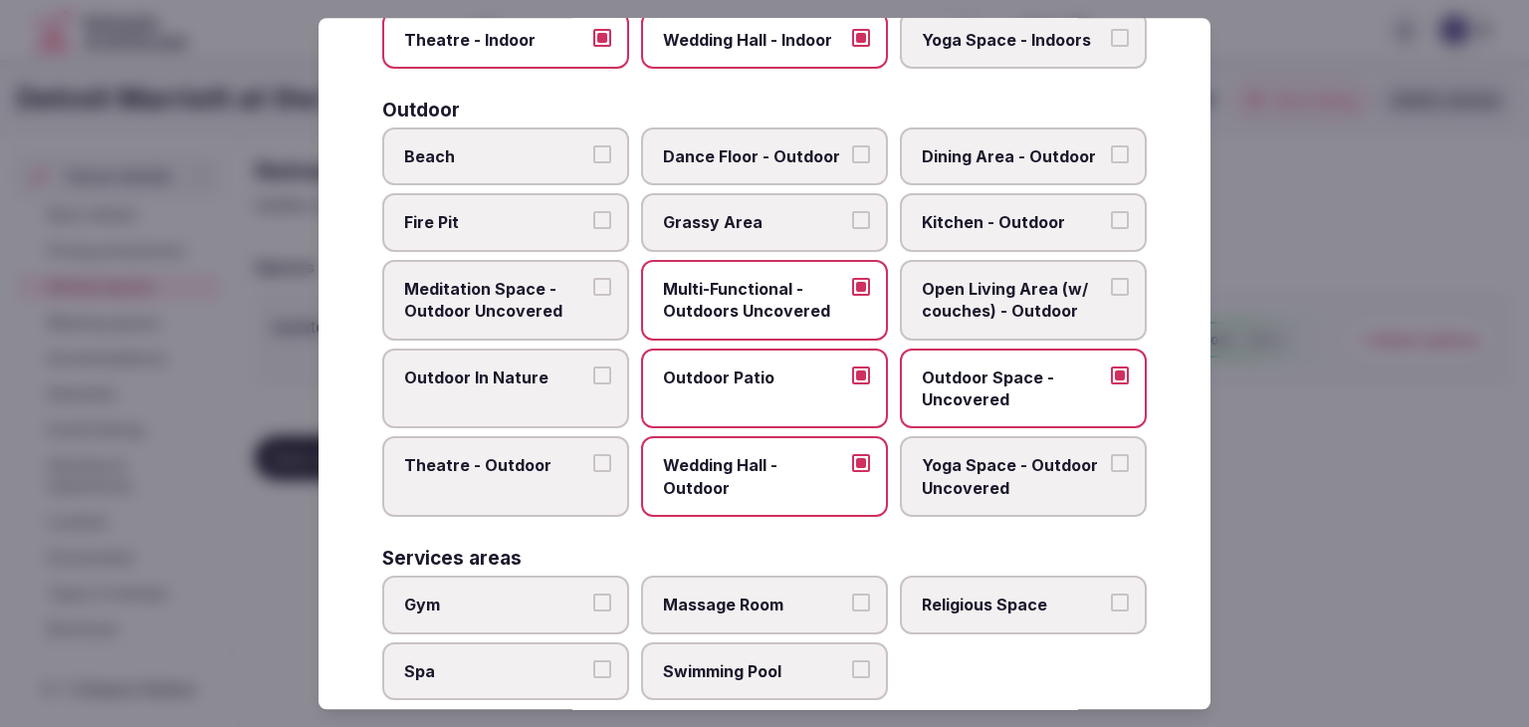
scroll to position [900, 0]
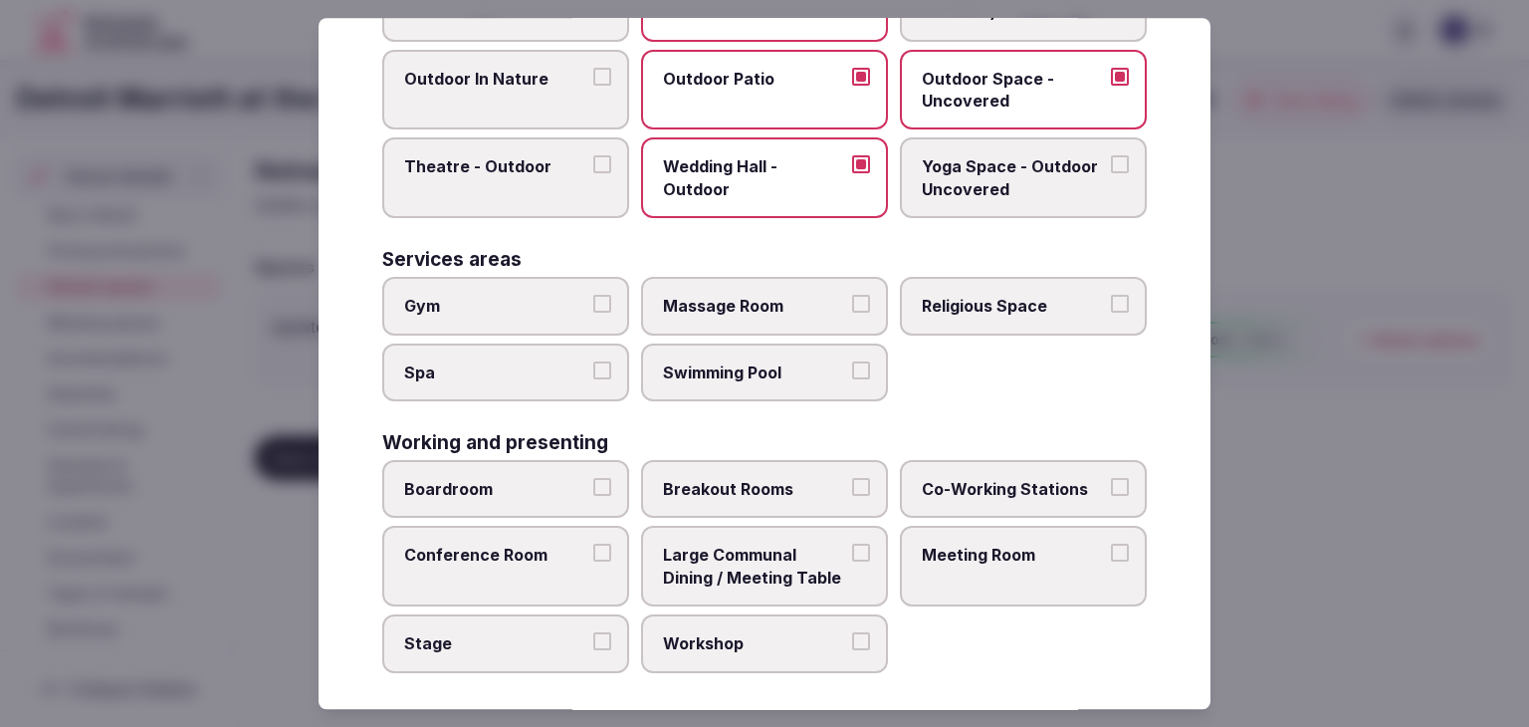
click at [516, 302] on span "Gym" at bounding box center [495, 306] width 183 height 22
click at [593, 302] on button "Gym" at bounding box center [602, 304] width 18 height 18
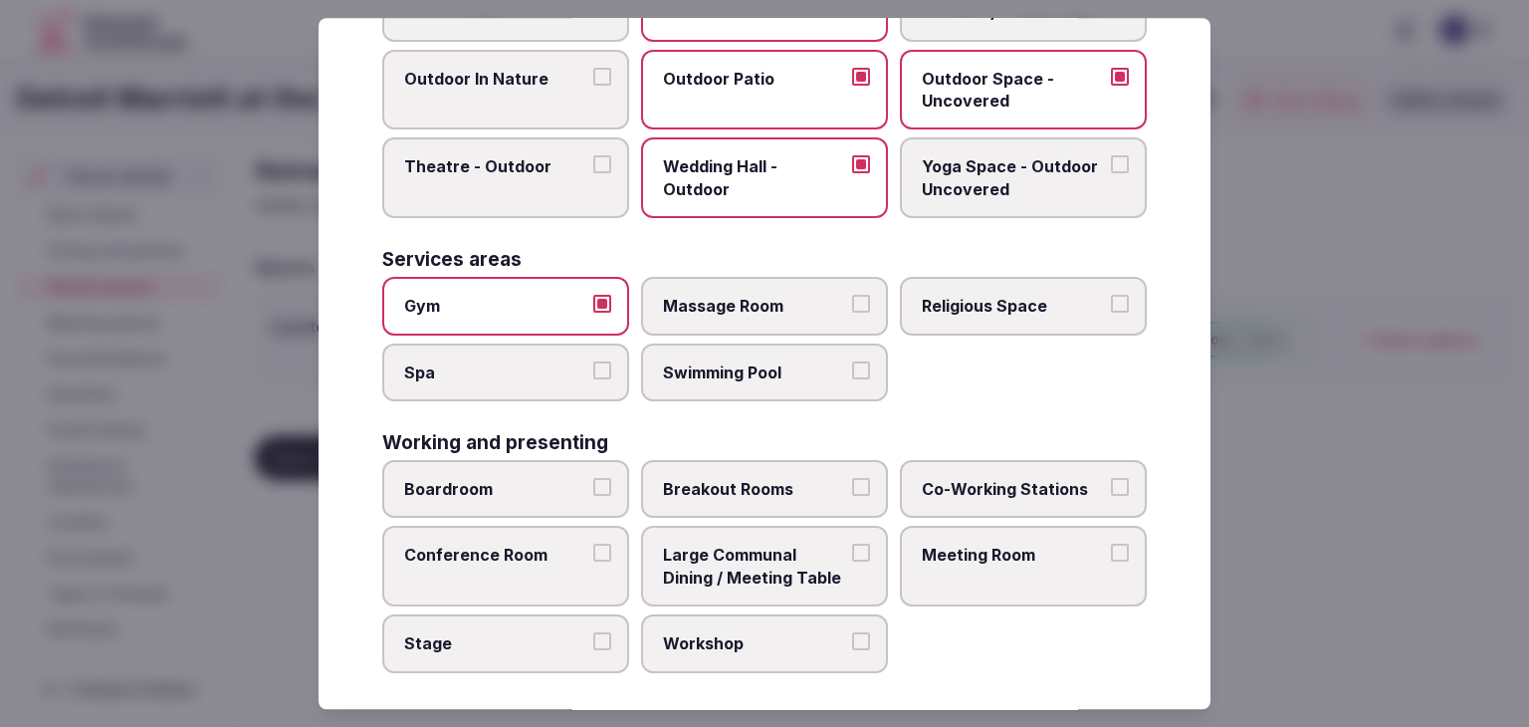
click at [731, 371] on span "Swimming Pool" at bounding box center [754, 372] width 183 height 22
click at [852, 371] on button "Swimming Pool" at bounding box center [861, 370] width 18 height 18
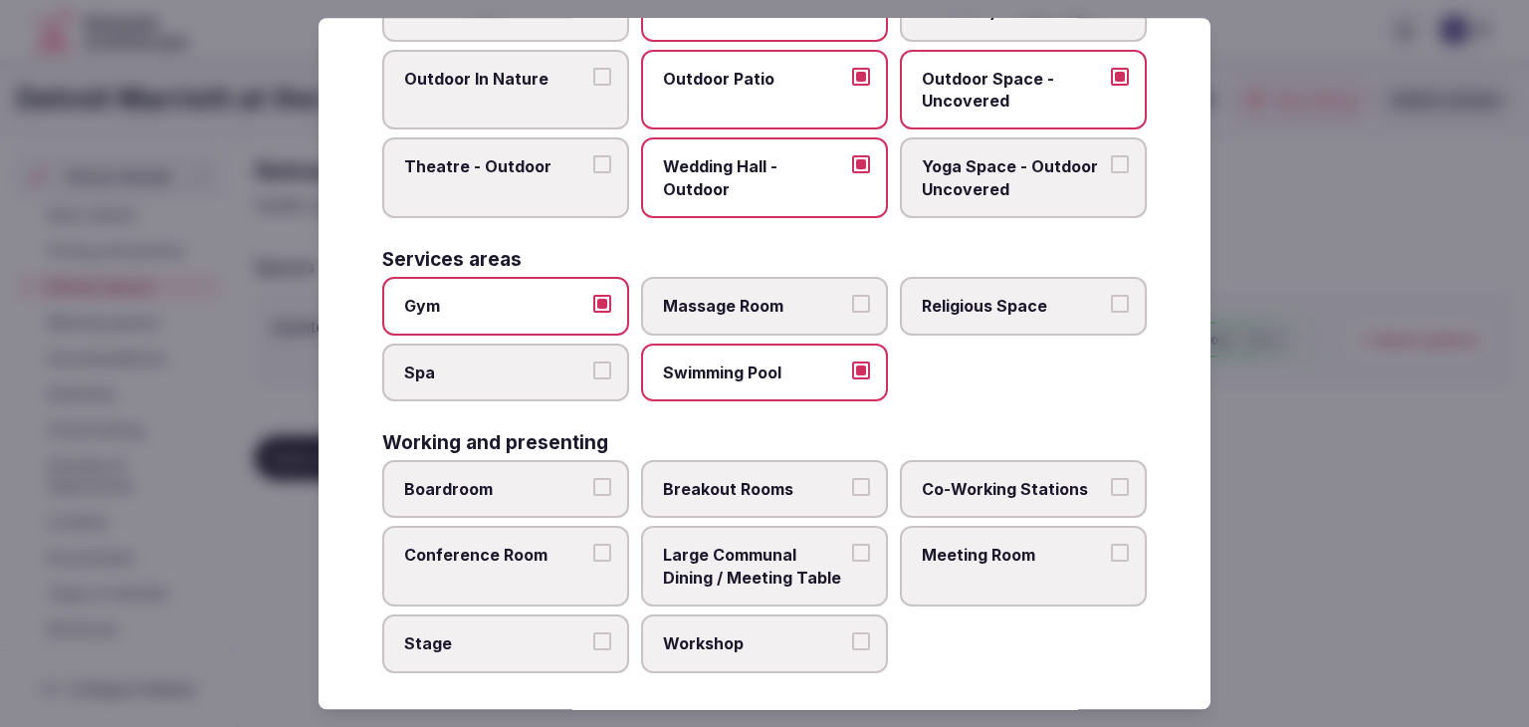
click at [563, 466] on label "Boardroom" at bounding box center [505, 489] width 247 height 58
click at [593, 478] on button "Boardroom" at bounding box center [602, 487] width 18 height 18
click at [538, 562] on label "Conference Room" at bounding box center [505, 567] width 247 height 81
click at [593, 562] on button "Conference Room" at bounding box center [602, 554] width 18 height 18
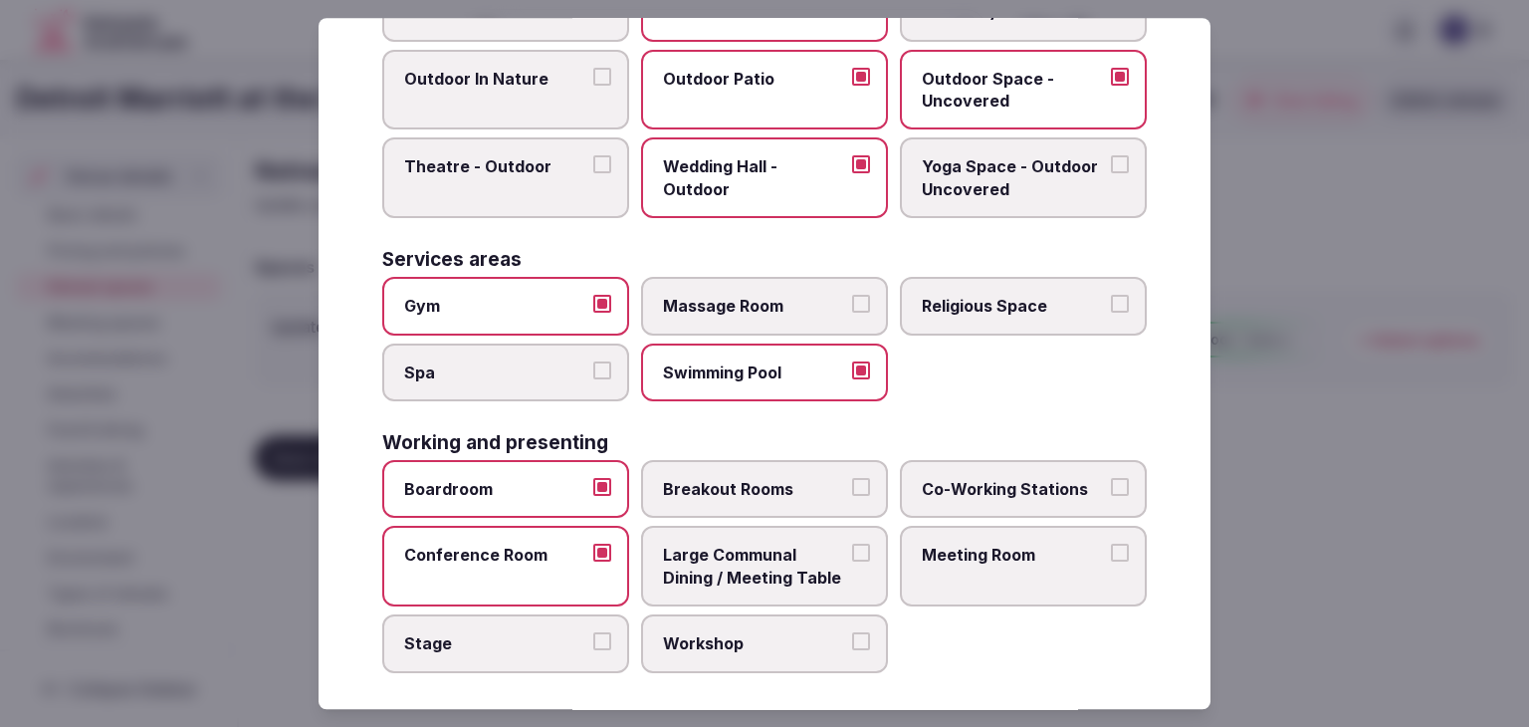
click at [693, 499] on label "Breakout Rooms" at bounding box center [764, 489] width 247 height 58
click at [852, 496] on button "Breakout Rooms" at bounding box center [861, 487] width 18 height 18
click at [996, 576] on label "Meeting Room" at bounding box center [1023, 567] width 247 height 81
click at [1111, 562] on button "Meeting Room" at bounding box center [1120, 554] width 18 height 18
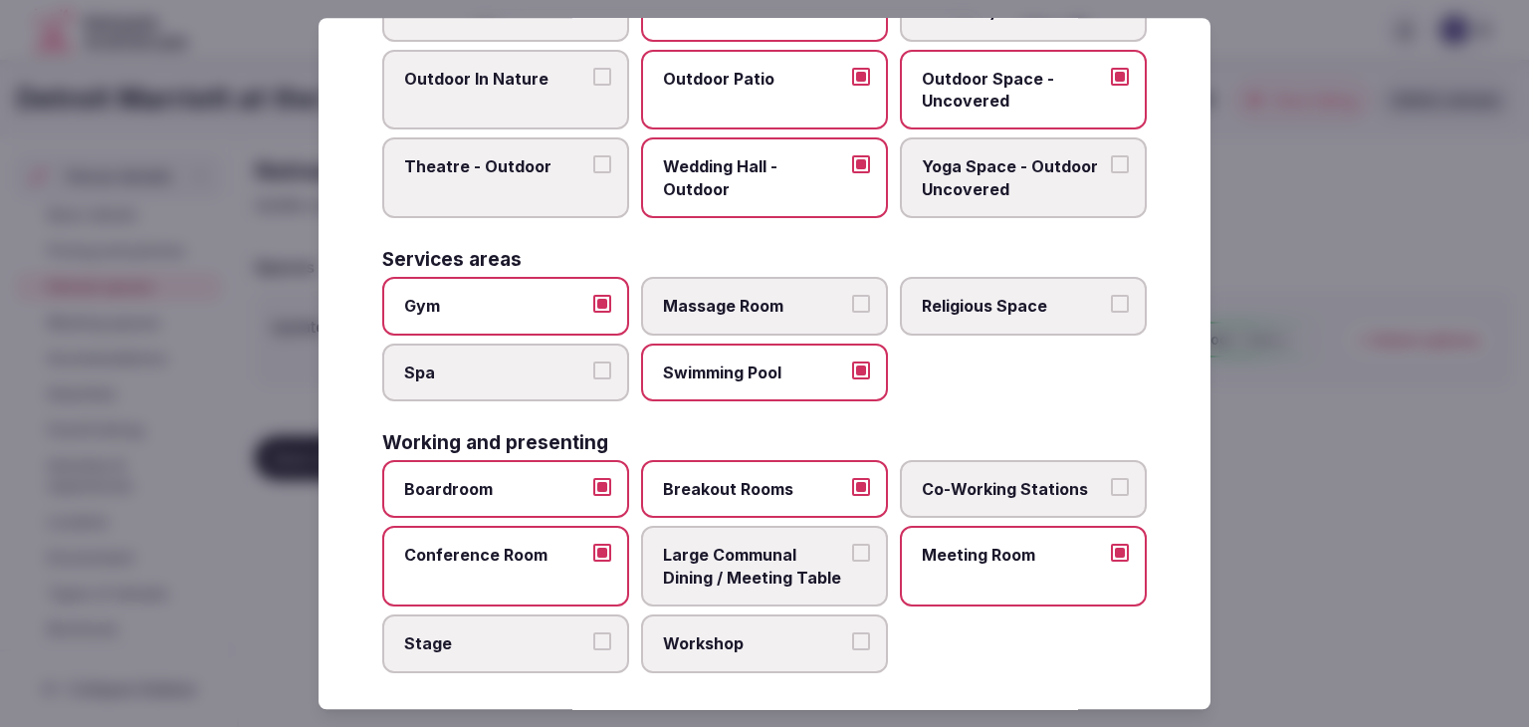
click at [697, 644] on label "Workshop" at bounding box center [764, 643] width 247 height 58
click at [852, 644] on button "Workshop" at bounding box center [861, 641] width 18 height 18
click at [553, 632] on span "Stage" at bounding box center [495, 643] width 183 height 22
click at [593, 632] on button "Stage" at bounding box center [602, 641] width 18 height 18
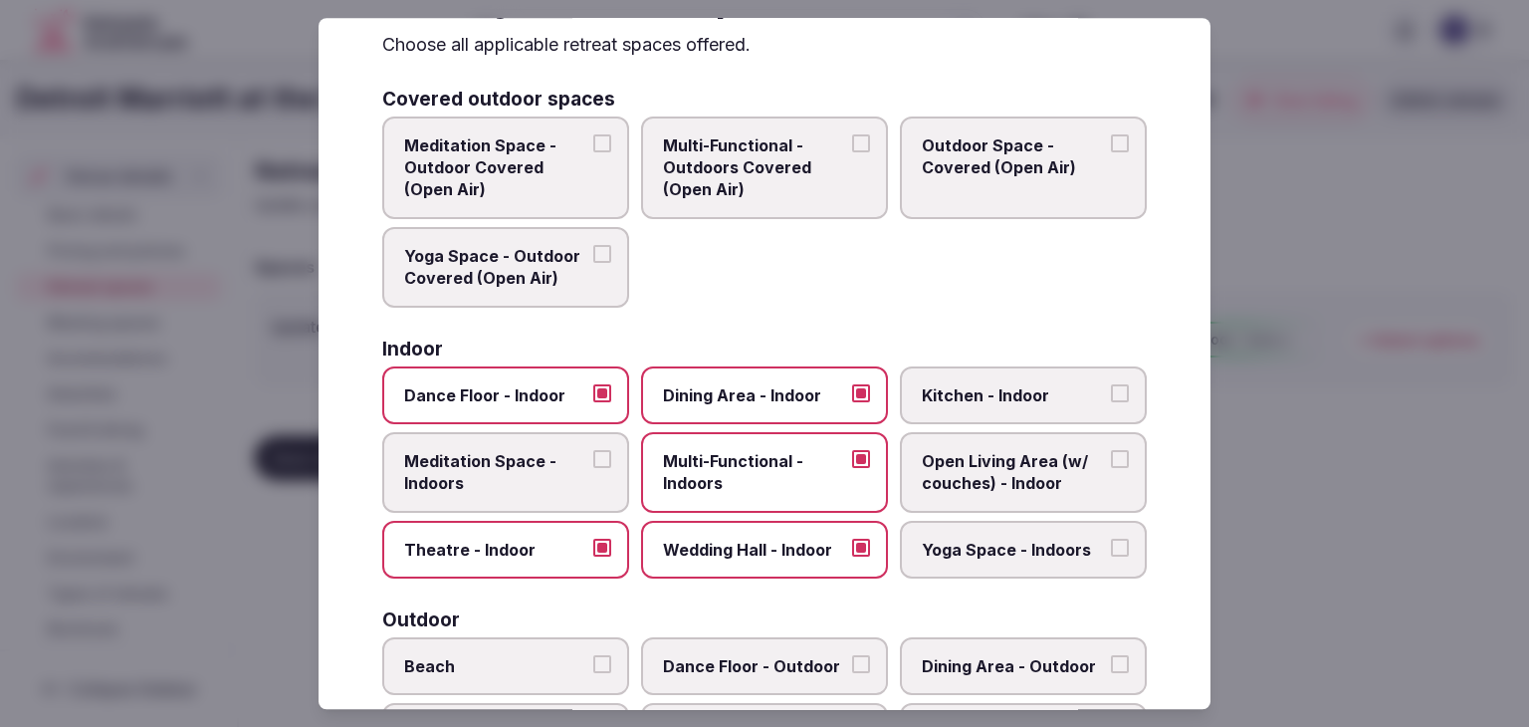
scroll to position [0, 0]
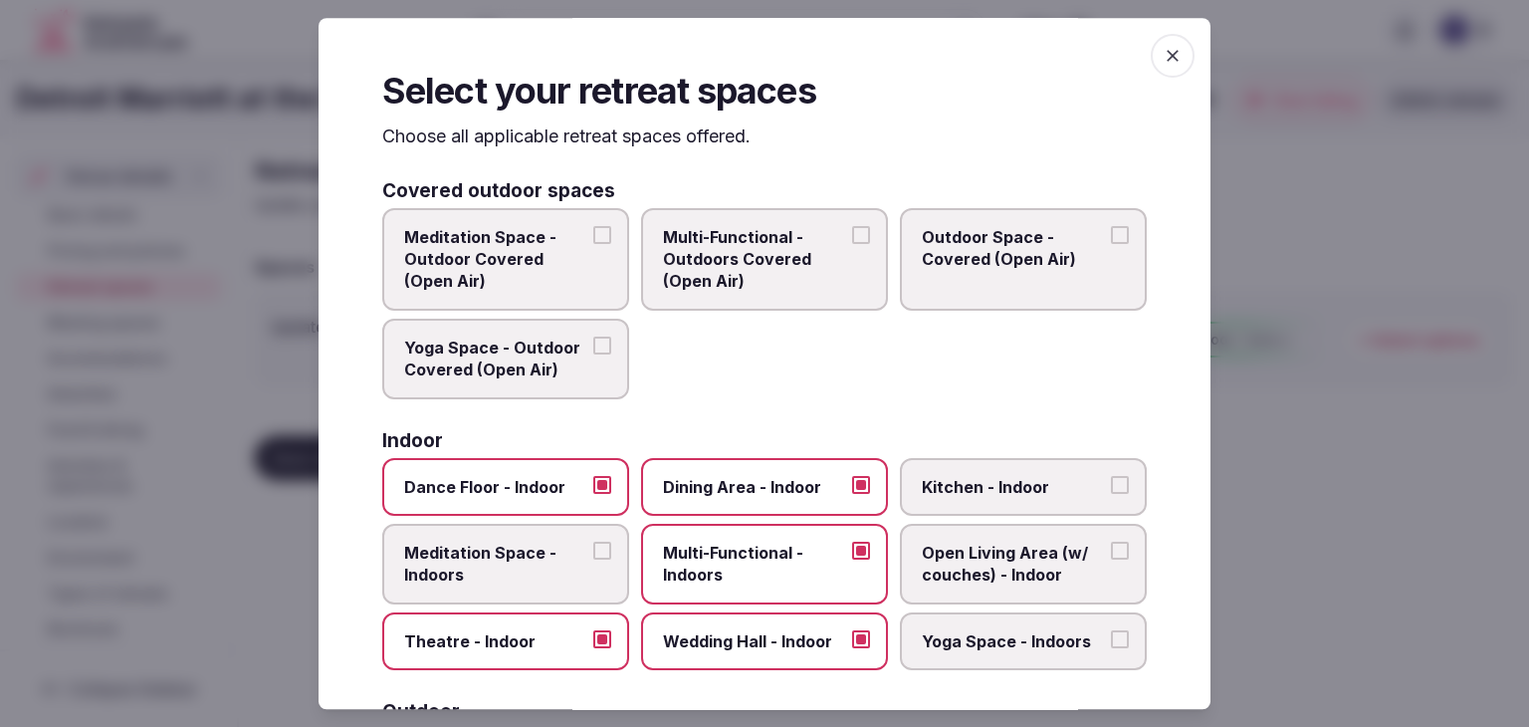
click at [1173, 37] on div "Select your retreat spaces Choose all applicable retreat spaces offered. Covere…" at bounding box center [765, 363] width 892 height 691
click at [1168, 44] on span "button" at bounding box center [1173, 56] width 44 height 44
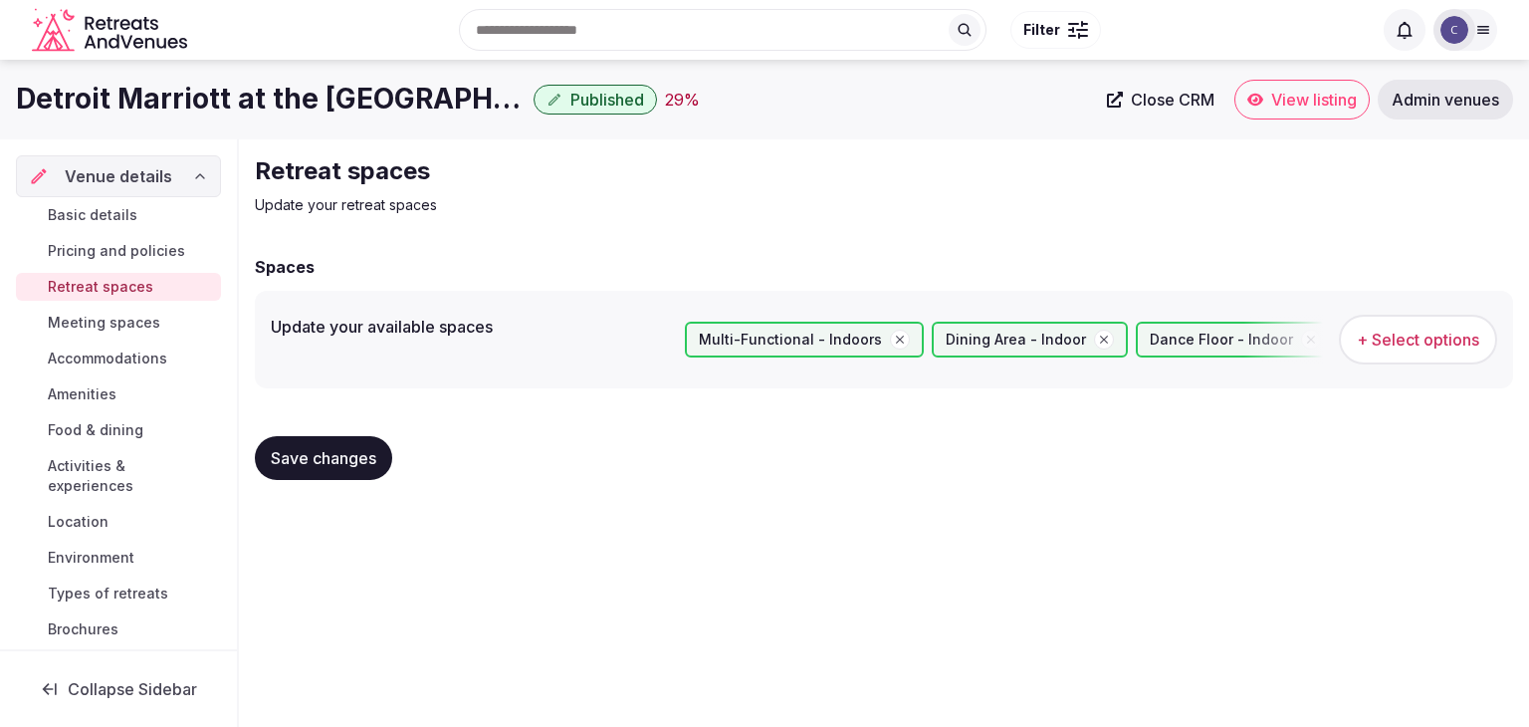
click at [318, 450] on span "Save changes" at bounding box center [324, 458] width 106 height 20
click at [127, 325] on span "Meeting spaces" at bounding box center [104, 323] width 112 height 20
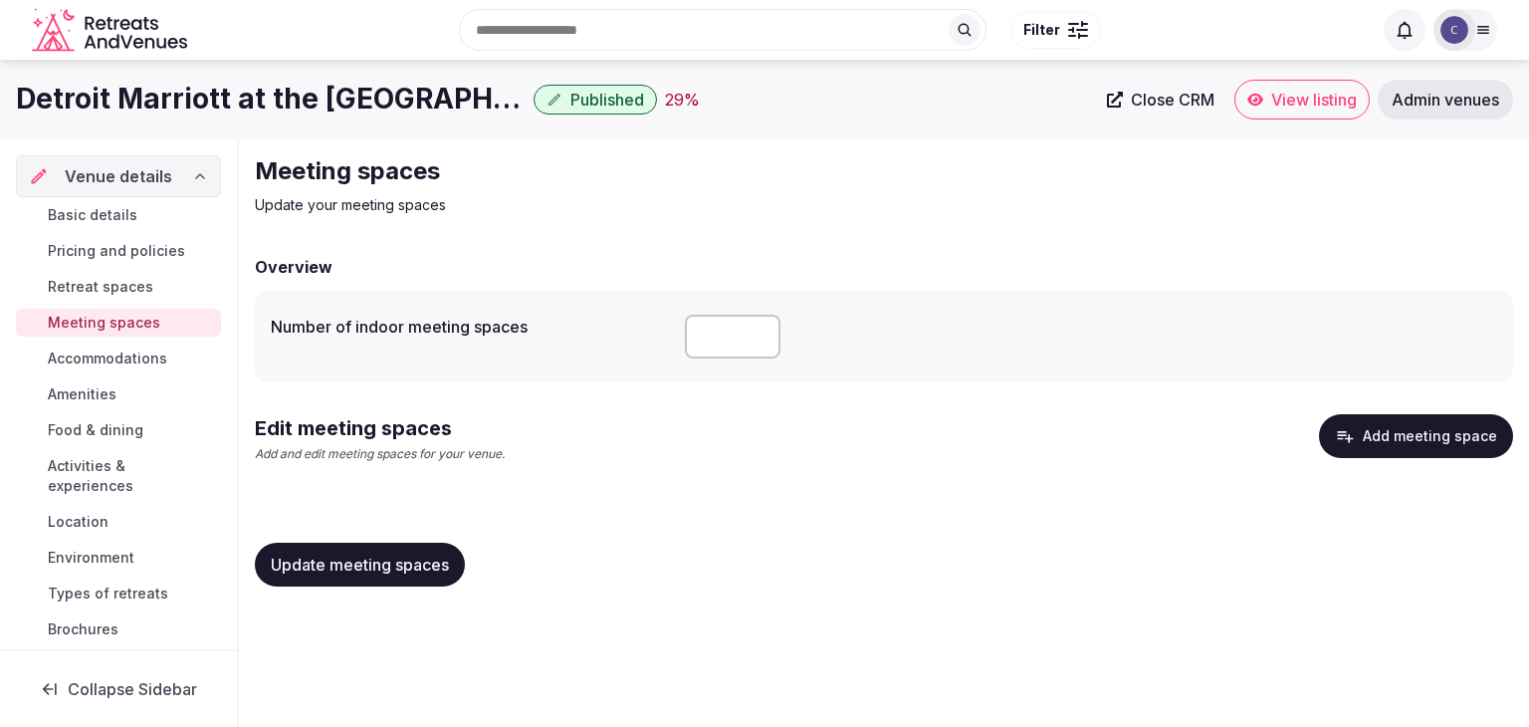
drag, startPoint x: 722, startPoint y: 327, endPoint x: 649, endPoint y: 327, distance: 72.7
click at [649, 327] on div "Number of indoor meeting spaces **" at bounding box center [884, 337] width 1226 height 60
type input "**"
click at [390, 573] on span "Update meeting spaces" at bounding box center [360, 564] width 178 height 20
click at [1449, 425] on button "Add meeting space" at bounding box center [1416, 436] width 194 height 44
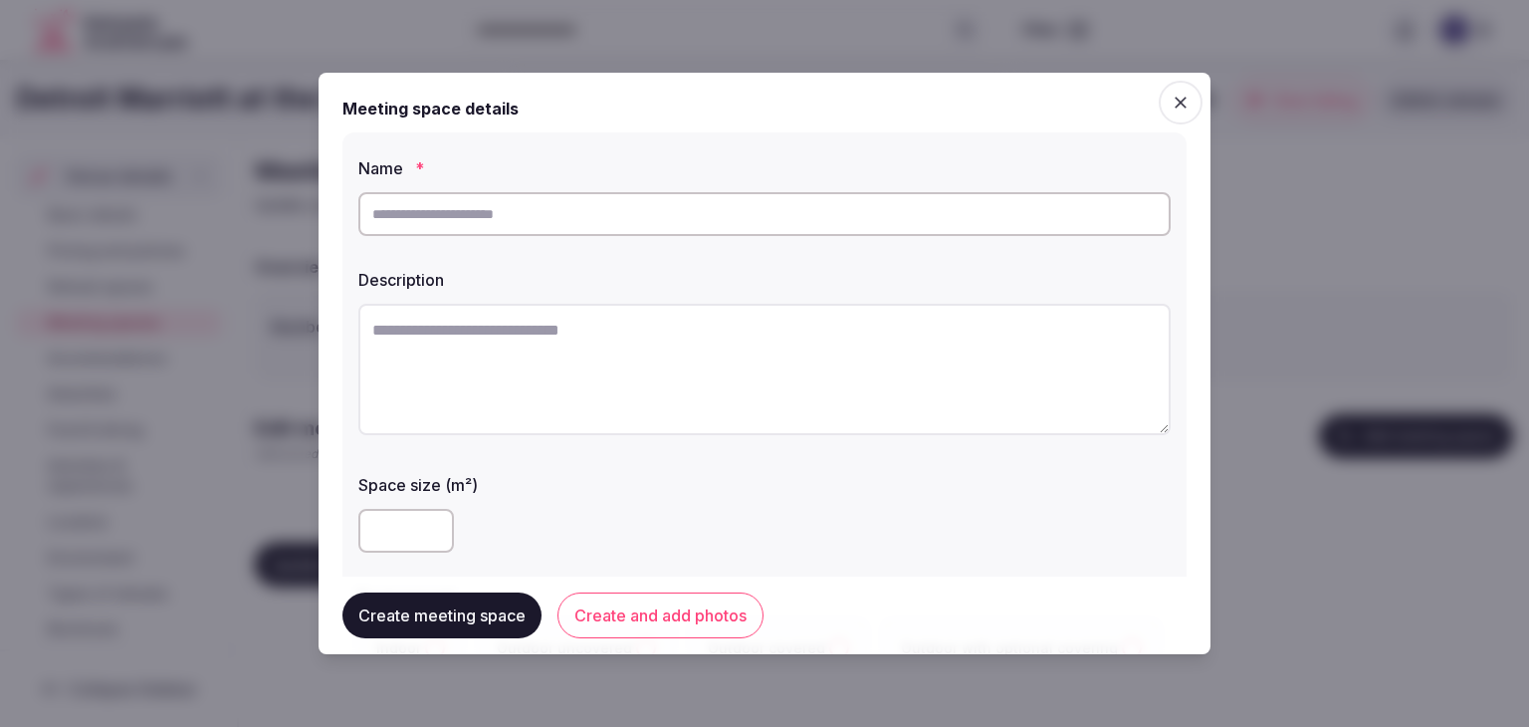
click at [683, 208] on input "text" at bounding box center [764, 214] width 812 height 44
paste input "**********"
type input "**********"
click at [712, 383] on textarea at bounding box center [764, 369] width 812 height 131
paste textarea "**********"
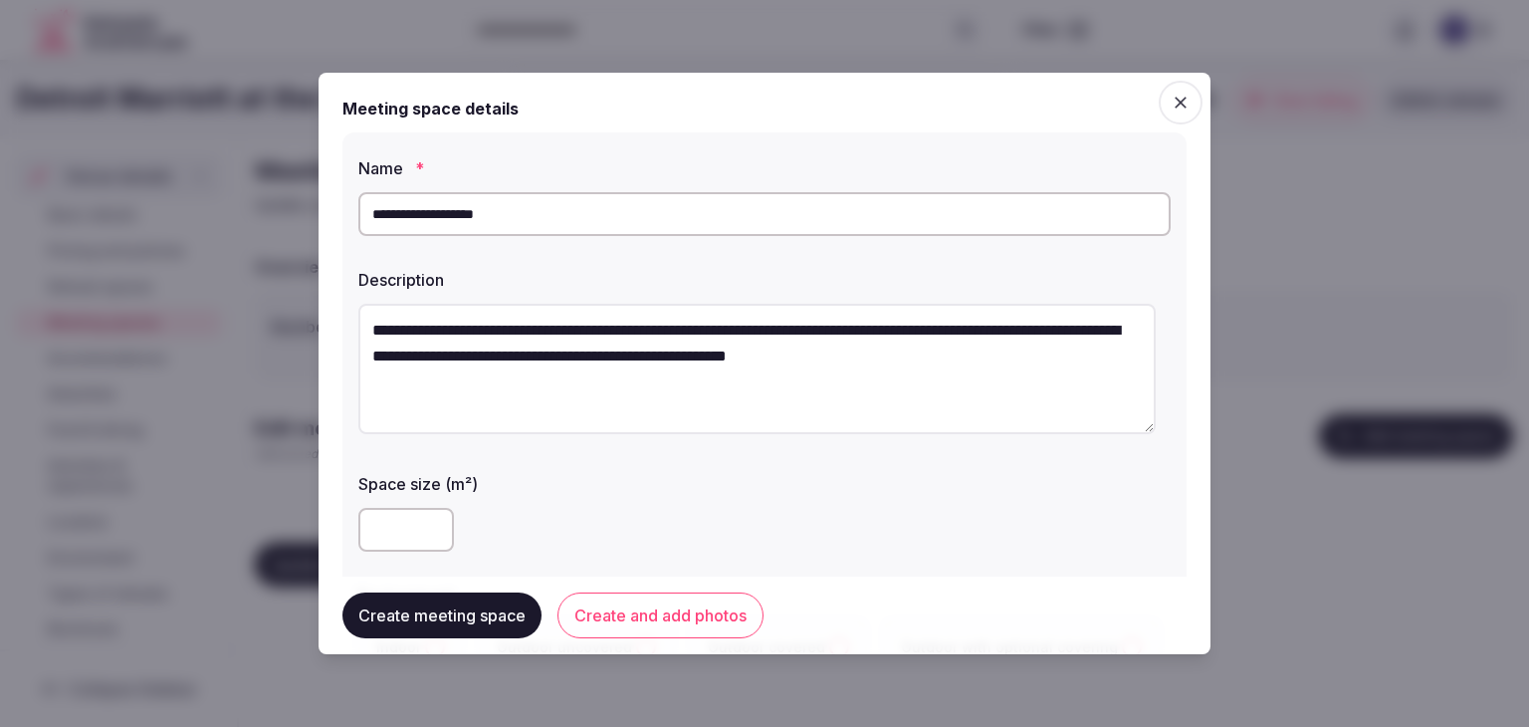
click at [379, 326] on textarea "**********" at bounding box center [756, 369] width 797 height 130
type textarea "**********"
click at [480, 466] on div "Space size (m²)" at bounding box center [764, 478] width 812 height 28
click at [370, 524] on input "number" at bounding box center [406, 530] width 96 height 44
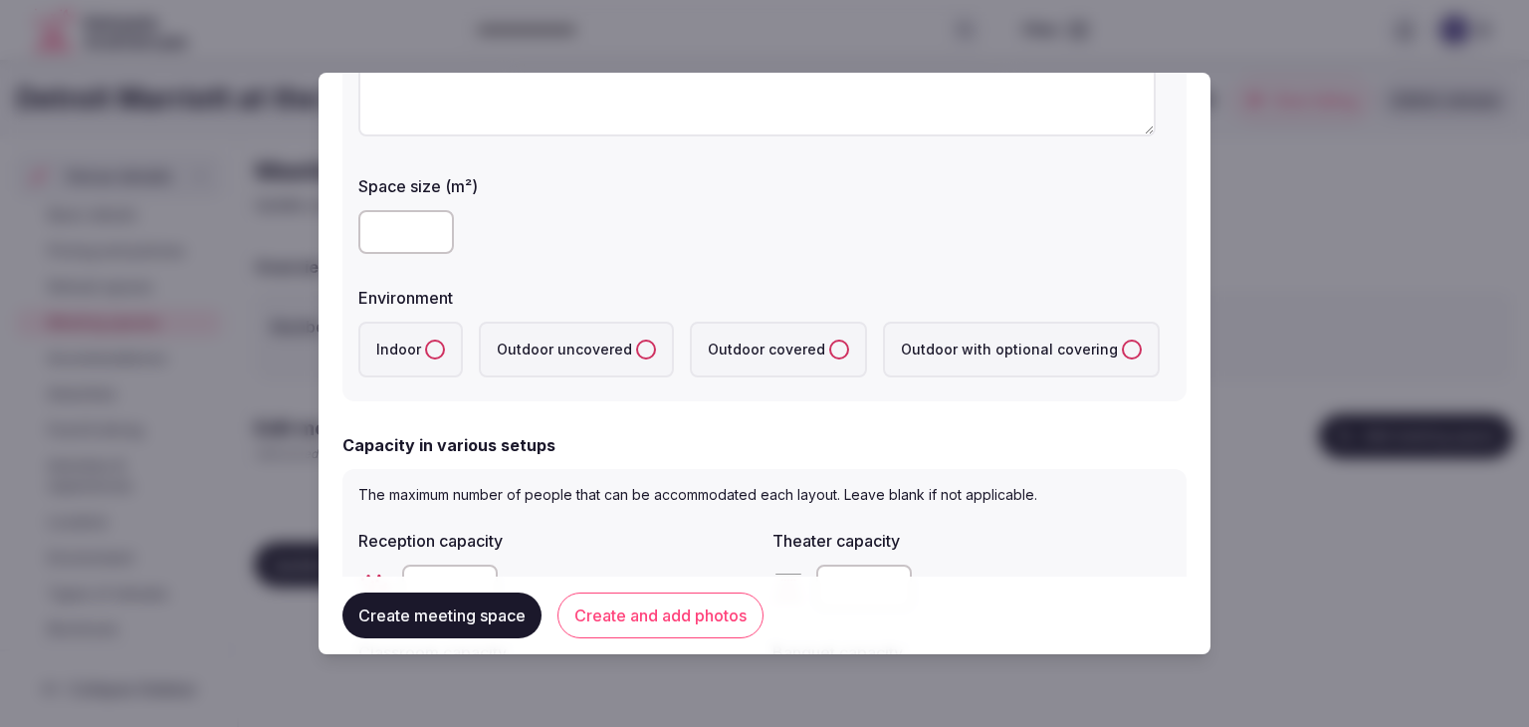
scroll to position [299, 0]
type input "****"
click at [440, 355] on label "Indoor" at bounding box center [410, 349] width 105 height 56
click at [440, 355] on button "Indoor" at bounding box center [435, 348] width 20 height 20
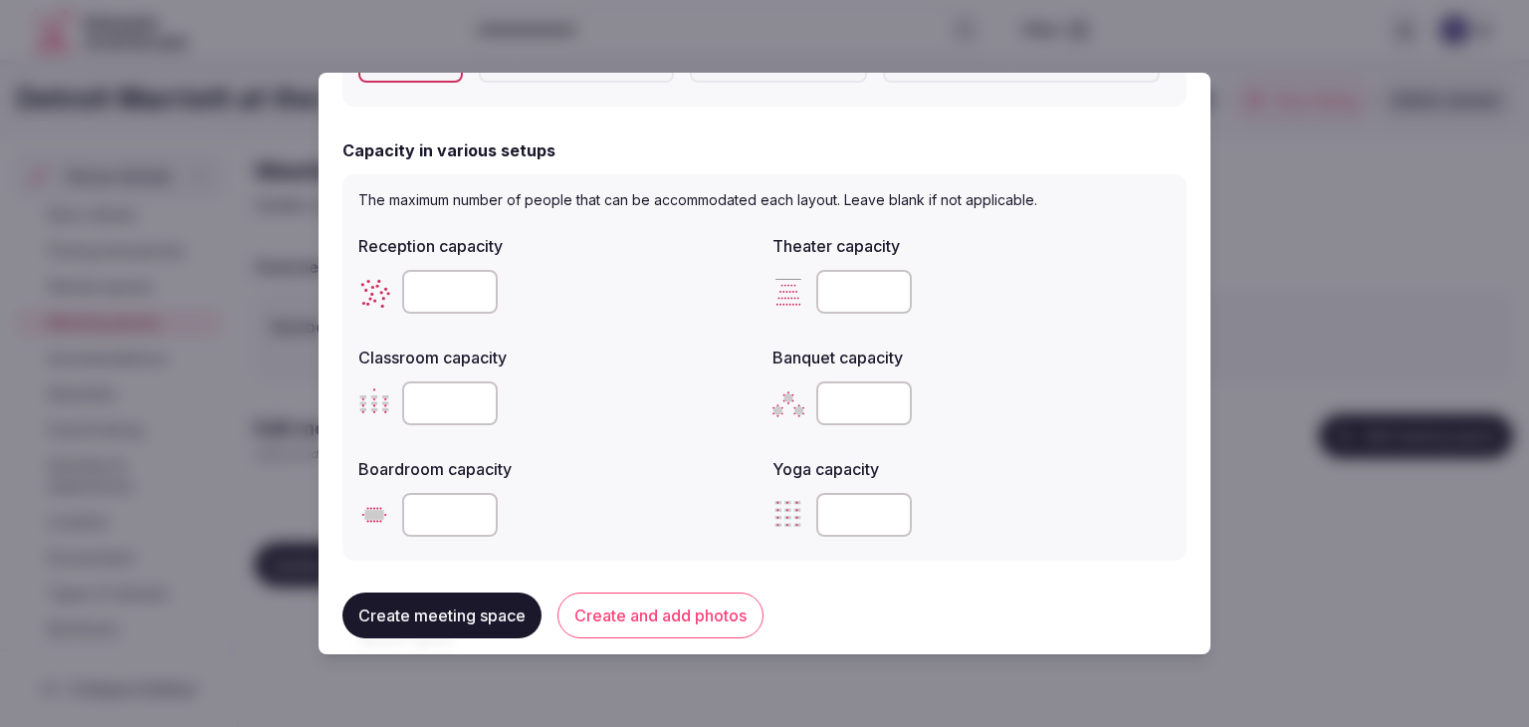
scroll to position [697, 0]
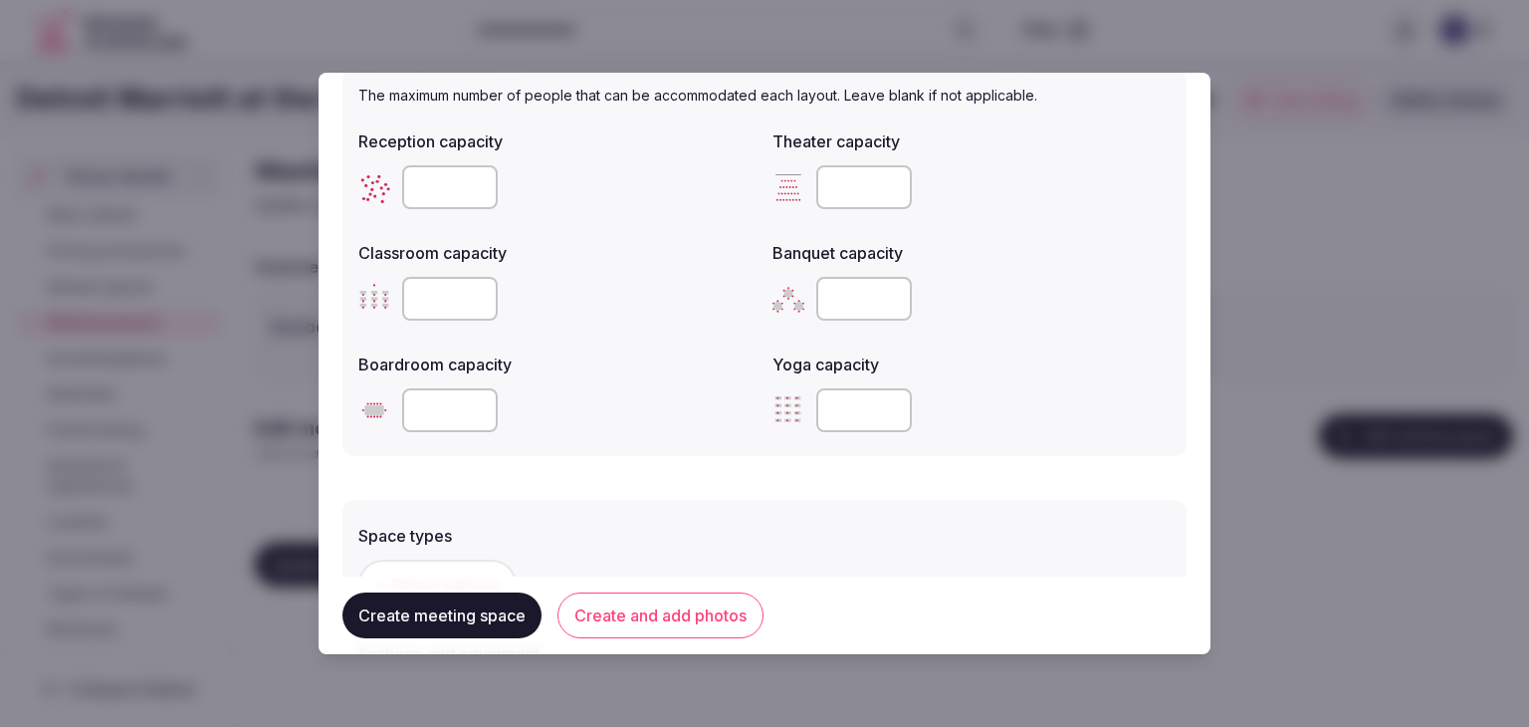
click at [856, 188] on input "number" at bounding box center [864, 187] width 96 height 44
paste input "****"
type input "****"
click at [462, 197] on input "number" at bounding box center [450, 187] width 96 height 44
click at [462, 196] on input "number" at bounding box center [450, 187] width 96 height 44
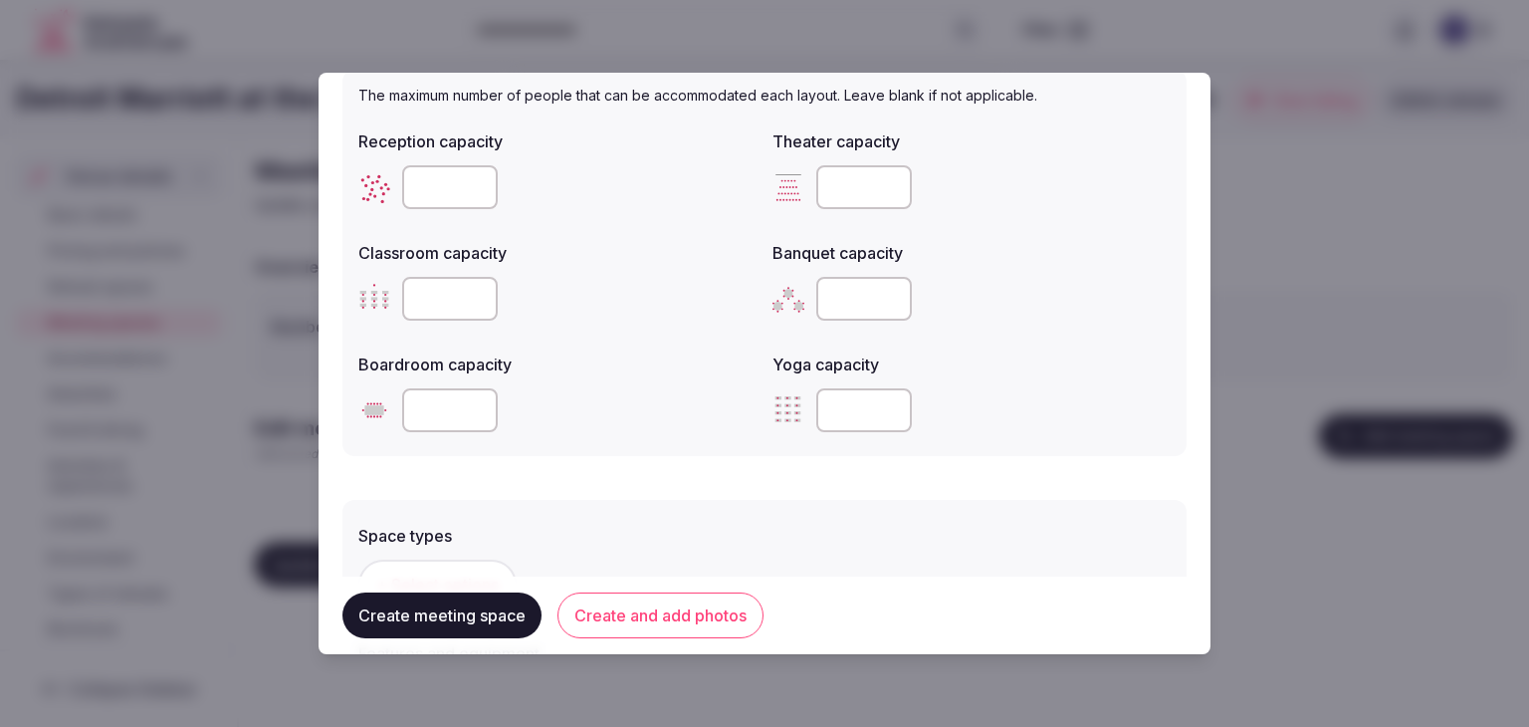
type input "****"
click at [816, 293] on input "number" at bounding box center [864, 299] width 96 height 44
paste input "***"
type input "***"
click at [453, 309] on input "number" at bounding box center [450, 299] width 96 height 44
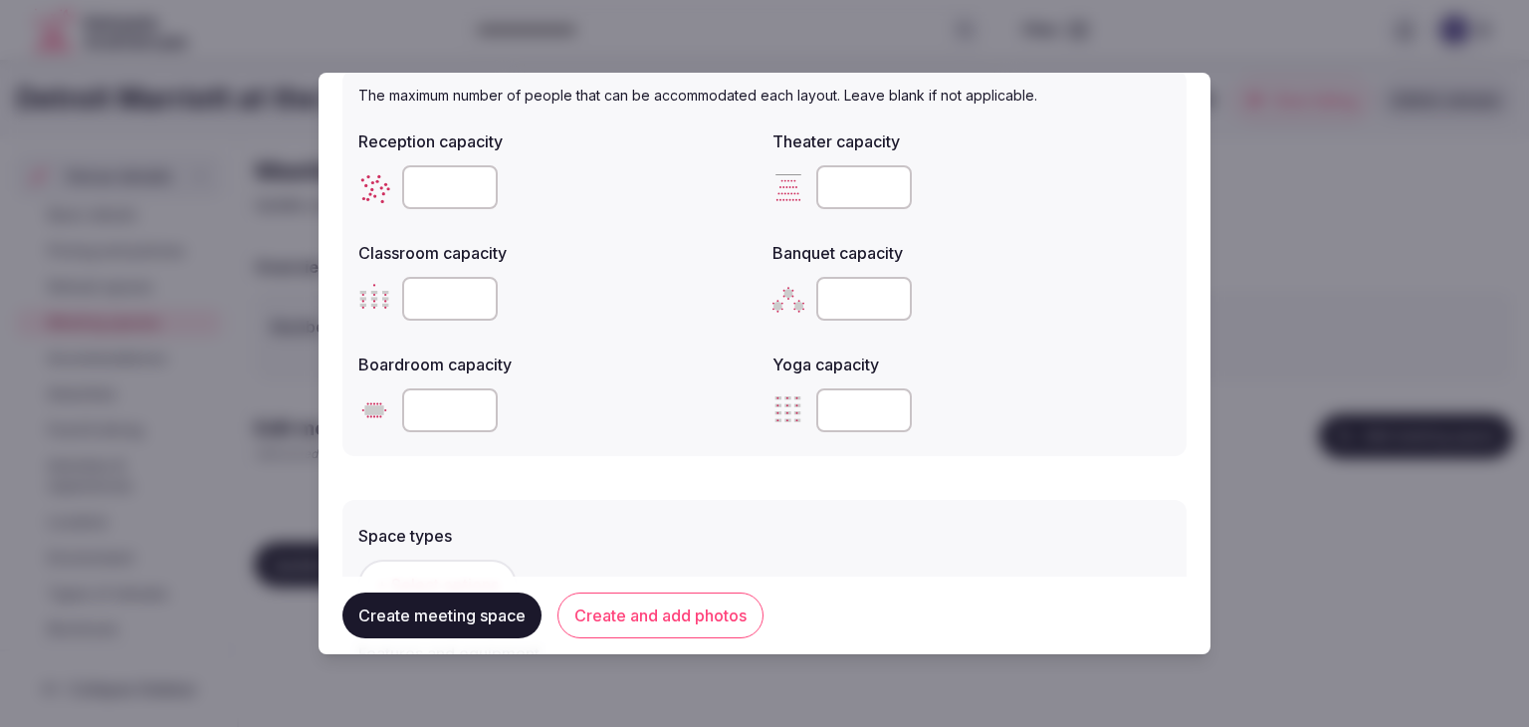
paste input "***"
type input "***"
click at [437, 419] on input "number" at bounding box center [450, 410] width 96 height 44
click at [439, 416] on input "number" at bounding box center [450, 410] width 96 height 44
type input "**"
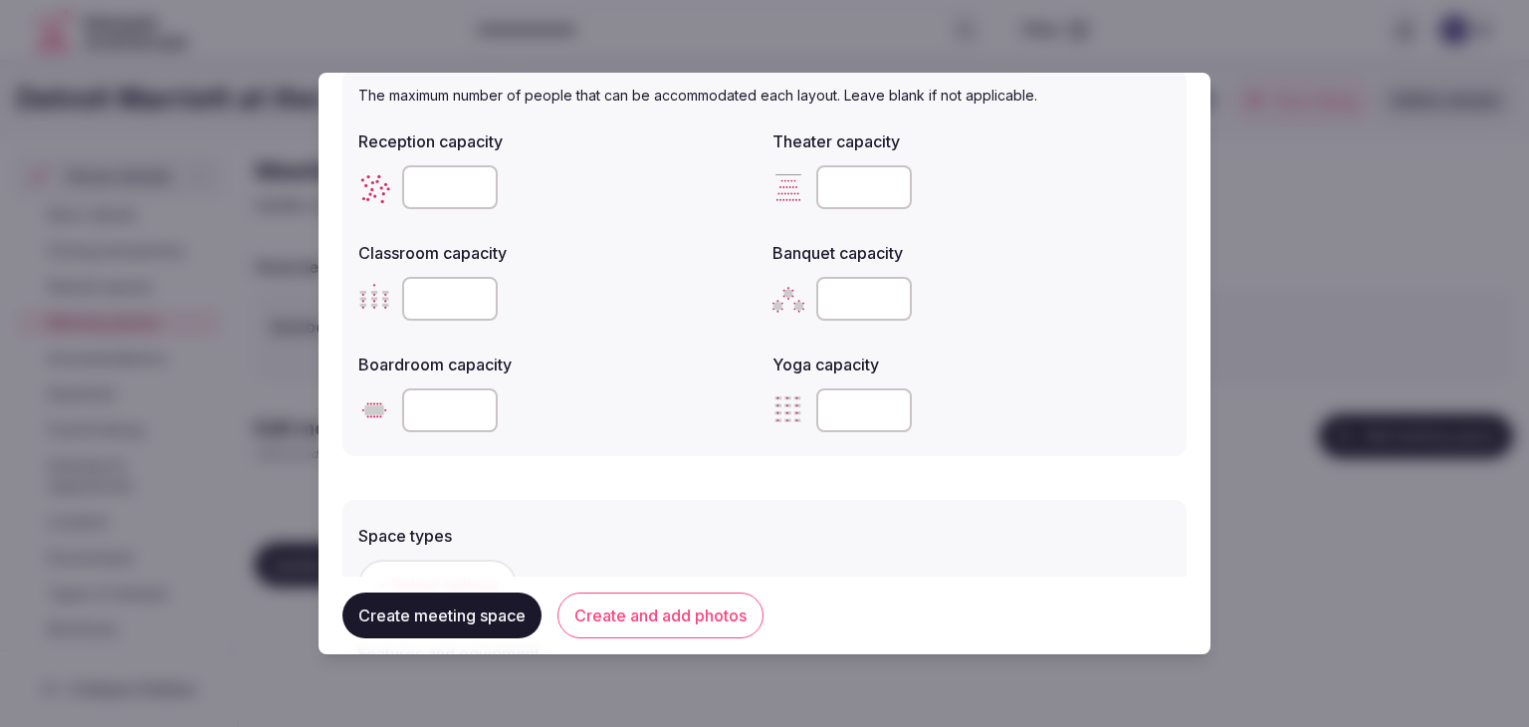
click at [634, 393] on div "**" at bounding box center [557, 410] width 398 height 44
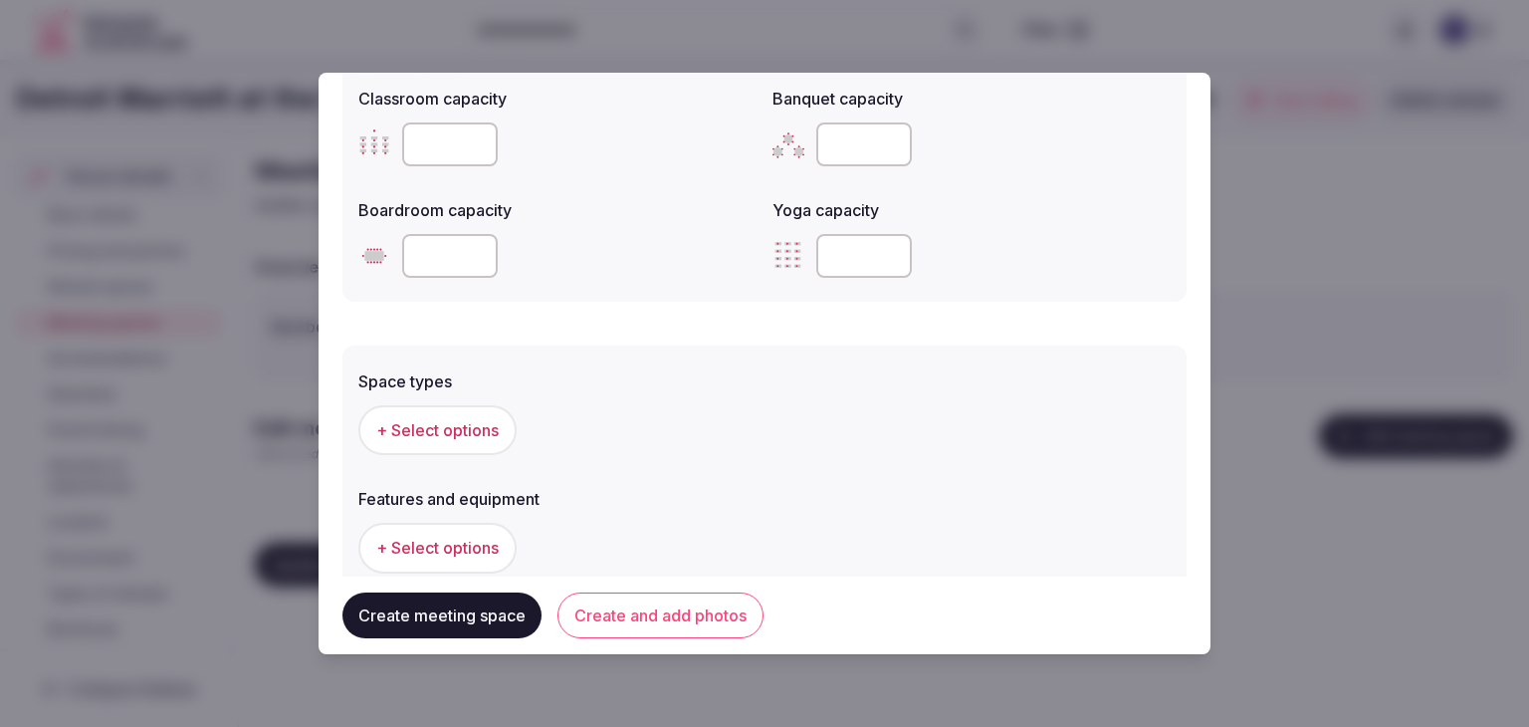
scroll to position [996, 0]
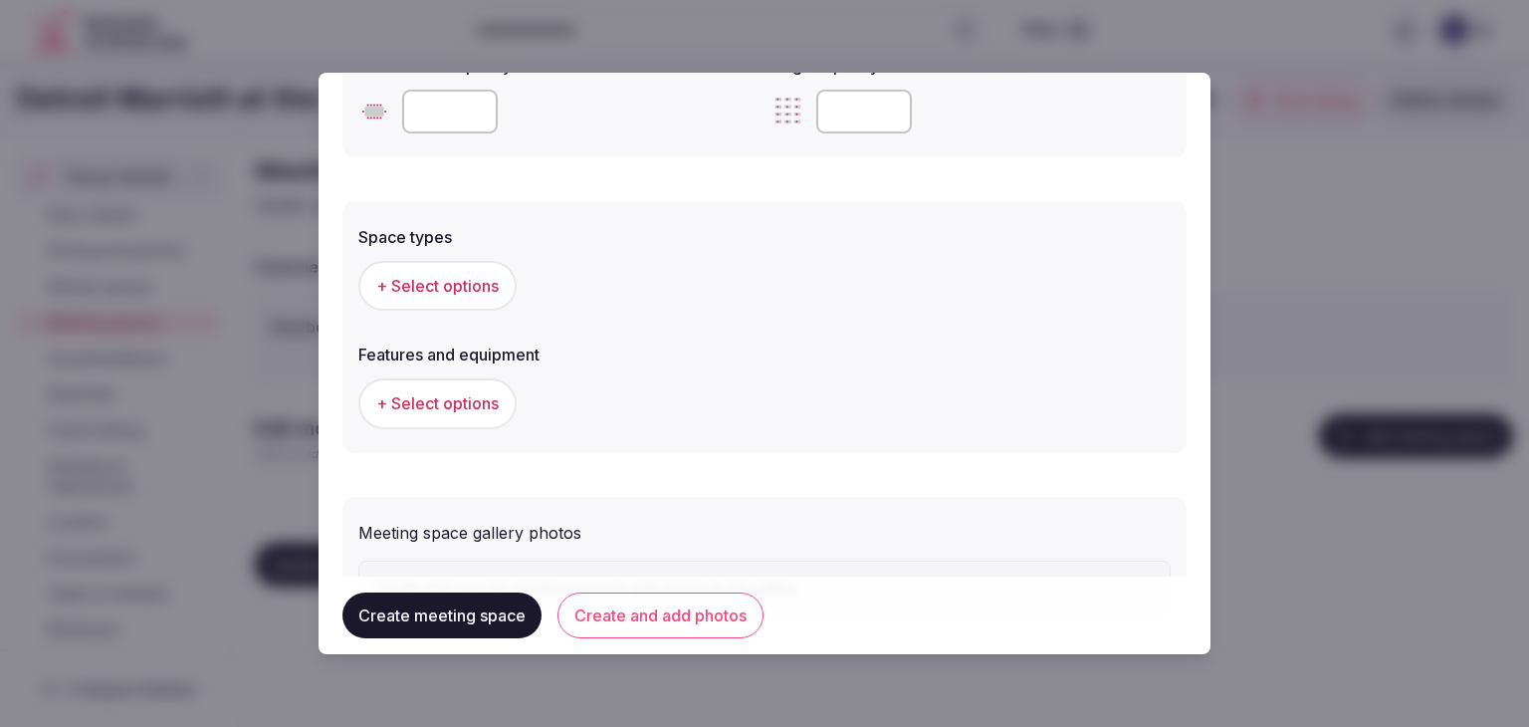
click at [476, 290] on span "+ Select options" at bounding box center [437, 286] width 122 height 22
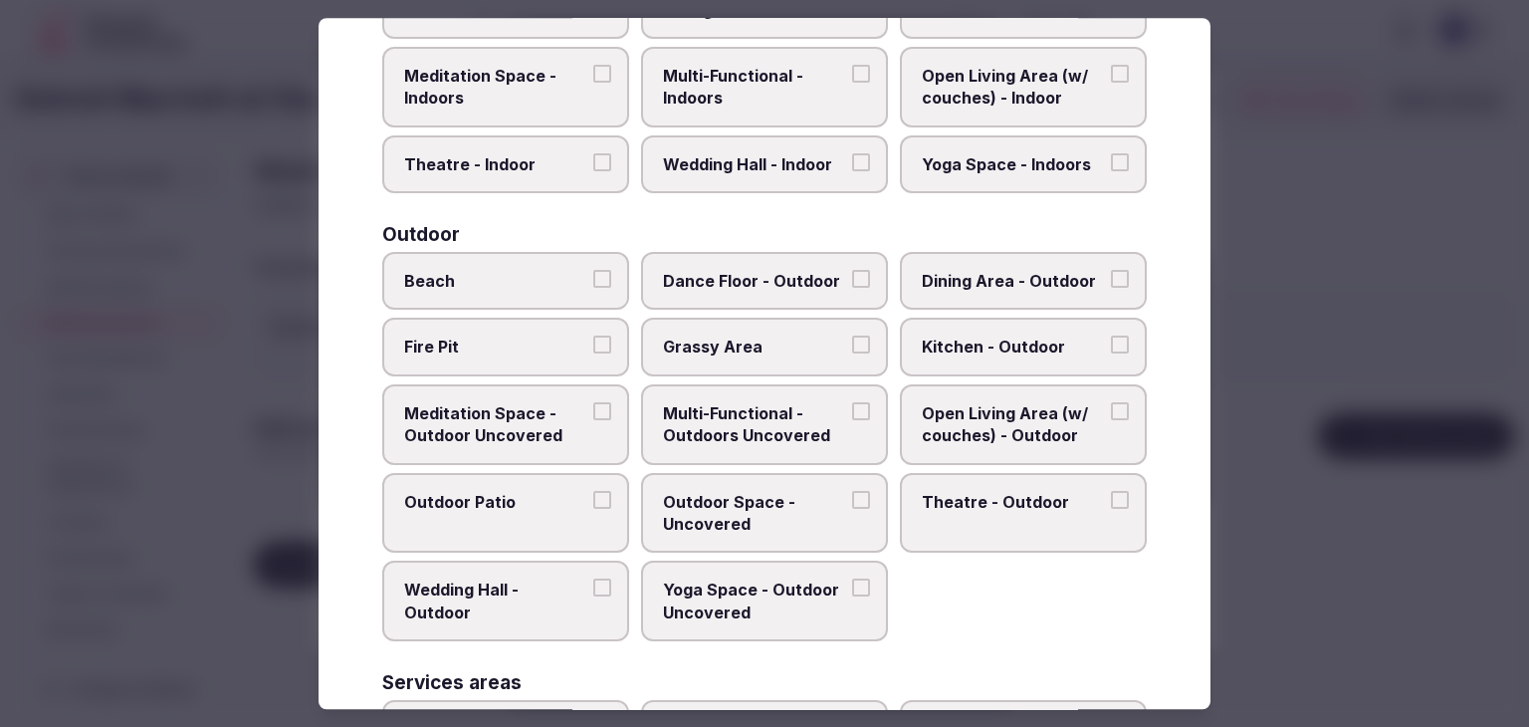
scroll to position [812, 0]
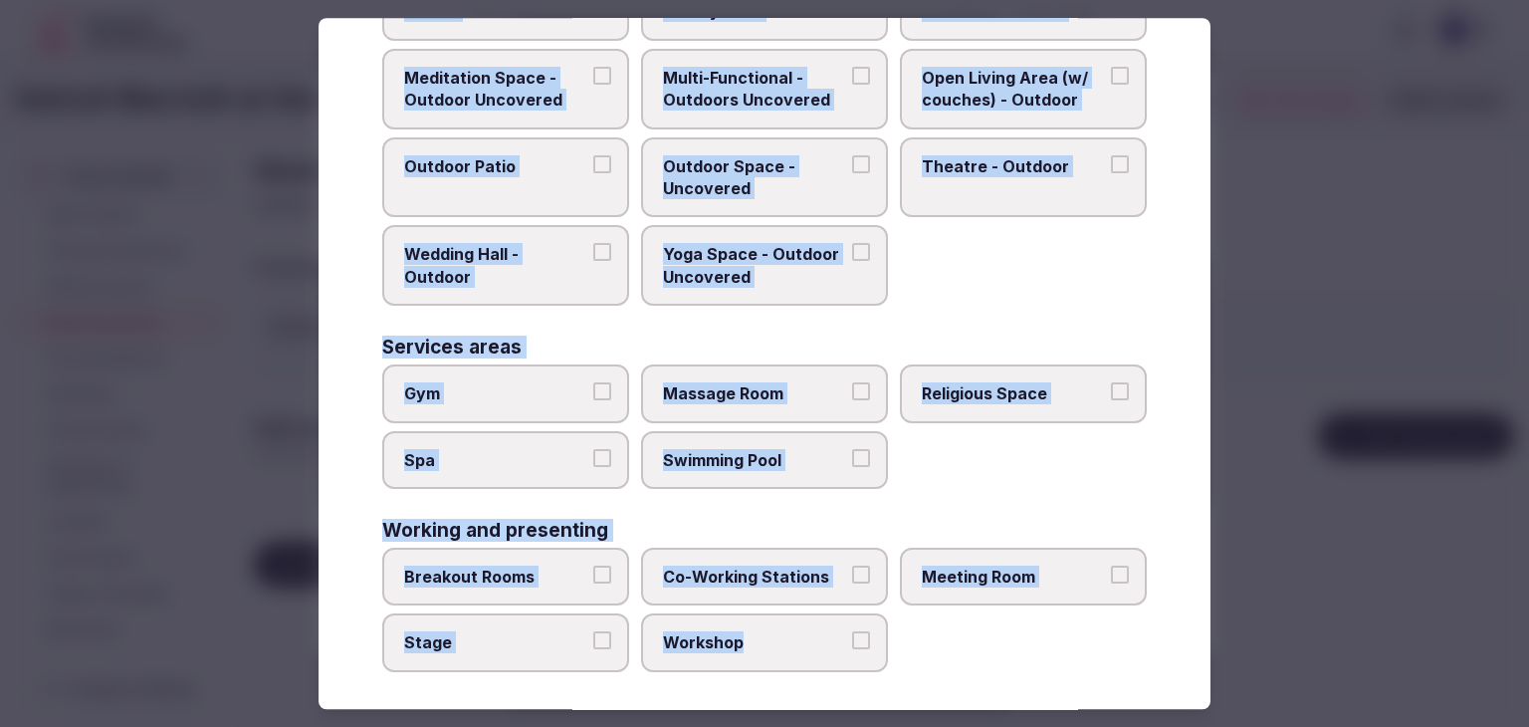
drag, startPoint x: 369, startPoint y: 136, endPoint x: 889, endPoint y: 684, distance: 754.9
click at [889, 684] on div "Select space types Choose all applicable space types offered. Covered outdoor s…" at bounding box center [765, 363] width 892 height 691
copy div "Choose all applicable space types offered. Covered outdoor spaces Meditation Sp…"
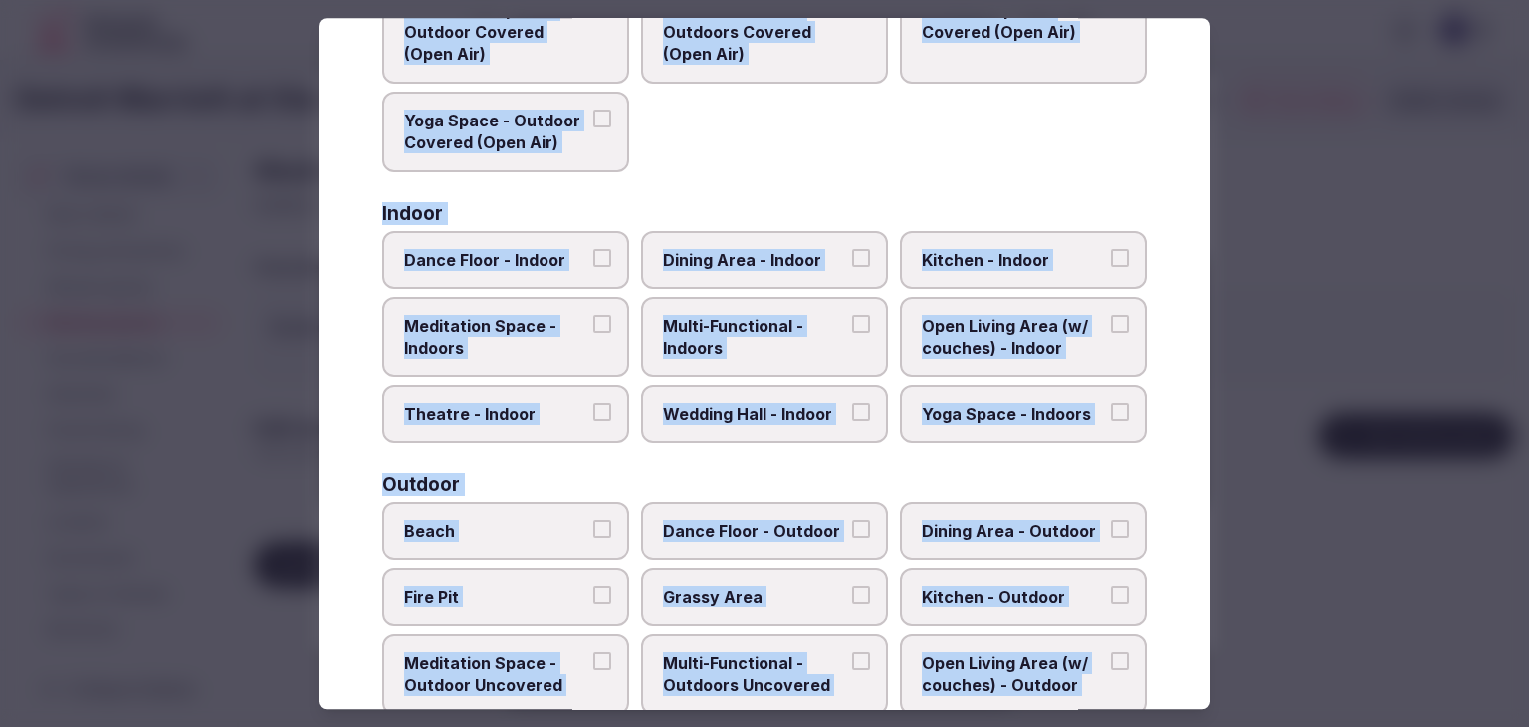
scroll to position [215, 0]
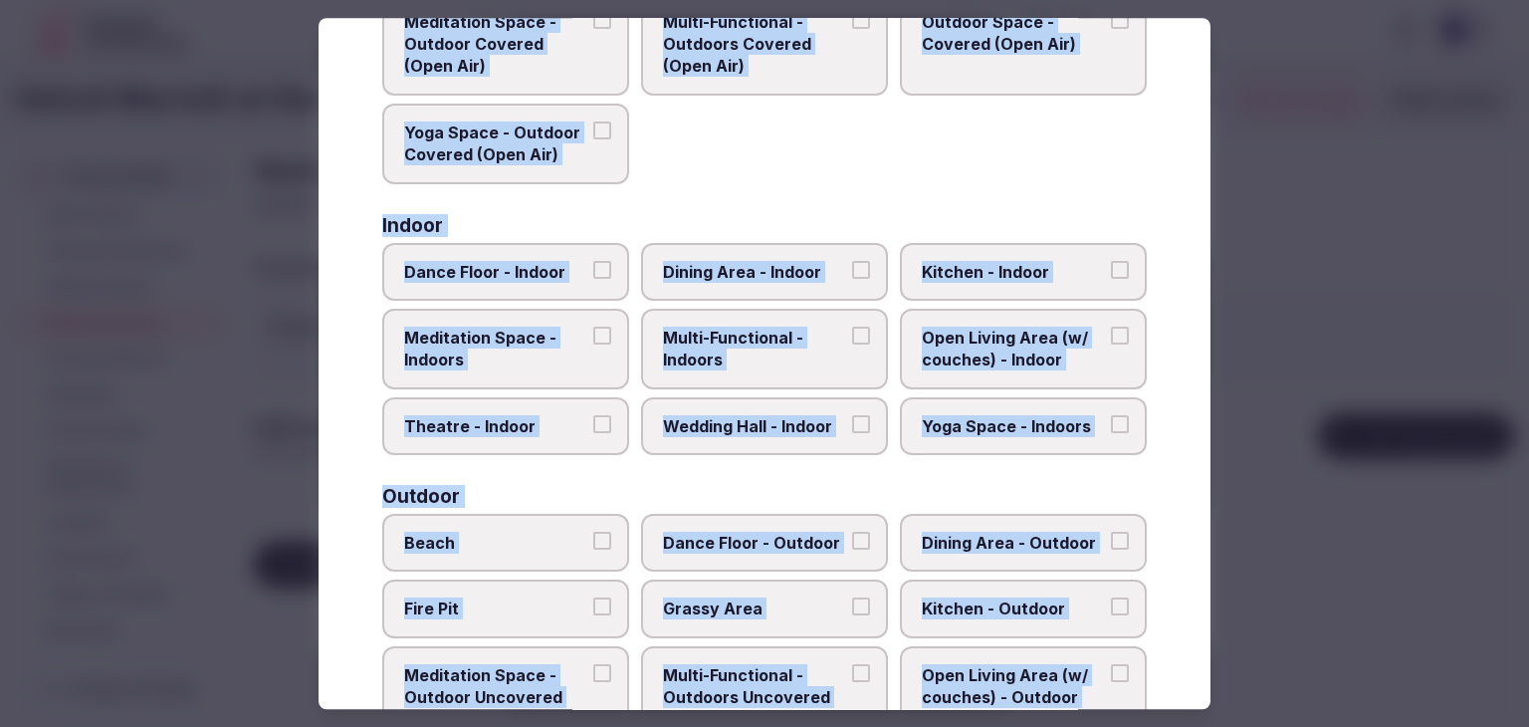
click at [754, 435] on label "Wedding Hall - Indoor" at bounding box center [764, 426] width 247 height 58
click at [852, 433] on button "Wedding Hall - Indoor" at bounding box center [861, 424] width 18 height 18
click at [773, 332] on span "Multi-Functional - Indoors" at bounding box center [754, 349] width 183 height 45
click at [852, 332] on button "Multi-Functional - Indoors" at bounding box center [861, 336] width 18 height 18
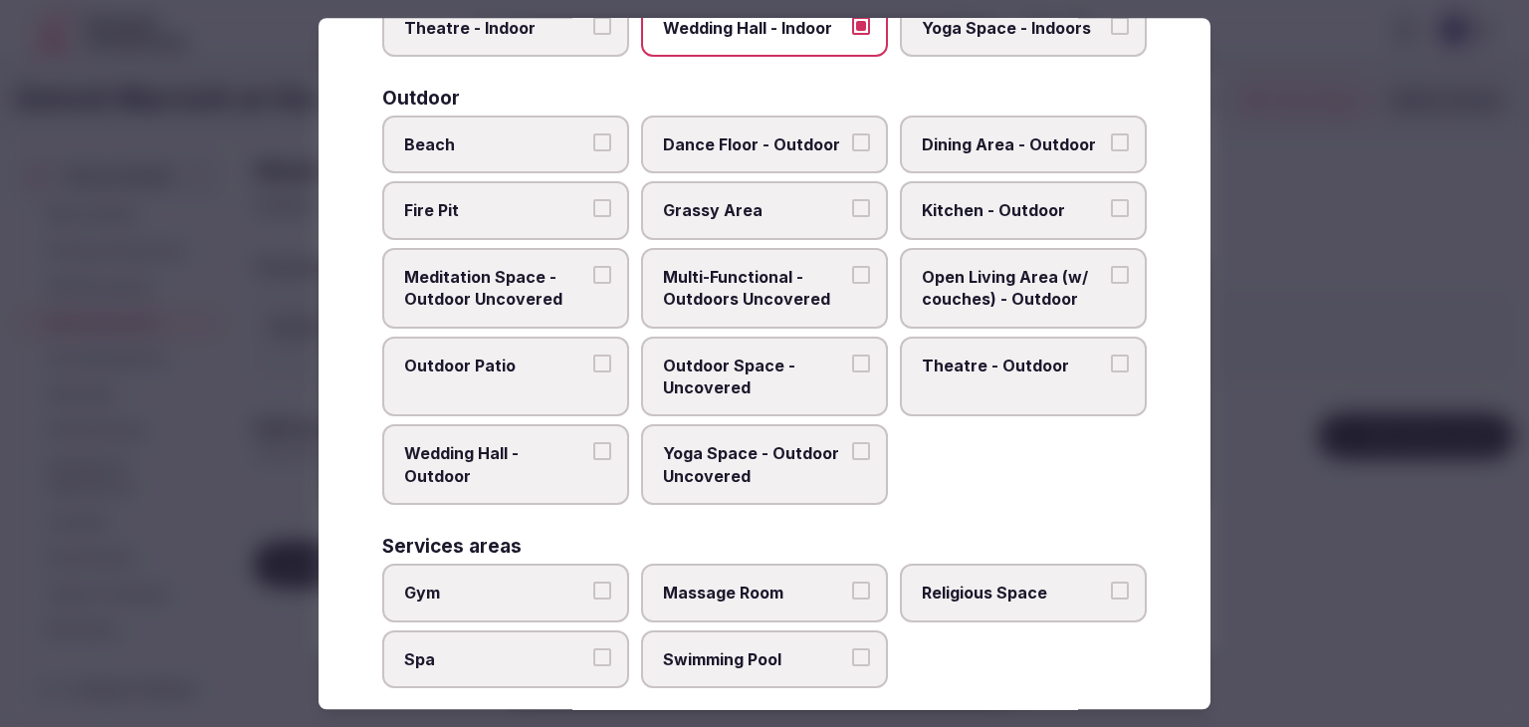
scroll to position [812, 0]
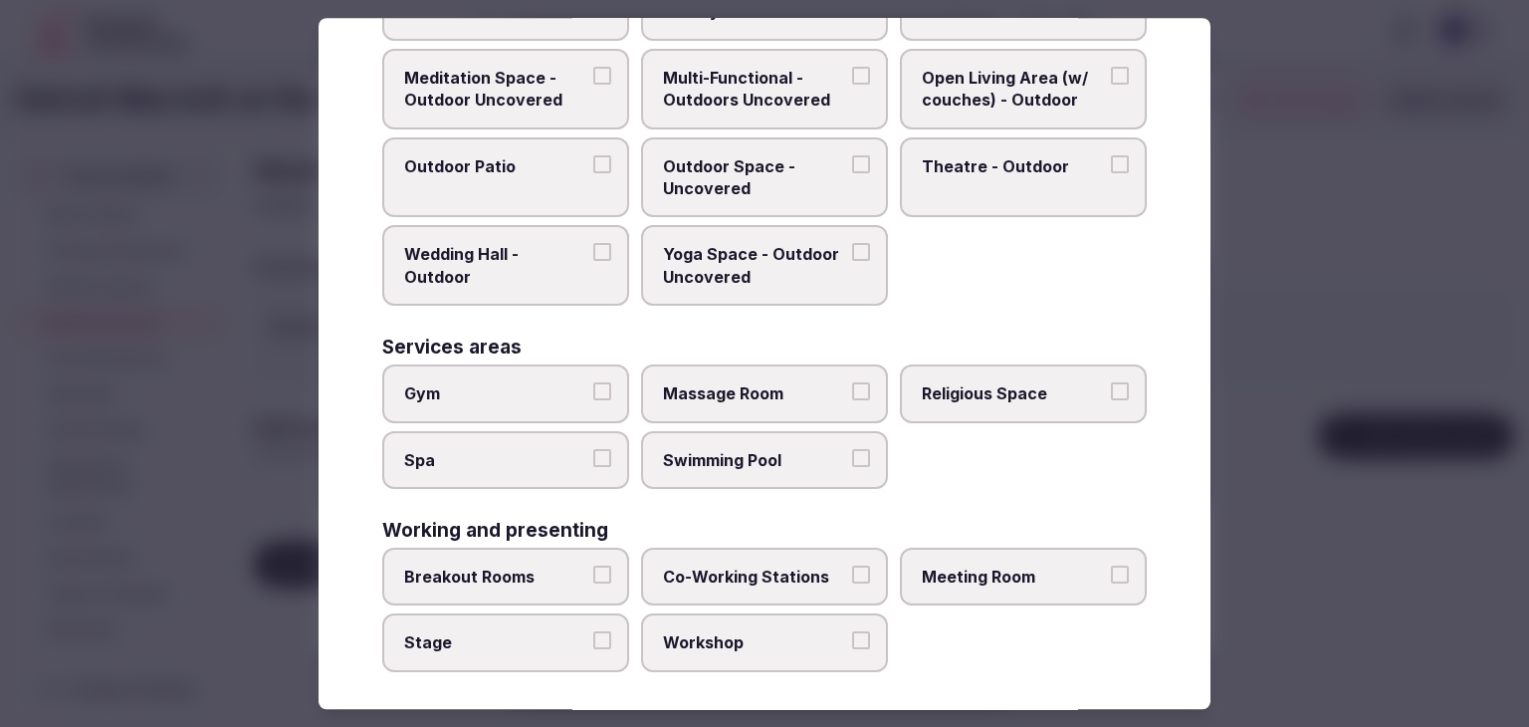
click at [1048, 582] on label "Meeting Room" at bounding box center [1023, 577] width 247 height 58
click at [1111, 582] on button "Meeting Room" at bounding box center [1120, 574] width 18 height 18
click at [541, 578] on label "Breakout Rooms" at bounding box center [505, 577] width 247 height 58
click at [593, 578] on button "Breakout Rooms" at bounding box center [602, 574] width 18 height 18
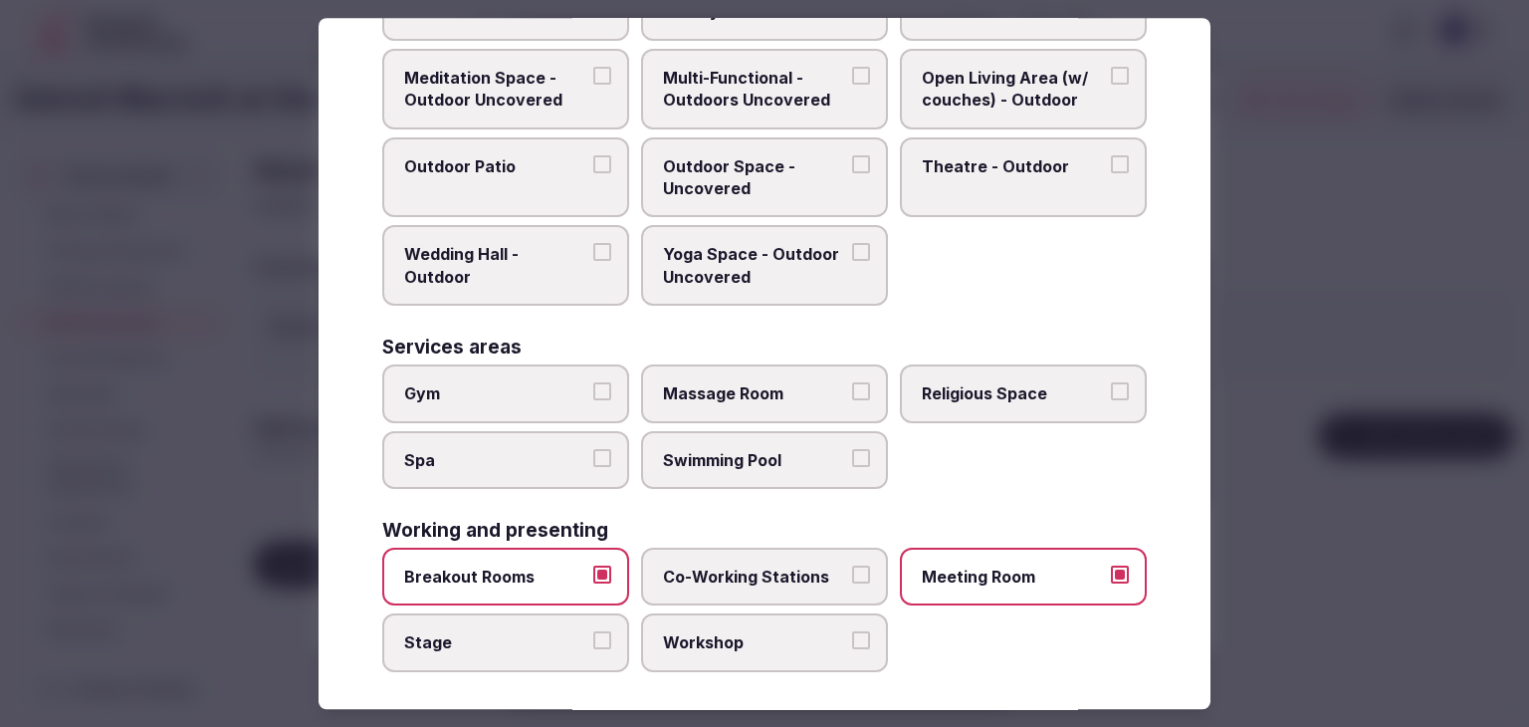
click at [528, 632] on span "Stage" at bounding box center [495, 643] width 183 height 22
click at [593, 632] on button "Stage" at bounding box center [602, 641] width 18 height 18
click at [778, 614] on label "Workshop" at bounding box center [764, 643] width 247 height 58
click at [852, 632] on button "Workshop" at bounding box center [861, 641] width 18 height 18
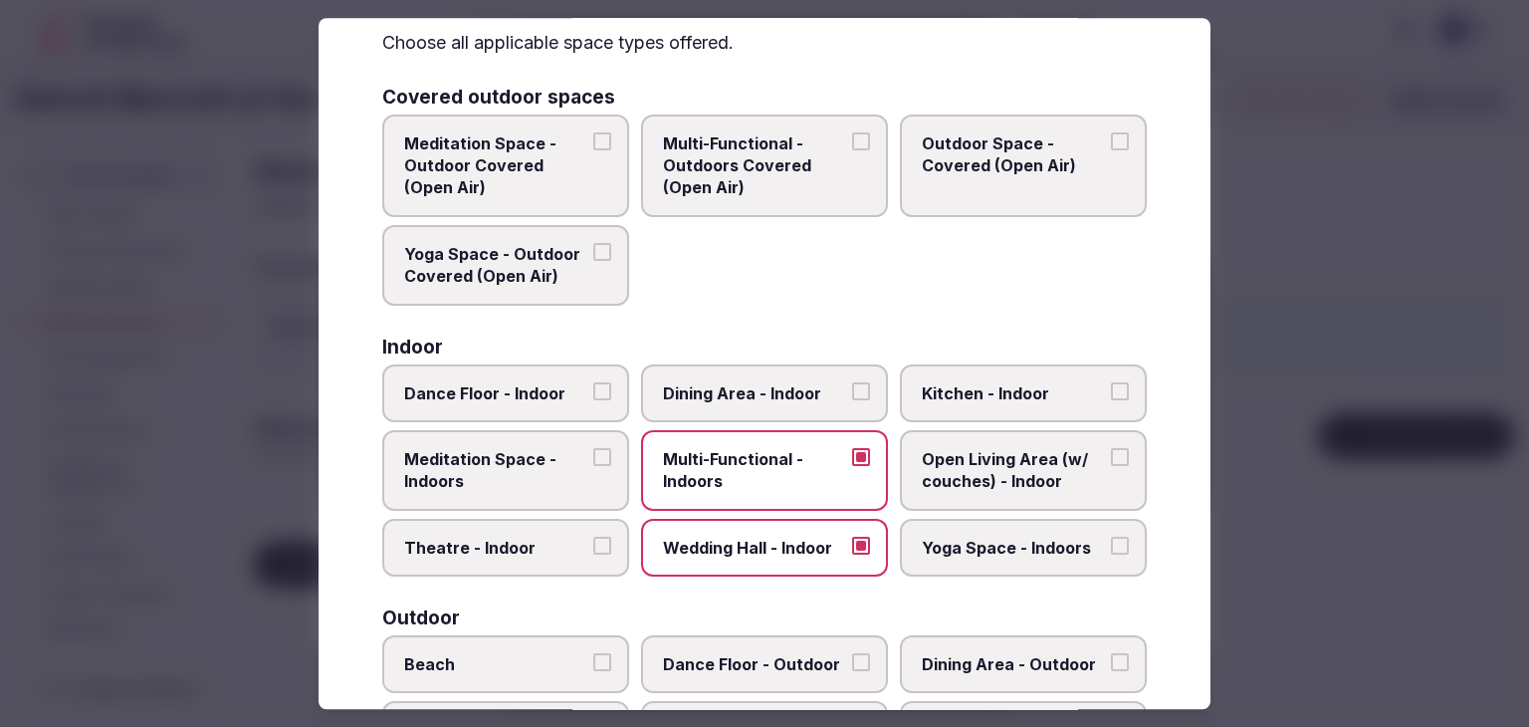
scroll to position [0, 0]
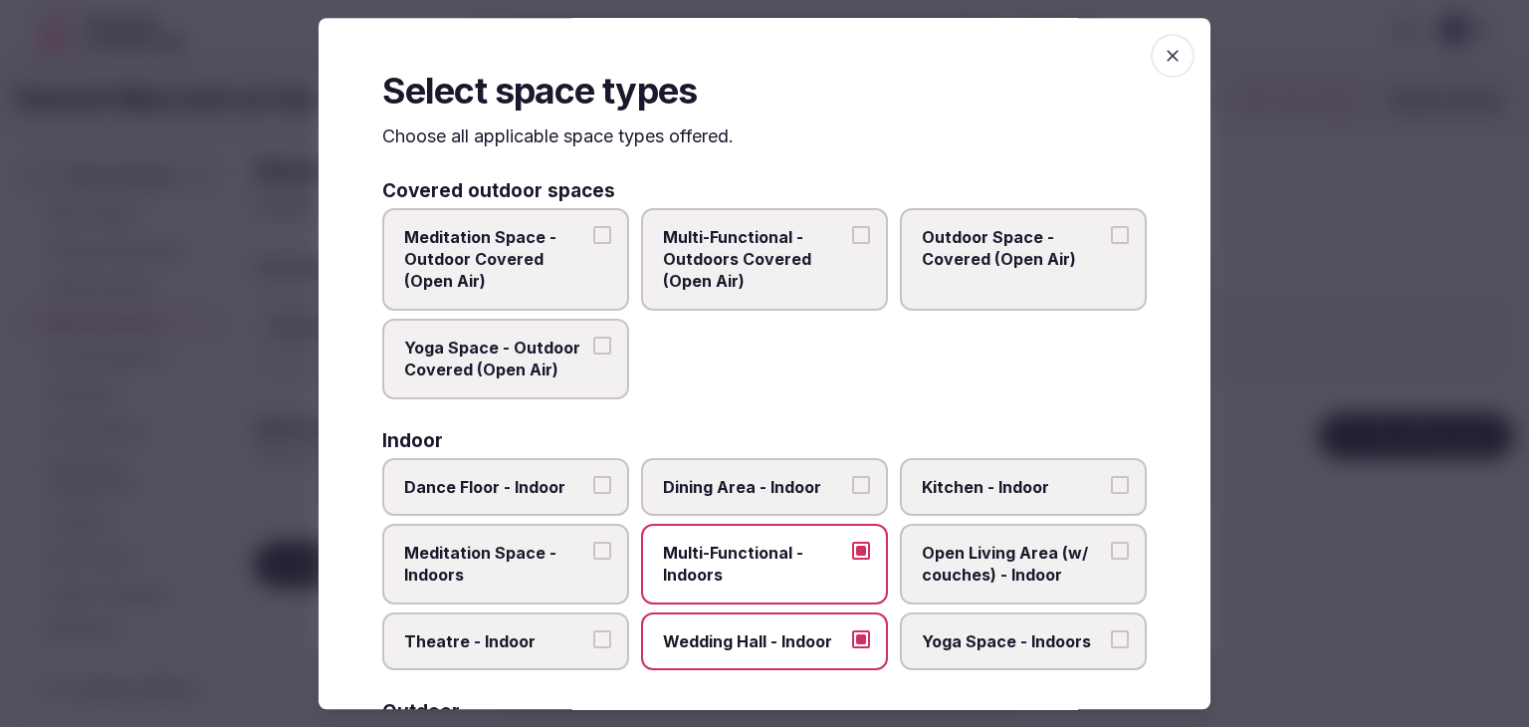
drag, startPoint x: 1173, startPoint y: 54, endPoint x: 1134, endPoint y: 92, distance: 54.2
click at [1172, 53] on span "button" at bounding box center [1173, 56] width 44 height 44
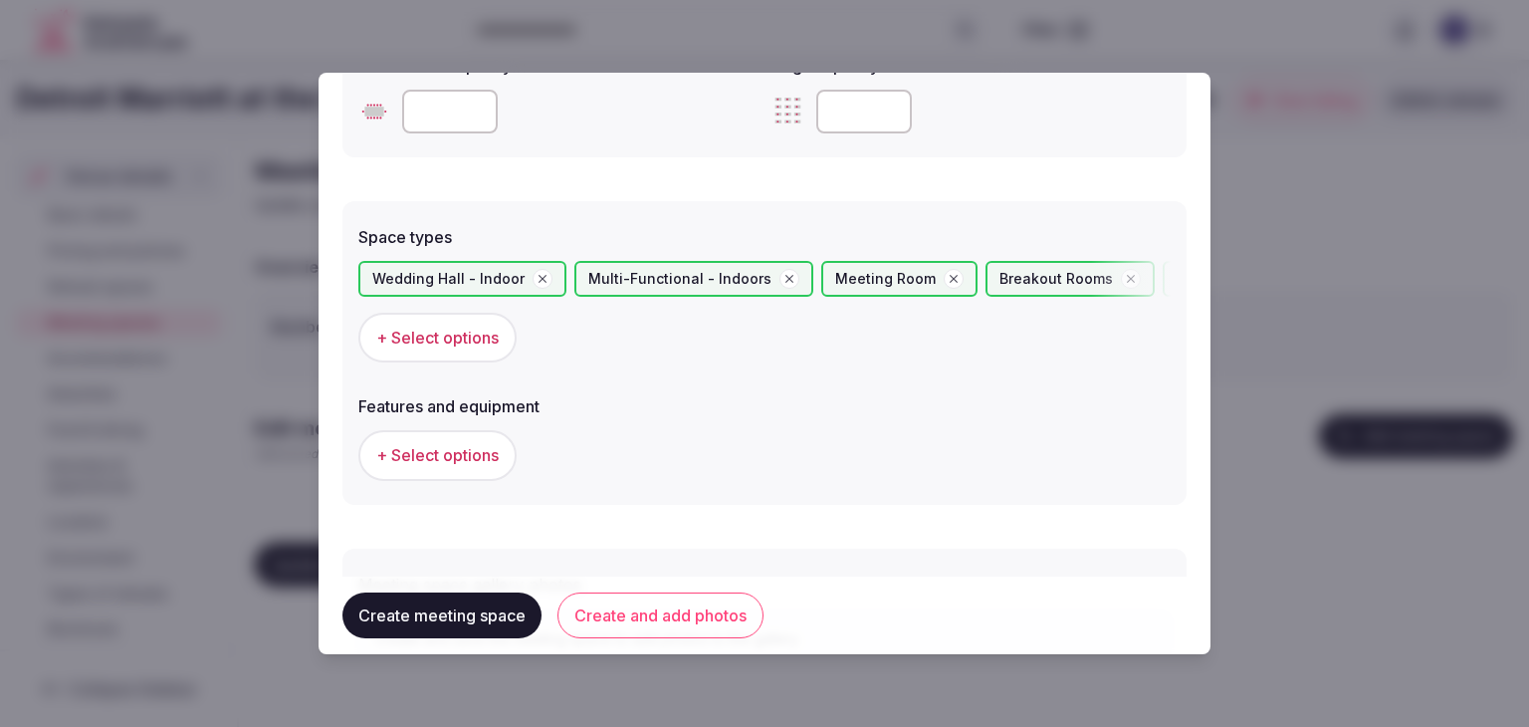
click at [514, 462] on button "+ Select options" at bounding box center [437, 455] width 158 height 50
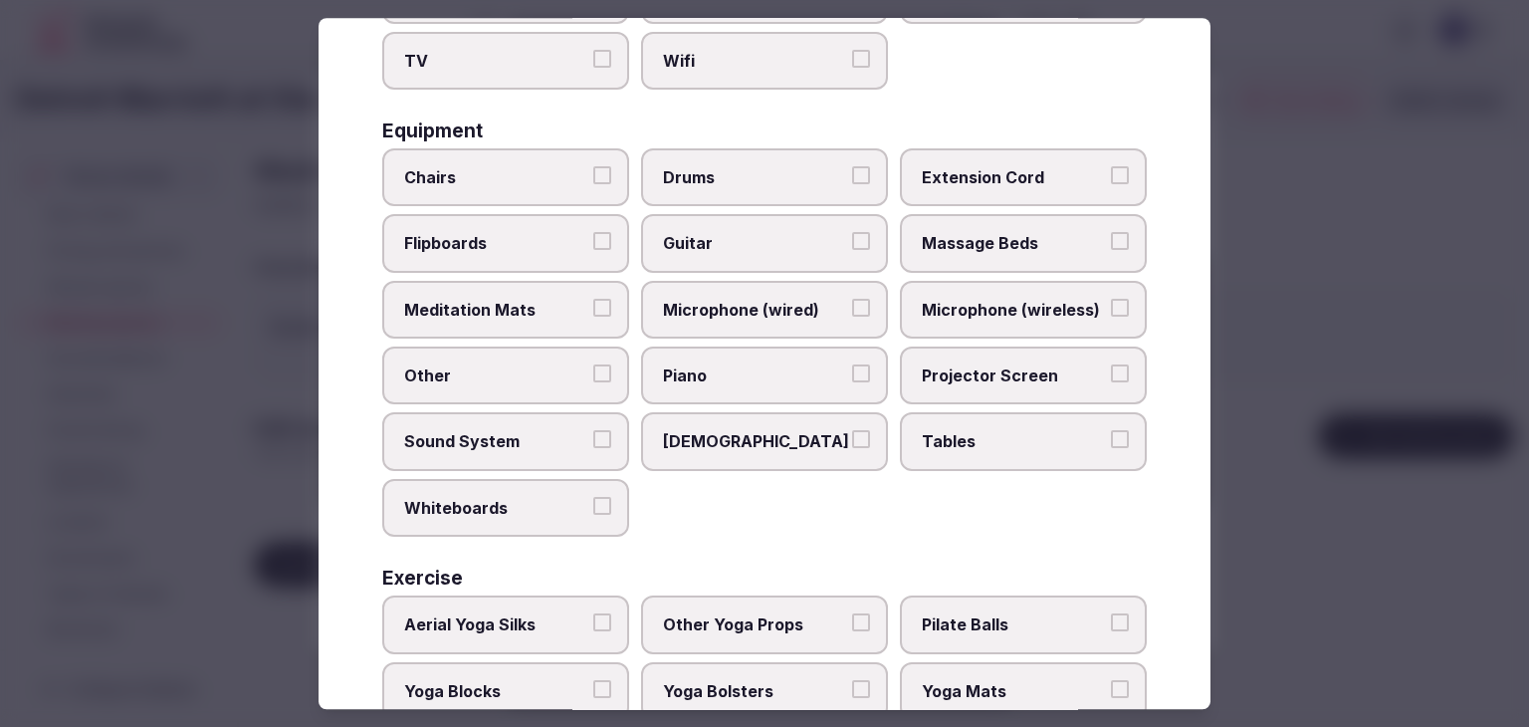
scroll to position [672, 0]
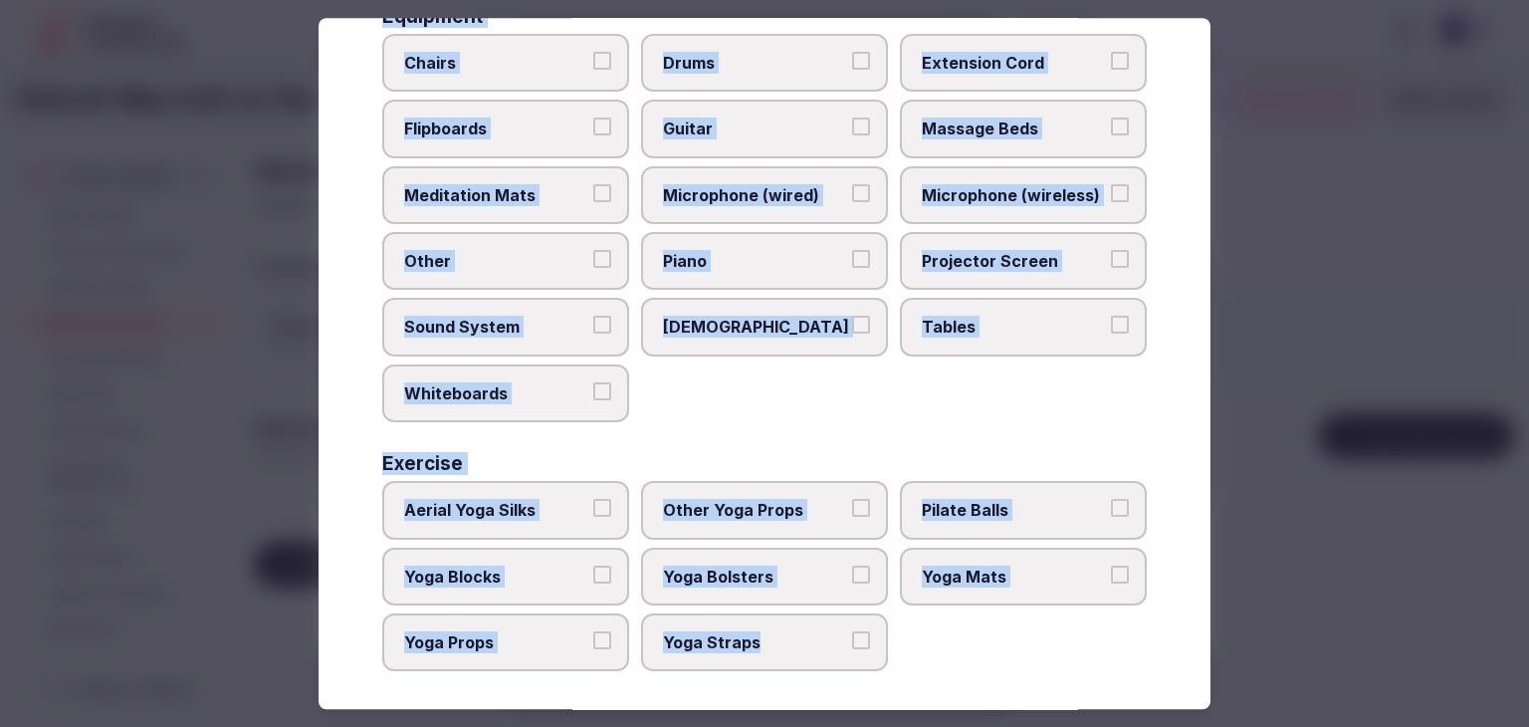
drag, startPoint x: 374, startPoint y: 145, endPoint x: 876, endPoint y: 659, distance: 718.1
click at [876, 659] on div "Select features and equipment Choose all applicable features and equipment offe…" at bounding box center [765, 363] width 892 height 691
copy div "Choose all applicable features and equipment offered. Area and views Big Window…"
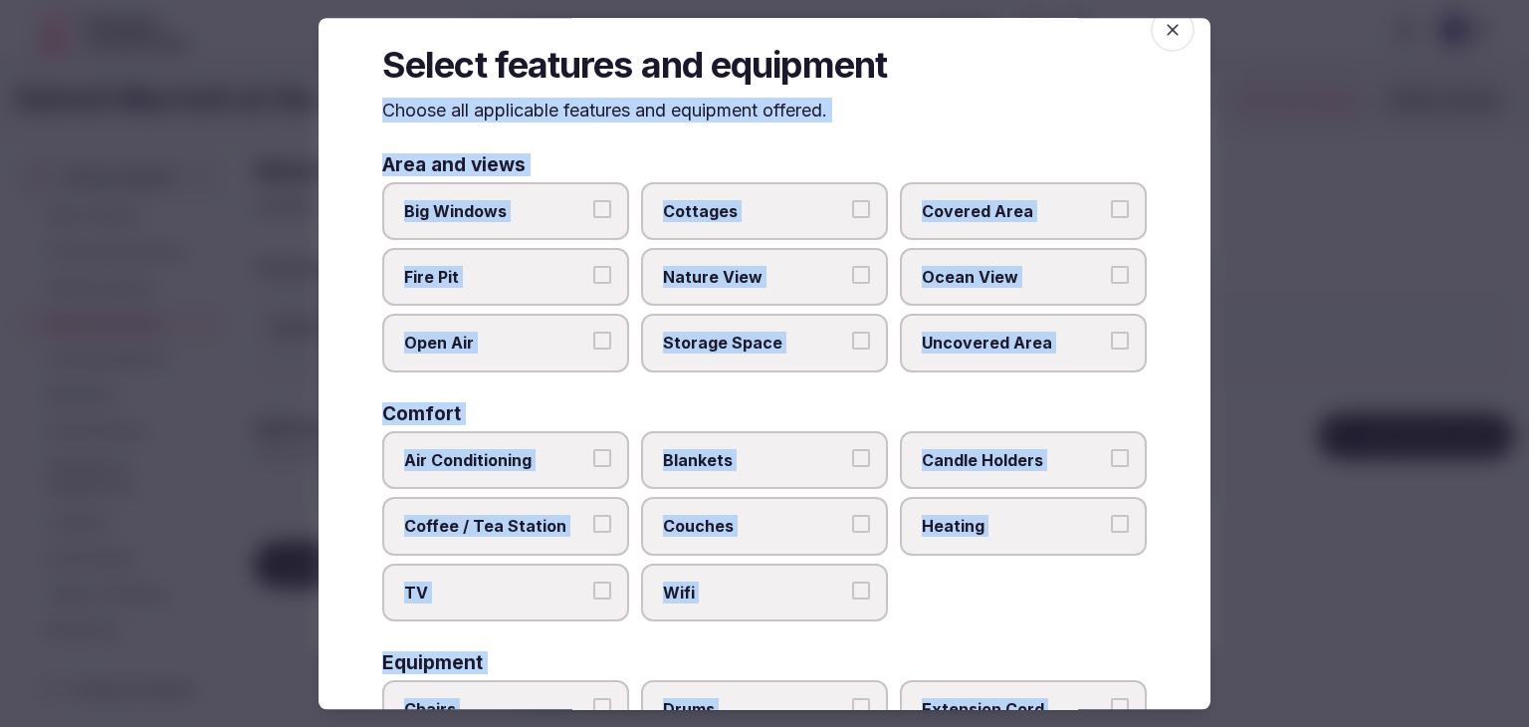
scroll to position [0, 0]
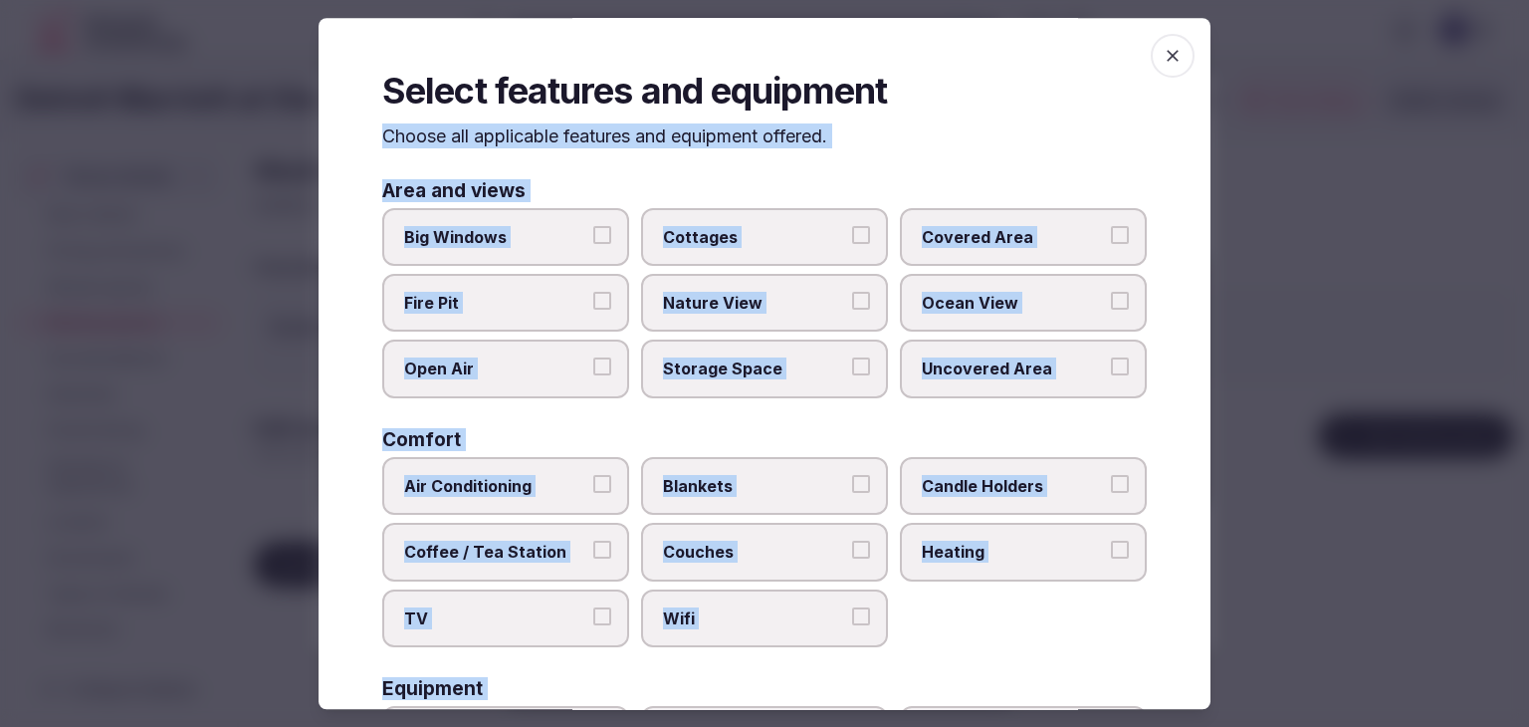
click at [529, 245] on span "Big Windows" at bounding box center [495, 237] width 183 height 22
click at [593, 244] on button "Big Windows" at bounding box center [602, 235] width 18 height 18
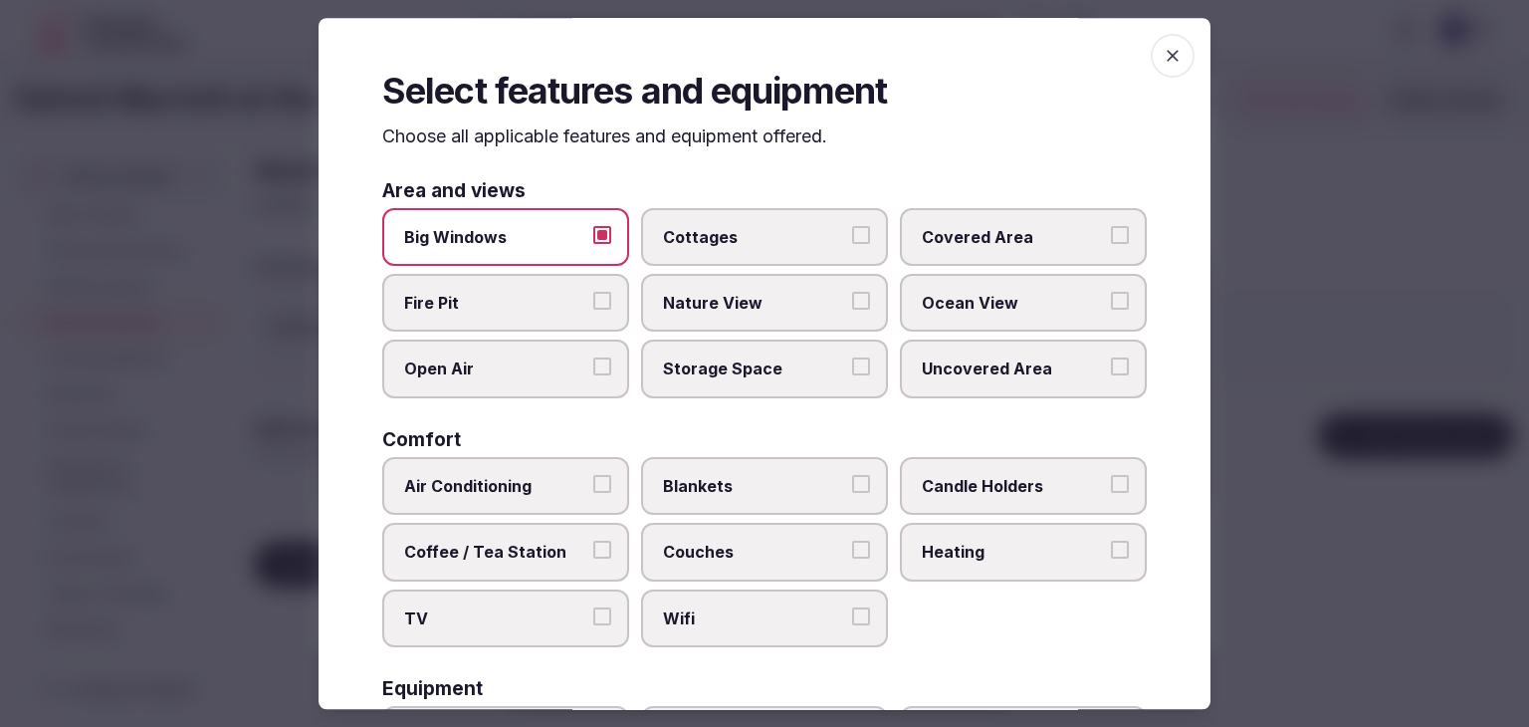
click at [922, 234] on span "Covered Area" at bounding box center [1013, 237] width 183 height 22
click at [1111, 234] on button "Covered Area" at bounding box center [1120, 235] width 18 height 18
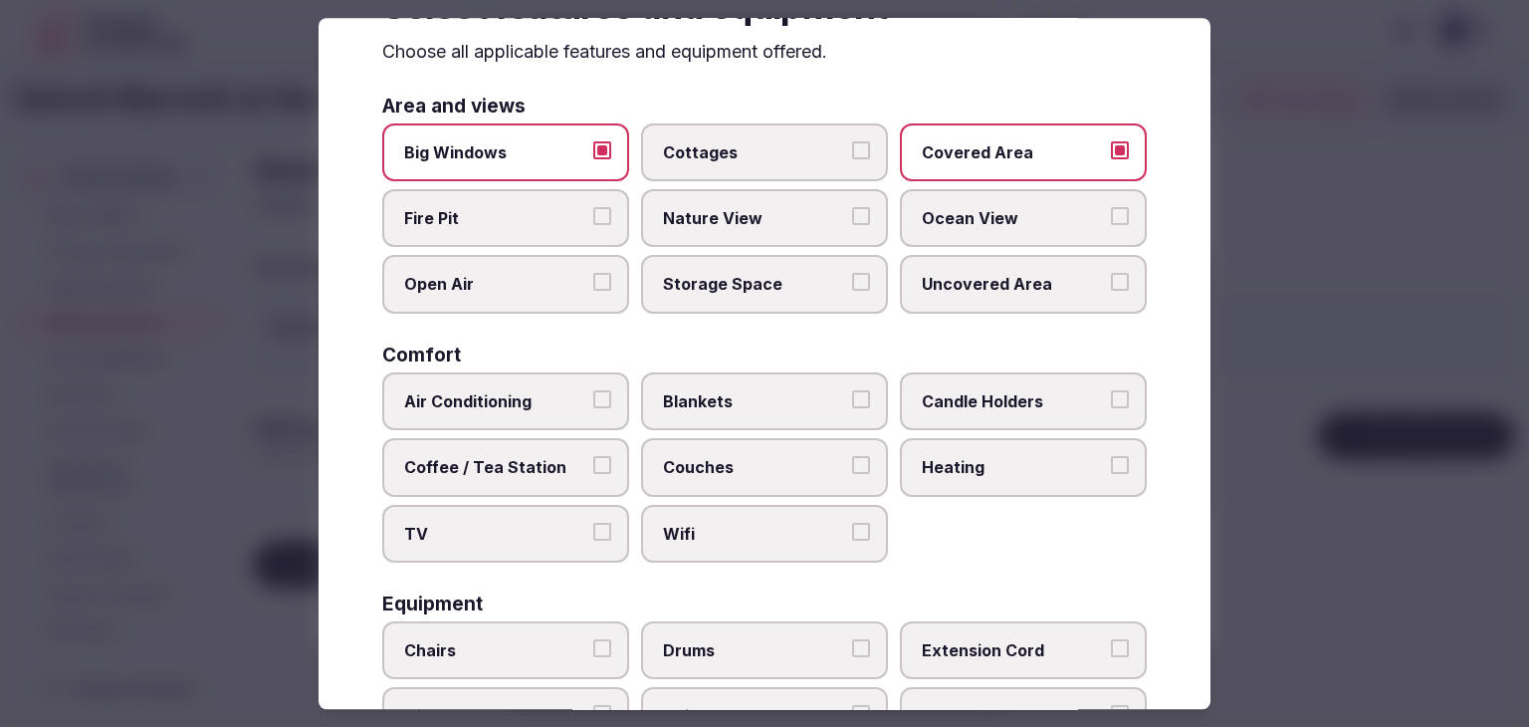
scroll to position [199, 0]
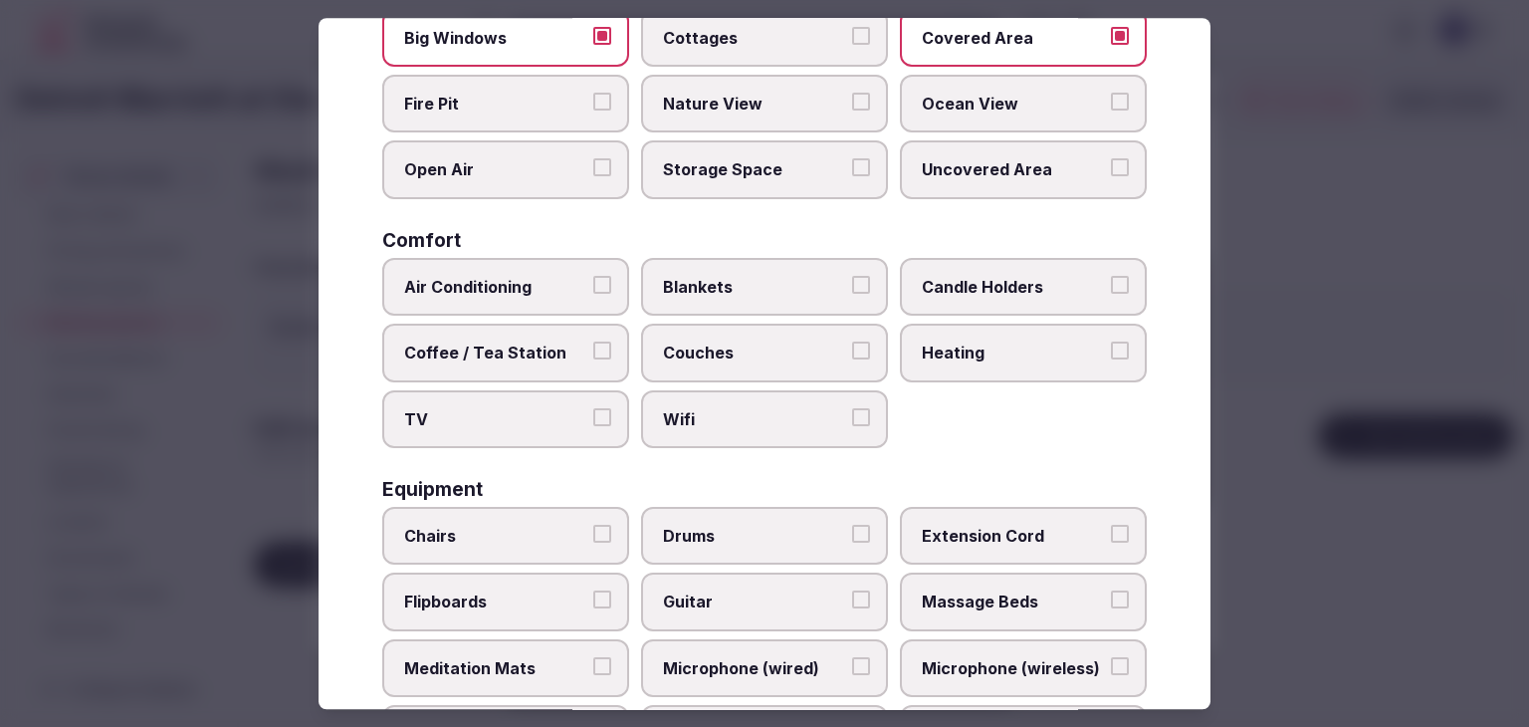
click at [491, 292] on span "Air Conditioning" at bounding box center [495, 287] width 183 height 22
click at [593, 292] on button "Air Conditioning" at bounding box center [602, 285] width 18 height 18
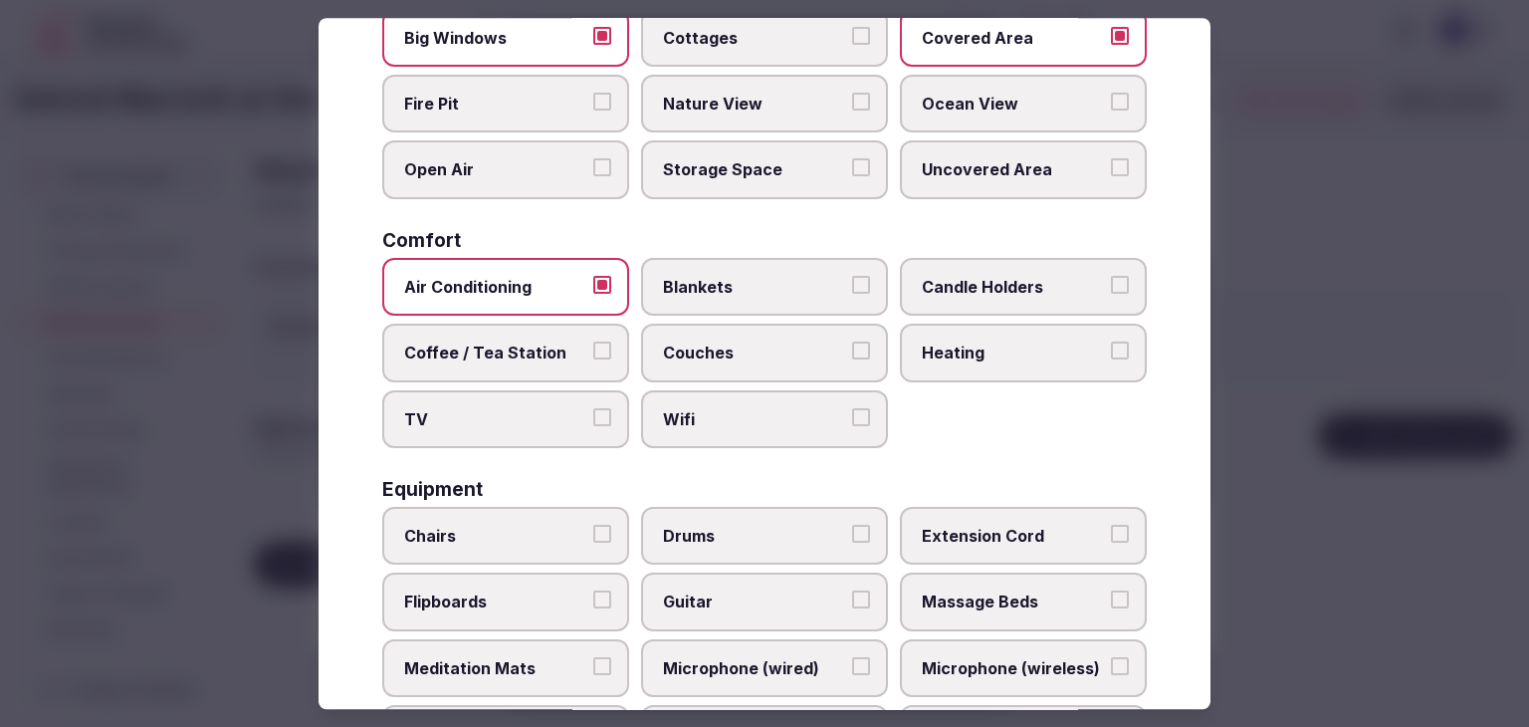
drag, startPoint x: 676, startPoint y: 403, endPoint x: 833, endPoint y: 376, distance: 159.6
click at [677, 408] on span "Wifi" at bounding box center [754, 419] width 183 height 22
click at [968, 345] on span "Heating" at bounding box center [1013, 352] width 183 height 22
click at [1111, 345] on button "Heating" at bounding box center [1120, 350] width 18 height 18
click at [783, 419] on span "Wifi" at bounding box center [754, 419] width 183 height 22
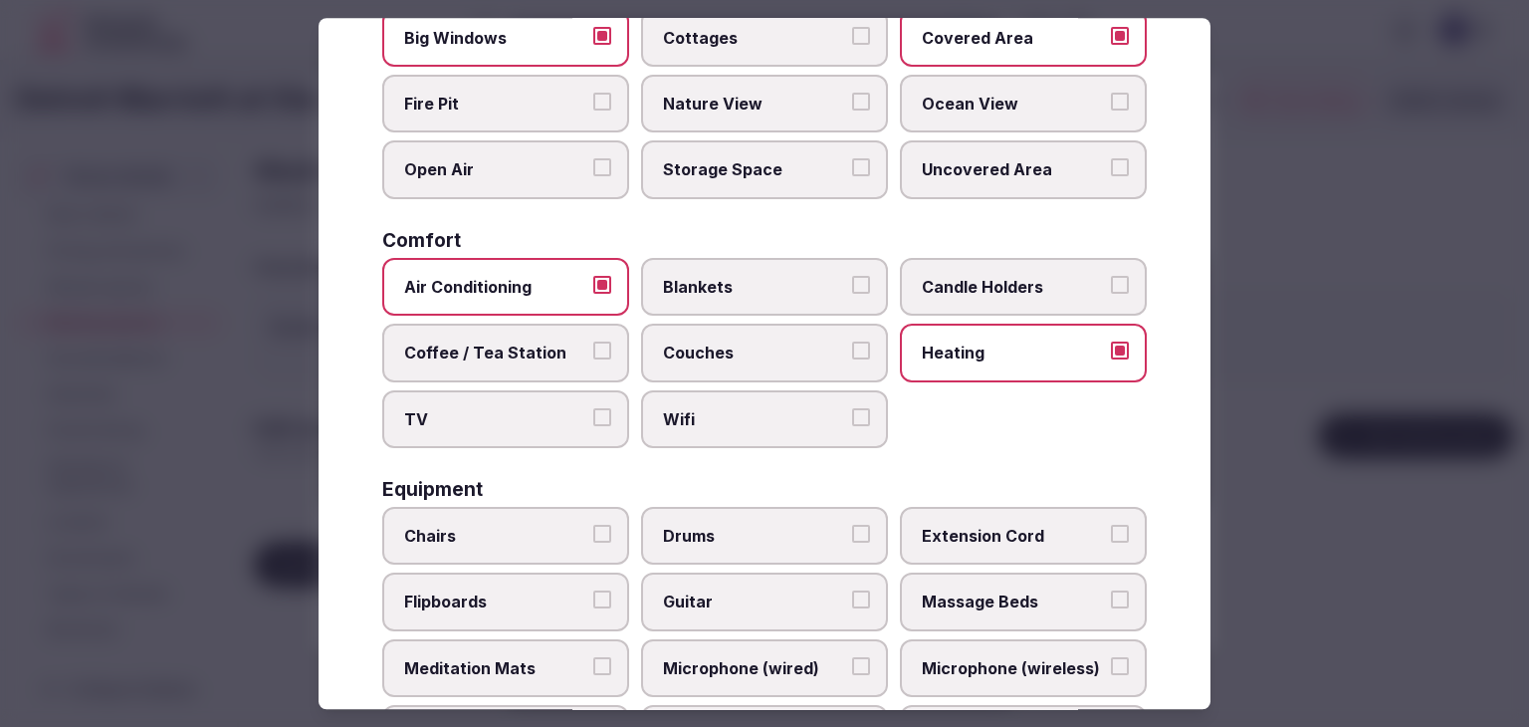
click at [852, 419] on button "Wifi" at bounding box center [861, 417] width 18 height 18
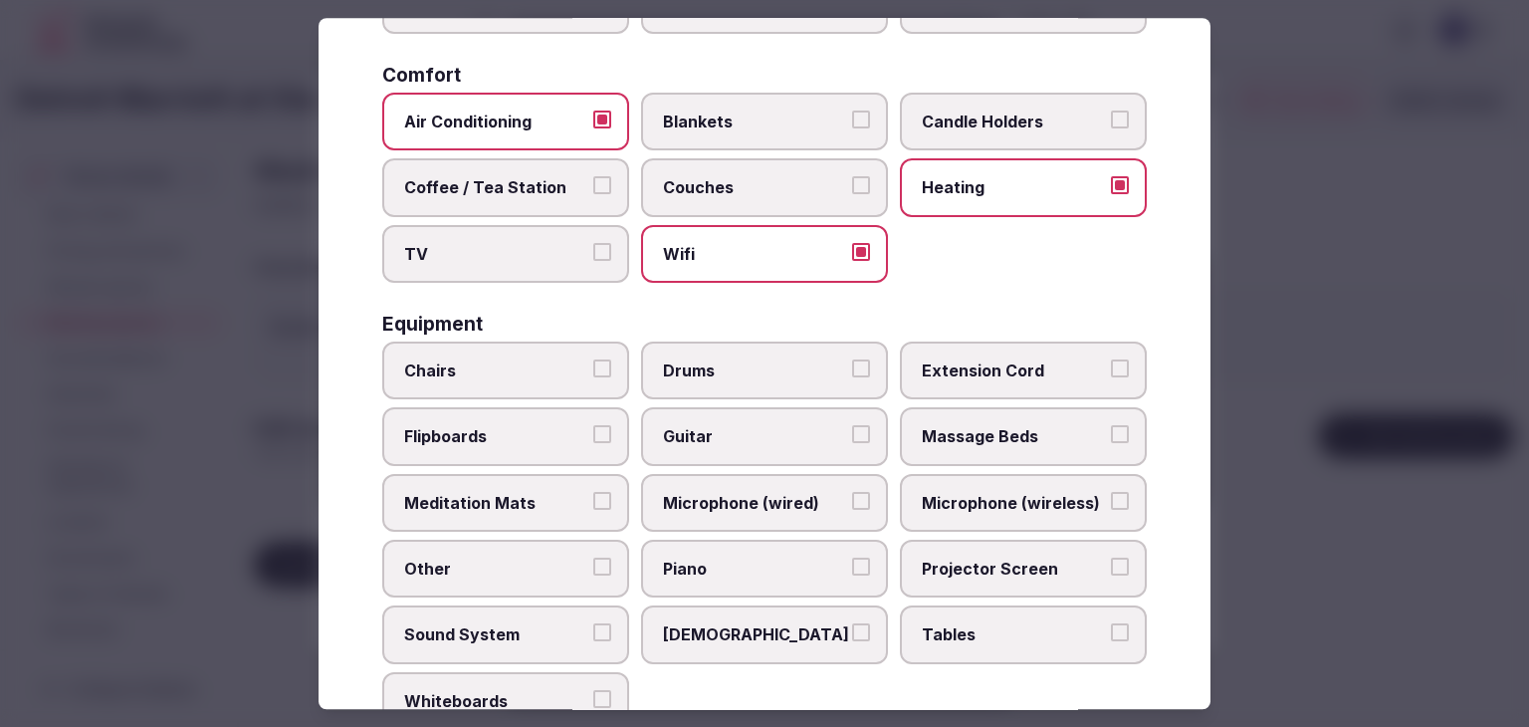
scroll to position [398, 0]
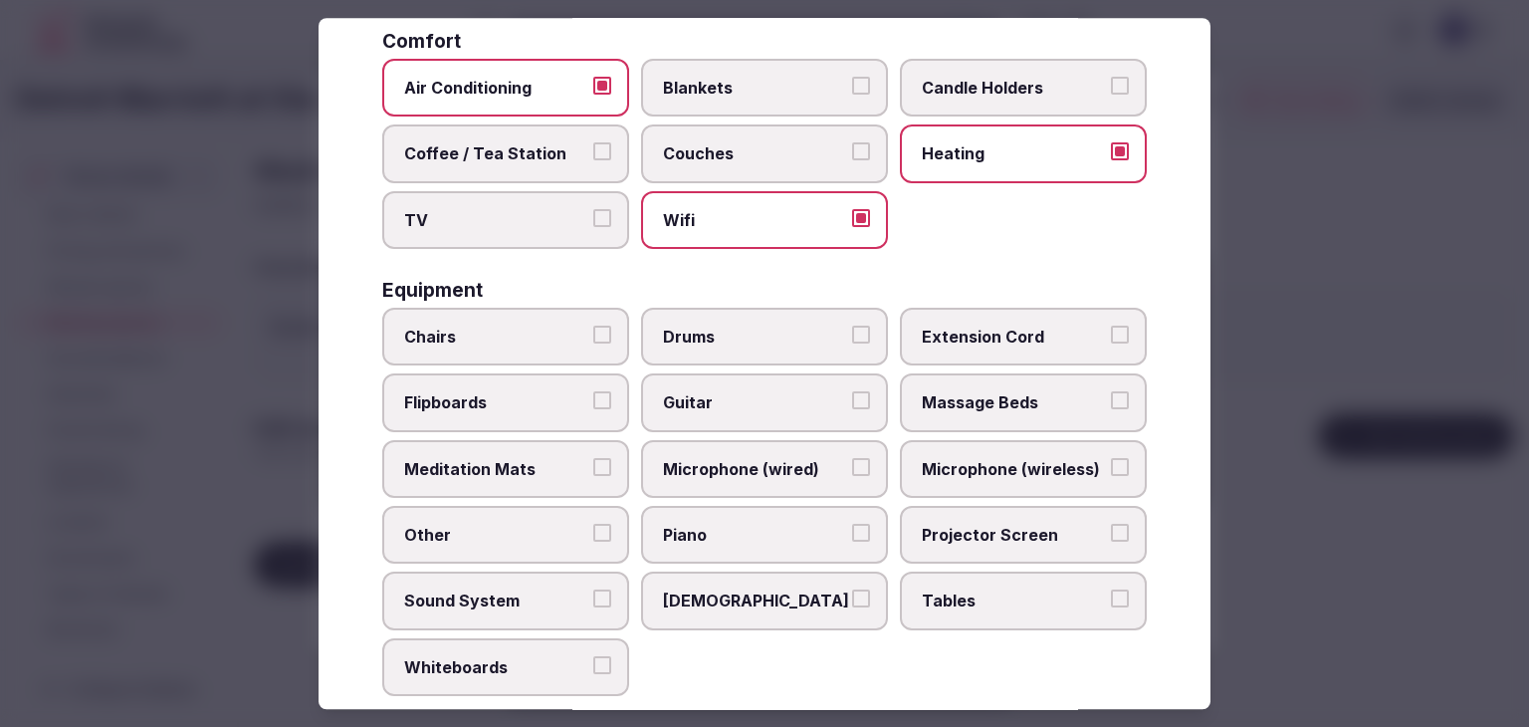
click at [523, 333] on span "Chairs" at bounding box center [495, 337] width 183 height 22
click at [593, 333] on button "Chairs" at bounding box center [602, 335] width 18 height 18
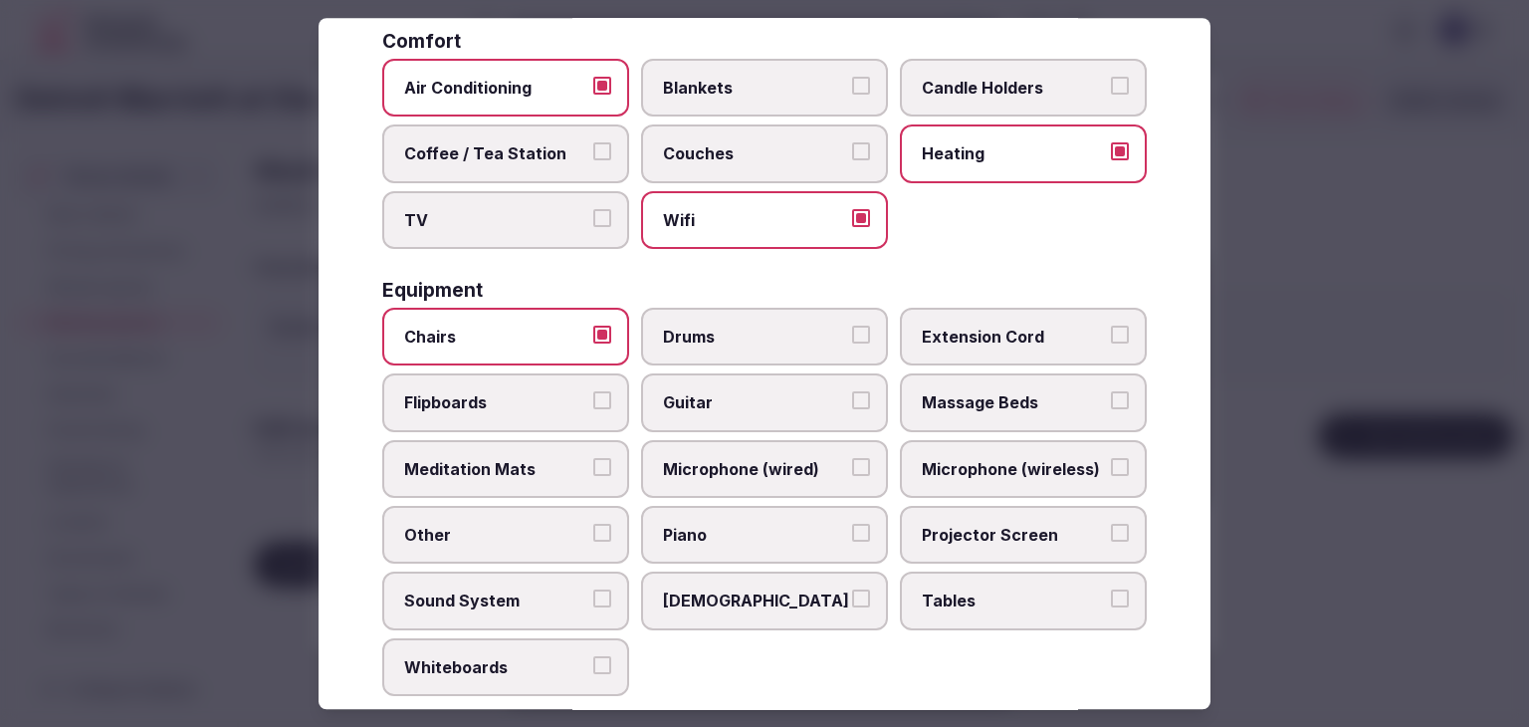
click at [523, 405] on span "Flipboards" at bounding box center [495, 403] width 183 height 22
click at [593, 405] on button "Flipboards" at bounding box center [602, 401] width 18 height 18
click at [1027, 327] on span "Extension Cord" at bounding box center [1013, 337] width 183 height 22
click at [1111, 327] on button "Extension Cord" at bounding box center [1120, 335] width 18 height 18
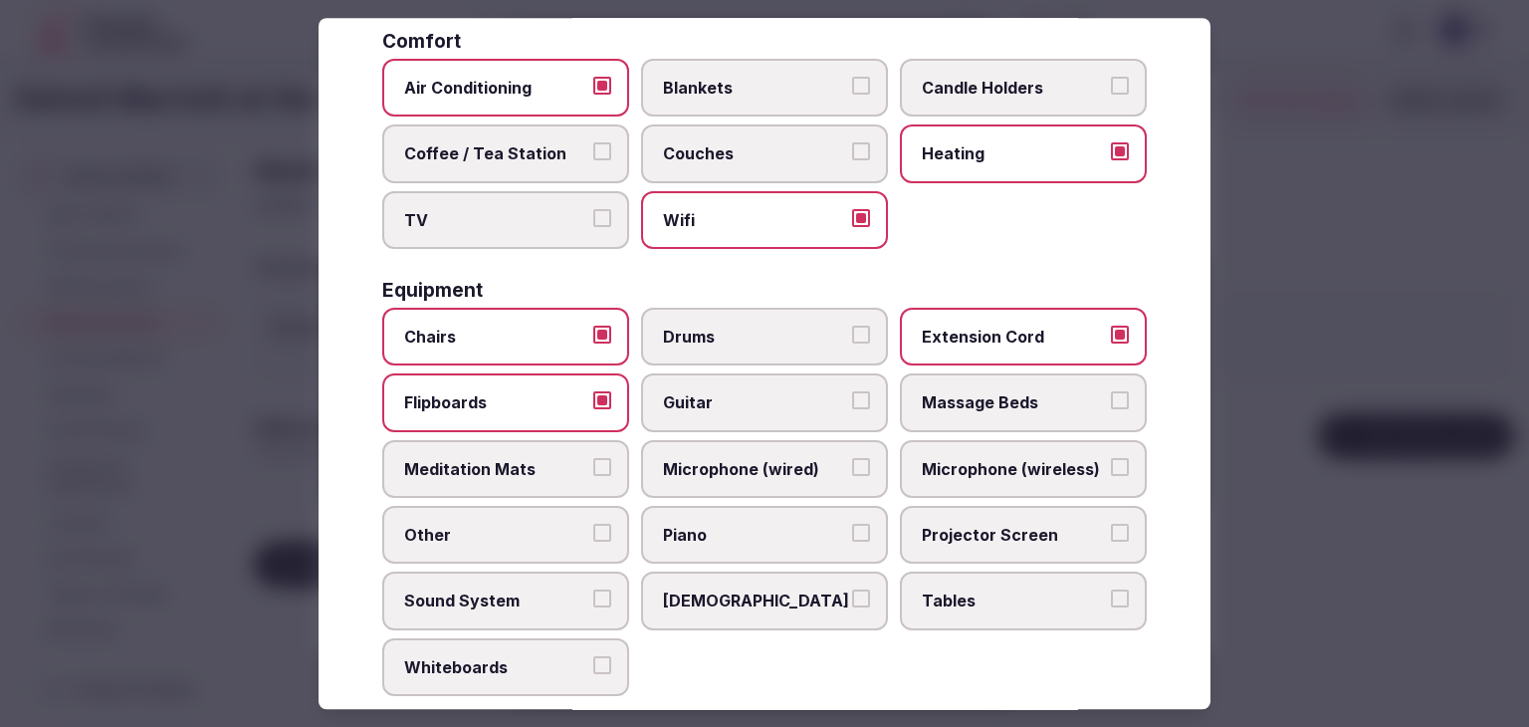
click at [996, 464] on span "Microphone (wireless)" at bounding box center [1013, 469] width 183 height 22
click at [1111, 464] on button "Microphone (wireless)" at bounding box center [1120, 467] width 18 height 18
click at [996, 542] on label "Projector Screen" at bounding box center [1023, 535] width 247 height 58
click at [1111, 542] on button "Projector Screen" at bounding box center [1120, 533] width 18 height 18
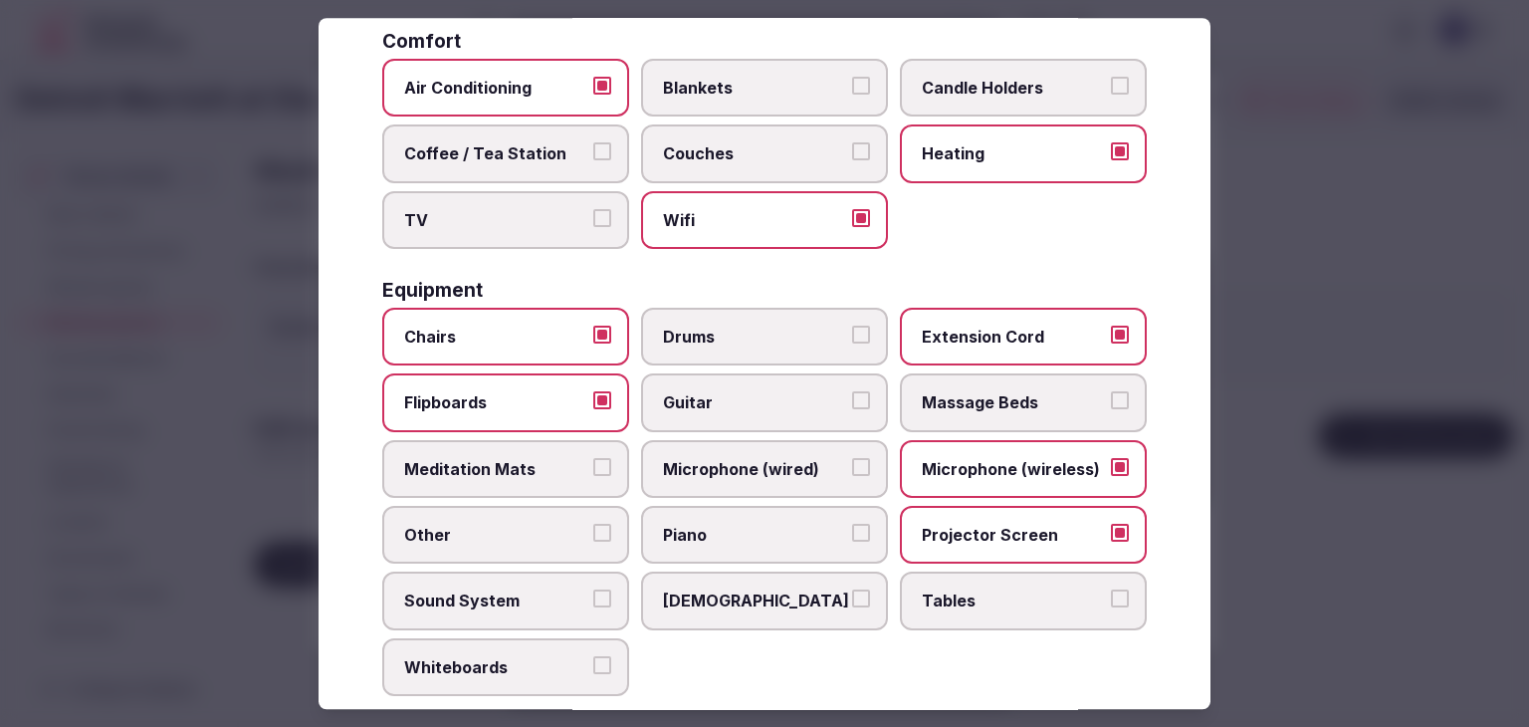
click at [991, 595] on span "Tables" at bounding box center [1013, 601] width 183 height 22
click at [1111, 595] on button "Tables" at bounding box center [1120, 599] width 18 height 18
click at [783, 461] on span "Microphone (wired)" at bounding box center [754, 469] width 183 height 22
click at [852, 461] on button "Microphone (wired)" at bounding box center [861, 467] width 18 height 18
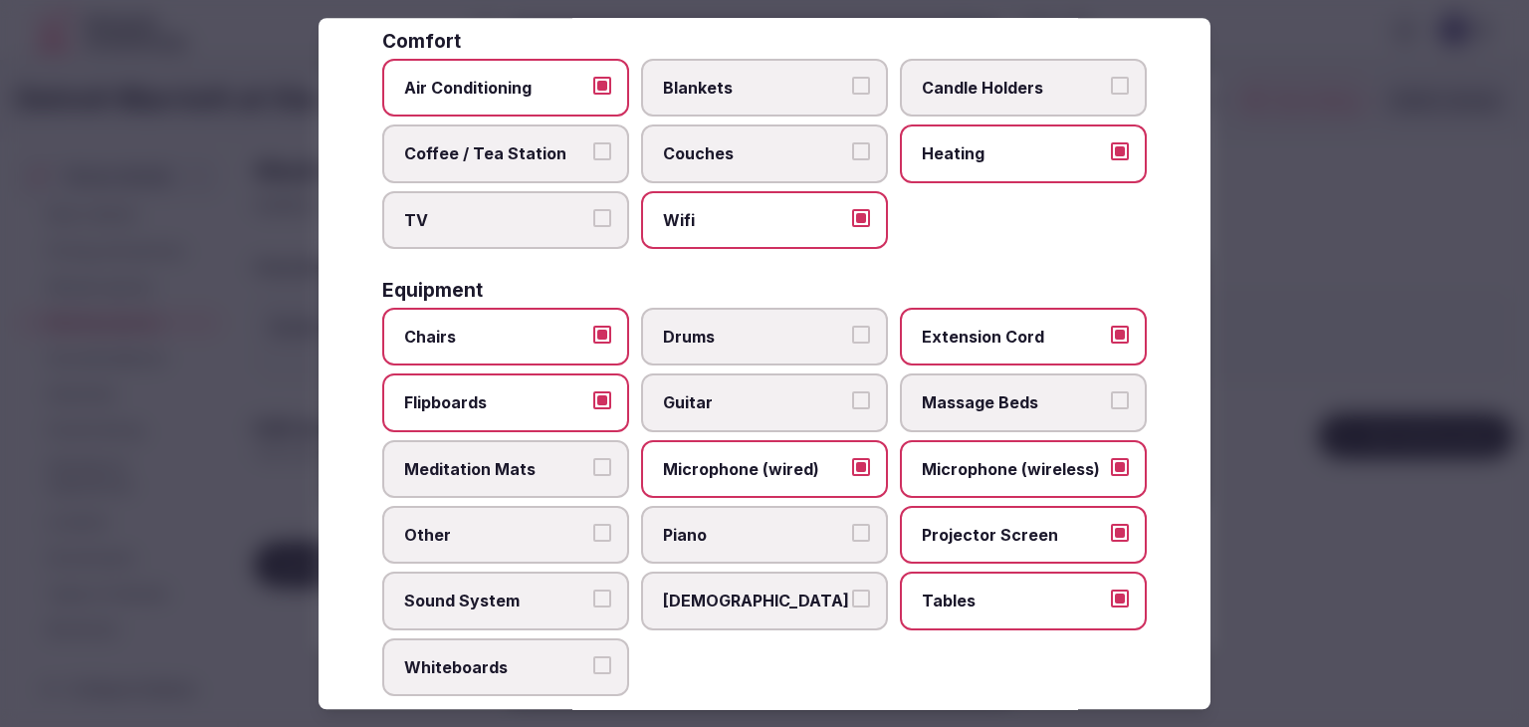
click at [559, 598] on span "Sound System" at bounding box center [495, 601] width 183 height 22
click at [593, 598] on button "Sound System" at bounding box center [602, 599] width 18 height 18
click at [539, 678] on label "Whiteboards" at bounding box center [505, 667] width 247 height 58
click at [593, 674] on button "Whiteboards" at bounding box center [602, 665] width 18 height 18
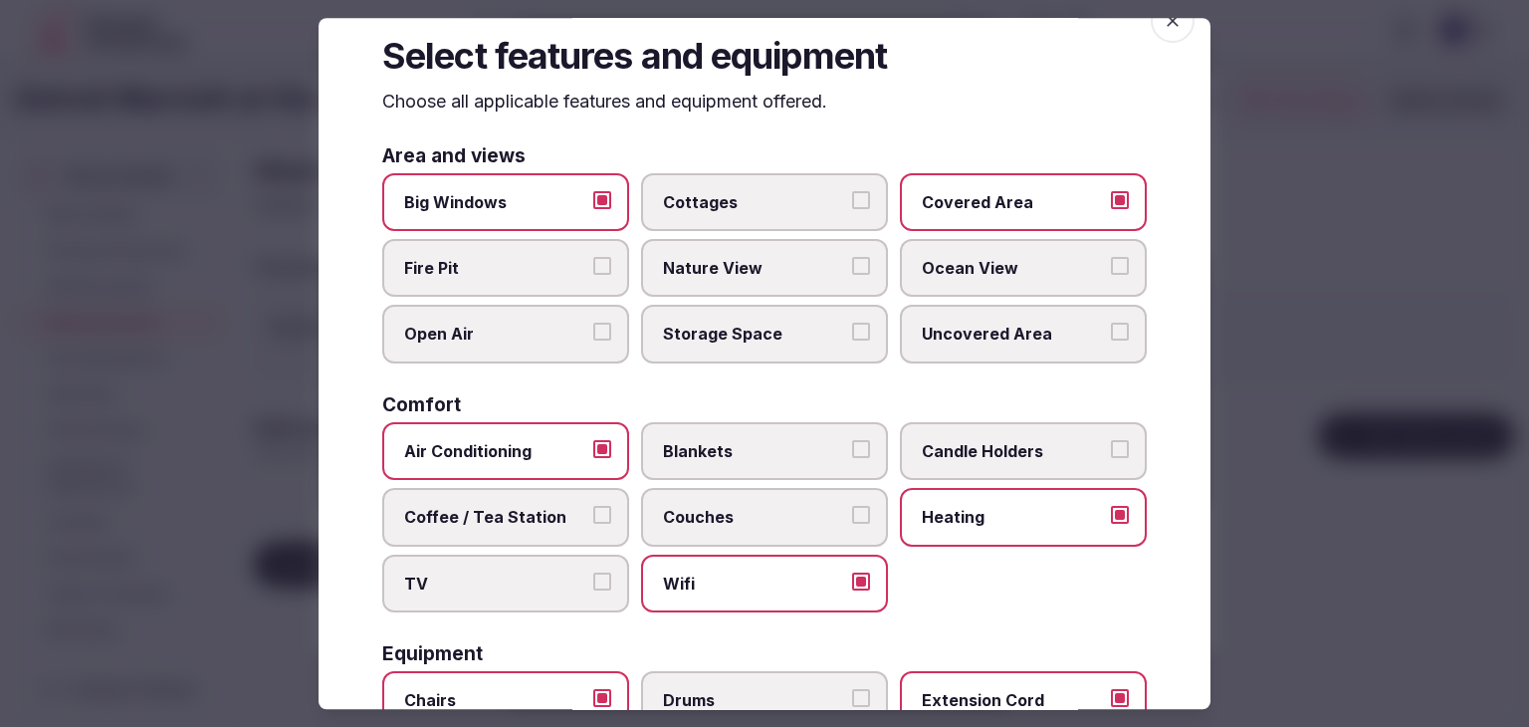
scroll to position [0, 0]
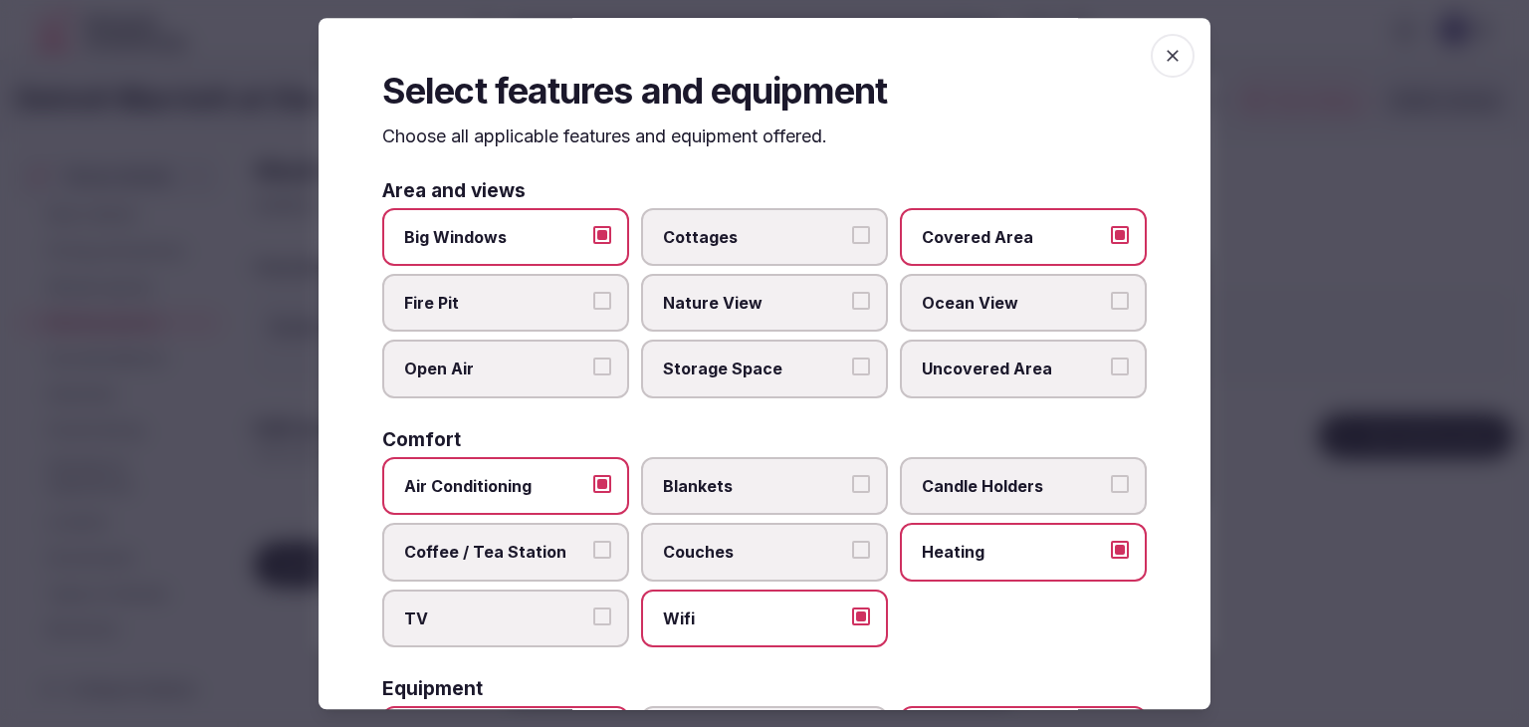
click at [1135, 61] on div "Select features and equipment Choose all applicable features and equipment offe…" at bounding box center [765, 363] width 892 height 691
click at [1151, 69] on span "button" at bounding box center [1173, 56] width 44 height 44
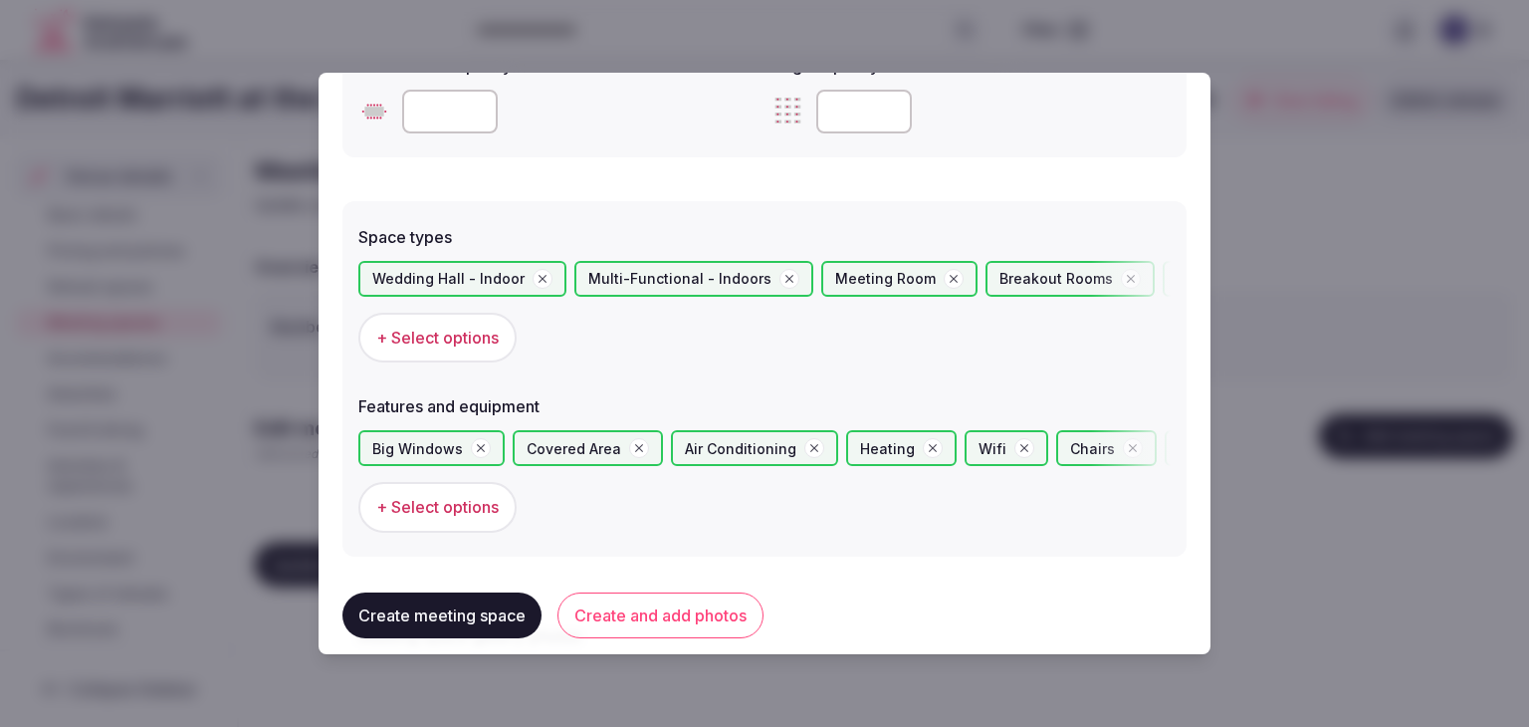
click at [650, 613] on button "Create and add photos" at bounding box center [660, 615] width 206 height 46
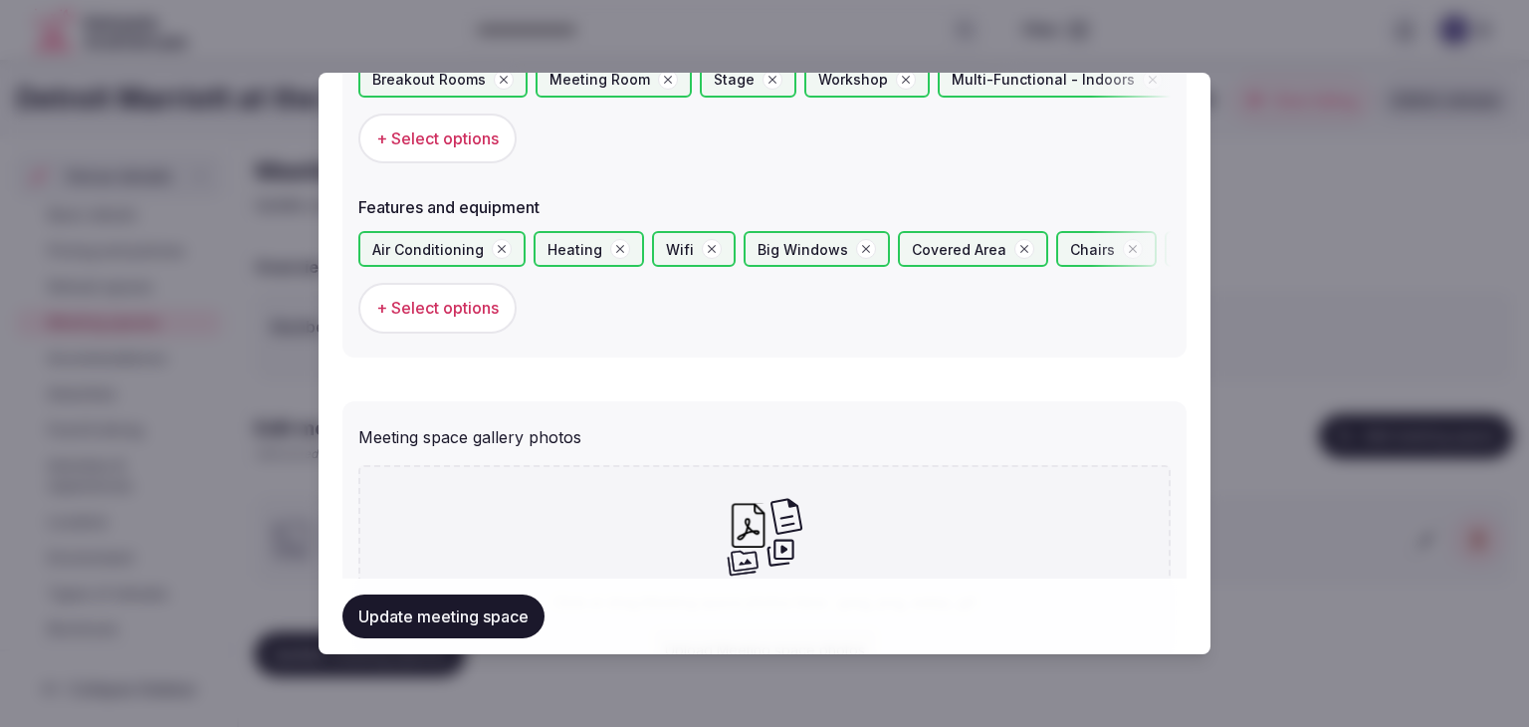
scroll to position [1379, 0]
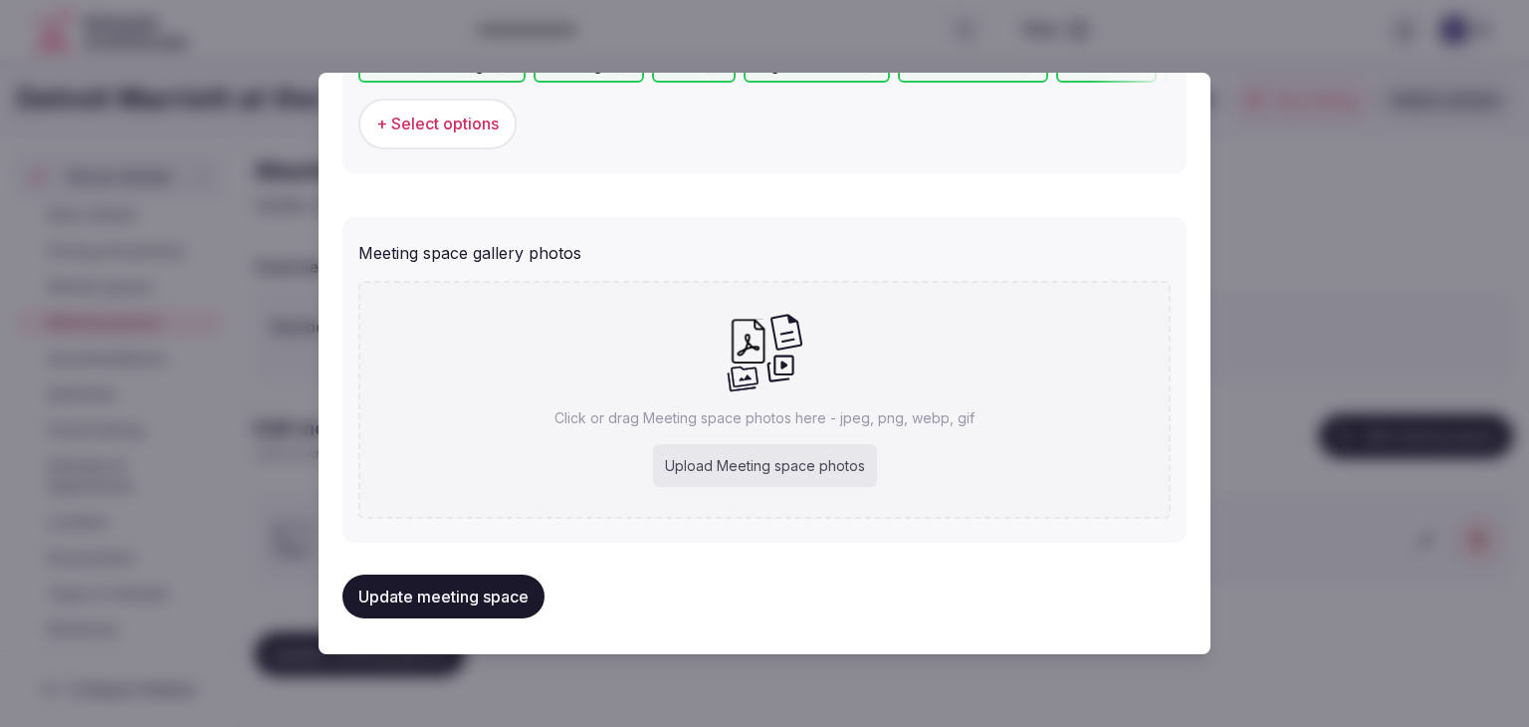
click at [774, 448] on div "Upload Meeting space photos" at bounding box center [765, 466] width 224 height 44
type input "**********"
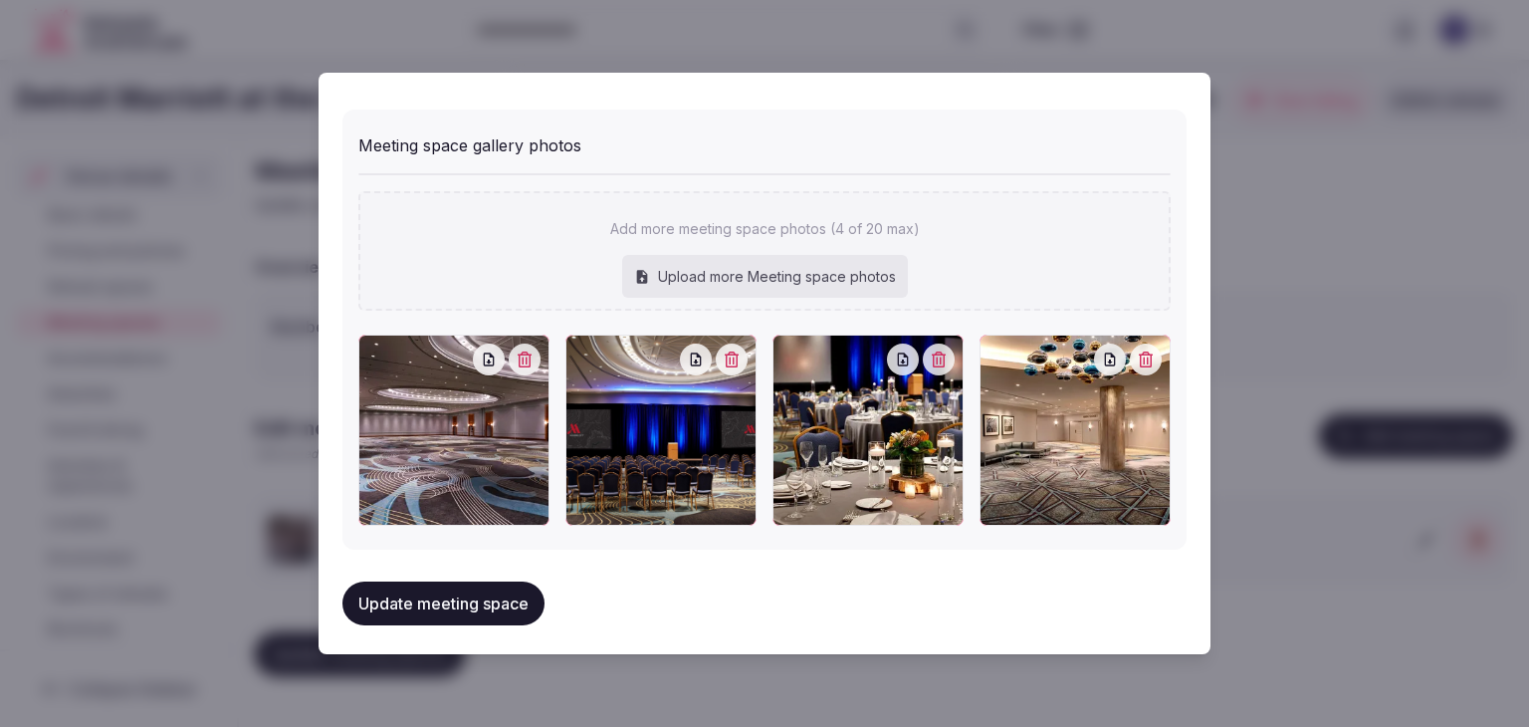
scroll to position [1489, 0]
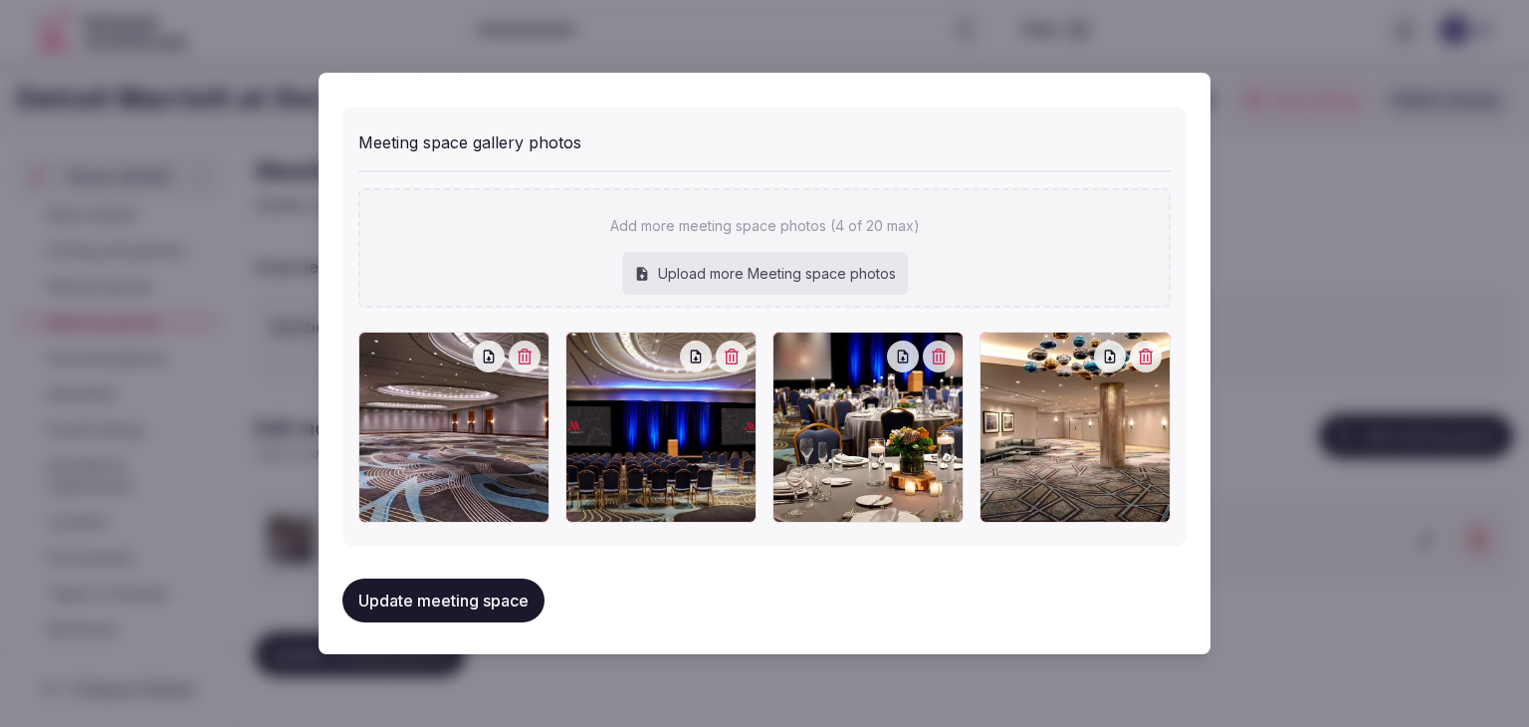
click at [523, 586] on button "Update meeting space" at bounding box center [443, 600] width 202 height 44
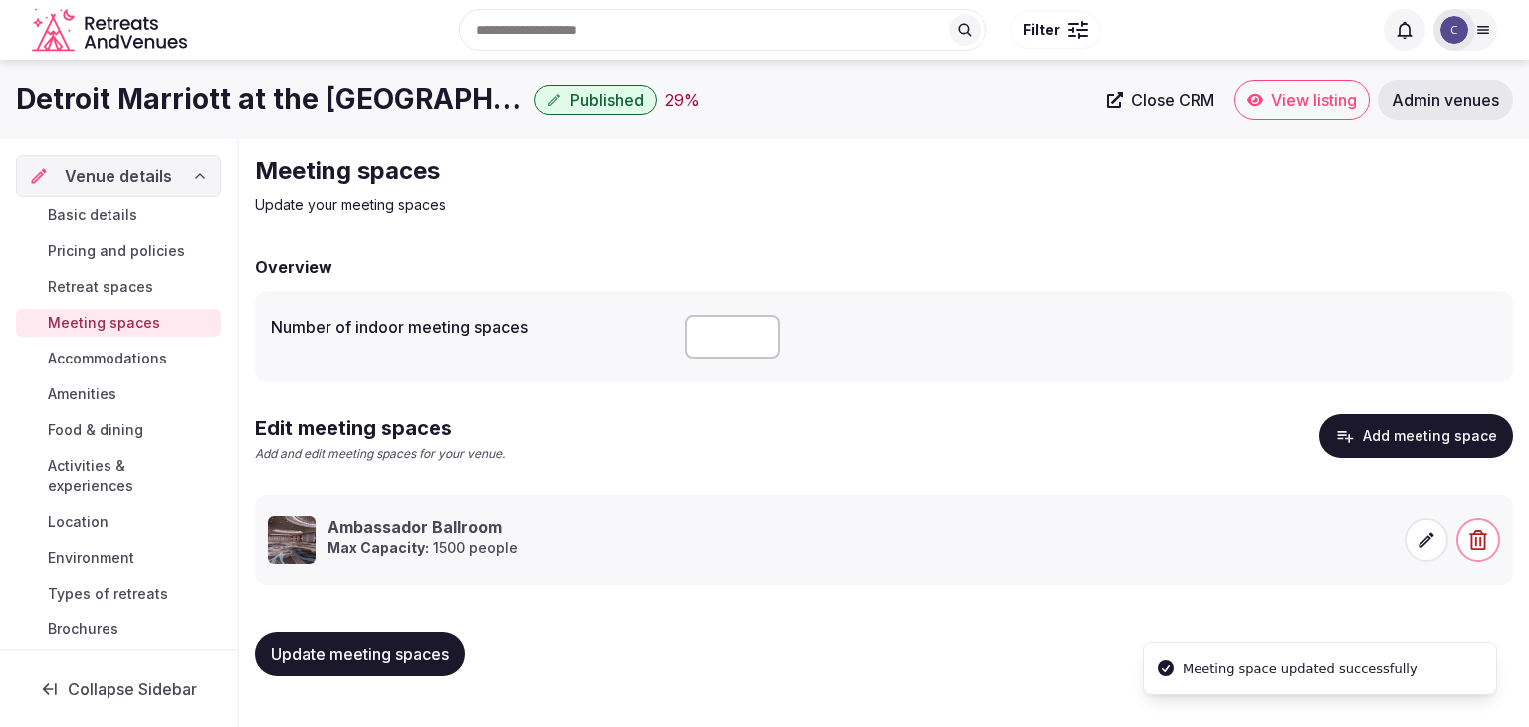
click at [409, 666] on button "Update meeting spaces" at bounding box center [360, 654] width 210 height 44
click at [105, 355] on span "Accommodations" at bounding box center [107, 358] width 119 height 20
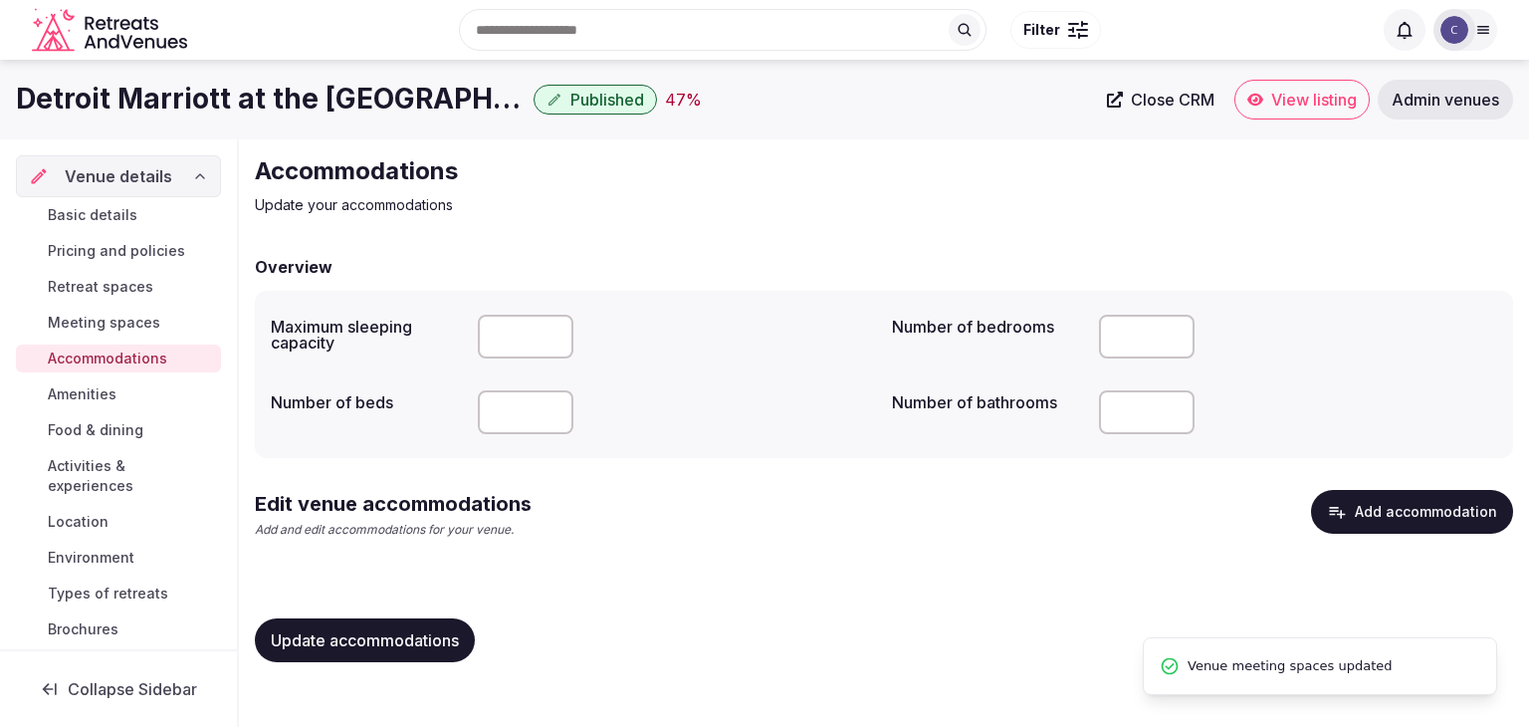
click at [1447, 510] on button "Add accommodation" at bounding box center [1412, 512] width 202 height 44
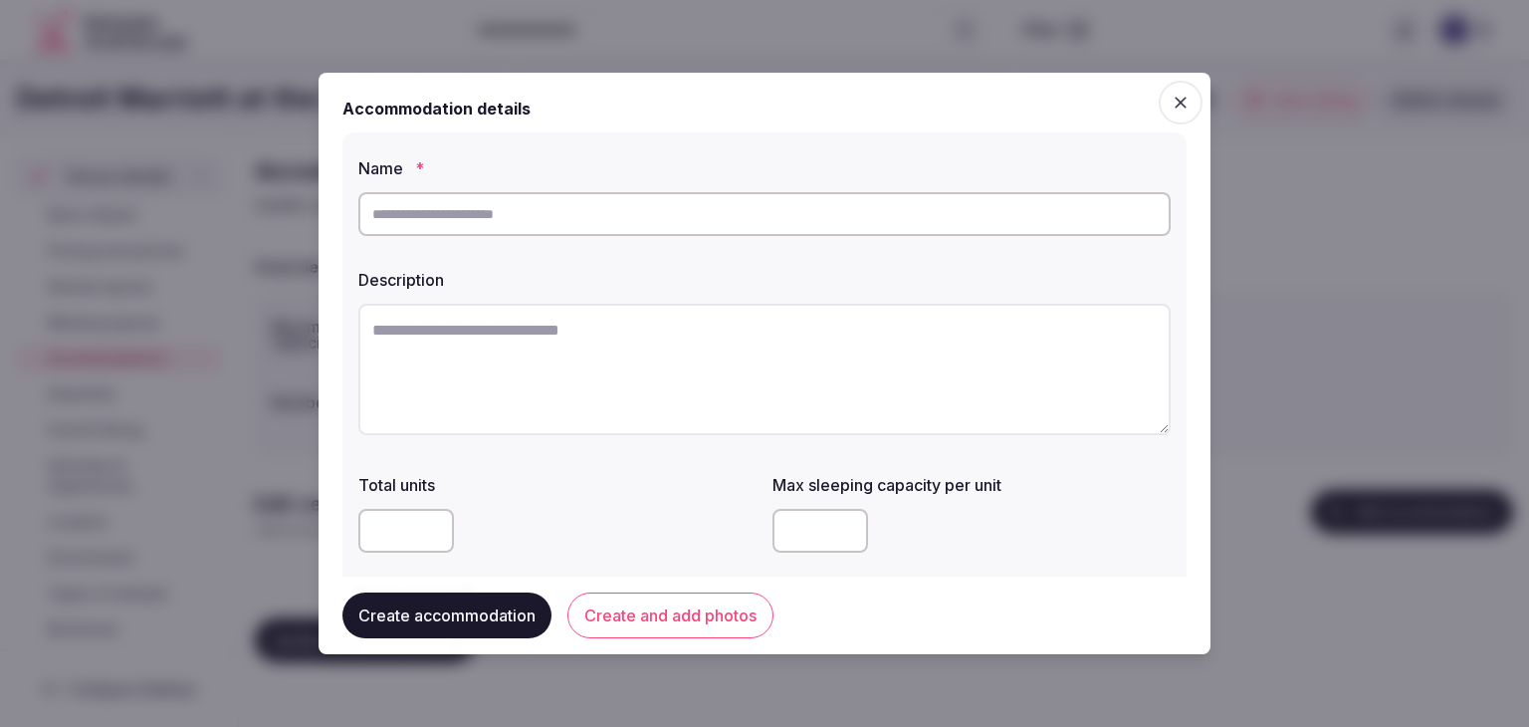
click at [628, 193] on input "text" at bounding box center [764, 214] width 812 height 44
paste input "**********"
type input "**********"
click at [780, 327] on textarea at bounding box center [764, 369] width 812 height 131
click at [662, 375] on textarea at bounding box center [764, 369] width 812 height 131
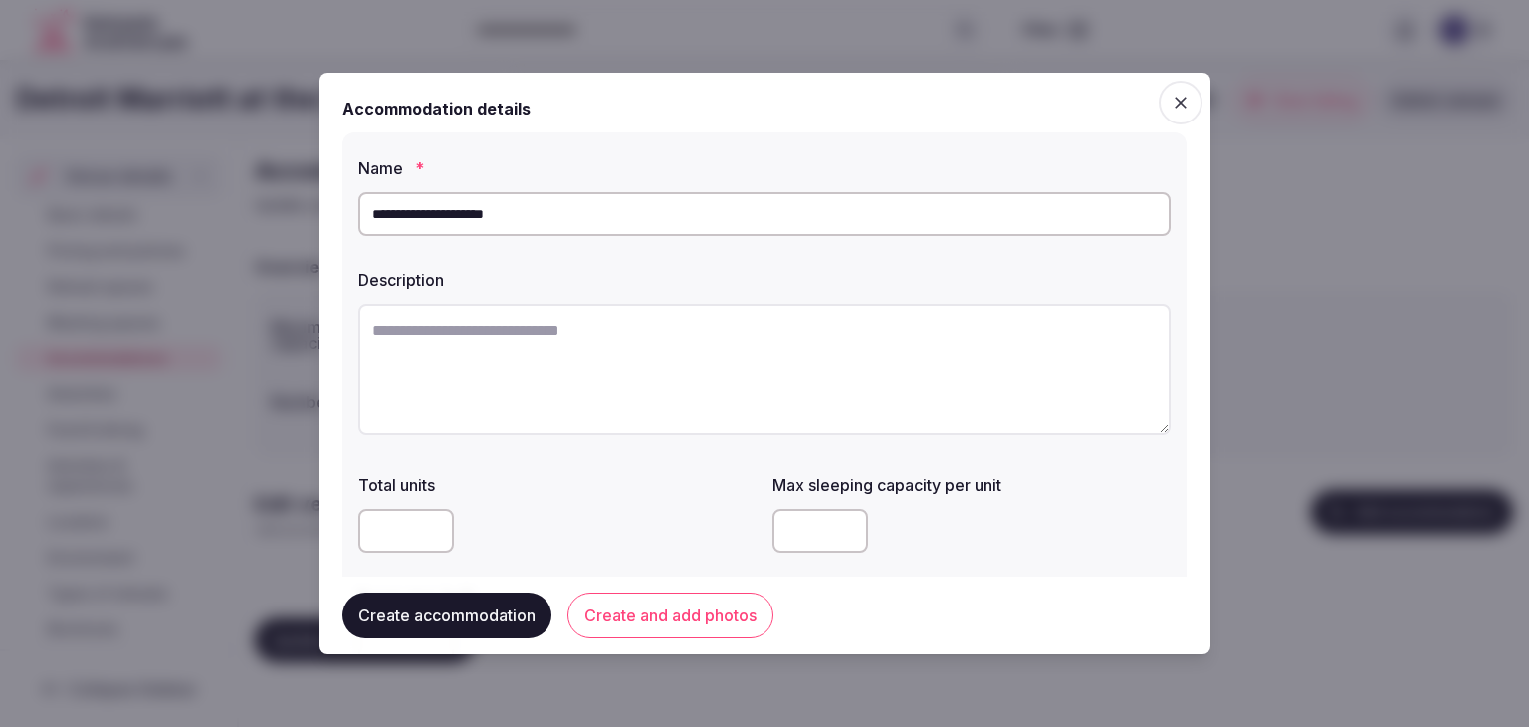
paste textarea "**********"
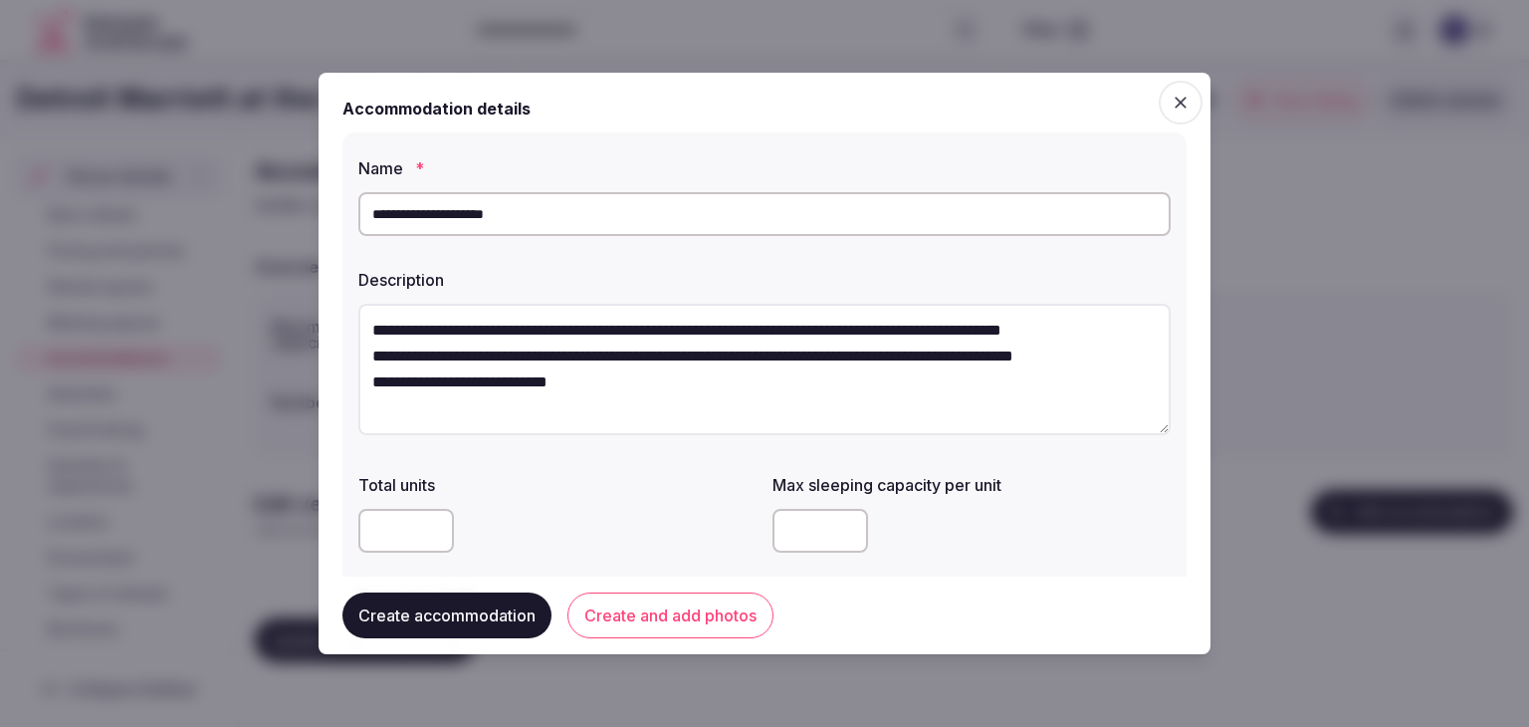
scroll to position [11, 0]
click at [374, 338] on textarea "**********" at bounding box center [756, 369] width 797 height 130
click at [359, 371] on textarea "**********" at bounding box center [756, 369] width 797 height 130
click at [374, 383] on textarea "**********" at bounding box center [756, 369] width 797 height 130
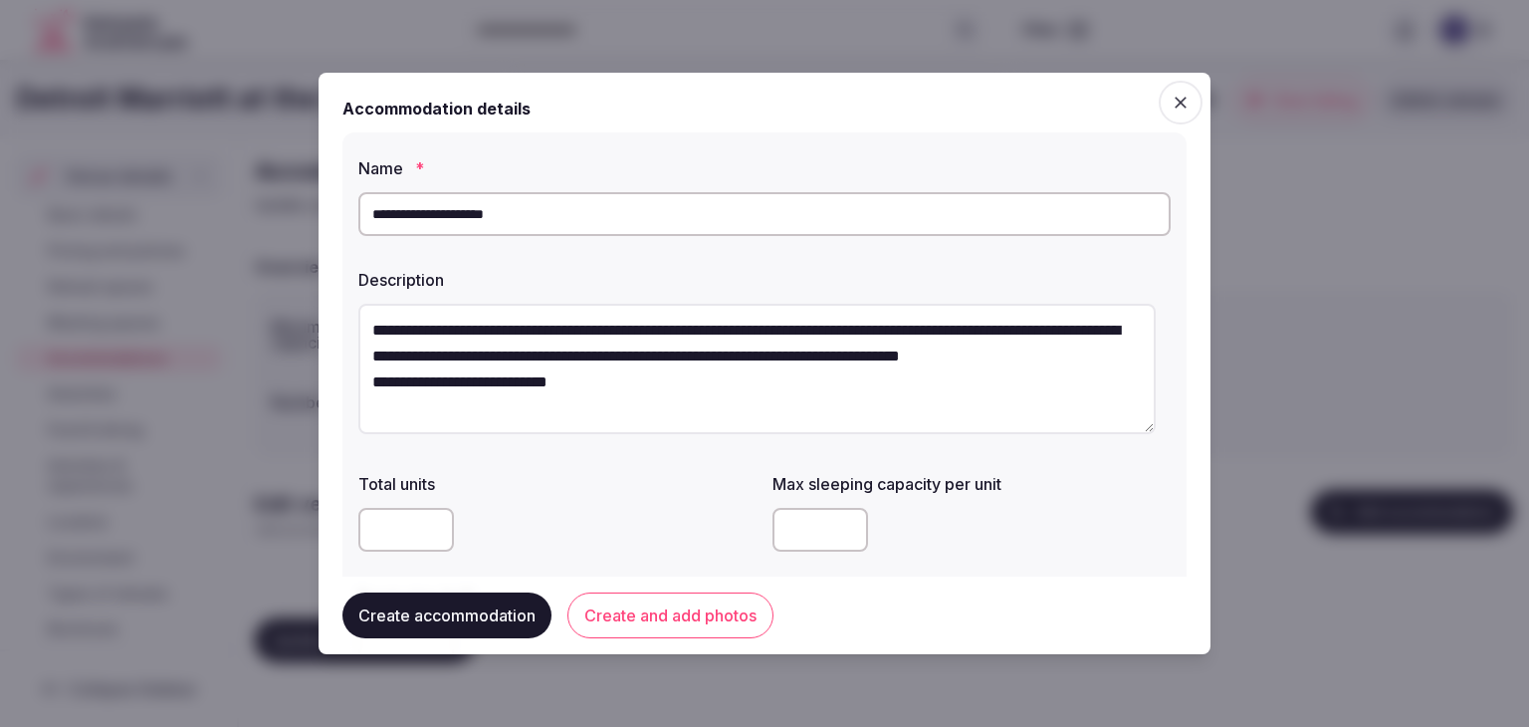
click at [364, 409] on textarea "**********" at bounding box center [756, 369] width 797 height 130
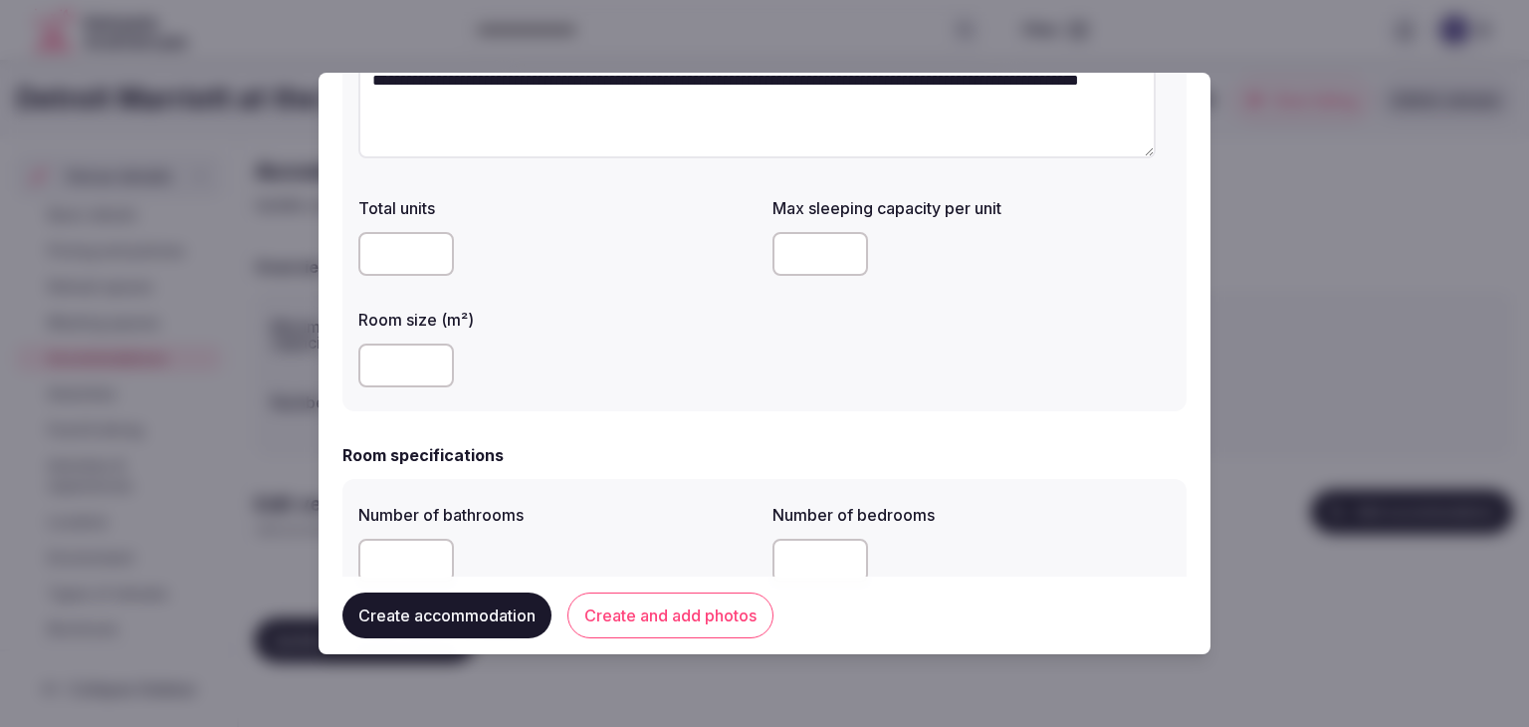
scroll to position [299, 0]
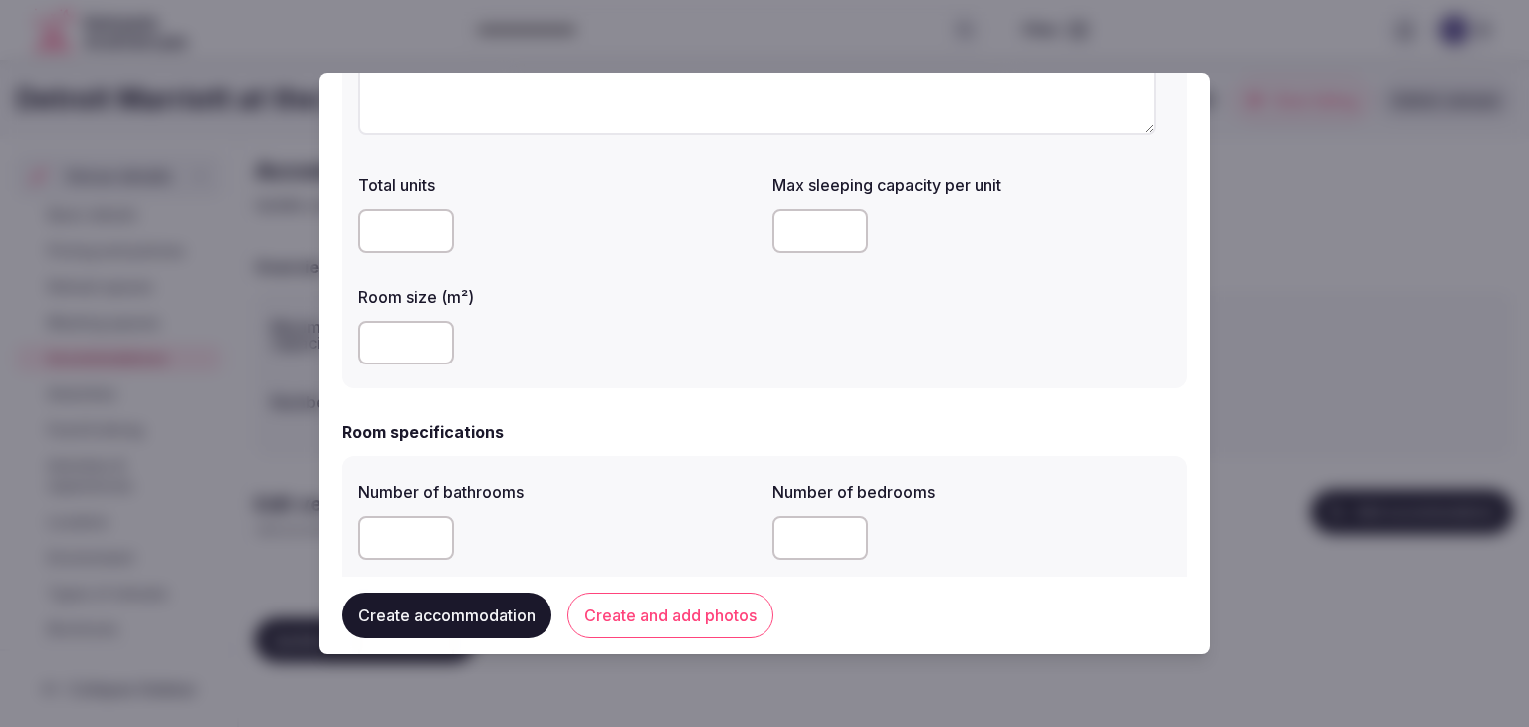
type textarea "**********"
click at [388, 339] on input "number" at bounding box center [406, 343] width 96 height 44
type input "**"
click at [792, 224] on input "number" at bounding box center [821, 231] width 96 height 44
type input "*"
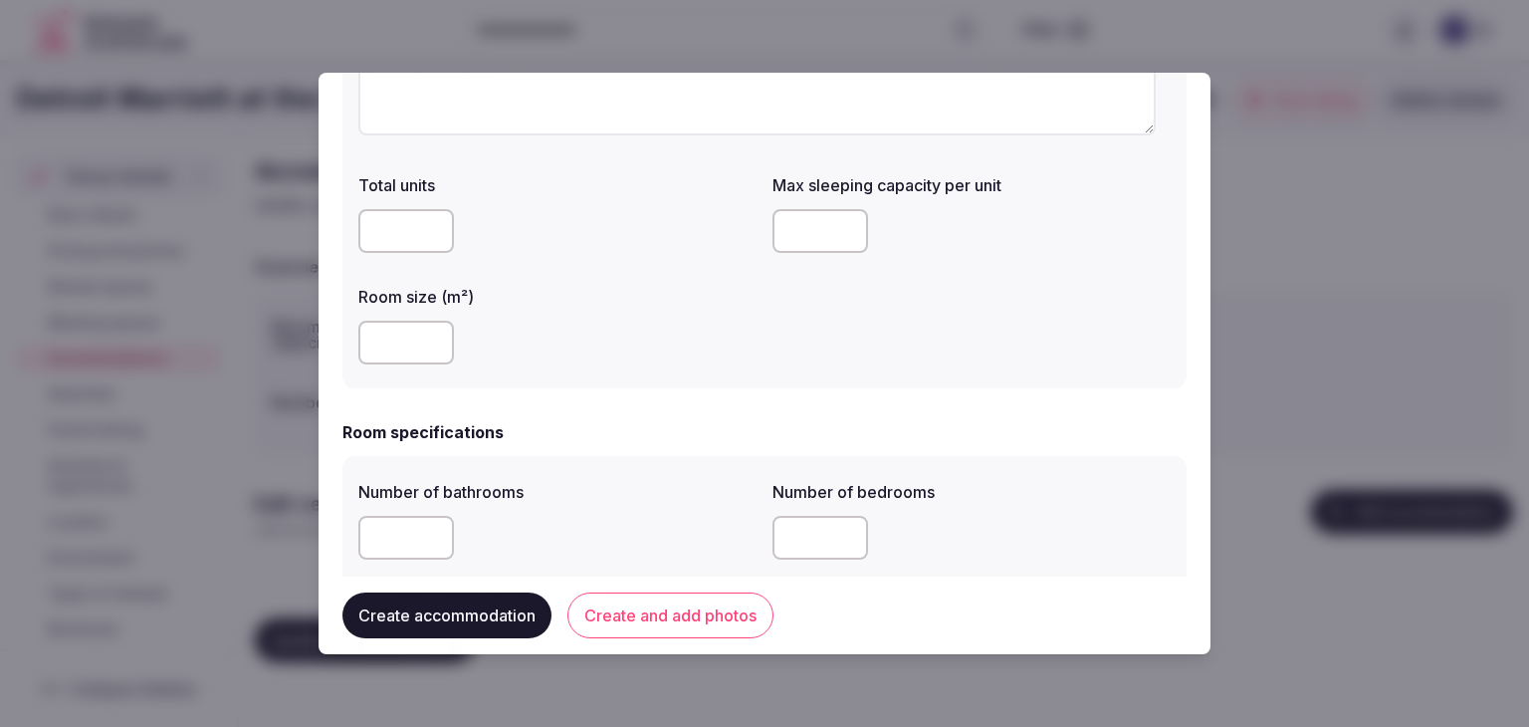
click at [798, 480] on div "Number of bedrooms" at bounding box center [972, 486] width 398 height 28
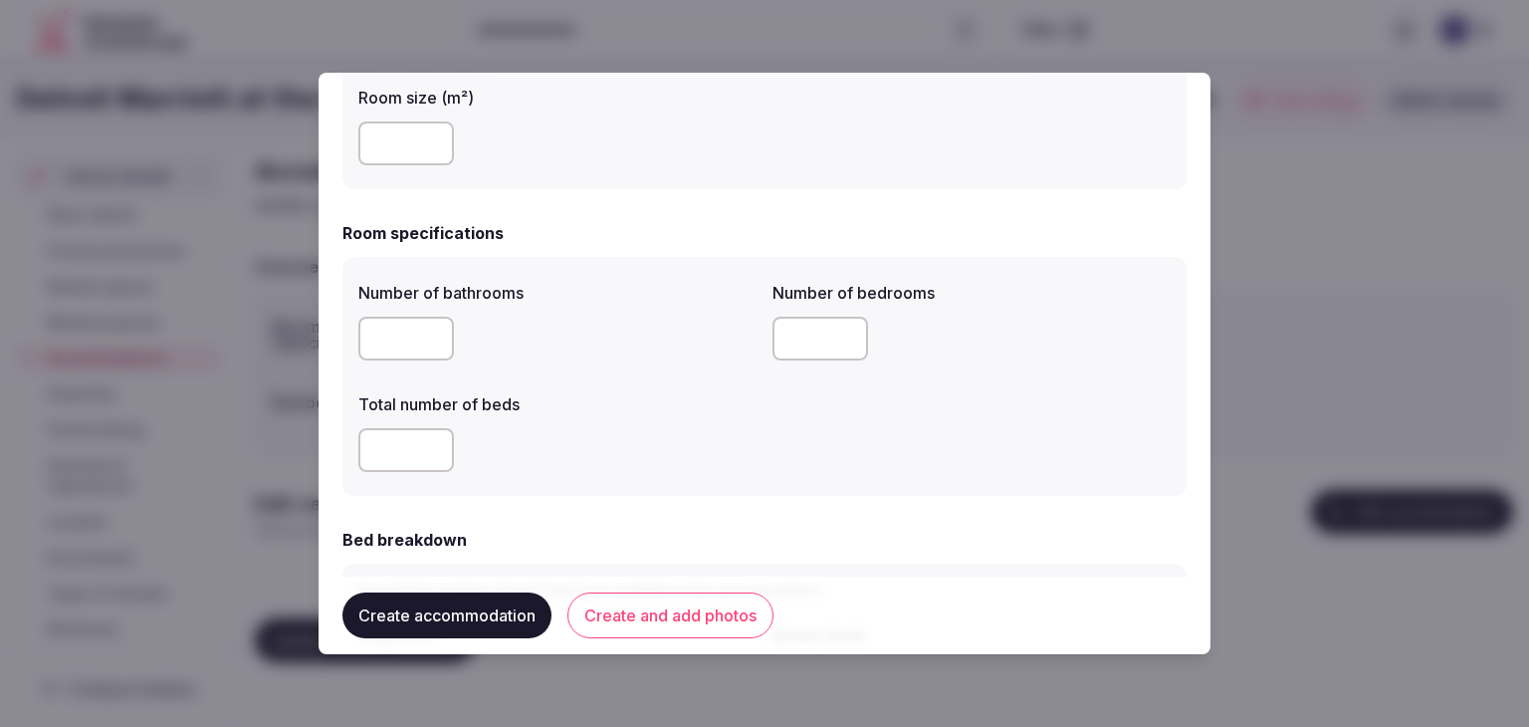
click at [382, 355] on input "number" at bounding box center [406, 339] width 96 height 44
type input "*"
click at [393, 440] on input "number" at bounding box center [406, 450] width 96 height 44
type input "*"
click at [819, 330] on input "number" at bounding box center [821, 339] width 96 height 44
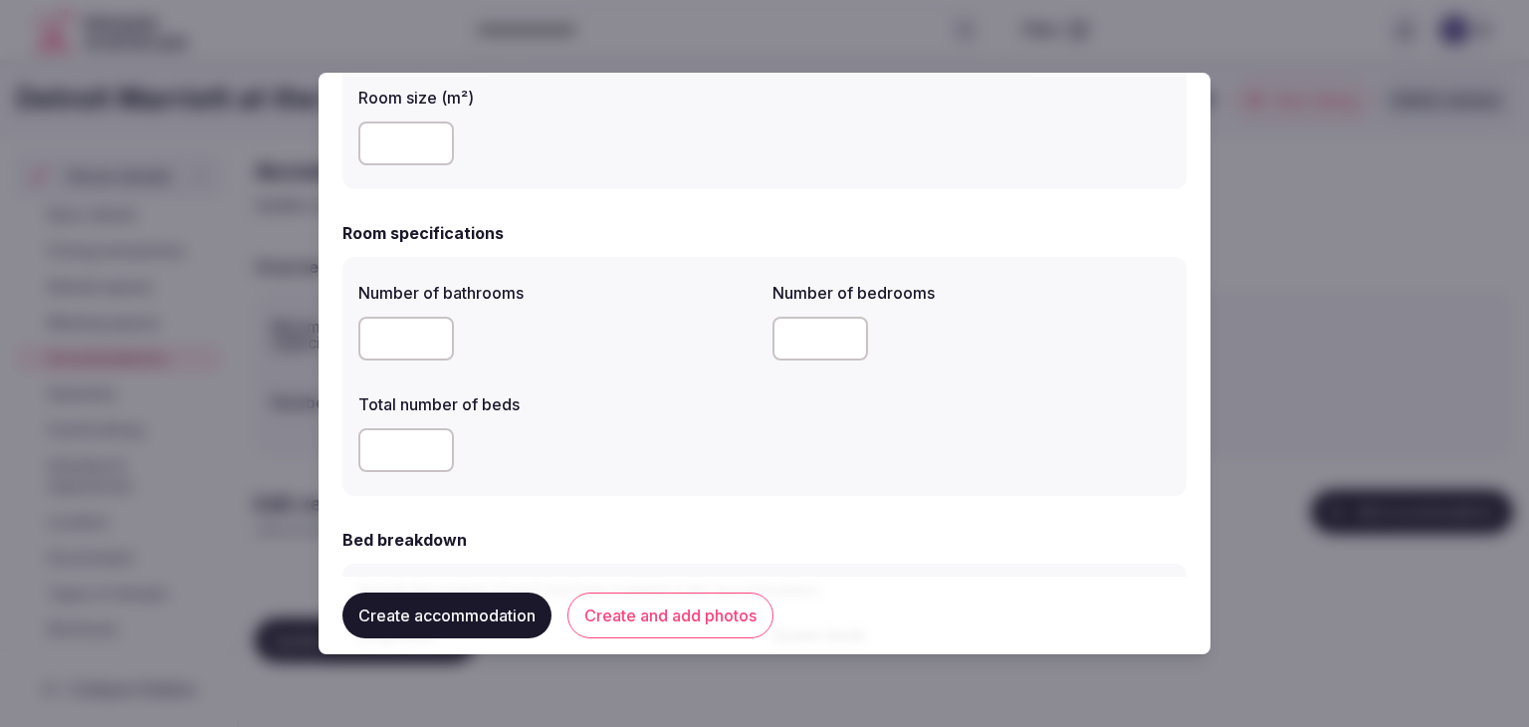
type input "*"
click at [697, 447] on div "*" at bounding box center [557, 450] width 398 height 44
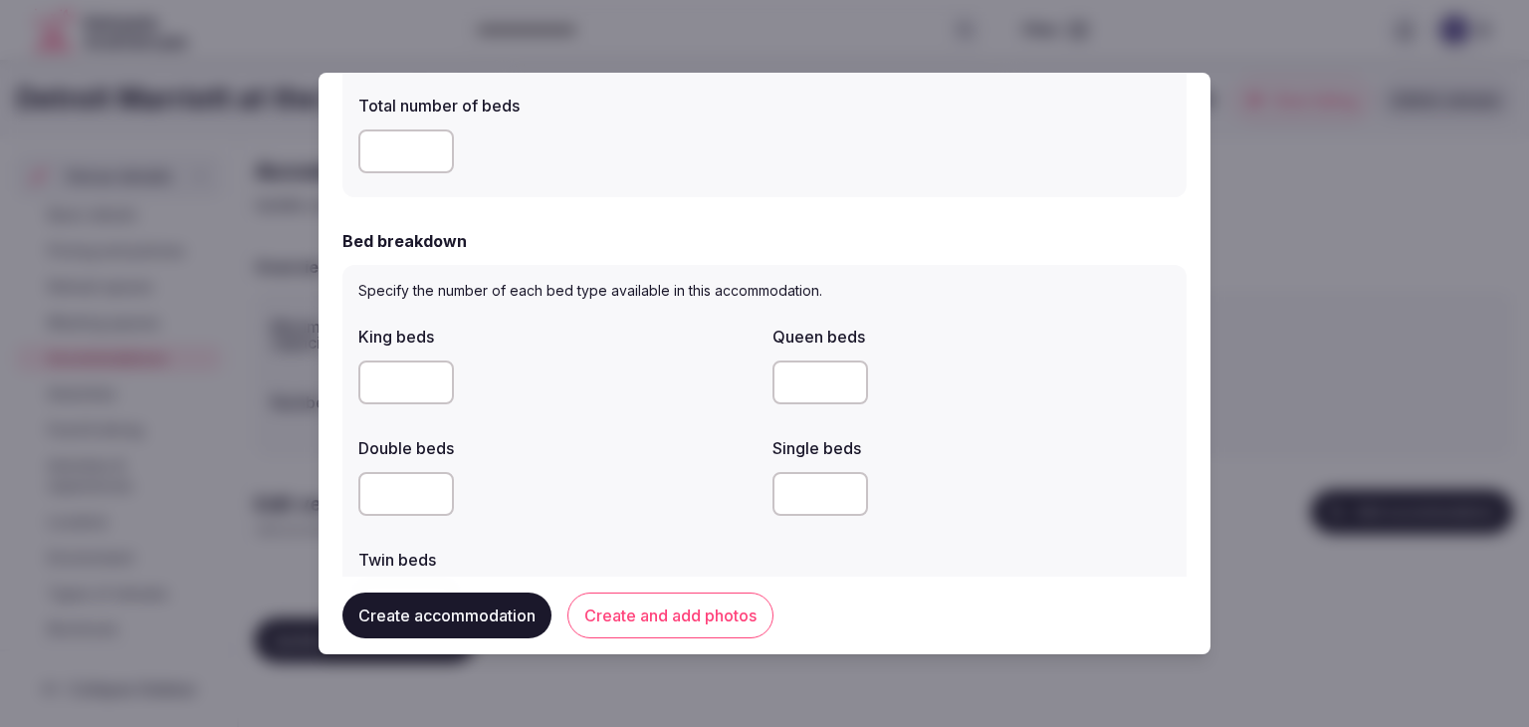
click at [409, 382] on input "number" at bounding box center [406, 382] width 96 height 44
type input "*"
click at [674, 462] on div "Double beds" at bounding box center [557, 476] width 398 height 96
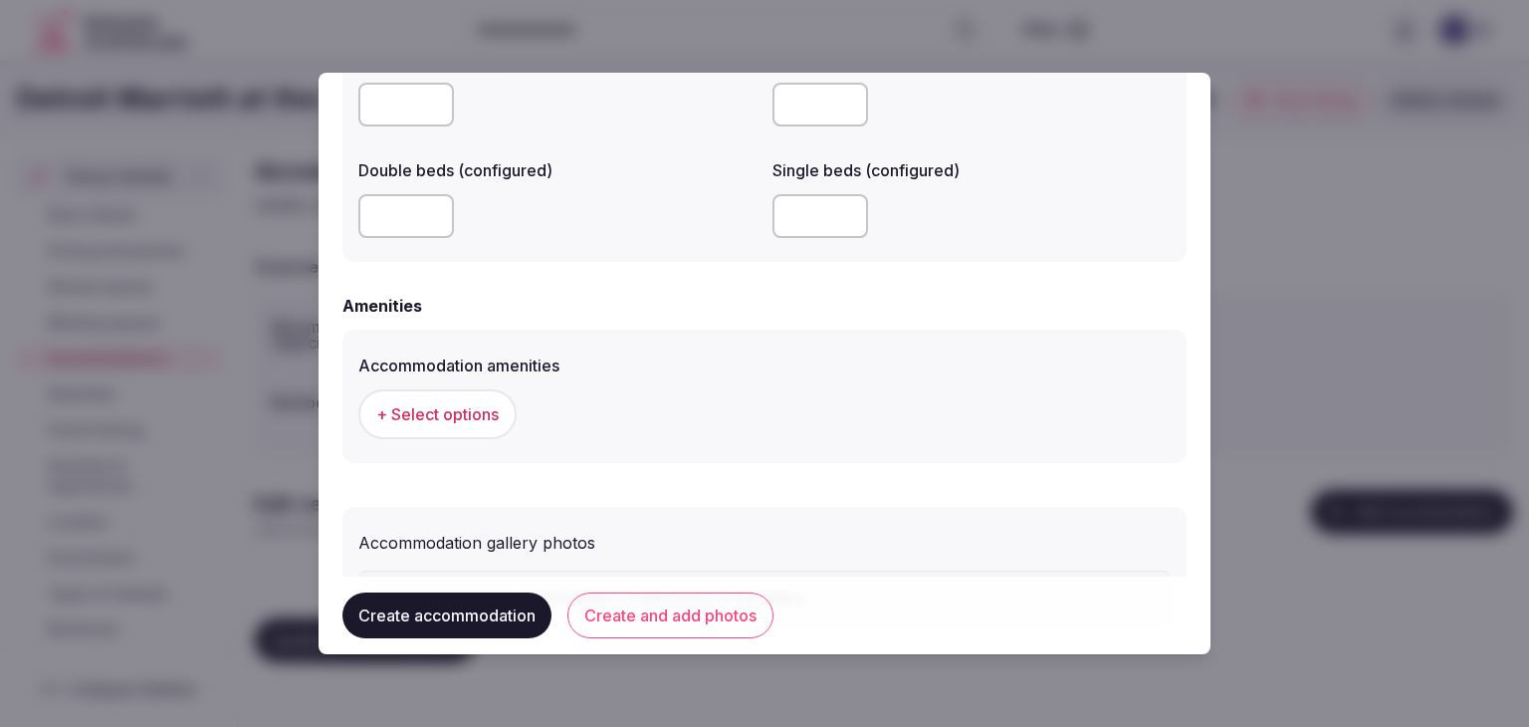
scroll to position [1792, 0]
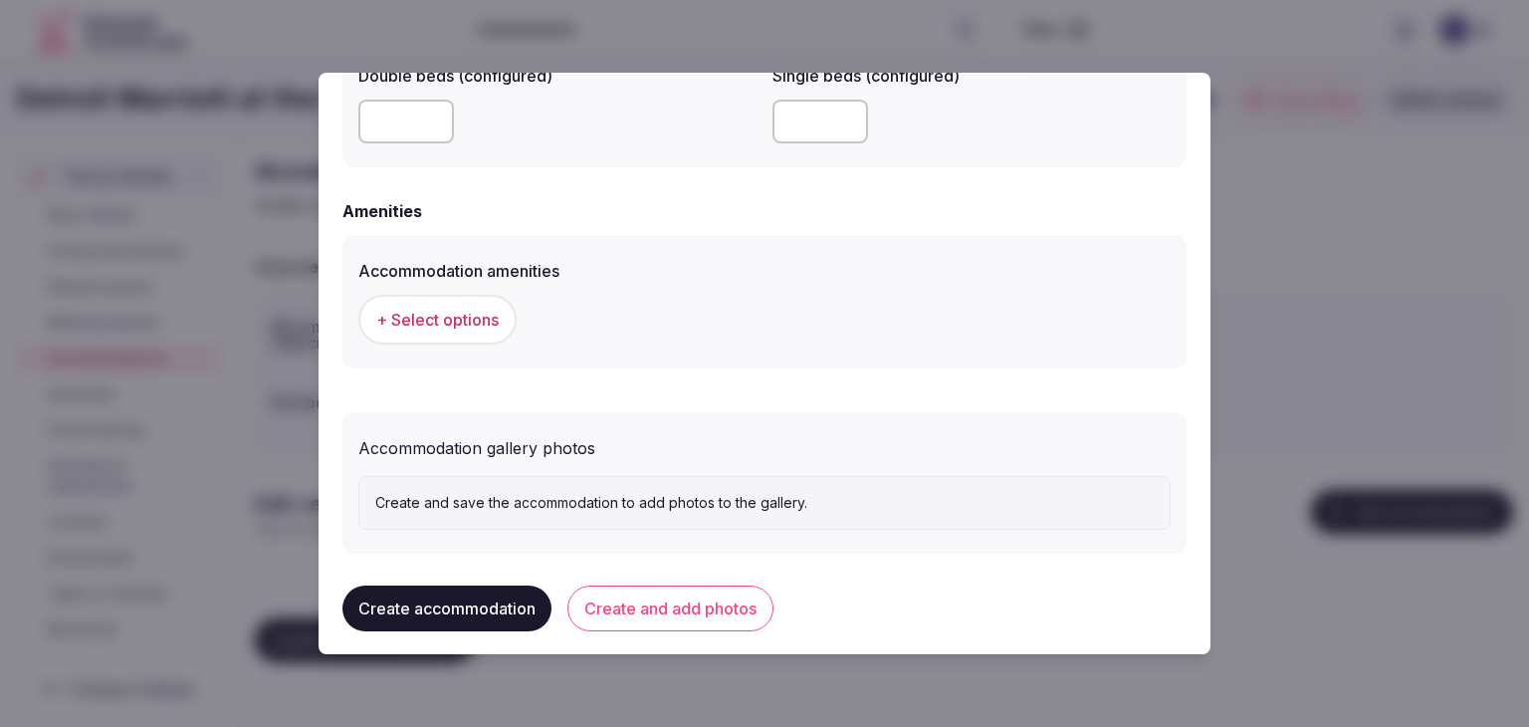
click at [468, 322] on span "+ Select options" at bounding box center [437, 320] width 122 height 22
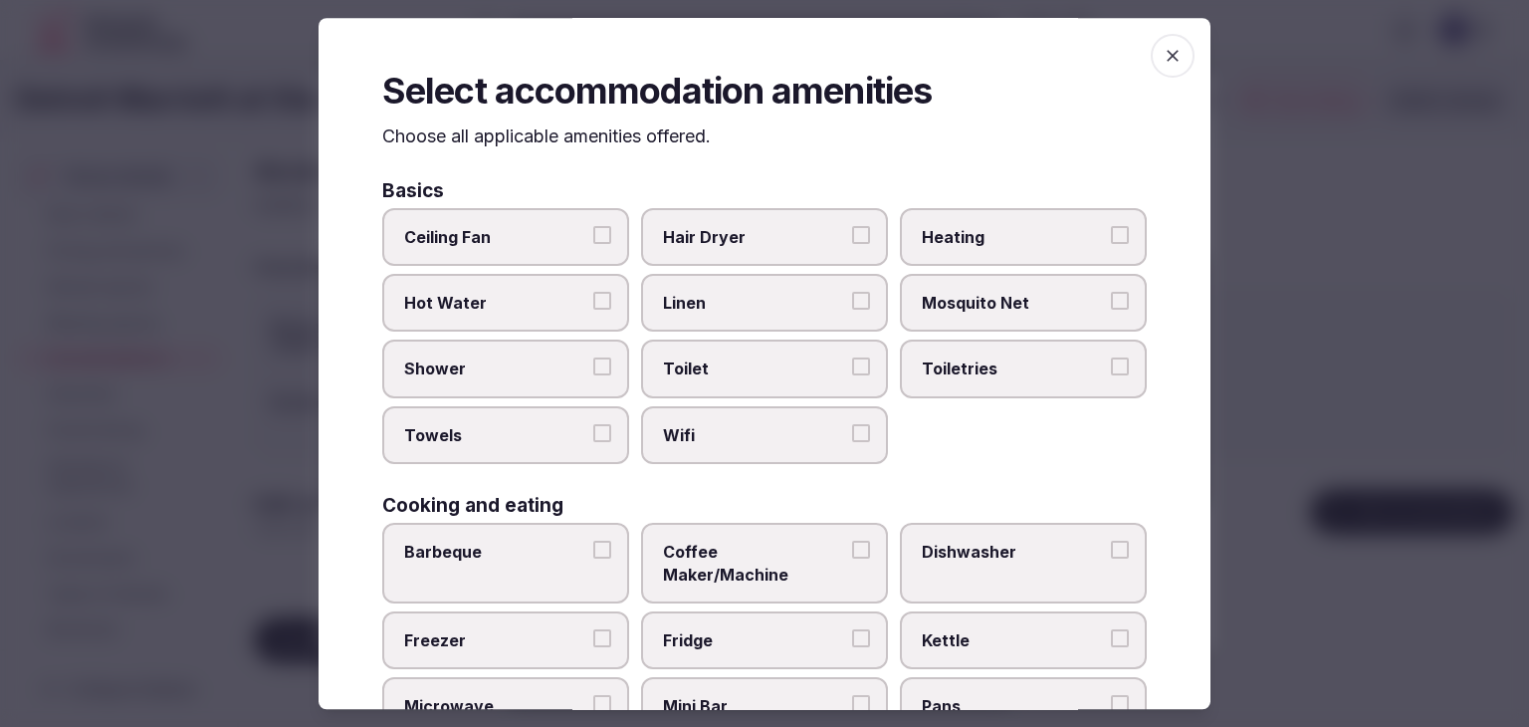
click at [790, 451] on label "Wifi" at bounding box center [764, 435] width 247 height 58
click at [852, 442] on button "Wifi" at bounding box center [861, 433] width 18 height 18
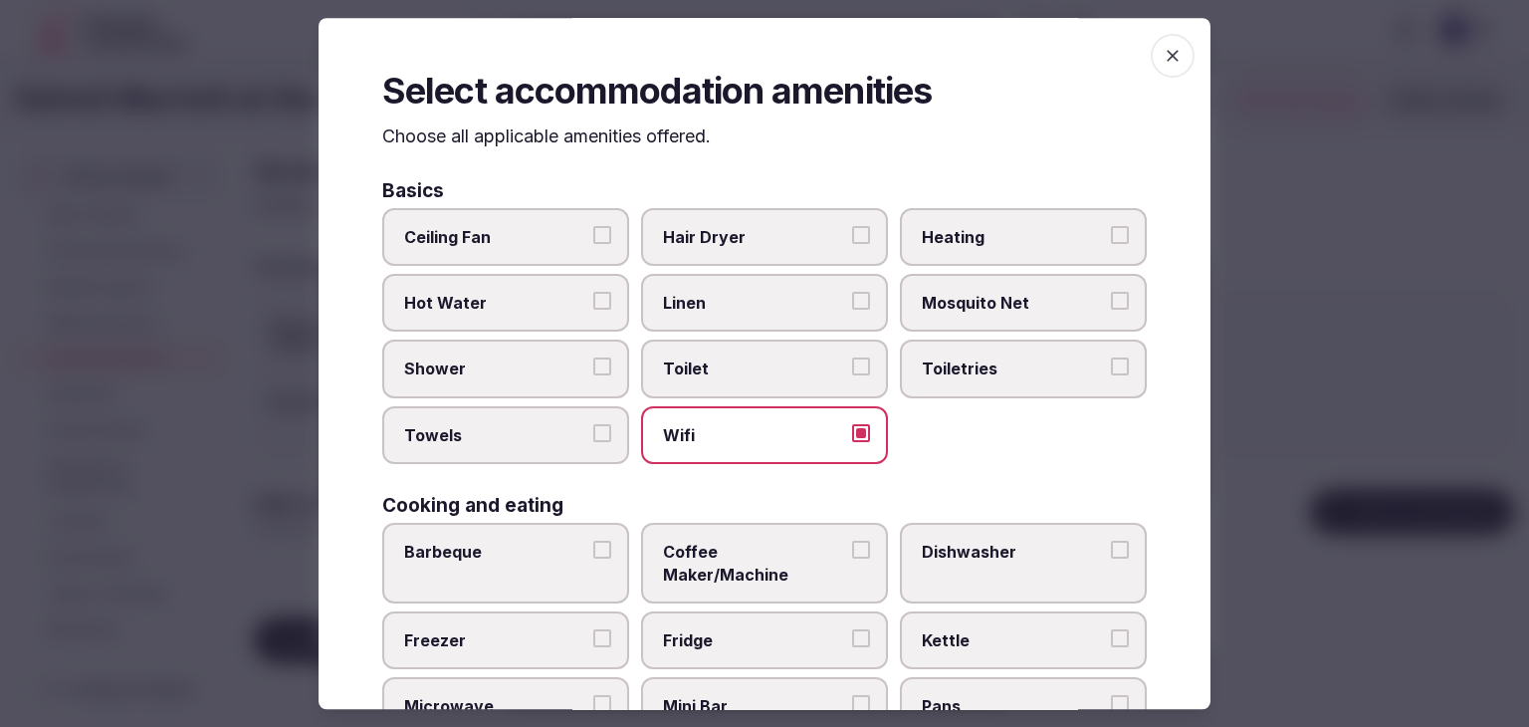
click at [983, 362] on span "Toiletries" at bounding box center [1013, 369] width 183 height 22
click at [1111, 362] on button "Toiletries" at bounding box center [1120, 367] width 18 height 18
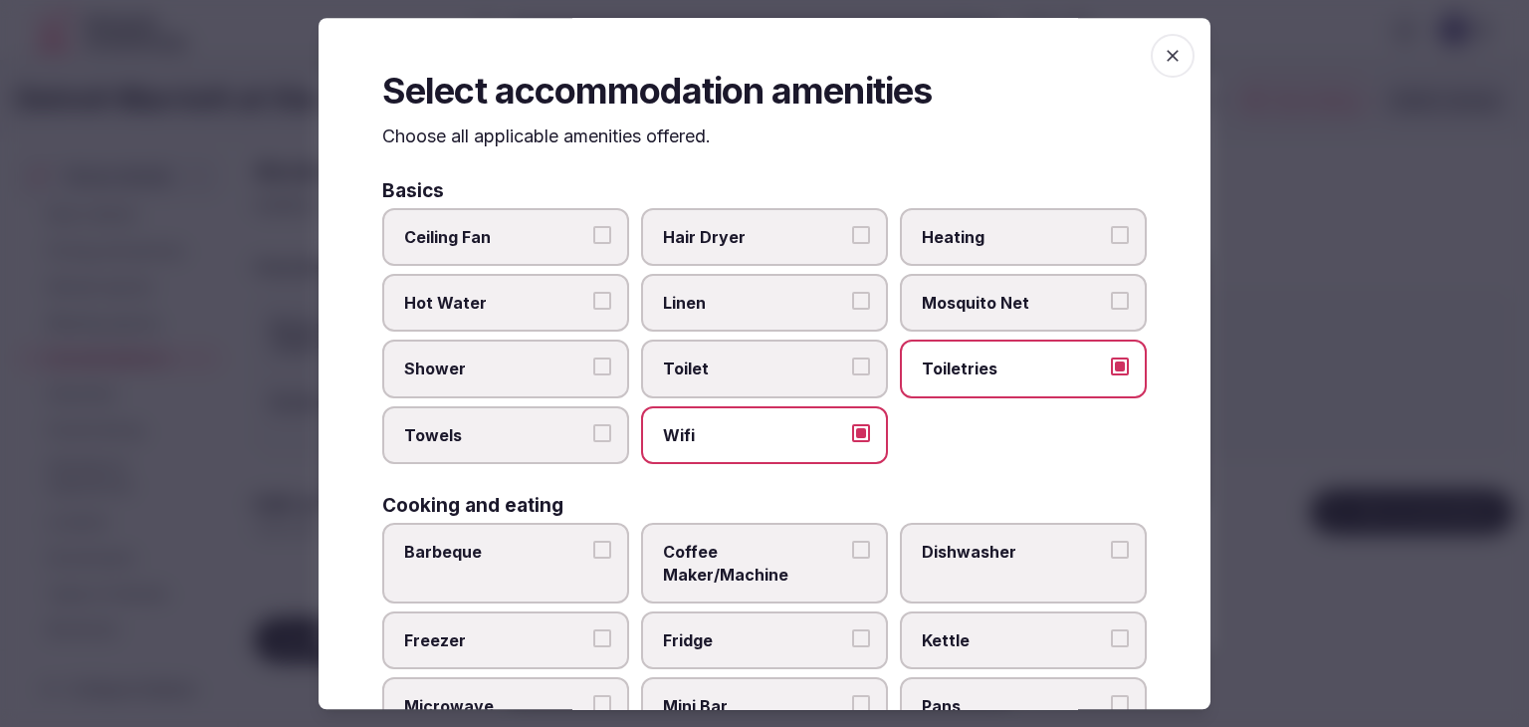
click at [755, 240] on span "Hair Dryer" at bounding box center [754, 237] width 183 height 22
click at [852, 240] on button "Hair Dryer" at bounding box center [861, 235] width 18 height 18
click at [538, 369] on span "Shower" at bounding box center [495, 369] width 183 height 22
click at [593, 369] on button "Shower" at bounding box center [602, 367] width 18 height 18
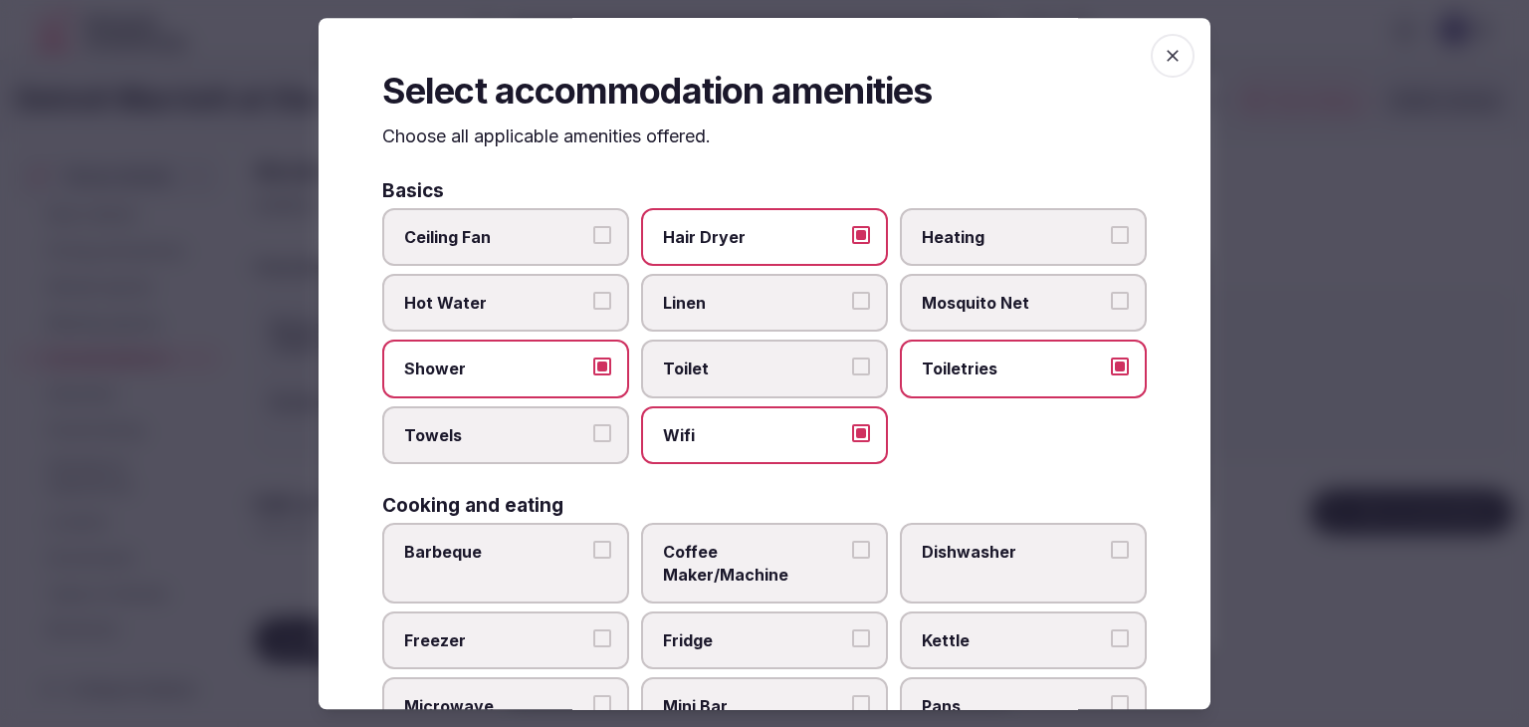
click at [539, 434] on span "Towels" at bounding box center [495, 435] width 183 height 22
click at [593, 434] on button "Towels" at bounding box center [602, 433] width 18 height 18
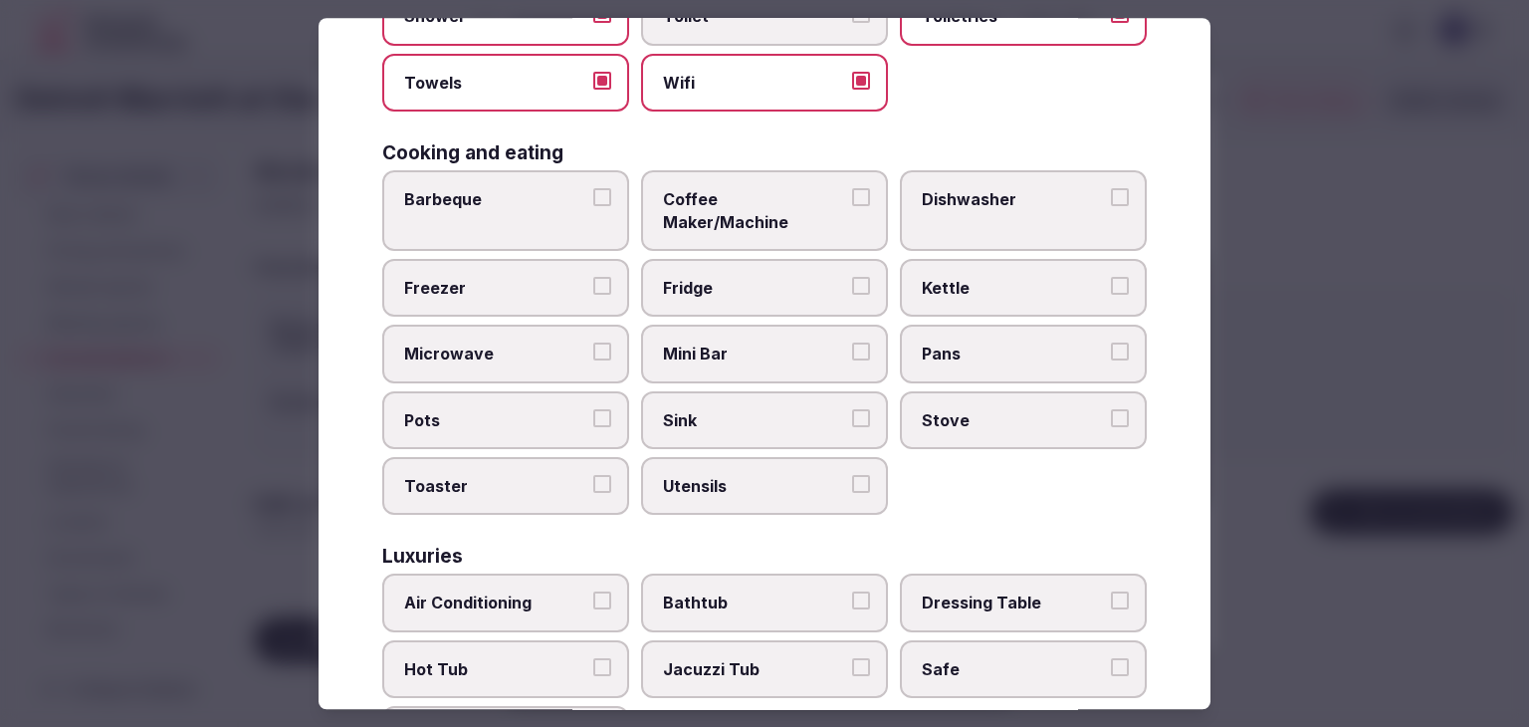
scroll to position [498, 0]
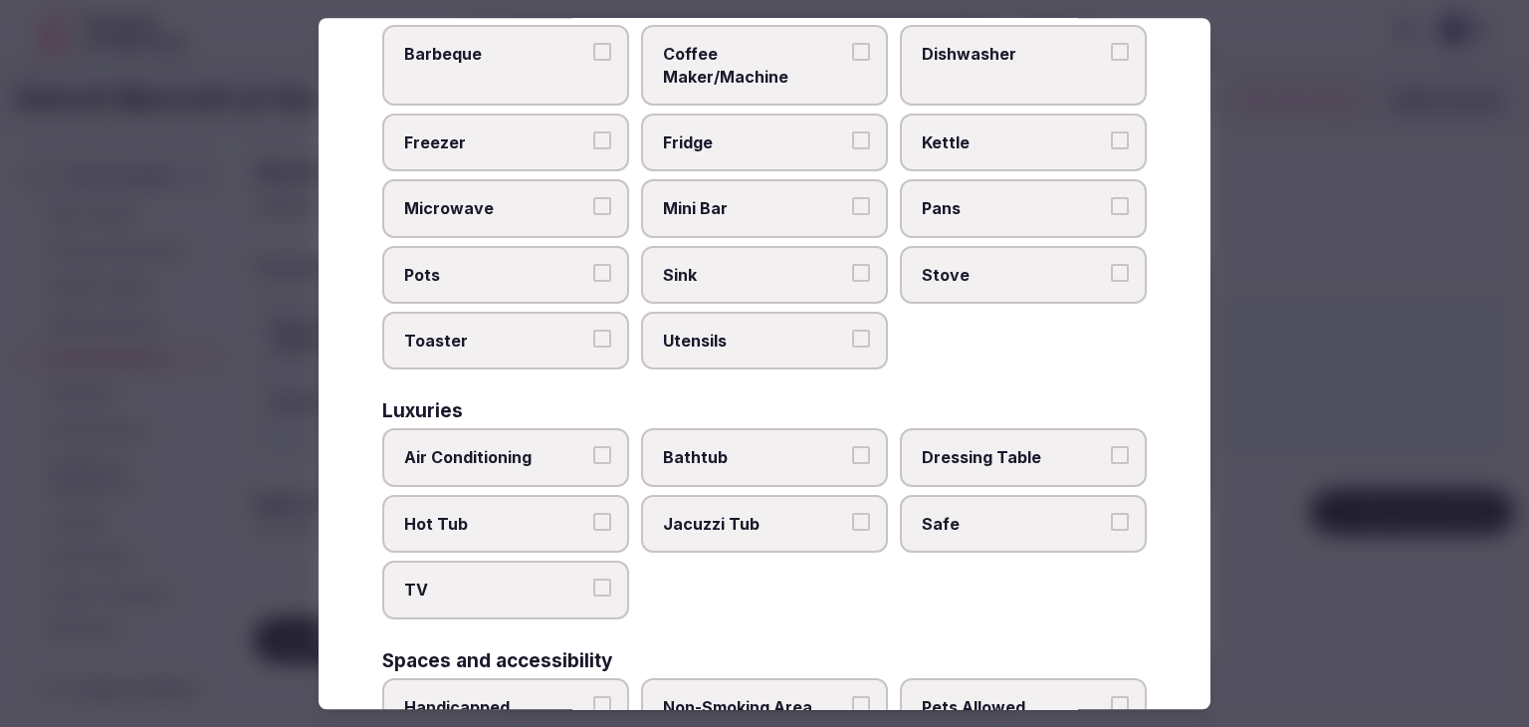
click at [537, 447] on span "Air Conditioning" at bounding box center [495, 458] width 183 height 22
click at [593, 447] on button "Air Conditioning" at bounding box center [602, 456] width 18 height 18
click at [536, 579] on span "TV" at bounding box center [495, 590] width 183 height 22
click at [593, 579] on button "TV" at bounding box center [602, 588] width 18 height 18
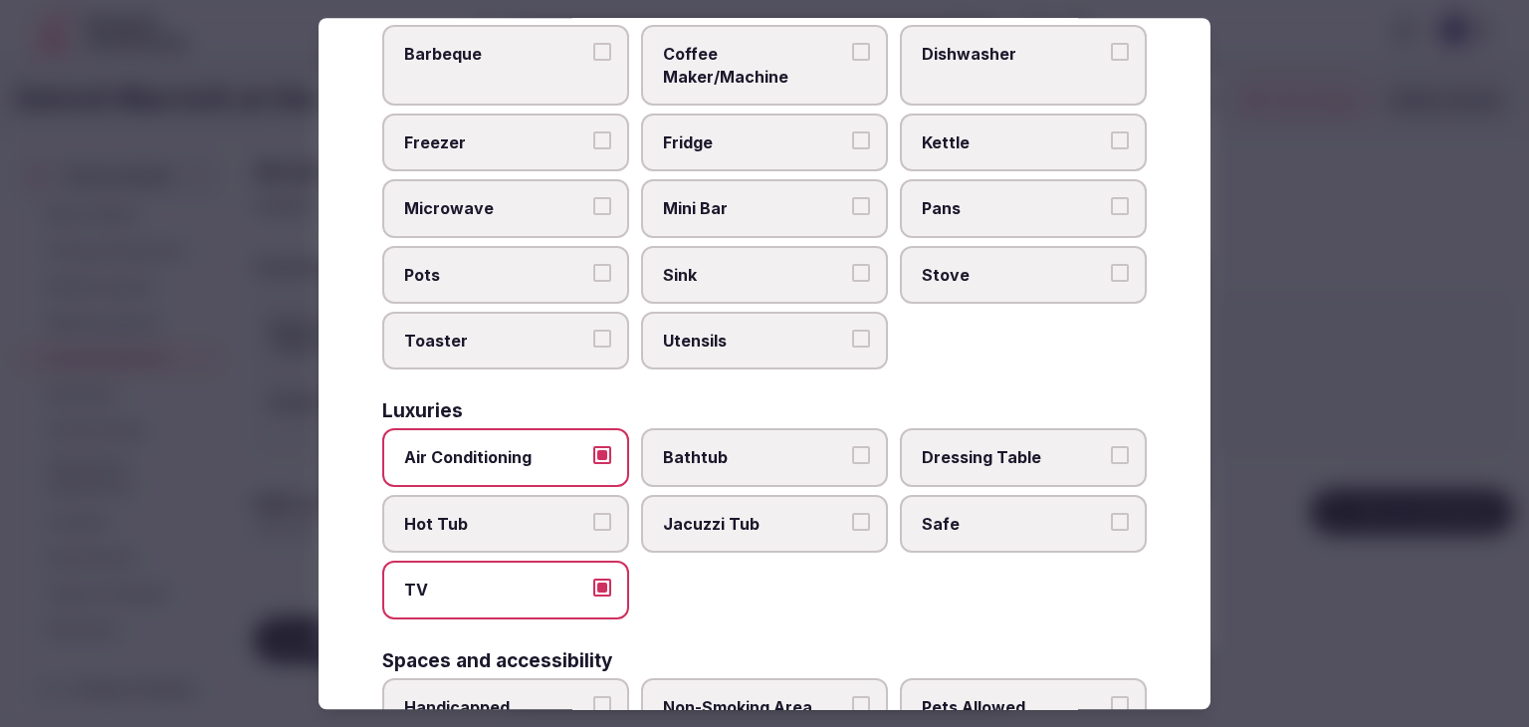
click at [966, 524] on div "Air Conditioning Bathtub Dressing Table Hot Tub Jacuzzi Tub Safe TV" at bounding box center [764, 524] width 765 height 190
click at [966, 510] on label "Safe" at bounding box center [1023, 524] width 247 height 58
click at [1111, 513] on button "Safe" at bounding box center [1120, 522] width 18 height 18
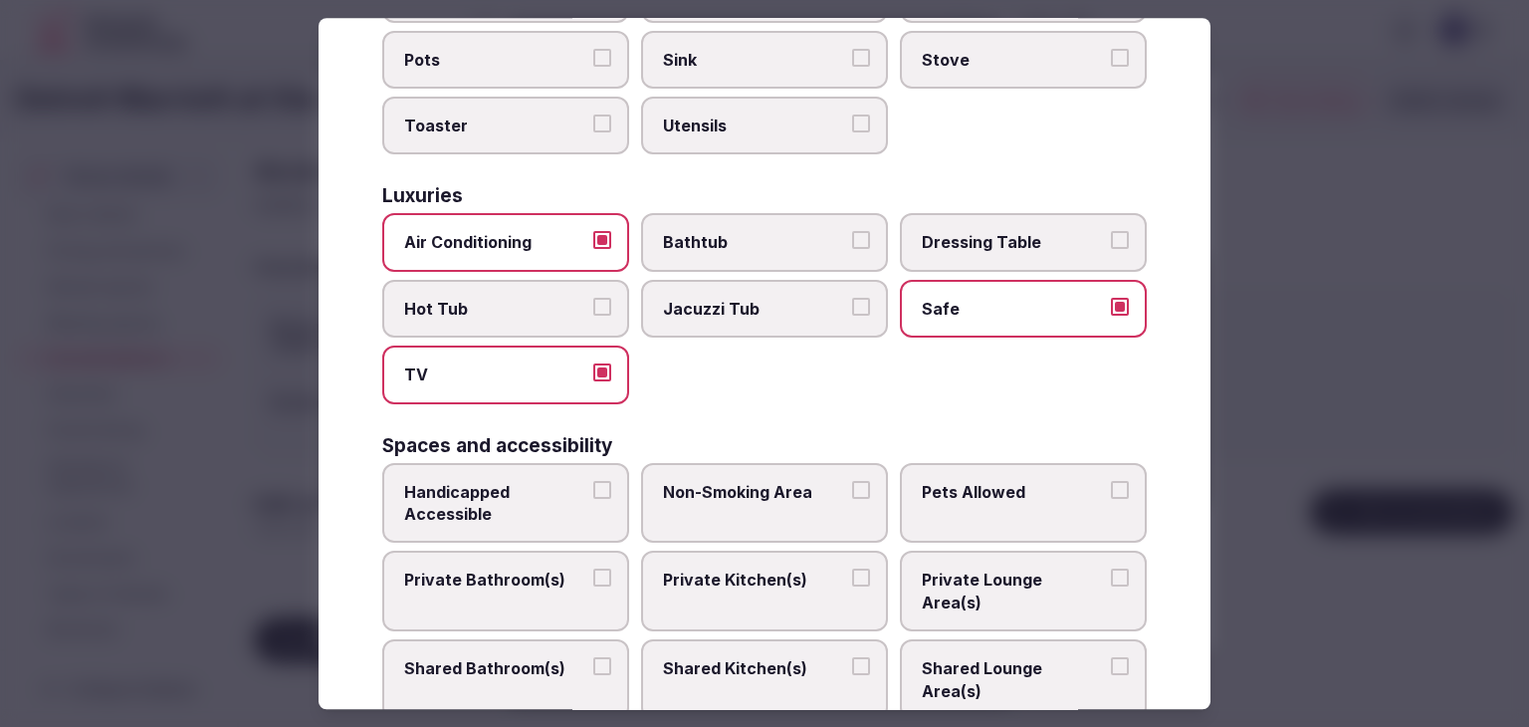
scroll to position [796, 0]
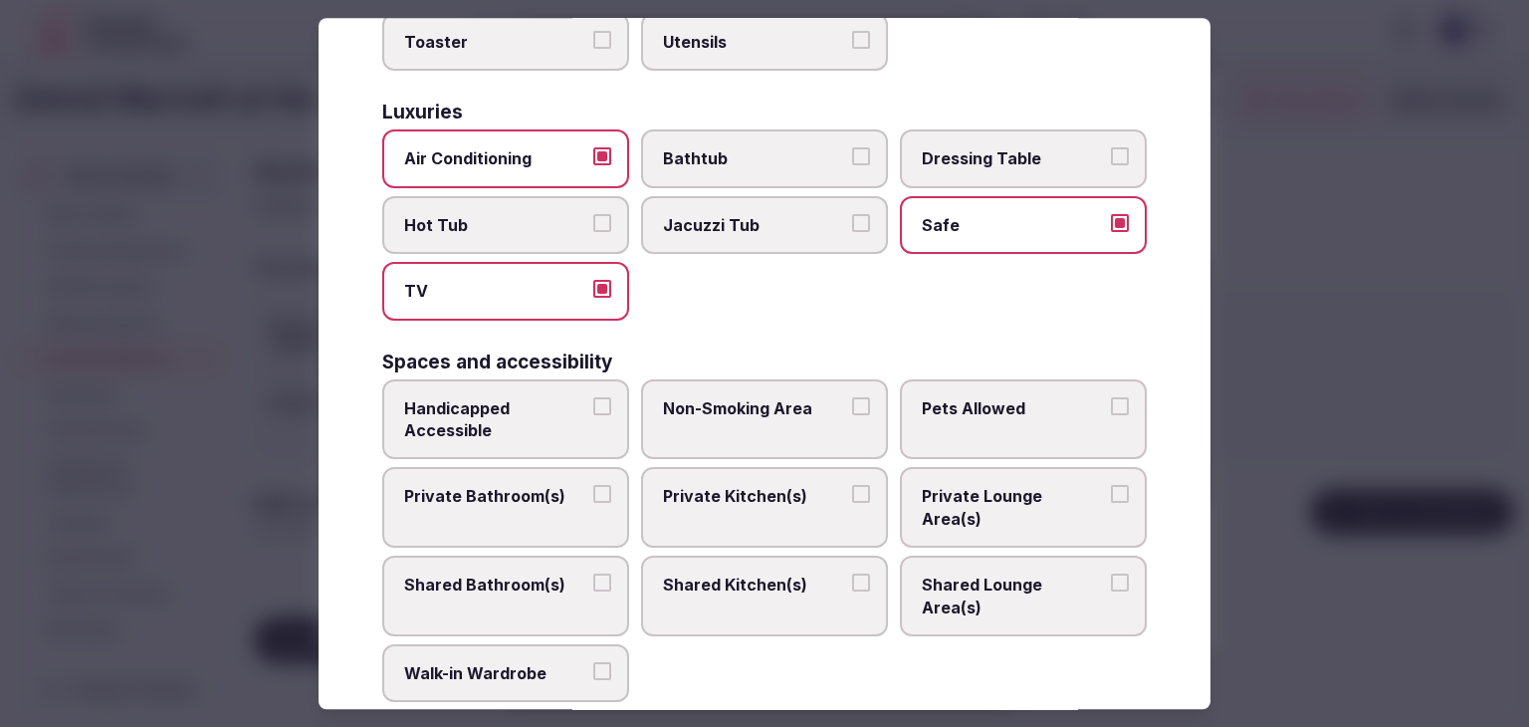
drag, startPoint x: 521, startPoint y: 477, endPoint x: 530, endPoint y: 464, distance: 15.7
click at [522, 475] on label "Private Bathroom(s)" at bounding box center [505, 508] width 247 height 81
click at [593, 486] on button "Private Bathroom(s)" at bounding box center [602, 495] width 18 height 18
click at [489, 630] on div "Basics Ceiling Fan Hair Dryer Heating Hot Water Linen Mosquito Net Shower Toile…" at bounding box center [764, 168] width 765 height 1567
click at [491, 662] on span "Walk-in Wardrobe" at bounding box center [495, 673] width 183 height 22
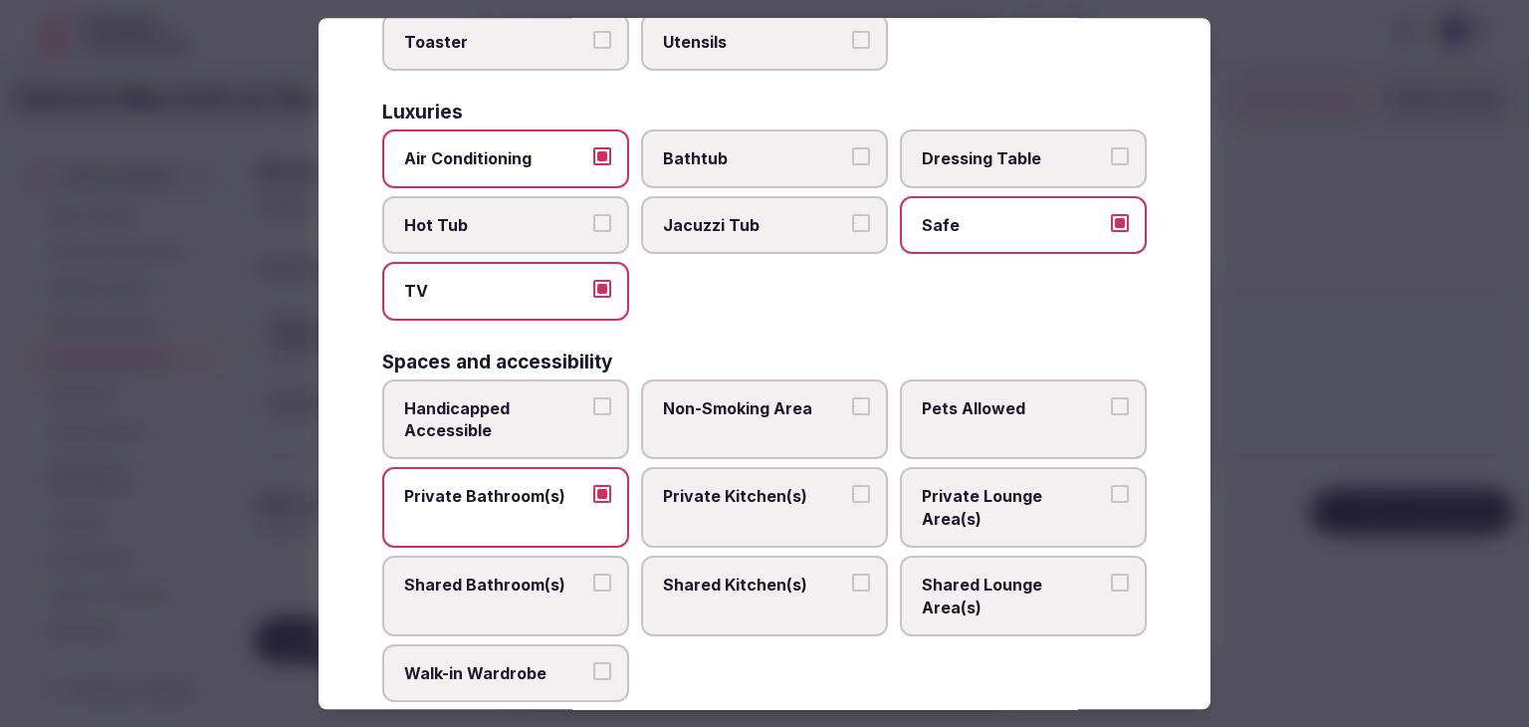
click at [593, 662] on button "Walk-in Wardrobe" at bounding box center [602, 671] width 18 height 18
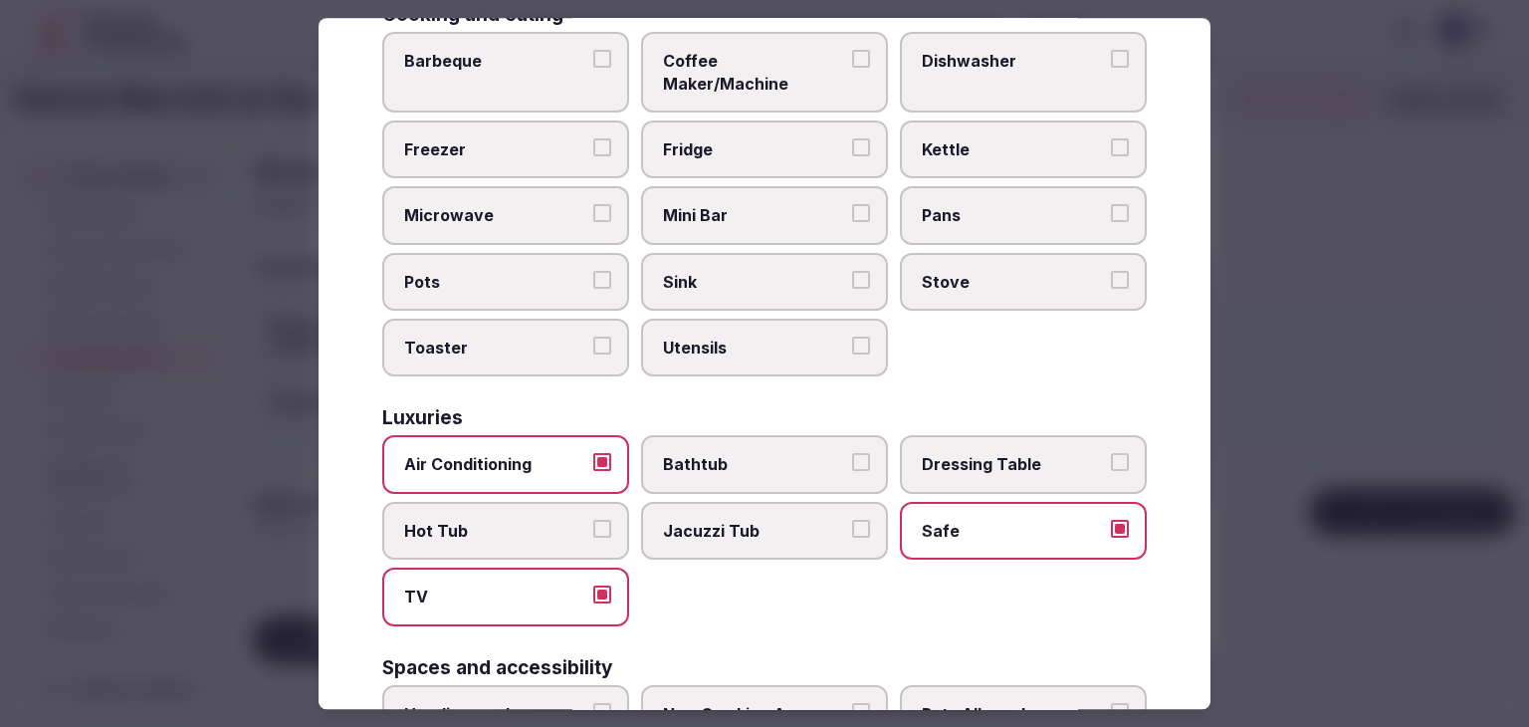
scroll to position [299, 0]
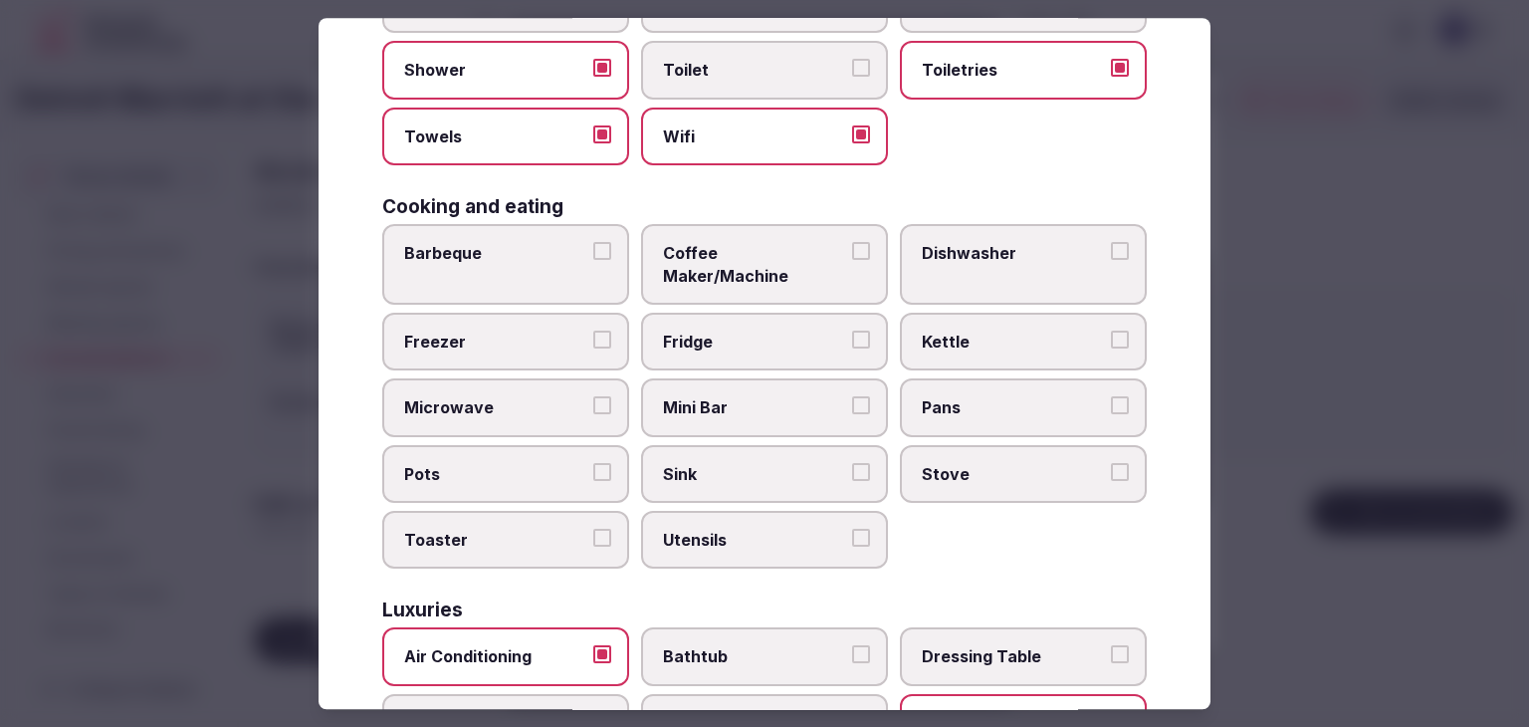
click at [755, 248] on span "Coffee Maker/Machine" at bounding box center [754, 264] width 183 height 45
click at [852, 248] on button "Coffee Maker/Machine" at bounding box center [861, 251] width 18 height 18
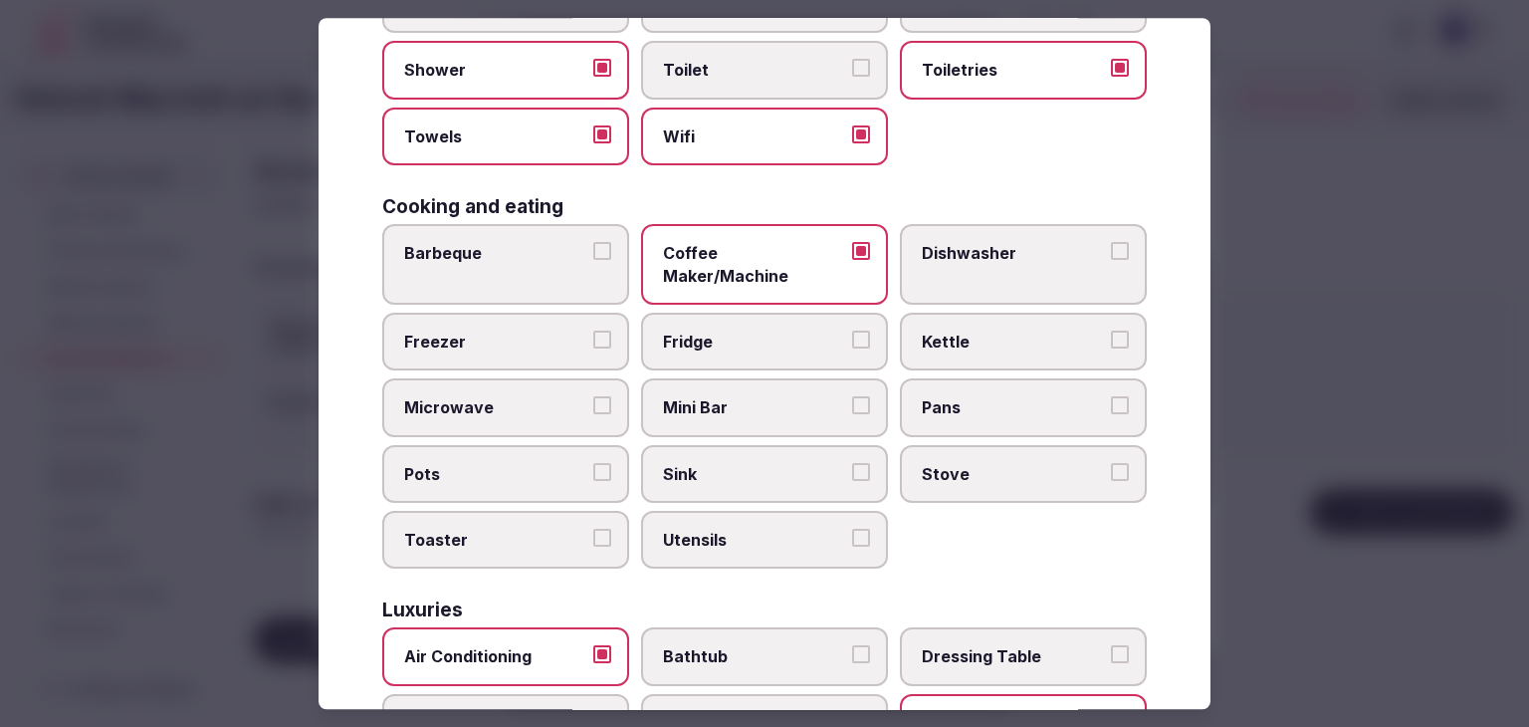
click at [750, 313] on label "Fridge" at bounding box center [764, 342] width 247 height 58
click at [852, 331] on button "Fridge" at bounding box center [861, 340] width 18 height 18
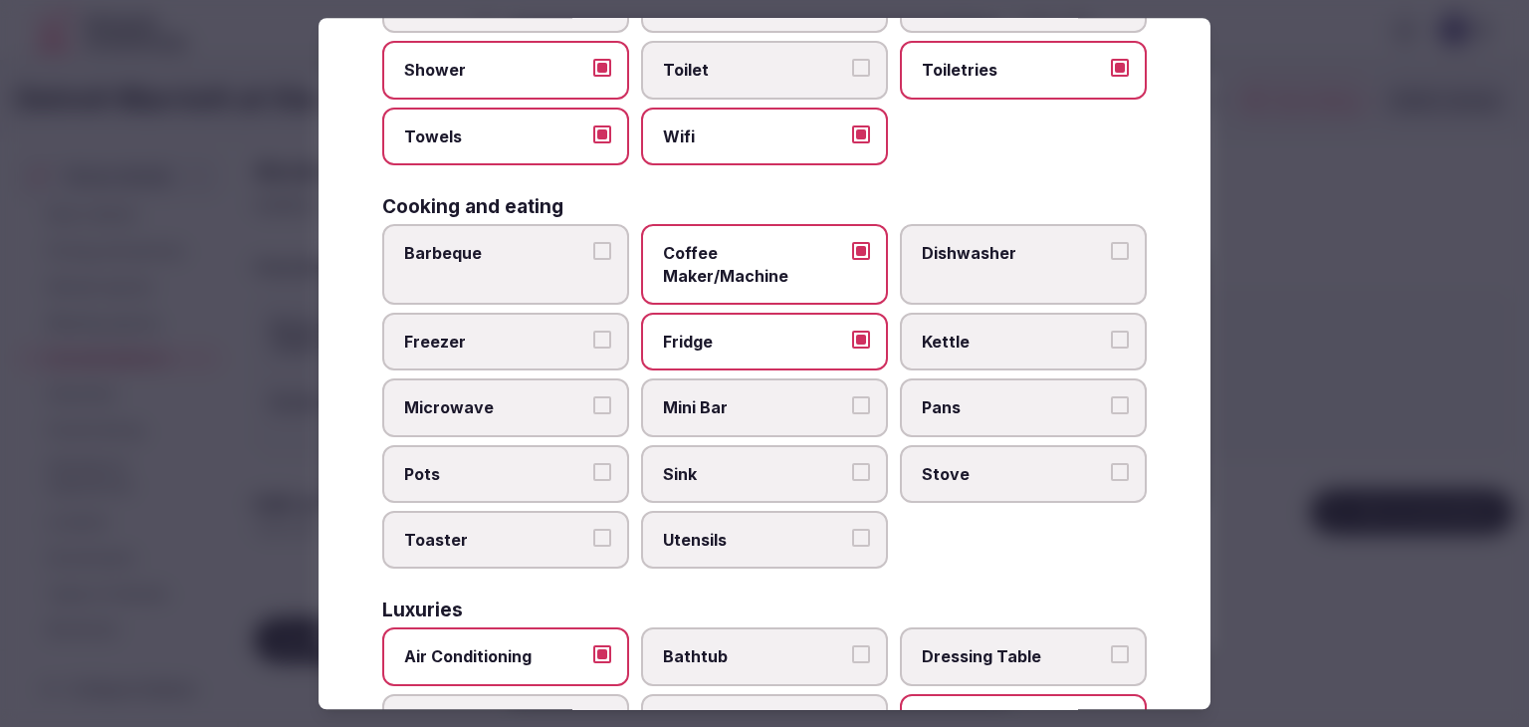
click at [738, 397] on span "Mini Bar" at bounding box center [754, 408] width 183 height 22
click at [852, 397] on button "Mini Bar" at bounding box center [861, 406] width 18 height 18
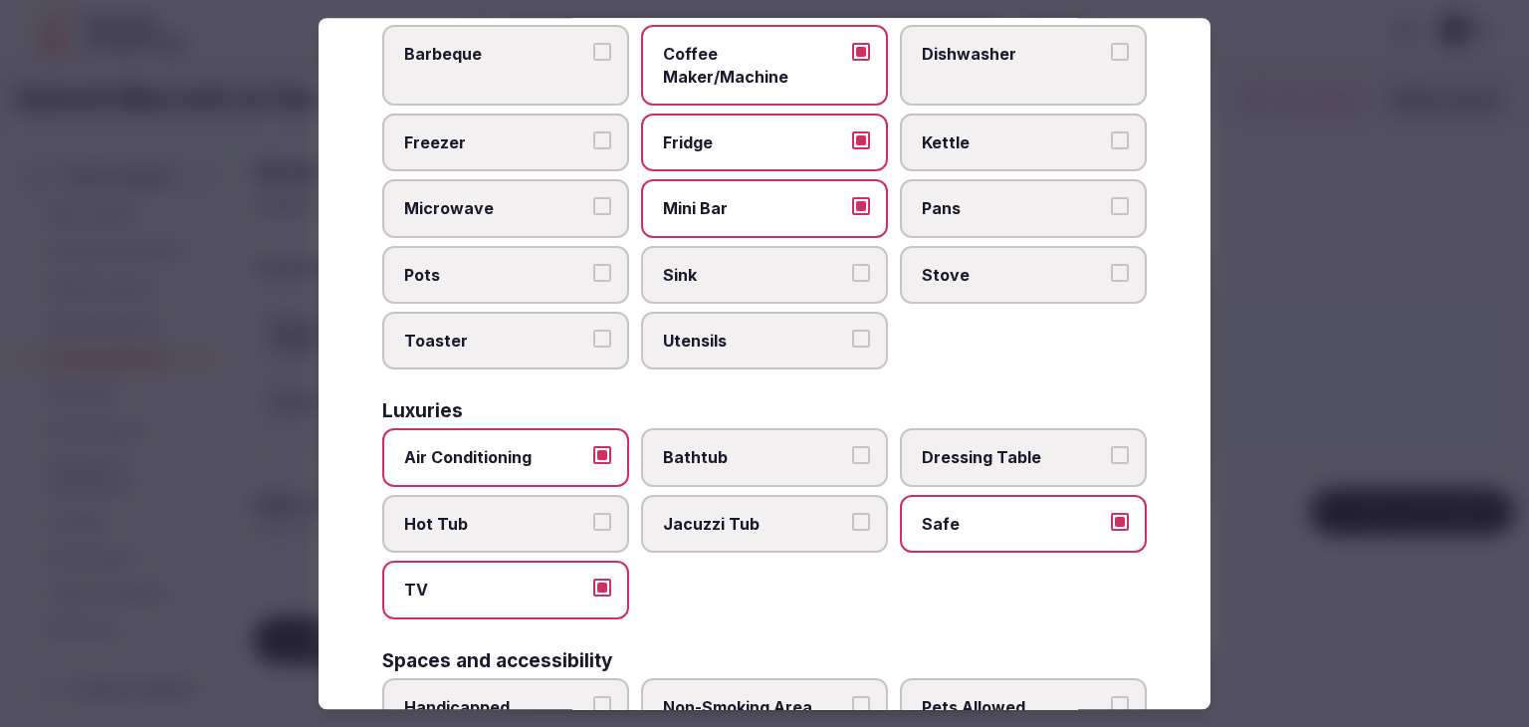
drag, startPoint x: 735, startPoint y: 427, endPoint x: 737, endPoint y: 446, distance: 19.0
click at [735, 447] on span "Bathtub" at bounding box center [754, 458] width 183 height 22
click at [852, 447] on button "Bathtub" at bounding box center [861, 456] width 18 height 18
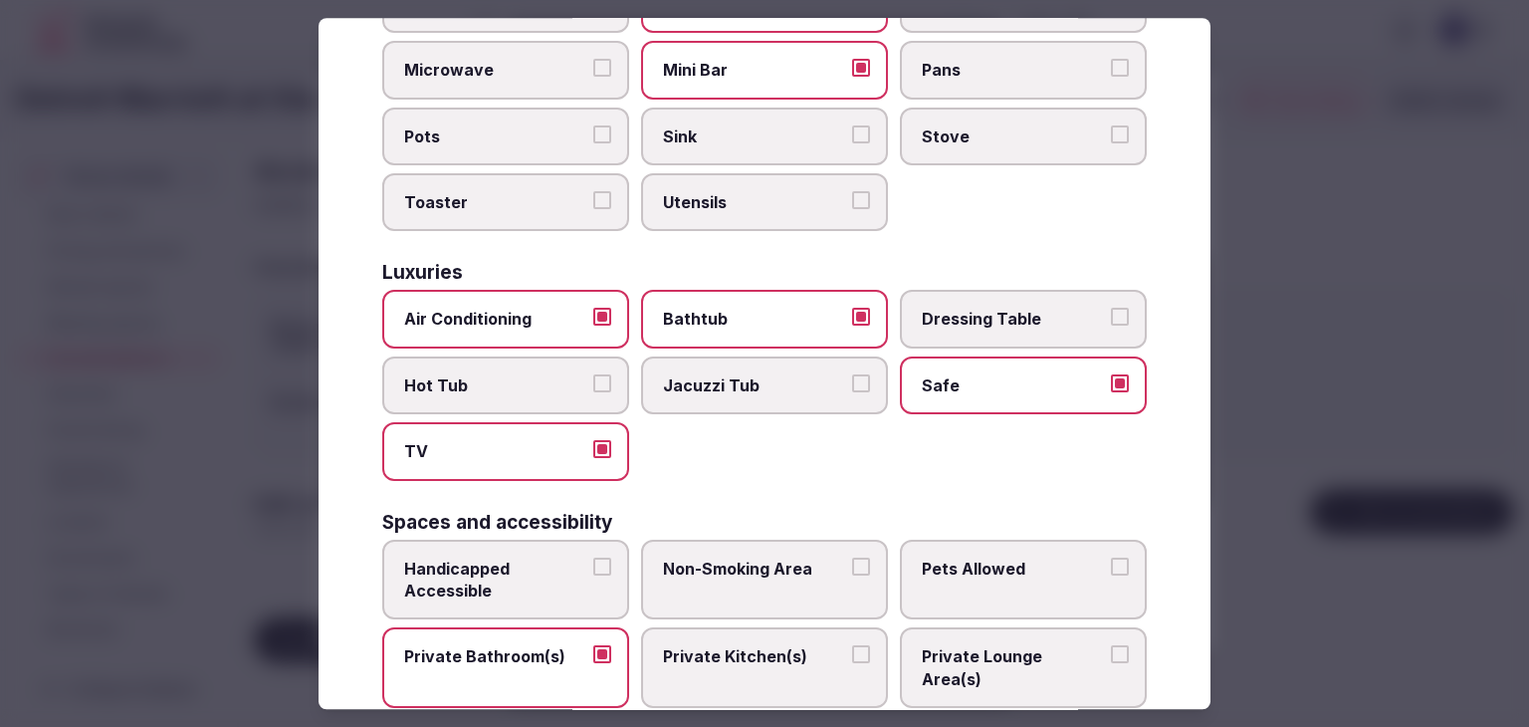
scroll to position [697, 0]
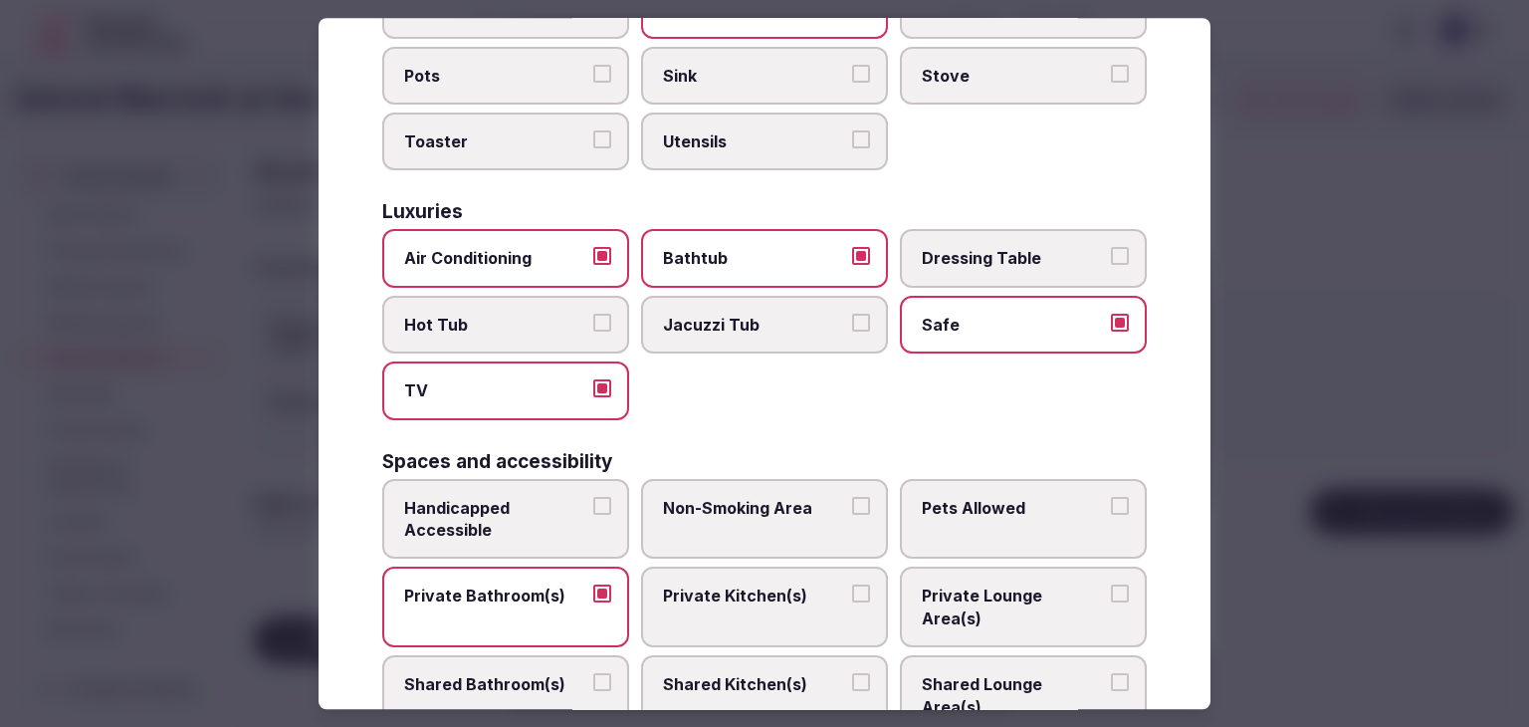
click at [482, 497] on span "Handicapped Accessible" at bounding box center [495, 519] width 183 height 45
click at [593, 497] on button "Handicapped Accessible" at bounding box center [602, 506] width 18 height 18
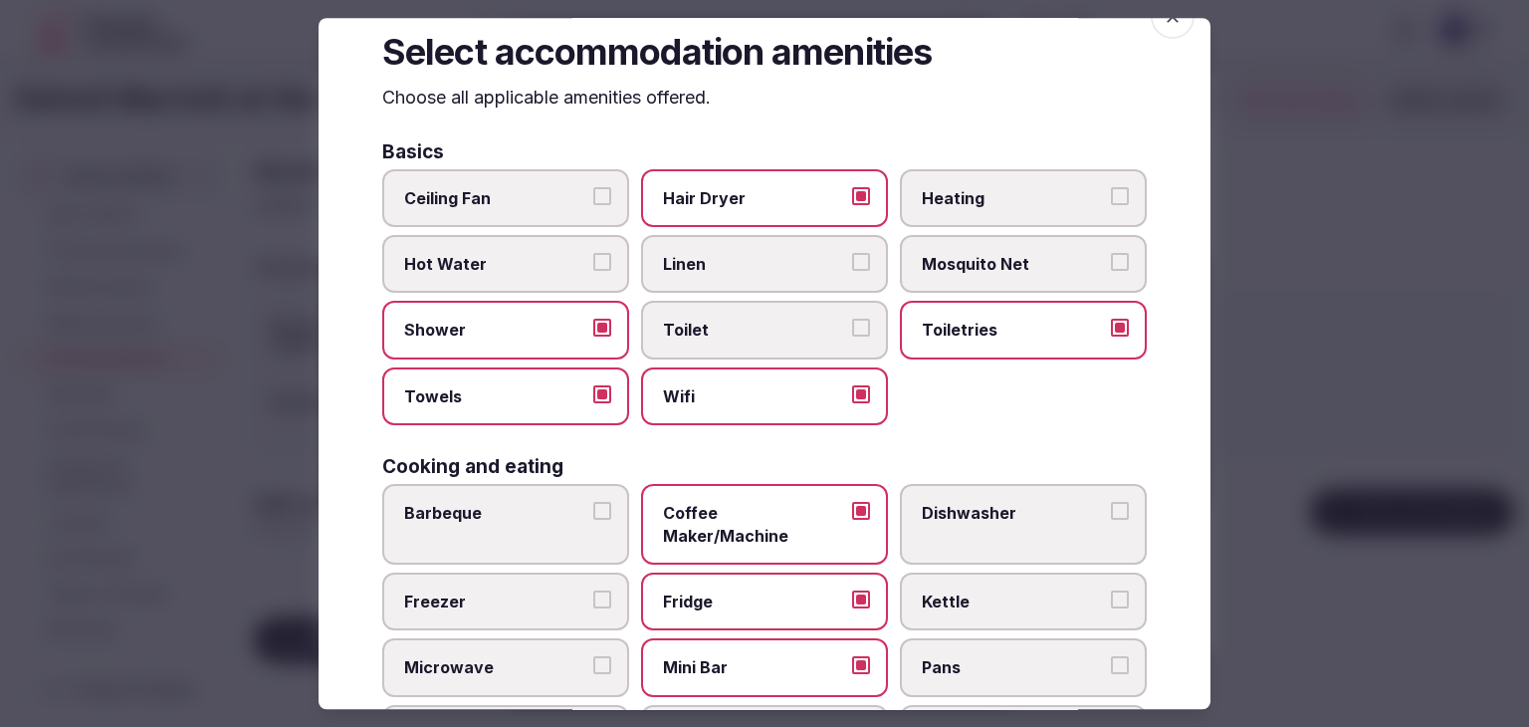
scroll to position [0, 0]
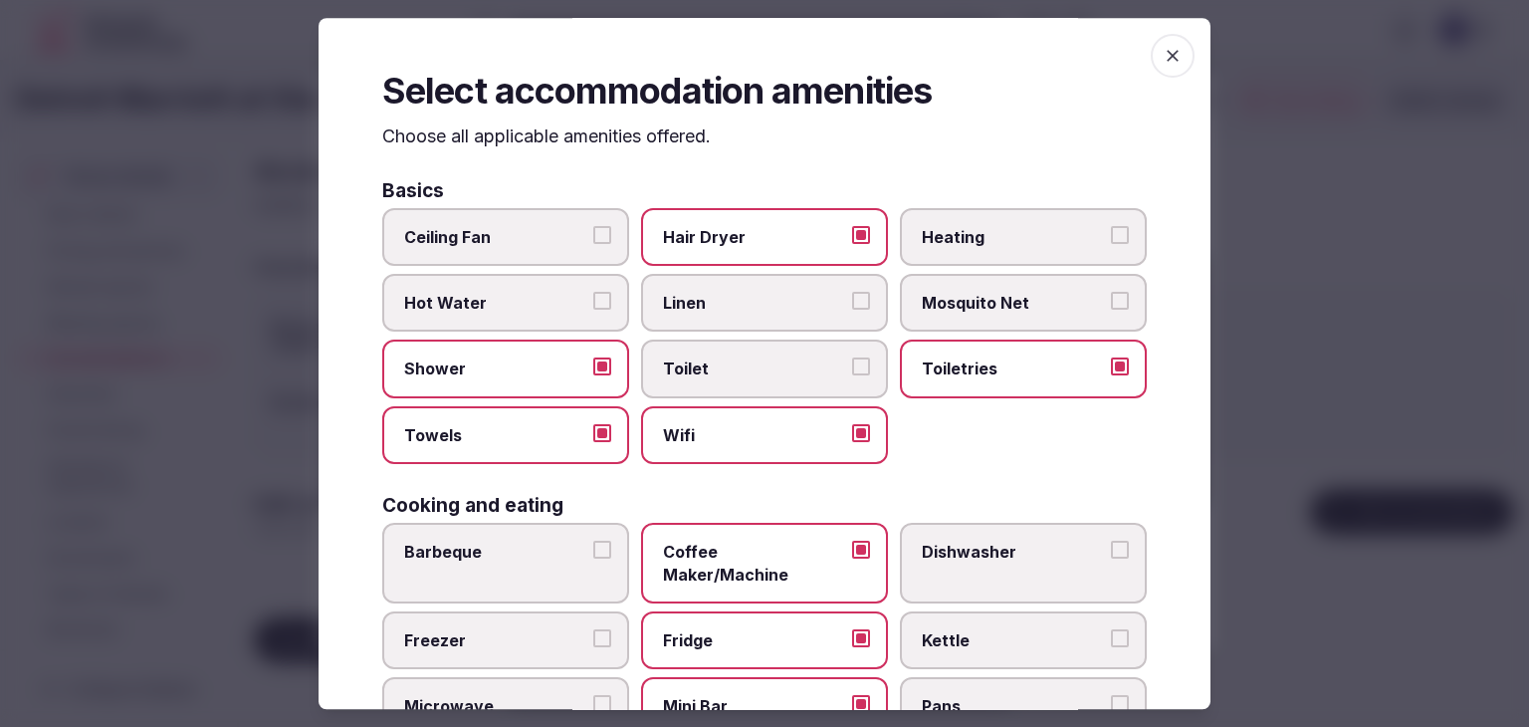
click at [1151, 56] on span "button" at bounding box center [1173, 56] width 44 height 44
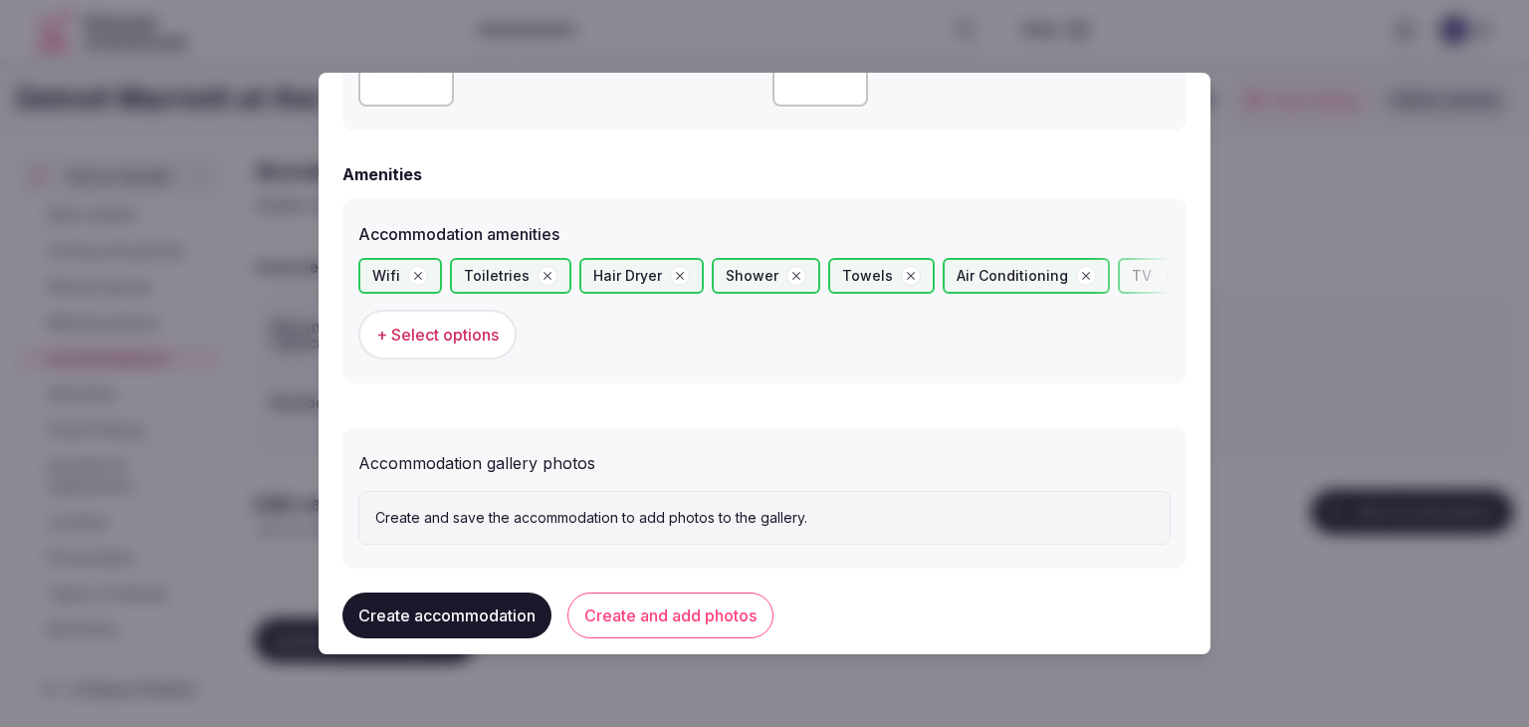
scroll to position [1859, 0]
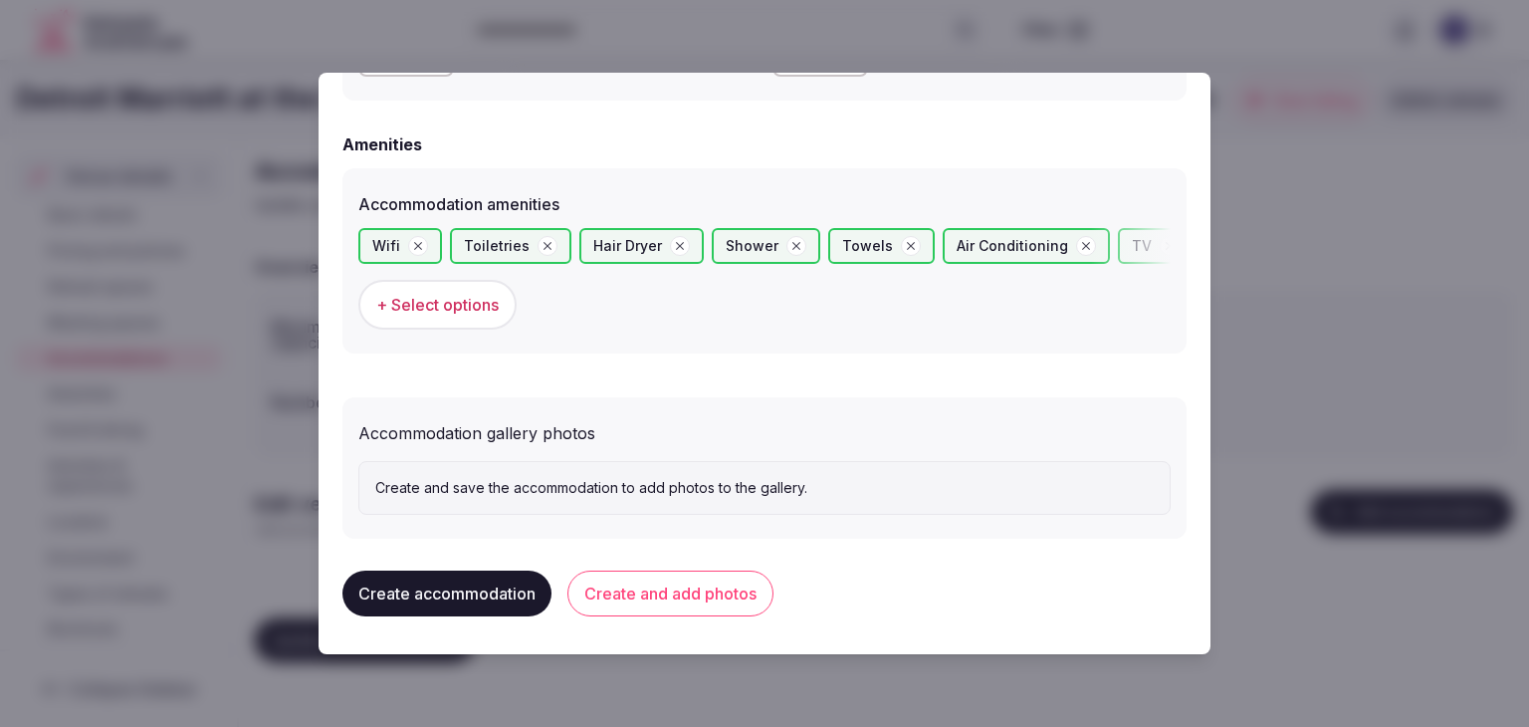
click at [727, 563] on div "Create accommodation Create and add photos" at bounding box center [764, 593] width 844 height 78
click at [724, 576] on button "Create and add photos" at bounding box center [670, 593] width 206 height 46
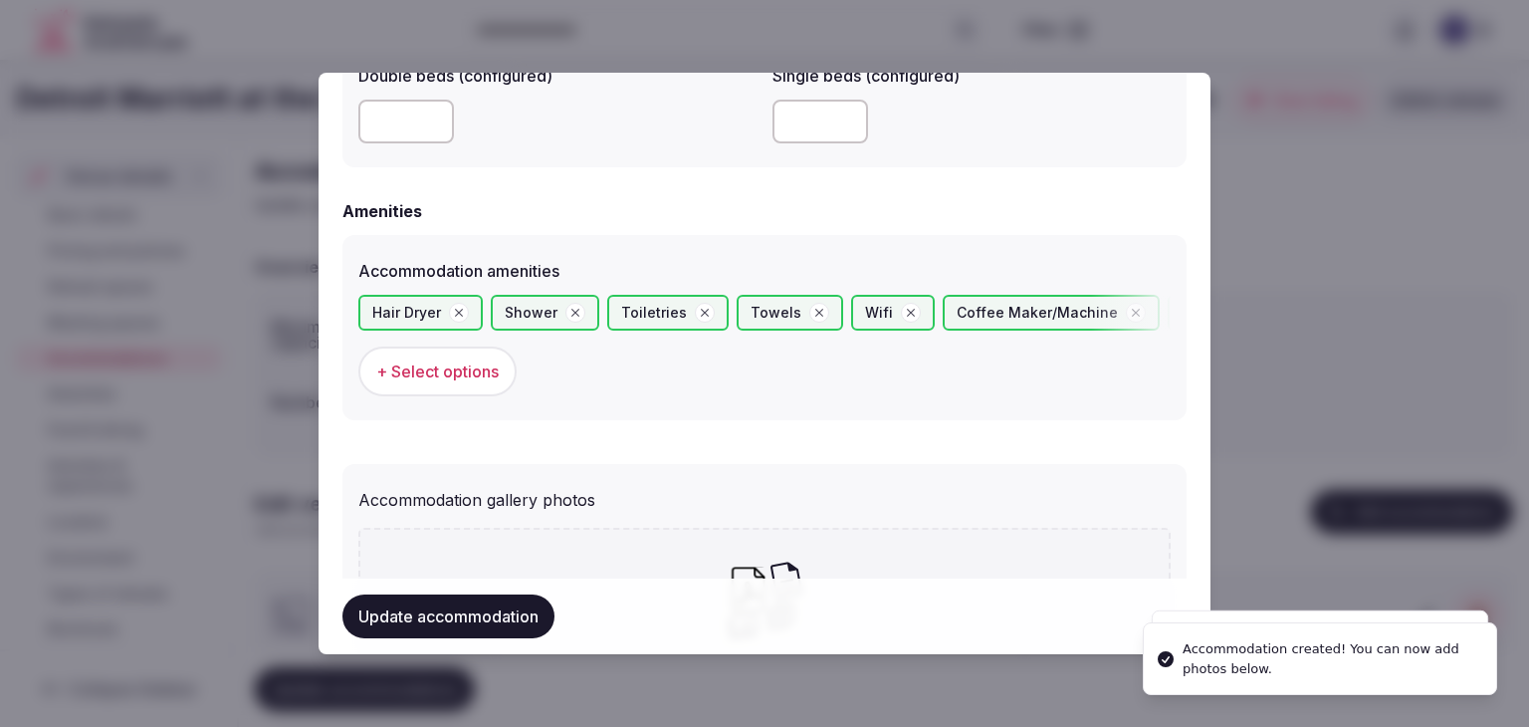
scroll to position [2042, 0]
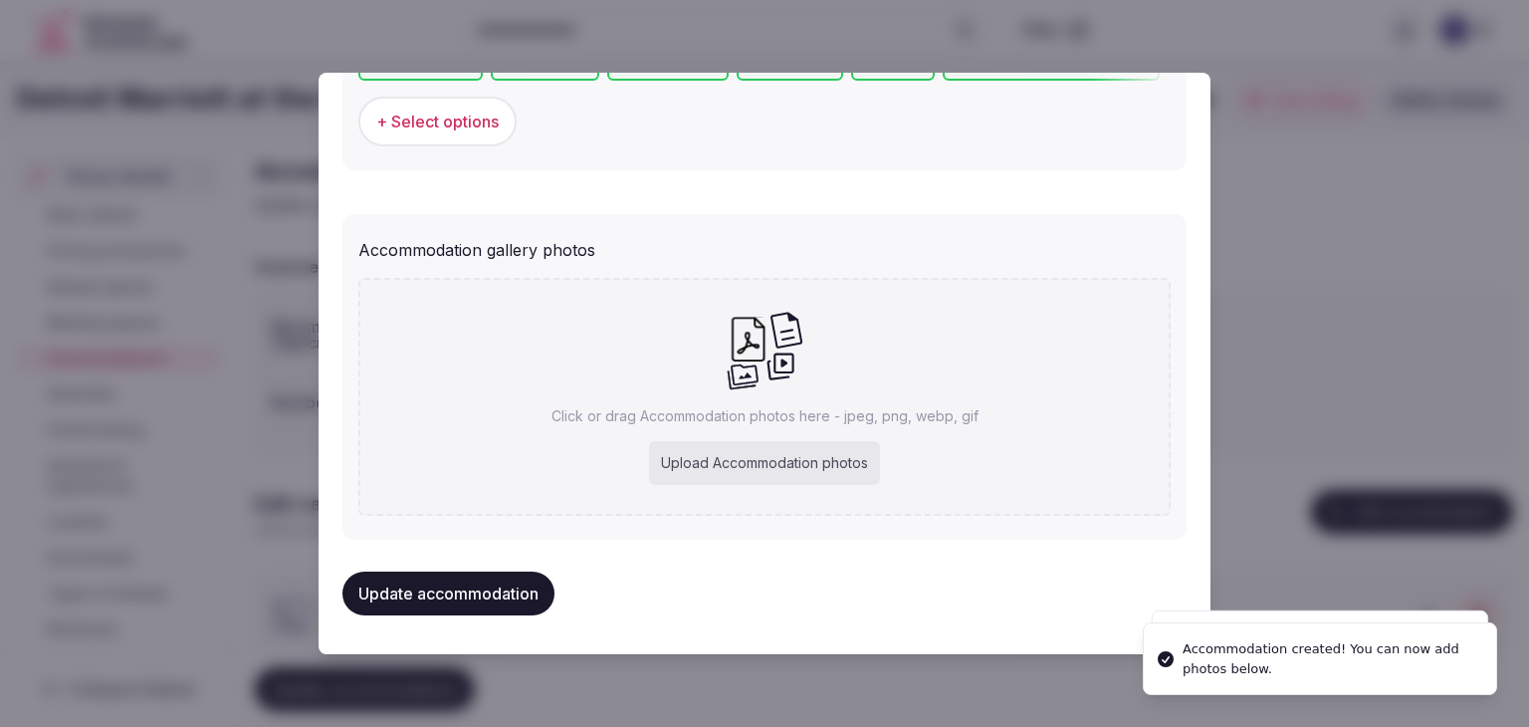
click at [749, 417] on p "Click or drag Accommodation photos here - jpeg, png, webp, gif" at bounding box center [765, 416] width 427 height 20
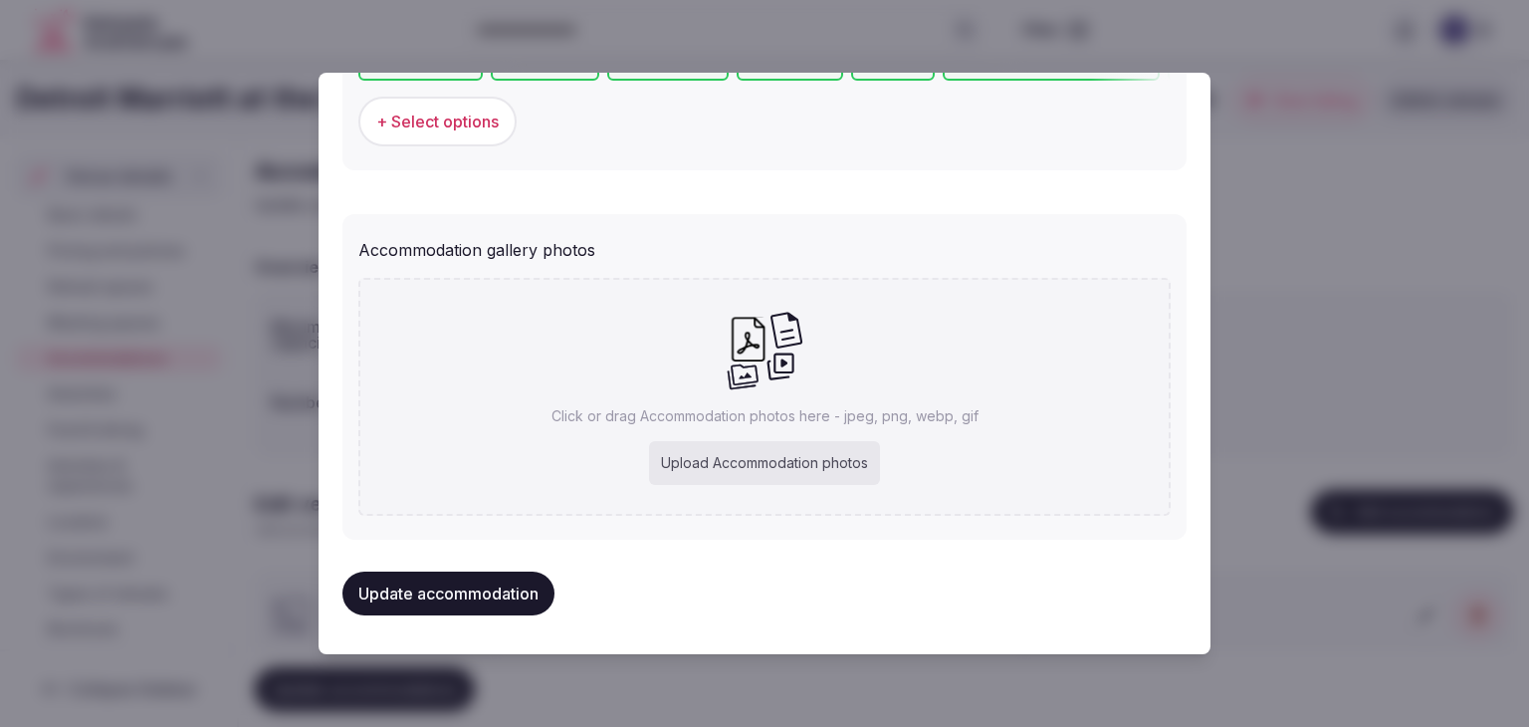
type input "**********"
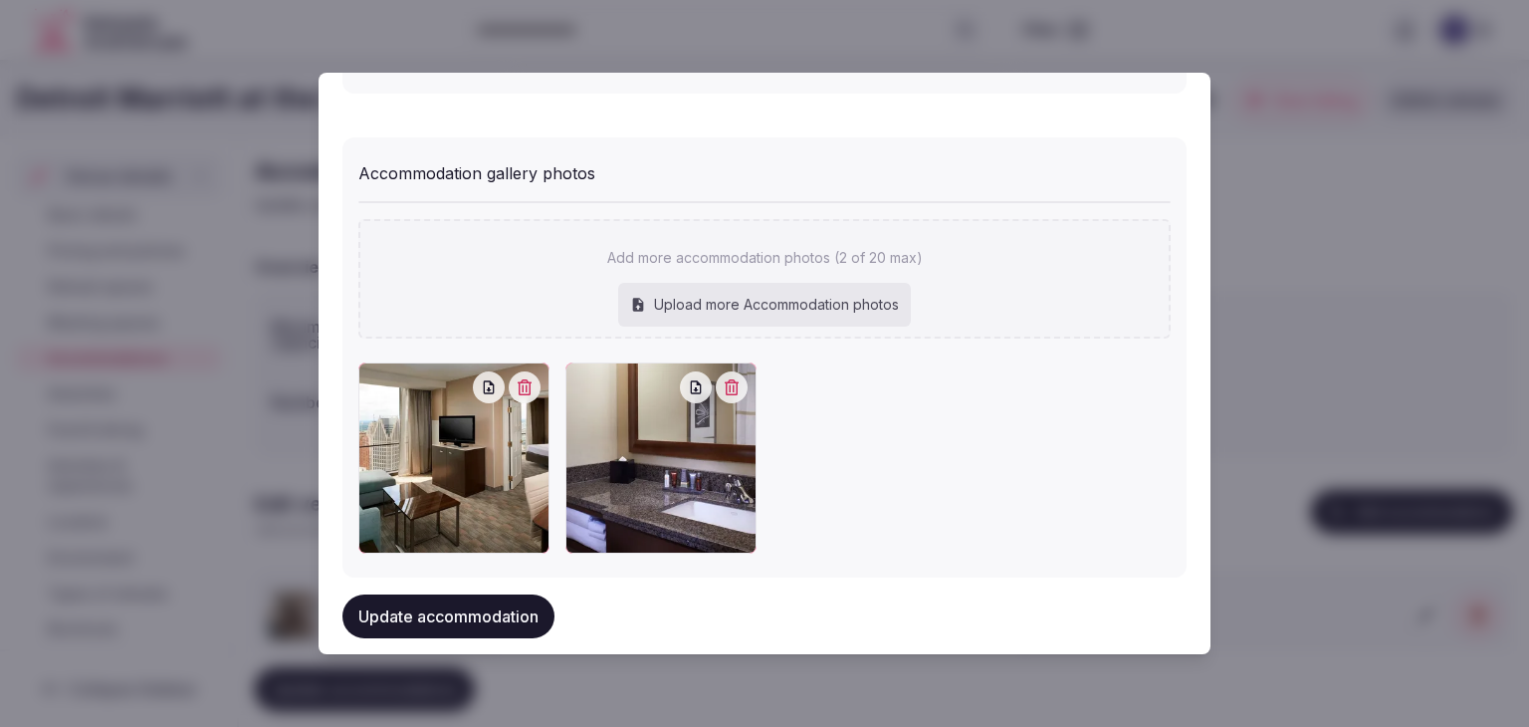
scroll to position [2151, 0]
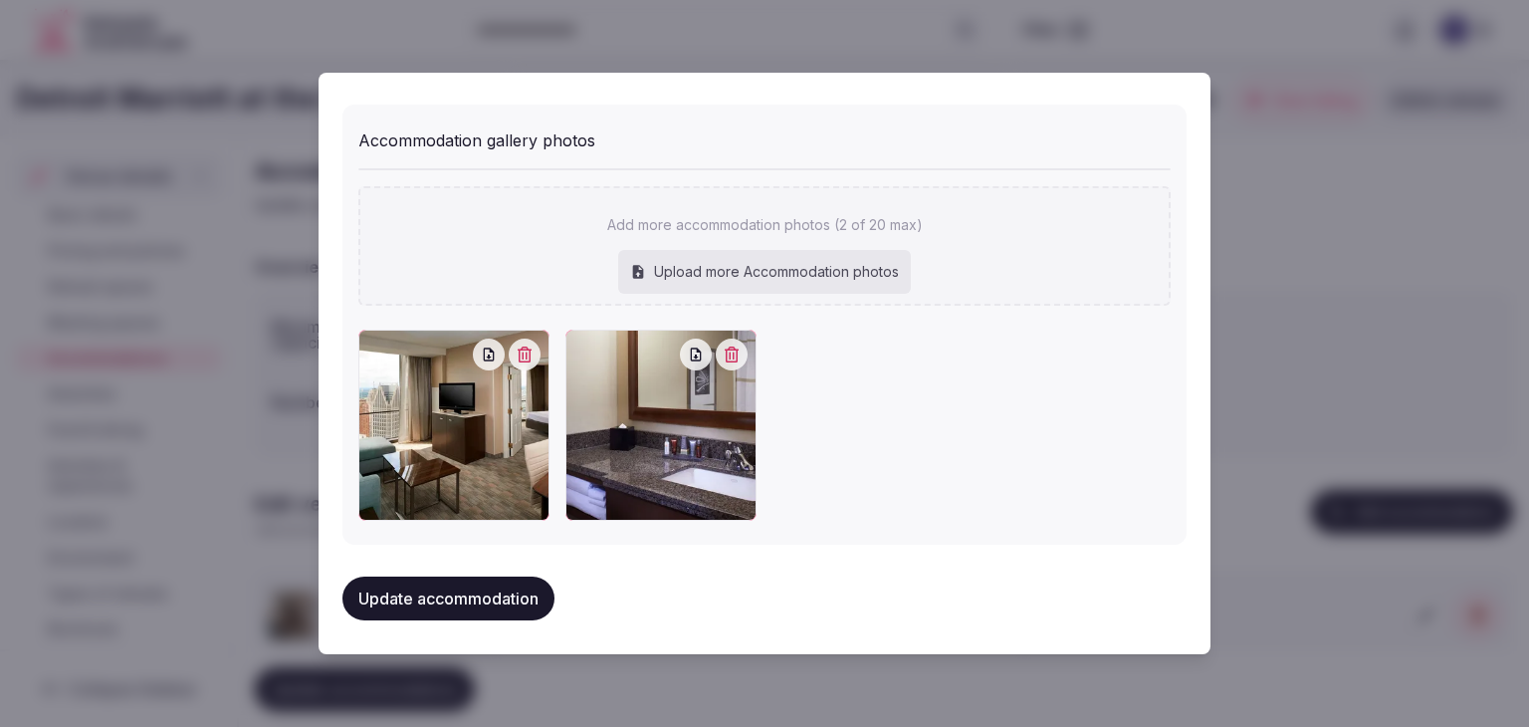
click at [518, 576] on button "Update accommodation" at bounding box center [448, 598] width 212 height 44
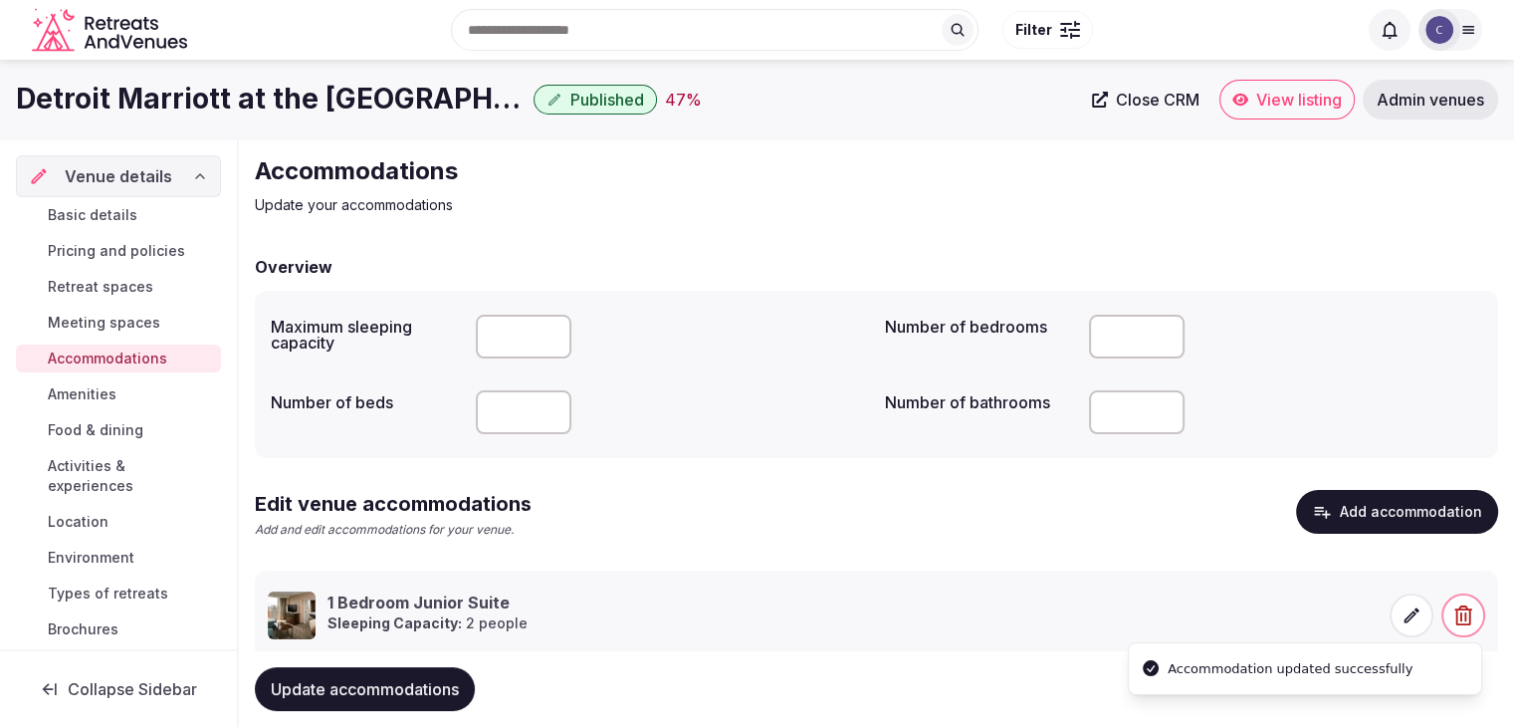
click at [437, 685] on span "Update accommodations" at bounding box center [365, 689] width 188 height 20
click at [92, 395] on span "Amenities" at bounding box center [82, 394] width 69 height 20
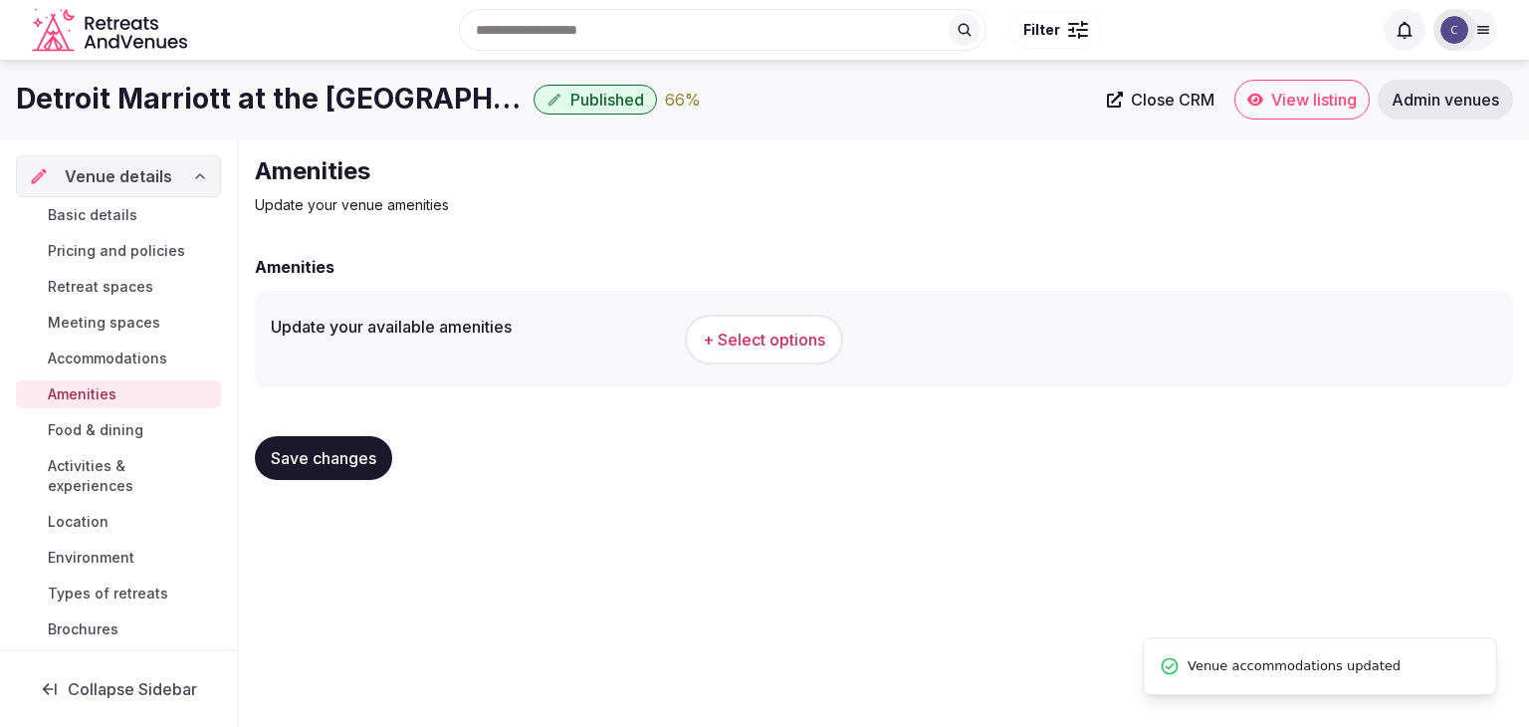
click at [733, 346] on span "+ Select options" at bounding box center [764, 340] width 122 height 22
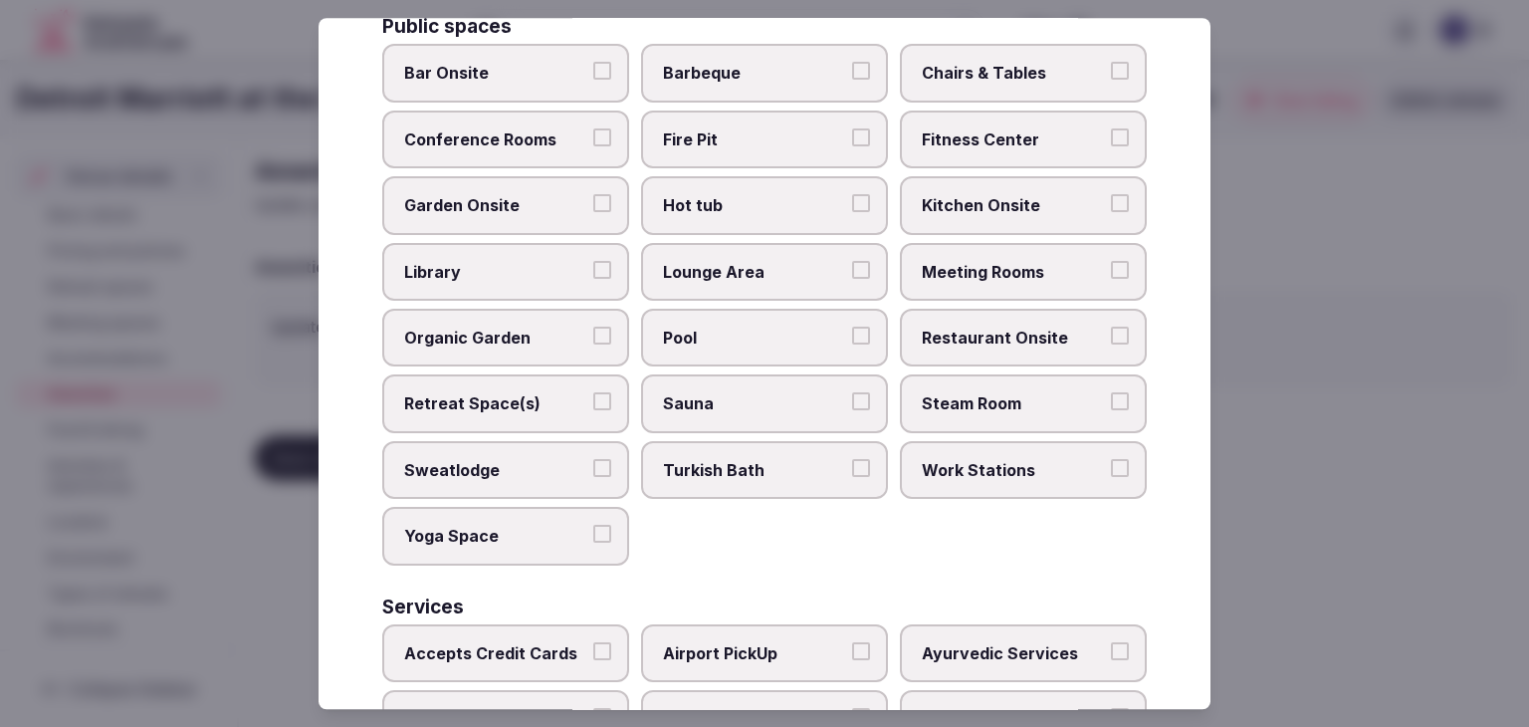
scroll to position [1072, 0]
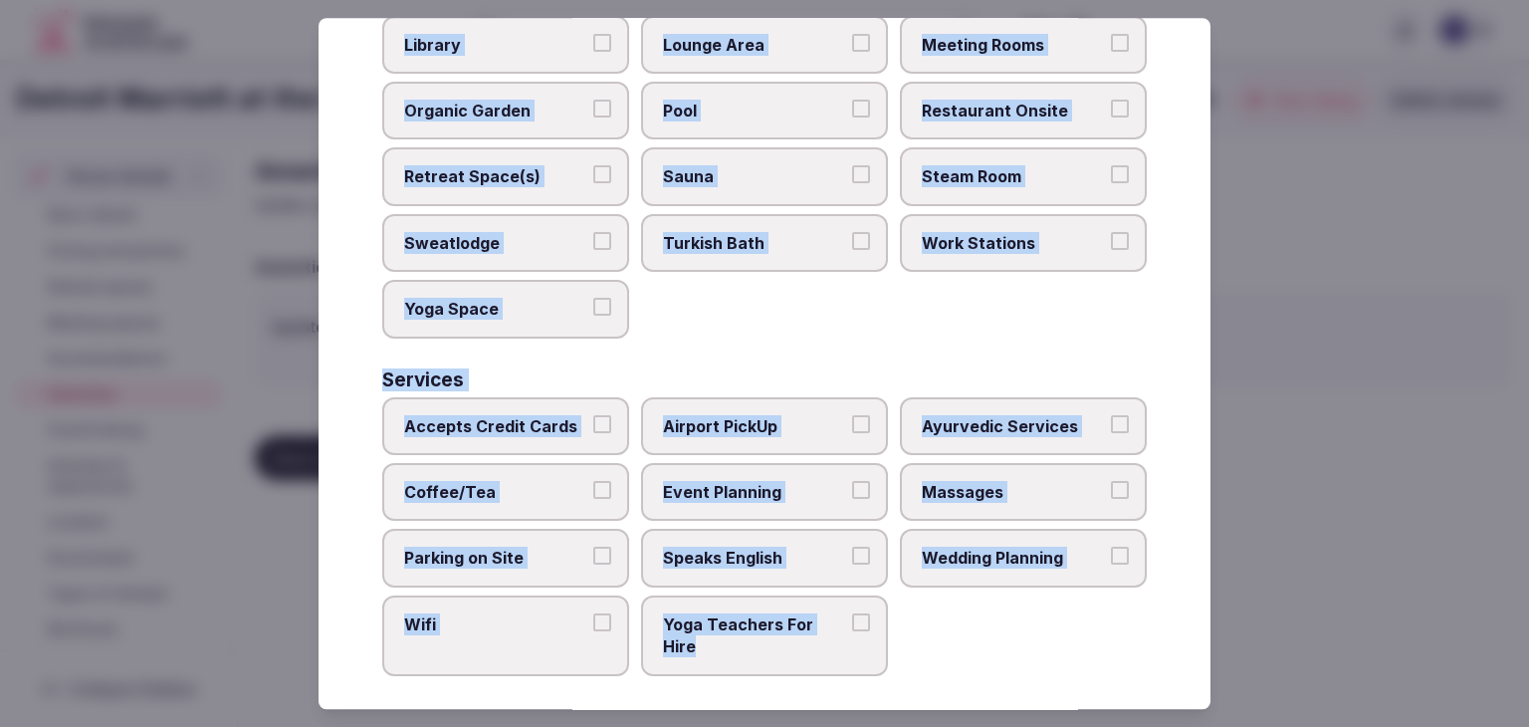
drag, startPoint x: 363, startPoint y: 146, endPoint x: 910, endPoint y: 674, distance: 759.7
click at [908, 675] on div "Select your venue amenities Choose all applicable amenities offered. Activities…" at bounding box center [765, 363] width 892 height 691
copy div "Choose all applicable amenities offered. Activities Bicycles Camping Allowed On…"
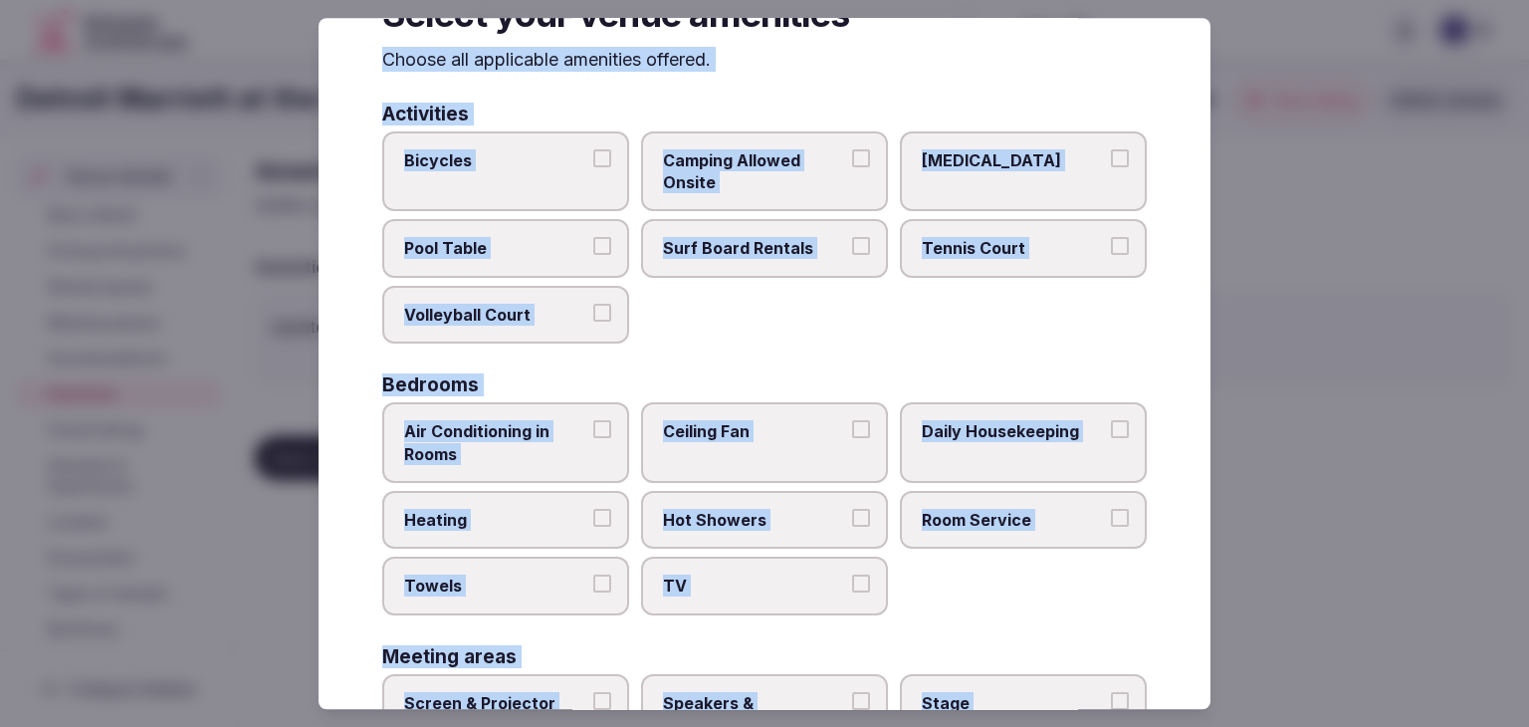
scroll to position [199, 0]
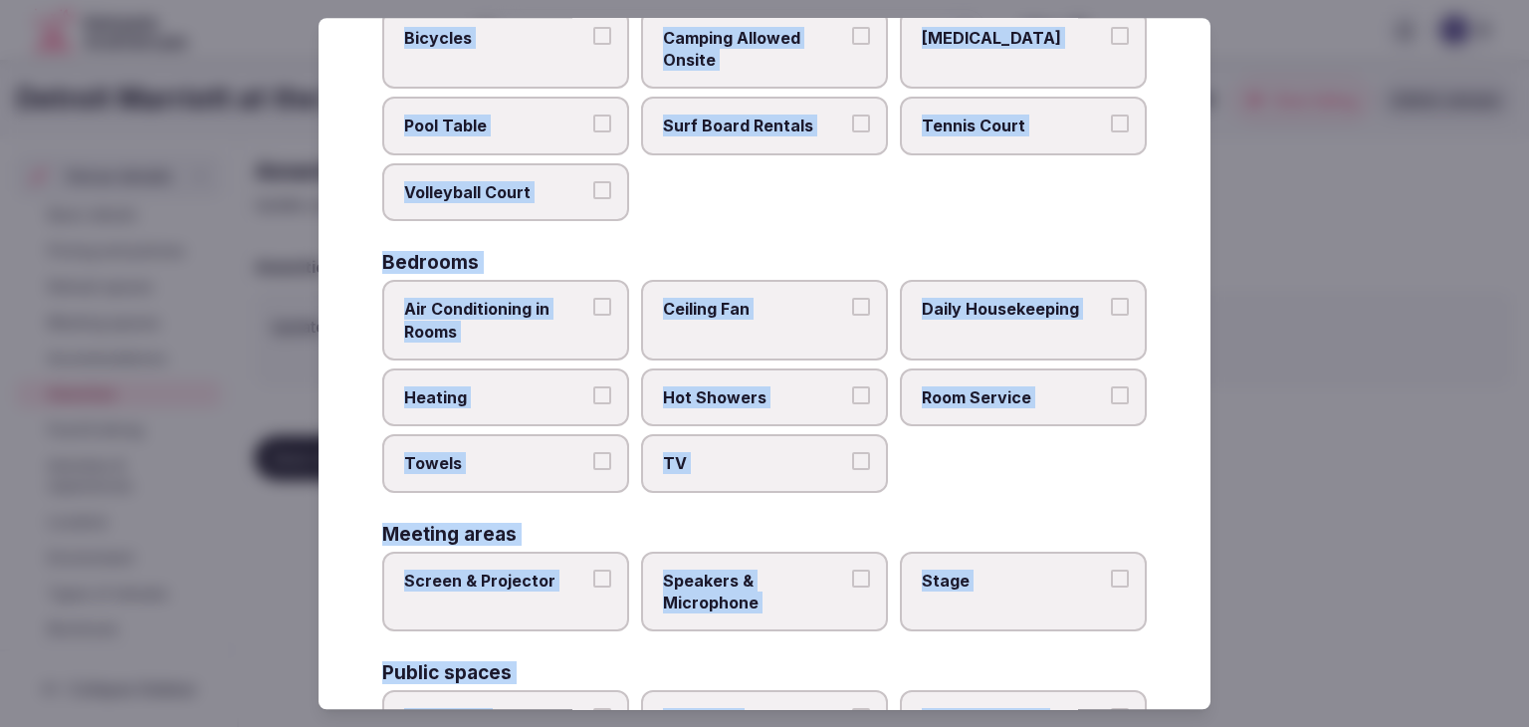
click at [551, 347] on label "Air Conditioning in Rooms" at bounding box center [505, 320] width 247 height 81
click at [593, 316] on button "Air Conditioning in Rooms" at bounding box center [602, 307] width 18 height 18
click at [1018, 323] on label "Daily Housekeeping" at bounding box center [1023, 320] width 247 height 81
click at [1111, 316] on button "Daily Housekeeping" at bounding box center [1120, 307] width 18 height 18
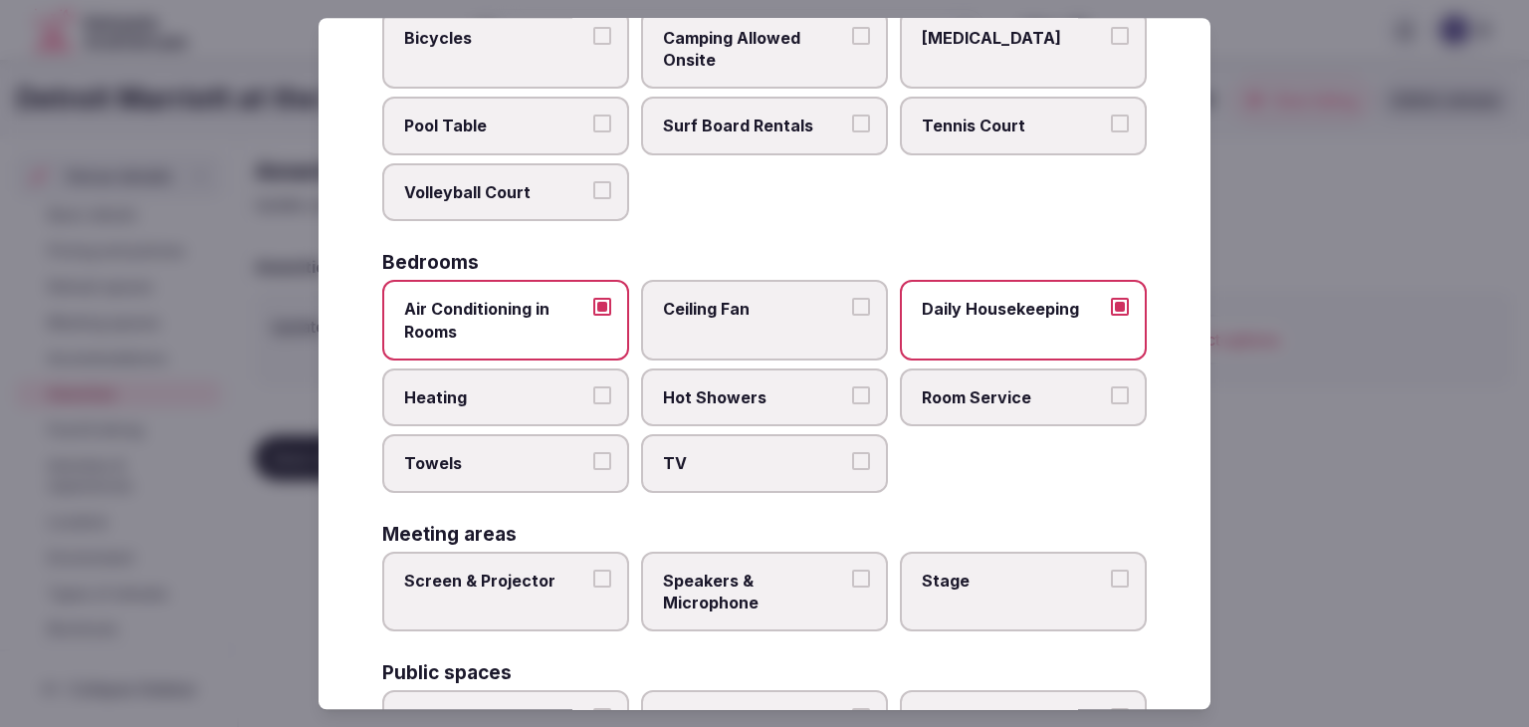
click at [984, 407] on label "Room Service" at bounding box center [1023, 397] width 247 height 58
click at [1111, 404] on button "Room Service" at bounding box center [1120, 395] width 18 height 18
click at [673, 467] on span "TV" at bounding box center [754, 464] width 183 height 22
click at [852, 467] on button "TV" at bounding box center [861, 462] width 18 height 18
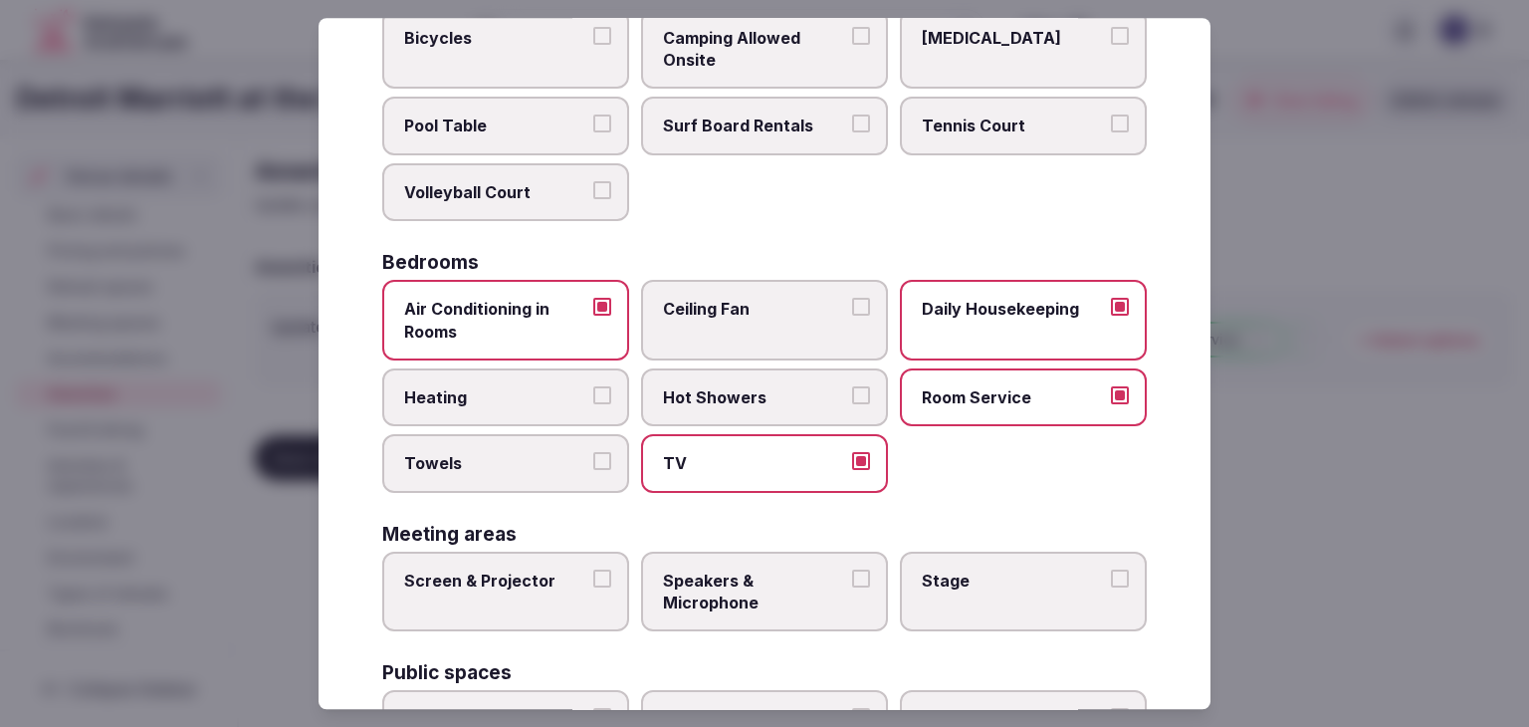
click at [502, 471] on label "Towels" at bounding box center [505, 464] width 247 height 58
click at [593, 471] on button "Towels" at bounding box center [602, 462] width 18 height 18
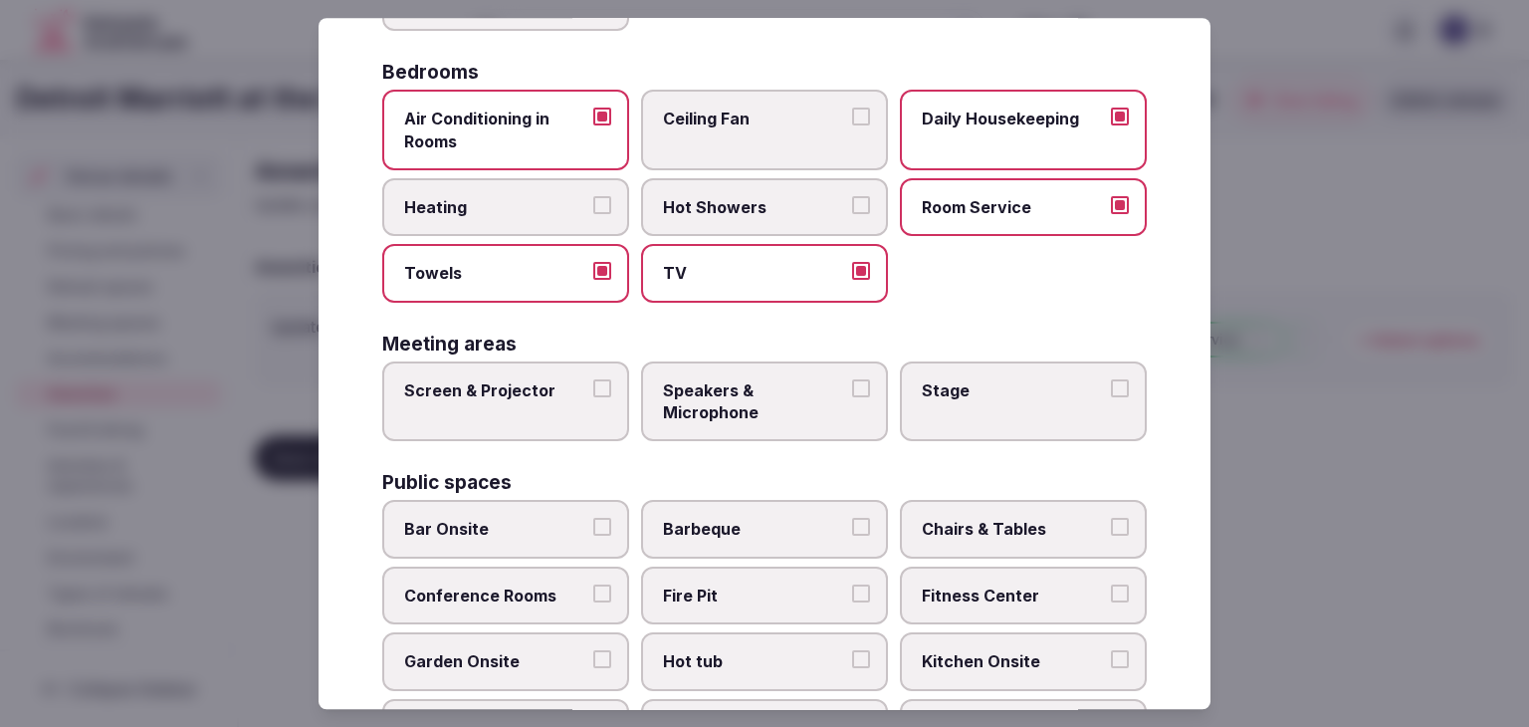
scroll to position [498, 0]
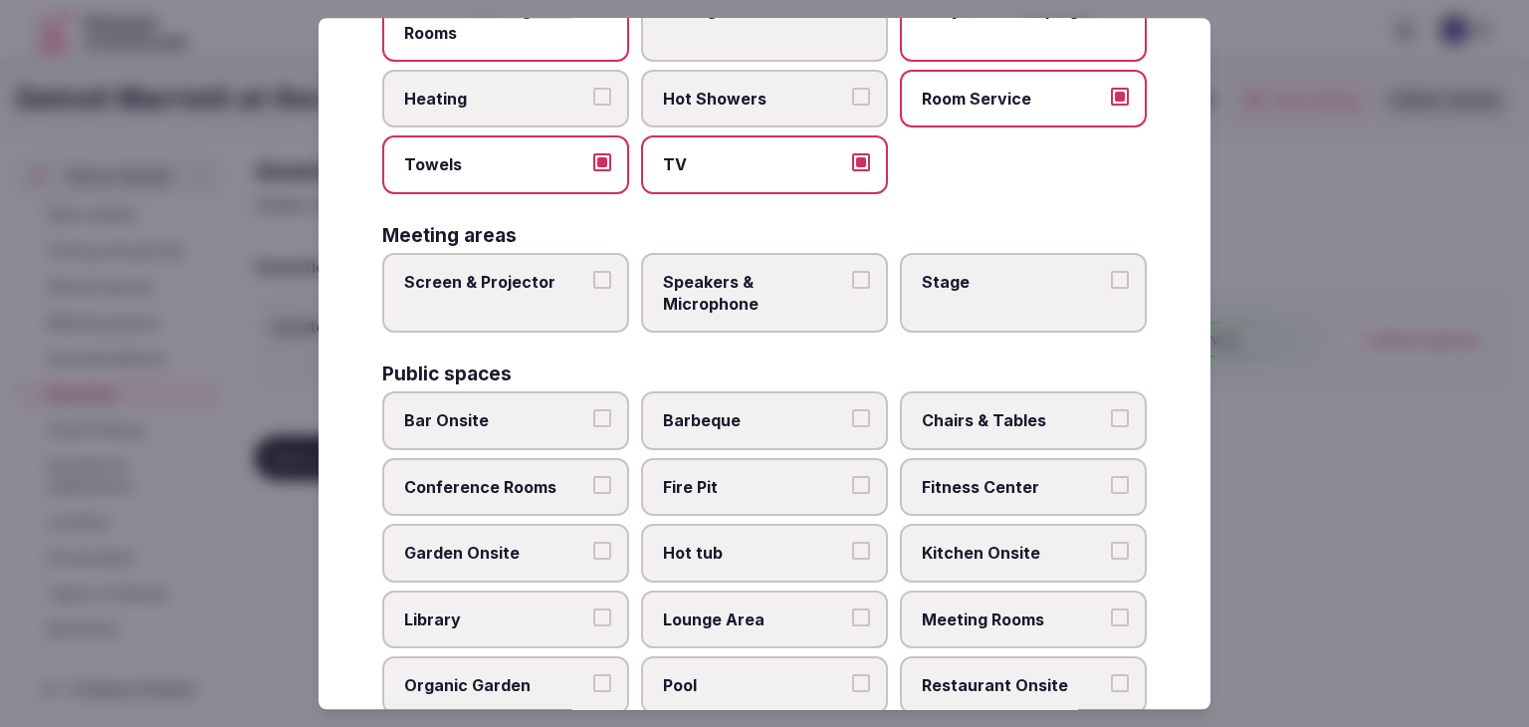
click at [543, 316] on label "Screen & Projector" at bounding box center [505, 293] width 247 height 81
click at [593, 289] on button "Screen & Projector" at bounding box center [602, 280] width 18 height 18
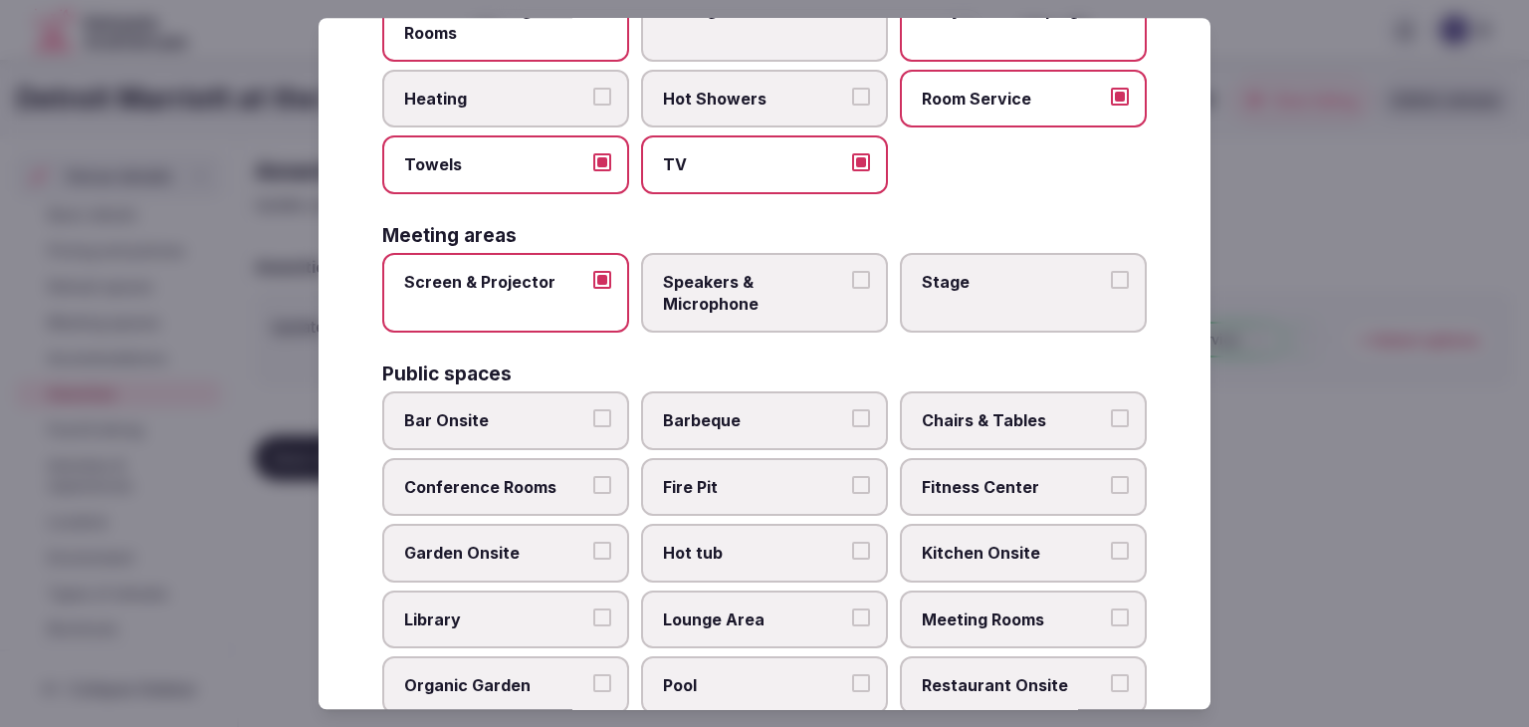
drag, startPoint x: 650, startPoint y: 310, endPoint x: 1027, endPoint y: 284, distance: 378.2
click at [653, 308] on label "Speakers & Microphone" at bounding box center [764, 293] width 247 height 81
click at [852, 289] on button "Speakers & Microphone" at bounding box center [861, 280] width 18 height 18
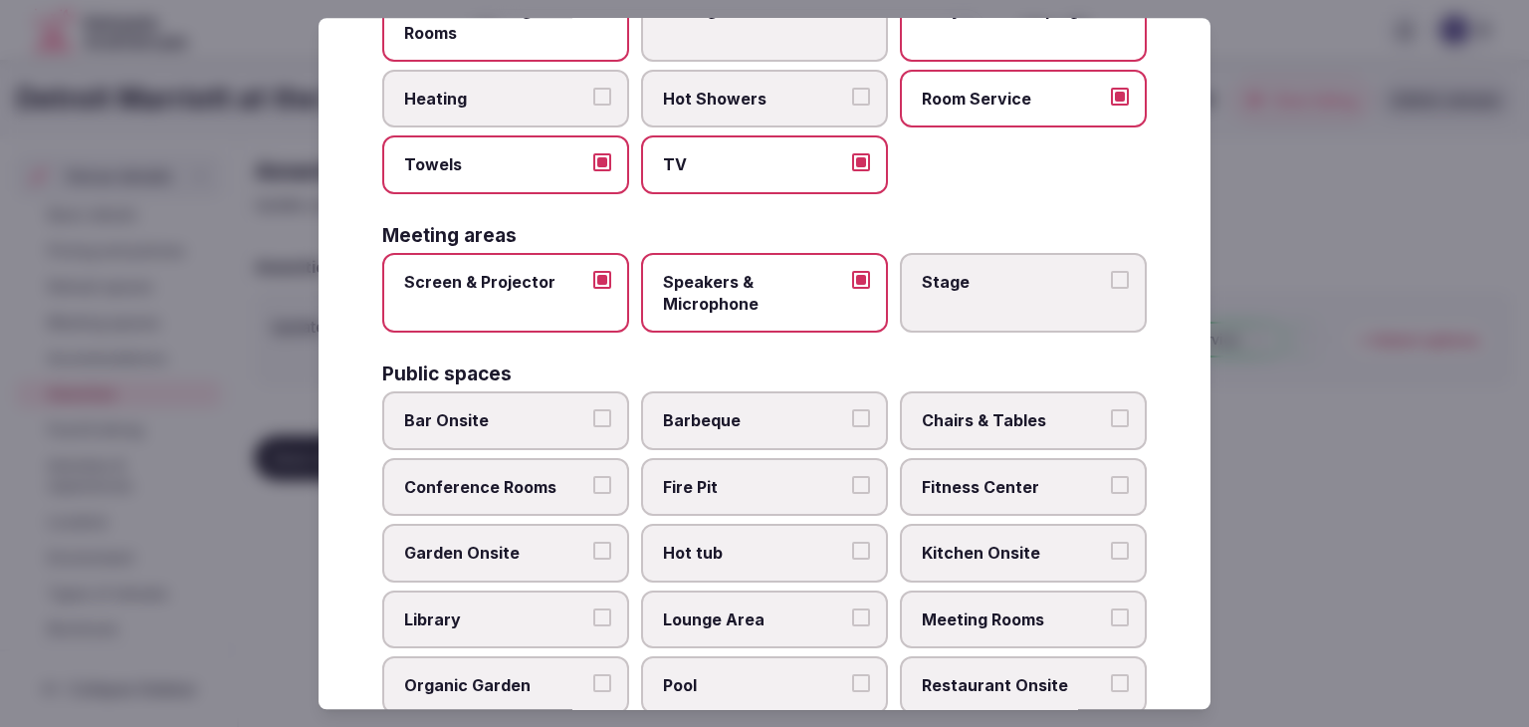
click at [1029, 284] on span "Stage" at bounding box center [1013, 282] width 183 height 22
click at [1111, 284] on button "Stage" at bounding box center [1120, 280] width 18 height 18
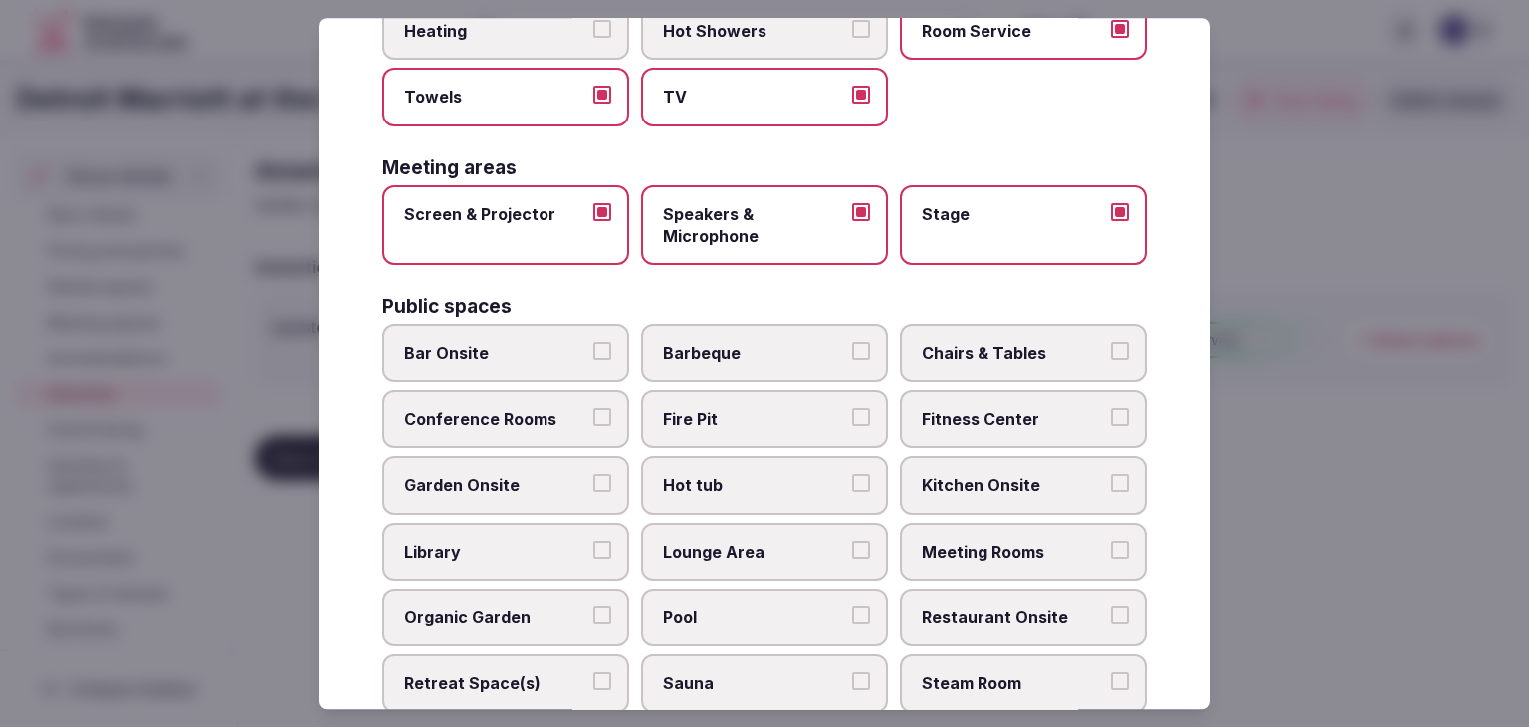
scroll to position [597, 0]
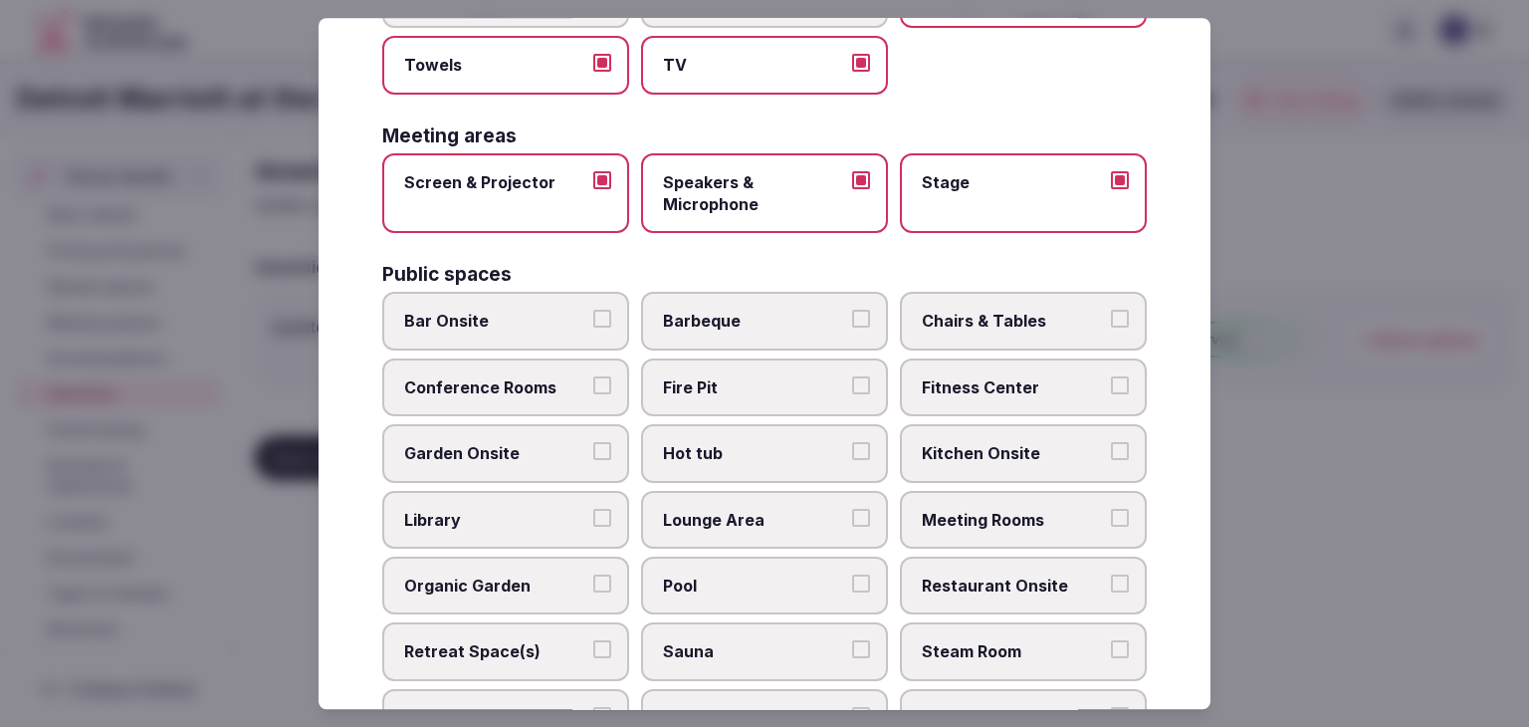
click at [538, 311] on span "Bar Onsite" at bounding box center [495, 322] width 183 height 22
click at [593, 311] on button "Bar Onsite" at bounding box center [602, 320] width 18 height 18
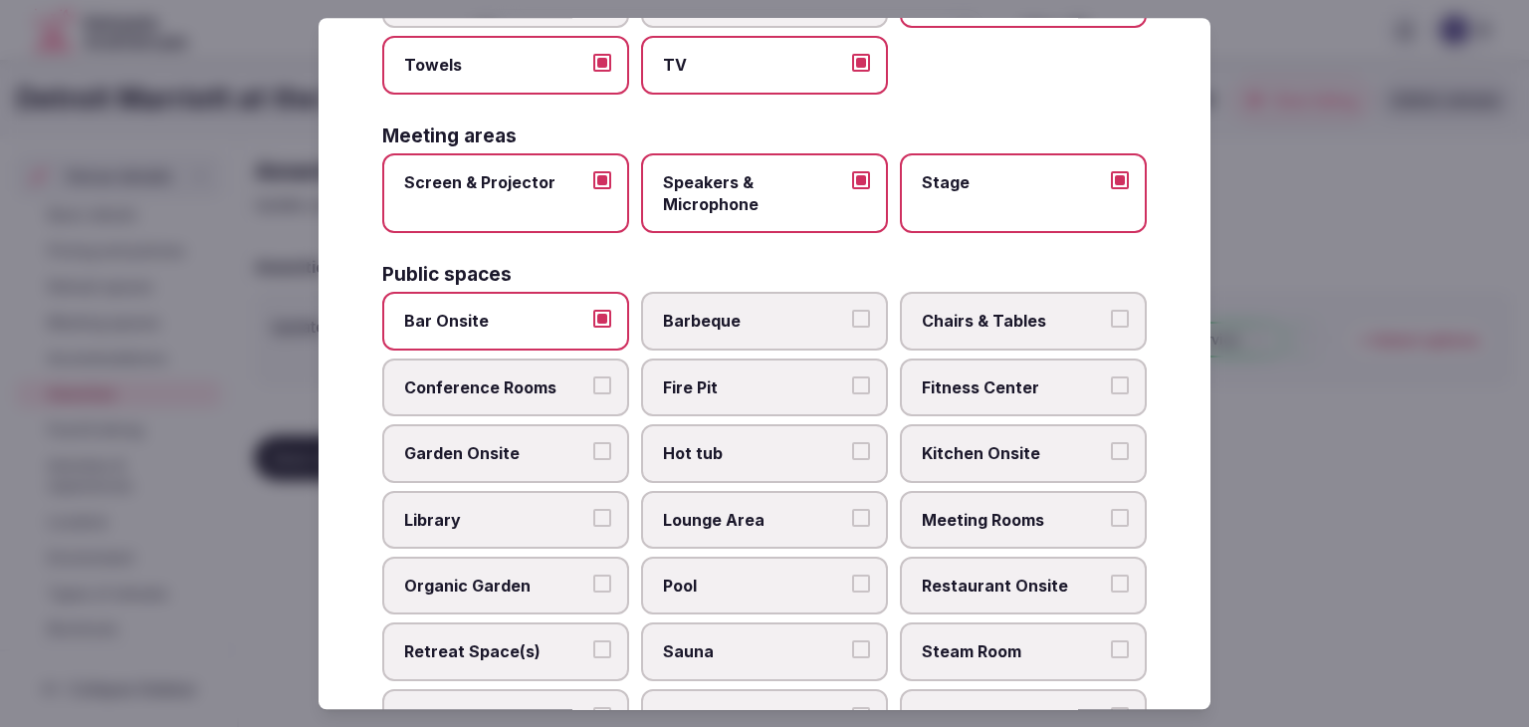
click at [538, 376] on span "Conference Rooms" at bounding box center [495, 387] width 183 height 22
click at [593, 376] on button "Conference Rooms" at bounding box center [602, 385] width 18 height 18
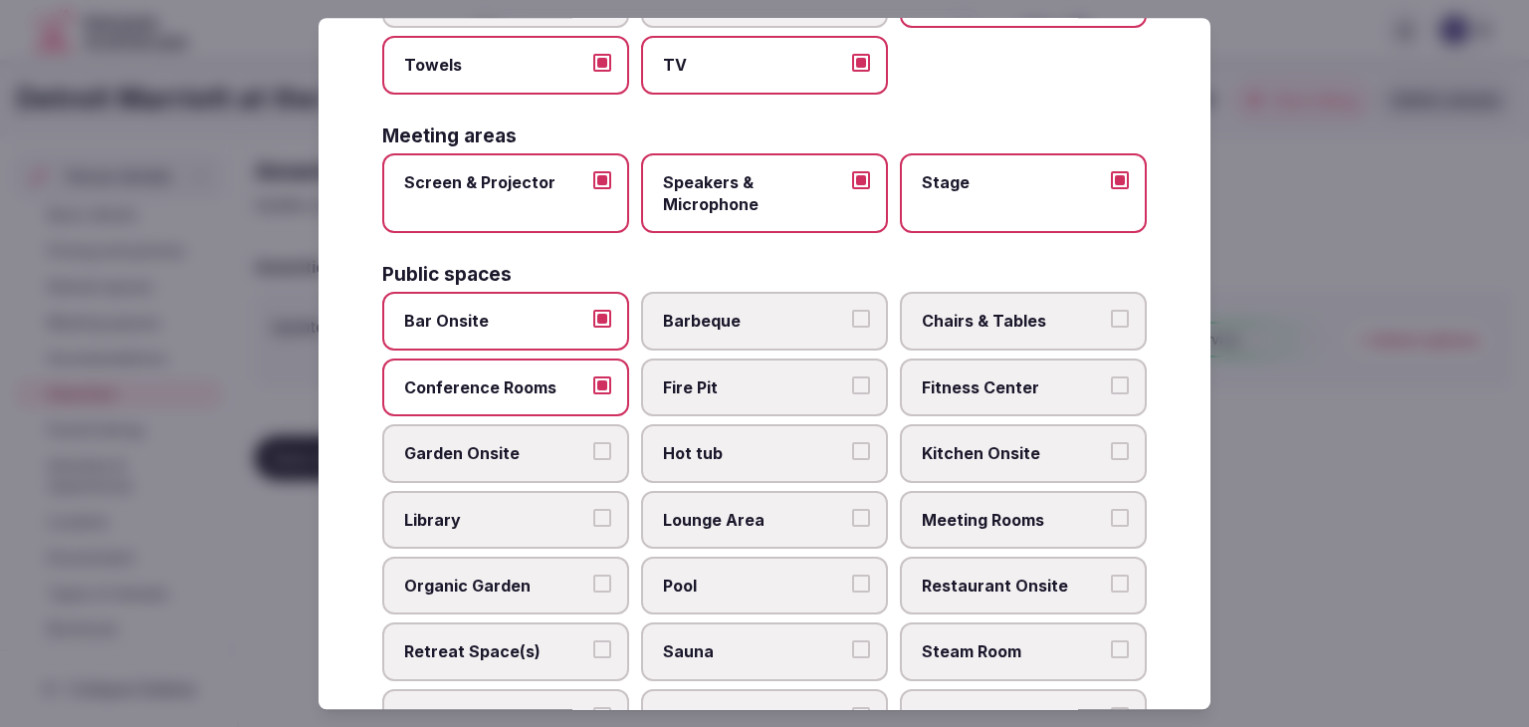
click at [977, 325] on span "Chairs & Tables" at bounding box center [1013, 322] width 183 height 22
click at [1111, 325] on button "Chairs & Tables" at bounding box center [1120, 320] width 18 height 18
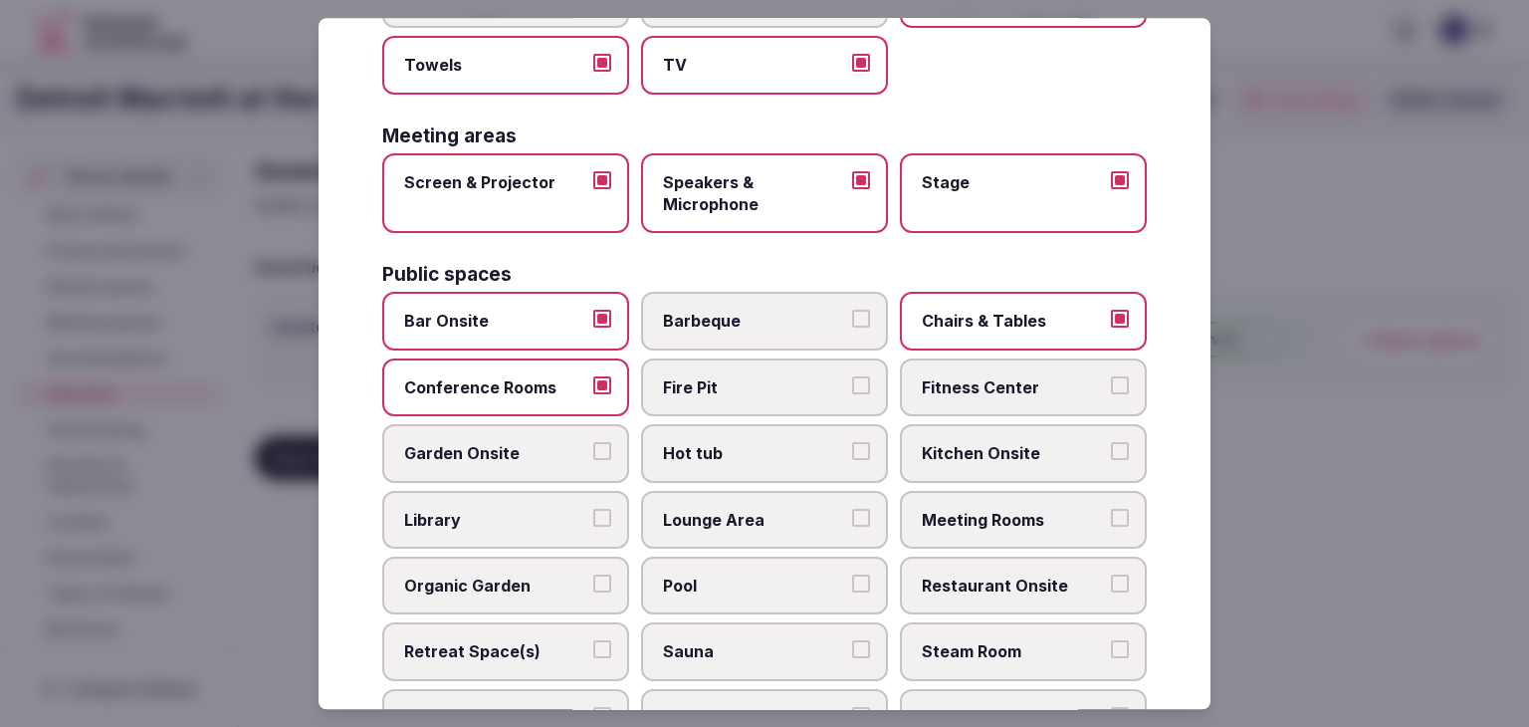
click at [978, 376] on span "Fitness Center" at bounding box center [1013, 387] width 183 height 22
click at [1111, 376] on button "Fitness Center" at bounding box center [1120, 385] width 18 height 18
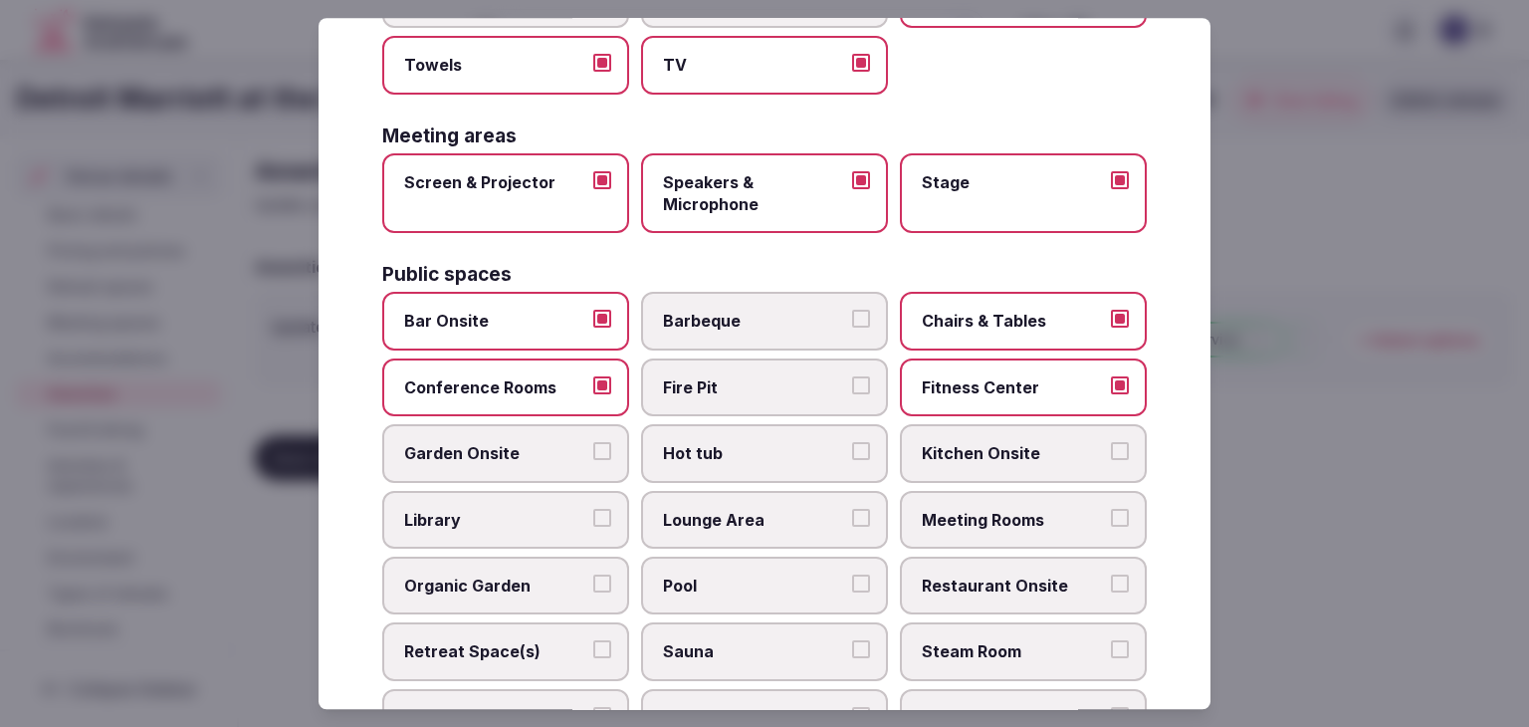
click at [987, 528] on label "Meeting Rooms" at bounding box center [1023, 520] width 247 height 58
click at [1111, 527] on button "Meeting Rooms" at bounding box center [1120, 518] width 18 height 18
click at [986, 574] on span "Restaurant Onsite" at bounding box center [1013, 585] width 183 height 22
click at [1111, 574] on button "Restaurant Onsite" at bounding box center [1120, 583] width 18 height 18
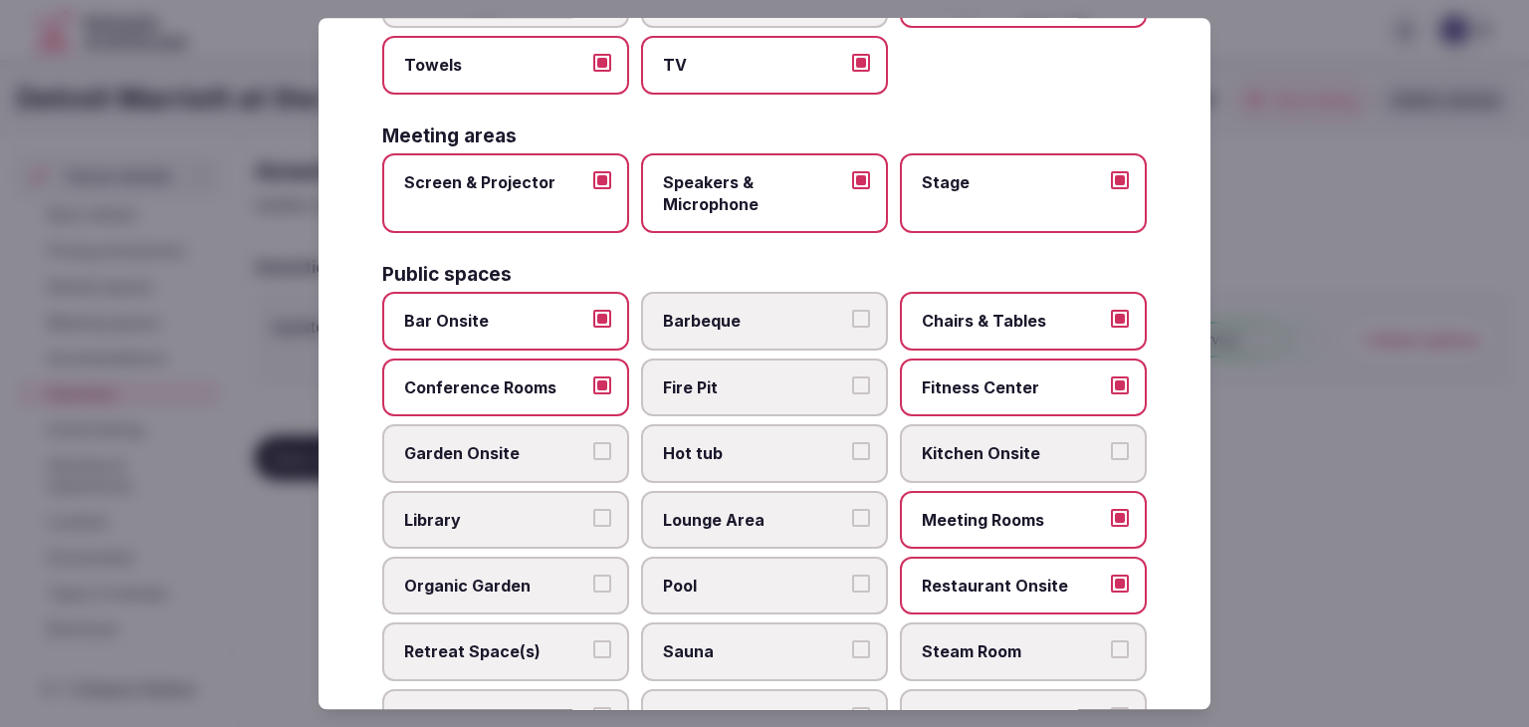
click at [758, 499] on label "Lounge Area" at bounding box center [764, 520] width 247 height 58
click at [852, 509] on button "Lounge Area" at bounding box center [861, 518] width 18 height 18
click at [749, 558] on label "Pool" at bounding box center [764, 585] width 247 height 58
click at [852, 574] on button "Pool" at bounding box center [861, 583] width 18 height 18
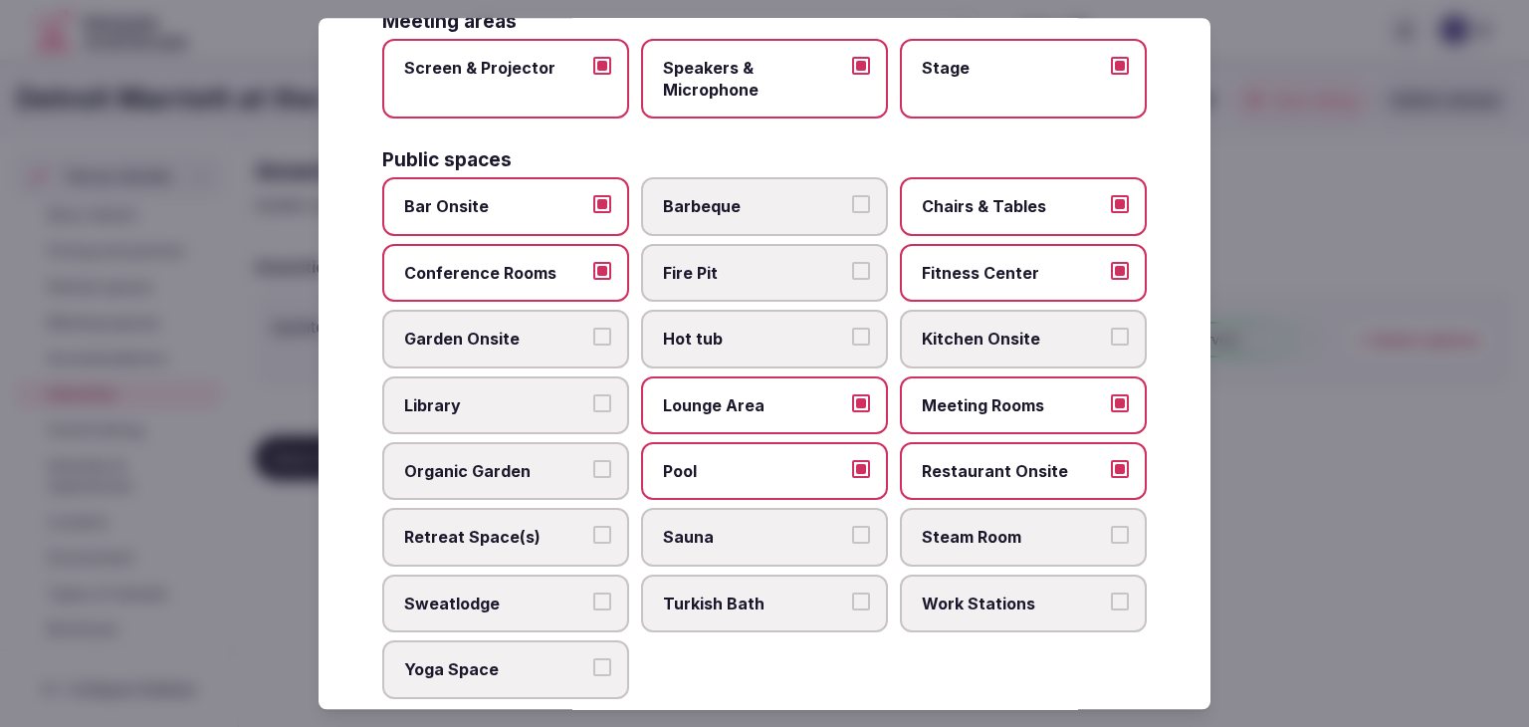
scroll to position [796, 0]
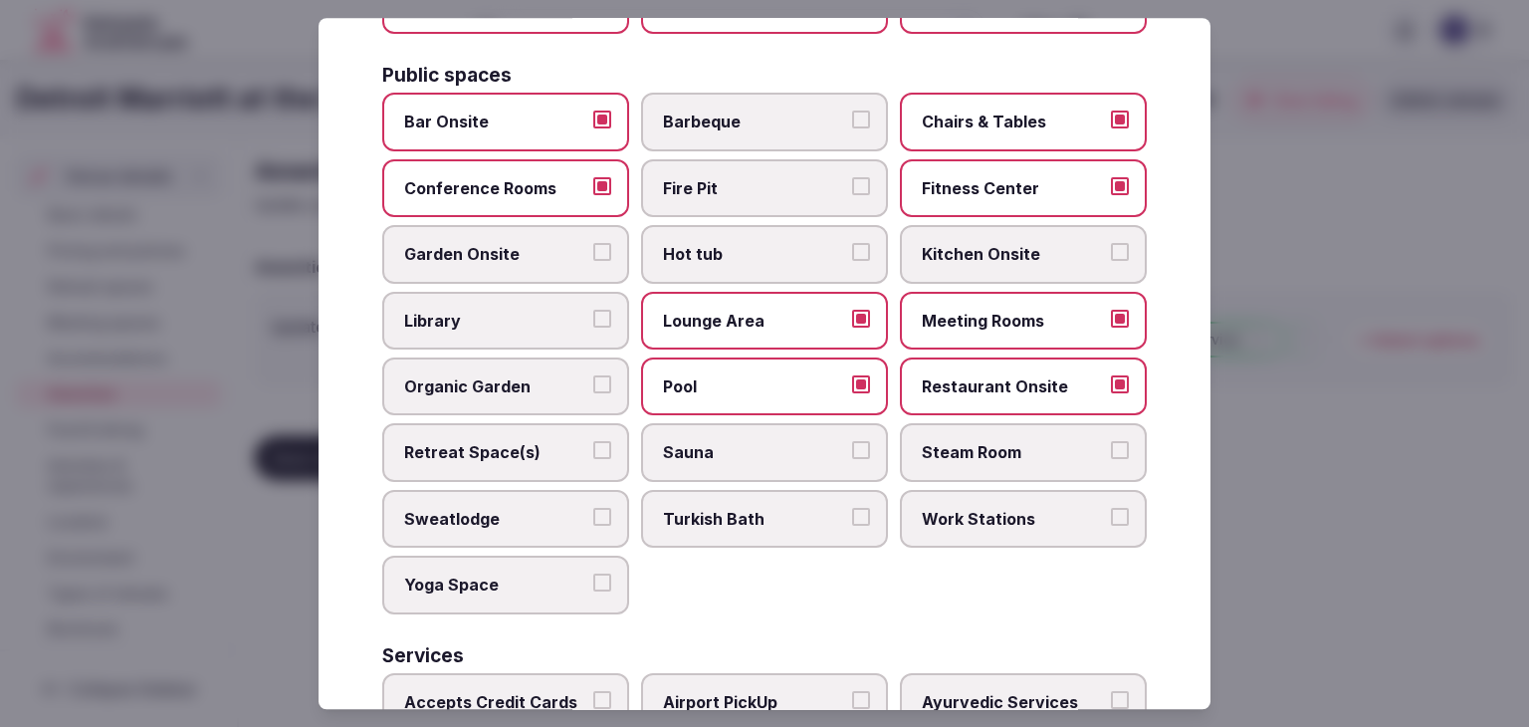
click at [514, 467] on label "Retreat Space(s)" at bounding box center [505, 453] width 247 height 58
click at [593, 460] on button "Retreat Space(s)" at bounding box center [602, 451] width 18 height 18
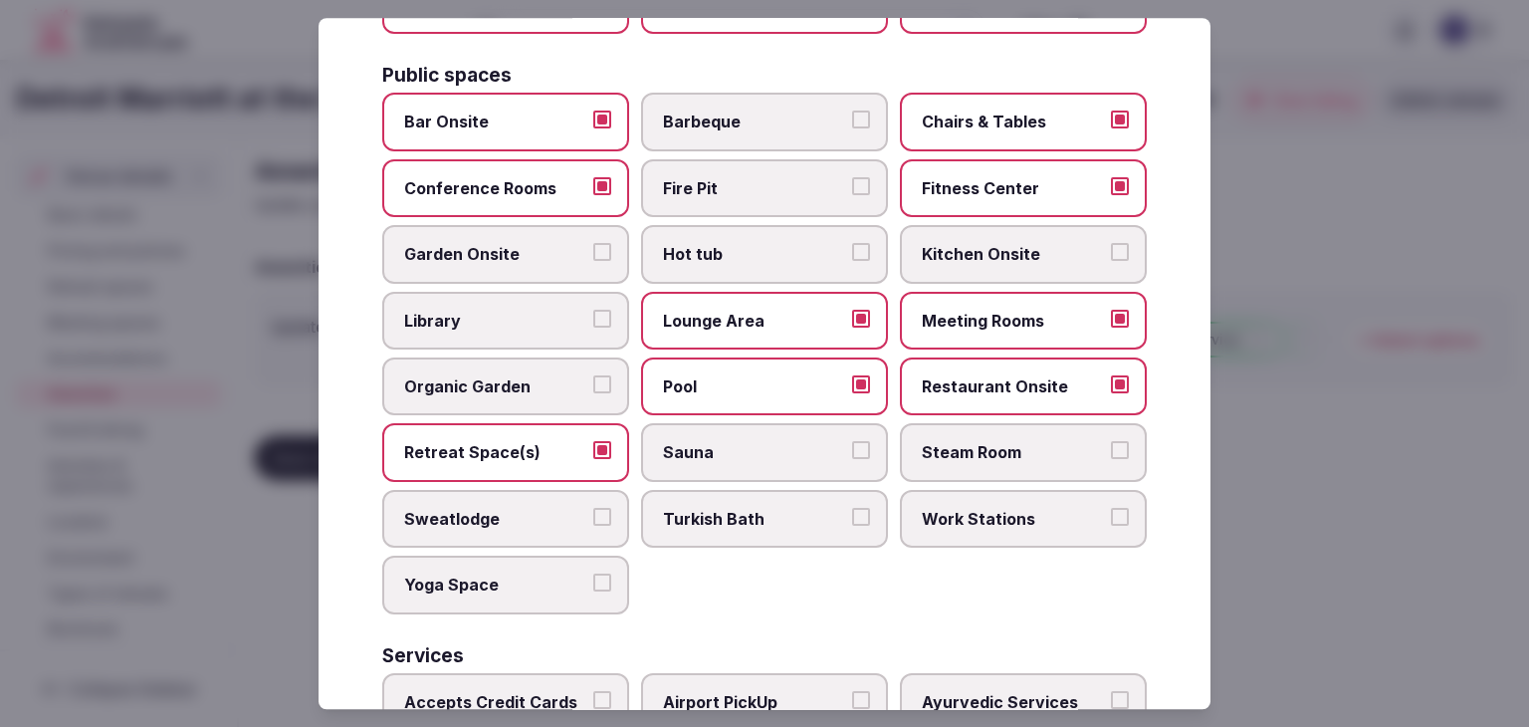
click at [1003, 515] on span "Work Stations" at bounding box center [1013, 519] width 183 height 22
click at [1111, 515] on button "Work Stations" at bounding box center [1120, 517] width 18 height 18
click at [458, 573] on span "Yoga Space" at bounding box center [495, 584] width 183 height 22
click at [593, 573] on button "Yoga Space" at bounding box center [602, 582] width 18 height 18
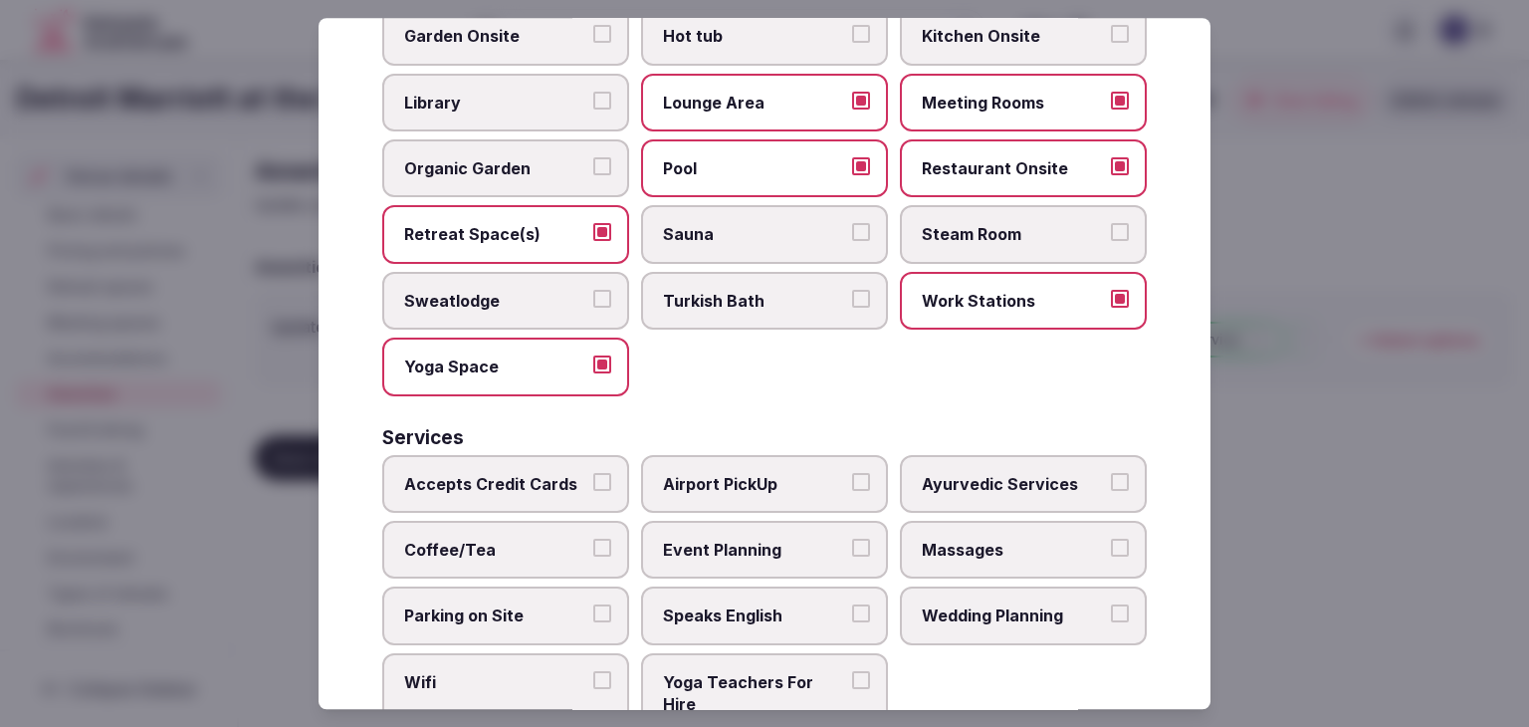
scroll to position [1072, 0]
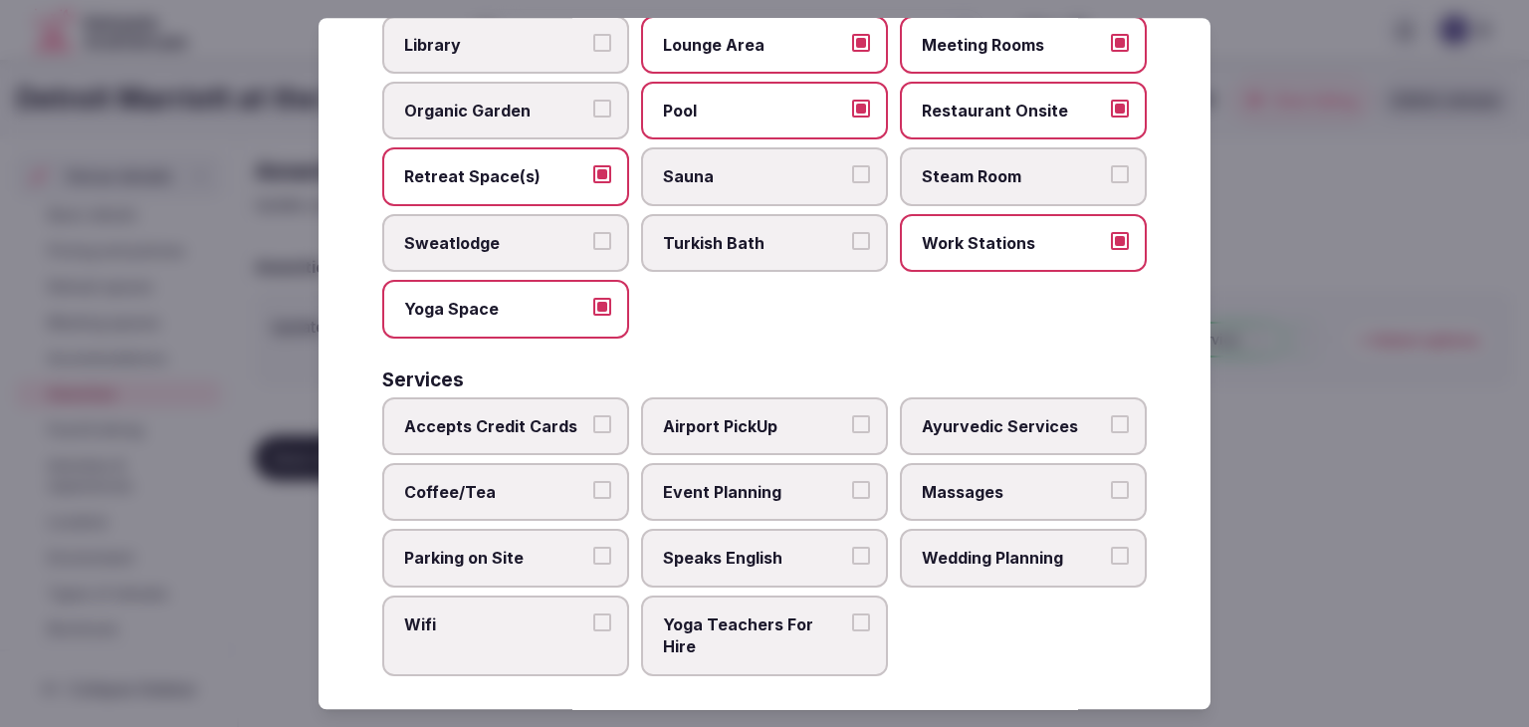
drag, startPoint x: 565, startPoint y: 417, endPoint x: 538, endPoint y: 492, distance: 79.7
click at [564, 418] on span "Accepts Credit Cards" at bounding box center [495, 426] width 183 height 22
click at [536, 497] on label "Coffee/Tea" at bounding box center [505, 492] width 247 height 58
click at [593, 497] on button "Coffee/Tea" at bounding box center [602, 490] width 18 height 18
click at [535, 560] on label "Parking on Site" at bounding box center [505, 559] width 247 height 58
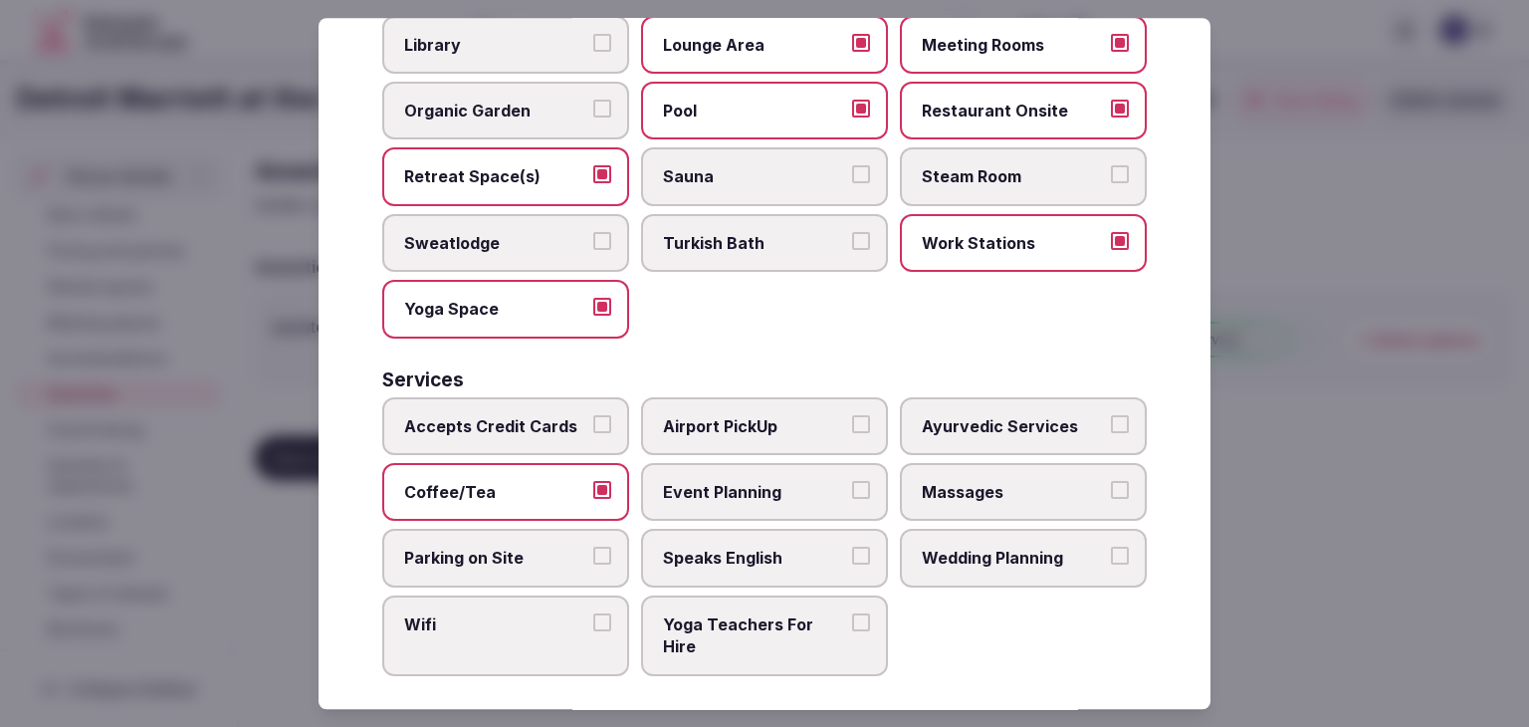
click at [593, 560] on button "Parking on Site" at bounding box center [602, 557] width 18 height 18
click at [551, 415] on span "Accepts Credit Cards" at bounding box center [495, 426] width 183 height 22
click at [593, 415] on button "Accepts Credit Cards" at bounding box center [602, 424] width 18 height 18
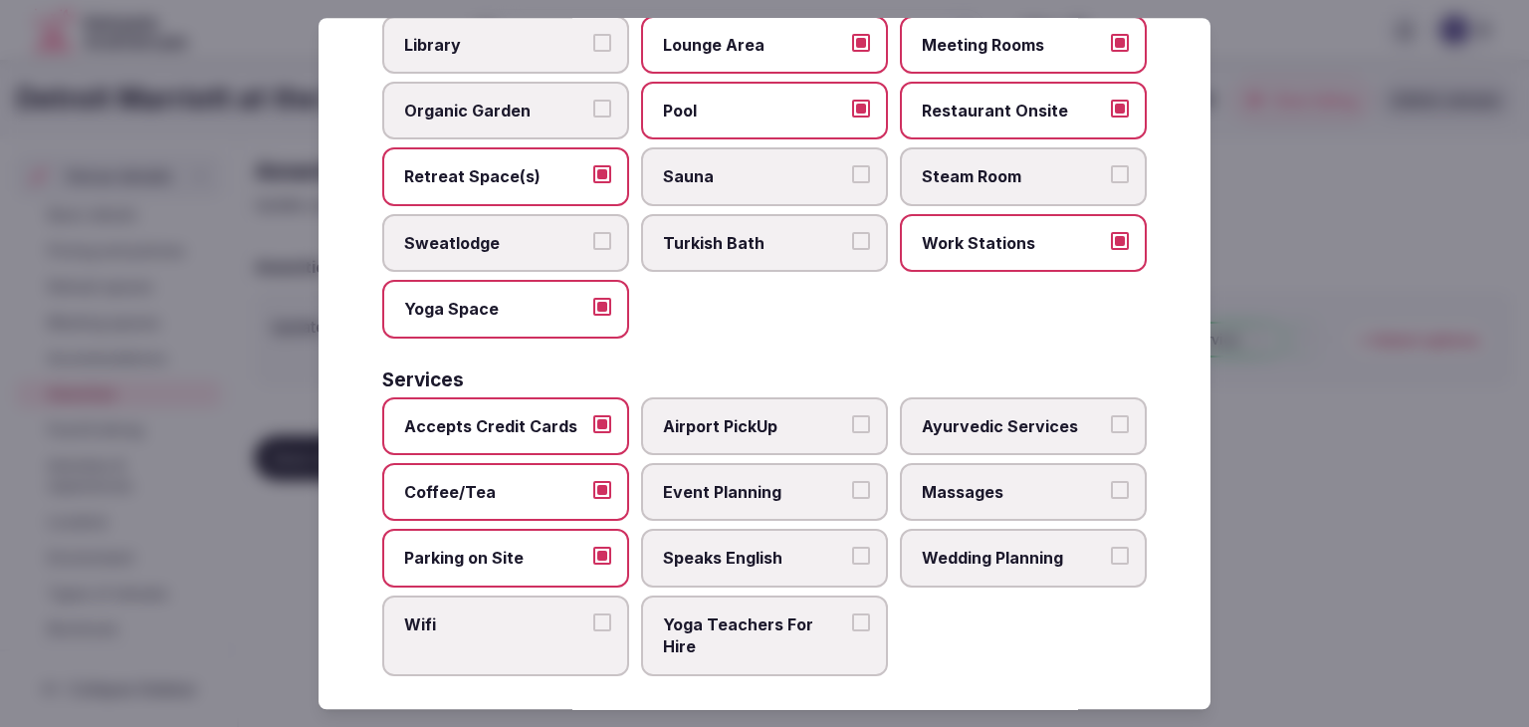
click at [504, 646] on label "Wifi" at bounding box center [505, 635] width 247 height 81
click at [593, 631] on button "Wifi" at bounding box center [602, 622] width 18 height 18
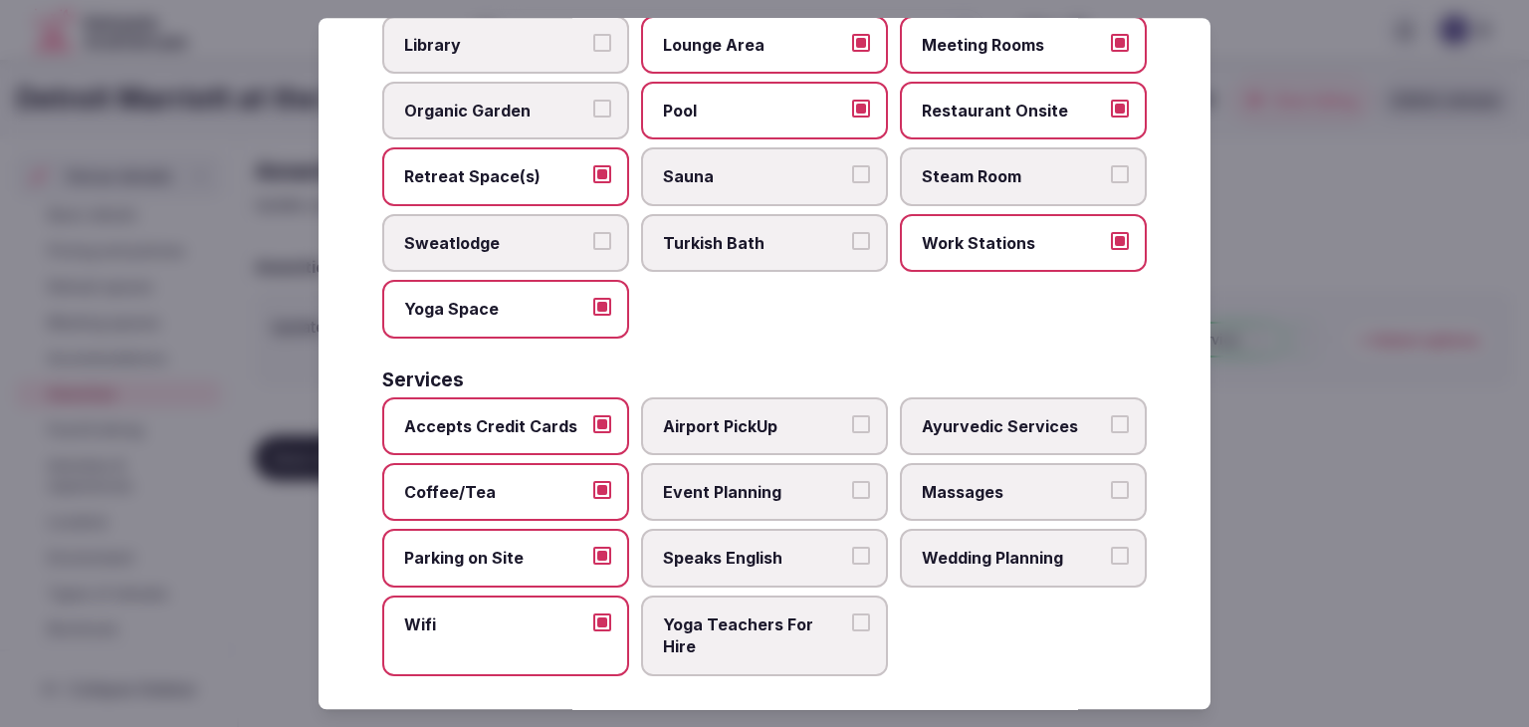
click at [773, 548] on span "Speaks English" at bounding box center [754, 559] width 183 height 22
click at [852, 548] on button "Speaks English" at bounding box center [861, 557] width 18 height 18
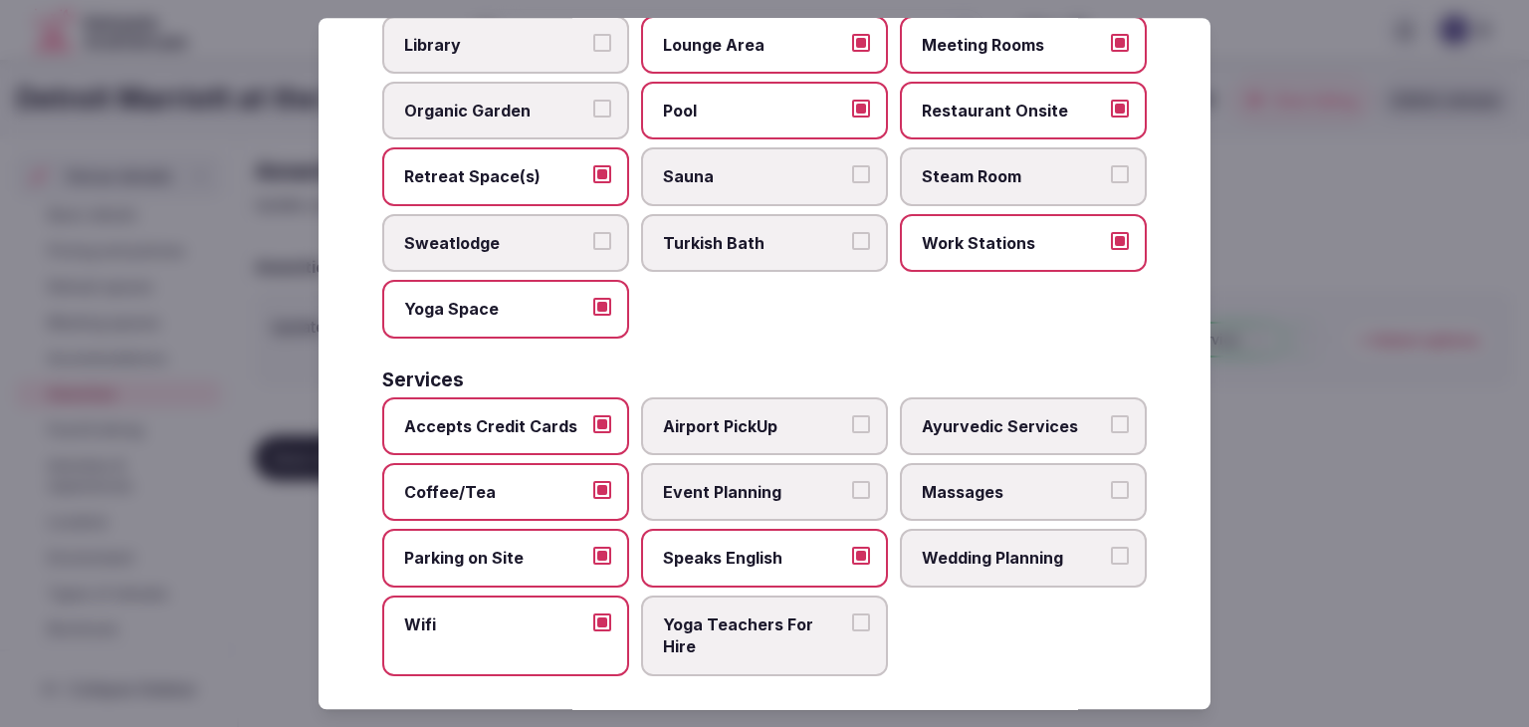
click at [780, 483] on span "Event Planning" at bounding box center [754, 492] width 183 height 22
click at [852, 483] on button "Event Planning" at bounding box center [861, 490] width 18 height 18
click at [1028, 572] on div "Accepts Credit Cards Airport PickUp Ayurvedic Services Coffee/Tea Event Plannin…" at bounding box center [764, 536] width 765 height 279
click at [1029, 548] on span "Wedding Planning" at bounding box center [1013, 559] width 183 height 22
click at [1111, 548] on button "Wedding Planning" at bounding box center [1120, 557] width 18 height 18
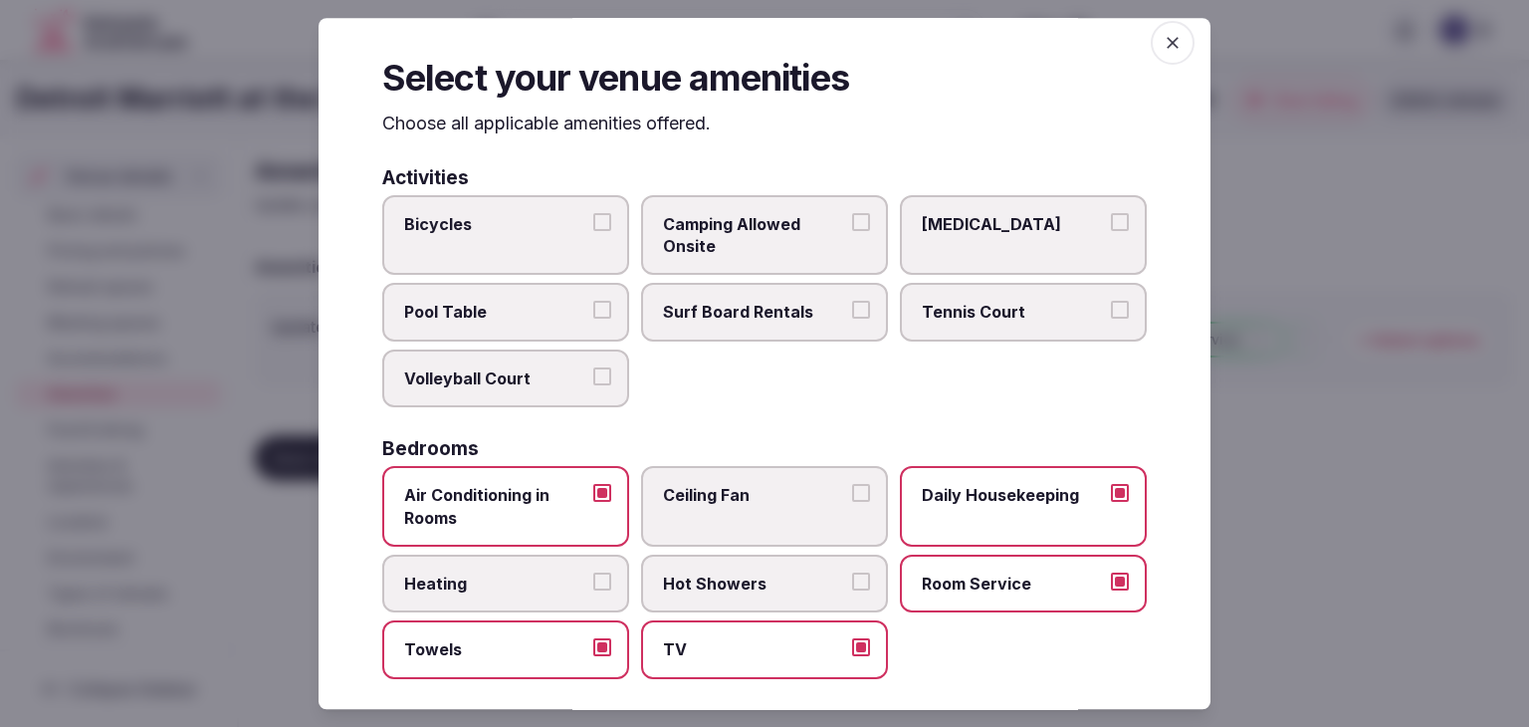
scroll to position [0, 0]
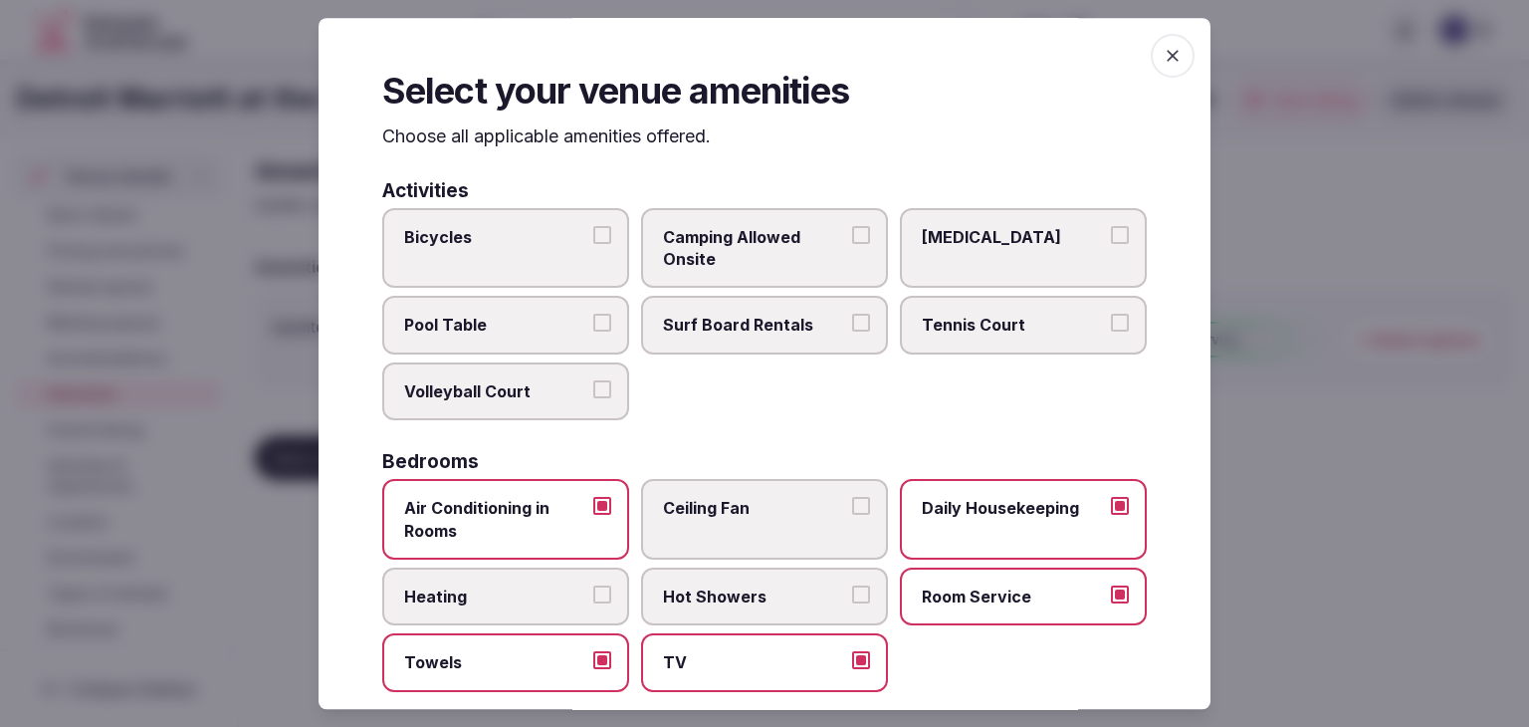
click at [1163, 49] on icon "button" at bounding box center [1173, 56] width 20 height 20
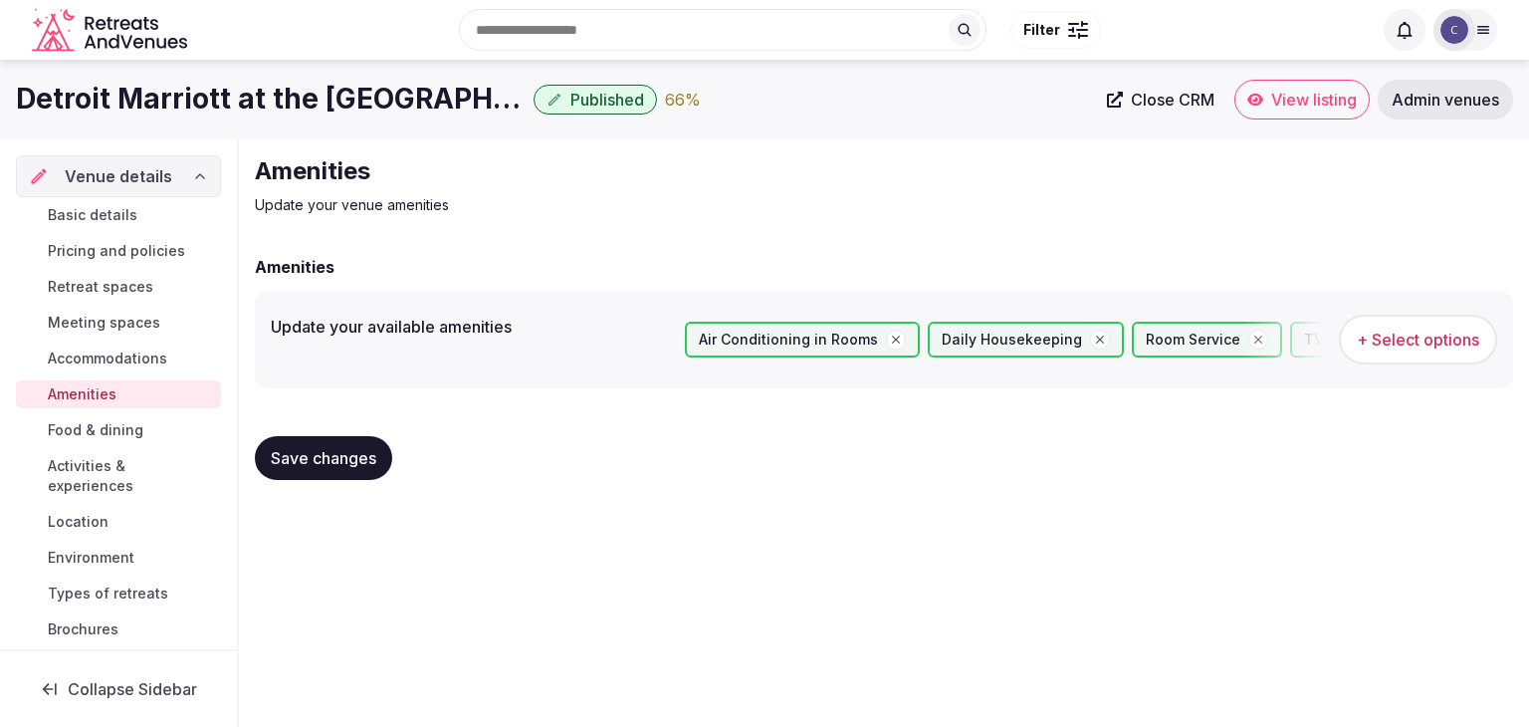
click at [317, 461] on span "Save changes" at bounding box center [324, 458] width 106 height 20
click at [88, 426] on span "Food & dining" at bounding box center [96, 430] width 96 height 20
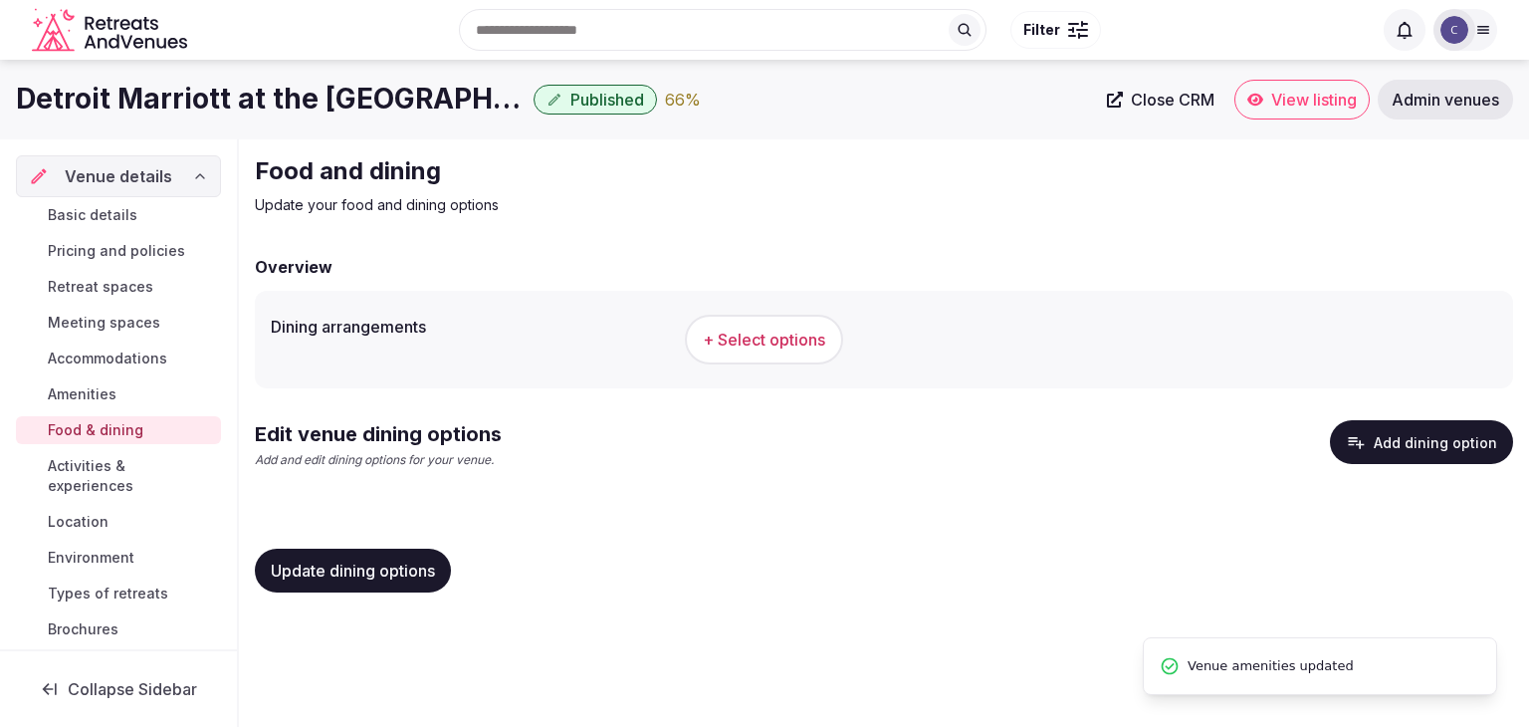
click at [793, 346] on span "+ Select options" at bounding box center [764, 340] width 122 height 22
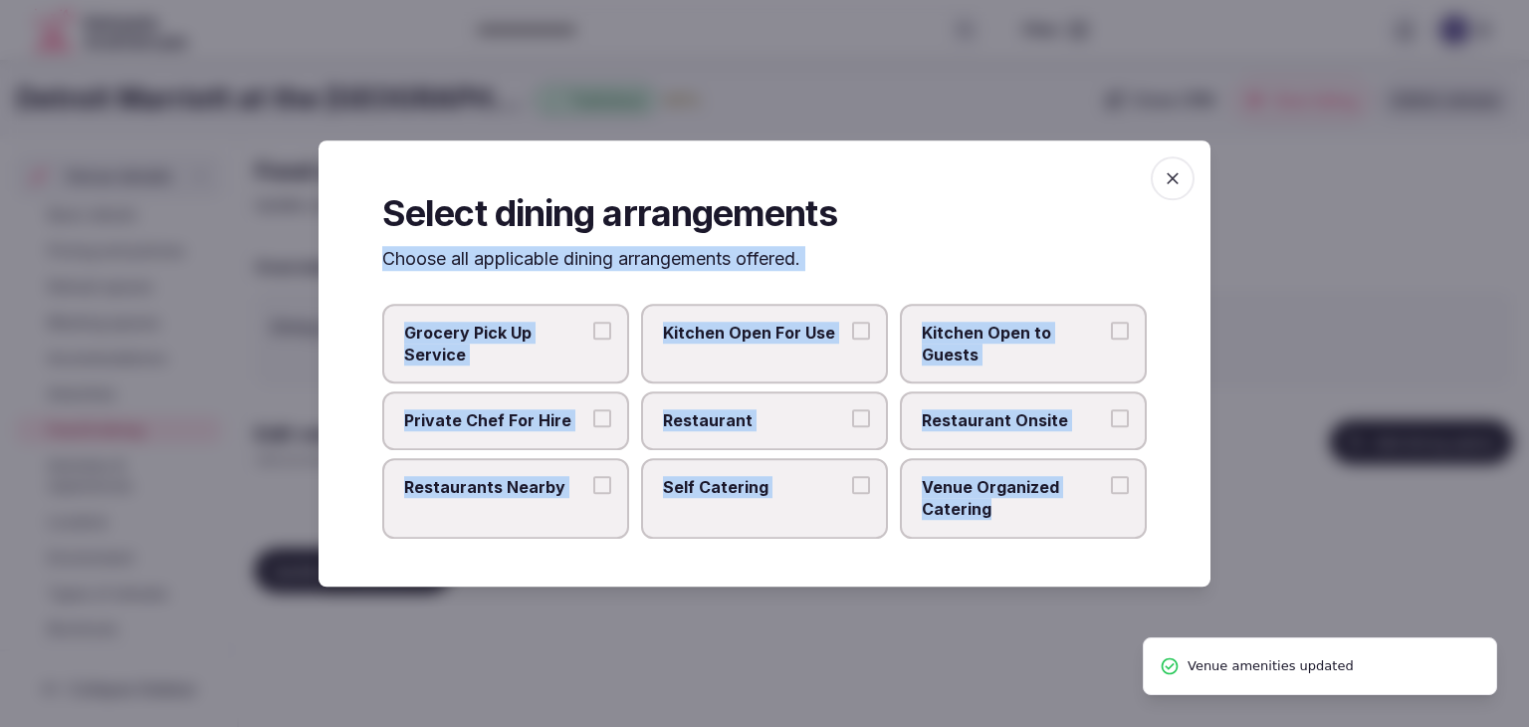
drag, startPoint x: 372, startPoint y: 265, endPoint x: 1059, endPoint y: 513, distance: 730.3
click at [1059, 513] on div "Select dining arrangements Choose all applicable dining arrangements offered. G…" at bounding box center [765, 363] width 892 height 446
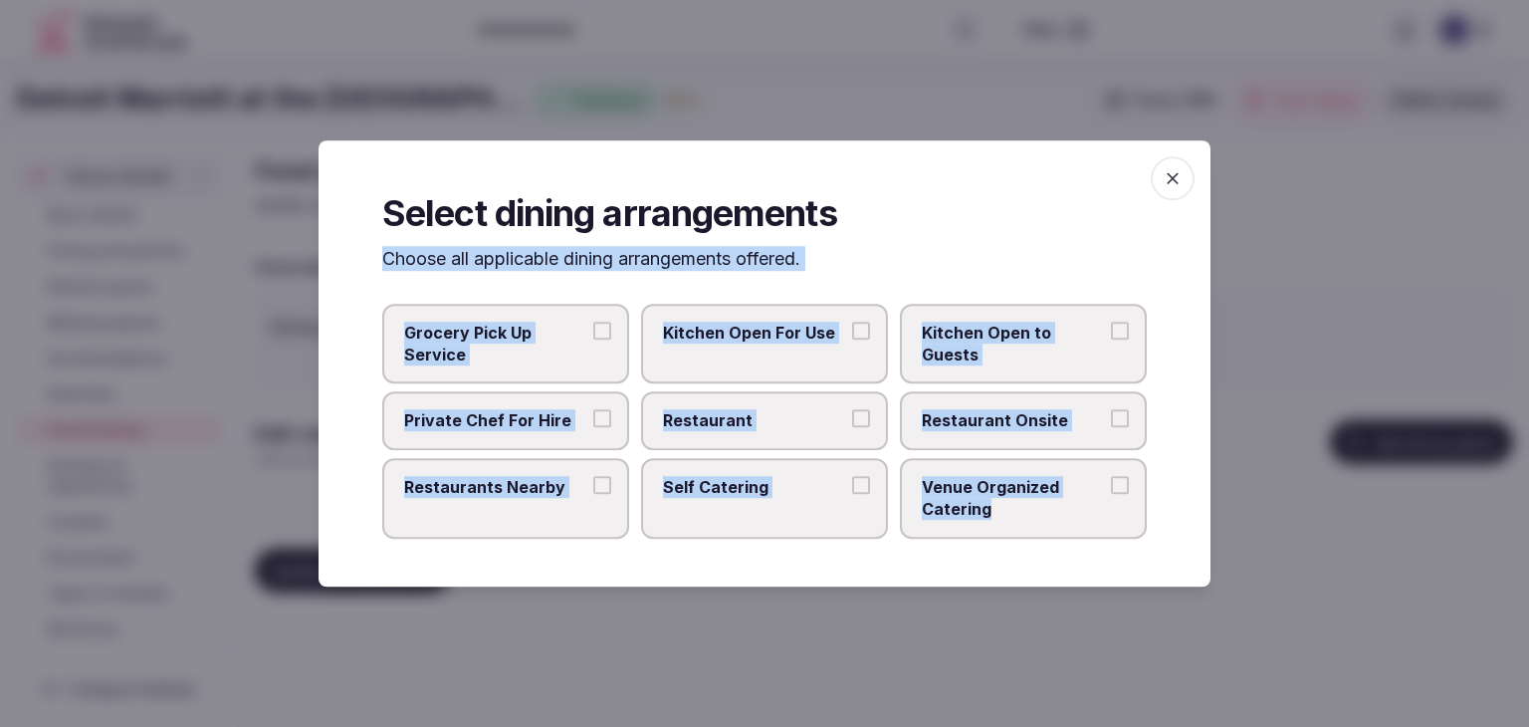
copy div "Choose all applicable dining arrangements offered. Grocery Pick Up Service Kitc…"
click at [811, 423] on span "Restaurant" at bounding box center [754, 421] width 183 height 22
click at [852, 423] on button "Restaurant" at bounding box center [861, 419] width 18 height 18
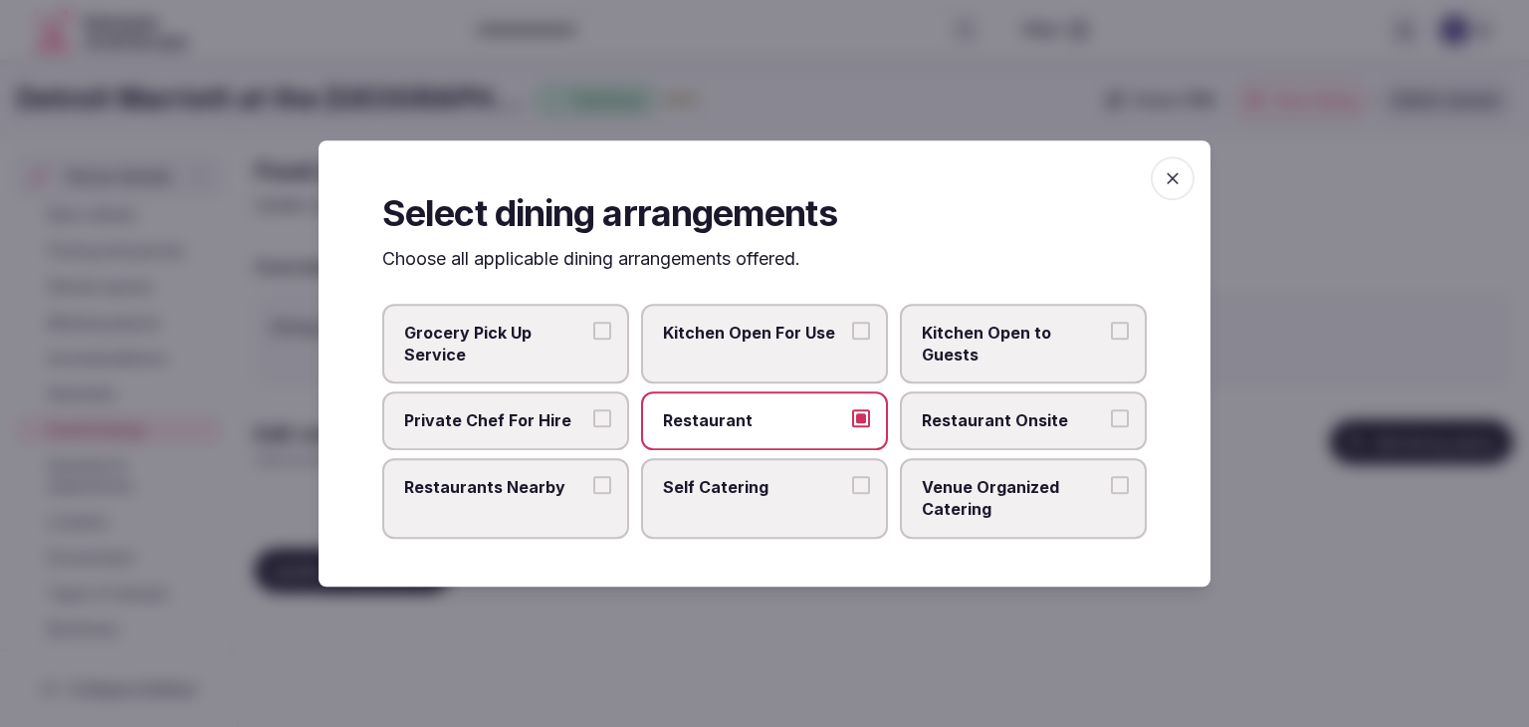
click at [1003, 420] on span "Restaurant Onsite" at bounding box center [1013, 421] width 183 height 22
click at [1111, 420] on button "Restaurant Onsite" at bounding box center [1120, 419] width 18 height 18
click at [1006, 476] on span "Venue Organized Catering" at bounding box center [1013, 498] width 183 height 45
click at [1111, 476] on button "Venue Organized Catering" at bounding box center [1120, 485] width 18 height 18
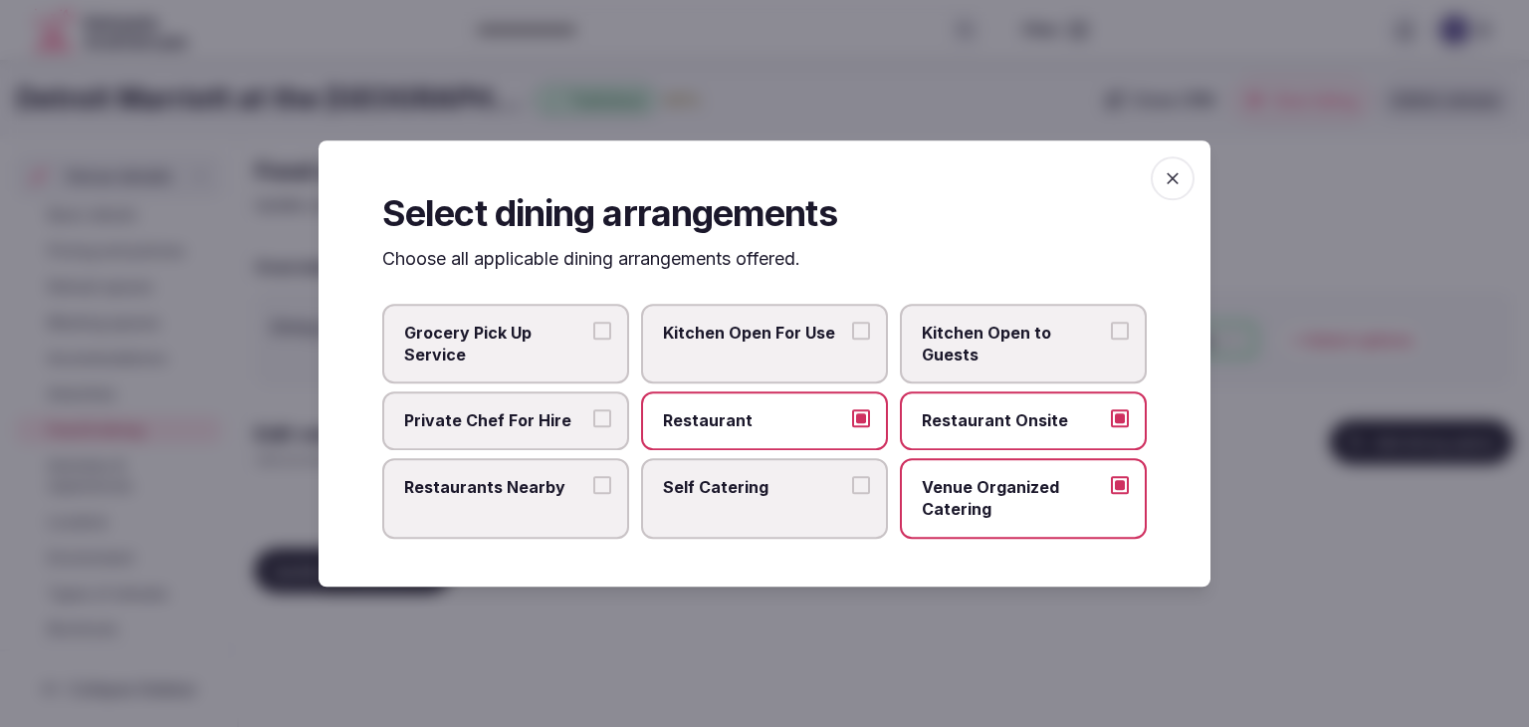
click at [467, 500] on label "Restaurants Nearby" at bounding box center [505, 498] width 247 height 81
click at [593, 494] on button "Restaurants Nearby" at bounding box center [602, 485] width 18 height 18
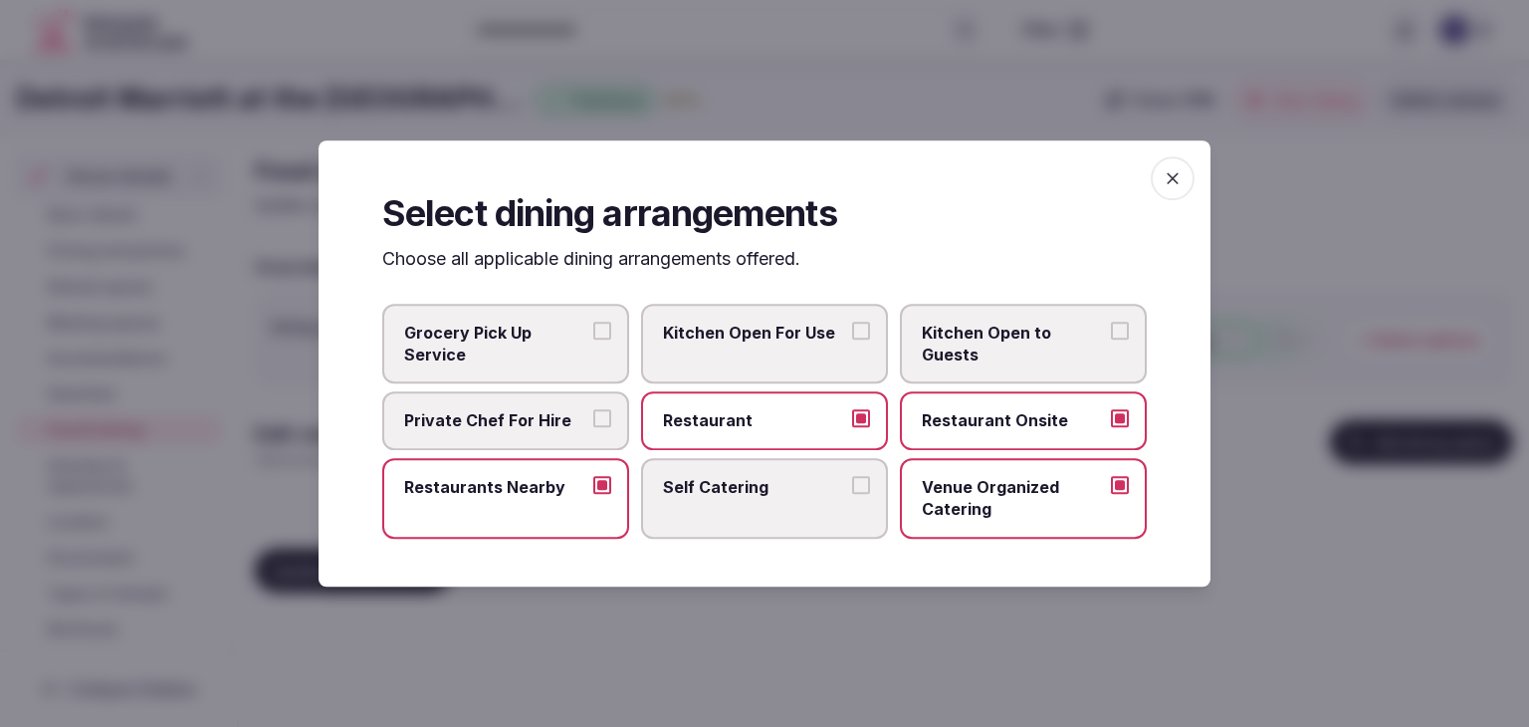
drag, startPoint x: 1153, startPoint y: 179, endPoint x: 1164, endPoint y: 174, distance: 12.0
click at [1160, 176] on span "button" at bounding box center [1173, 178] width 44 height 44
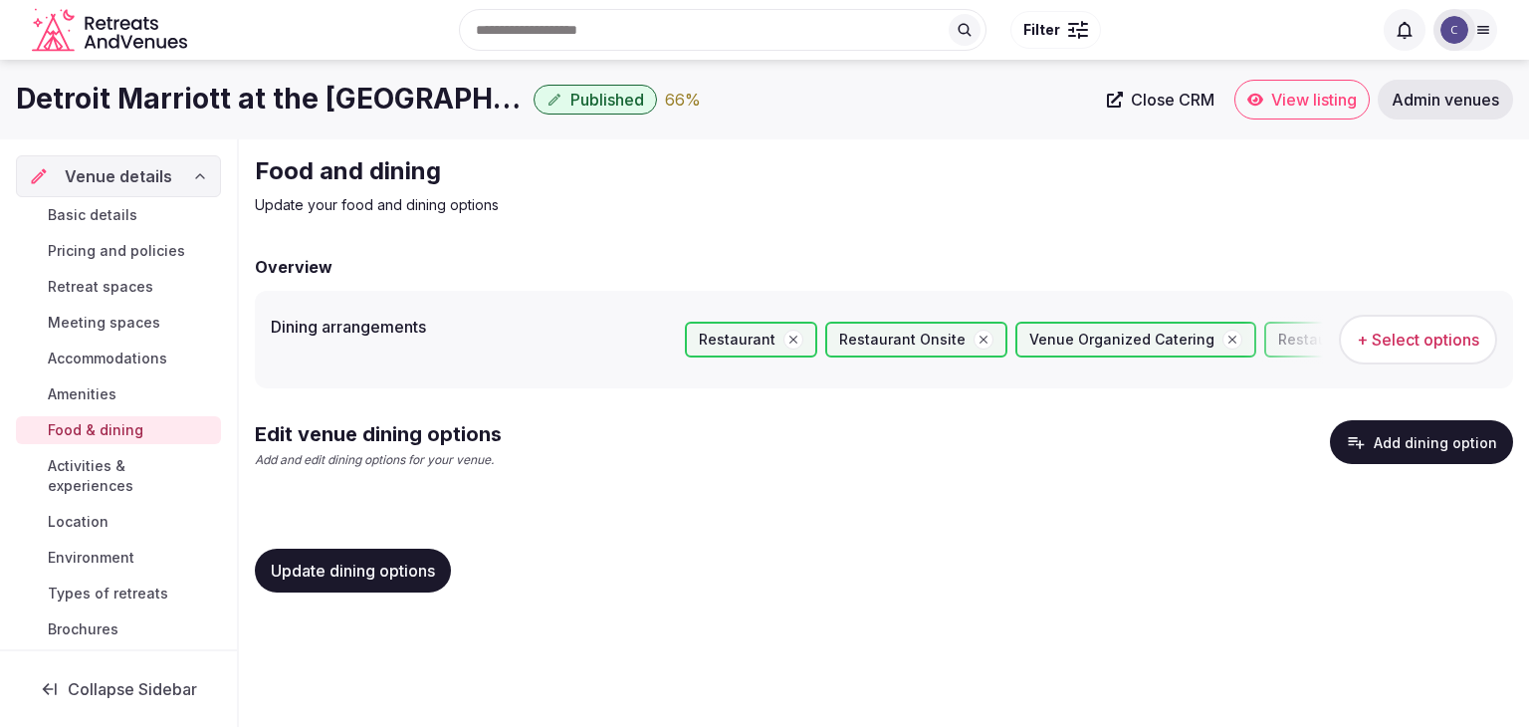
click at [355, 581] on button "Update dining options" at bounding box center [353, 571] width 196 height 44
click at [1445, 431] on button "Add dining option" at bounding box center [1421, 442] width 183 height 44
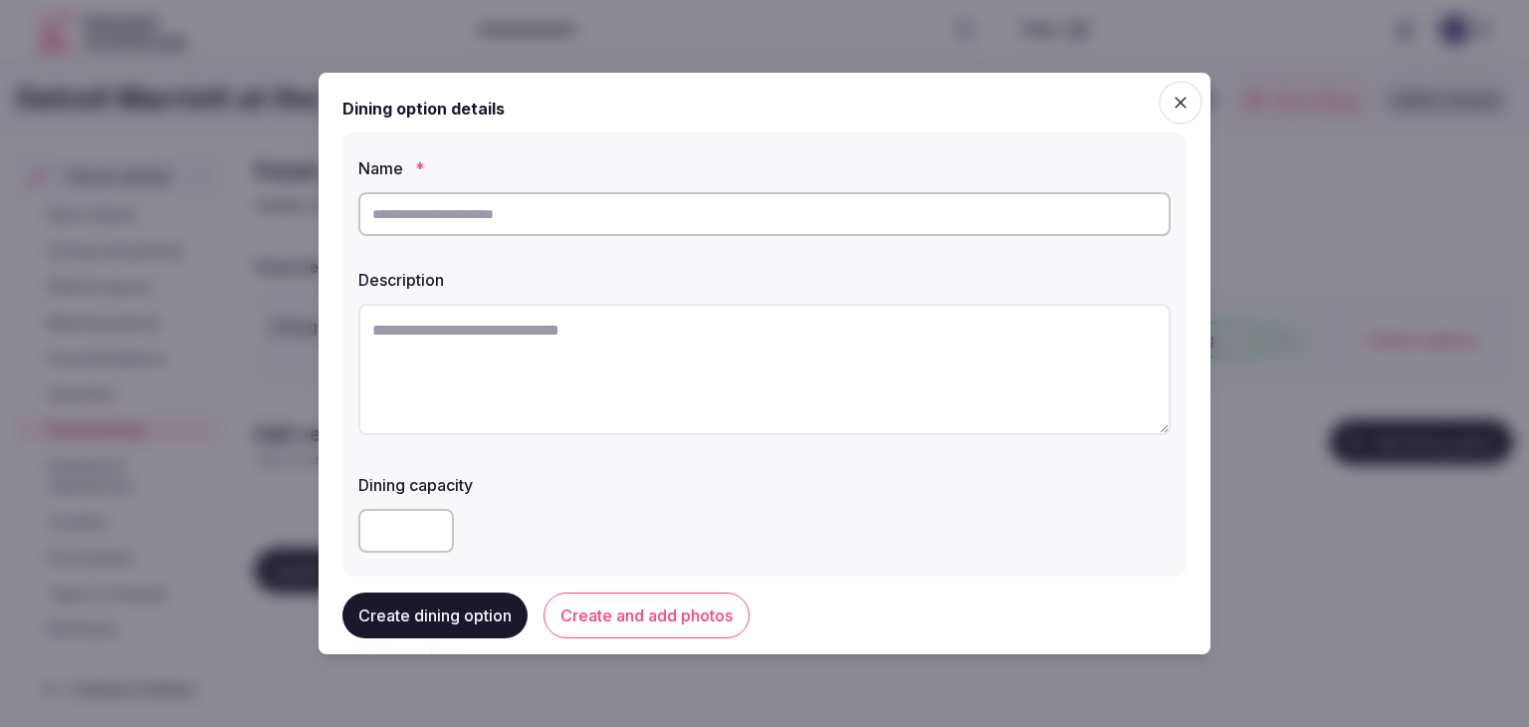
click at [546, 212] on input "text" at bounding box center [764, 214] width 812 height 44
paste input "*****"
type input "*****"
click at [690, 372] on textarea at bounding box center [764, 369] width 812 height 131
paste textarea "**********"
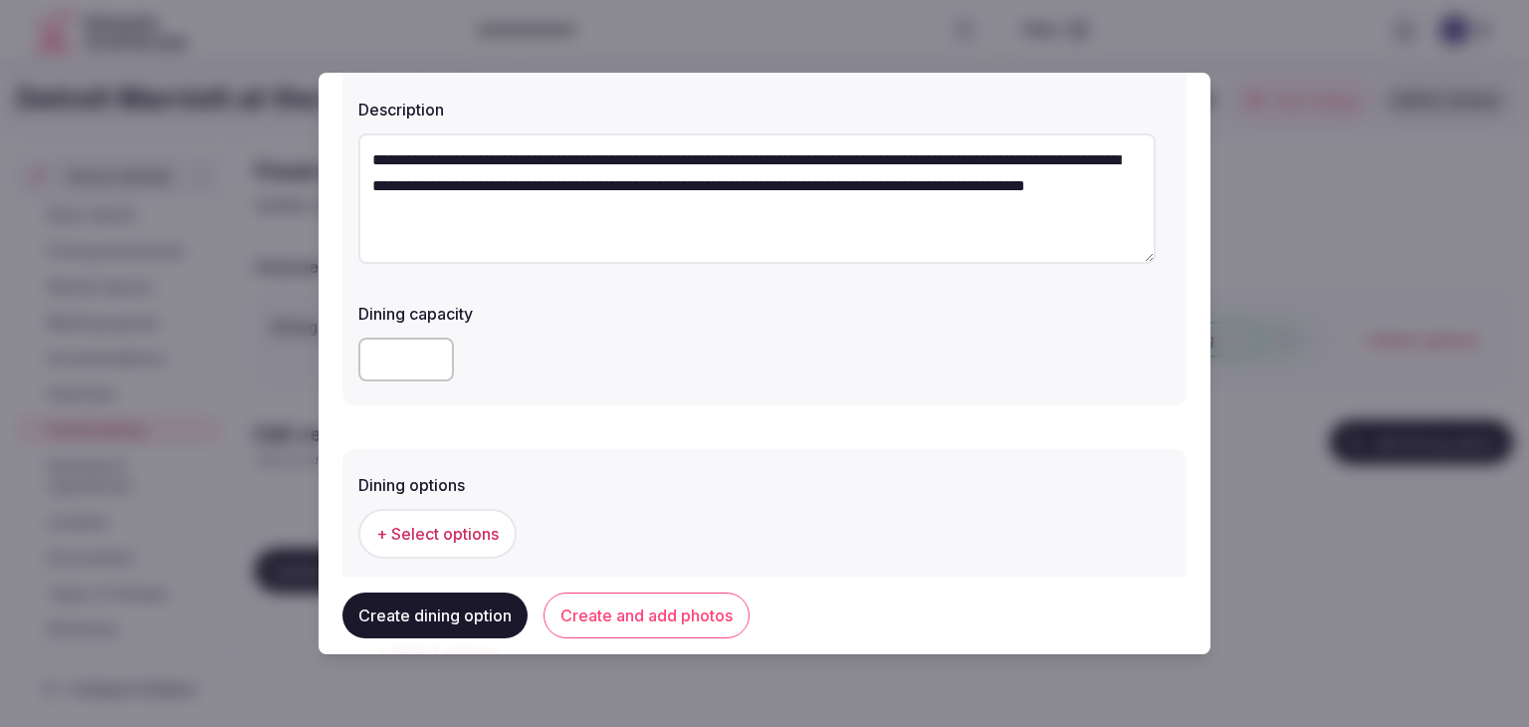
scroll to position [299, 0]
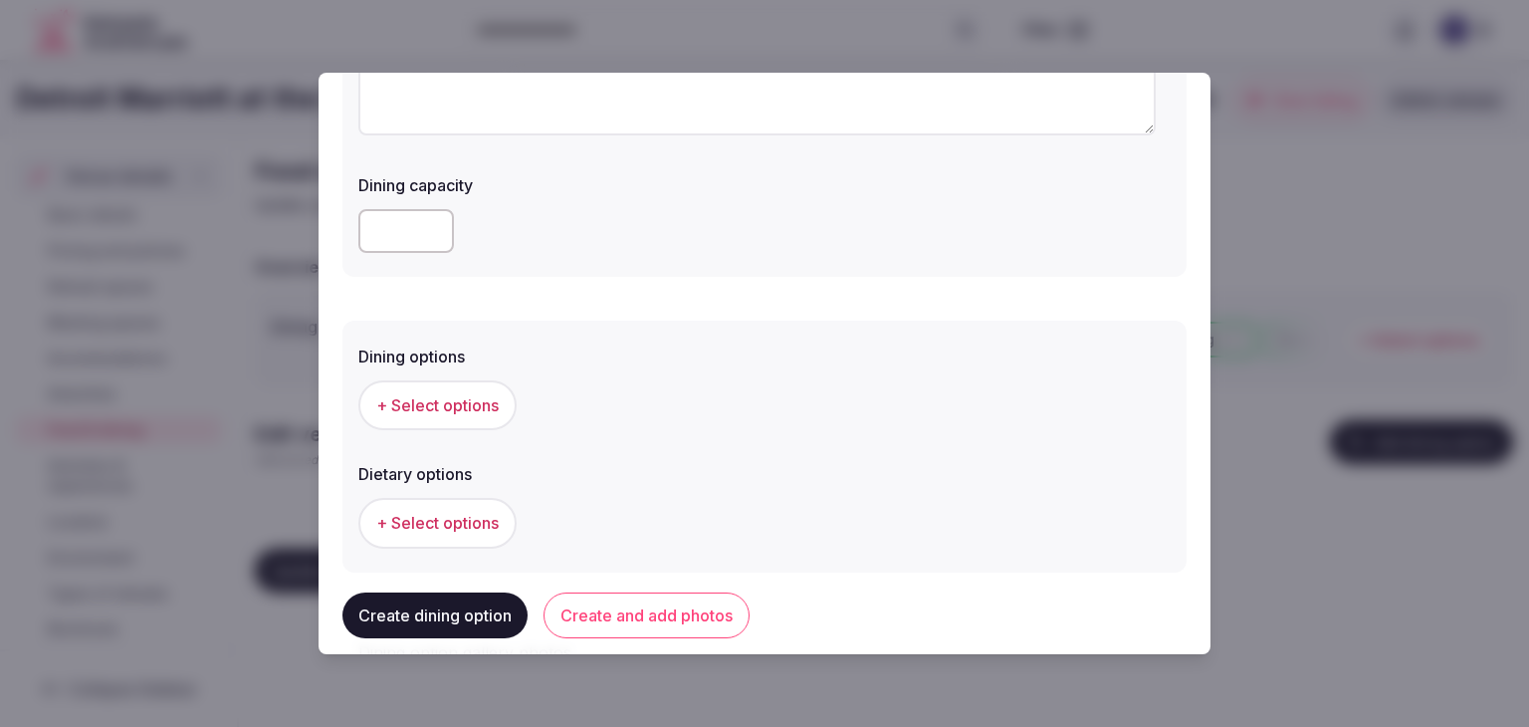
type textarea "**********"
click at [485, 404] on span "+ Select options" at bounding box center [437, 405] width 122 height 22
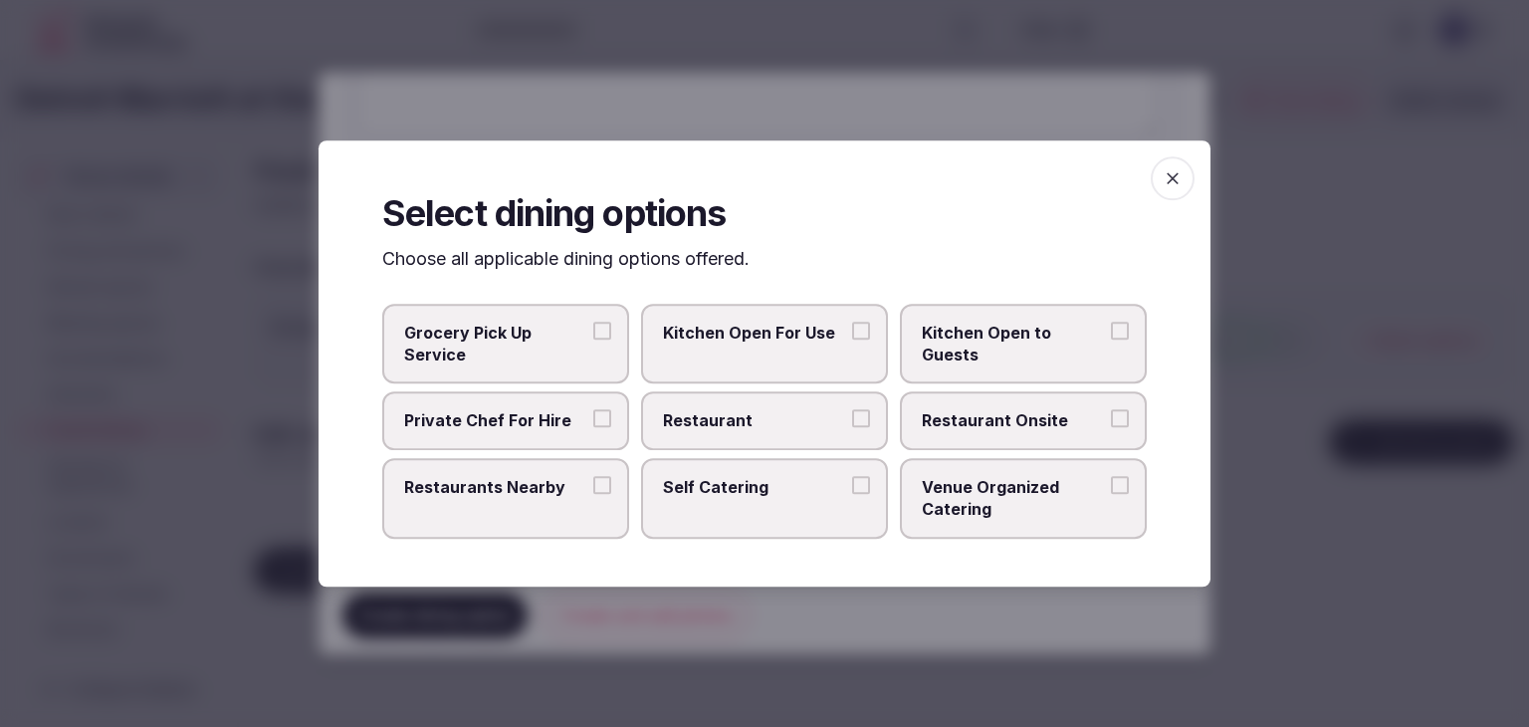
click at [960, 431] on span "Restaurant Onsite" at bounding box center [1013, 421] width 183 height 22
click at [1111, 428] on button "Restaurant Onsite" at bounding box center [1120, 419] width 18 height 18
click at [1164, 179] on icon "button" at bounding box center [1173, 178] width 20 height 20
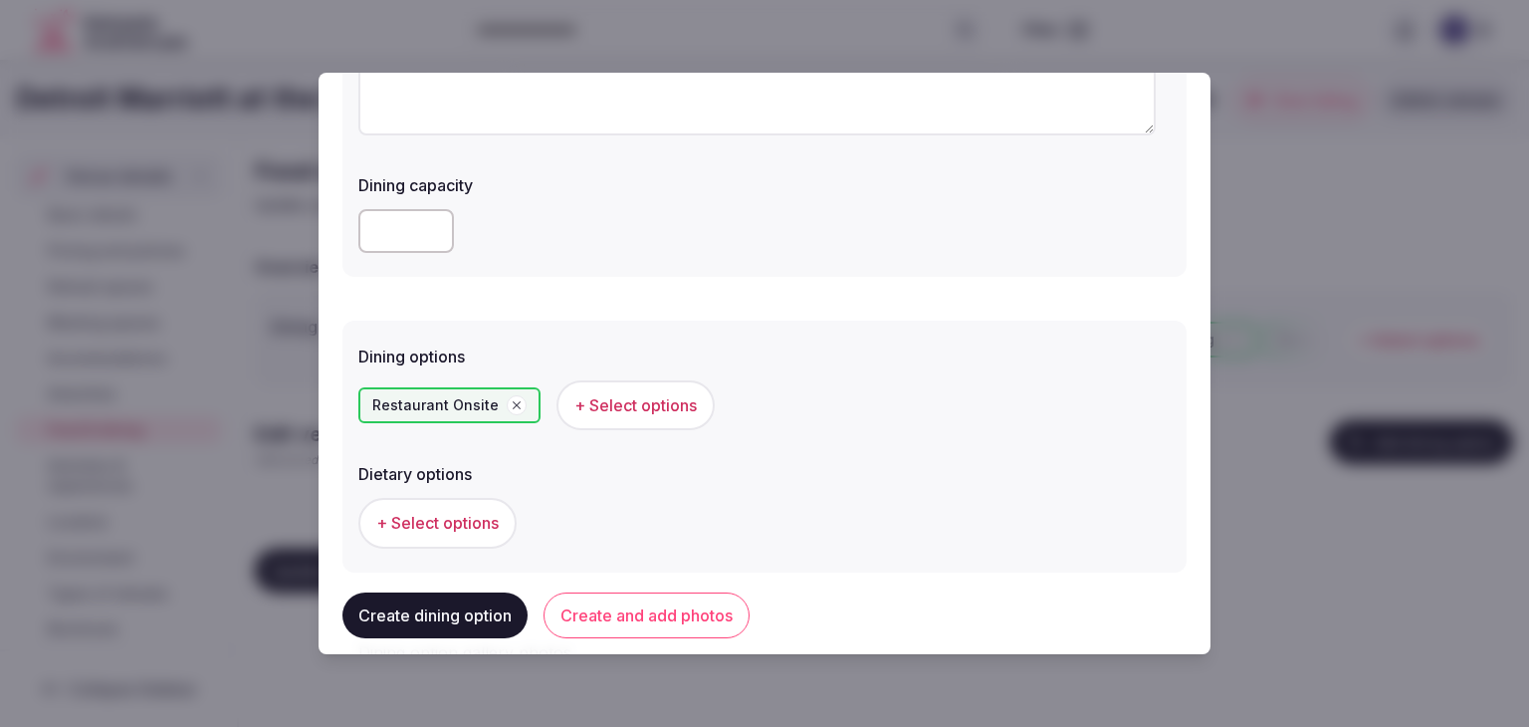
click at [637, 624] on button "Create and add photos" at bounding box center [647, 615] width 206 height 46
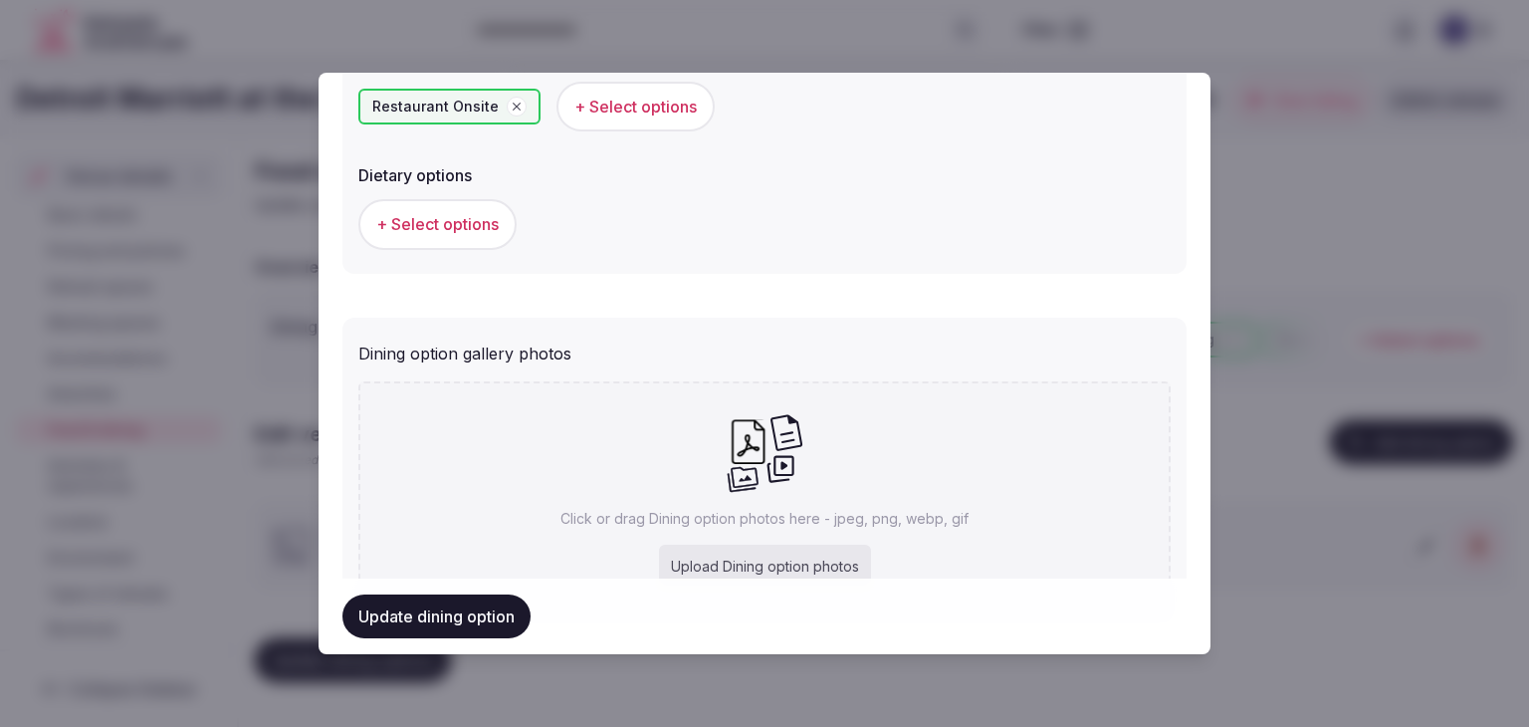
scroll to position [701, 0]
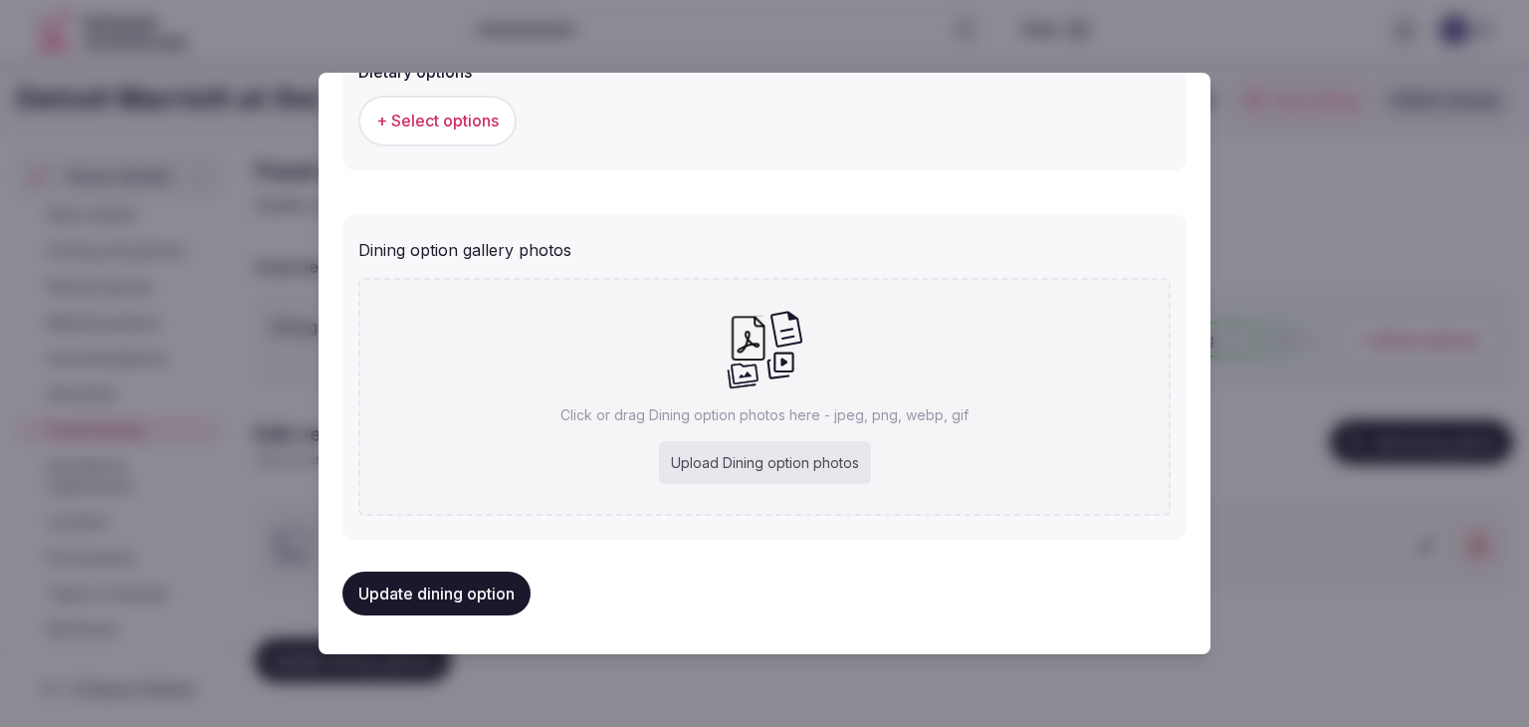
click at [800, 479] on div "Upload Dining option photos" at bounding box center [765, 463] width 212 height 44
type input "**********"
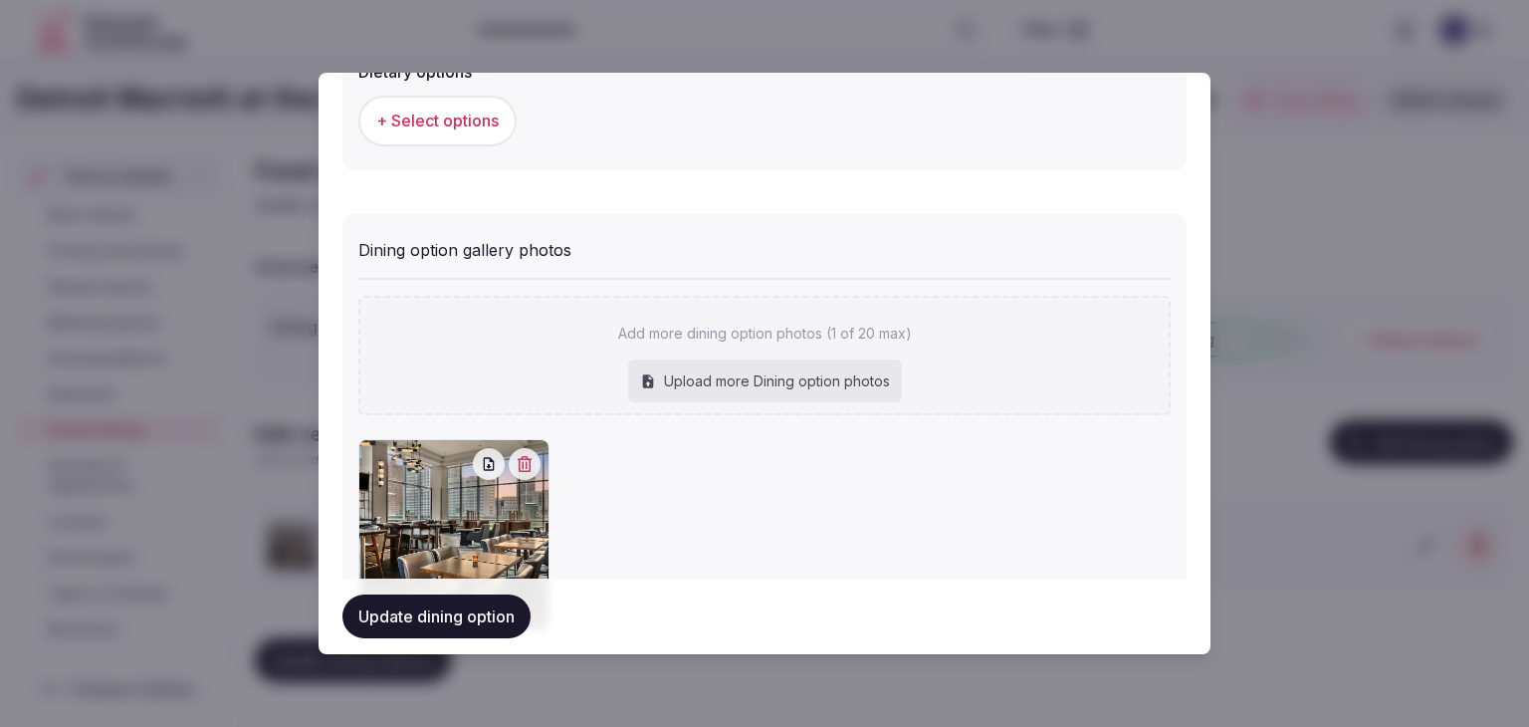
click at [516, 617] on button "Update dining option" at bounding box center [436, 616] width 188 height 44
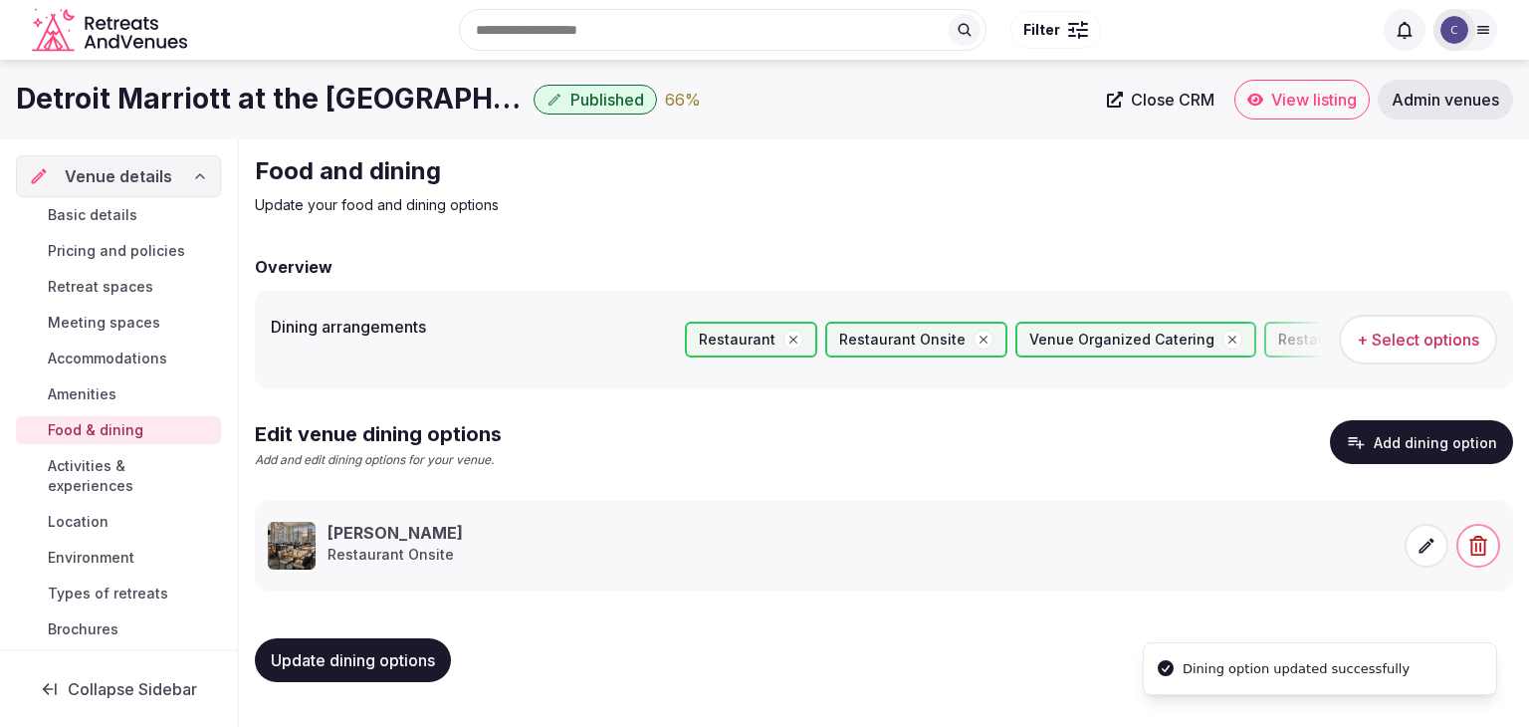
click at [434, 661] on span "Update dining options" at bounding box center [353, 660] width 164 height 20
click at [118, 467] on span "Activities & experiences" at bounding box center [130, 476] width 165 height 40
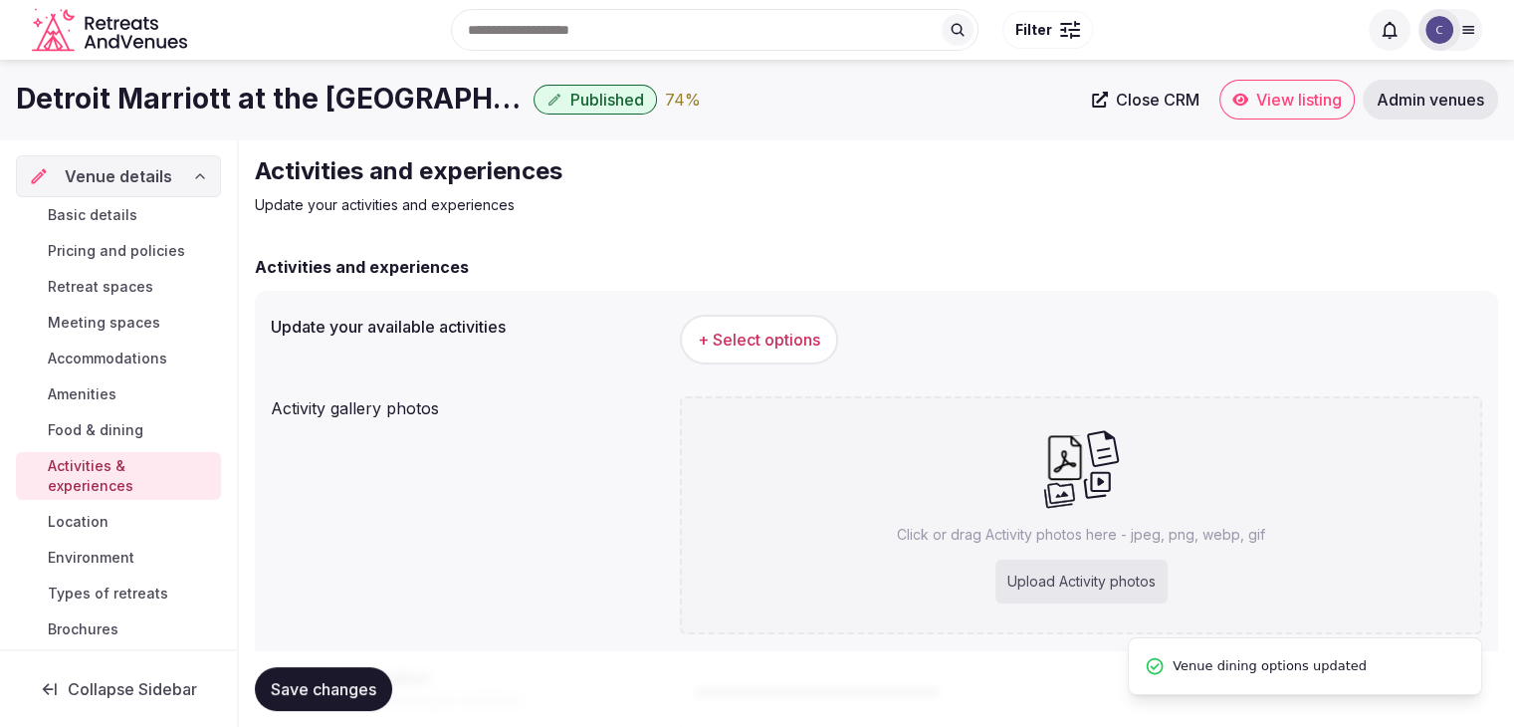
click at [784, 332] on span "+ Select options" at bounding box center [759, 340] width 122 height 22
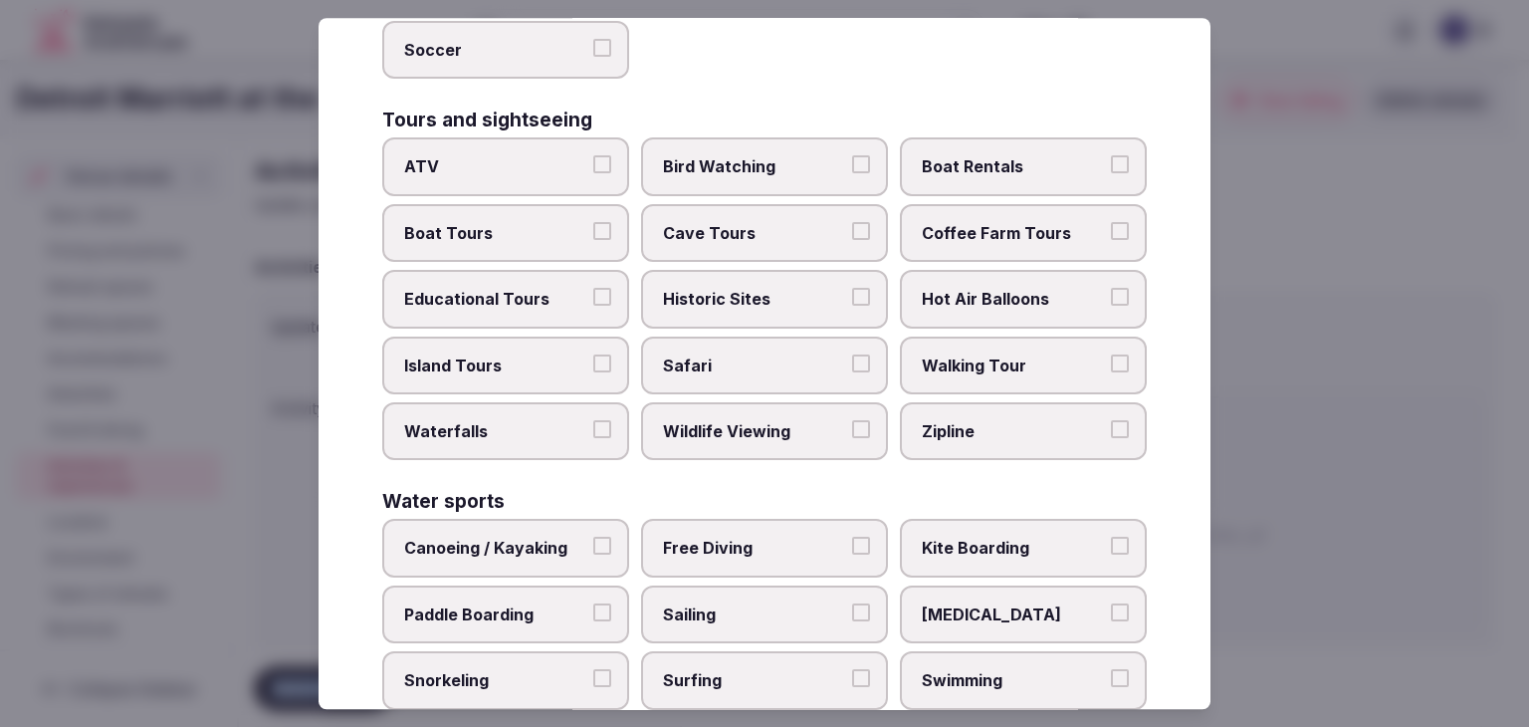
scroll to position [1537, 0]
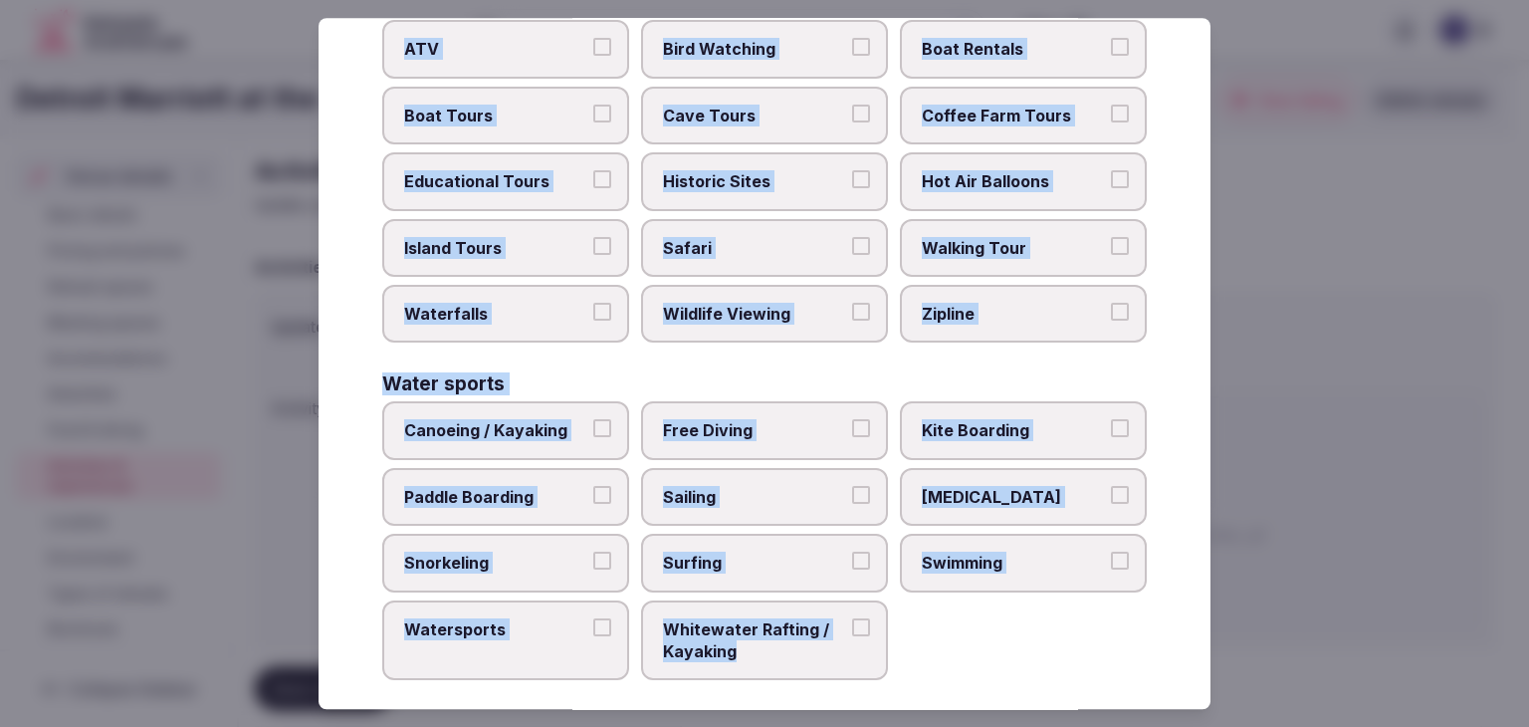
drag, startPoint x: 369, startPoint y: 139, endPoint x: 933, endPoint y: 670, distance: 774.0
click at [933, 670] on div "Select your activities Choose all applicable activities offered. Culture Dancin…" at bounding box center [765, 363] width 892 height 691
copy div "Choose all applicable activities offered. Culture Dancing Food and Culinary Cla…"
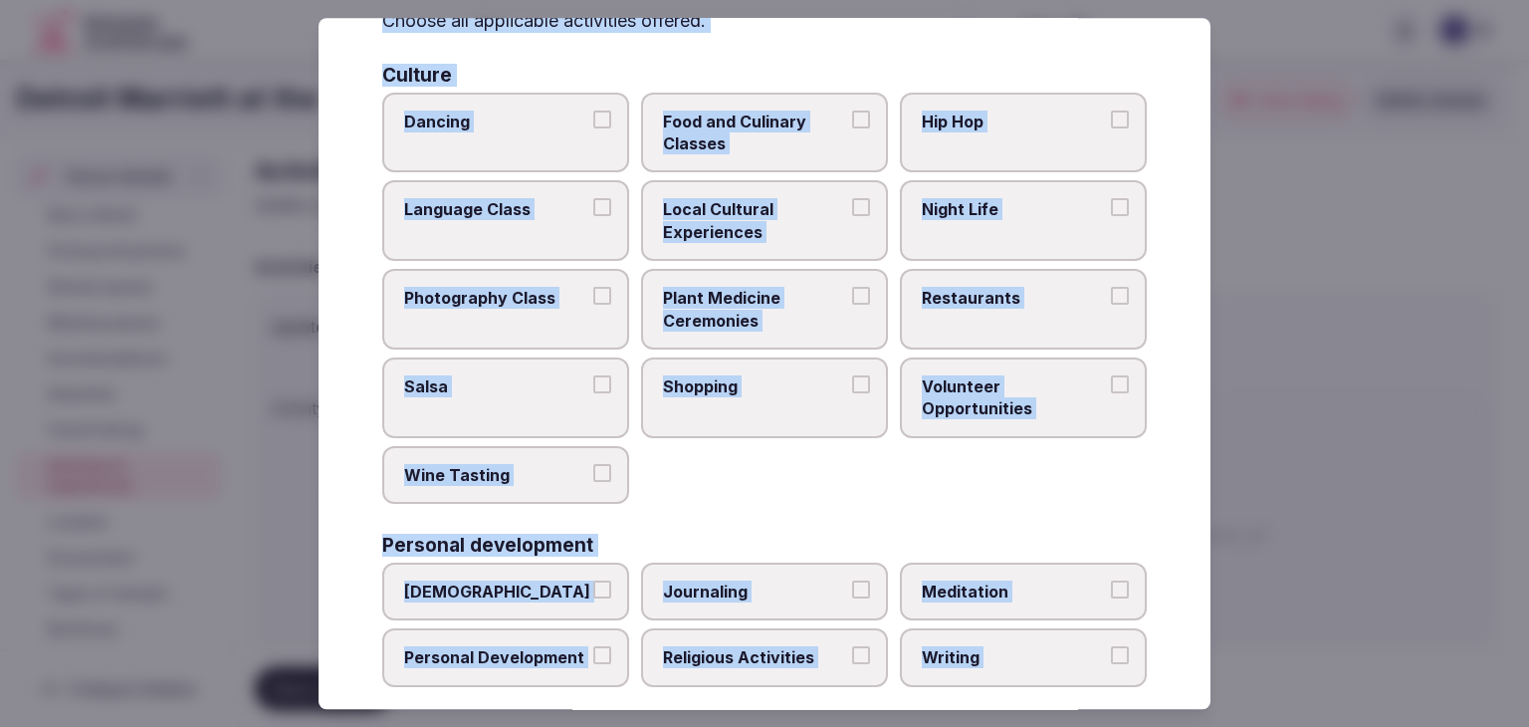
scroll to position [0, 0]
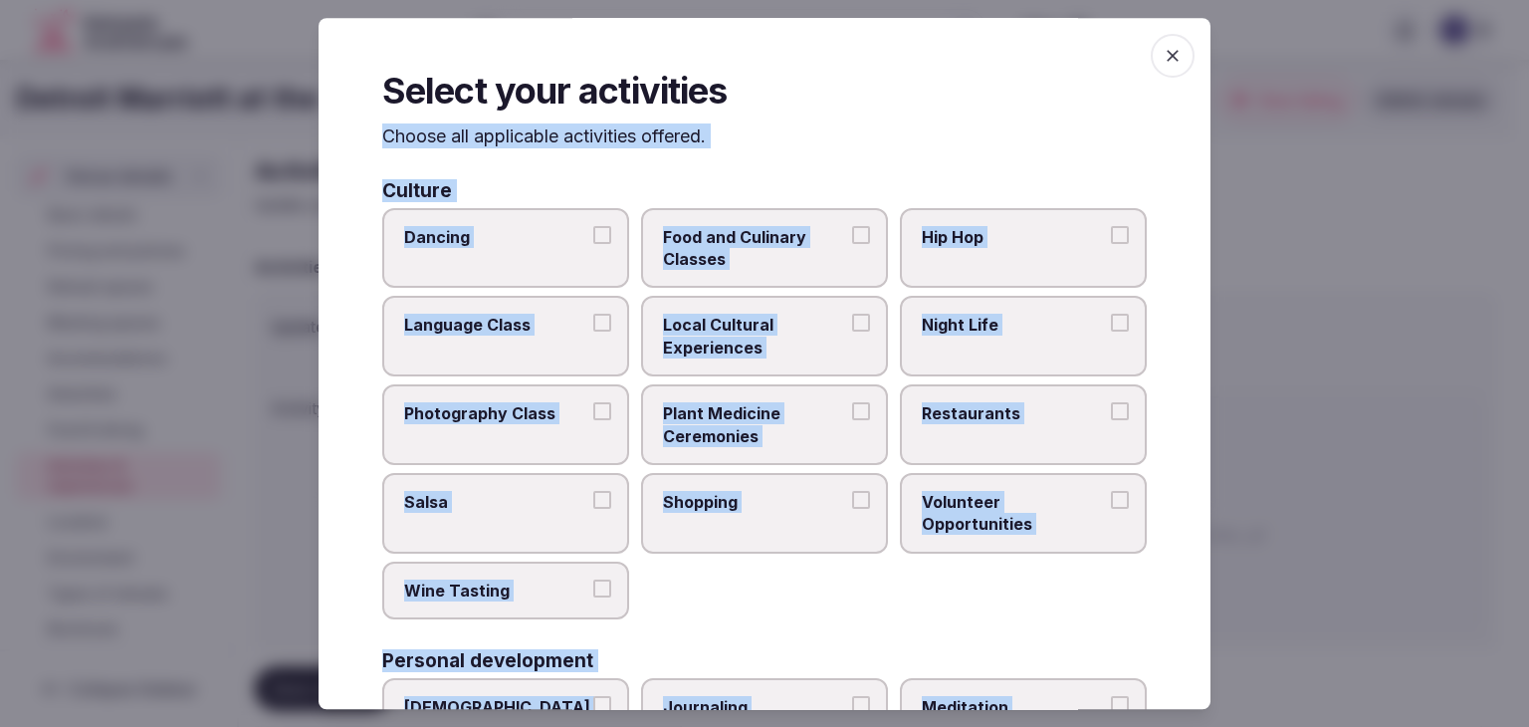
drag, startPoint x: 541, startPoint y: 259, endPoint x: 613, endPoint y: 248, distance: 73.5
click at [540, 258] on label "Dancing" at bounding box center [505, 248] width 247 height 81
click at [593, 244] on button "Dancing" at bounding box center [602, 235] width 18 height 18
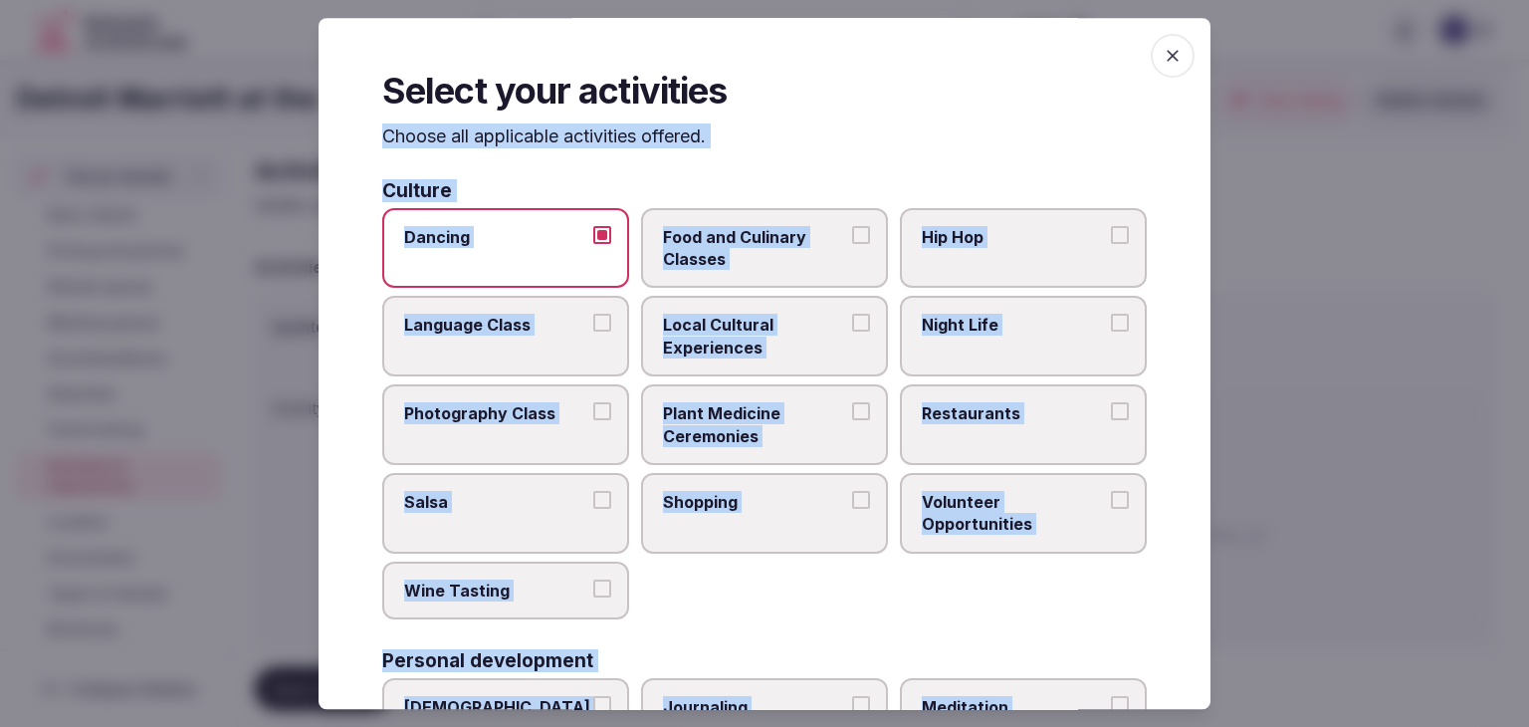
click at [710, 248] on span "Food and Culinary Classes" at bounding box center [754, 248] width 183 height 45
click at [852, 244] on button "Food and Culinary Classes" at bounding box center [861, 235] width 18 height 18
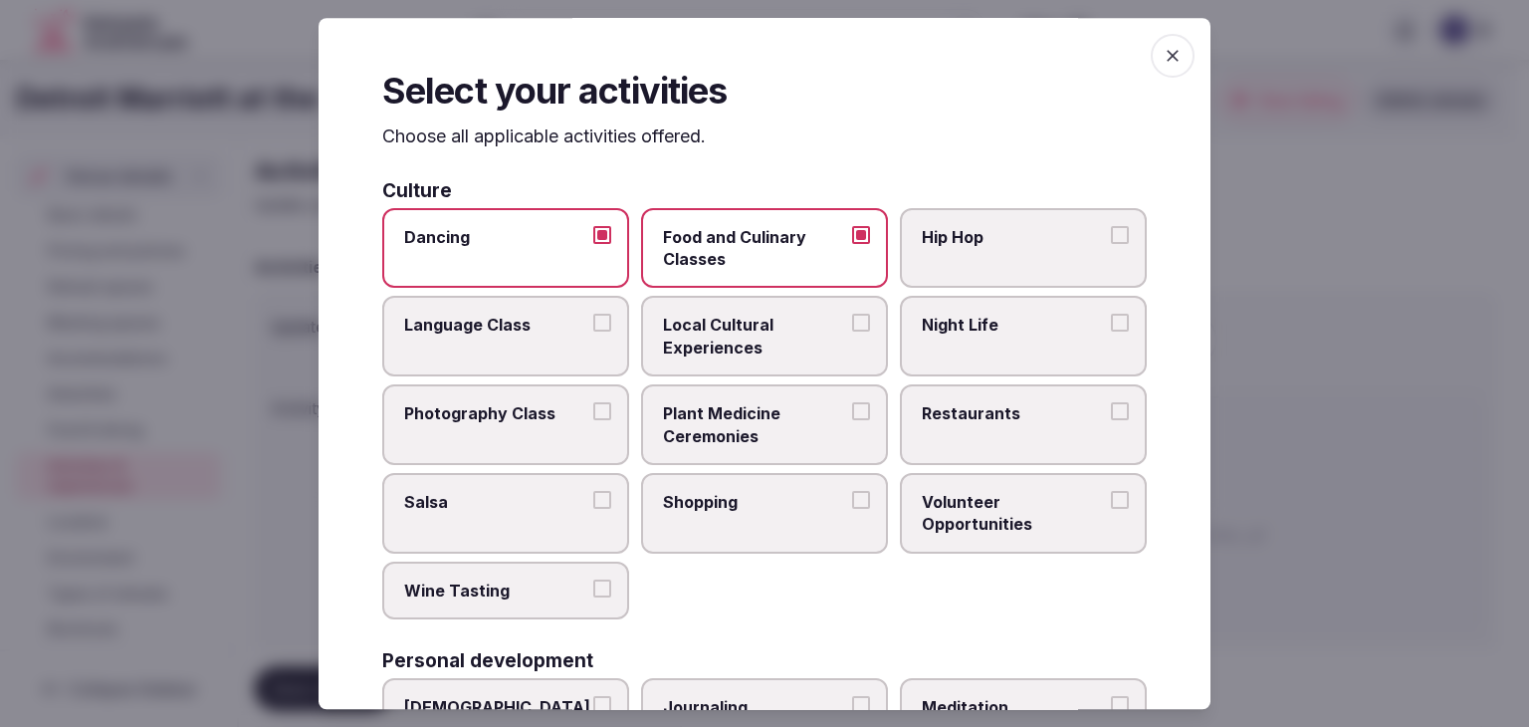
click at [715, 328] on span "Local Cultural Experiences" at bounding box center [754, 337] width 183 height 45
click at [852, 328] on button "Local Cultural Experiences" at bounding box center [861, 324] width 18 height 18
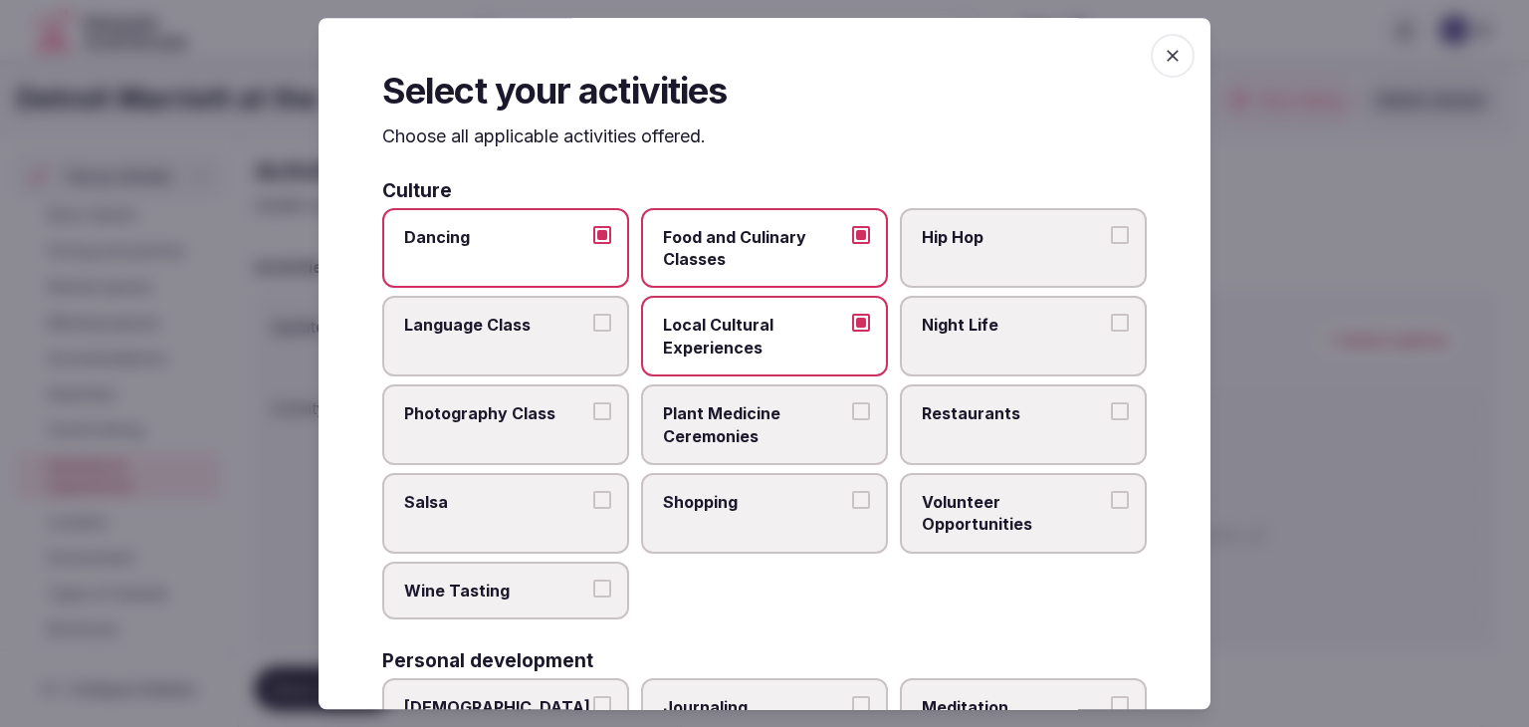
click at [942, 329] on span "Night Life" at bounding box center [1013, 326] width 183 height 22
click at [1111, 329] on button "Night Life" at bounding box center [1120, 324] width 18 height 18
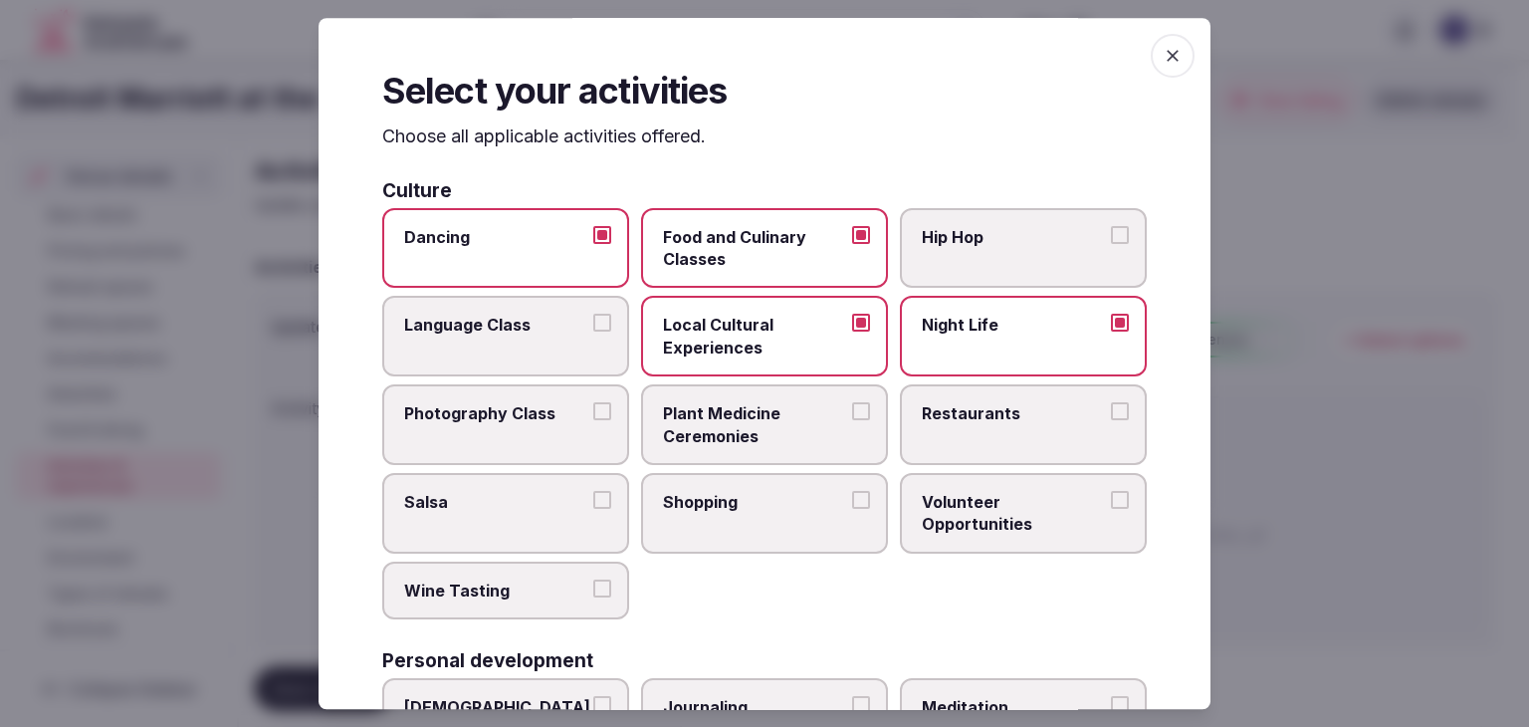
click at [945, 407] on span "Restaurants" at bounding box center [1013, 413] width 183 height 22
click at [1111, 407] on button "Restaurants" at bounding box center [1120, 411] width 18 height 18
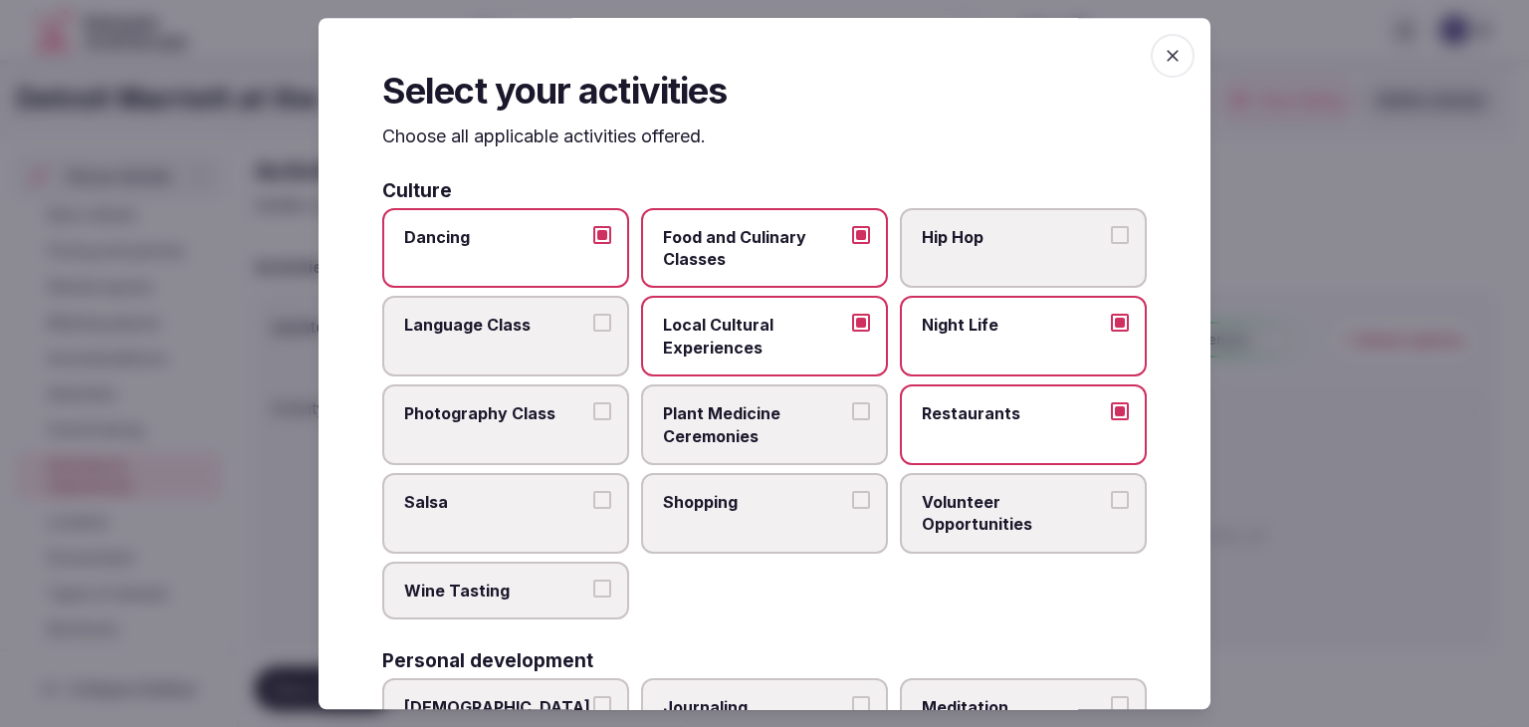
click at [737, 511] on label "Shopping" at bounding box center [764, 513] width 247 height 81
click at [852, 509] on button "Shopping" at bounding box center [861, 500] width 18 height 18
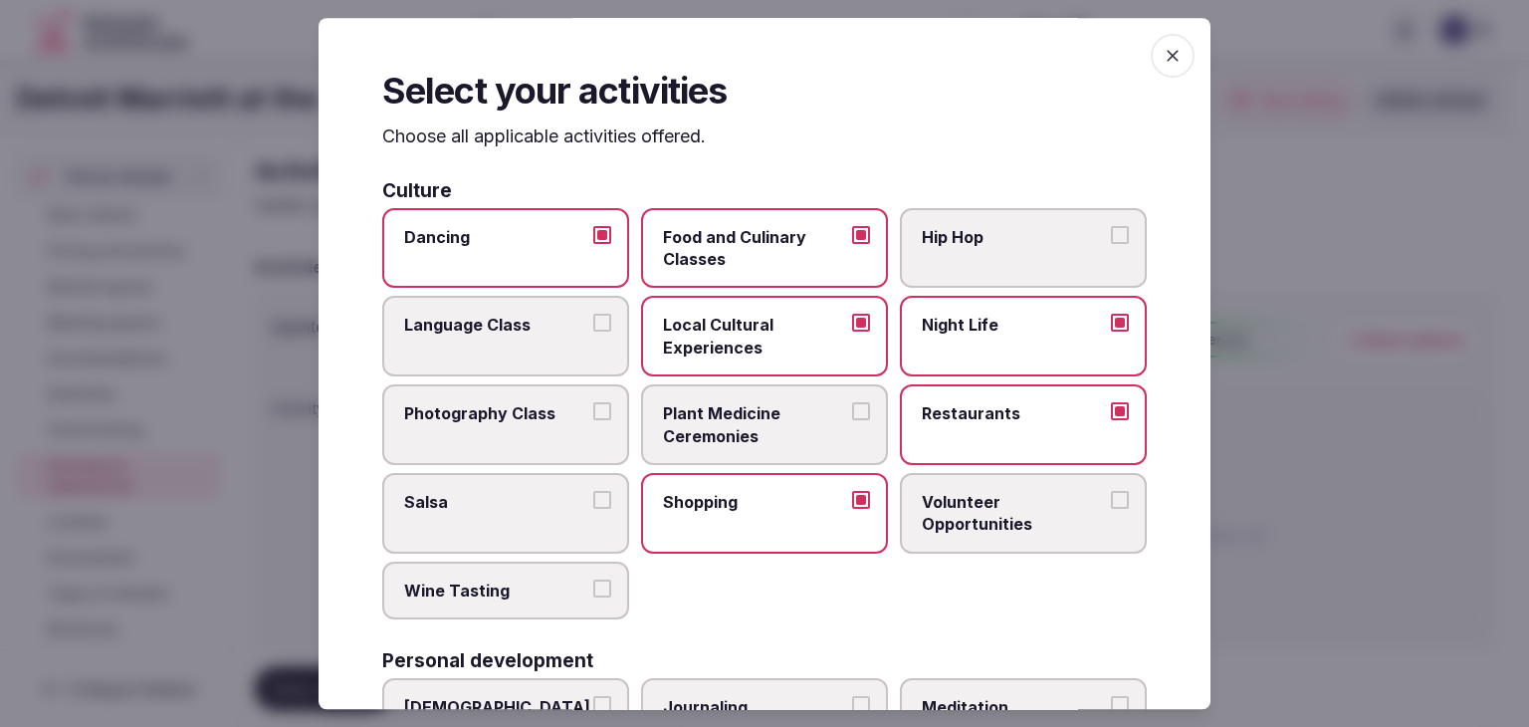
click at [546, 586] on span "Wine Tasting" at bounding box center [495, 590] width 183 height 22
click at [593, 586] on button "Wine Tasting" at bounding box center [602, 588] width 18 height 18
click at [520, 595] on span "Wine Tasting" at bounding box center [495, 590] width 183 height 22
click at [593, 595] on button "Wine Tasting" at bounding box center [602, 588] width 18 height 18
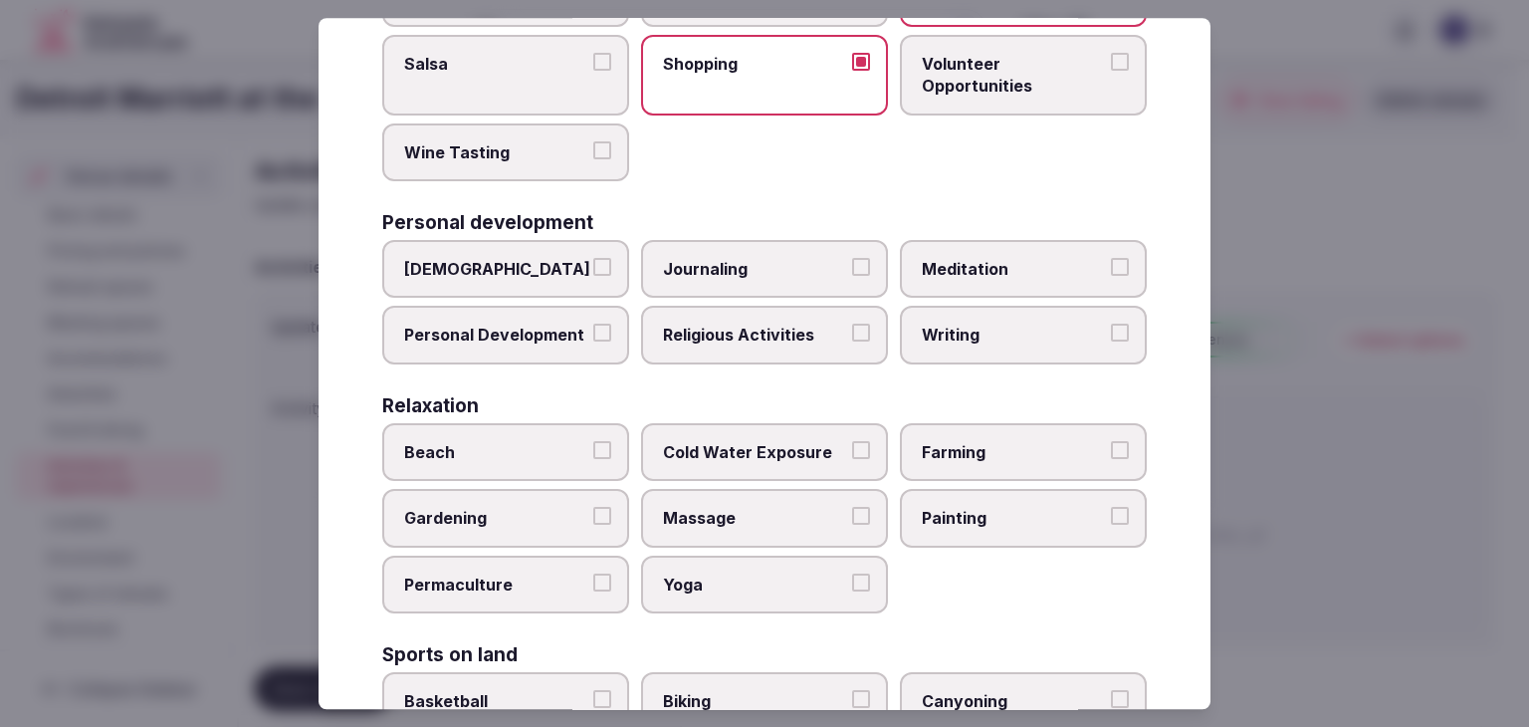
scroll to position [498, 0]
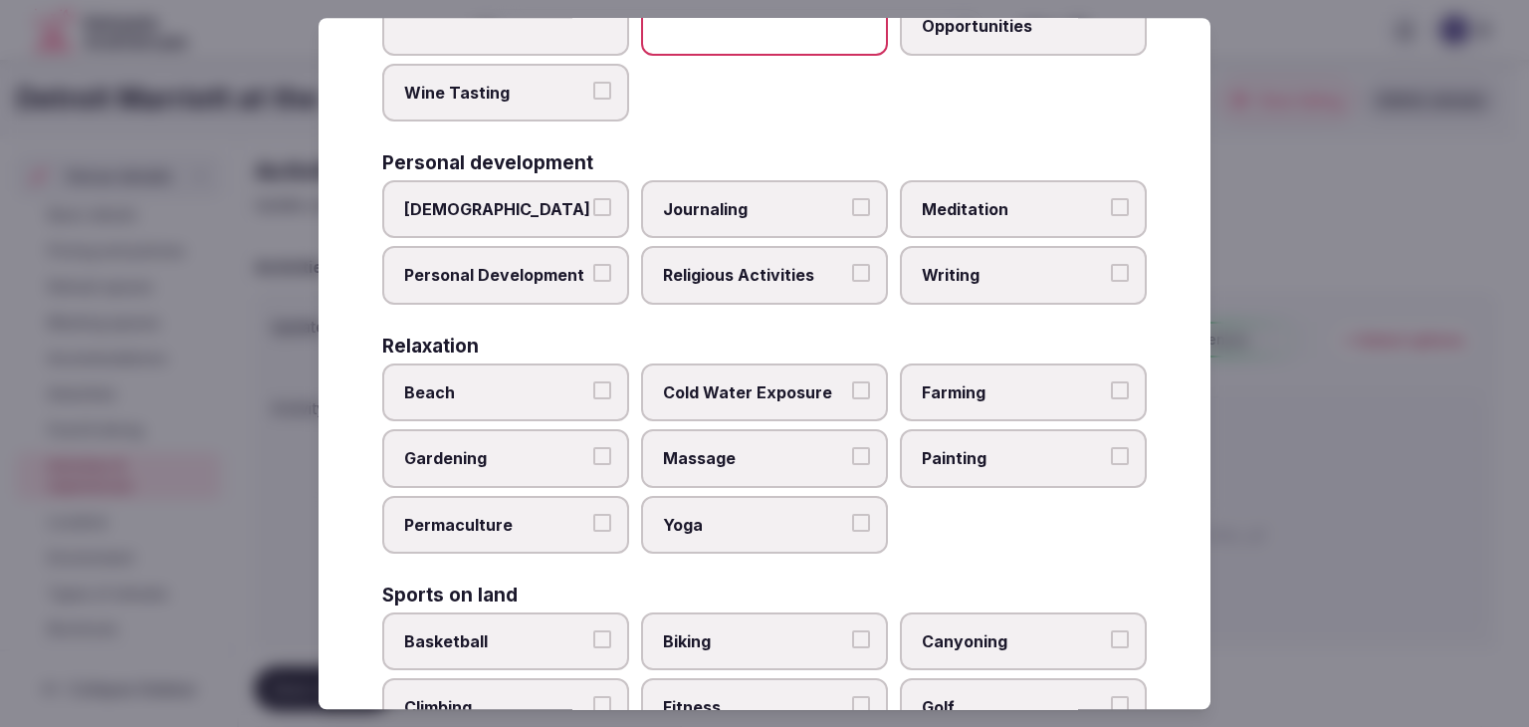
click at [557, 248] on label "Personal Development" at bounding box center [505, 276] width 247 height 58
click at [593, 265] on button "Personal Development" at bounding box center [602, 274] width 18 height 18
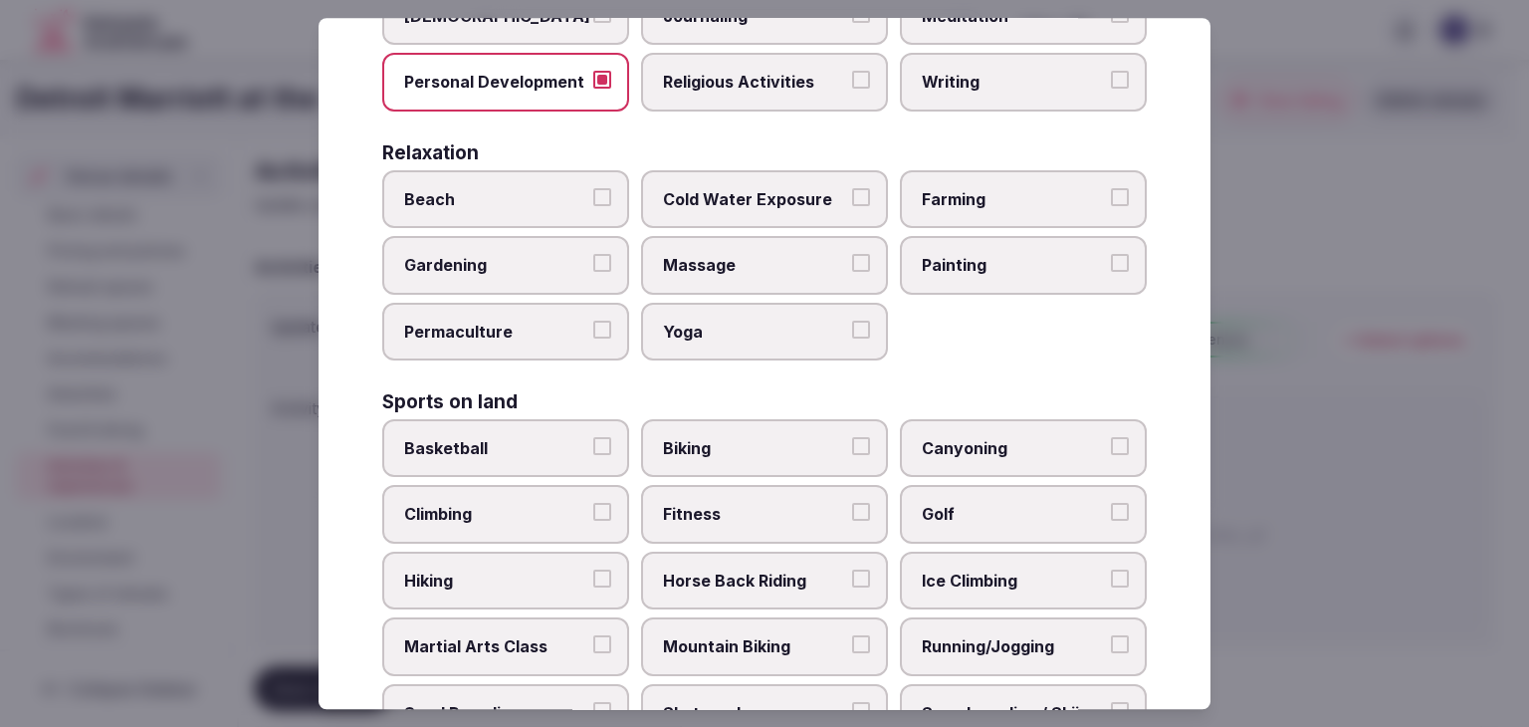
scroll to position [796, 0]
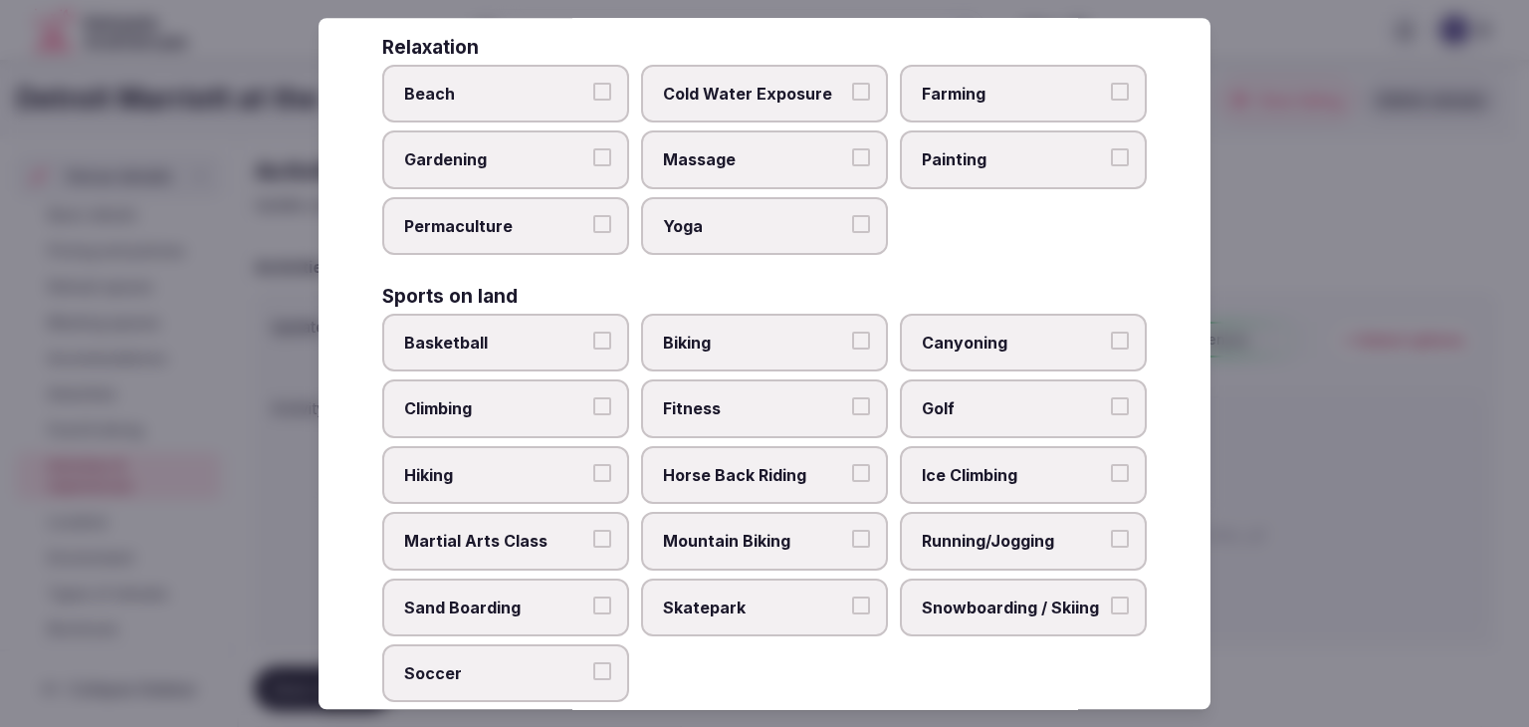
click at [766, 163] on span "Massage" at bounding box center [754, 160] width 183 height 22
click at [852, 163] on button "Massage" at bounding box center [861, 158] width 18 height 18
click at [804, 403] on span "Fitness" at bounding box center [754, 409] width 183 height 22
click at [852, 403] on button "Fitness" at bounding box center [861, 407] width 18 height 18
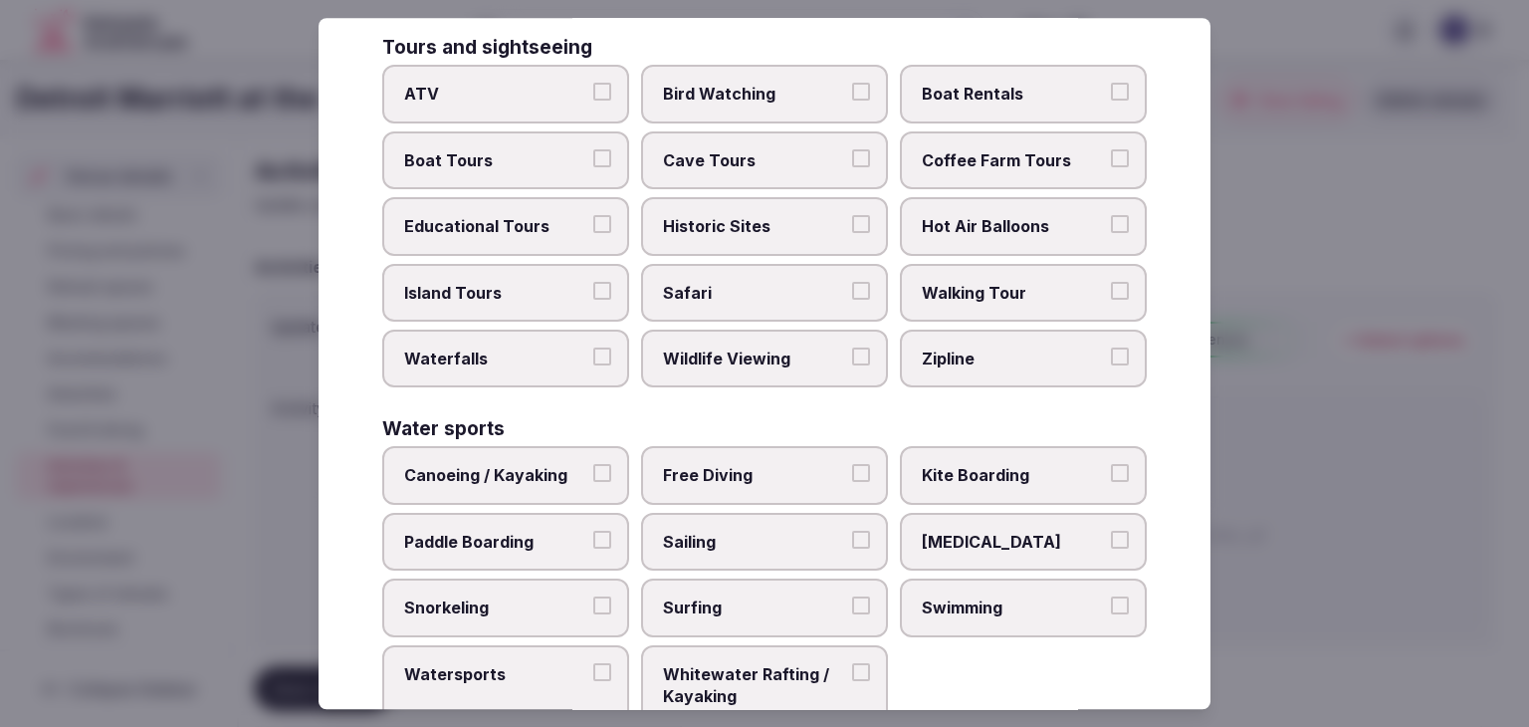
scroll to position [1493, 0]
click at [971, 595] on span "Swimming" at bounding box center [1013, 606] width 183 height 22
click at [1111, 595] on button "Swimming" at bounding box center [1120, 604] width 18 height 18
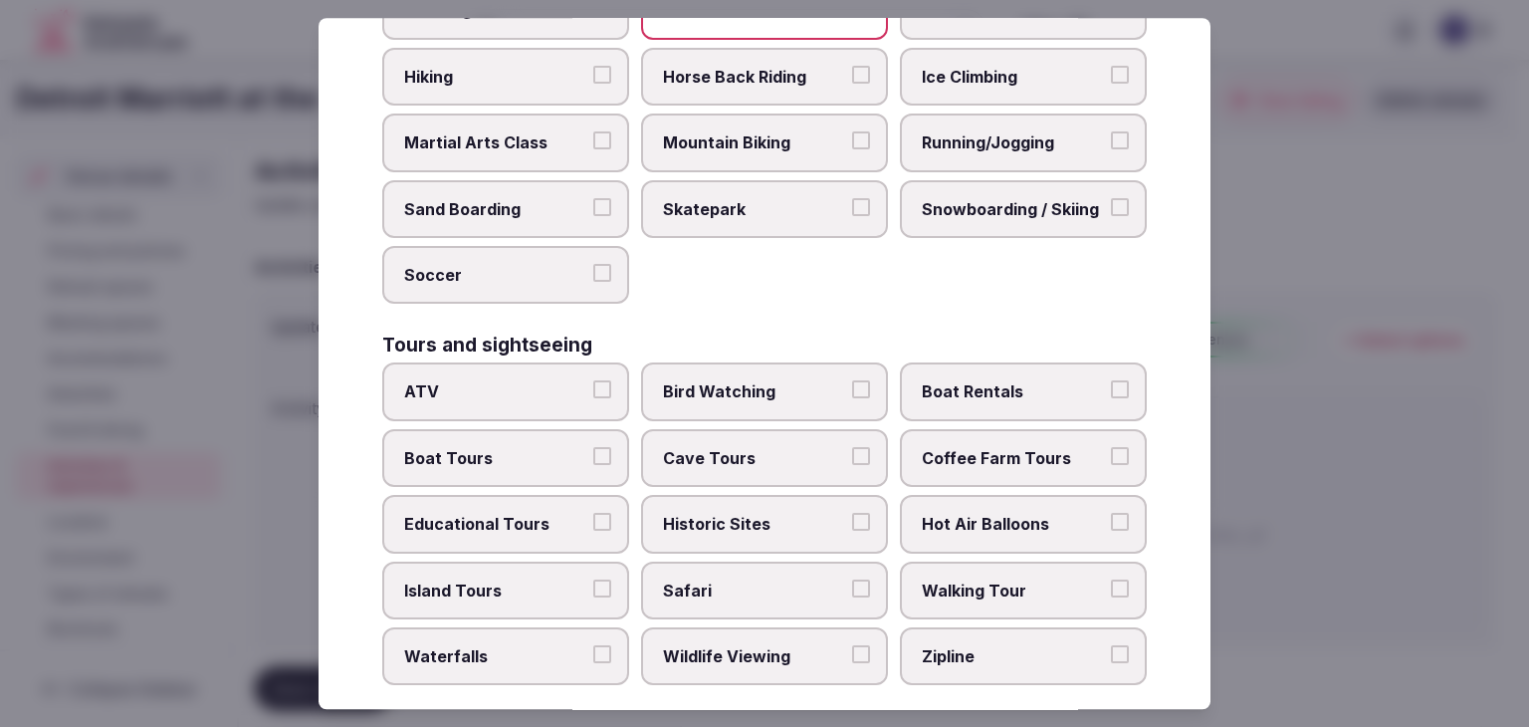
scroll to position [996, 0]
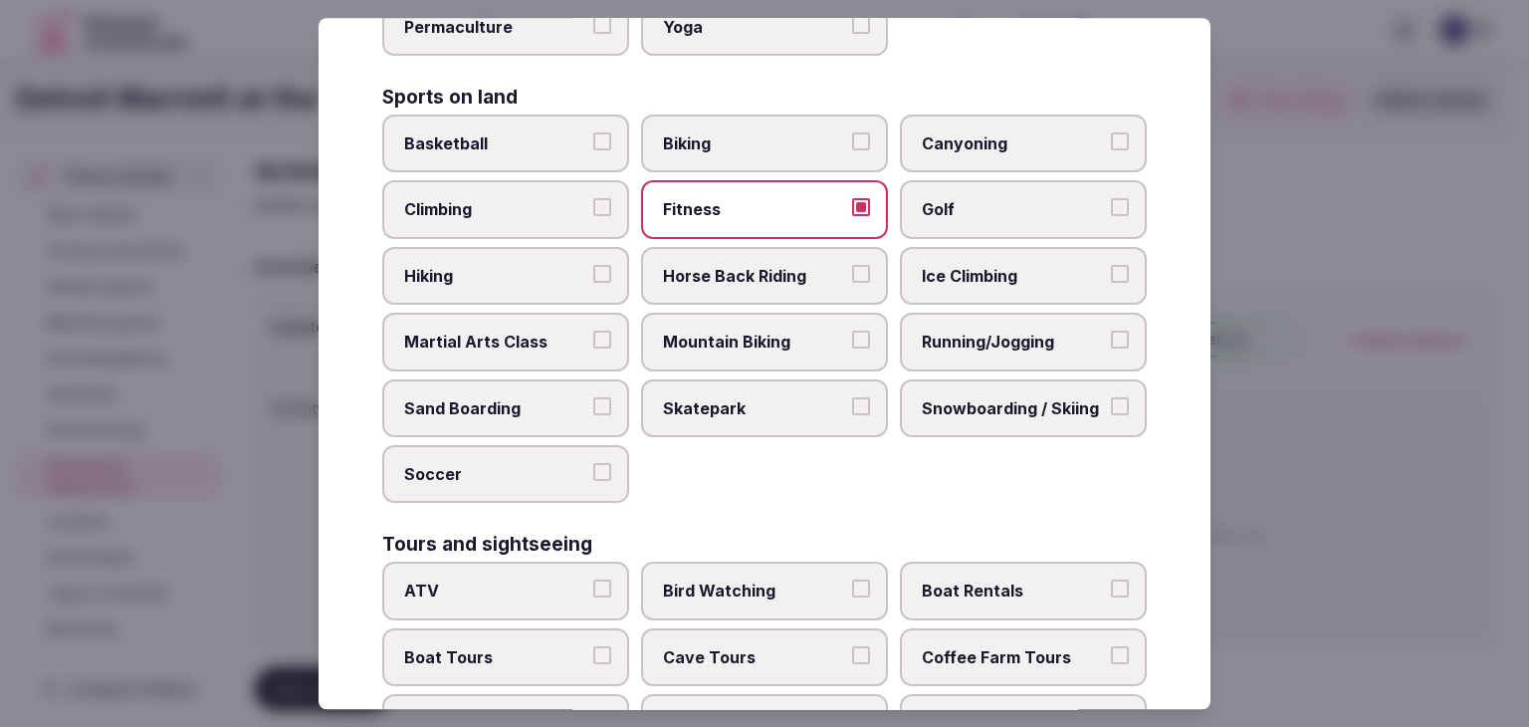
click at [1021, 397] on span "Snowboarding / Skiing" at bounding box center [1013, 408] width 183 height 22
click at [1111, 397] on button "Snowboarding / Skiing" at bounding box center [1120, 406] width 18 height 18
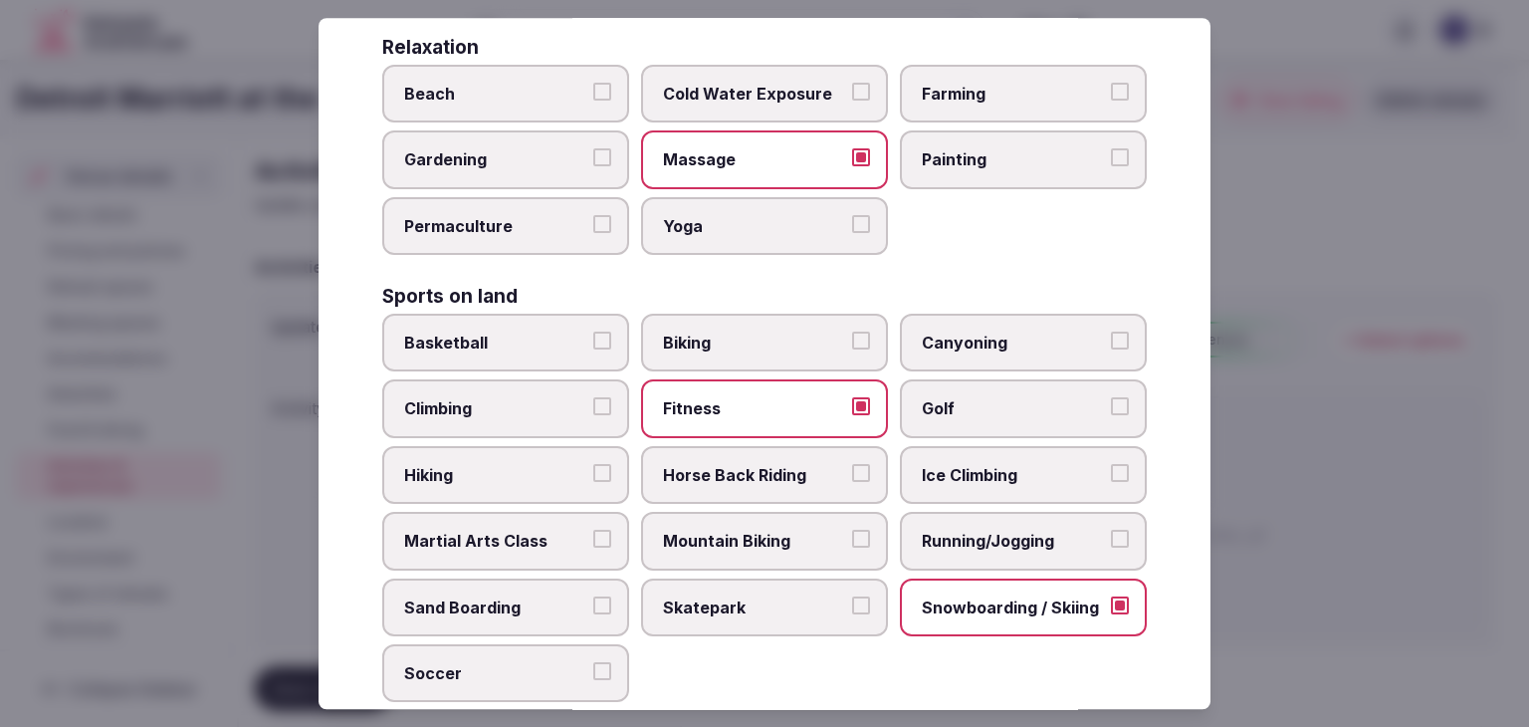
click at [948, 380] on label "Golf" at bounding box center [1023, 409] width 247 height 58
click at [1111, 398] on button "Golf" at bounding box center [1120, 407] width 18 height 18
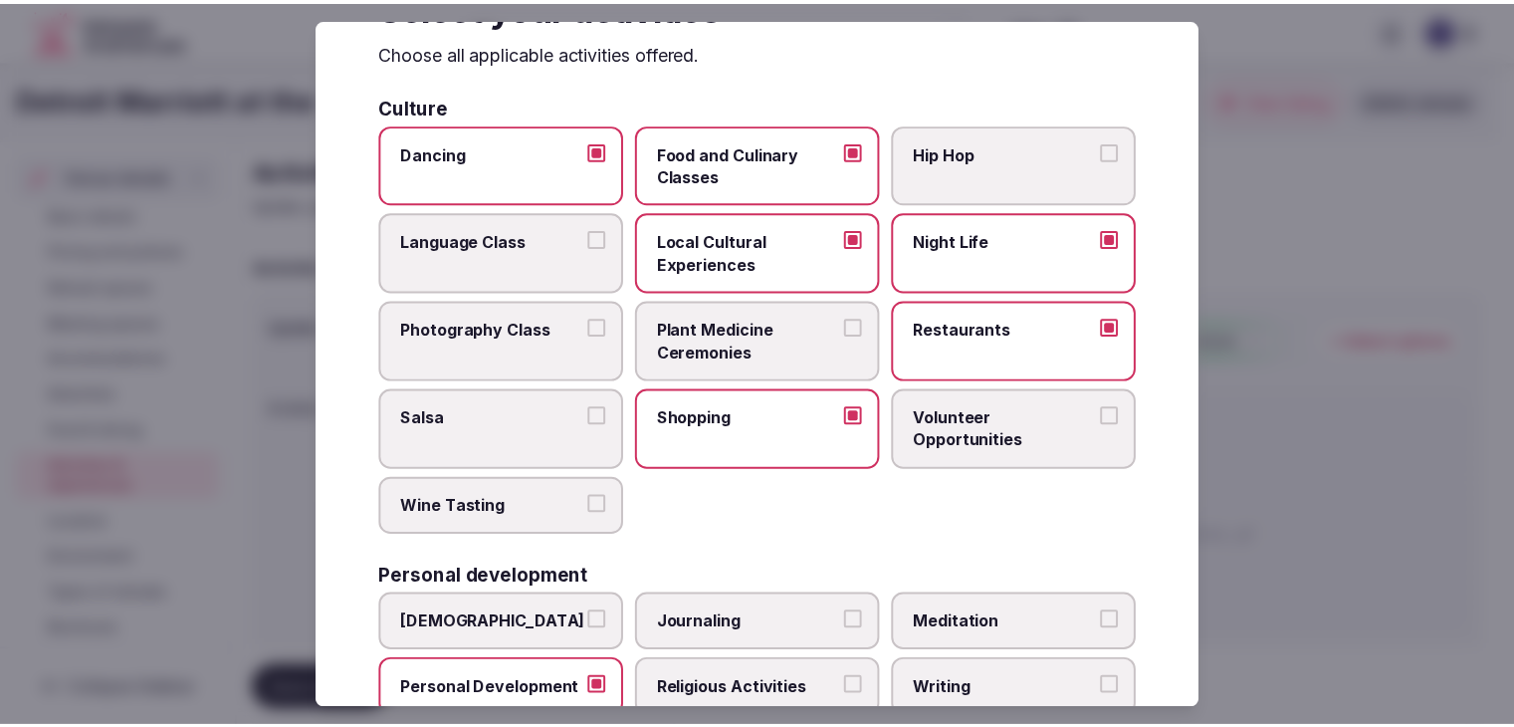
scroll to position [0, 0]
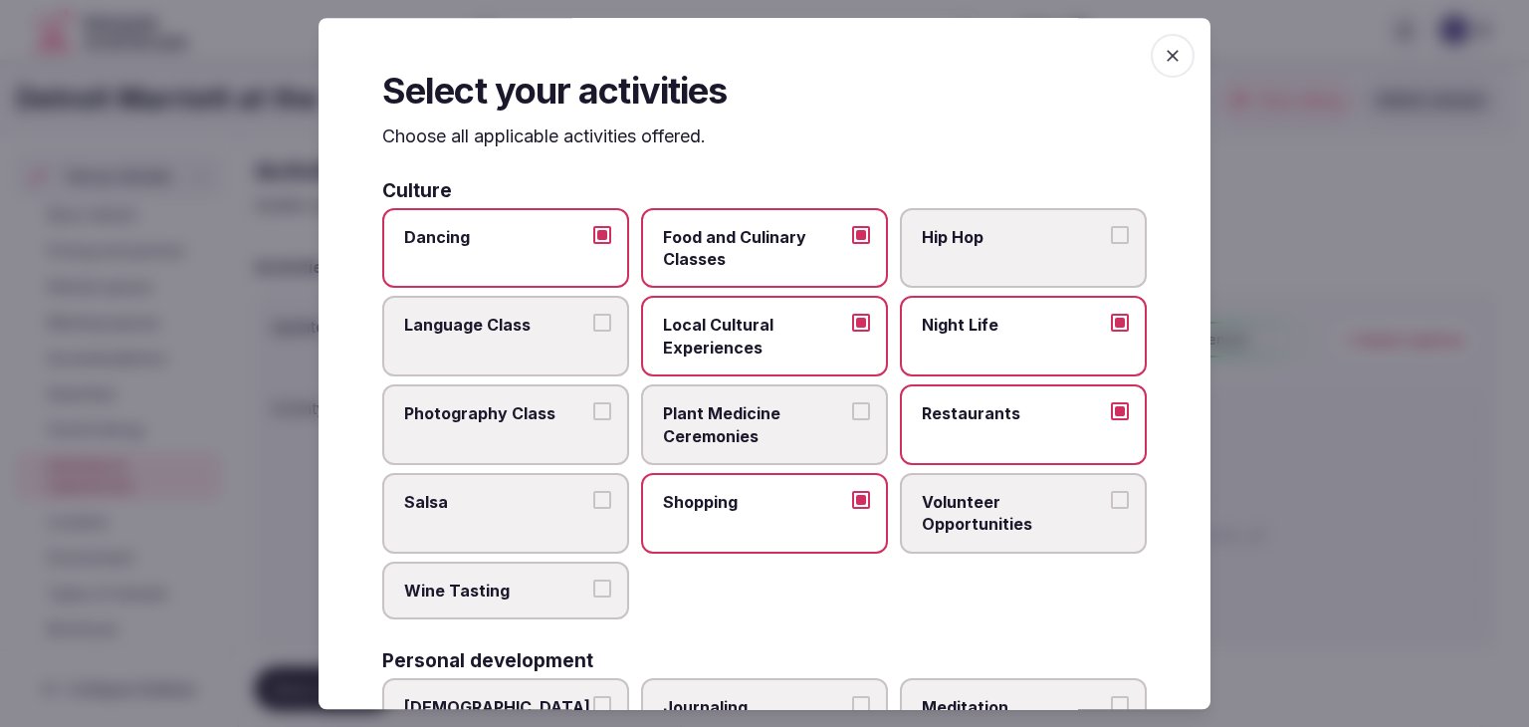
click at [1164, 59] on icon "button" at bounding box center [1173, 56] width 20 height 20
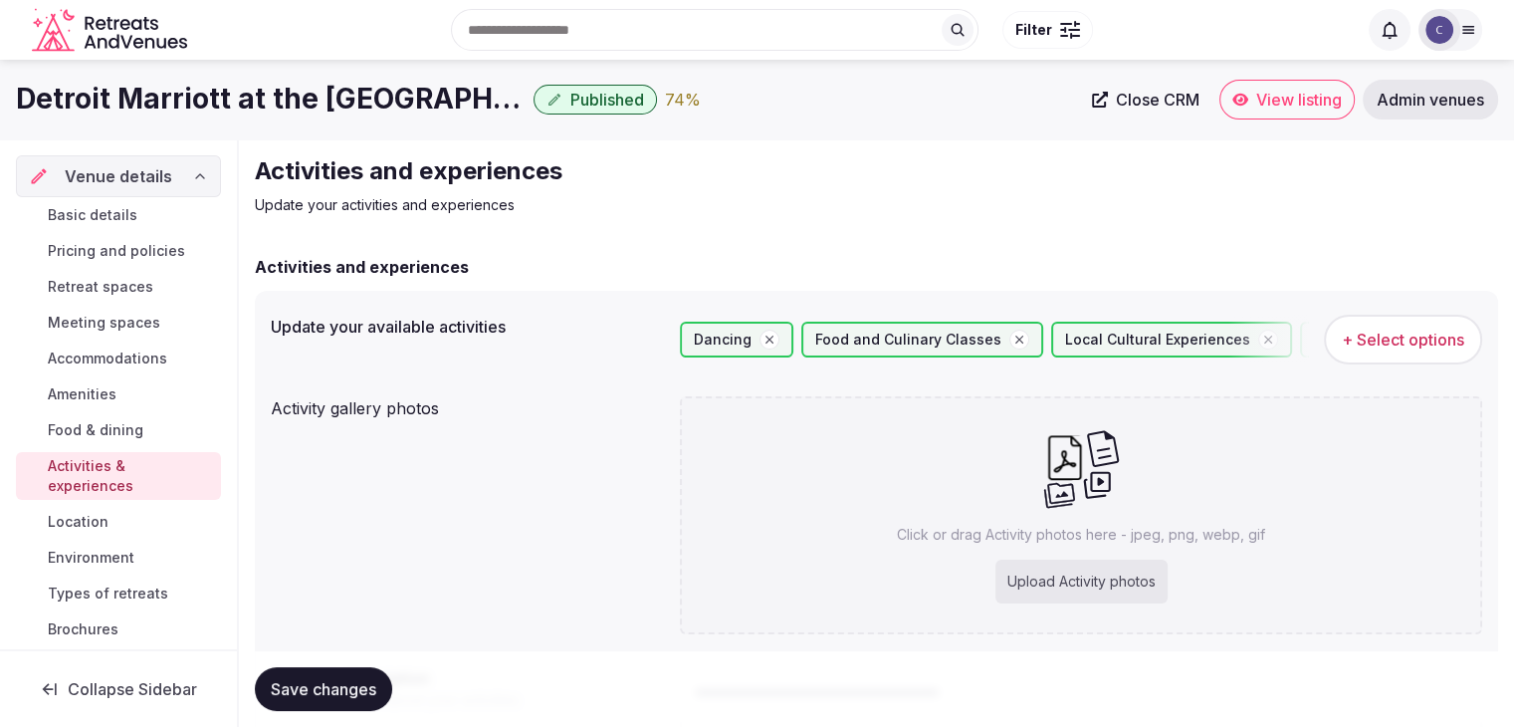
scroll to position [223, 0]
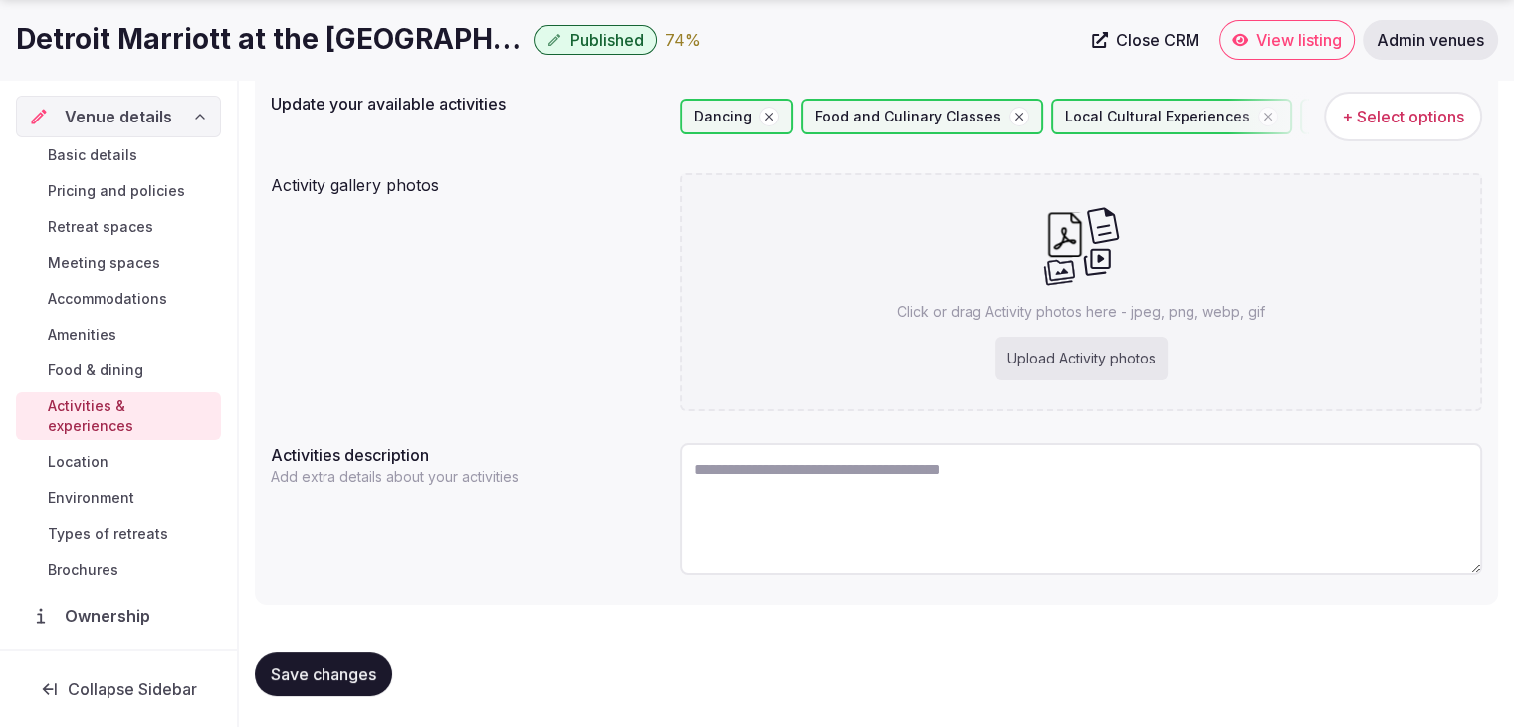
click at [1192, 332] on div "Click or drag Activity photos here - jpeg, png, webp, gif Upload Activity photos" at bounding box center [1081, 292] width 802 height 238
type input "**********"
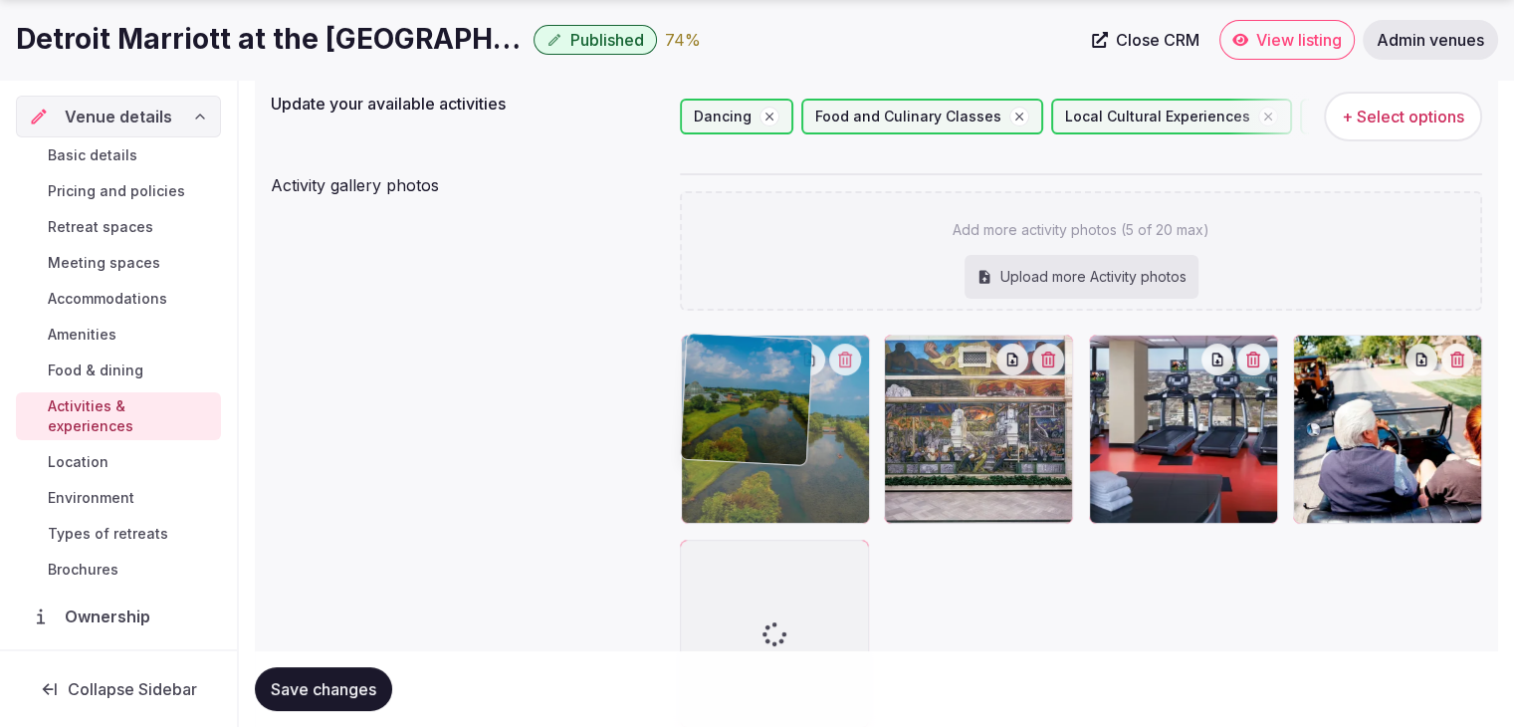
drag, startPoint x: 1308, startPoint y: 347, endPoint x: 701, endPoint y: 383, distance: 608.3
click at [701, 383] on body "Search Popular Destinations Toscana, Italy Riviera Maya, Mexico Indonesia, Bali…" at bounding box center [757, 410] width 1514 height 1267
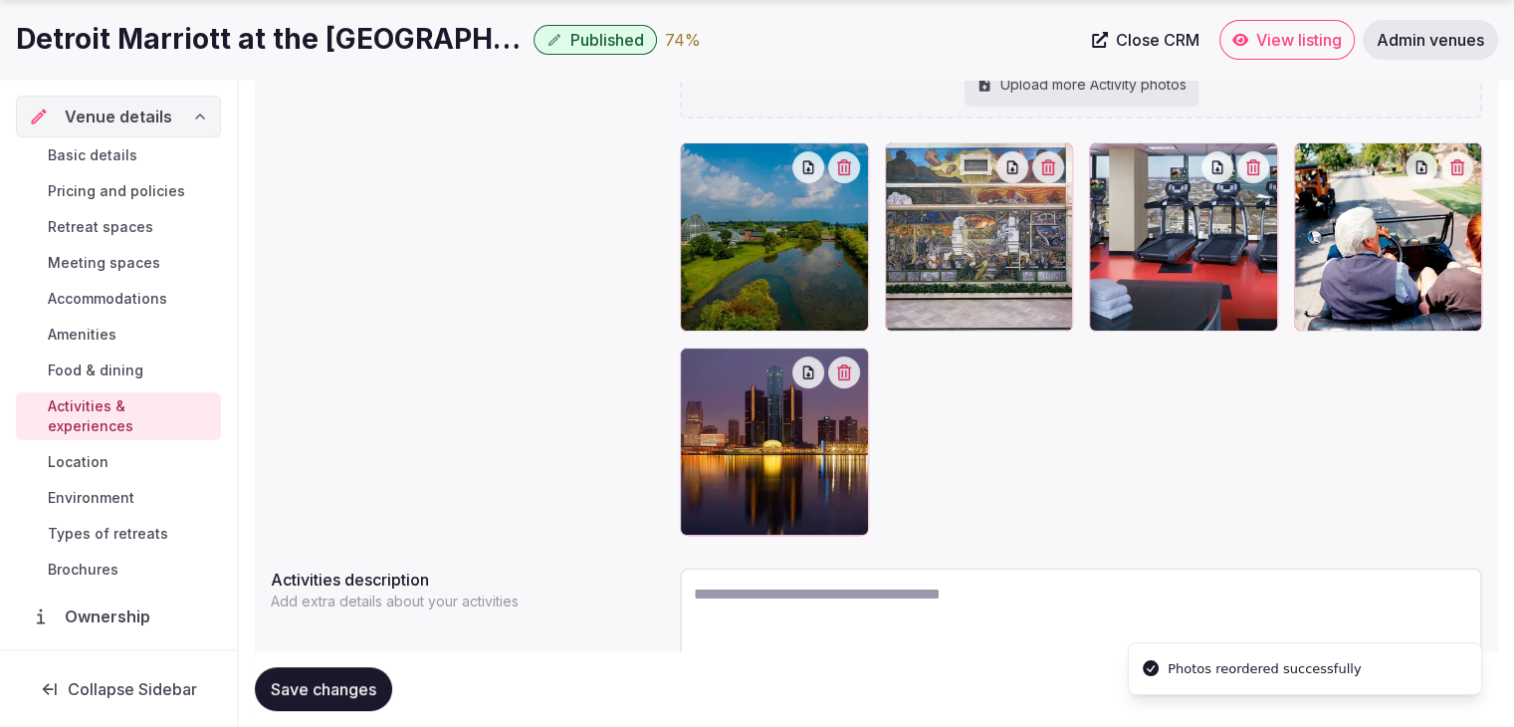
scroll to position [422, 0]
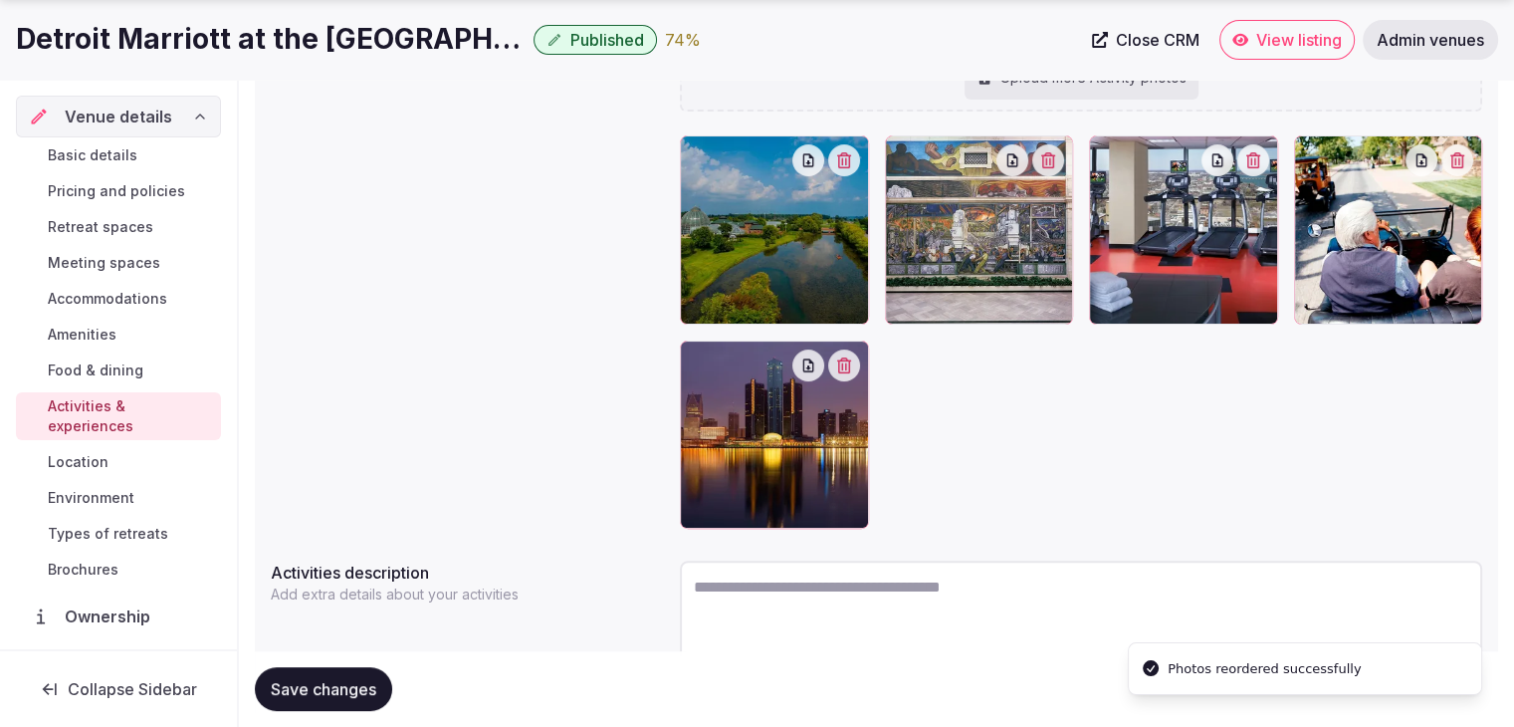
click at [366, 691] on span "Save changes" at bounding box center [324, 689] width 106 height 20
click at [120, 492] on span "Environment" at bounding box center [91, 498] width 87 height 20
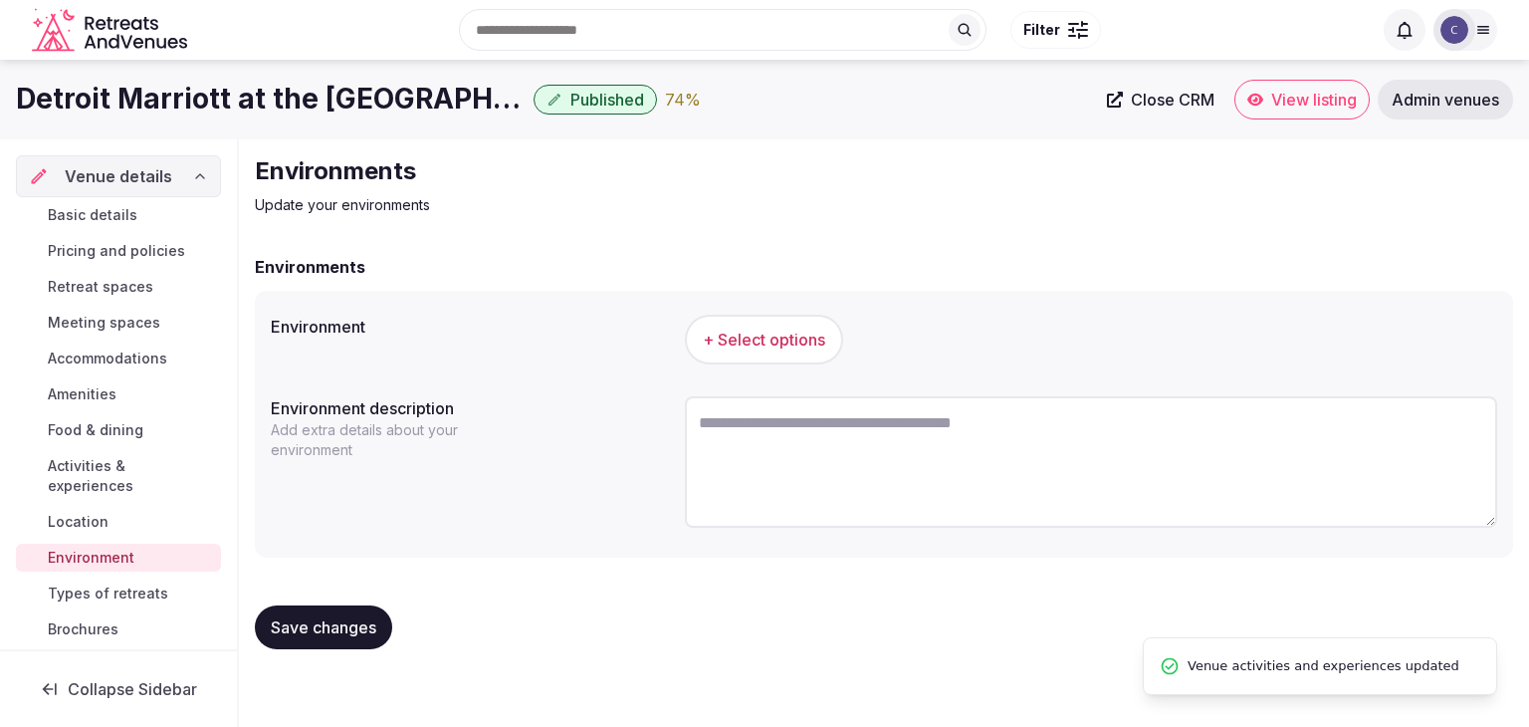
click at [731, 332] on span "+ Select options" at bounding box center [764, 340] width 122 height 22
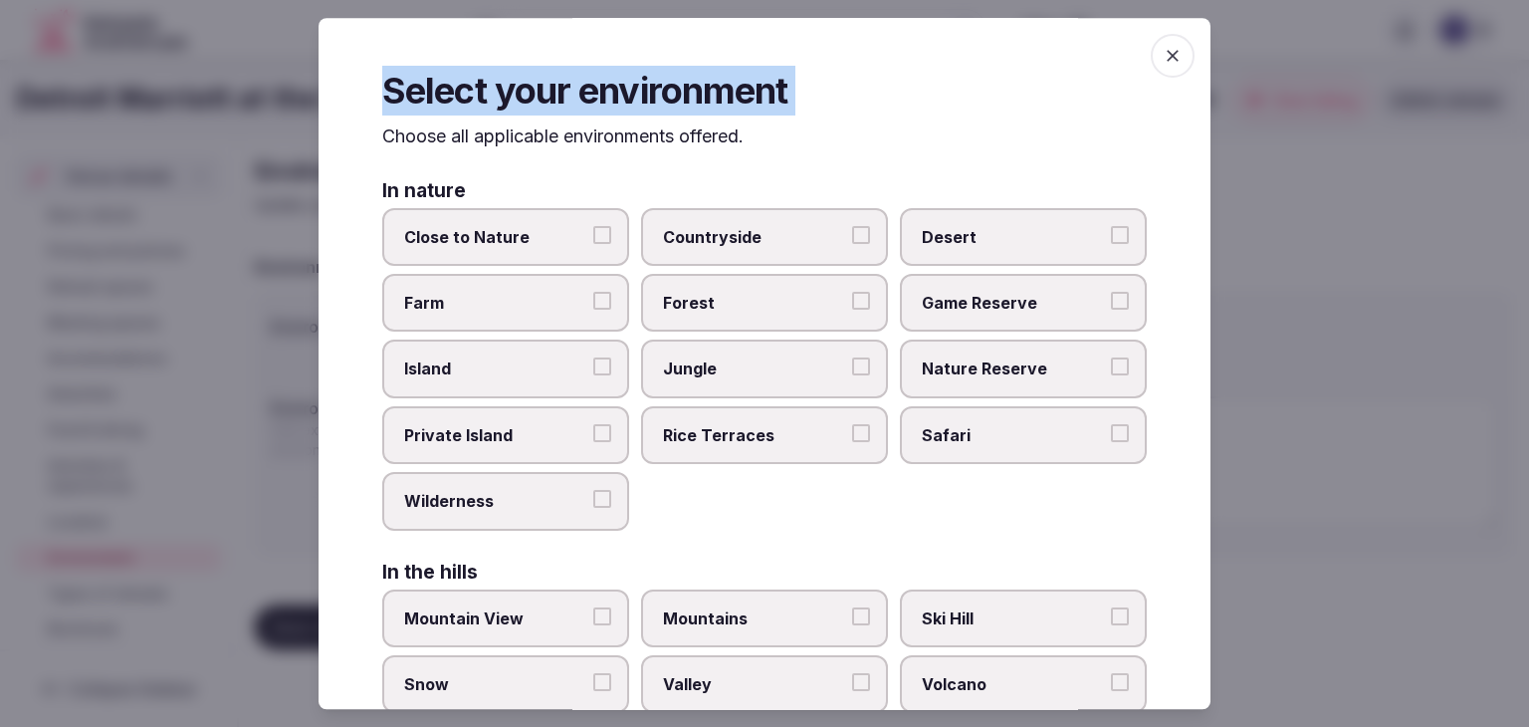
scroll to position [476, 0]
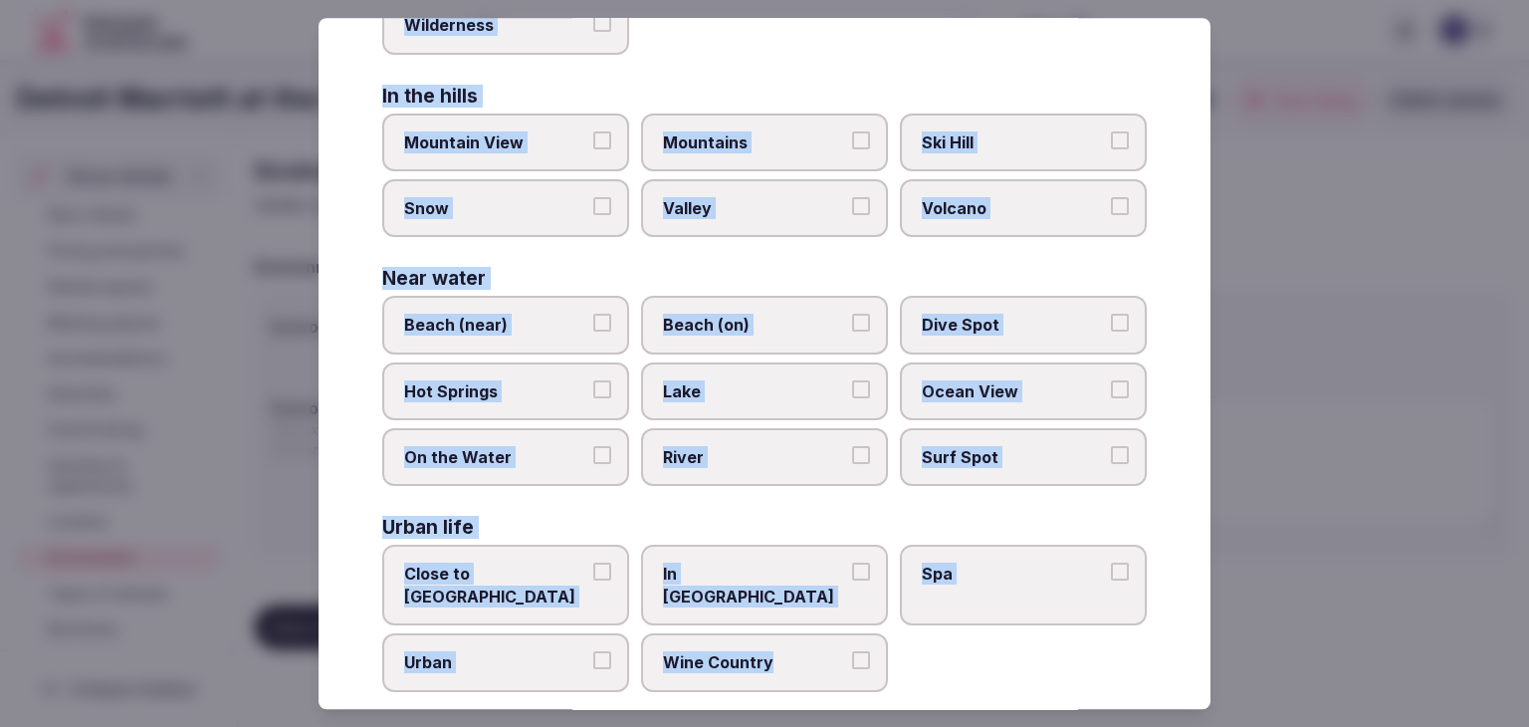
drag, startPoint x: 372, startPoint y: 131, endPoint x: 896, endPoint y: 678, distance: 756.9
click at [896, 678] on div "Select your environment Choose all applicable environments offered. In nature C…" at bounding box center [765, 363] width 892 height 691
copy div "Choose all applicable environments offered. In nature Close to Nature Countrysi…"
drag, startPoint x: 583, startPoint y: 566, endPoint x: 542, endPoint y: 646, distance: 89.9
click at [582, 568] on label "Close to City Center" at bounding box center [505, 586] width 247 height 81
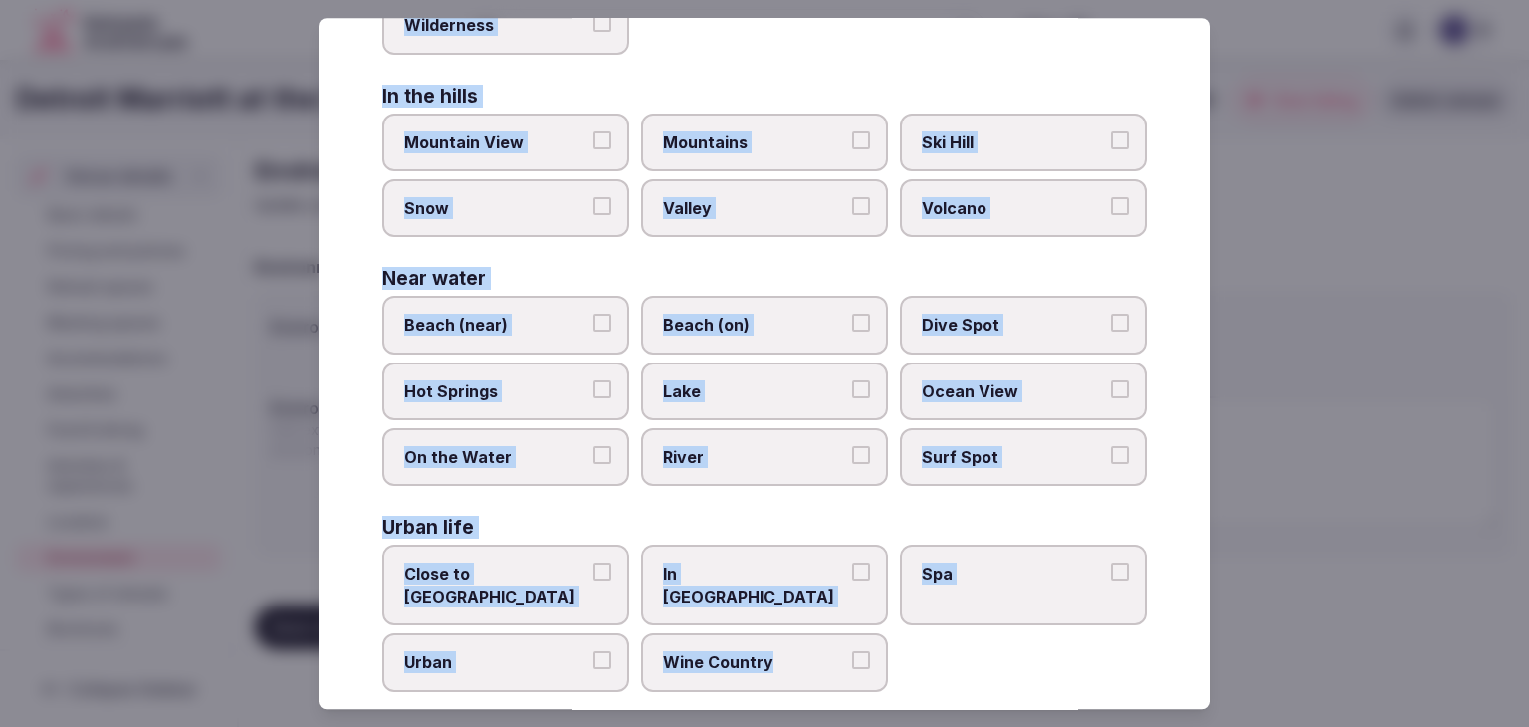
click at [593, 568] on button "Close to City Center" at bounding box center [602, 572] width 18 height 18
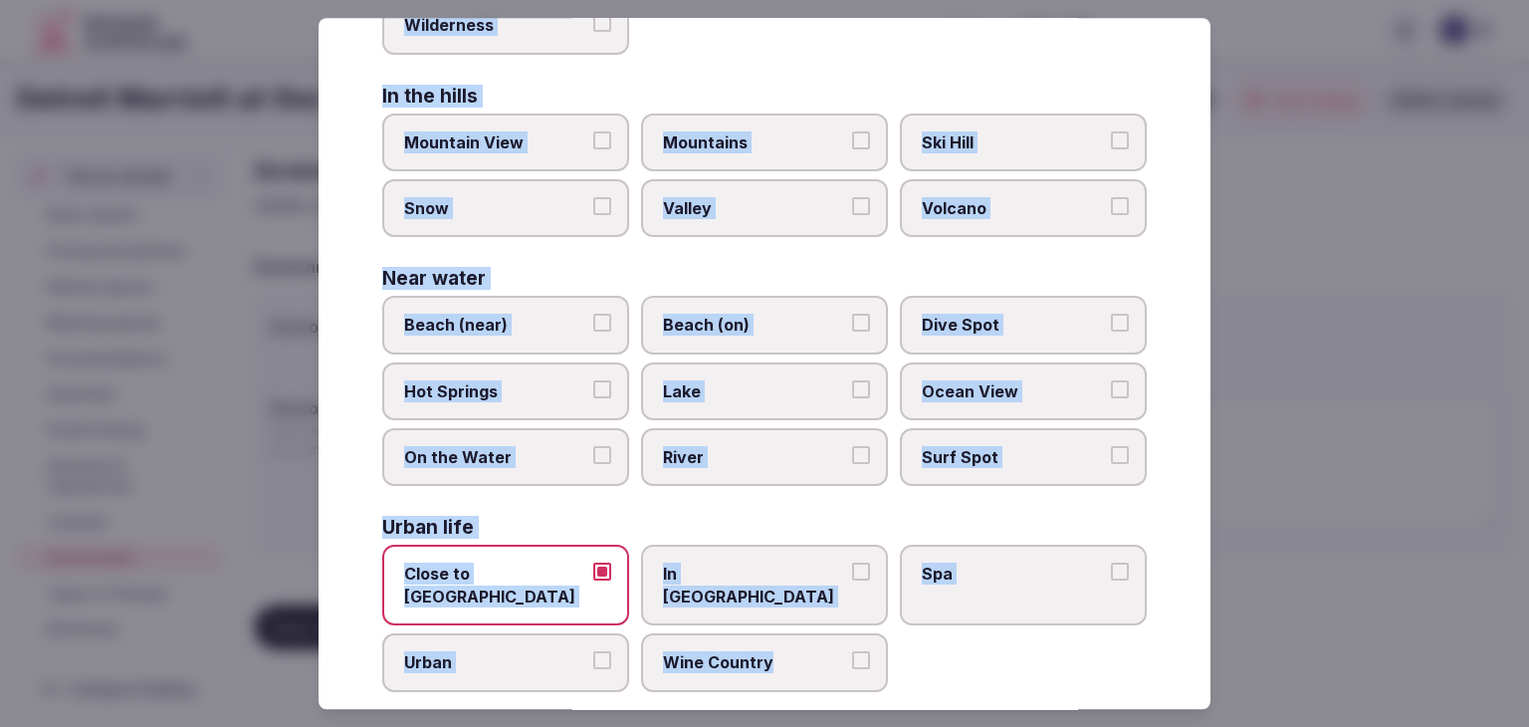
click at [530, 665] on div "Select your environment Choose all applicable environments offered. In nature C…" at bounding box center [765, 363] width 892 height 691
click at [534, 652] on span "Urban" at bounding box center [495, 663] width 183 height 22
click at [593, 652] on button "Urban" at bounding box center [602, 661] width 18 height 18
click at [654, 574] on label "In City Center" at bounding box center [764, 586] width 247 height 81
click at [852, 574] on button "In City Center" at bounding box center [861, 572] width 18 height 18
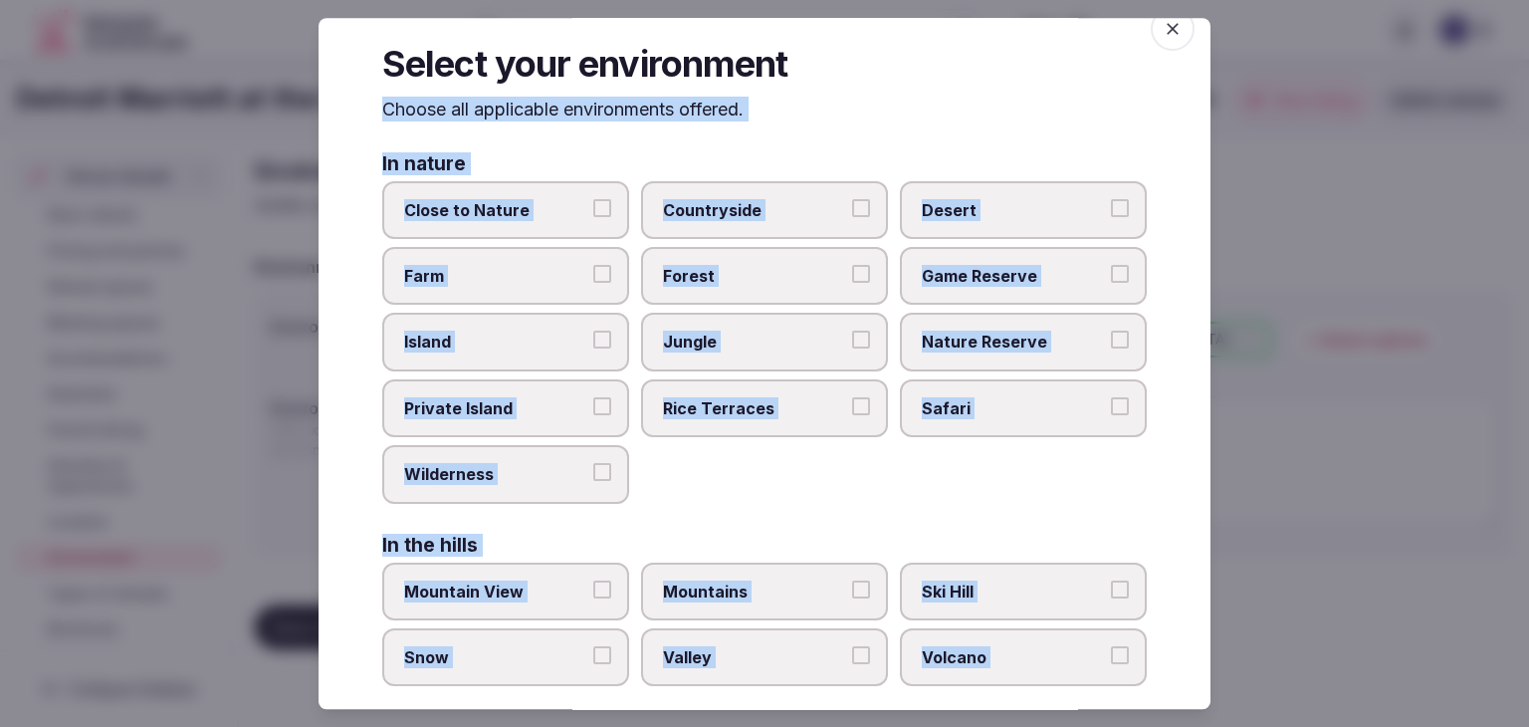
scroll to position [0, 0]
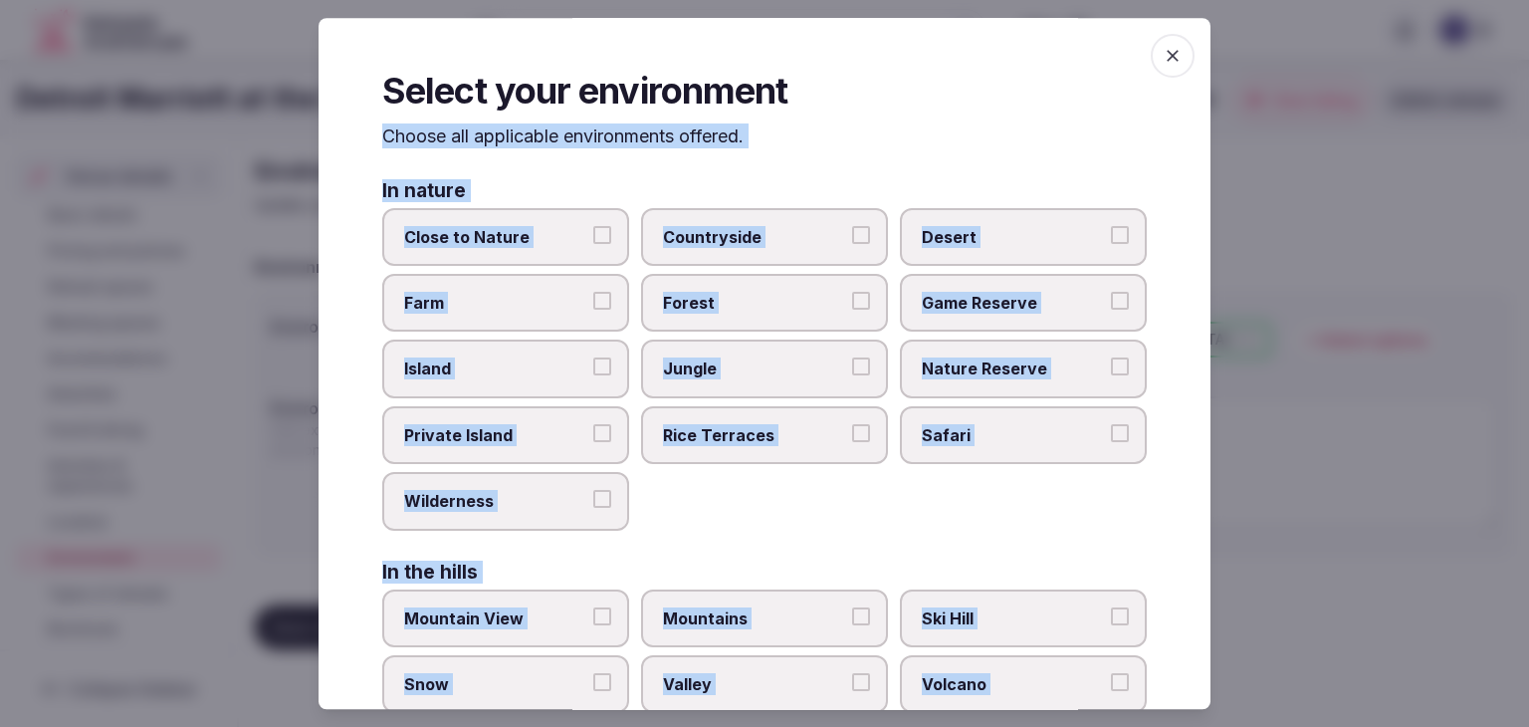
click at [1163, 47] on icon "button" at bounding box center [1173, 56] width 20 height 20
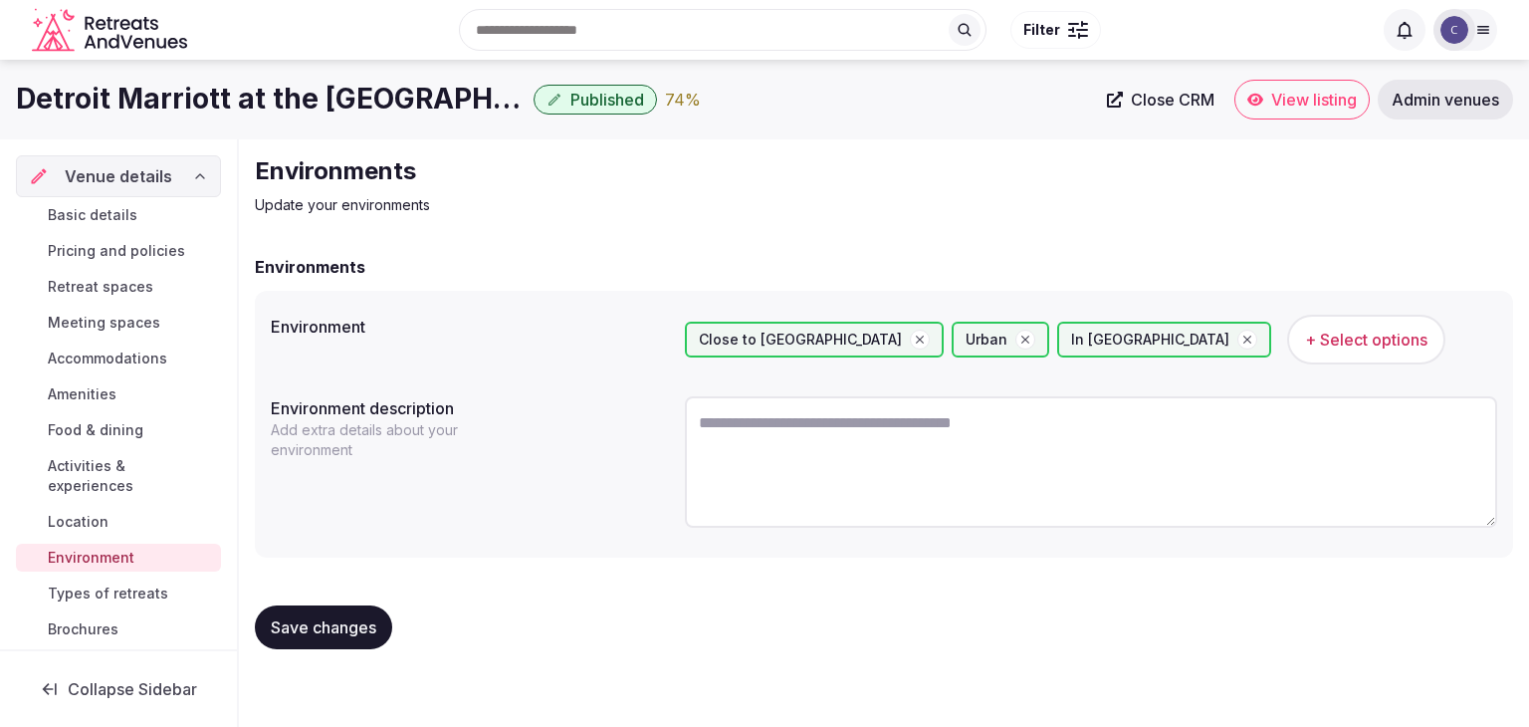
click at [231, 98] on h1 "Detroit Marriott at the [GEOGRAPHIC_DATA]" at bounding box center [271, 99] width 510 height 39
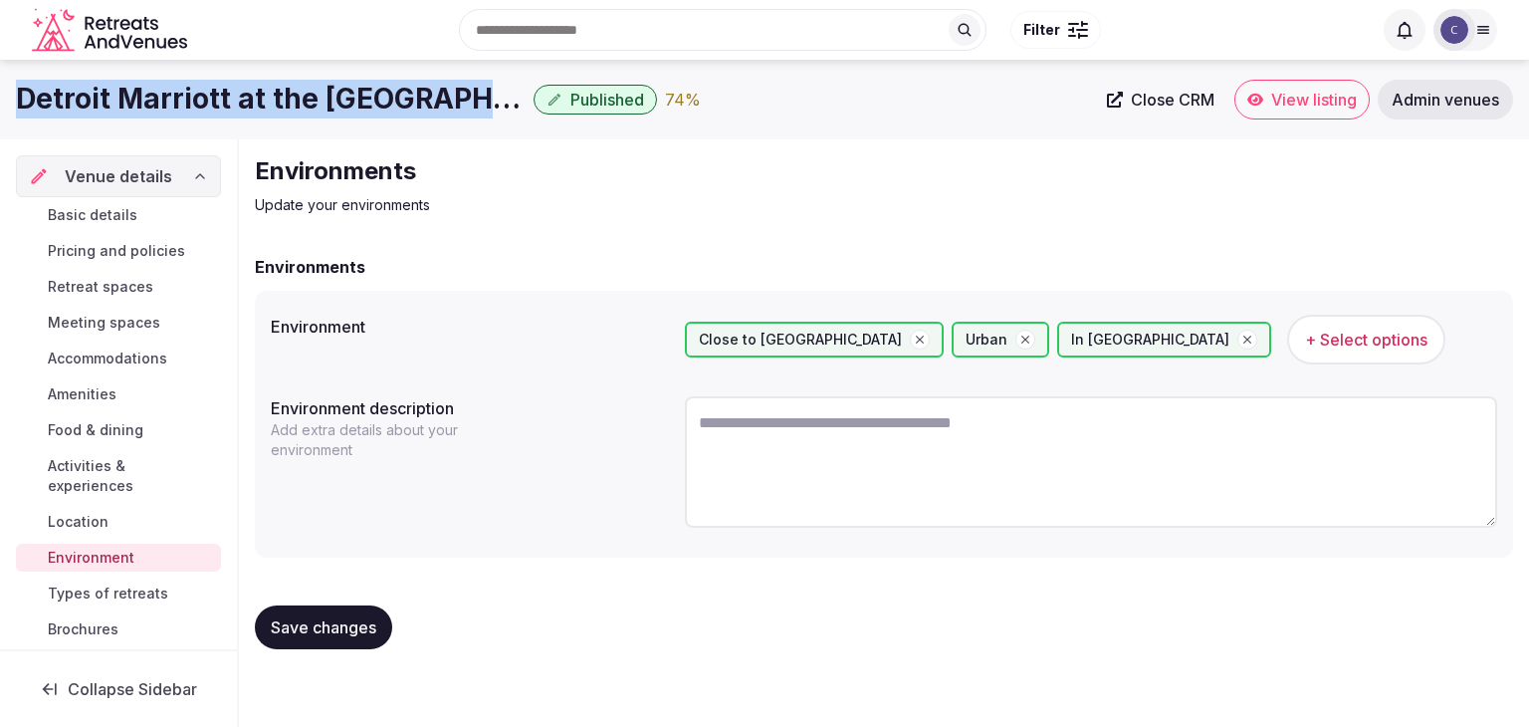
click at [231, 98] on h1 "Detroit Marriott at the [GEOGRAPHIC_DATA]" at bounding box center [271, 99] width 510 height 39
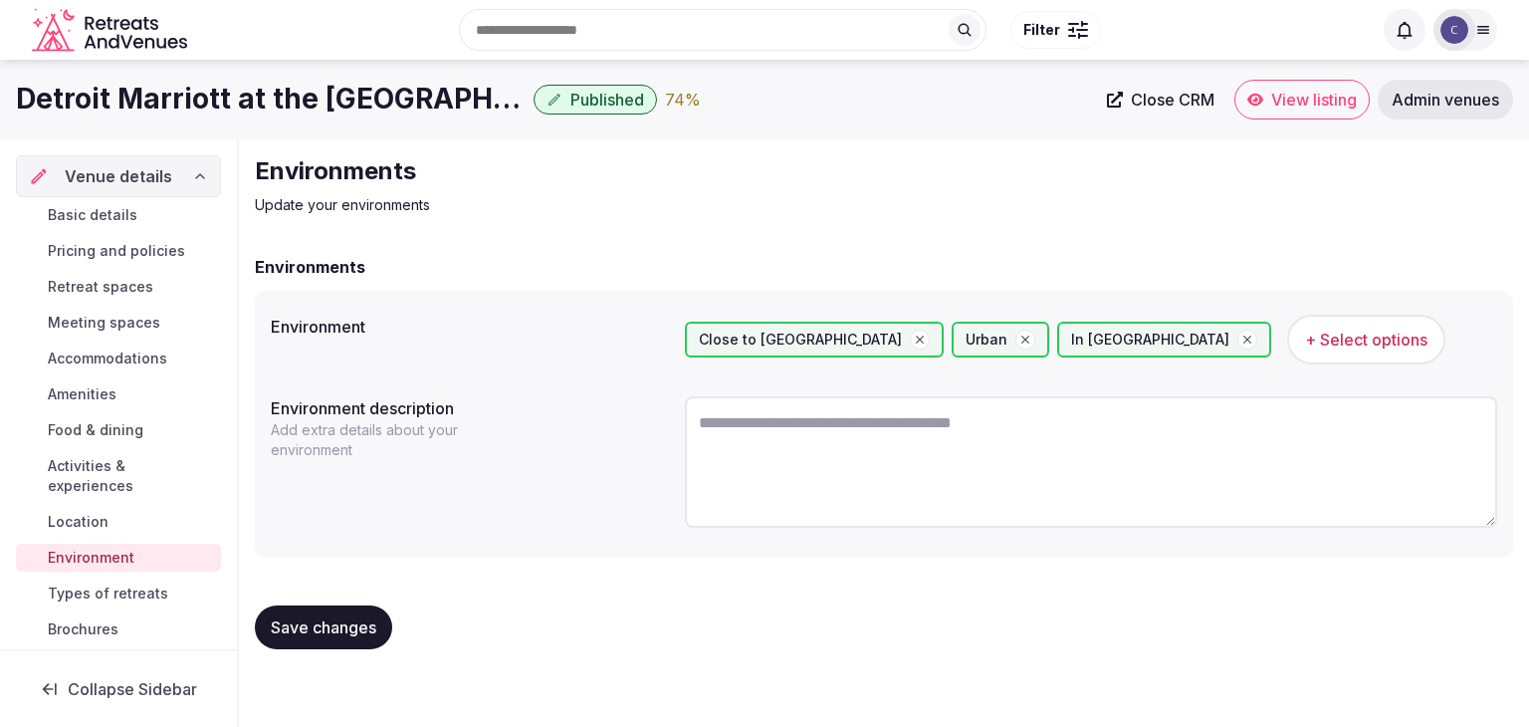
click at [802, 434] on textarea at bounding box center [1091, 461] width 812 height 131
paste textarea "**********"
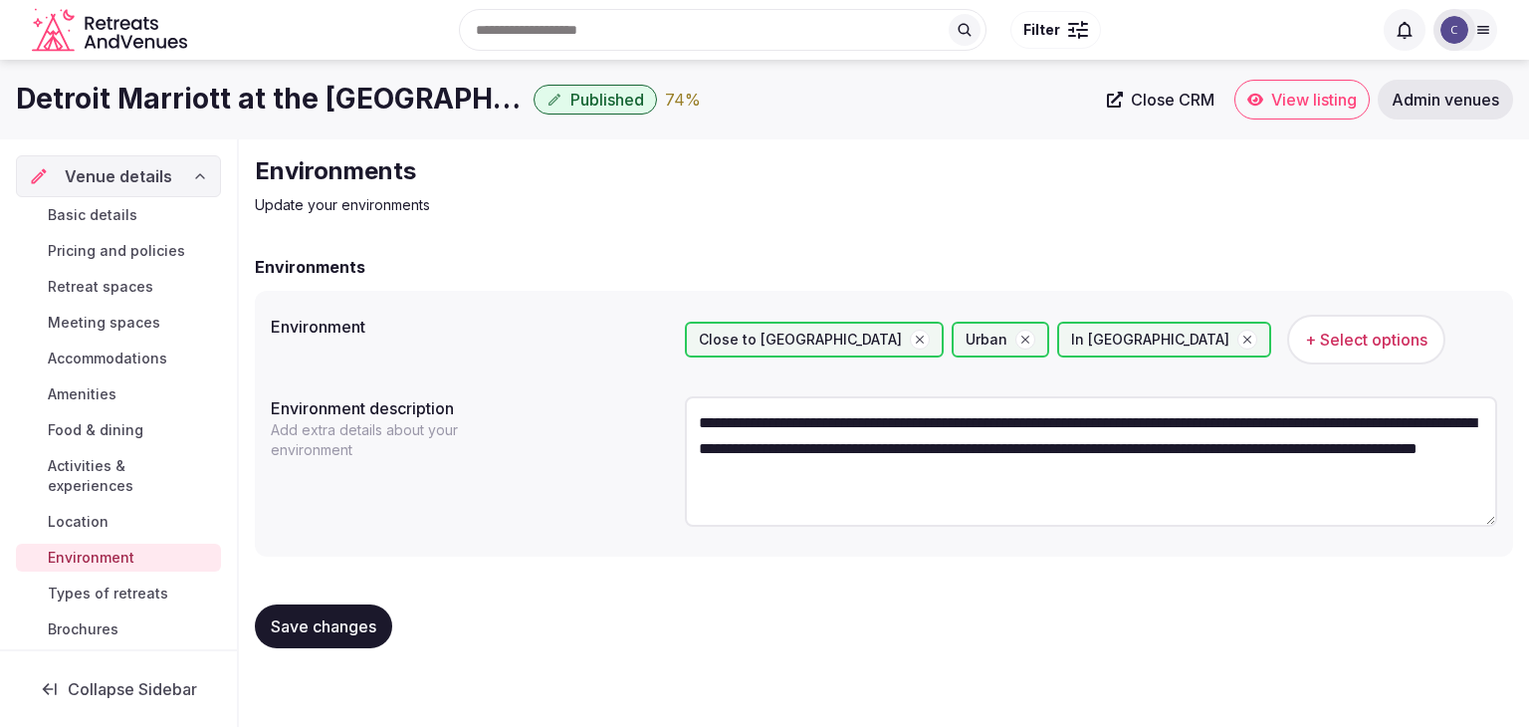
type textarea "**********"
click at [370, 622] on span "Save changes" at bounding box center [324, 626] width 106 height 20
click at [324, 619] on span "Save changes" at bounding box center [324, 626] width 106 height 20
click at [107, 586] on span "Types of retreats" at bounding box center [108, 593] width 120 height 20
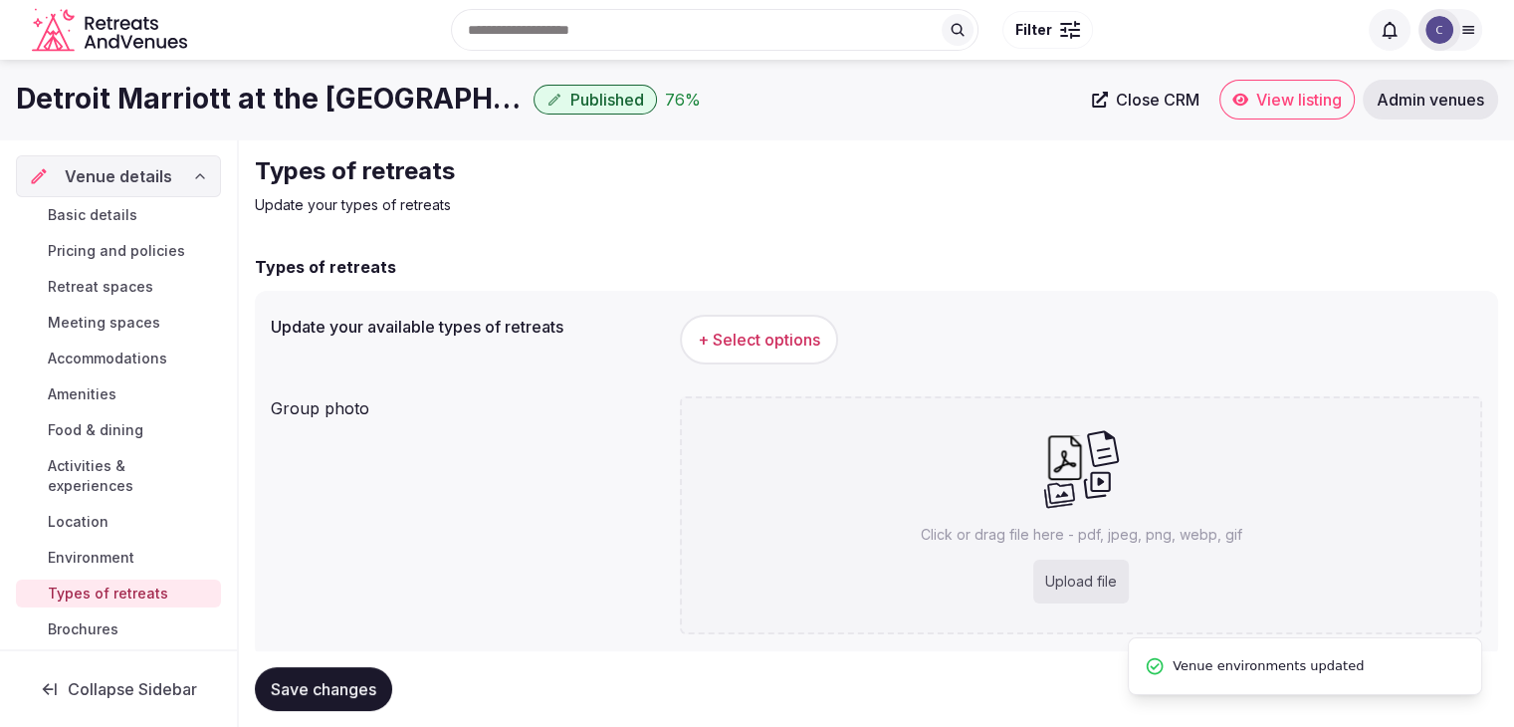
click at [771, 358] on button "+ Select options" at bounding box center [759, 340] width 158 height 50
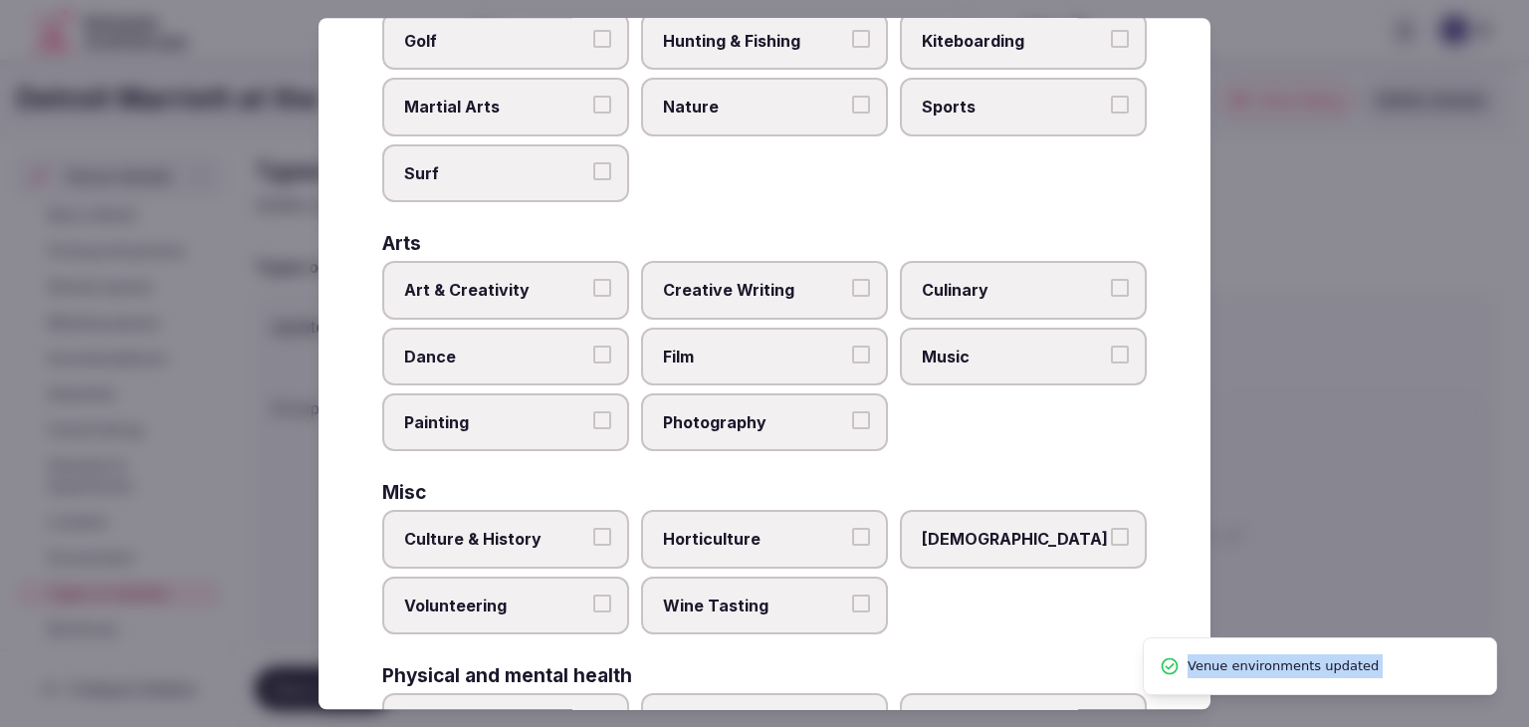
scroll to position [809, 0]
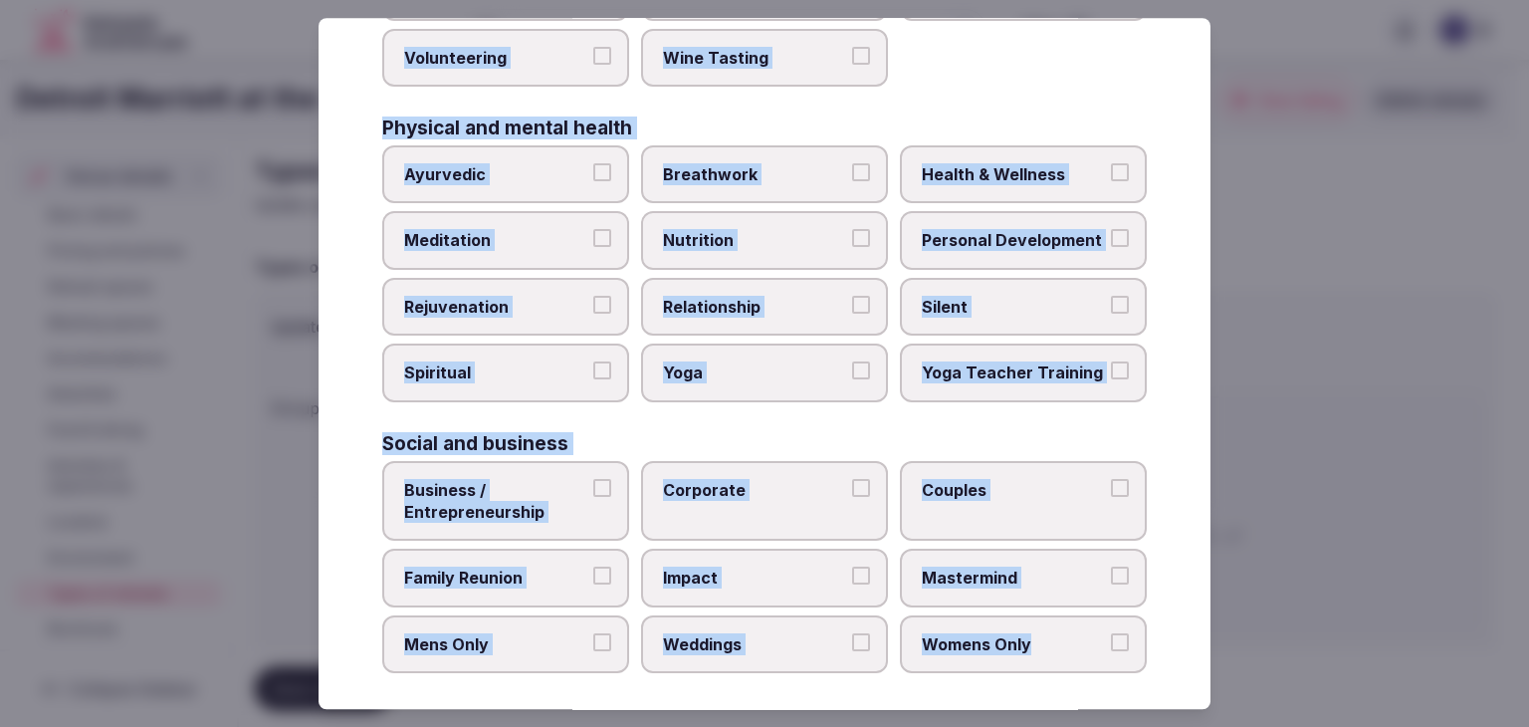
drag, startPoint x: 370, startPoint y: 121, endPoint x: 1022, endPoint y: 659, distance: 845.1
click at [1022, 659] on div "Select your types of retreats Choose all applicable types of retreats offered. …" at bounding box center [765, 363] width 892 height 691
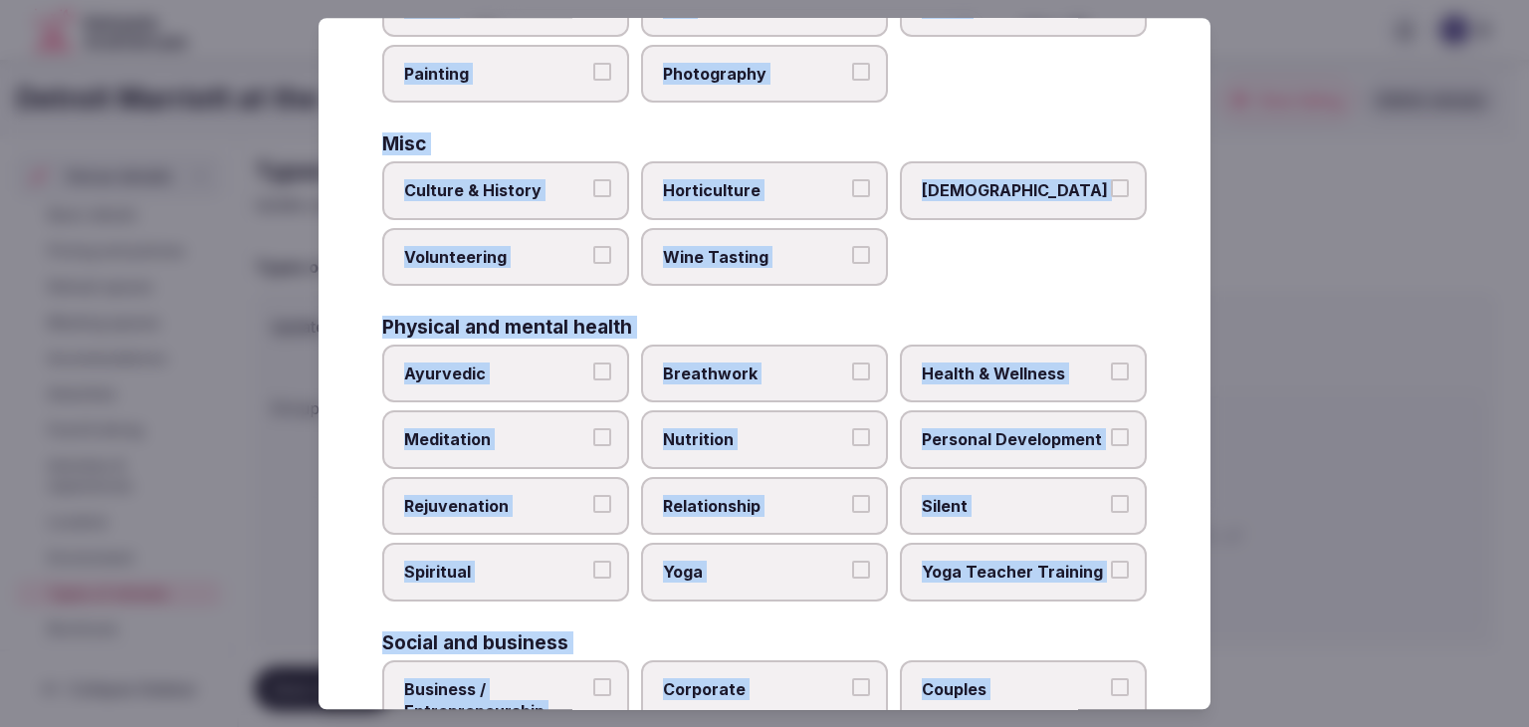
click at [568, 163] on label "Culture & History" at bounding box center [505, 191] width 247 height 58
click at [593, 180] on button "Culture & History" at bounding box center [602, 189] width 18 height 18
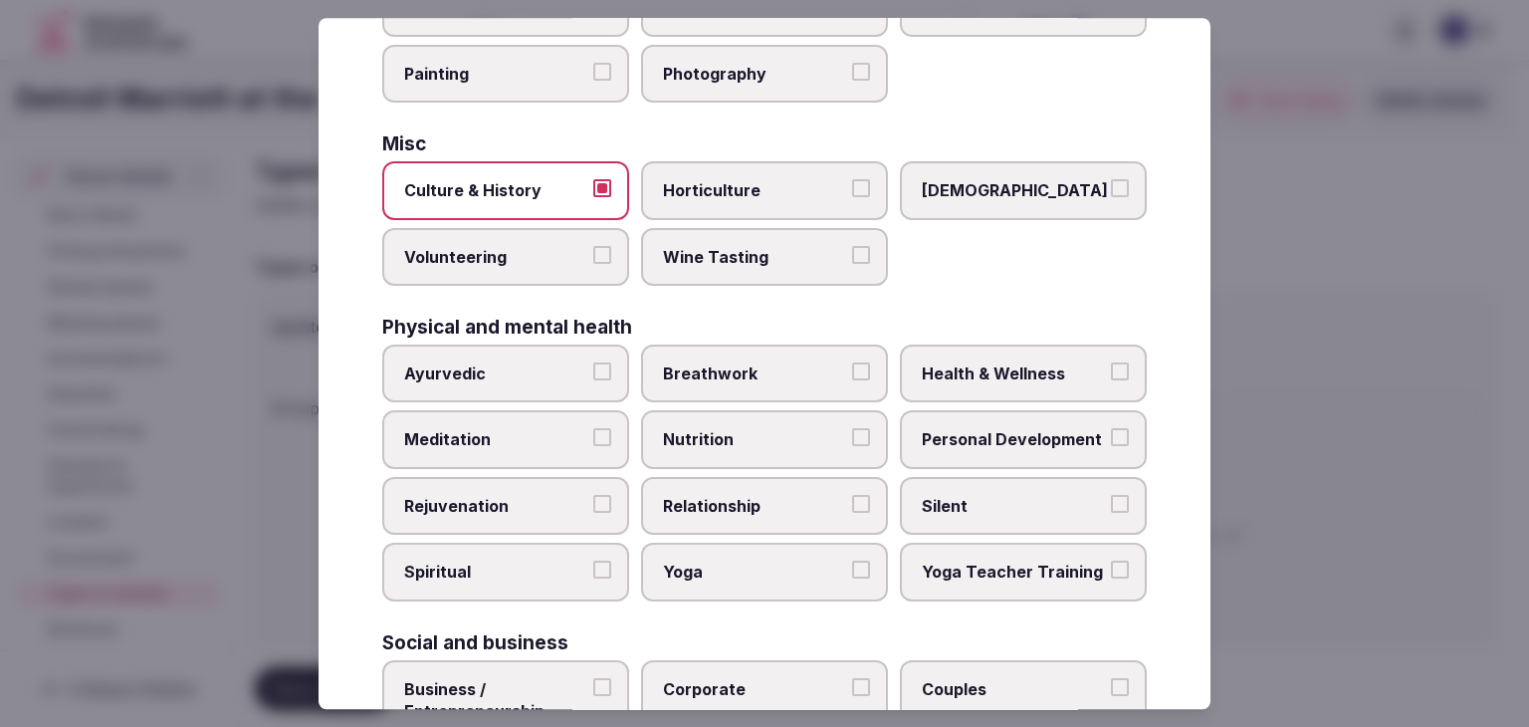
click at [526, 186] on span "Culture & History" at bounding box center [495, 191] width 183 height 22
click at [593, 186] on button "Culture & History" at bounding box center [602, 189] width 18 height 18
click at [972, 367] on span "Health & Wellness" at bounding box center [1013, 373] width 183 height 22
click at [1111, 367] on button "Health & Wellness" at bounding box center [1120, 371] width 18 height 18
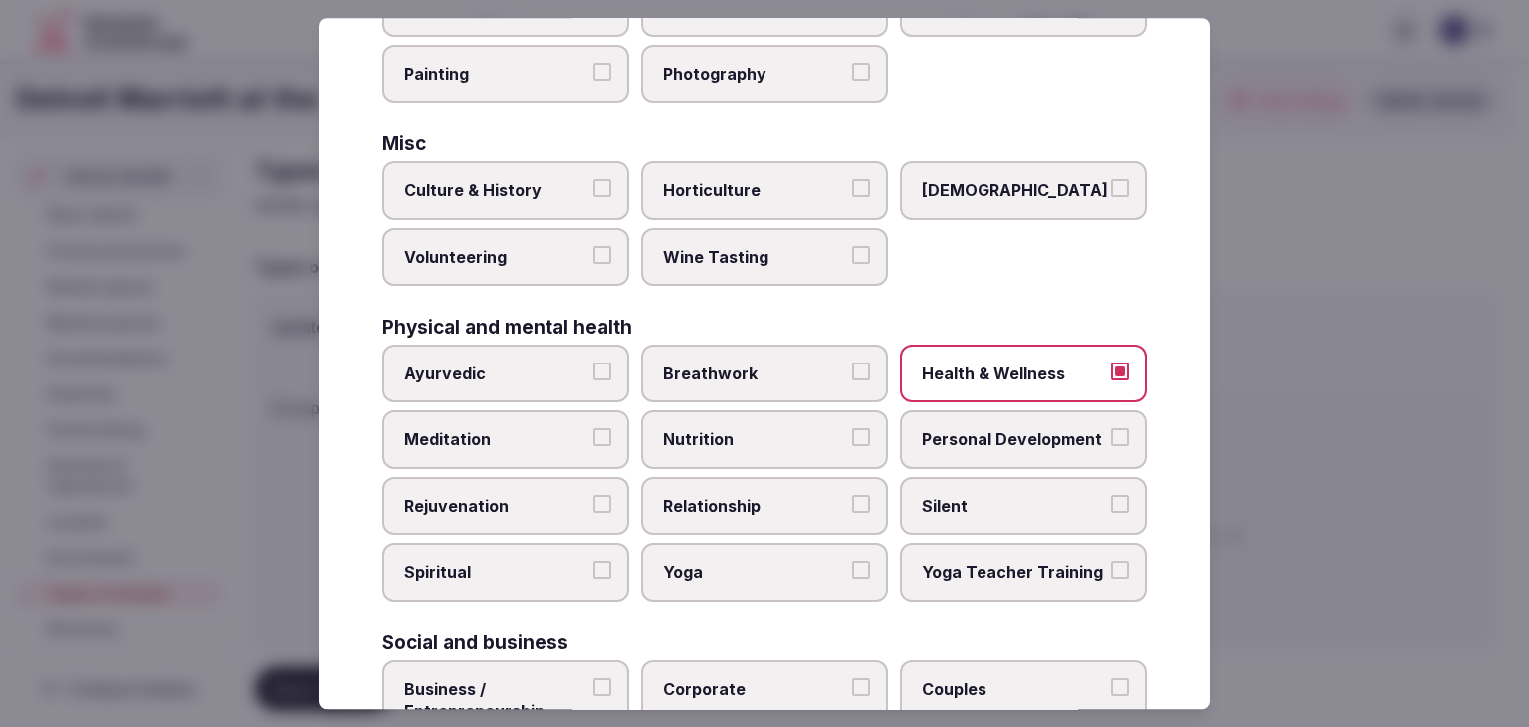
click at [972, 434] on span "Personal Development" at bounding box center [1013, 440] width 183 height 22
click at [1111, 434] on button "Personal Development" at bounding box center [1120, 438] width 18 height 18
click at [570, 444] on label "Meditation" at bounding box center [505, 440] width 247 height 58
click at [593, 444] on button "Meditation" at bounding box center [602, 438] width 18 height 18
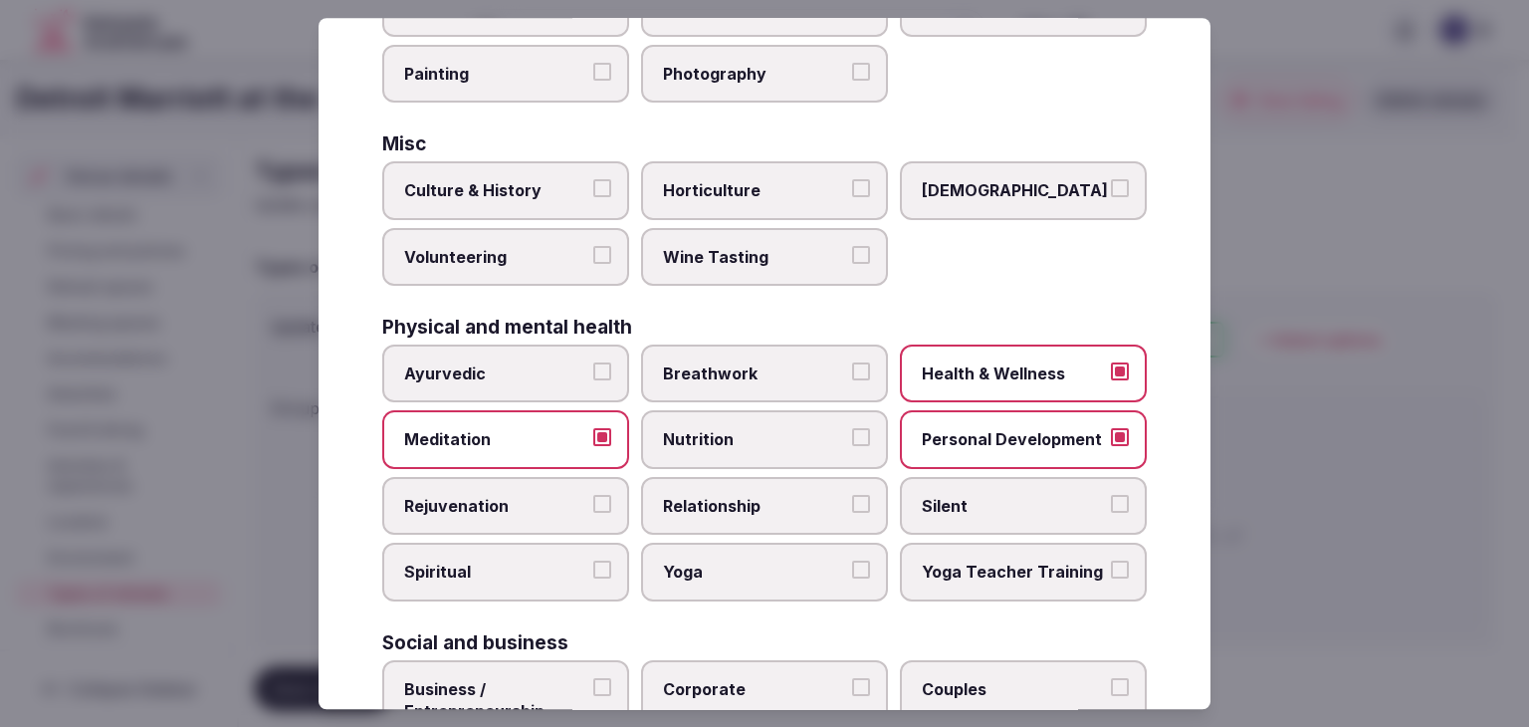
click at [550, 509] on label "Rejuvenation" at bounding box center [505, 506] width 247 height 58
click at [593, 509] on button "Rejuvenation" at bounding box center [602, 504] width 18 height 18
click at [687, 570] on span "Yoga" at bounding box center [754, 572] width 183 height 22
click at [852, 570] on button "Yoga" at bounding box center [861, 570] width 18 height 18
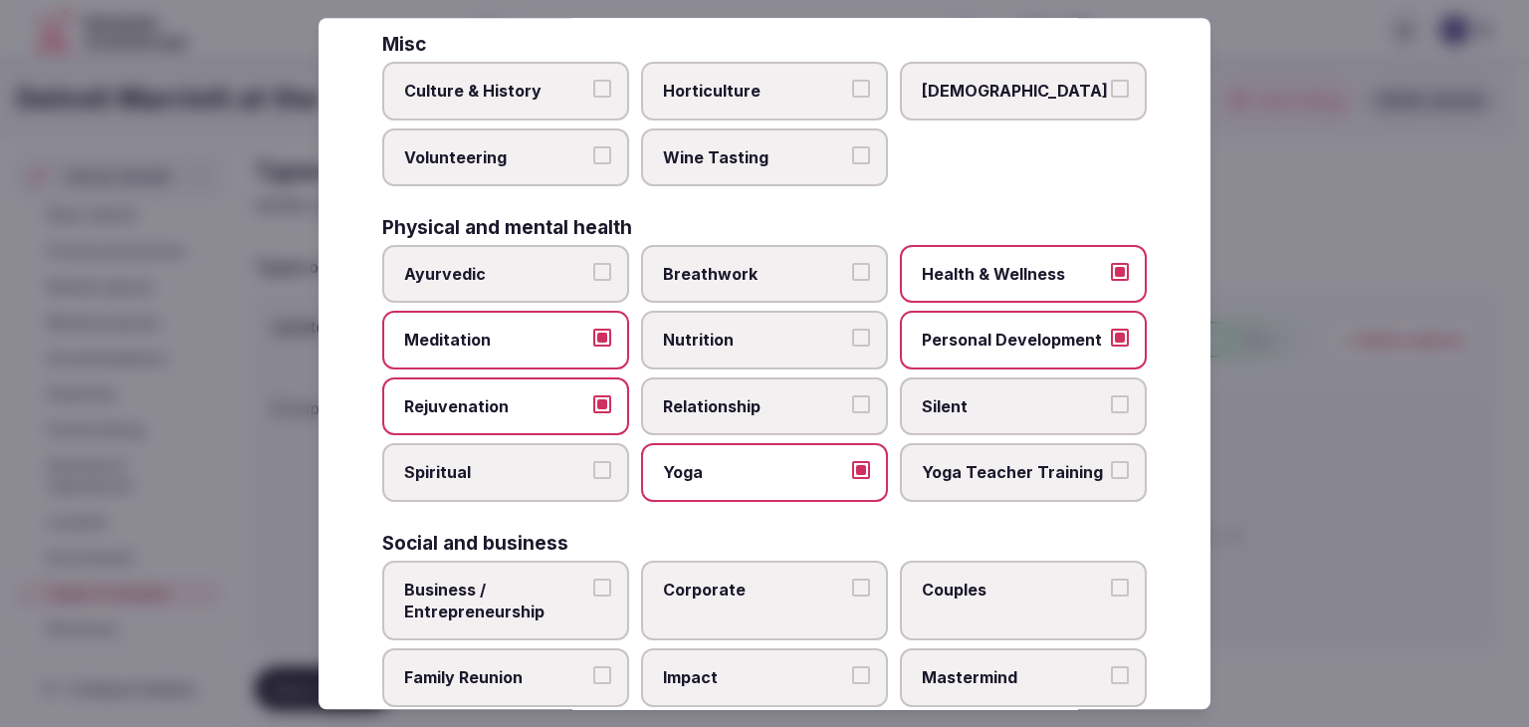
click at [556, 591] on span "Business / Entrepreneurship" at bounding box center [495, 600] width 183 height 45
click at [593, 591] on button "Business / Entrepreneurship" at bounding box center [602, 587] width 18 height 18
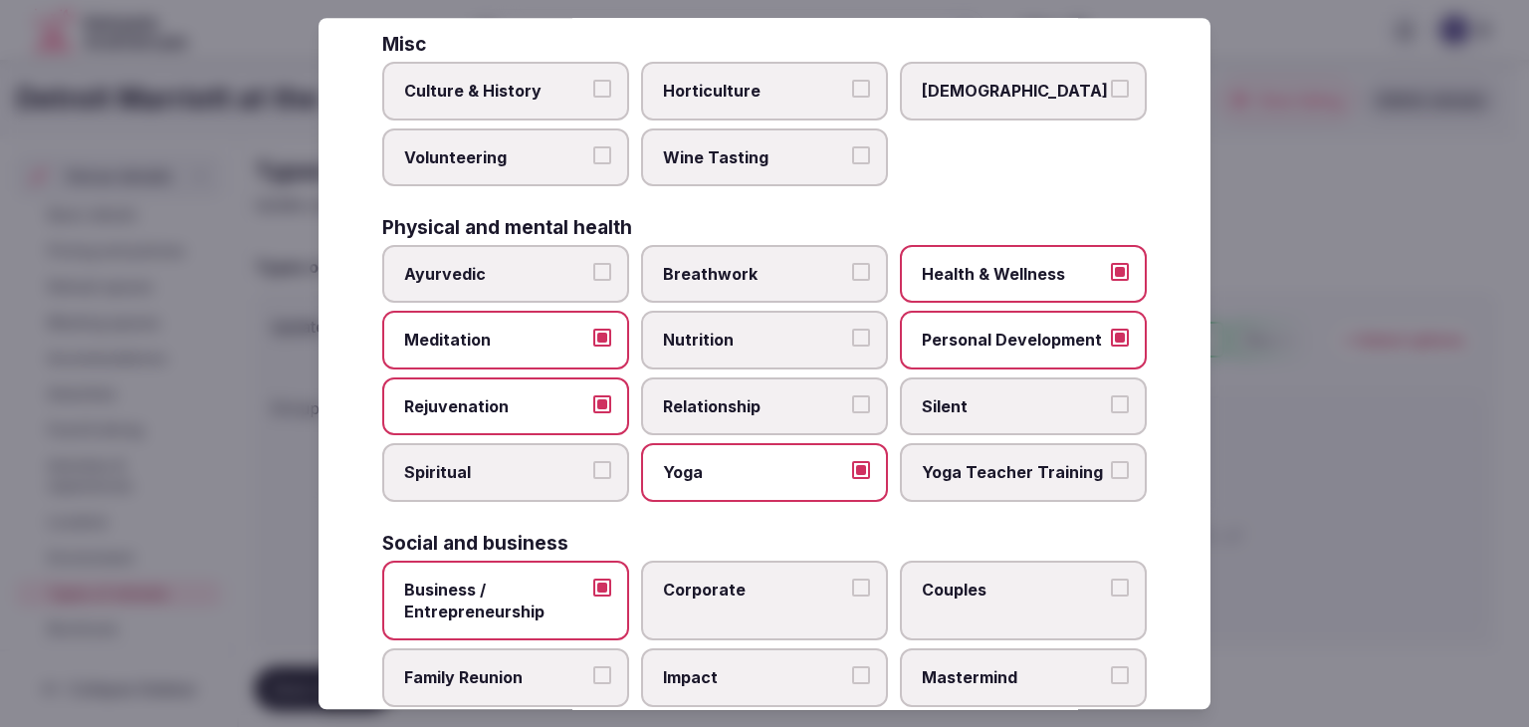
scroll to position [809, 0]
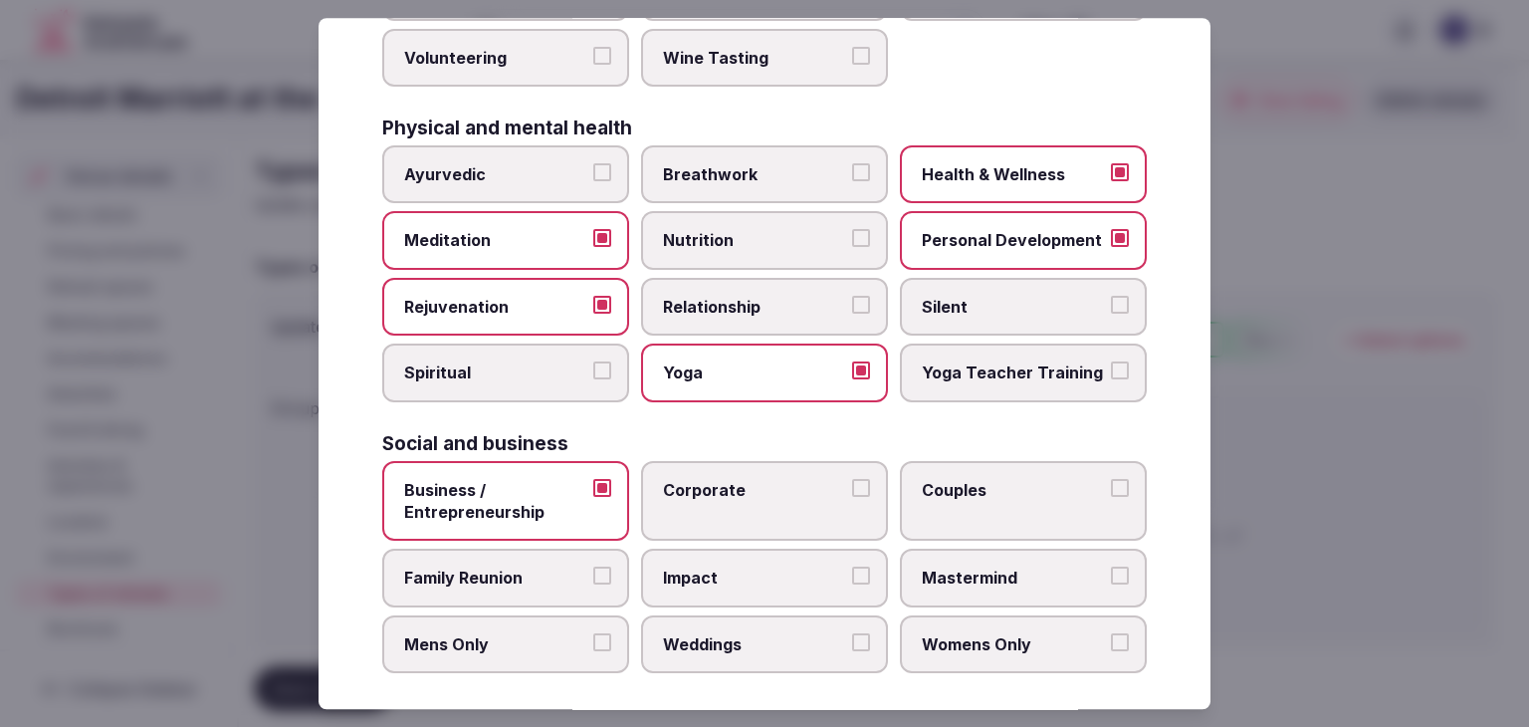
click at [705, 510] on label "Corporate" at bounding box center [764, 501] width 247 height 81
click at [852, 497] on button "Corporate" at bounding box center [861, 488] width 18 height 18
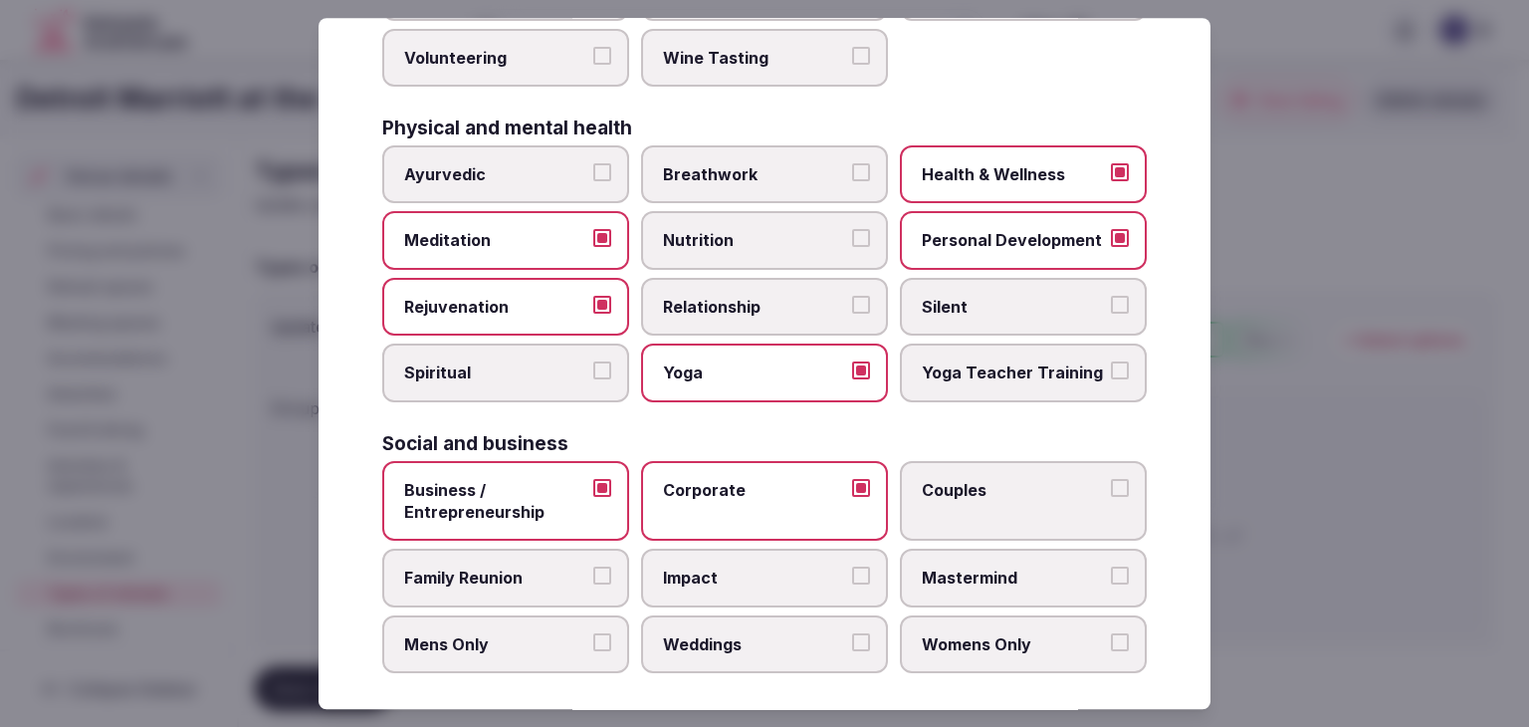
click at [553, 550] on label "Family Reunion" at bounding box center [505, 579] width 247 height 58
click at [593, 567] on button "Family Reunion" at bounding box center [602, 576] width 18 height 18
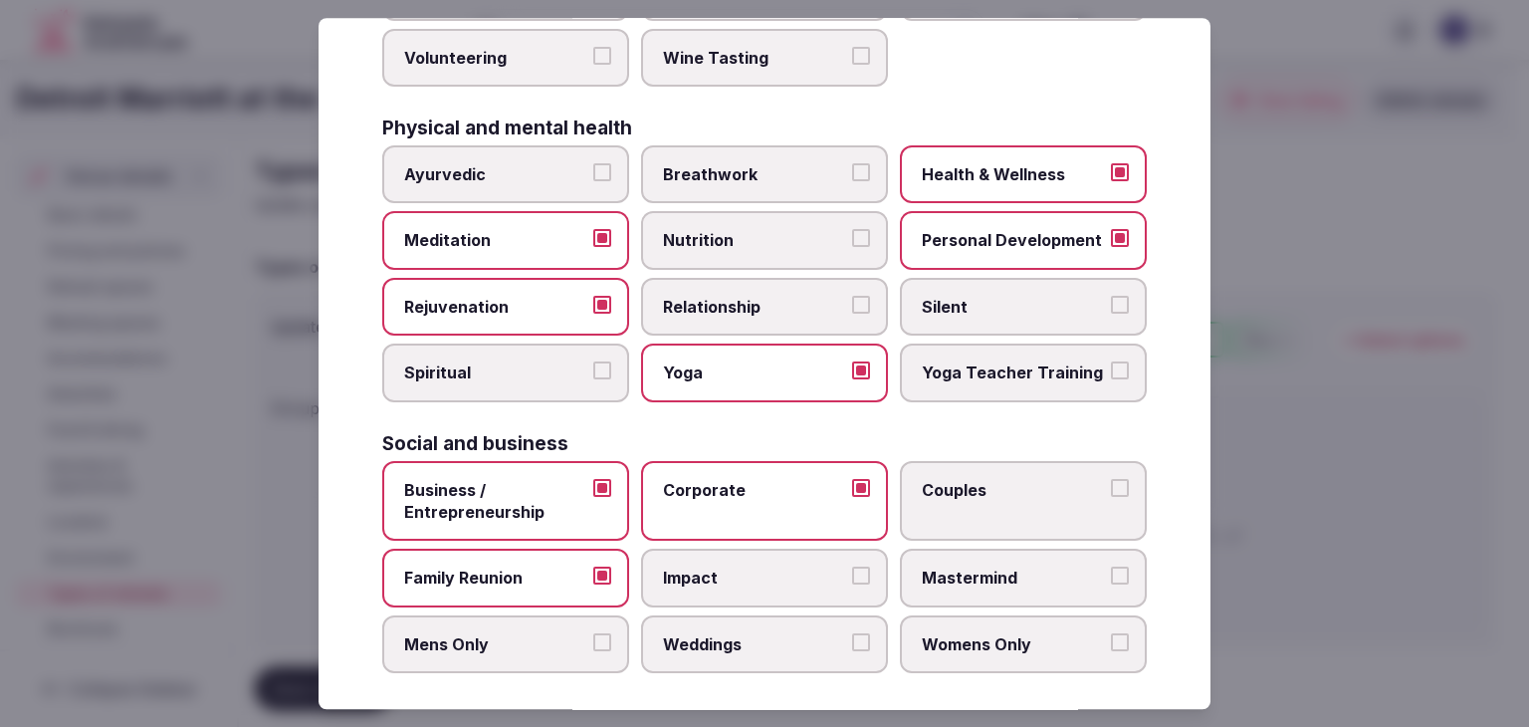
drag, startPoint x: 741, startPoint y: 634, endPoint x: 927, endPoint y: 617, distance: 186.9
click at [742, 634] on span "Weddings" at bounding box center [754, 644] width 183 height 22
click at [852, 634] on button "Weddings" at bounding box center [861, 642] width 18 height 18
drag, startPoint x: 991, startPoint y: 582, endPoint x: 1001, endPoint y: 508, distance: 75.5
click at [992, 576] on label "Mastermind" at bounding box center [1023, 579] width 247 height 58
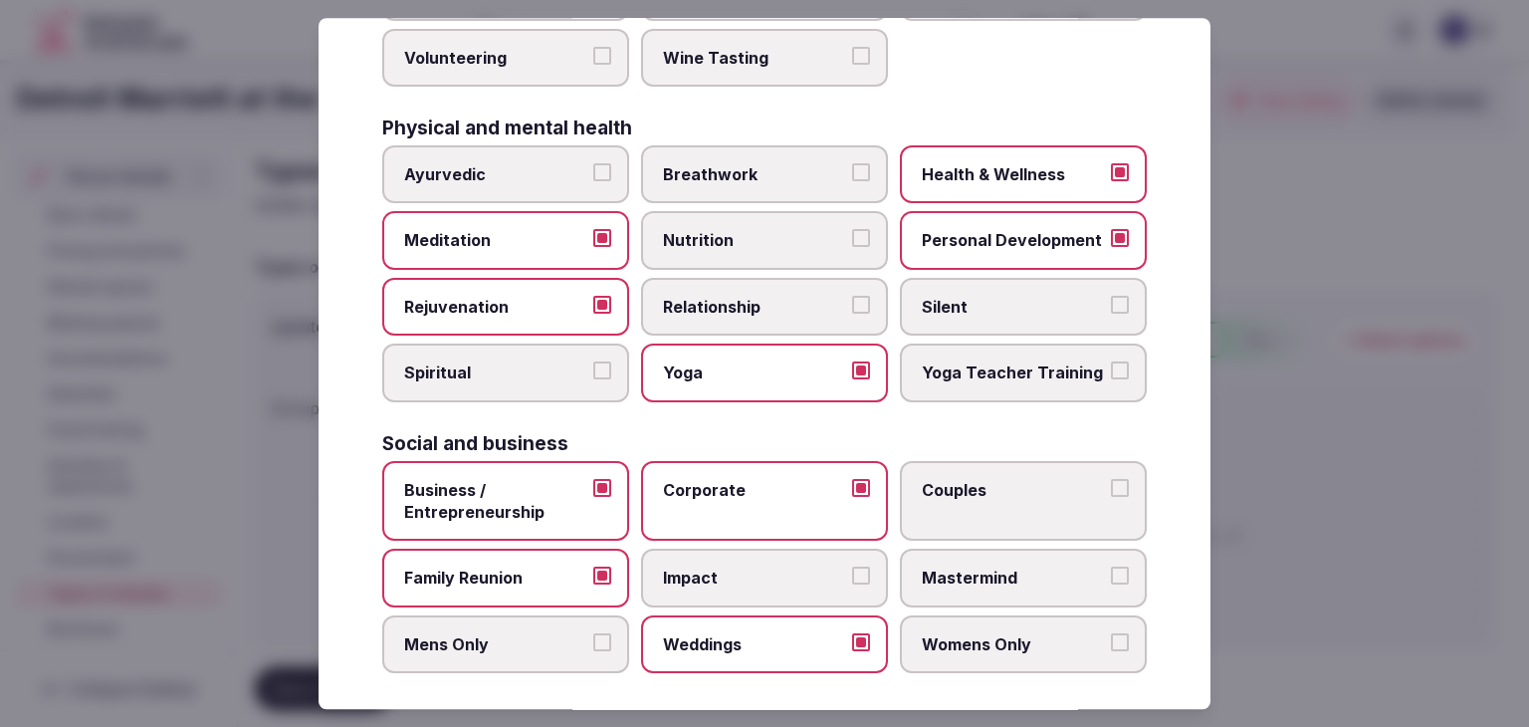
click at [1111, 576] on button "Mastermind" at bounding box center [1120, 576] width 18 height 18
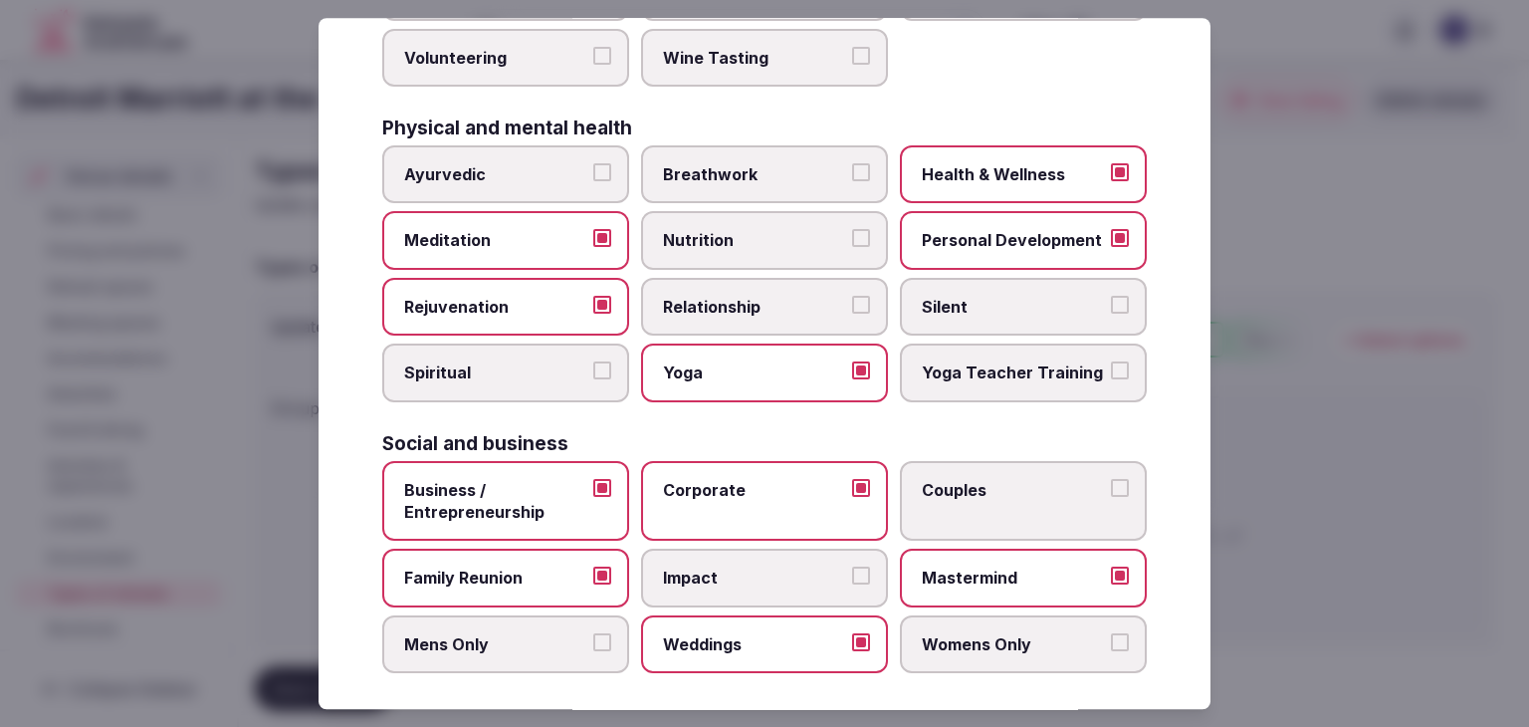
click at [1002, 491] on label "Couples" at bounding box center [1023, 501] width 247 height 81
click at [1111, 491] on button "Couples" at bounding box center [1120, 488] width 18 height 18
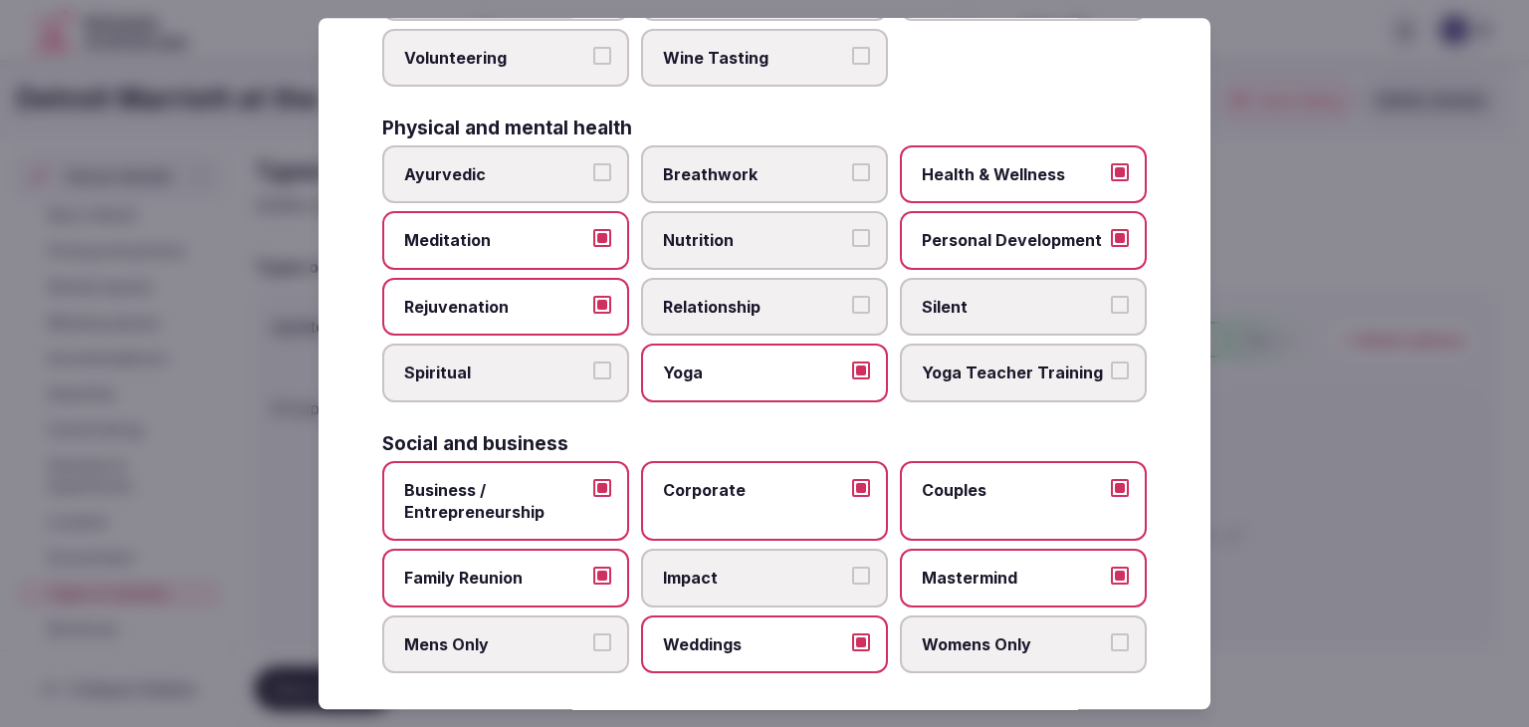
click at [1002, 633] on span "Womens Only" at bounding box center [1013, 644] width 183 height 22
click at [1111, 633] on button "Womens Only" at bounding box center [1120, 642] width 18 height 18
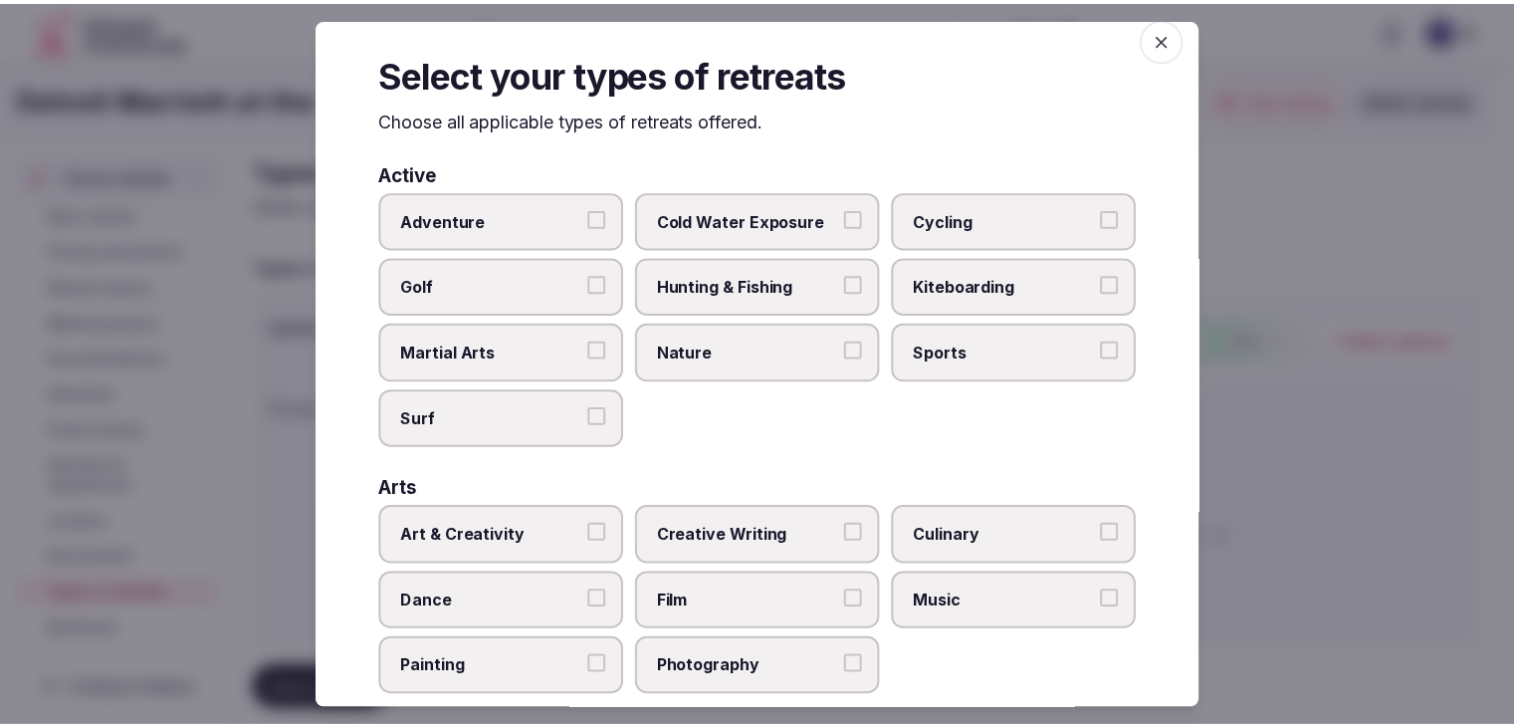
scroll to position [0, 0]
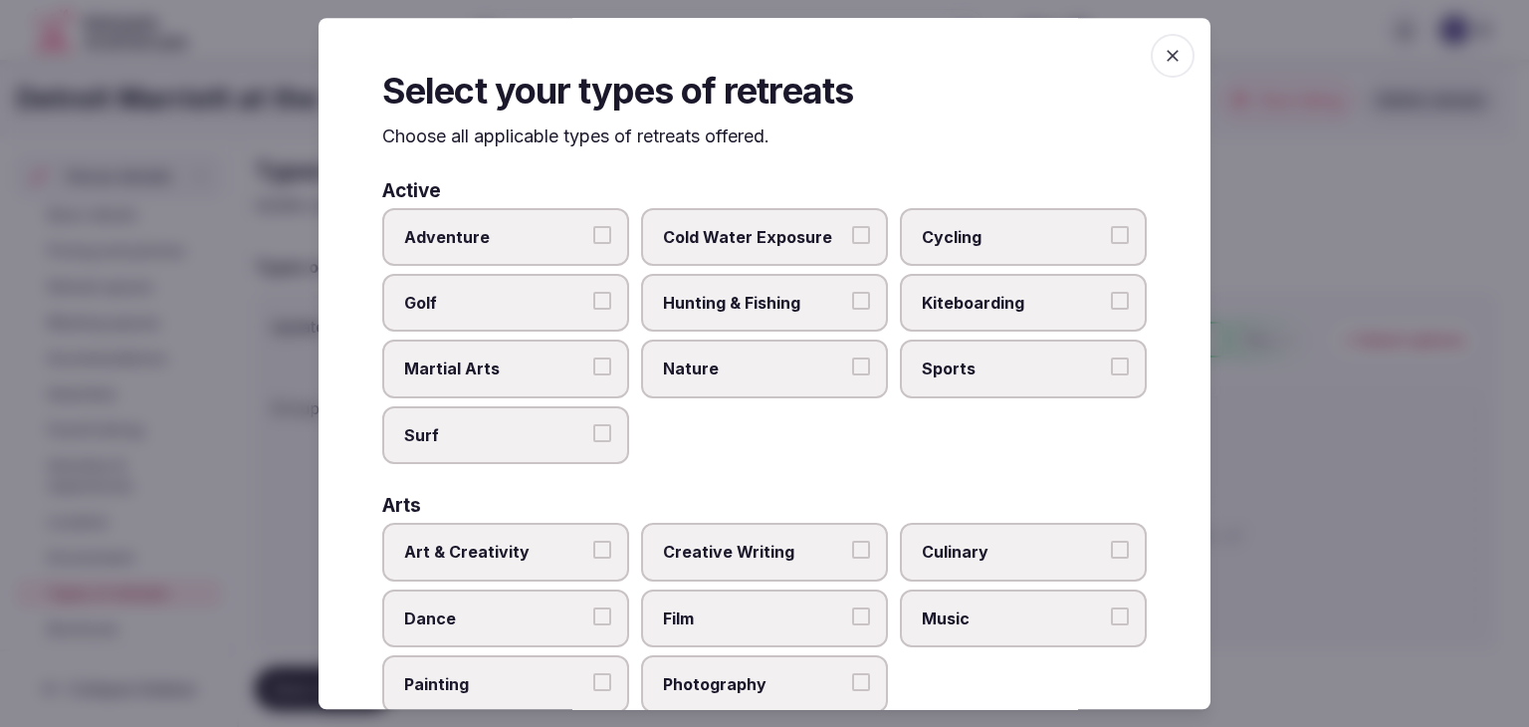
click at [1163, 46] on icon "button" at bounding box center [1173, 56] width 20 height 20
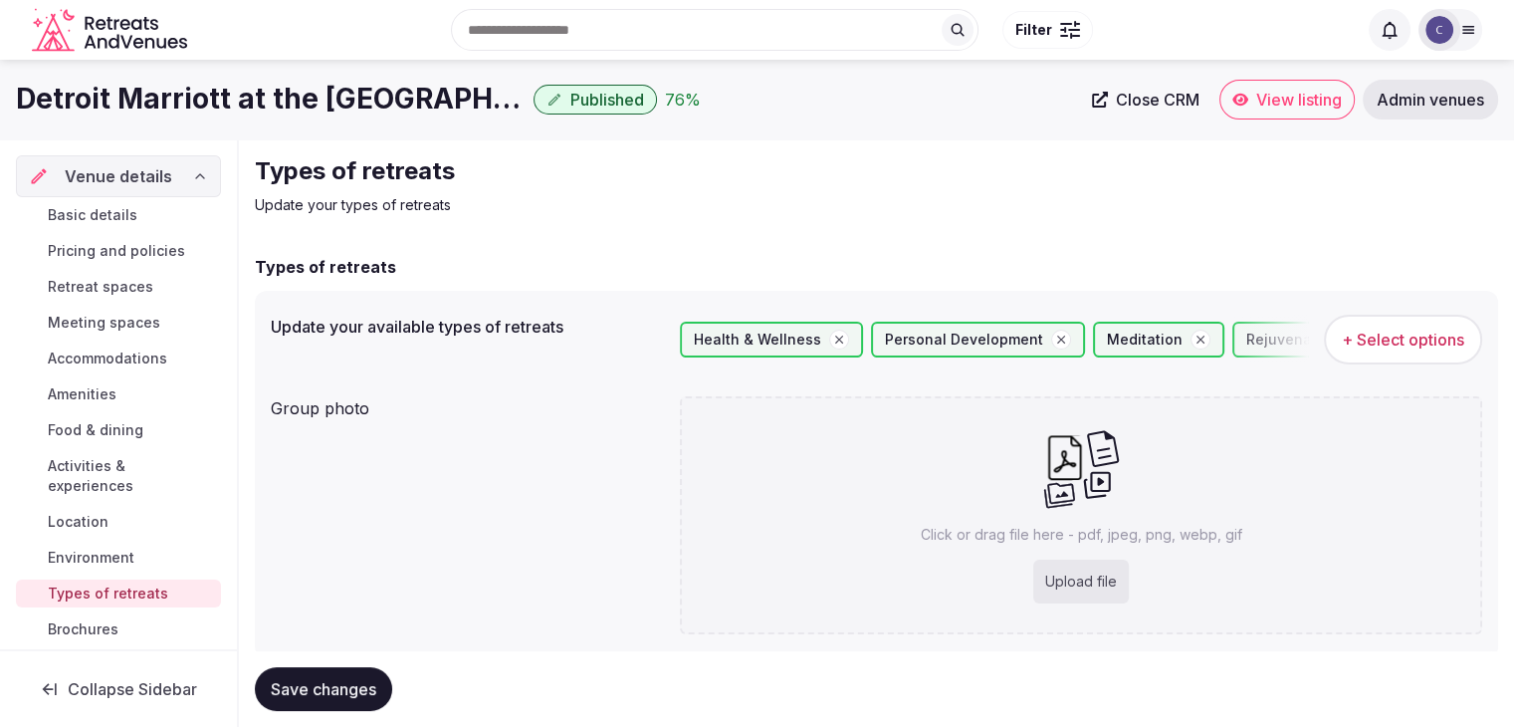
click at [896, 429] on div "Click or drag file here - pdf, jpeg, png, webp, gif Upload file" at bounding box center [1081, 515] width 802 height 238
type input "**********"
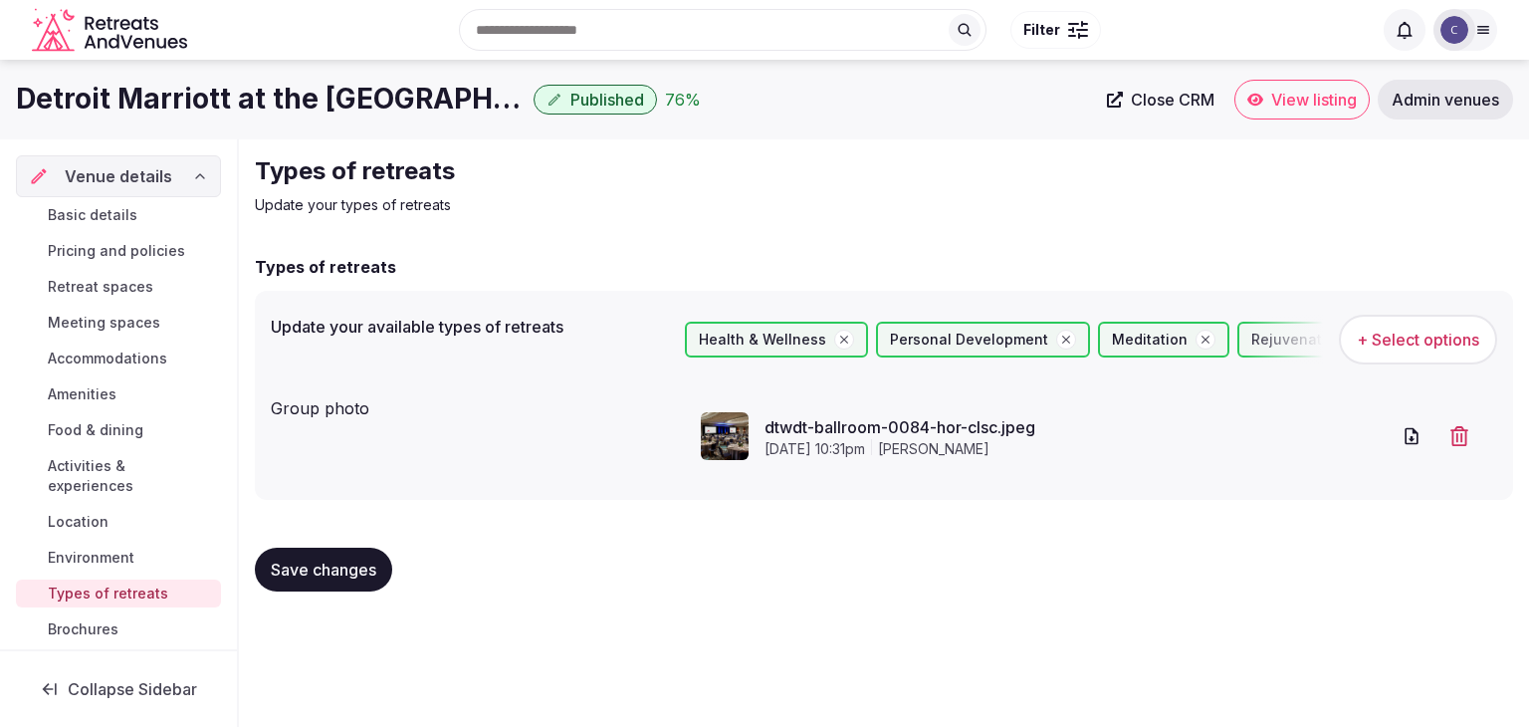
click at [375, 582] on button "Save changes" at bounding box center [323, 570] width 137 height 44
click at [135, 219] on link "Basic details" at bounding box center [118, 215] width 205 height 28
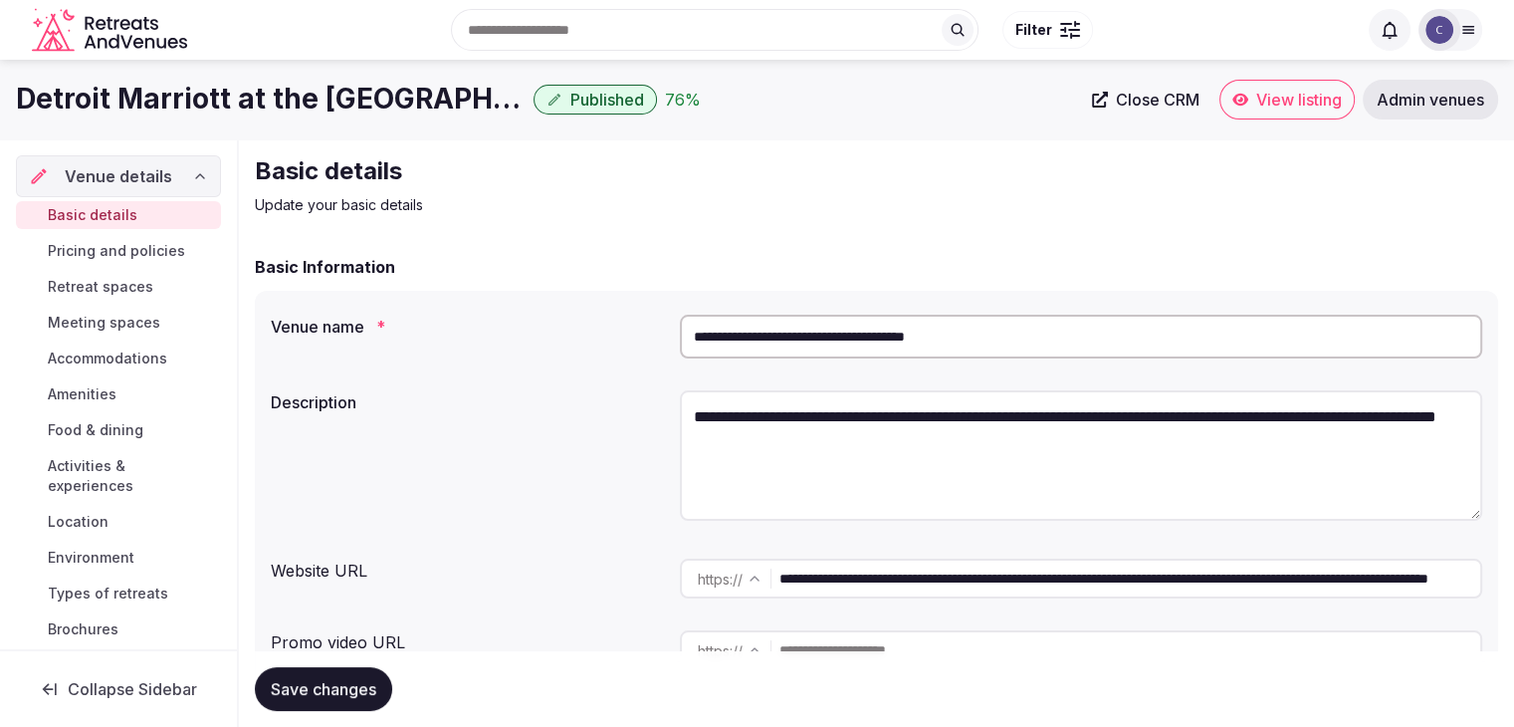
click at [828, 415] on textarea "**********" at bounding box center [1081, 455] width 802 height 130
paste textarea "**********"
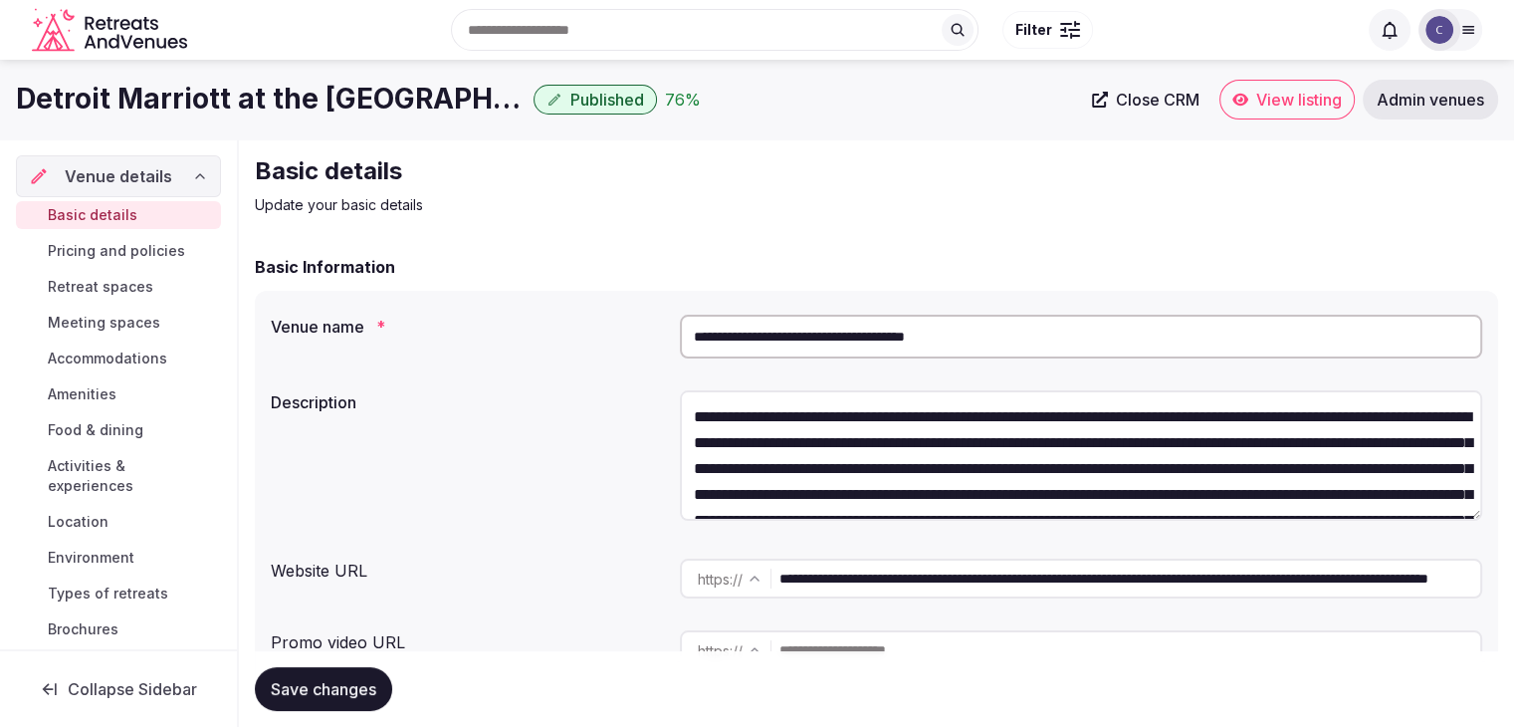
scroll to position [299, 0]
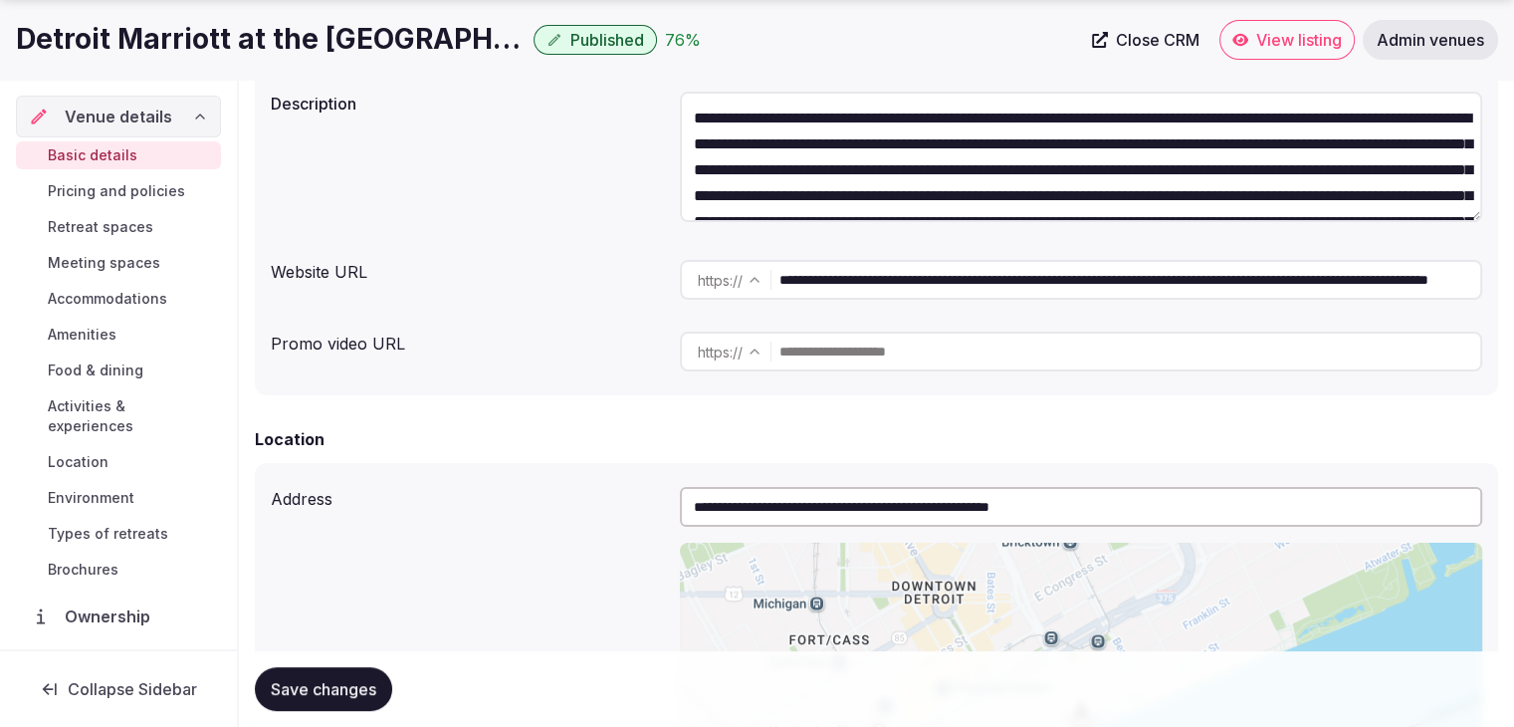
type textarea "**********"
click at [319, 683] on span "Save changes" at bounding box center [324, 689] width 106 height 20
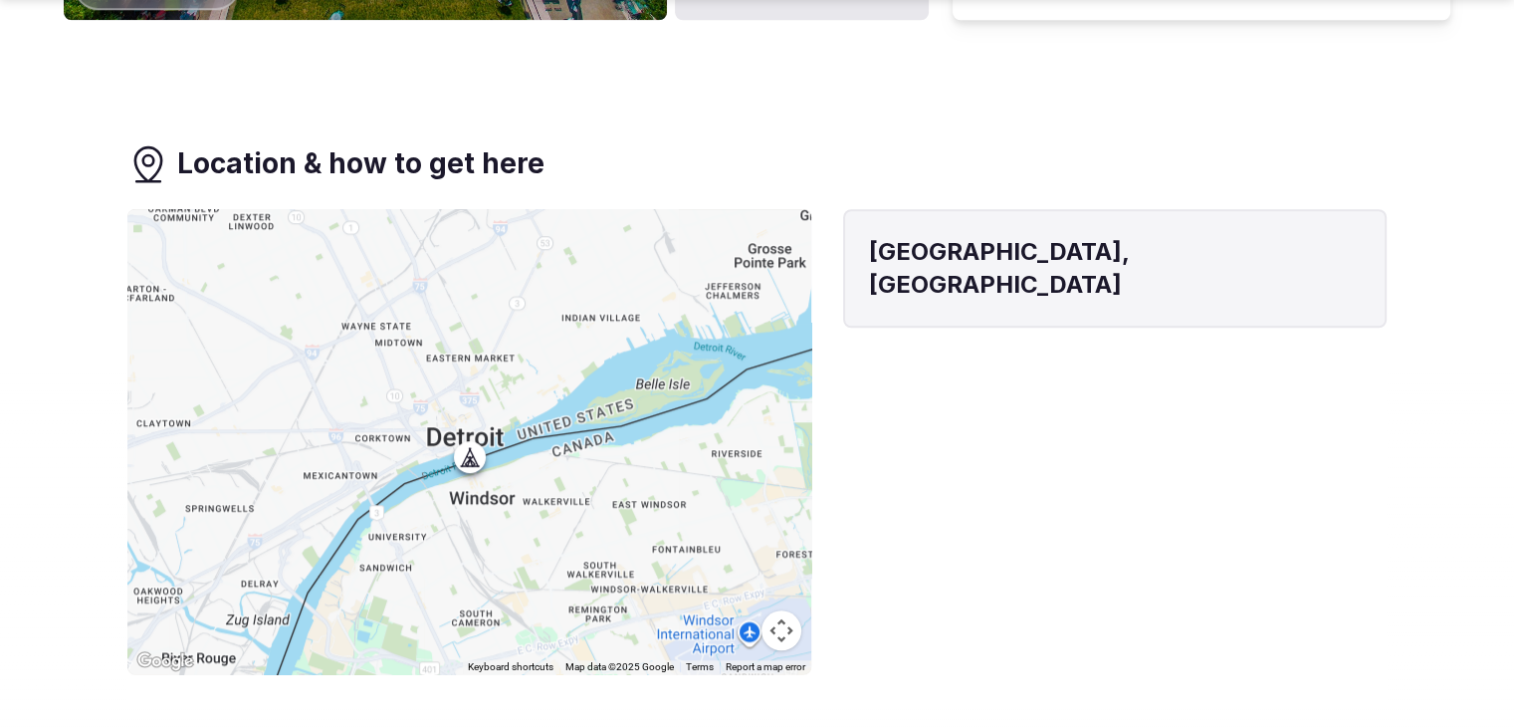
scroll to position [1692, 0]
